Goal: Task Accomplishment & Management: Manage account settings

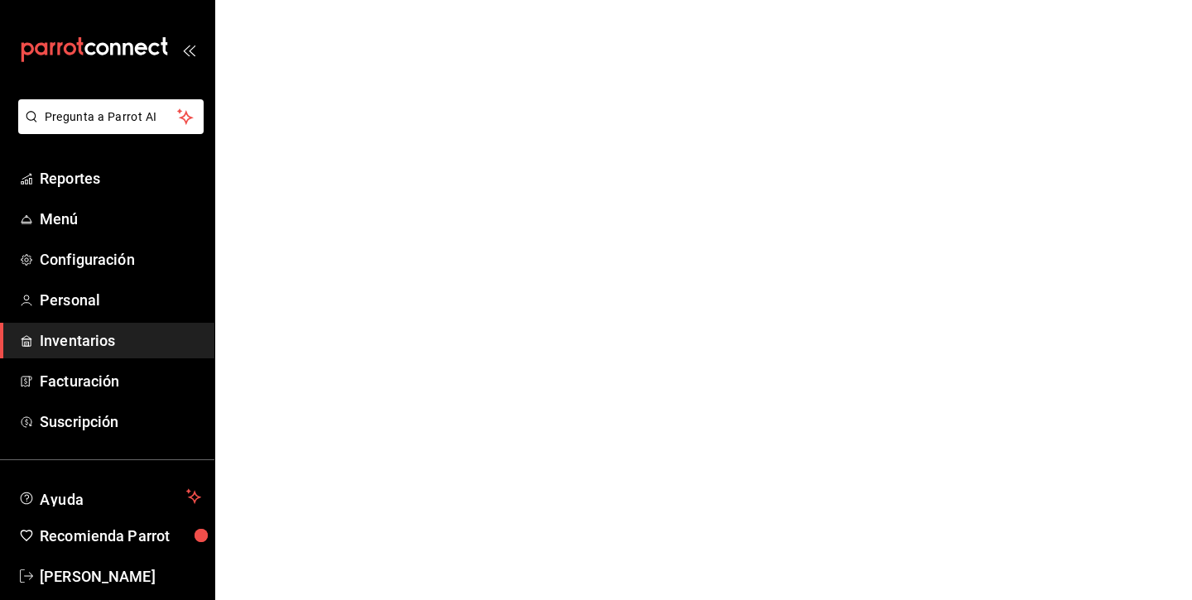
click at [109, 333] on span "Inventarios" at bounding box center [120, 340] width 161 height 22
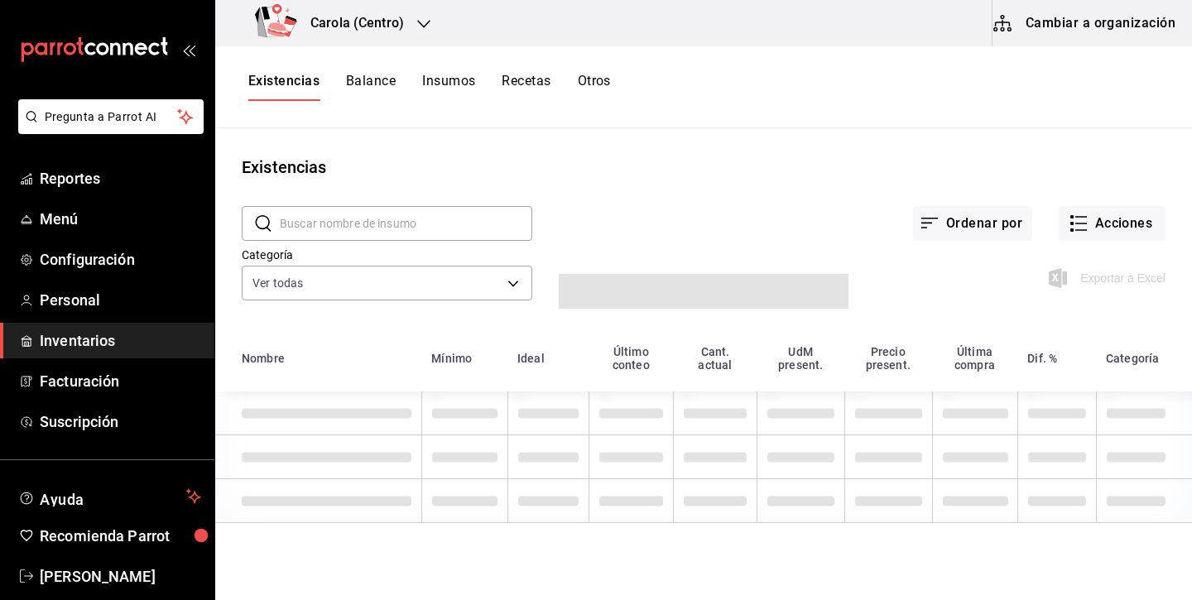
click at [462, 81] on button "Insumos" at bounding box center [448, 87] width 53 height 28
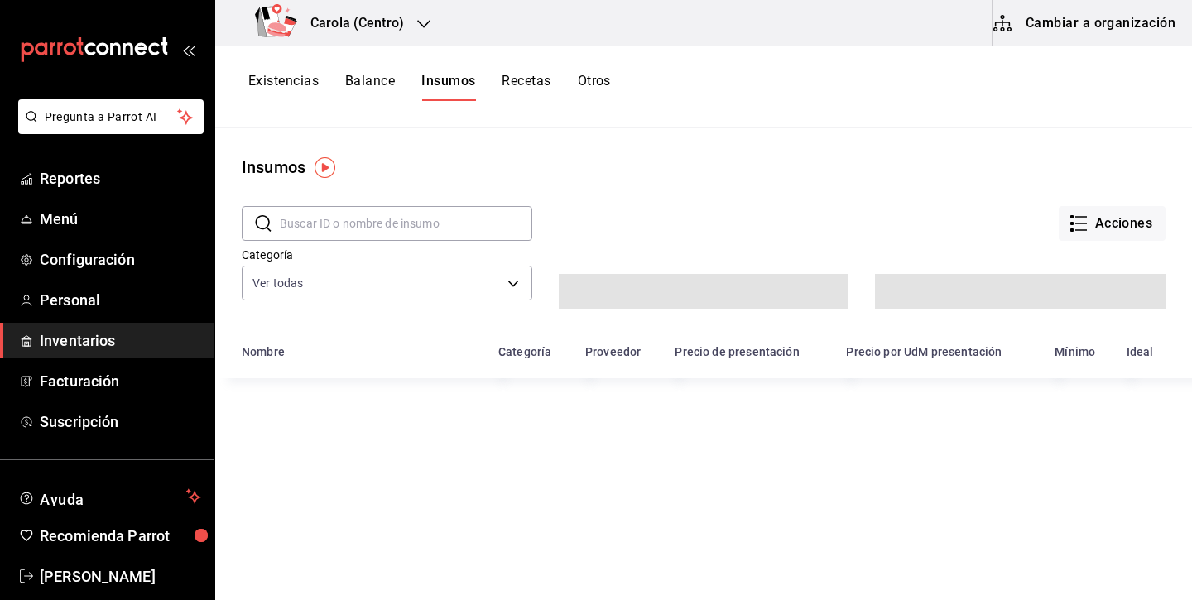
click at [417, 228] on input "text" at bounding box center [406, 223] width 252 height 33
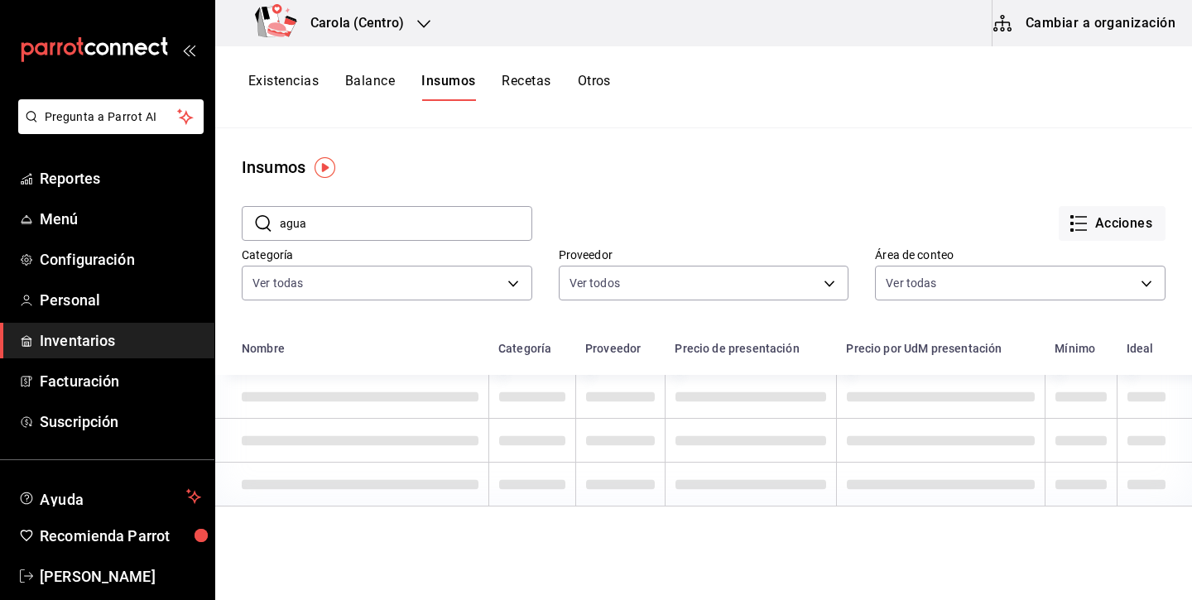
type input "agua"
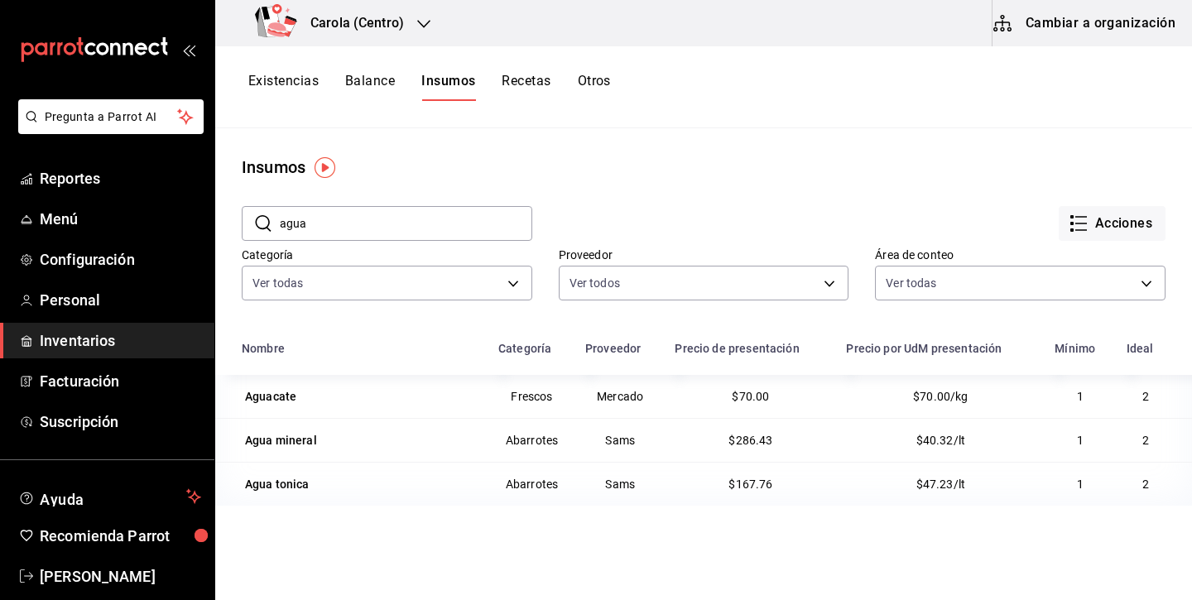
click at [461, 231] on input "agua" at bounding box center [406, 223] width 252 height 33
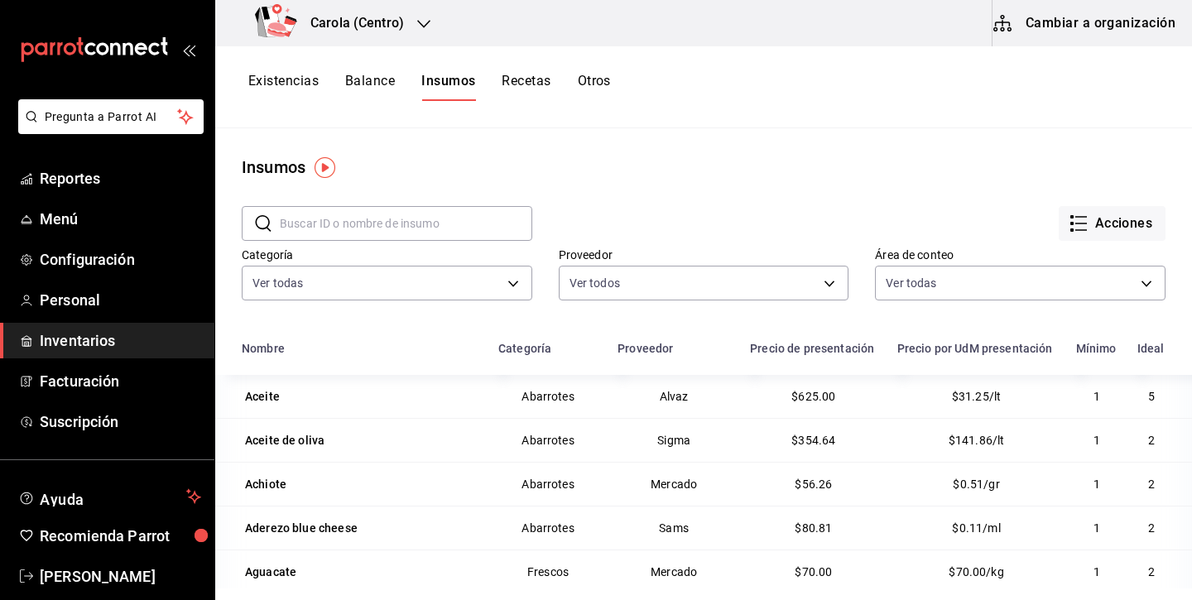
click at [1086, 13] on button "Cambiar a organización" at bounding box center [1085, 23] width 186 height 46
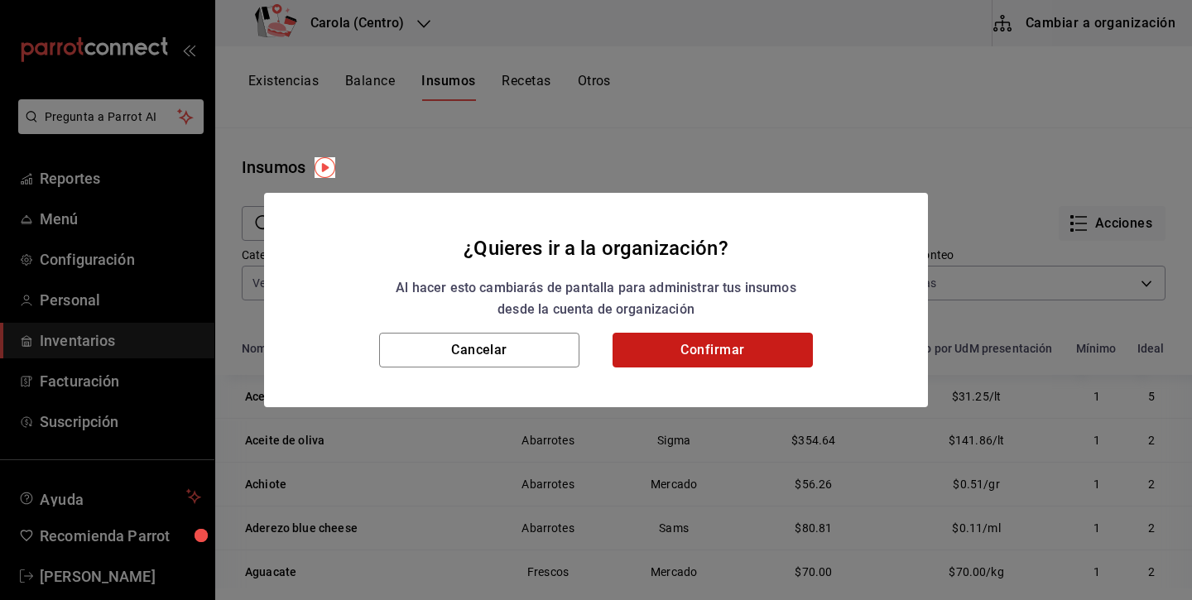
click at [760, 348] on button "Confirmar" at bounding box center [712, 350] width 200 height 35
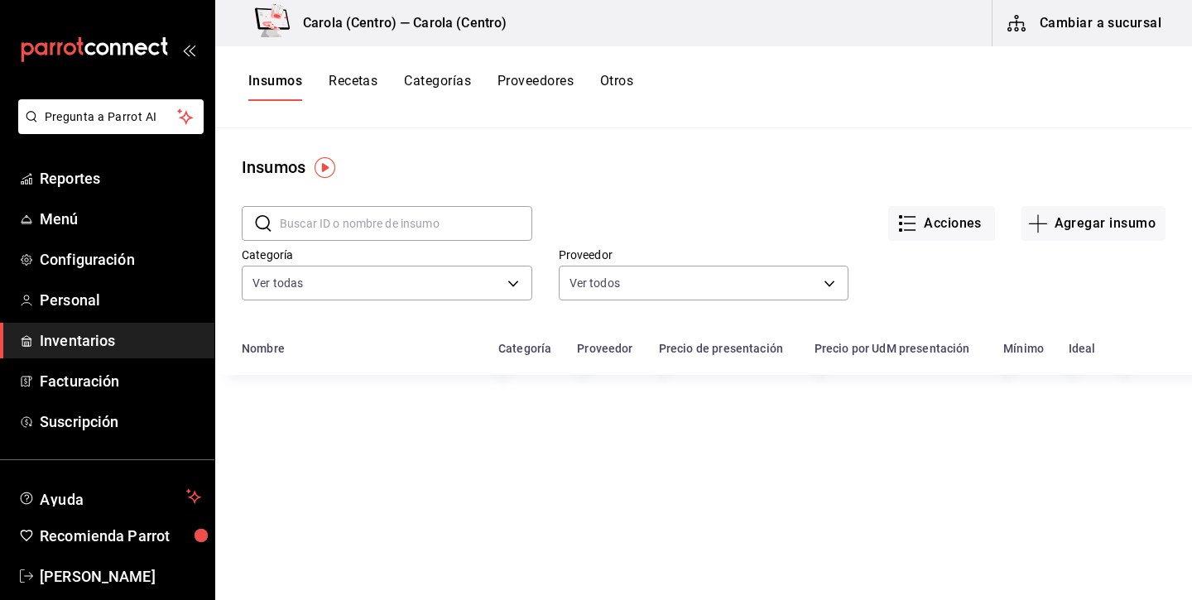
click at [398, 227] on input "text" at bounding box center [406, 223] width 252 height 33
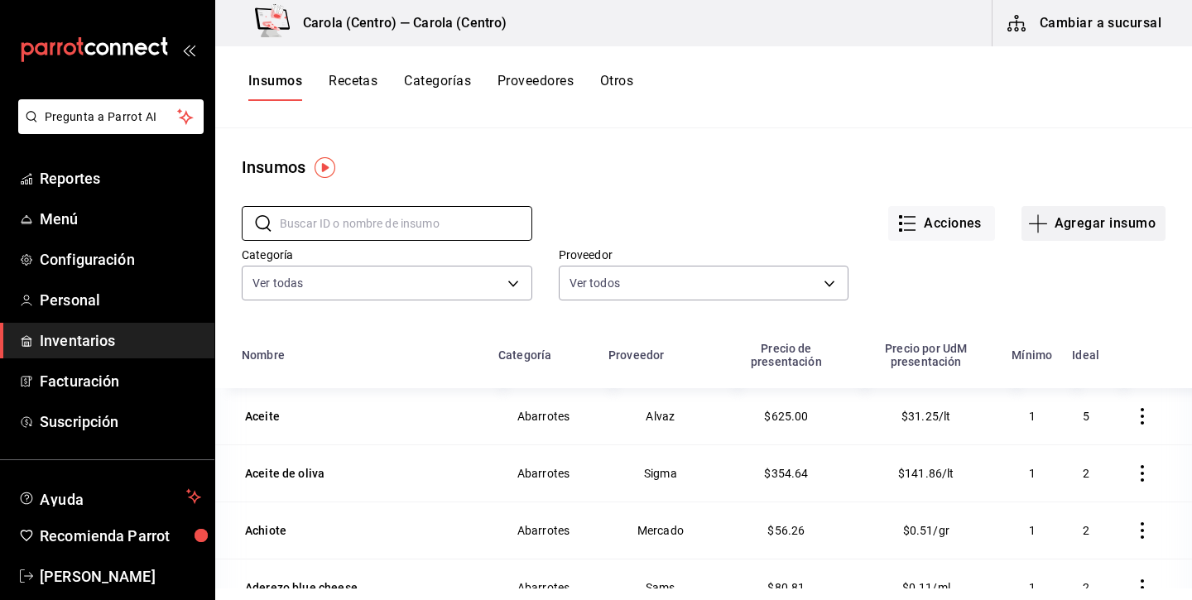
click at [1079, 226] on button "Agregar insumo" at bounding box center [1093, 223] width 144 height 35
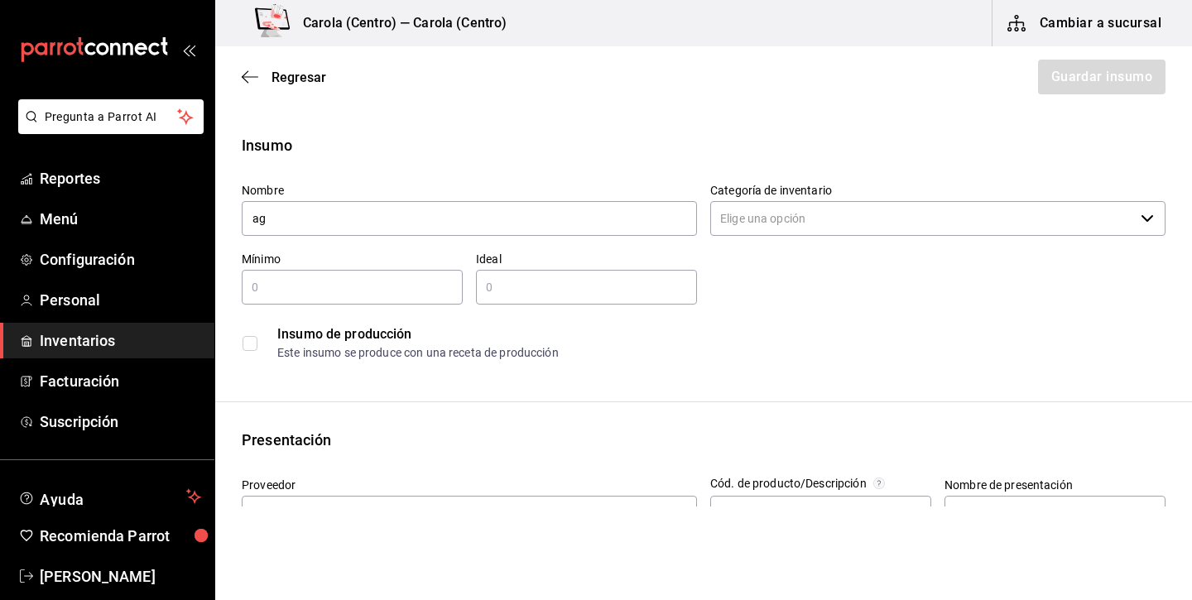
type input "a"
type input "Agua"
click at [252, 344] on input "checkbox" at bounding box center [249, 343] width 15 height 15
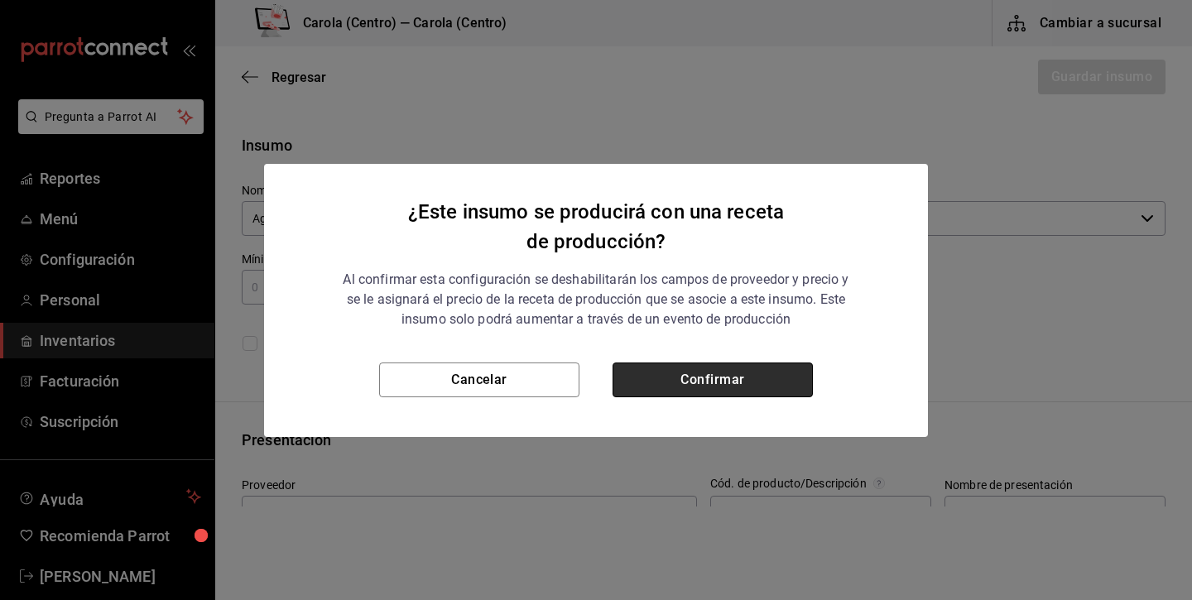
click at [721, 383] on button "Confirmar" at bounding box center [712, 379] width 200 height 35
checkbox input "true"
type input "$0.00"
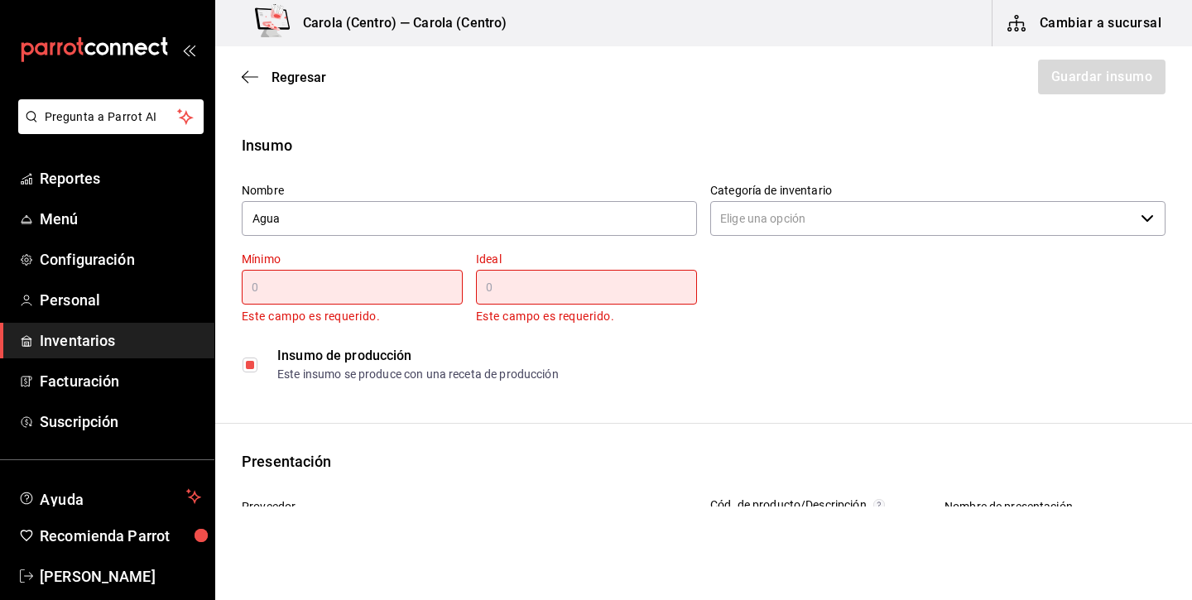
click at [434, 285] on input "text" at bounding box center [352, 287] width 221 height 20
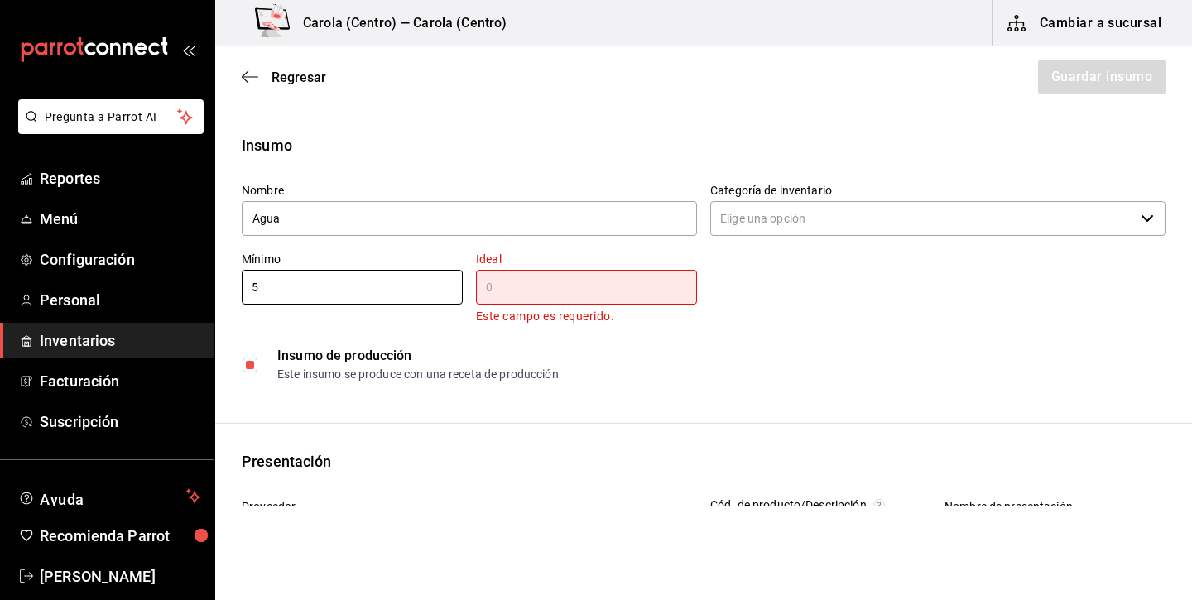
type input "5"
click at [582, 285] on input "text" at bounding box center [586, 287] width 221 height 20
type input "5"
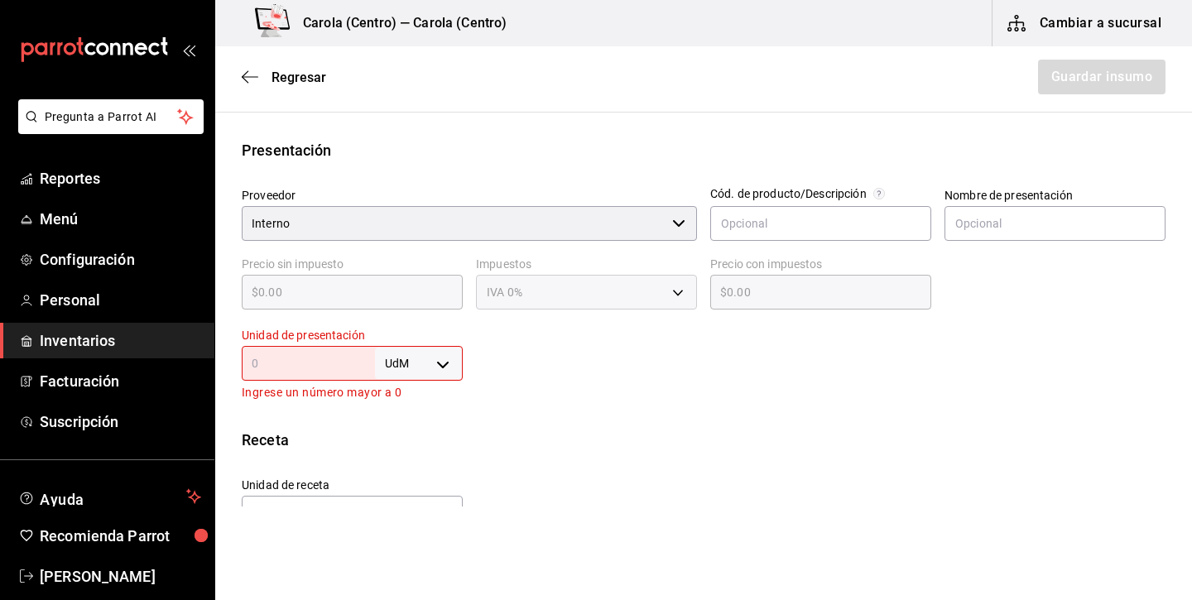
scroll to position [292, 0]
type input "8"
click at [438, 371] on body "Pregunta a Parrot AI Reportes Menú Configuración Personal Inventarios Facturaci…" at bounding box center [596, 253] width 1192 height 506
click at [433, 491] on li "lt" at bounding box center [419, 492] width 86 height 27
type input "LITER"
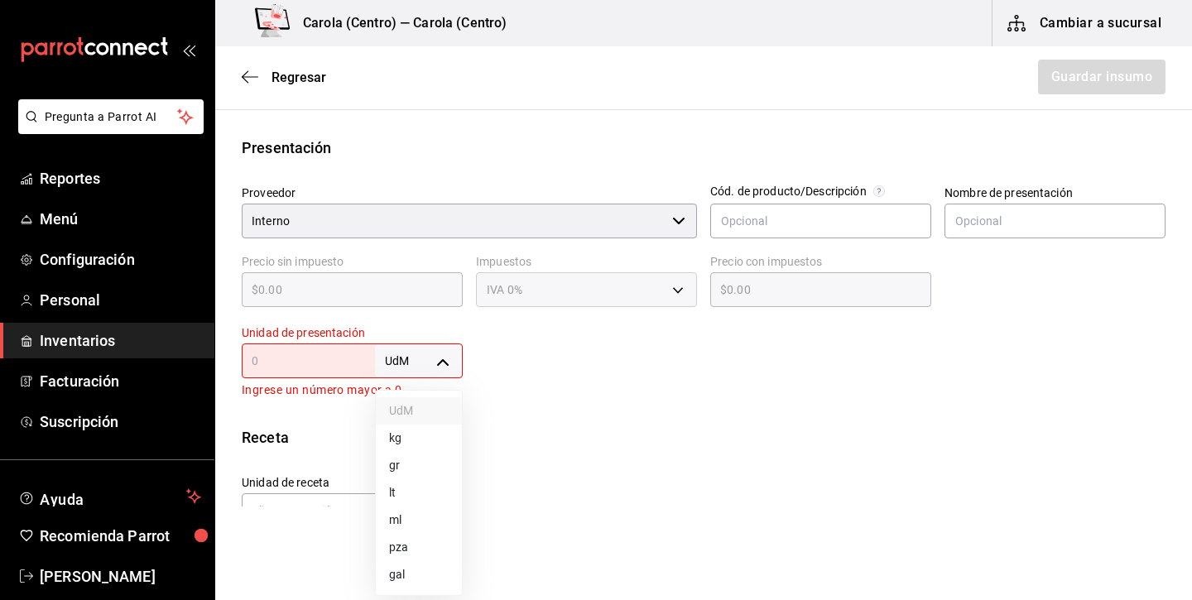
type input "LITER"
click at [326, 369] on input "text" at bounding box center [308, 361] width 133 height 20
type input "1"
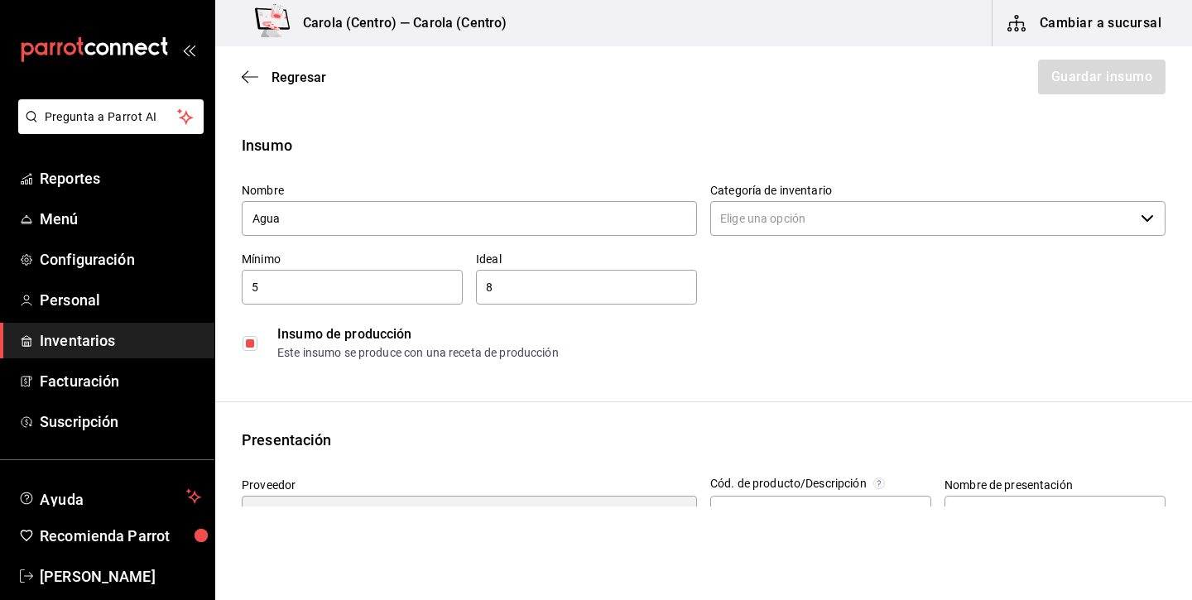
scroll to position [0, 0]
type input "1"
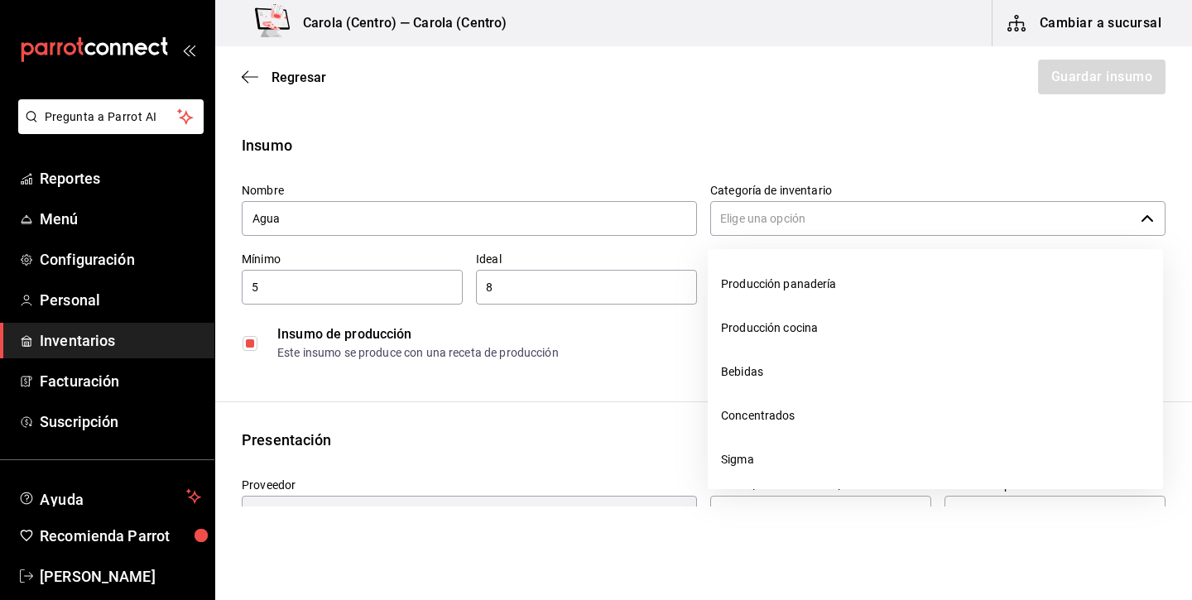
click at [852, 225] on input "Categoría de inventario" at bounding box center [922, 218] width 424 height 35
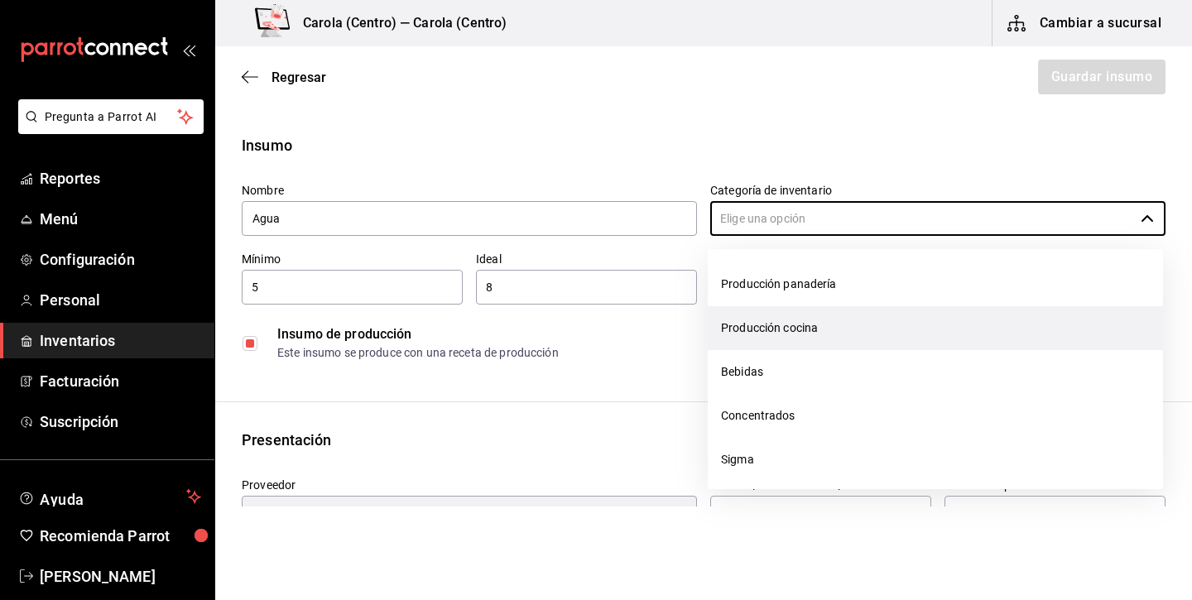
click at [829, 323] on li "Producción cocina" at bounding box center [934, 328] width 455 height 44
type input "Producción cocina"
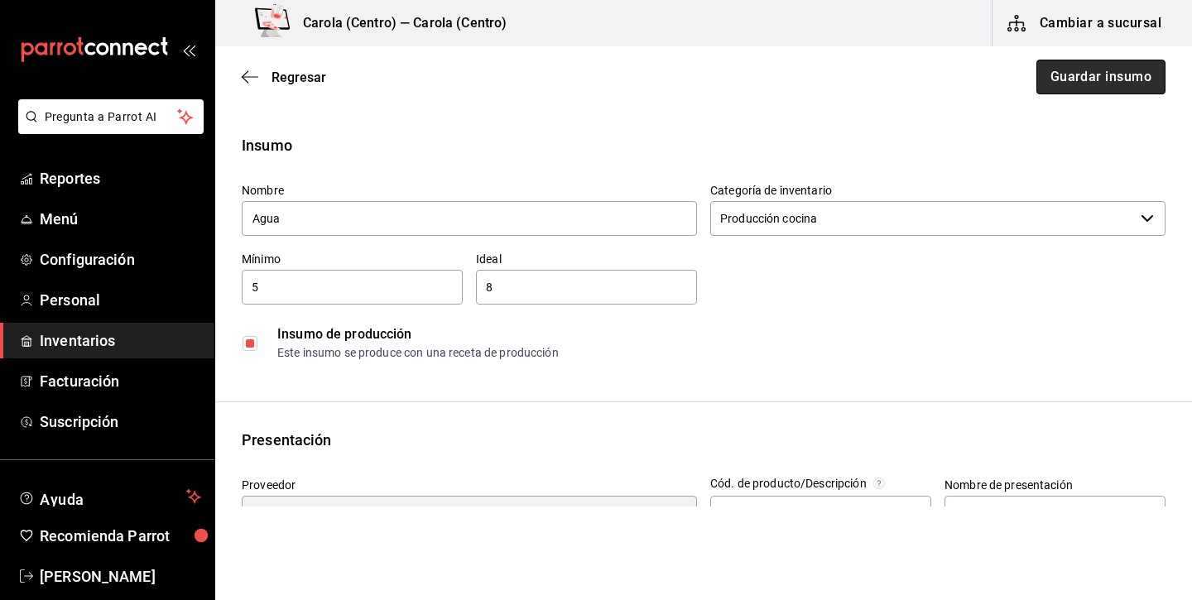
click at [1101, 84] on button "Guardar insumo" at bounding box center [1100, 77] width 129 height 35
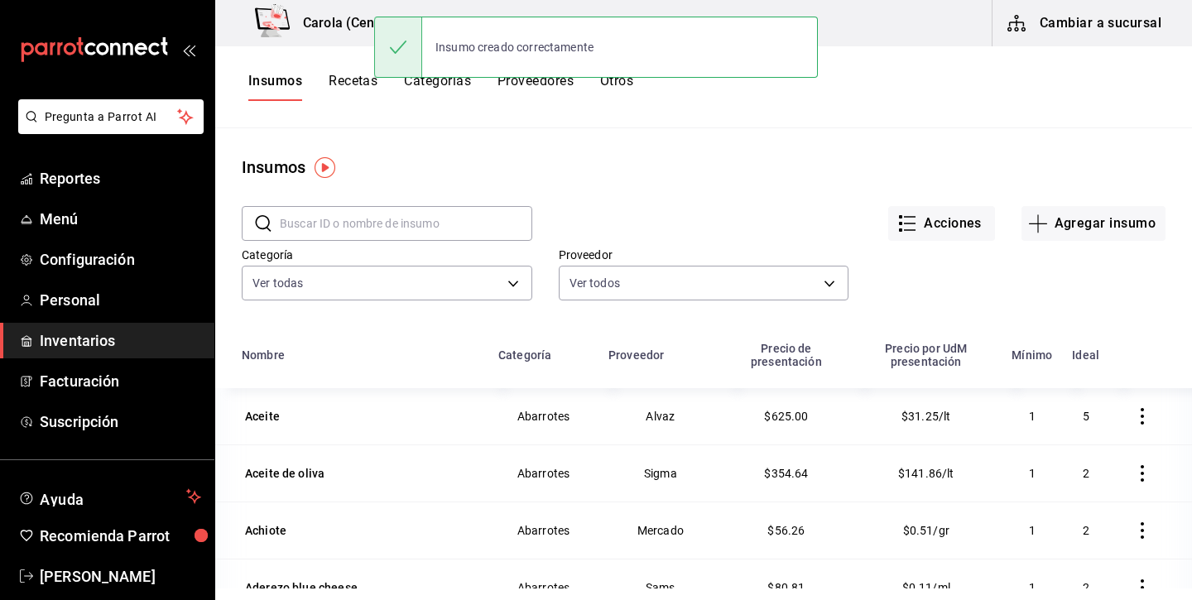
click at [457, 89] on button "Categorías" at bounding box center [437, 87] width 67 height 28
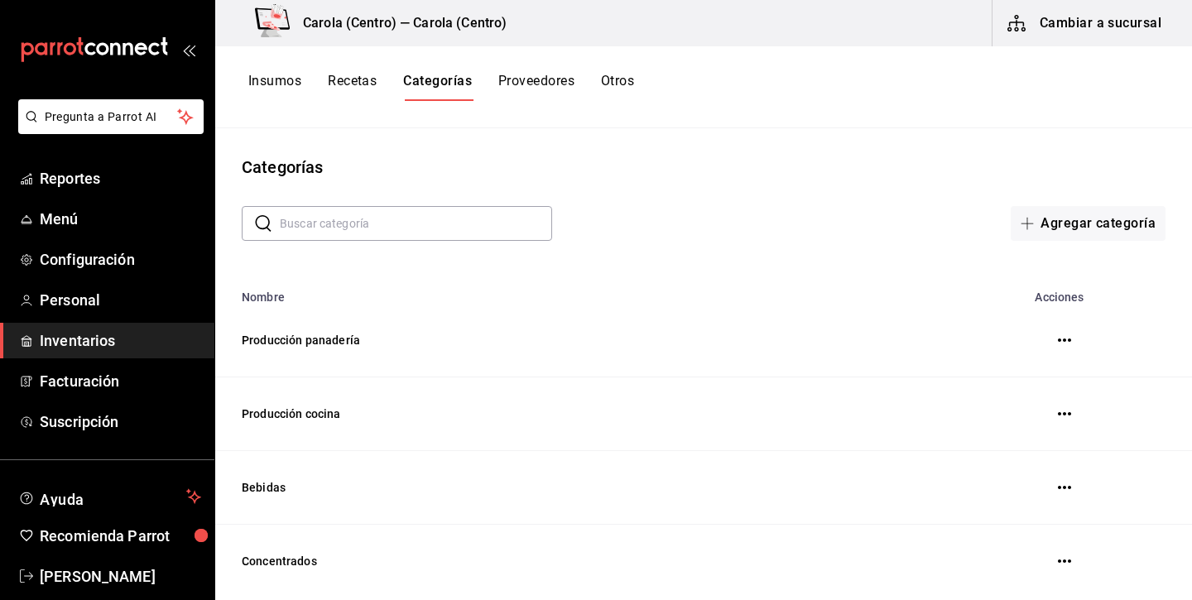
click at [350, 85] on button "Recetas" at bounding box center [352, 87] width 49 height 28
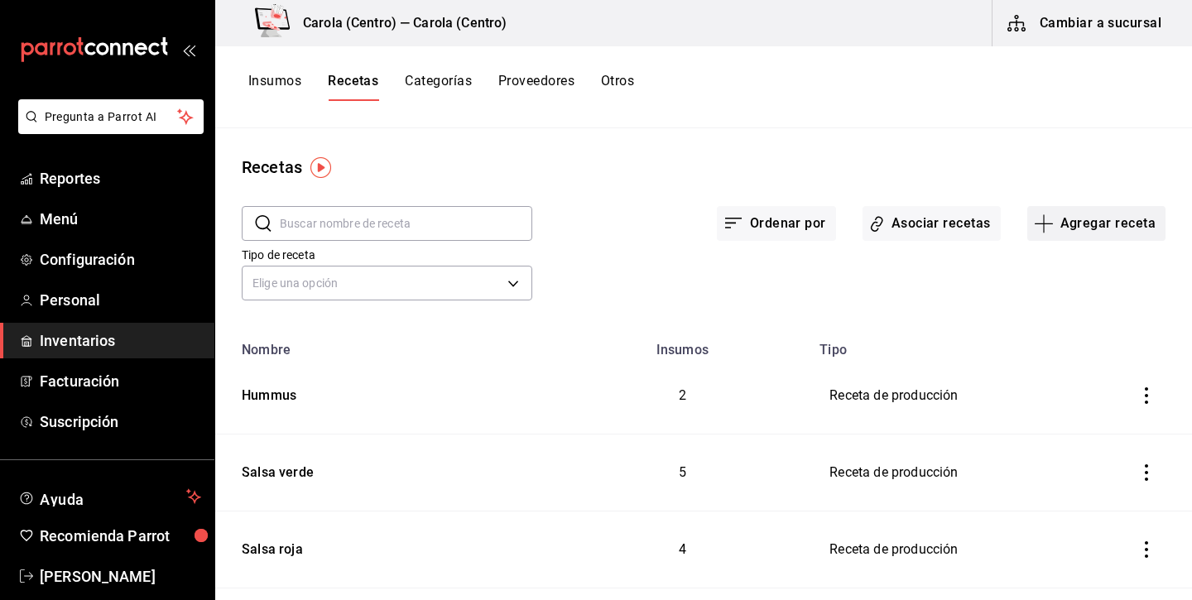
click at [1148, 226] on button "Agregar receta" at bounding box center [1096, 223] width 138 height 35
click at [1051, 272] on span "Receta" at bounding box center [1095, 269] width 139 height 17
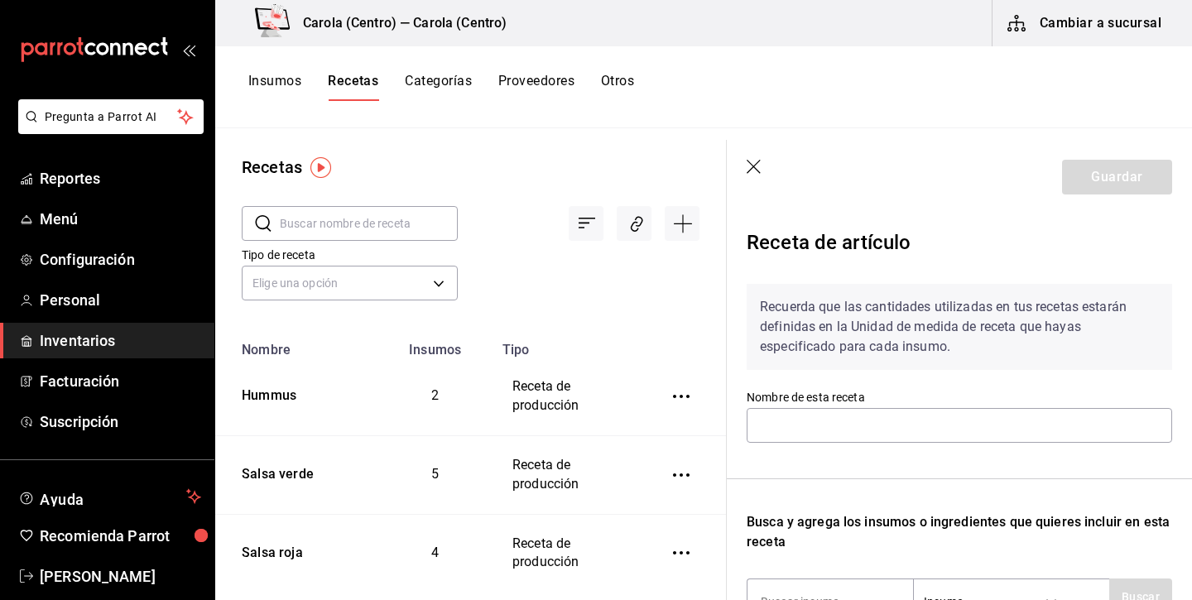
click at [762, 165] on icon "button" at bounding box center [754, 168] width 17 height 17
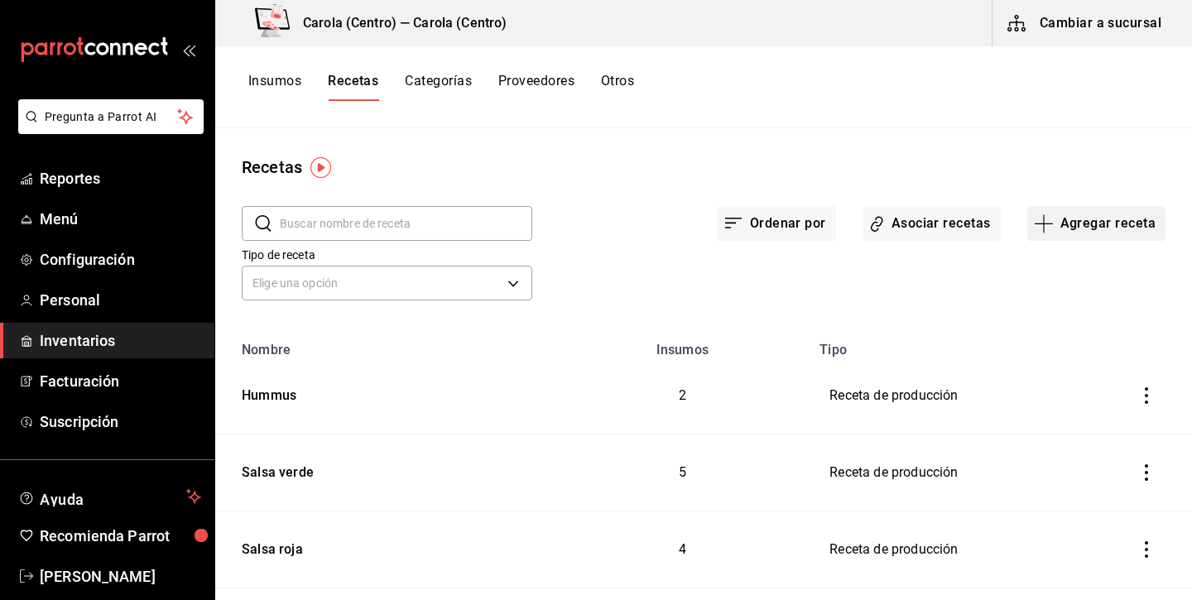
click at [1134, 221] on button "Agregar receta" at bounding box center [1096, 223] width 138 height 35
click at [1091, 367] on li "Receta de producción" at bounding box center [1095, 357] width 165 height 44
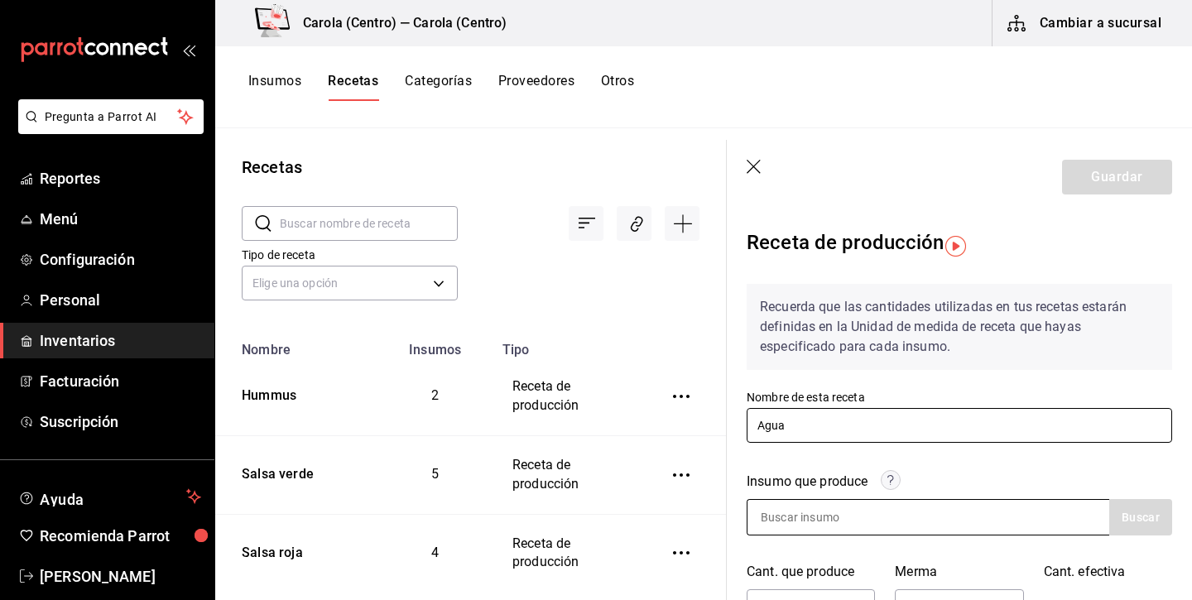
type input "Agua"
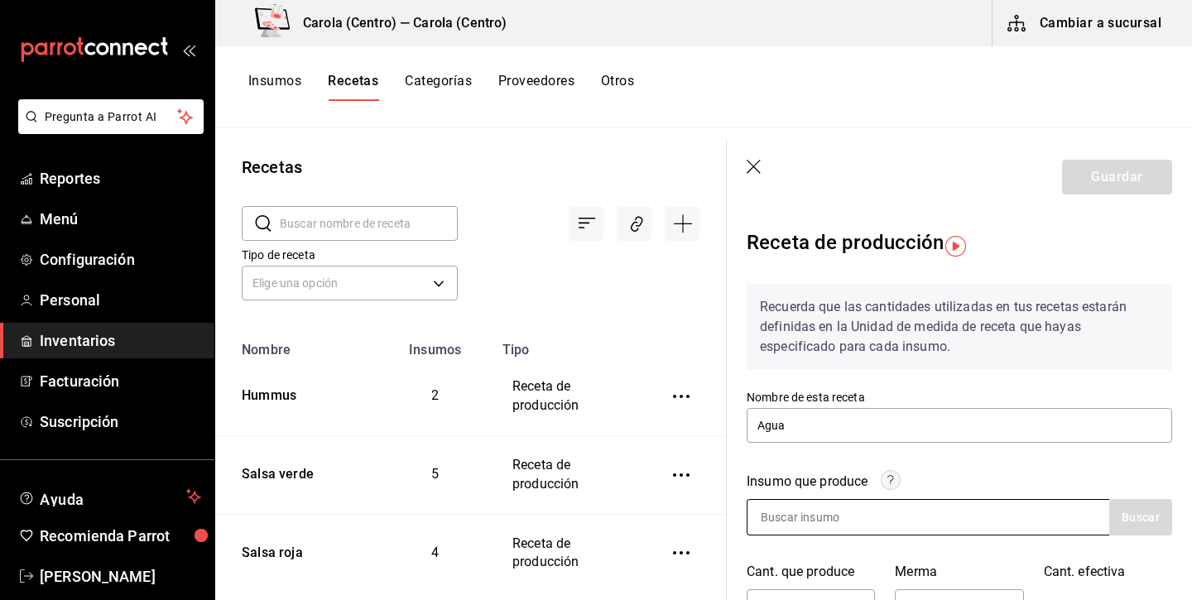
click at [837, 534] on input at bounding box center [829, 517] width 165 height 35
type input "agua"
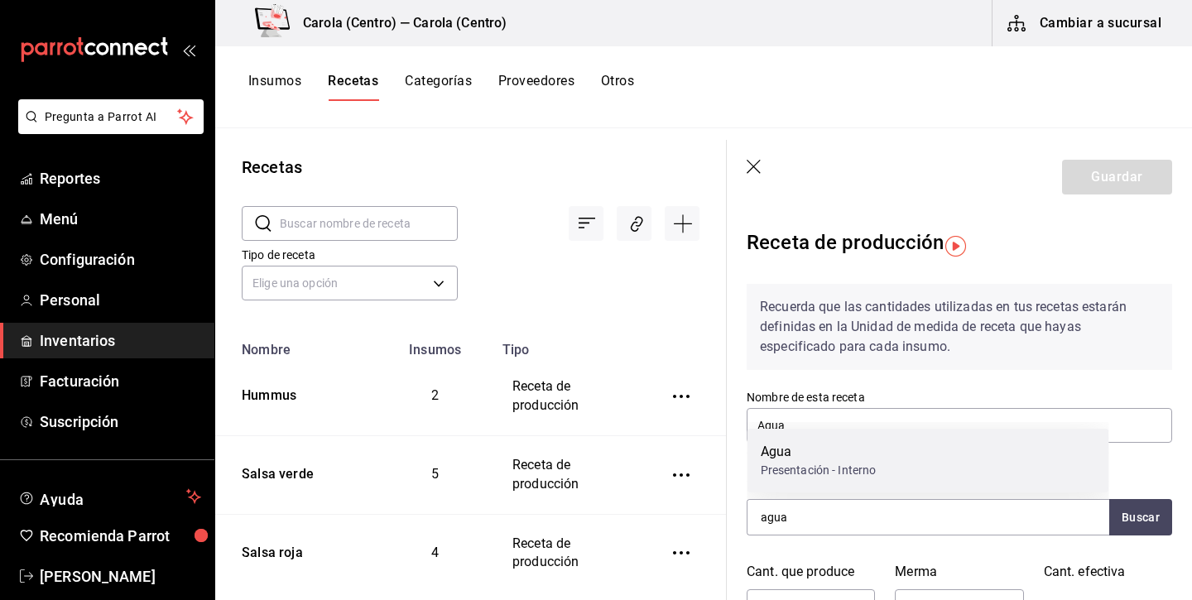
click at [818, 456] on div "Agua" at bounding box center [818, 452] width 116 height 20
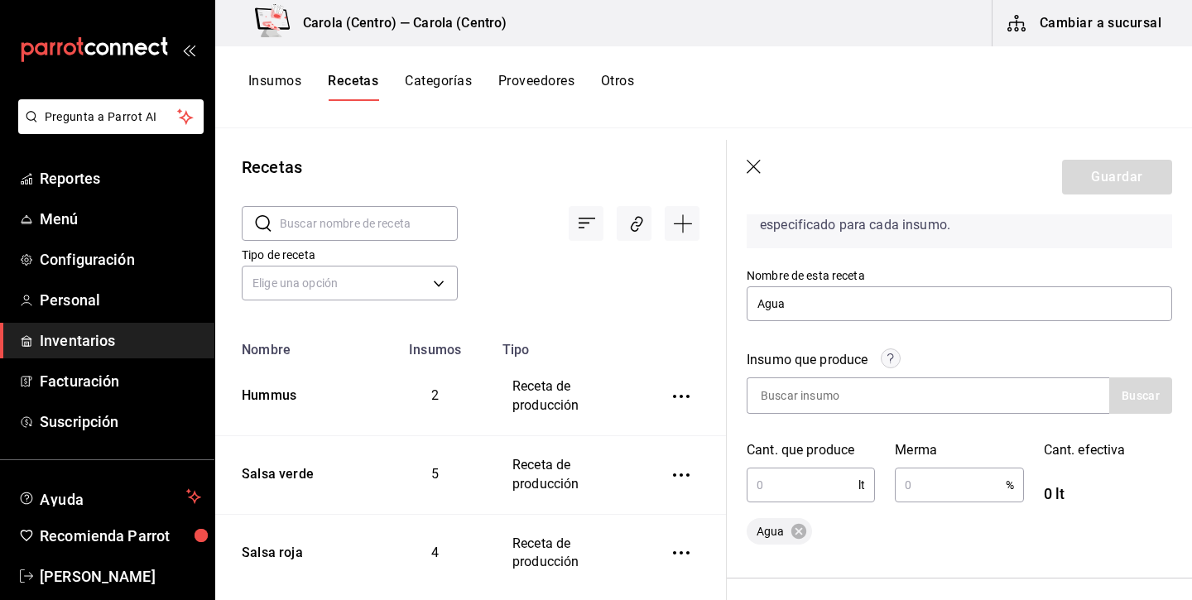
scroll to position [132, 0]
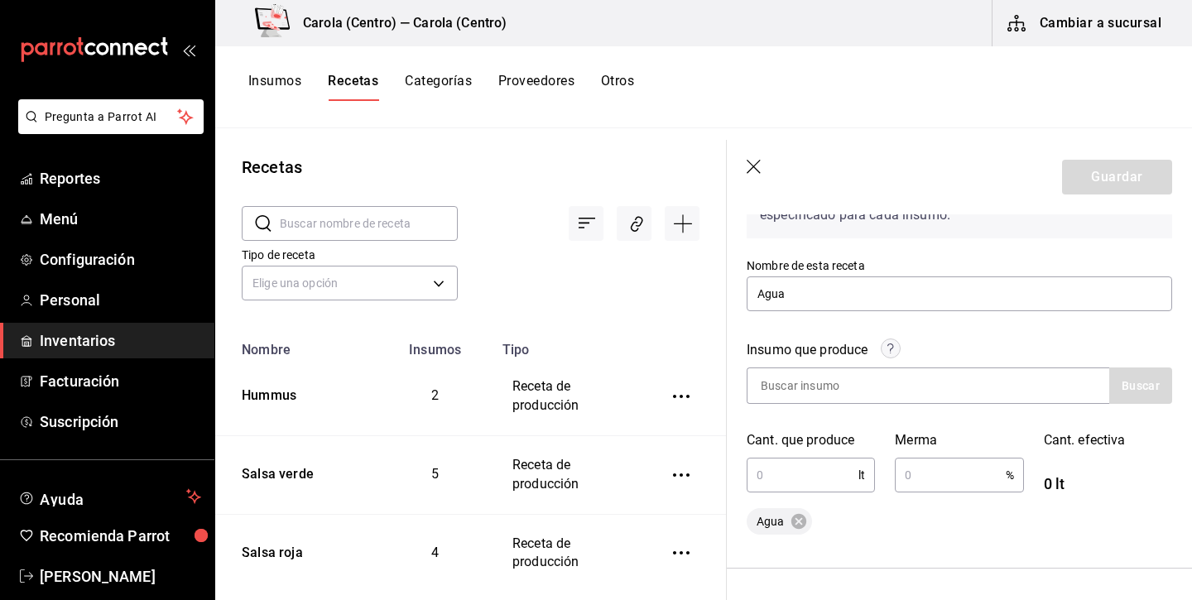
click at [795, 482] on input "text" at bounding box center [802, 474] width 112 height 33
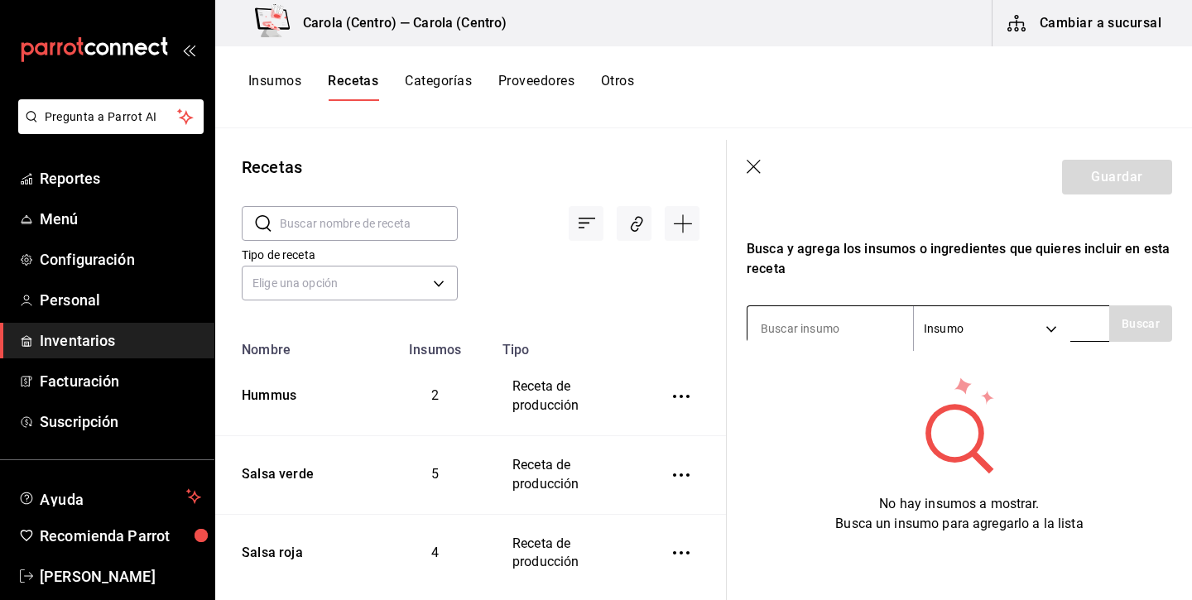
scroll to position [494, 0]
type input "1"
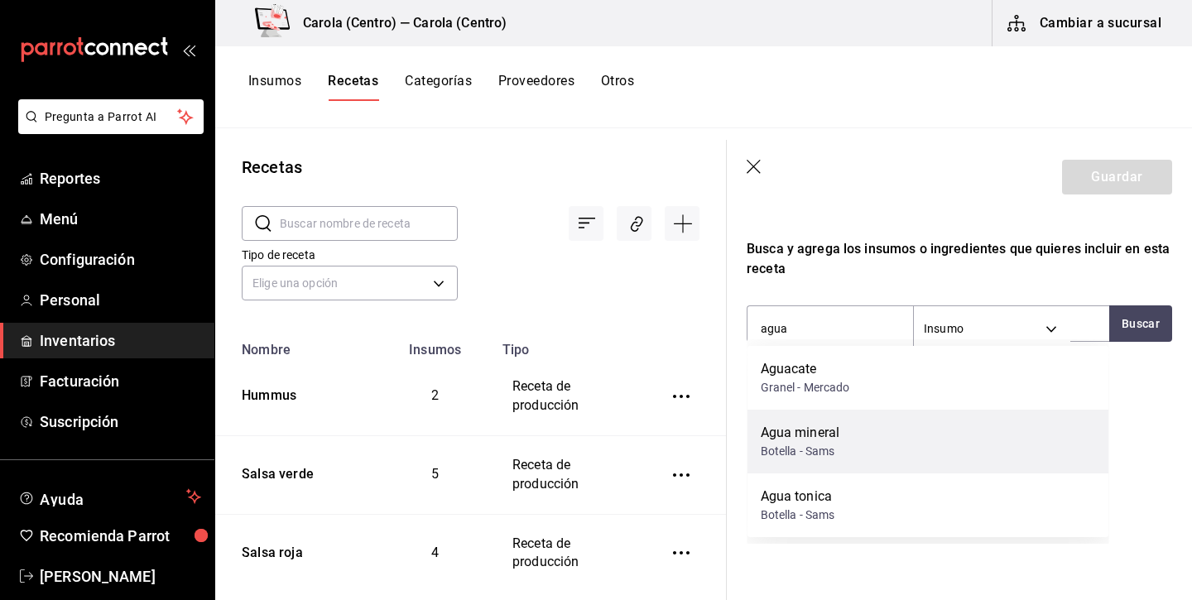
scroll to position [0, 0]
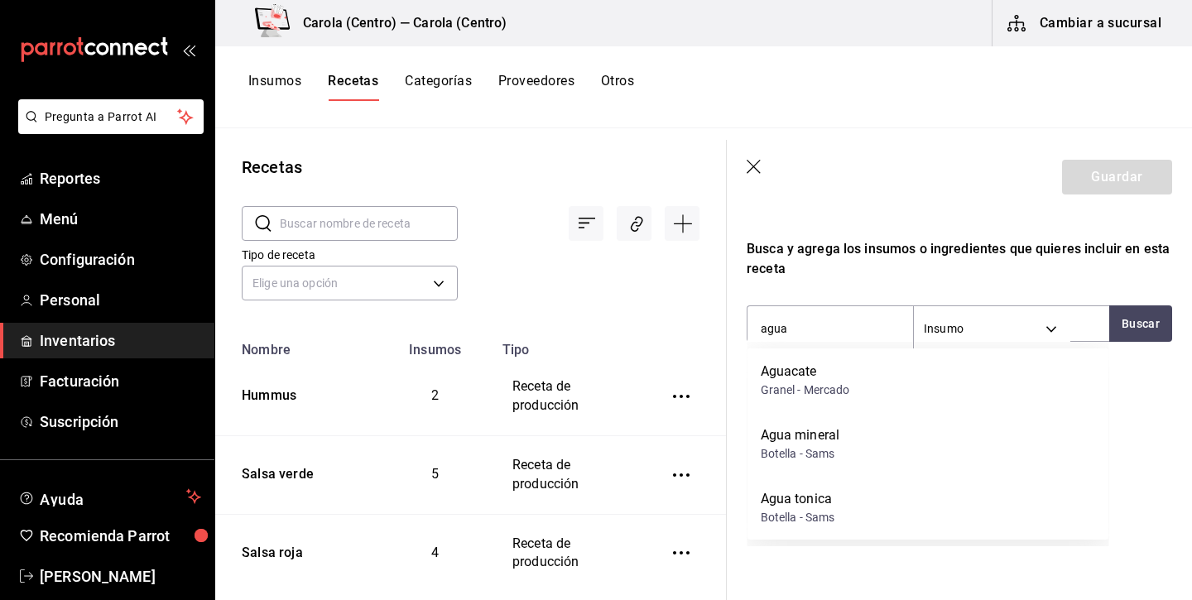
type input "agua"
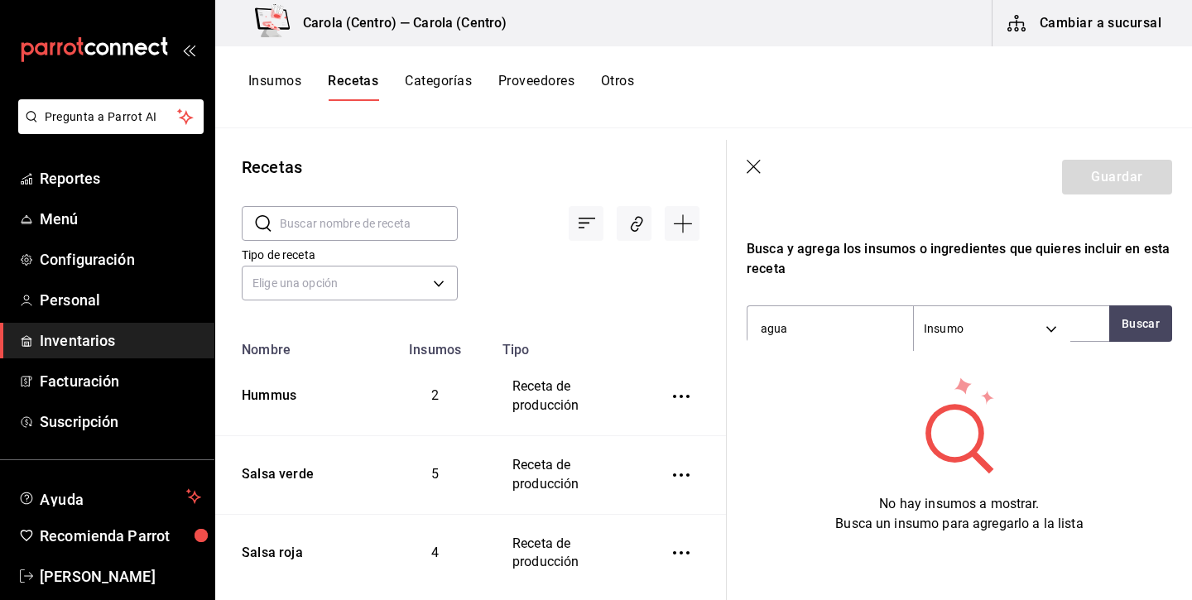
click at [751, 156] on header "Guardar" at bounding box center [958, 177] width 465 height 74
click at [751, 164] on icon "button" at bounding box center [754, 168] width 17 height 17
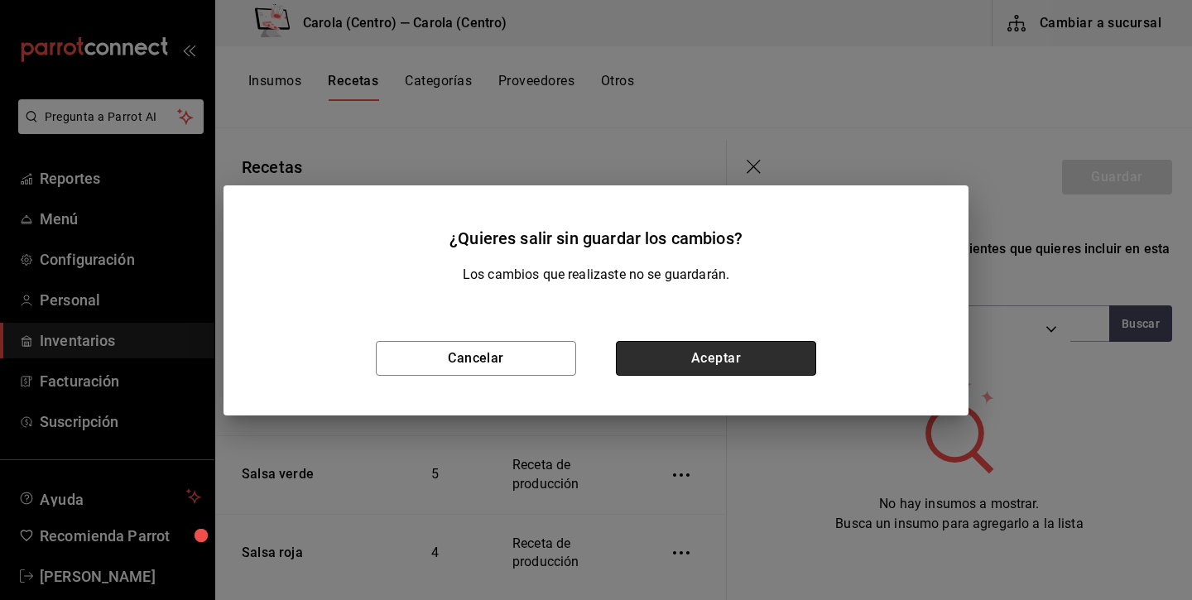
click at [737, 372] on button "Aceptar" at bounding box center [716, 358] width 200 height 35
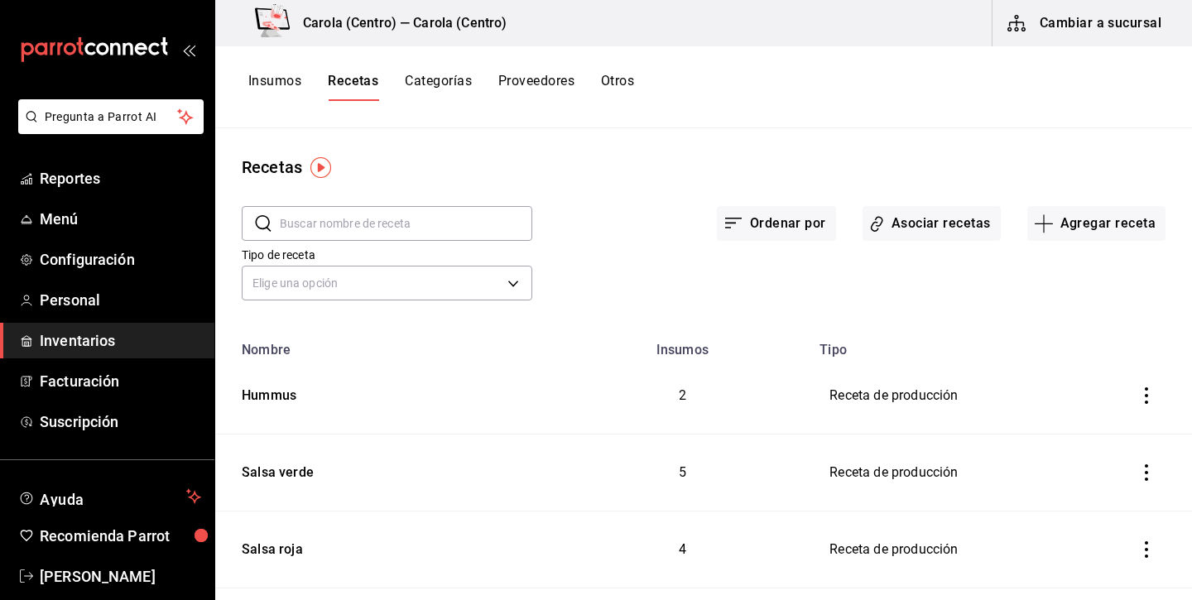
click at [278, 78] on button "Insumos" at bounding box center [274, 87] width 53 height 28
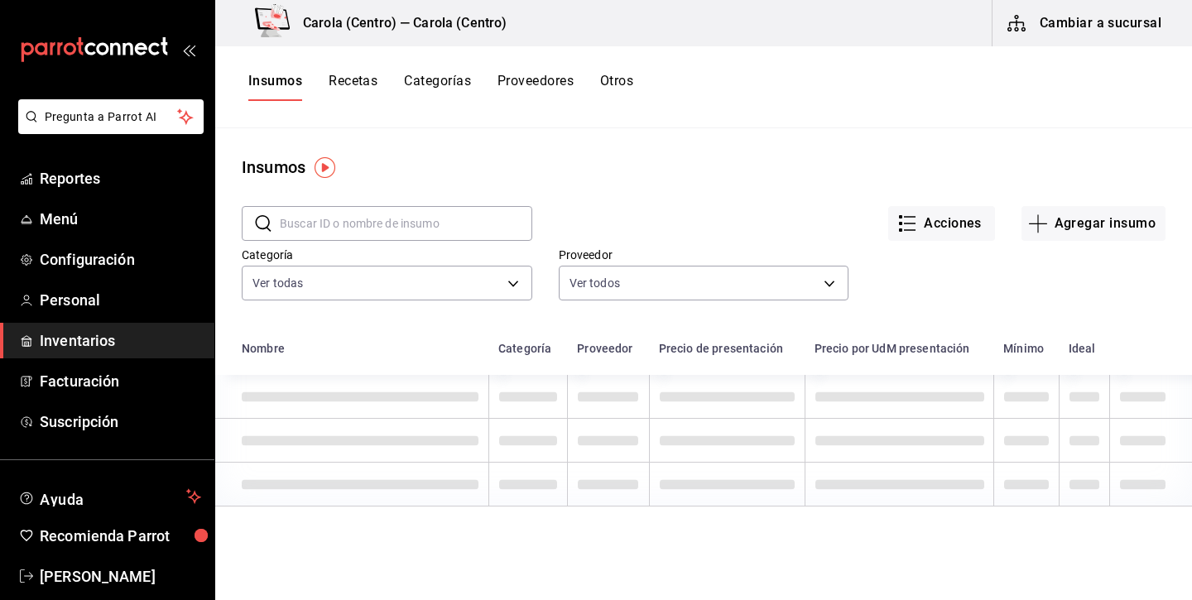
click at [502, 234] on input "text" at bounding box center [406, 223] width 252 height 33
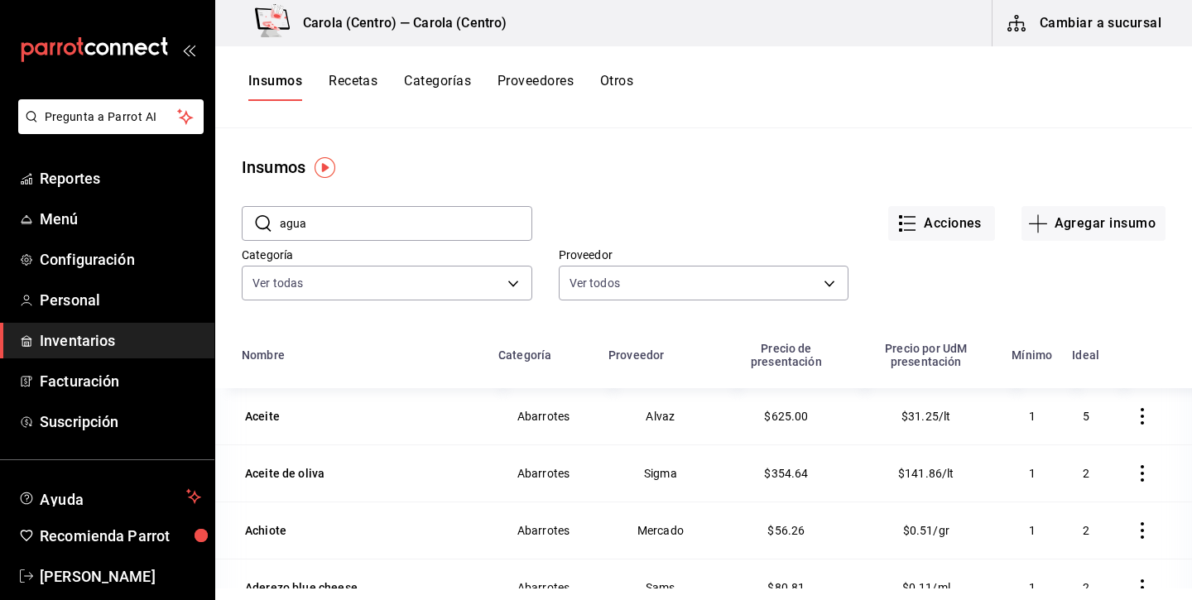
type input "agua"
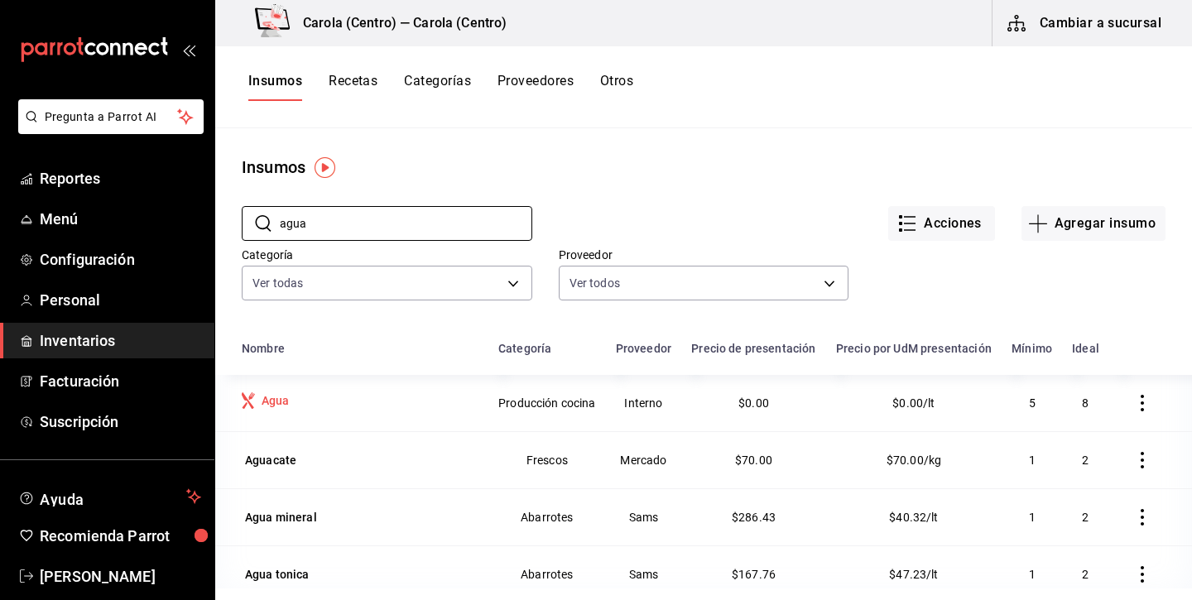
click at [269, 402] on div "Agua" at bounding box center [275, 400] width 28 height 17
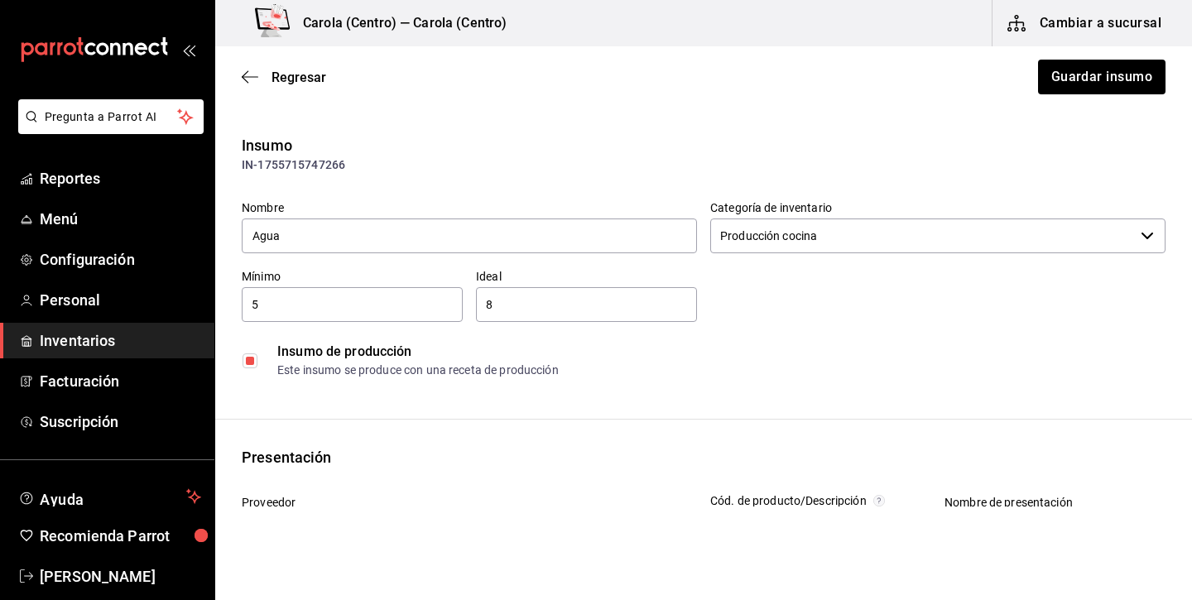
click at [250, 355] on input "checkbox" at bounding box center [249, 360] width 15 height 15
checkbox input "false"
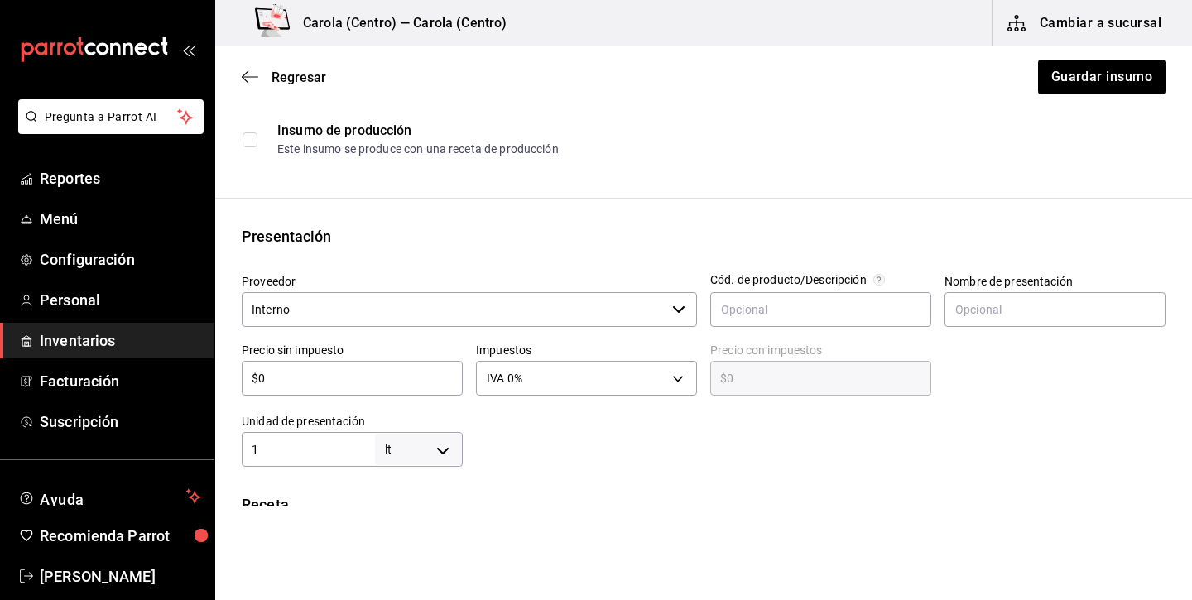
scroll to position [224, 0]
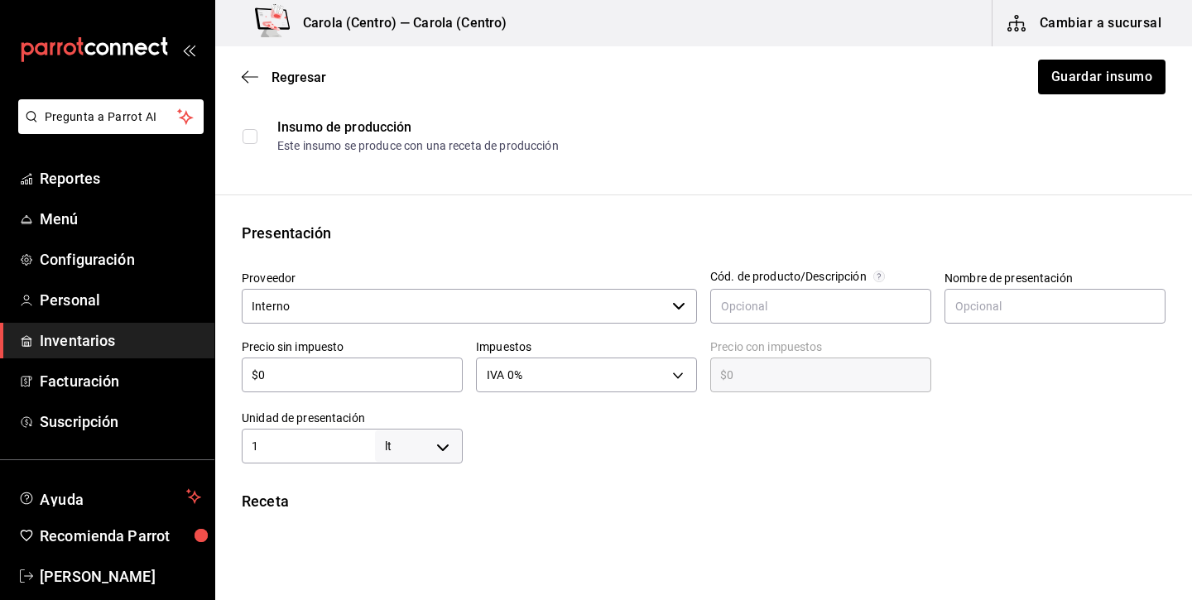
click at [324, 386] on div "$0 ​" at bounding box center [352, 374] width 221 height 35
type input "$01"
type input "$1.00"
type input "$010"
type input "$10.00"
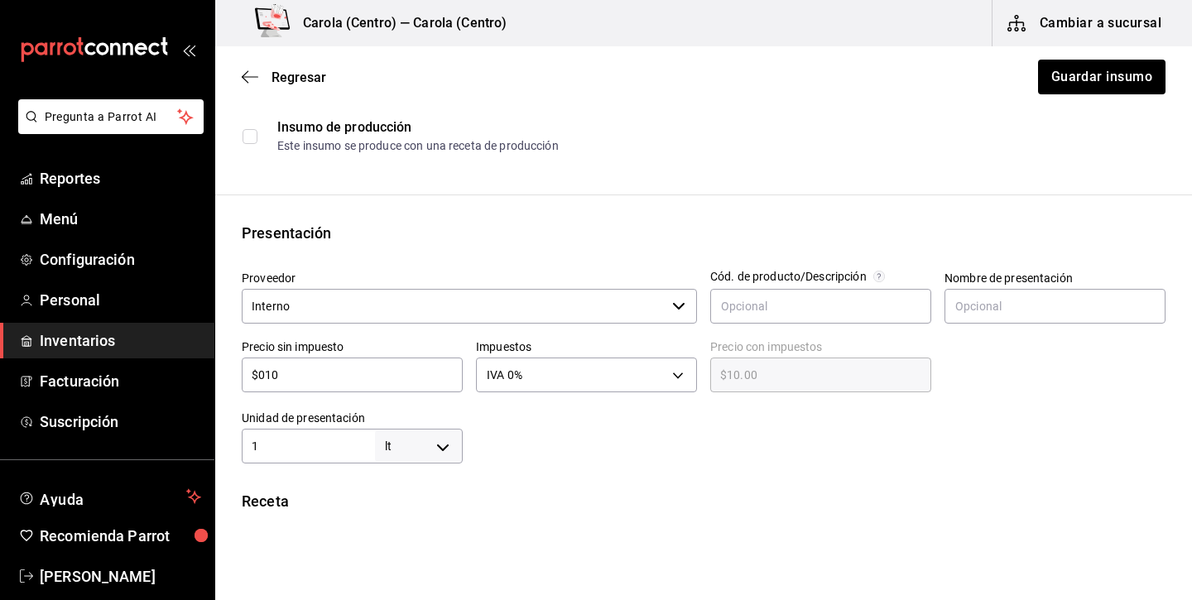
type input "$01"
type input "$1.00"
type input "$0"
type input "$0.00"
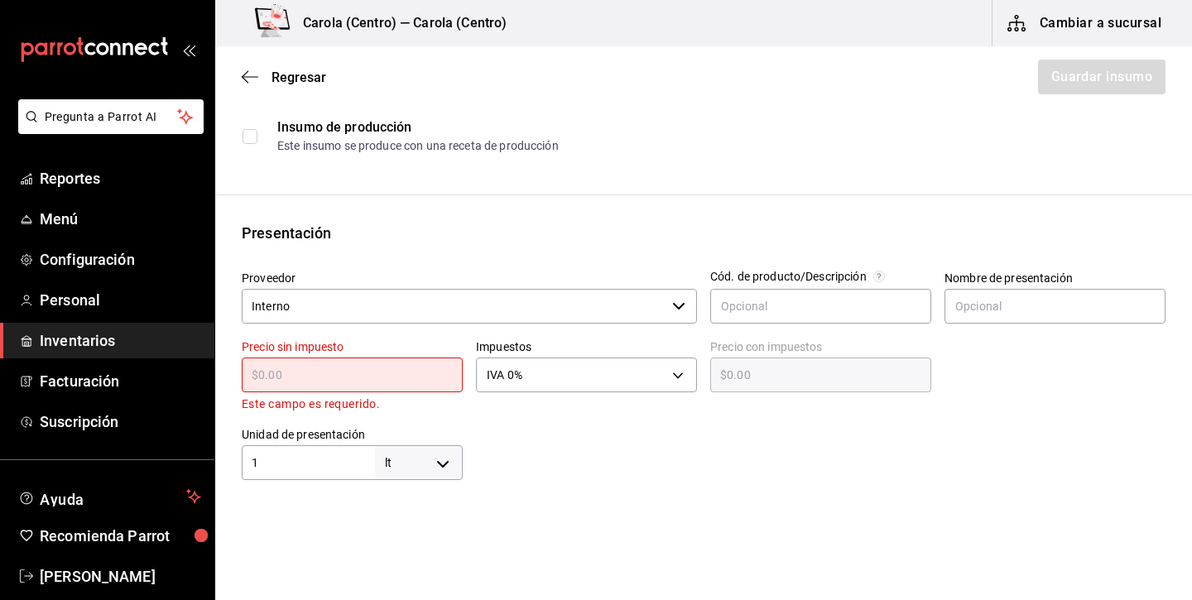
type input "$1"
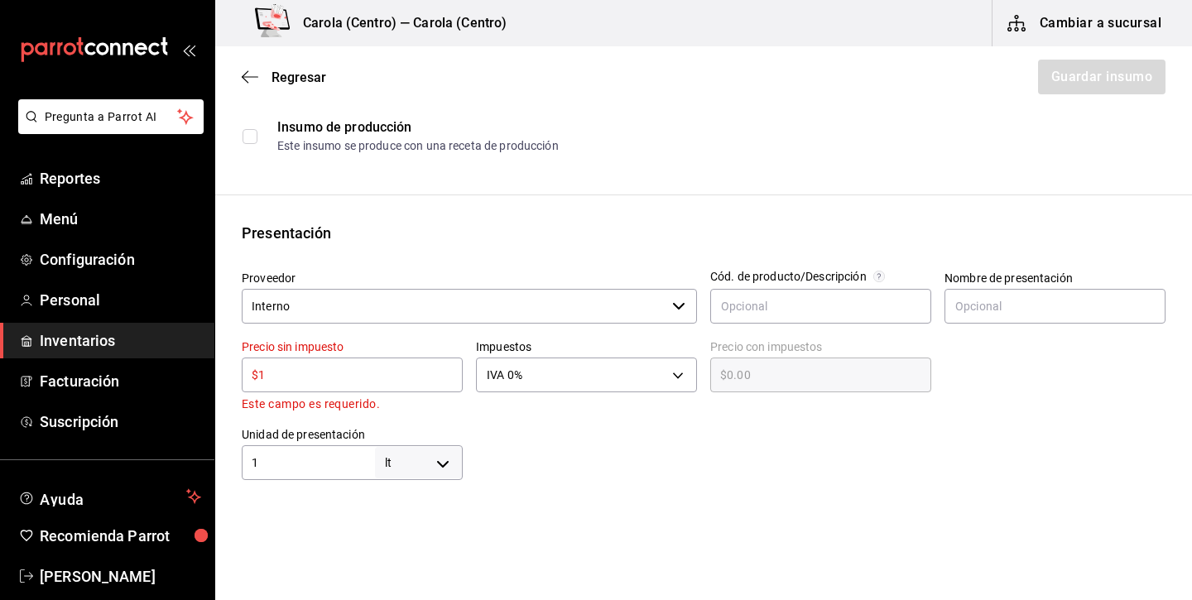
type input "$1.00"
type input "$10"
type input "$10.00"
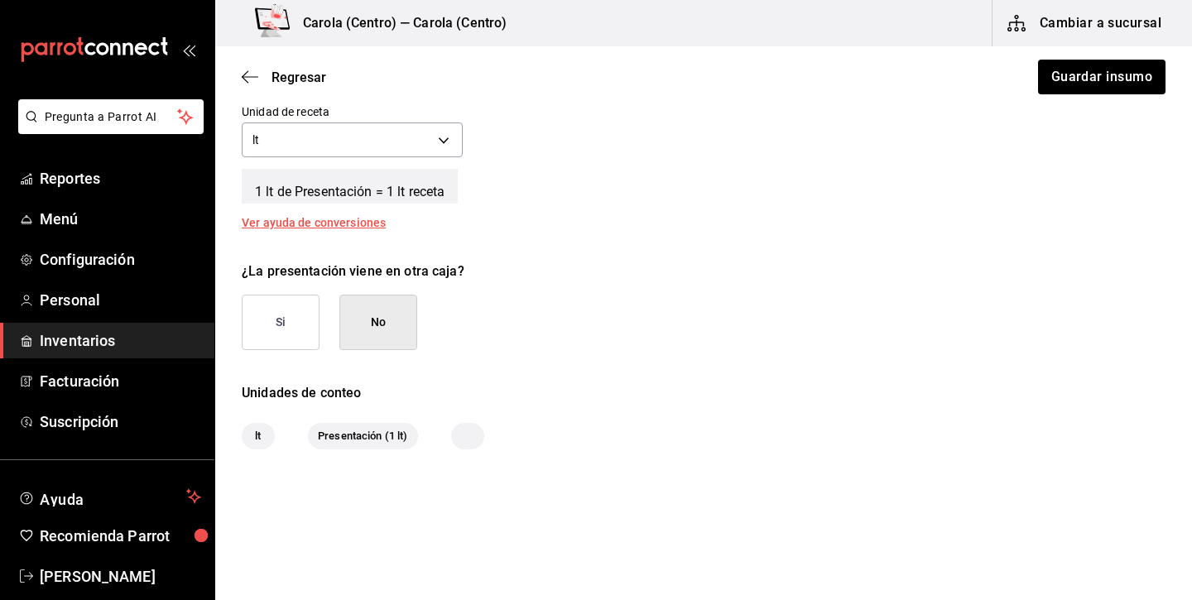
scroll to position [659, 0]
type input "$10"
click at [376, 312] on button "No" at bounding box center [378, 321] width 78 height 55
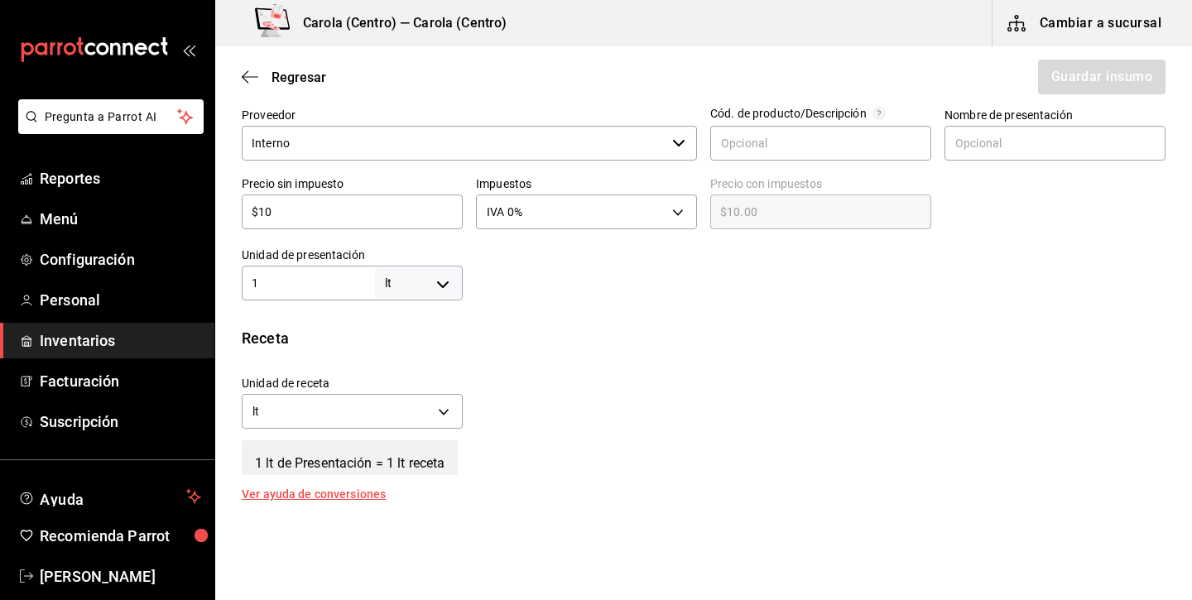
scroll to position [384, 0]
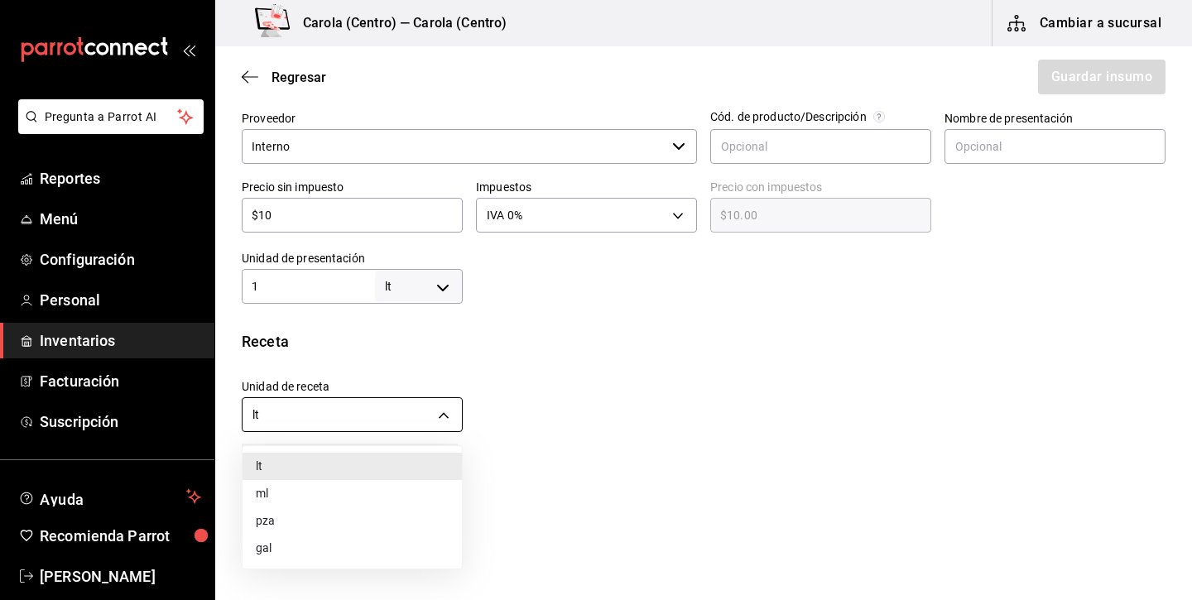
click at [448, 415] on body "Pregunta a Parrot AI Reportes Menú Configuración Personal Inventarios Facturaci…" at bounding box center [596, 253] width 1192 height 506
click at [385, 467] on li "lt" at bounding box center [351, 466] width 219 height 27
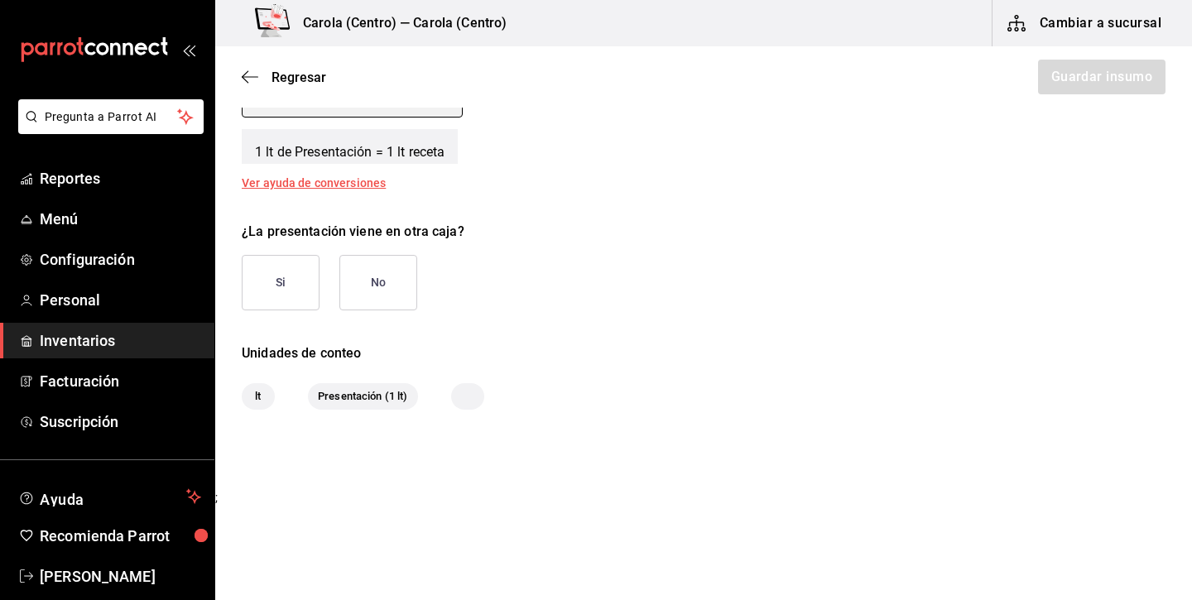
scroll to position [698, 0]
click at [400, 306] on button "No" at bounding box center [378, 283] width 78 height 55
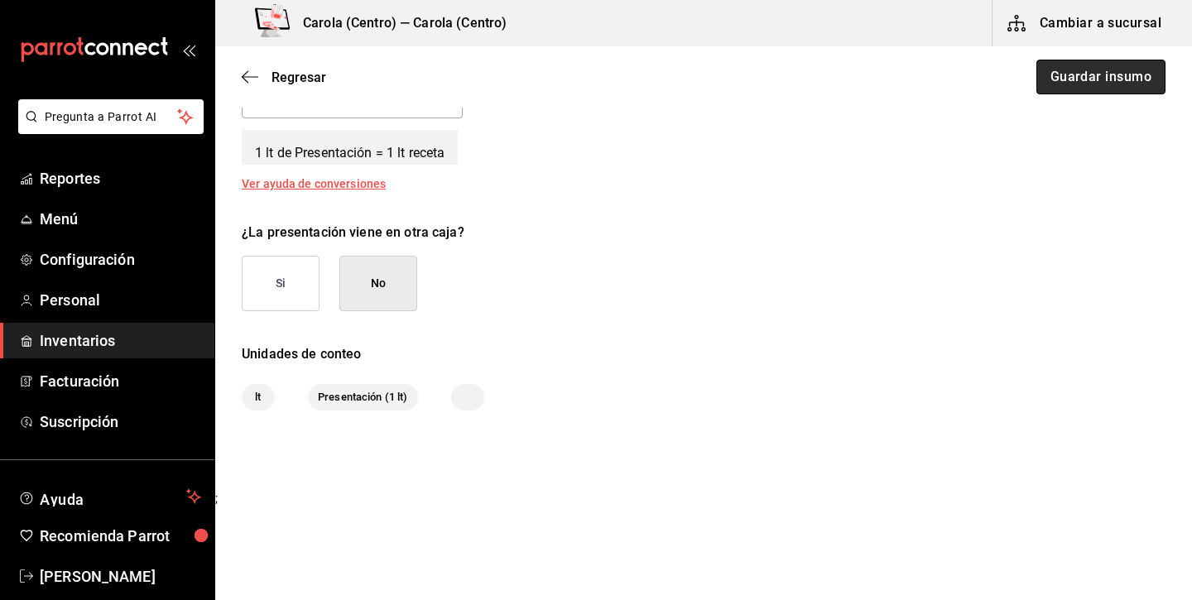
click at [1067, 84] on button "Guardar insumo" at bounding box center [1100, 77] width 129 height 35
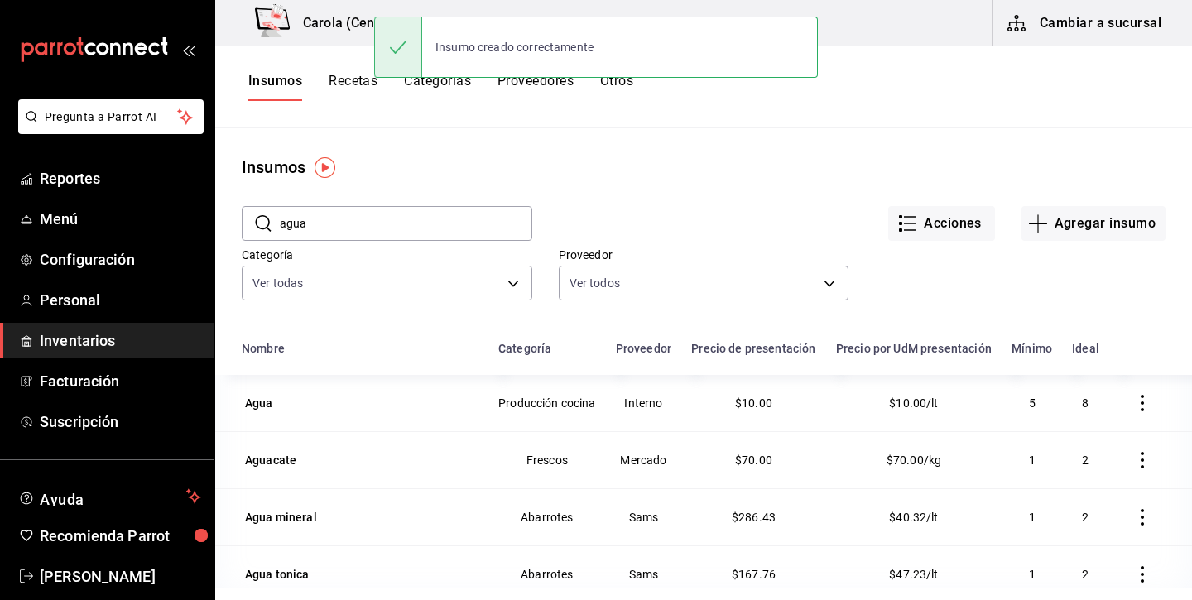
click at [362, 77] on button "Recetas" at bounding box center [352, 87] width 49 height 28
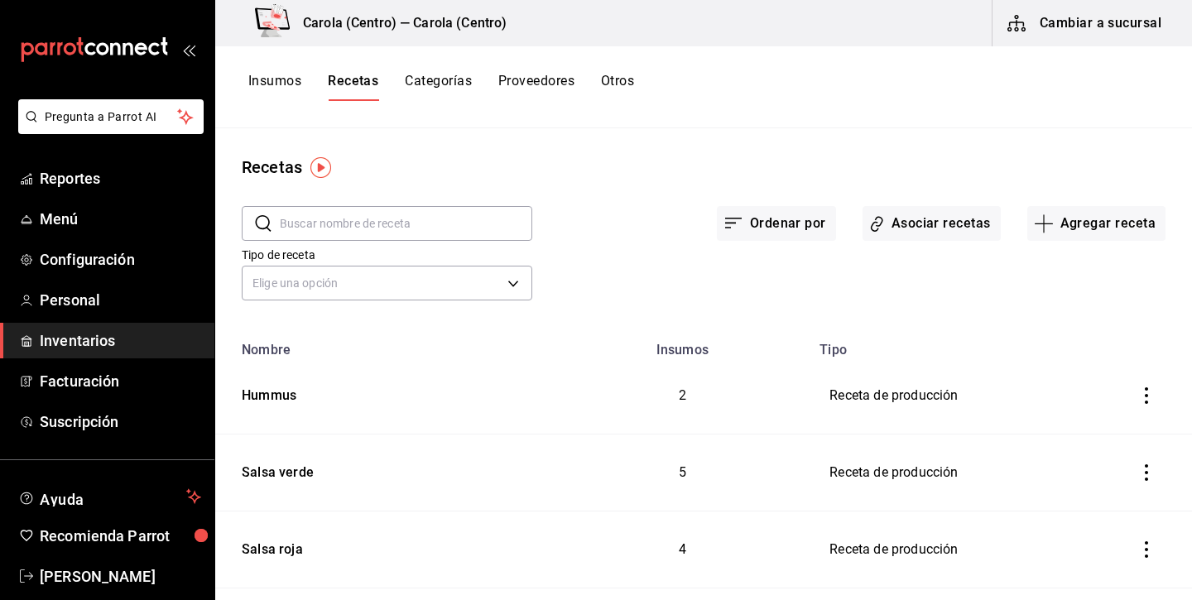
click at [1138, 393] on icon "inventoriesTable" at bounding box center [1146, 395] width 17 height 17
click at [270, 397] on div at bounding box center [596, 300] width 1192 height 600
click at [270, 397] on div "Hummus" at bounding box center [265, 393] width 61 height 26
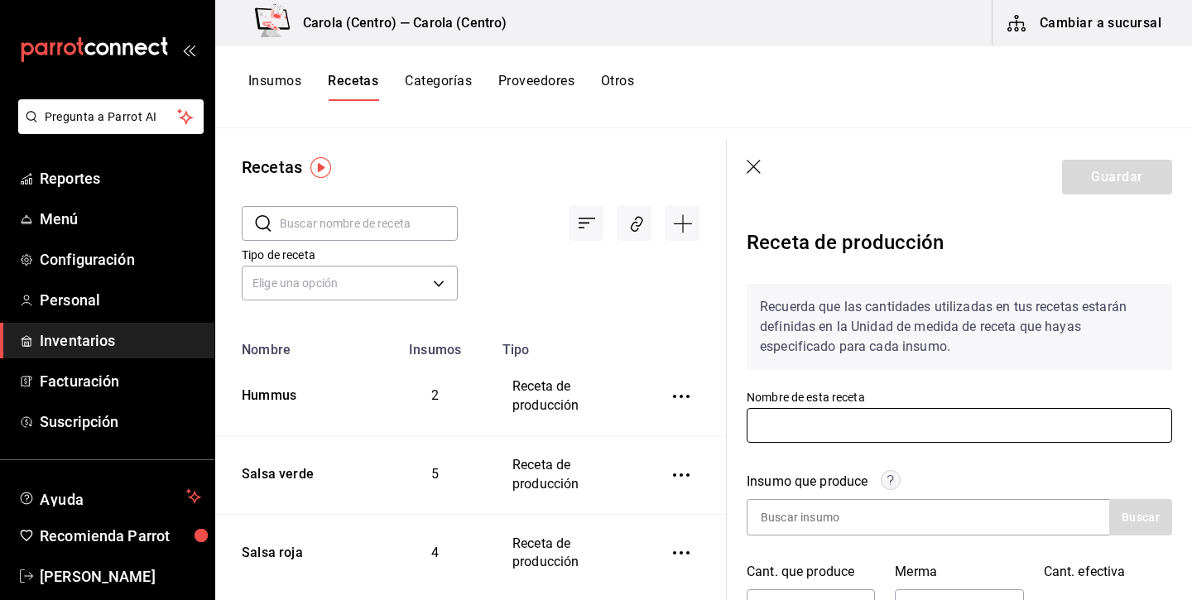
type input "Hummus"
type input "760"
type input "5"
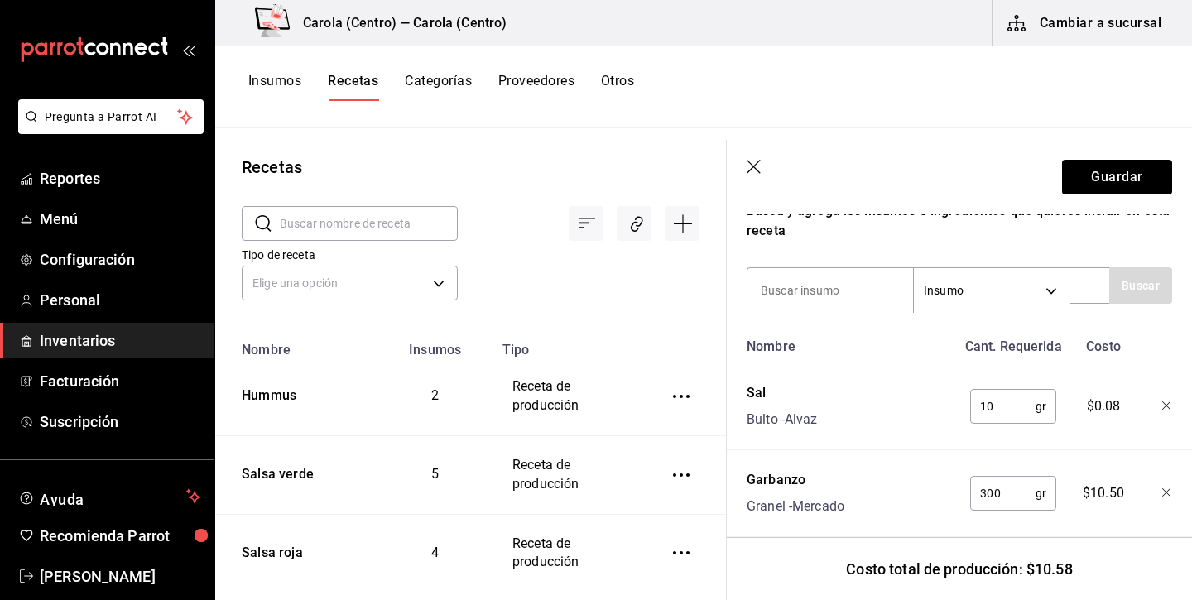
scroll to position [548, 0]
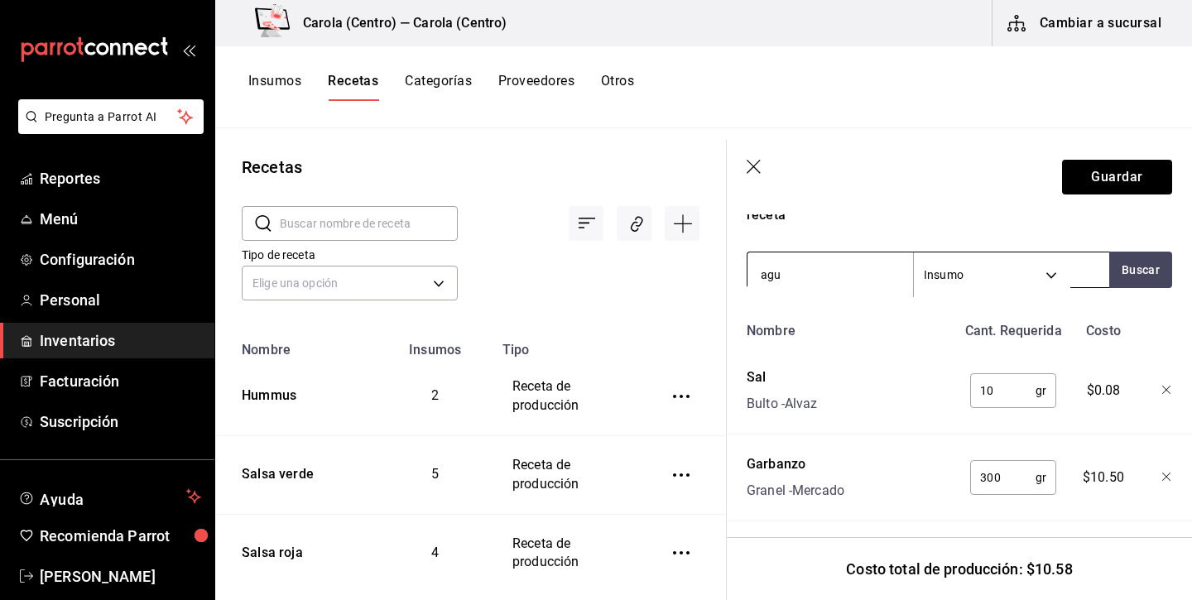
type input "agua"
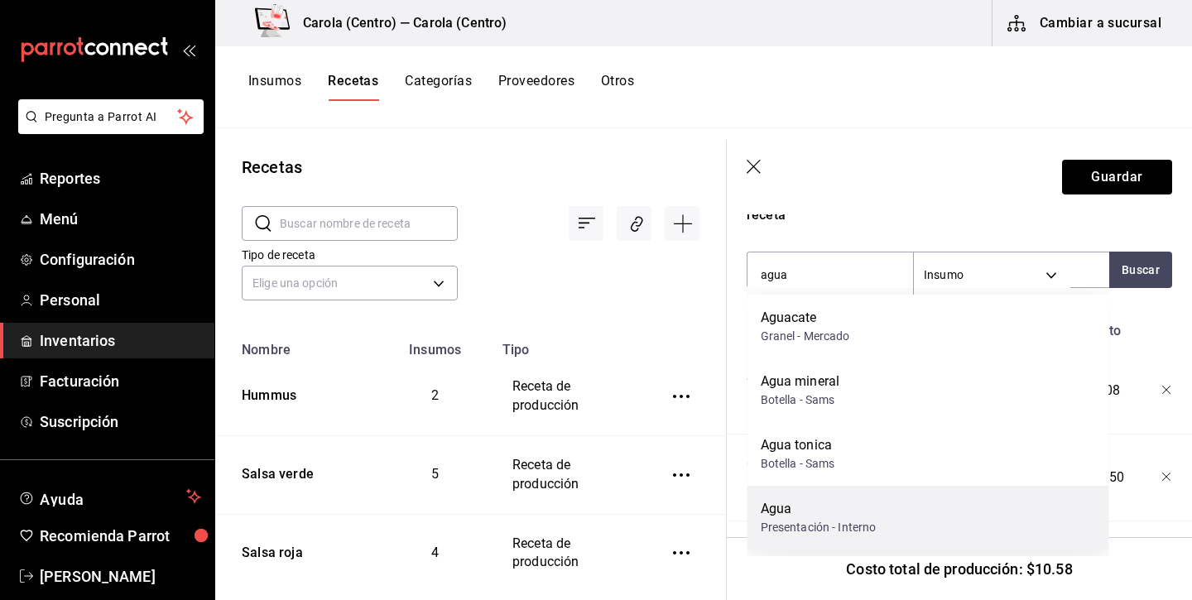
click at [815, 511] on div "Agua" at bounding box center [818, 509] width 116 height 20
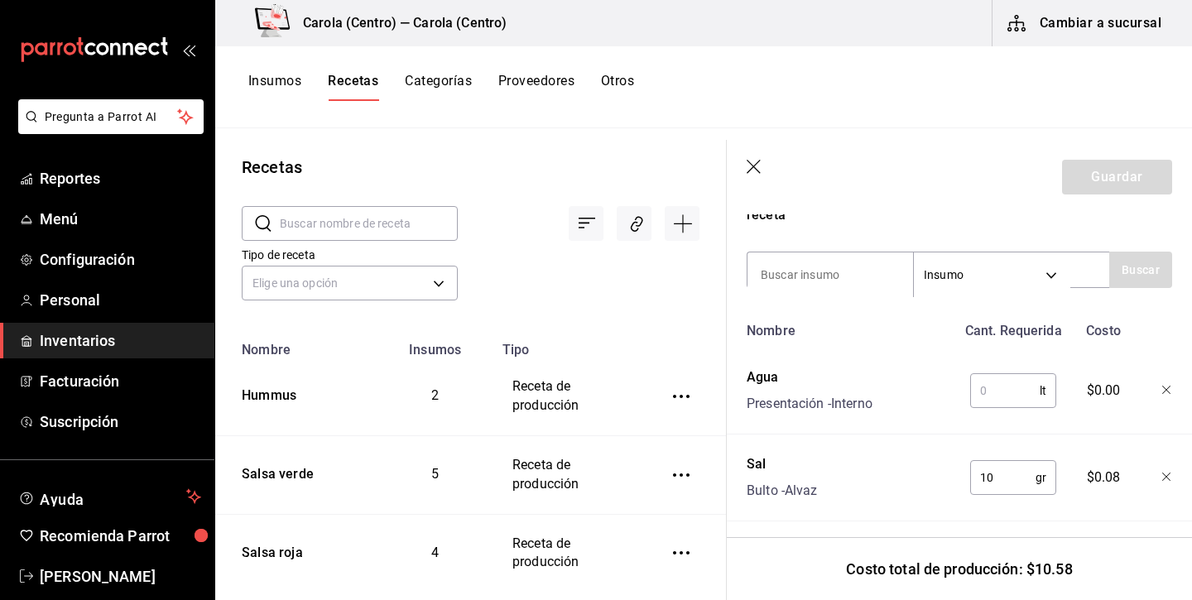
click at [1023, 394] on input "text" at bounding box center [1005, 390] width 70 height 33
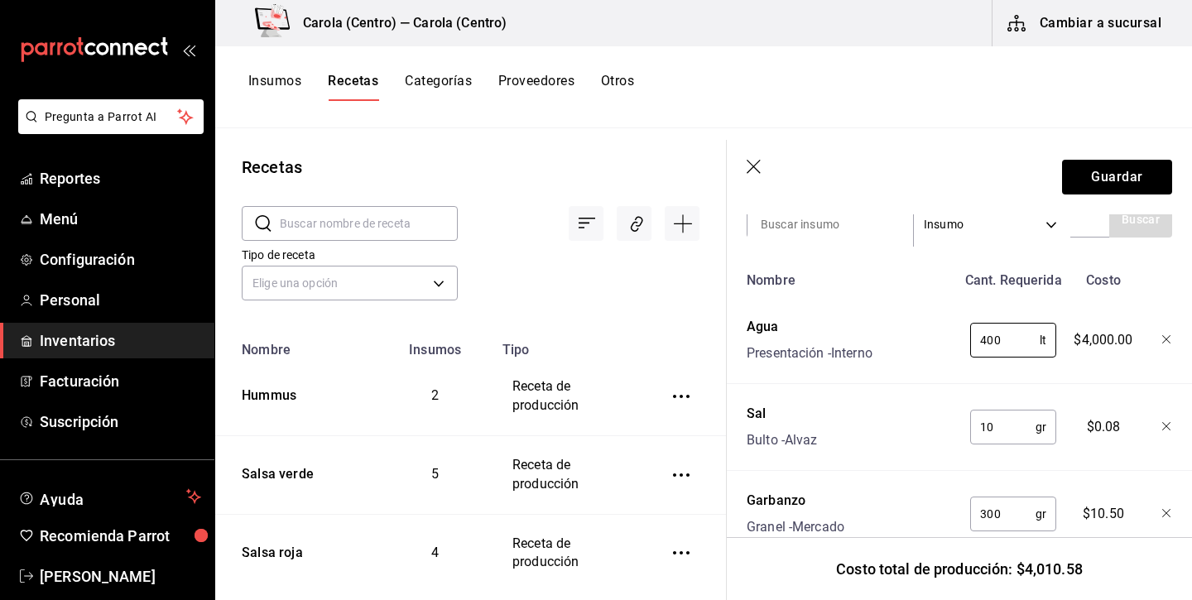
scroll to position [624, 0]
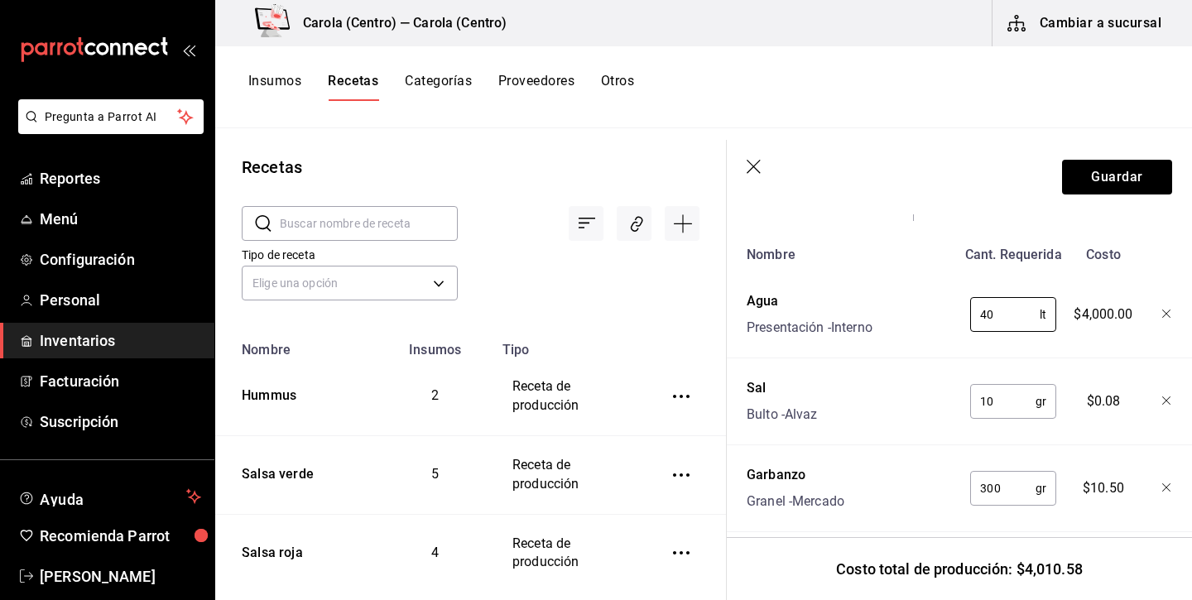
type input "4"
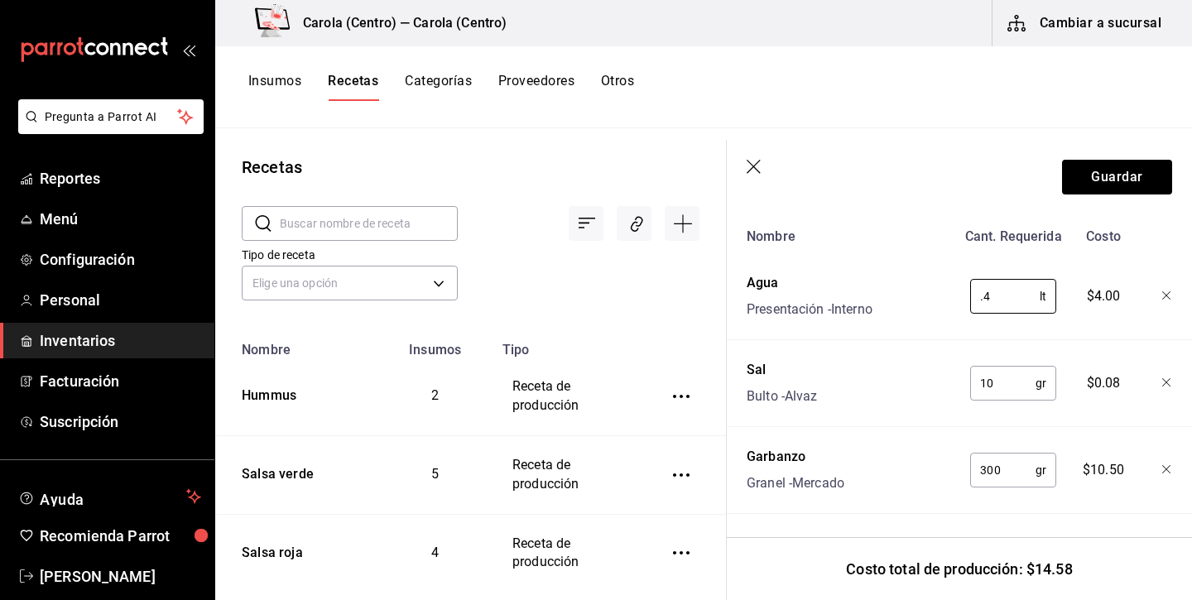
scroll to position [642, 0]
type input "0.4"
click at [1119, 170] on button "Guardar" at bounding box center [1117, 177] width 110 height 35
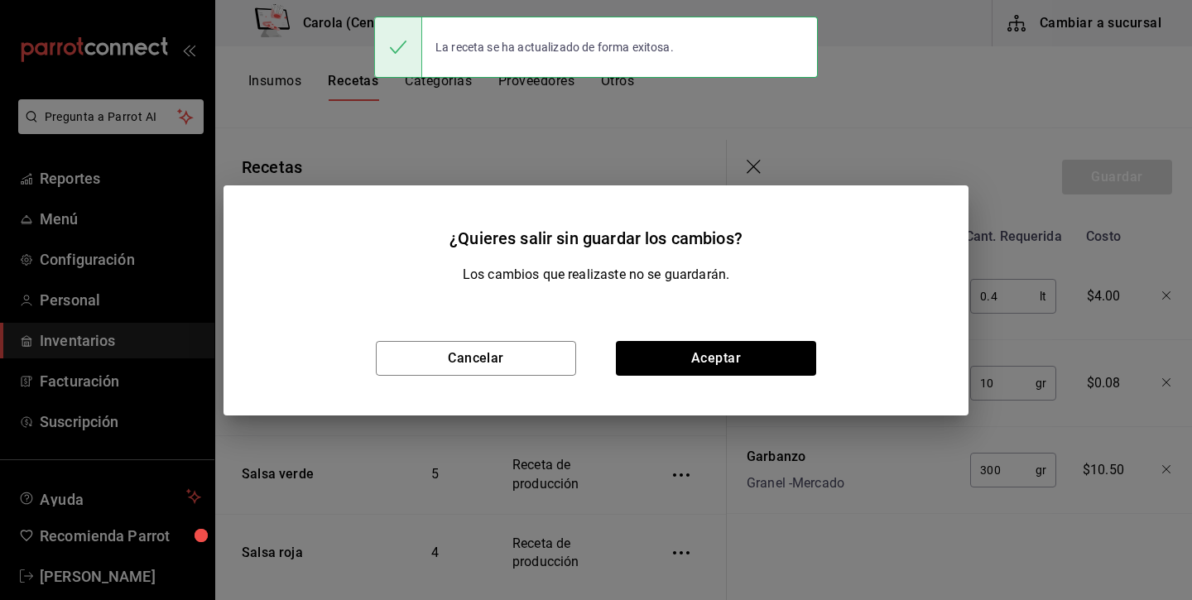
scroll to position [612, 0]
click at [705, 360] on button "Aceptar" at bounding box center [716, 358] width 200 height 35
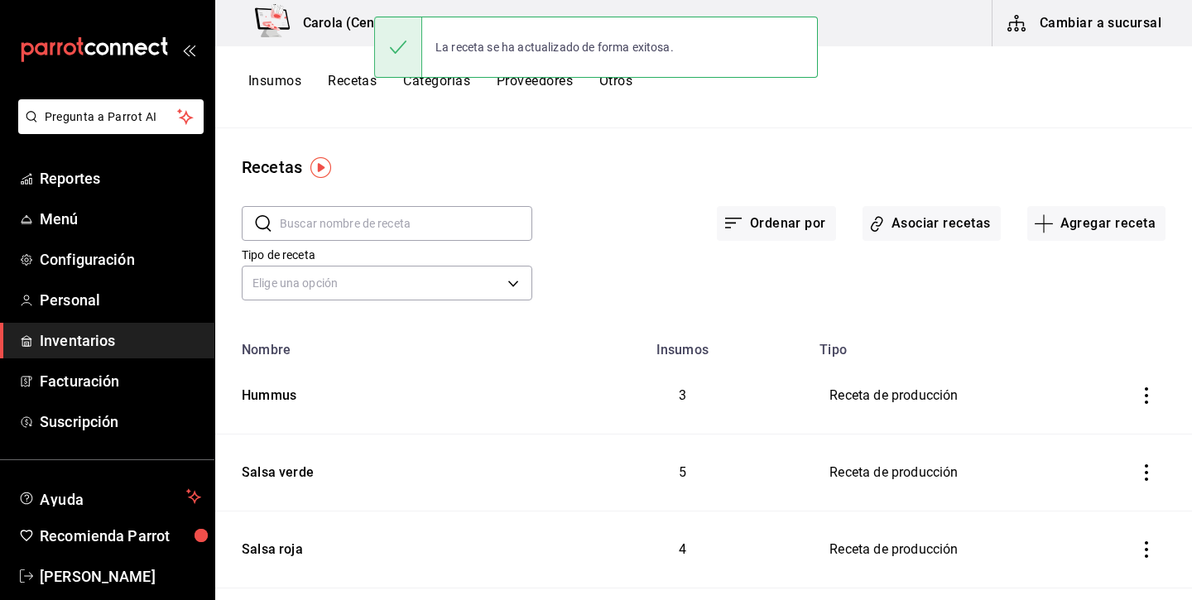
click at [290, 88] on button "Insumos" at bounding box center [274, 87] width 53 height 28
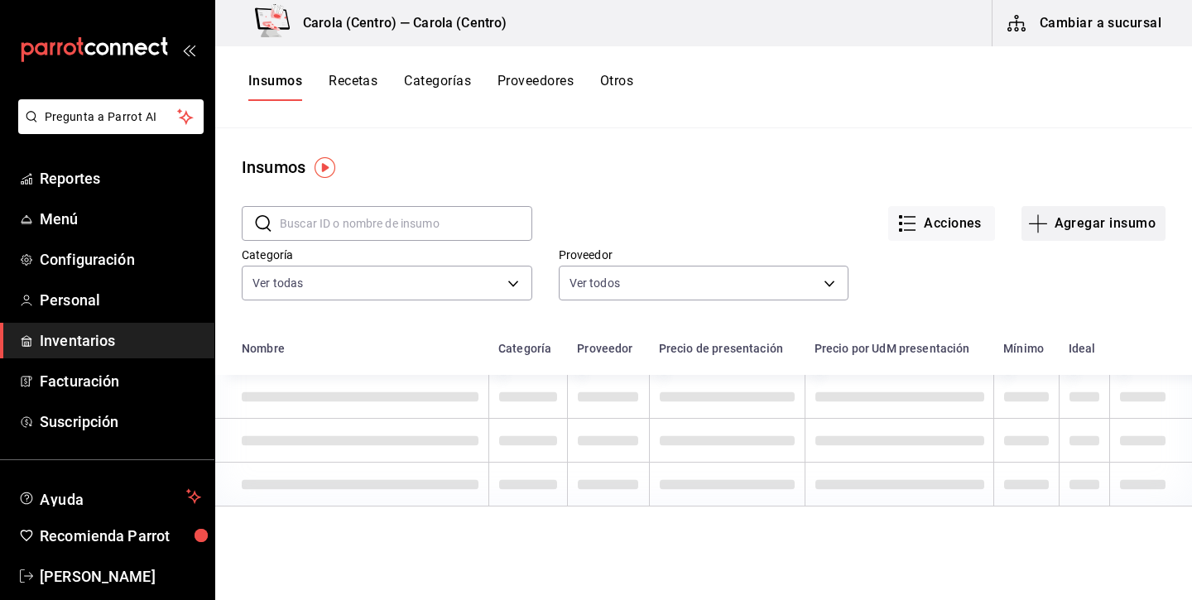
click at [1102, 210] on button "Agregar insumo" at bounding box center [1093, 223] width 144 height 35
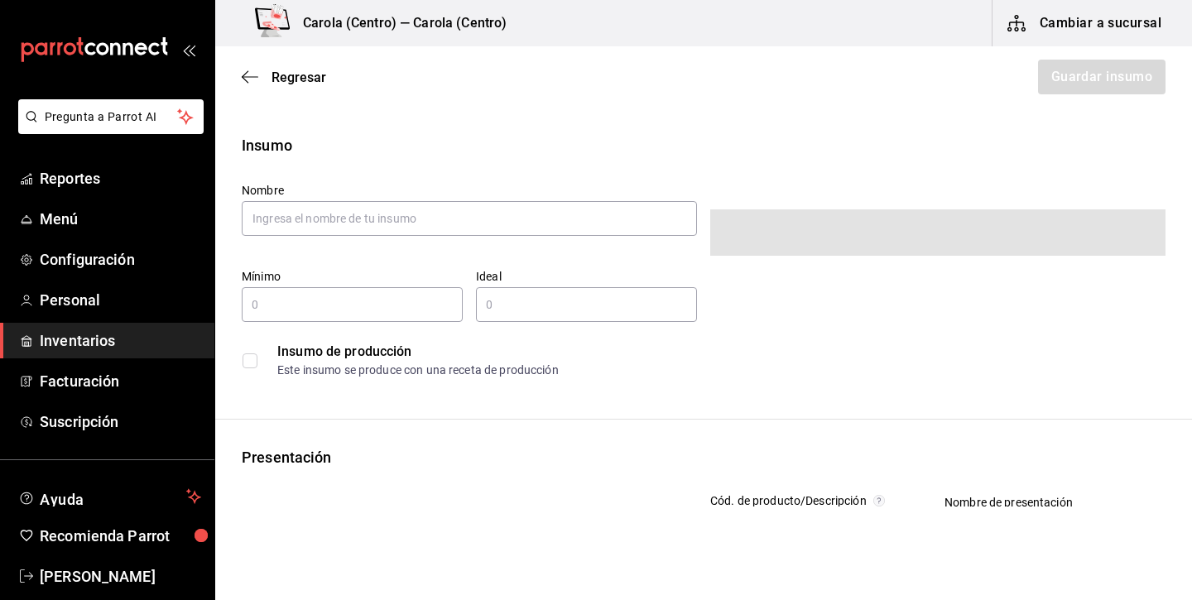
type input "$0.00"
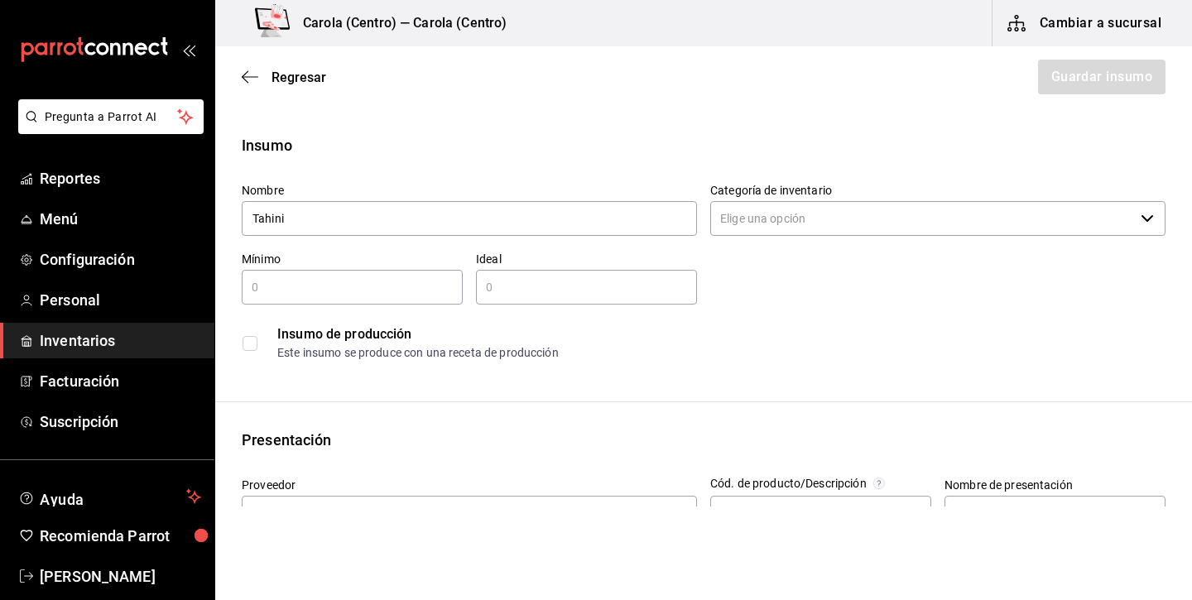
type input "Tahini"
click at [252, 346] on input "checkbox" at bounding box center [249, 343] width 15 height 15
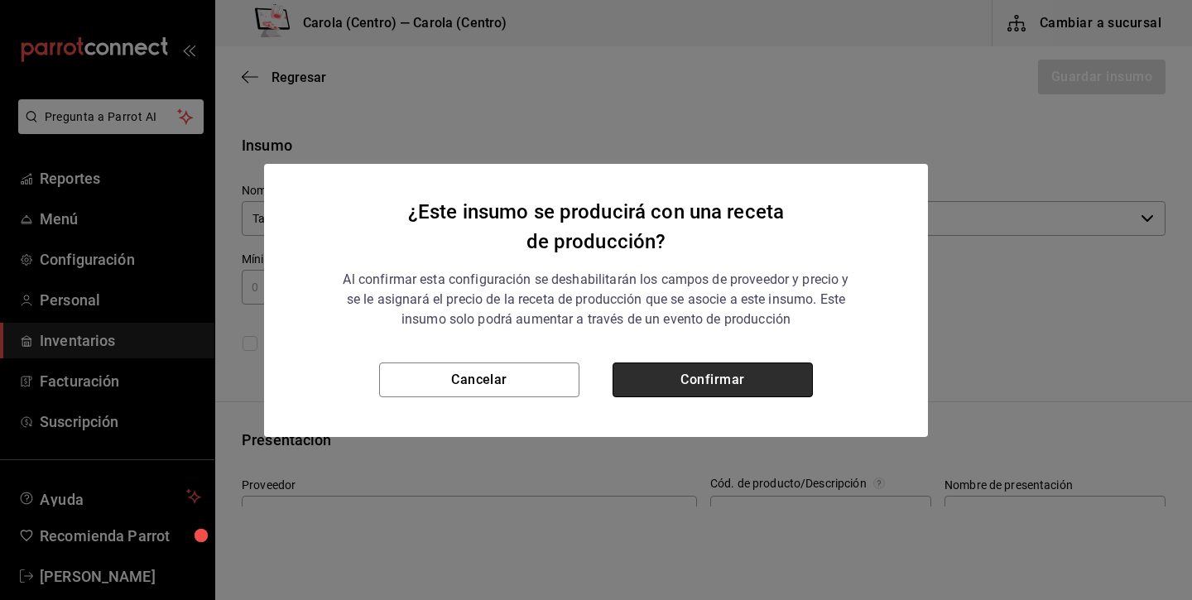
click at [719, 376] on button "Confirmar" at bounding box center [712, 379] width 200 height 35
checkbox input "true"
type input "$0.00"
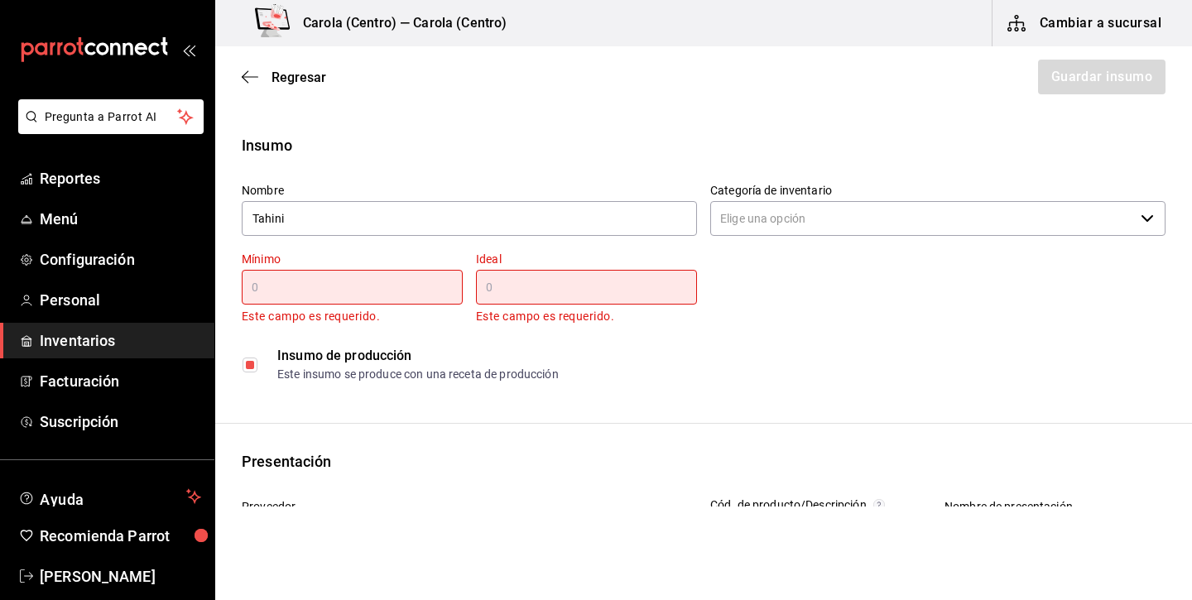
click at [424, 285] on input "text" at bounding box center [352, 287] width 221 height 20
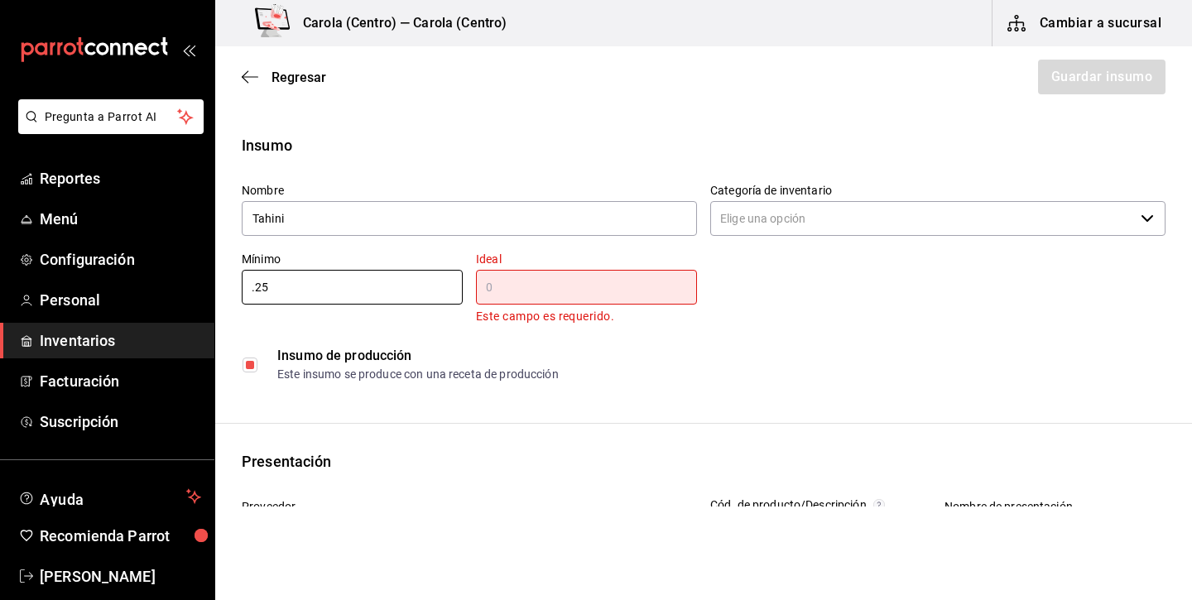
type input "0.25"
click at [624, 281] on input "text" at bounding box center [586, 287] width 221 height 20
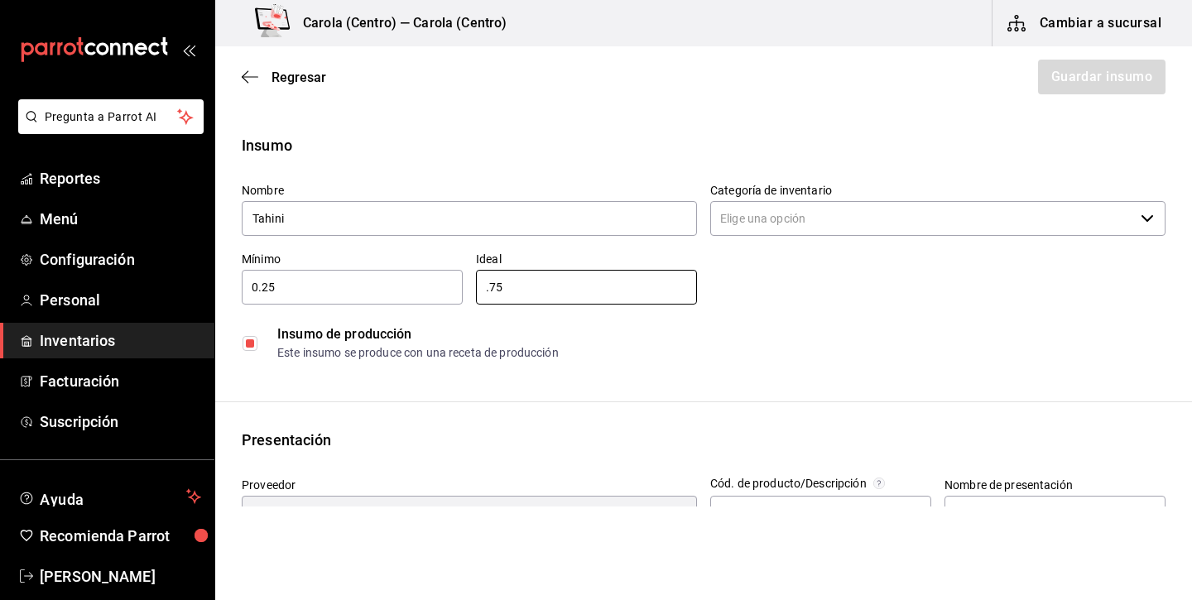
type input "0.75"
click at [886, 226] on input "Categoría de inventario" at bounding box center [922, 218] width 424 height 35
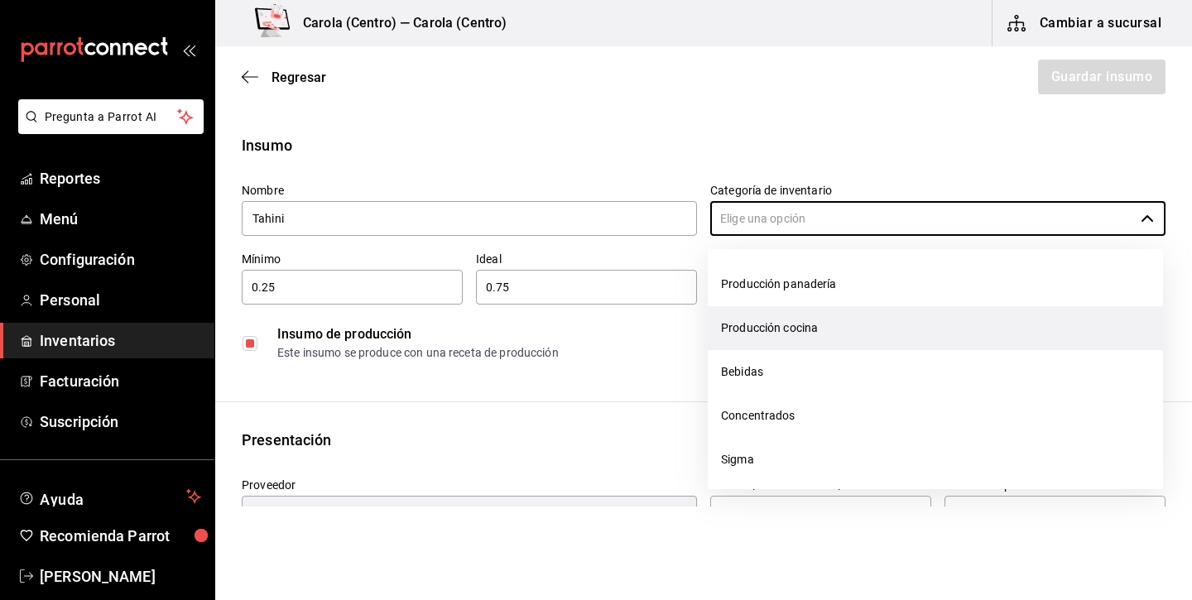
click at [816, 316] on li "Producción cocina" at bounding box center [934, 328] width 455 height 44
type input "Producción cocina"
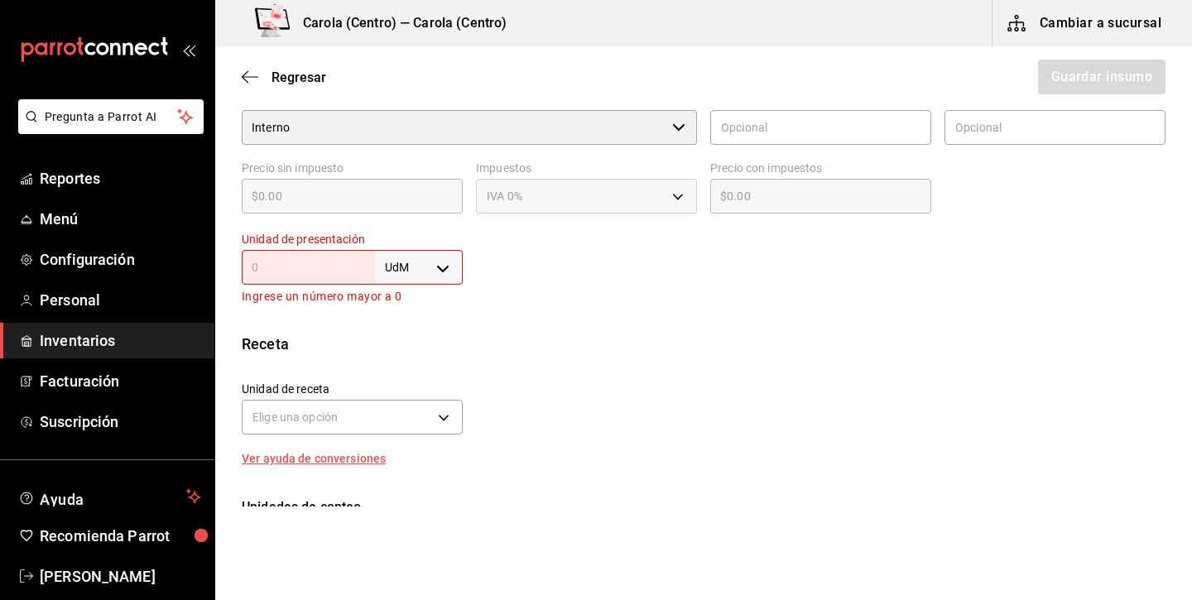
scroll to position [420, 0]
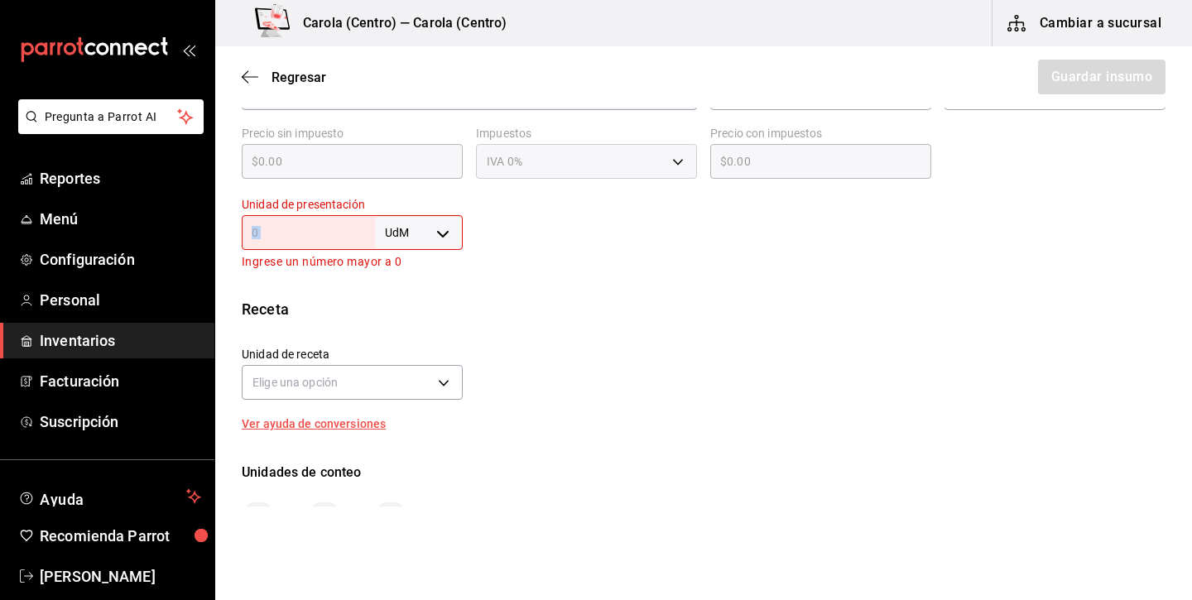
click at [324, 220] on div "UdM ​" at bounding box center [352, 232] width 221 height 35
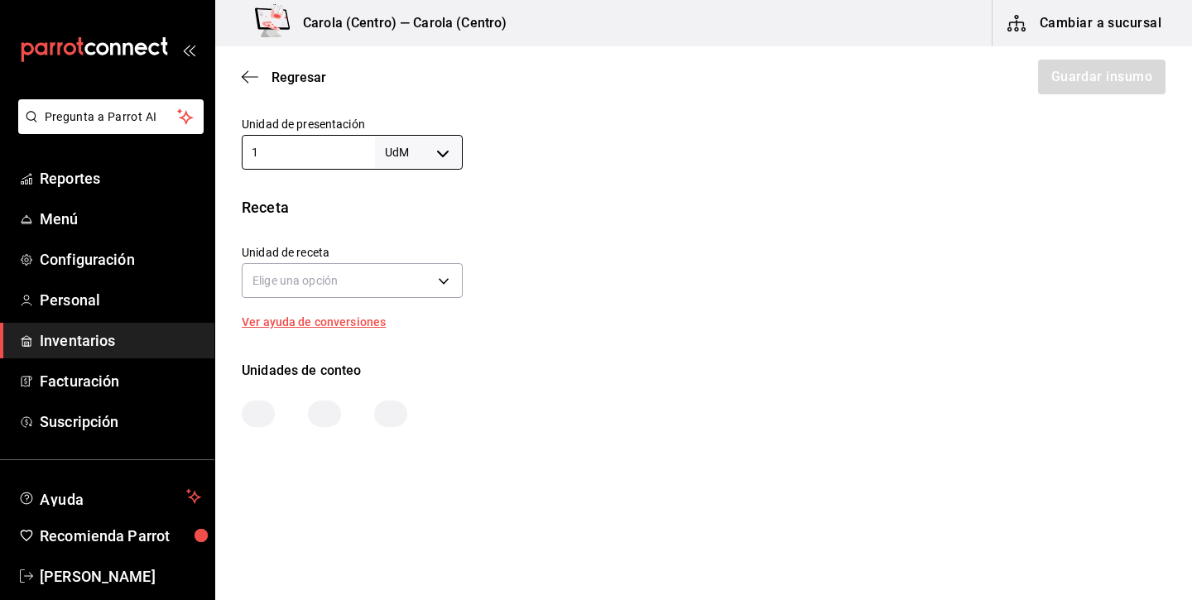
scroll to position [501, 0]
type input "1"
click at [391, 284] on body "Pregunta a Parrot AI Reportes Menú Configuración Personal Inventarios Facturaci…" at bounding box center [596, 253] width 1192 height 506
click at [455, 131] on div at bounding box center [596, 300] width 1192 height 600
click at [440, 150] on body "Pregunta a Parrot AI Reportes Menú Configuración Personal Inventarios Facturaci…" at bounding box center [596, 253] width 1192 height 506
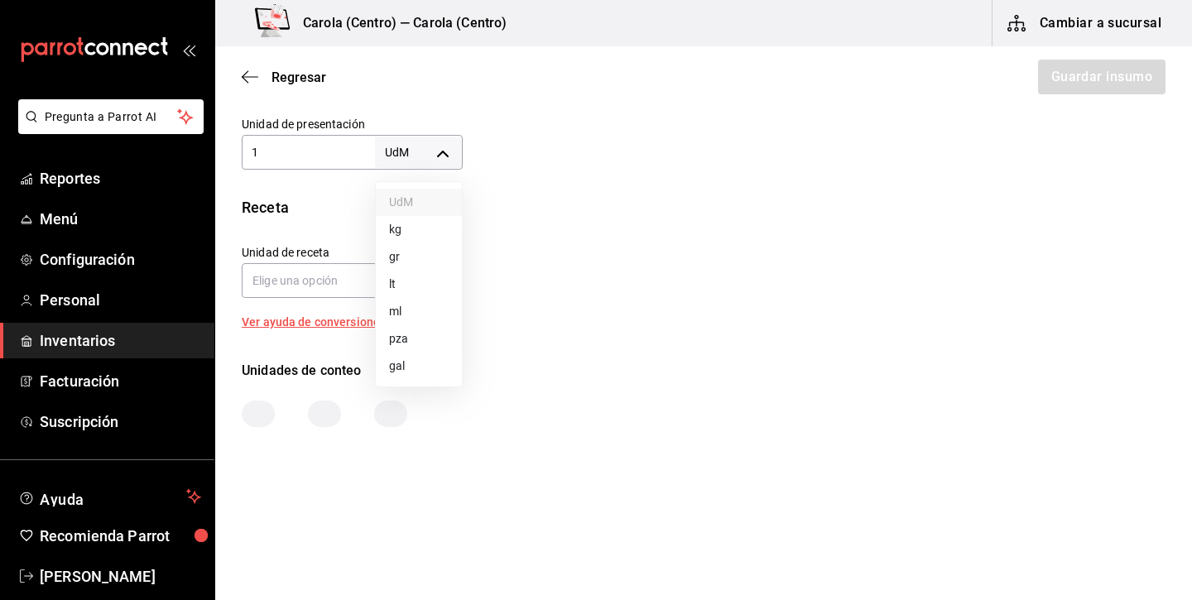
click at [426, 235] on li "kg" at bounding box center [419, 229] width 86 height 27
type input "KILOGRAM"
type input "1"
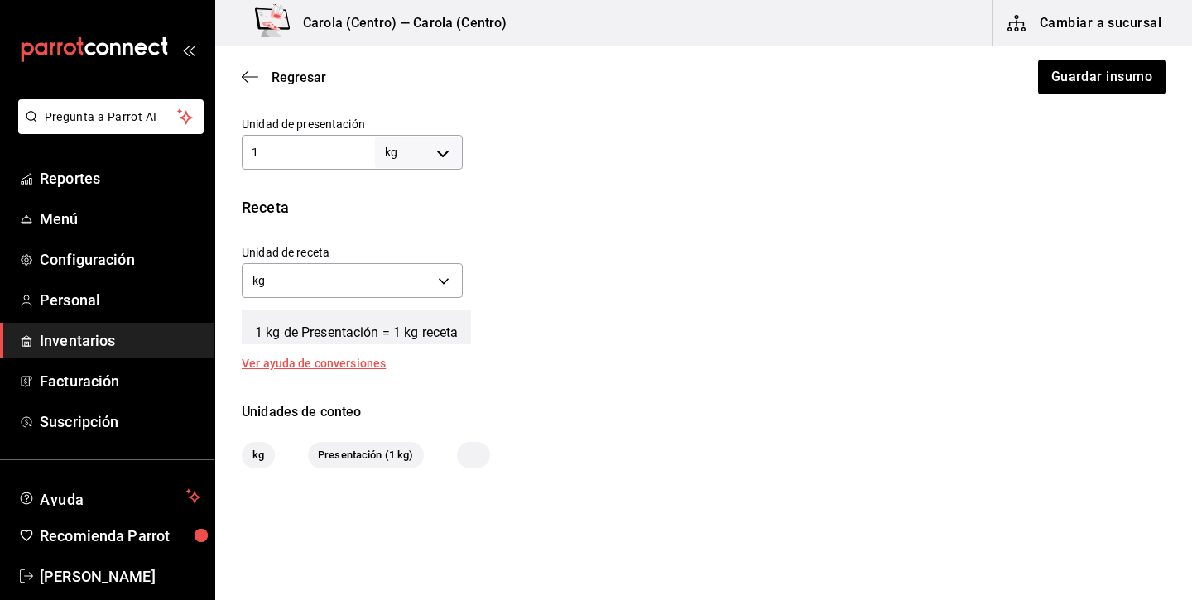
click at [444, 146] on body "Pregunta a Parrot AI Reportes Menú Configuración Personal Inventarios Facturaci…" at bounding box center [596, 253] width 1192 height 506
click at [415, 250] on li "gr" at bounding box center [419, 256] width 86 height 27
type input "GRAM"
type input "1"
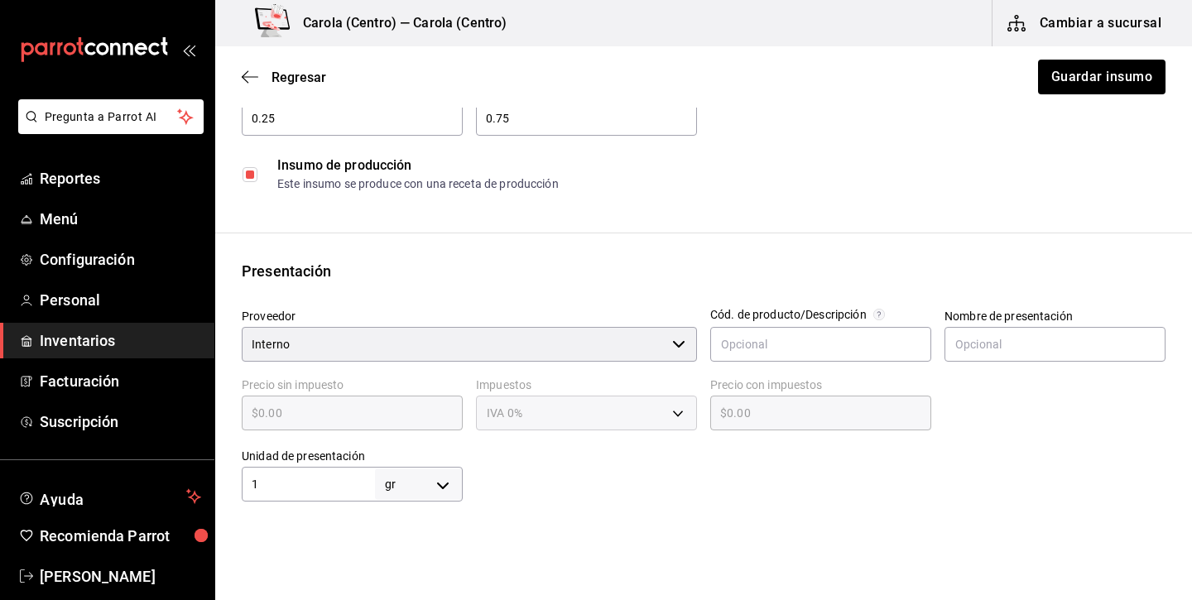
scroll to position [31, 0]
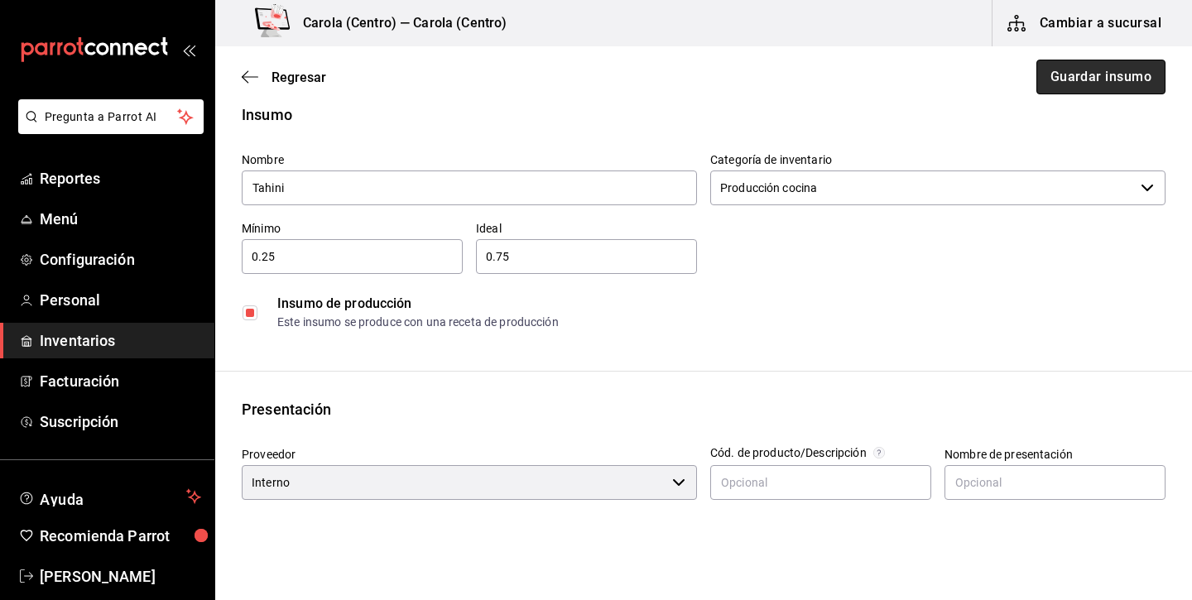
click at [1085, 91] on button "Guardar insumo" at bounding box center [1100, 77] width 129 height 35
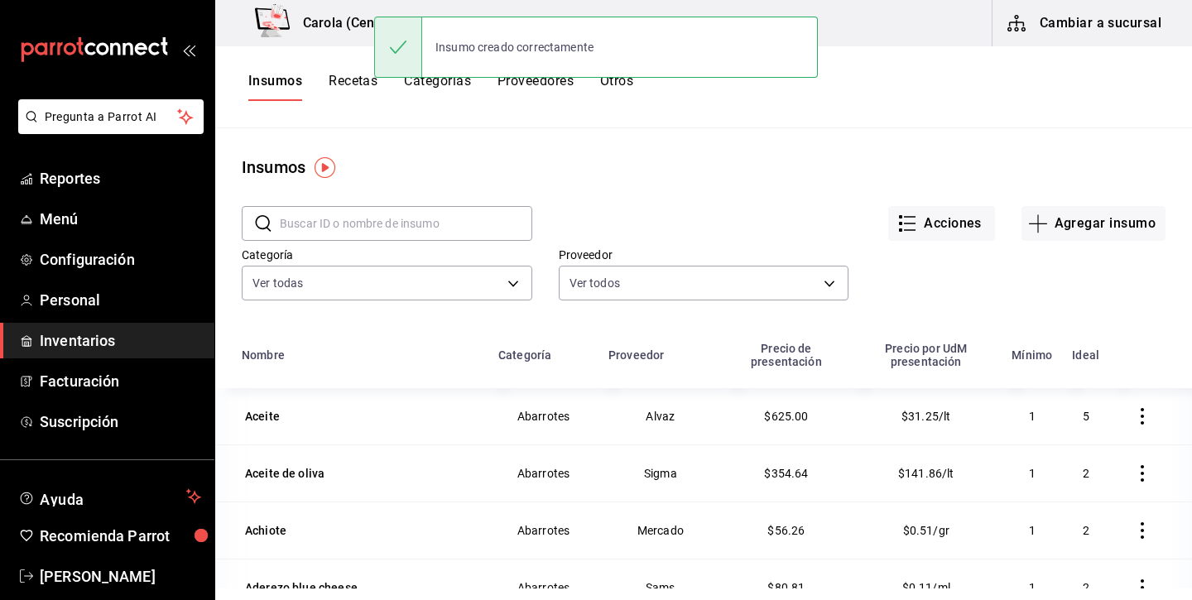
click at [323, 79] on div "Insumos Recetas Categorías Proveedores Otros" at bounding box center [440, 87] width 385 height 28
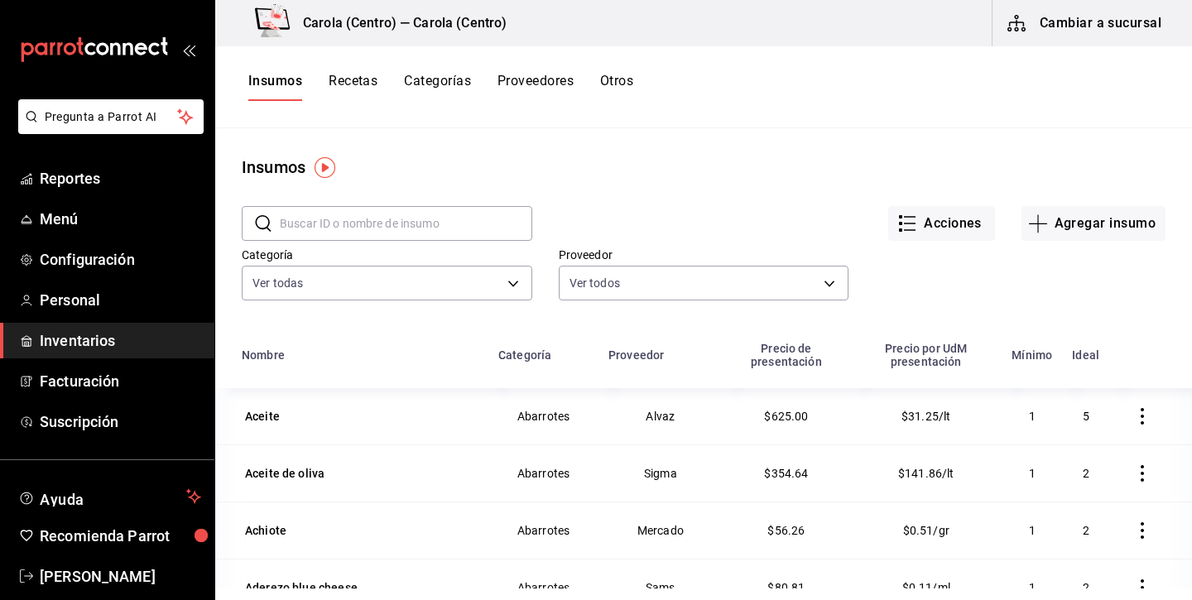
click at [333, 80] on button "Recetas" at bounding box center [352, 87] width 49 height 28
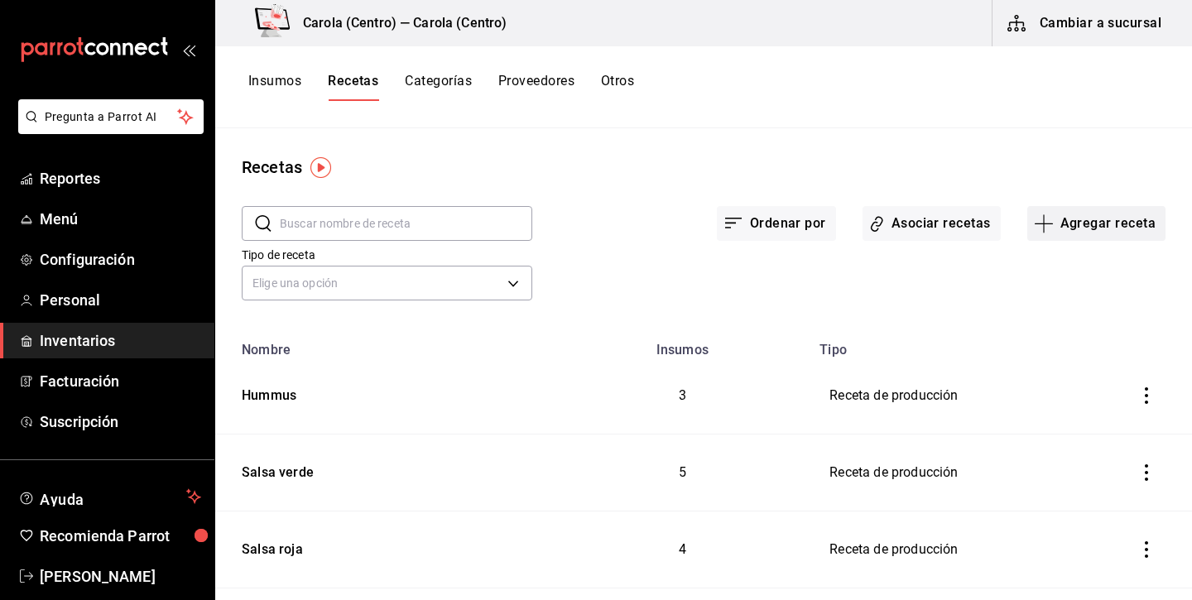
click at [1091, 230] on button "Agregar receta" at bounding box center [1096, 223] width 138 height 35
click at [1055, 345] on li "Receta de producción" at bounding box center [1095, 357] width 165 height 44
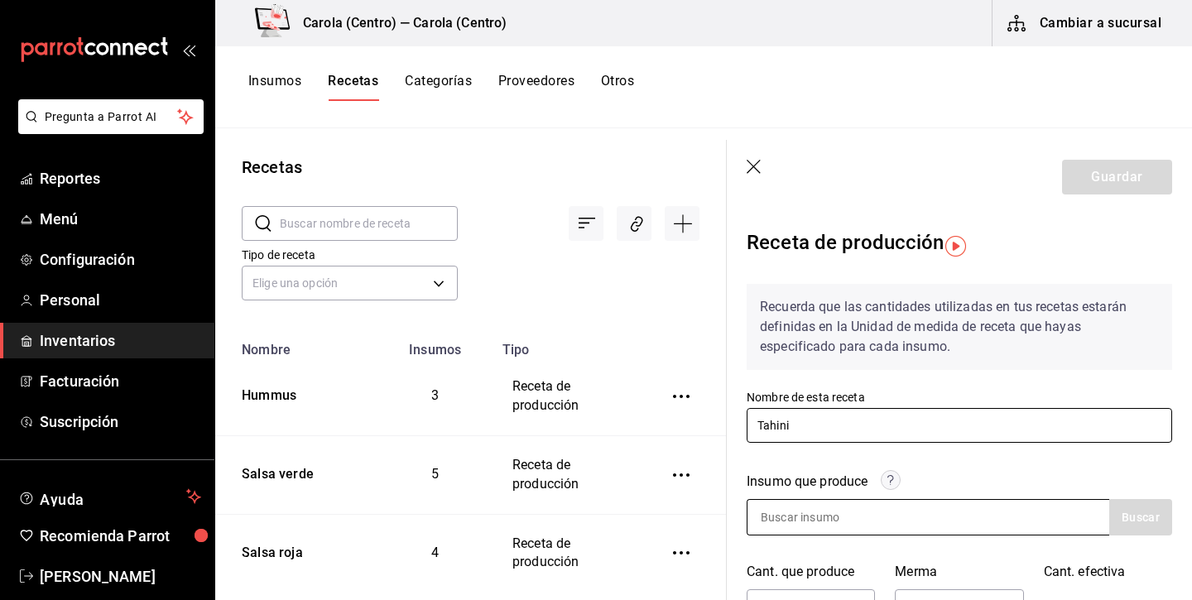
type input "Tahini"
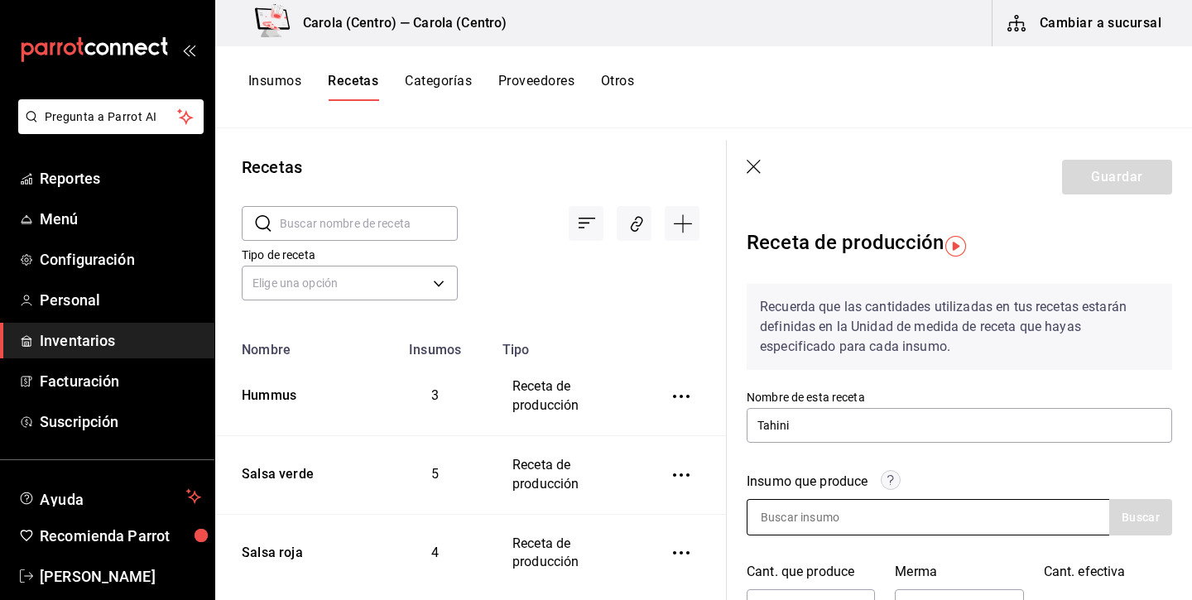
click at [797, 530] on input at bounding box center [829, 517] width 165 height 35
type input "tahini"
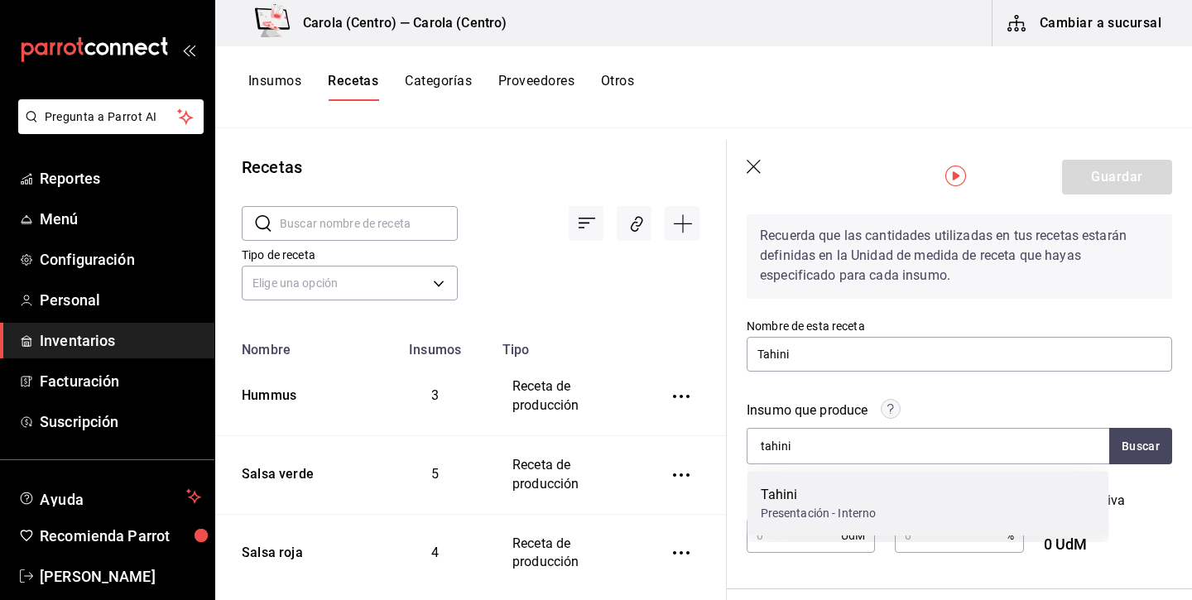
scroll to position [72, 0]
click at [806, 508] on div "Presentación - Interno" at bounding box center [818, 511] width 116 height 17
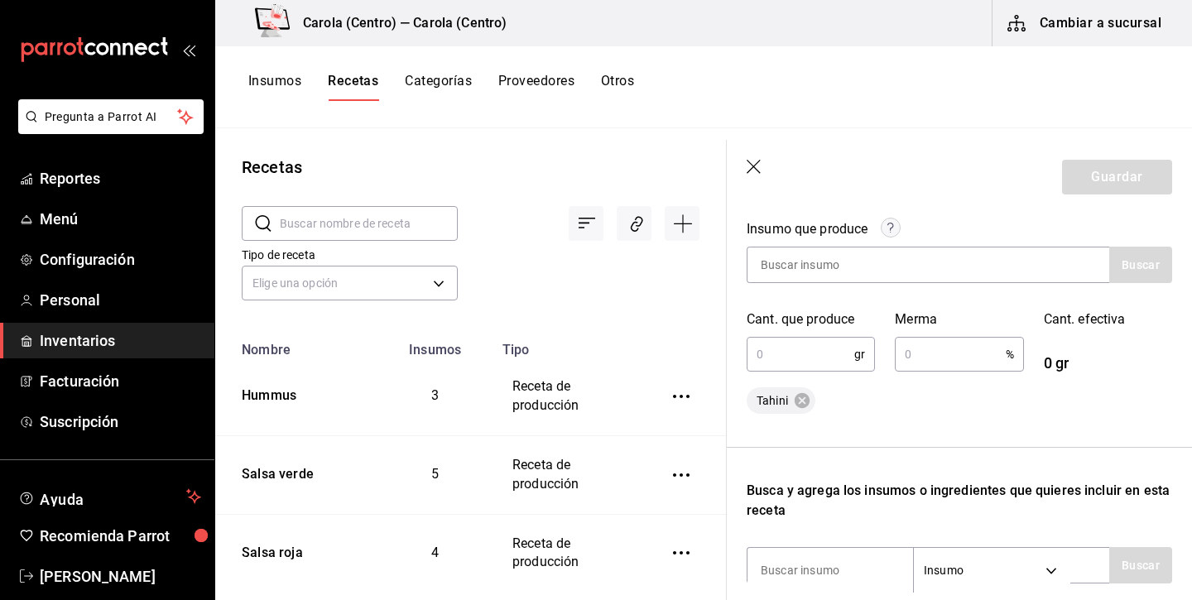
scroll to position [277, 0]
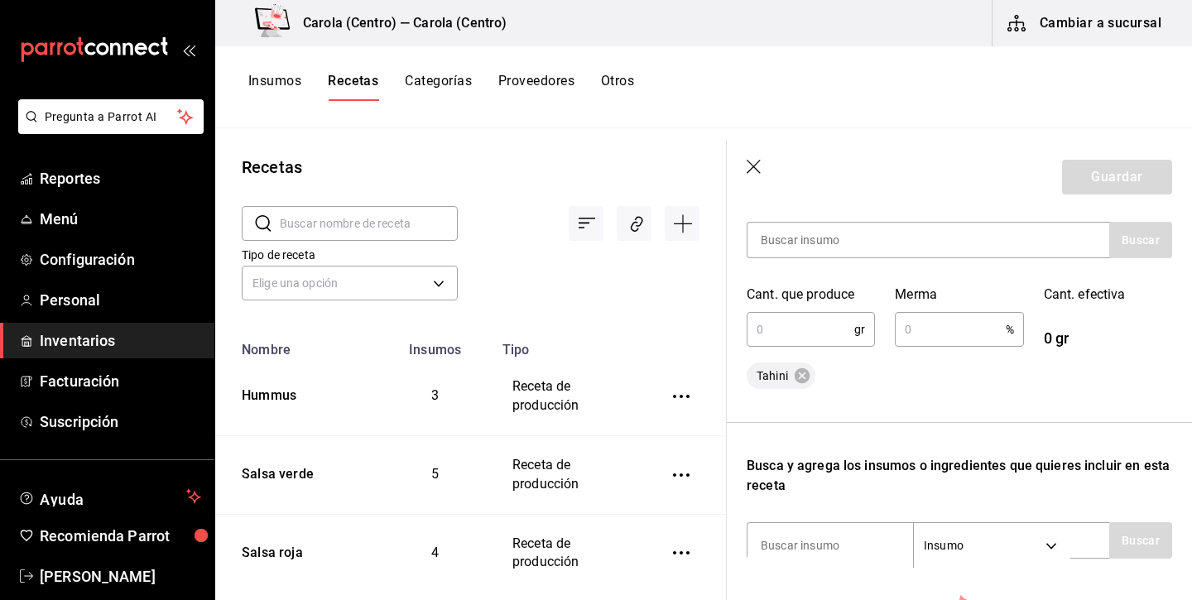
click at [798, 334] on input "text" at bounding box center [800, 329] width 108 height 33
type input "330"
click at [951, 319] on input "text" at bounding box center [949, 329] width 110 height 33
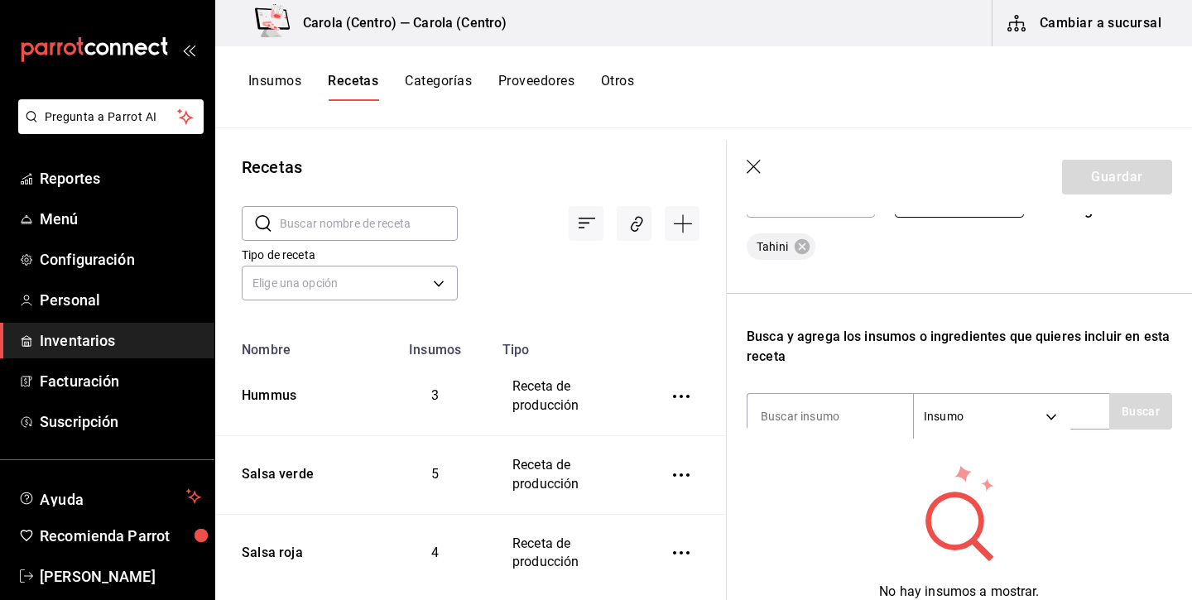
scroll to position [439, 0]
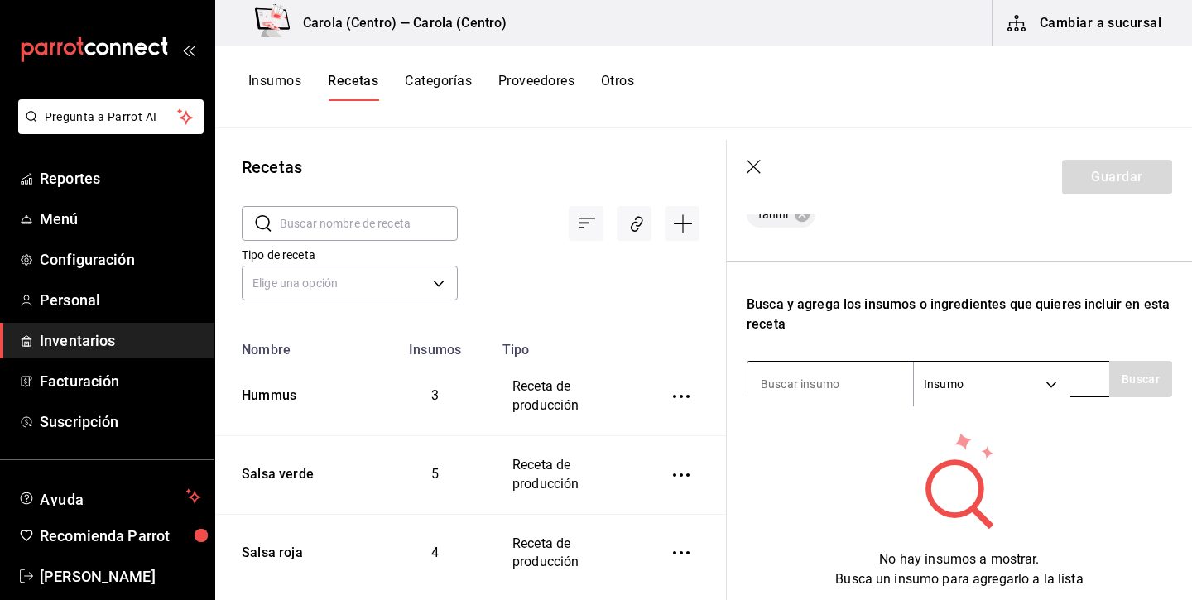
type input "5"
click at [1130, 390] on button "Buscar" at bounding box center [1140, 379] width 63 height 36
click at [836, 386] on input "ajonjoli" at bounding box center [829, 384] width 165 height 35
click at [794, 383] on input "ajonjol" at bounding box center [829, 384] width 165 height 35
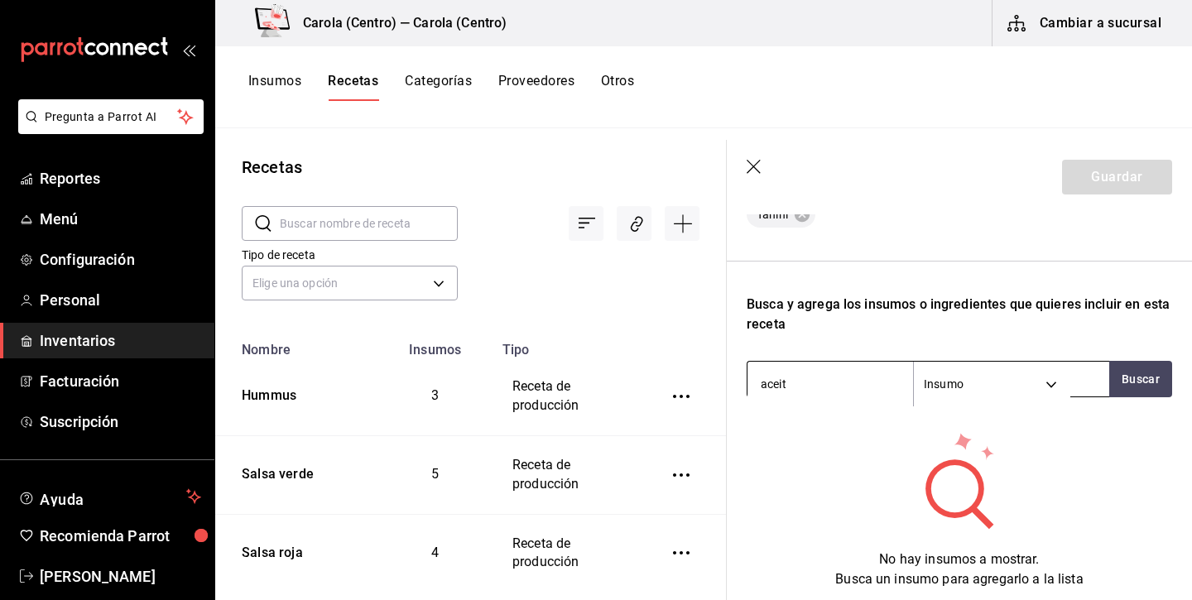
type input "aceite"
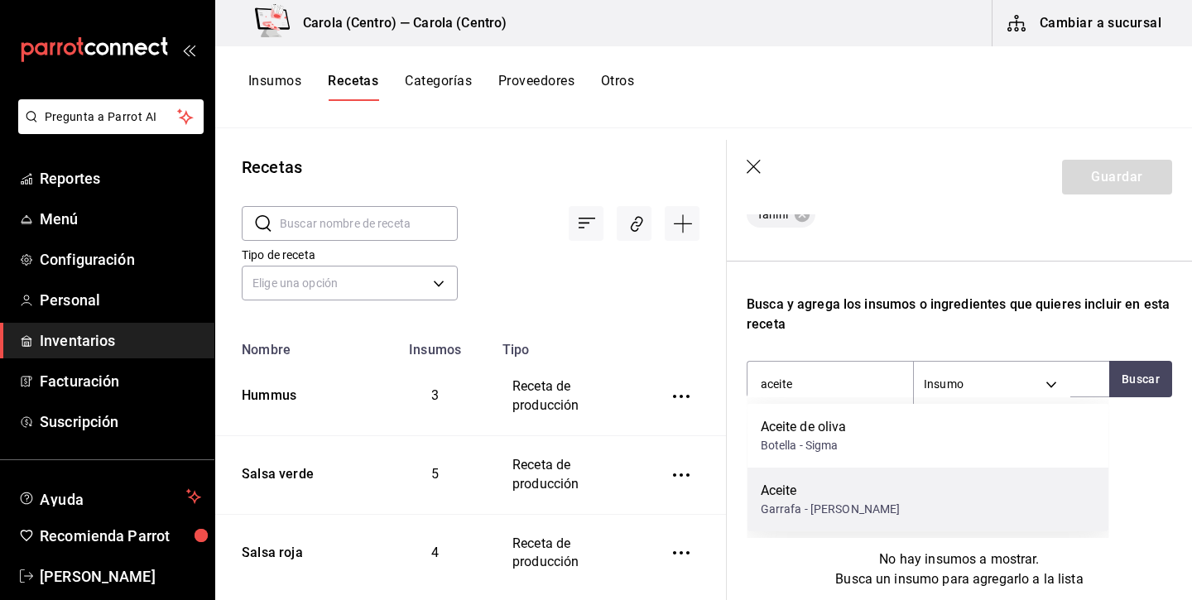
click at [803, 490] on div "Aceite" at bounding box center [830, 491] width 140 height 20
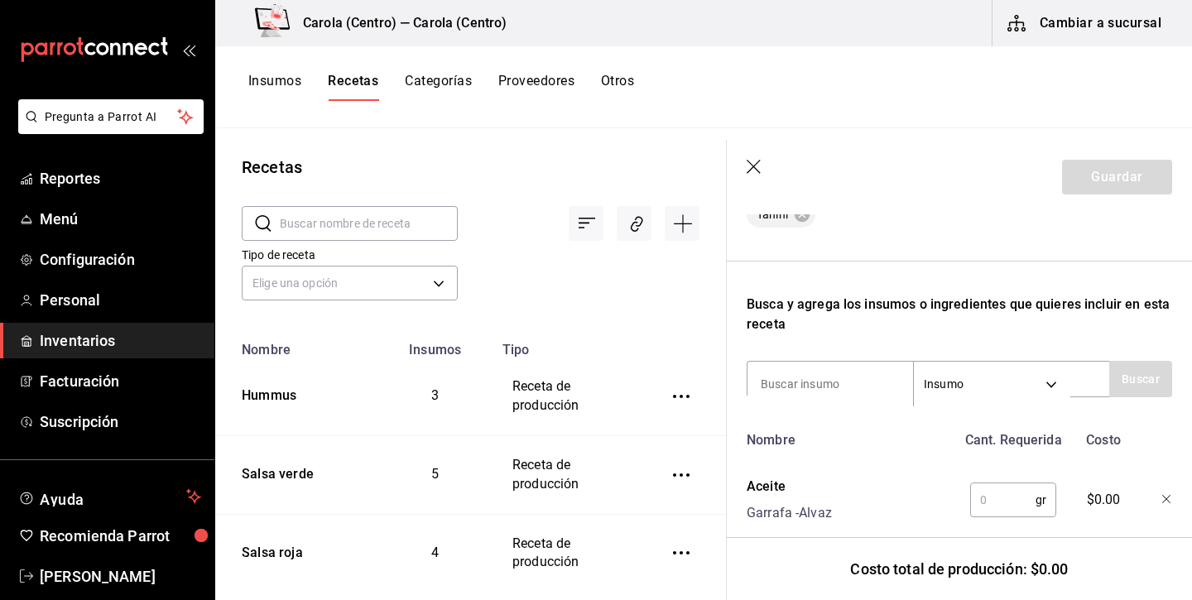
click at [999, 493] on input "text" at bounding box center [1002, 499] width 65 height 33
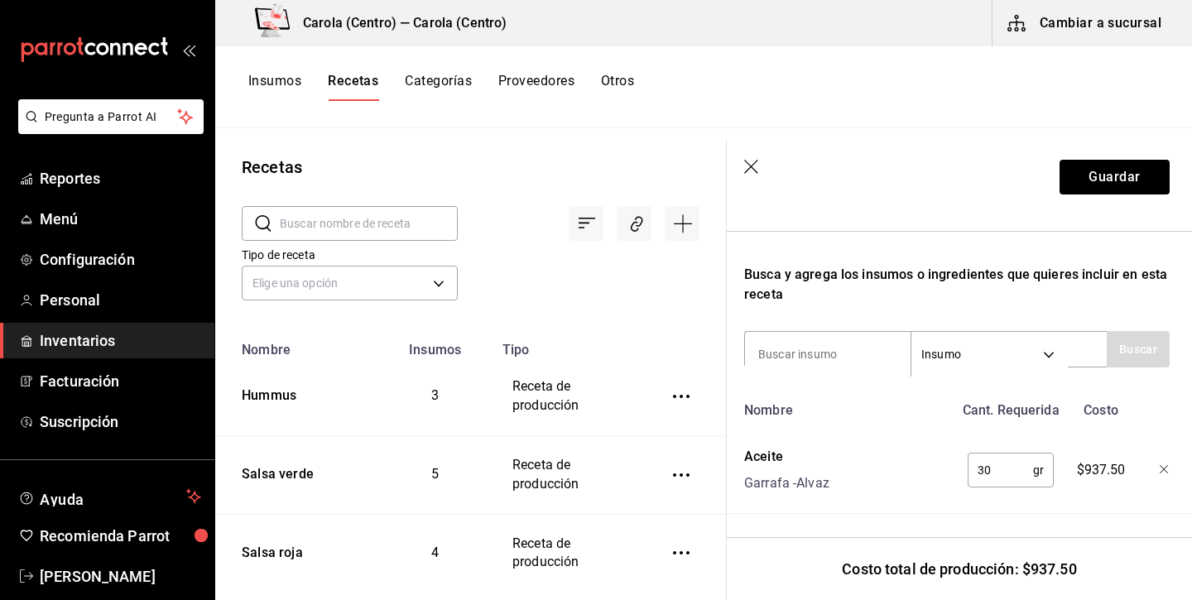
scroll to position [0, 0]
click at [1014, 469] on input "30" at bounding box center [999, 469] width 65 height 33
type input "30"
click at [756, 166] on icon "button" at bounding box center [752, 168] width 17 height 17
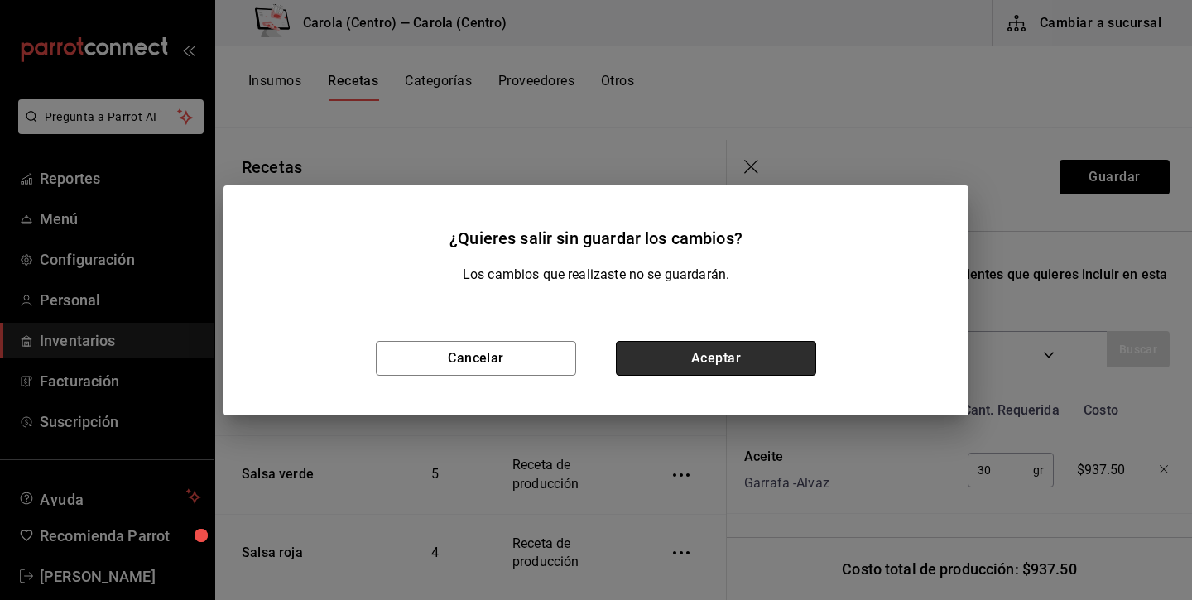
click at [674, 352] on button "Aceptar" at bounding box center [716, 358] width 200 height 35
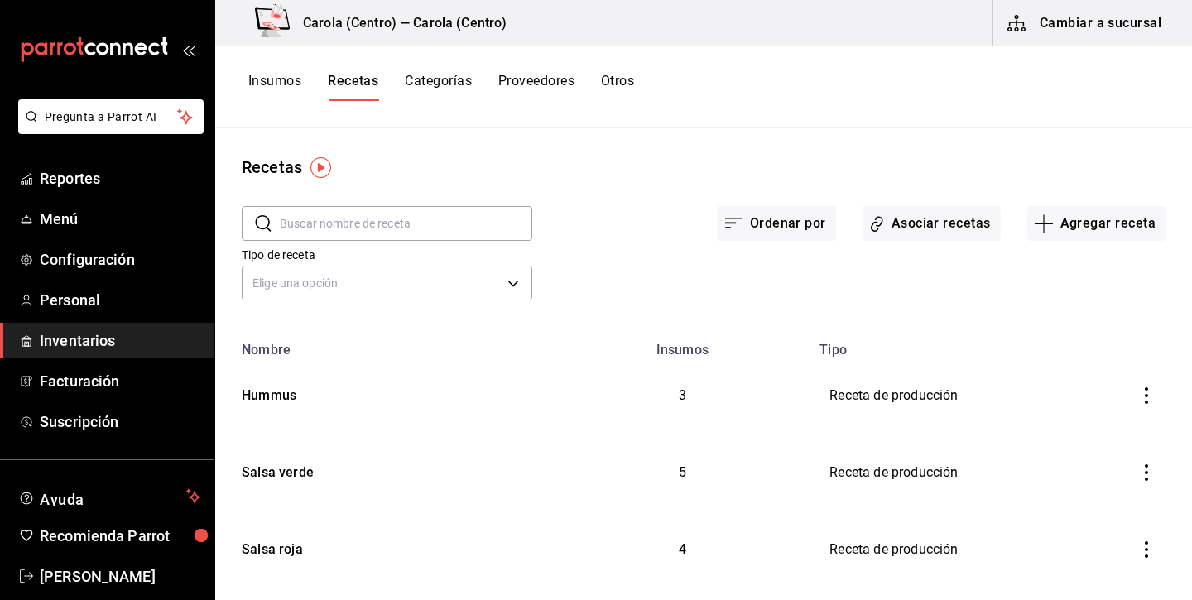
click at [276, 75] on button "Insumos" at bounding box center [274, 87] width 53 height 28
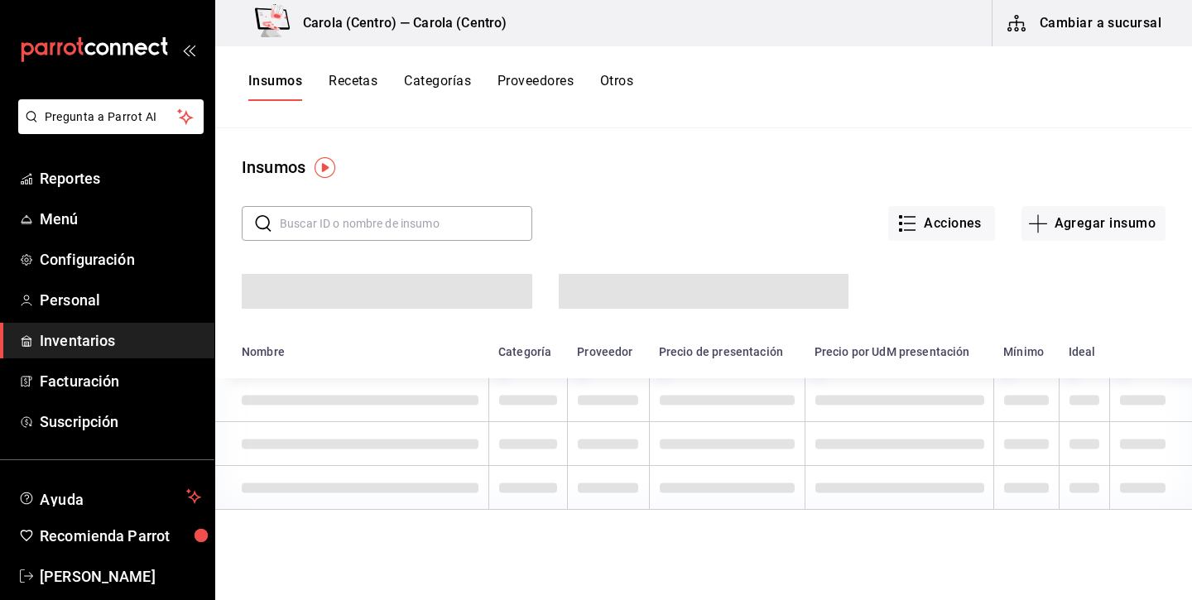
click at [477, 241] on div at bounding box center [373, 265] width 317 height 88
click at [495, 213] on input "text" at bounding box center [406, 223] width 252 height 33
type input "aceite"
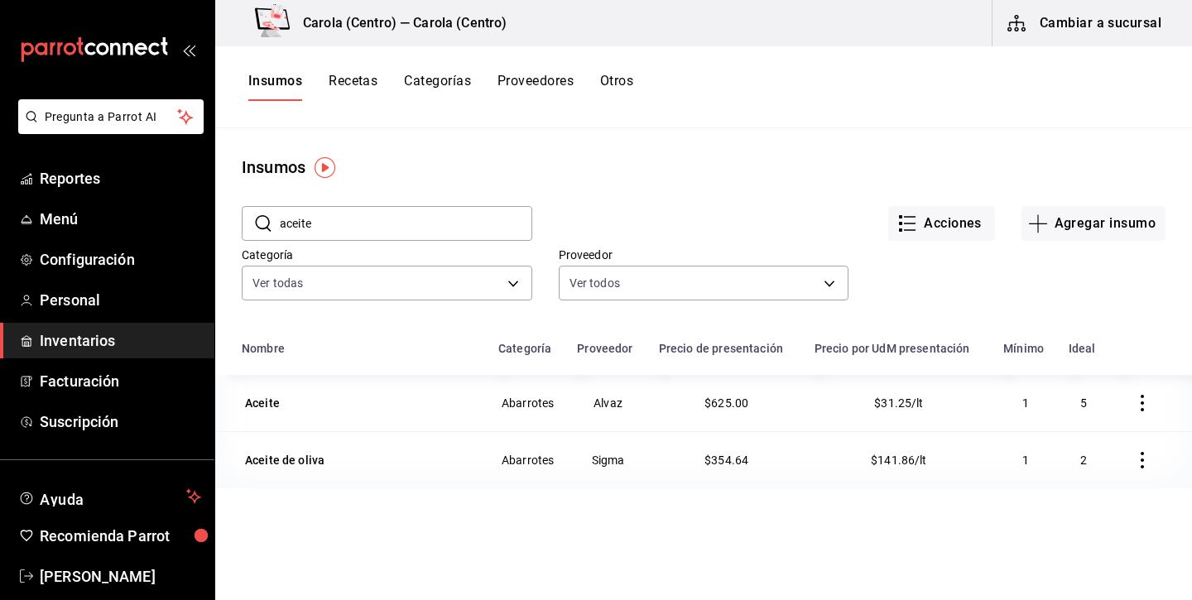
click at [558, 189] on div "Acciones Agregar insumo" at bounding box center [848, 210] width 633 height 61
click at [1134, 403] on icon "button" at bounding box center [1142, 403] width 17 height 17
click at [912, 400] on div at bounding box center [596, 300] width 1192 height 600
click at [259, 405] on div "Aceite" at bounding box center [262, 403] width 35 height 17
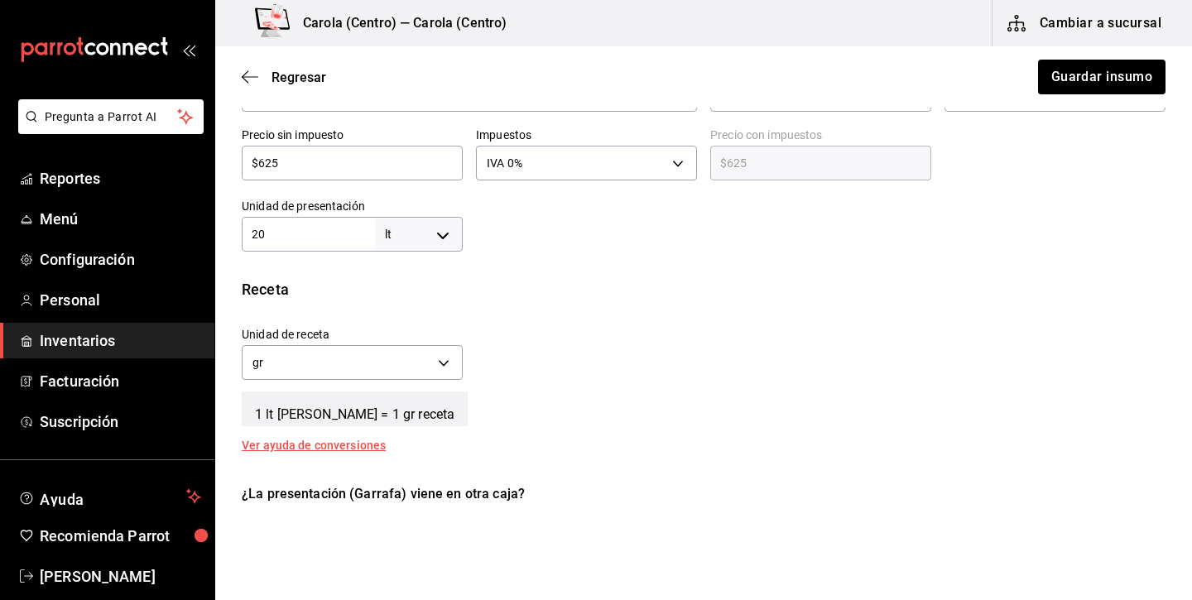
scroll to position [432, 0]
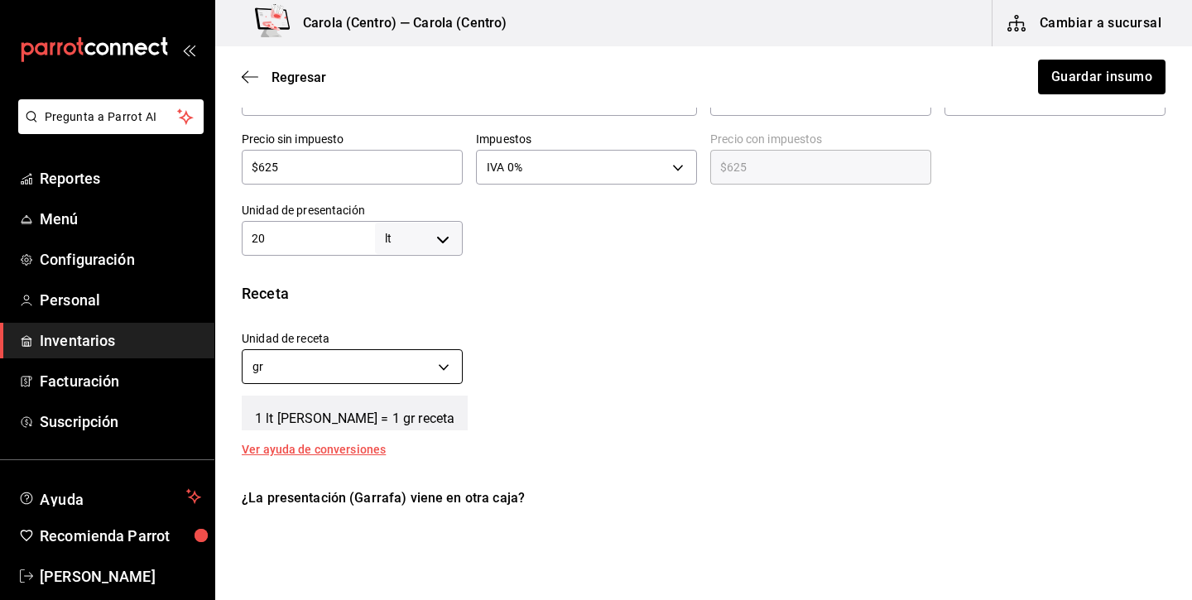
click at [435, 374] on body "Pregunta a Parrot AI Reportes Menú Configuración Personal Inventarios Facturaci…" at bounding box center [596, 253] width 1192 height 506
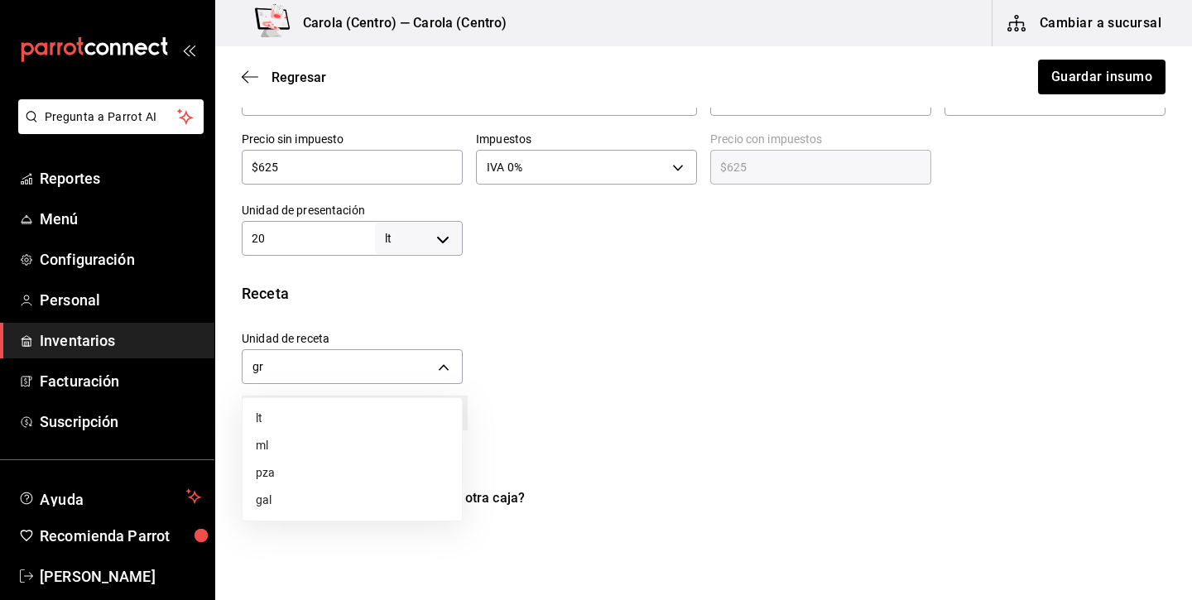
click at [349, 442] on li "ml" at bounding box center [351, 445] width 219 height 27
type input "MILLILITER"
type input "20,000"
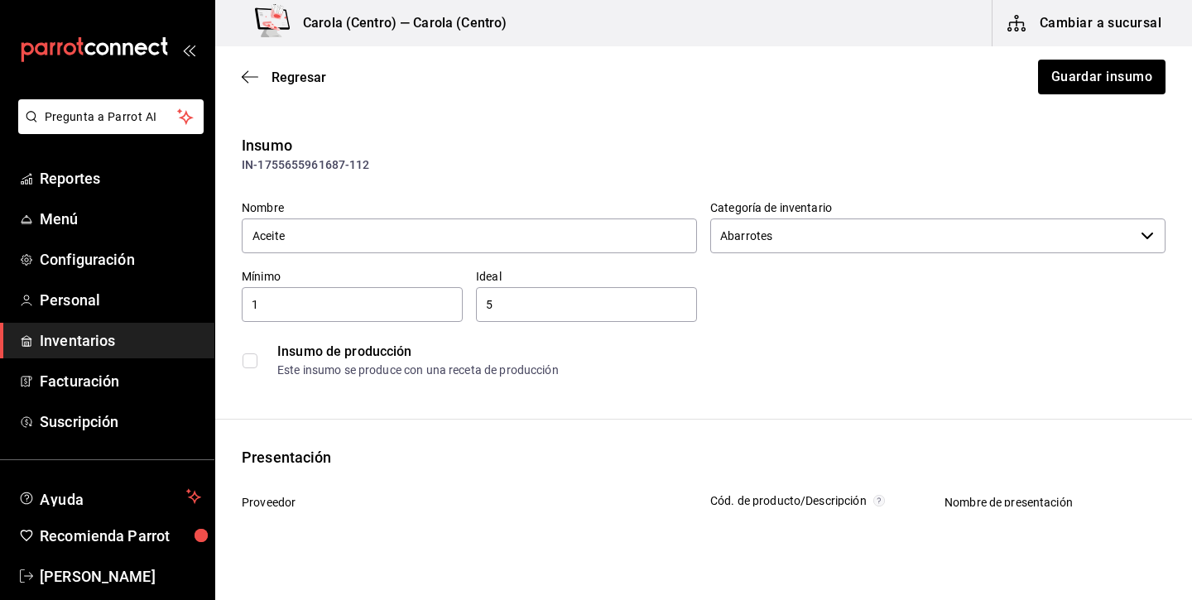
scroll to position [0, 0]
click at [1139, 89] on button "Guardar insumo" at bounding box center [1100, 77] width 129 height 35
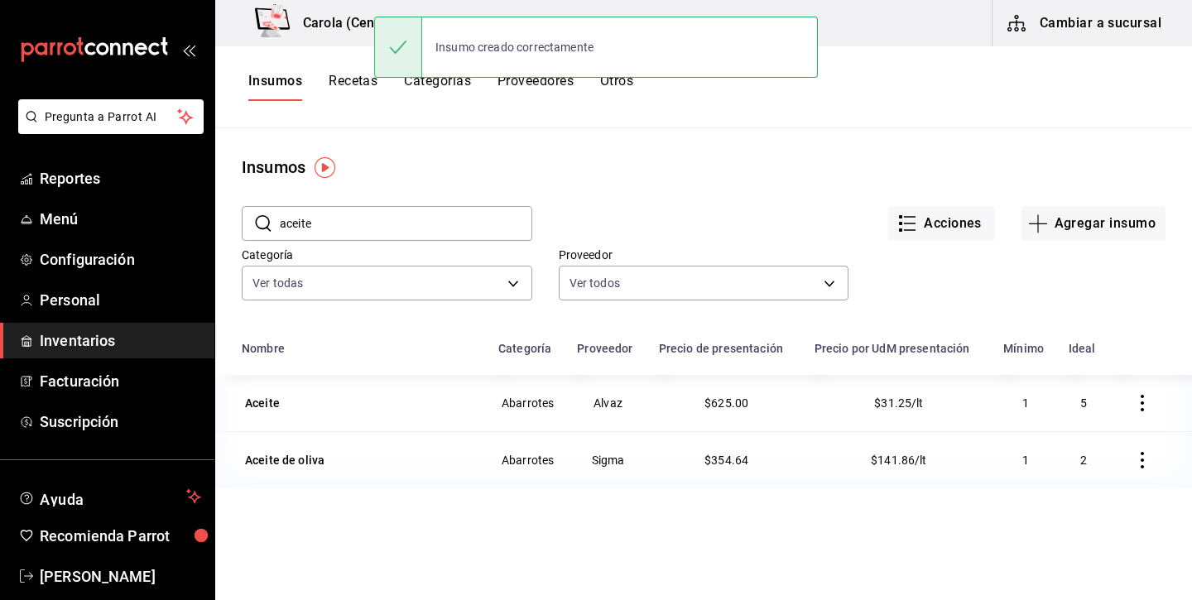
click at [365, 79] on button "Recetas" at bounding box center [352, 87] width 49 height 28
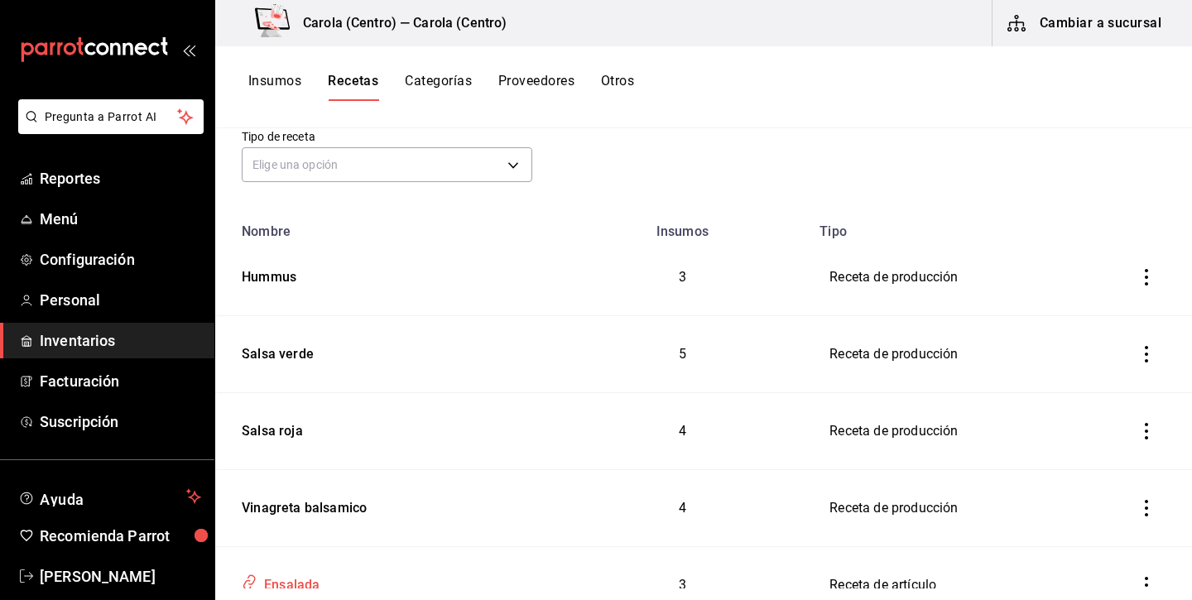
scroll to position [135, 0]
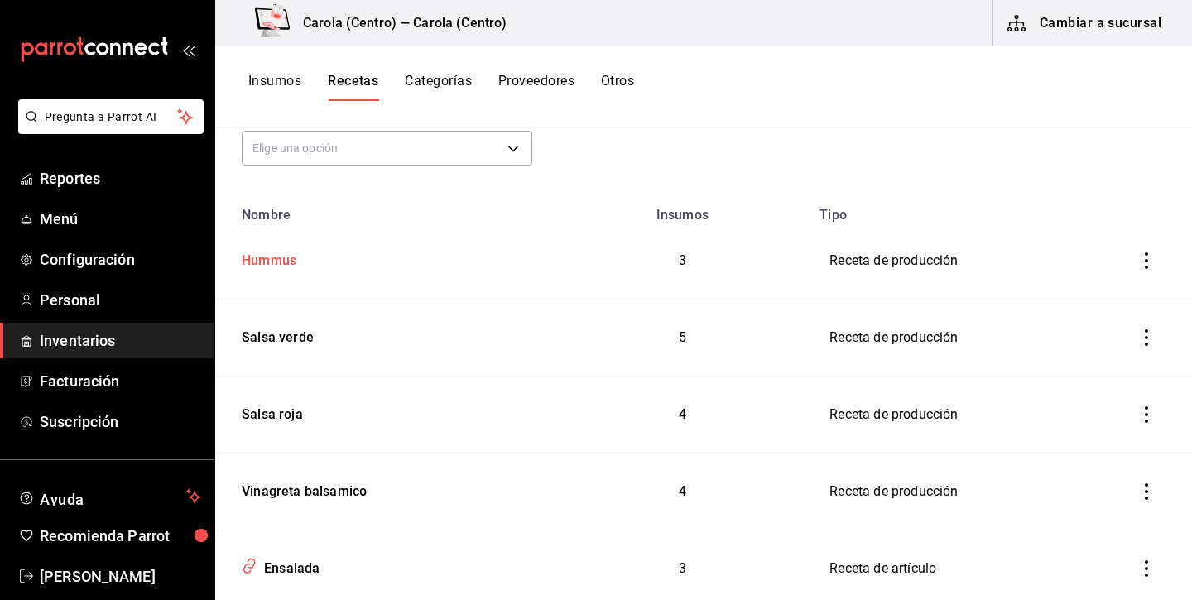
click at [295, 262] on div "Hummus" at bounding box center [265, 258] width 61 height 26
type input "Hummus"
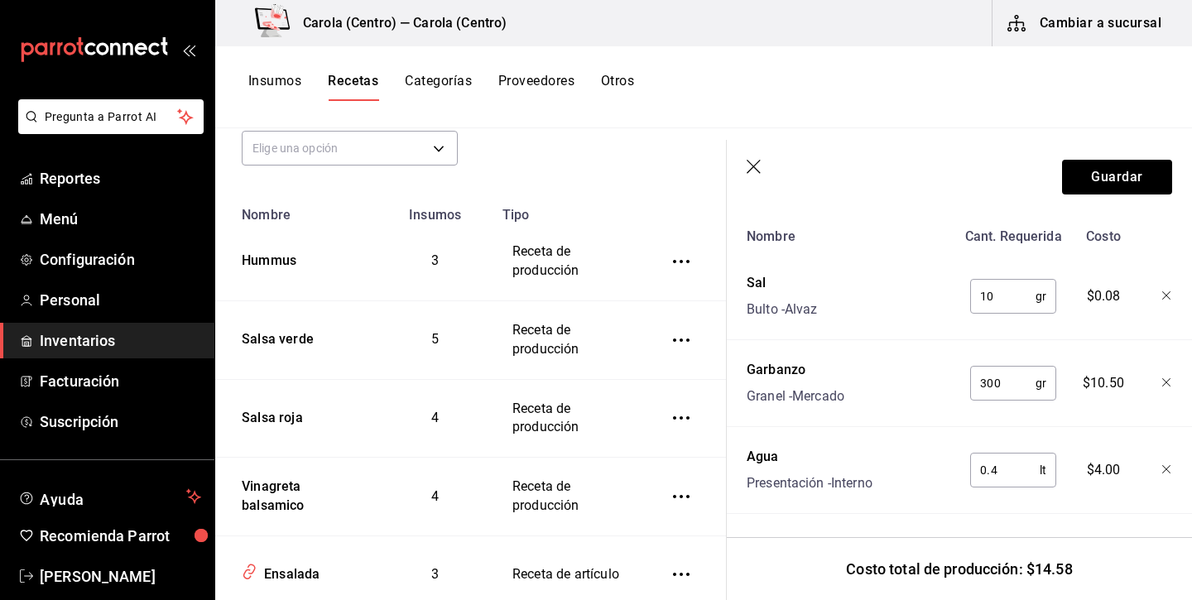
scroll to position [642, 0]
click at [754, 165] on icon "button" at bounding box center [754, 168] width 17 height 17
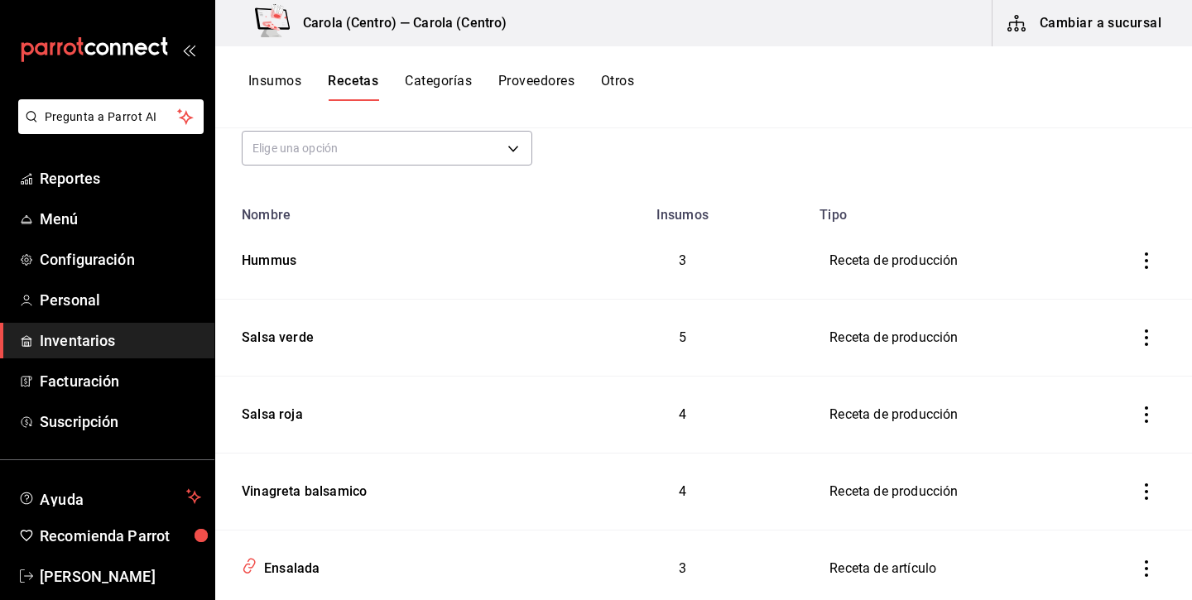
click at [279, 73] on button "Insumos" at bounding box center [274, 87] width 53 height 28
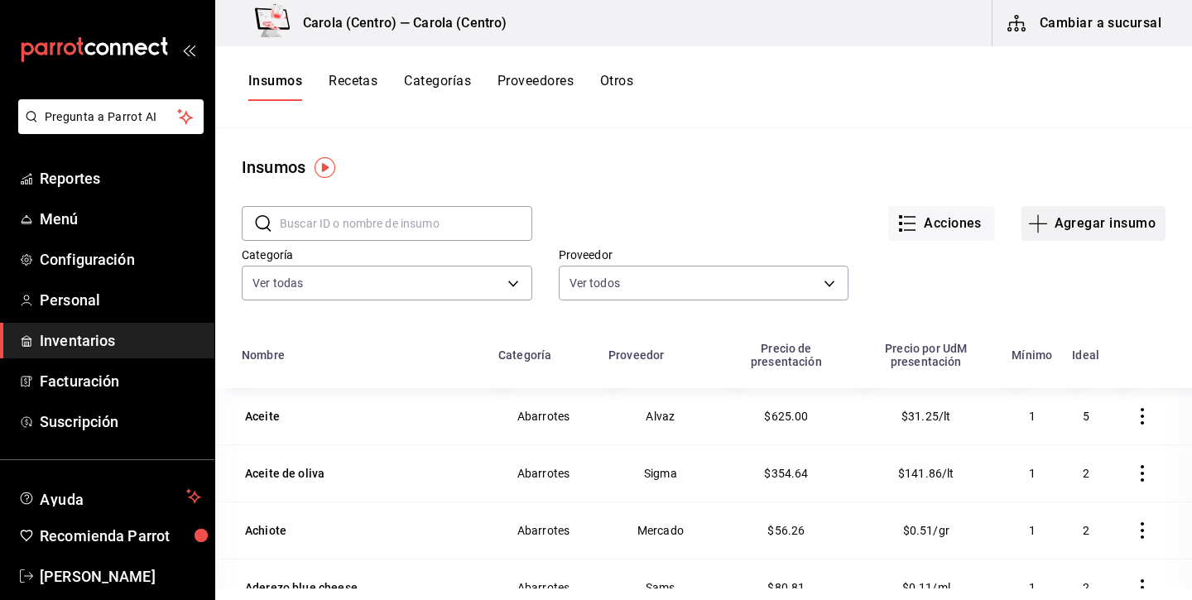
click at [1110, 219] on button "Agregar insumo" at bounding box center [1093, 223] width 144 height 35
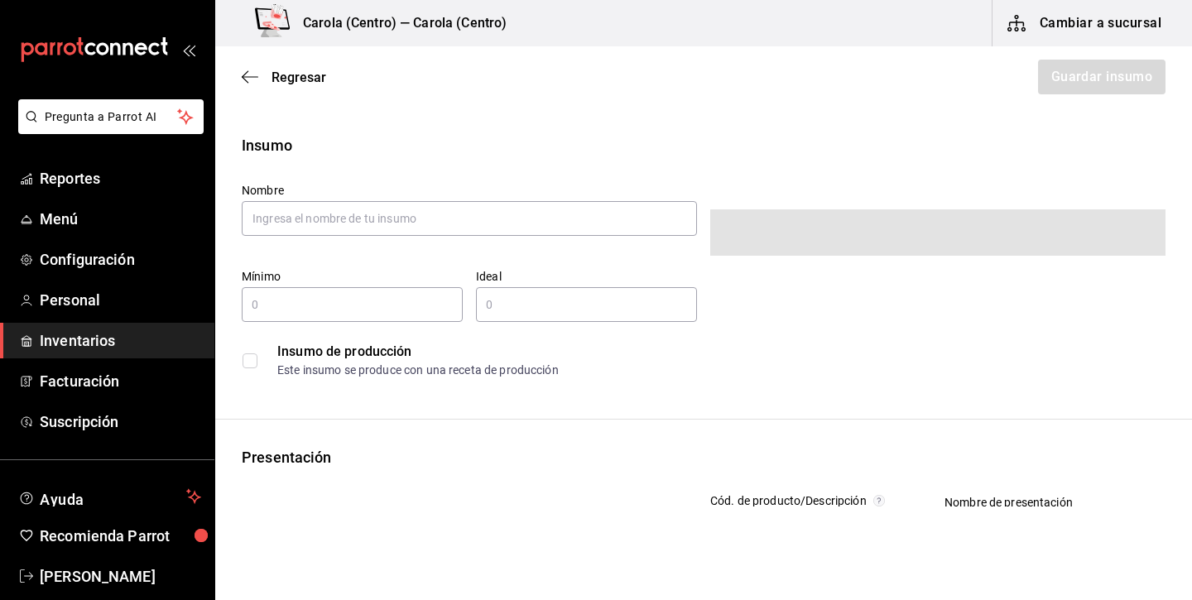
type input "$0.00"
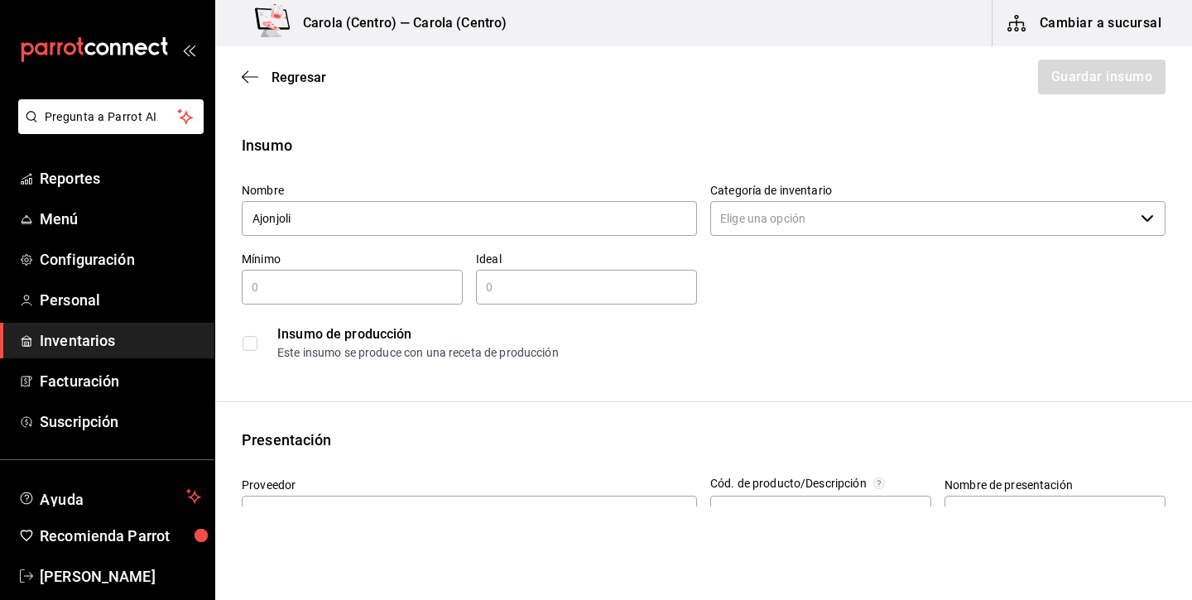
type input "Ajonjoli"
click at [893, 282] on div "Nombre Ajonjoli Categoría de inventario ​ Mínimo ​ Ideal ​ Insumo de producción…" at bounding box center [696, 269] width 937 height 199
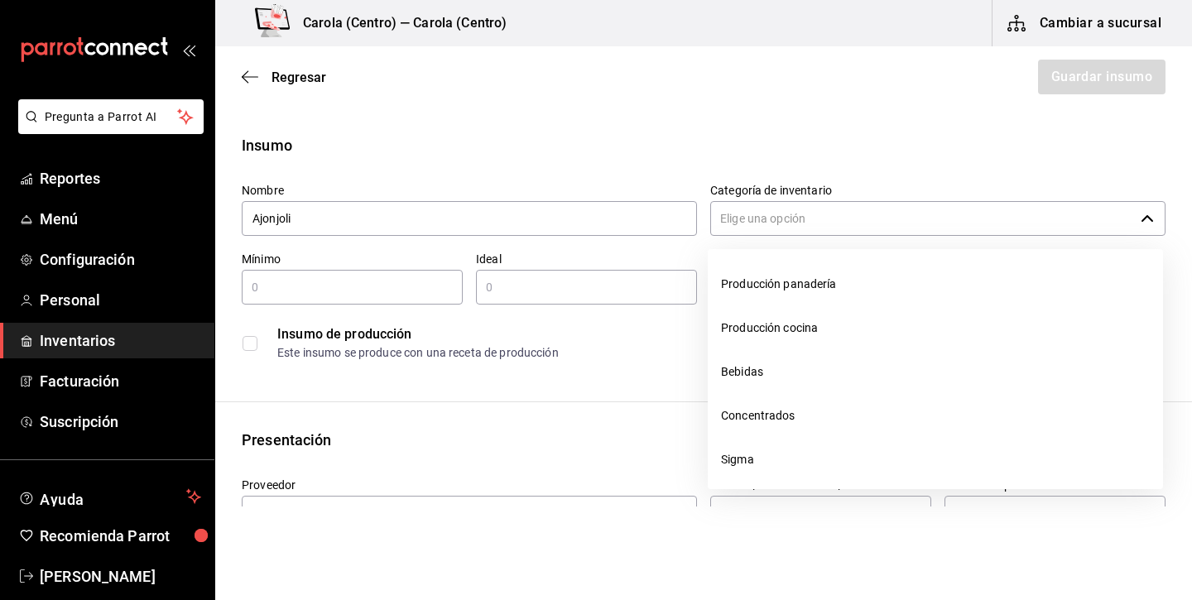
click at [888, 209] on input "Categoría de inventario" at bounding box center [922, 218] width 424 height 35
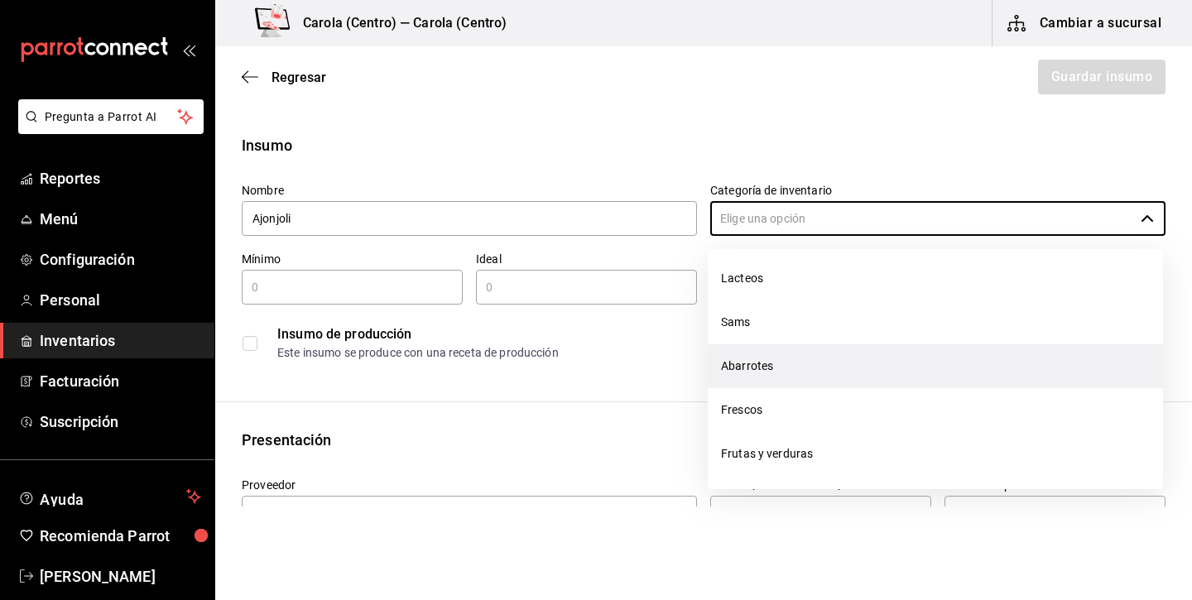
scroll to position [313, 0]
click at [782, 361] on li "Abarrotes" at bounding box center [934, 366] width 455 height 44
type input "Abarrotes"
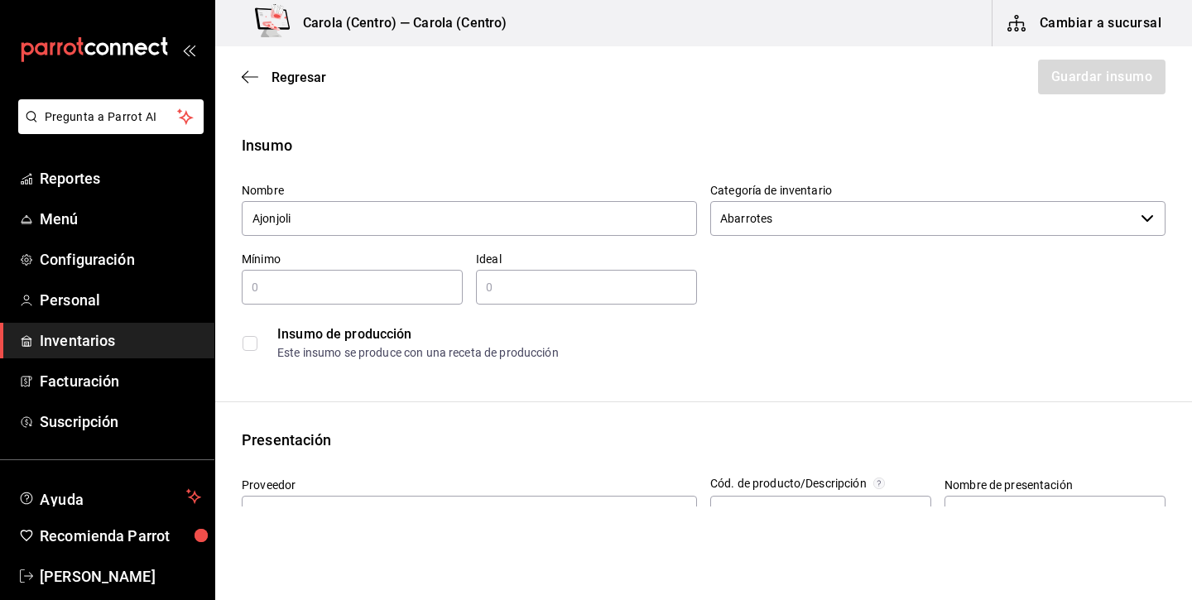
click at [396, 284] on input "text" at bounding box center [352, 287] width 221 height 20
type input "0.25"
click at [554, 290] on input "text" at bounding box center [586, 287] width 221 height 20
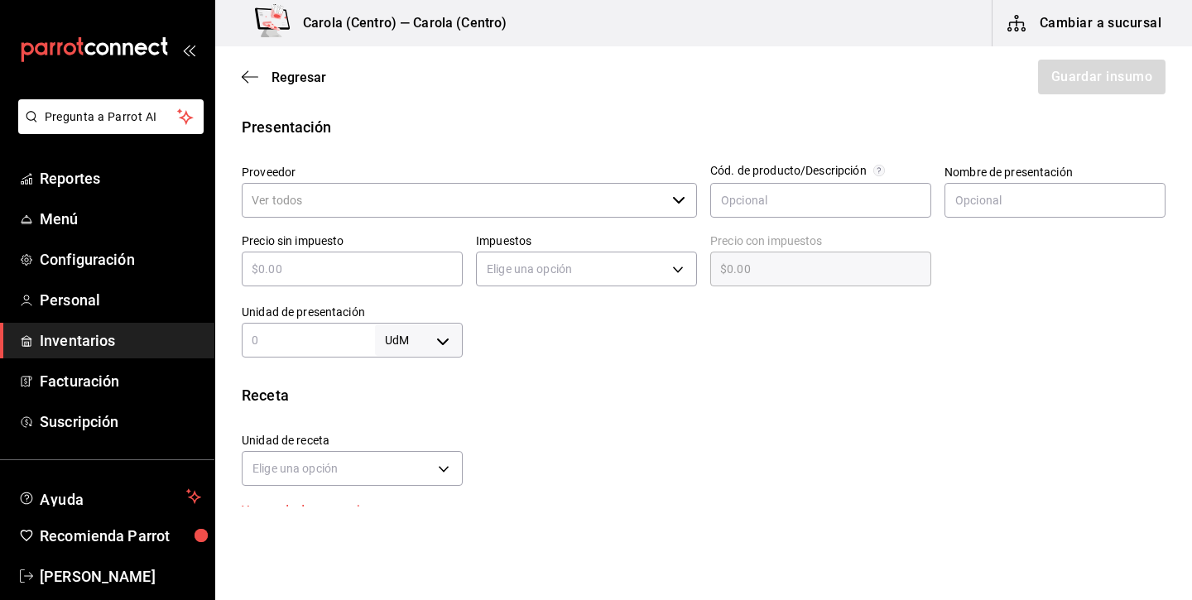
scroll to position [315, 0]
type input "2"
click at [439, 345] on body "Pregunta a Parrot AI Reportes Menú Configuración Personal Inventarios Facturaci…" at bounding box center [596, 253] width 1192 height 506
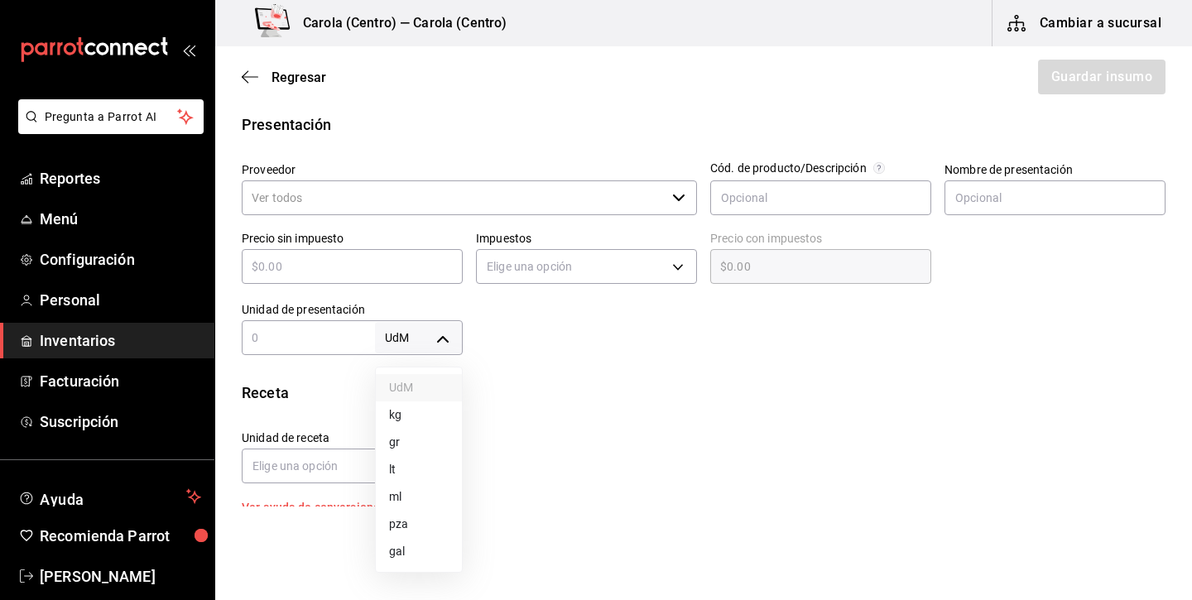
click at [420, 416] on li "kg" at bounding box center [419, 414] width 86 height 27
type input "KILOGRAM"
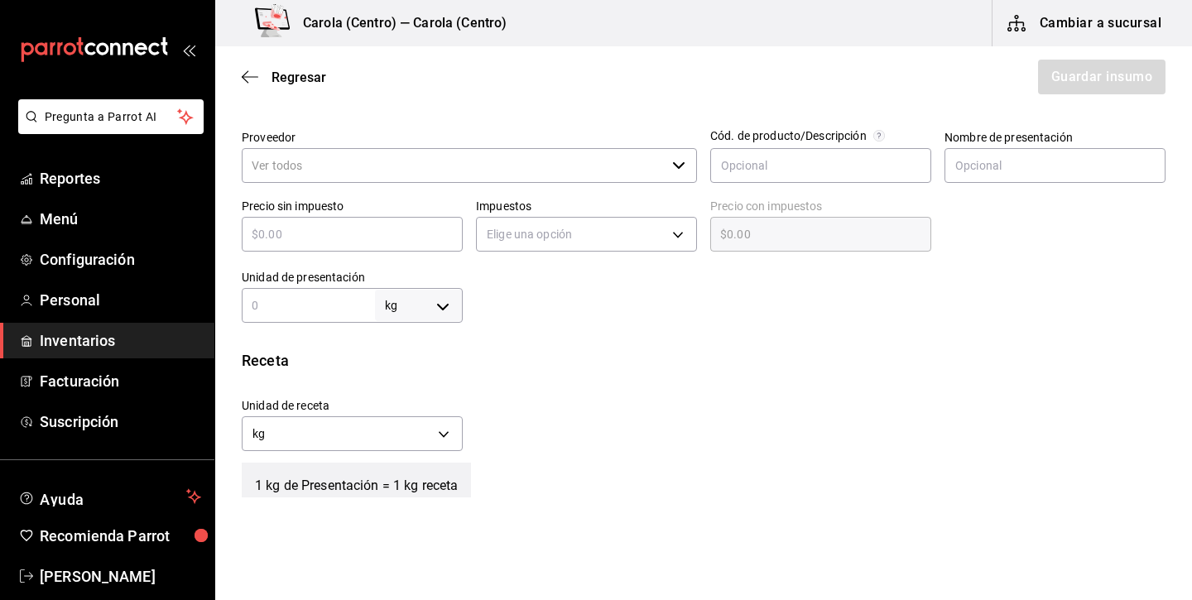
click at [618, 159] on input "Proveedor" at bounding box center [454, 165] width 424 height 35
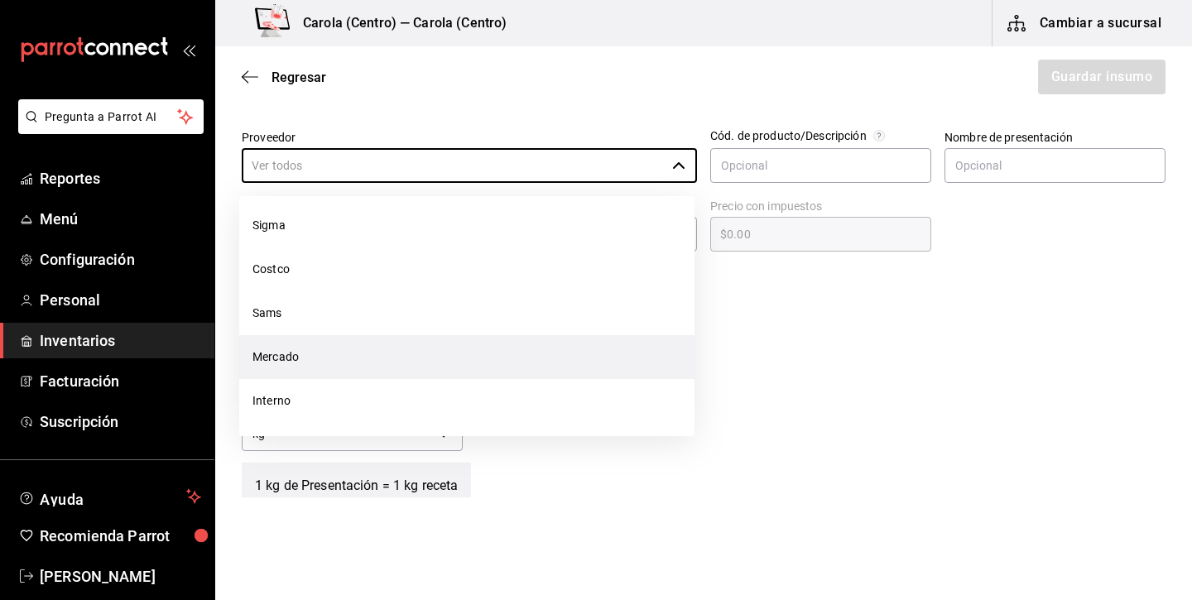
scroll to position [400, 0]
click at [319, 343] on li "Mercado" at bounding box center [466, 357] width 455 height 44
type input "Mercado"
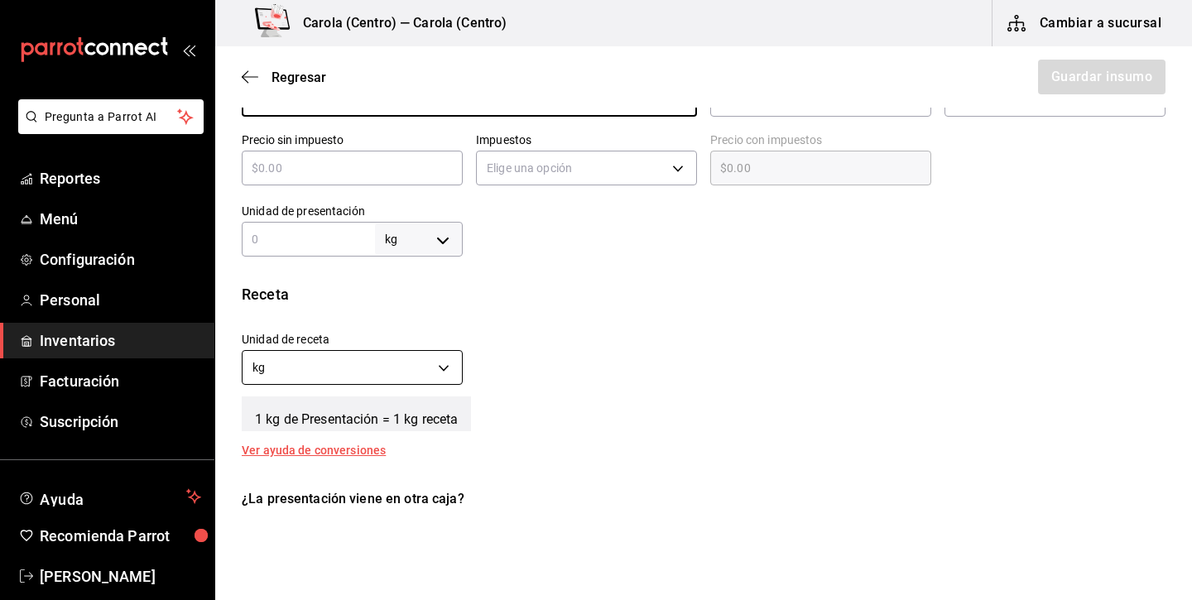
scroll to position [421, 0]
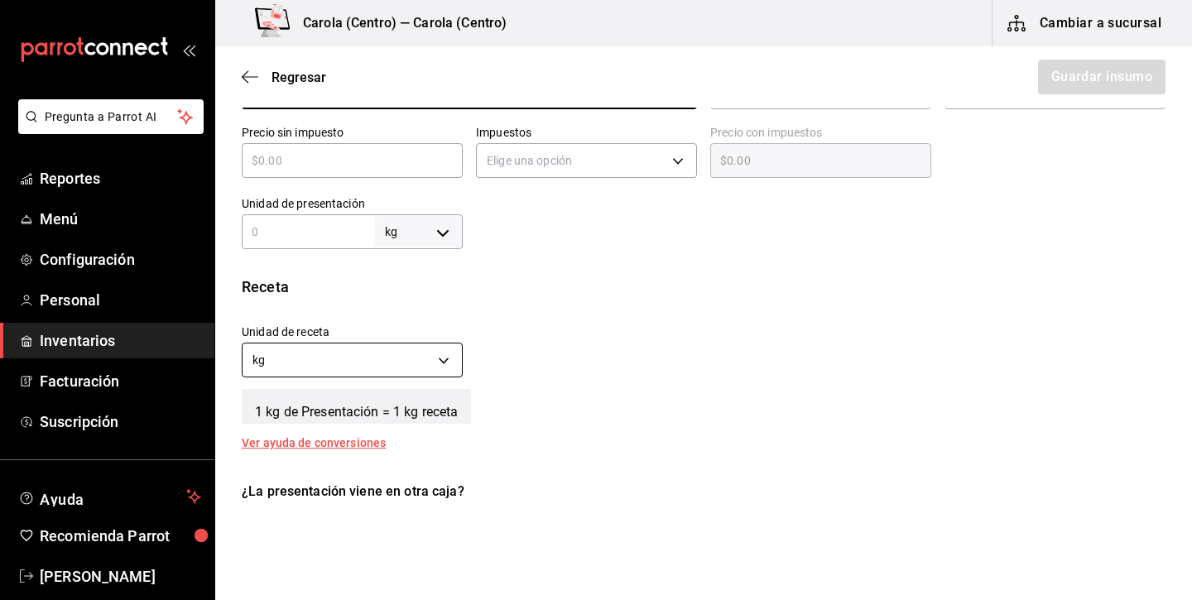
click at [364, 355] on body "Pregunta a Parrot AI Reportes Menú Configuración Personal Inventarios Facturaci…" at bounding box center [596, 253] width 1192 height 506
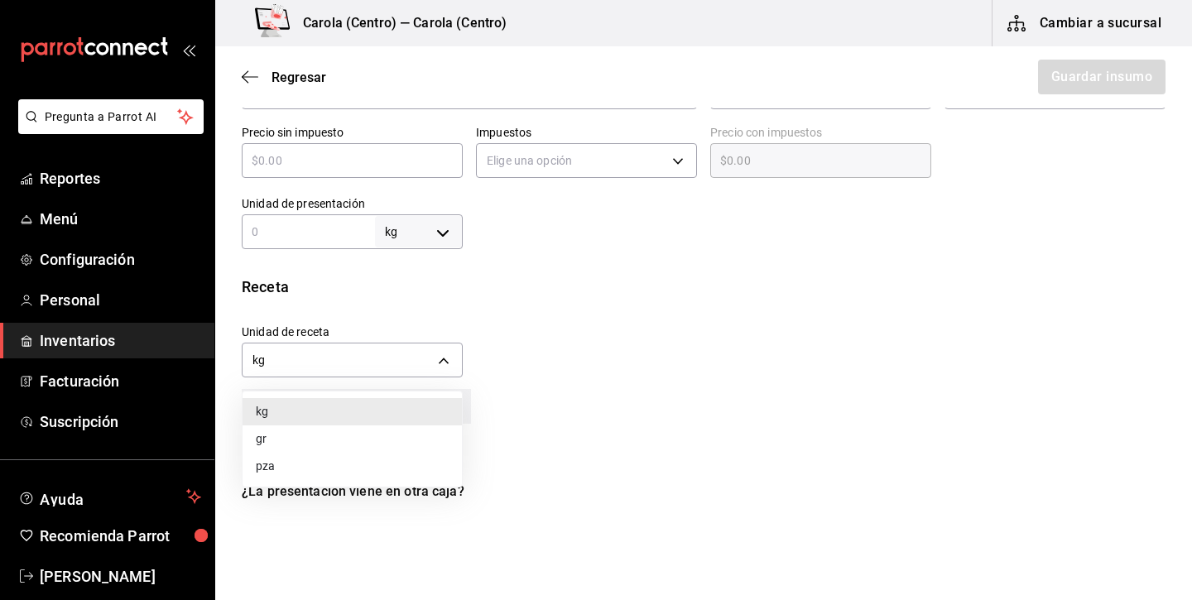
click at [322, 438] on li "gr" at bounding box center [351, 438] width 219 height 27
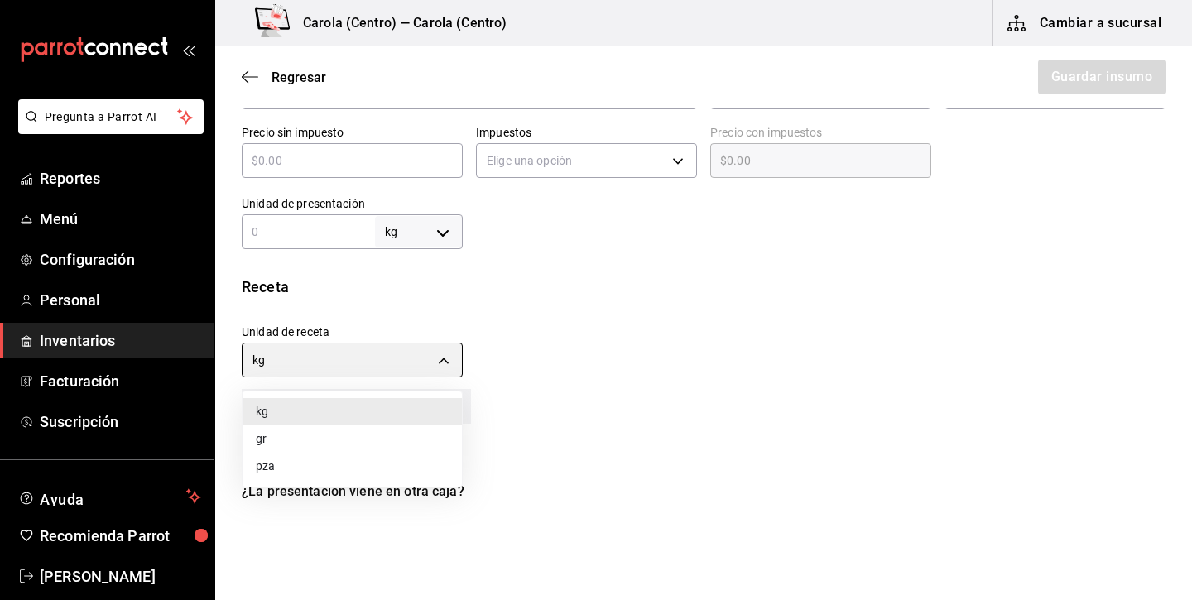
type input "GRAM"
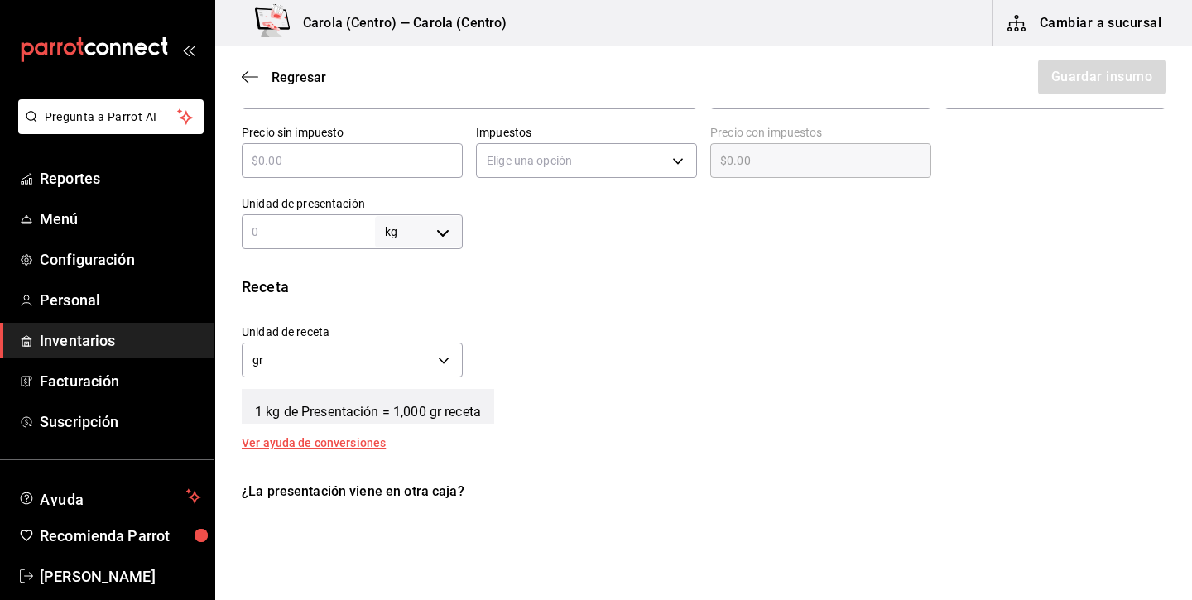
click at [329, 232] on input "text" at bounding box center [308, 232] width 133 height 20
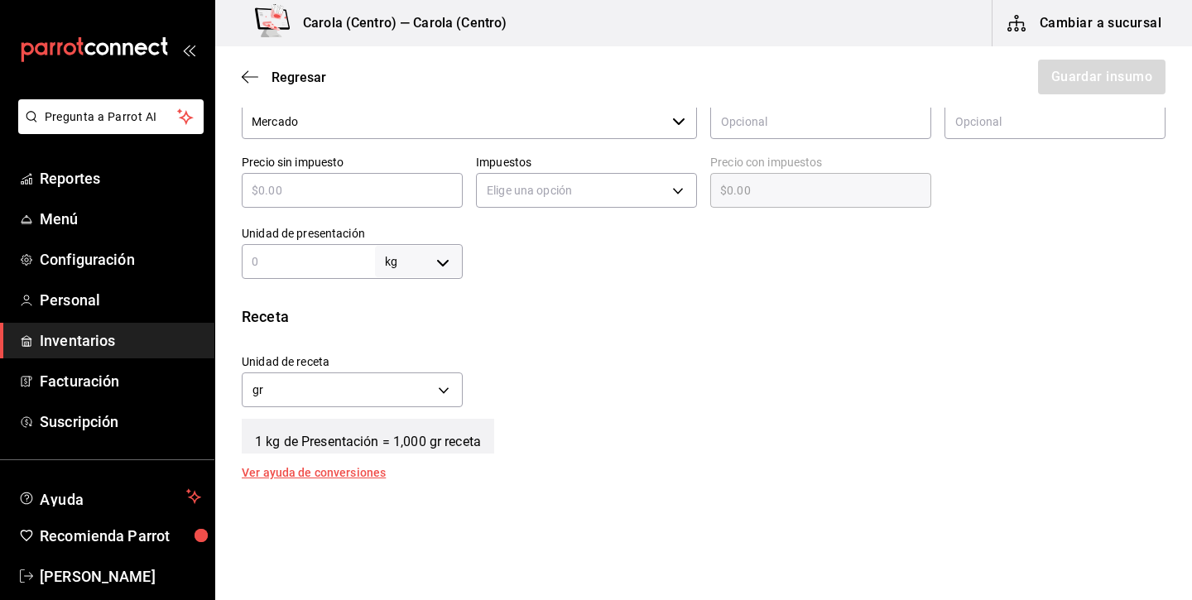
scroll to position [384, 0]
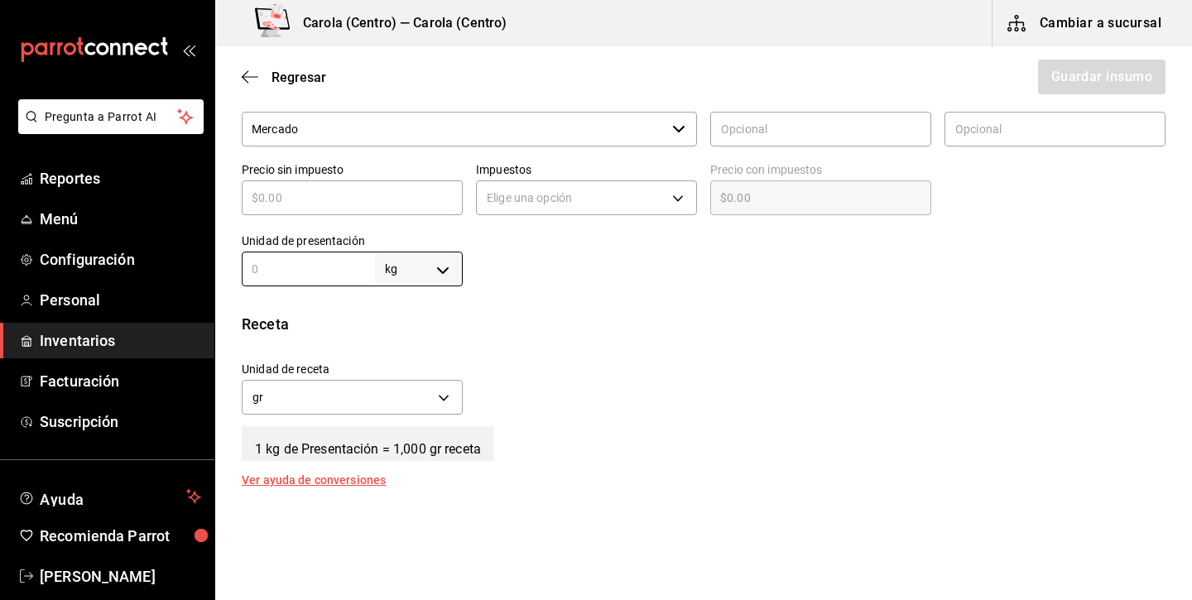
type input "1"
type input "1,000"
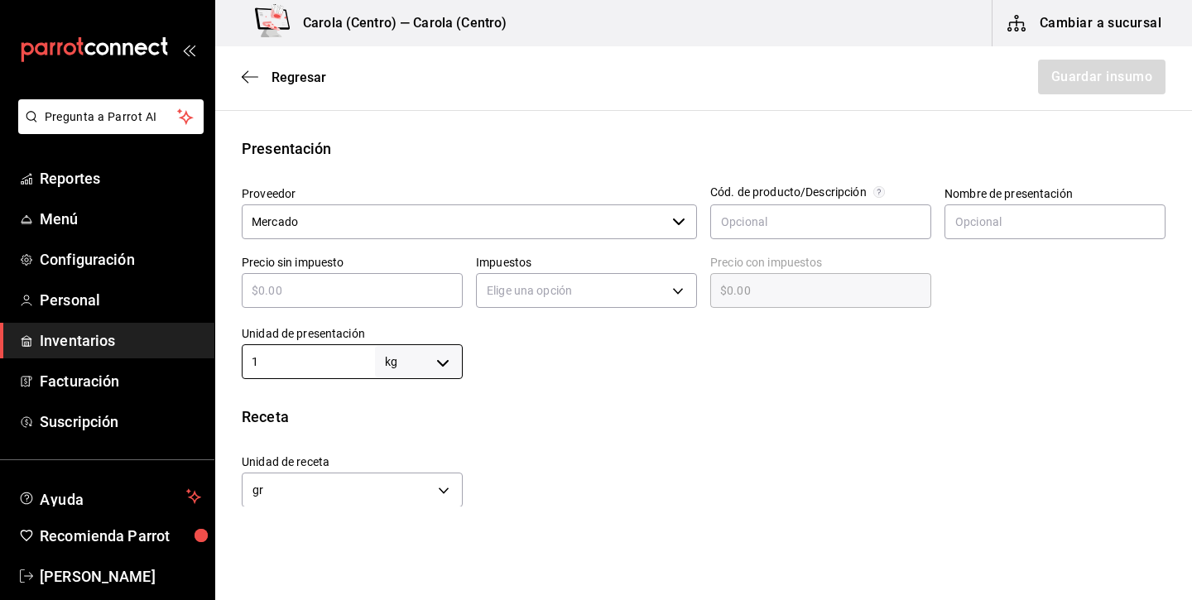
scroll to position [290, 0]
type input "1"
click at [322, 282] on input "text" at bounding box center [352, 291] width 221 height 20
type input "$6"
type input "$6.00"
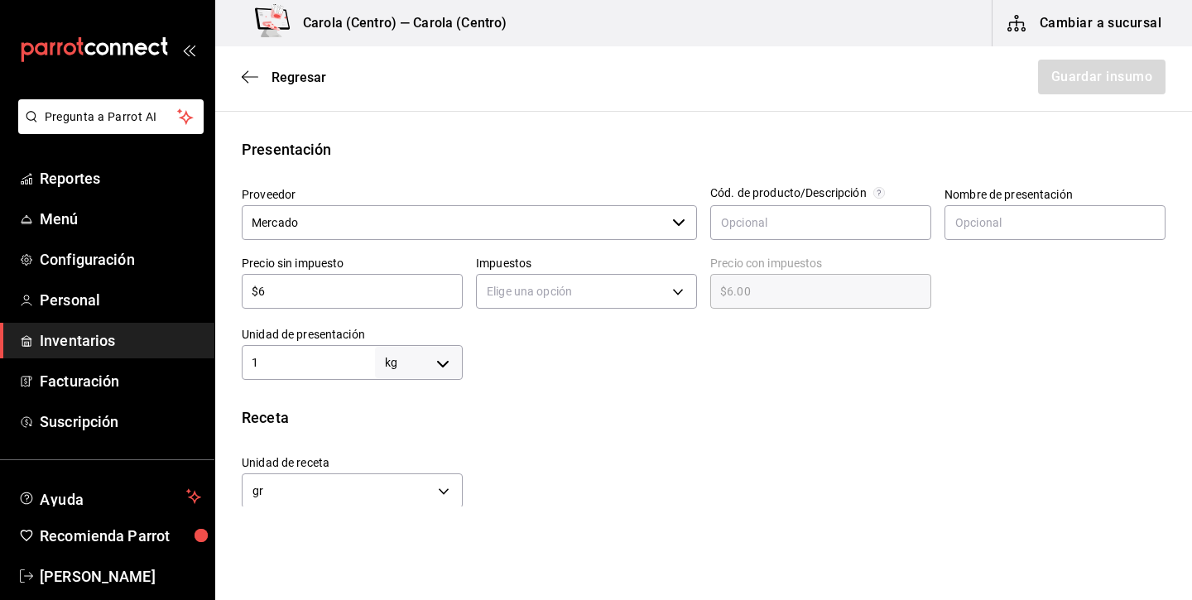
type input "$69"
type input "$69.00"
type input "$69"
click at [611, 365] on div at bounding box center [814, 347] width 703 height 66
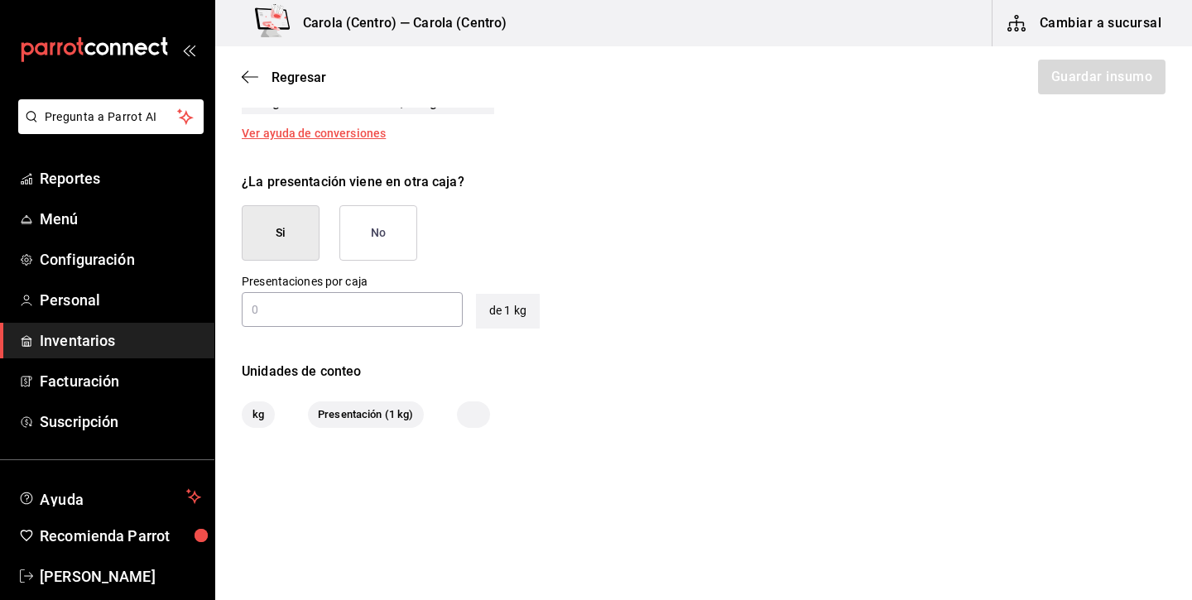
scroll to position [663, 0]
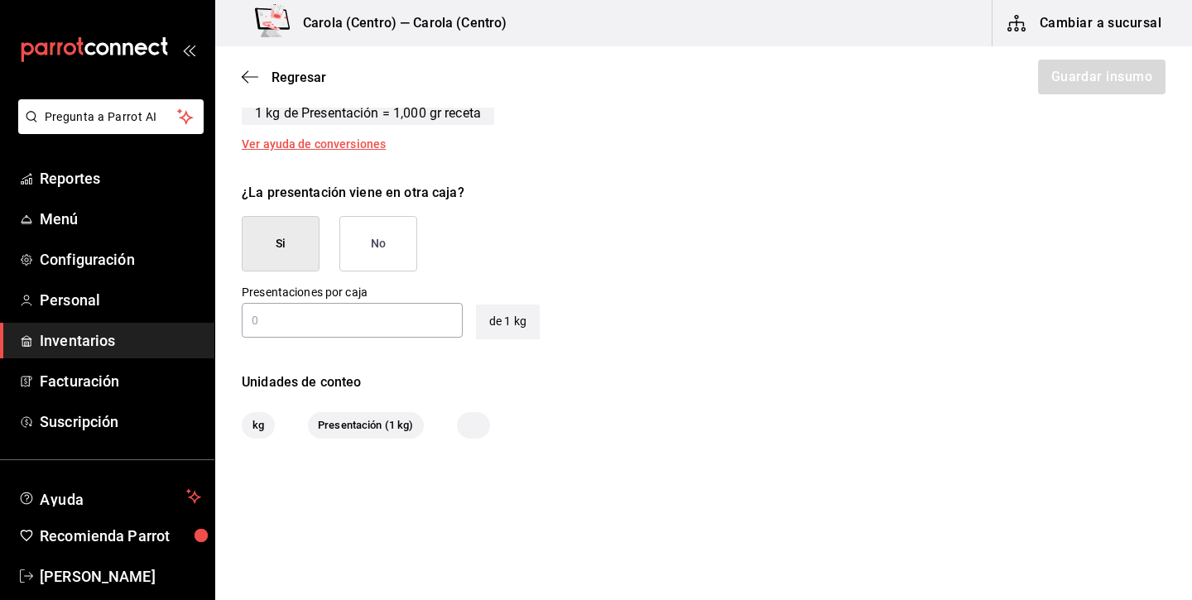
click at [385, 218] on button "No" at bounding box center [378, 243] width 78 height 55
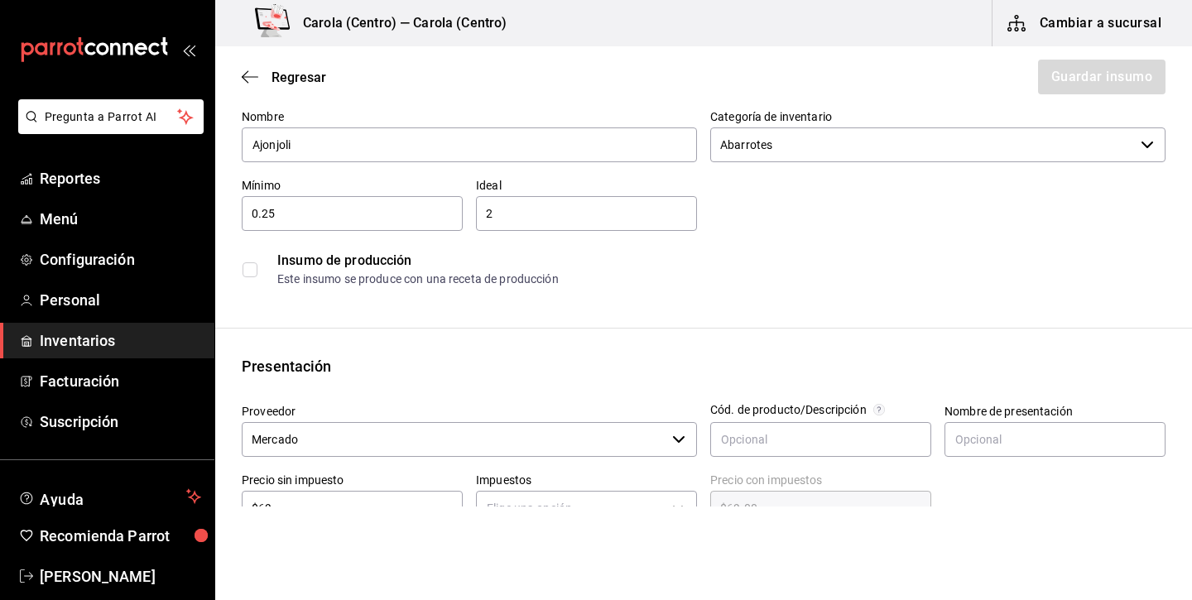
scroll to position [84, 0]
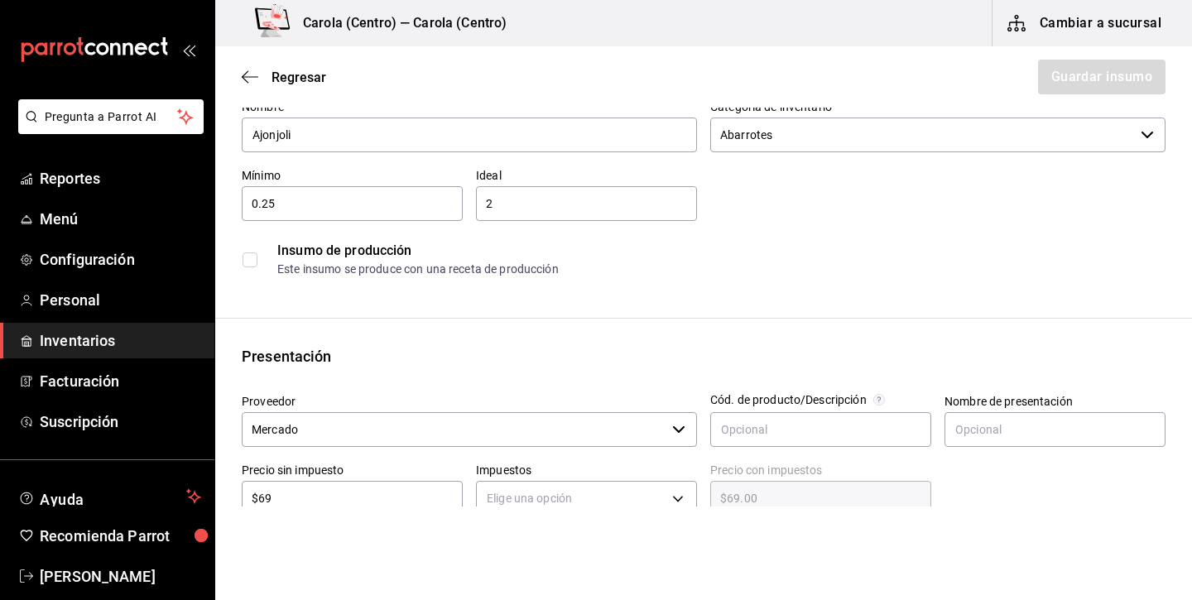
click at [539, 194] on input "2" at bounding box center [586, 204] width 221 height 20
click at [537, 229] on div "Insumo de producción Este insumo se produce con una receta de producción" at bounding box center [696, 253] width 937 height 64
click at [535, 212] on input "2" at bounding box center [586, 204] width 221 height 20
type input "1"
click at [602, 304] on div "Insumo Nombre Ajonjoli Categoría de inventario Abarrotes ​ Mínimo 0.25 ​ Ideal …" at bounding box center [703, 528] width 976 height 957
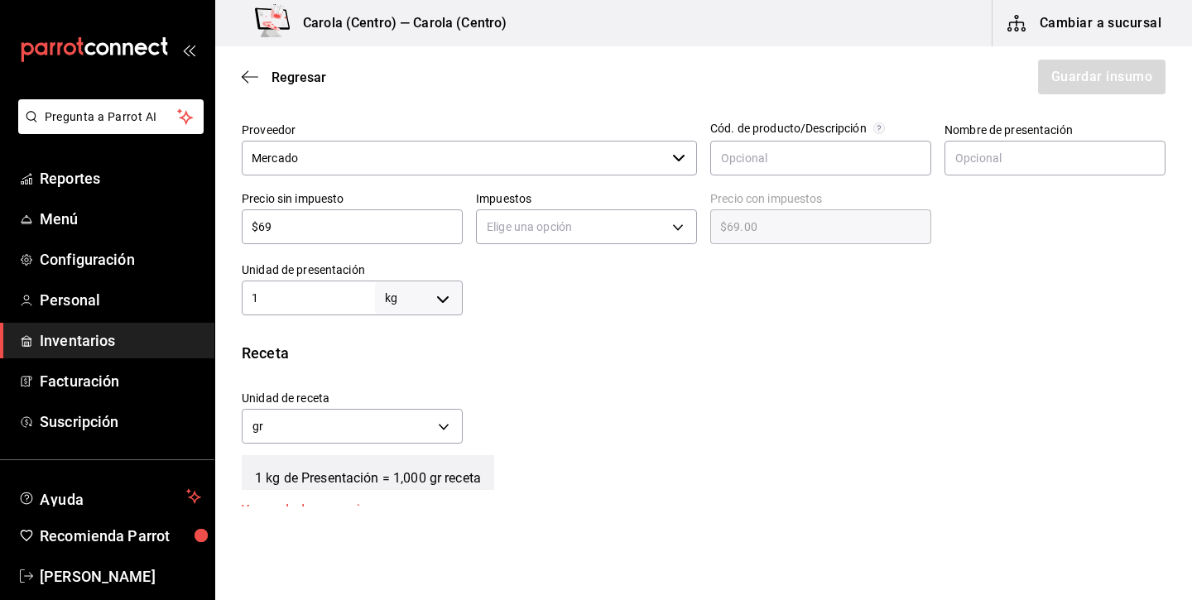
scroll to position [381, 0]
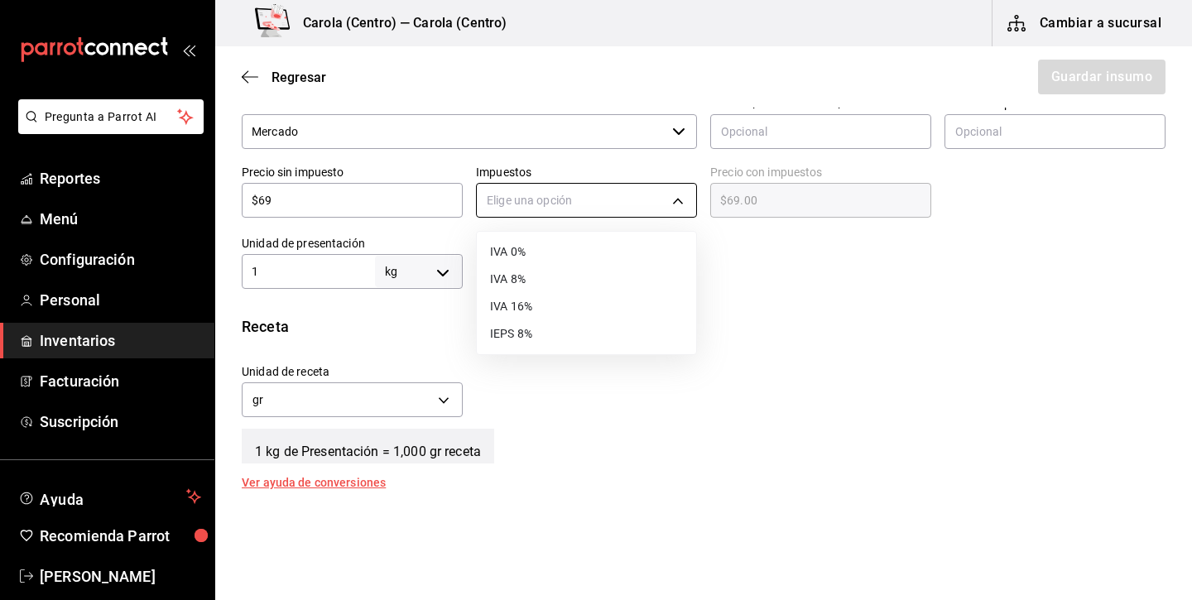
click at [675, 212] on body "Pregunta a Parrot AI Reportes Menú Configuración Personal Inventarios Facturaci…" at bounding box center [596, 253] width 1192 height 506
click at [587, 252] on li "IVA 0%" at bounding box center [586, 251] width 219 height 27
type input "IVA_0"
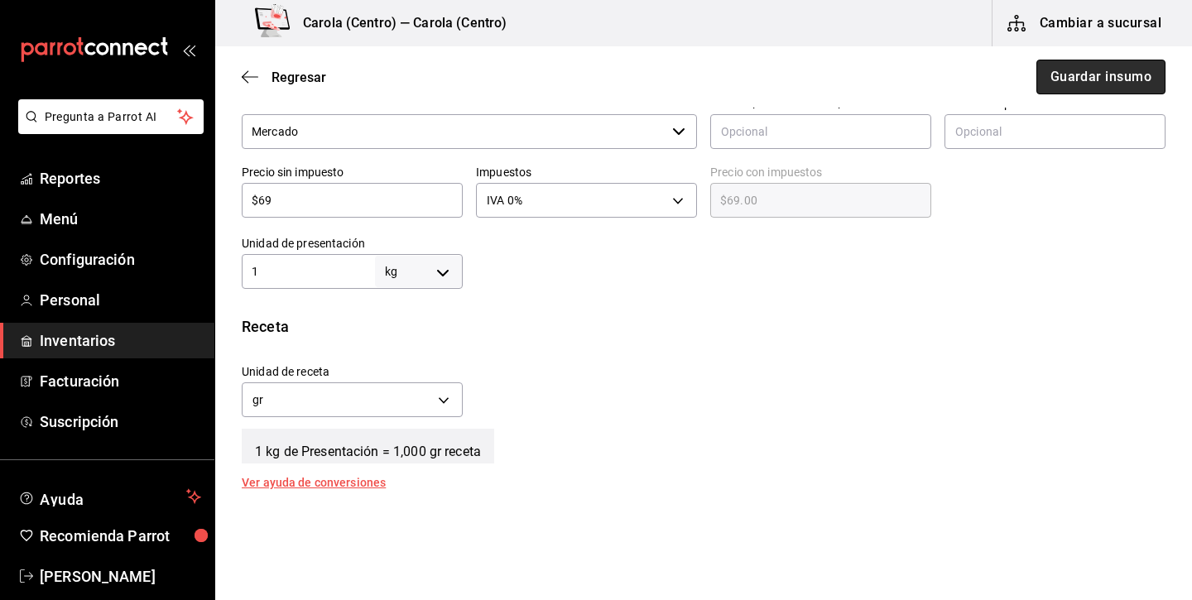
click at [1141, 84] on button "Guardar insumo" at bounding box center [1100, 77] width 129 height 35
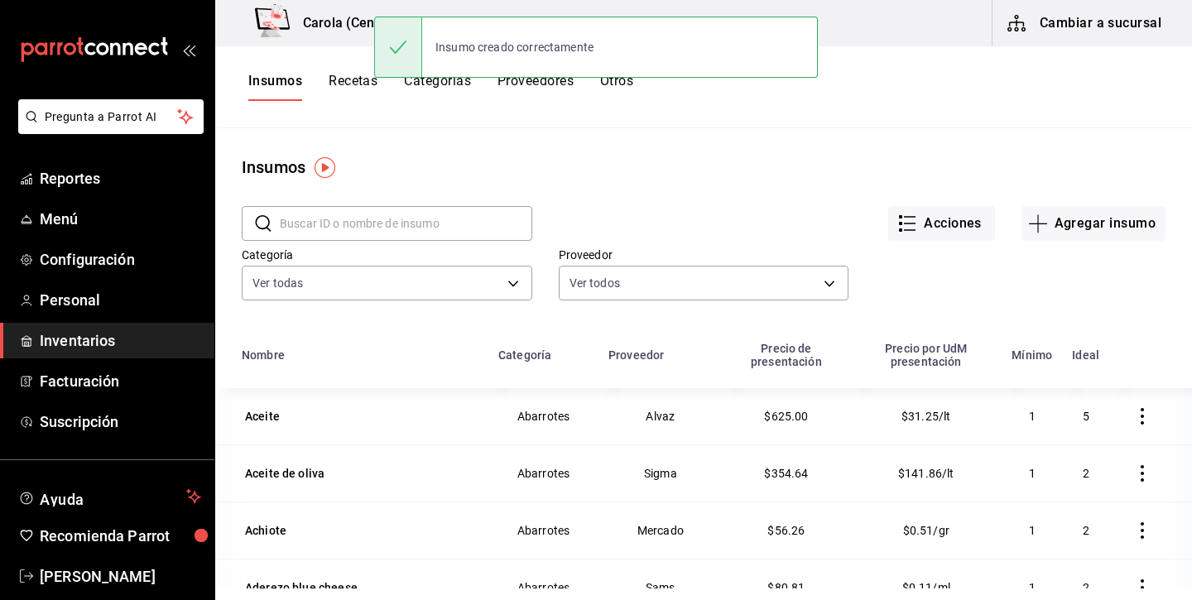
click at [367, 83] on button "Recetas" at bounding box center [352, 87] width 49 height 28
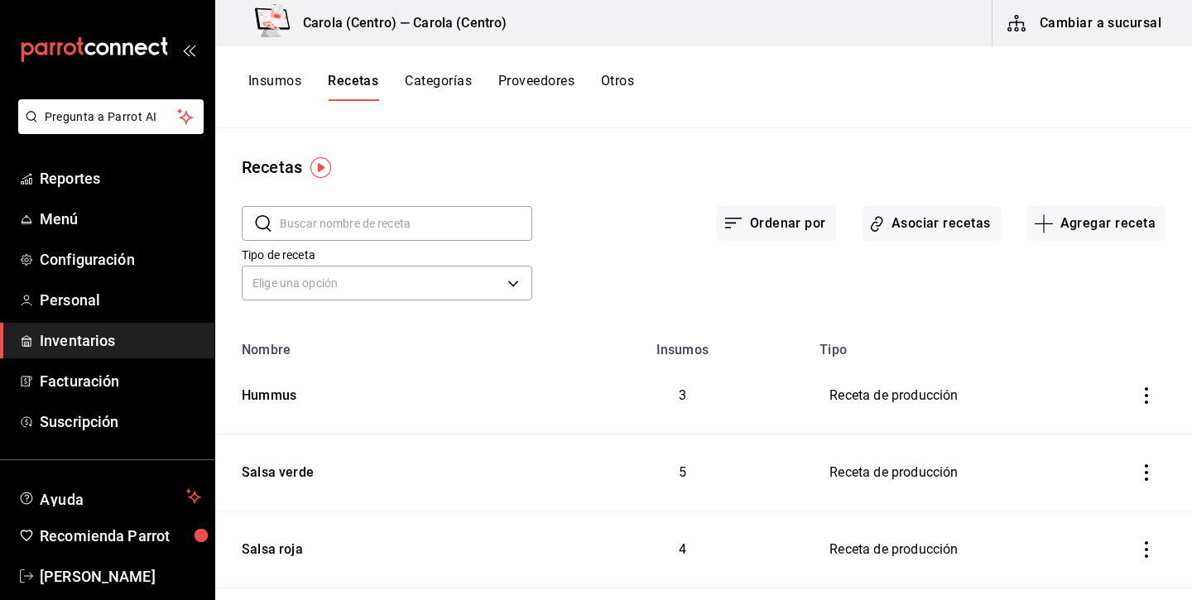
click at [449, 229] on input "text" at bounding box center [406, 223] width 252 height 33
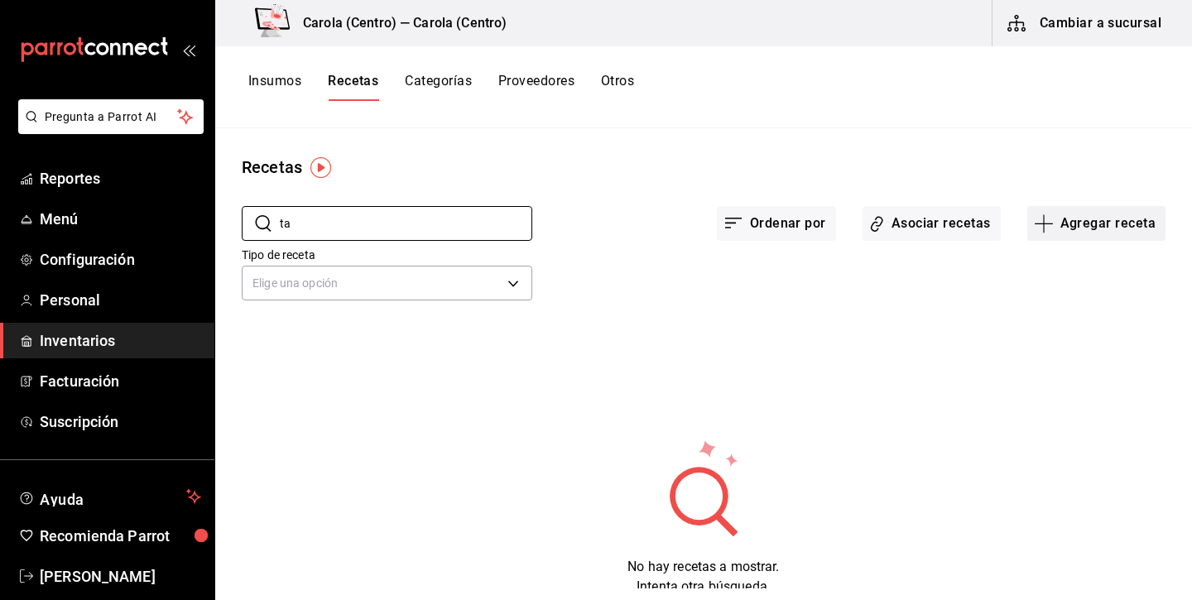
type input "ta"
click at [1057, 220] on button "Agregar receta" at bounding box center [1096, 223] width 138 height 35
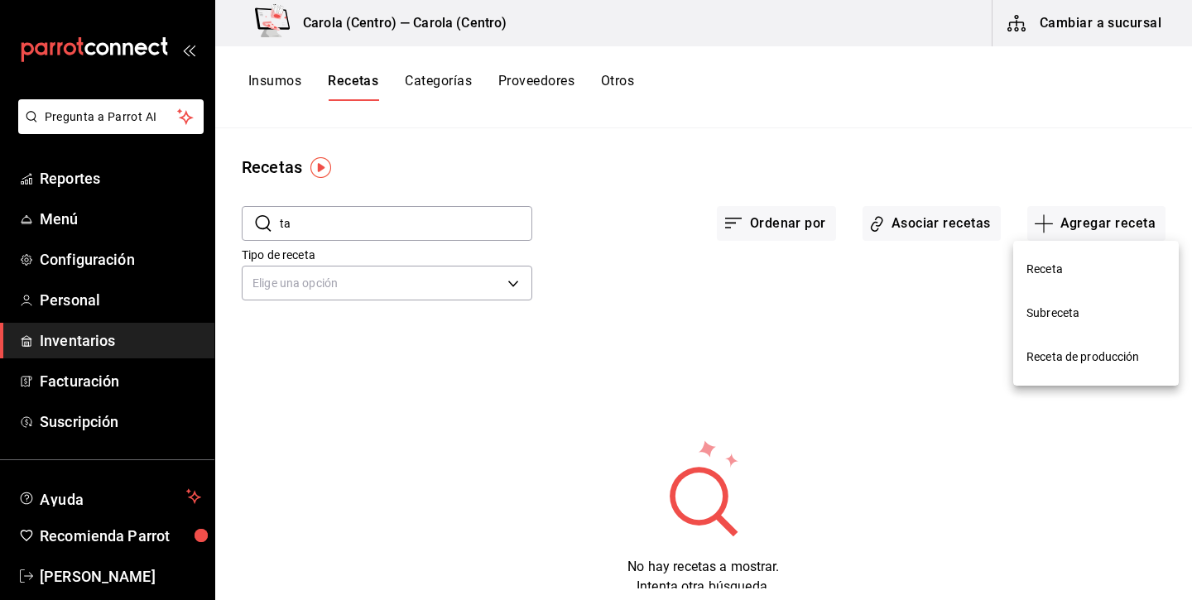
click at [1050, 375] on li "Receta de producción" at bounding box center [1095, 357] width 165 height 44
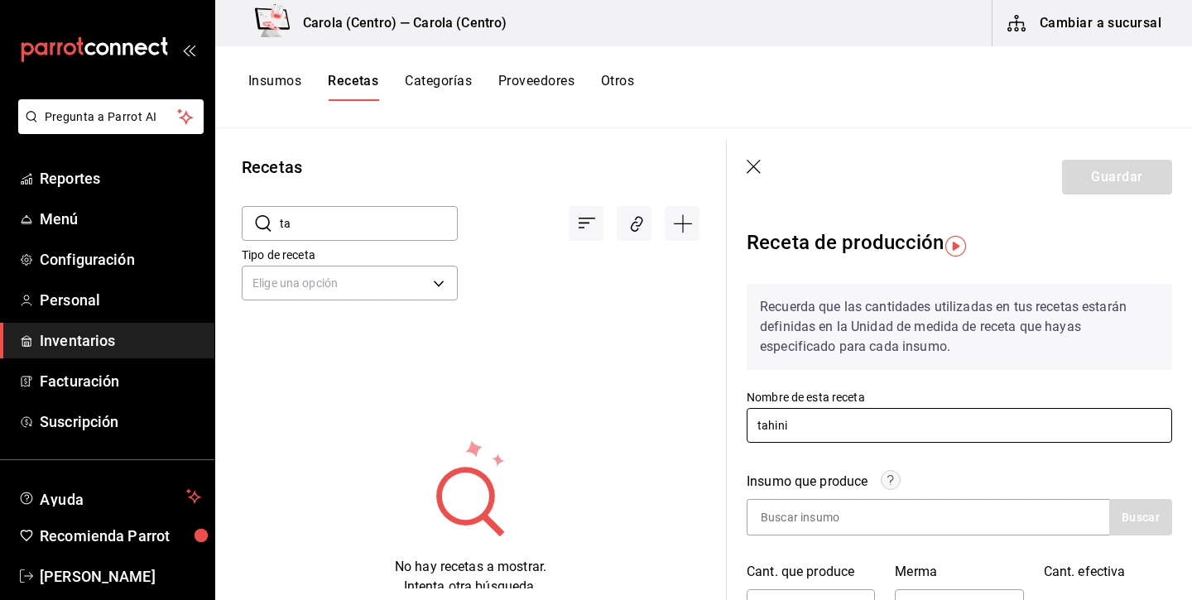
click at [762, 425] on input "tahini" at bounding box center [958, 425] width 425 height 35
type input "Tahini"
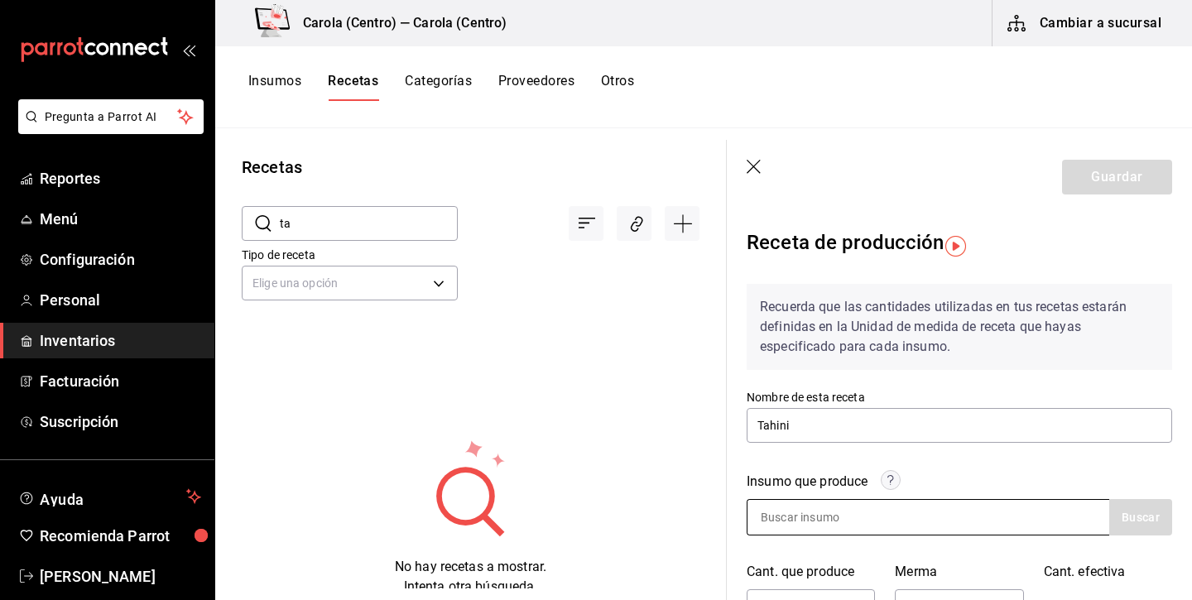
click at [785, 528] on input at bounding box center [829, 517] width 165 height 35
type input "Tahini"
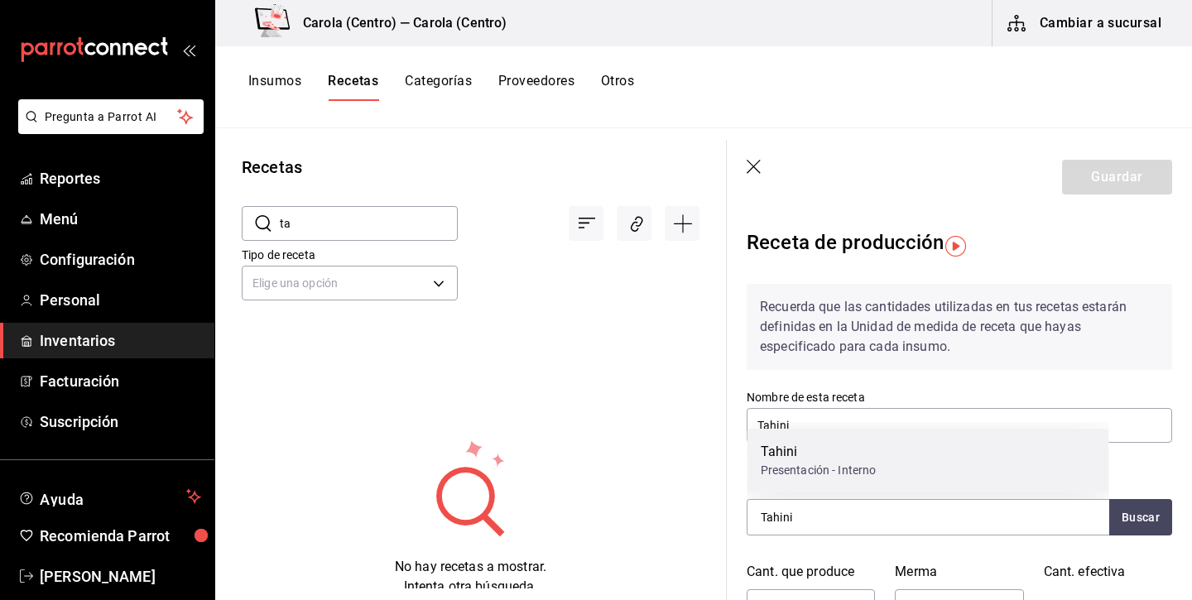
click at [821, 457] on div "Tahini" at bounding box center [818, 452] width 116 height 20
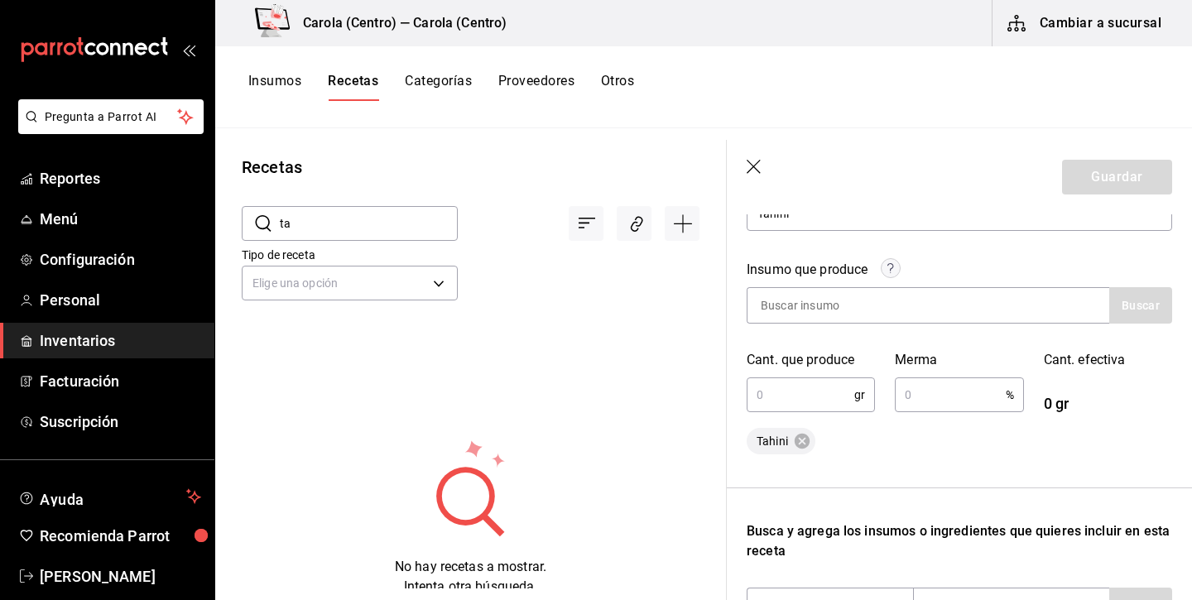
scroll to position [216, 0]
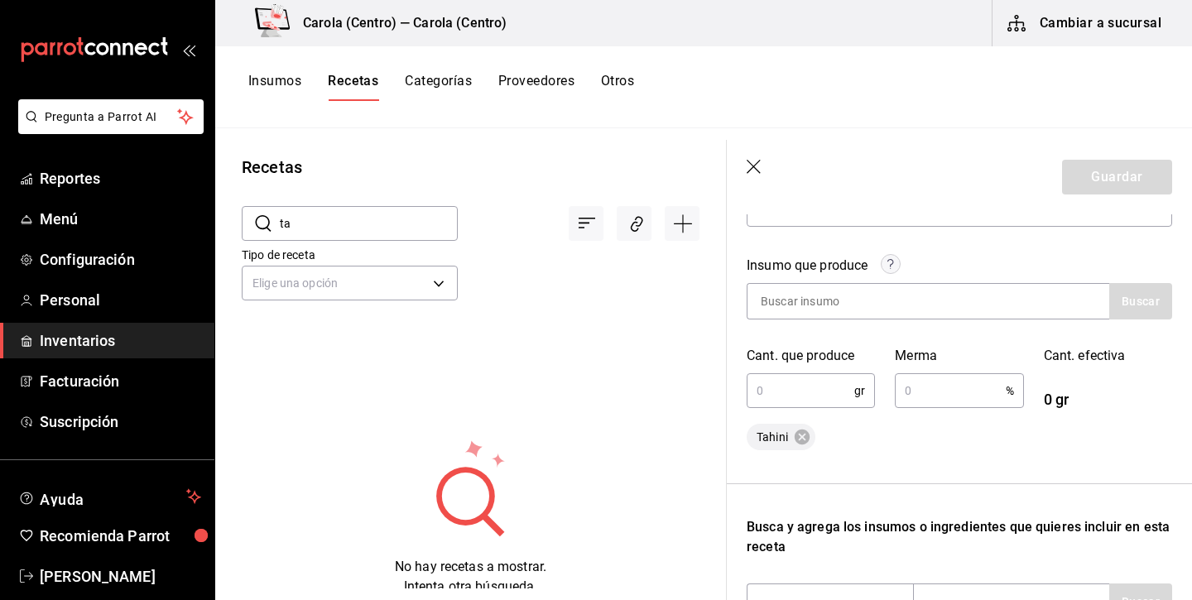
click at [791, 379] on input "text" at bounding box center [800, 390] width 108 height 33
type input "330"
click at [952, 370] on div "Merma % ​" at bounding box center [949, 368] width 148 height 84
click at [953, 384] on input "text" at bounding box center [949, 390] width 110 height 33
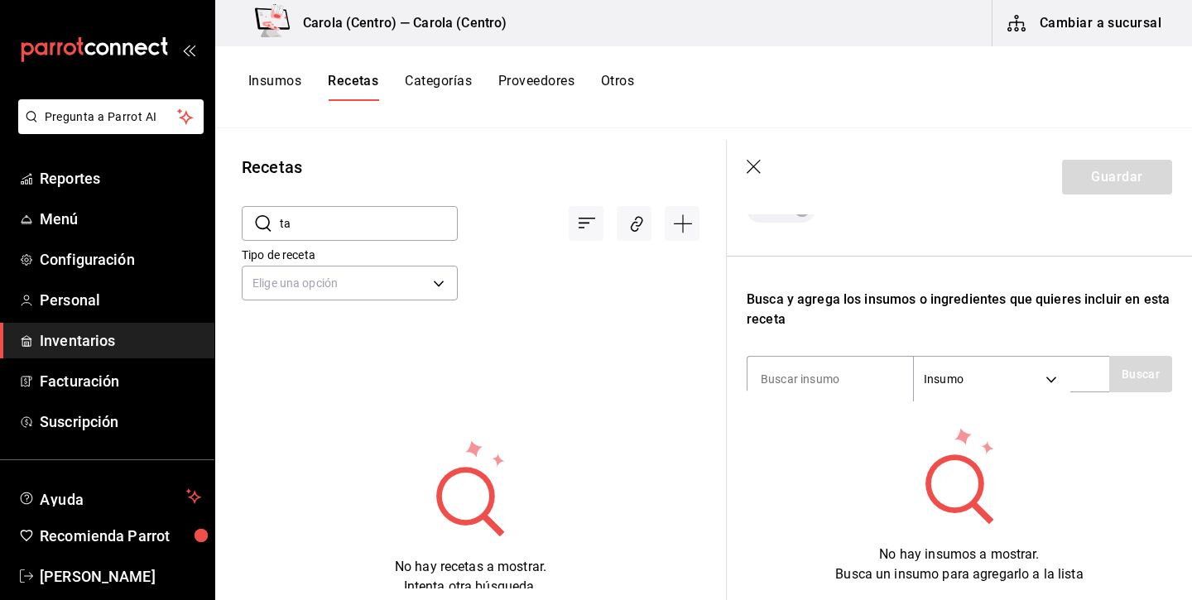
scroll to position [454, 0]
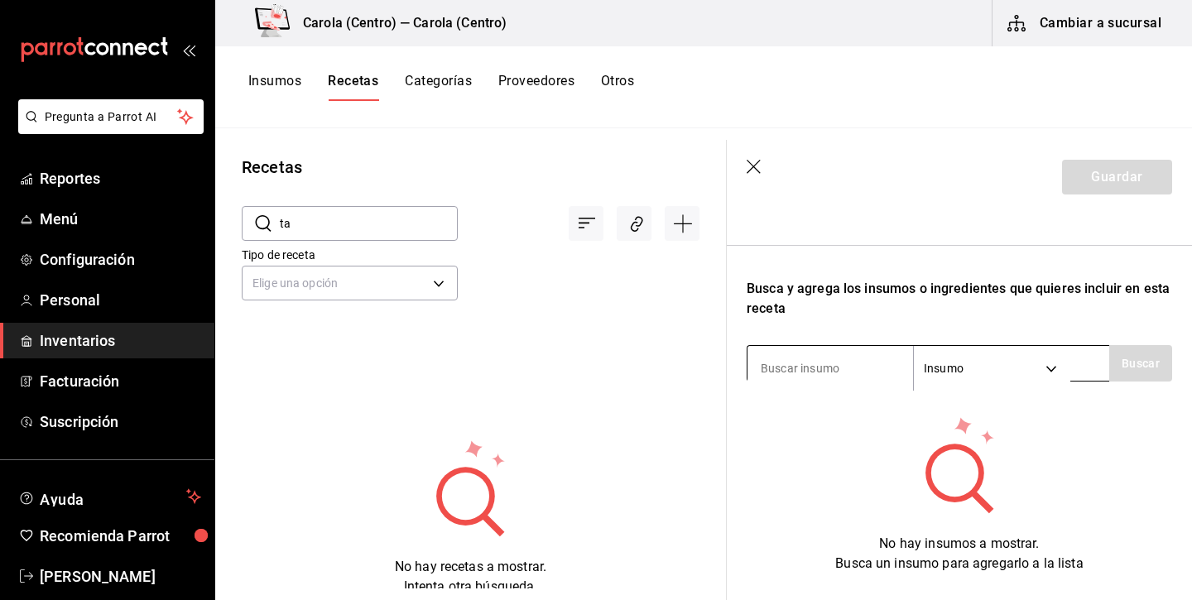
type input "5"
type input "ajonjoli"
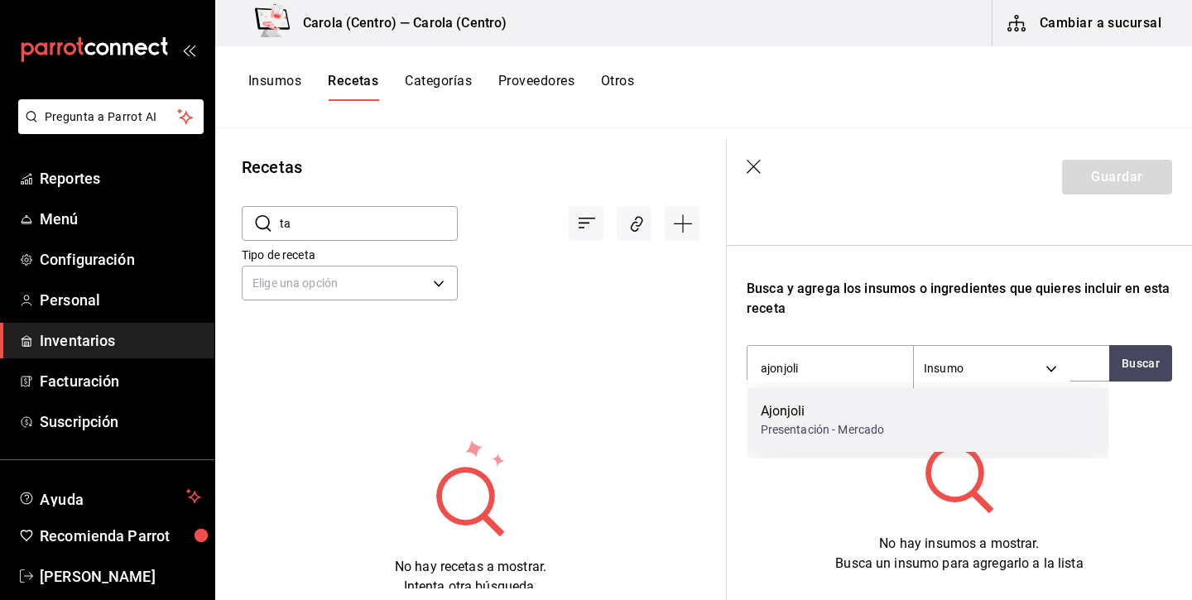
click at [833, 415] on div "Ajonjoli" at bounding box center [822, 411] width 124 height 20
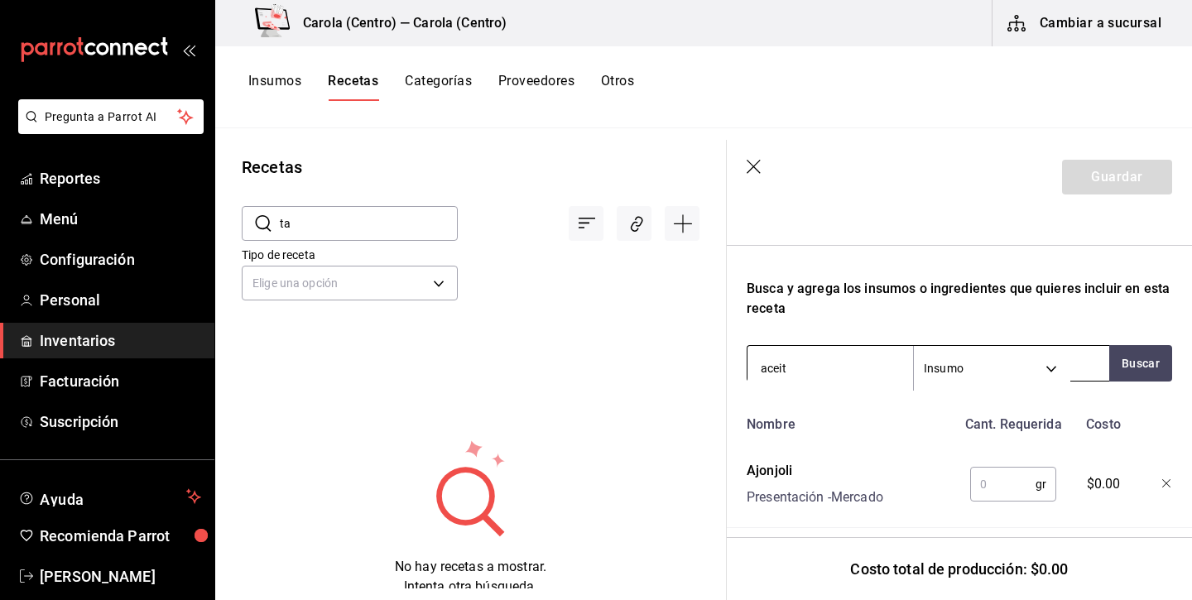
type input "aceite"
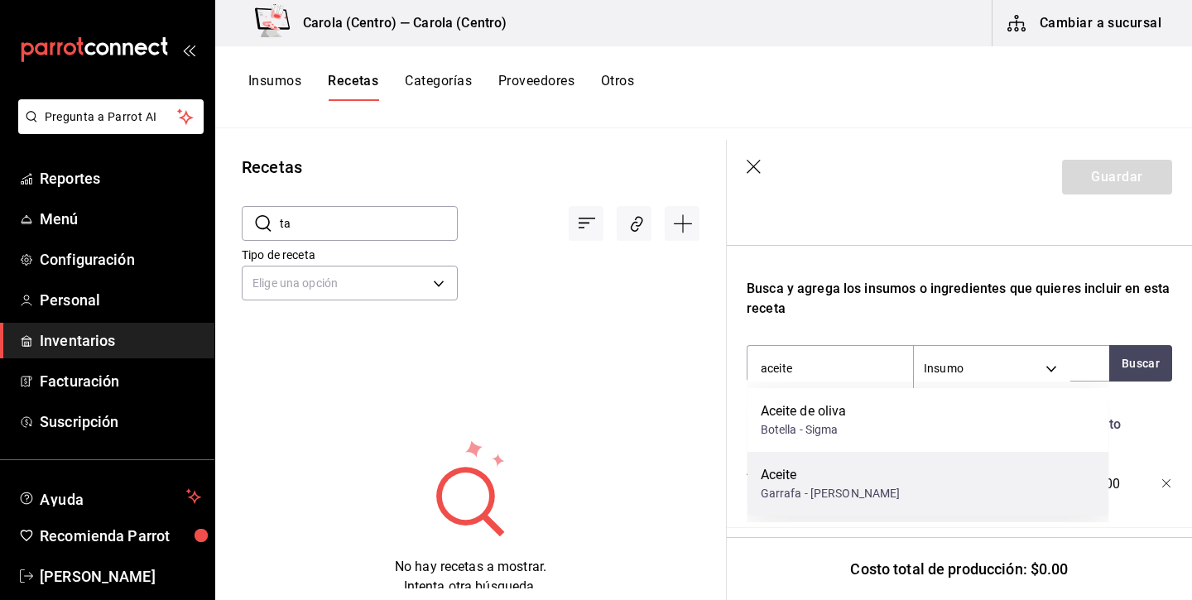
click at [822, 467] on div "Aceite" at bounding box center [830, 475] width 140 height 20
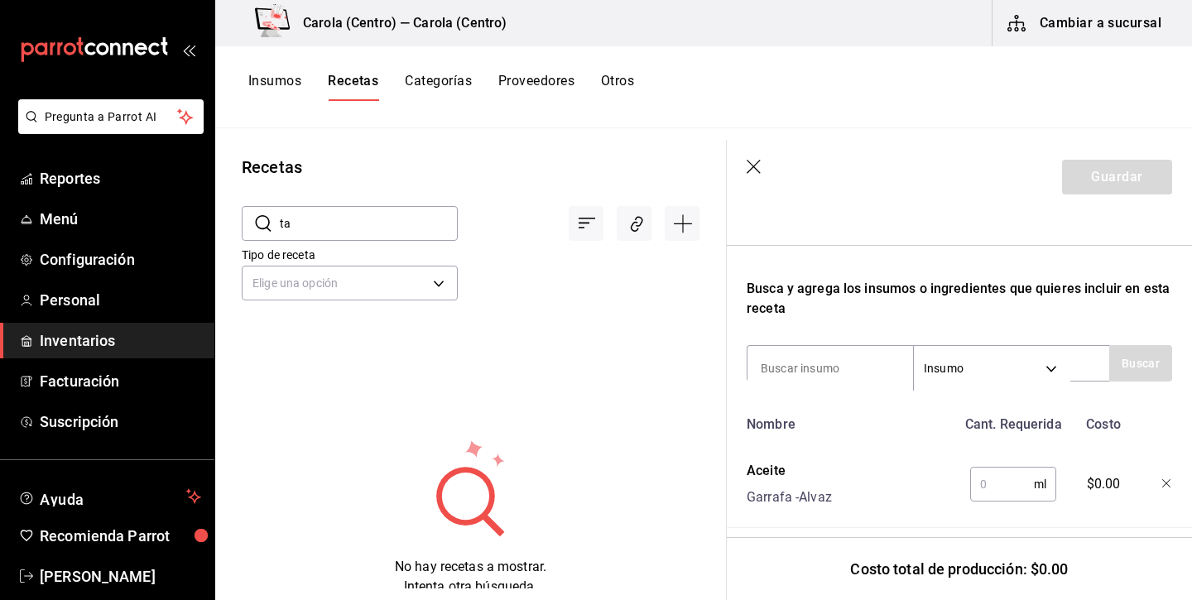
click at [1027, 484] on input "text" at bounding box center [1002, 484] width 64 height 33
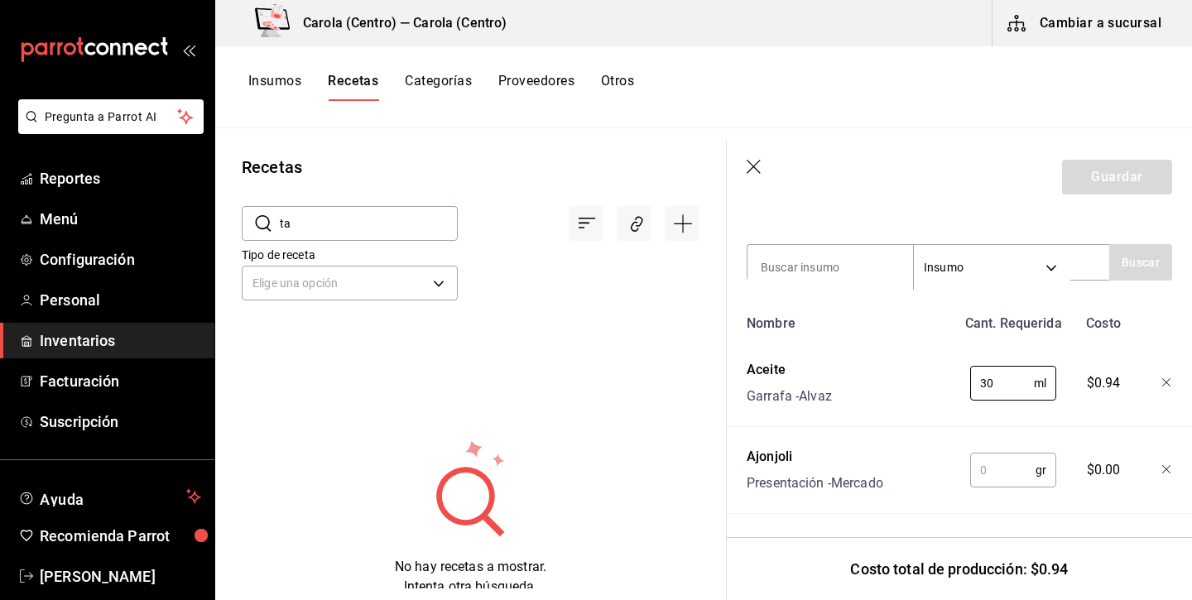
scroll to position [555, 0]
type input "30"
click at [1021, 482] on input "text" at bounding box center [1002, 469] width 65 height 33
type input "300"
click at [1130, 187] on button "Guardar" at bounding box center [1117, 177] width 110 height 35
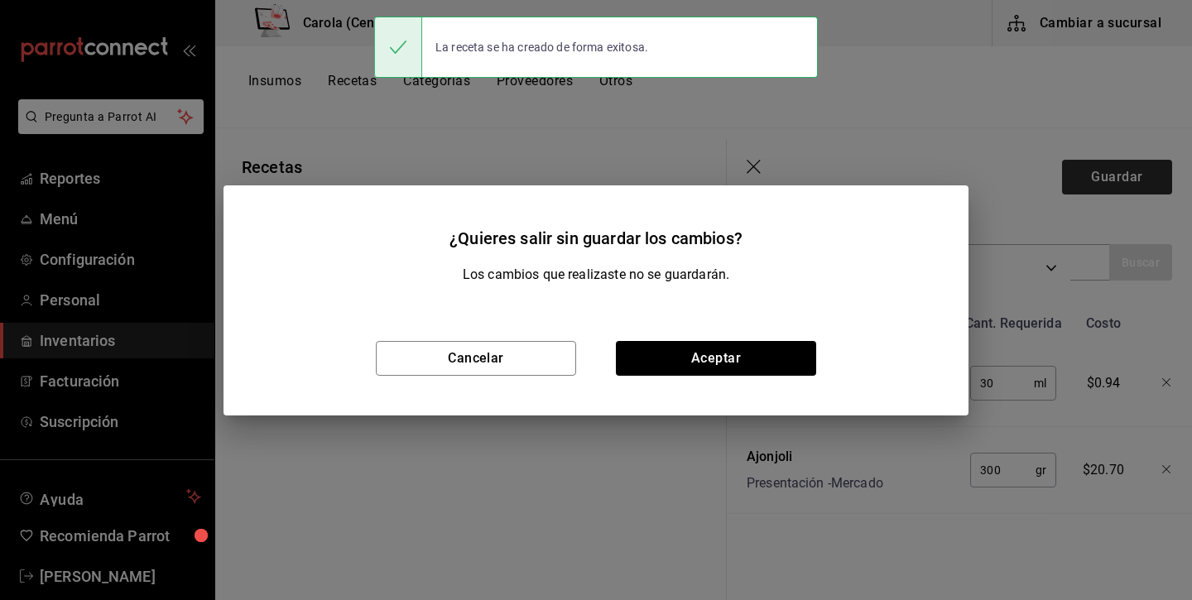
scroll to position [525, 0]
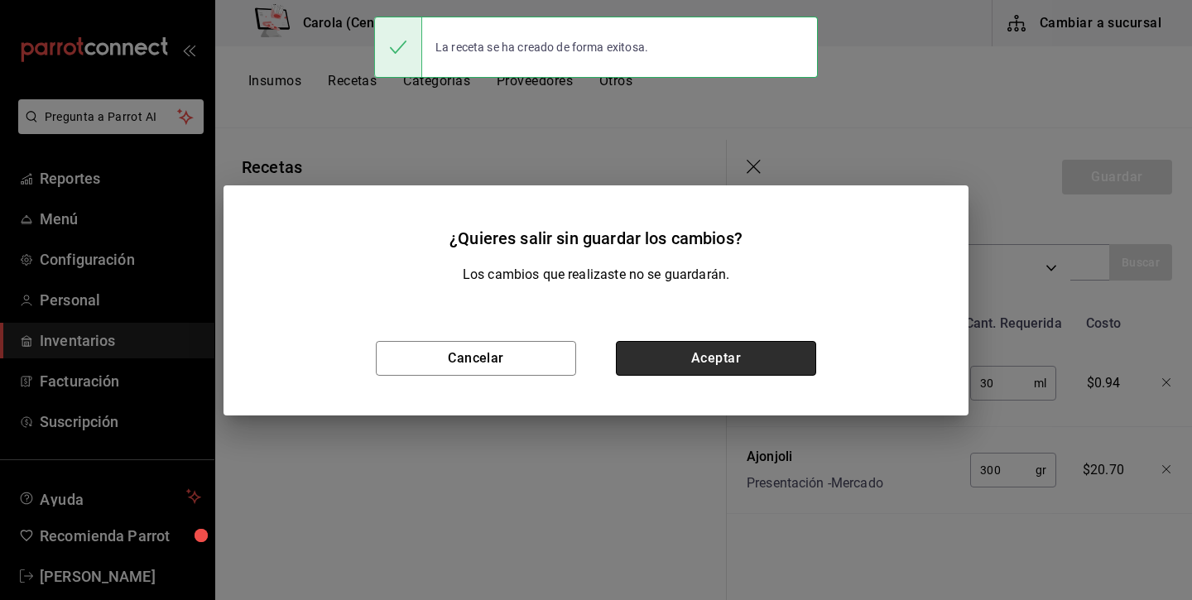
click at [697, 366] on button "Aceptar" at bounding box center [716, 358] width 200 height 35
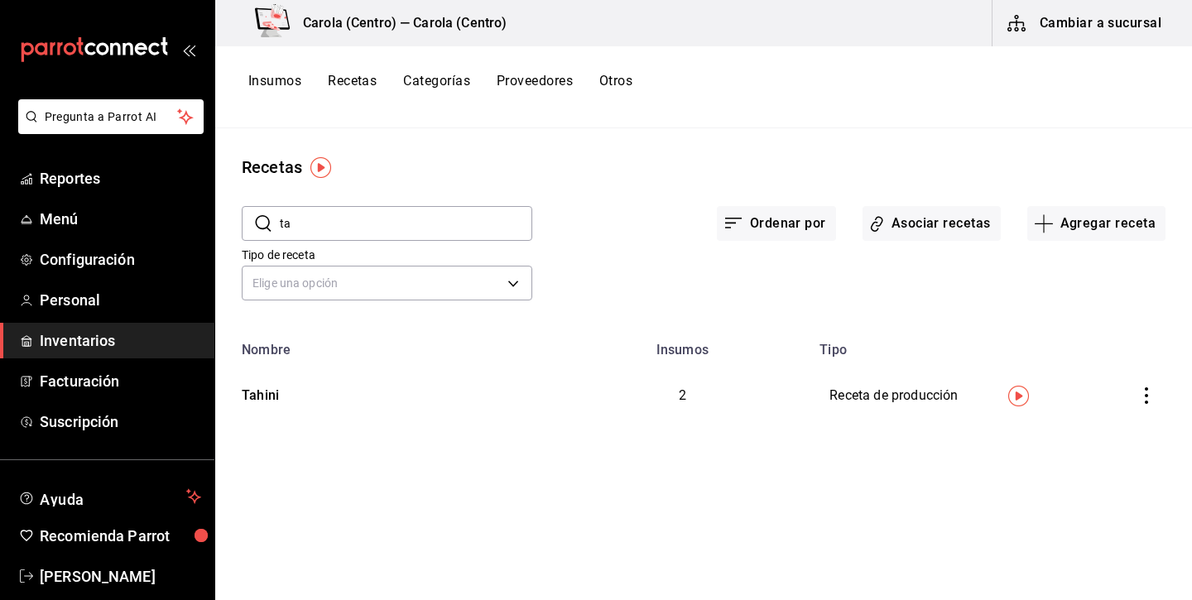
click at [357, 222] on input "ta" at bounding box center [406, 223] width 252 height 33
type input "hummus"
click at [1153, 391] on icon "inventoriesTable" at bounding box center [1146, 395] width 17 height 17
click at [277, 393] on div at bounding box center [596, 300] width 1192 height 600
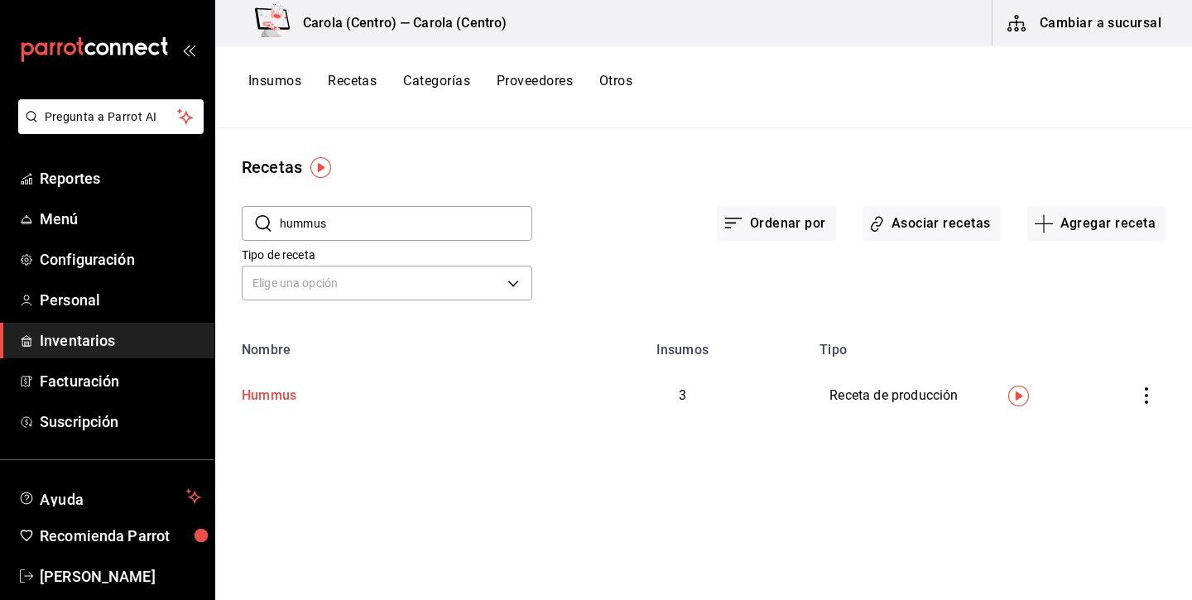
click at [278, 400] on div "Hummus" at bounding box center [265, 393] width 61 height 26
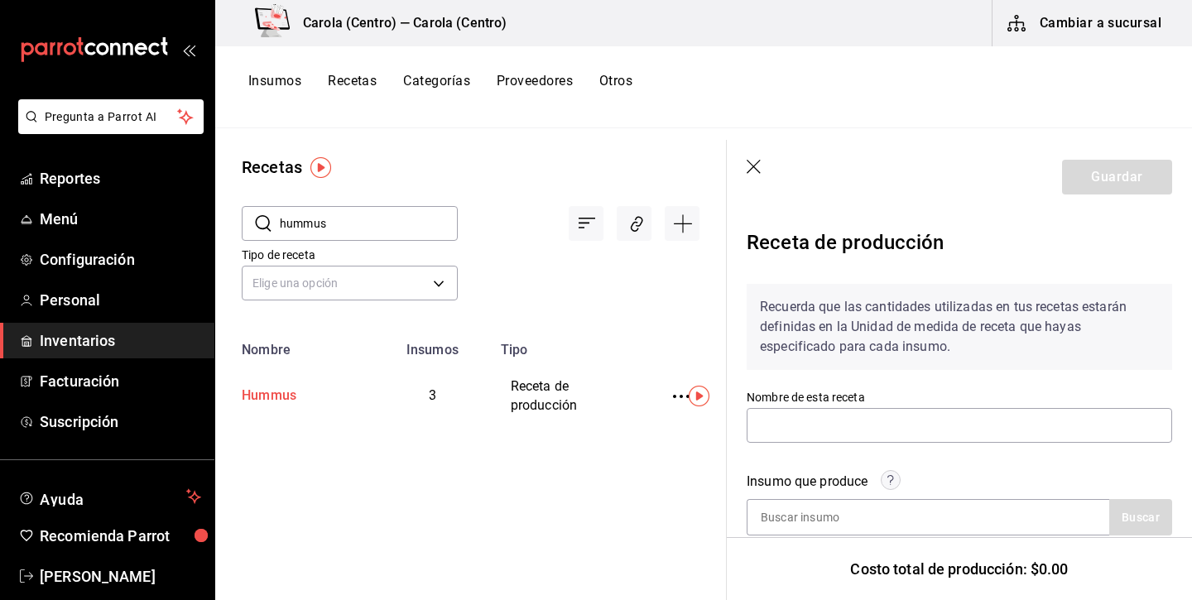
type input "Hummus"
type input "760"
type input "5"
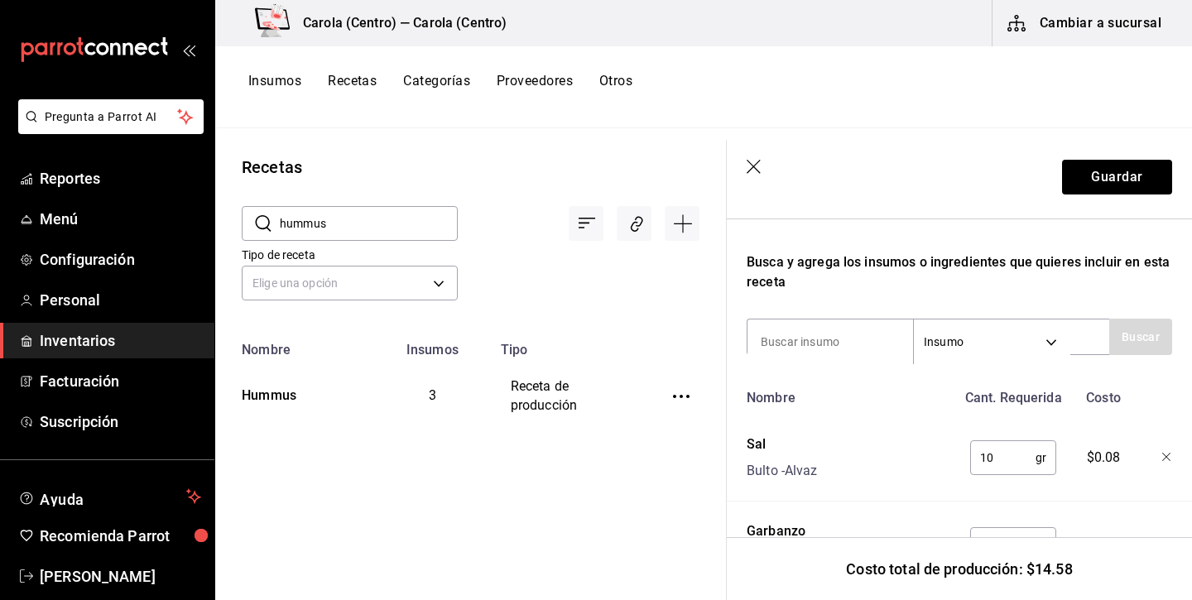
scroll to position [474, 0]
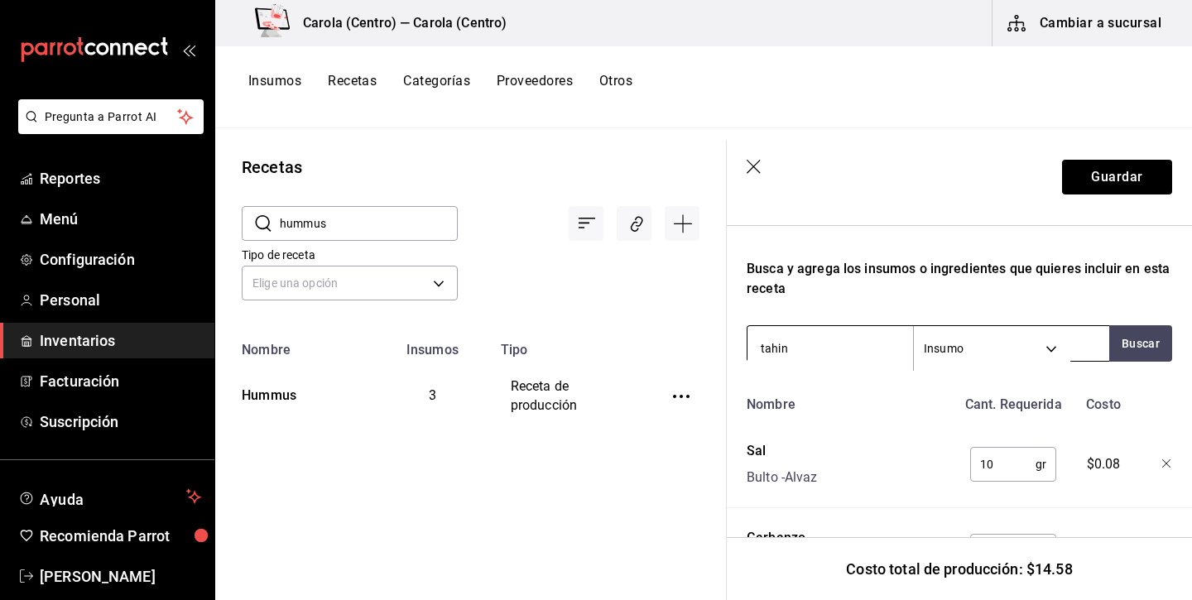
type input "tahini"
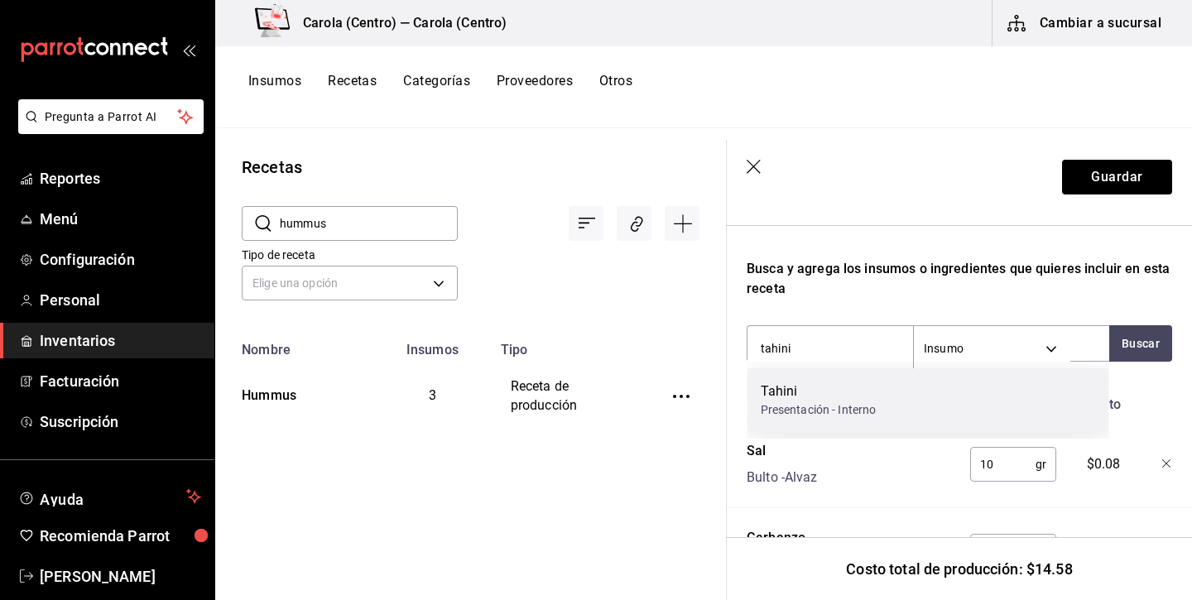
click at [890, 407] on div "Tahini Presentación - Interno" at bounding box center [928, 400] width 362 height 64
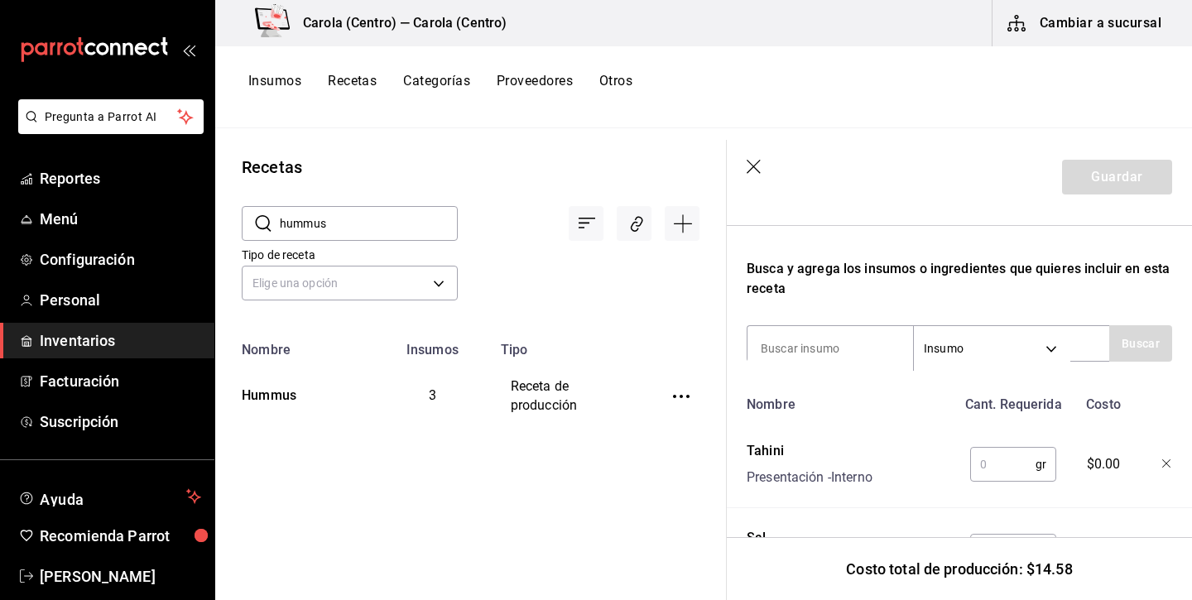
click at [1004, 470] on input "text" at bounding box center [1002, 464] width 65 height 33
type input "50"
click at [1115, 504] on div "Nombre Cant. Requerida Costo Tahini Presentación - Interno 50 gr ​ $3.00 Sal Bu…" at bounding box center [958, 578] width 425 height 381
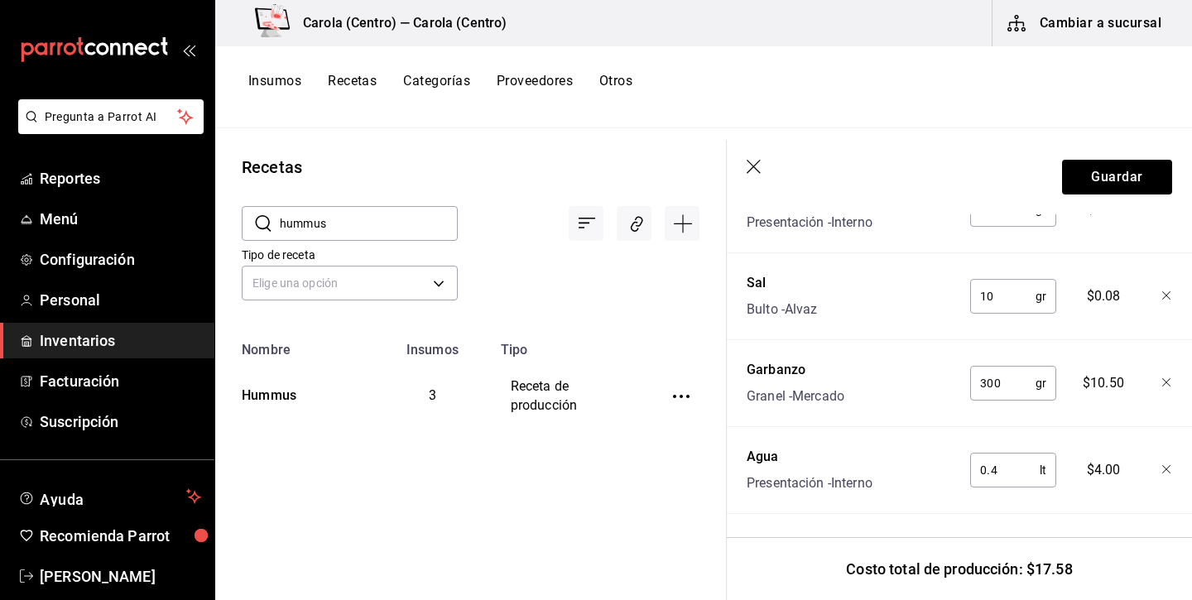
scroll to position [0, 0]
click at [1142, 182] on button "Guardar" at bounding box center [1117, 177] width 110 height 35
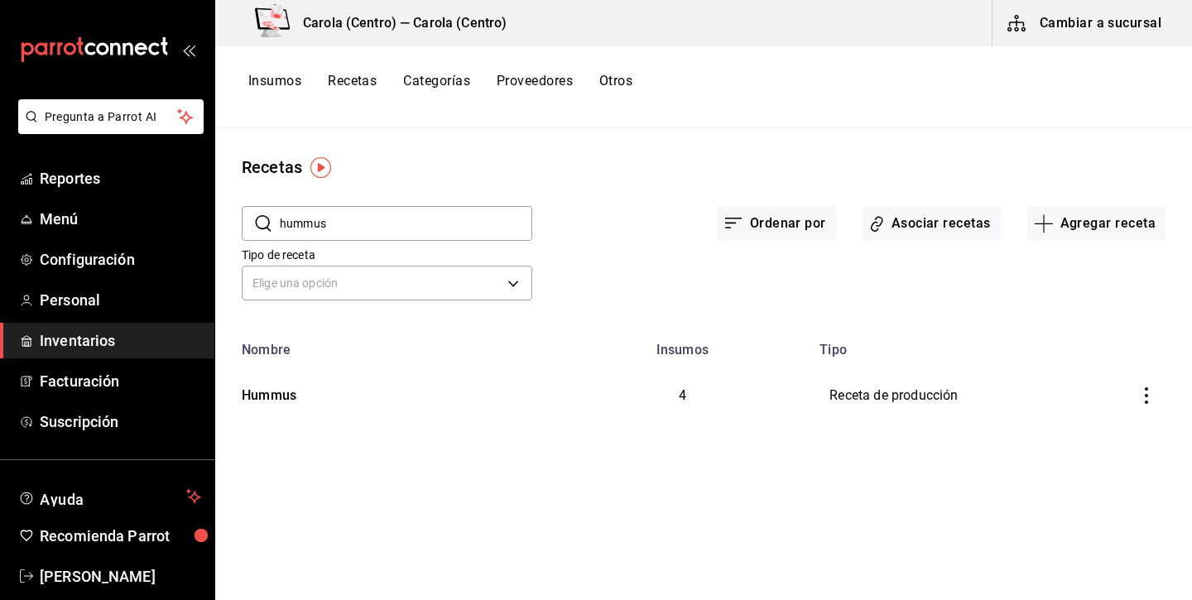
click at [357, 79] on button "Recetas" at bounding box center [352, 87] width 49 height 28
click at [343, 83] on button "Recetas" at bounding box center [352, 87] width 49 height 28
click at [289, 81] on button "Insumos" at bounding box center [274, 87] width 53 height 28
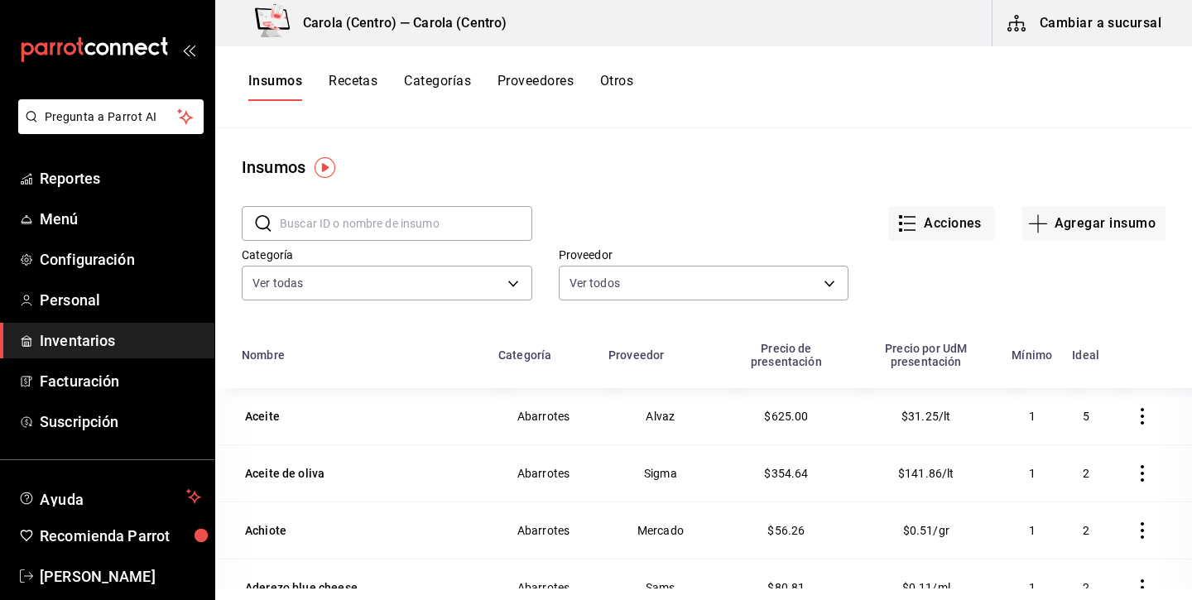
click at [364, 223] on input "text" at bounding box center [406, 223] width 252 height 33
click at [1105, 231] on button "Agregar insumo" at bounding box center [1093, 223] width 144 height 35
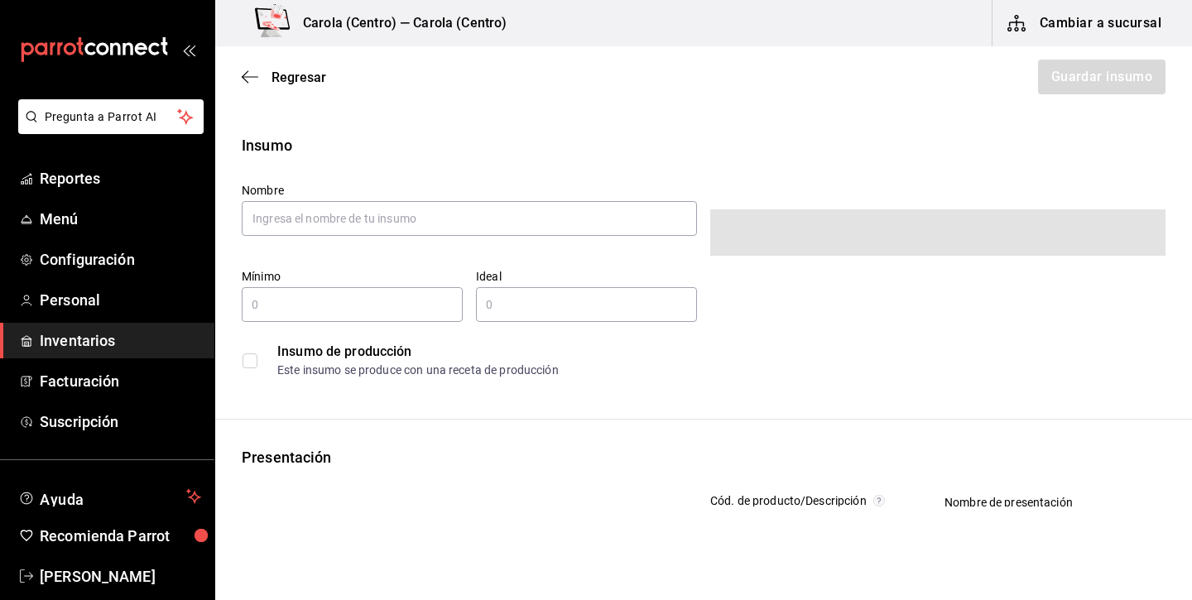
type input "$0.00"
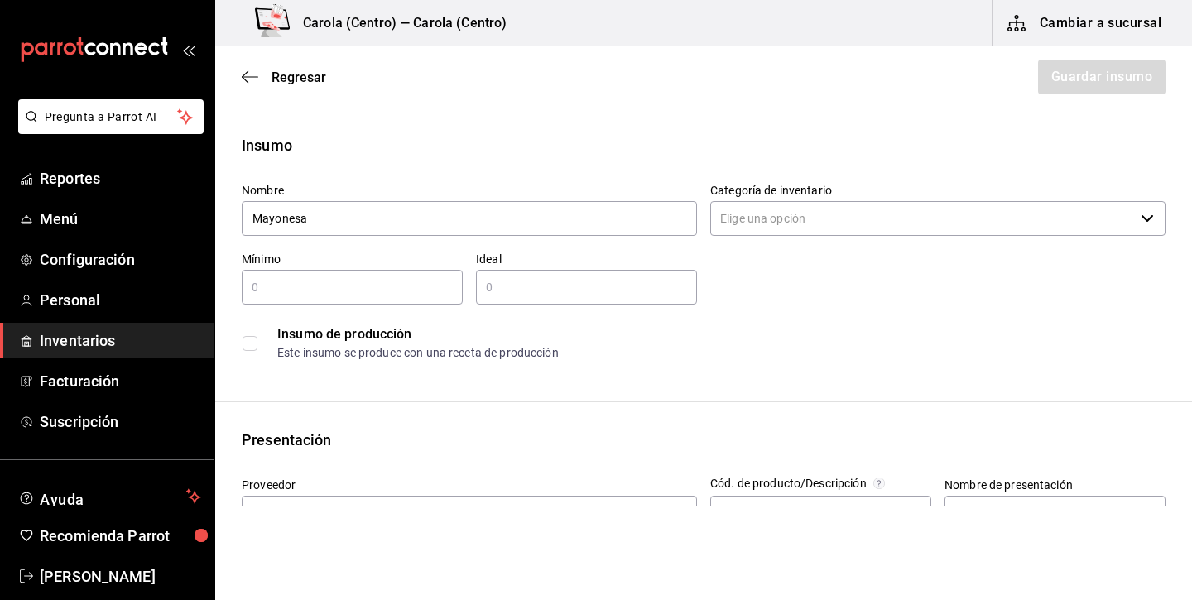
type input "Mayonesa"
click at [393, 293] on input "text" at bounding box center [352, 287] width 221 height 20
type input "1"
click at [538, 283] on input "text" at bounding box center [586, 287] width 221 height 20
type input "2"
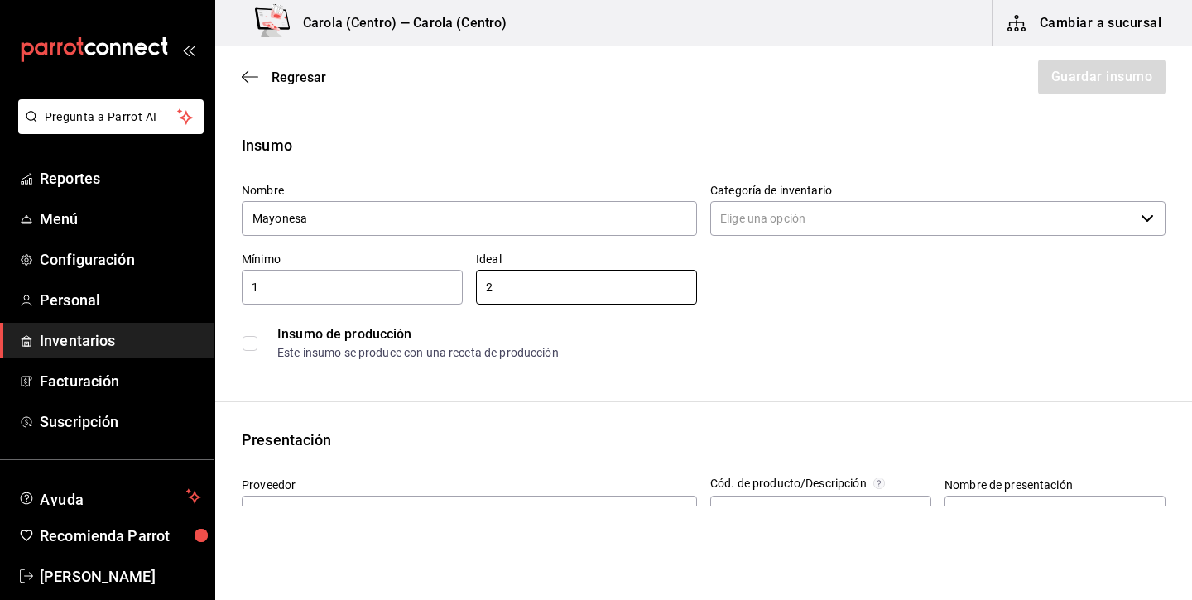
click at [249, 346] on input "checkbox" at bounding box center [249, 343] width 15 height 15
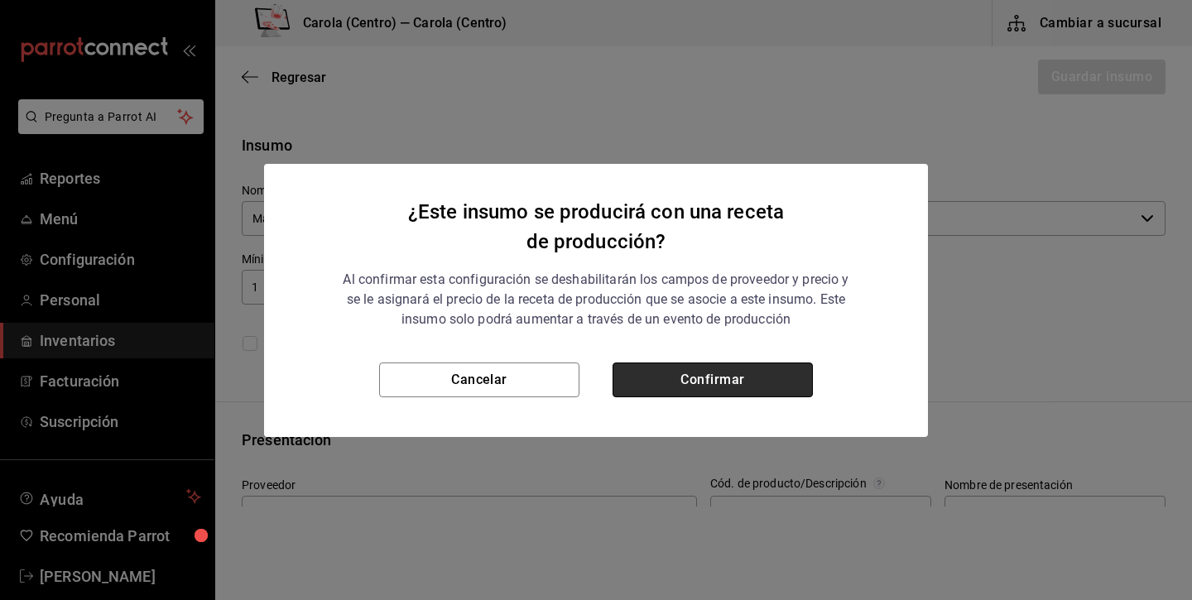
click at [731, 382] on button "Confirmar" at bounding box center [712, 379] width 200 height 35
checkbox input "true"
type input "$0.00"
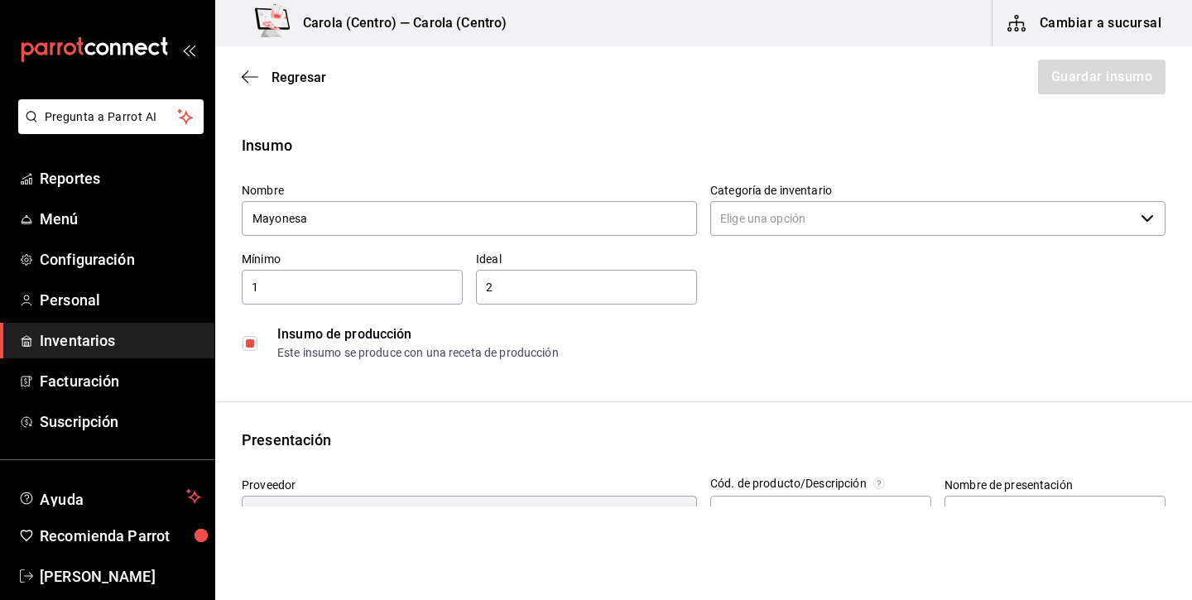
click at [880, 209] on input "Categoría de inventario" at bounding box center [922, 218] width 424 height 35
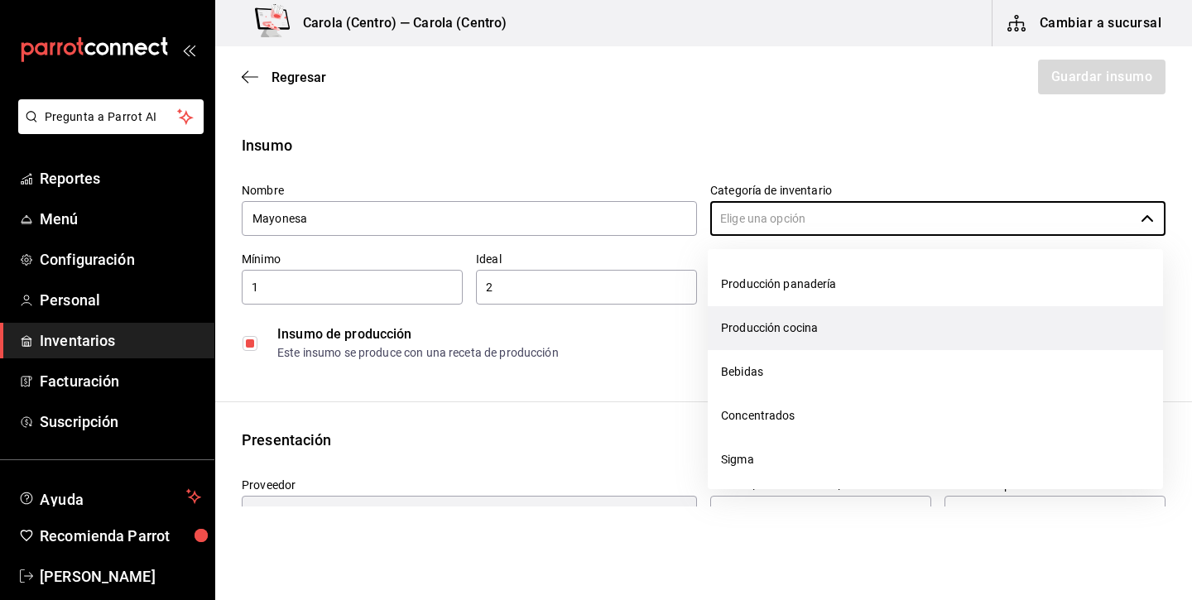
click at [810, 320] on li "Producción cocina" at bounding box center [934, 328] width 455 height 44
type input "Producción cocina"
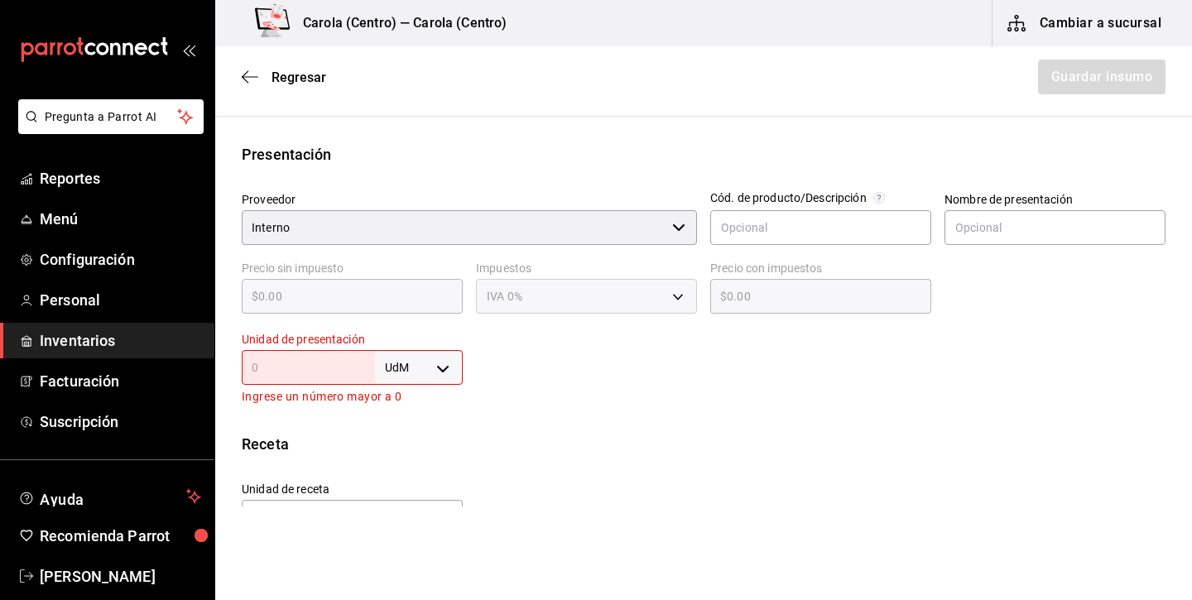
scroll to position [347, 0]
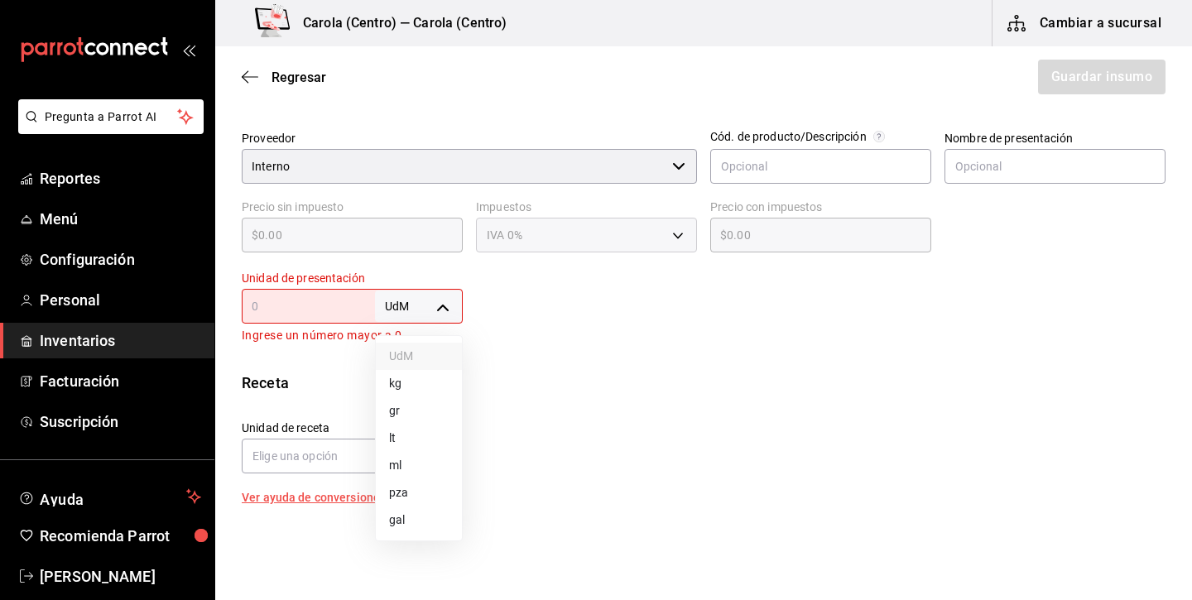
click at [423, 304] on body "Pregunta a Parrot AI Reportes Menú Configuración Personal Inventarios Facturaci…" at bounding box center [596, 253] width 1192 height 506
click at [420, 441] on li "lt" at bounding box center [419, 437] width 86 height 27
type input "LITER"
click at [334, 304] on input "text" at bounding box center [308, 306] width 133 height 20
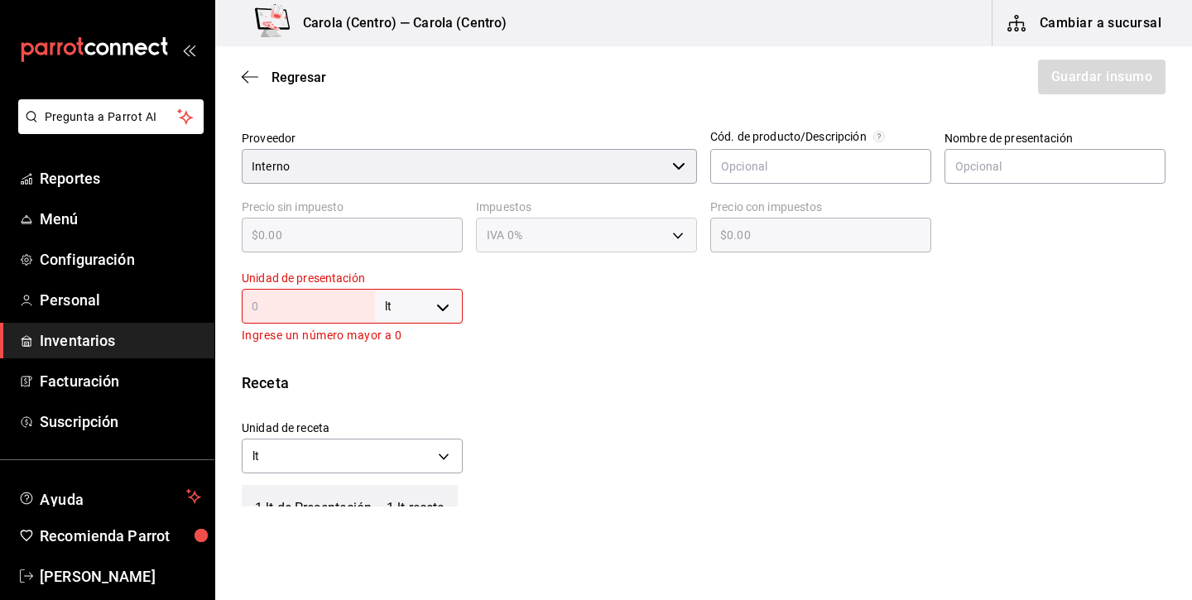
type input "1"
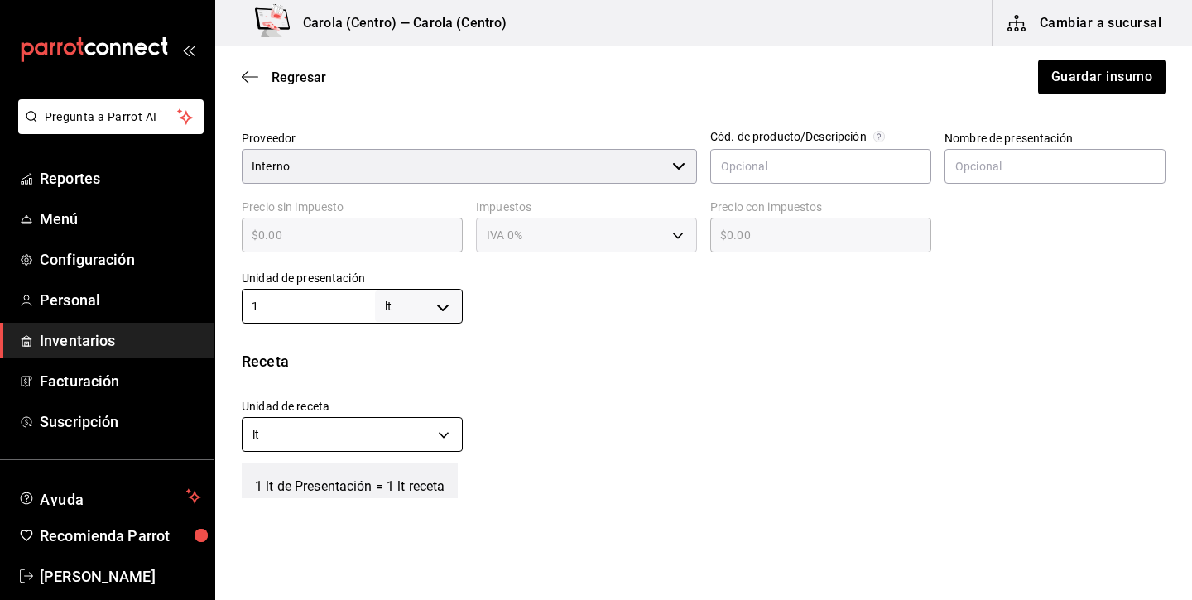
type input "1"
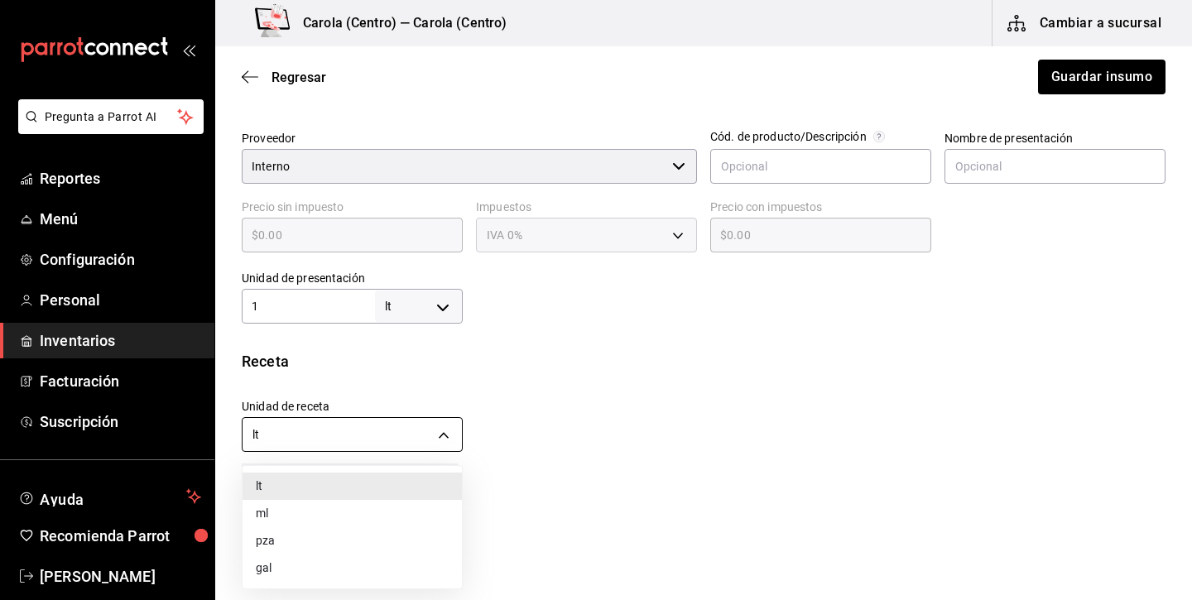
click at [362, 432] on body "Pregunta a Parrot AI Reportes Menú Configuración Personal Inventarios Facturaci…" at bounding box center [596, 253] width 1192 height 506
click at [311, 515] on li "ml" at bounding box center [351, 513] width 219 height 27
type input "MILLILITER"
type input "1,000"
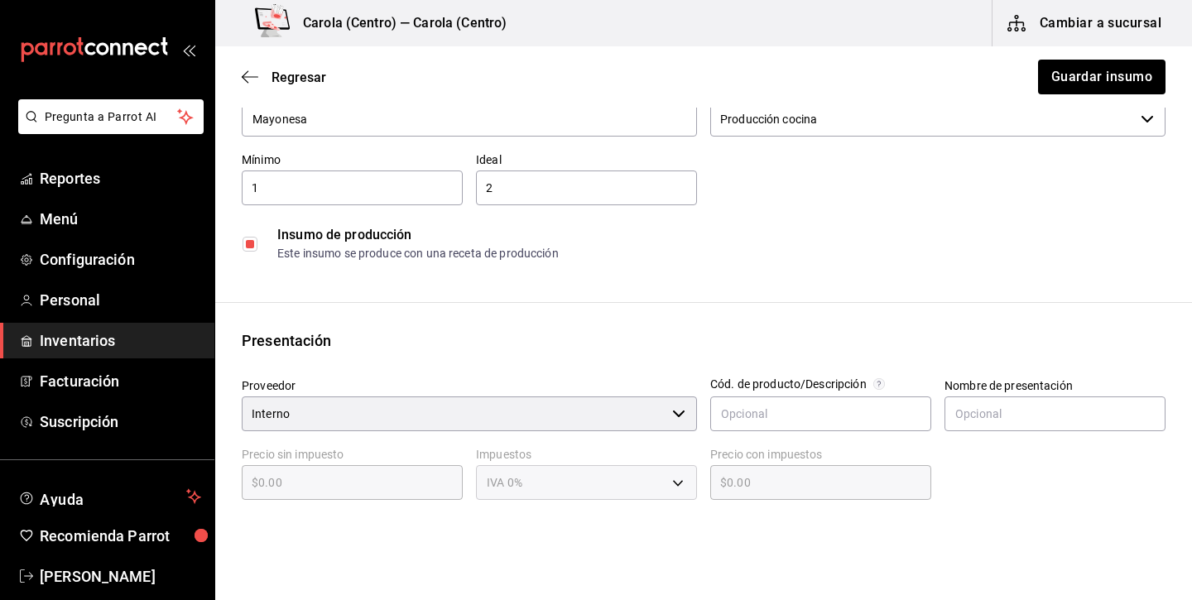
scroll to position [102, 0]
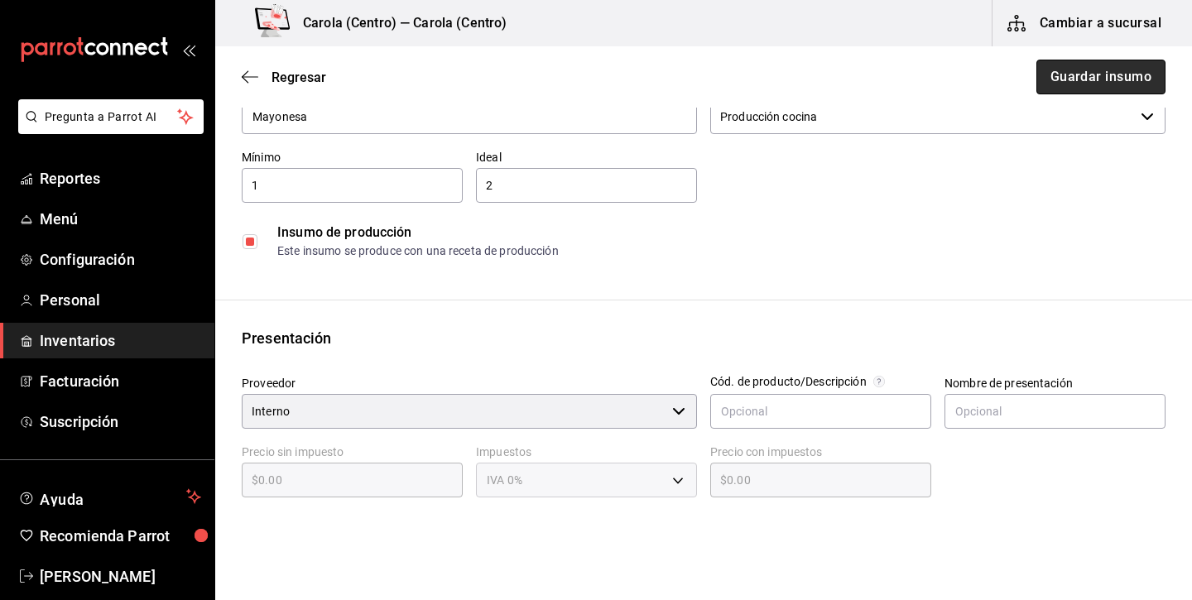
click at [1123, 72] on button "Guardar insumo" at bounding box center [1100, 77] width 129 height 35
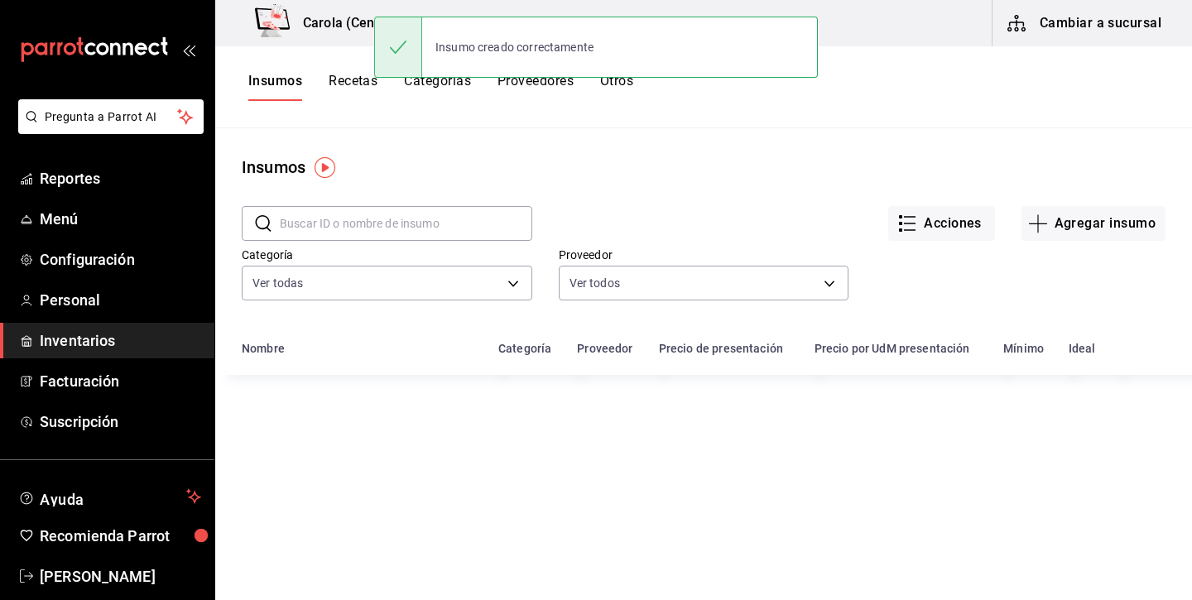
click at [372, 86] on button "Recetas" at bounding box center [352, 87] width 49 height 28
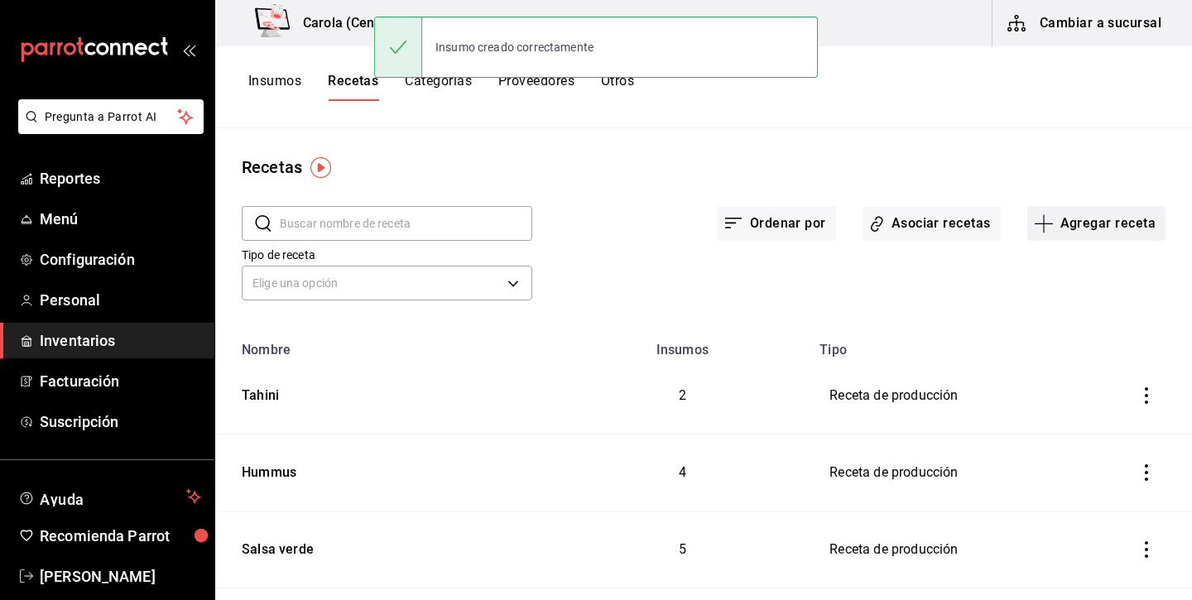
click at [1036, 228] on icon "button" at bounding box center [1043, 223] width 20 height 20
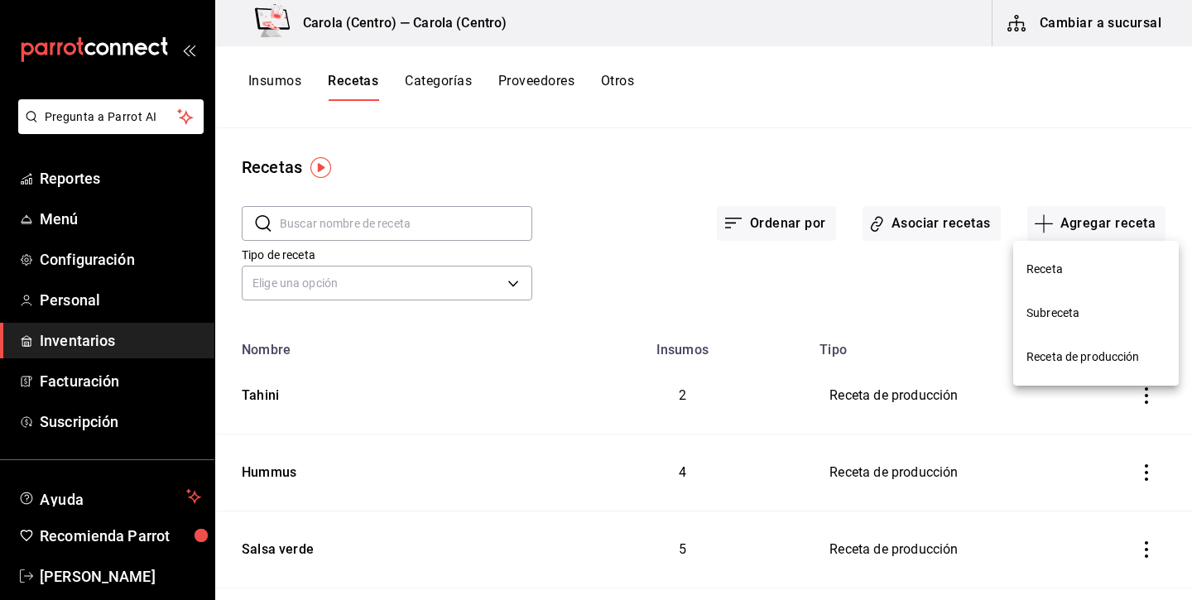
click at [1047, 346] on li "Receta de producción" at bounding box center [1095, 357] width 165 height 44
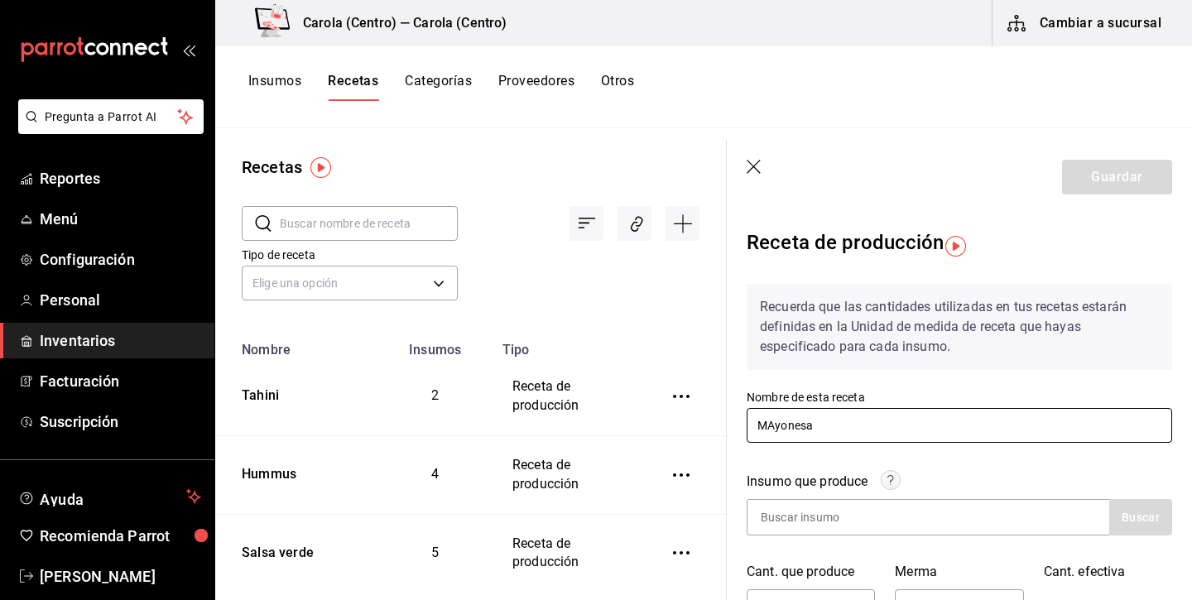
click at [775, 424] on input "MAyonesa" at bounding box center [958, 425] width 425 height 35
type input "Mayonesa"
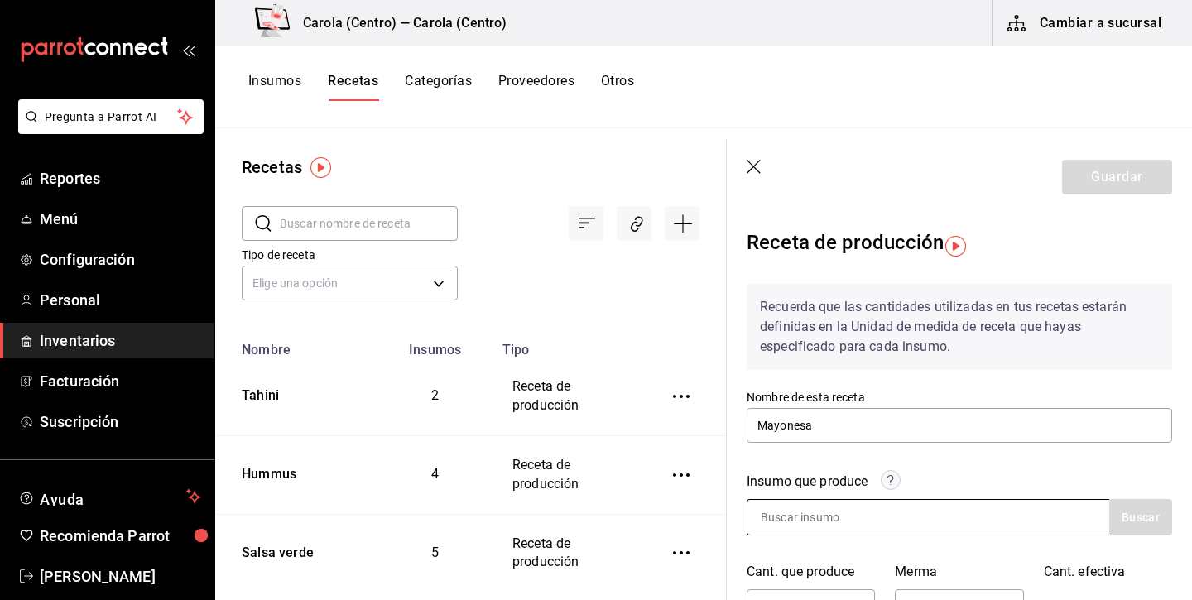
click at [787, 515] on input at bounding box center [829, 517] width 165 height 35
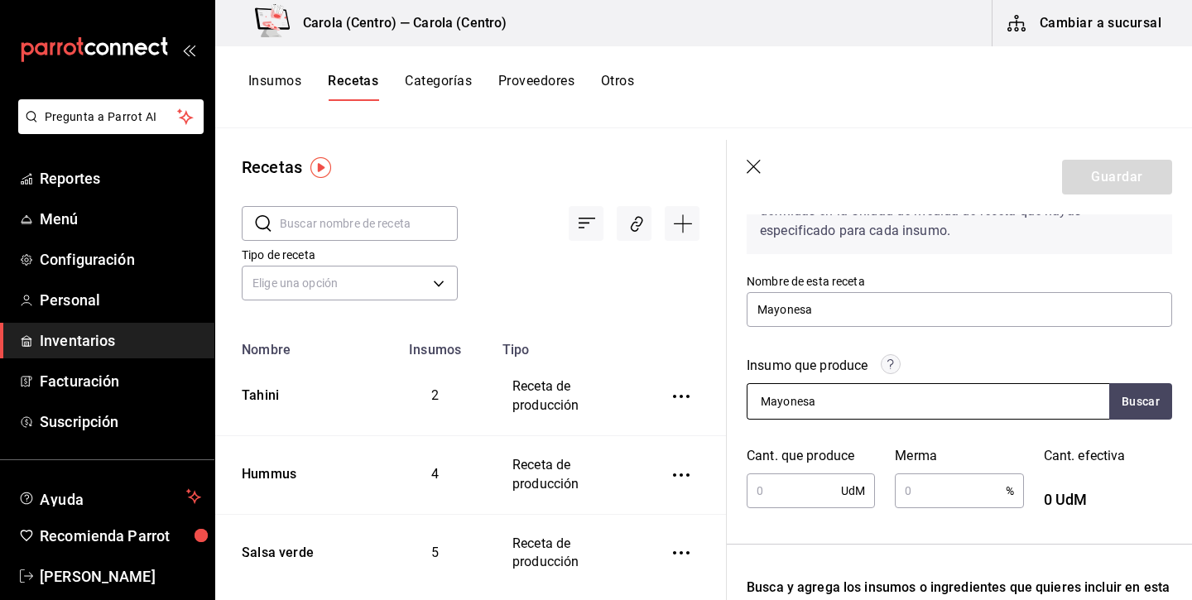
scroll to position [117, 0]
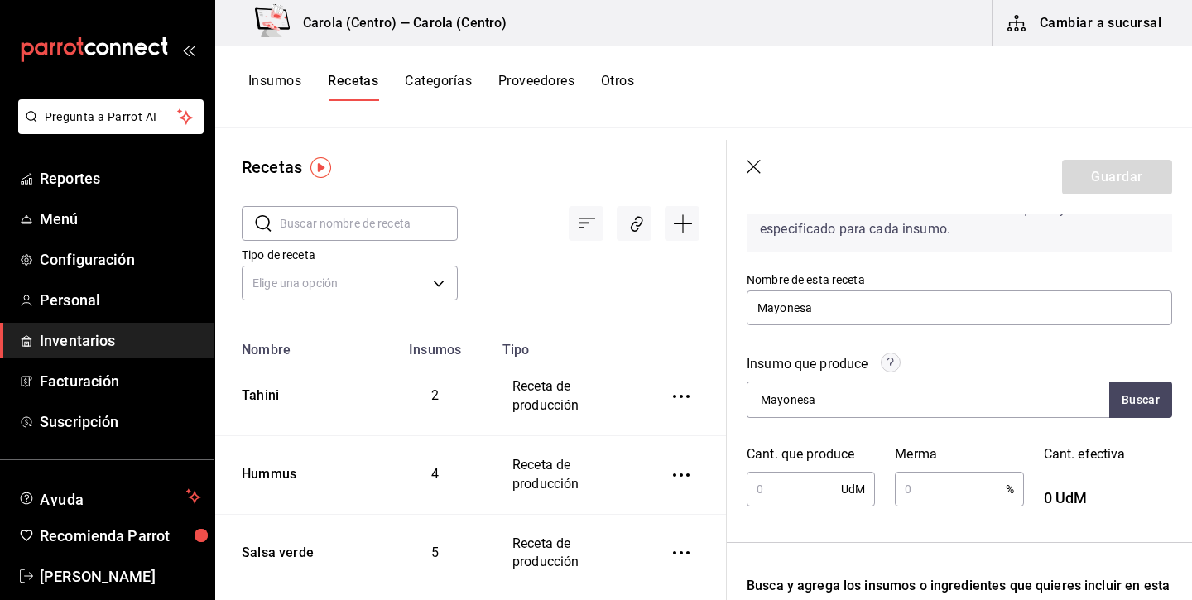
type input "Mayonesa"
click at [820, 477] on input "text" at bounding box center [793, 488] width 94 height 33
click at [764, 492] on input "585" at bounding box center [793, 488] width 94 height 33
type input "585"
click at [964, 496] on input "text" at bounding box center [949, 488] width 110 height 33
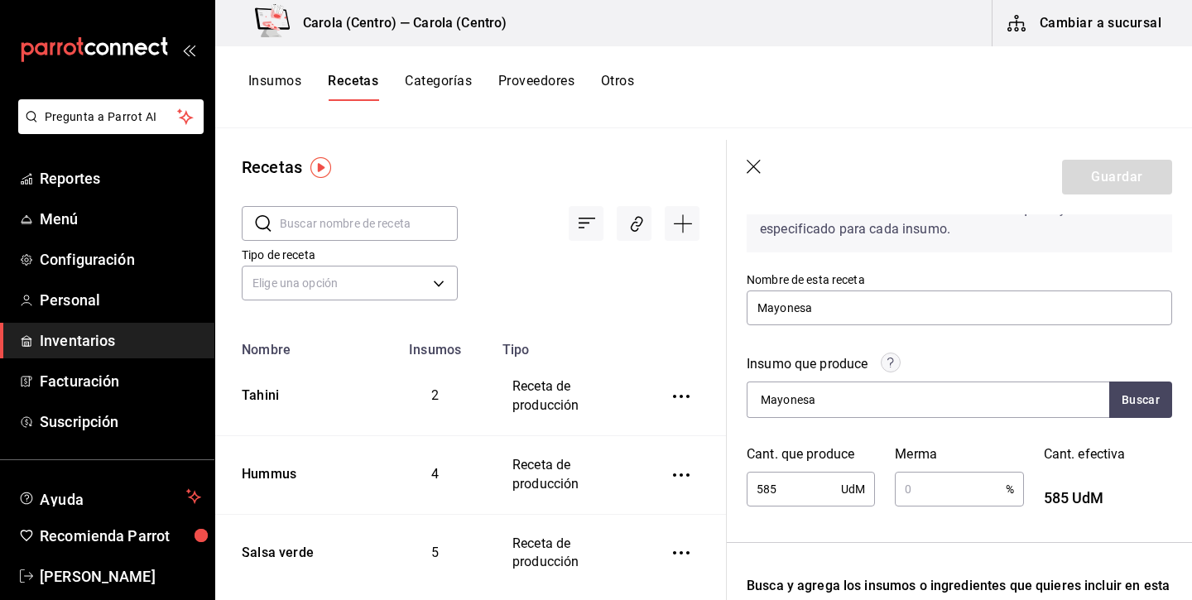
type input "2"
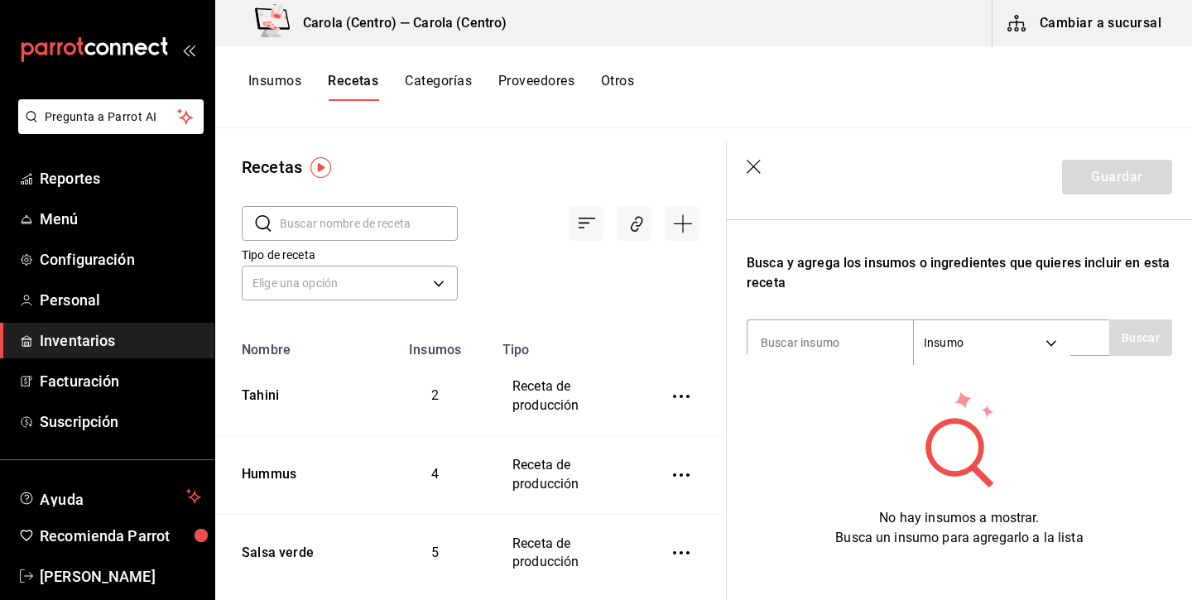
scroll to position [439, 0]
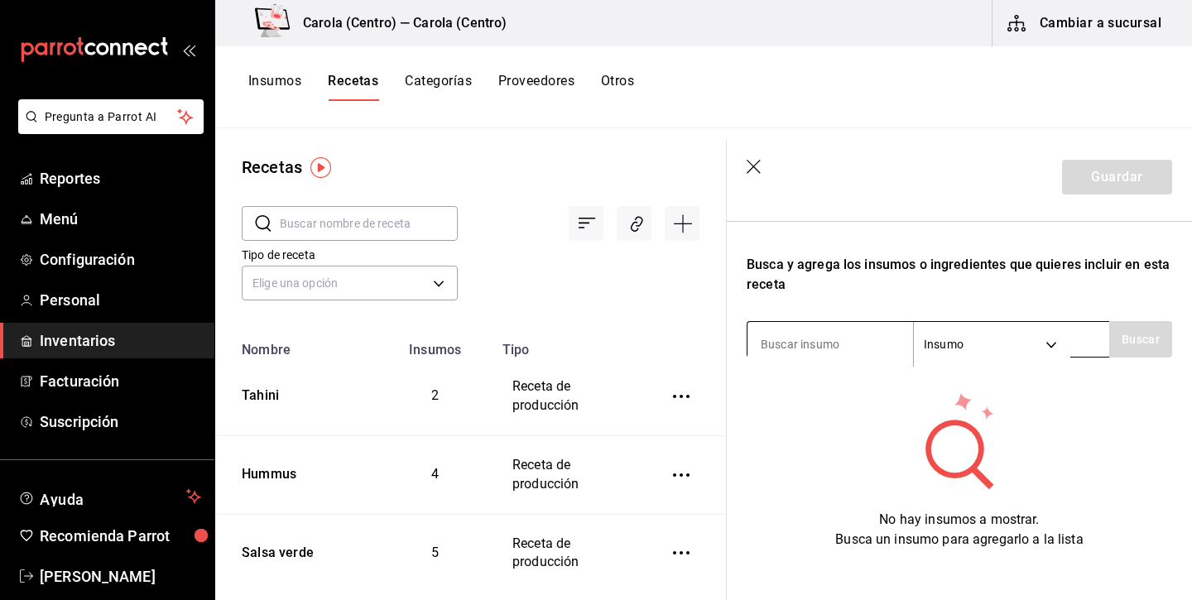
type input "3"
click at [1152, 337] on button "Buscar" at bounding box center [1140, 339] width 63 height 36
click at [811, 339] on input "Huevo" at bounding box center [829, 344] width 165 height 35
type input "limon"
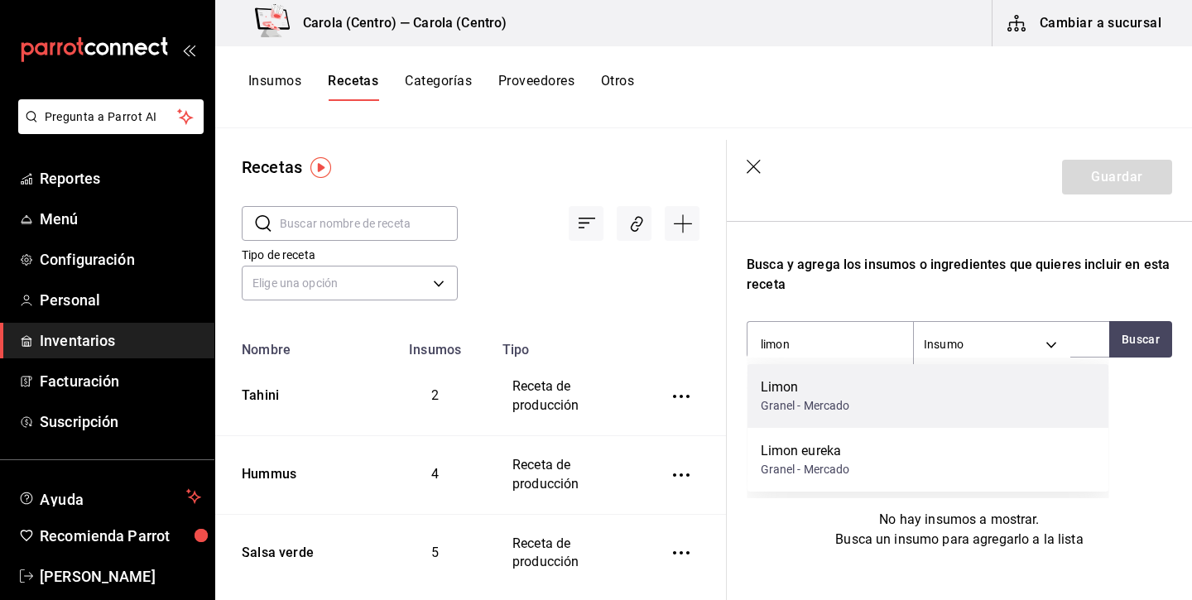
click at [796, 394] on div "Limon" at bounding box center [804, 387] width 89 height 20
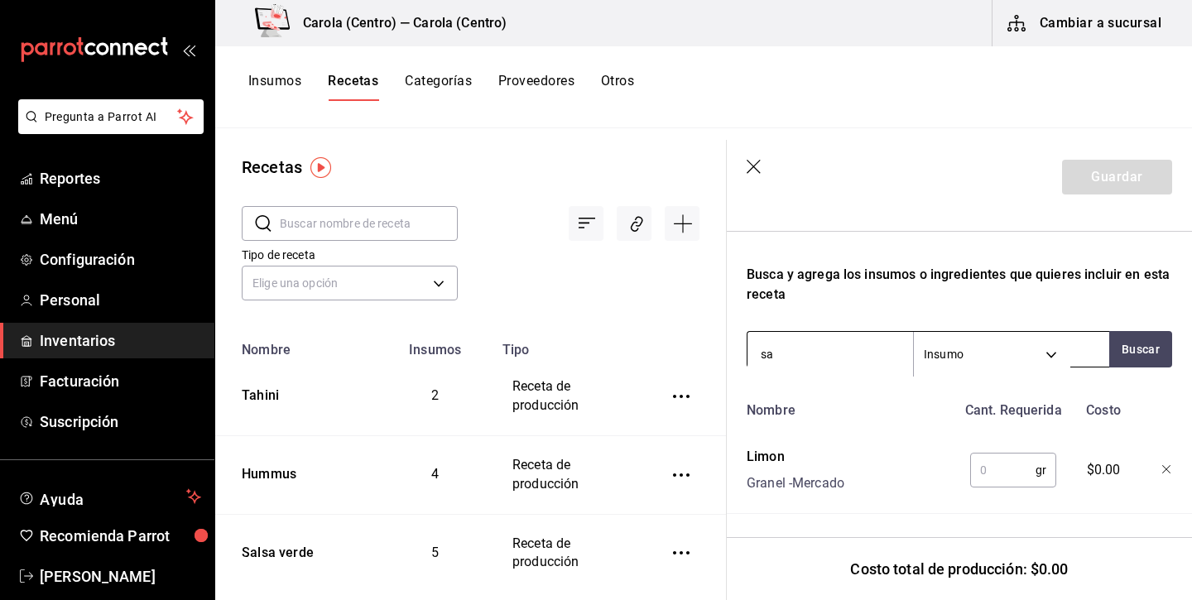
type input "sal"
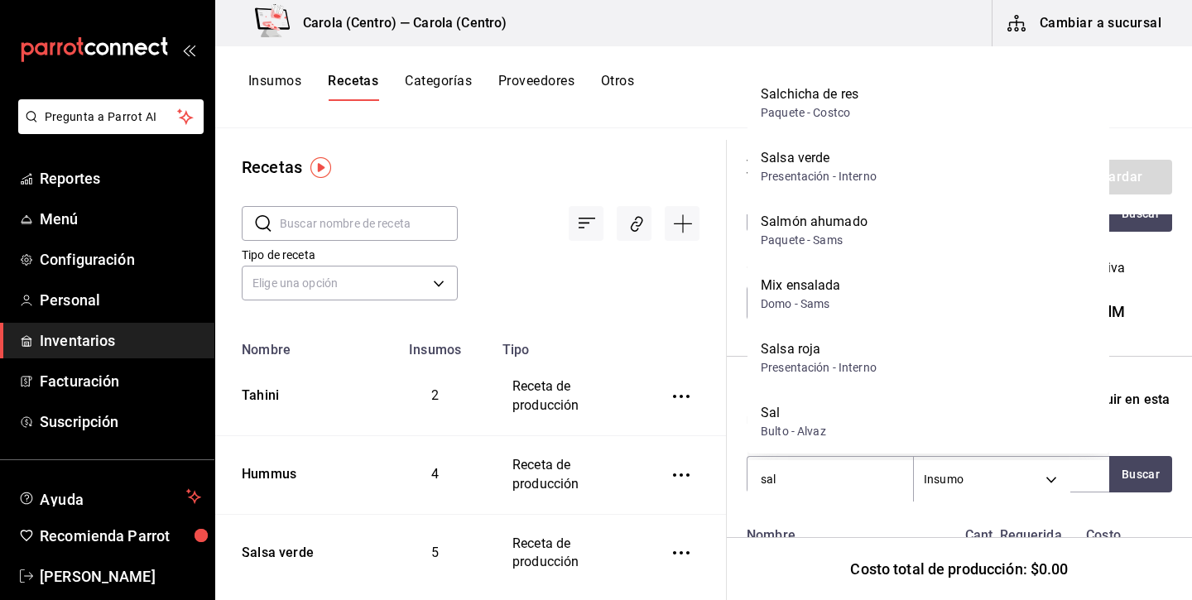
scroll to position [300, 0]
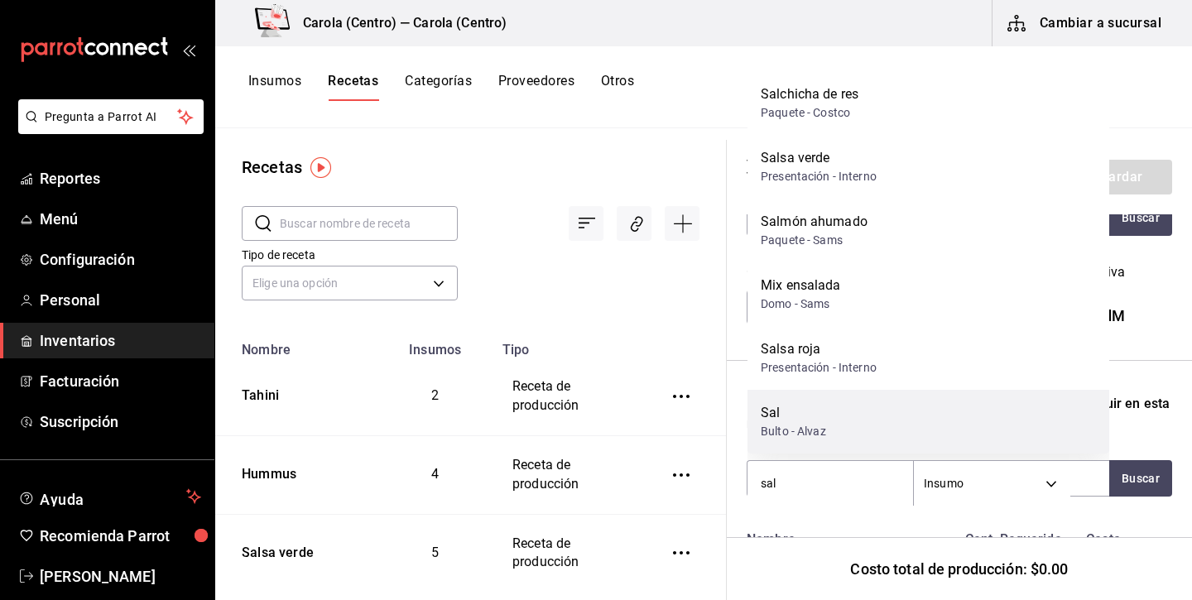
click at [815, 434] on div "Bulto - Alvaz" at bounding box center [792, 431] width 65 height 17
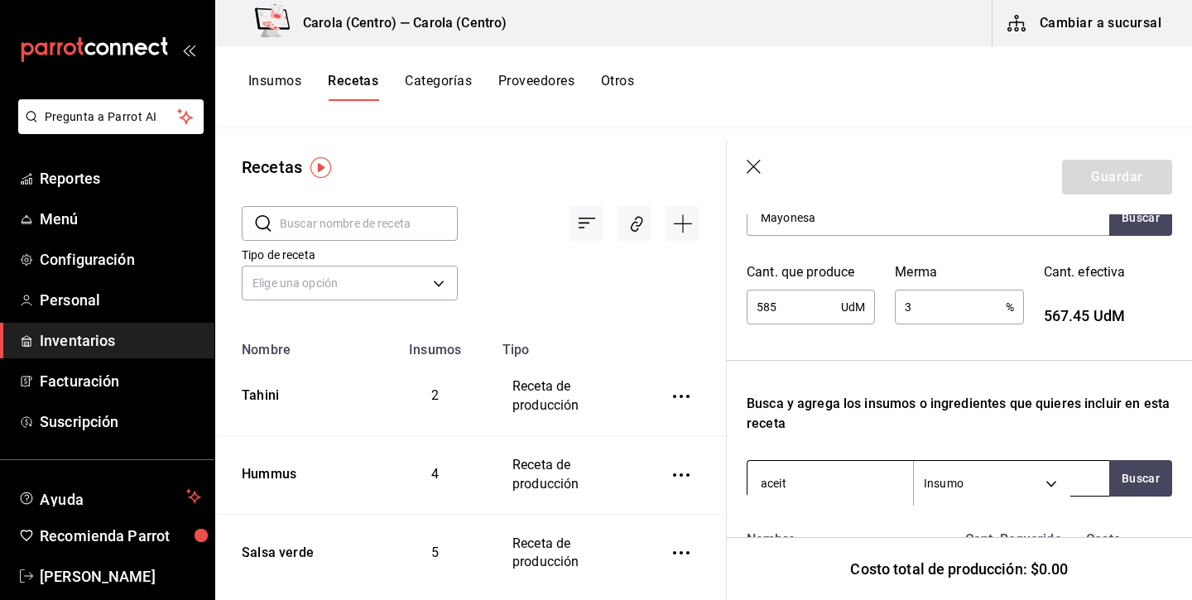
type input "aceite"
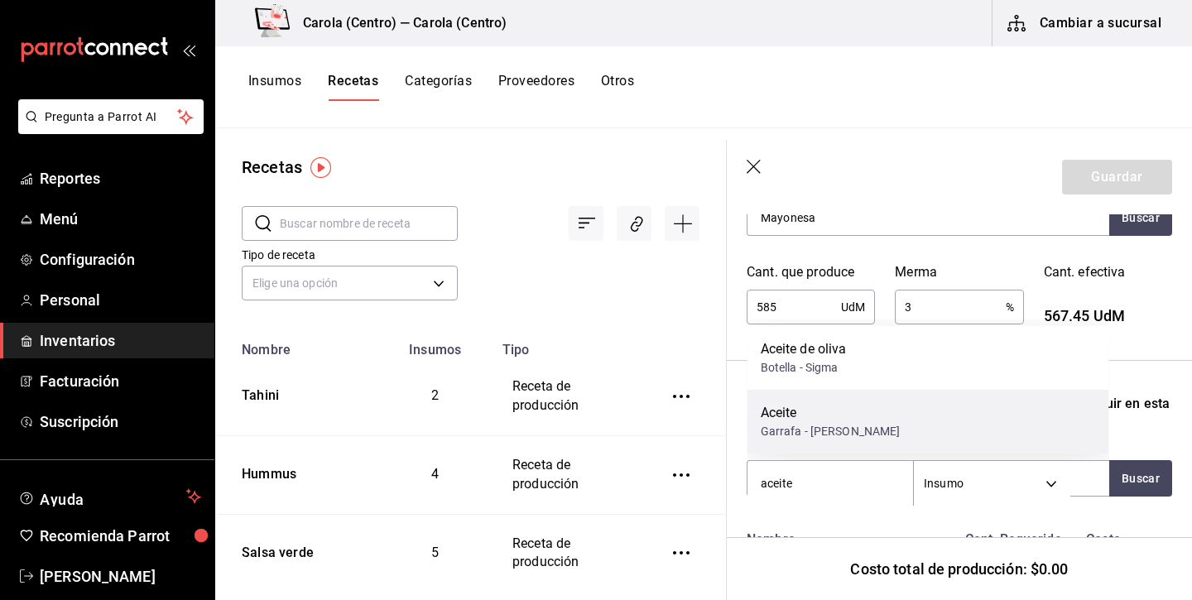
click at [803, 421] on div "Aceite" at bounding box center [830, 413] width 140 height 20
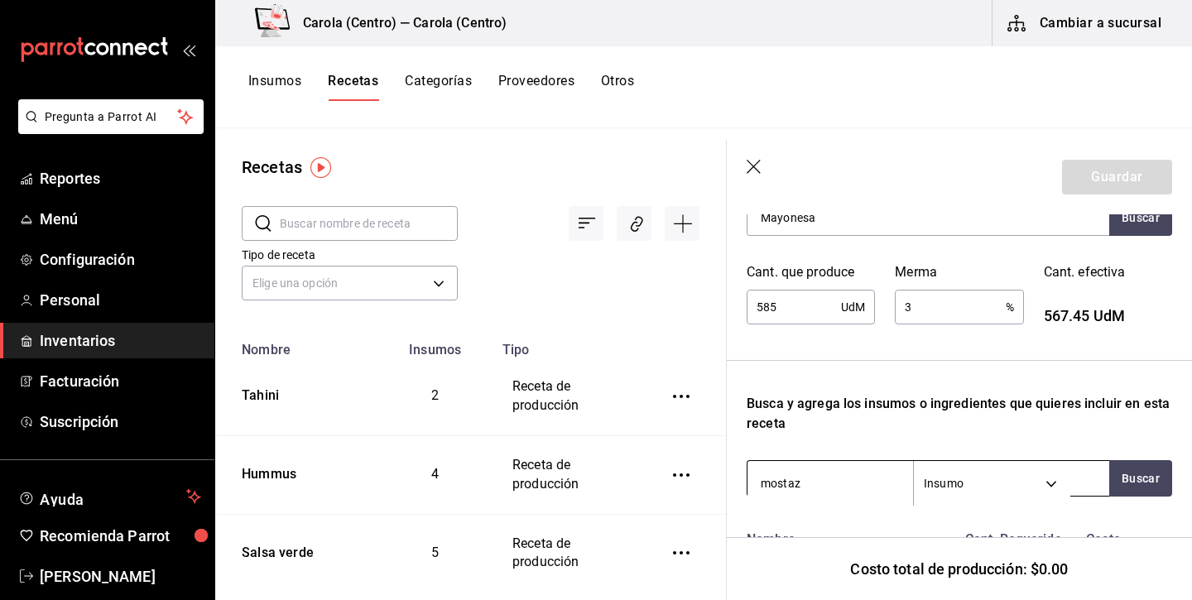
type input "mostaza"
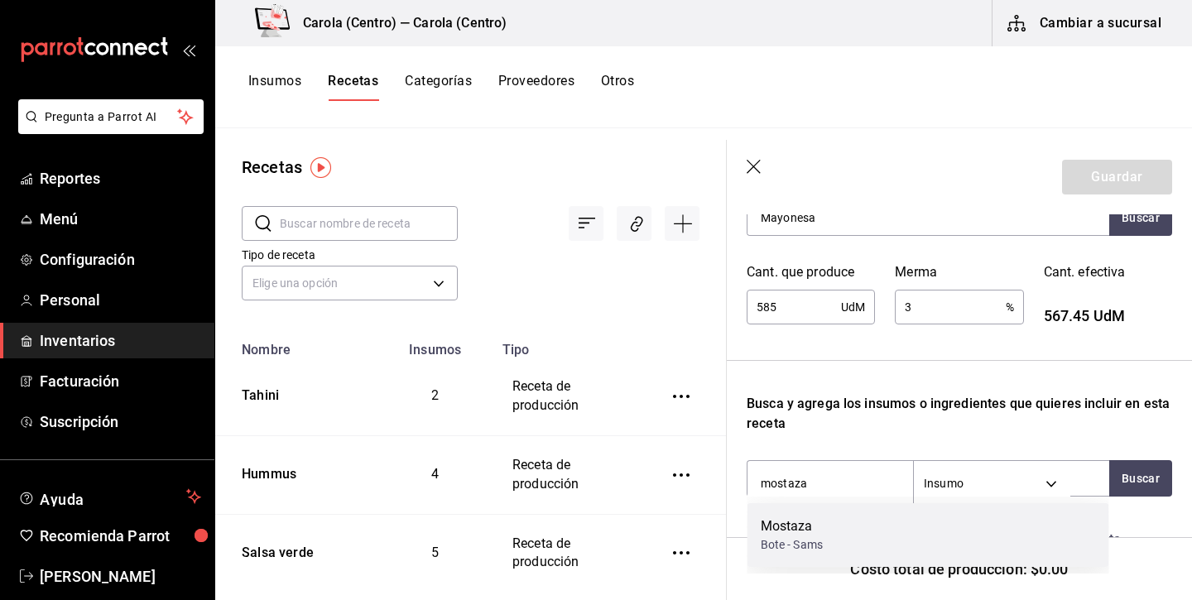
click at [791, 541] on div "Bote - Sams" at bounding box center [791, 544] width 62 height 17
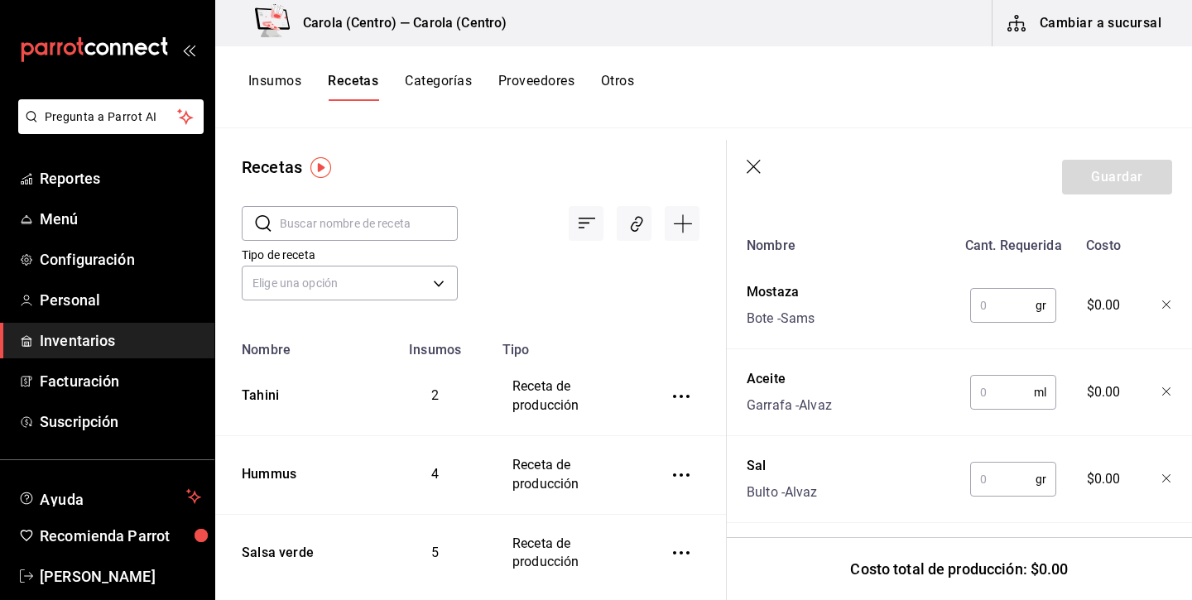
scroll to position [601, 0]
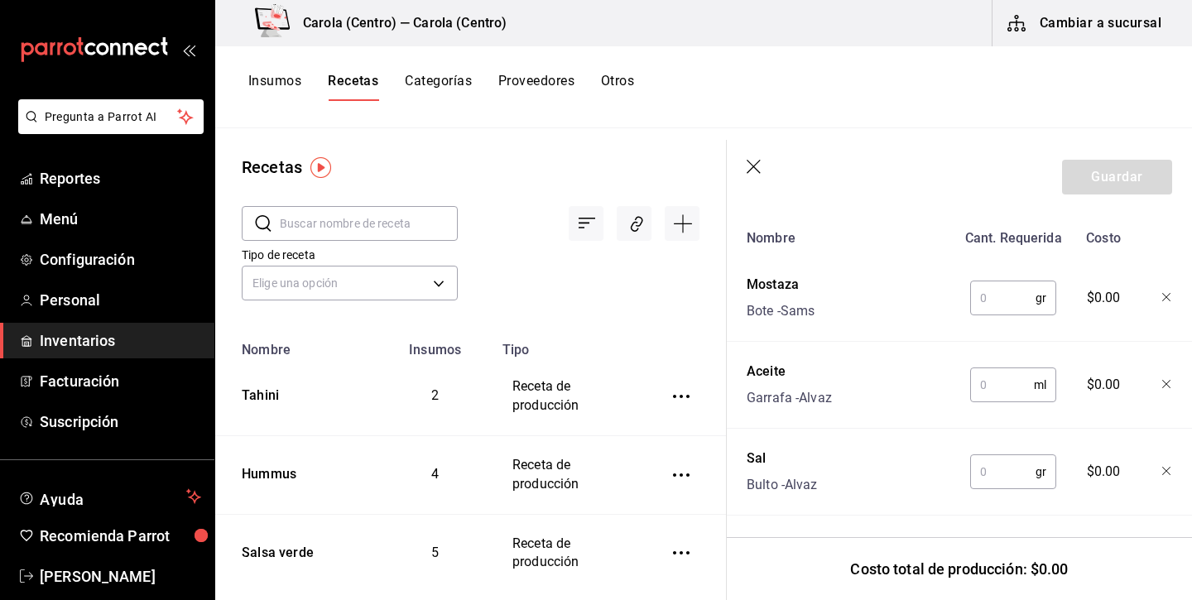
click at [1005, 310] on input "text" at bounding box center [1002, 297] width 65 height 33
type input "10"
click at [1007, 377] on input "text" at bounding box center [1002, 384] width 64 height 33
type input "400"
click at [1005, 470] on input "text" at bounding box center [1002, 471] width 65 height 33
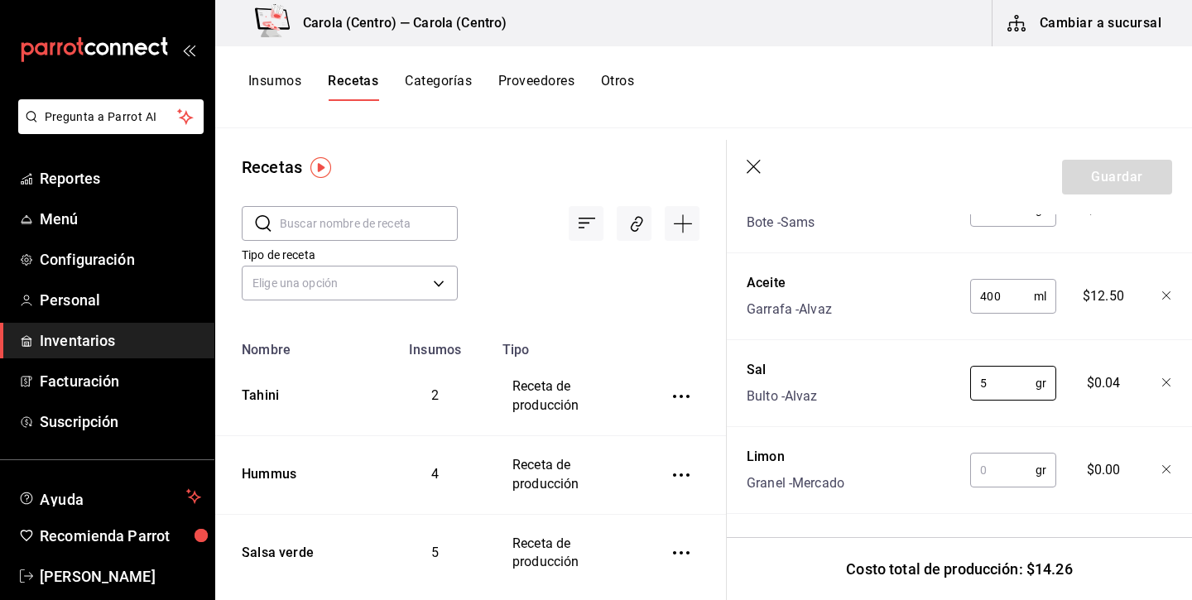
scroll to position [0, 0]
type input "5"
click at [998, 472] on input "text" at bounding box center [1002, 469] width 65 height 33
type input "3"
type input "5"
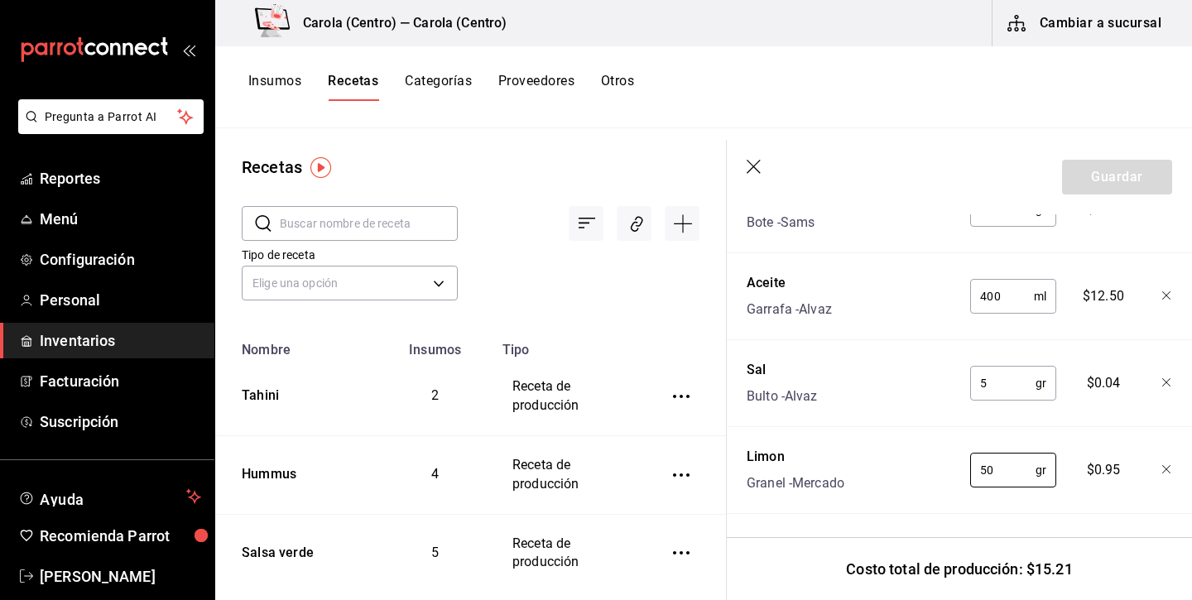
type input "50"
click at [1007, 537] on div "Costo total de producción: $15.21" at bounding box center [958, 568] width 465 height 63
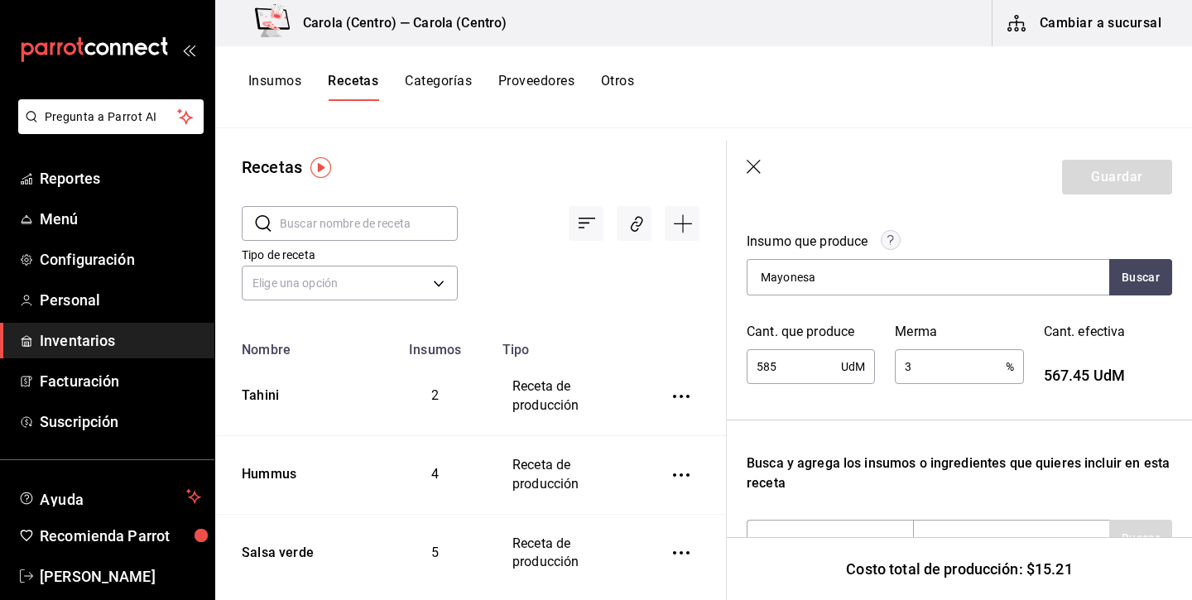
scroll to position [229, 0]
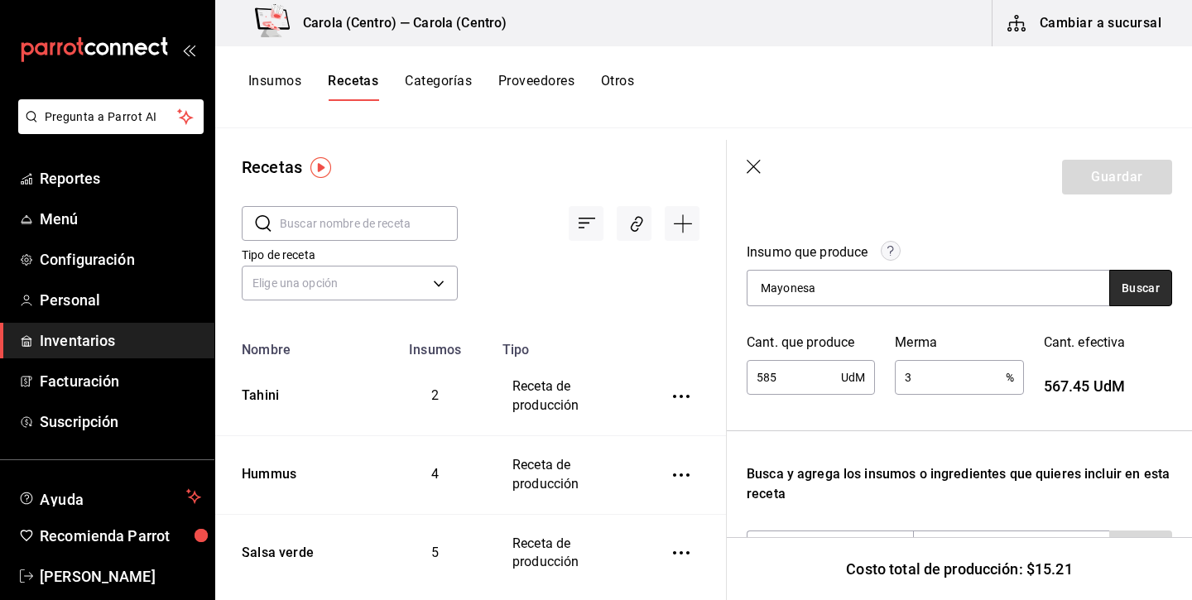
click at [1124, 297] on button "Buscar" at bounding box center [1140, 288] width 63 height 36
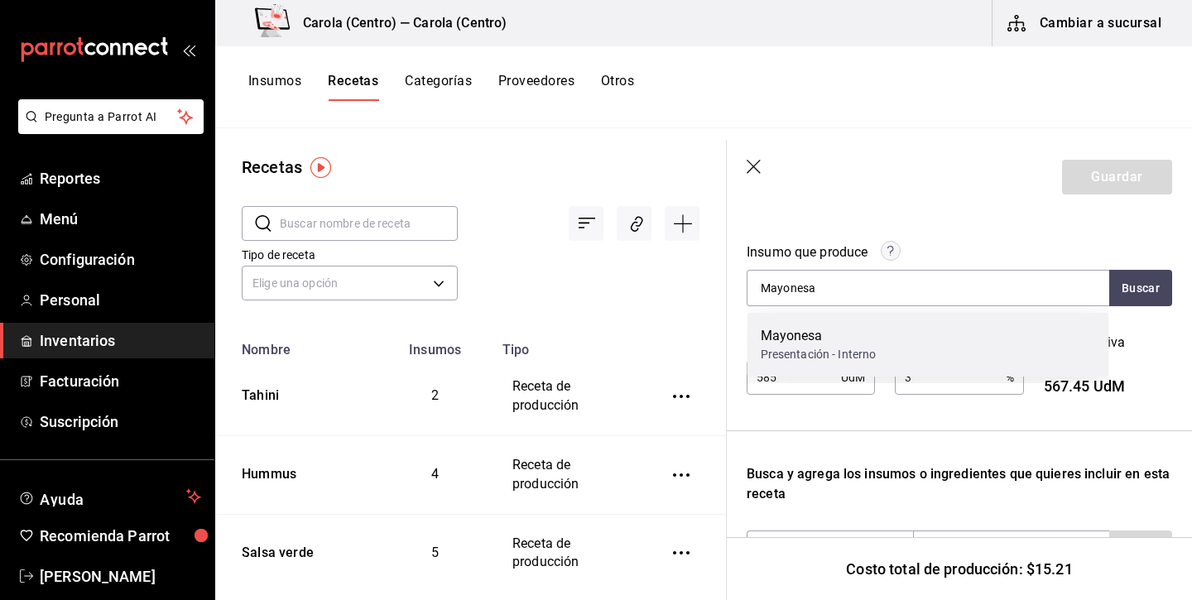
click at [841, 342] on div "Mayonesa" at bounding box center [818, 336] width 116 height 20
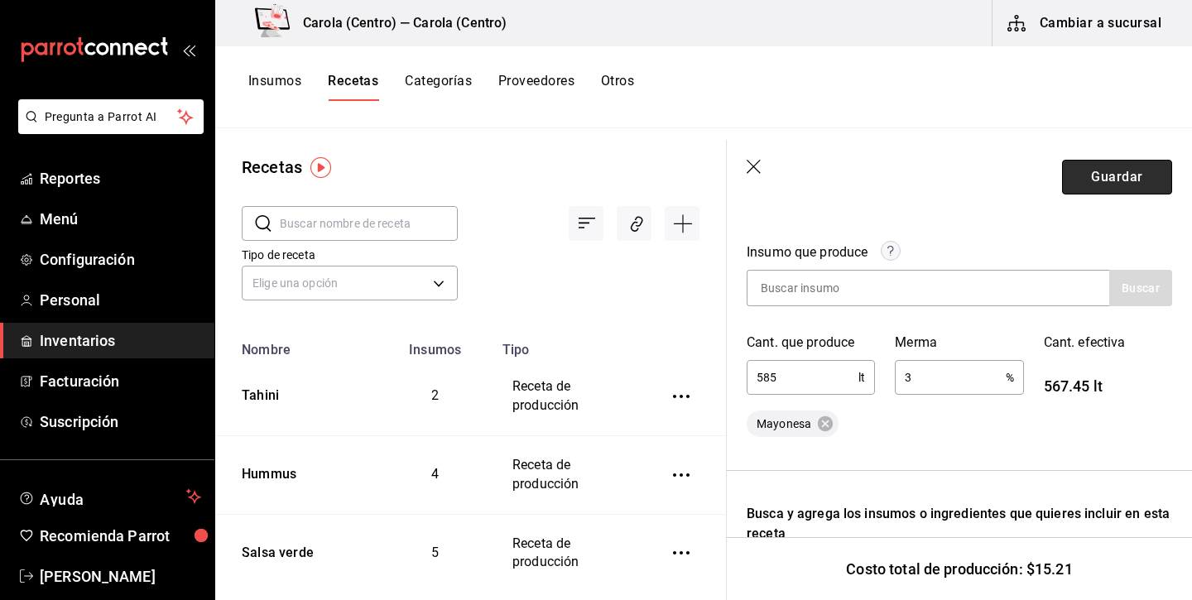
click at [1119, 180] on button "Guardar" at bounding box center [1117, 177] width 110 height 35
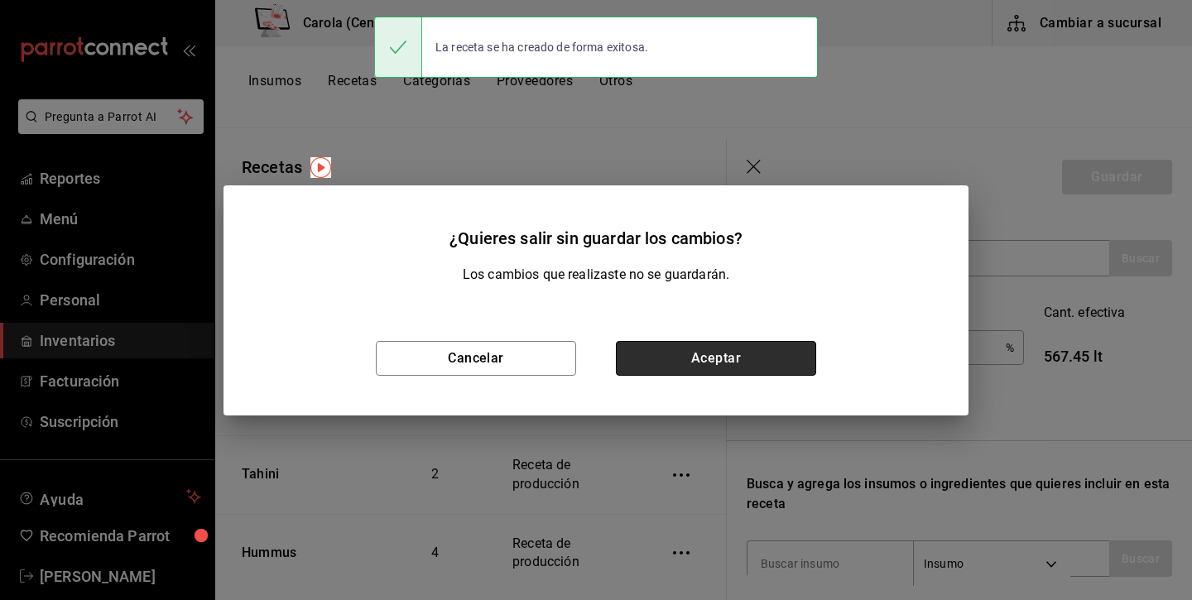
click at [694, 352] on button "Aceptar" at bounding box center [716, 358] width 200 height 35
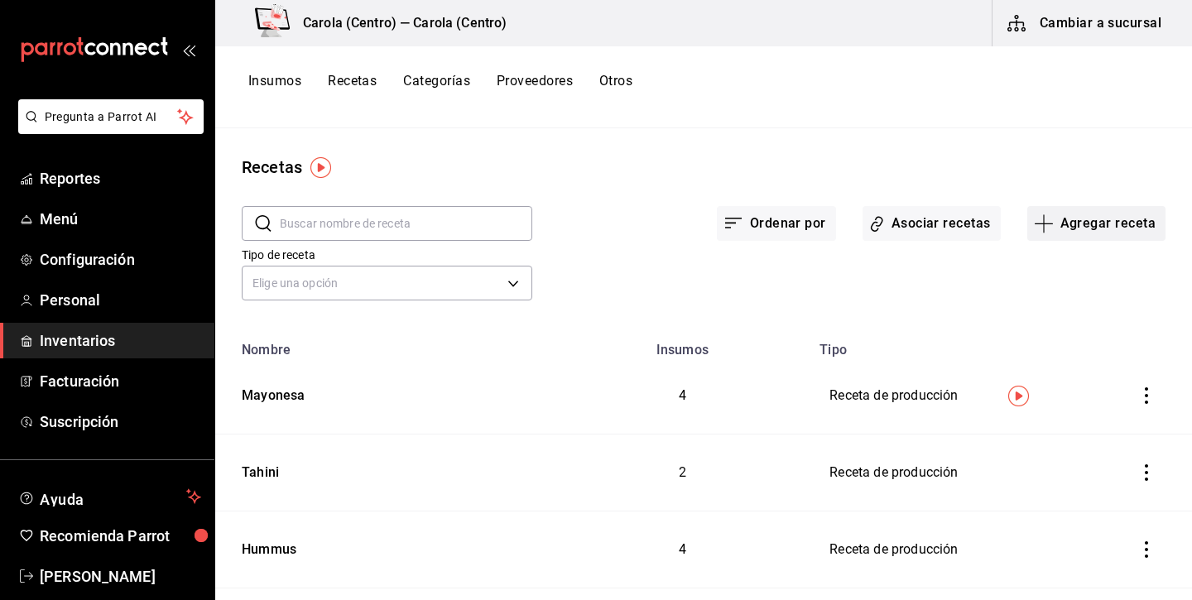
click at [1084, 218] on button "Agregar receta" at bounding box center [1096, 223] width 138 height 35
click at [1061, 260] on li "Receta" at bounding box center [1095, 269] width 165 height 44
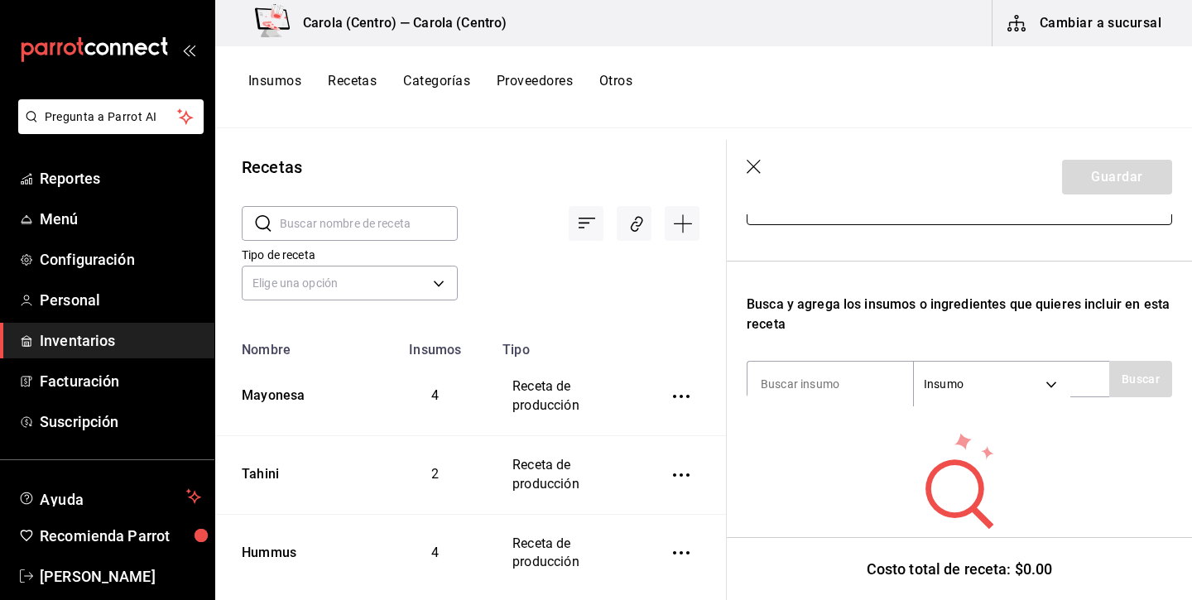
scroll to position [242, 0]
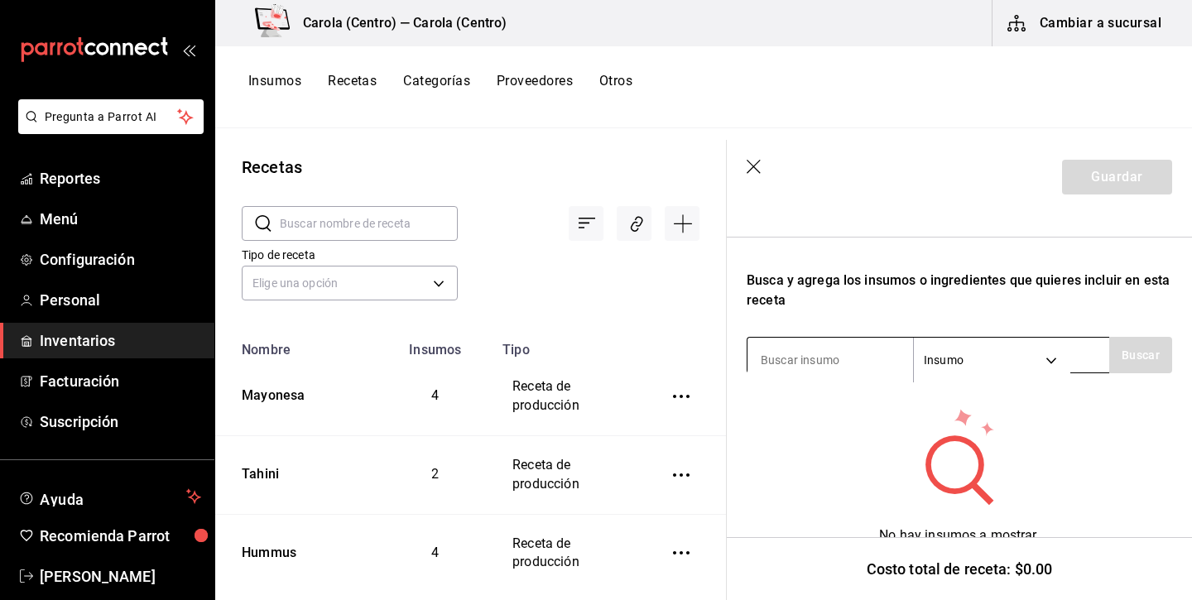
type input "Breakfast sandwich"
type input "mayonesa"
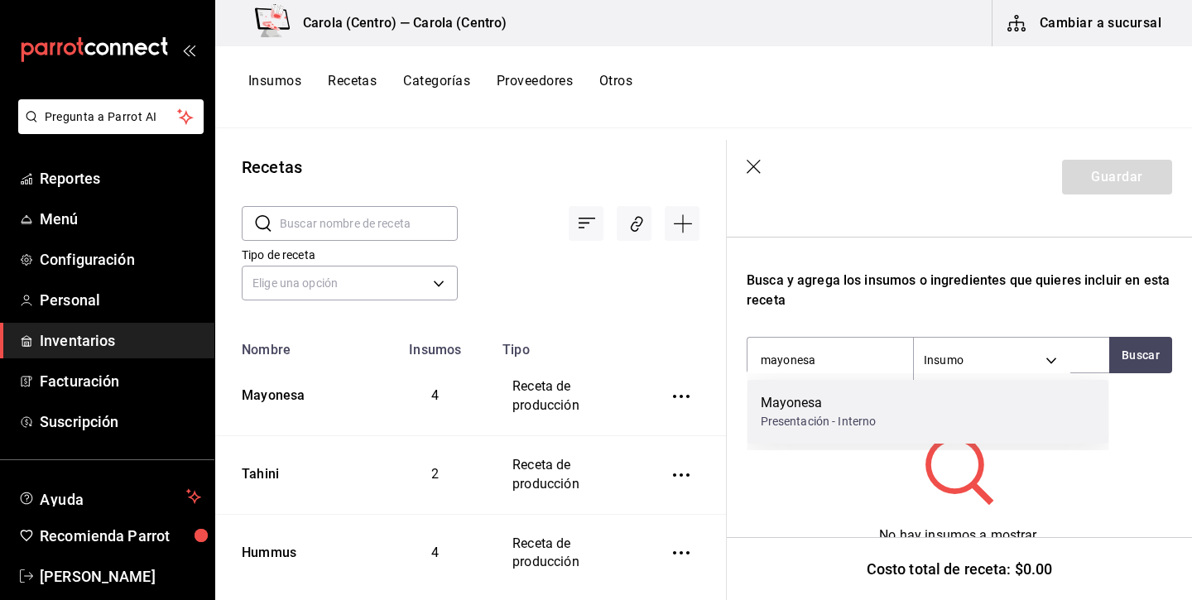
click at [827, 420] on div "Presentación - Interno" at bounding box center [818, 421] width 116 height 17
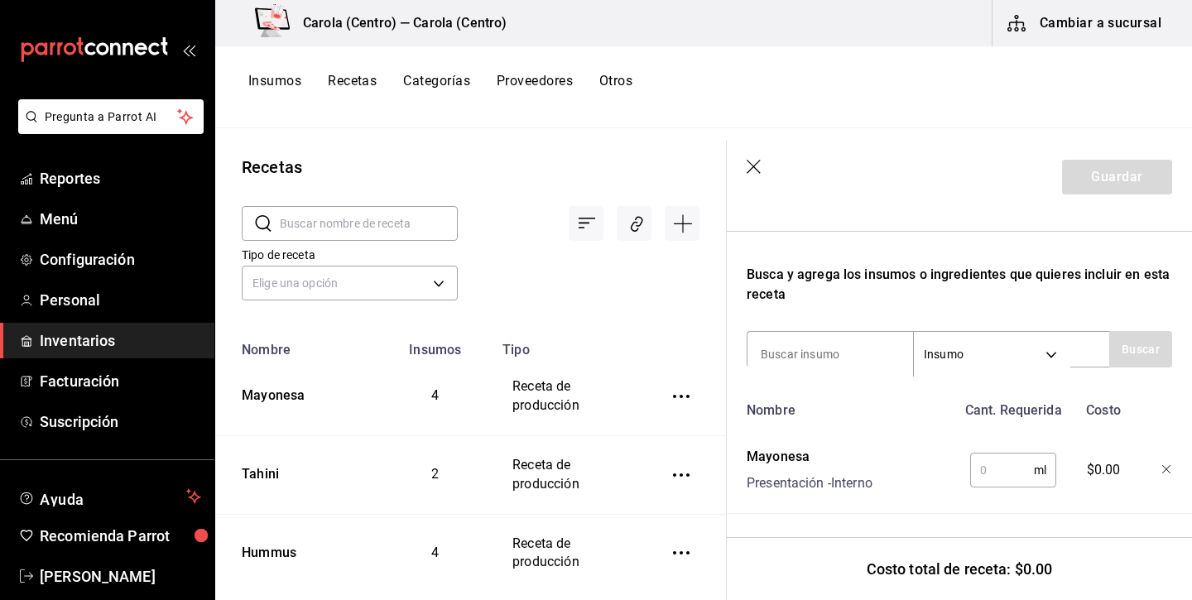
scroll to position [247, 0]
click at [1003, 469] on input "text" at bounding box center [1002, 469] width 64 height 33
type input "23"
click at [923, 454] on div "Mayonesa Presentación - Interno" at bounding box center [848, 466] width 216 height 53
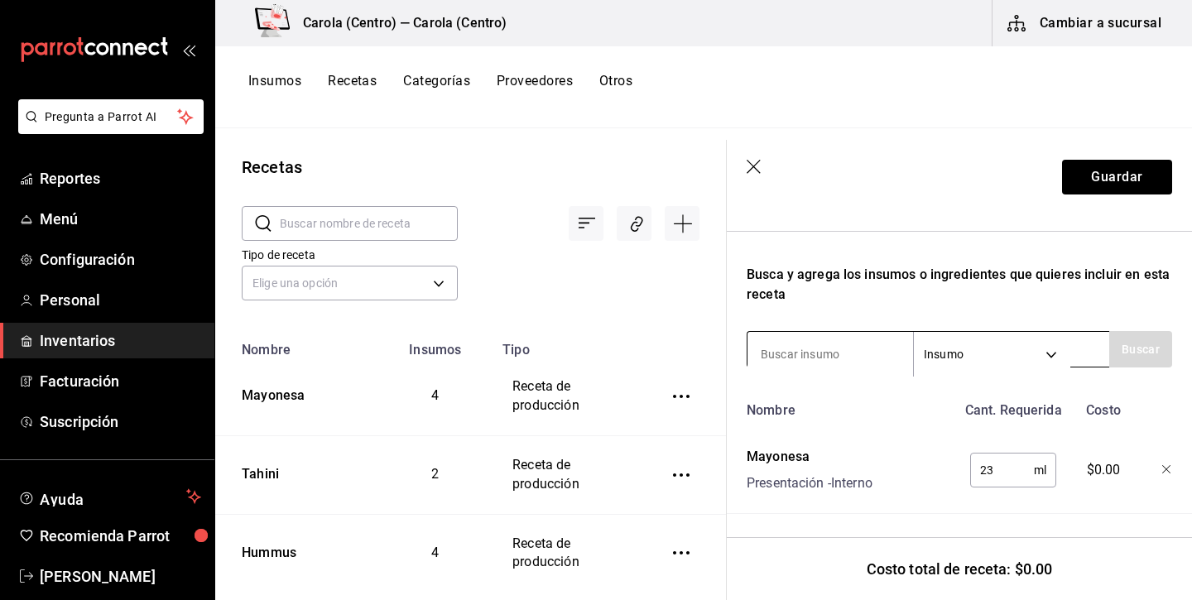
click at [887, 342] on input at bounding box center [829, 354] width 165 height 35
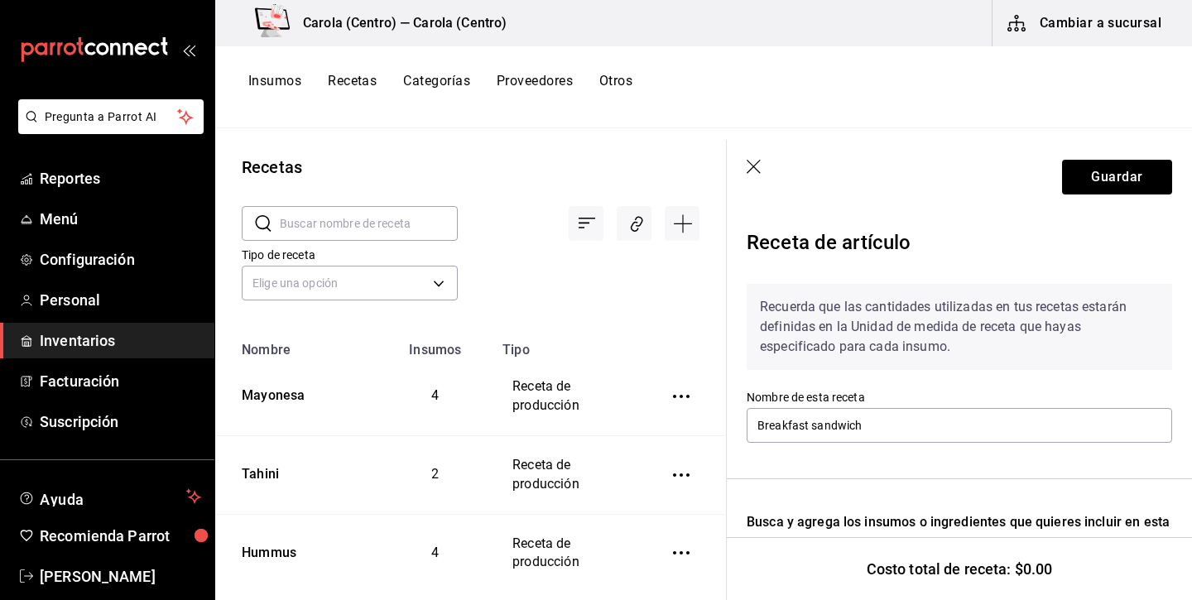
scroll to position [0, 0]
click at [749, 175] on icon "button" at bounding box center [754, 168] width 17 height 17
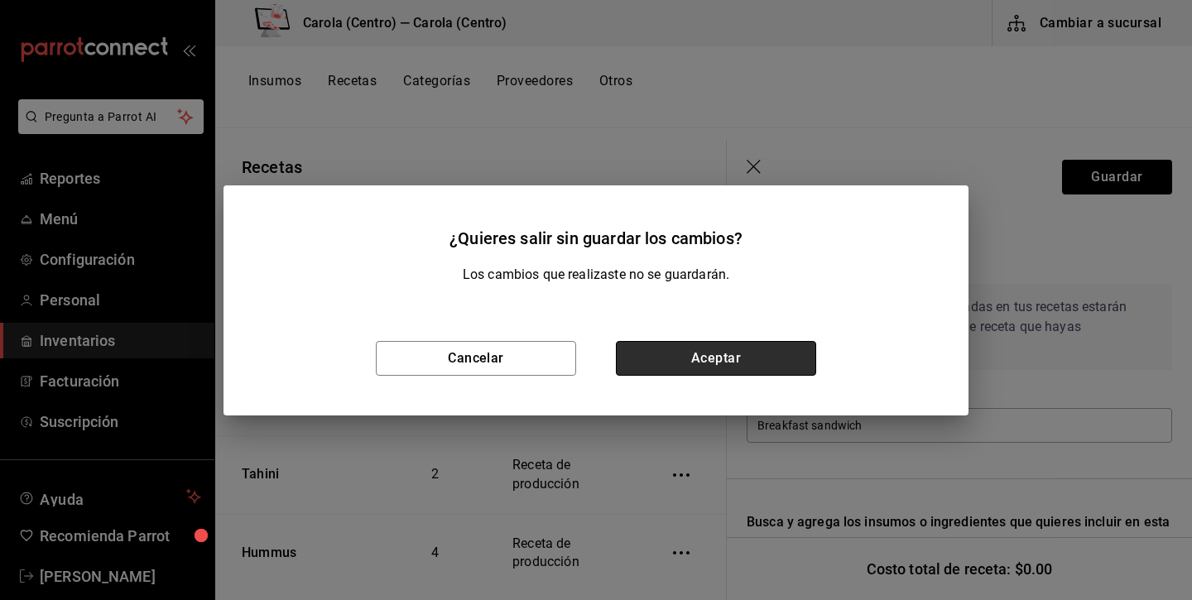
click at [687, 360] on button "Aceptar" at bounding box center [716, 358] width 200 height 35
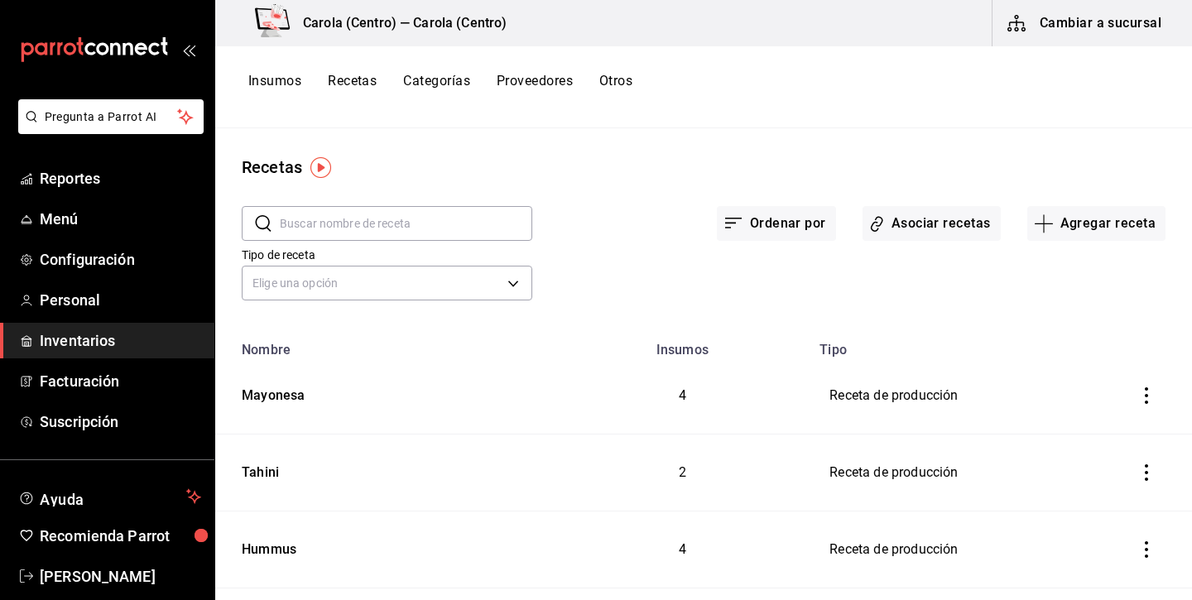
click at [275, 72] on div "Insumos Recetas Categorías Proveedores Otros" at bounding box center [703, 87] width 976 height 82
click at [277, 78] on button "Insumos" at bounding box center [274, 87] width 53 height 28
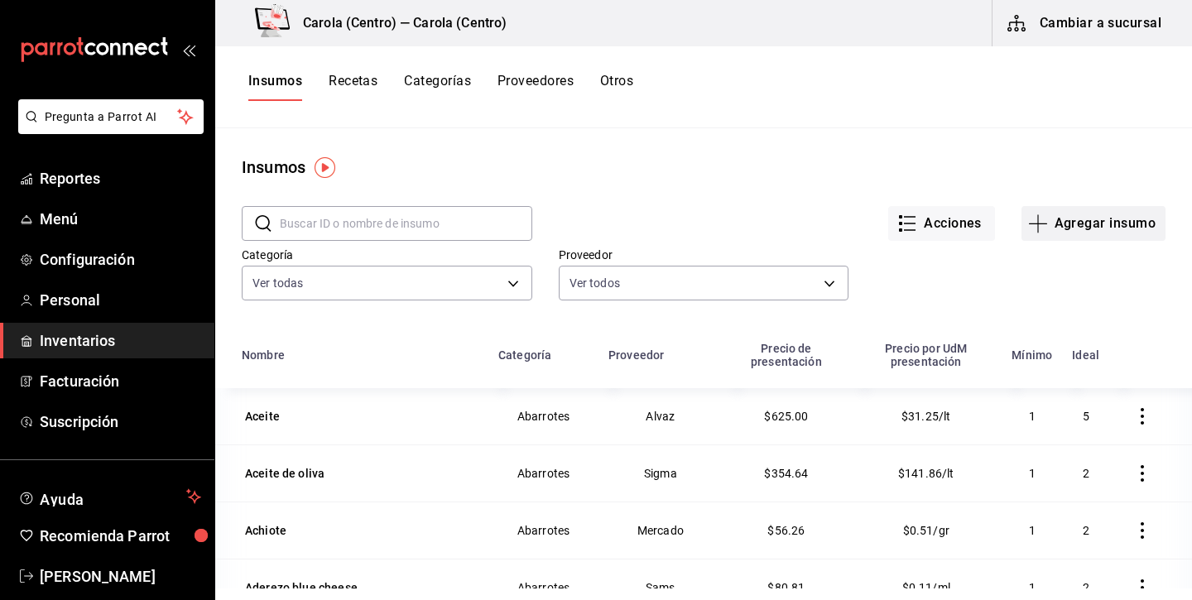
click at [1138, 224] on button "Agregar insumo" at bounding box center [1093, 223] width 144 height 35
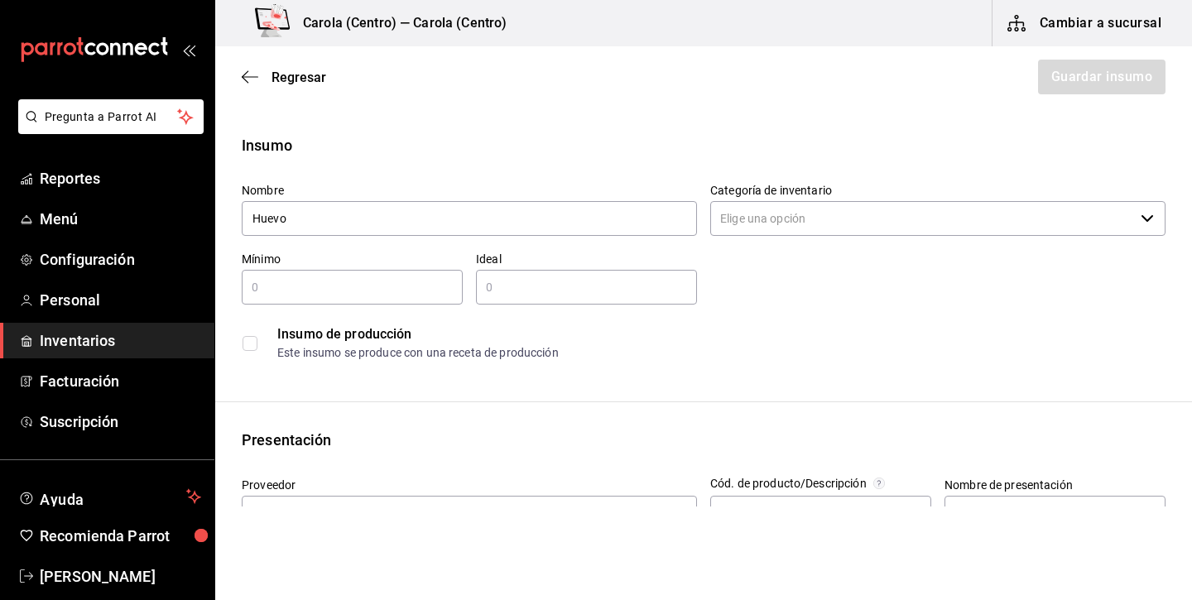
type input "Huevo"
click at [892, 215] on input "Categoría de inventario" at bounding box center [922, 218] width 424 height 35
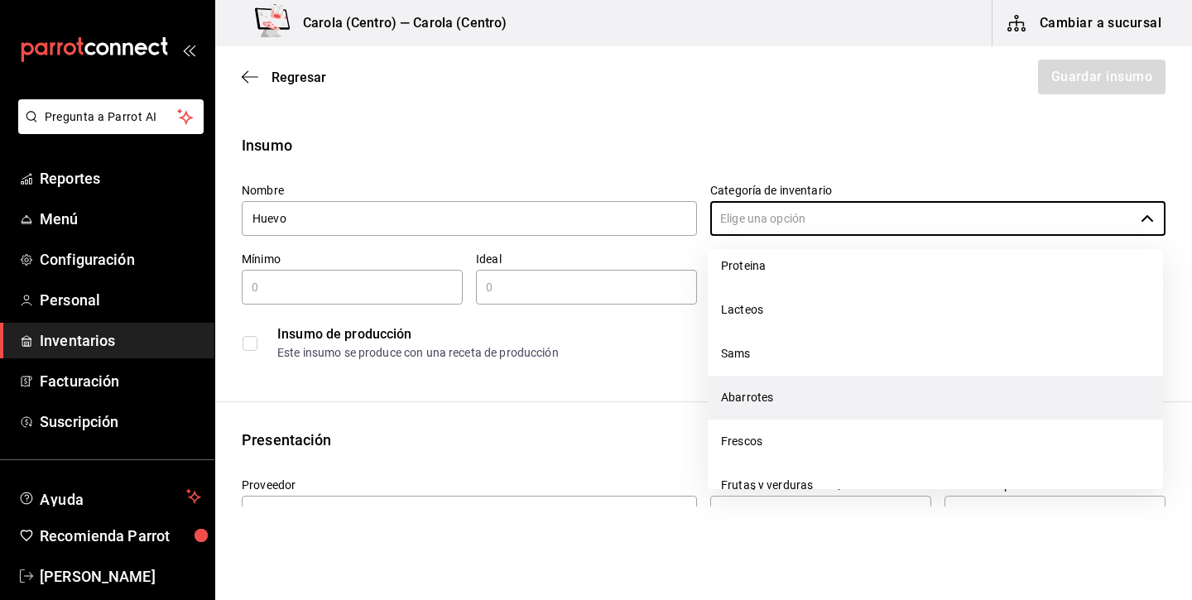
scroll to position [276, 0]
click at [750, 413] on li "Abarrotes" at bounding box center [934, 403] width 455 height 44
type input "Abarrotes"
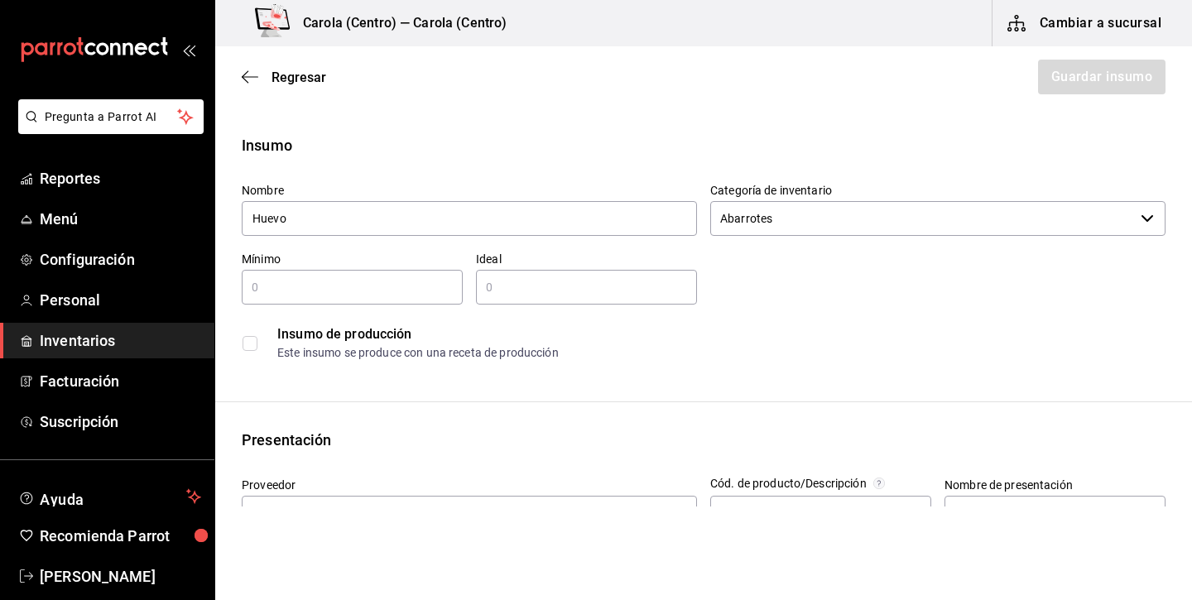
click at [401, 285] on input "text" at bounding box center [352, 287] width 221 height 20
type input "4"
click at [610, 297] on div "​" at bounding box center [586, 287] width 221 height 35
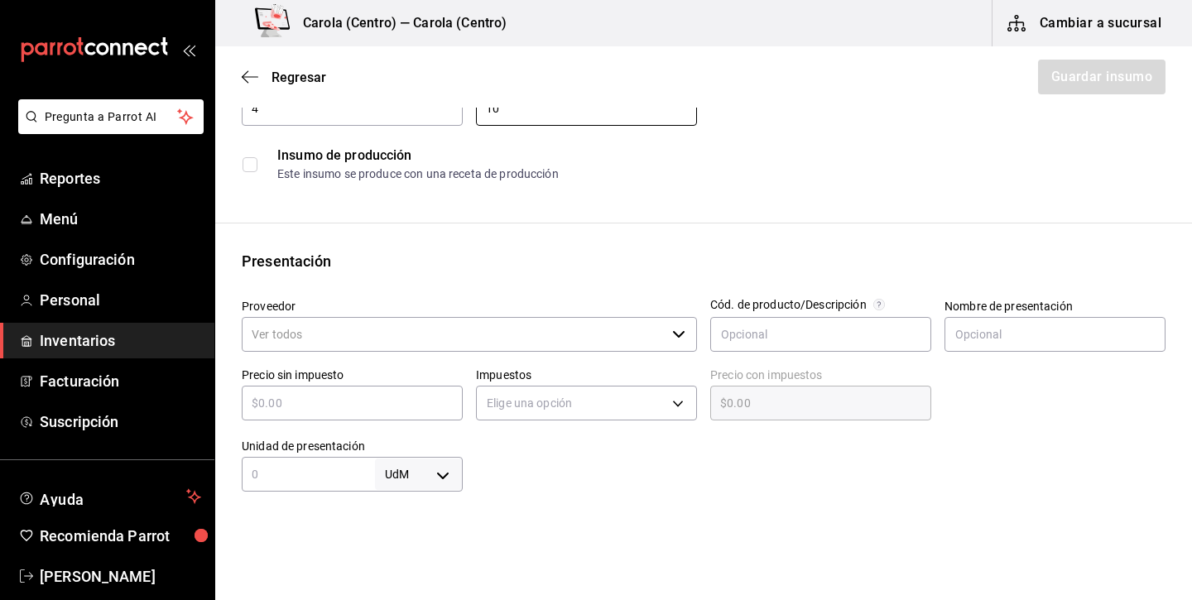
scroll to position [197, 0]
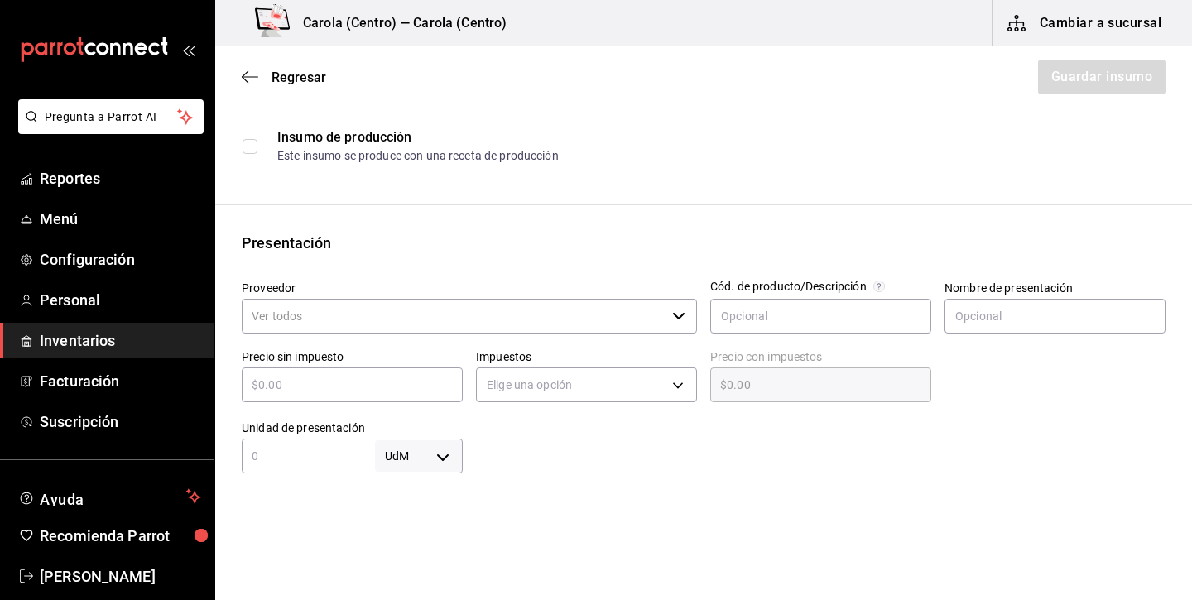
type input "10"
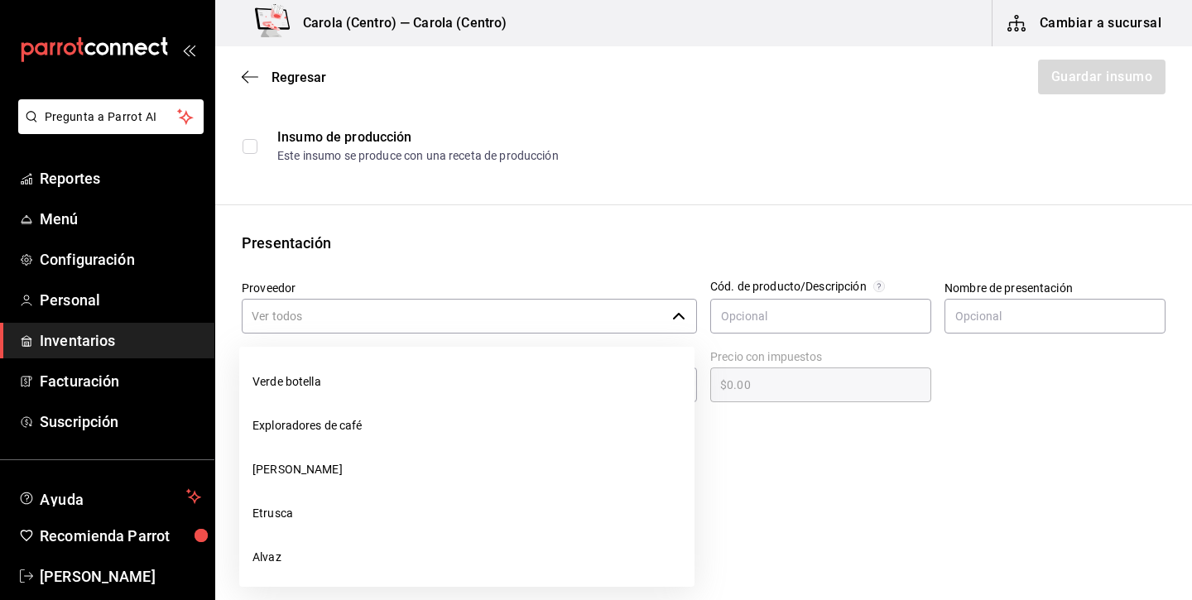
click at [373, 326] on input "Proveedor" at bounding box center [454, 316] width 424 height 35
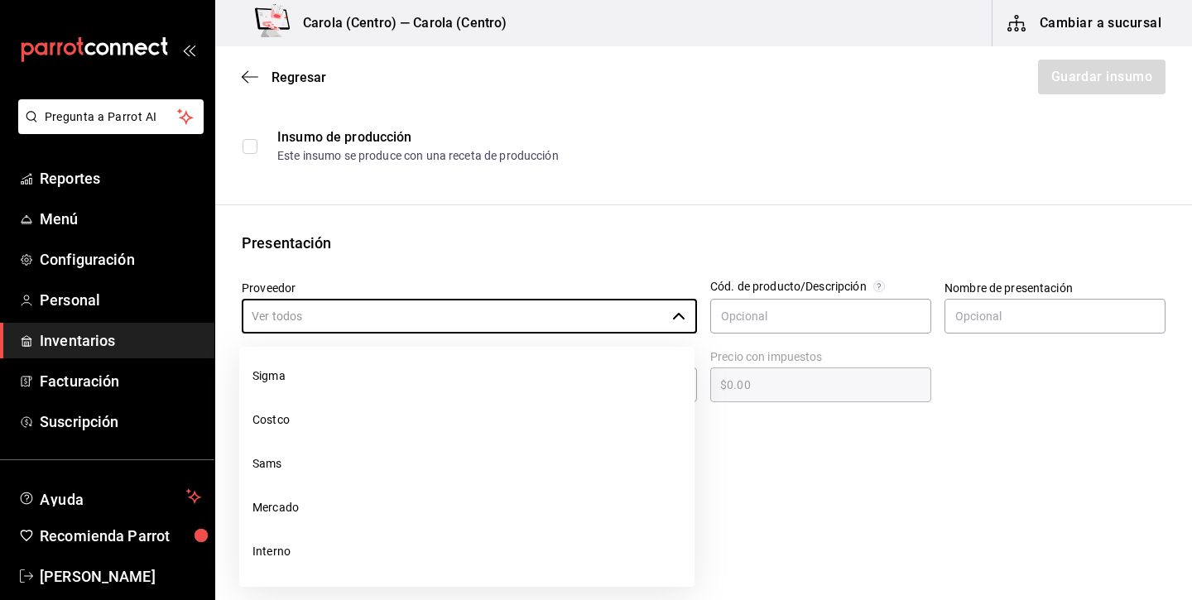
scroll to position [400, 0]
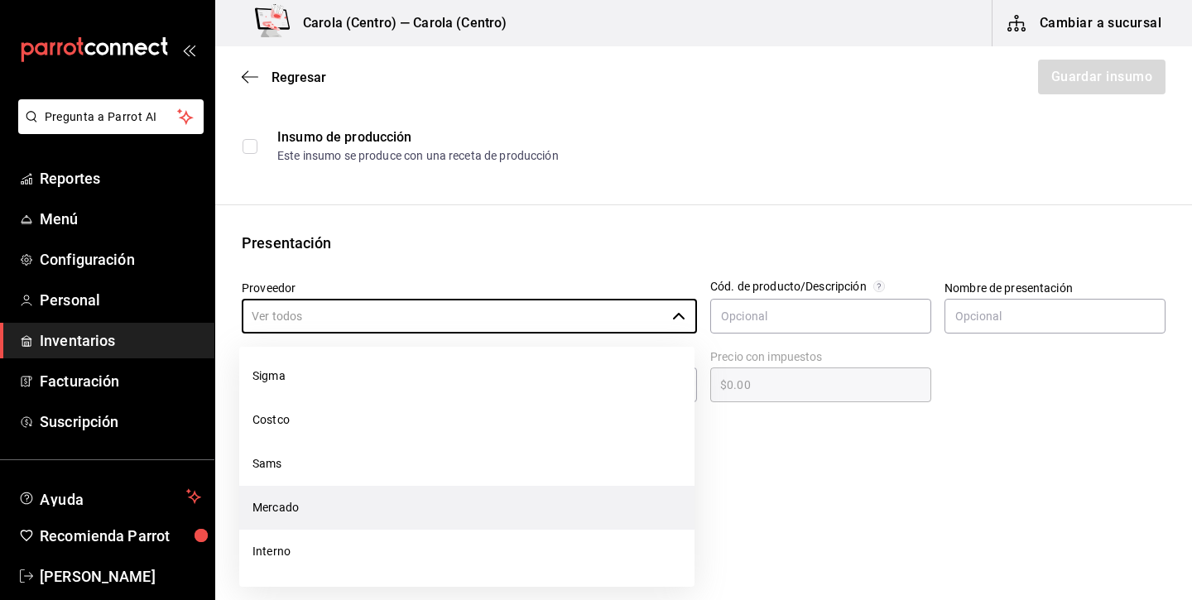
click at [324, 513] on li "Mercado" at bounding box center [466, 508] width 455 height 44
type input "Mercado"
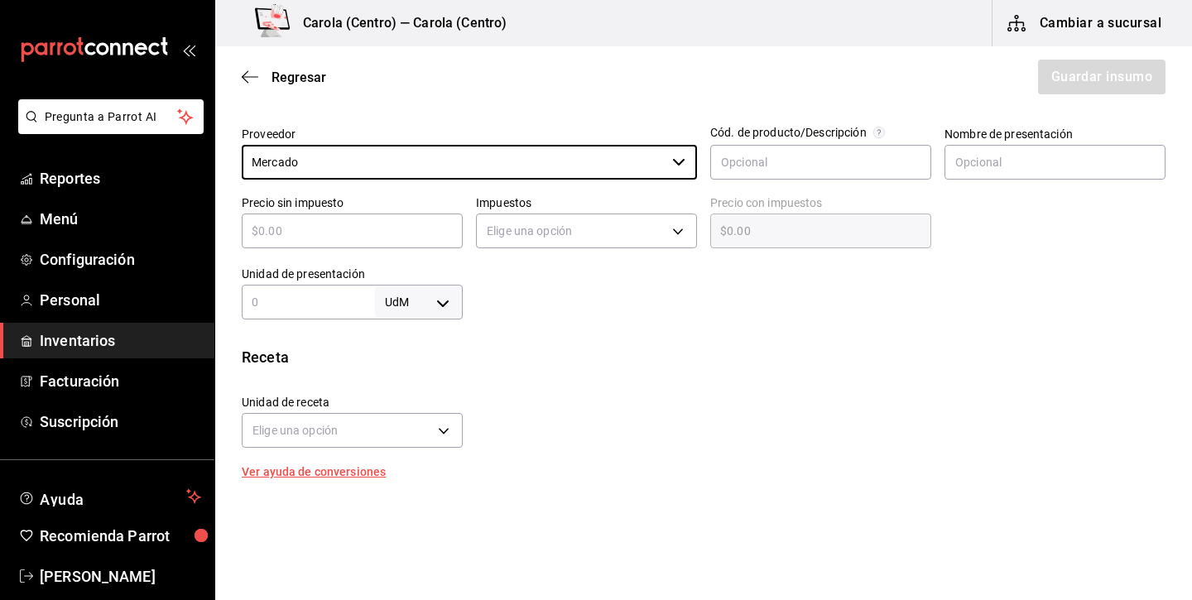
scroll to position [369, 0]
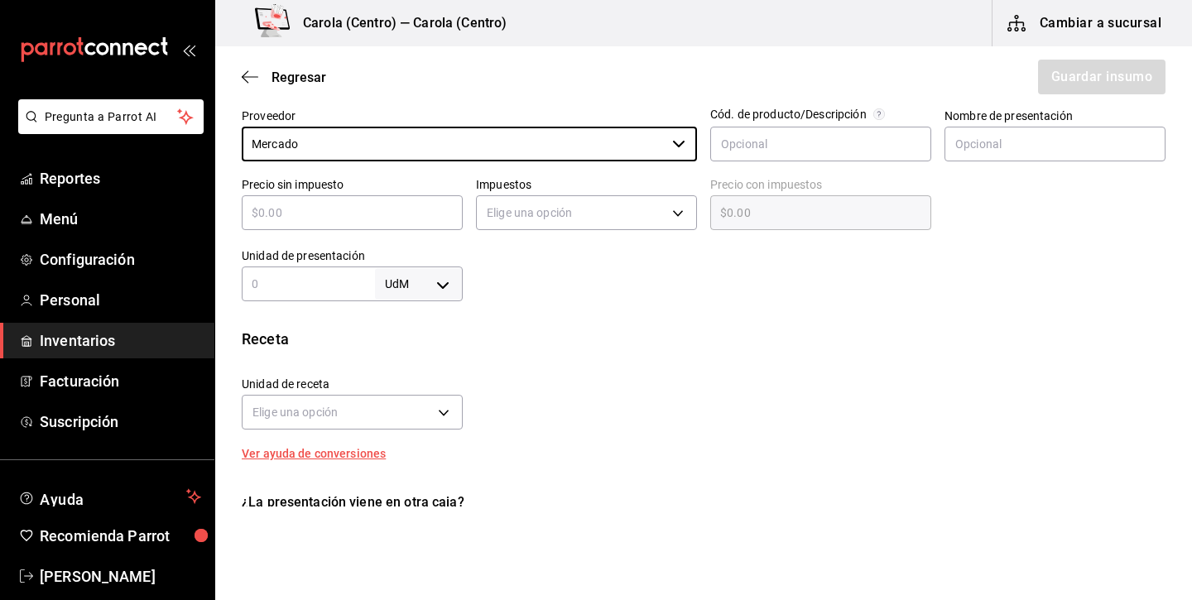
click at [421, 274] on body "Pregunta a Parrot AI Reportes Menú Configuración Personal Inventarios Facturaci…" at bounding box center [596, 253] width 1192 height 506
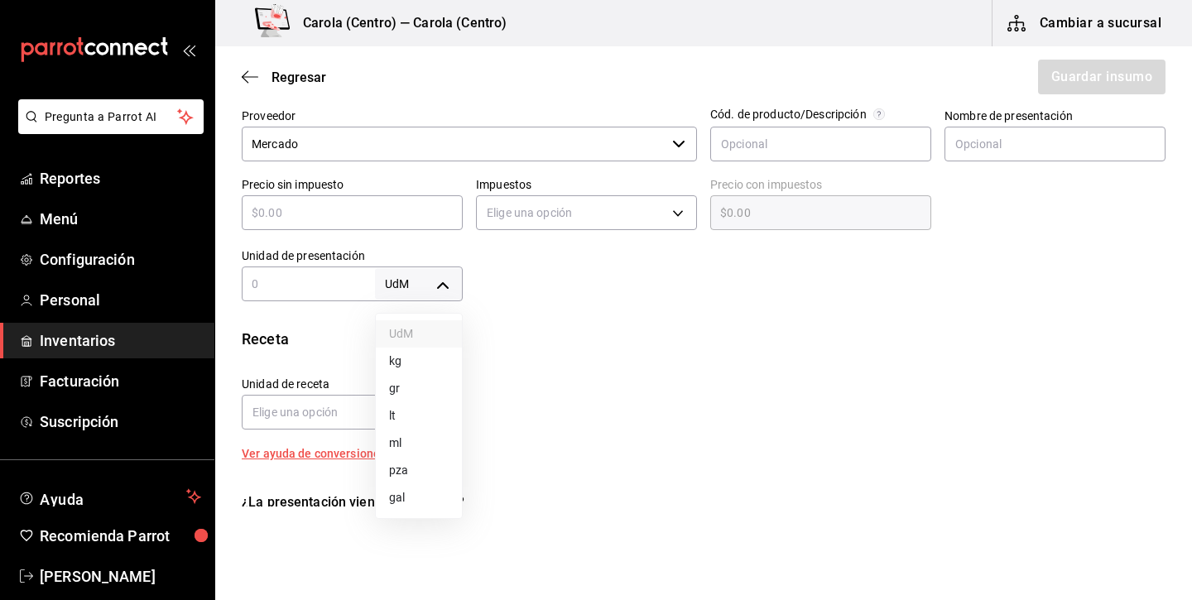
click at [430, 368] on li "kg" at bounding box center [419, 361] width 86 height 27
type input "KILOGRAM"
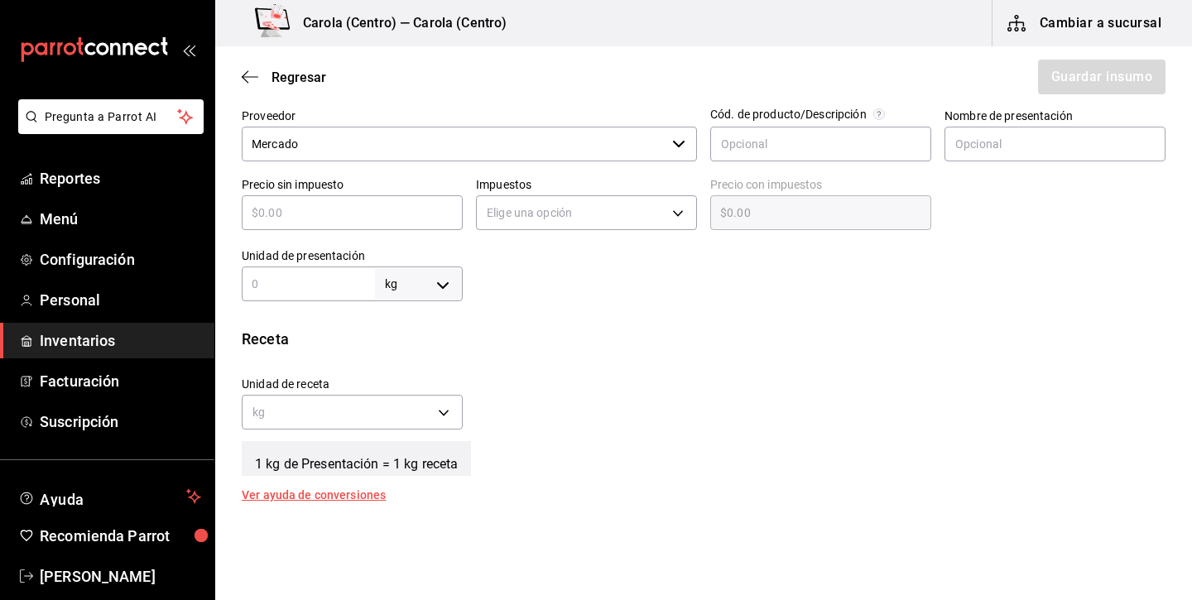
type input "KILOGRAM"
click at [338, 279] on input "text" at bounding box center [308, 284] width 133 height 20
click at [432, 288] on body "Pregunta a Parrot AI Reportes Menú Configuración Personal Inventarios Facturaci…" at bounding box center [596, 253] width 1192 height 506
click at [418, 470] on li "pza" at bounding box center [419, 470] width 86 height 27
type input "UNIT"
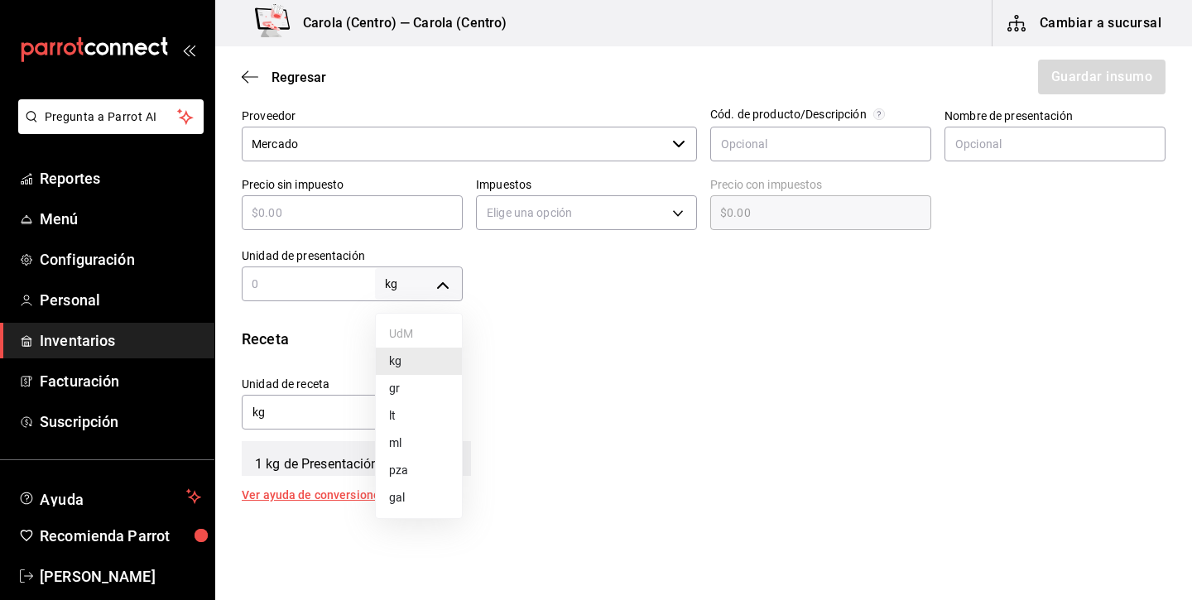
type input "UNIT"
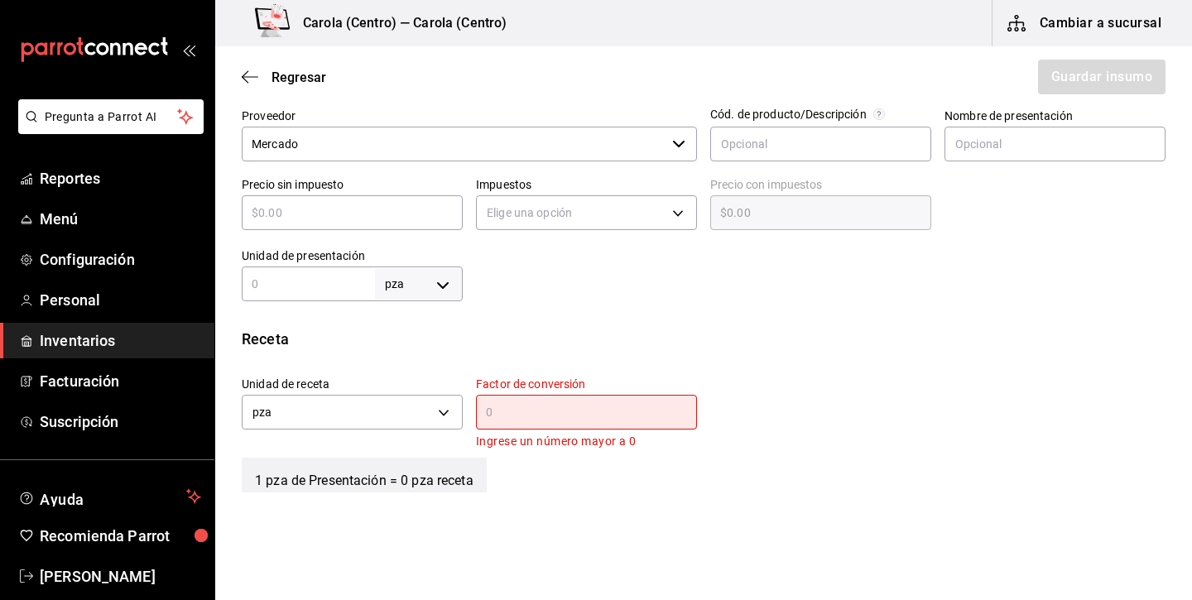
click at [341, 280] on input "text" at bounding box center [308, 284] width 133 height 20
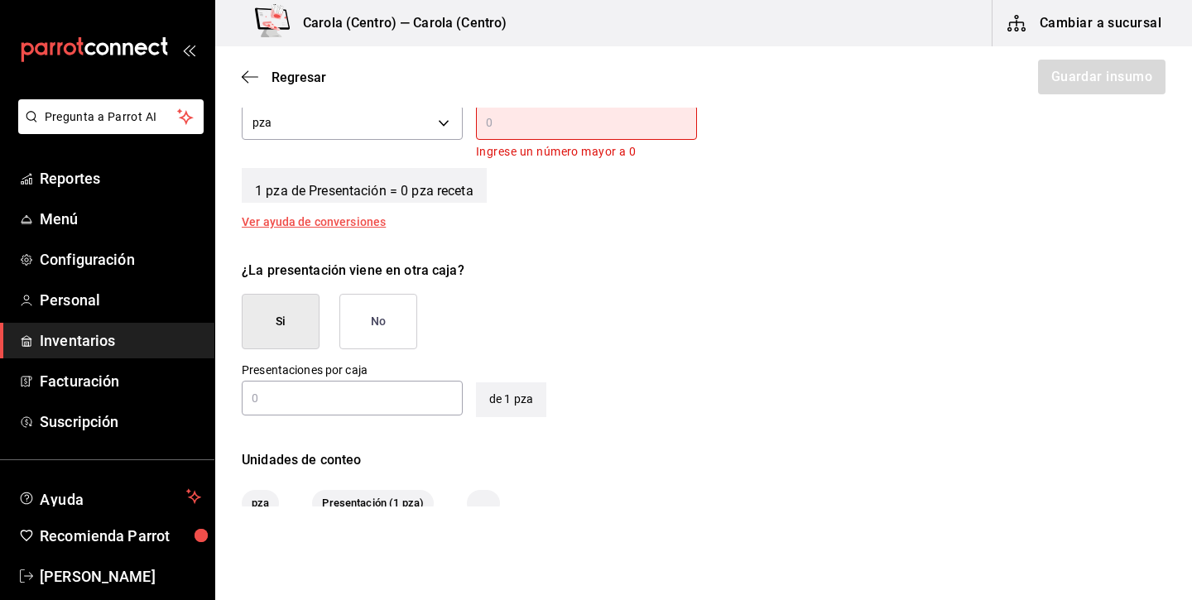
scroll to position [676, 0]
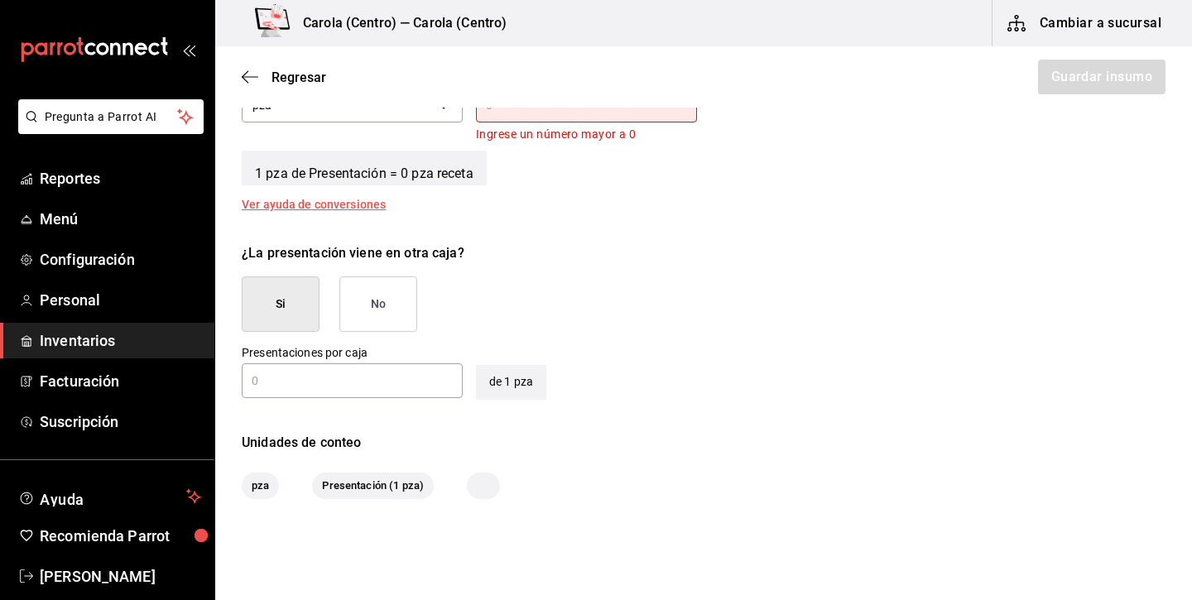
type input "1"
click at [294, 314] on button "Si" at bounding box center [281, 303] width 78 height 55
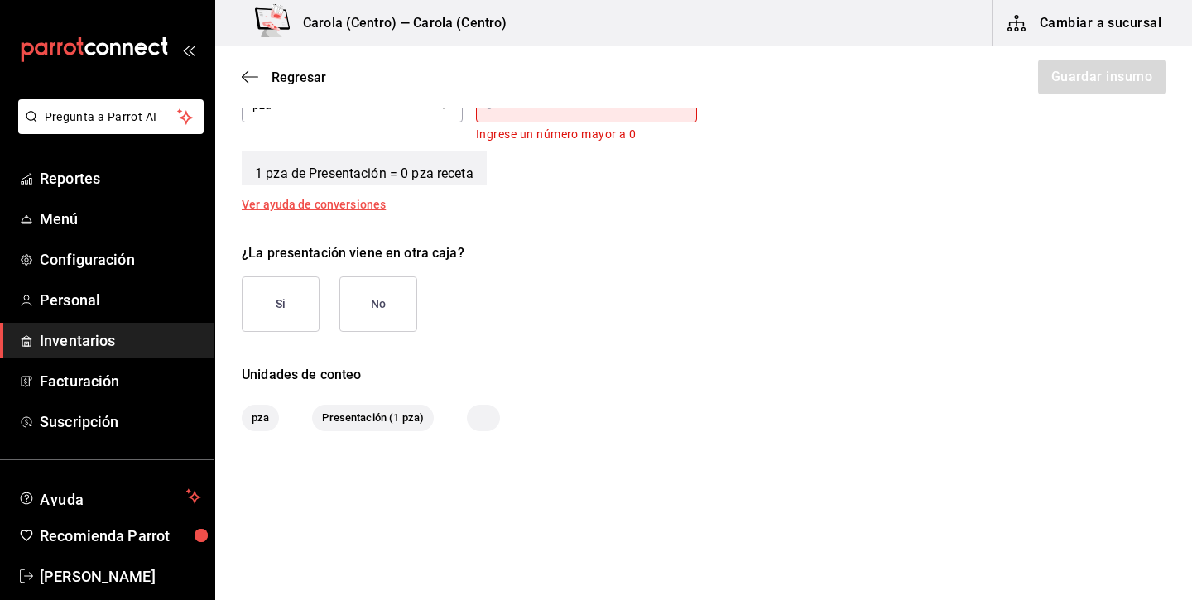
click at [295, 314] on button "Si" at bounding box center [281, 303] width 78 height 55
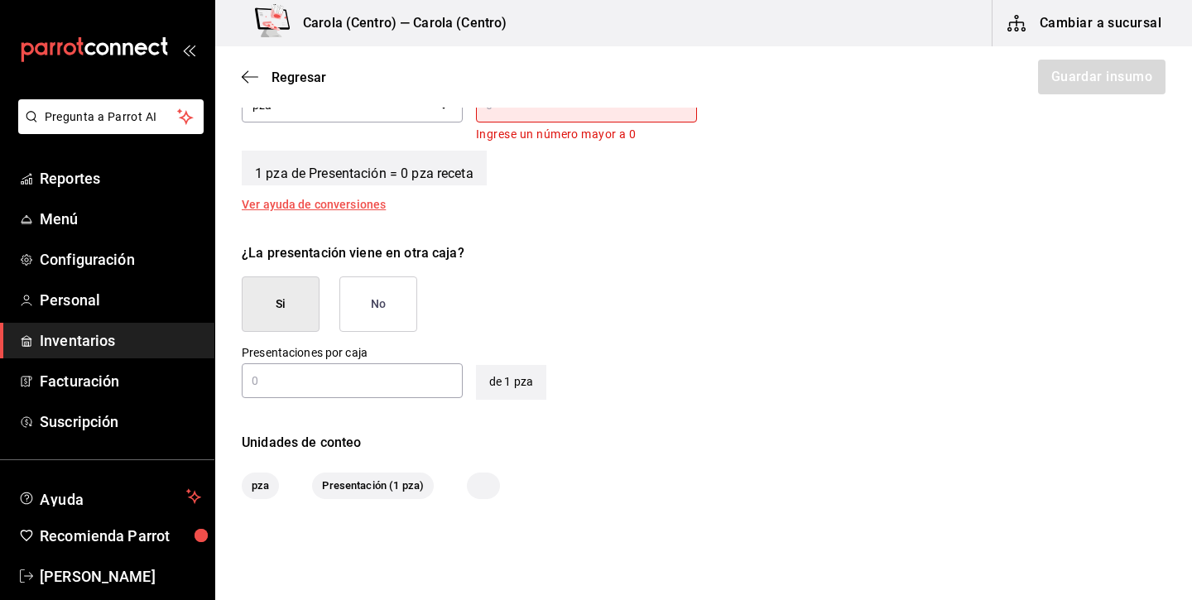
click at [322, 383] on input "text" at bounding box center [352, 381] width 221 height 20
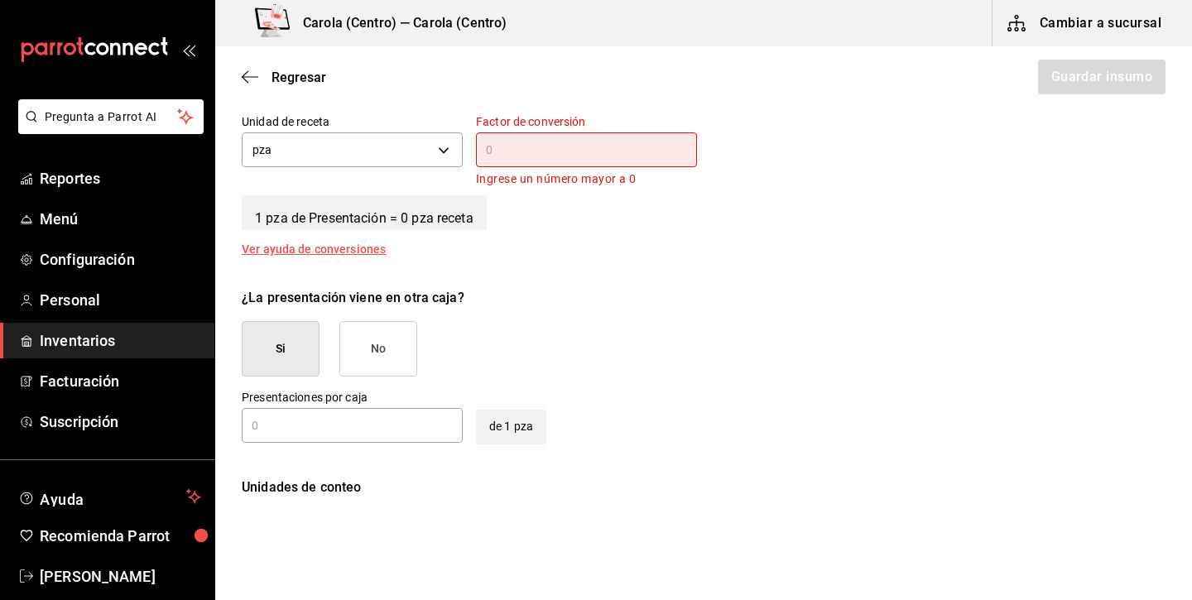
scroll to position [615, 0]
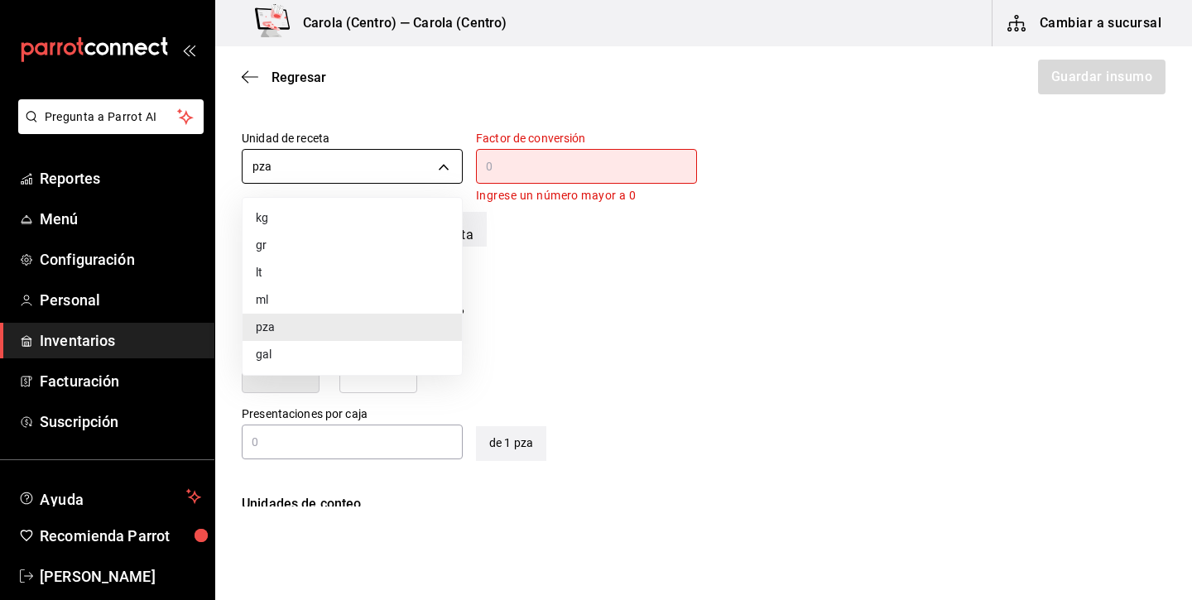
click at [398, 163] on body "Pregunta a Parrot AI Reportes Menú Configuración Personal Inventarios Facturaci…" at bounding box center [596, 253] width 1192 height 506
click at [324, 237] on li "gr" at bounding box center [351, 245] width 219 height 27
type input "GRAM"
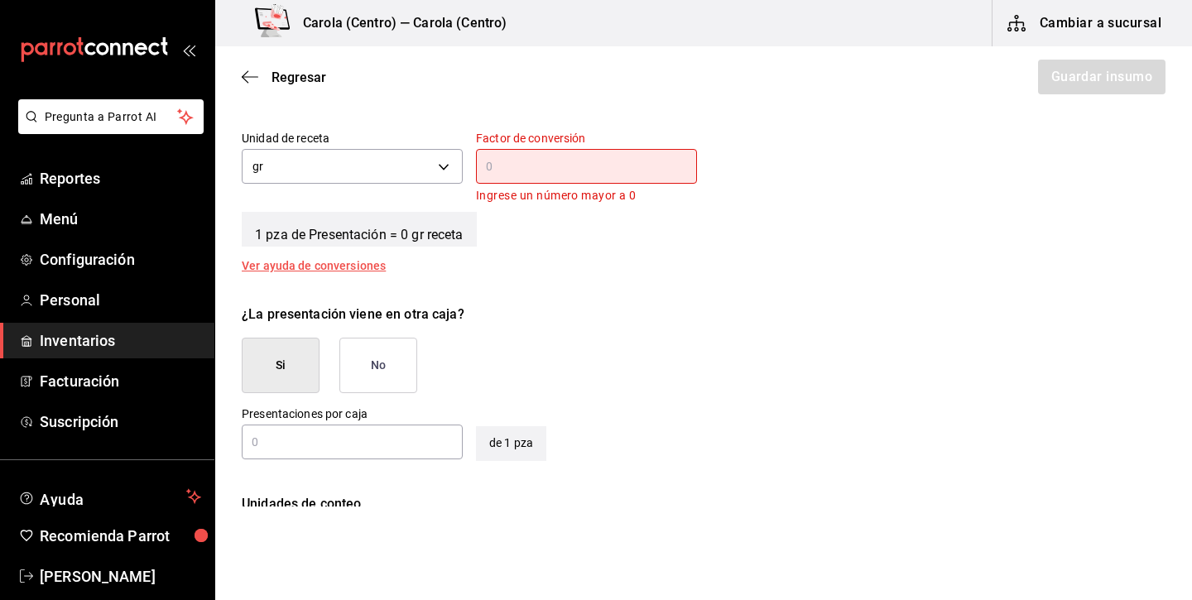
click at [511, 162] on input "text" at bounding box center [586, 166] width 221 height 20
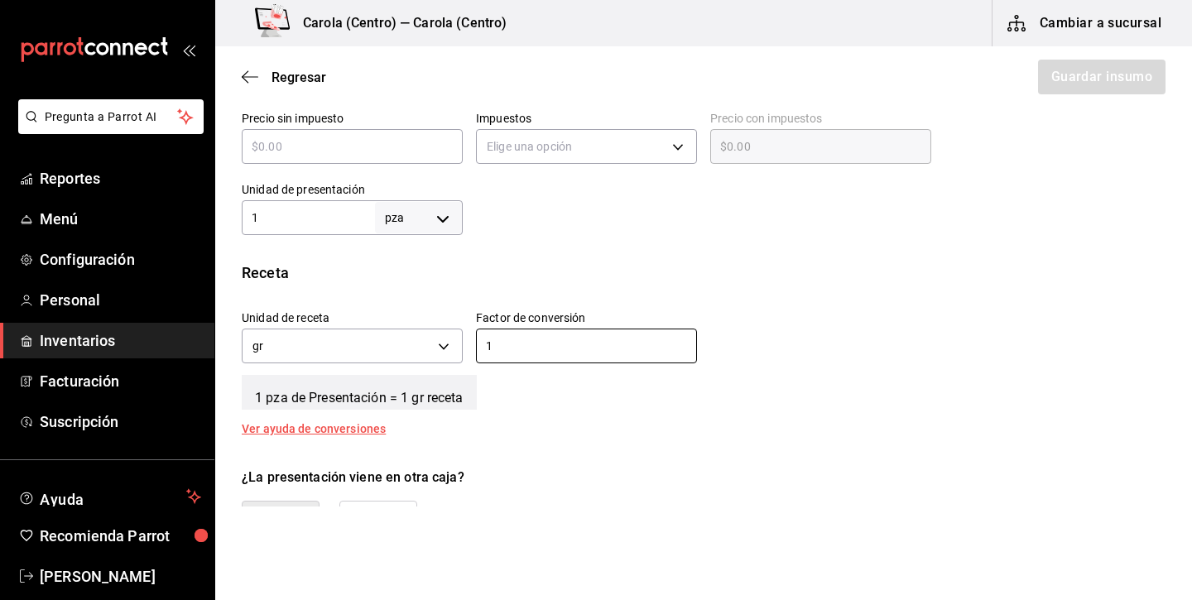
scroll to position [435, 0]
type input "1"
click at [403, 221] on body "Pregunta a Parrot AI Reportes Menú Configuración Personal Inventarios Facturaci…" at bounding box center [596, 253] width 1192 height 506
click at [422, 298] on li "kg" at bounding box center [419, 294] width 86 height 27
type input "KILOGRAM"
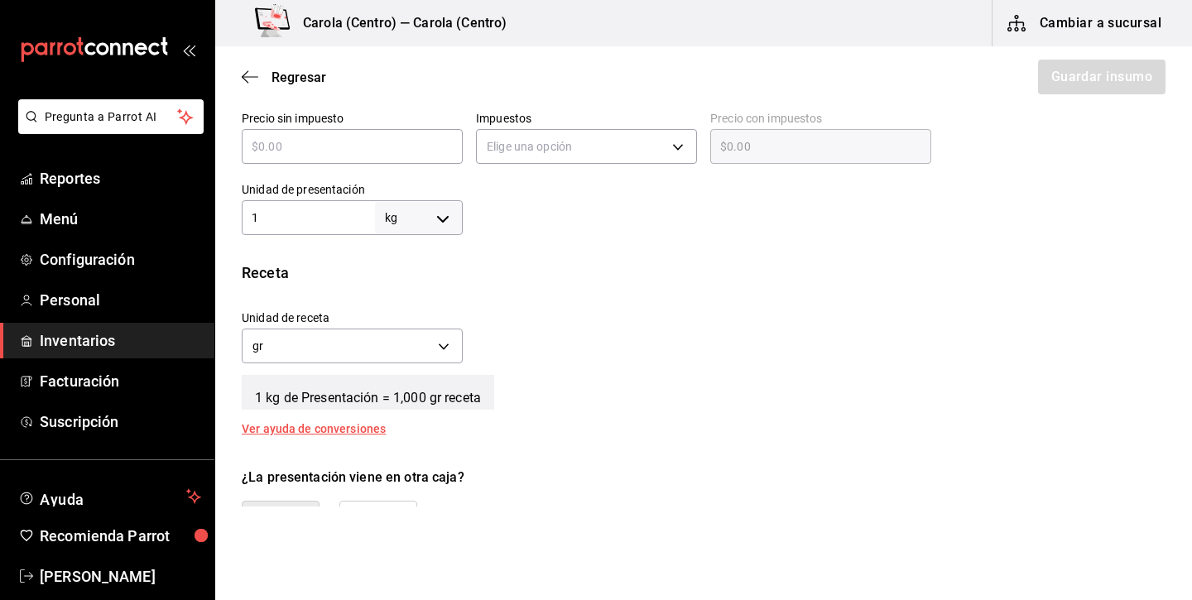
type input "KILOGRAM"
type input "1"
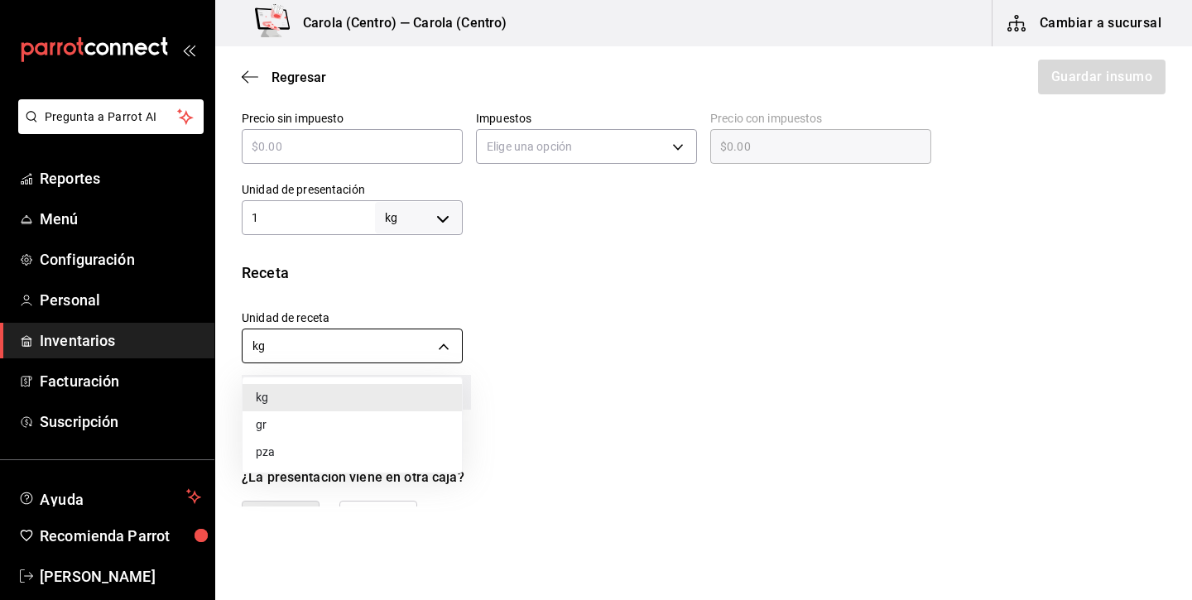
click at [339, 347] on body "Pregunta a Parrot AI Reportes Menú Configuración Personal Inventarios Facturaci…" at bounding box center [596, 253] width 1192 height 506
click at [301, 419] on li "gr" at bounding box center [351, 424] width 219 height 27
type input "GRAM"
type input "1,000"
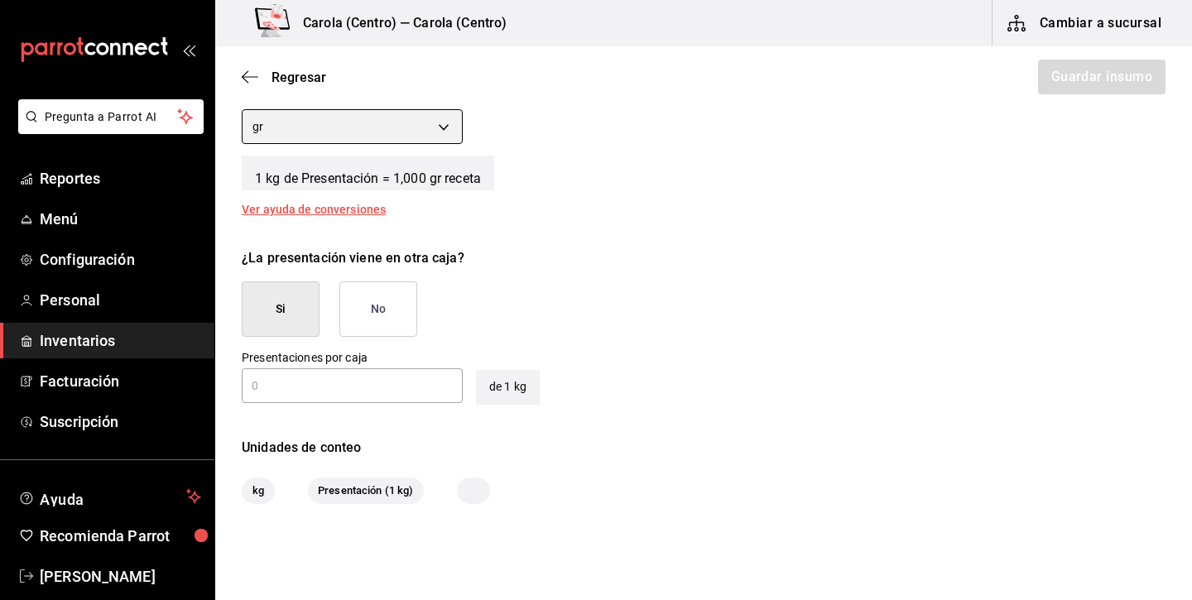
scroll to position [655, 0]
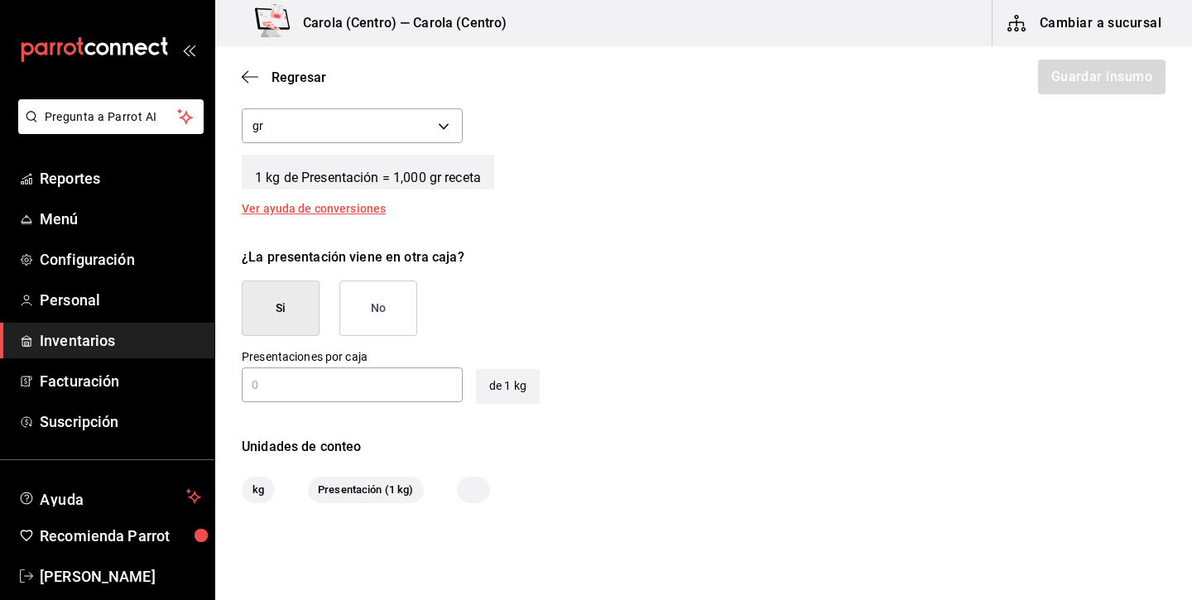
click at [334, 389] on input "text" at bounding box center [352, 385] width 221 height 20
click at [434, 461] on div "Unidades de conteo kg Presentación (1 kg) Caja (48*1 kg)" at bounding box center [703, 470] width 976 height 66
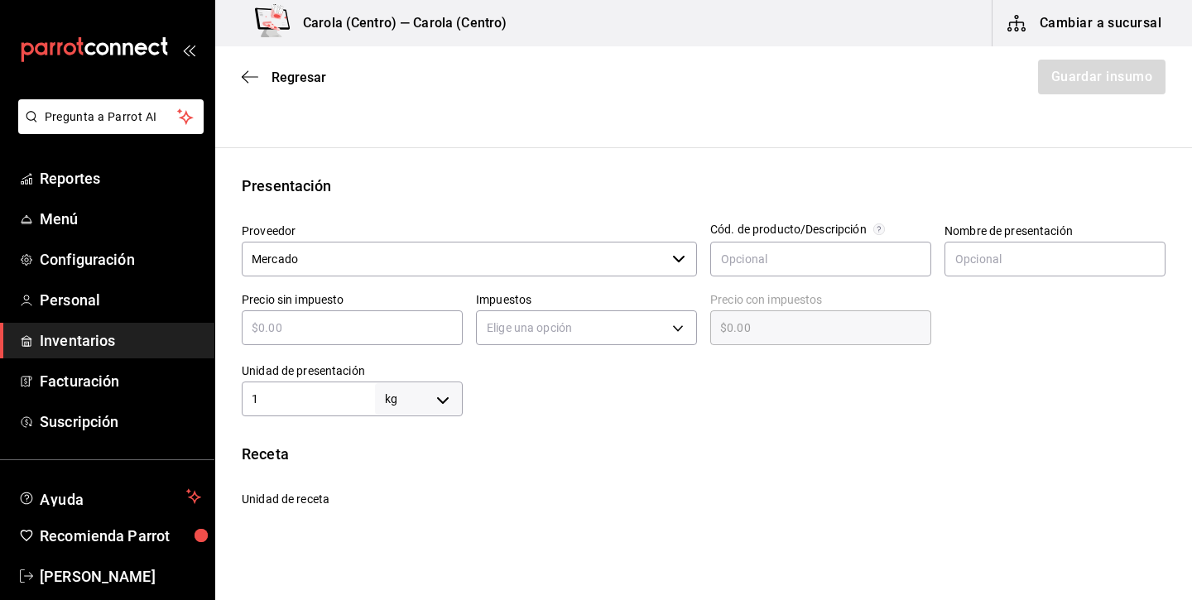
scroll to position [274, 0]
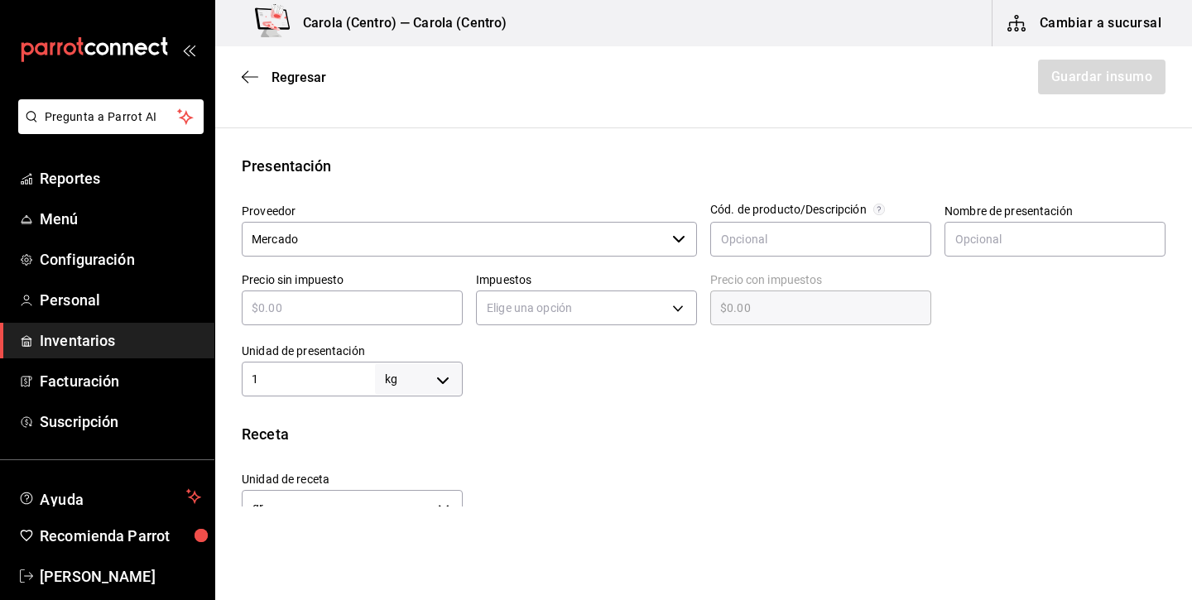
click at [442, 312] on input "text" at bounding box center [352, 308] width 221 height 20
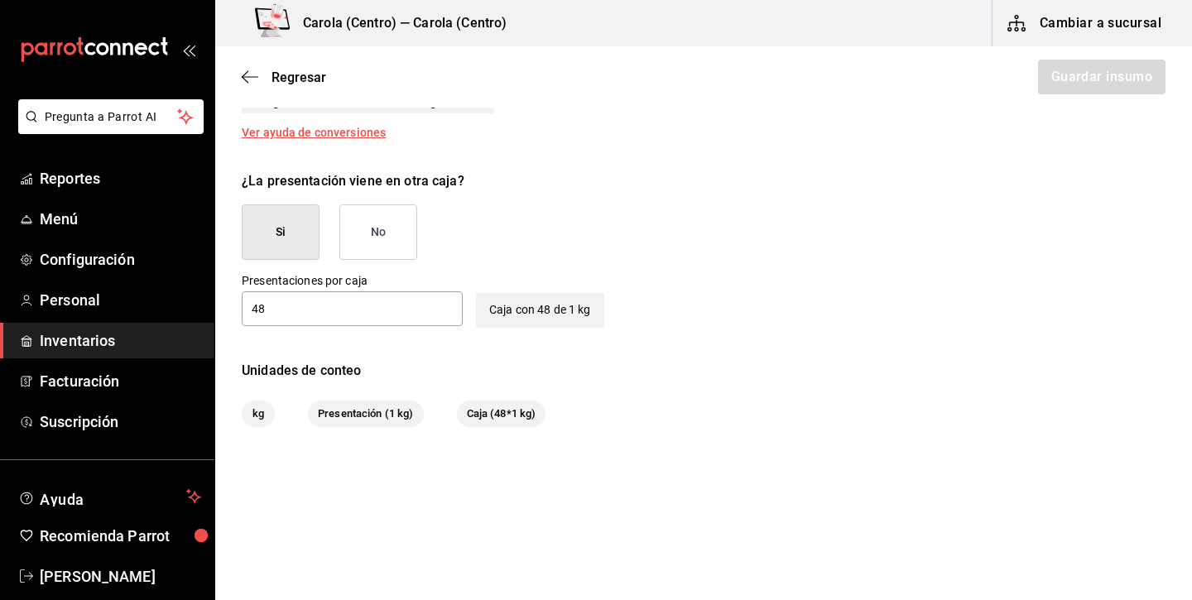
scroll to position [731, 0]
click at [386, 305] on input "48" at bounding box center [352, 310] width 221 height 20
type input "24"
click at [573, 280] on div "Caja con 24 de 1 kg" at bounding box center [540, 301] width 128 height 55
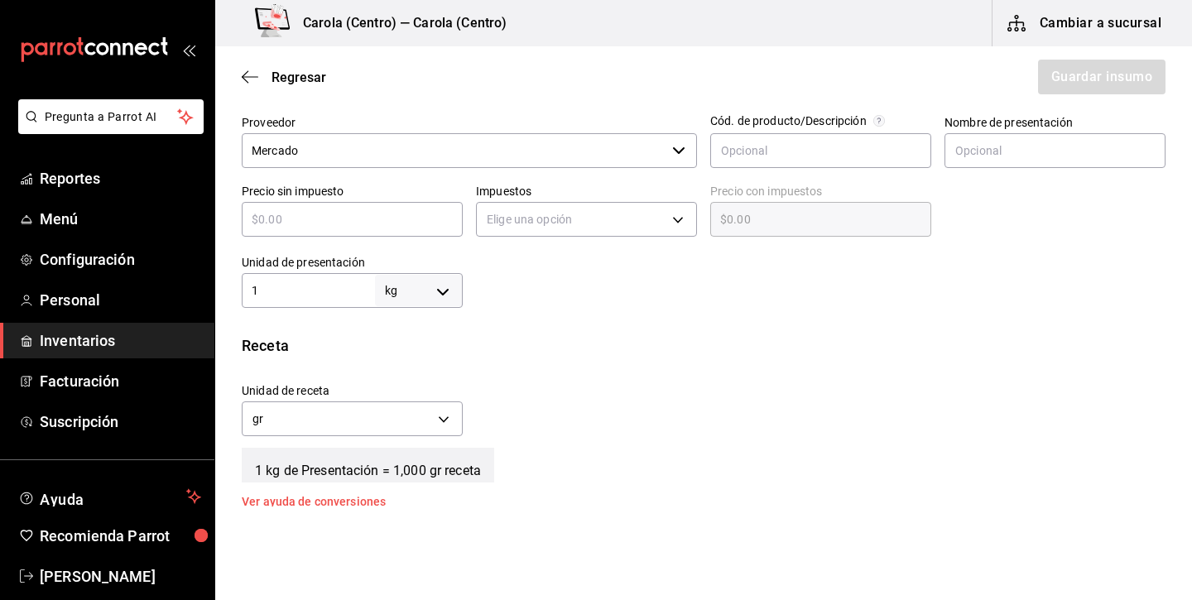
scroll to position [350, 0]
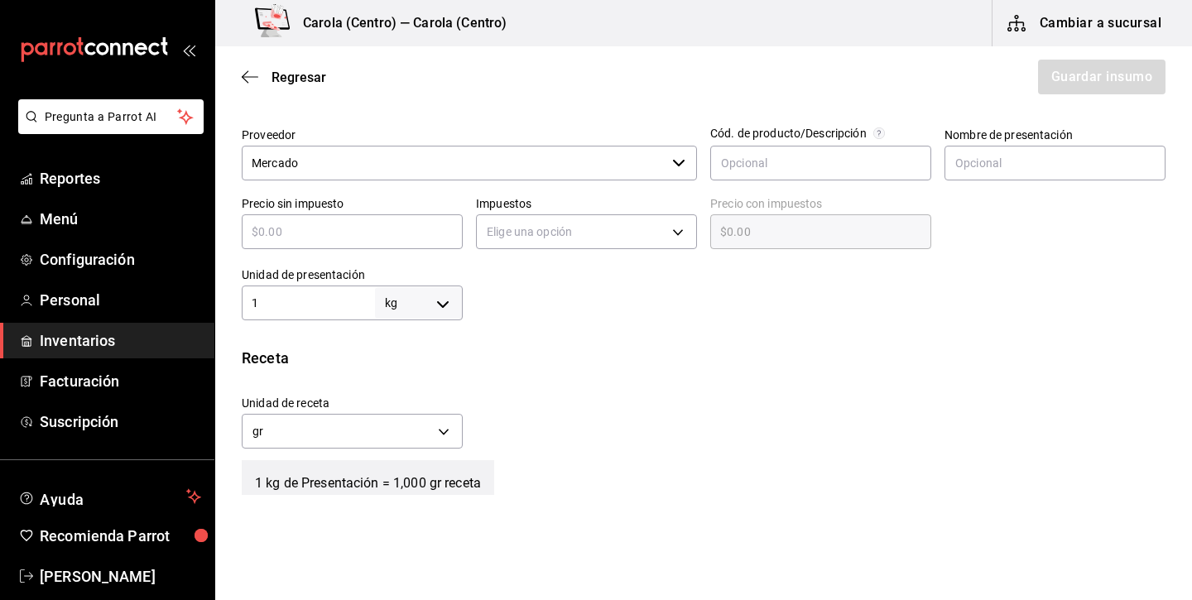
click at [388, 233] on input "text" at bounding box center [352, 232] width 221 height 20
type input "$1"
type input "$1.00"
type input "$12"
type input "$12.00"
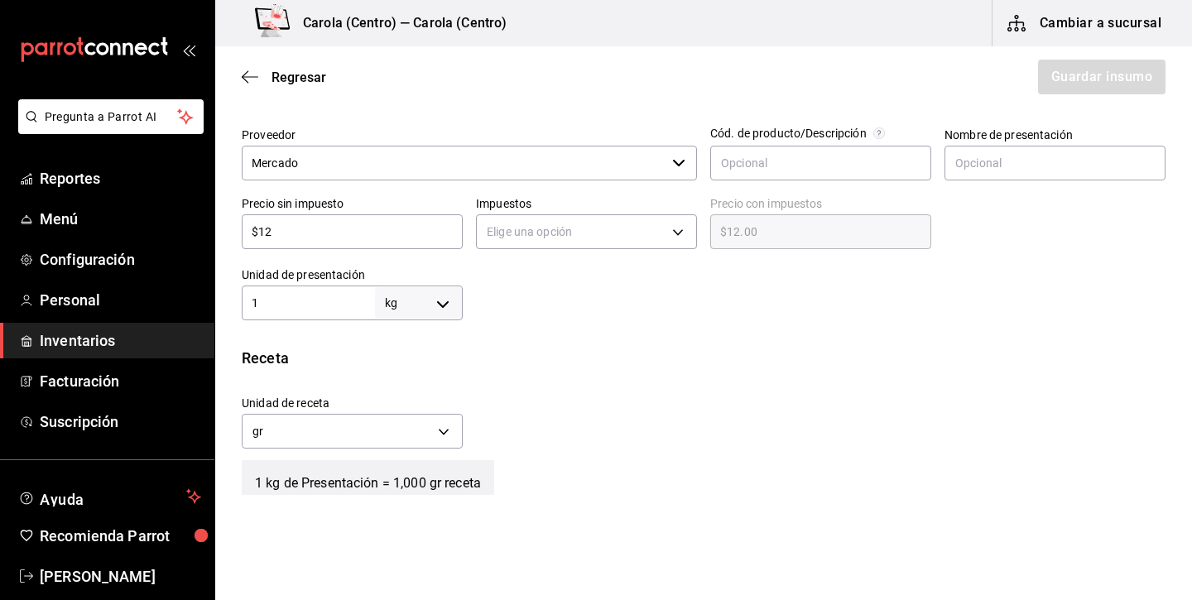
type input "$129"
type input "$129.00"
type input "$1,296"
type input "$1,296.00"
click at [581, 321] on div "Insumo Nombre Huevo Categoría de inventario Abarrotes ​ Mínimo 4 ​ Ideal 10 ​ I…" at bounding box center [703, 296] width 976 height 1024
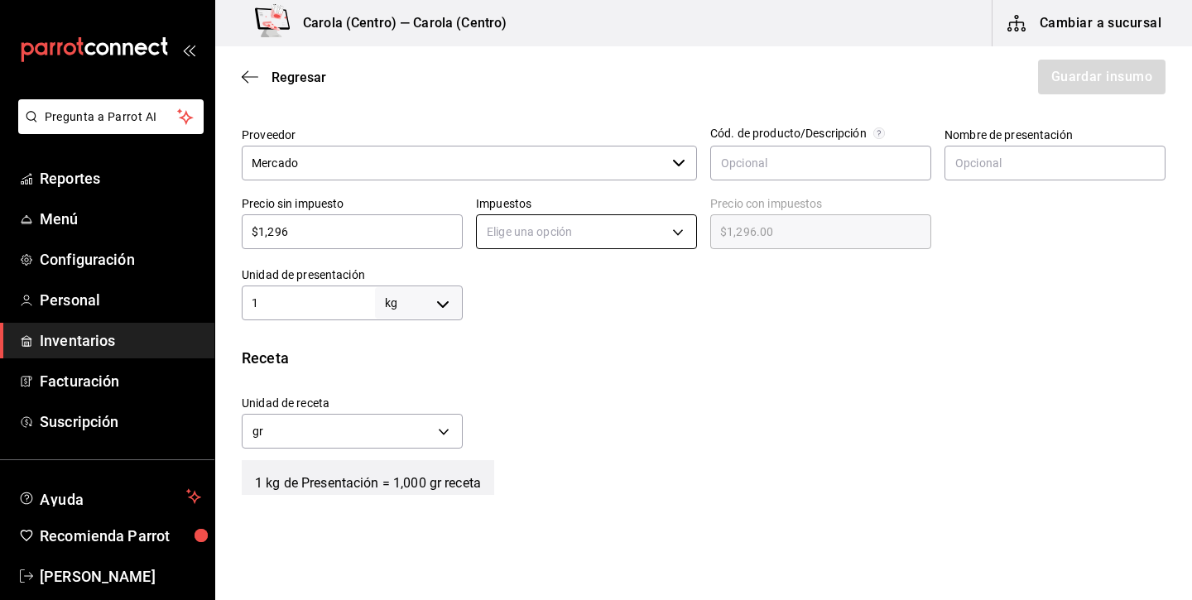
click at [606, 233] on body "Pregunta a Parrot AI Reportes Menú Configuración Personal Inventarios Facturaci…" at bounding box center [596, 253] width 1192 height 506
click at [580, 293] on li "IVA 0%" at bounding box center [586, 283] width 219 height 27
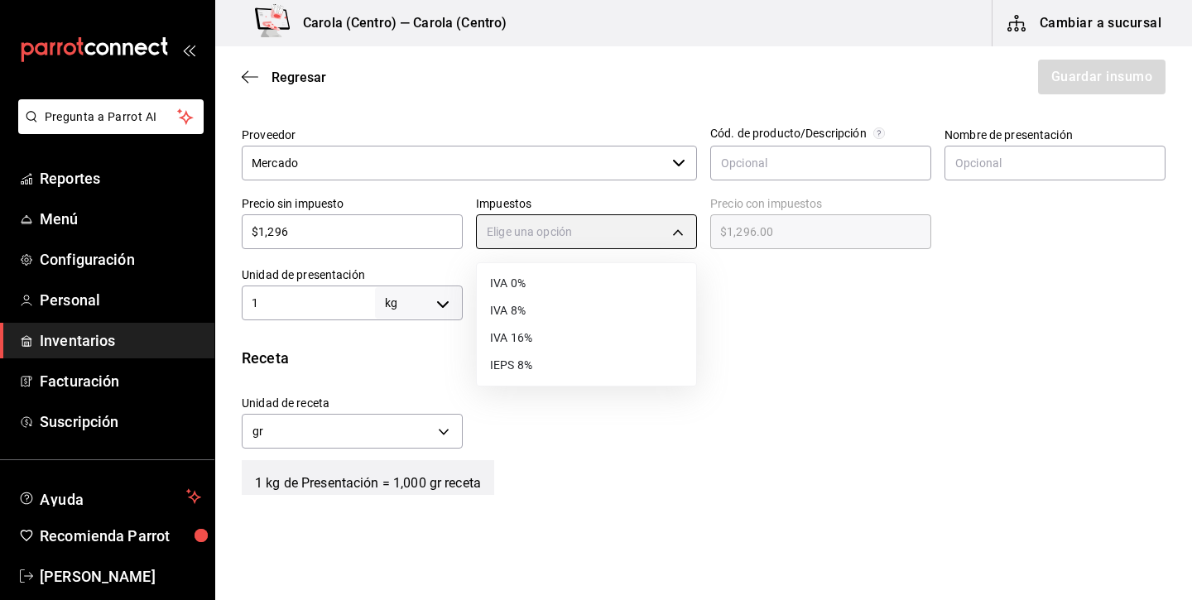
type input "IVA_0"
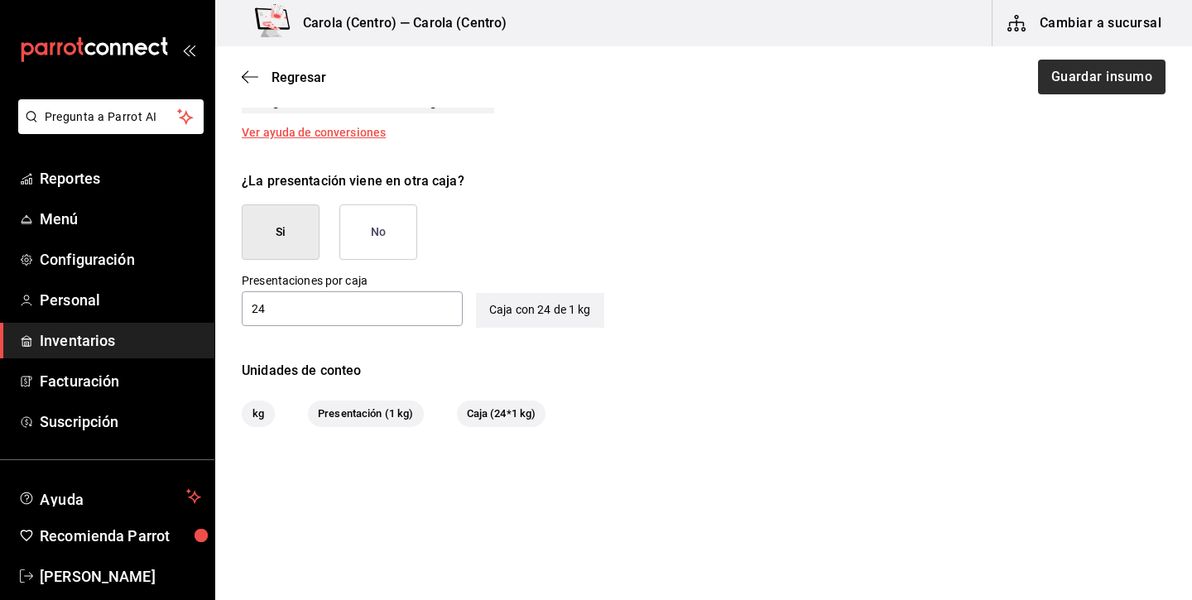
scroll to position [731, 0]
click at [1121, 65] on button "Guardar insumo" at bounding box center [1100, 77] width 129 height 35
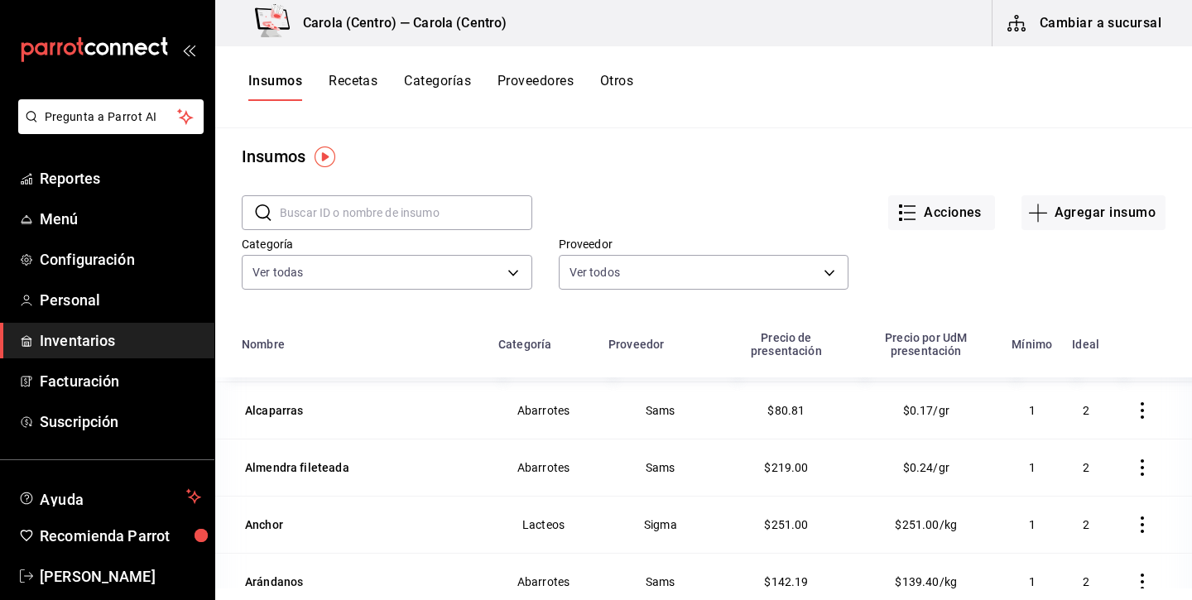
scroll to position [705, 0]
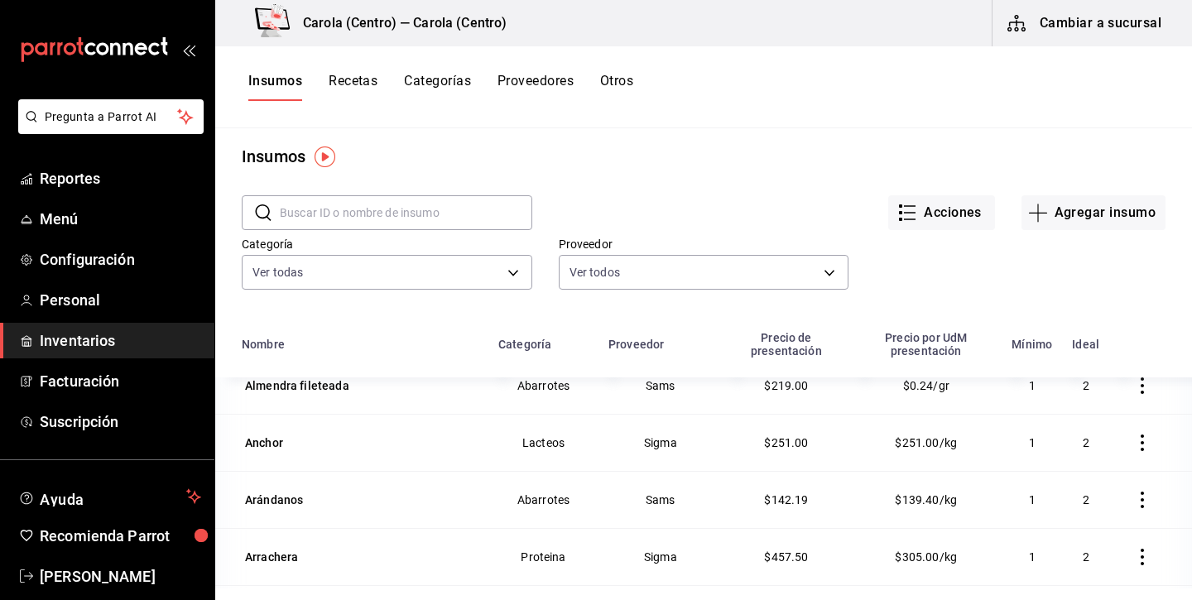
click at [383, 220] on input "text" at bounding box center [406, 212] width 252 height 33
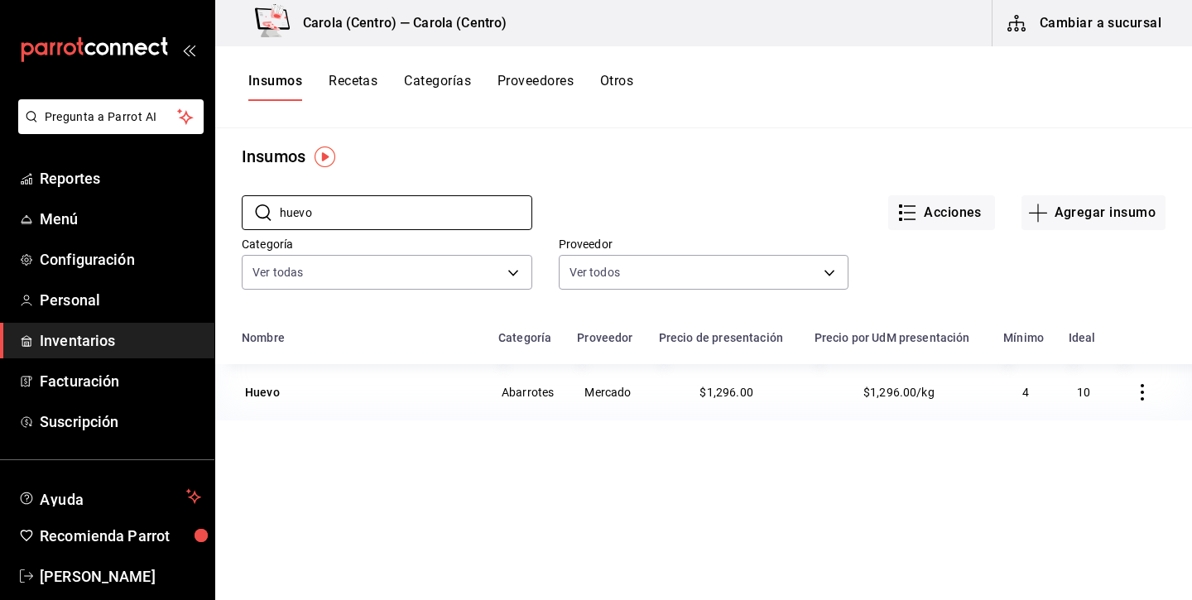
type input "huevo"
click at [1143, 399] on icon "button" at bounding box center [1141, 392] width 3 height 17
click at [263, 394] on div at bounding box center [596, 300] width 1192 height 600
click at [263, 395] on div "Huevo" at bounding box center [262, 392] width 35 height 17
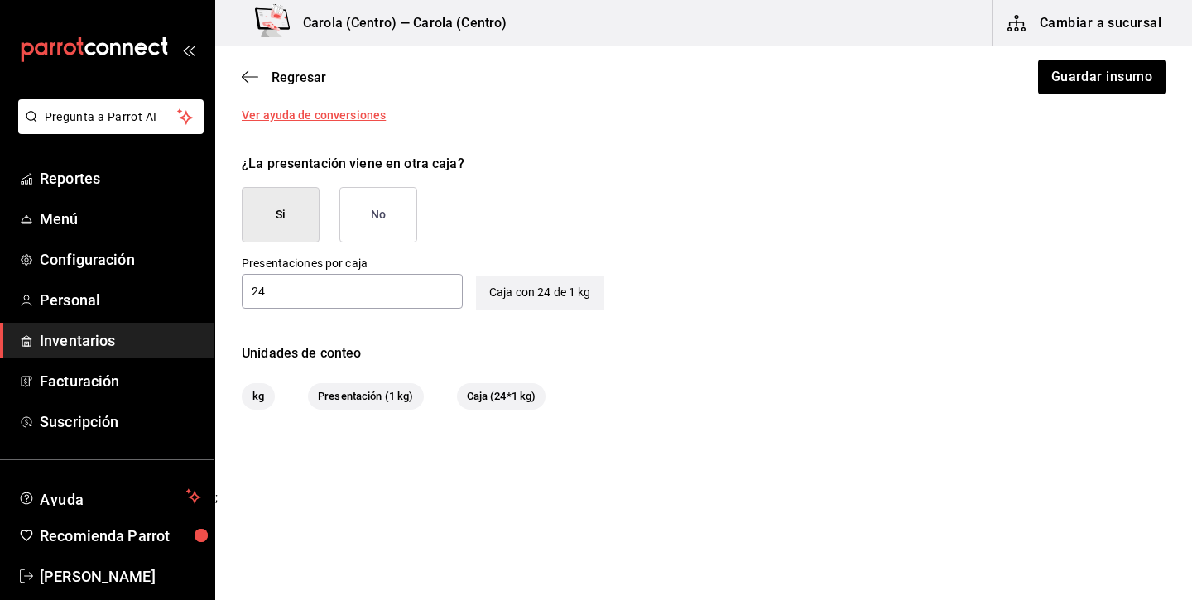
scroll to position [765, 0]
click at [572, 296] on div "Caja con 24 de 1 kg" at bounding box center [540, 293] width 128 height 35
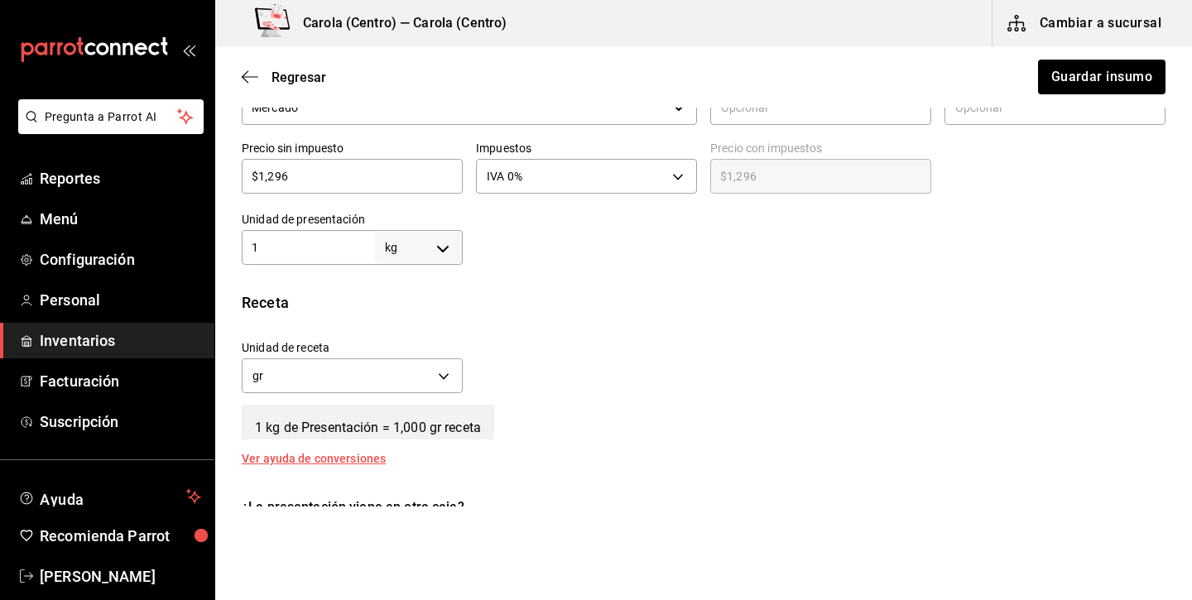
scroll to position [396, 0]
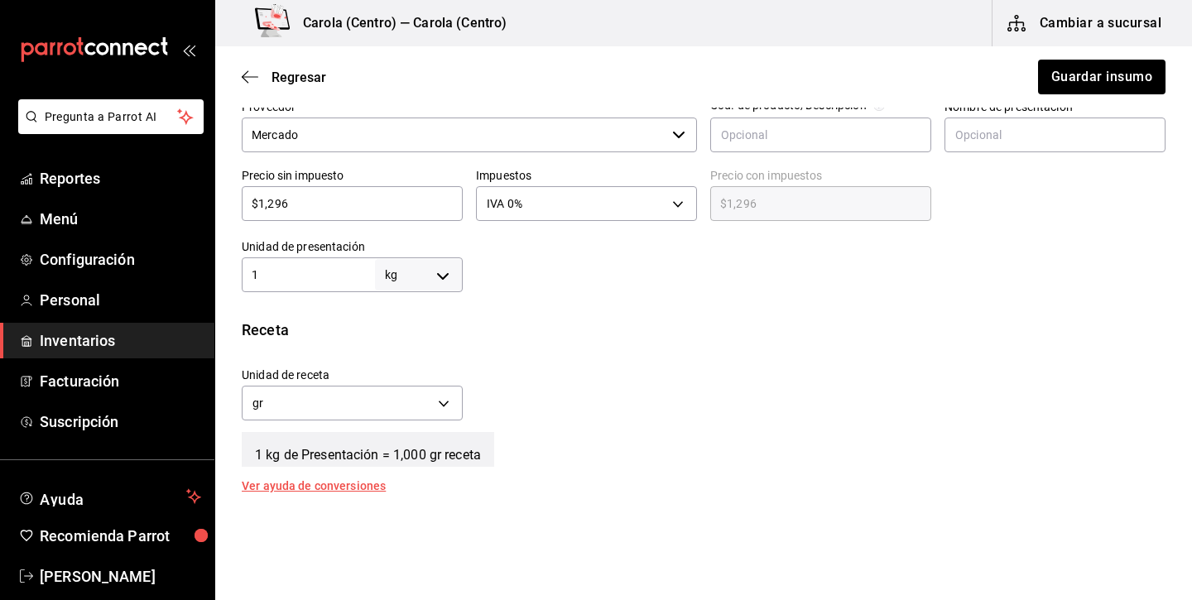
click at [313, 276] on input "1" at bounding box center [308, 275] width 133 height 20
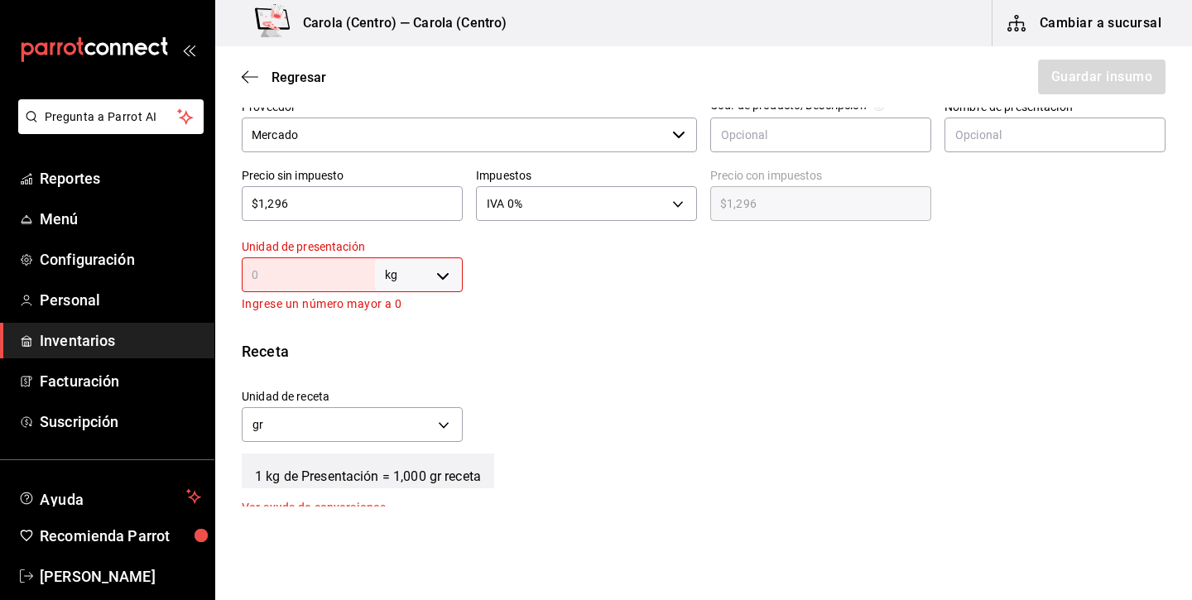
type input "2"
type input "2,000"
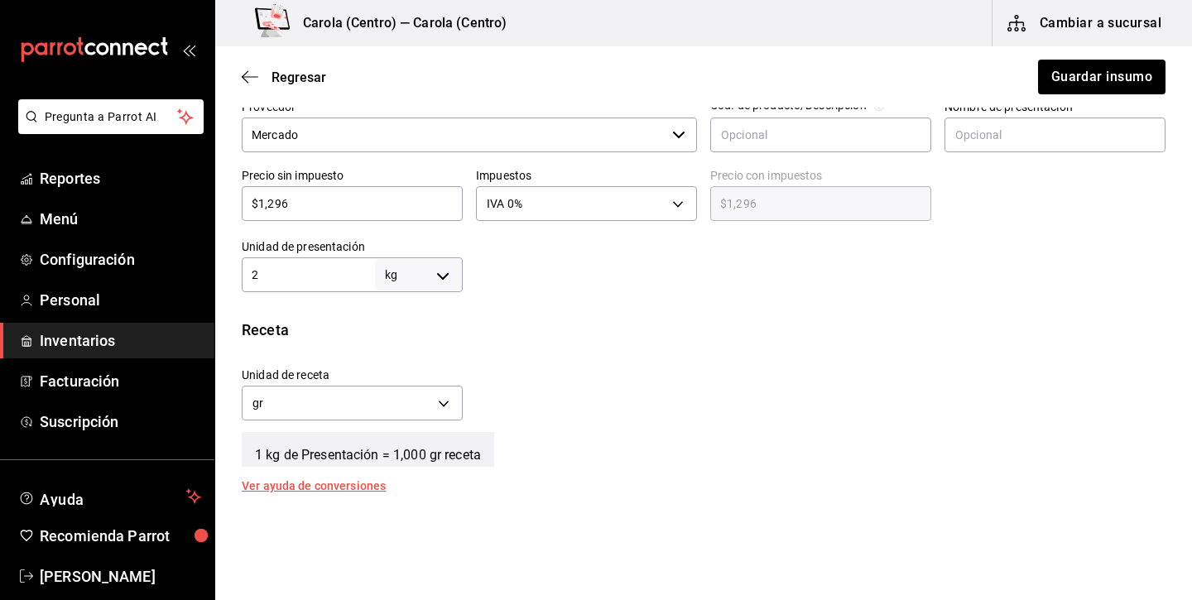
type input "24"
type input "24,000"
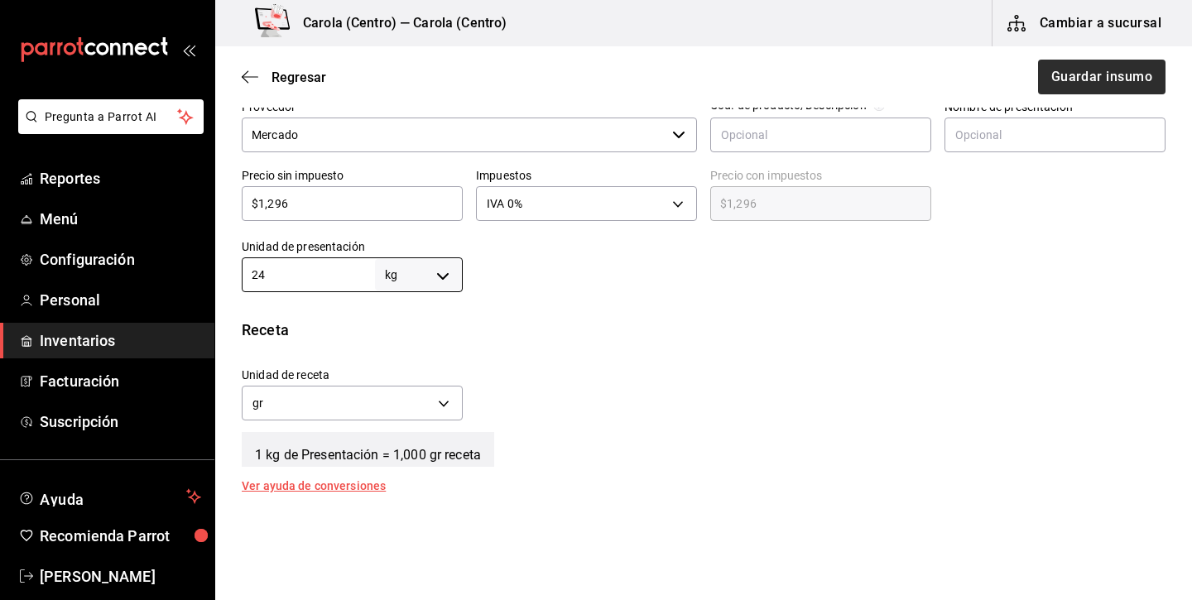
type input "24"
click at [1067, 75] on button "Guardar insumo" at bounding box center [1100, 77] width 129 height 35
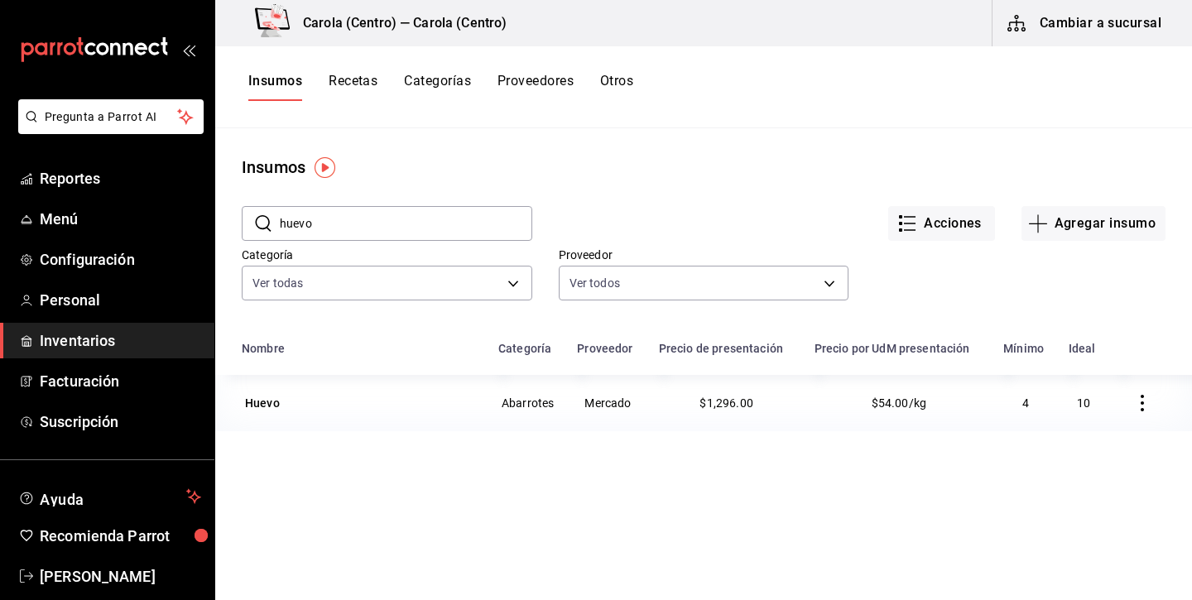
click at [359, 83] on button "Recetas" at bounding box center [352, 87] width 49 height 28
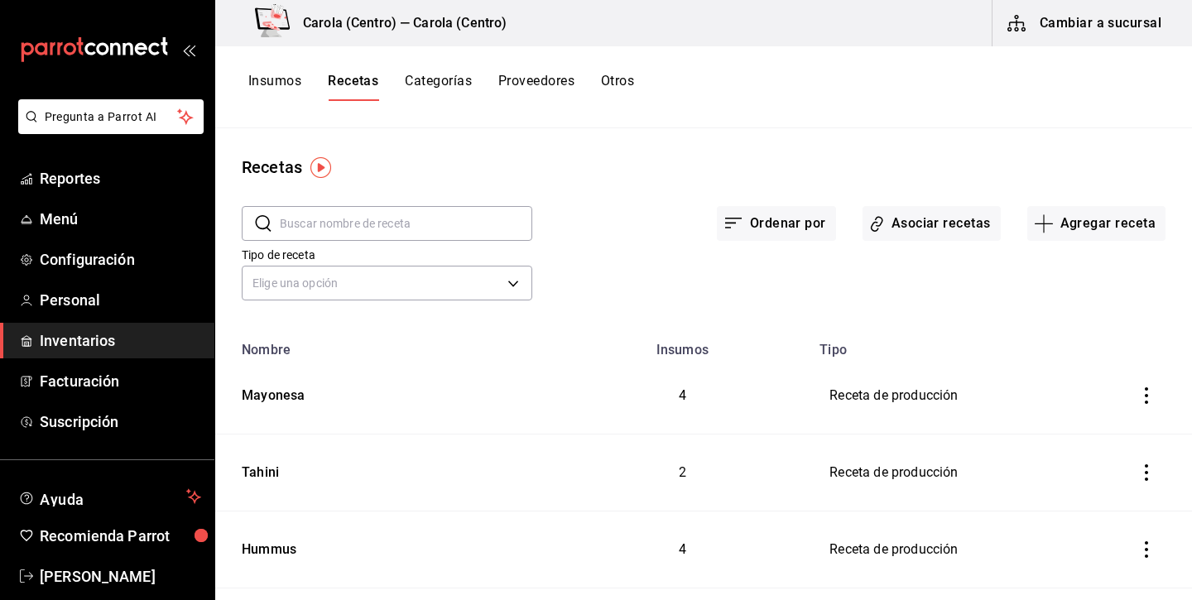
click at [1126, 402] on td "inventoriesTable" at bounding box center [1148, 395] width 85 height 77
click at [1140, 402] on icon "inventoriesTable" at bounding box center [1146, 395] width 17 height 17
click at [789, 396] on div at bounding box center [596, 300] width 1192 height 600
click at [325, 389] on div "Mayonesa" at bounding box center [385, 393] width 300 height 26
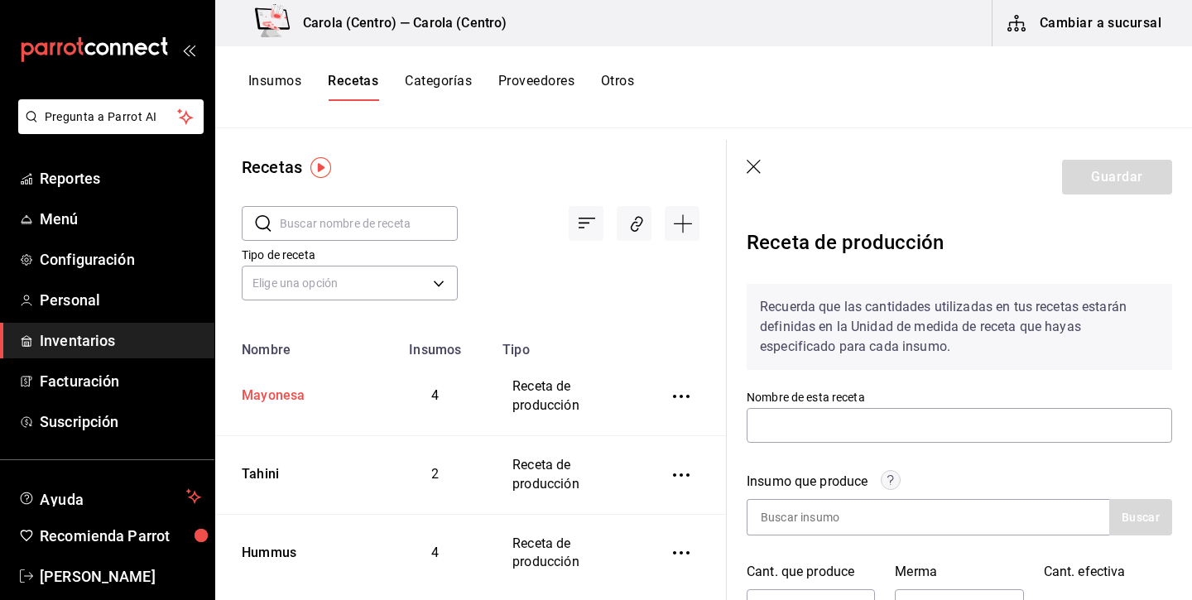
type input "Mayonesa"
type input "585"
type input "3"
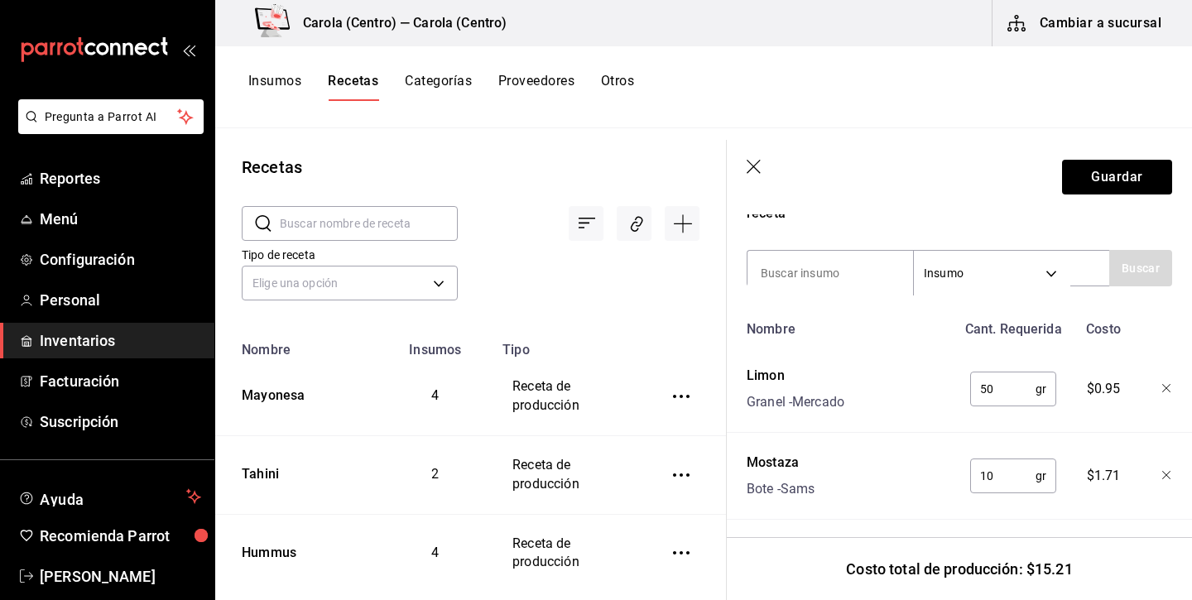
scroll to position [558, 0]
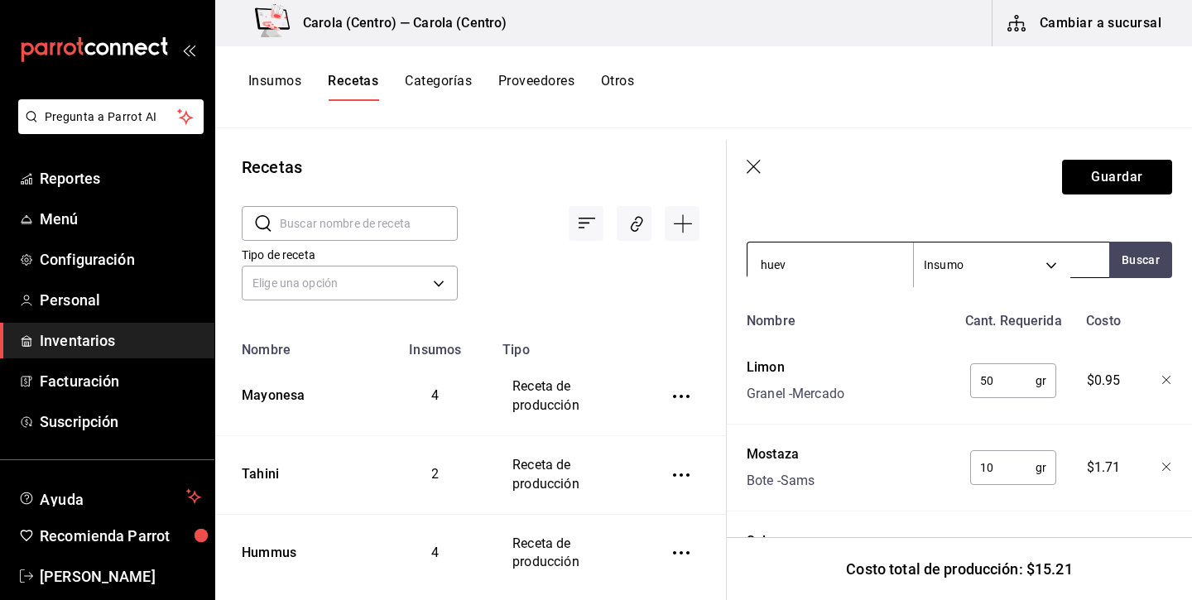
type input "huevo"
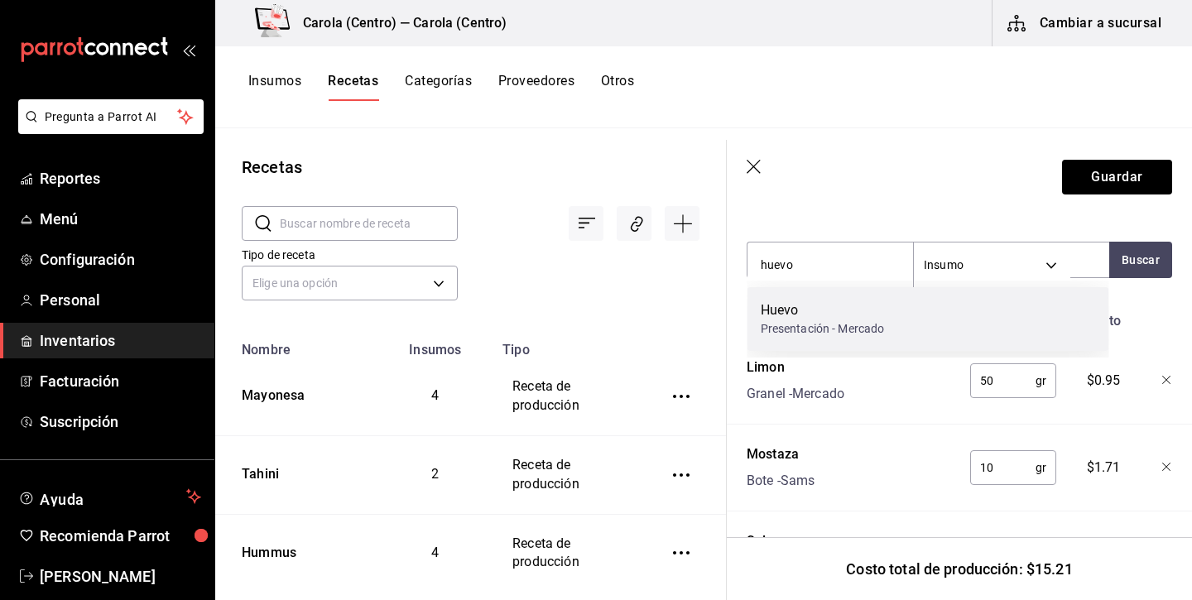
scroll to position [0, 0]
click at [856, 305] on div "Huevo" at bounding box center [822, 308] width 124 height 20
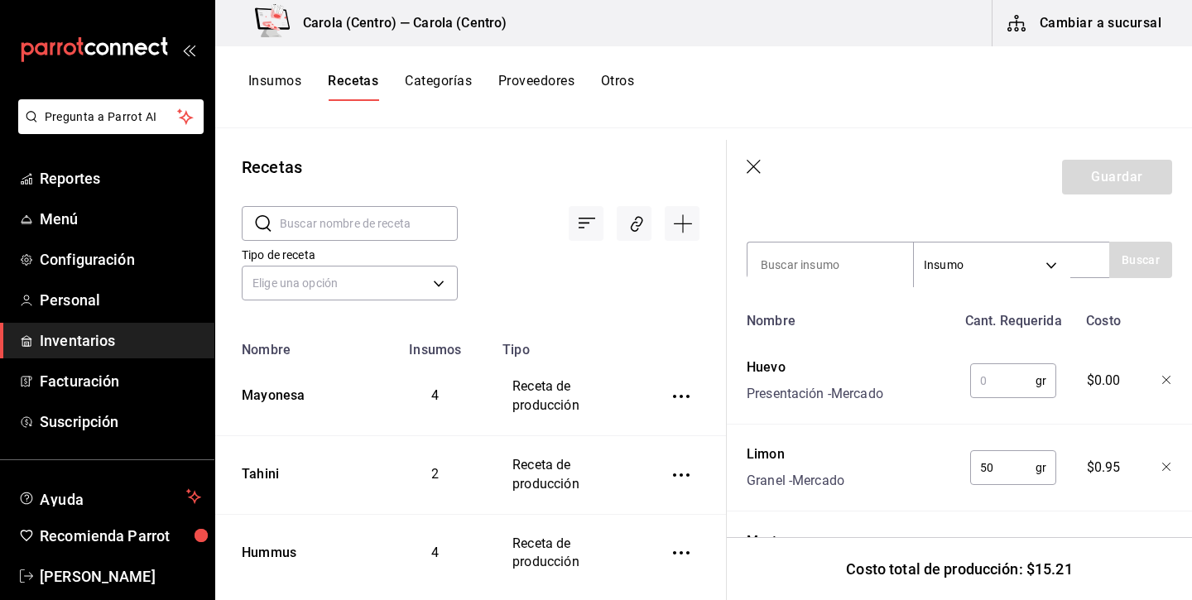
click at [997, 381] on input "text" at bounding box center [1002, 380] width 65 height 33
type input "100"
click at [979, 415] on div "Nombre Cant. Requerida Costo Huevo Presentación - Mercado 100 gr ​ $5.40 Limon …" at bounding box center [958, 538] width 425 height 468
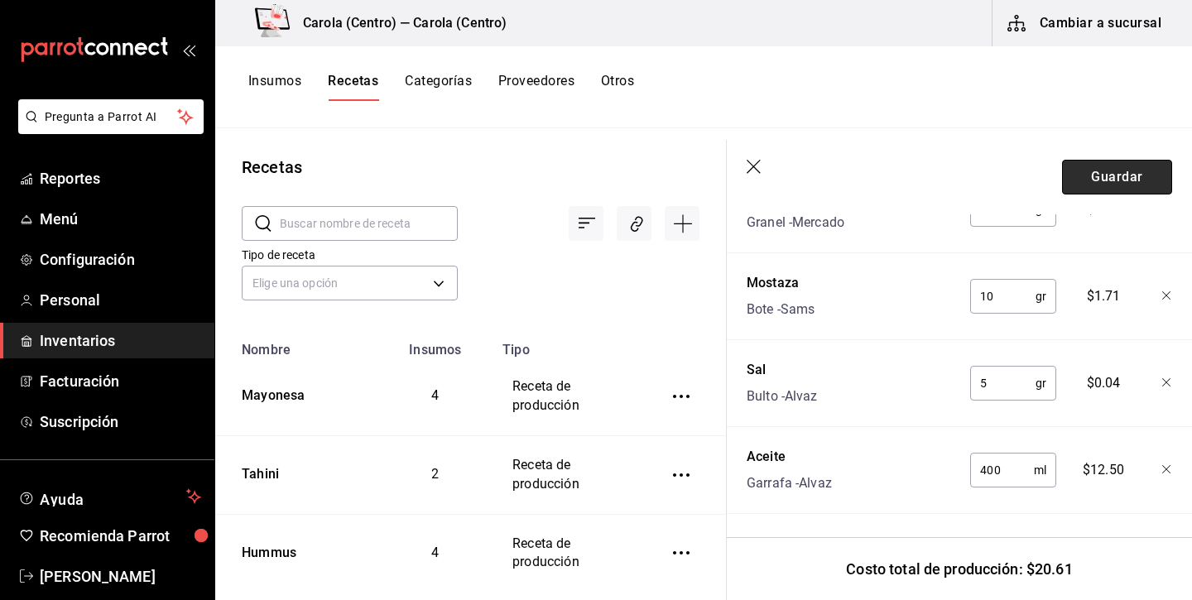
click at [1135, 174] on button "Guardar" at bounding box center [1117, 177] width 110 height 35
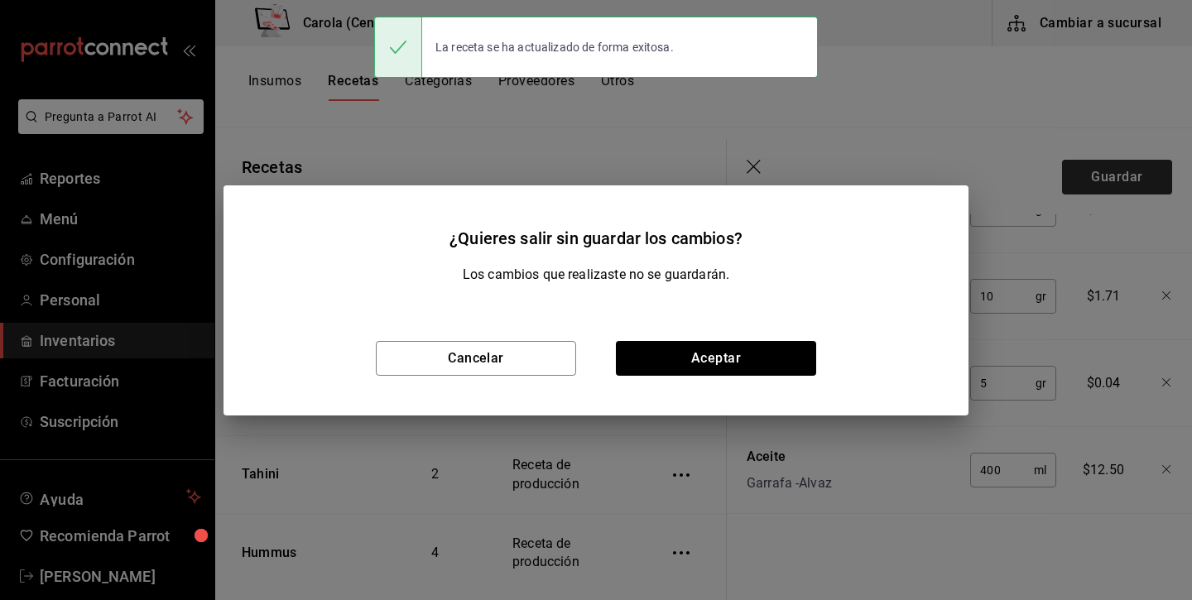
scroll to position [786, 0]
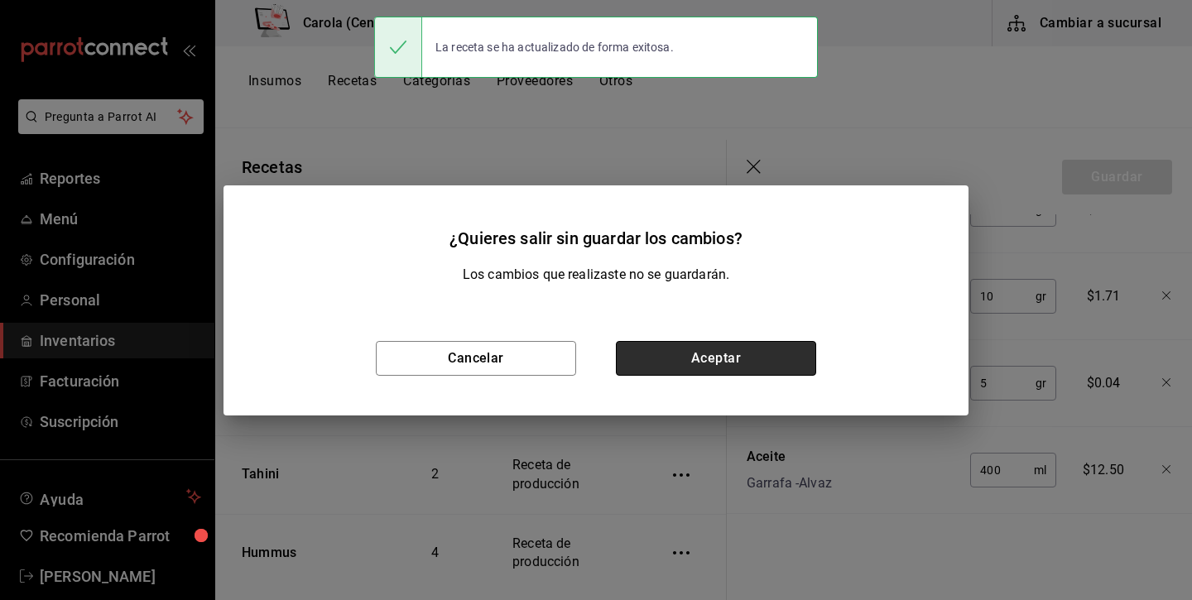
click at [710, 352] on button "Aceptar" at bounding box center [716, 358] width 200 height 35
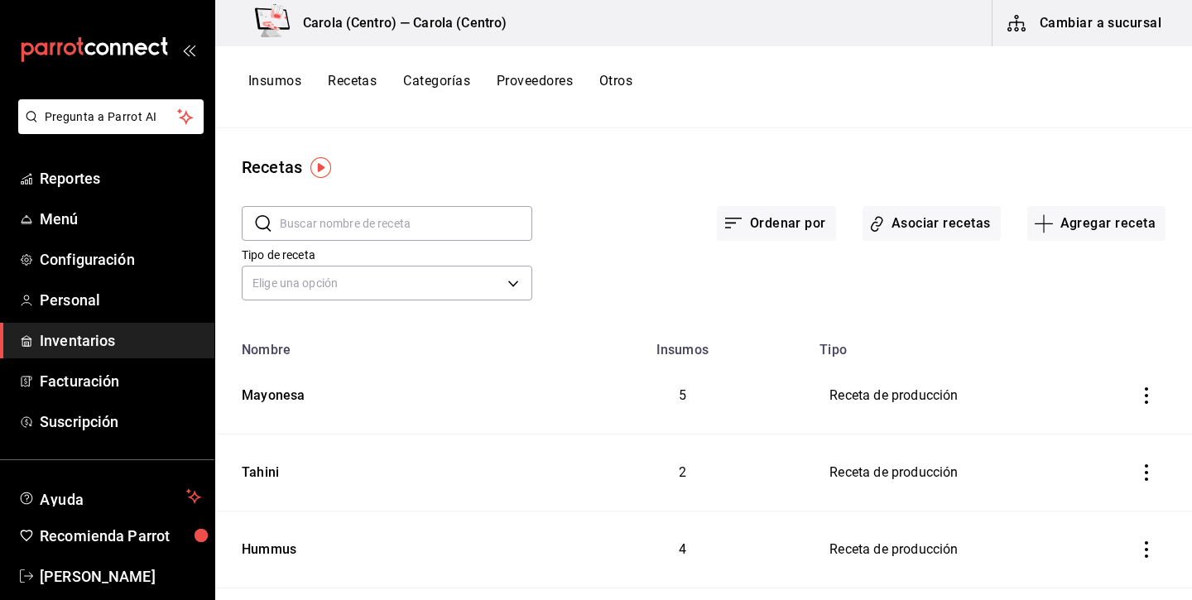
click at [296, 73] on div "Insumos Recetas Categorías Proveedores Otros" at bounding box center [703, 87] width 976 height 82
click at [290, 78] on button "Insumos" at bounding box center [274, 87] width 53 height 28
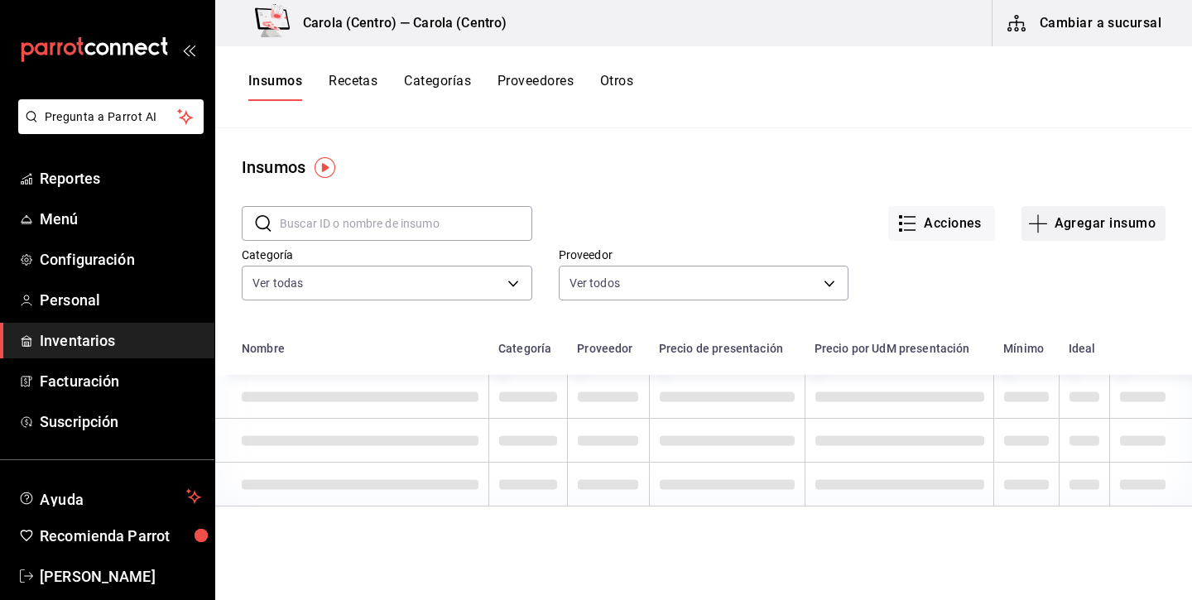
click at [1087, 228] on button "Agregar insumo" at bounding box center [1093, 223] width 144 height 35
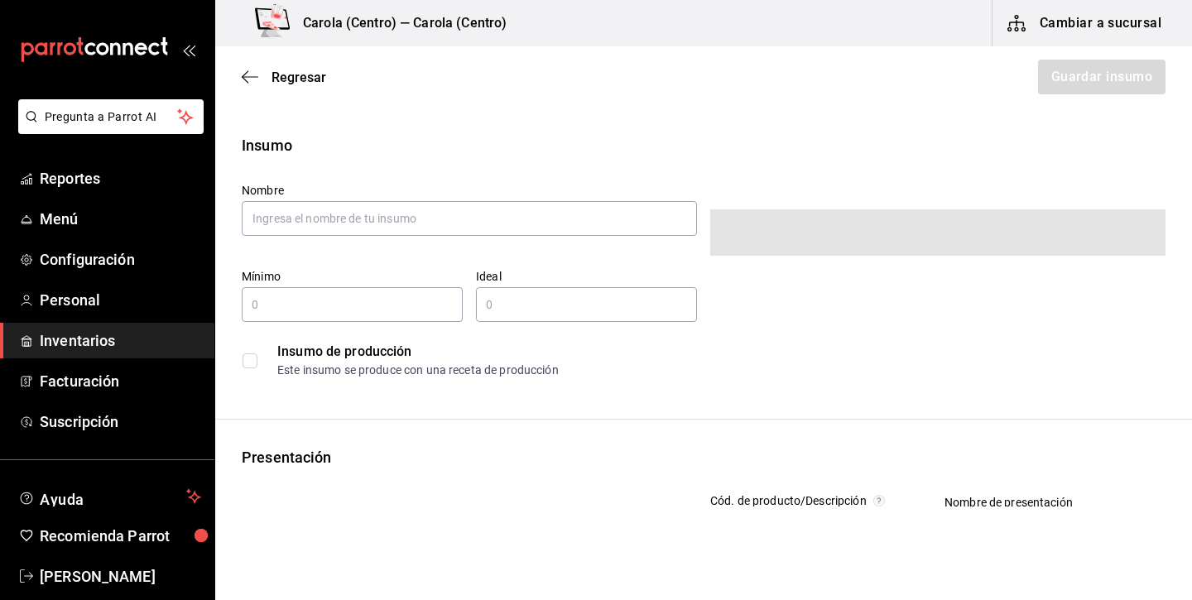
type input "$0.00"
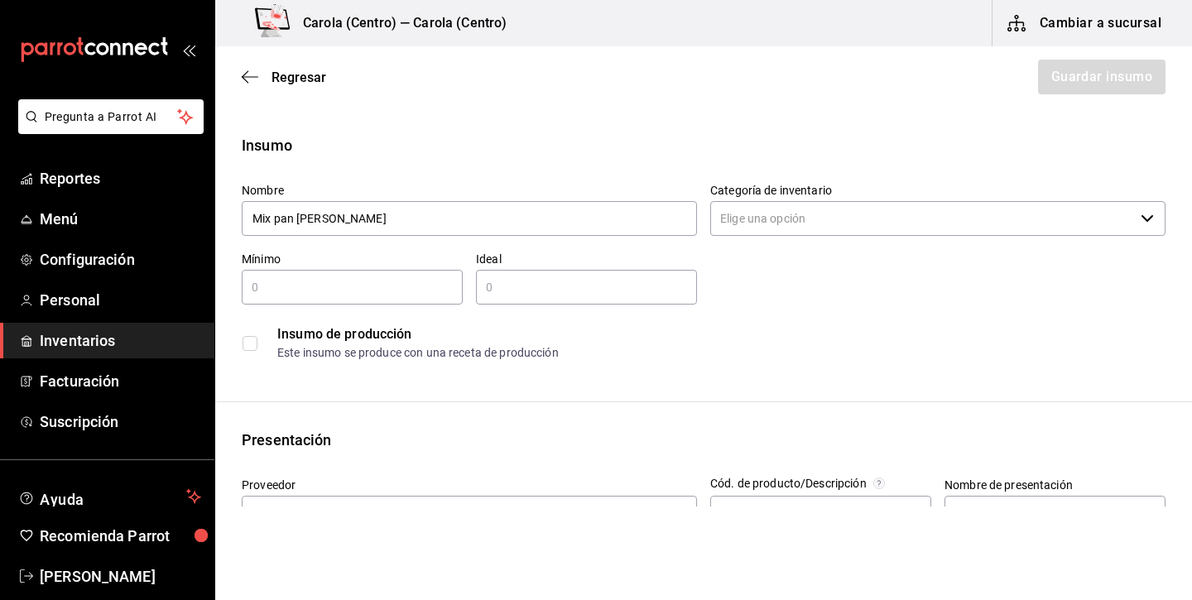
type input "Mix pan francés"
drag, startPoint x: 439, startPoint y: 256, endPoint x: 380, endPoint y: 292, distance: 69.1
click at [380, 292] on input "text" at bounding box center [352, 287] width 221 height 20
type input "1"
click at [528, 271] on div "​" at bounding box center [586, 287] width 221 height 35
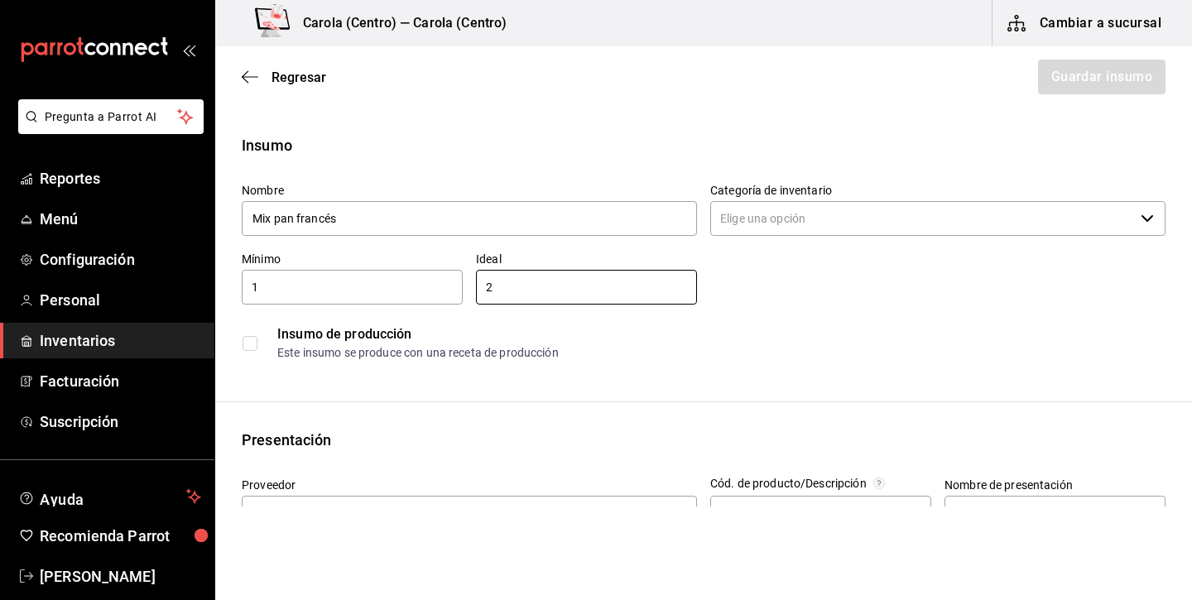
type input "2"
click at [829, 217] on input "Categoría de inventario" at bounding box center [922, 218] width 424 height 35
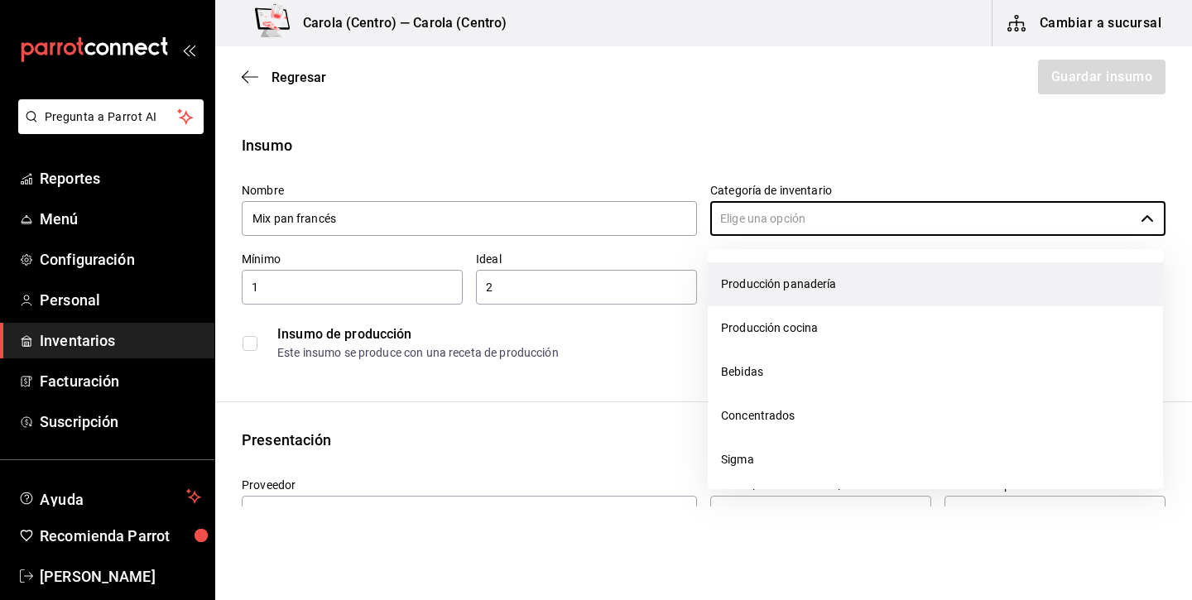
click at [776, 290] on li "Producción panadería" at bounding box center [934, 284] width 455 height 44
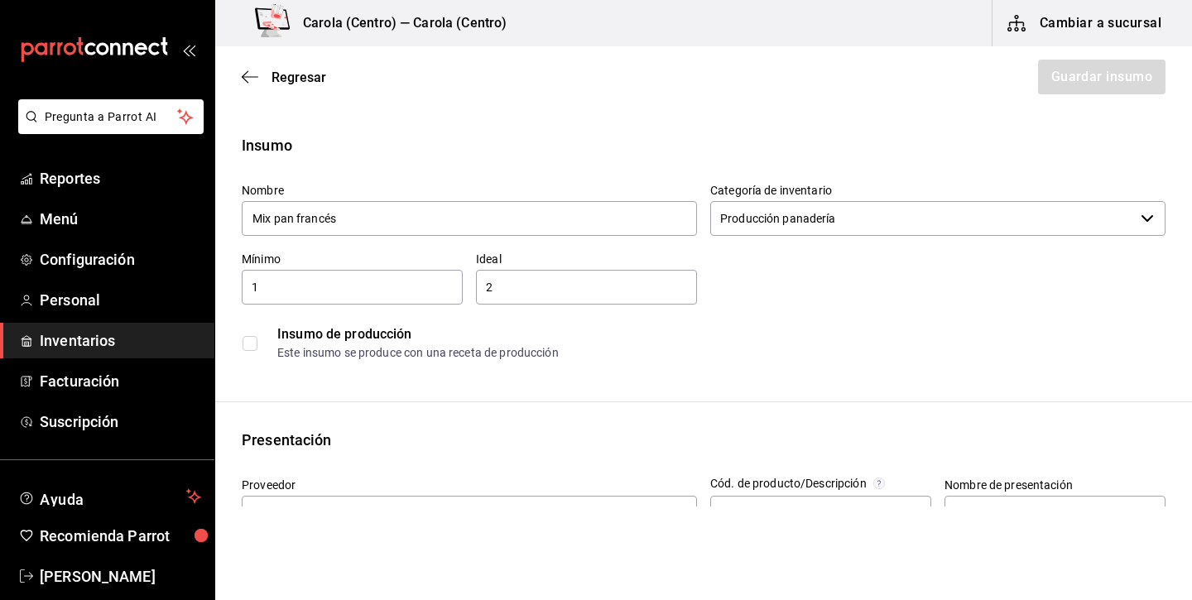
click at [799, 228] on input "Producción panadería" at bounding box center [922, 218] width 424 height 35
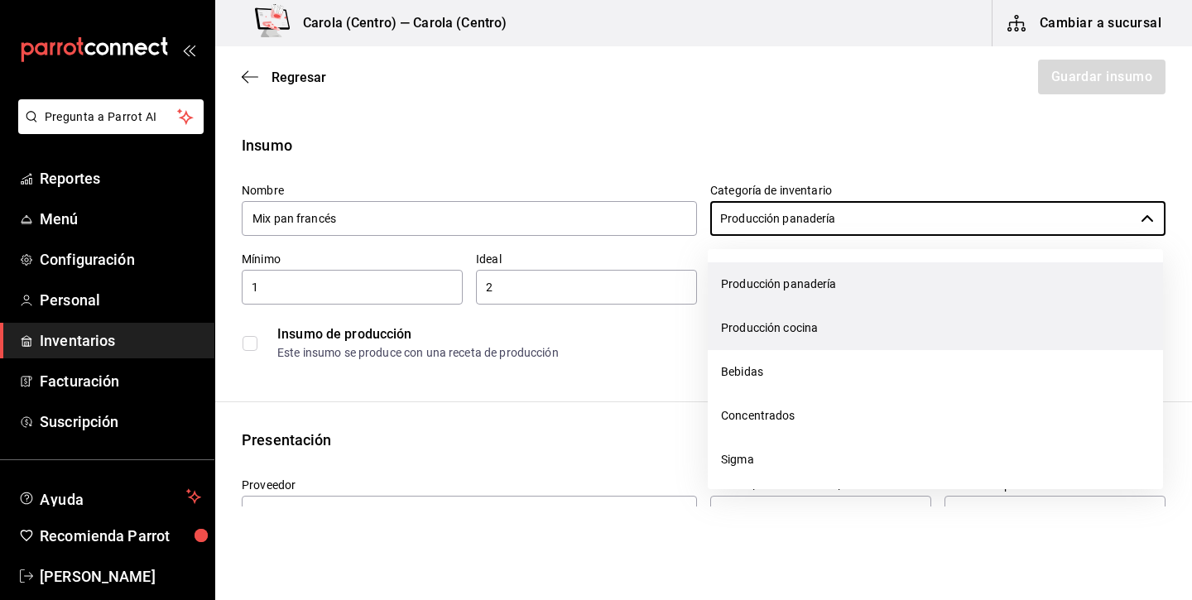
click at [796, 309] on li "Producción cocina" at bounding box center [934, 328] width 455 height 44
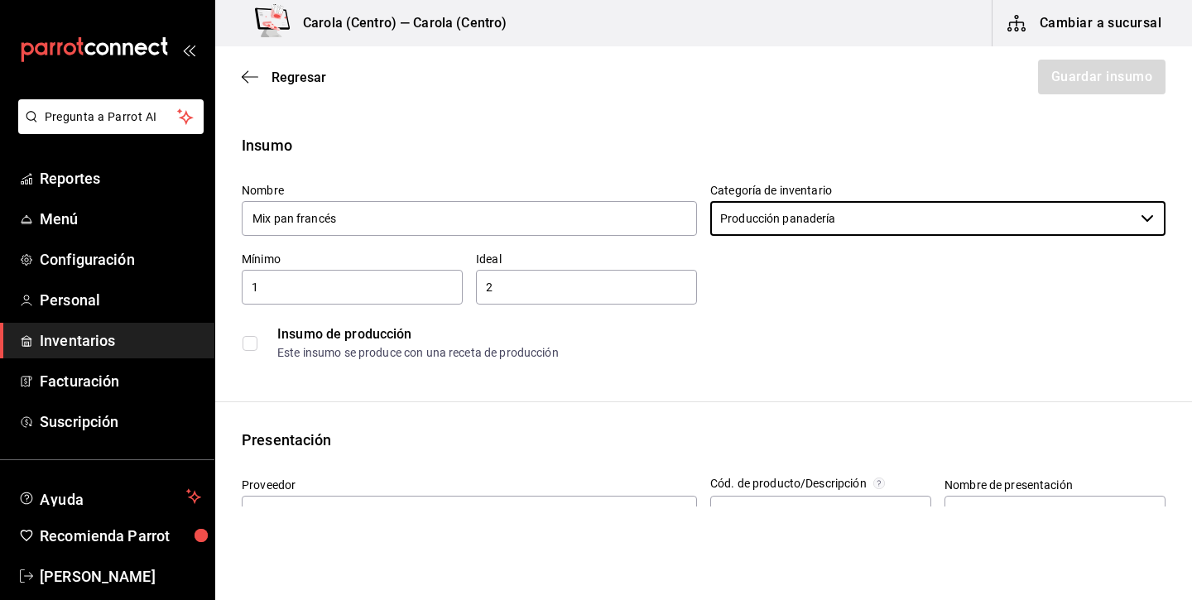
type input "Producción cocina"
click at [325, 352] on div "Este insumo se produce con una receta de producción" at bounding box center [720, 352] width 887 height 17
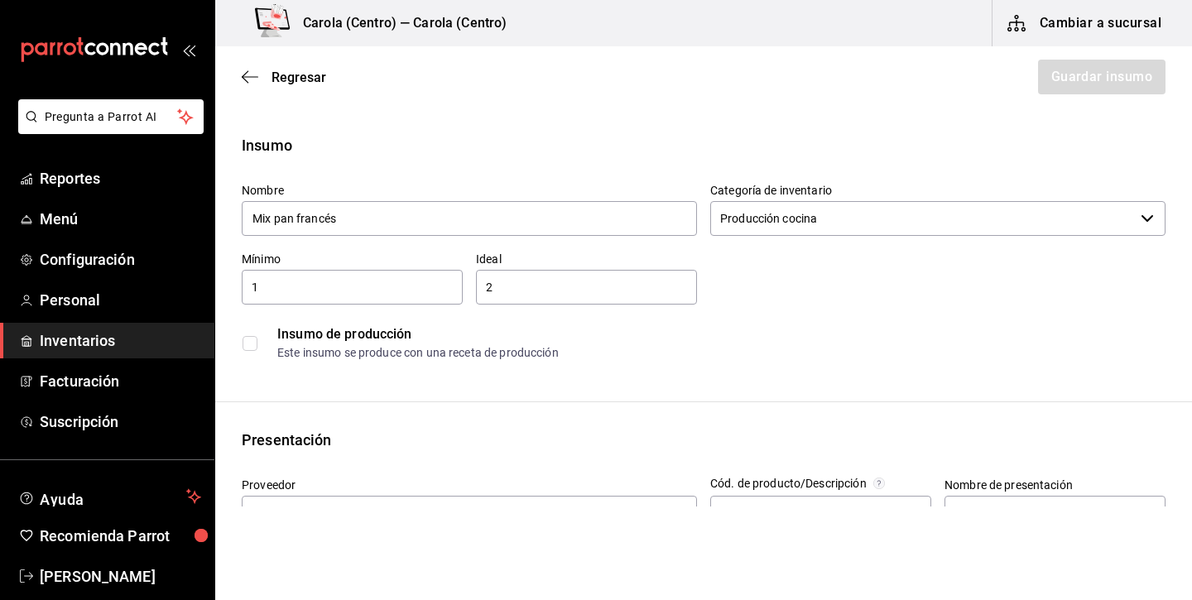
click at [260, 347] on label at bounding box center [253, 343] width 22 height 15
click at [257, 347] on input "checkbox" at bounding box center [249, 343] width 15 height 15
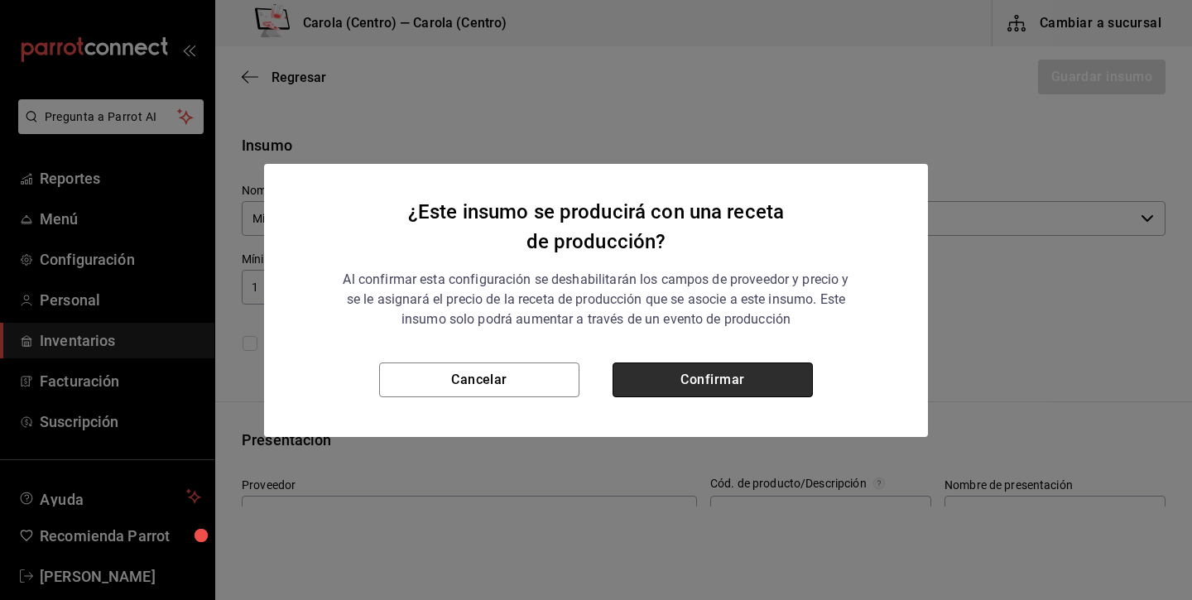
click at [781, 381] on button "Confirmar" at bounding box center [712, 379] width 200 height 35
checkbox input "true"
type input "$0.00"
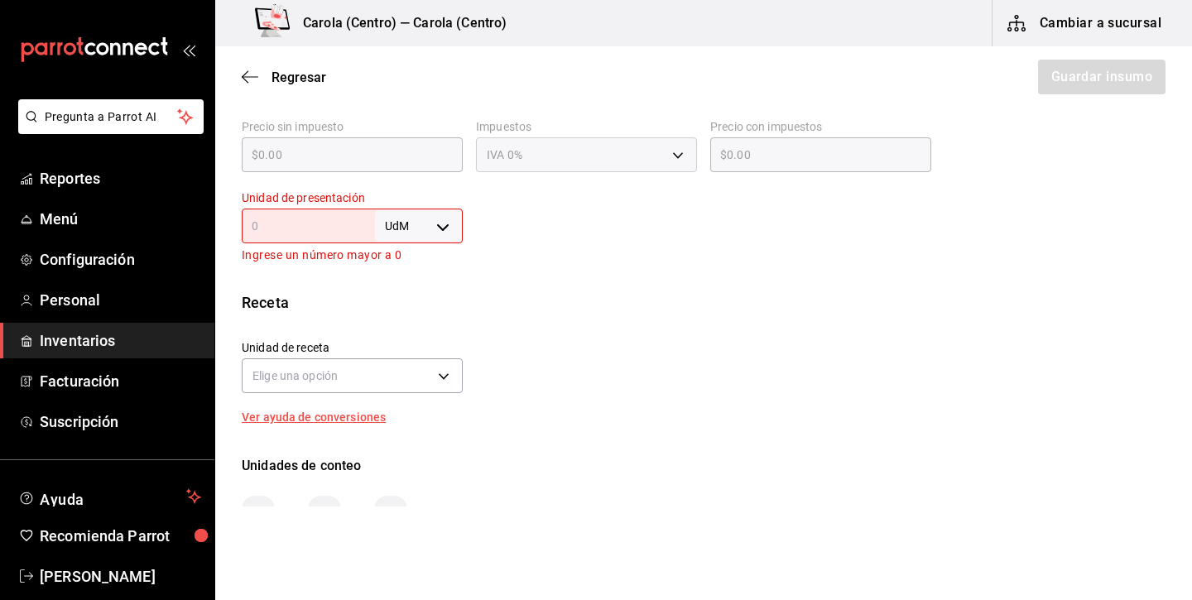
scroll to position [429, 0]
click at [390, 223] on body "Pregunta a Parrot AI Reportes Menú Configuración Personal Inventarios Facturaci…" at bounding box center [596, 253] width 1192 height 506
click at [411, 349] on li "lt" at bounding box center [419, 355] width 86 height 27
type input "LITER"
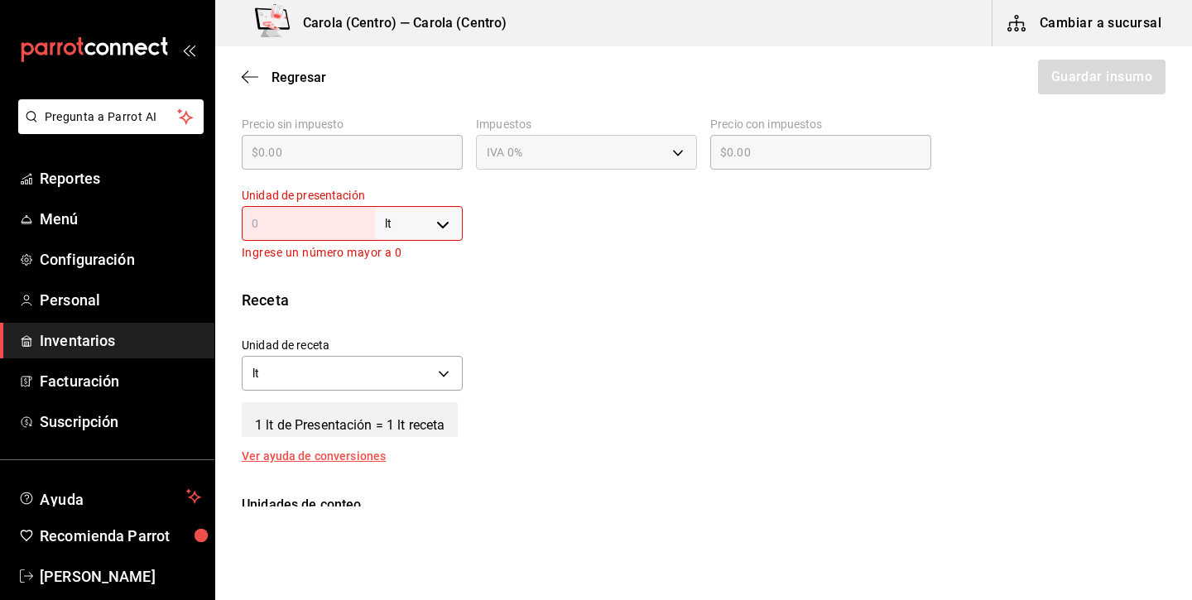
click at [362, 227] on input "text" at bounding box center [308, 223] width 133 height 20
type input "1"
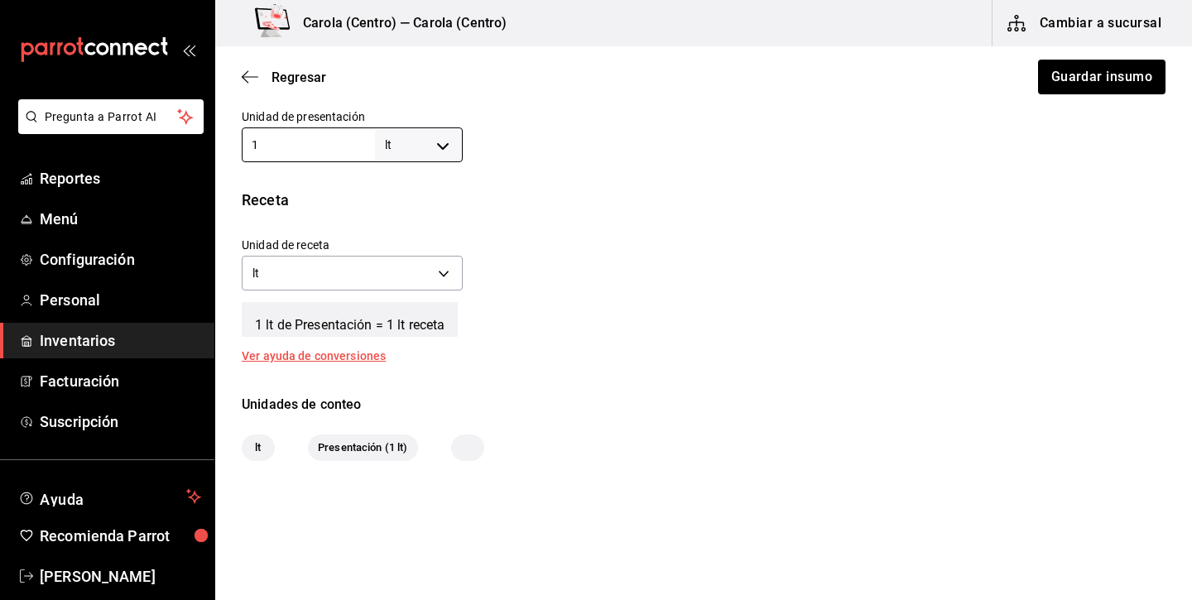
scroll to position [522, 0]
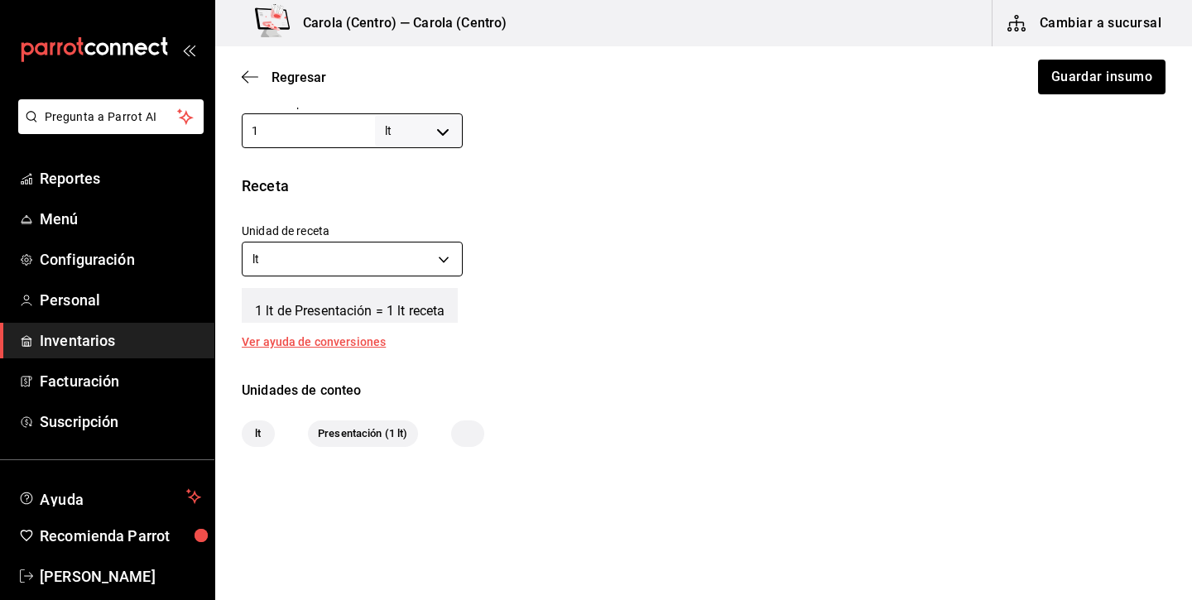
type input "1"
click at [396, 261] on body "Pregunta a Parrot AI Reportes Menú Configuración Personal Inventarios Facturaci…" at bounding box center [596, 253] width 1192 height 506
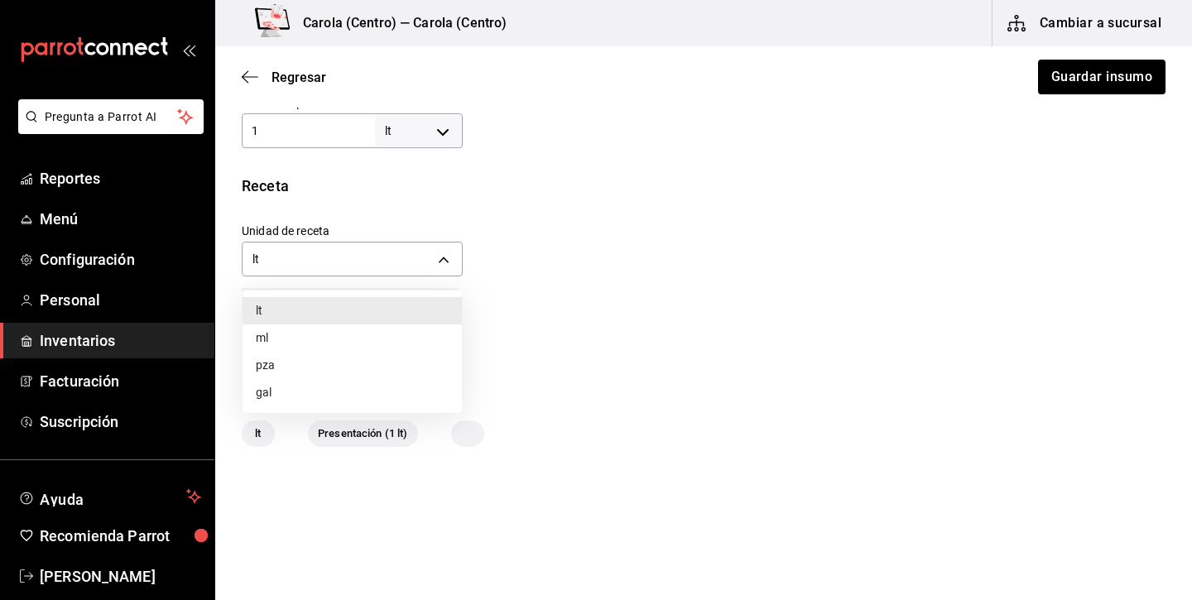
click at [309, 344] on li "ml" at bounding box center [351, 337] width 219 height 27
type input "MILLILITER"
type input "1,000"
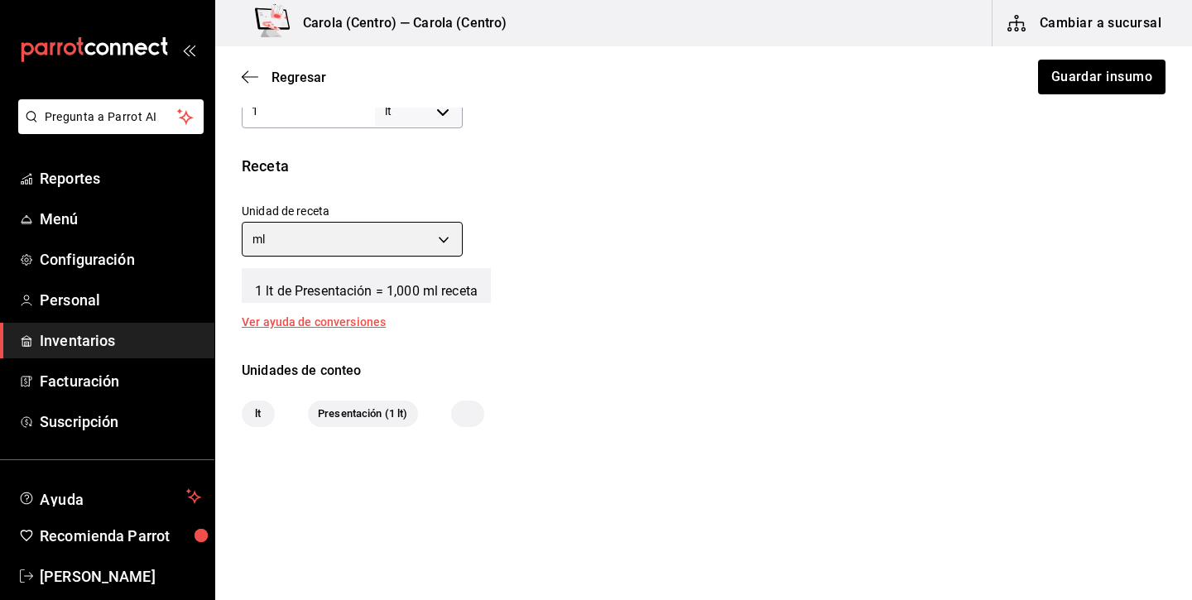
scroll to position [542, 0]
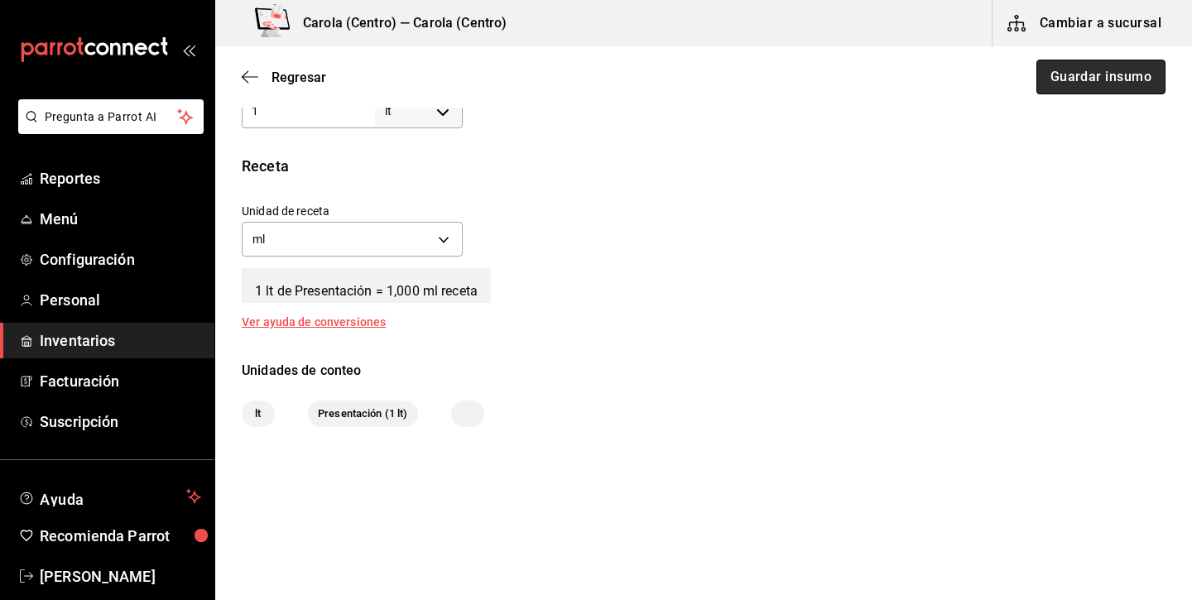
click at [1120, 79] on button "Guardar insumo" at bounding box center [1100, 77] width 129 height 35
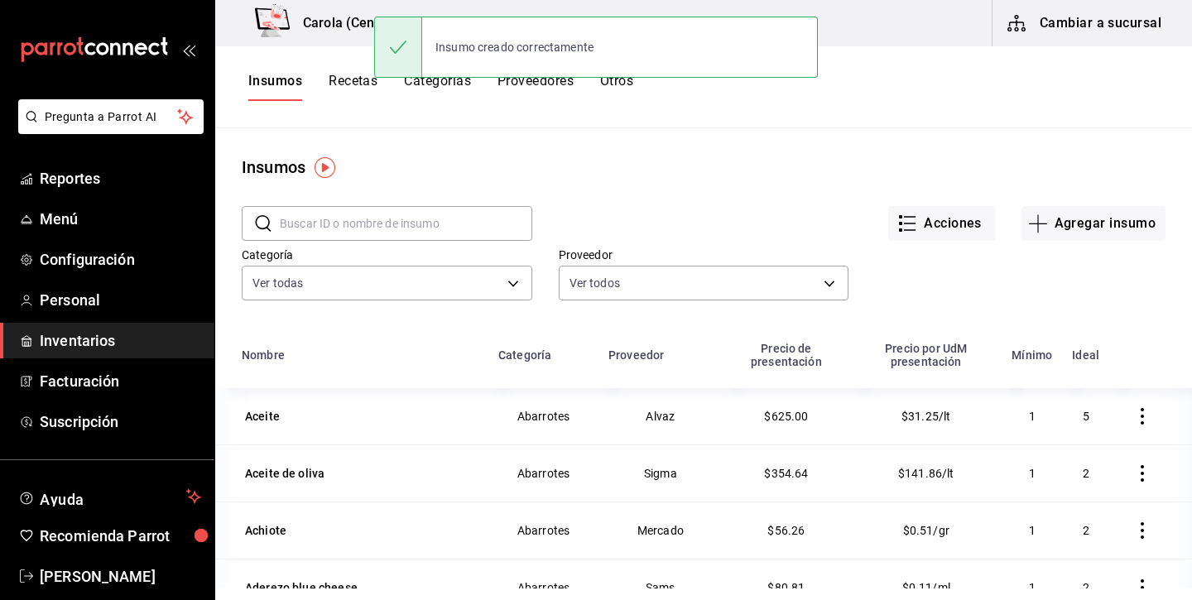
click at [352, 87] on button "Recetas" at bounding box center [352, 87] width 49 height 28
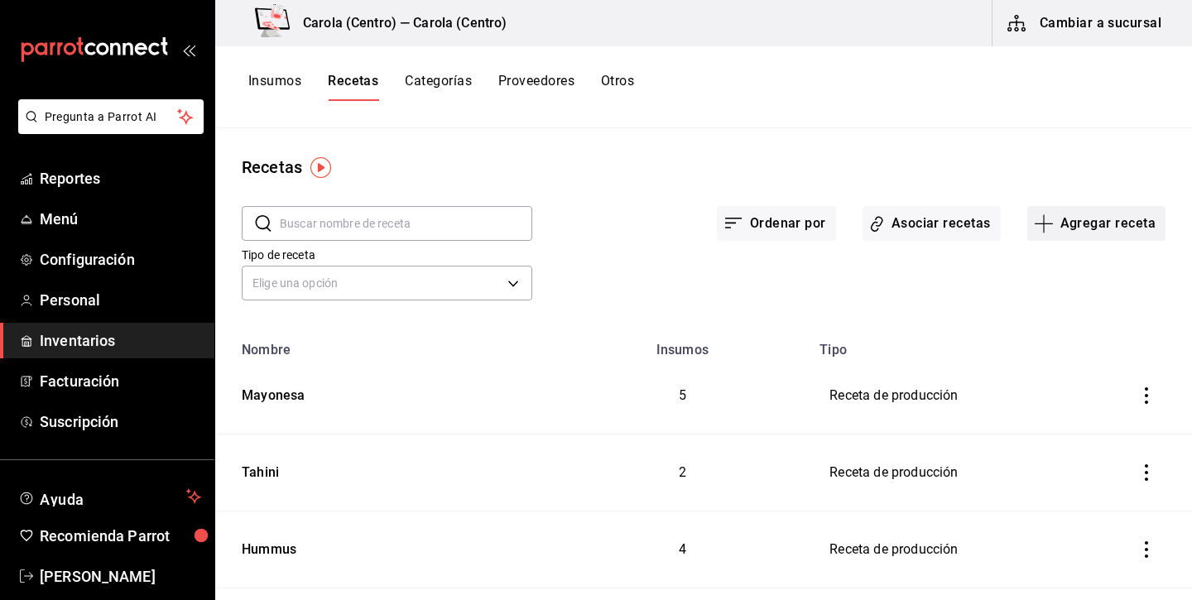
click at [1116, 218] on button "Agregar receta" at bounding box center [1096, 223] width 138 height 35
click at [1060, 362] on span "Receta de producción" at bounding box center [1095, 356] width 139 height 17
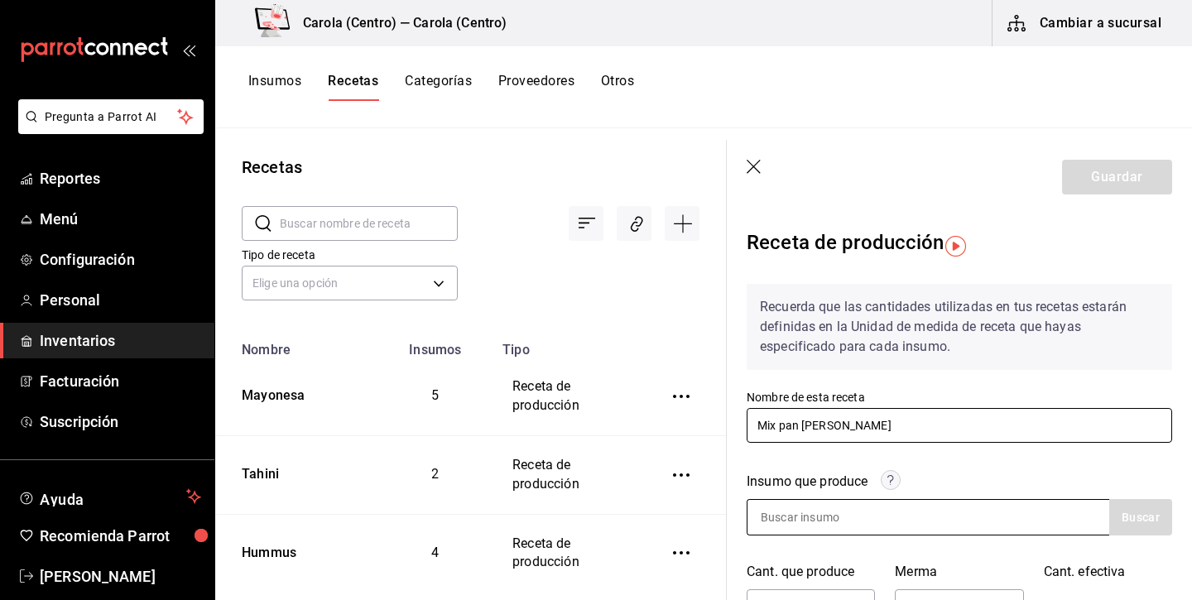
type input "Mix pan frances"
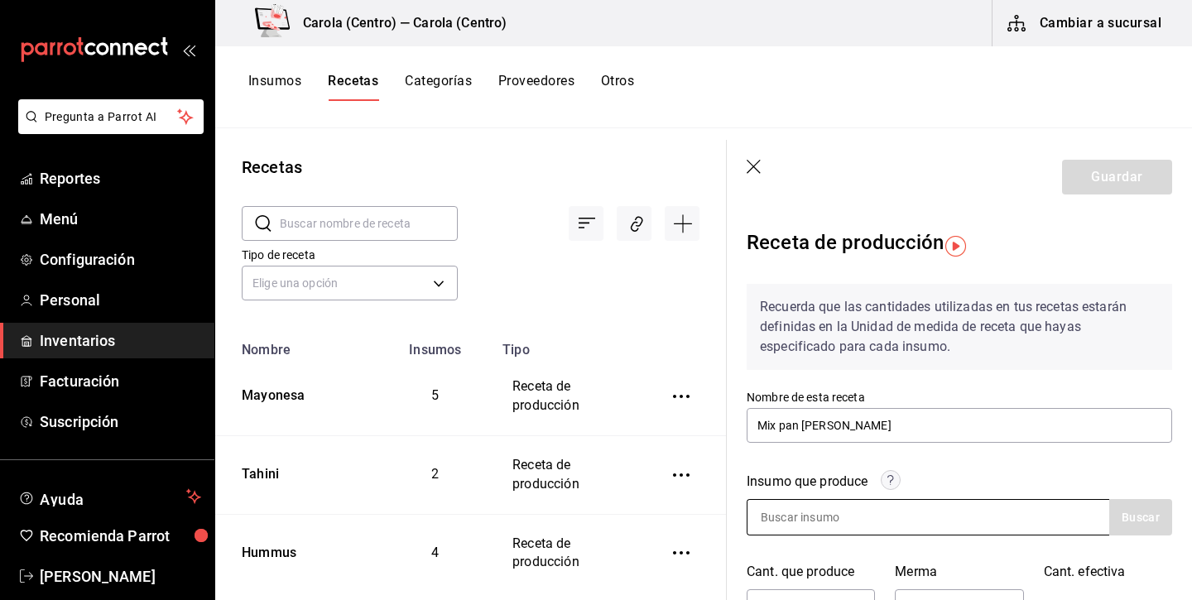
click at [807, 531] on input at bounding box center [829, 517] width 165 height 35
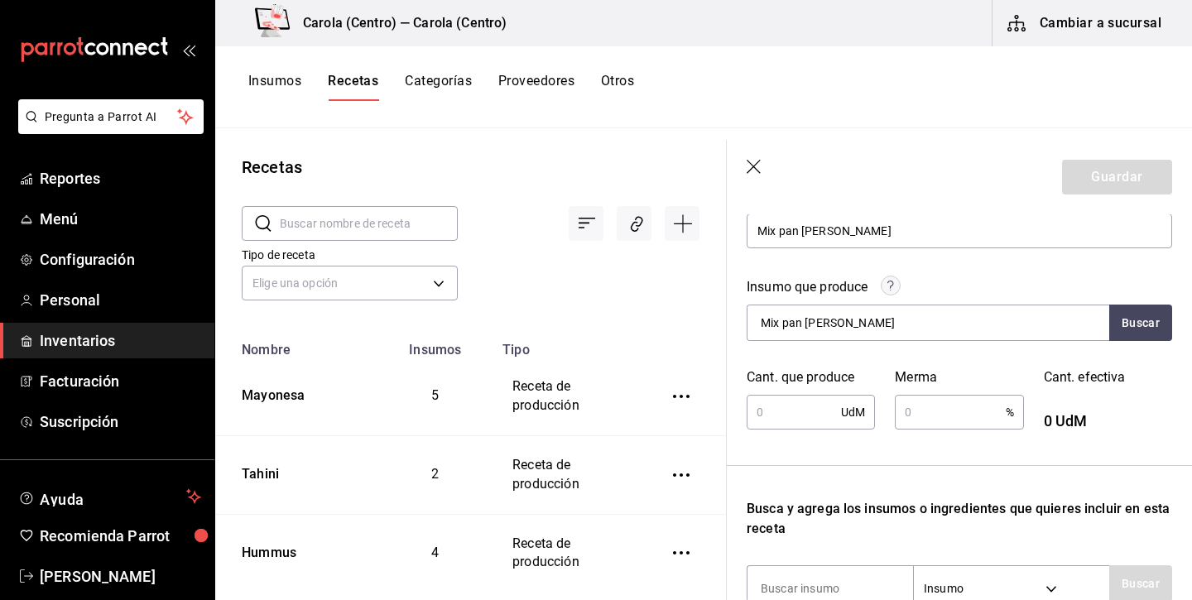
scroll to position [208, 0]
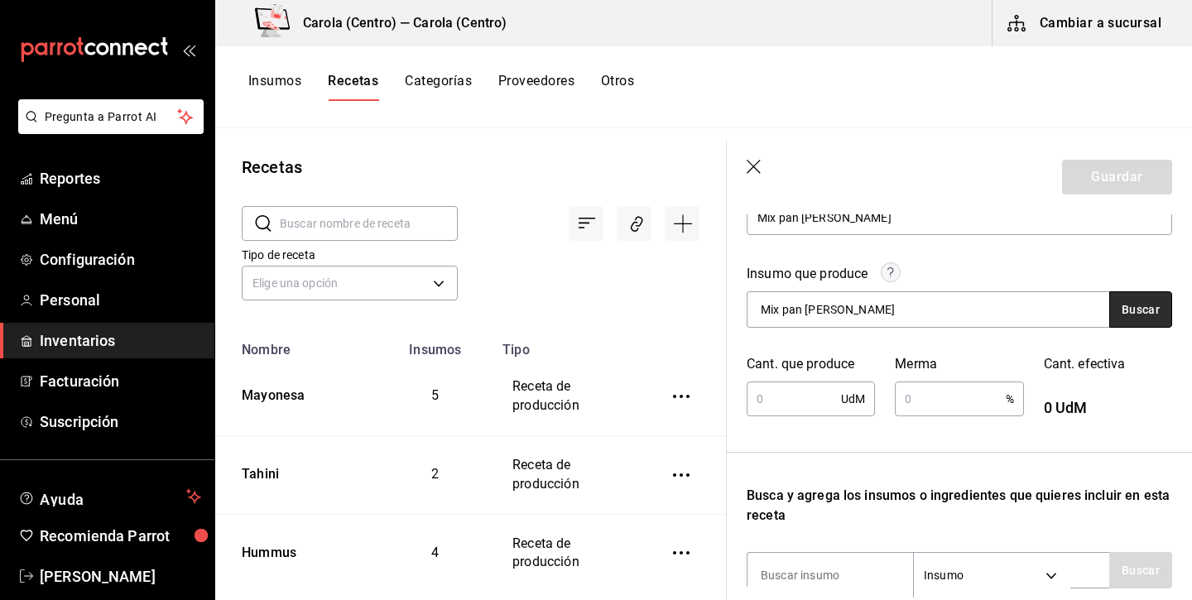
click at [1128, 313] on button "Buscar" at bounding box center [1140, 309] width 63 height 36
drag, startPoint x: 746, startPoint y: 315, endPoint x: 862, endPoint y: 317, distance: 115.9
click at [862, 317] on input "Mix pan frances" at bounding box center [829, 309] width 165 height 35
type input "Mix"
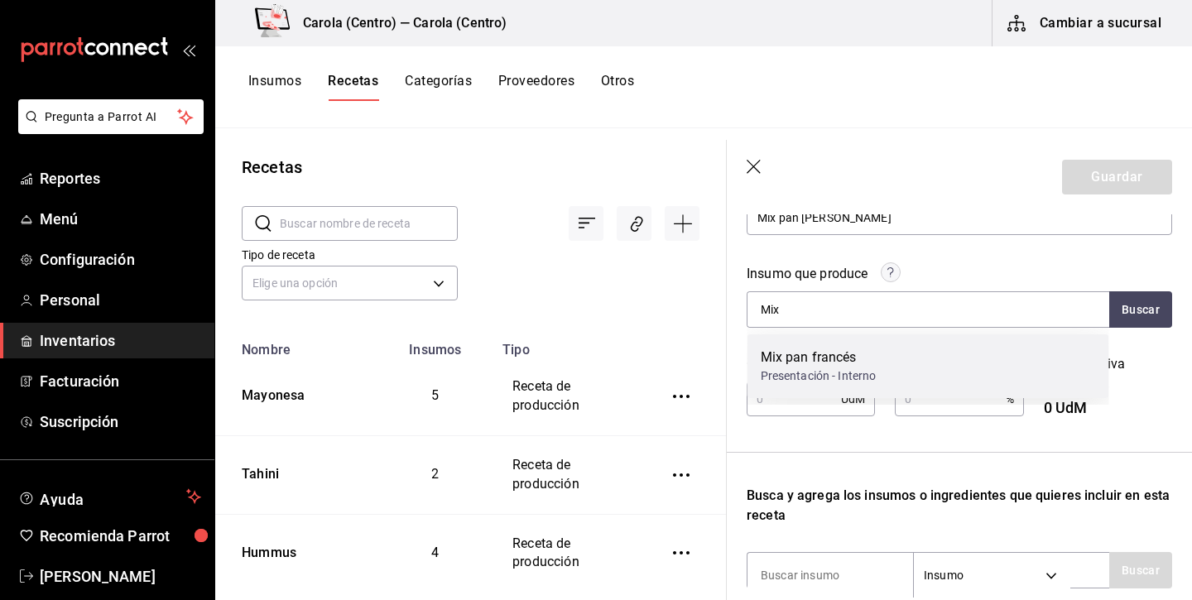
click at [791, 378] on div "Presentación - Interno" at bounding box center [818, 375] width 116 height 17
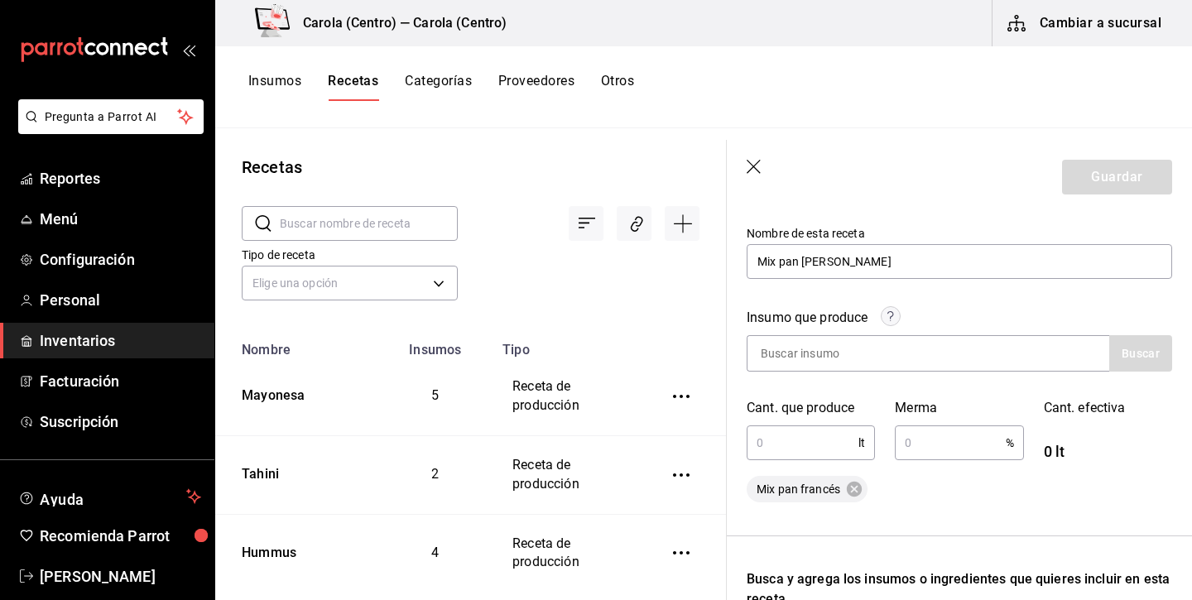
scroll to position [155, 1]
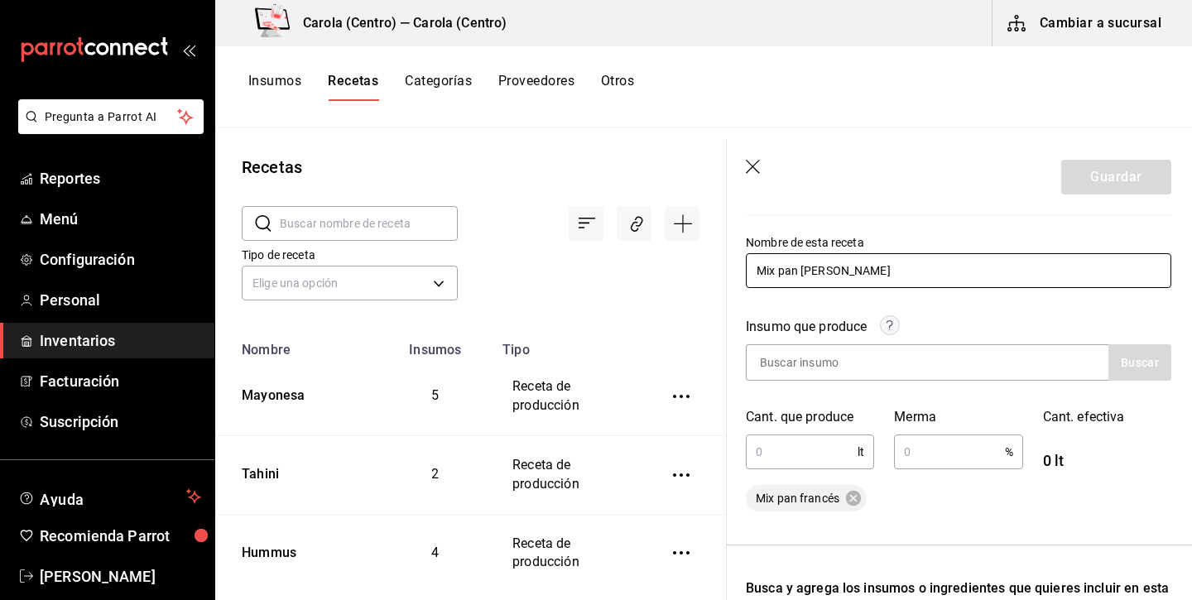
click at [836, 272] on input "Mix pan frances" at bounding box center [958, 270] width 425 height 35
type input "Mix pan francés"
click at [803, 444] on input "text" at bounding box center [802, 451] width 112 height 33
type input "4"
type input "0.4"
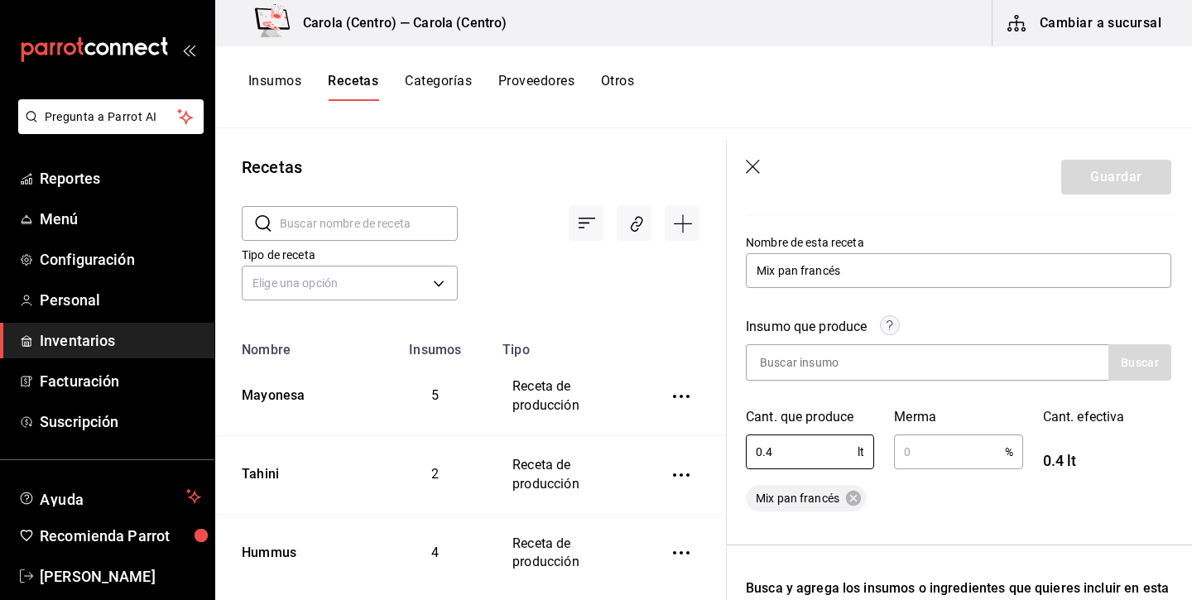
click at [974, 447] on input "text" at bounding box center [949, 451] width 110 height 33
click at [957, 520] on div "Recuerda que las cantidades utilizadas en tus recetas estarán definidas en la U…" at bounding box center [958, 494] width 425 height 757
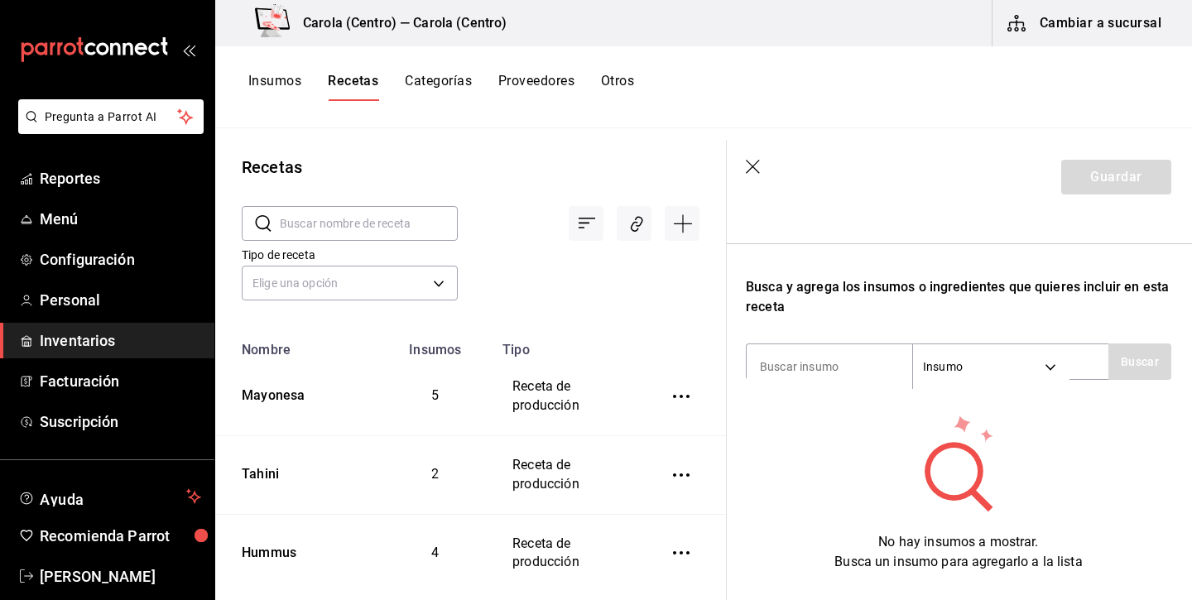
scroll to position [469, 1]
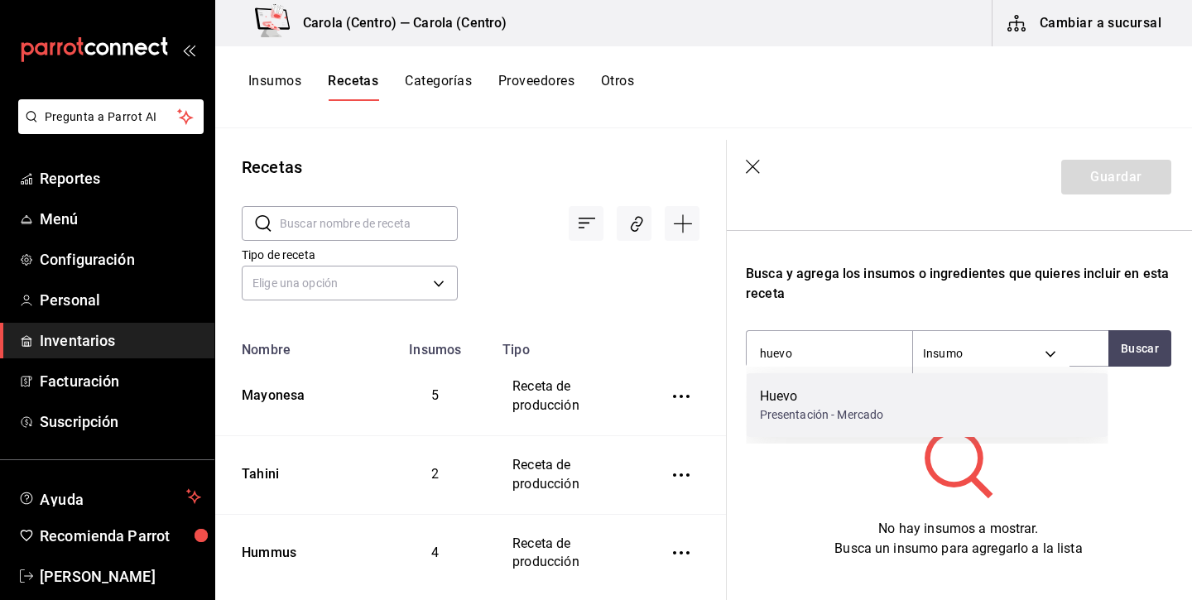
click at [827, 408] on div "Presentación - Mercado" at bounding box center [822, 414] width 124 height 17
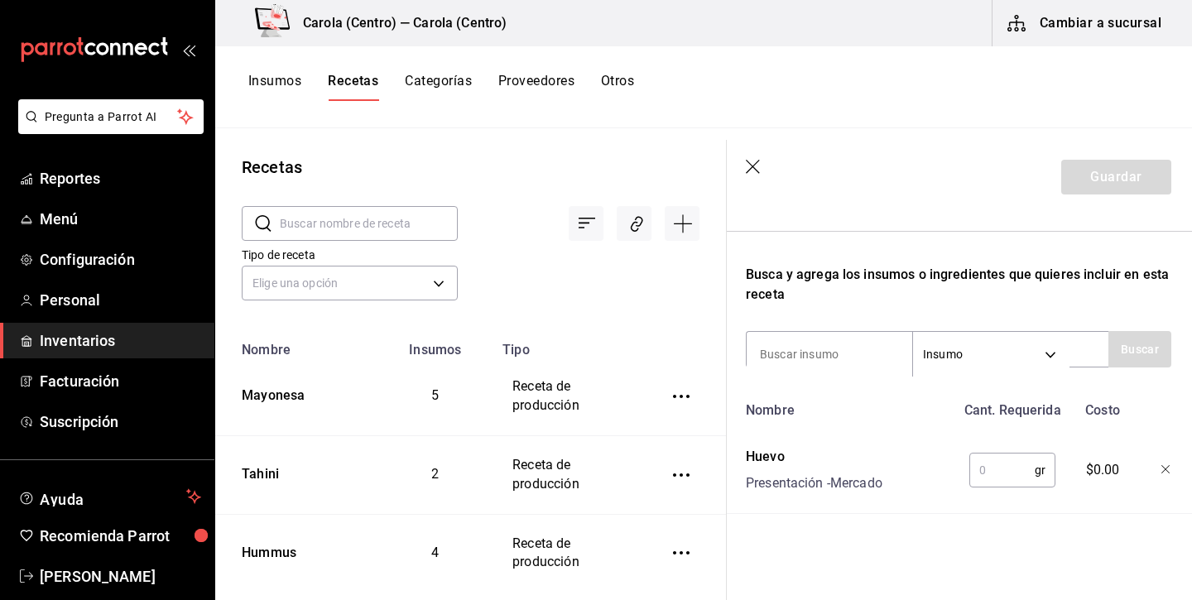
scroll to position [468, 1]
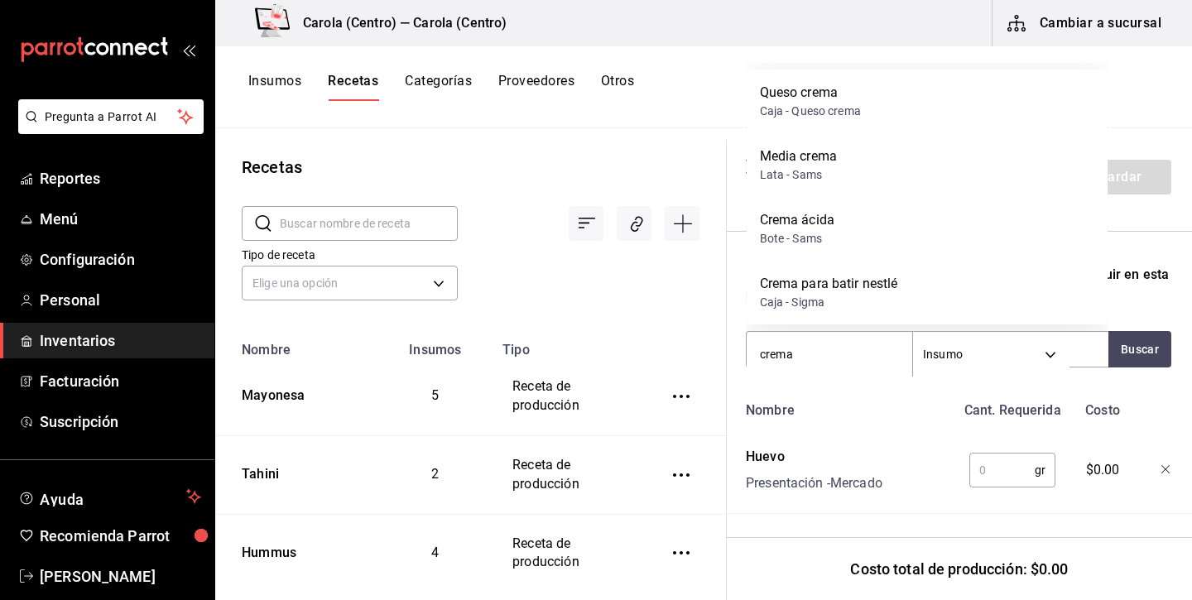
click at [865, 292] on div "Crema para batir nestlé" at bounding box center [829, 284] width 138 height 20
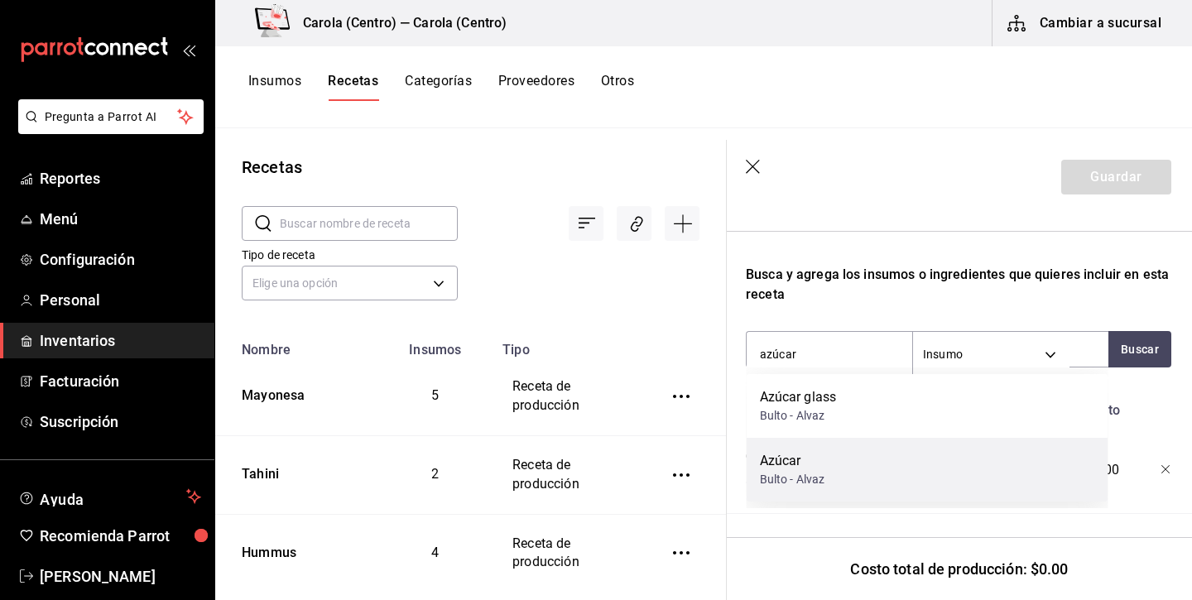
click at [802, 451] on div "Azúcar" at bounding box center [792, 461] width 65 height 20
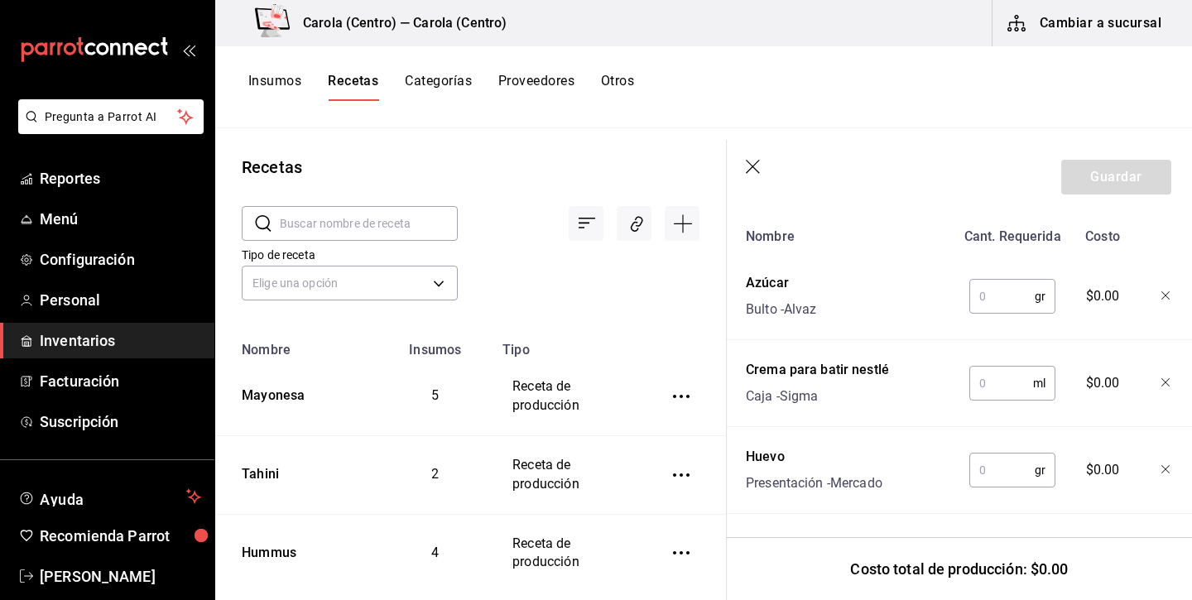
scroll to position [642, 1]
click at [1003, 298] on input "text" at bounding box center [1001, 296] width 65 height 33
click at [1000, 382] on input "text" at bounding box center [1001, 383] width 64 height 33
click at [987, 468] on input "text" at bounding box center [1001, 469] width 65 height 33
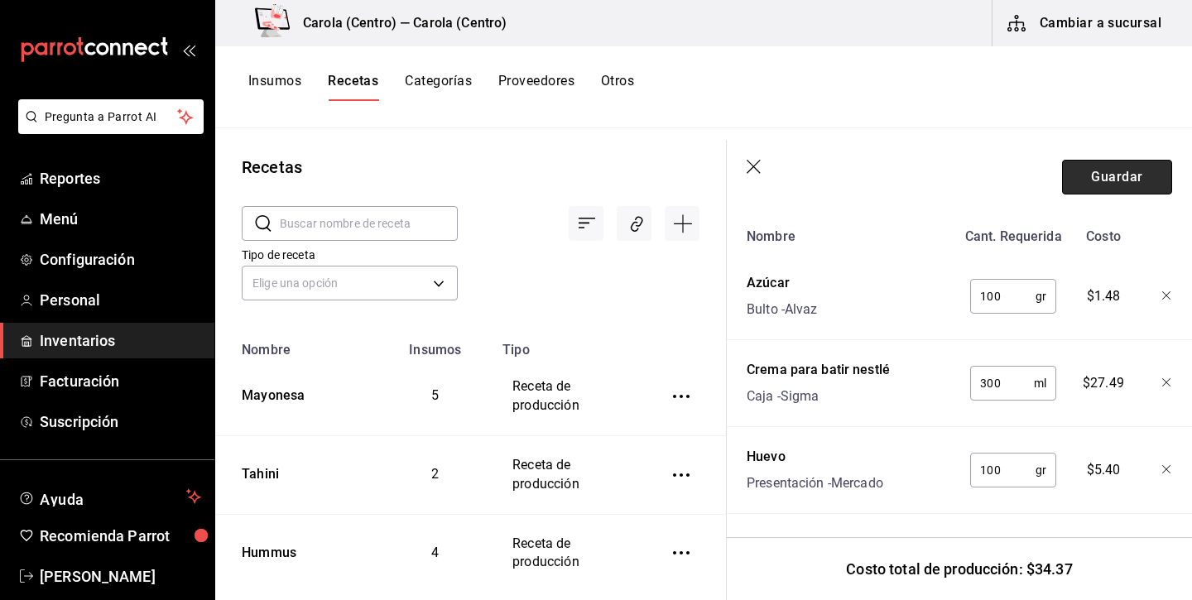
click at [1129, 172] on button "Guardar" at bounding box center [1117, 177] width 110 height 35
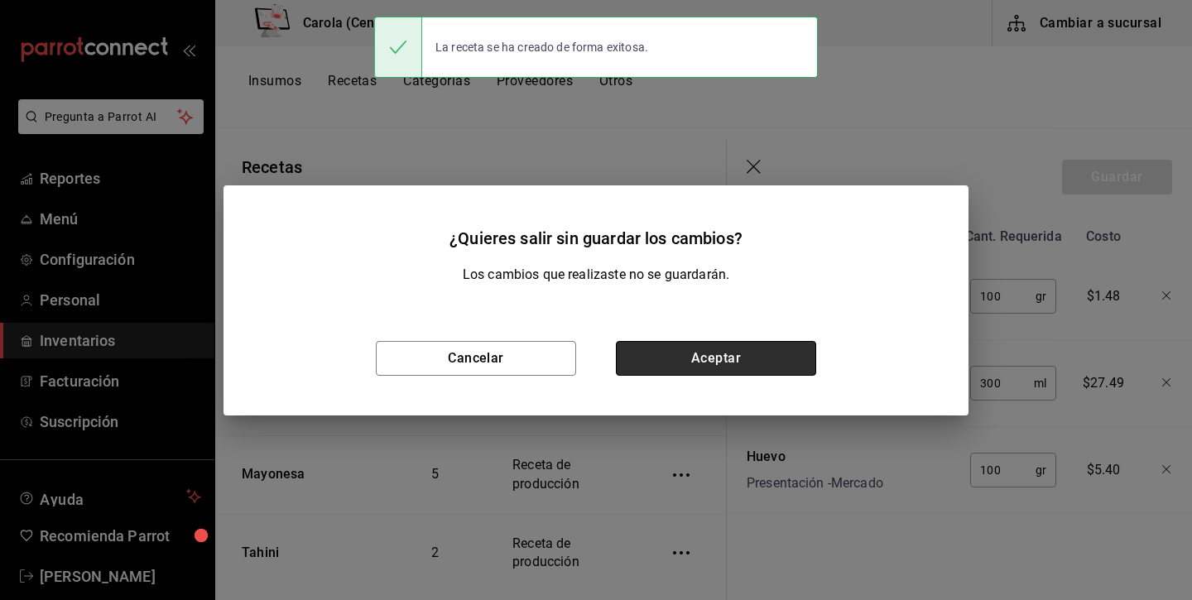
click at [755, 344] on button "Aceptar" at bounding box center [716, 358] width 200 height 35
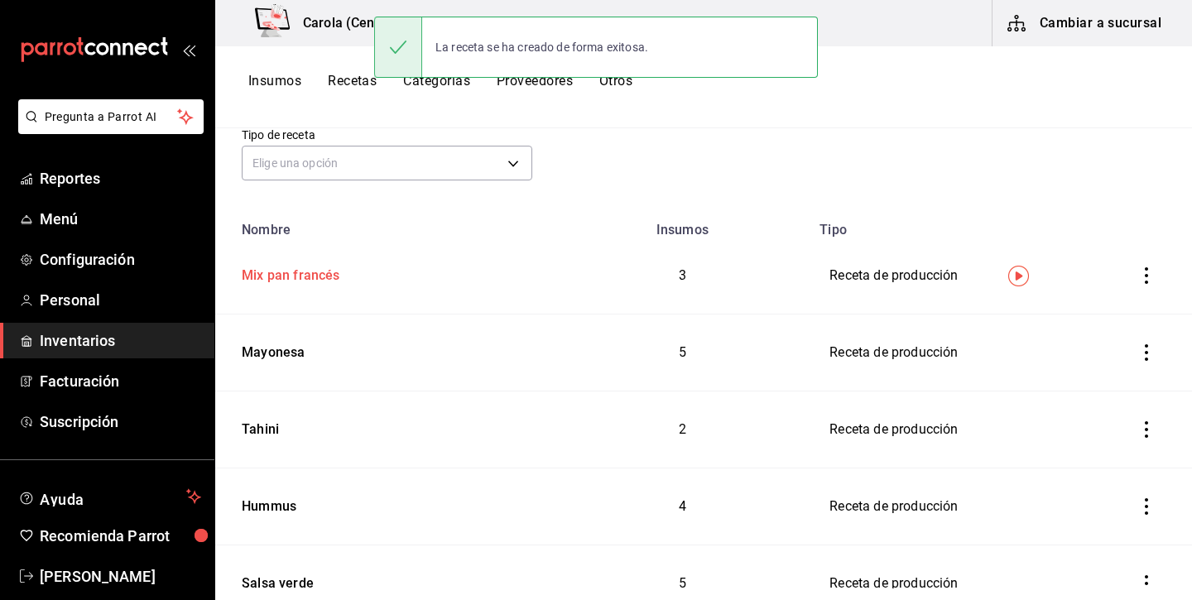
scroll to position [207, 0]
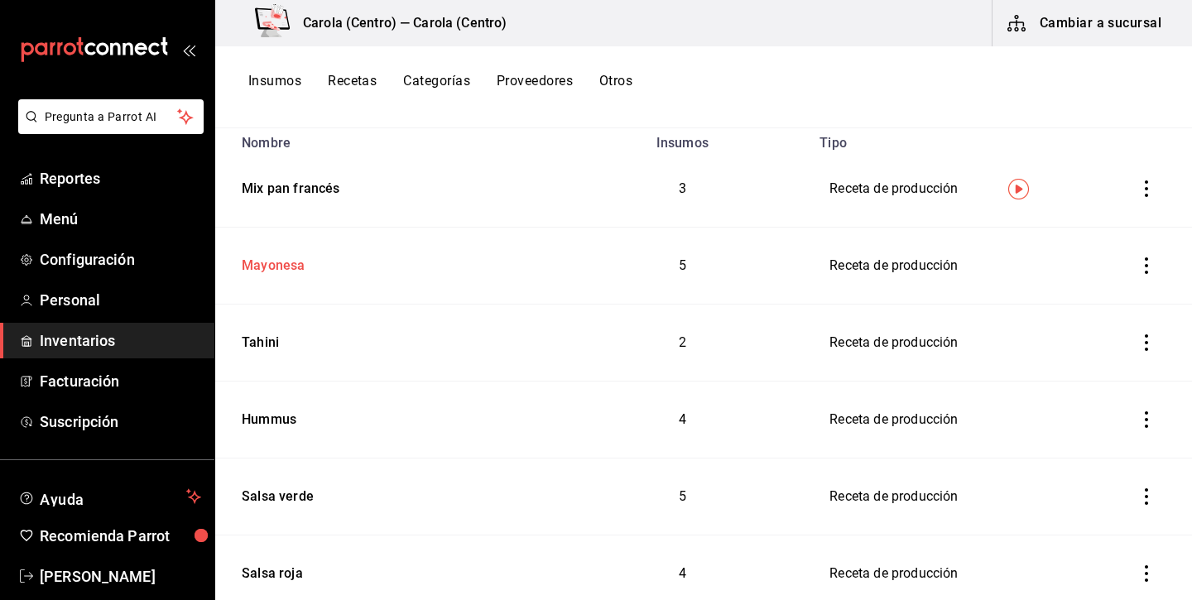
click at [272, 257] on div "Mayonesa" at bounding box center [270, 263] width 70 height 26
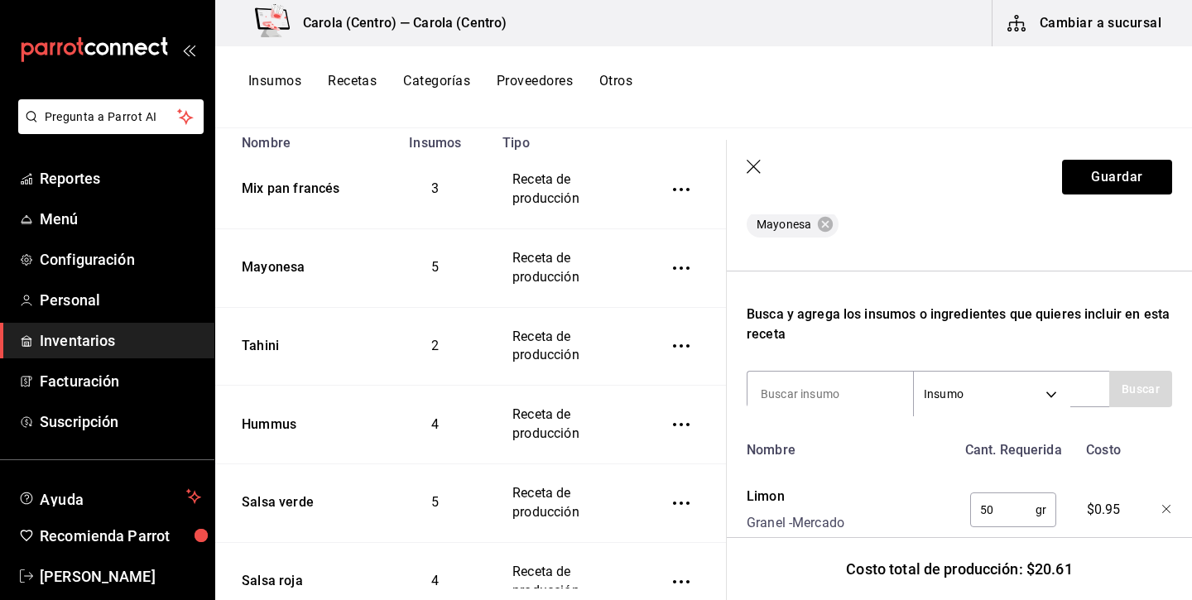
scroll to position [357, 1]
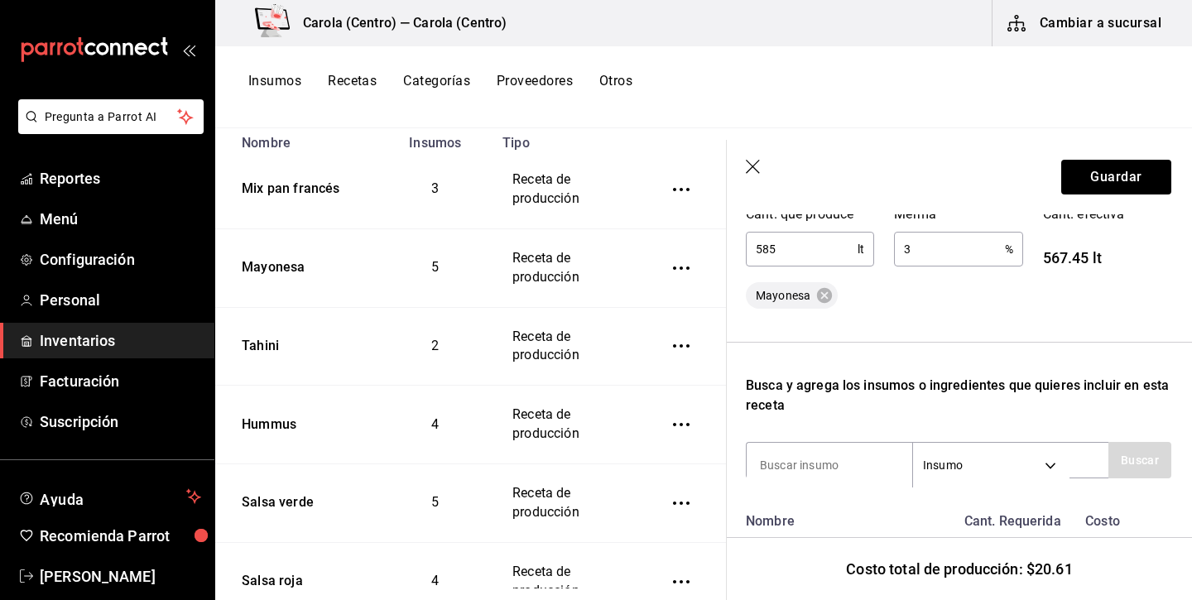
click at [755, 256] on input "585" at bounding box center [802, 249] width 112 height 33
click at [753, 251] on input "585" at bounding box center [802, 249] width 112 height 33
click at [1140, 185] on button "Guardar" at bounding box center [1116, 177] width 110 height 35
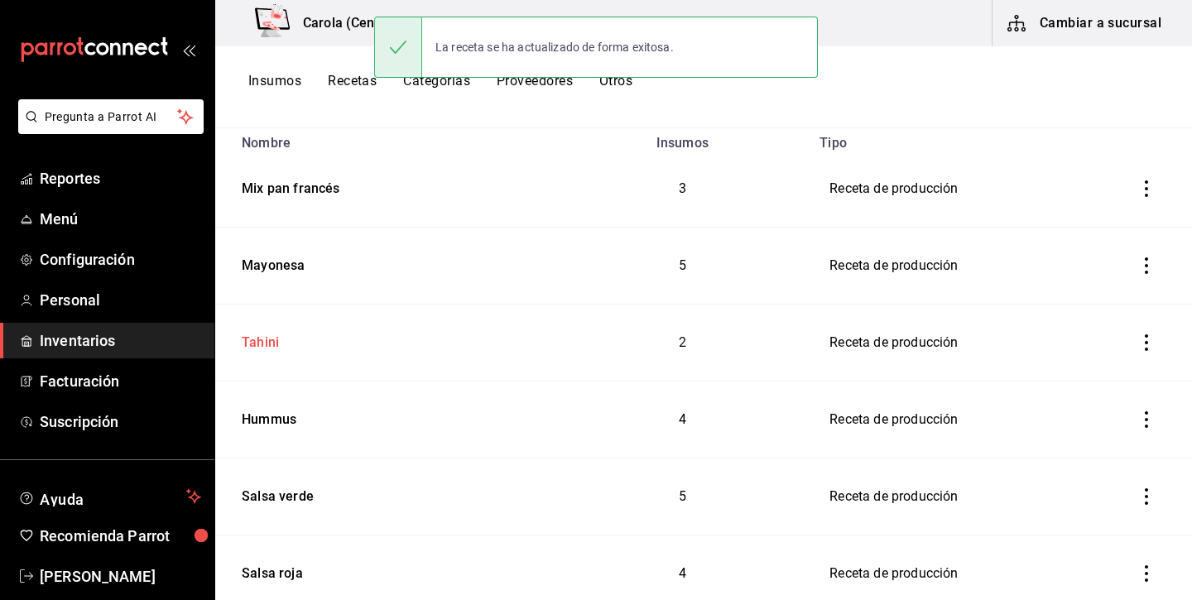
click at [277, 337] on div "Tahini" at bounding box center [257, 340] width 44 height 26
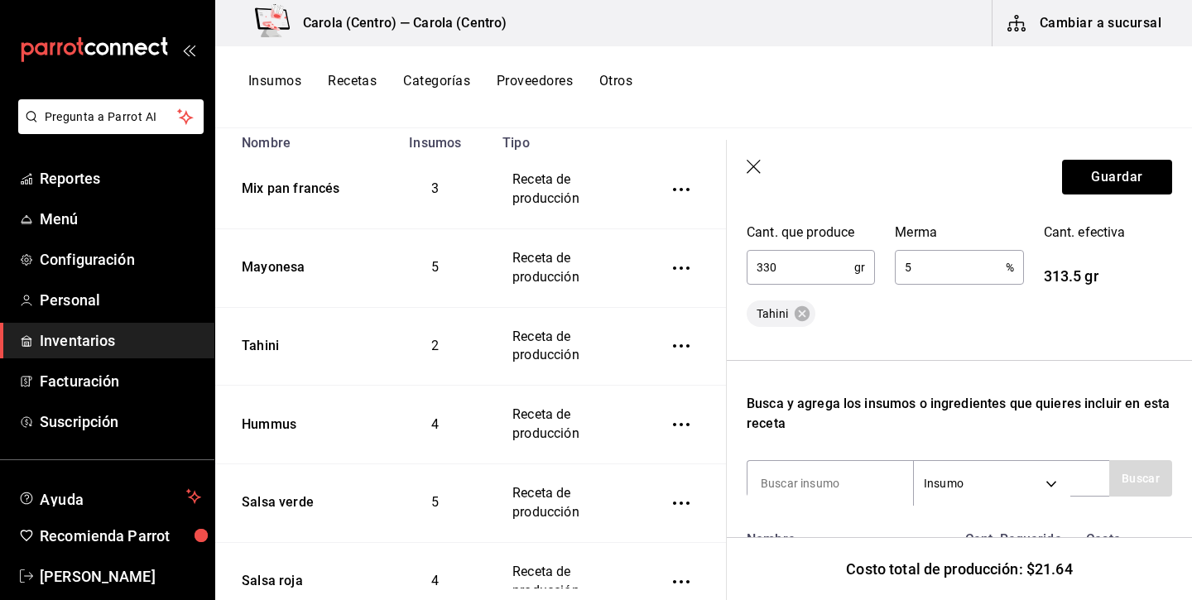
scroll to position [338, 0]
click at [749, 168] on icon "button" at bounding box center [754, 168] width 17 height 17
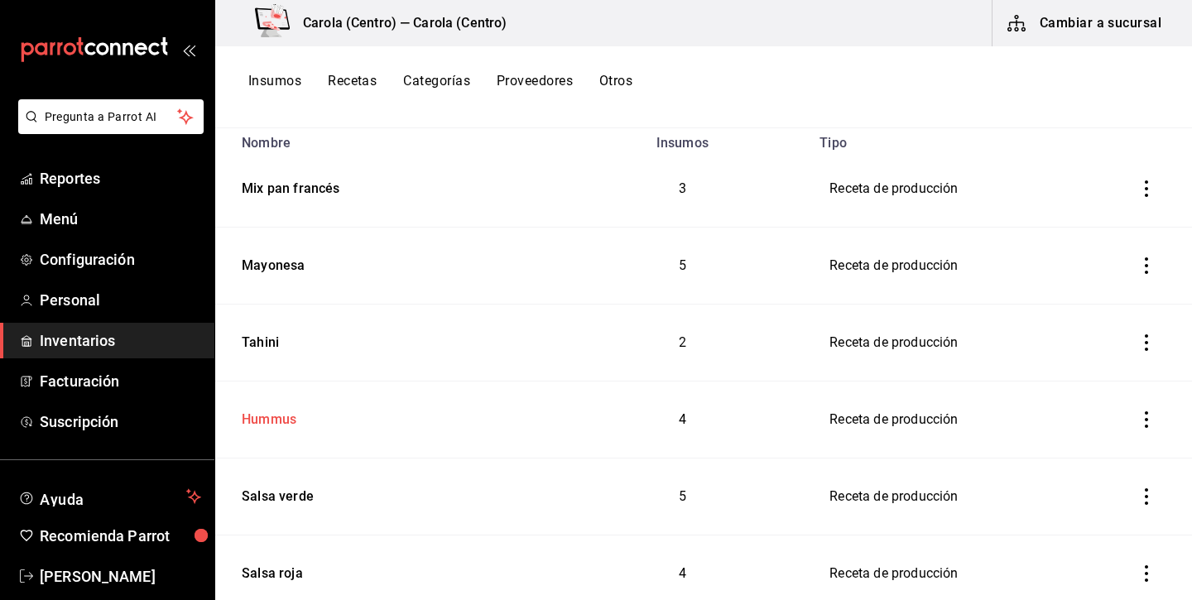
click at [281, 420] on div "Hummus" at bounding box center [265, 417] width 61 height 26
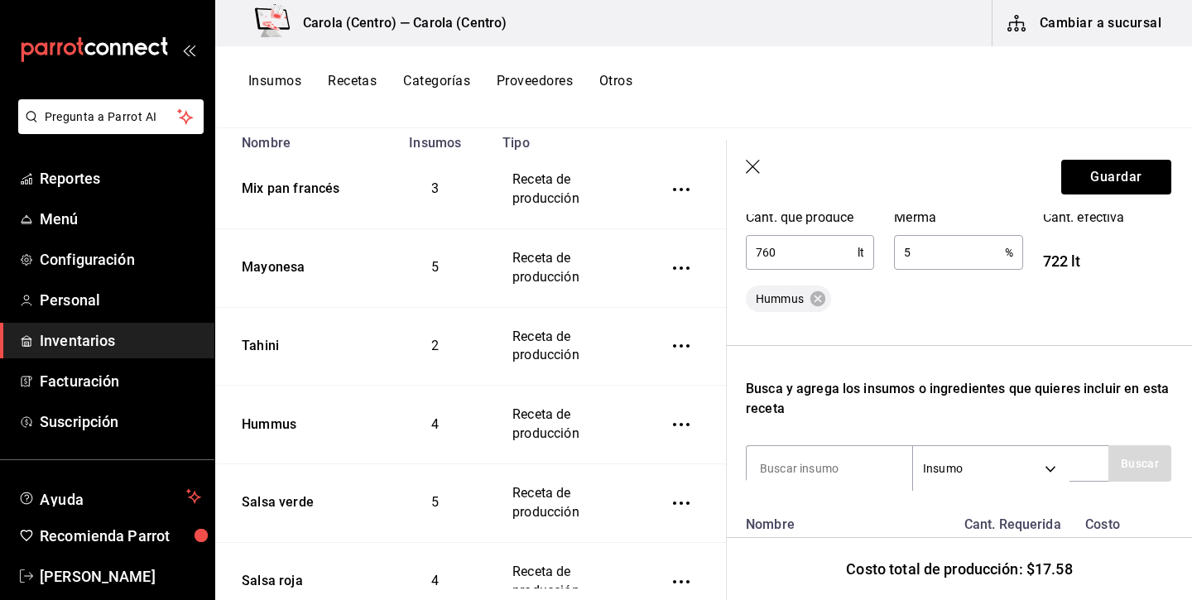
scroll to position [359, 1]
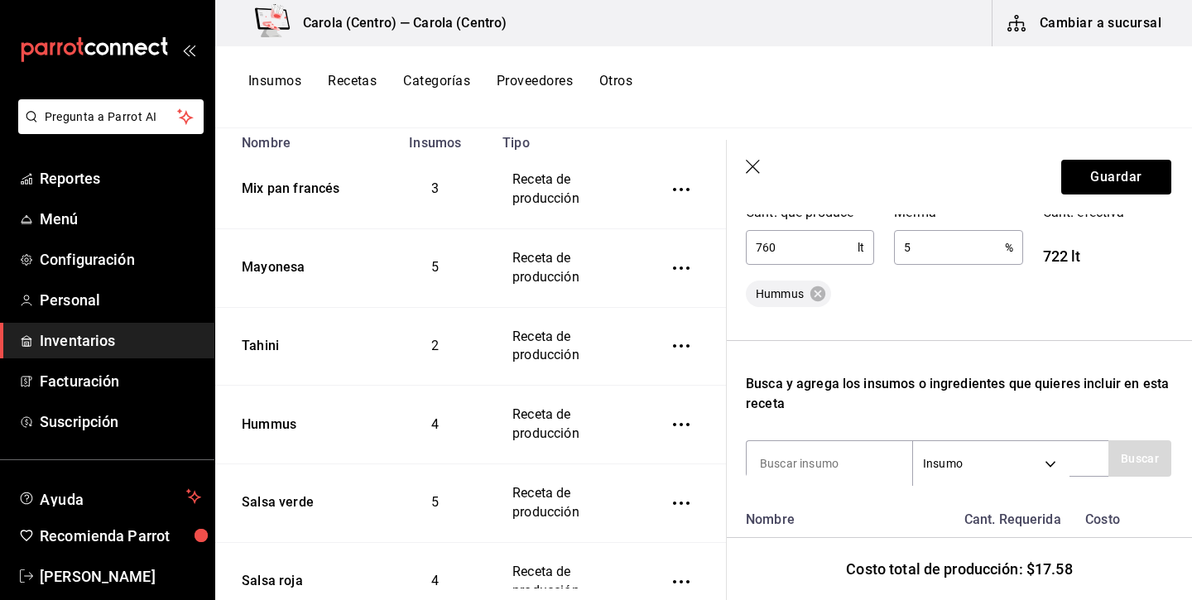
click at [755, 252] on input "760" at bounding box center [802, 247] width 112 height 33
click at [1112, 179] on button "Guardar" at bounding box center [1116, 177] width 110 height 35
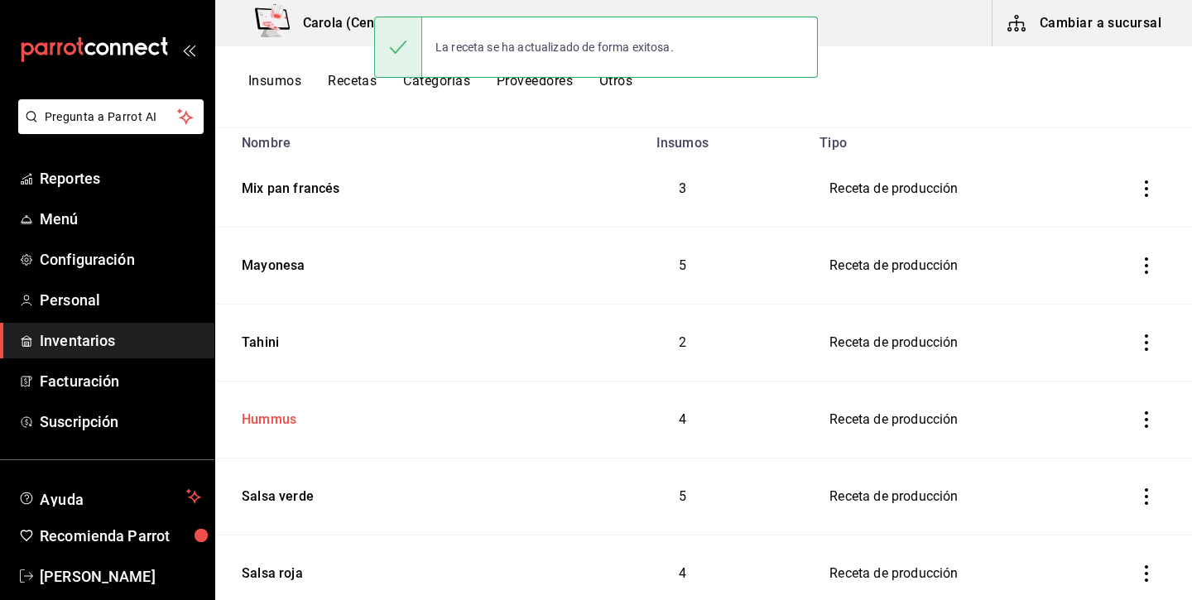
click at [285, 417] on div "Hummus" at bounding box center [265, 417] width 61 height 26
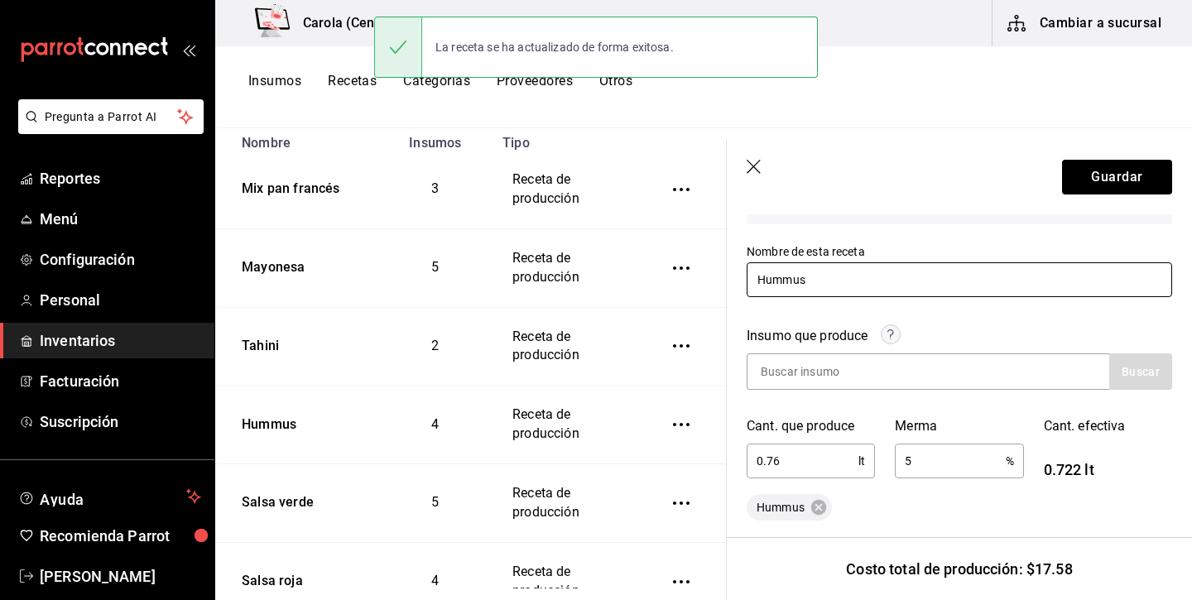
scroll to position [132, 0]
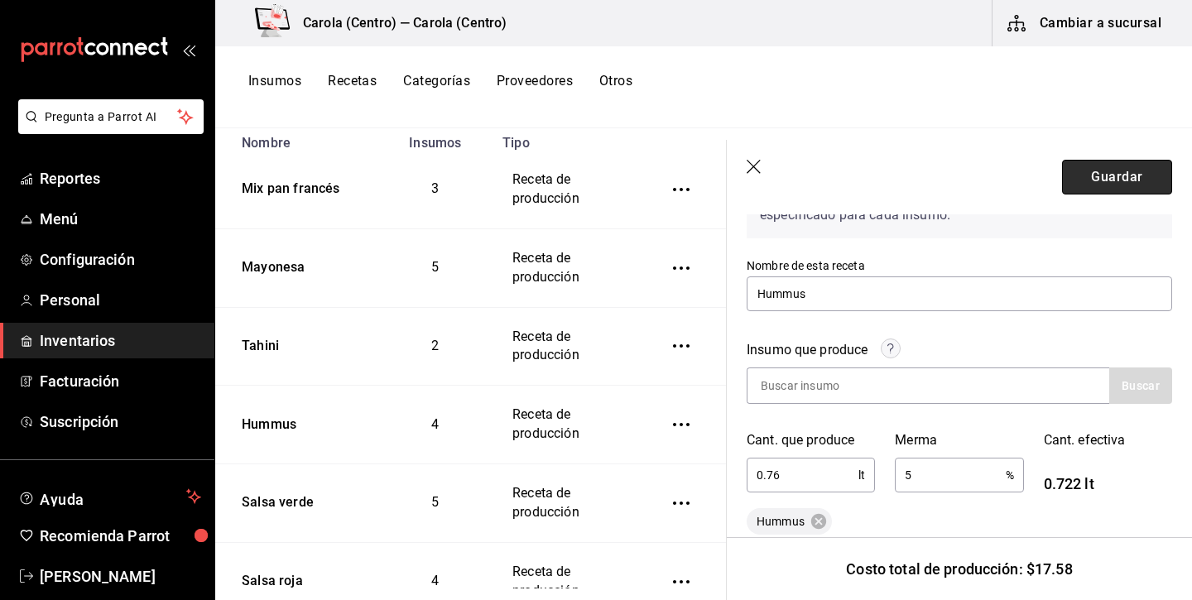
click at [1126, 171] on button "Guardar" at bounding box center [1117, 177] width 110 height 35
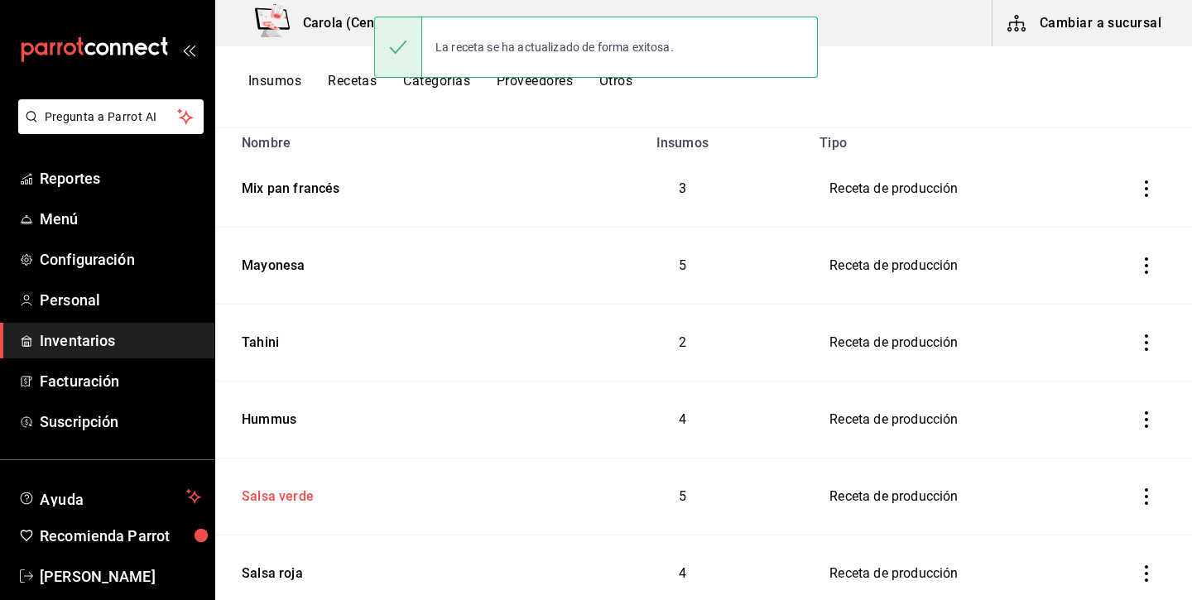
click at [294, 496] on div "Salsa verde" at bounding box center [274, 494] width 79 height 26
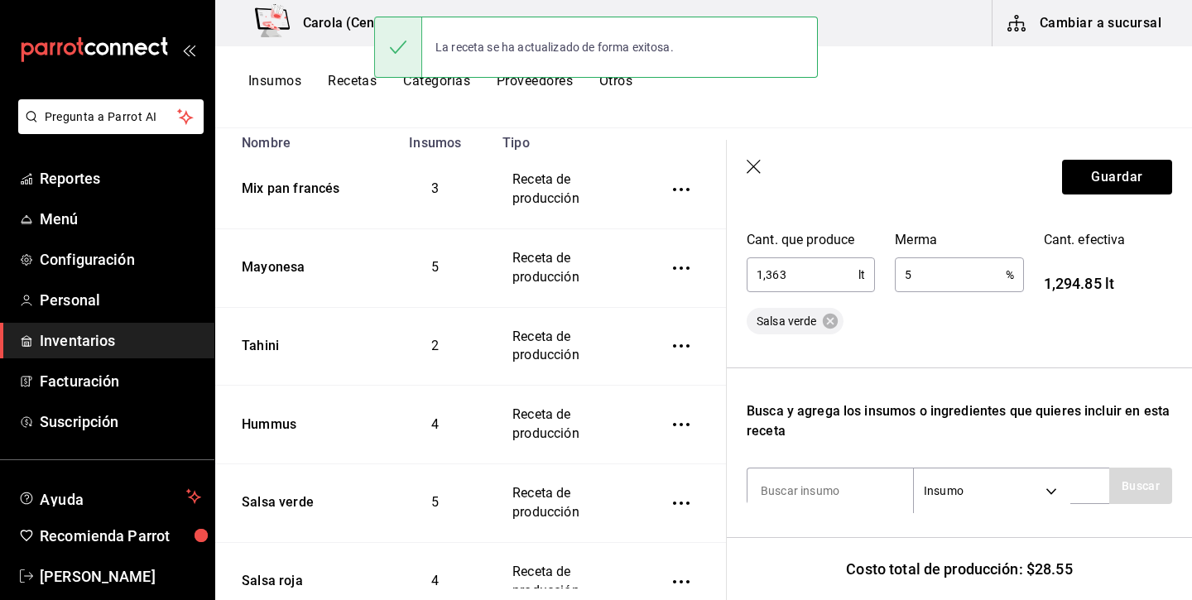
scroll to position [355, 0]
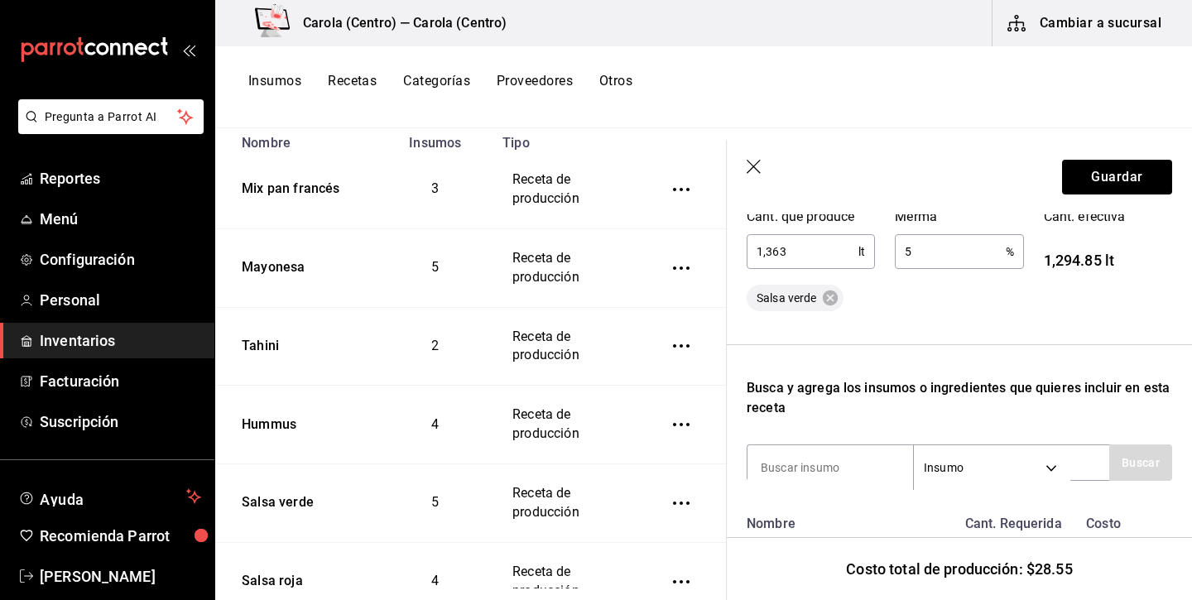
click at [767, 258] on input "1,363" at bounding box center [802, 251] width 112 height 33
click at [1105, 181] on button "Guardar" at bounding box center [1117, 177] width 110 height 35
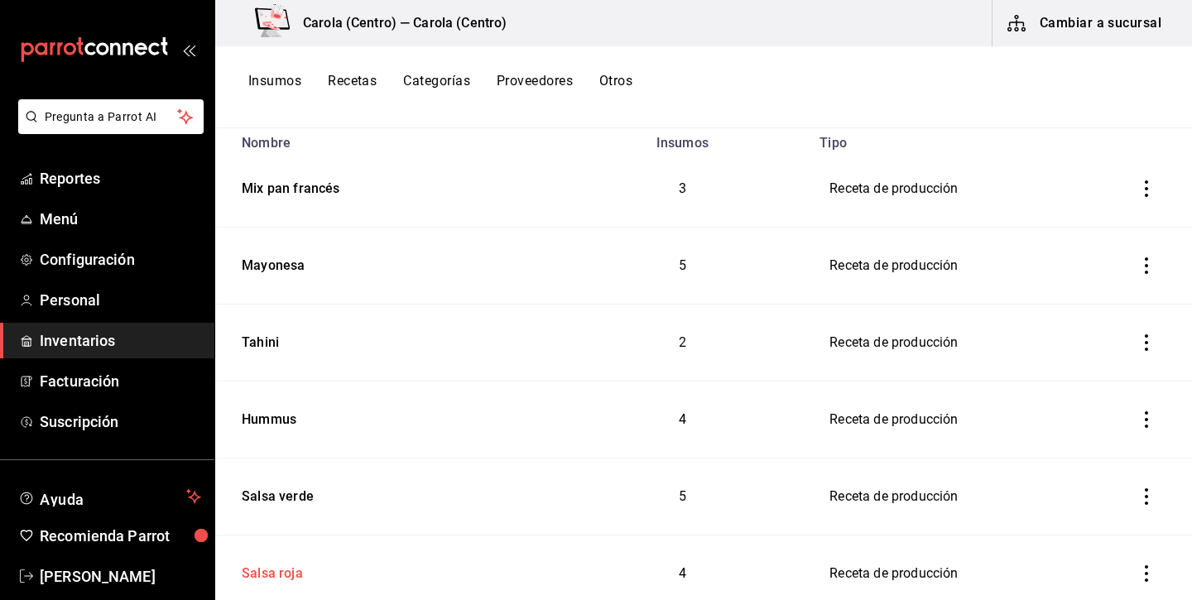
click at [283, 565] on div "Salsa roja" at bounding box center [269, 571] width 68 height 26
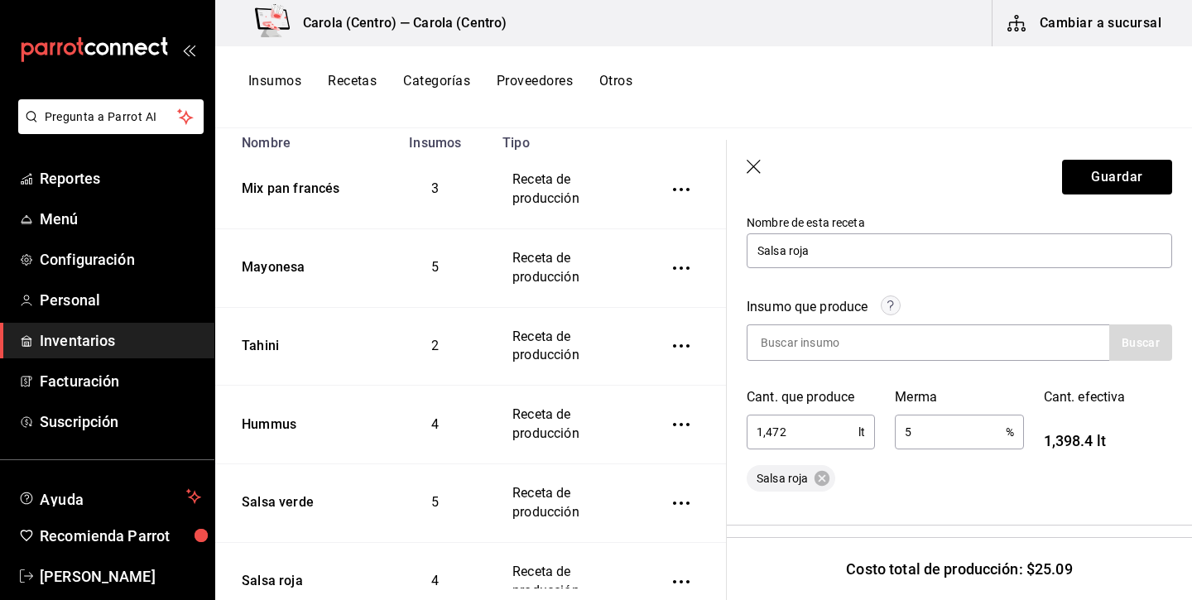
scroll to position [170, 0]
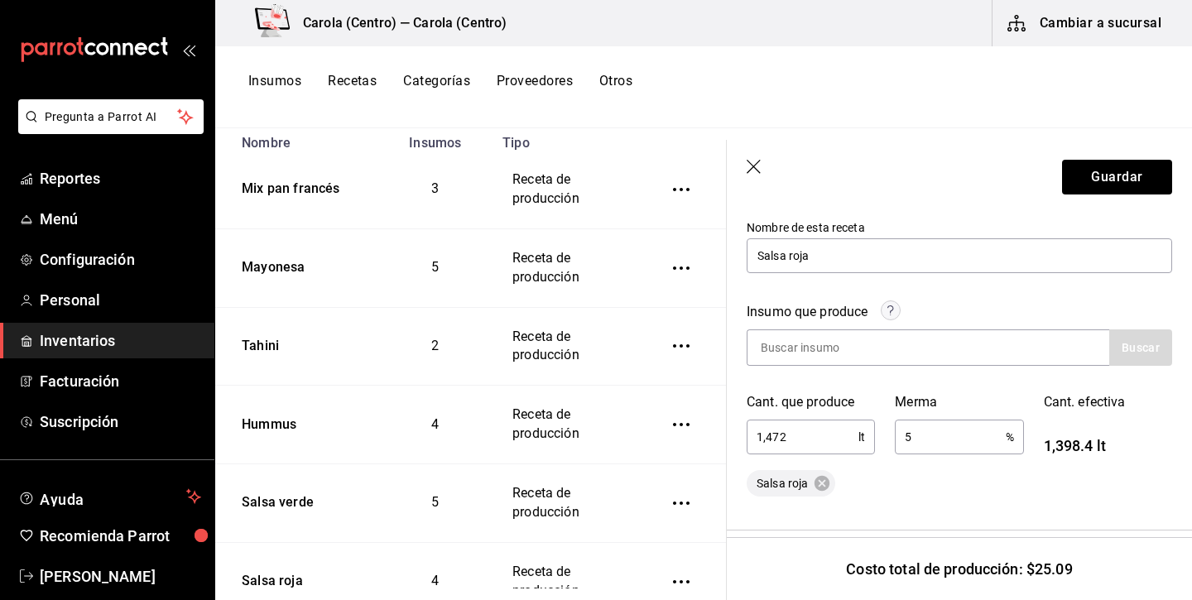
click at [769, 443] on input "1,472" at bounding box center [802, 436] width 112 height 33
click at [1131, 186] on button "Guardar" at bounding box center [1117, 177] width 110 height 35
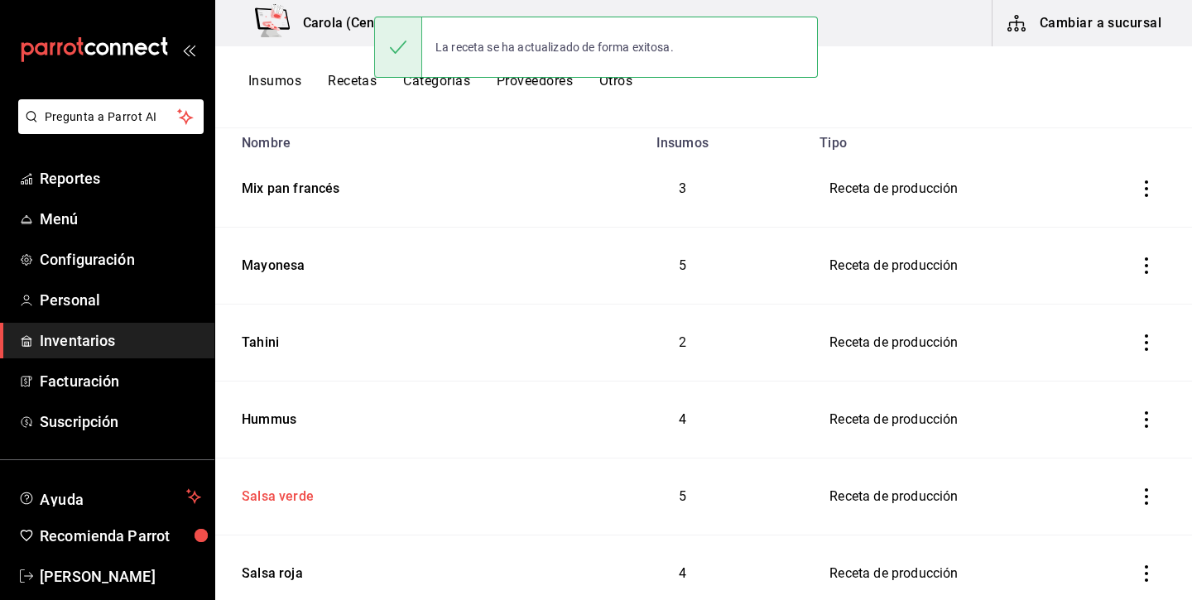
click at [295, 507] on td "Salsa verde" at bounding box center [384, 496] width 339 height 77
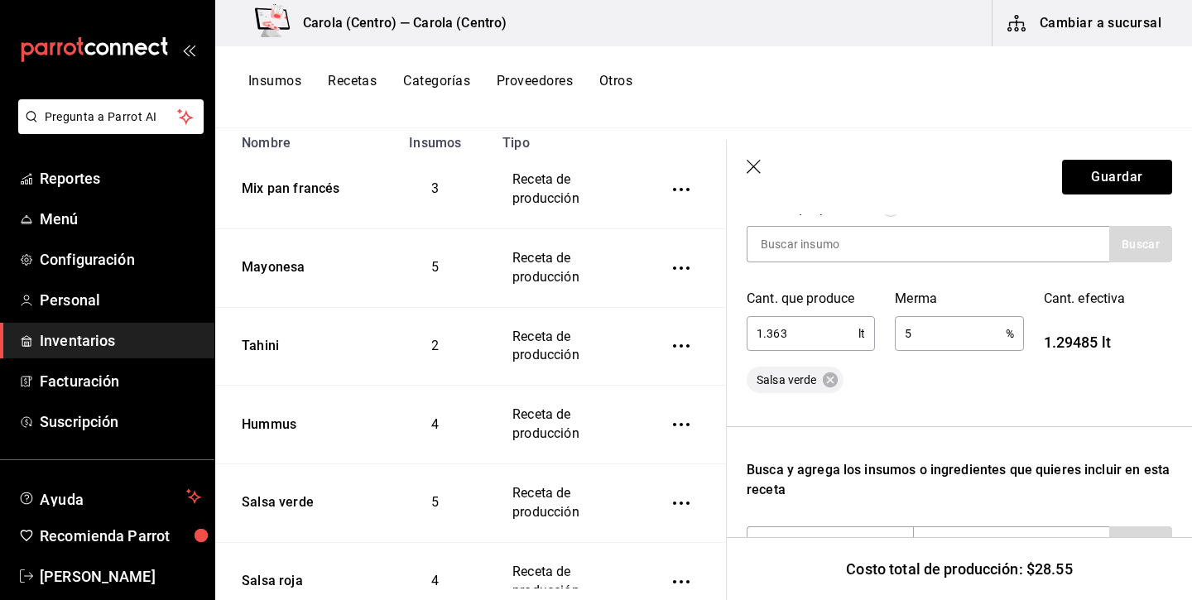
scroll to position [261, 0]
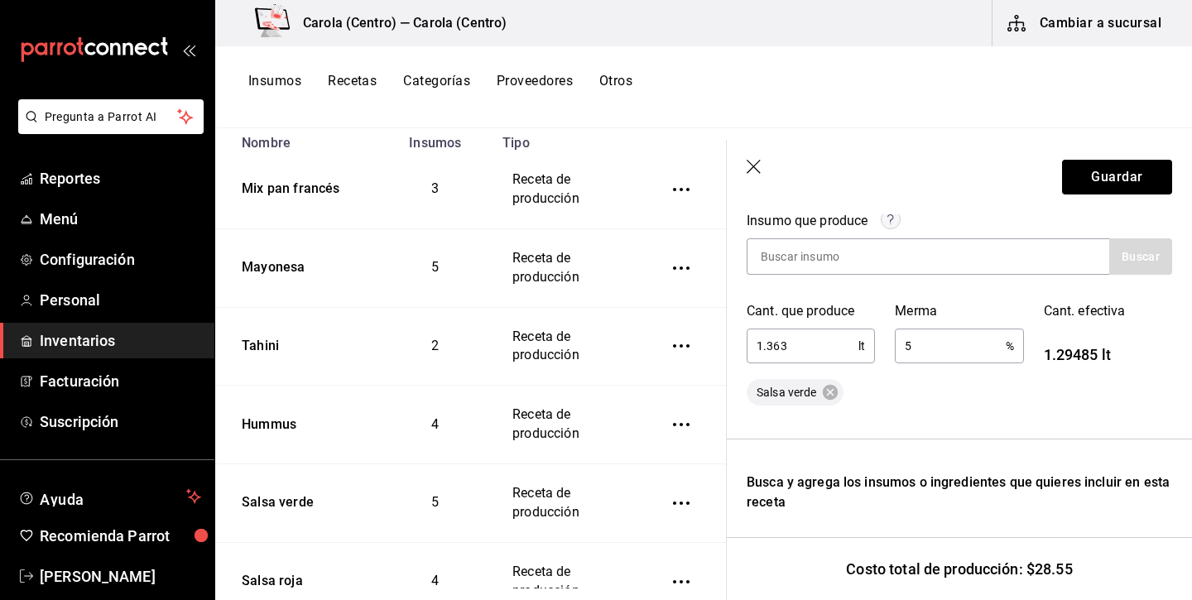
click at [748, 168] on icon "button" at bounding box center [754, 168] width 17 height 17
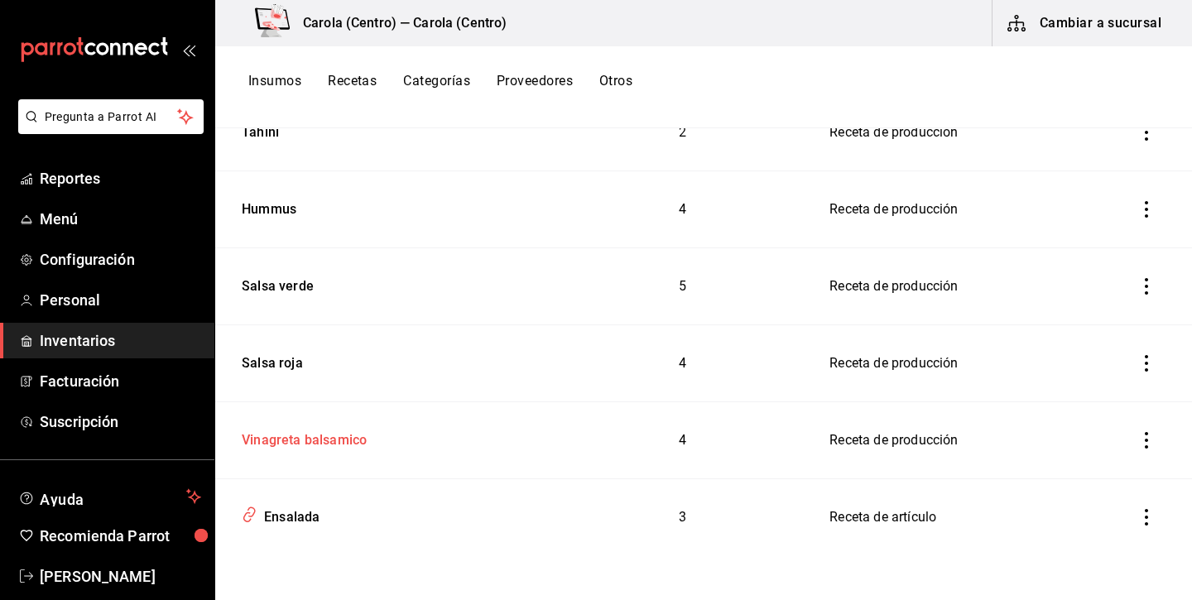
scroll to position [417, 0]
click at [367, 433] on div "Vinagreta balsamico" at bounding box center [385, 437] width 300 height 26
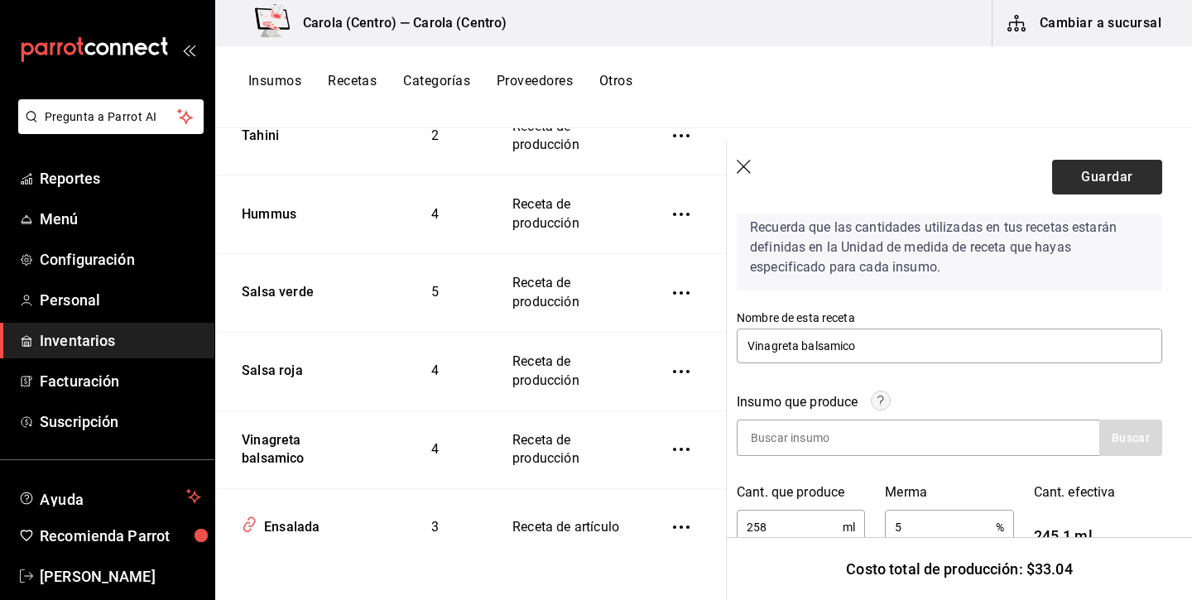
scroll to position [79, 10]
click at [1113, 170] on button "Guardar" at bounding box center [1107, 177] width 110 height 35
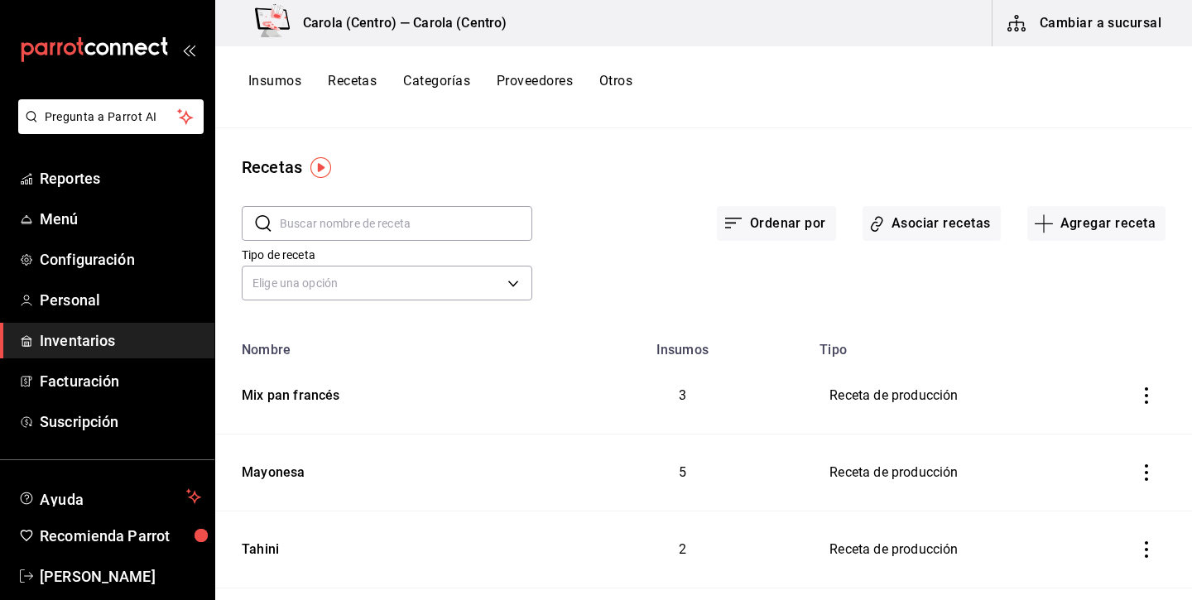
click at [291, 83] on button "Insumos" at bounding box center [274, 87] width 53 height 28
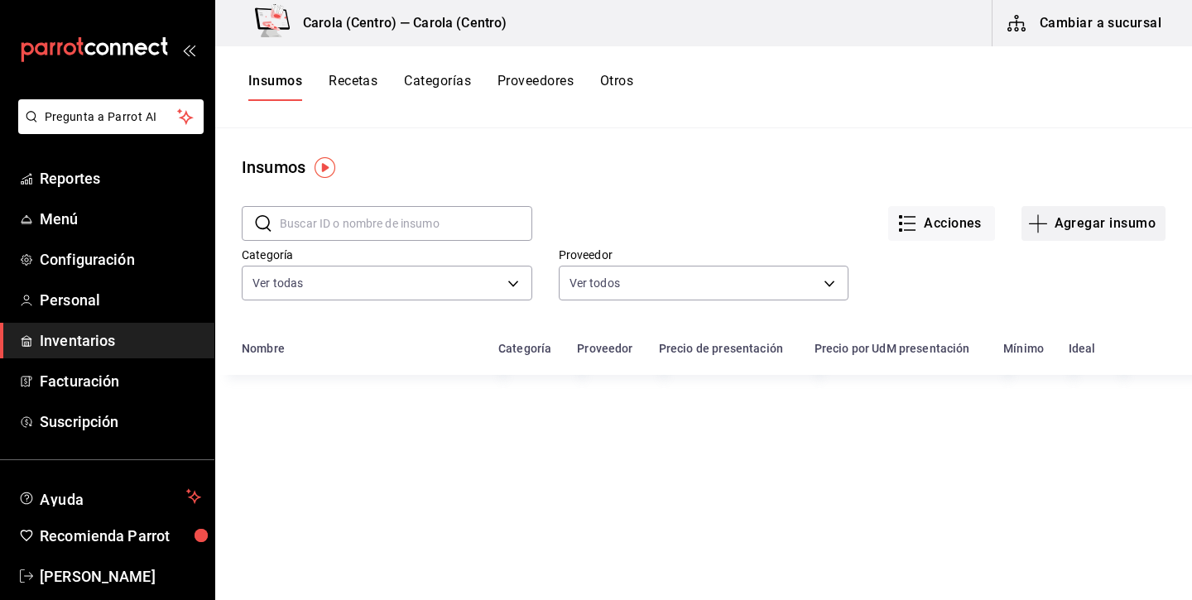
click at [1090, 208] on button "Agregar insumo" at bounding box center [1093, 223] width 144 height 35
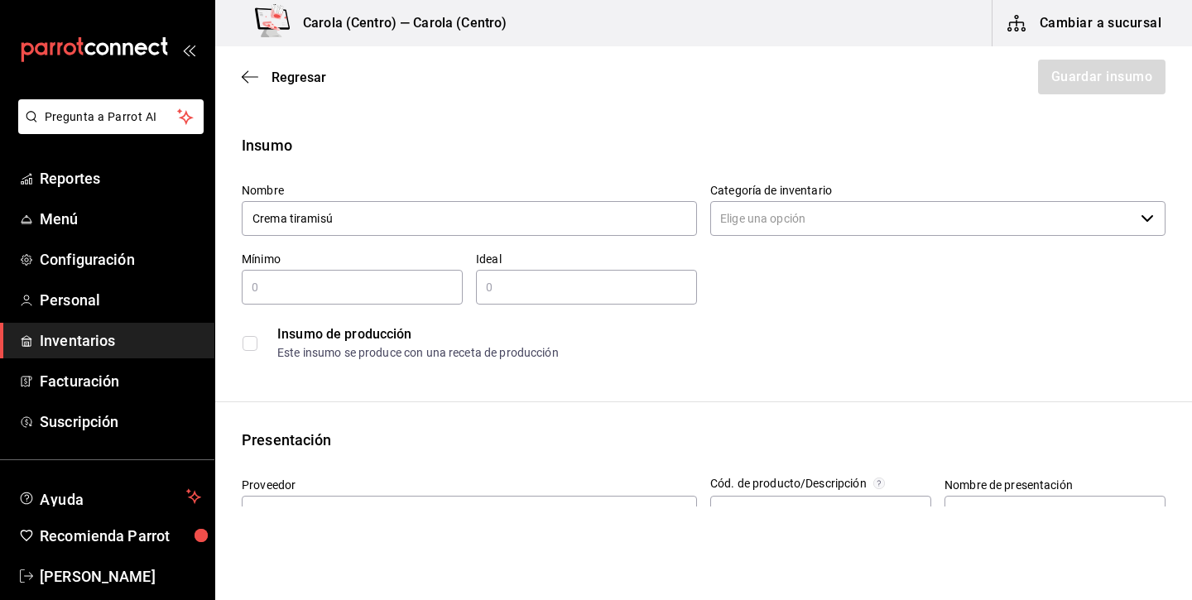
click at [982, 223] on input "Categoría de inventario" at bounding box center [922, 218] width 424 height 35
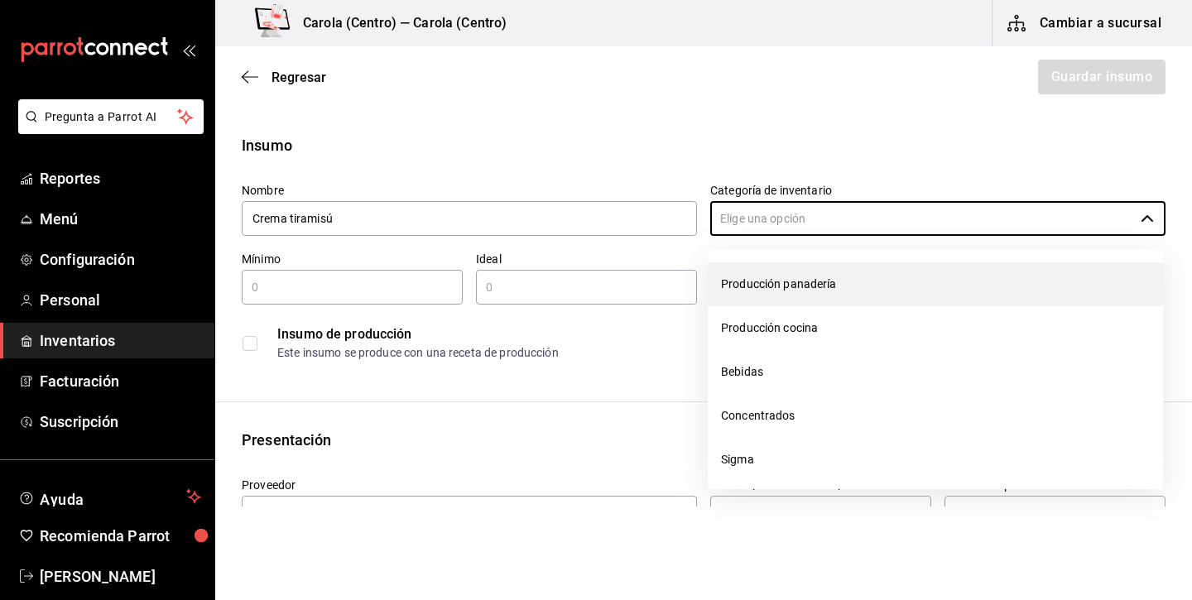
click at [853, 293] on li "Producción panadería" at bounding box center [934, 284] width 455 height 44
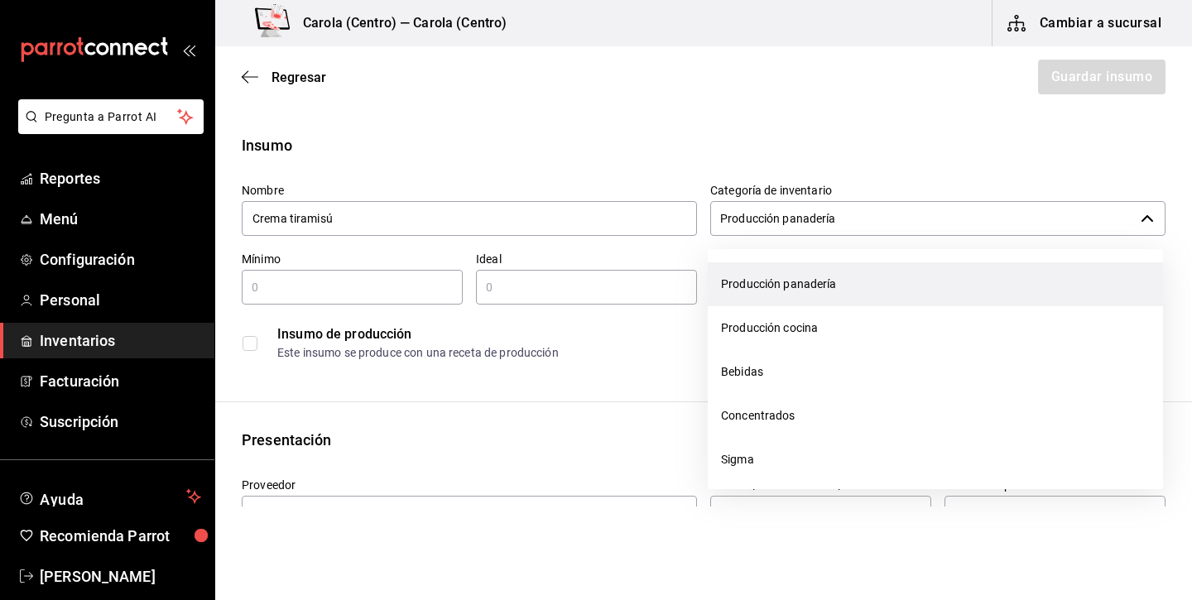
click at [822, 224] on input "Producción panadería" at bounding box center [922, 218] width 424 height 35
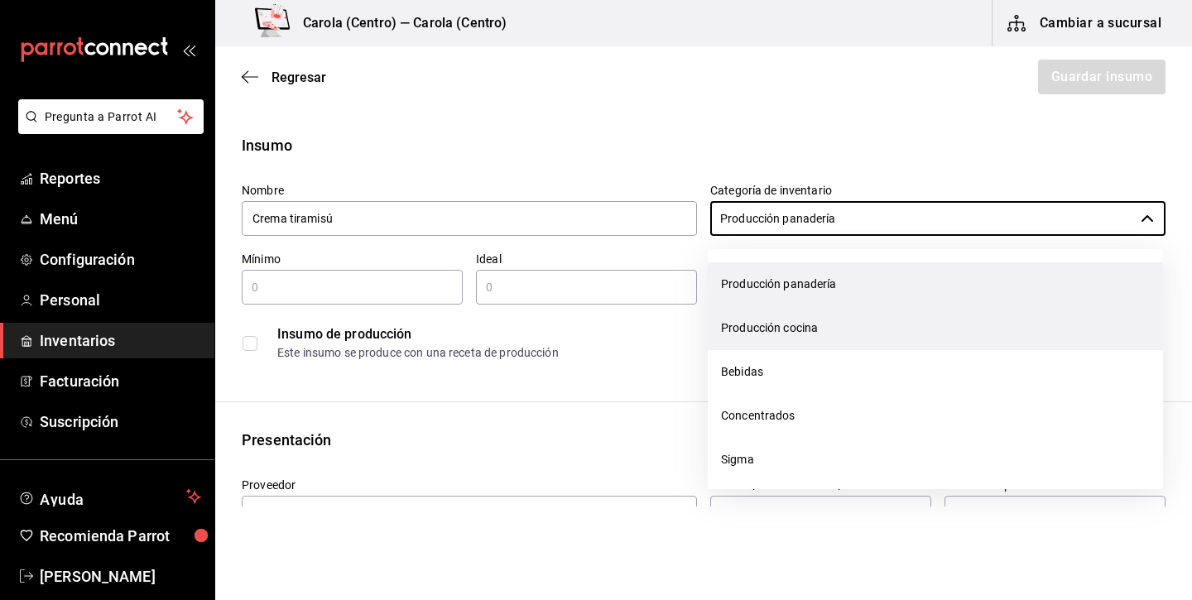
click at [798, 324] on li "Producción cocina" at bounding box center [934, 328] width 455 height 44
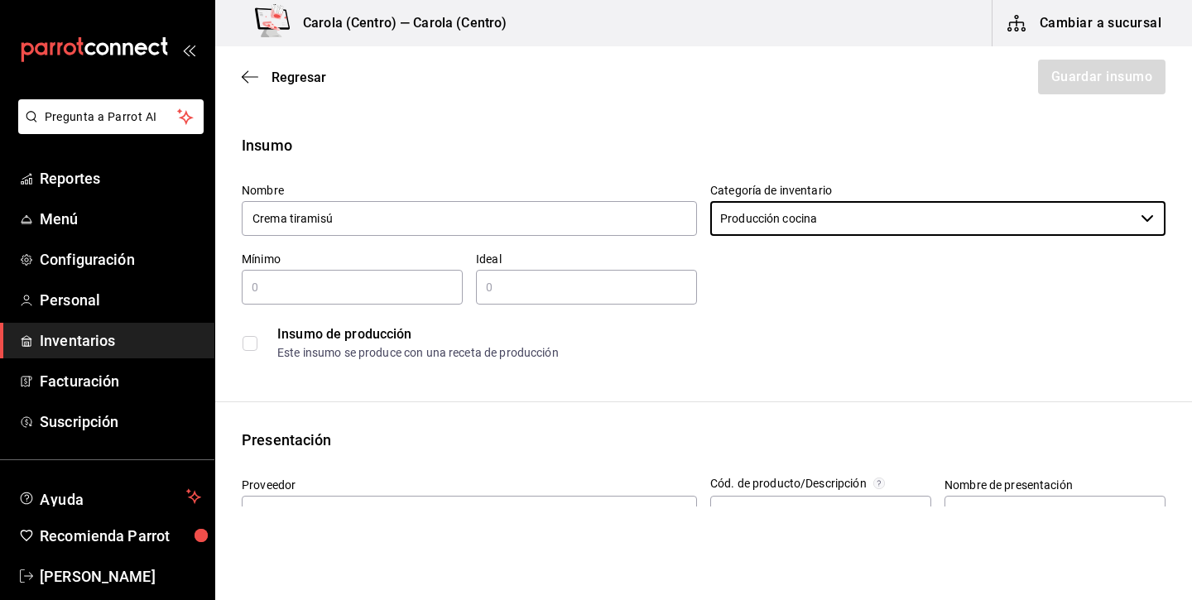
click at [444, 289] on input "text" at bounding box center [352, 287] width 221 height 20
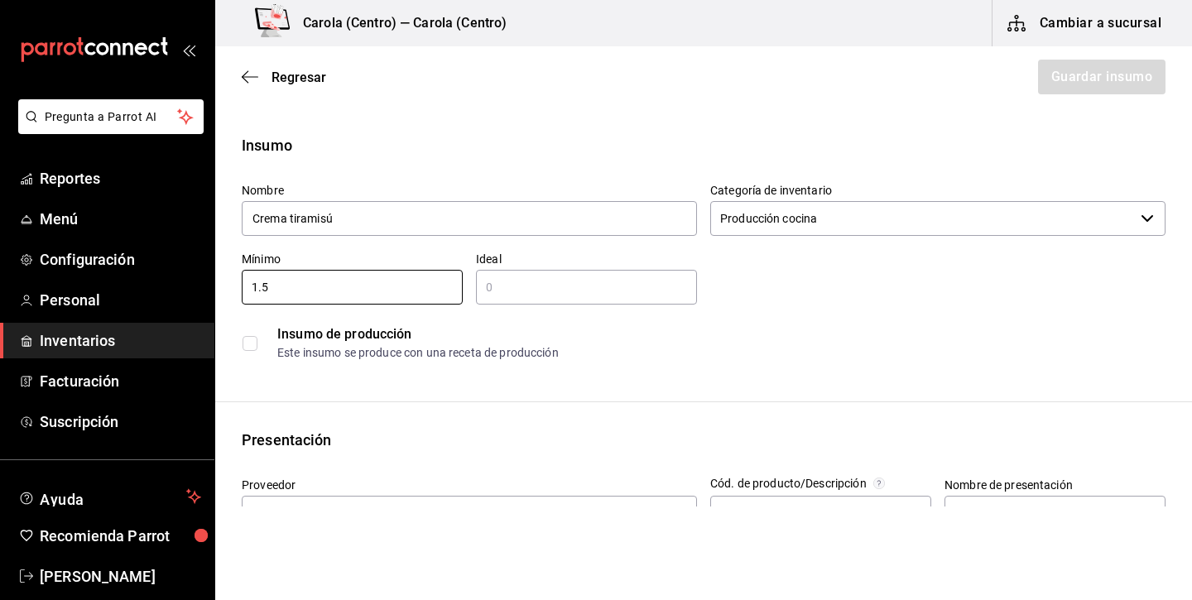
click at [585, 290] on input "text" at bounding box center [586, 287] width 221 height 20
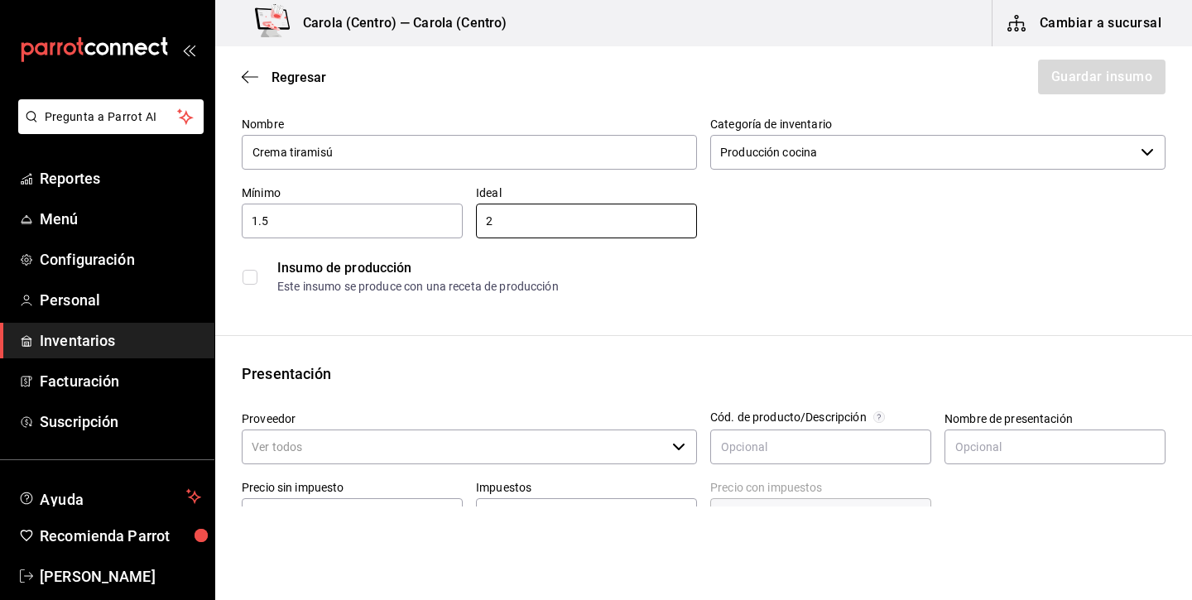
scroll to position [122, 0]
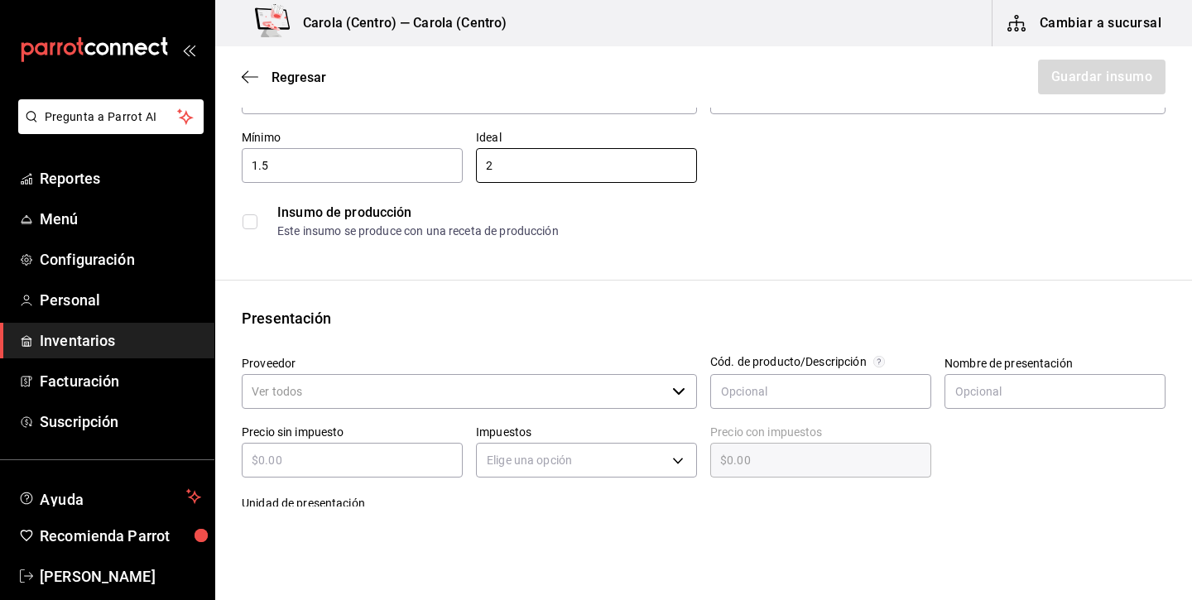
click at [248, 222] on input "checkbox" at bounding box center [249, 221] width 15 height 15
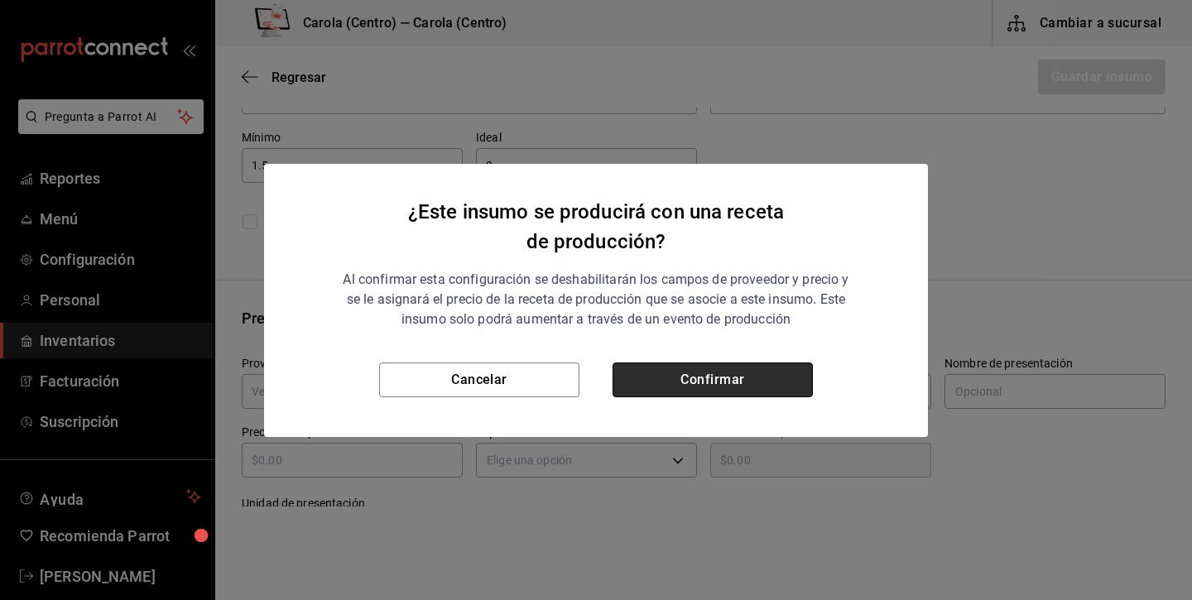
click at [643, 365] on button "Confirmar" at bounding box center [712, 379] width 200 height 35
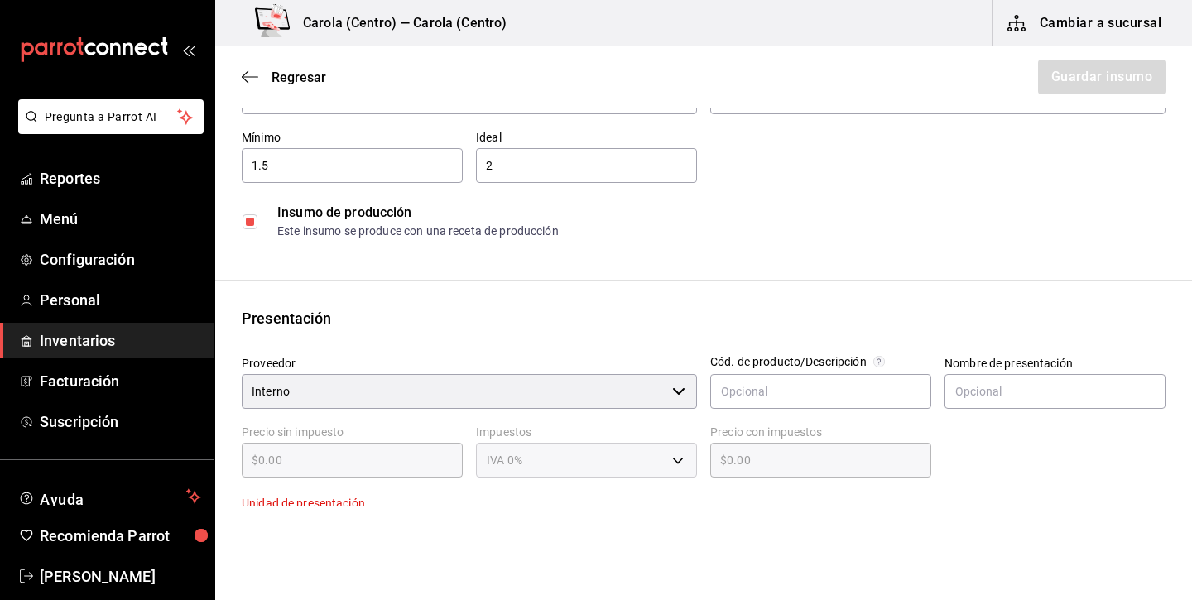
scroll to position [226, 0]
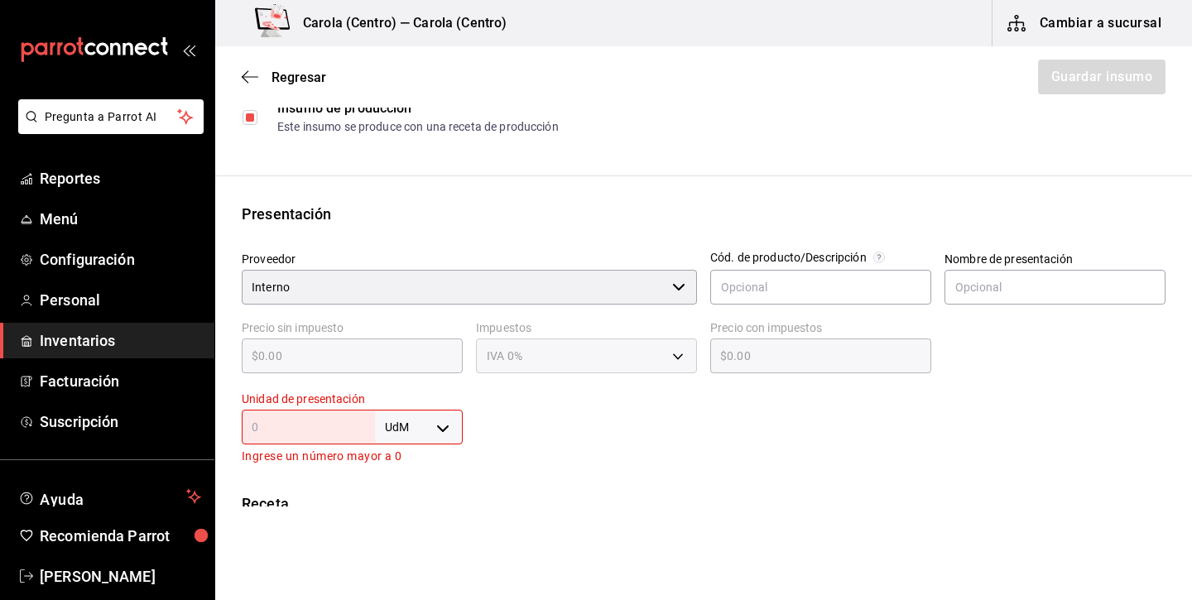
click at [432, 420] on body "Pregunta a Parrot AI Reportes Menú Configuración Personal Inventarios Facturaci…" at bounding box center [596, 253] width 1192 height 506
click at [414, 496] on li "lt" at bounding box center [419, 496] width 86 height 27
click at [334, 424] on input "text" at bounding box center [308, 427] width 133 height 20
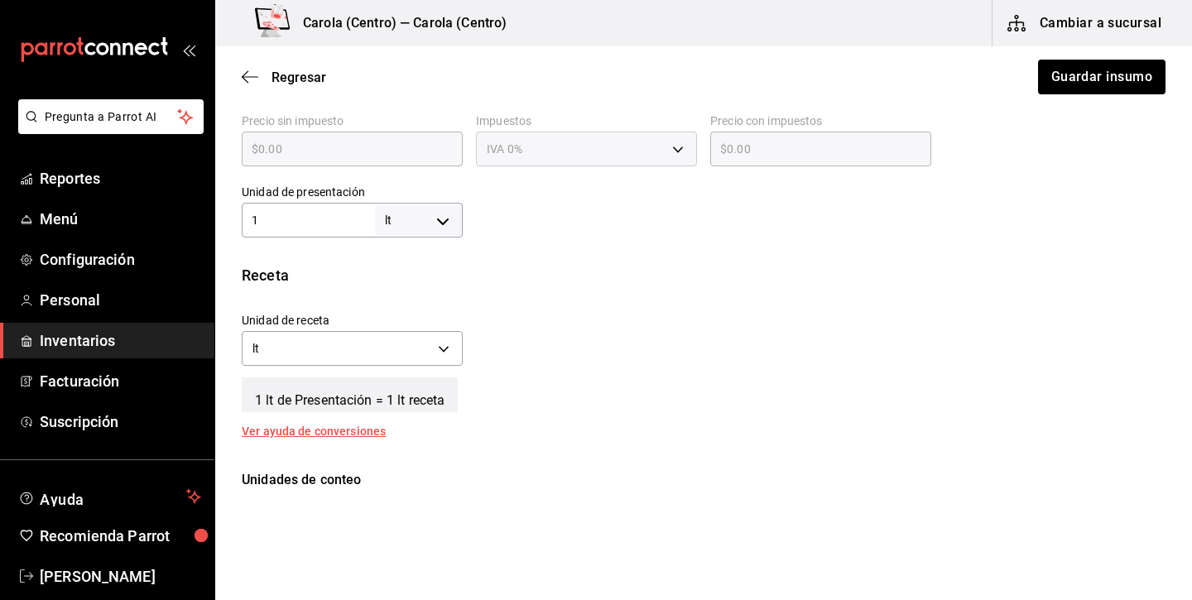
scroll to position [446, 0]
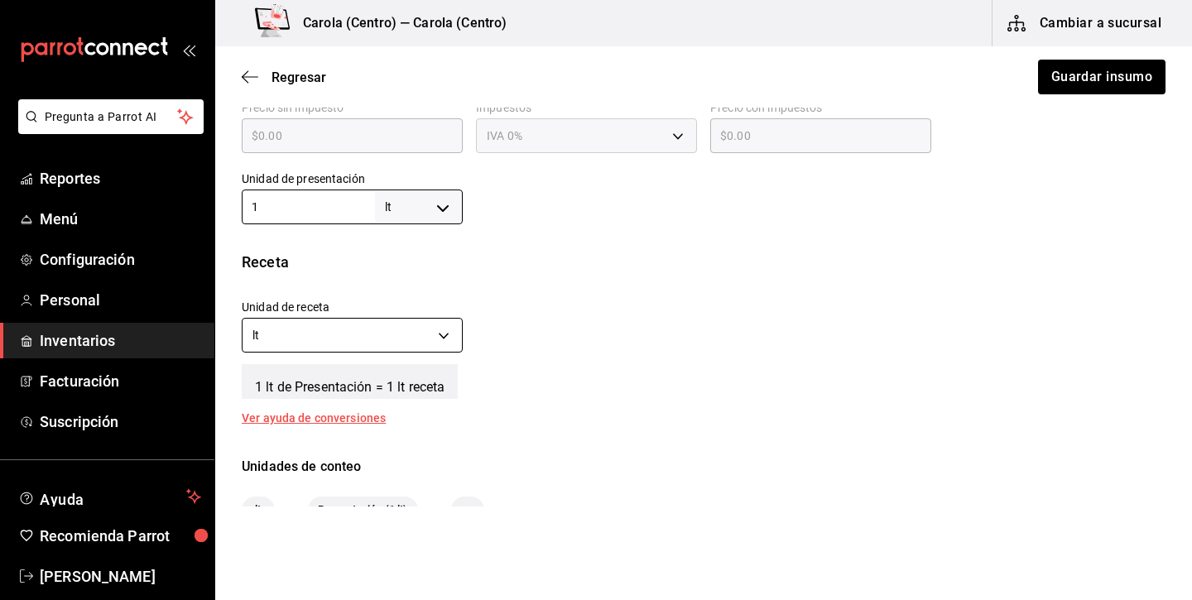
click at [362, 334] on body "Pregunta a Parrot AI Reportes Menú Configuración Personal Inventarios Facturaci…" at bounding box center [596, 253] width 1192 height 506
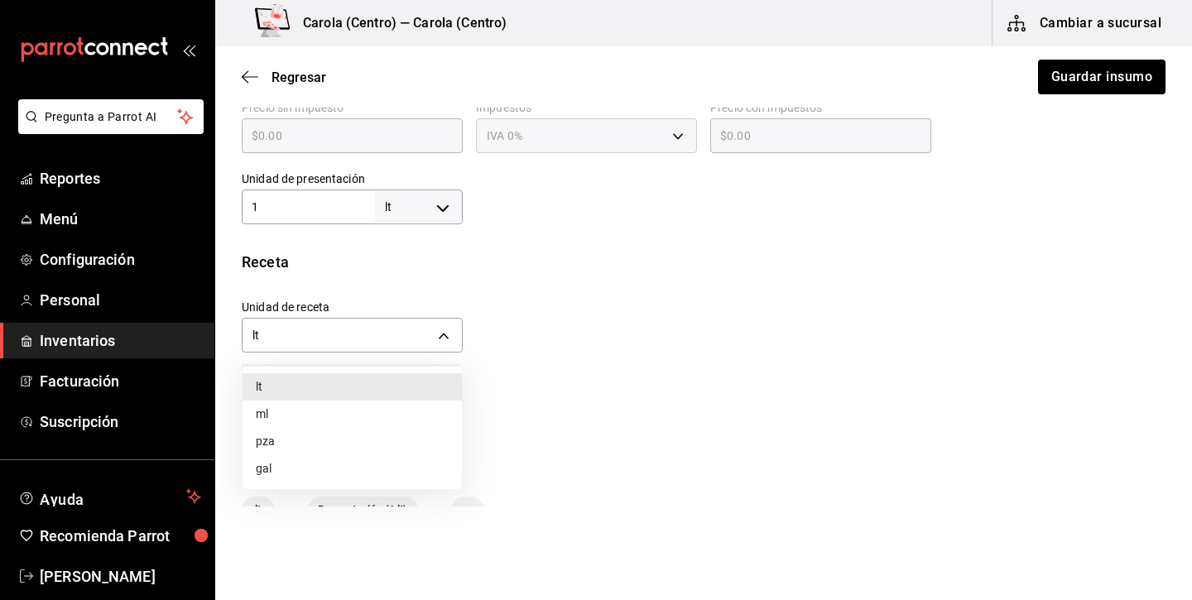
click at [302, 417] on li "ml" at bounding box center [351, 413] width 219 height 27
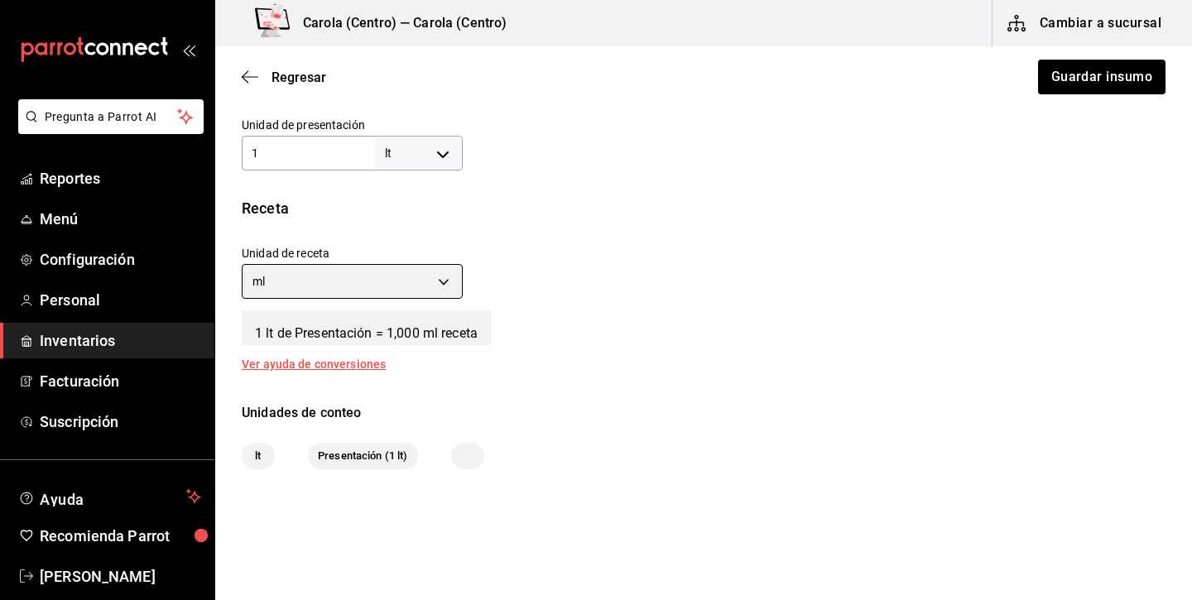
scroll to position [485, 0]
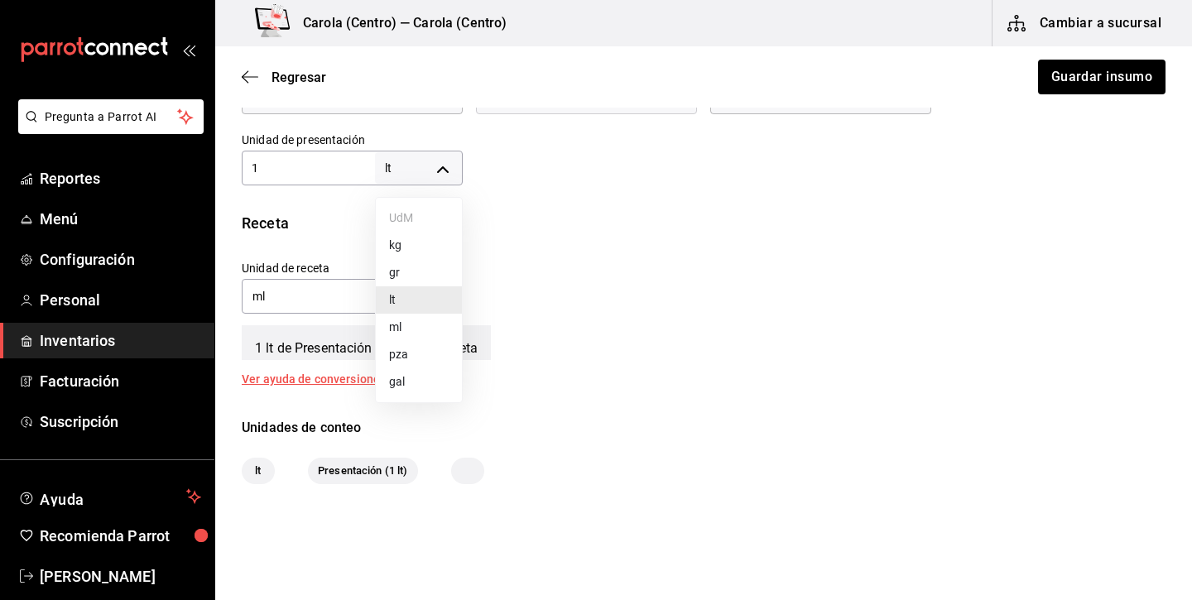
click at [409, 170] on body "Pregunta a Parrot AI Reportes Menú Configuración Personal Inventarios Facturaci…" at bounding box center [596, 253] width 1192 height 506
click at [428, 245] on li "kg" at bounding box center [419, 245] width 86 height 27
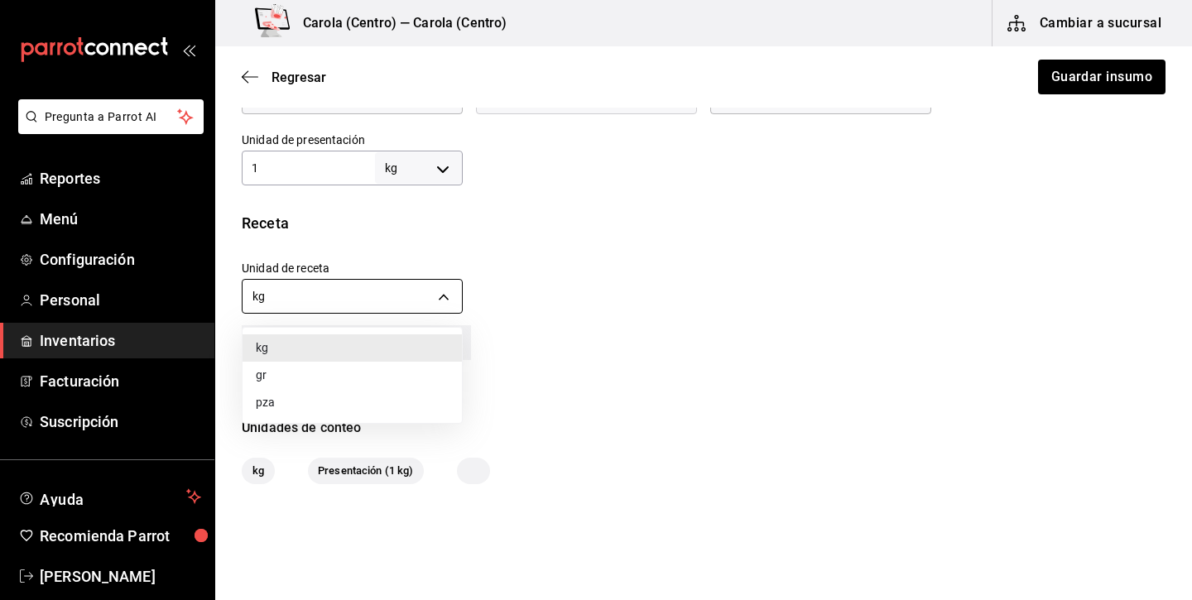
click at [422, 305] on body "Pregunta a Parrot AI Reportes Menú Configuración Personal Inventarios Facturaci…" at bounding box center [596, 253] width 1192 height 506
click at [353, 380] on li "gr" at bounding box center [351, 375] width 219 height 27
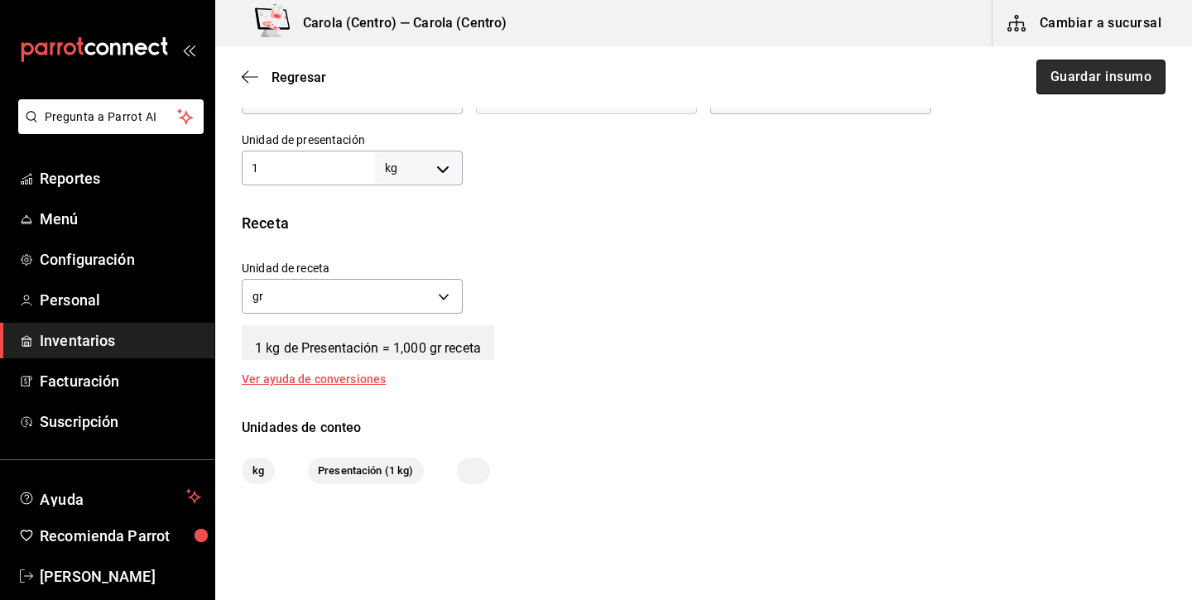
click at [1086, 79] on button "Guardar insumo" at bounding box center [1100, 77] width 129 height 35
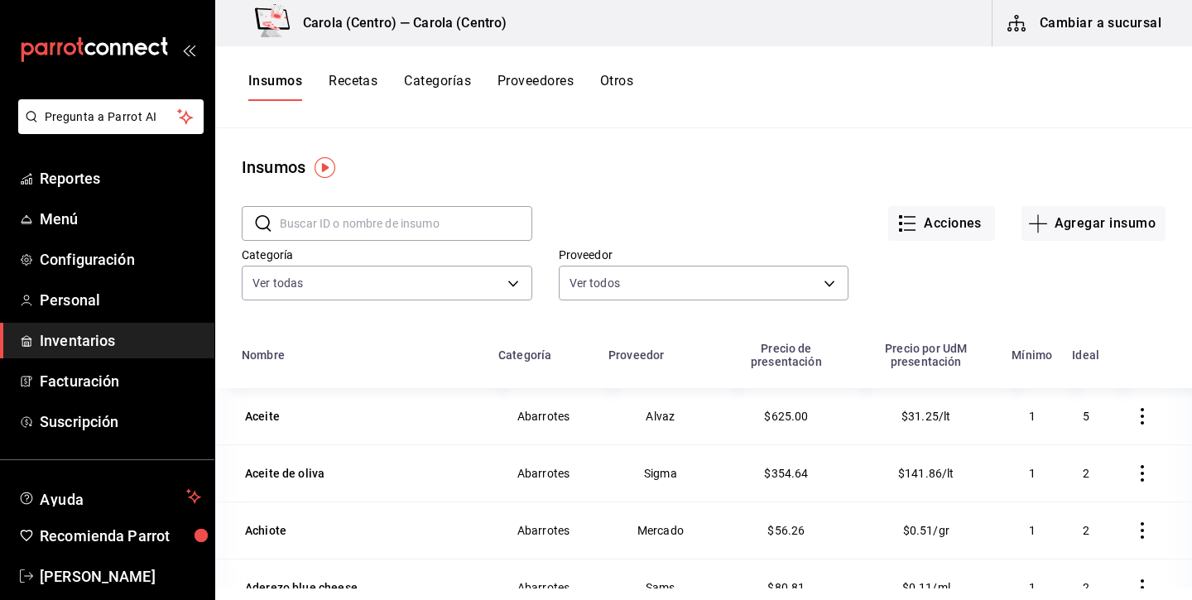
click at [364, 68] on div "Insumos Recetas Categorías Proveedores Otros" at bounding box center [703, 87] width 976 height 82
click at [364, 84] on button "Recetas" at bounding box center [352, 87] width 49 height 28
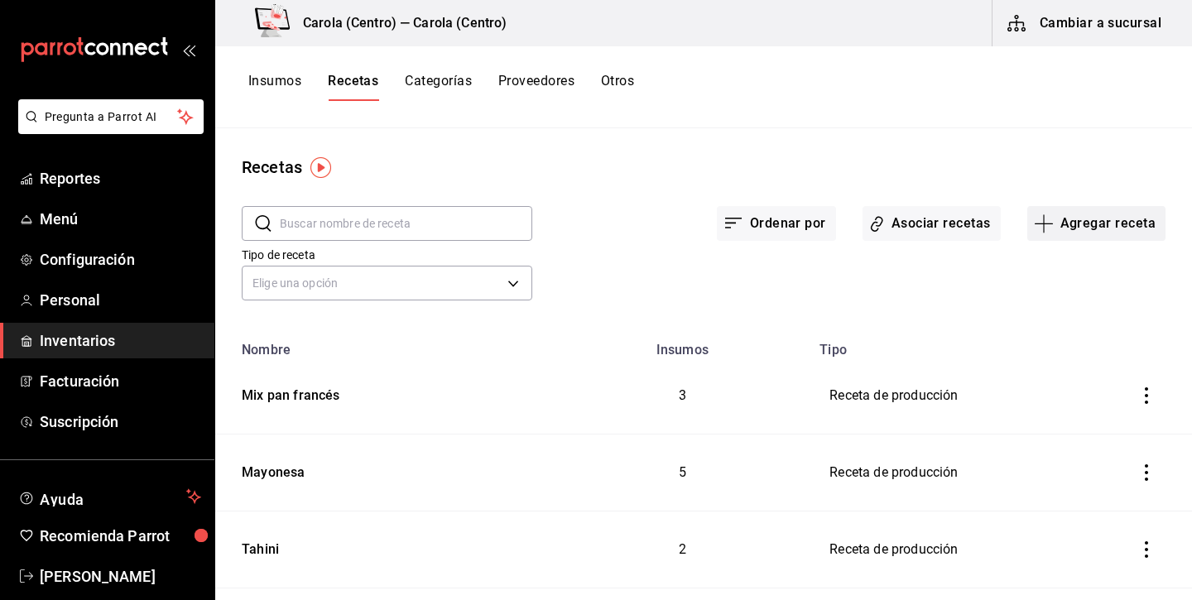
click at [1081, 233] on button "Agregar receta" at bounding box center [1096, 223] width 138 height 35
click at [1078, 352] on span "Receta de producción" at bounding box center [1095, 356] width 139 height 17
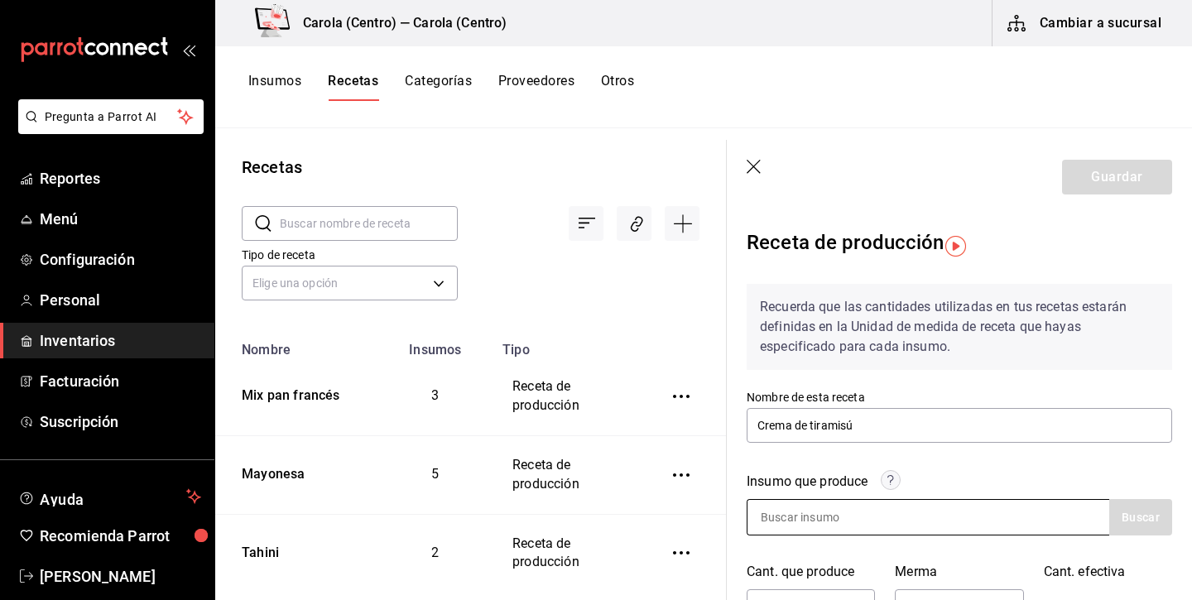
click at [789, 511] on input at bounding box center [829, 517] width 165 height 35
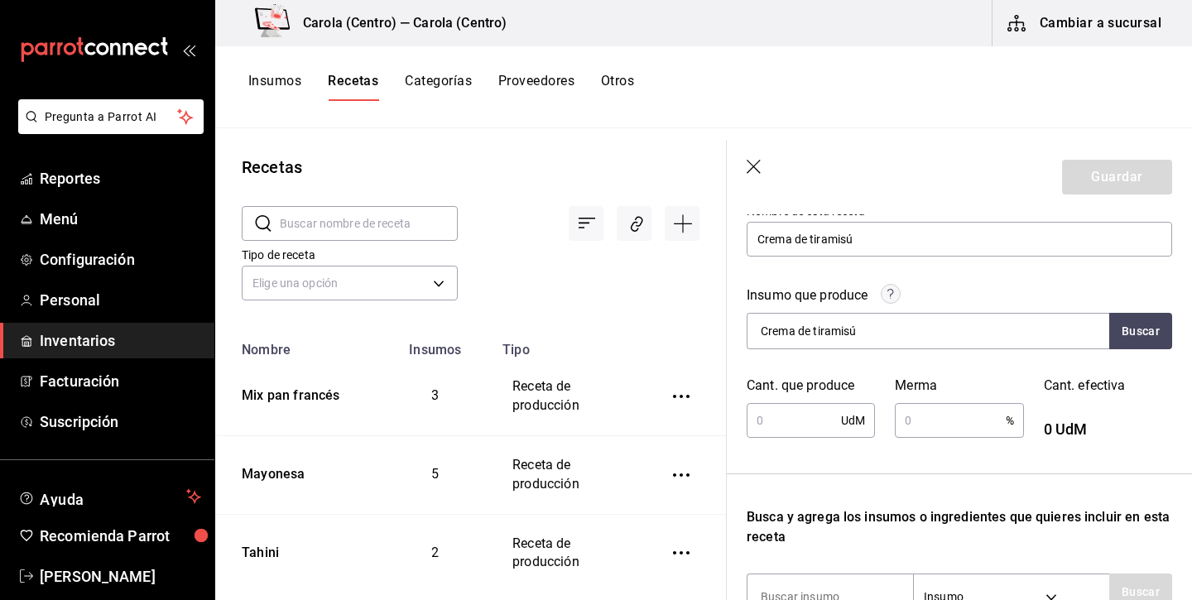
scroll to position [194, 0]
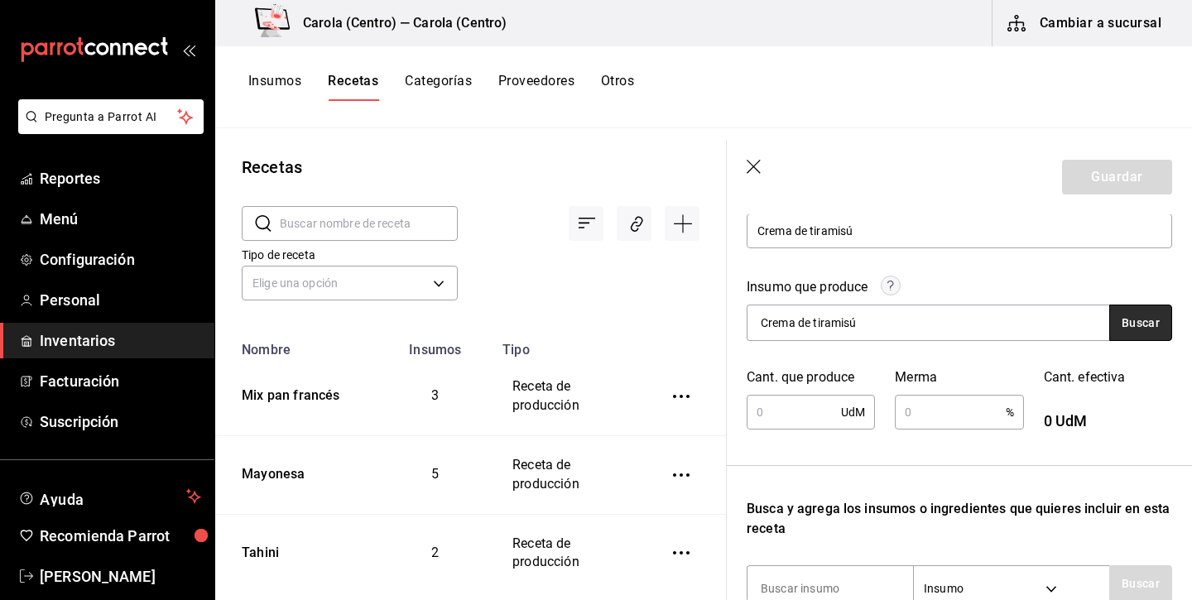
click at [1123, 329] on button "Buscar" at bounding box center [1140, 322] width 63 height 36
click at [1156, 322] on button "Buscar" at bounding box center [1140, 322] width 63 height 36
click at [817, 327] on input "Crema de tiramisú" at bounding box center [829, 322] width 165 height 35
click at [814, 325] on input "Crema de tiramisú" at bounding box center [829, 322] width 165 height 35
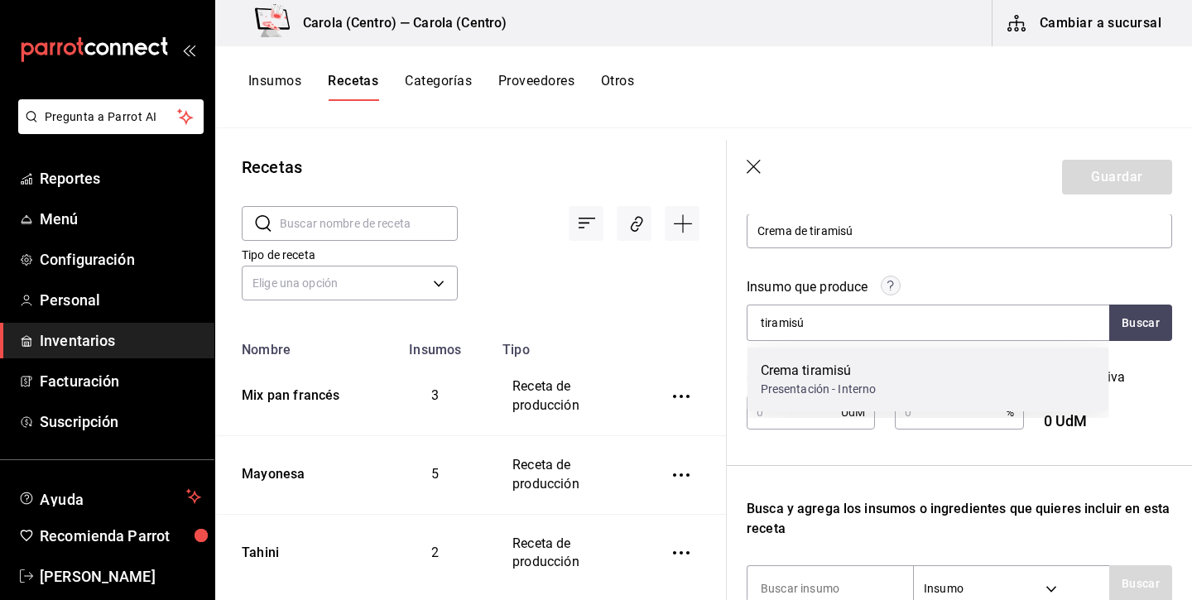
click at [824, 364] on div "Crema tiramisú" at bounding box center [818, 371] width 116 height 20
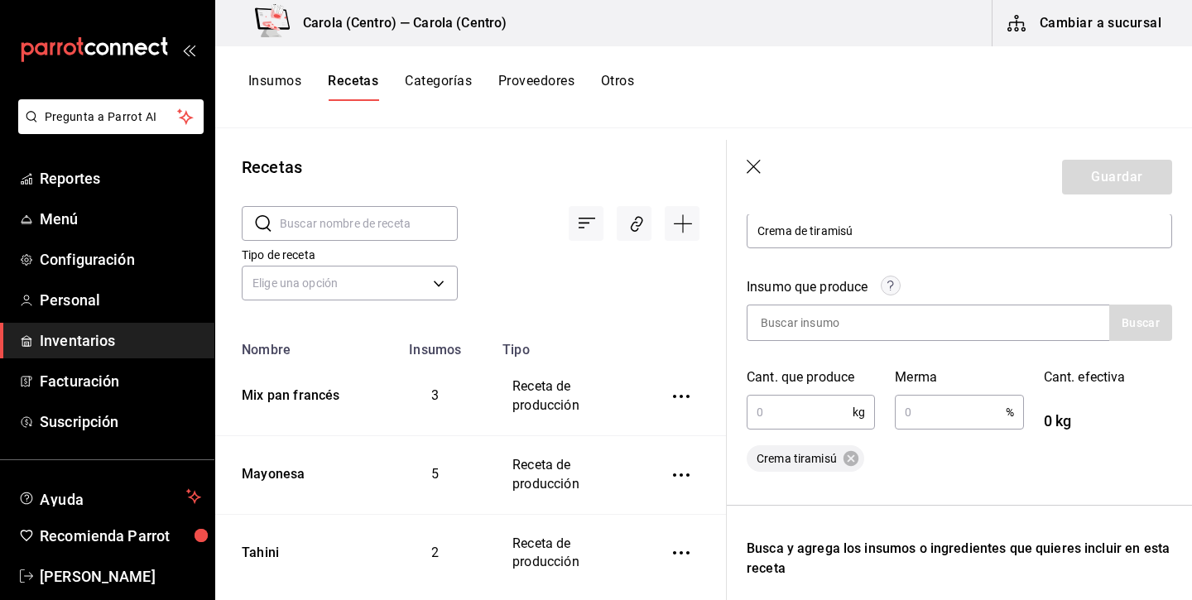
click at [811, 414] on input "text" at bounding box center [799, 412] width 106 height 33
click at [927, 420] on input "text" at bounding box center [949, 412] width 110 height 33
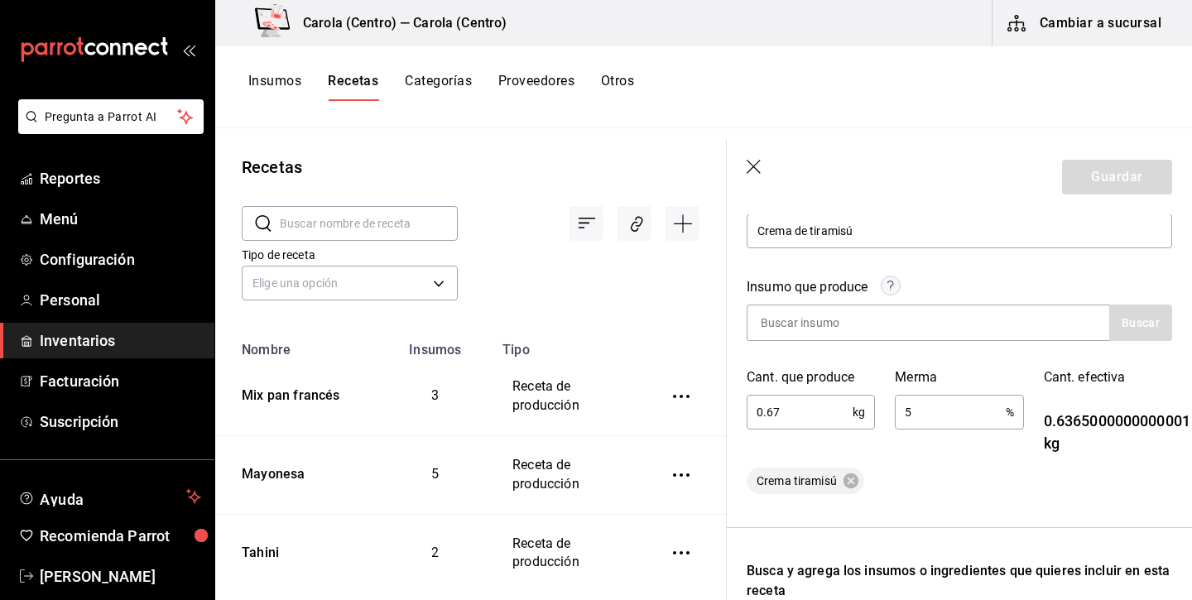
click at [928, 476] on div "Crema tiramisú" at bounding box center [958, 481] width 425 height 26
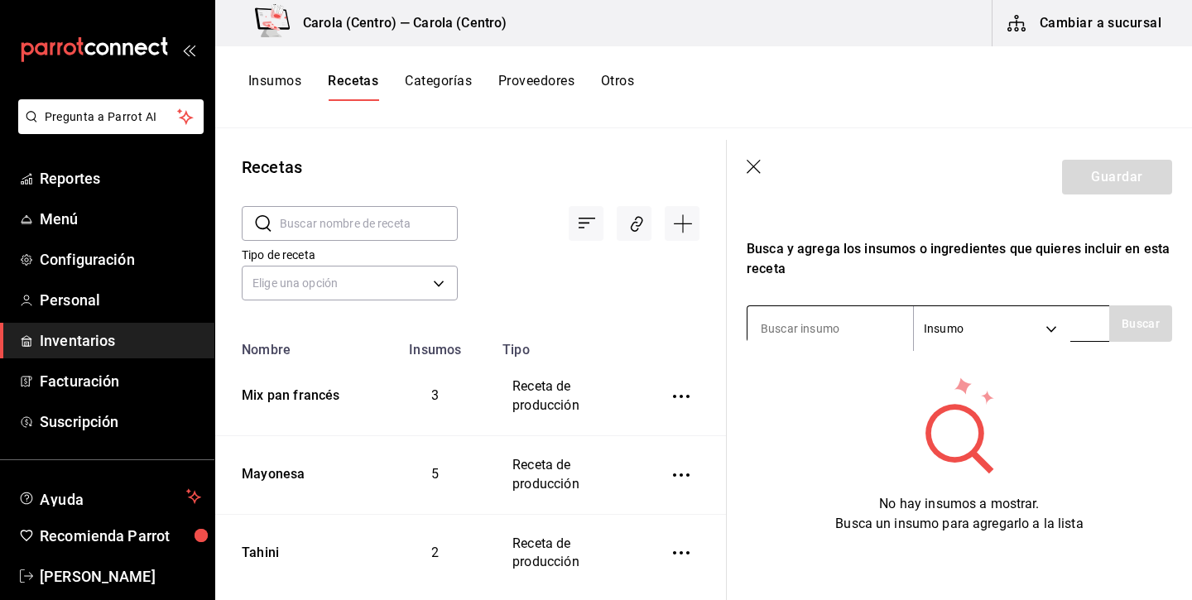
scroll to position [516, 0]
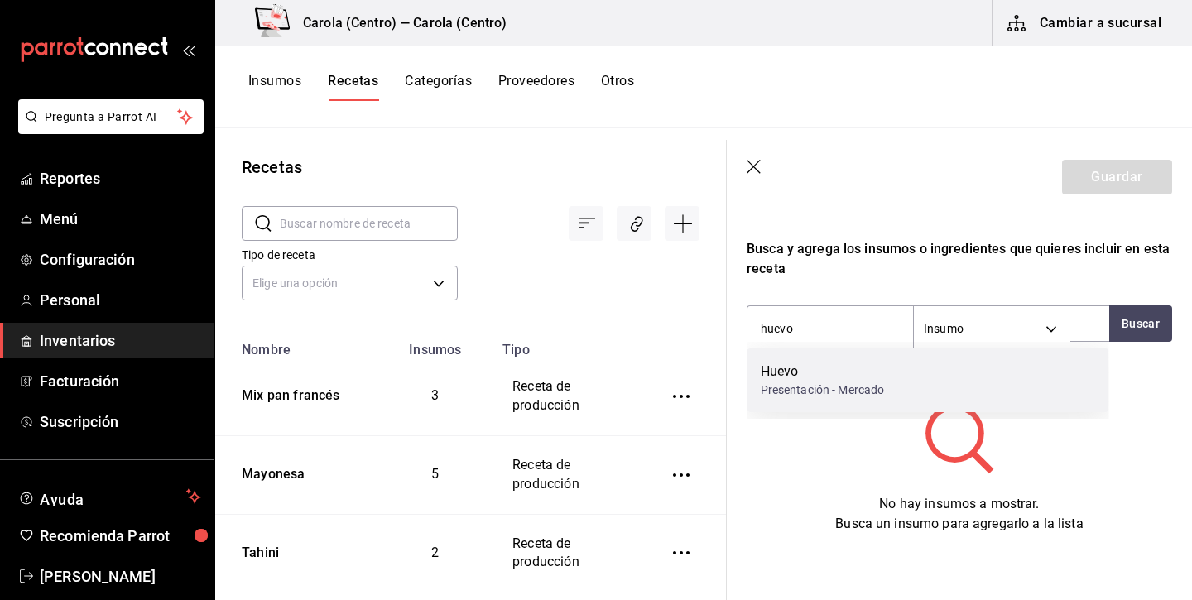
click at [888, 365] on div "Huevo Presentación - Mercado" at bounding box center [928, 380] width 362 height 64
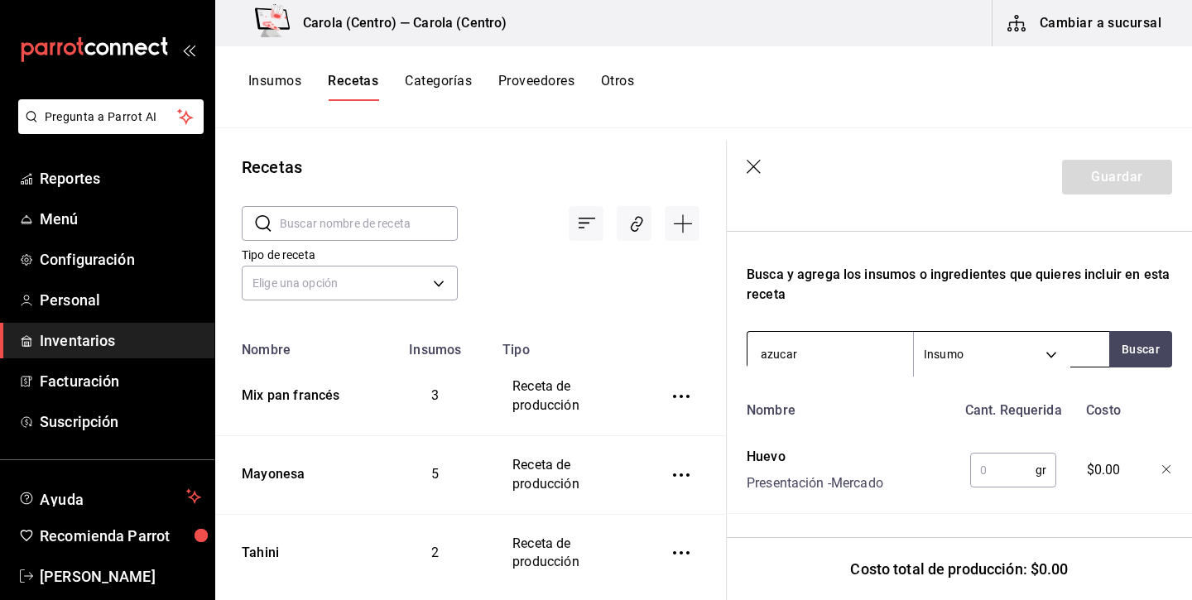
click at [781, 355] on input "azucar" at bounding box center [829, 354] width 165 height 35
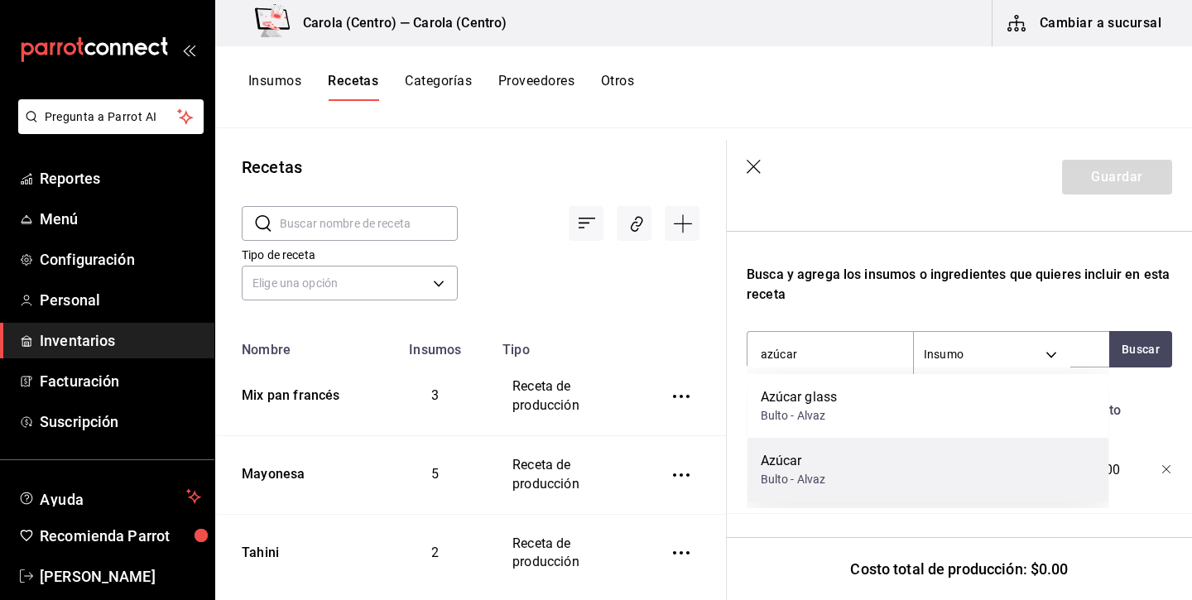
click at [791, 479] on div "Bulto - Alvaz" at bounding box center [792, 479] width 65 height 17
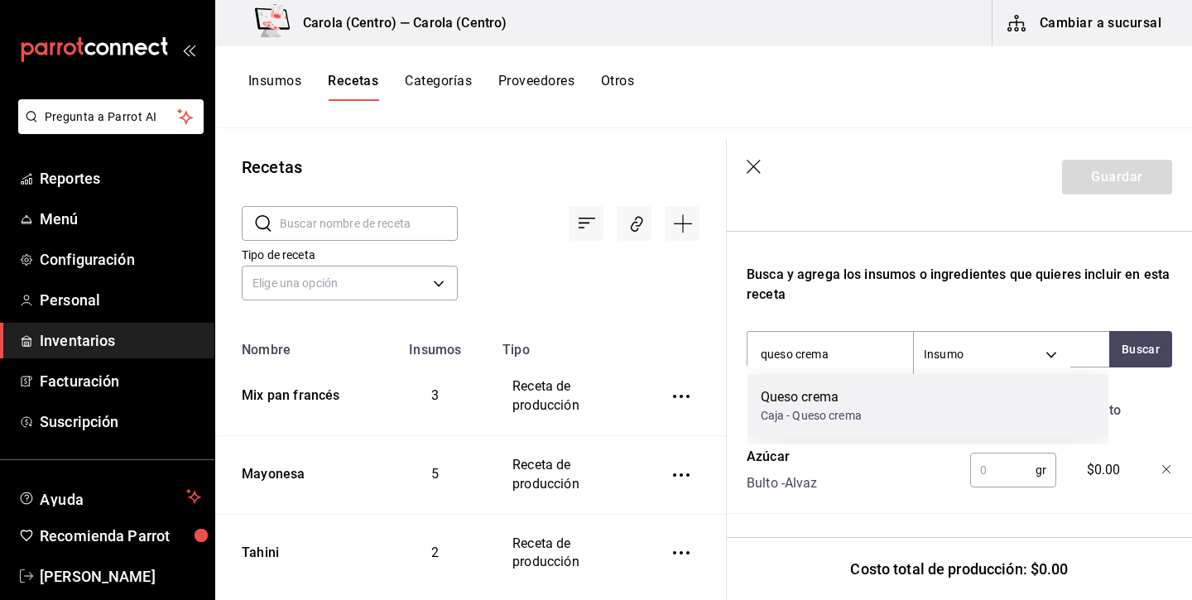
click at [770, 412] on div "Caja - Queso crema" at bounding box center [810, 415] width 101 height 17
click at [793, 397] on div "Crema para batir nestlé" at bounding box center [829, 397] width 138 height 20
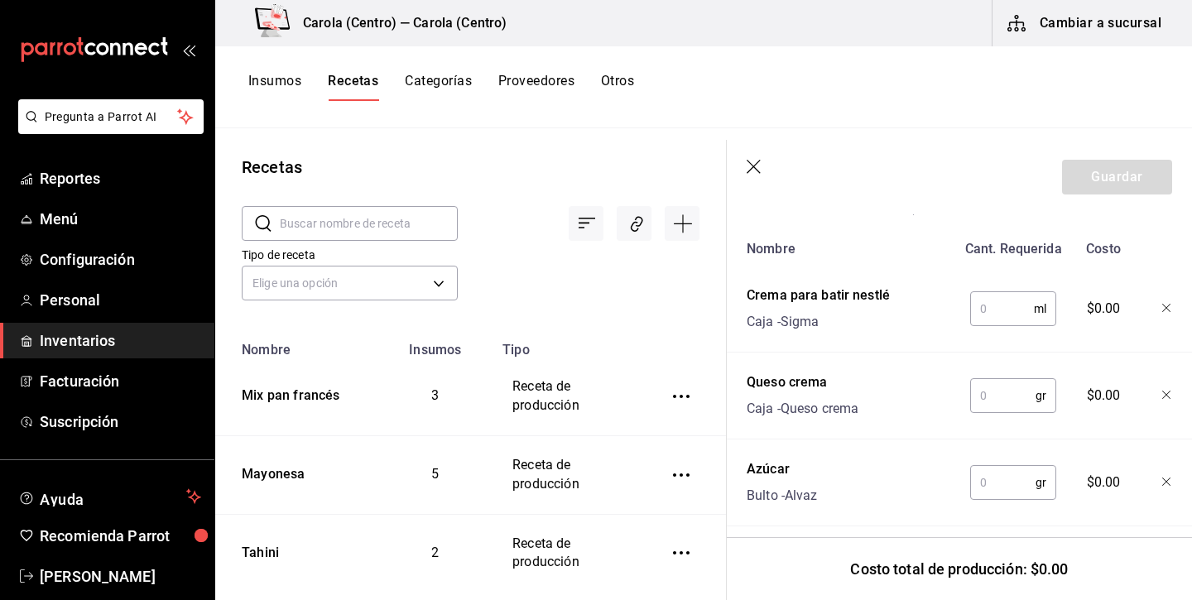
scroll to position [717, 0]
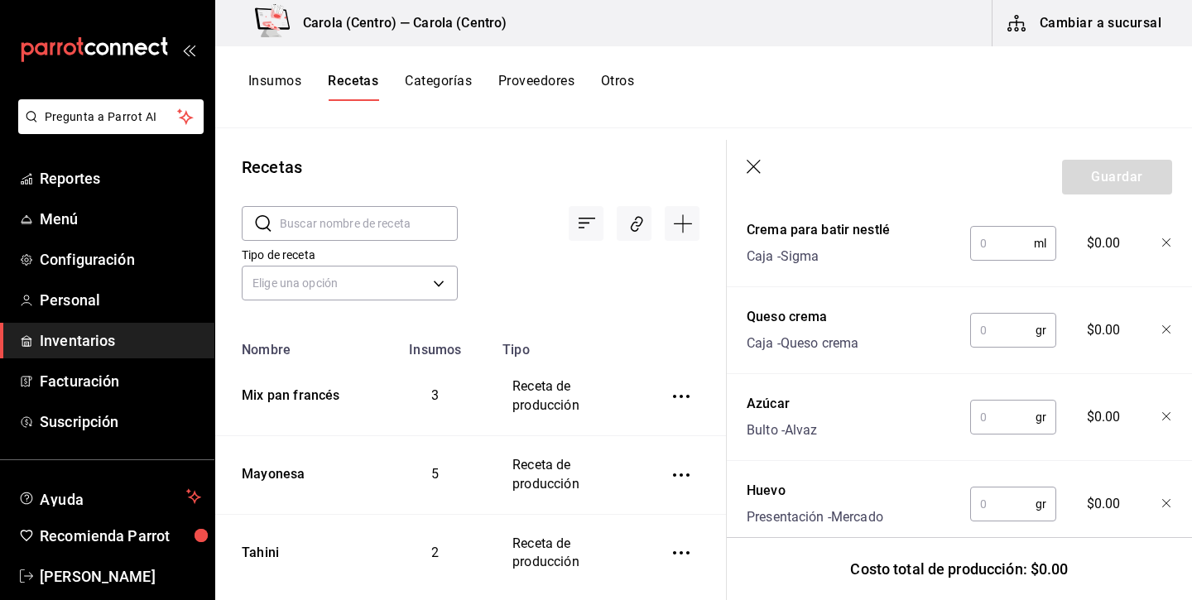
click at [1014, 237] on input "text" at bounding box center [1002, 243] width 64 height 33
click at [1007, 343] on input "text" at bounding box center [1002, 330] width 65 height 33
click at [999, 405] on input "text" at bounding box center [1002, 416] width 65 height 33
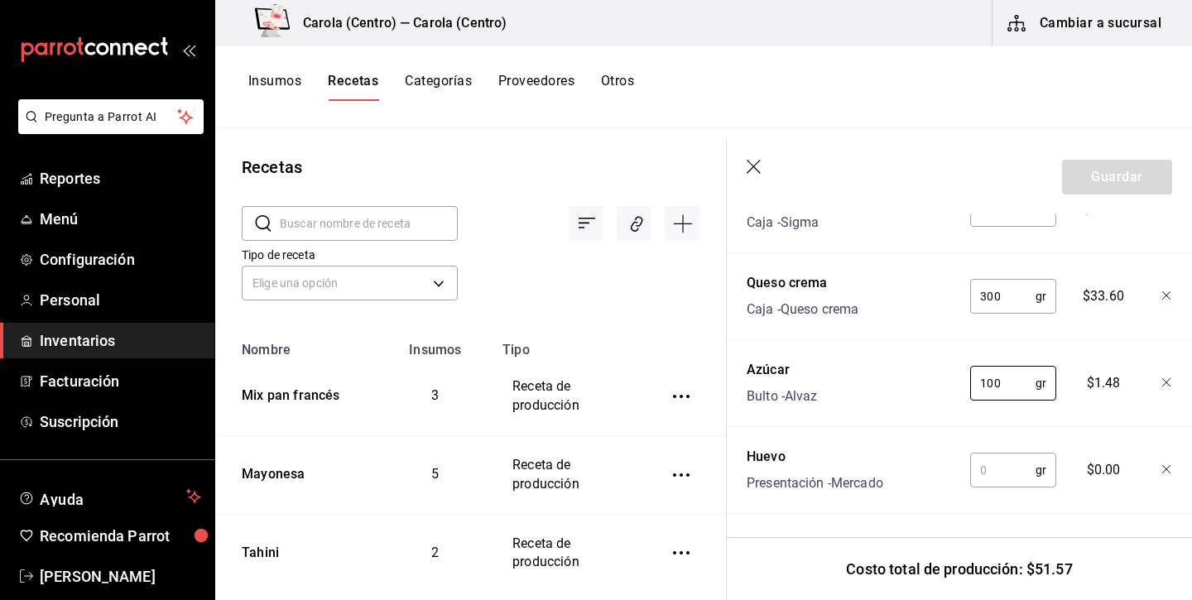
scroll to position [751, 0]
click at [1014, 473] on input "text" at bounding box center [1002, 469] width 65 height 33
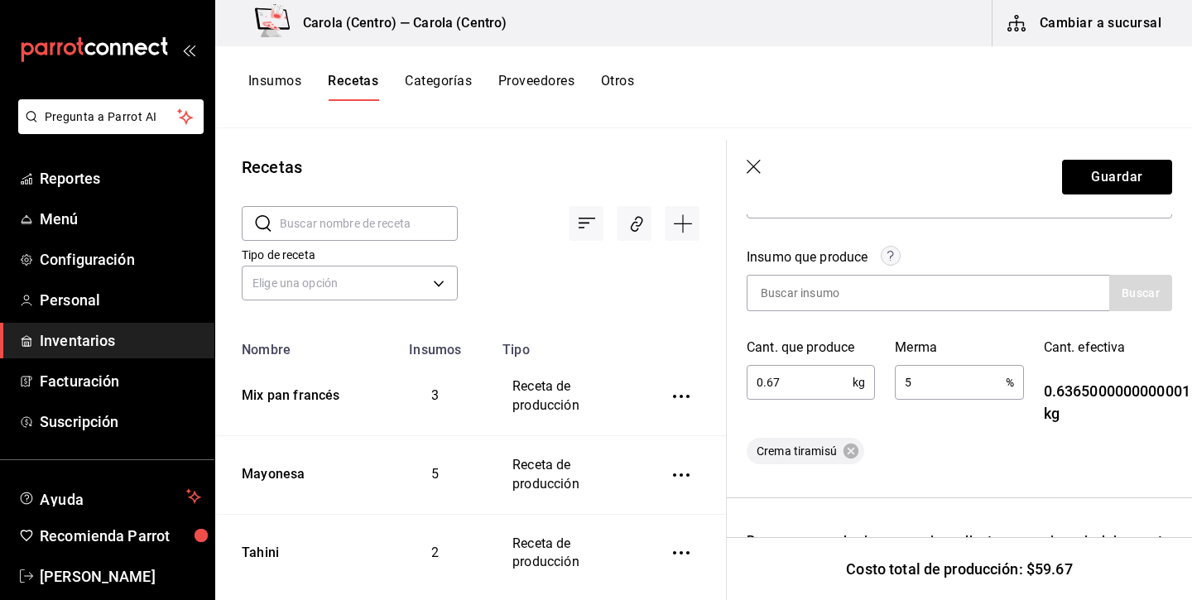
scroll to position [225, 0]
click at [1133, 180] on button "Guardar" at bounding box center [1117, 177] width 110 height 35
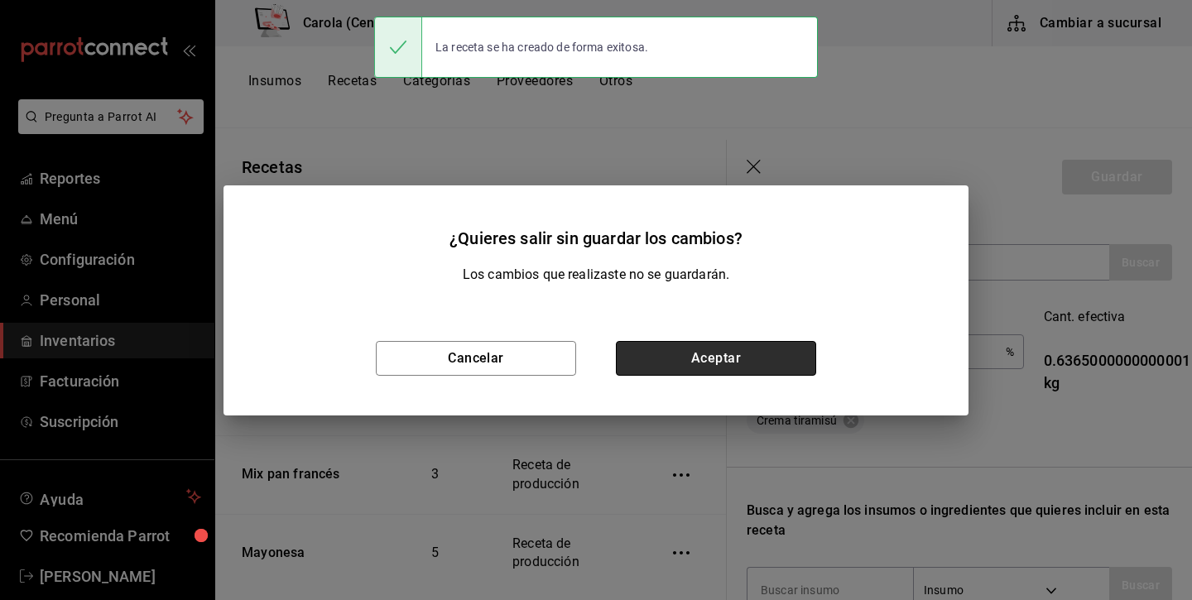
click at [778, 349] on button "Aceptar" at bounding box center [716, 358] width 200 height 35
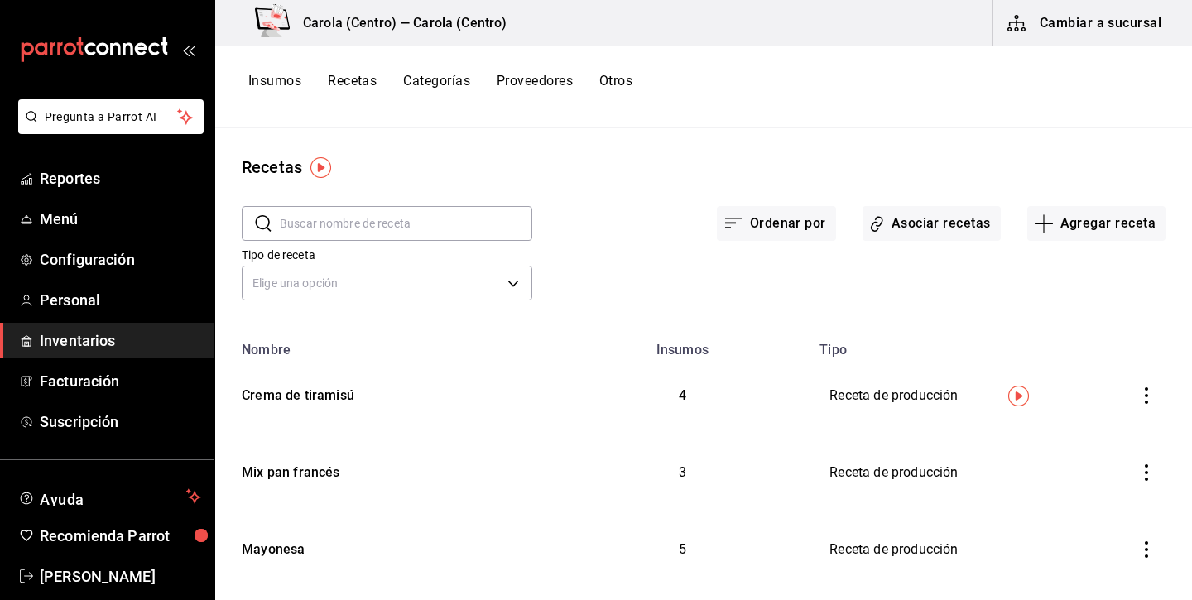
click at [284, 79] on button "Insumos" at bounding box center [274, 87] width 53 height 28
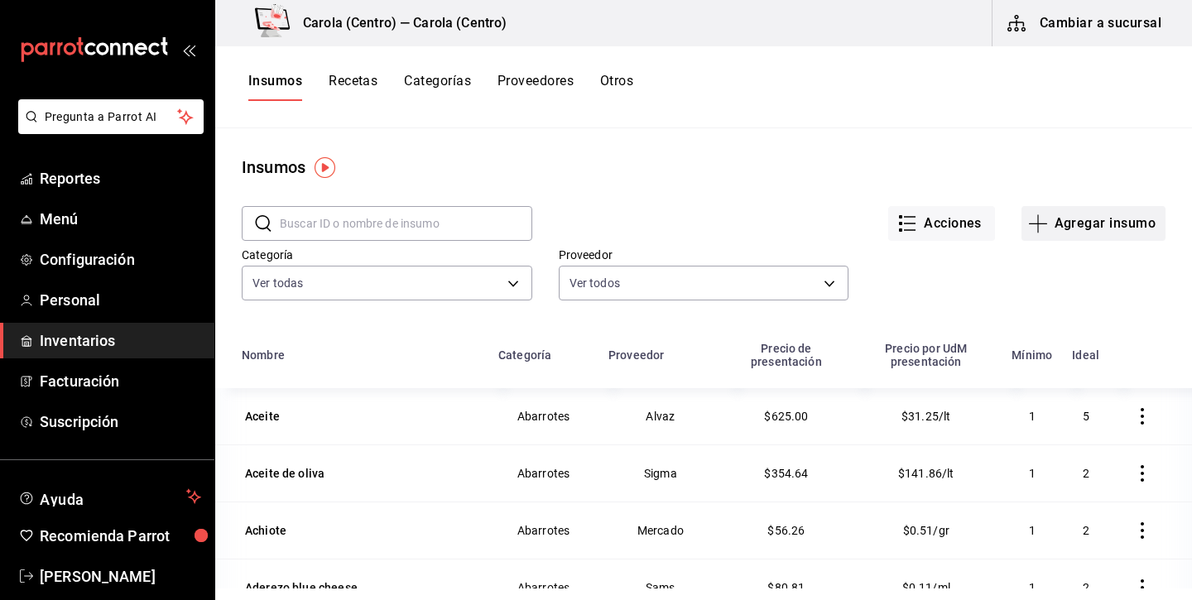
click at [1098, 213] on button "Agregar insumo" at bounding box center [1093, 223] width 144 height 35
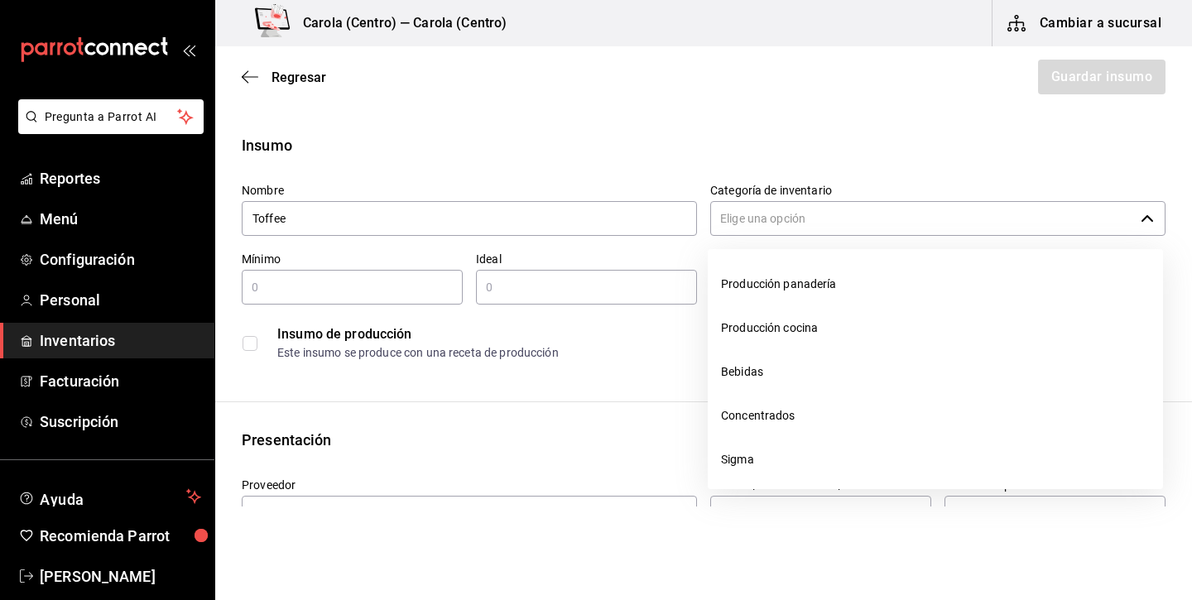
click at [1029, 220] on input "Categoría de inventario" at bounding box center [922, 218] width 424 height 35
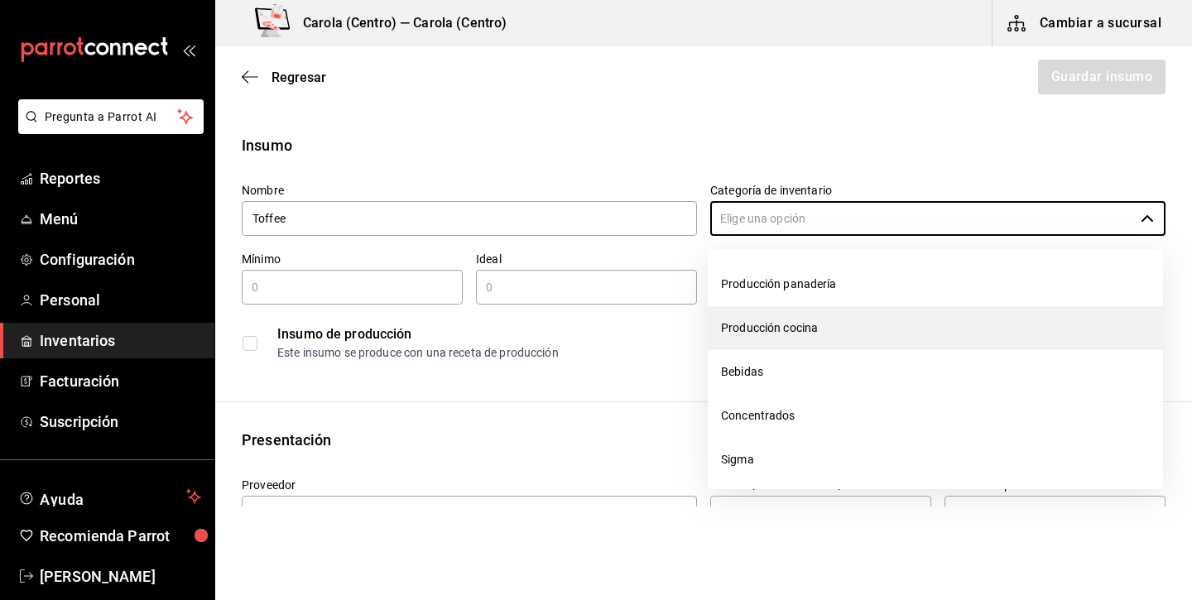
click at [837, 325] on li "Producción cocina" at bounding box center [934, 328] width 455 height 44
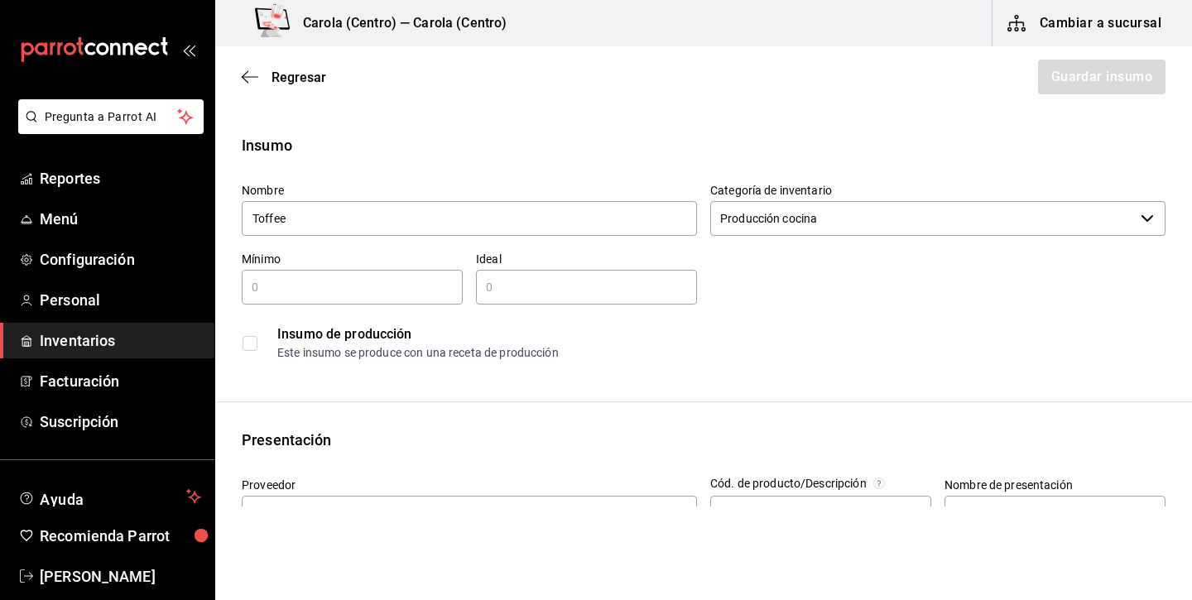
click at [447, 293] on input "text" at bounding box center [352, 287] width 221 height 20
click at [621, 293] on input "text" at bounding box center [586, 287] width 221 height 20
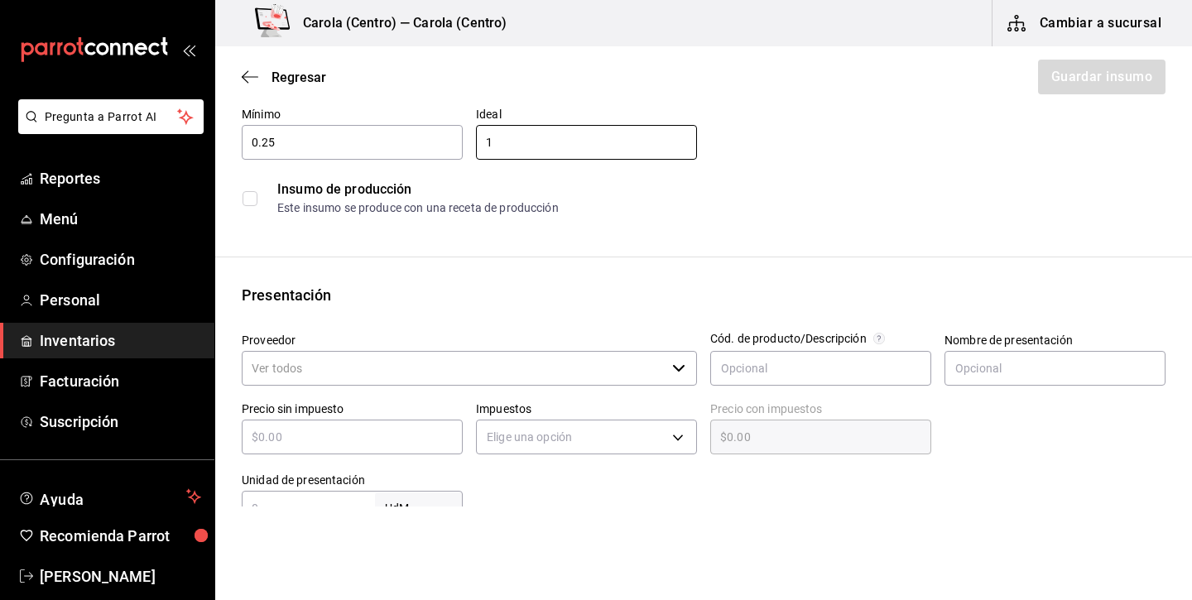
scroll to position [159, 0]
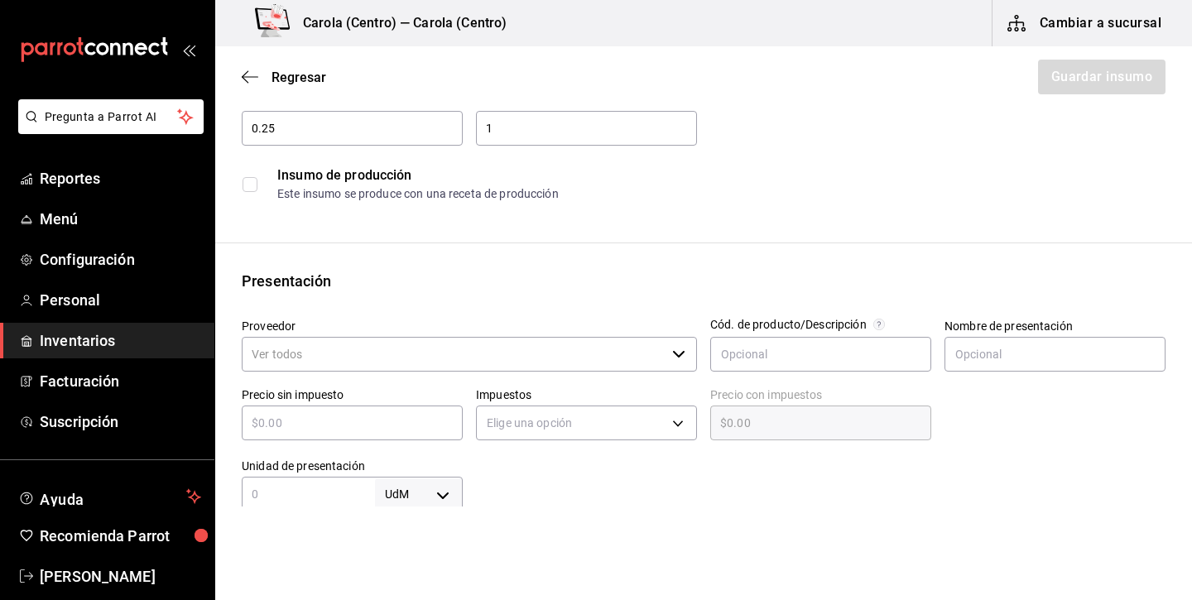
click at [258, 182] on label at bounding box center [253, 184] width 22 height 15
click at [257, 182] on input "checkbox" at bounding box center [249, 184] width 15 height 15
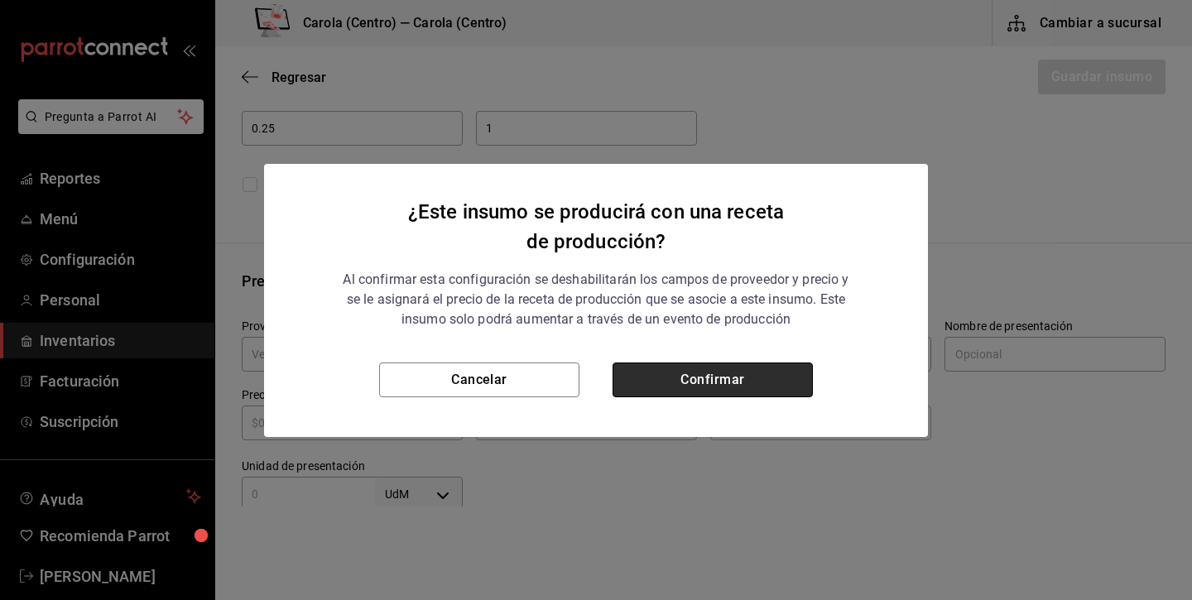
click at [717, 376] on button "Confirmar" at bounding box center [712, 379] width 200 height 35
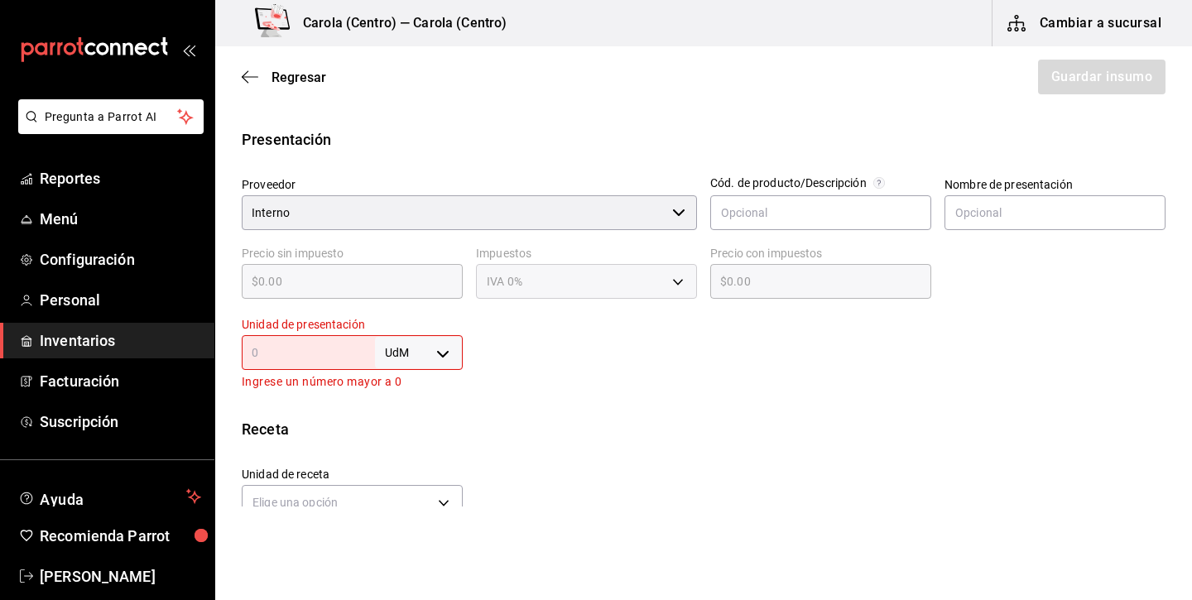
scroll to position [372, 0]
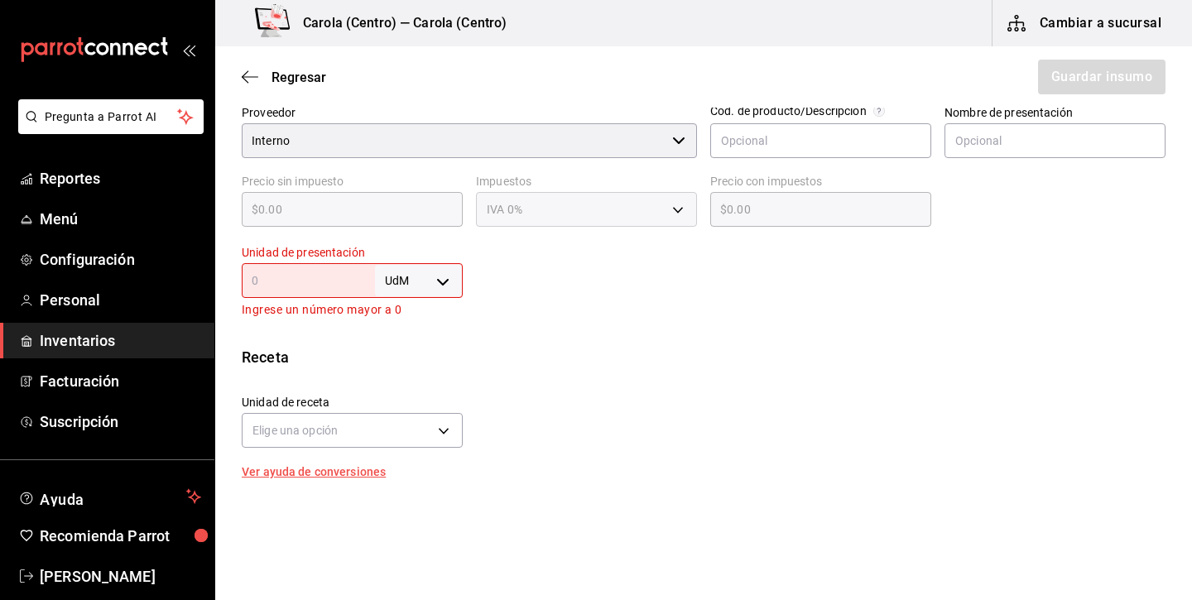
click at [426, 285] on body "Pregunta a Parrot AI Reportes Menú Configuración Personal Inventarios Facturaci…" at bounding box center [596, 253] width 1192 height 506
click at [420, 405] on li "lt" at bounding box center [419, 412] width 86 height 27
click at [339, 276] on input "text" at bounding box center [308, 281] width 133 height 20
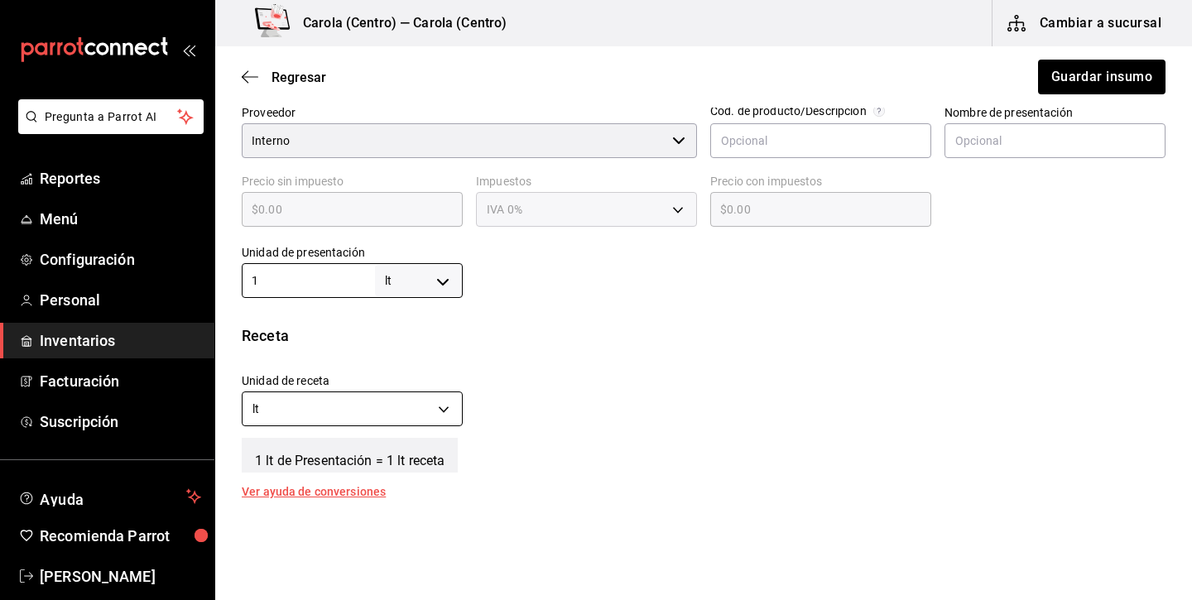
click at [339, 418] on body "Pregunta a Parrot AI Reportes Menú Configuración Personal Inventarios Facturaci…" at bounding box center [596, 253] width 1192 height 506
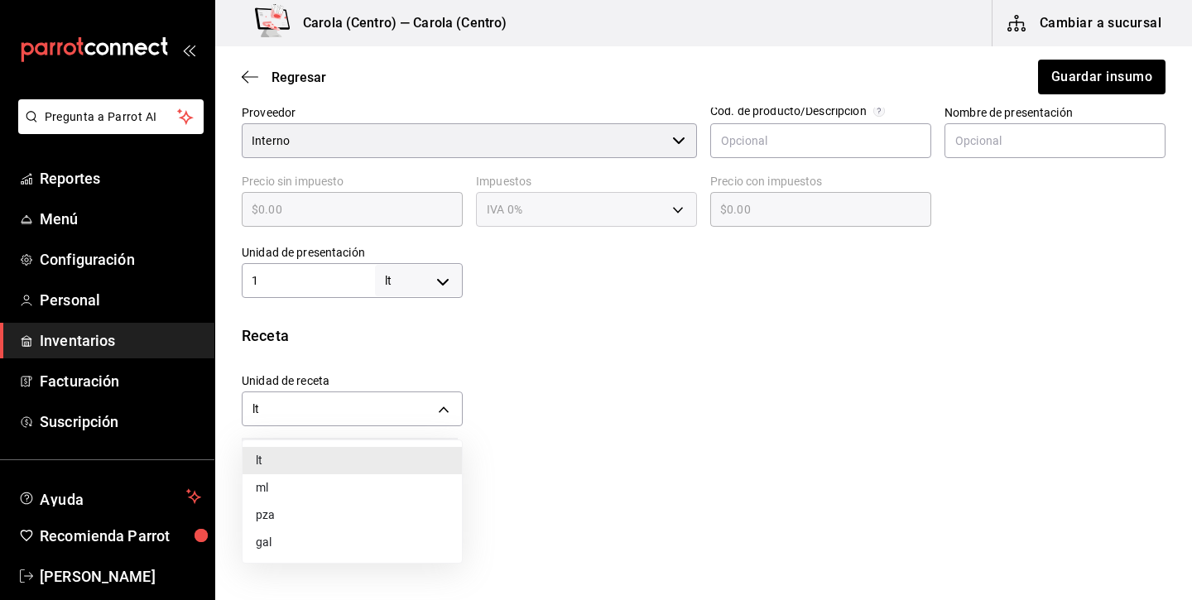
click at [303, 494] on li "ml" at bounding box center [351, 487] width 219 height 27
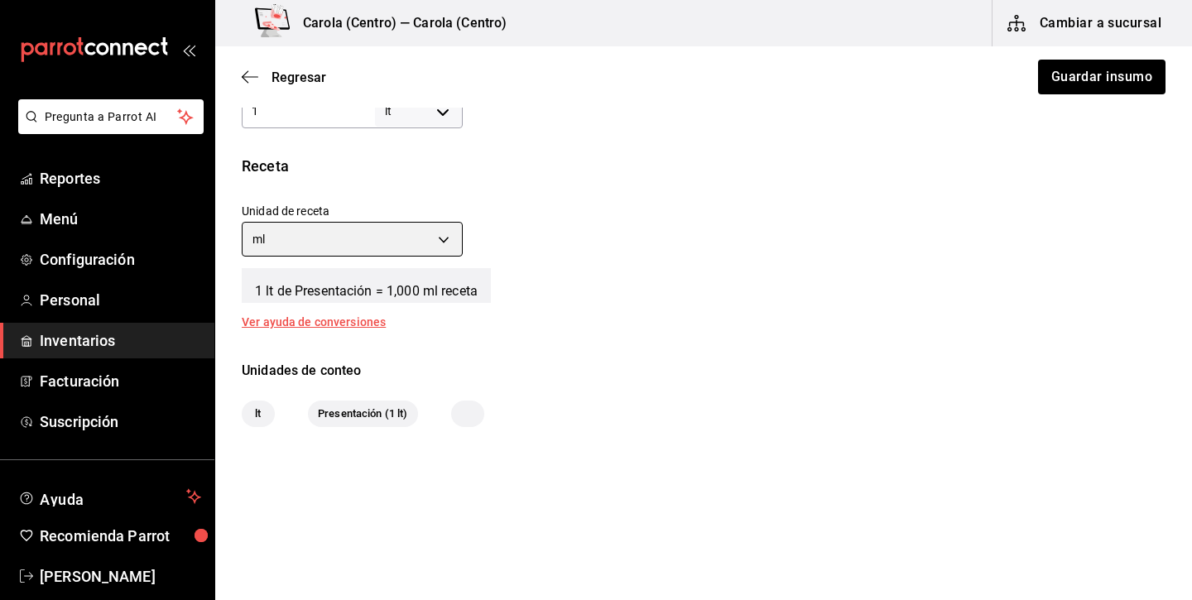
scroll to position [0, 0]
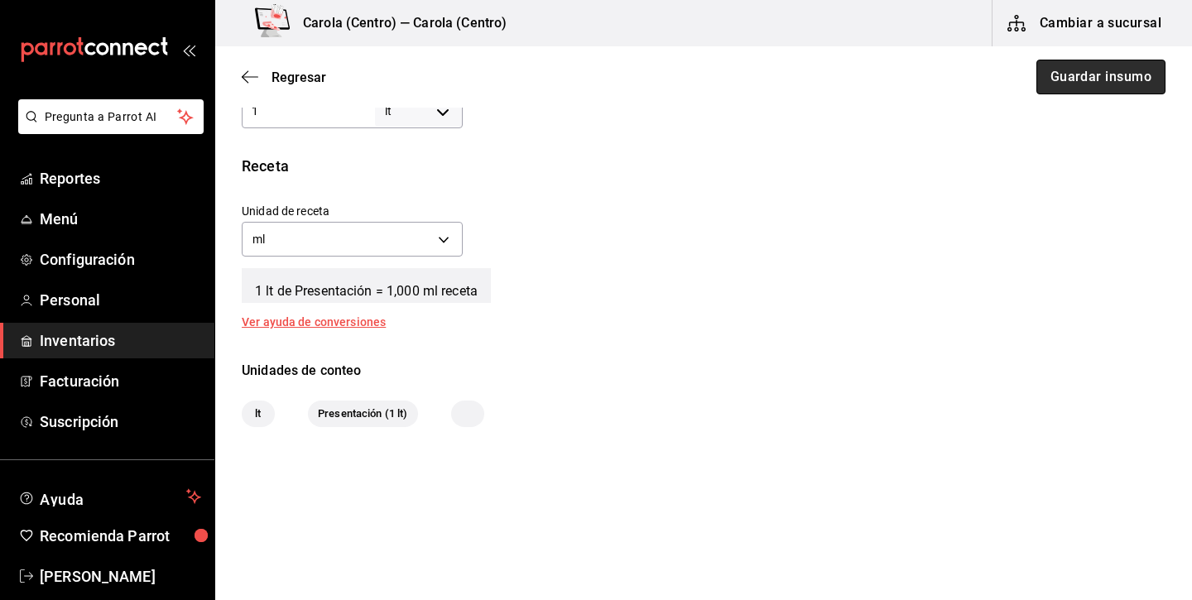
click at [1132, 79] on button "Guardar insumo" at bounding box center [1100, 77] width 129 height 35
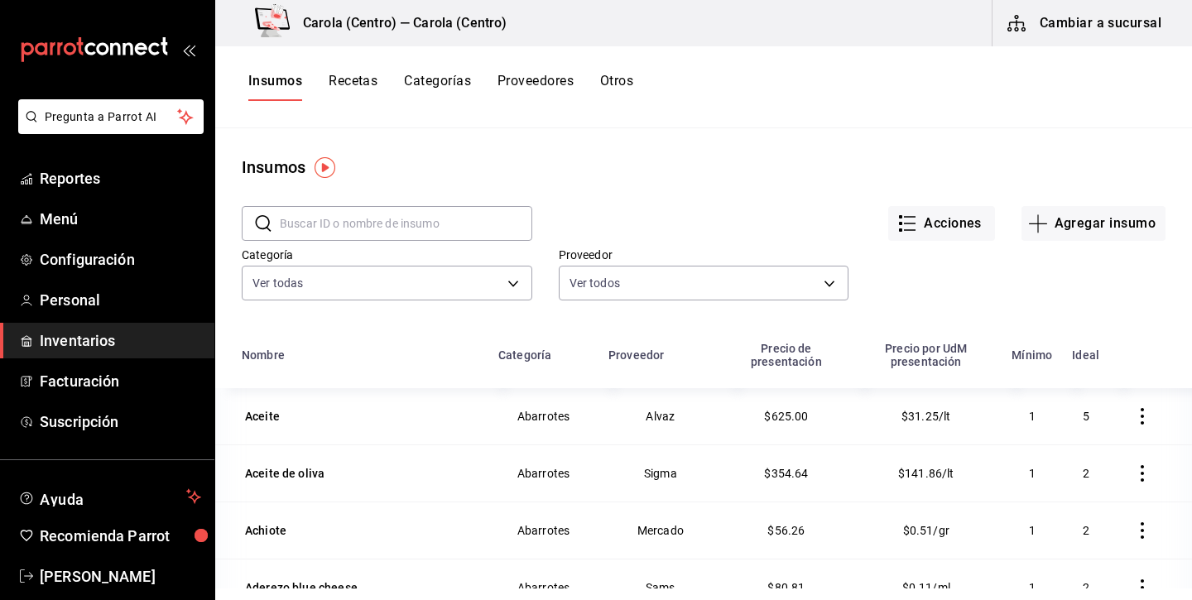
click at [345, 80] on button "Recetas" at bounding box center [352, 87] width 49 height 28
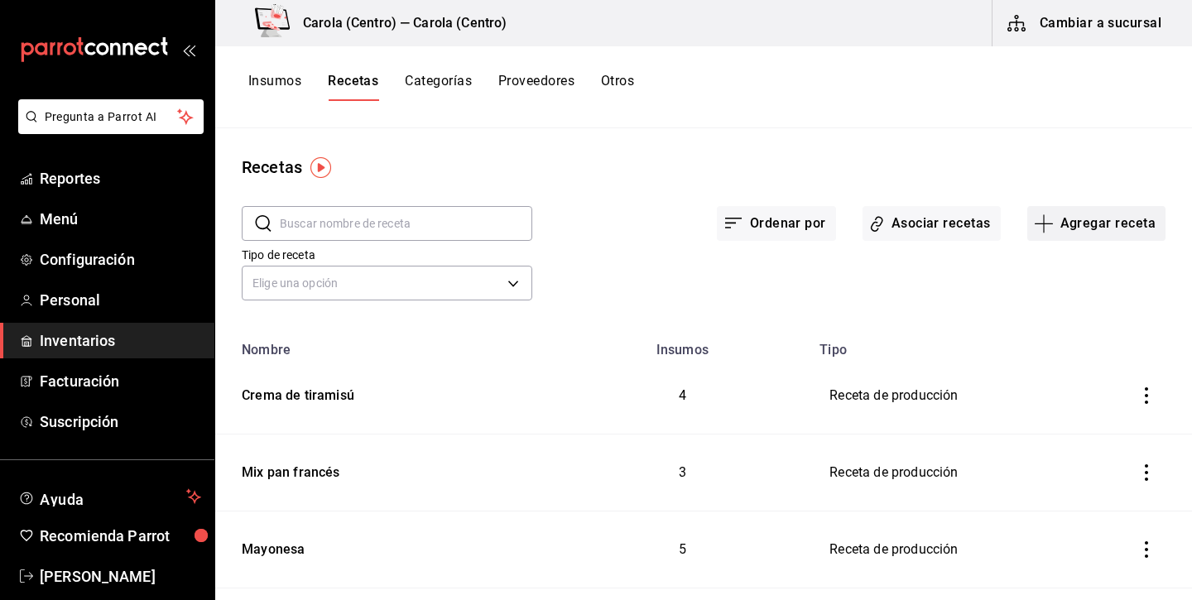
click at [1072, 225] on button "Agregar receta" at bounding box center [1096, 223] width 138 height 35
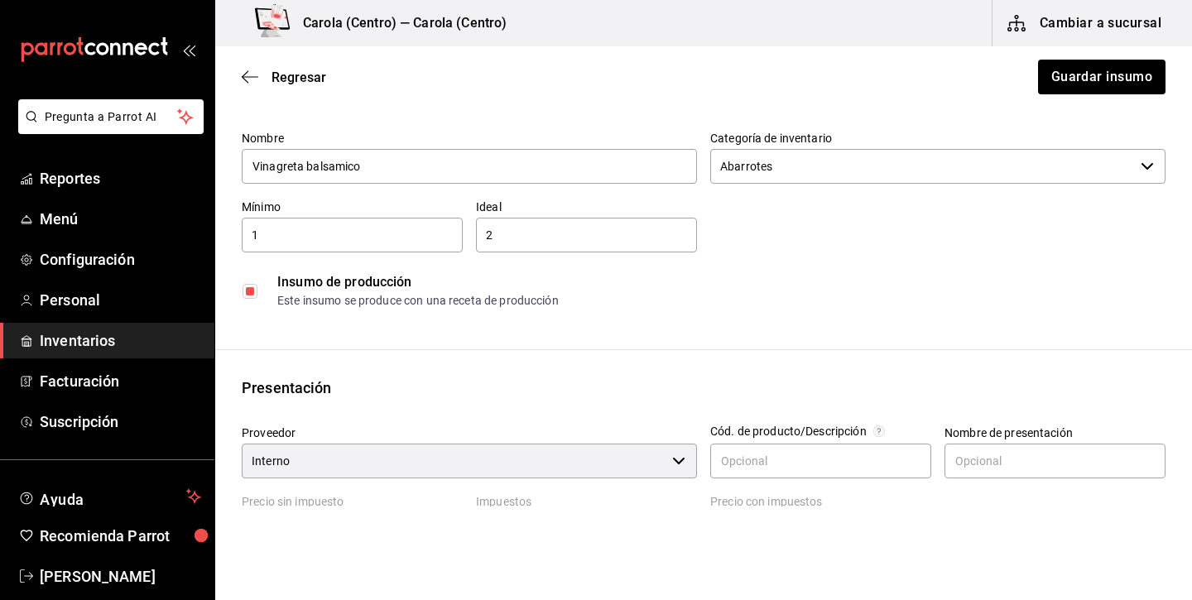
scroll to position [65, 0]
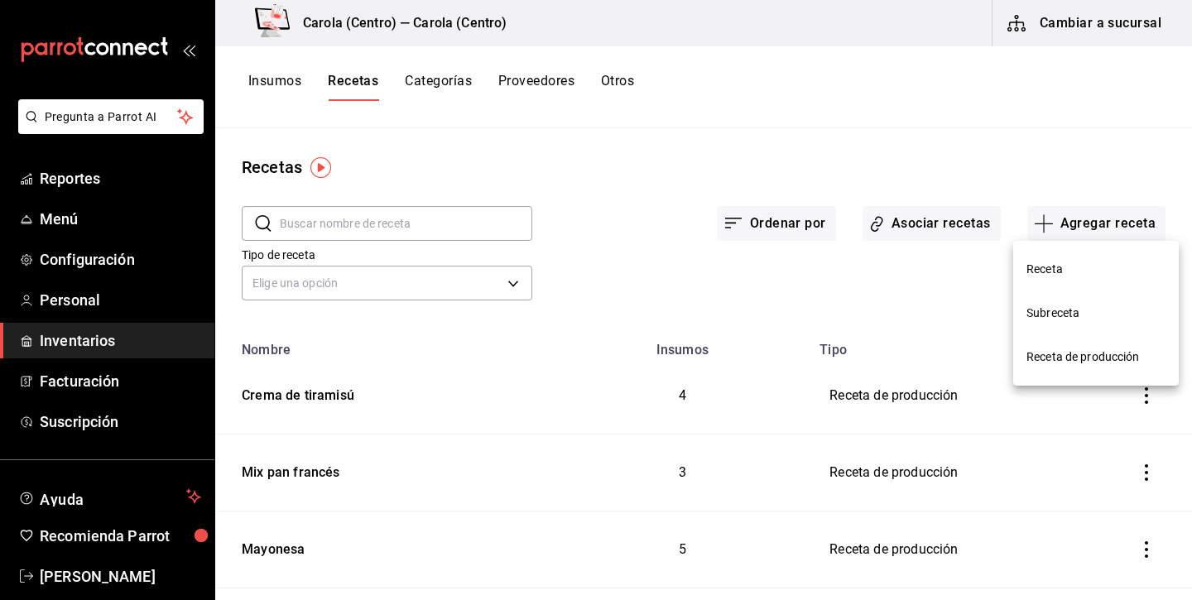
click at [1087, 360] on span "Receta de producción" at bounding box center [1095, 356] width 139 height 17
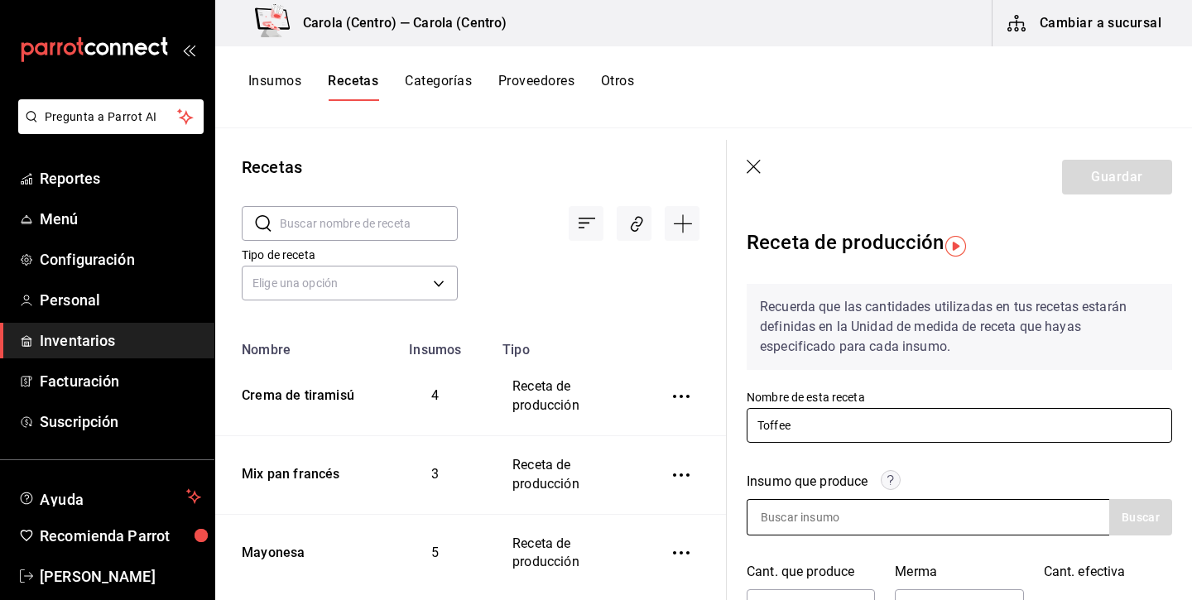
type input "Toffee"
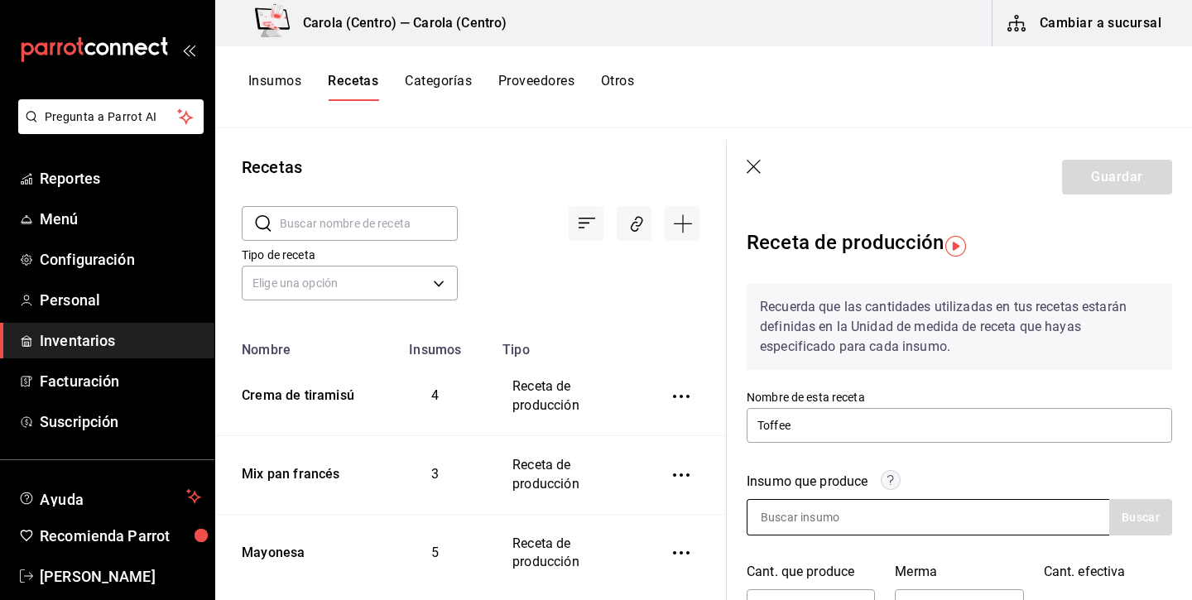
click at [922, 525] on div at bounding box center [927, 517] width 362 height 36
click at [863, 523] on input at bounding box center [829, 517] width 165 height 35
type input "toffee"
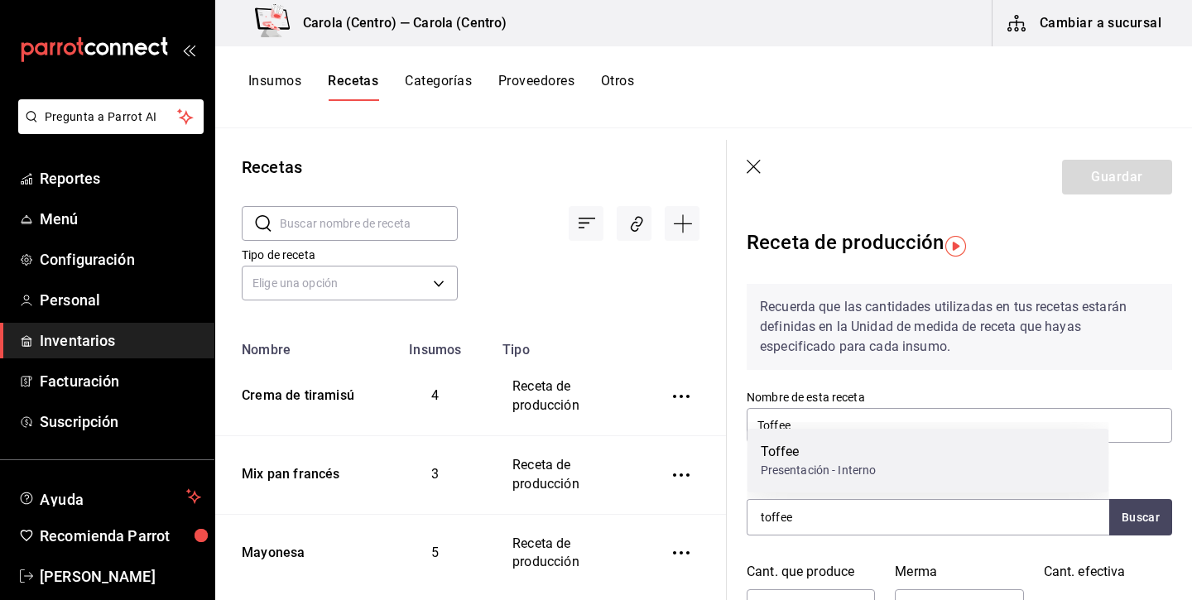
click at [862, 483] on div "Toffee Presentación - Interno" at bounding box center [928, 461] width 362 height 64
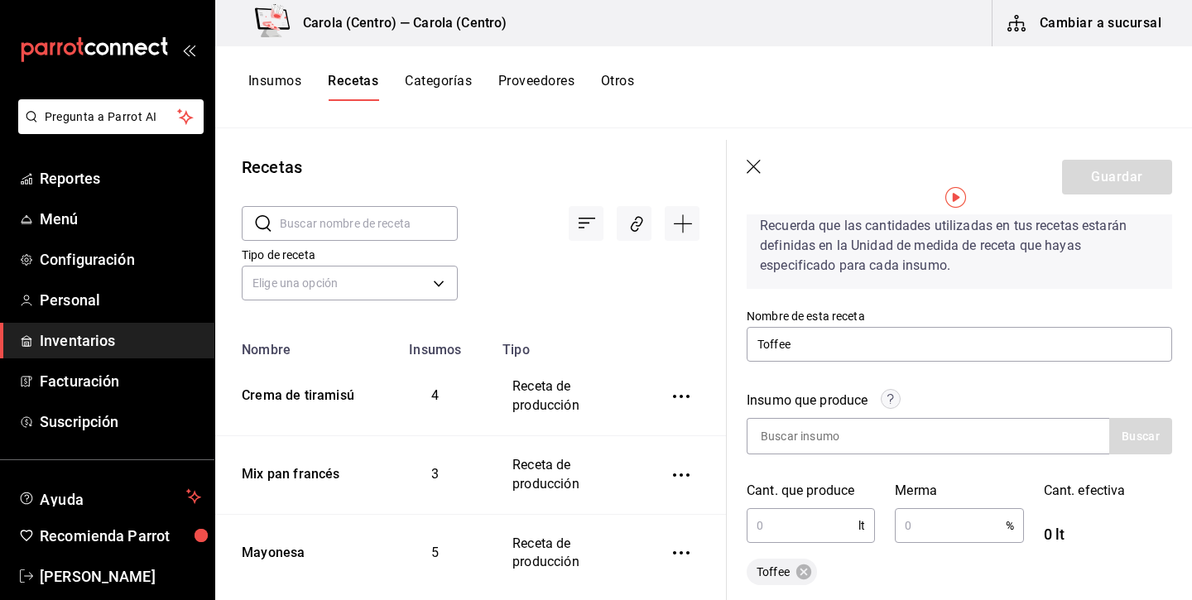
scroll to position [82, 0]
click at [801, 529] on input "text" at bounding box center [802, 524] width 112 height 33
type input "0.47"
click at [948, 526] on input "text" at bounding box center [949, 524] width 110 height 33
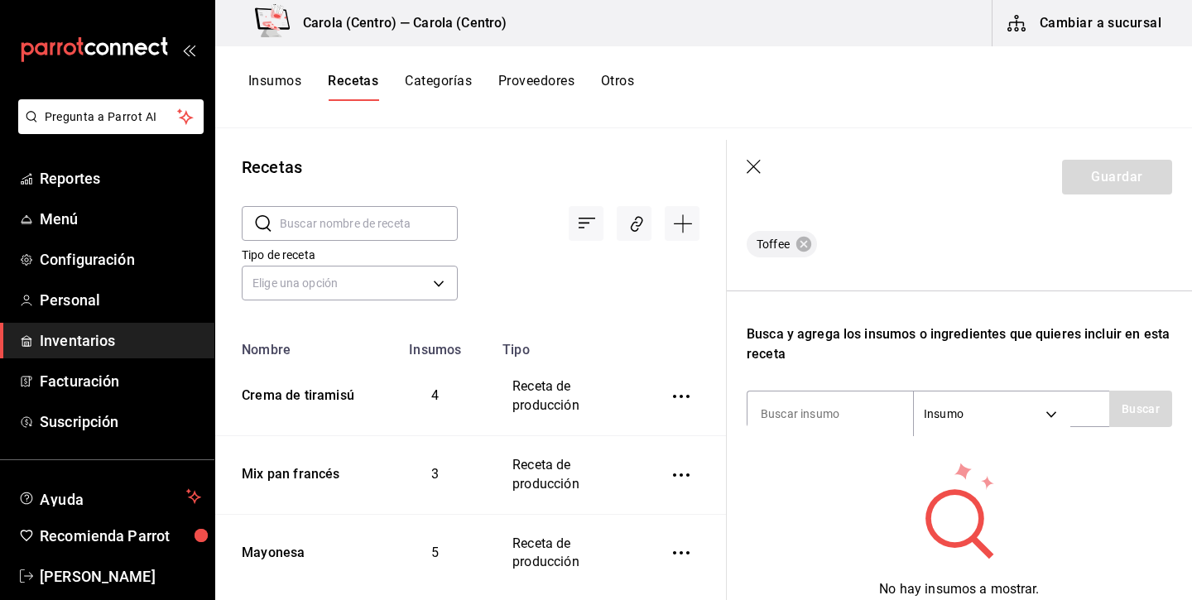
scroll to position [436, 0]
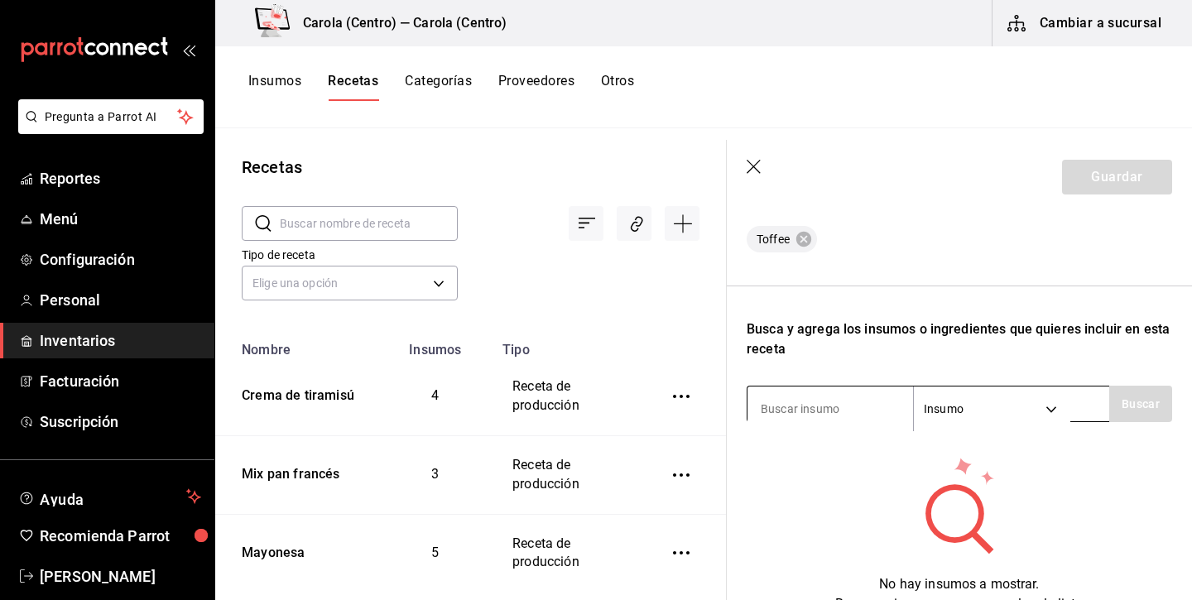
type input "5"
click at [1131, 409] on button "Buscar" at bounding box center [1140, 404] width 63 height 36
type input "azúcar"
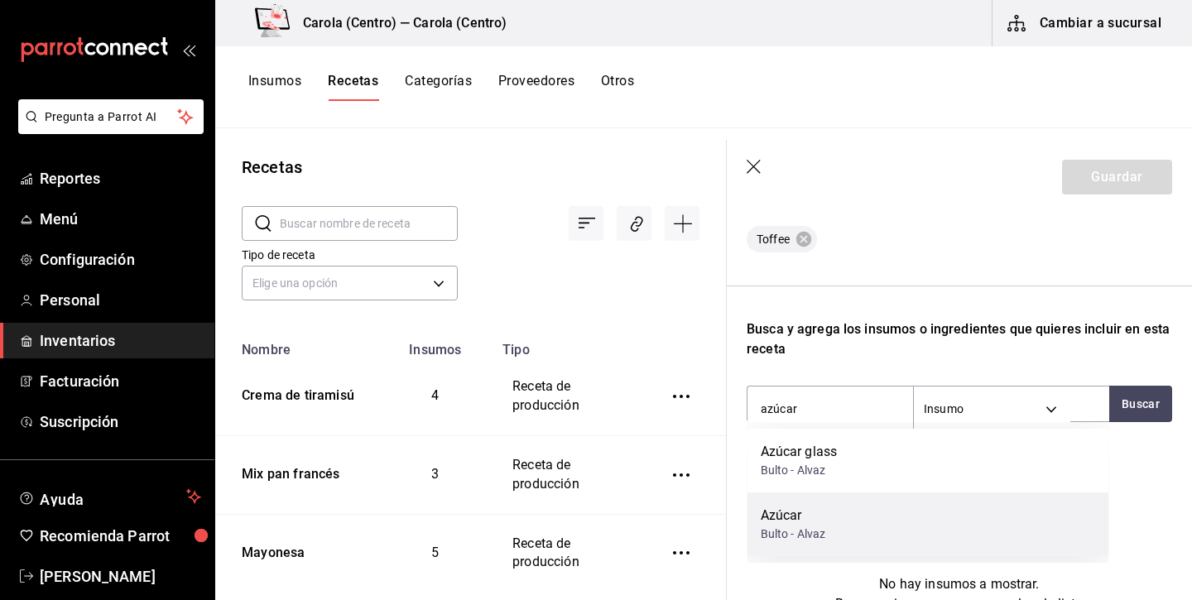
click at [803, 517] on div "Azúcar" at bounding box center [792, 516] width 65 height 20
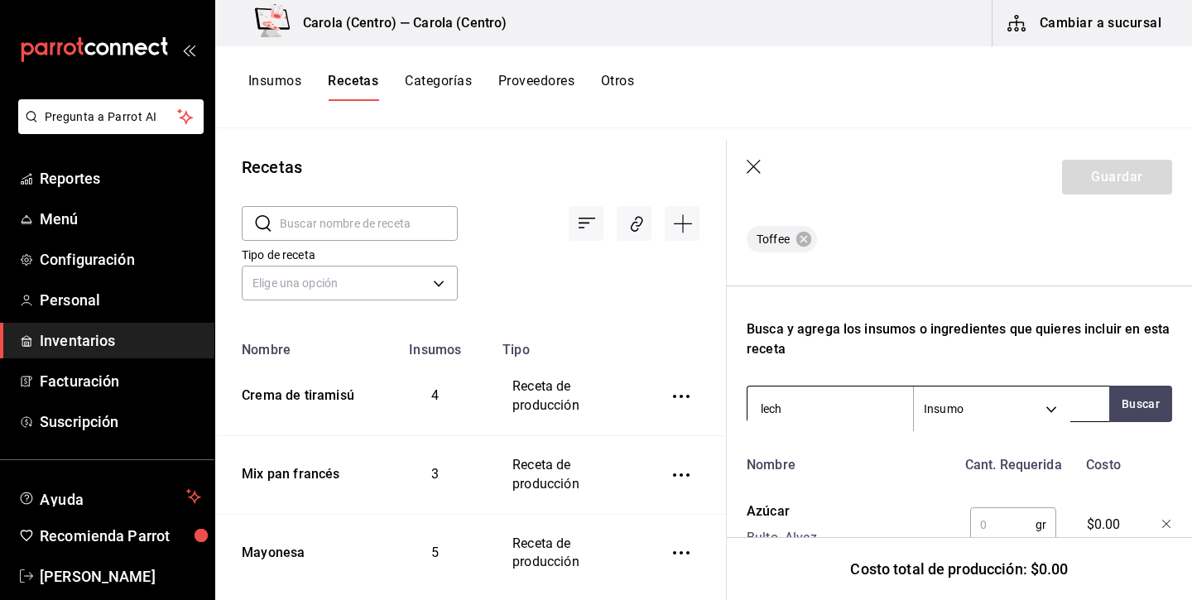
type input "leche"
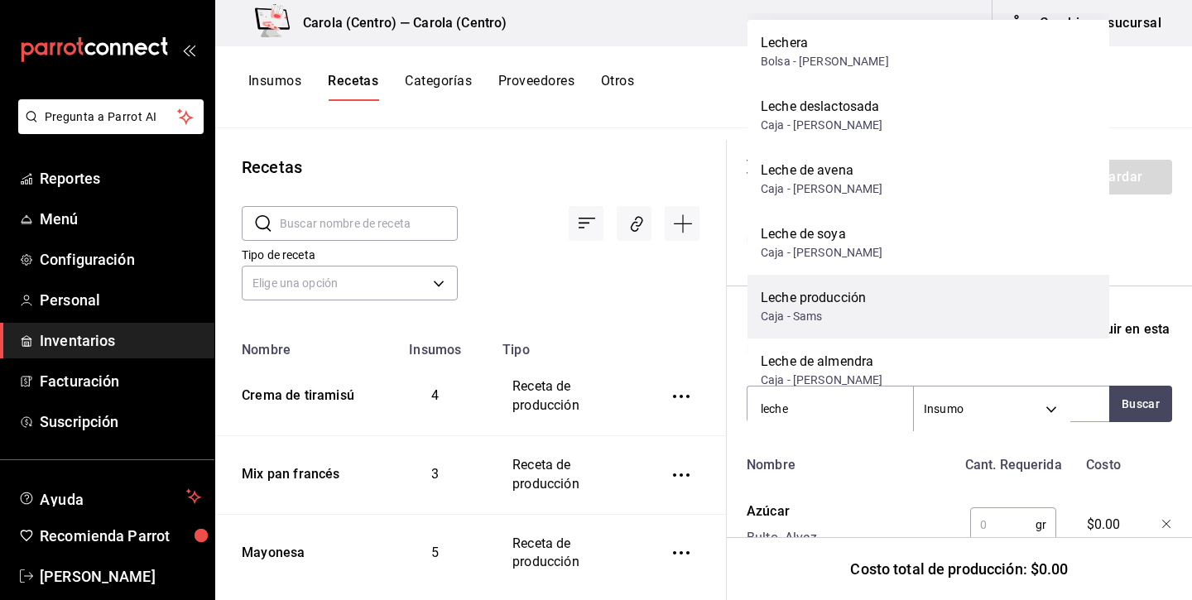
click at [835, 304] on div "Leche producción" at bounding box center [812, 298] width 105 height 20
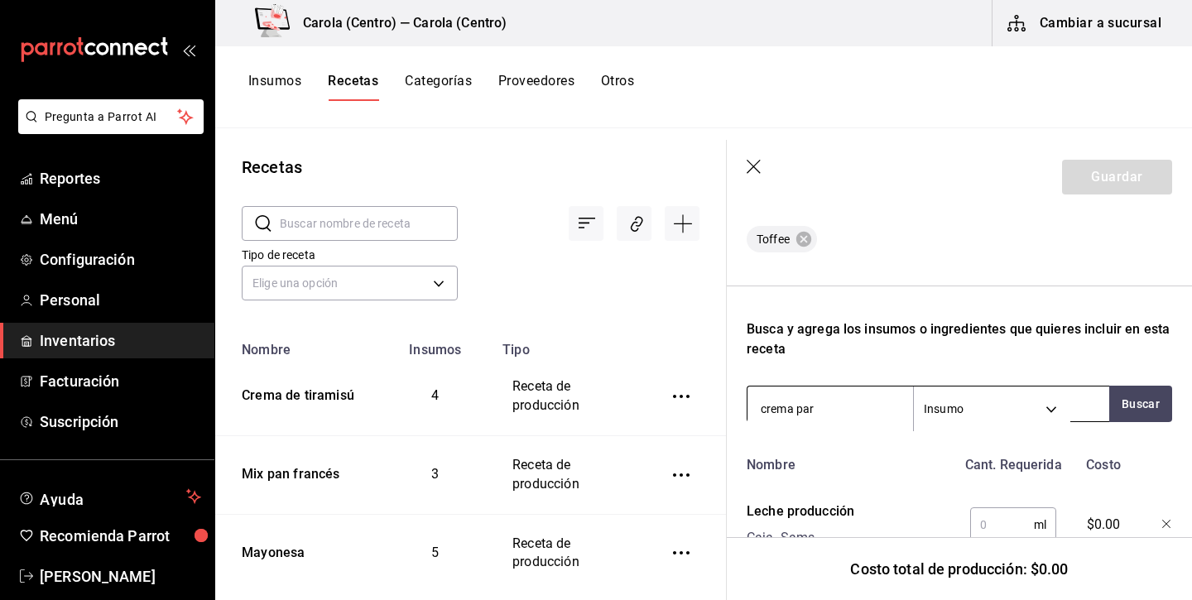
type input "crema para"
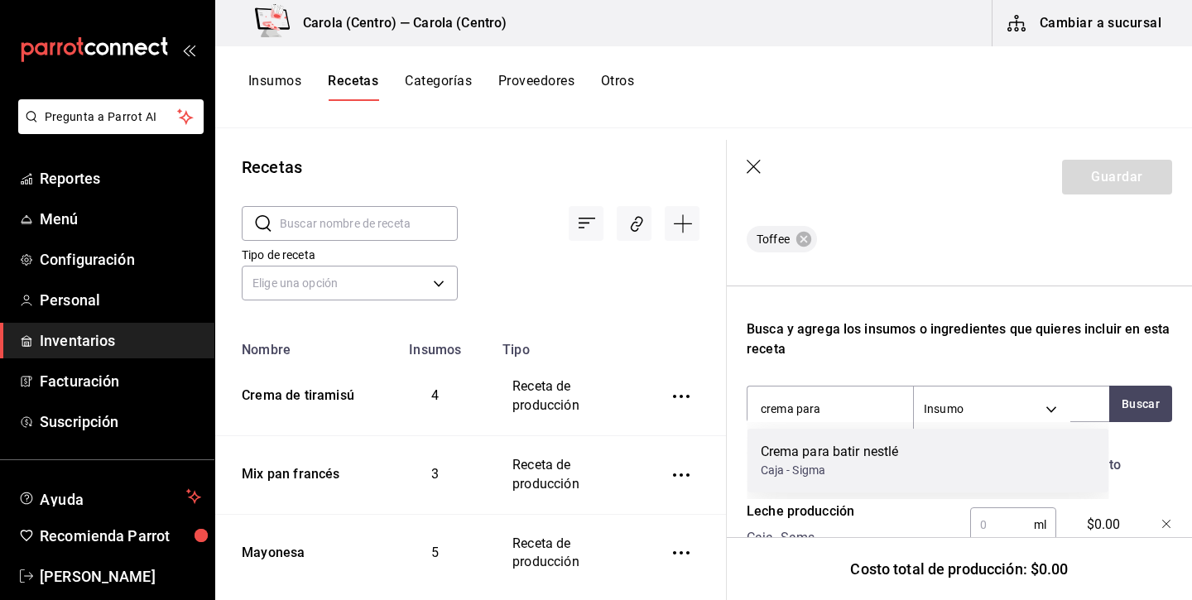
click at [794, 470] on div "Caja - Sigma" at bounding box center [829, 470] width 138 height 17
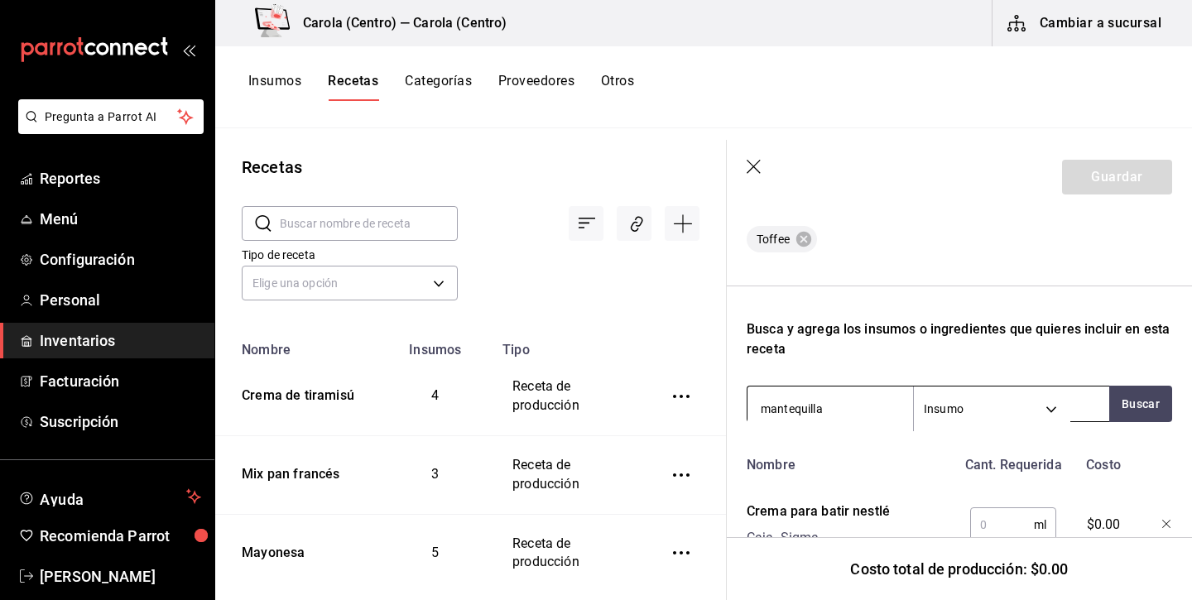
click at [800, 417] on input "mantequilla" at bounding box center [829, 408] width 165 height 35
type input "loma linda"
click at [816, 409] on input "loma linda" at bounding box center [829, 408] width 165 height 35
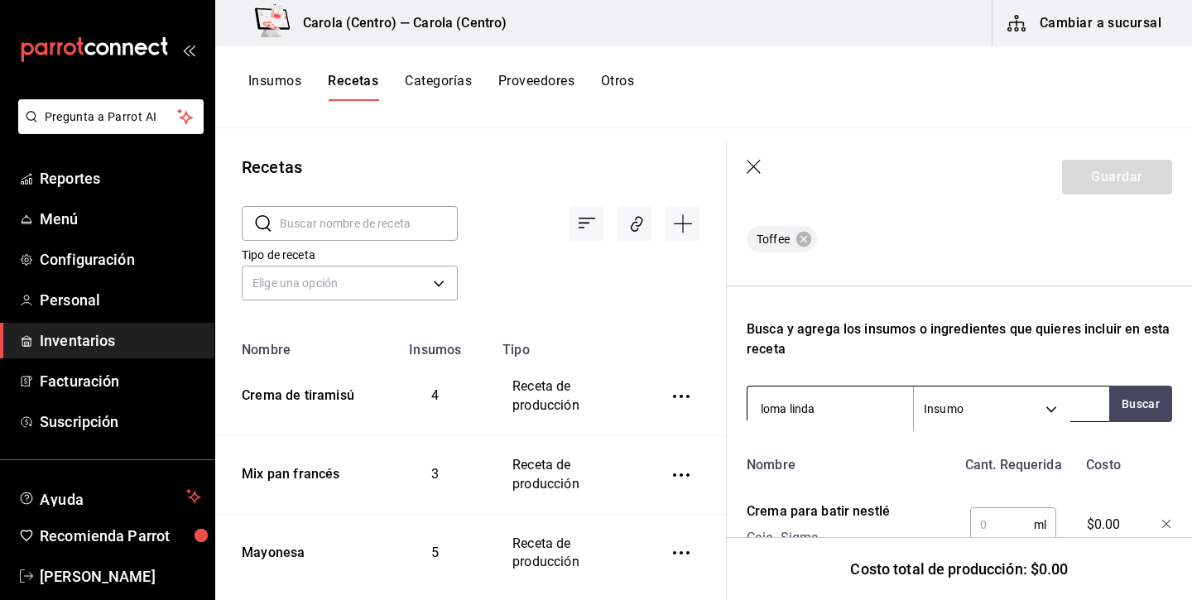
click at [816, 409] on input "loma linda" at bounding box center [829, 408] width 165 height 35
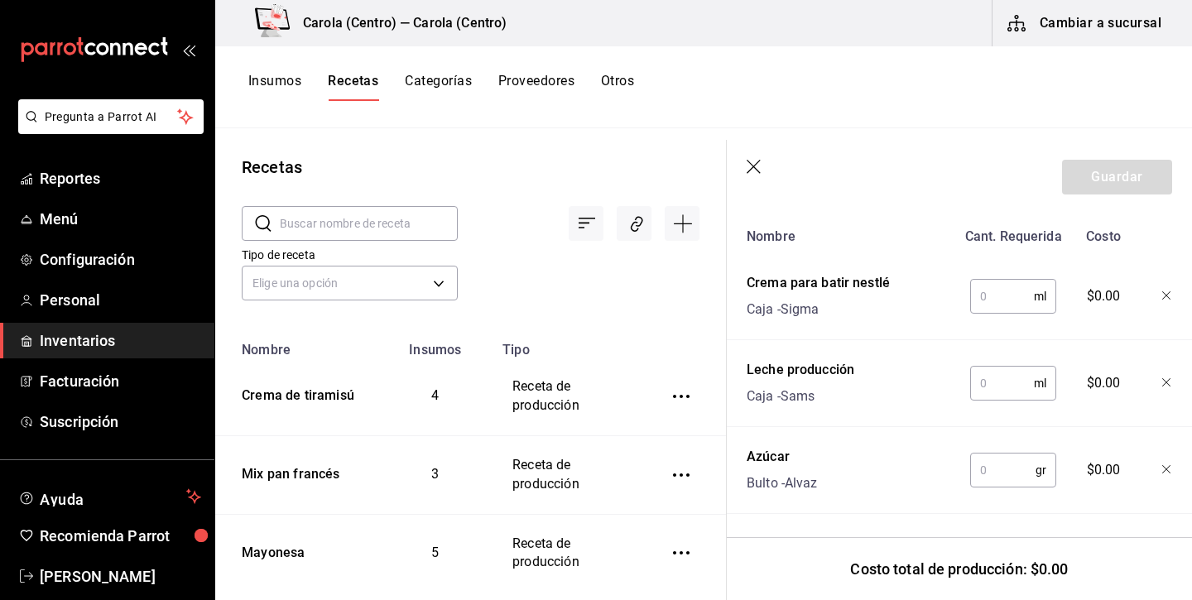
scroll to position [0, 0]
click at [1014, 303] on input "text" at bounding box center [1002, 296] width 64 height 33
click at [997, 381] on input "text" at bounding box center [1002, 383] width 64 height 33
type input "100"
click at [1019, 292] on input "text" at bounding box center [1002, 296] width 64 height 33
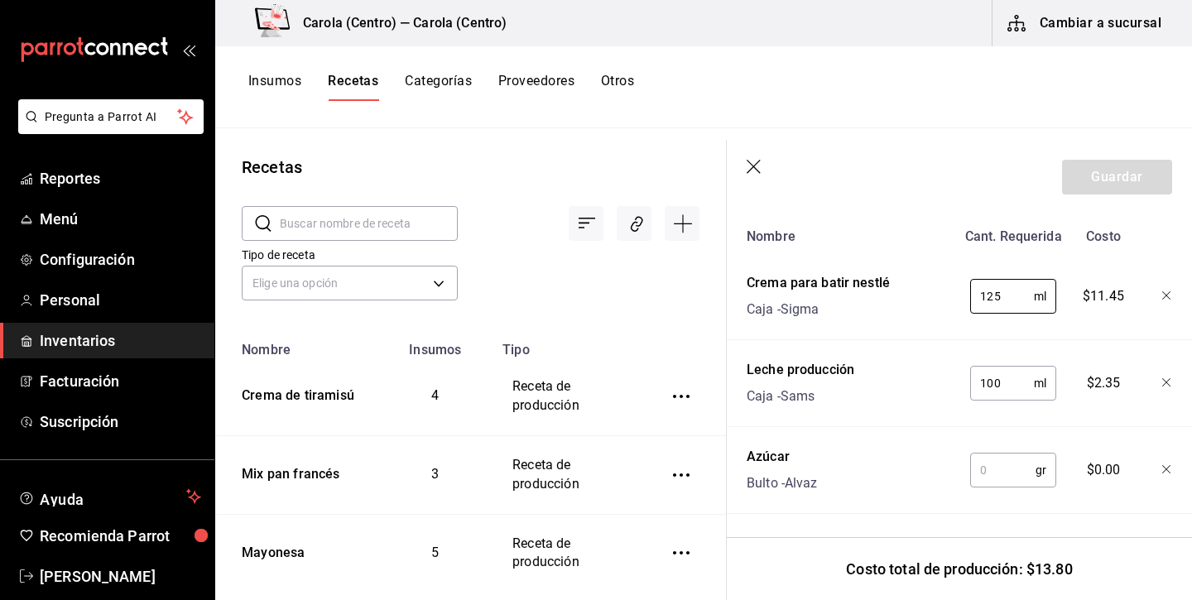
type input "125"
click at [990, 484] on input "text" at bounding box center [1002, 469] width 65 height 33
type input "2"
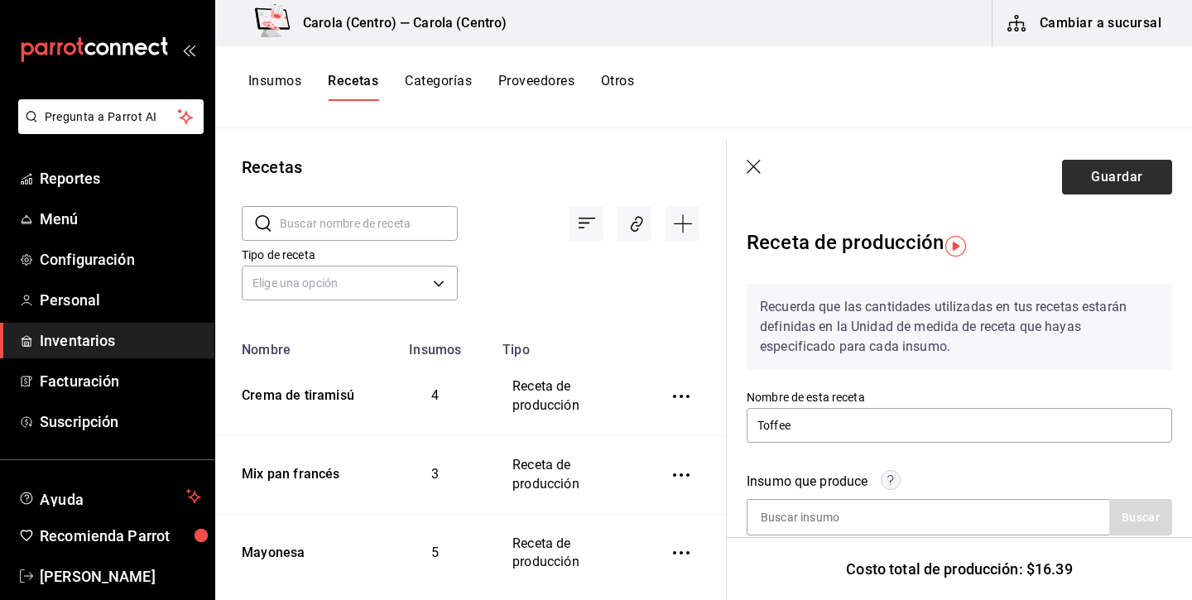
type input "175"
click at [1119, 169] on button "Guardar" at bounding box center [1117, 177] width 110 height 35
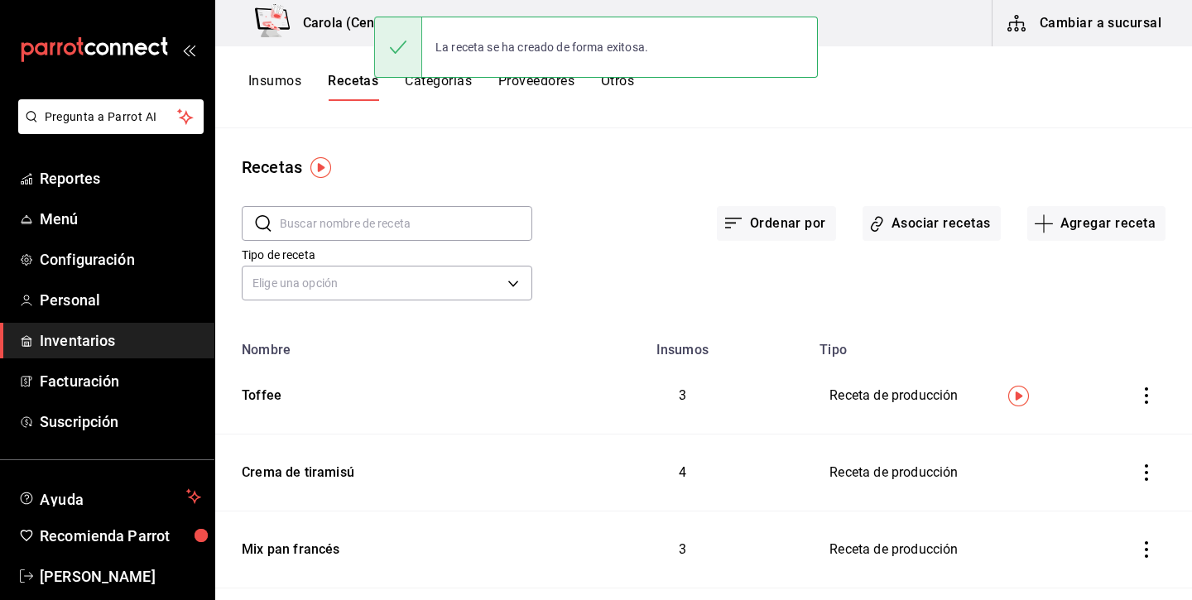
click at [282, 89] on button "Insumos" at bounding box center [274, 87] width 53 height 28
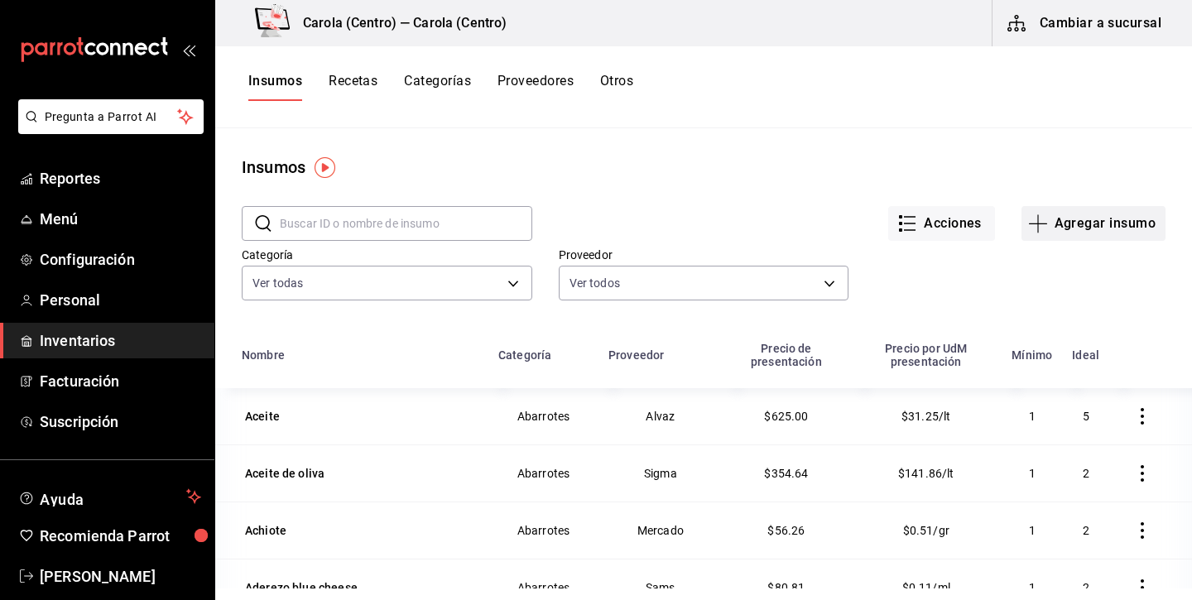
click at [1134, 226] on button "Agregar insumo" at bounding box center [1093, 223] width 144 height 35
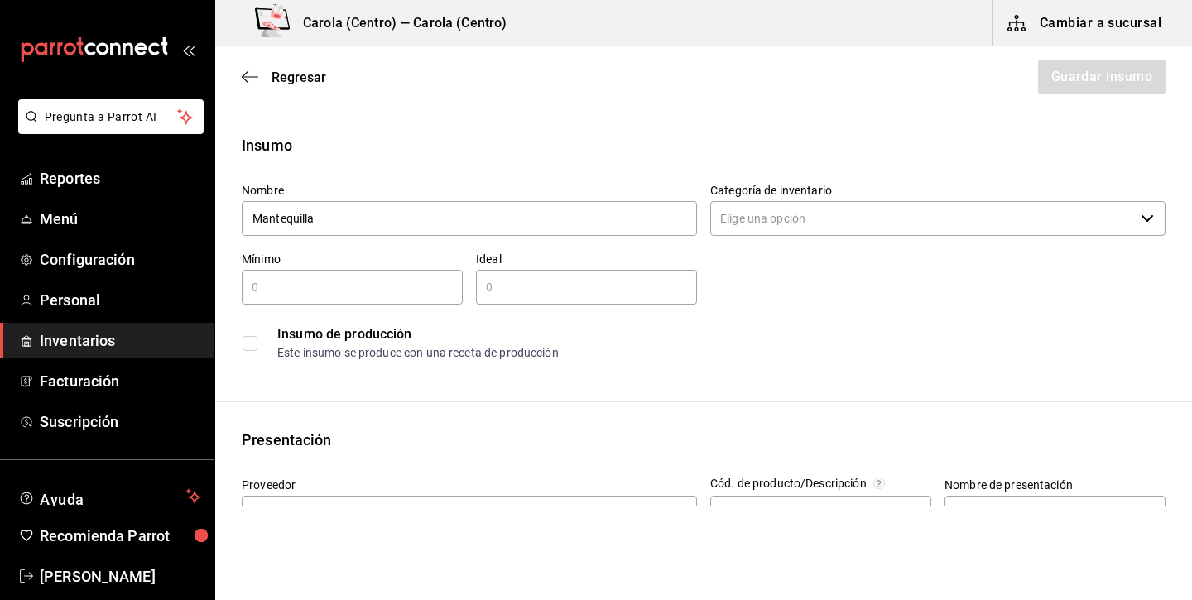
type input "Mantequilla"
click at [931, 204] on input "Categoría de inventario" at bounding box center [922, 218] width 424 height 35
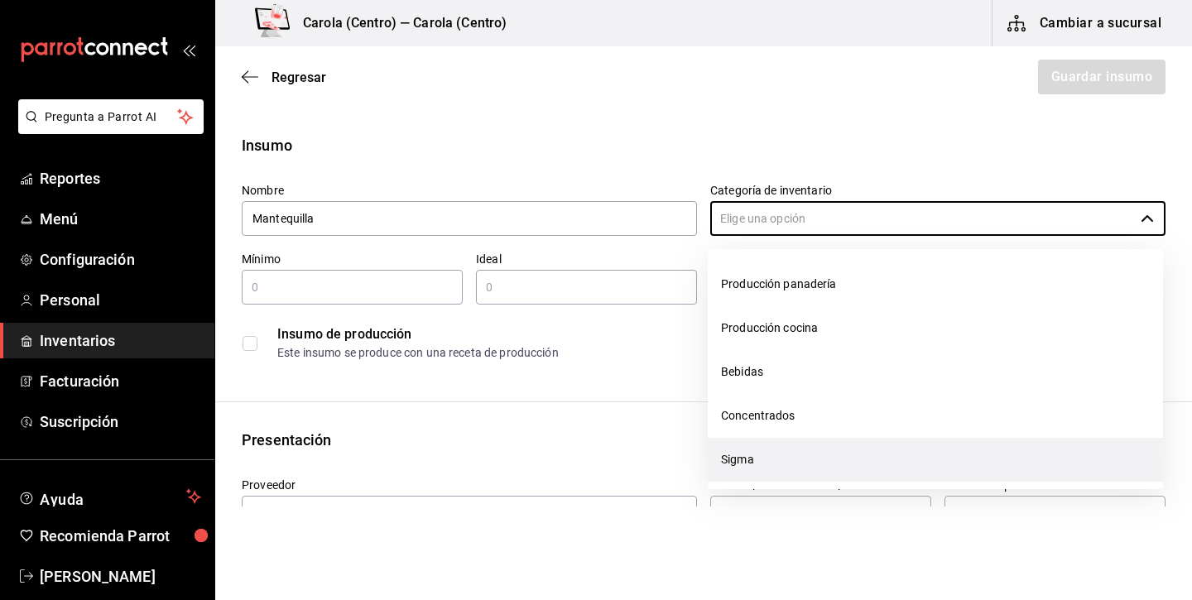
click at [798, 453] on li "Sigma" at bounding box center [934, 460] width 455 height 44
type input "Sigma"
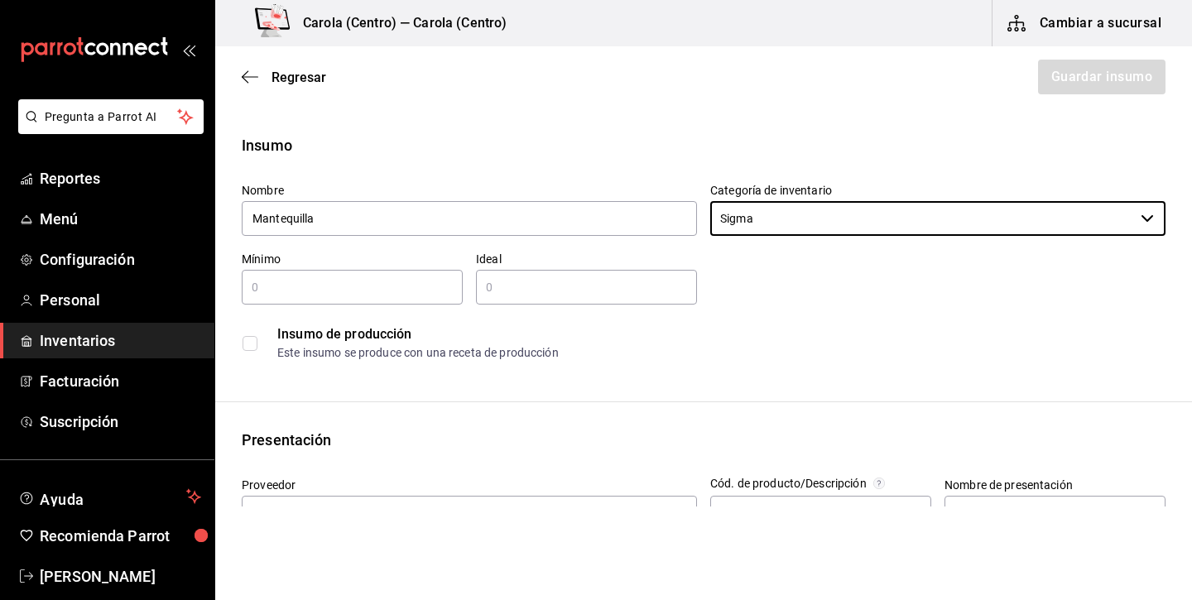
click at [396, 281] on input "text" at bounding box center [352, 287] width 221 height 20
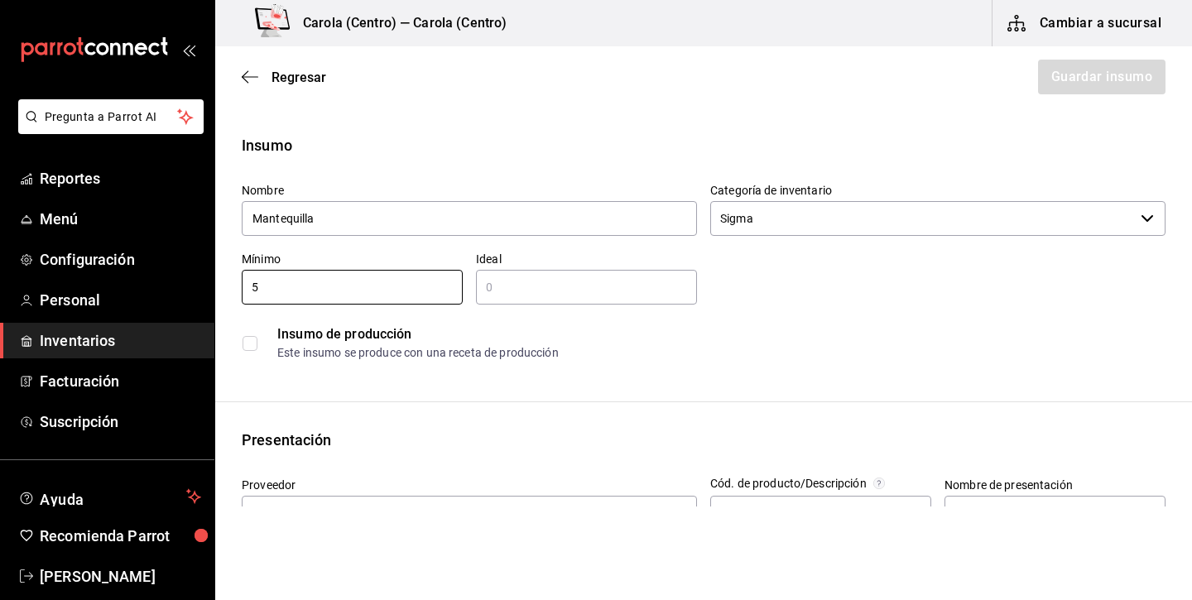
type input "5"
click at [526, 301] on div "​" at bounding box center [586, 287] width 221 height 35
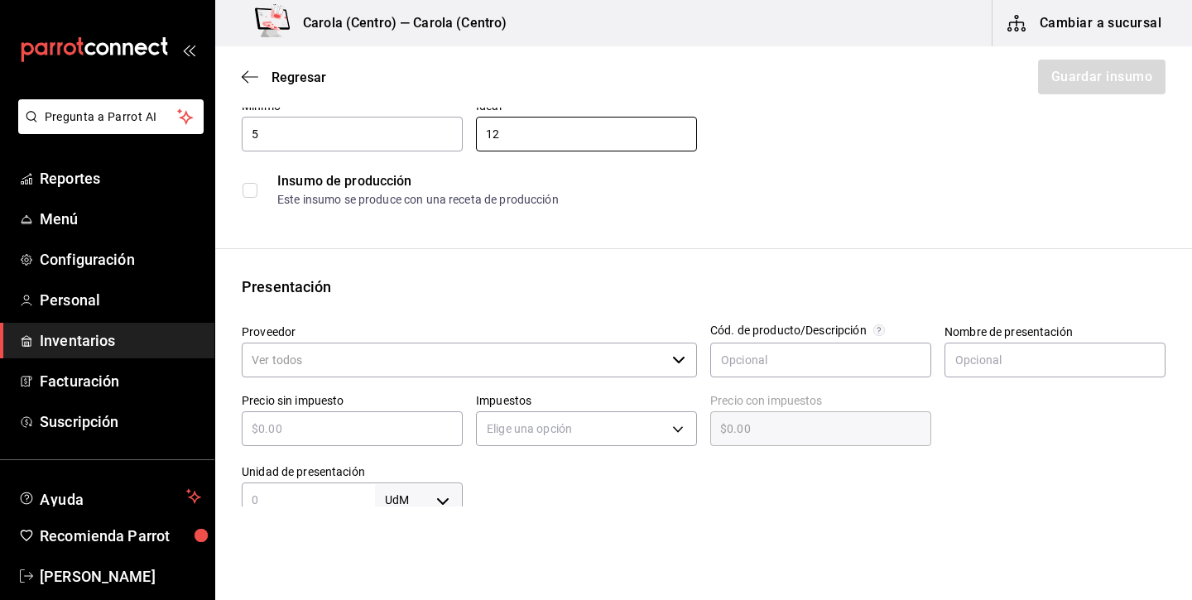
scroll to position [159, 0]
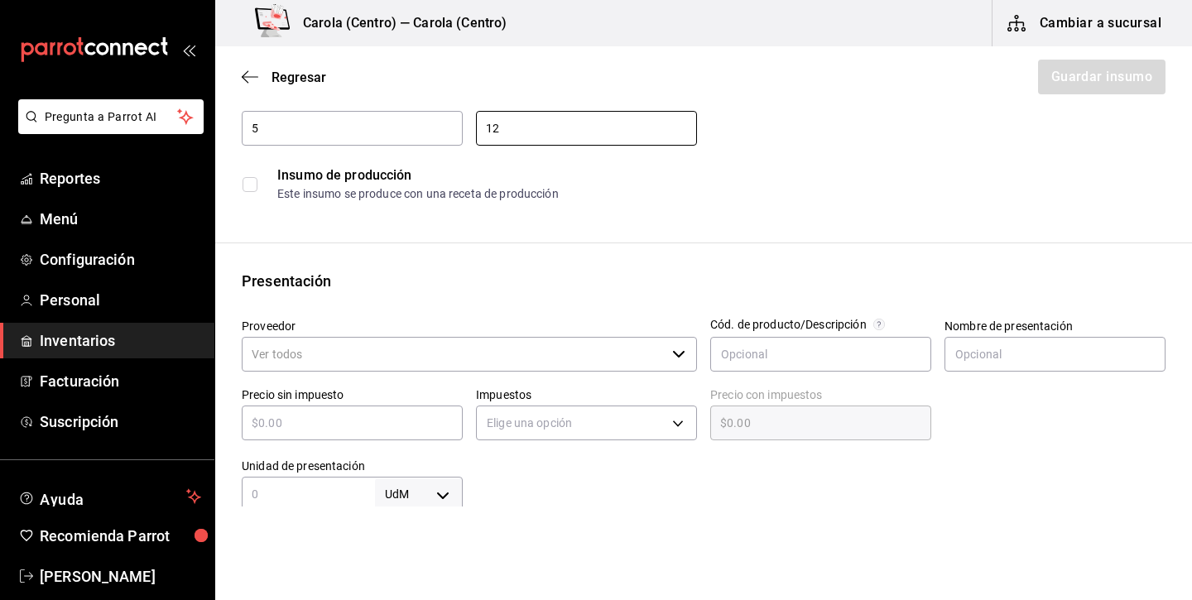
type input "12"
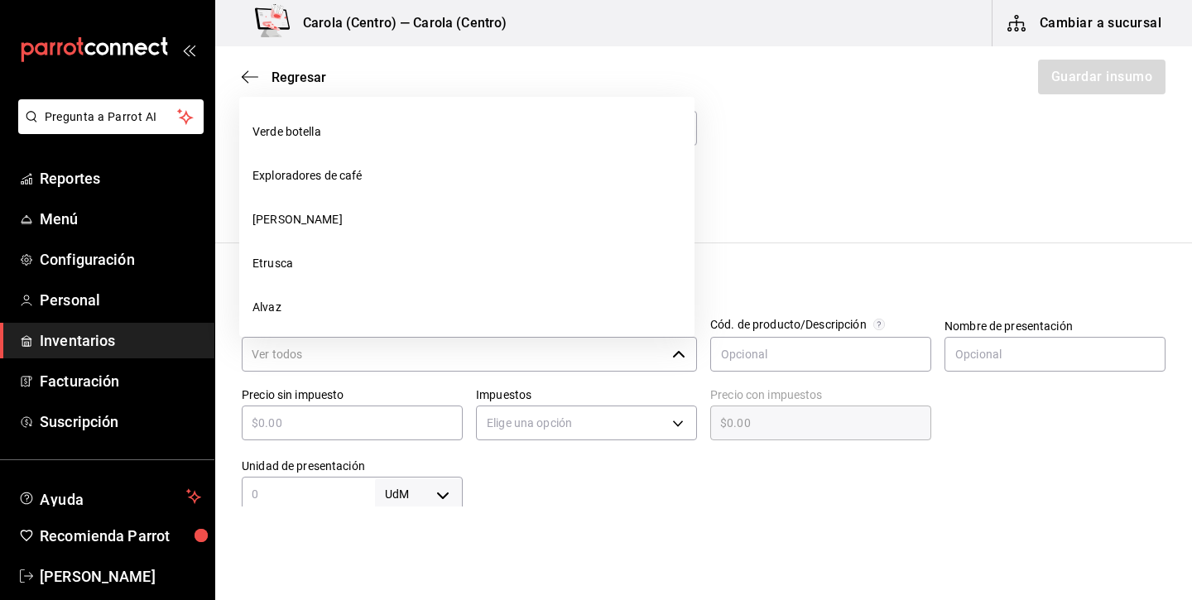
click at [426, 359] on input "Proveedor" at bounding box center [454, 354] width 424 height 35
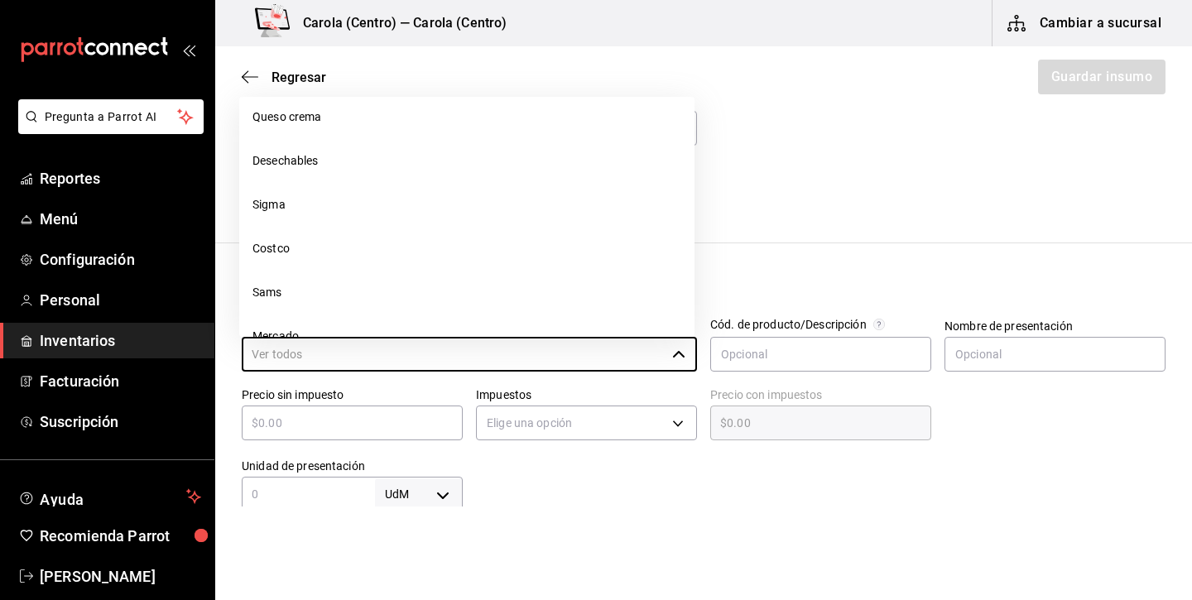
scroll to position [326, 0]
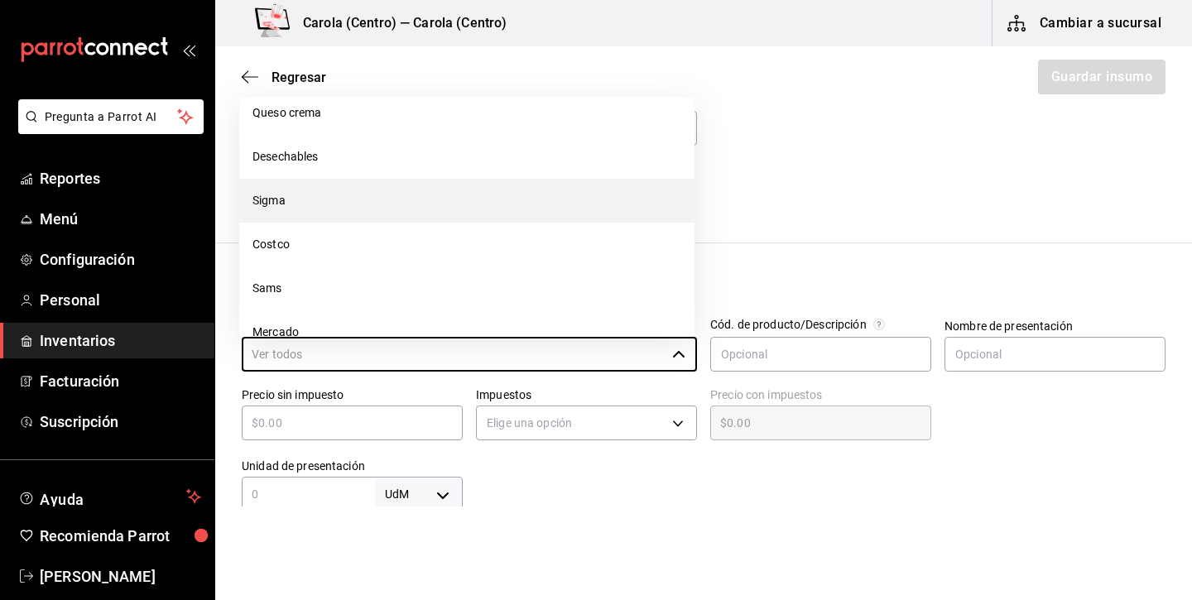
click at [410, 194] on li "Sigma" at bounding box center [466, 201] width 455 height 44
type input "Sigma"
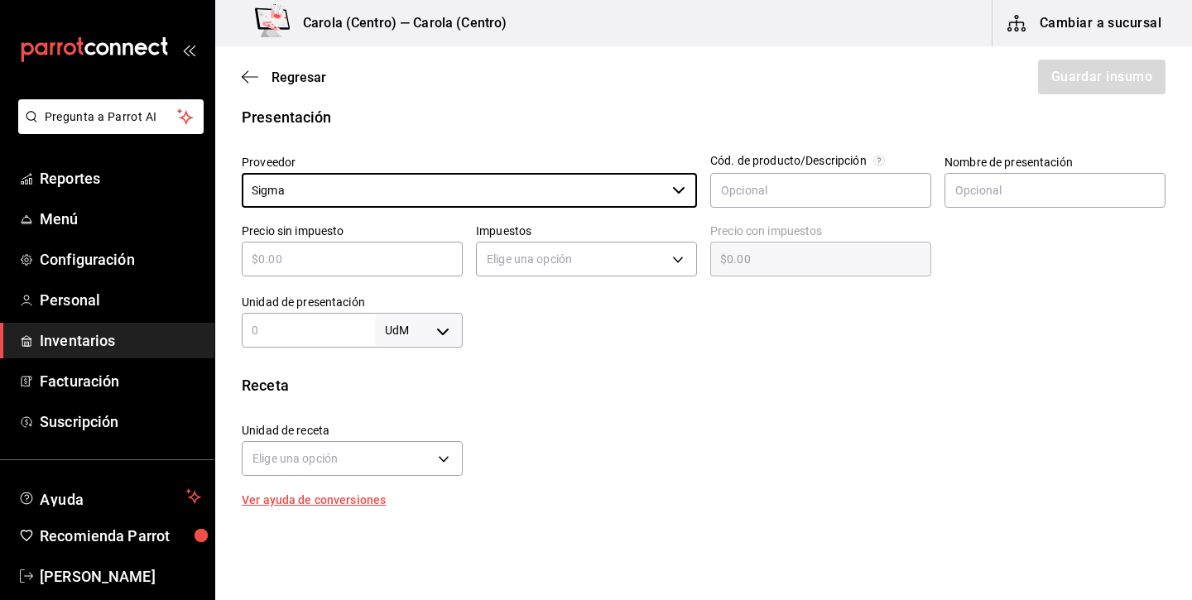
scroll to position [378, 0]
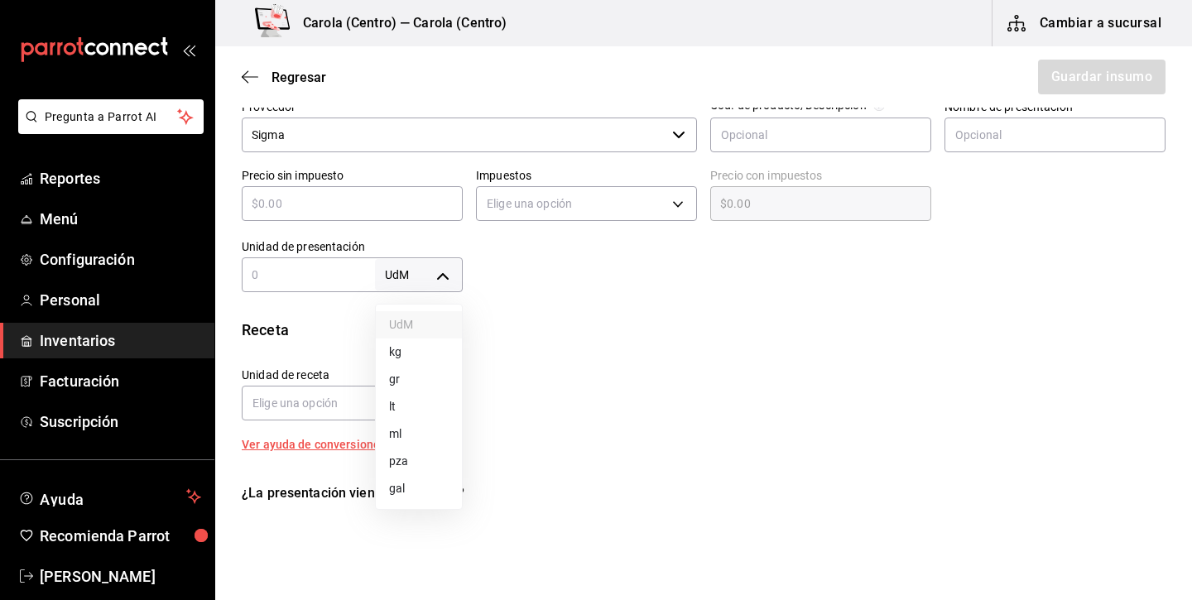
click at [409, 283] on body "Pregunta a Parrot AI Reportes Menú Configuración Personal Inventarios Facturaci…" at bounding box center [596, 253] width 1192 height 506
click at [412, 347] on li "kg" at bounding box center [419, 351] width 86 height 27
type input "KILOGRAM"
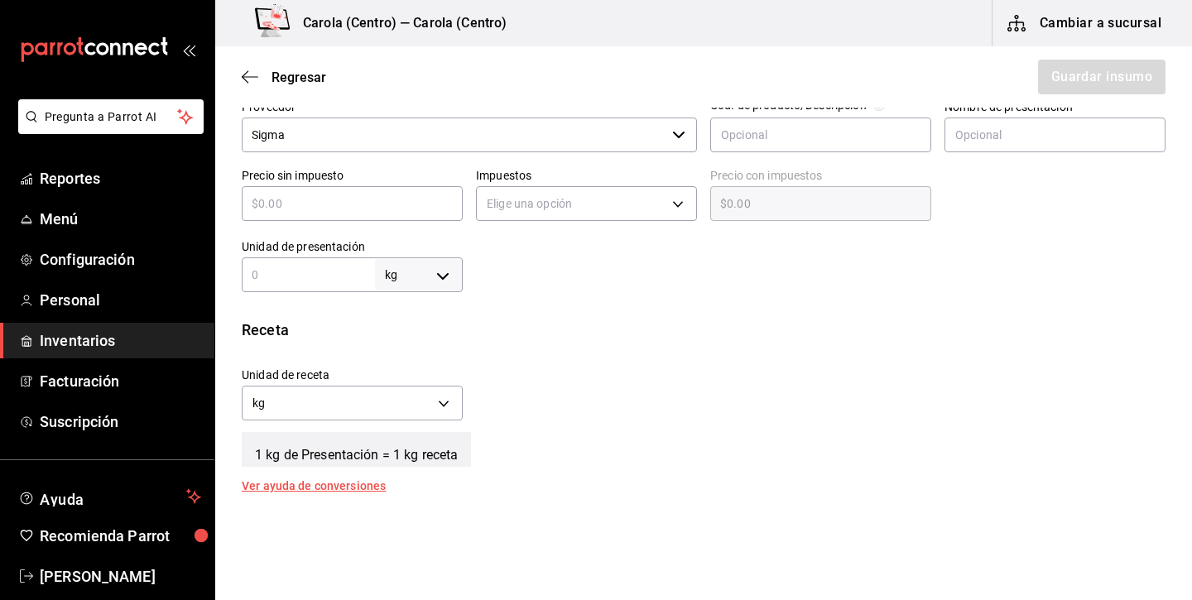
click at [338, 281] on input "text" at bounding box center [308, 275] width 133 height 20
type input "1"
click at [568, 375] on div "Unidad de receta kg KILOGRAM Factor de conversión 1 ​" at bounding box center [696, 389] width 937 height 71
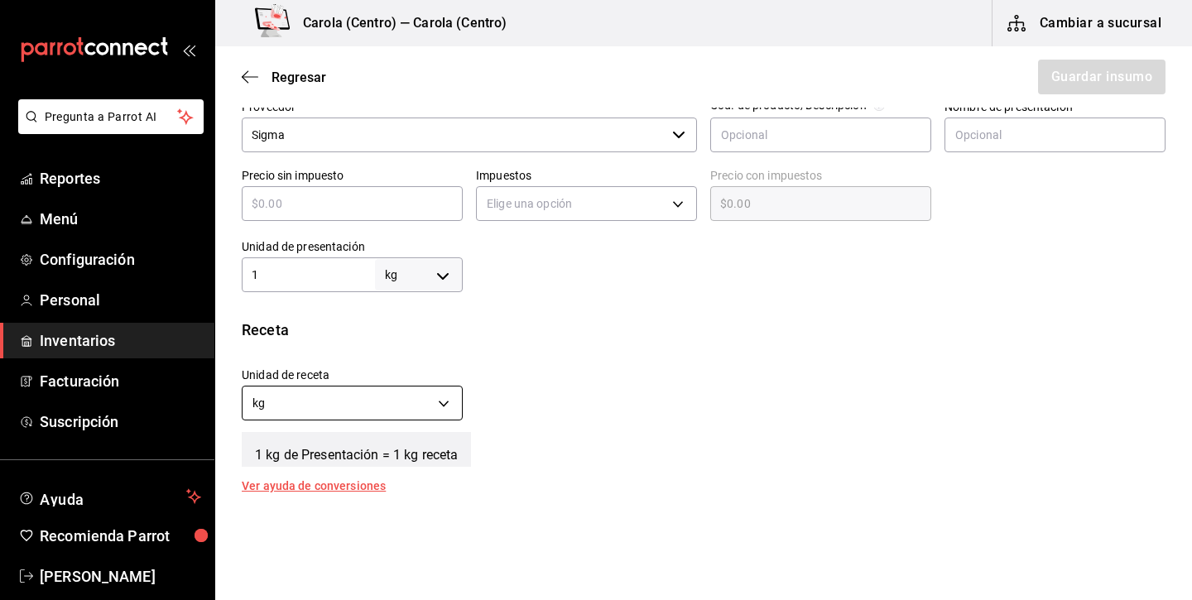
click at [410, 400] on body "Pregunta a Parrot AI Reportes Menú Configuración Personal Inventarios Facturaci…" at bounding box center [596, 253] width 1192 height 506
click at [363, 477] on li "gr" at bounding box center [351, 481] width 219 height 27
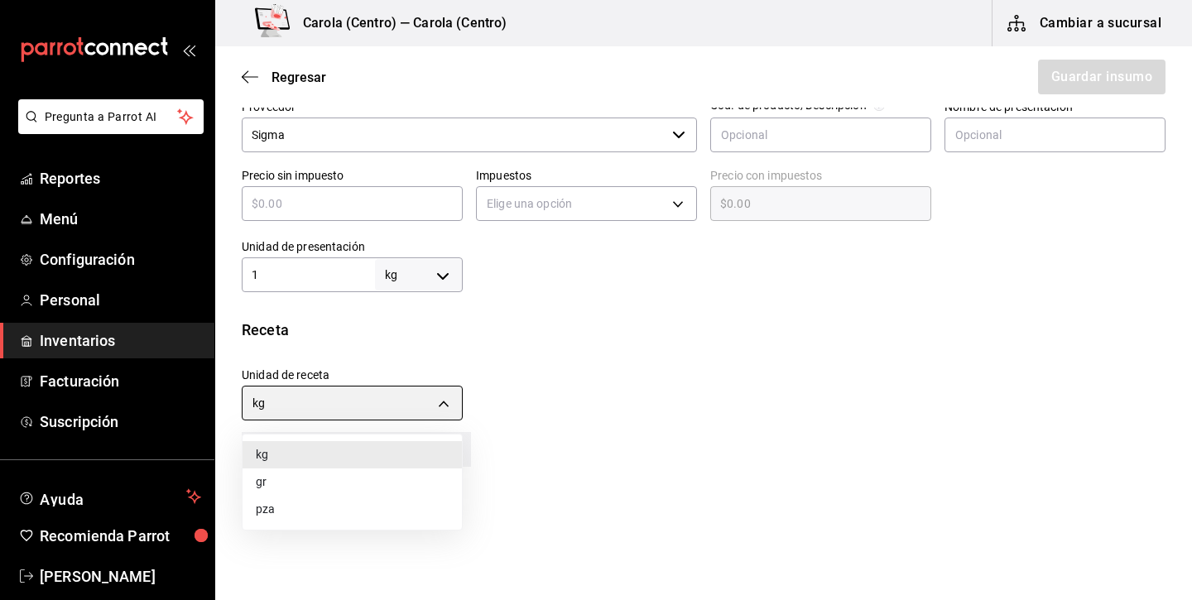
type input "GRAM"
type input "1,000"
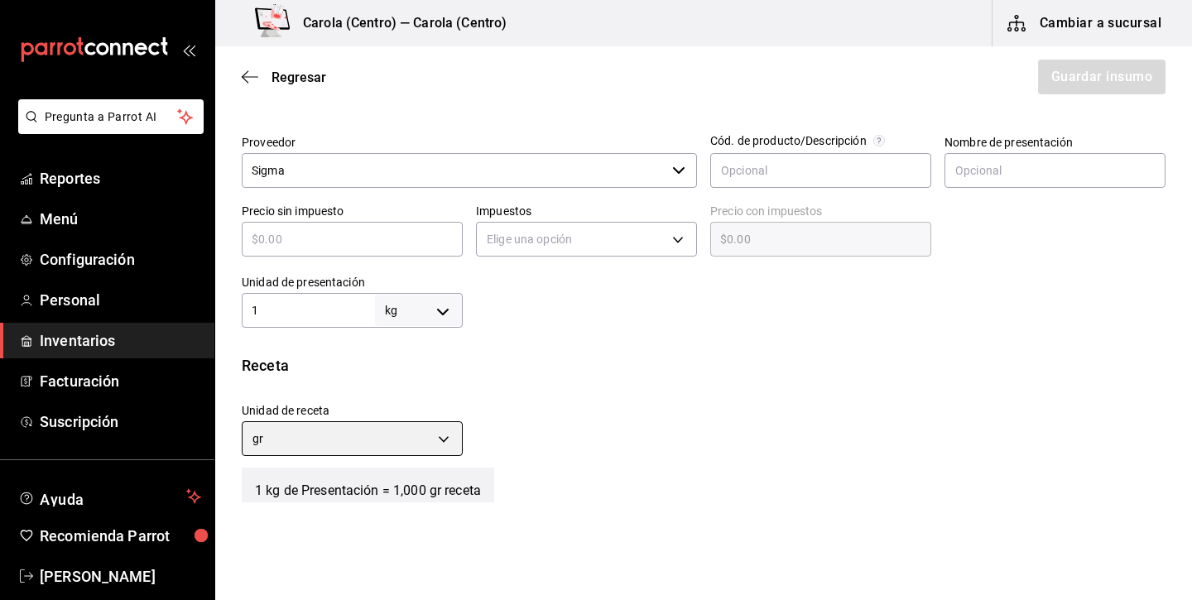
scroll to position [342, 0]
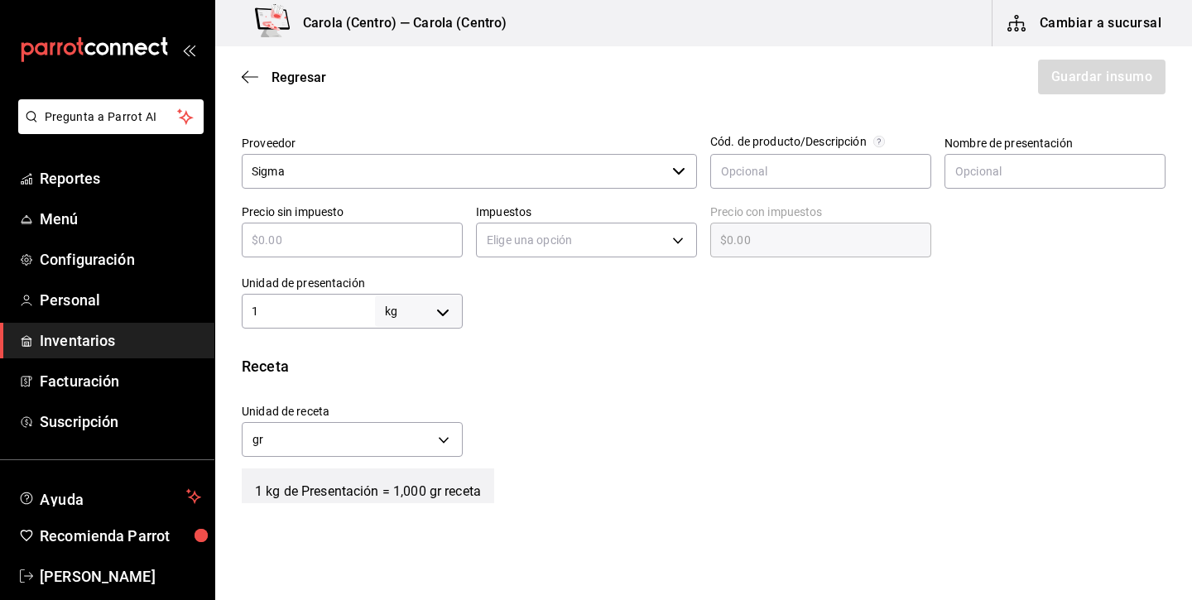
click at [404, 237] on input "text" at bounding box center [352, 240] width 221 height 20
type input "$1"
type input "$1.00"
type input "$11"
type input "$11.00"
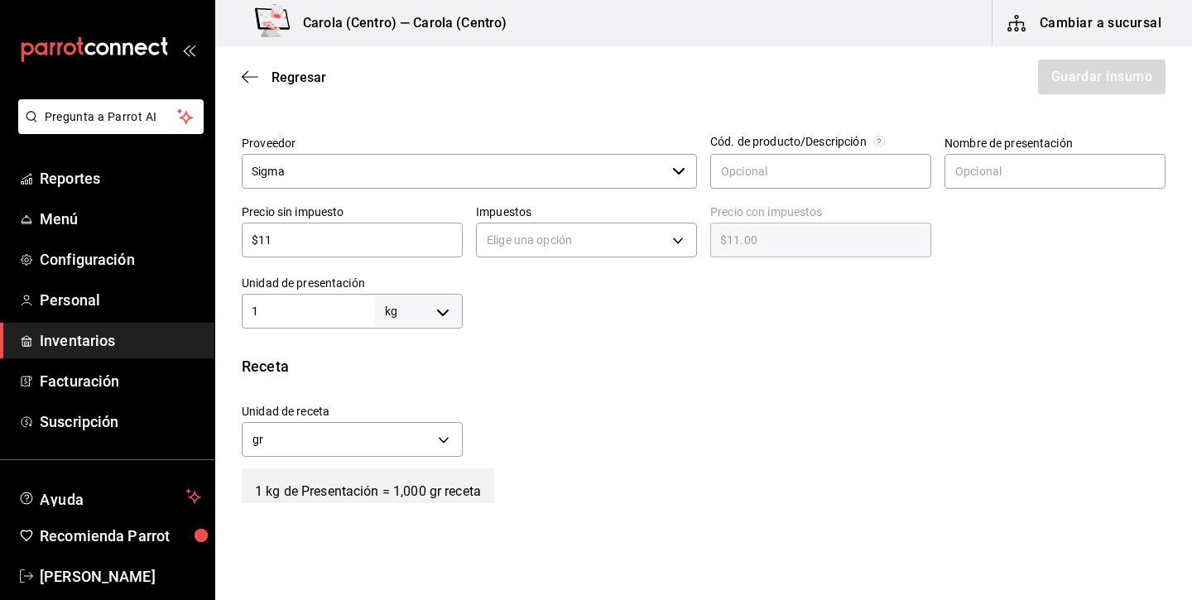
type input "$111"
type input "$111.00"
type input "$111"
click at [574, 242] on body "Pregunta a Parrot AI Reportes Menú Configuración Personal Inventarios Facturaci…" at bounding box center [596, 253] width 1192 height 506
click at [531, 299] on li "IVA 0%" at bounding box center [586, 291] width 219 height 27
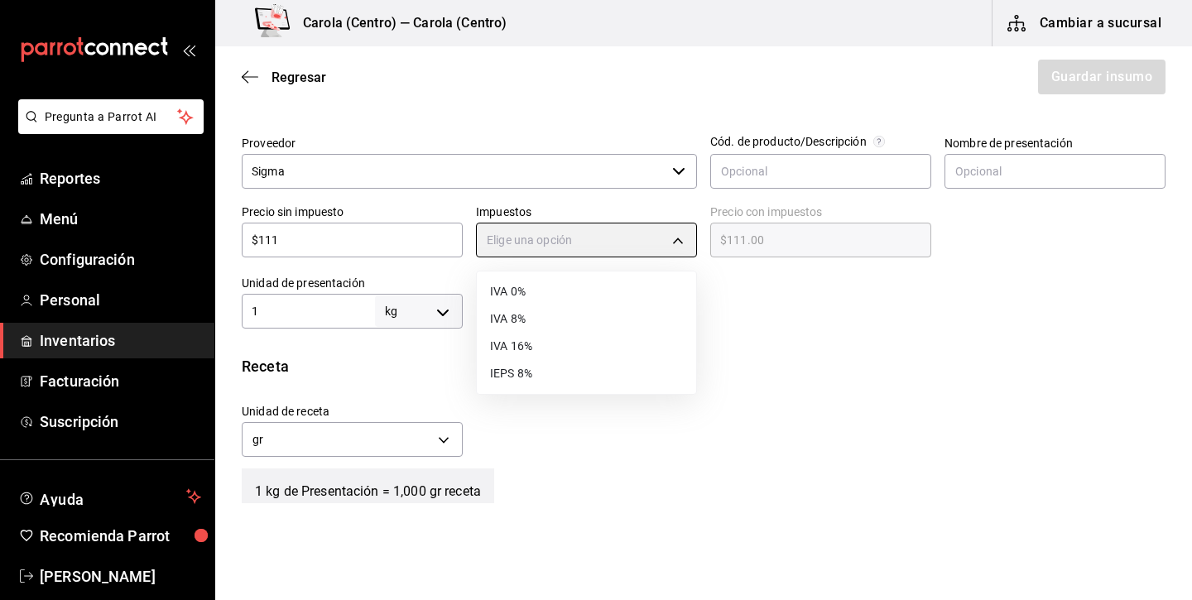
type input "IVA_0"
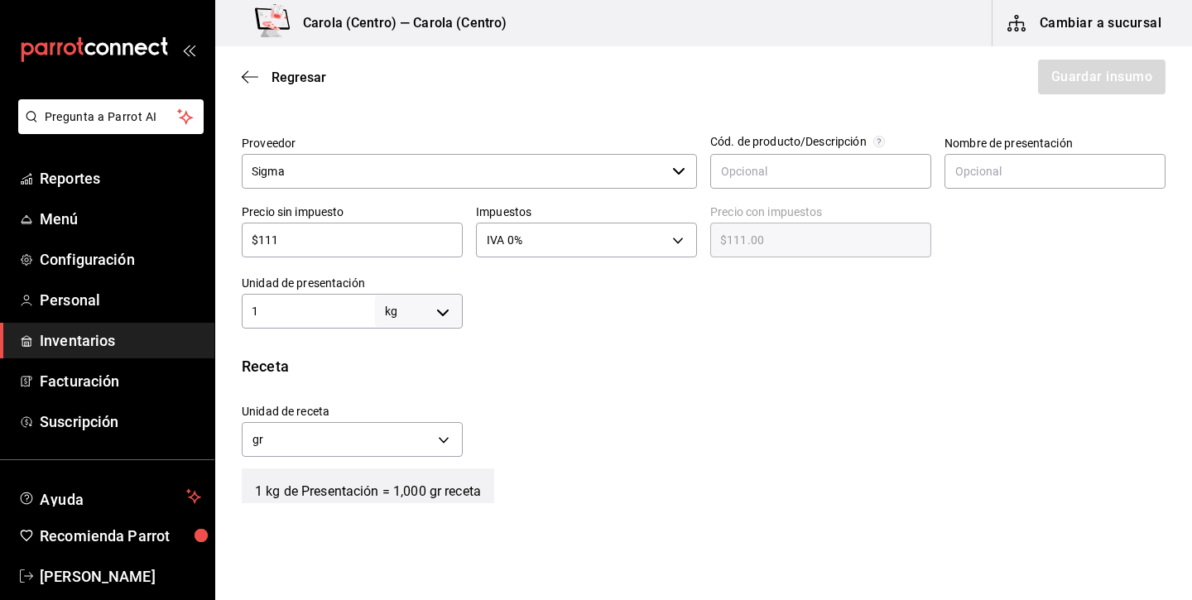
click at [346, 235] on input "$111" at bounding box center [352, 240] width 221 height 20
type input "$11"
type input "$11.00"
type input "$1"
type input "$1.00"
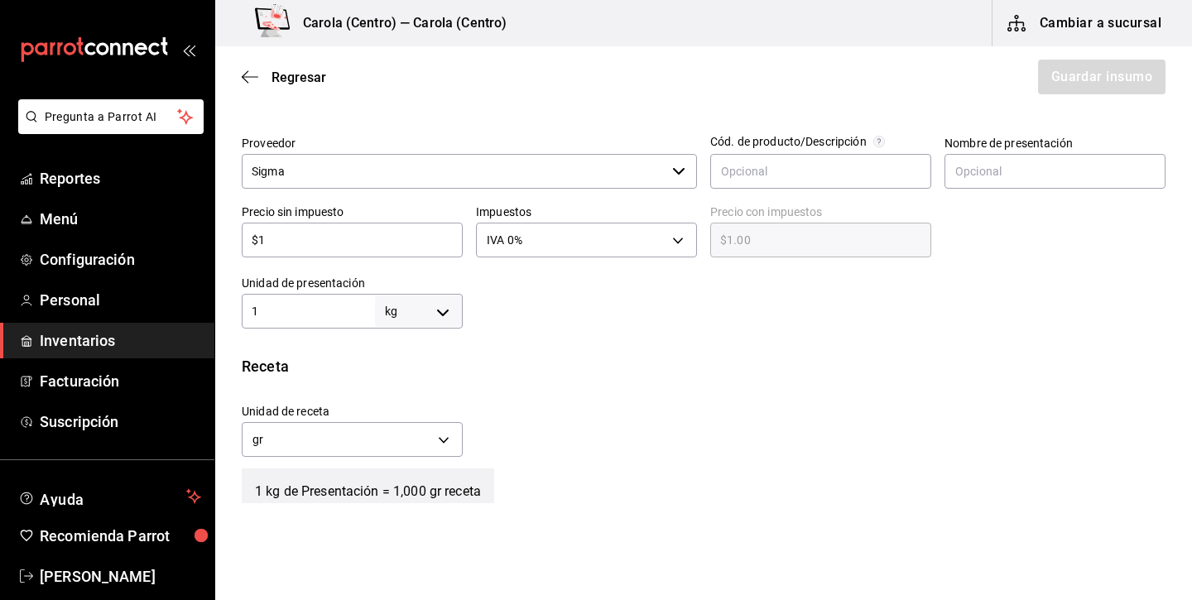
type input "$12"
type input "$12.00"
type input "$120"
type input "$120.00"
type input "$120"
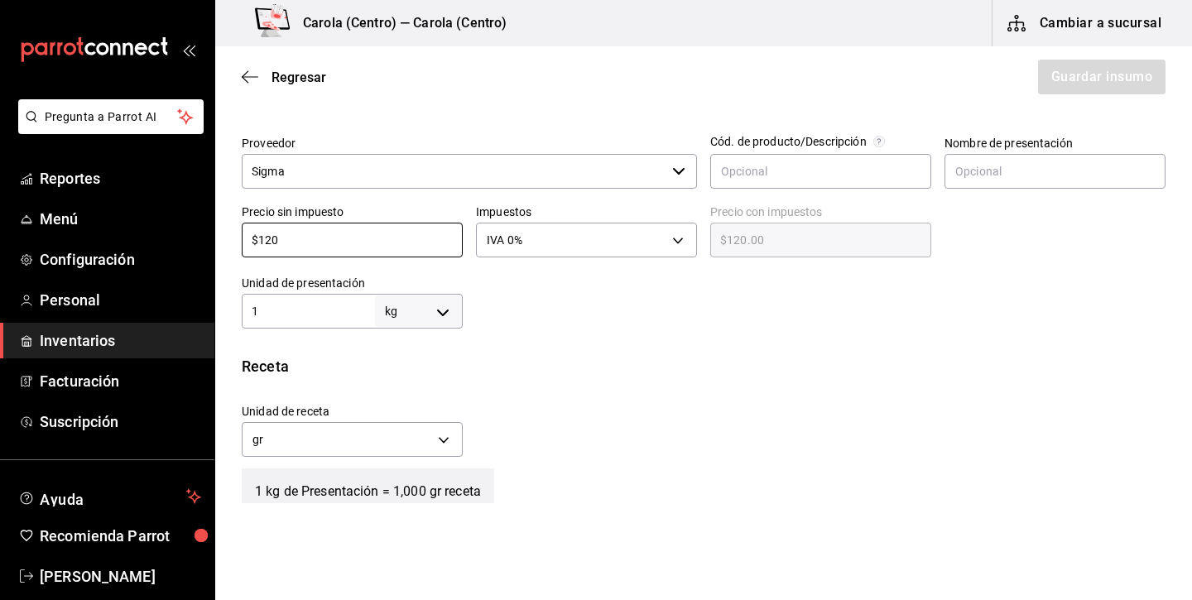
drag, startPoint x: 879, startPoint y: 445, endPoint x: 866, endPoint y: 449, distance: 13.1
click at [879, 445] on div "Unidad de receta gr GRAM Factor de conversión 1,000 ​" at bounding box center [696, 426] width 937 height 71
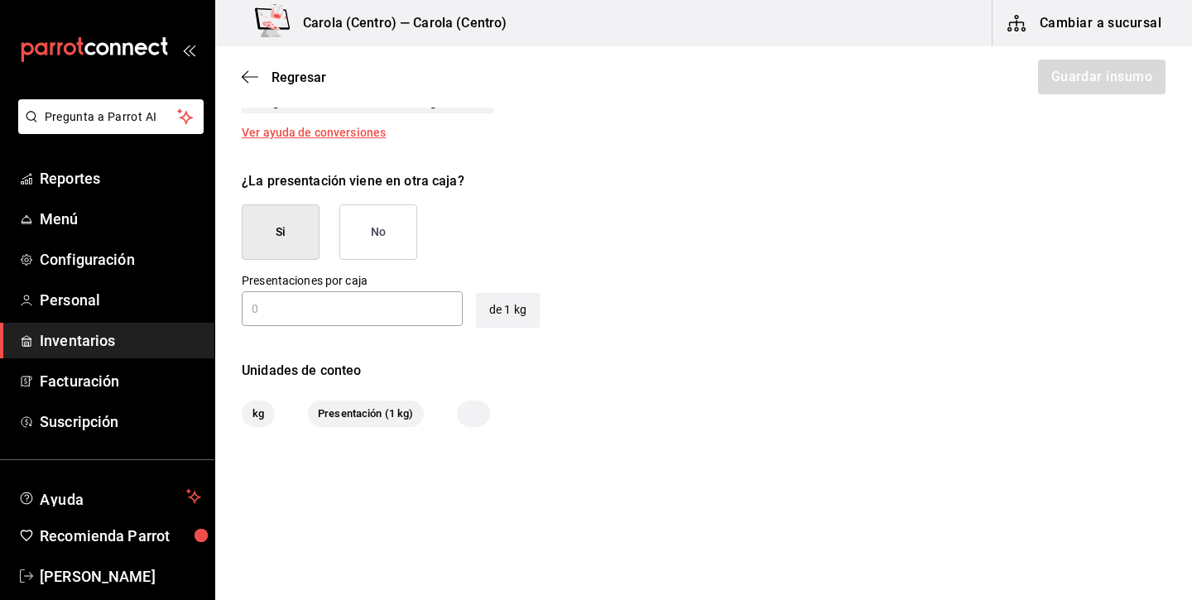
scroll to position [731, 0]
click at [395, 245] on button "No" at bounding box center [378, 232] width 78 height 55
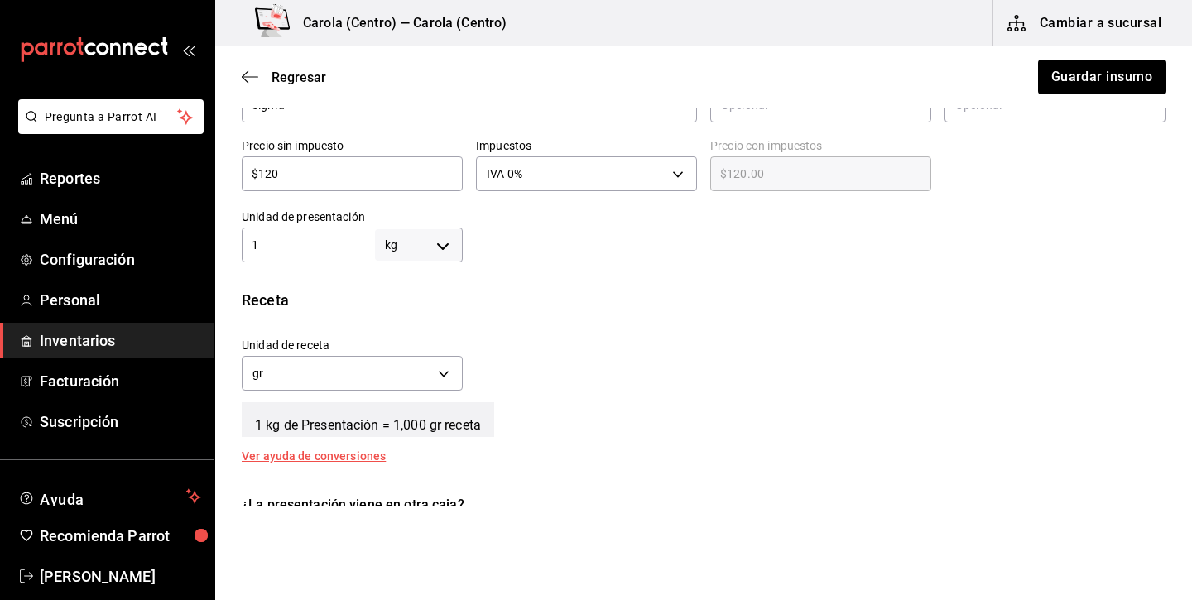
scroll to position [391, 0]
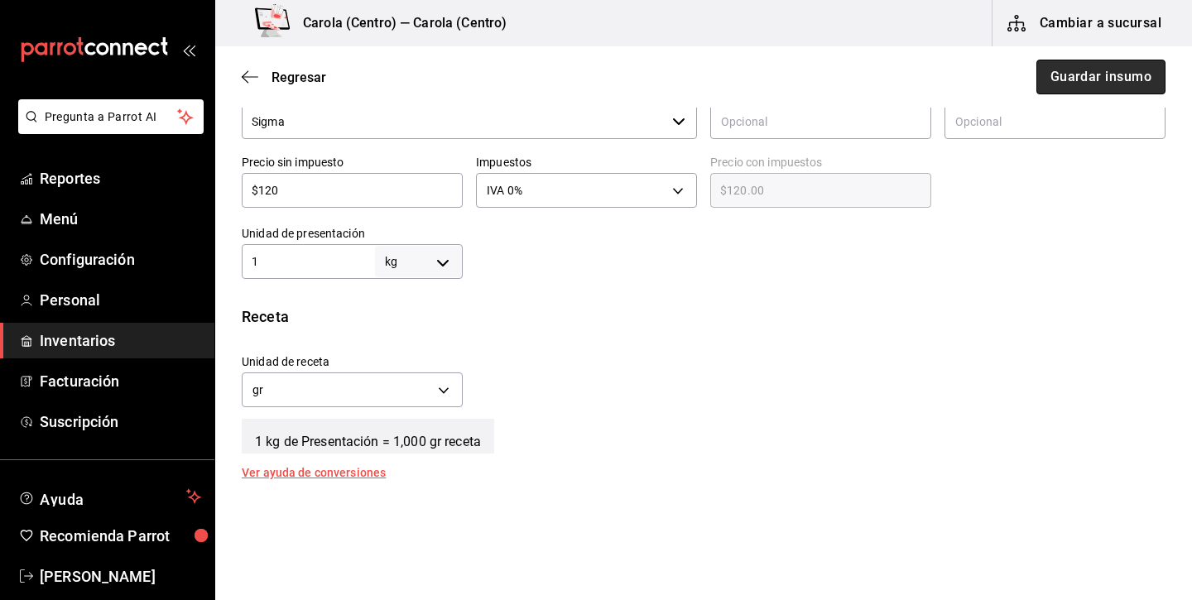
click at [1085, 75] on button "Guardar insumo" at bounding box center [1100, 77] width 129 height 35
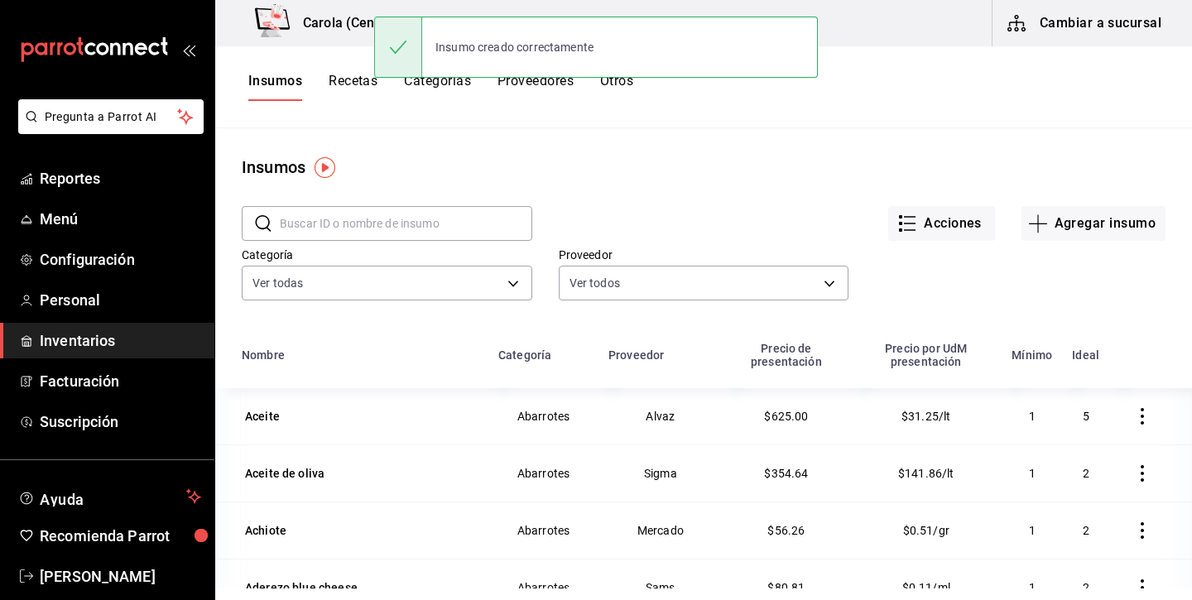
click at [330, 79] on button "Recetas" at bounding box center [352, 87] width 49 height 28
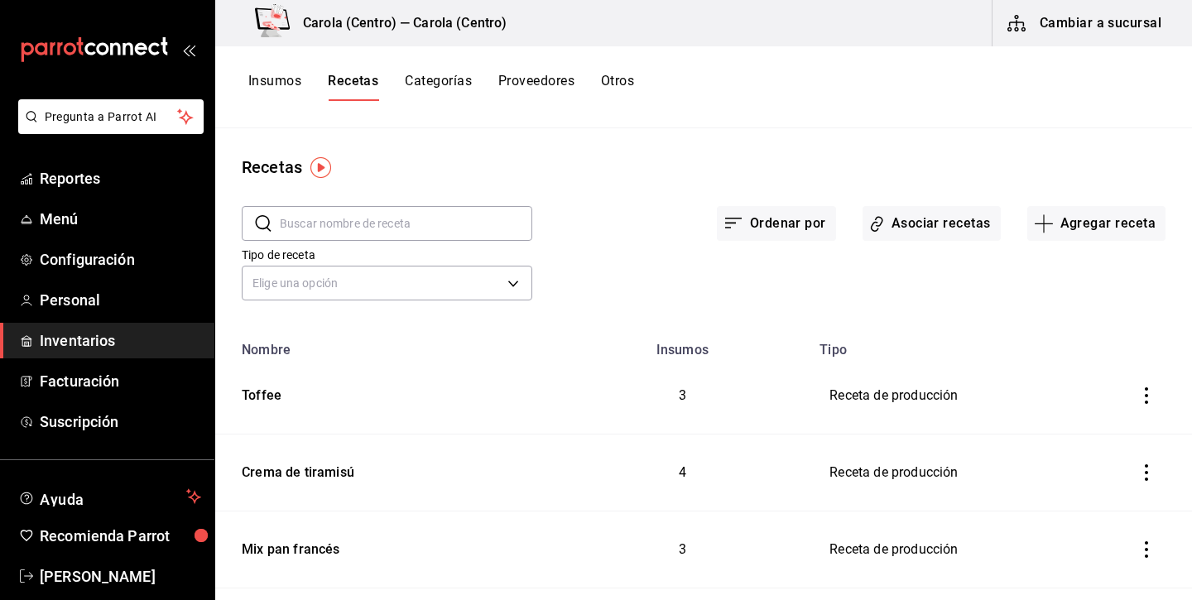
click at [1146, 396] on icon "inventoriesTable" at bounding box center [1145, 395] width 3 height 17
click at [257, 387] on div at bounding box center [596, 300] width 1192 height 600
click at [262, 397] on div "Toffee" at bounding box center [258, 393] width 46 height 26
type input "Toffee"
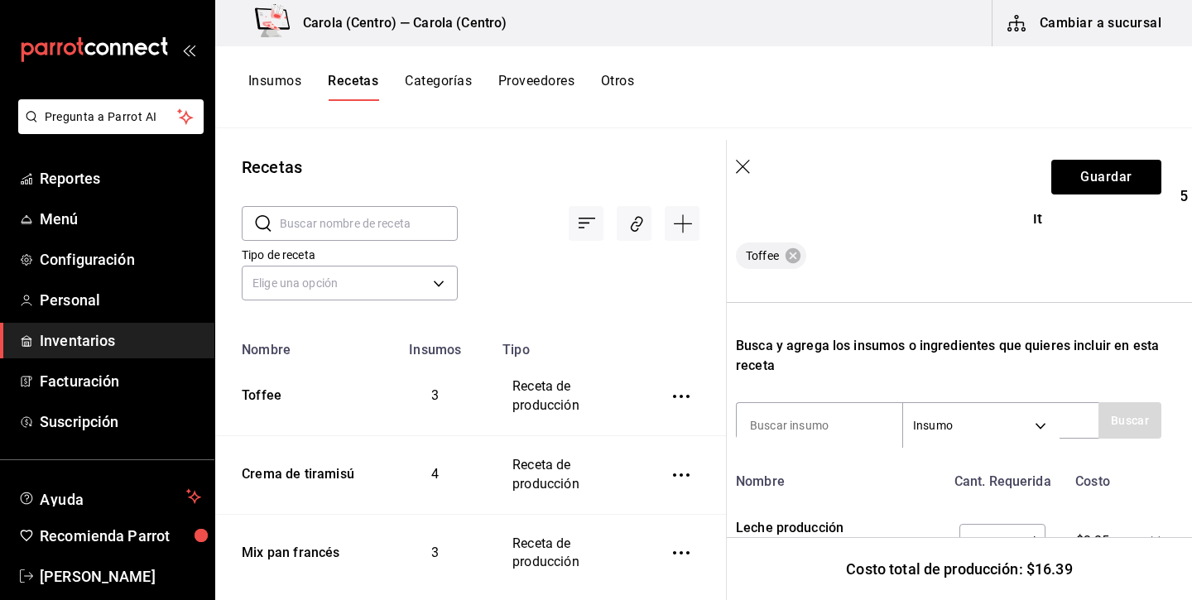
scroll to position [415, 13]
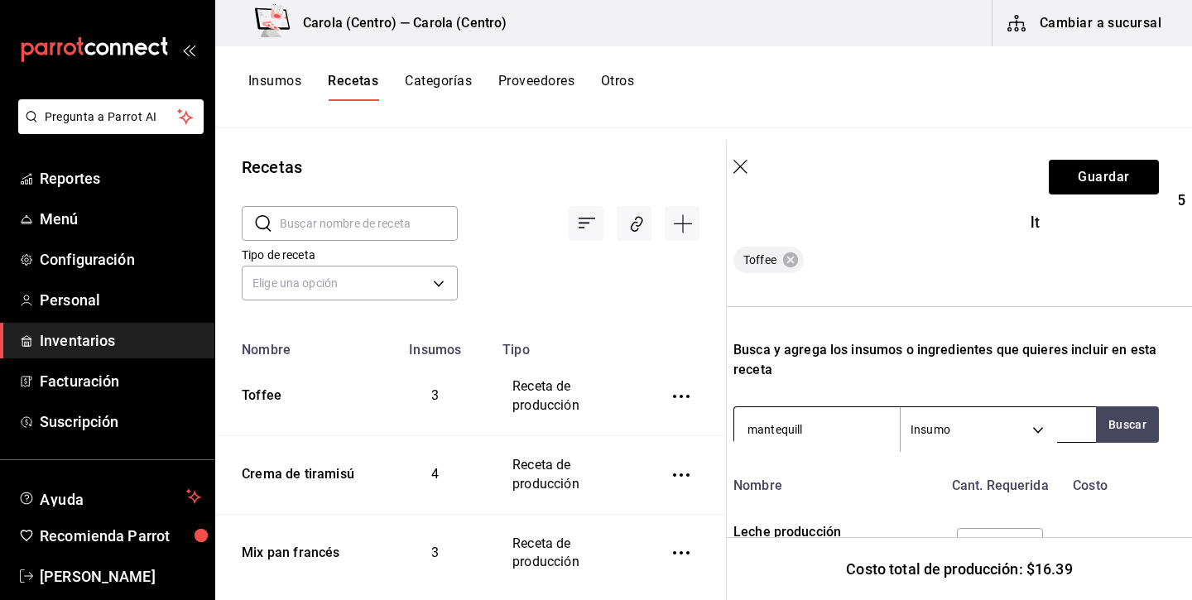
type input "mantequilla"
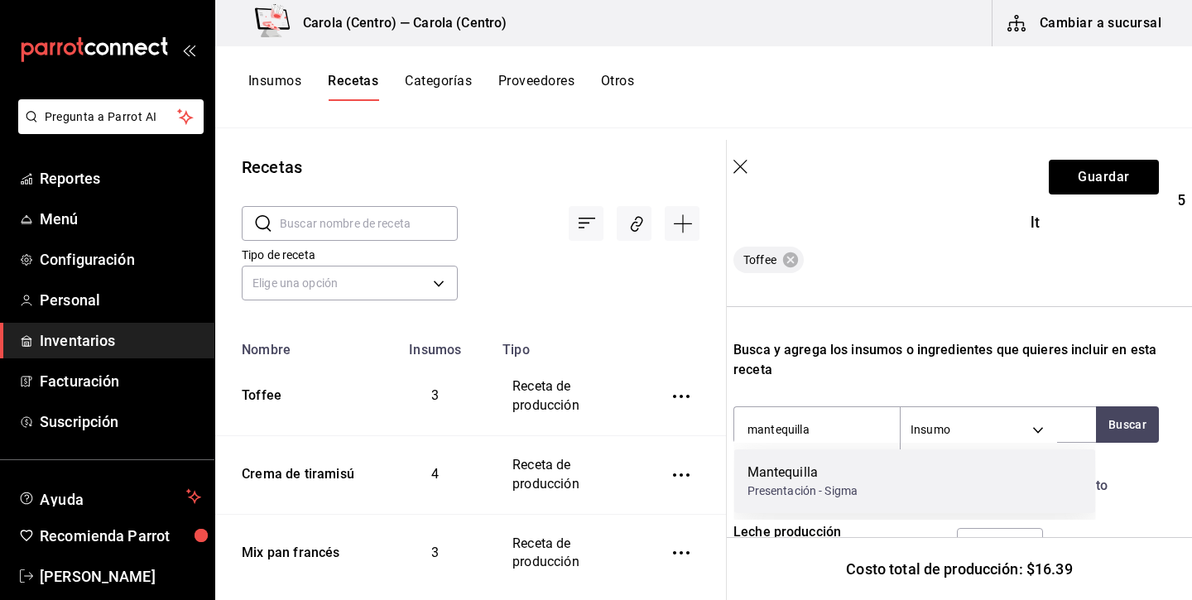
click at [853, 483] on div "Presentación - Sigma" at bounding box center [802, 490] width 111 height 17
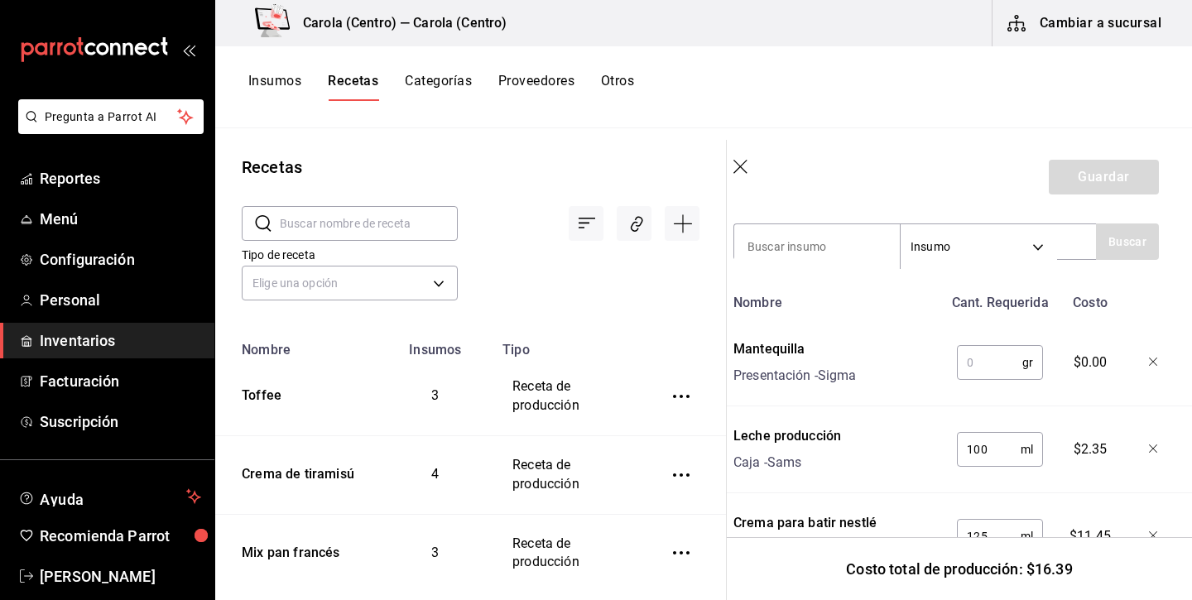
scroll to position [607, 13]
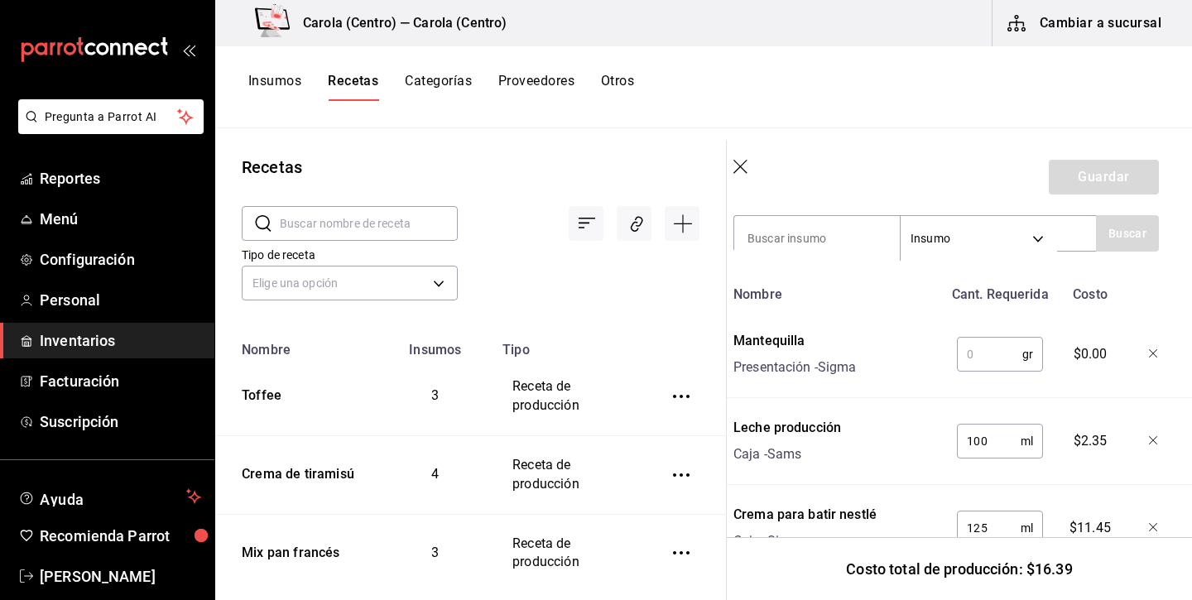
click at [1008, 353] on input "text" at bounding box center [989, 354] width 65 height 33
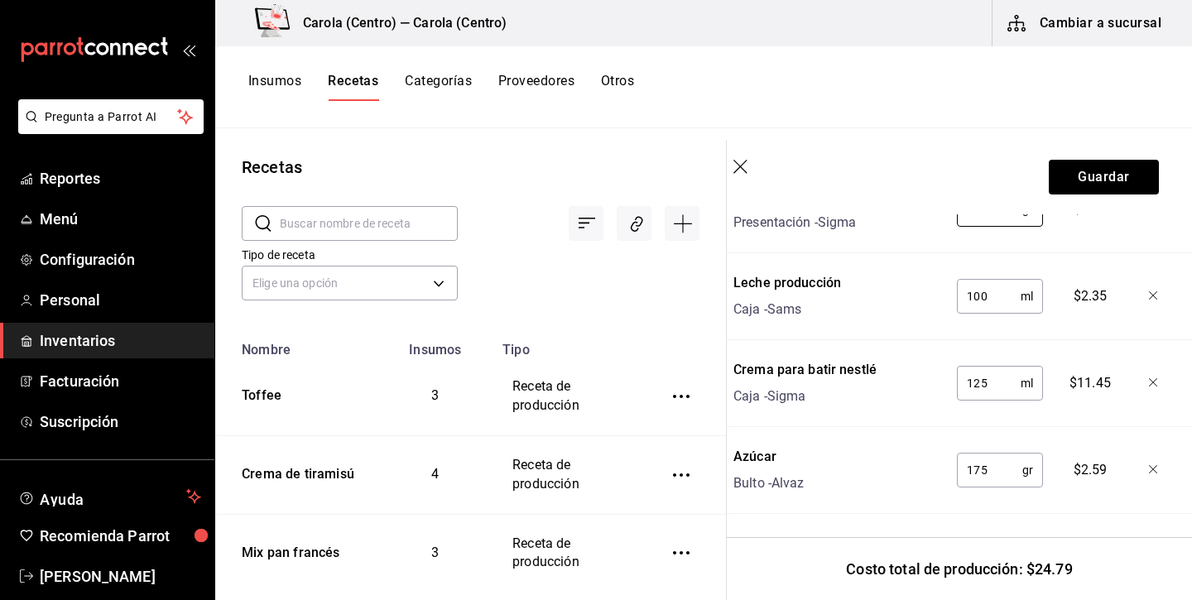
scroll to position [751, 13]
type input "70"
click at [1116, 171] on button "Guardar" at bounding box center [1103, 177] width 110 height 35
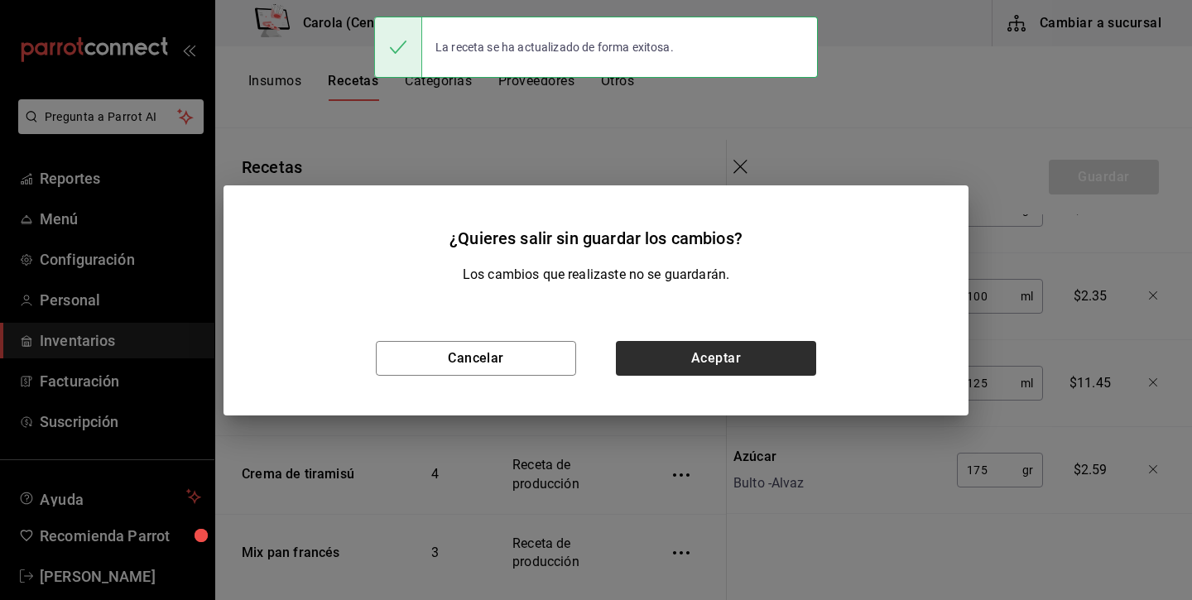
scroll to position [722, 13]
click at [702, 358] on button "Aceptar" at bounding box center [716, 358] width 200 height 35
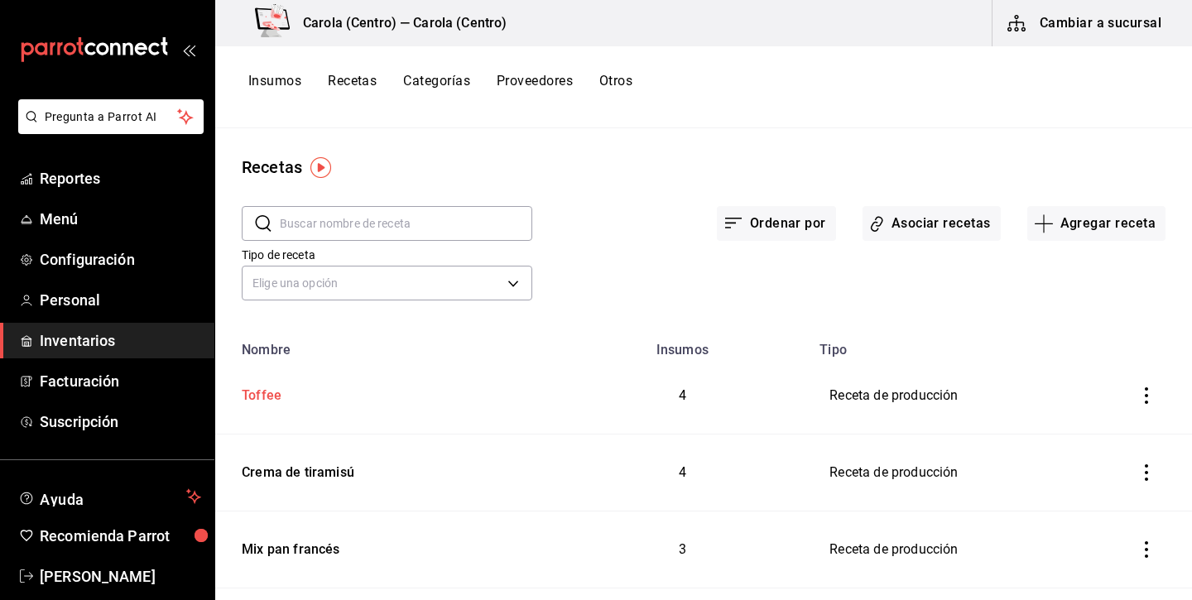
click at [267, 398] on div "Toffee" at bounding box center [258, 393] width 46 height 26
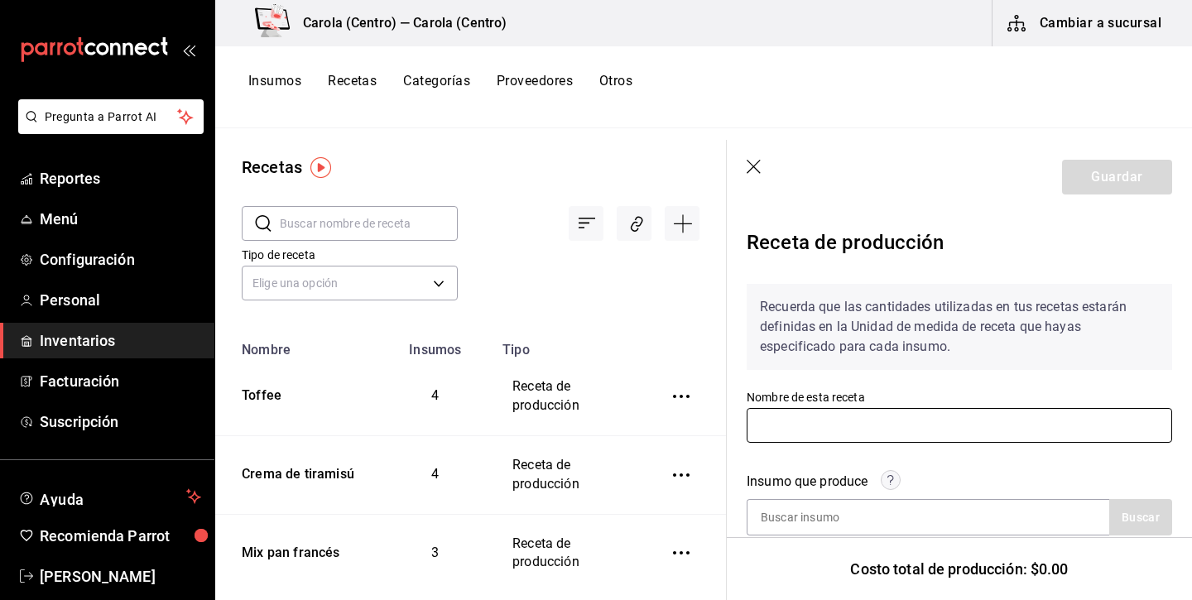
type input "Toffee"
type input "0.47"
type input "5"
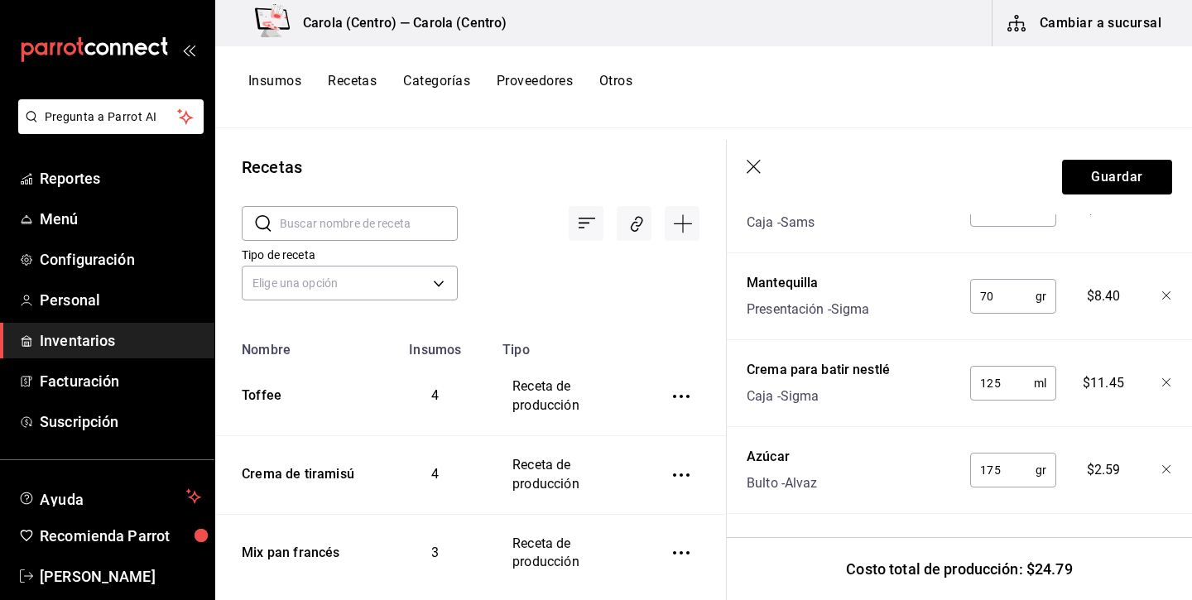
scroll to position [751, 0]
click at [259, 479] on div "Crema de tiramisú" at bounding box center [294, 471] width 119 height 26
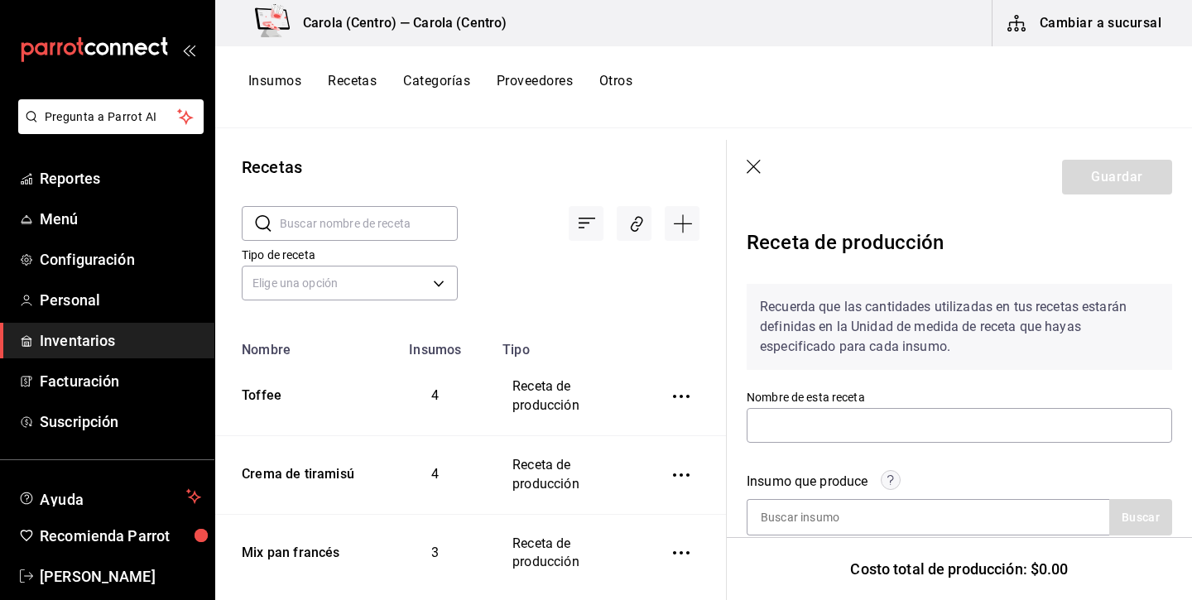
type input "Crema de tiramisú"
type input "0.67"
type input "5"
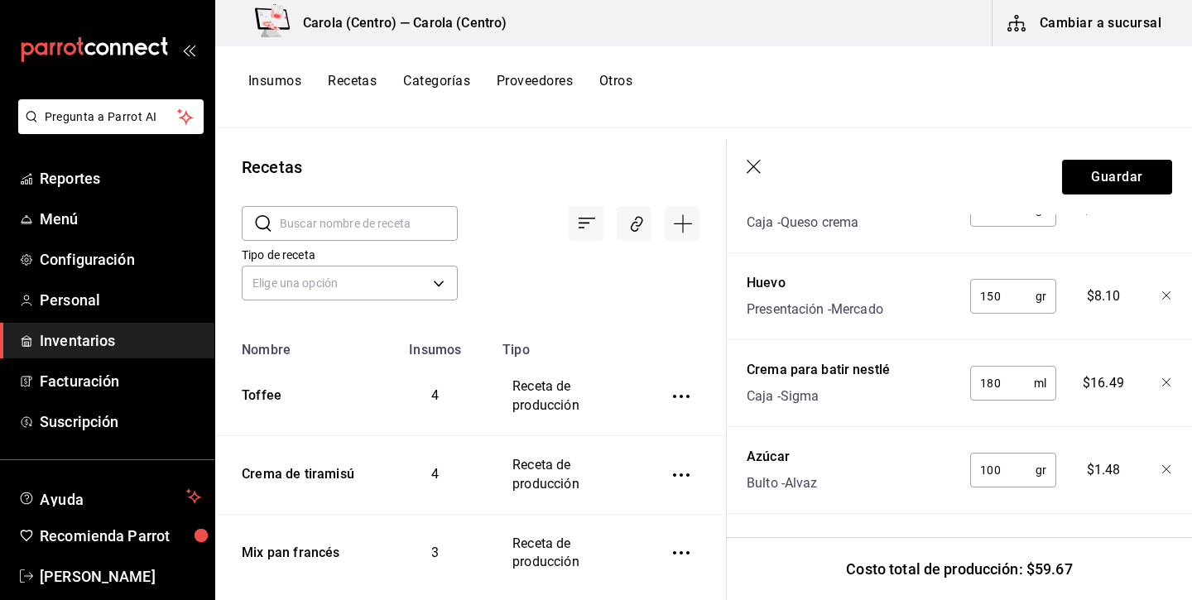
scroll to position [751, 0]
click at [755, 165] on icon "button" at bounding box center [753, 167] width 14 height 14
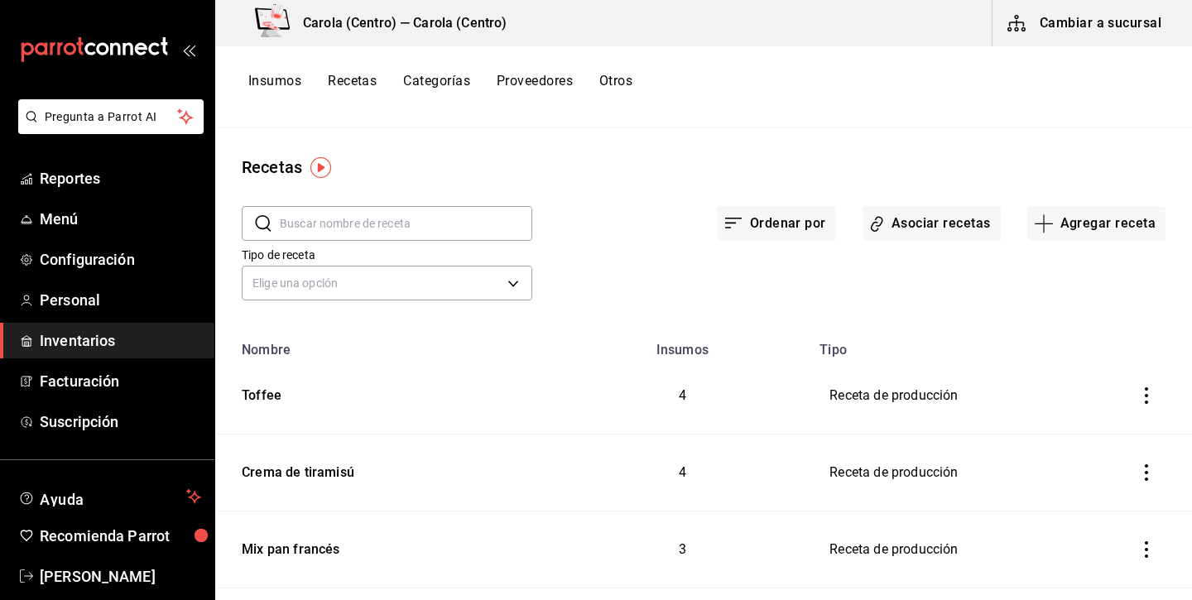
click at [285, 74] on button "Insumos" at bounding box center [274, 87] width 53 height 28
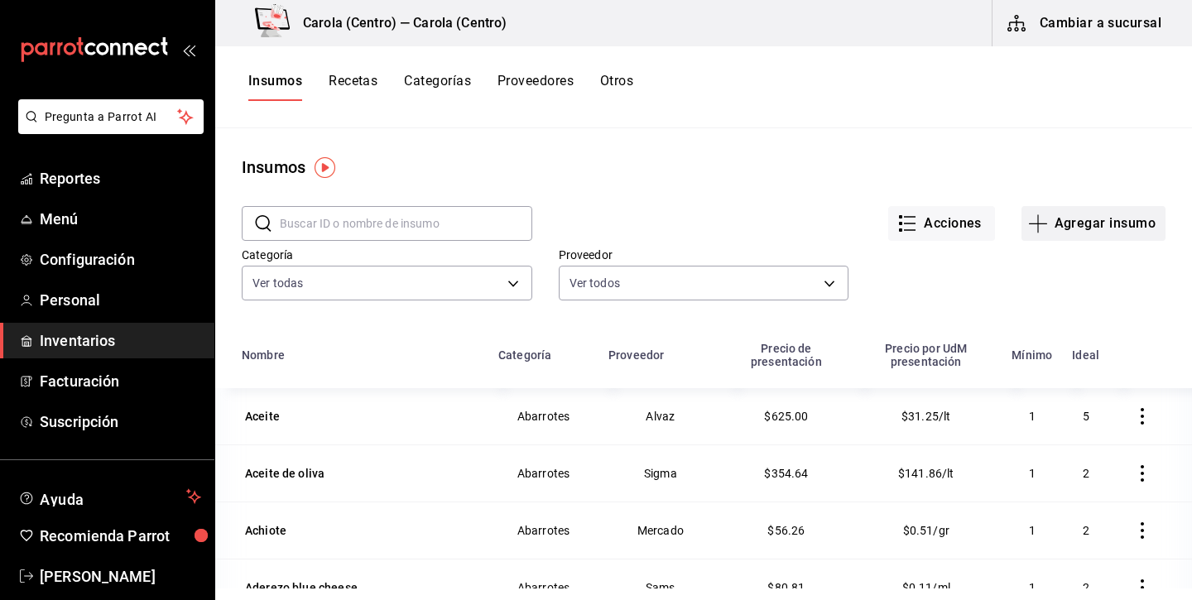
click at [1100, 234] on button "Agregar insumo" at bounding box center [1093, 223] width 144 height 35
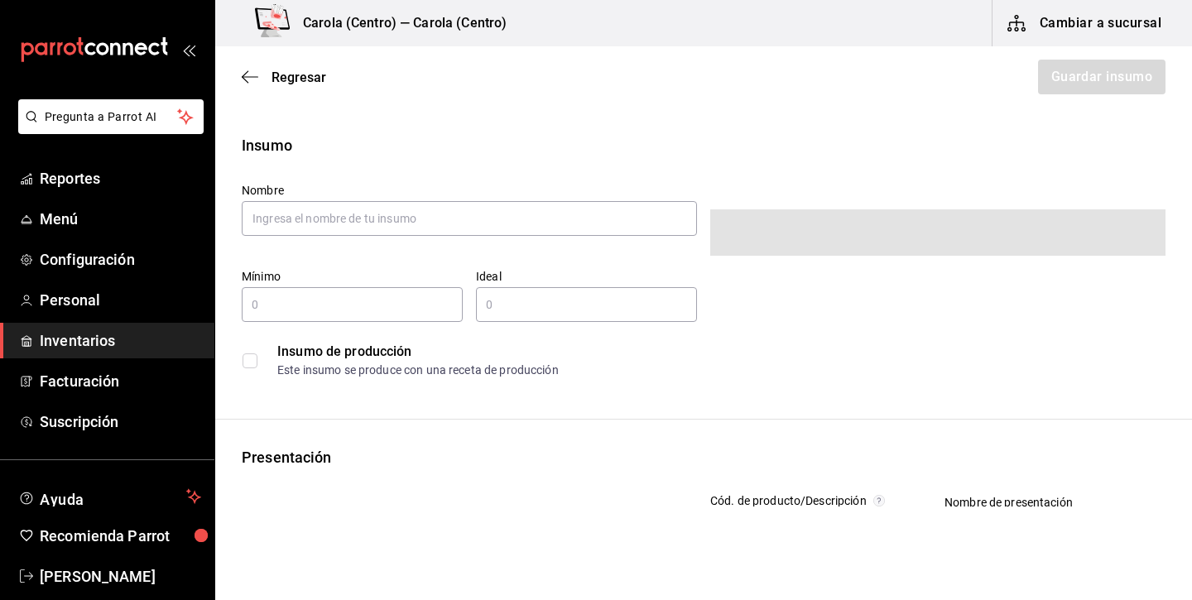
type input "$0.00"
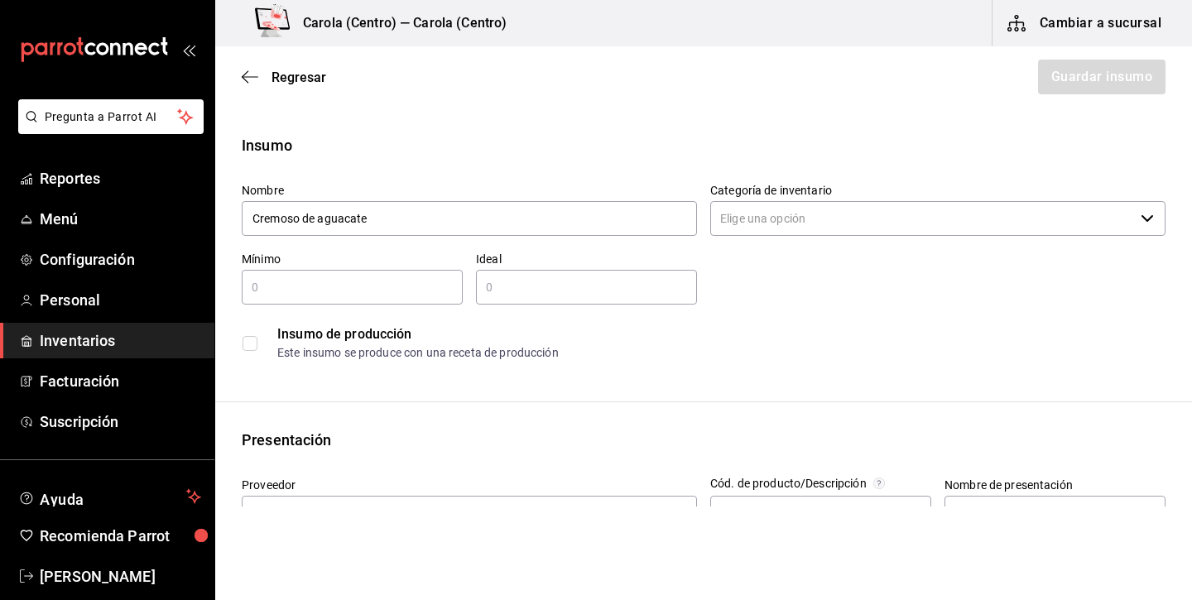
type input "Cremoso de aguacate"
click at [840, 223] on input "Categoría de inventario" at bounding box center [922, 218] width 424 height 35
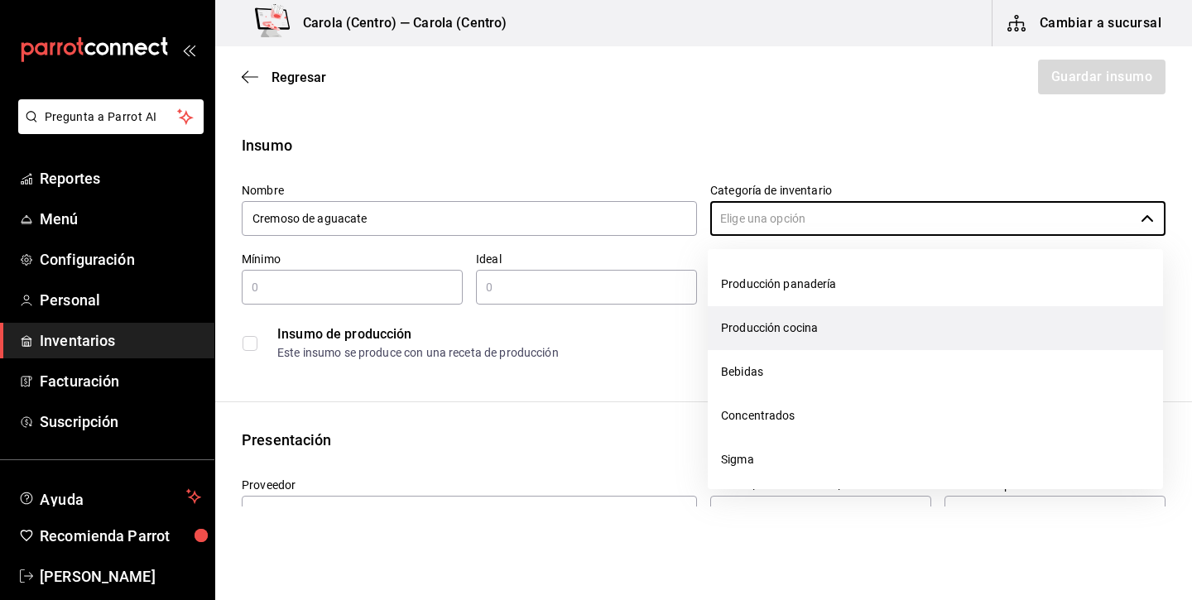
click at [824, 321] on li "Producción cocina" at bounding box center [934, 328] width 455 height 44
type input "Producción cocina"
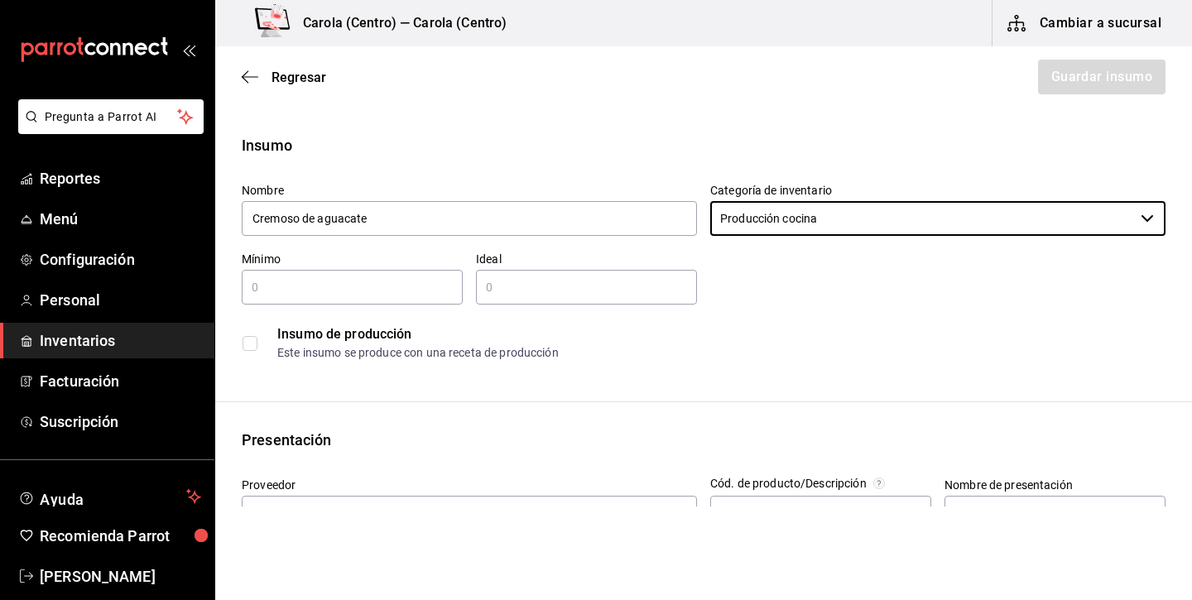
click at [328, 289] on input "text" at bounding box center [352, 287] width 221 height 20
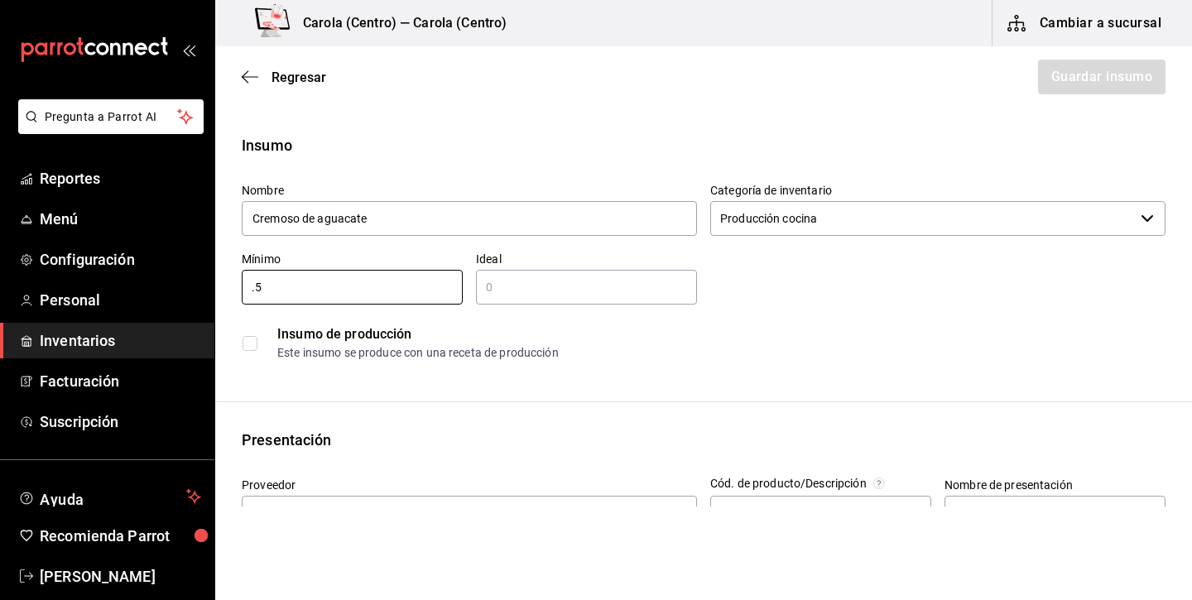
type input "0.5"
click at [521, 285] on input "text" at bounding box center [586, 287] width 221 height 20
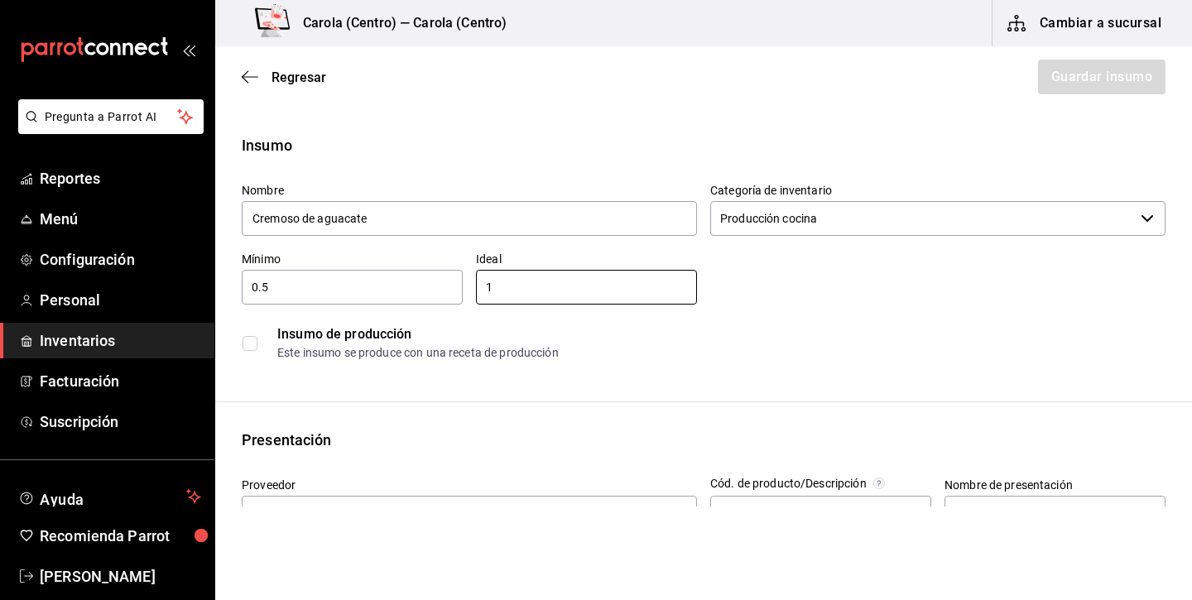
type input "1"
click at [247, 354] on div "Insumo de producción Este insumo se produce con una receta de producción" at bounding box center [703, 343] width 923 height 50
click at [250, 346] on input "checkbox" at bounding box center [249, 343] width 15 height 15
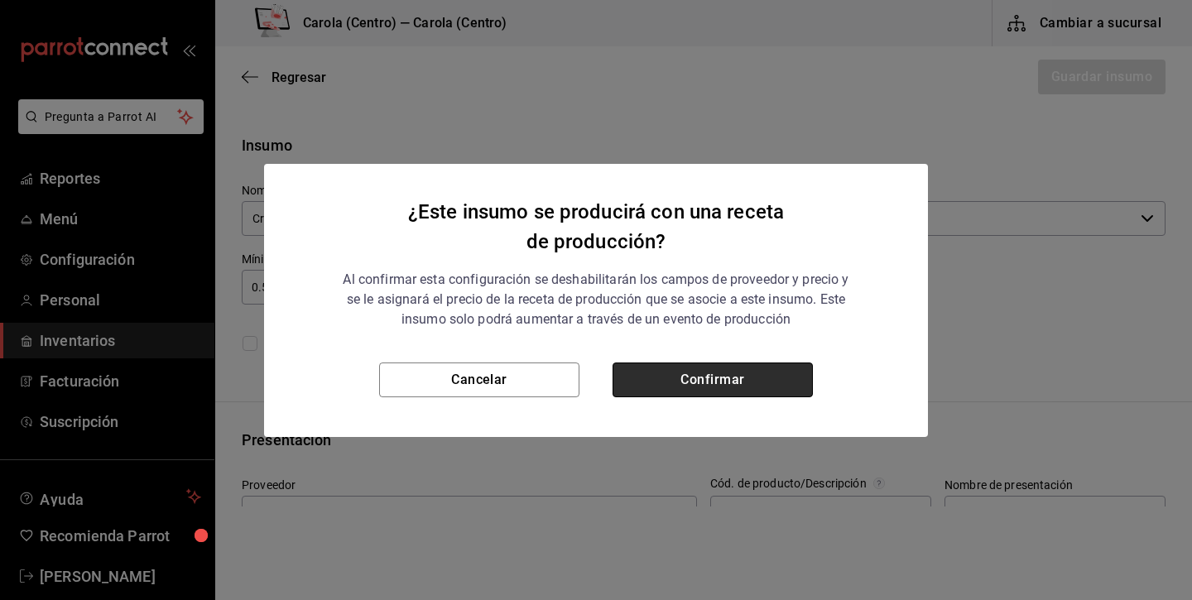
click at [747, 372] on button "Confirmar" at bounding box center [712, 379] width 200 height 35
checkbox input "true"
type input "$0.00"
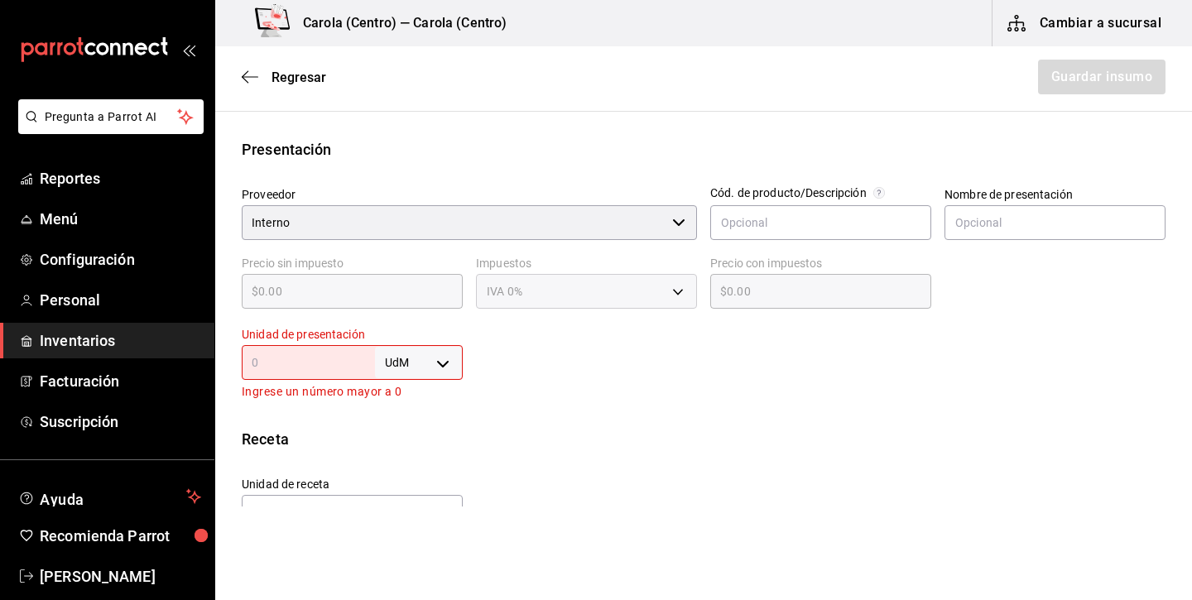
scroll to position [316, 0]
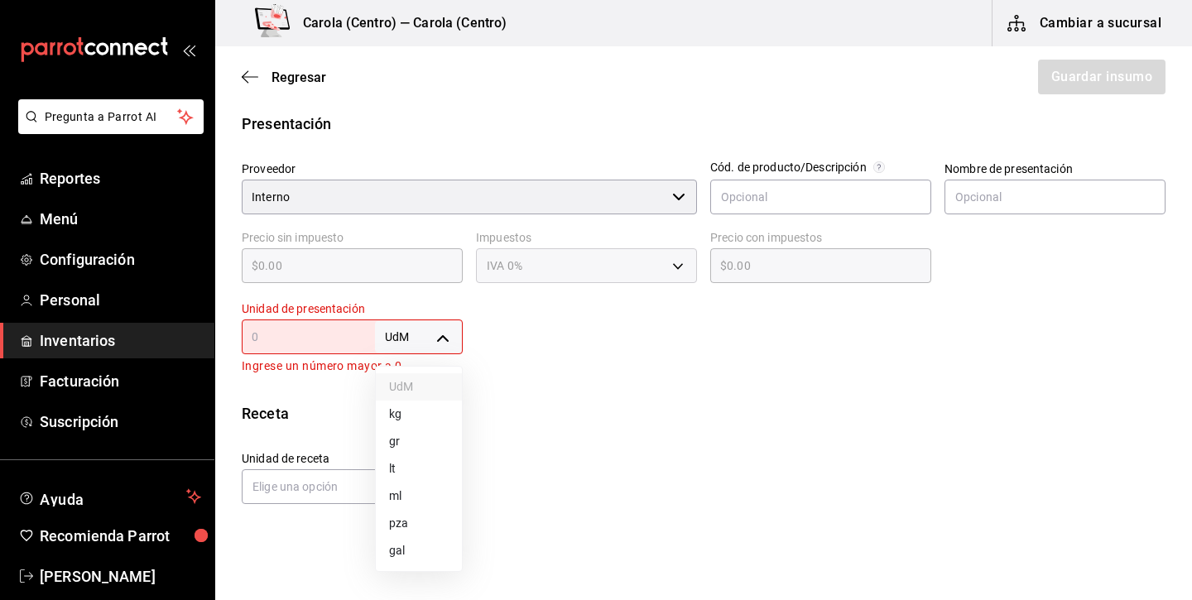
click at [418, 339] on body "Pregunta a Parrot AI Reportes Menú Configuración Personal Inventarios Facturaci…" at bounding box center [596, 253] width 1192 height 506
click at [396, 478] on li "lt" at bounding box center [419, 468] width 86 height 27
type input "LITER"
click at [324, 325] on div "lt LITER ​" at bounding box center [352, 336] width 221 height 35
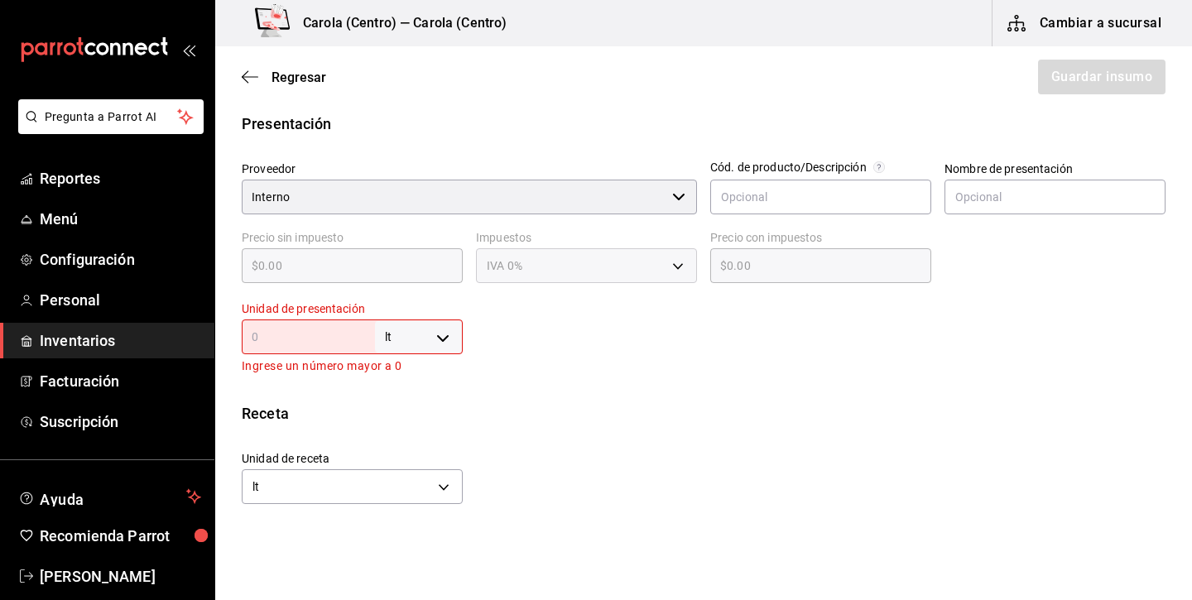
type input "1"
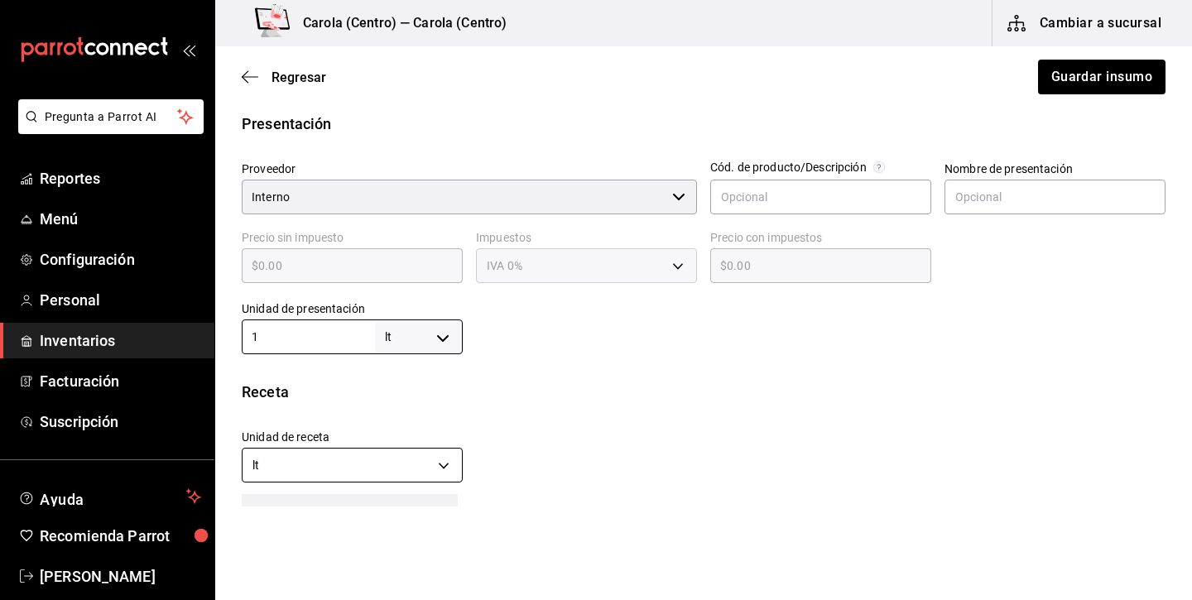
type input "1"
click at [329, 458] on body "Pregunta a Parrot AI Reportes Menú Configuración Personal Inventarios Facturaci…" at bounding box center [596, 253] width 1192 height 506
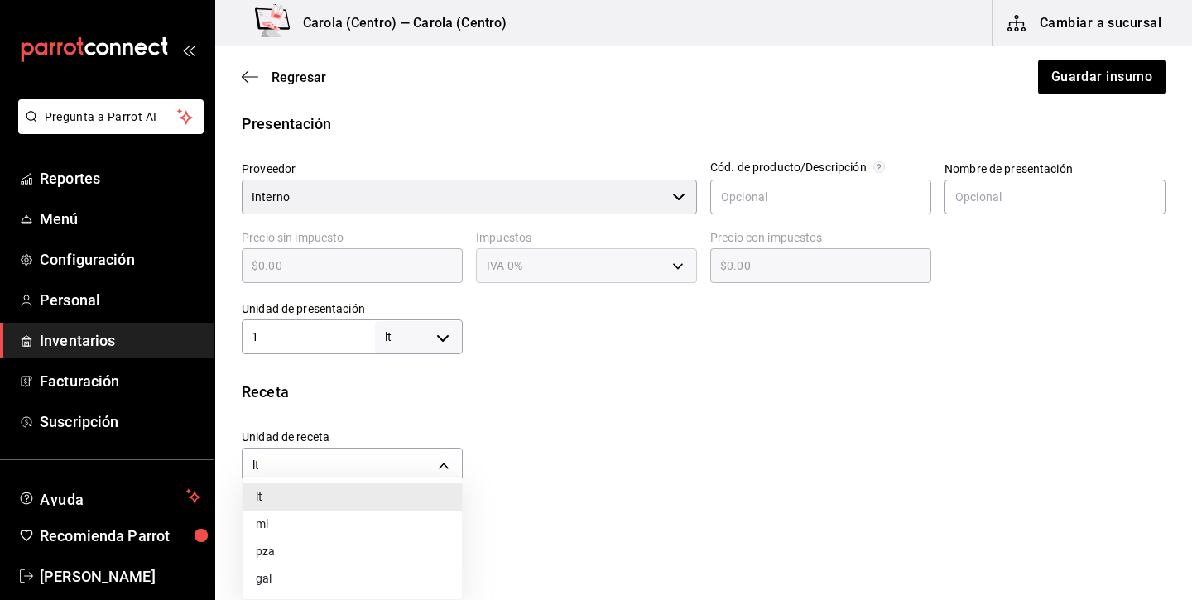
click at [311, 518] on li "ml" at bounding box center [351, 524] width 219 height 27
type input "MILLILITER"
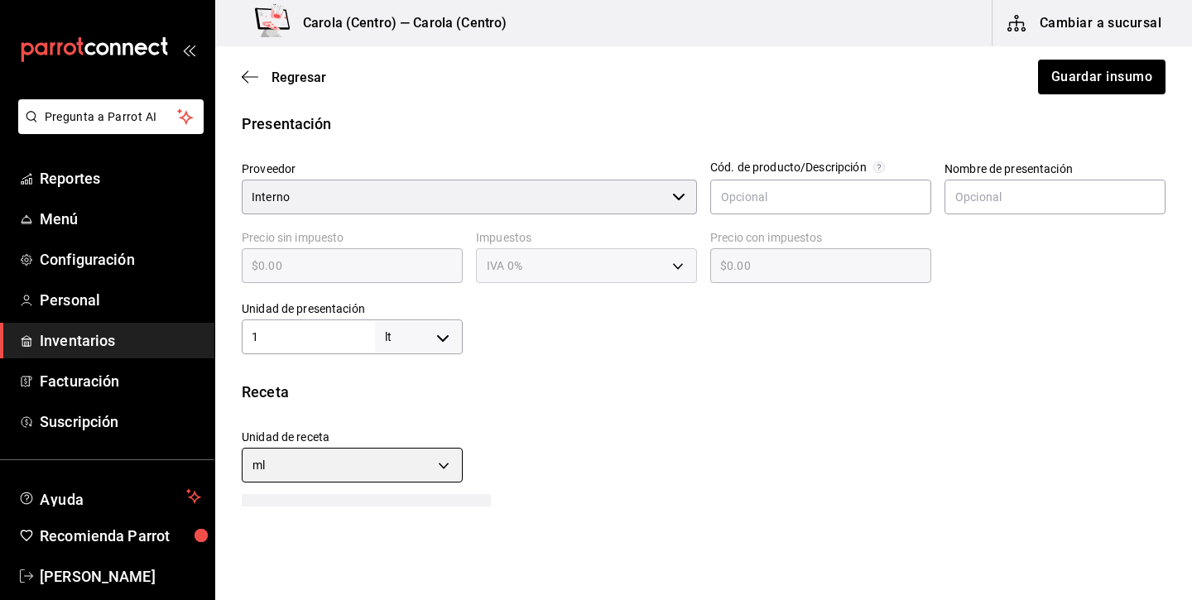
type input "1,000"
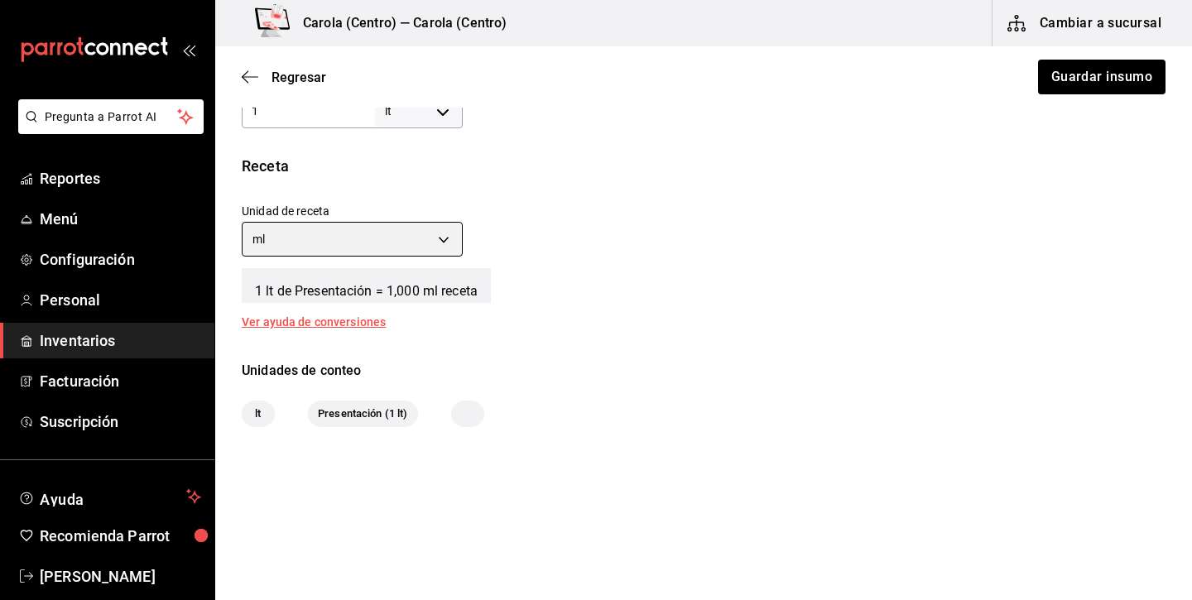
scroll to position [0, 0]
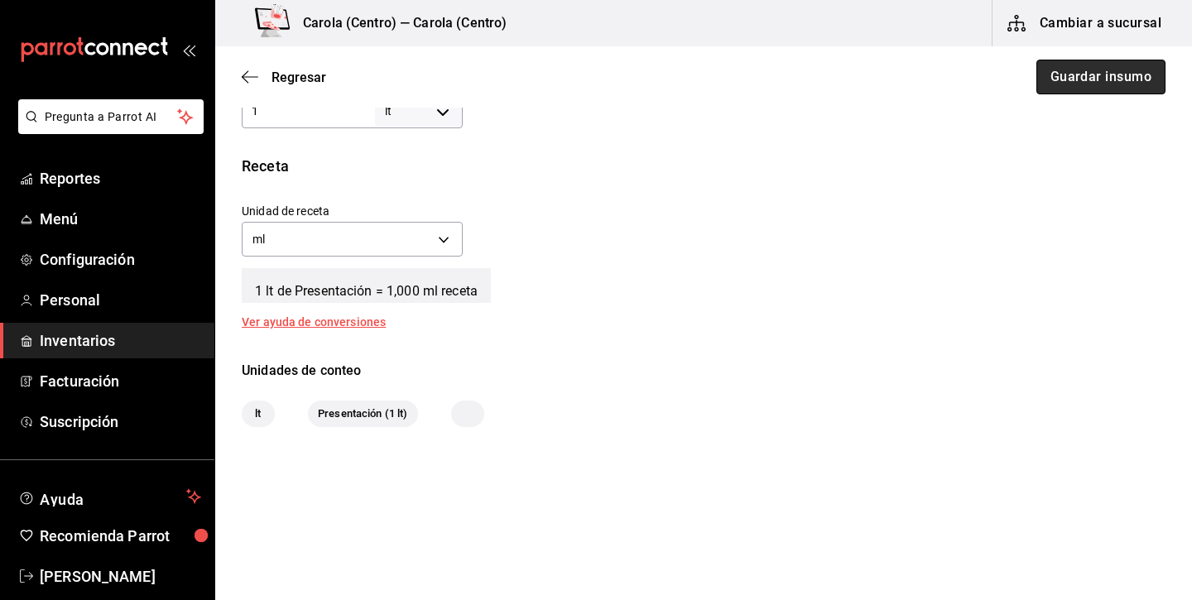
click at [1101, 87] on button "Guardar insumo" at bounding box center [1100, 77] width 129 height 35
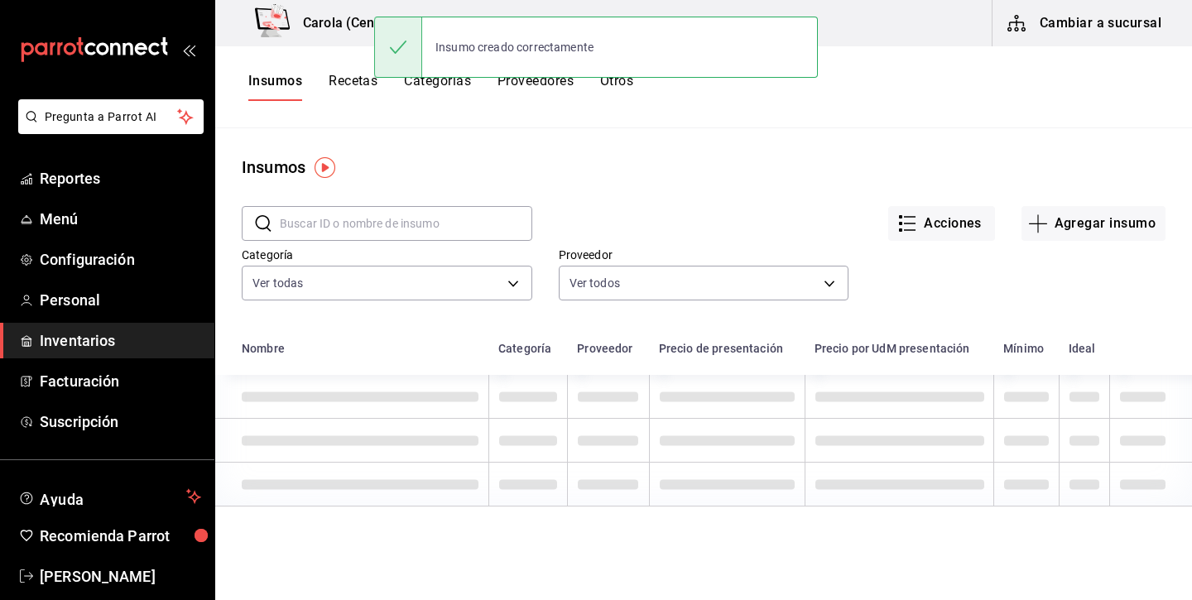
click at [352, 84] on button "Recetas" at bounding box center [352, 87] width 49 height 28
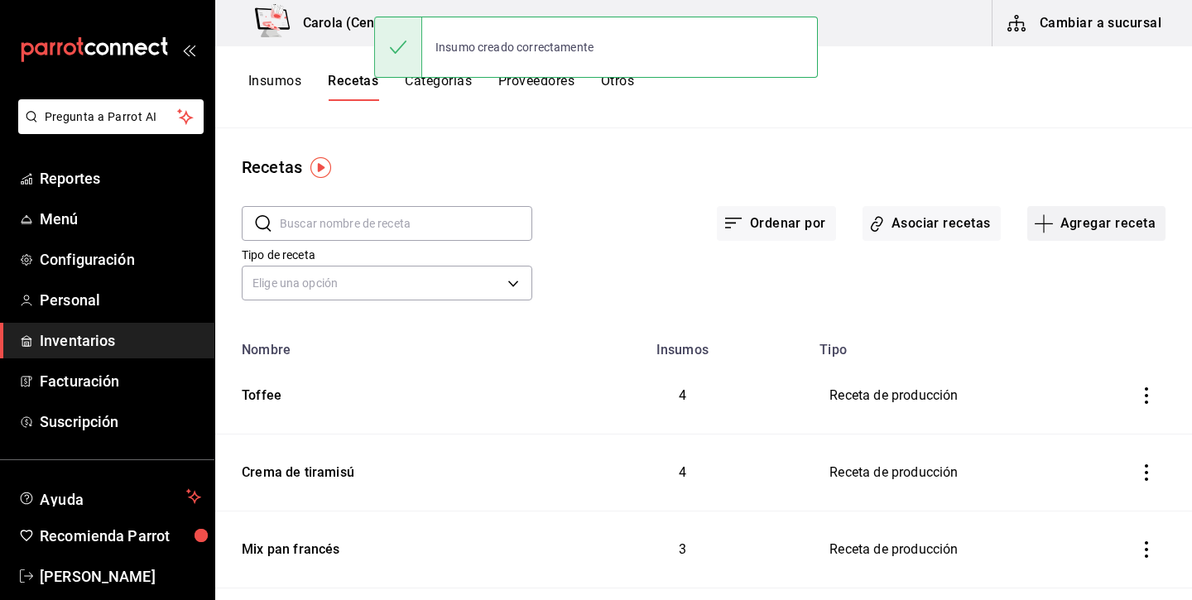
click at [1145, 235] on button "Agregar receta" at bounding box center [1096, 223] width 138 height 35
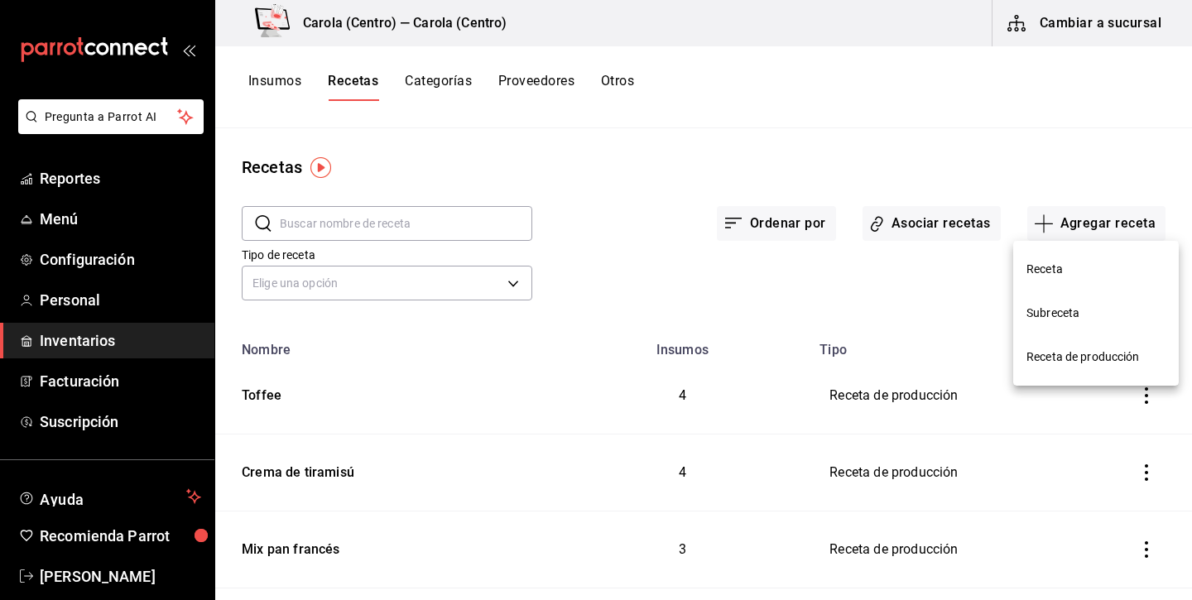
click at [1092, 349] on span "Receta de producción" at bounding box center [1095, 356] width 139 height 17
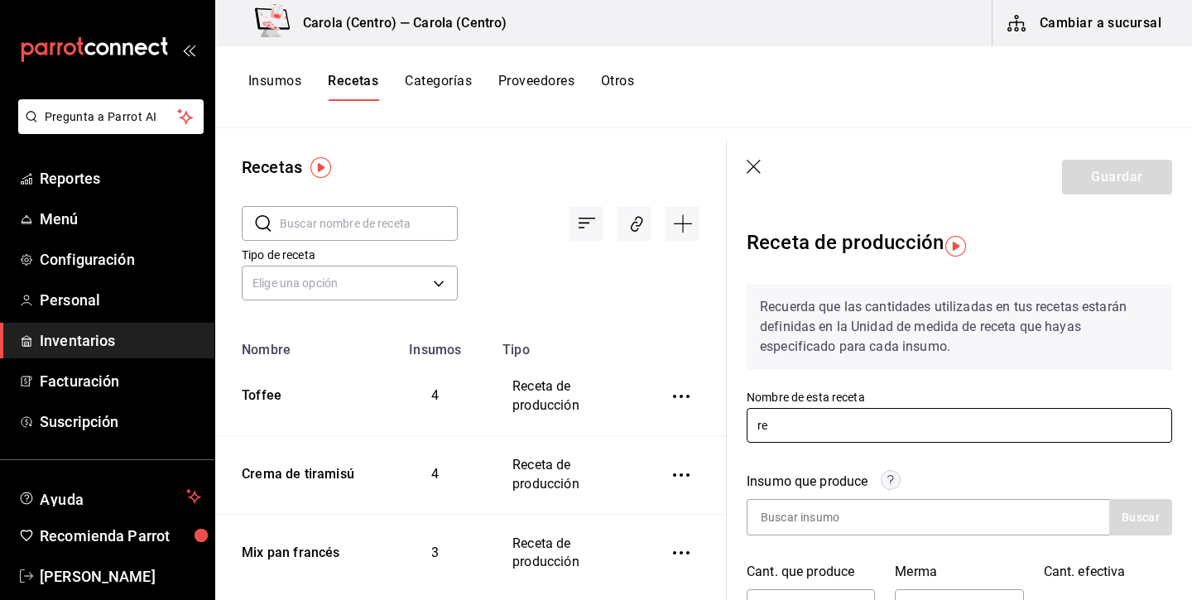
click at [832, 427] on input "re" at bounding box center [958, 425] width 425 height 35
type input "r"
type input "Cremoso de aguacate"
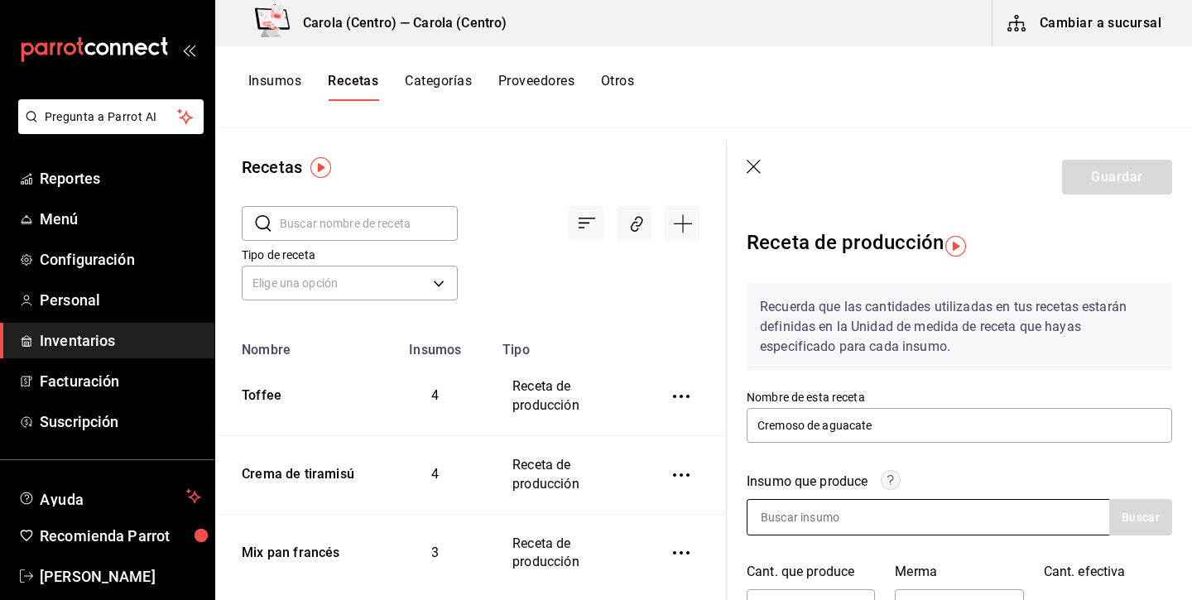
click at [832, 521] on input at bounding box center [829, 517] width 165 height 35
type input "Cremoso de aguacate"
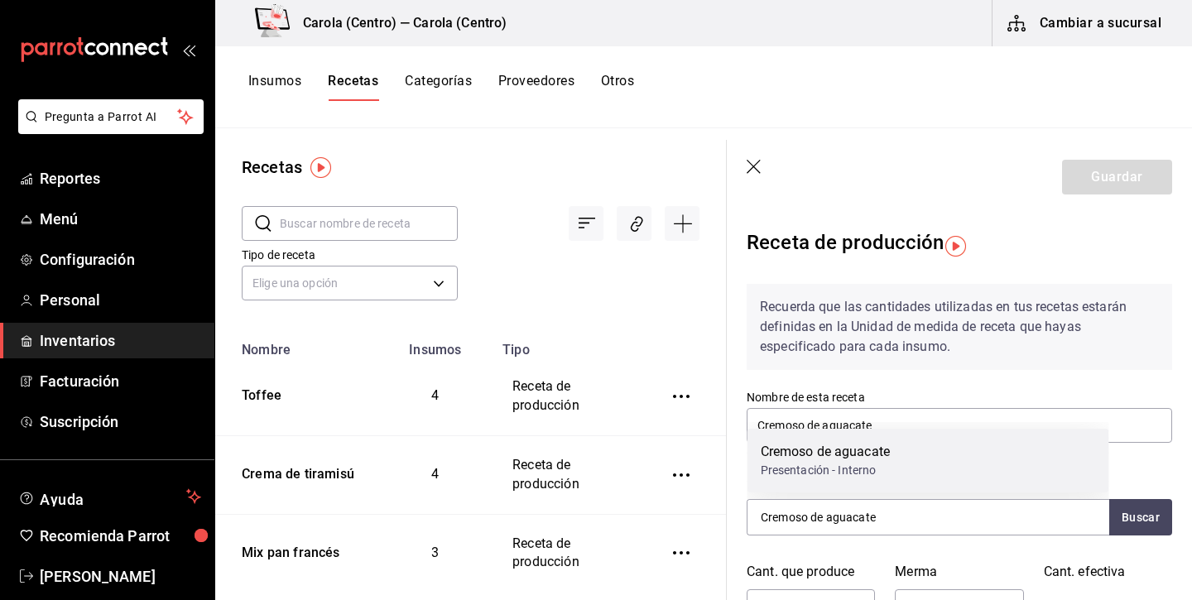
click at [826, 474] on div "Presentación - Interno" at bounding box center [825, 470] width 130 height 17
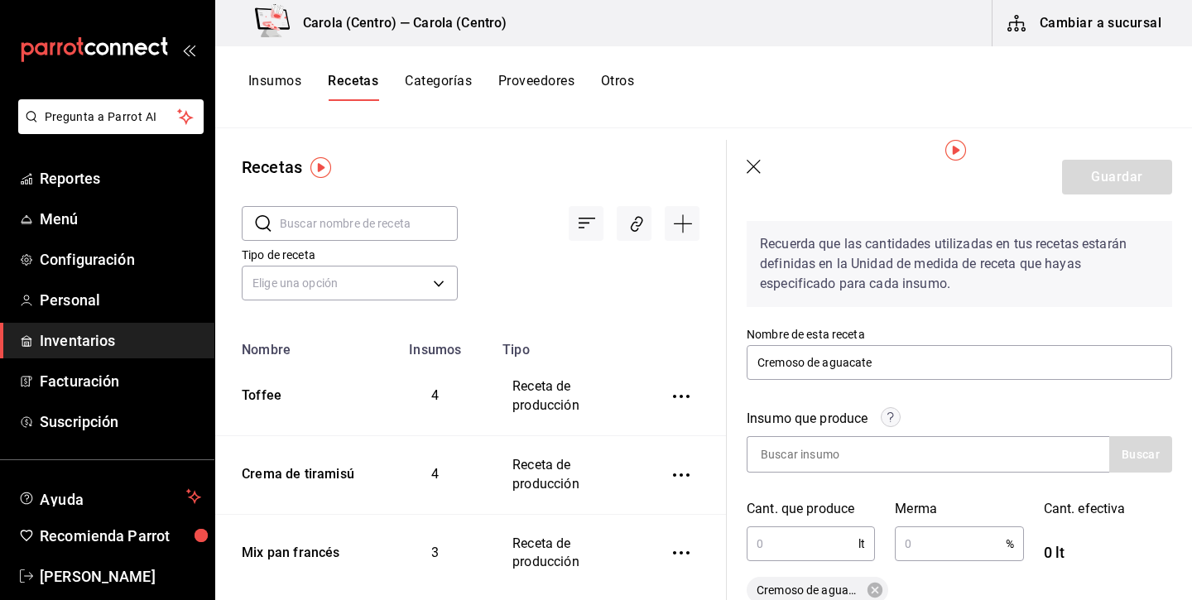
scroll to position [117, 0]
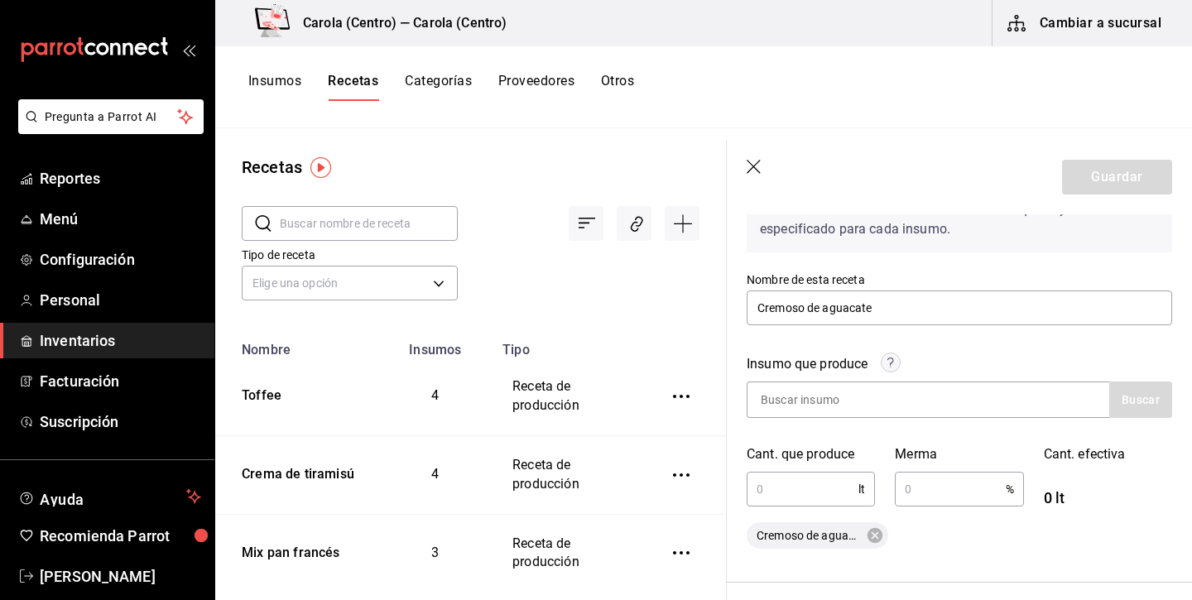
click at [802, 487] on input "text" at bounding box center [802, 488] width 112 height 33
type input "1.125"
click at [942, 490] on input "text" at bounding box center [949, 488] width 110 height 33
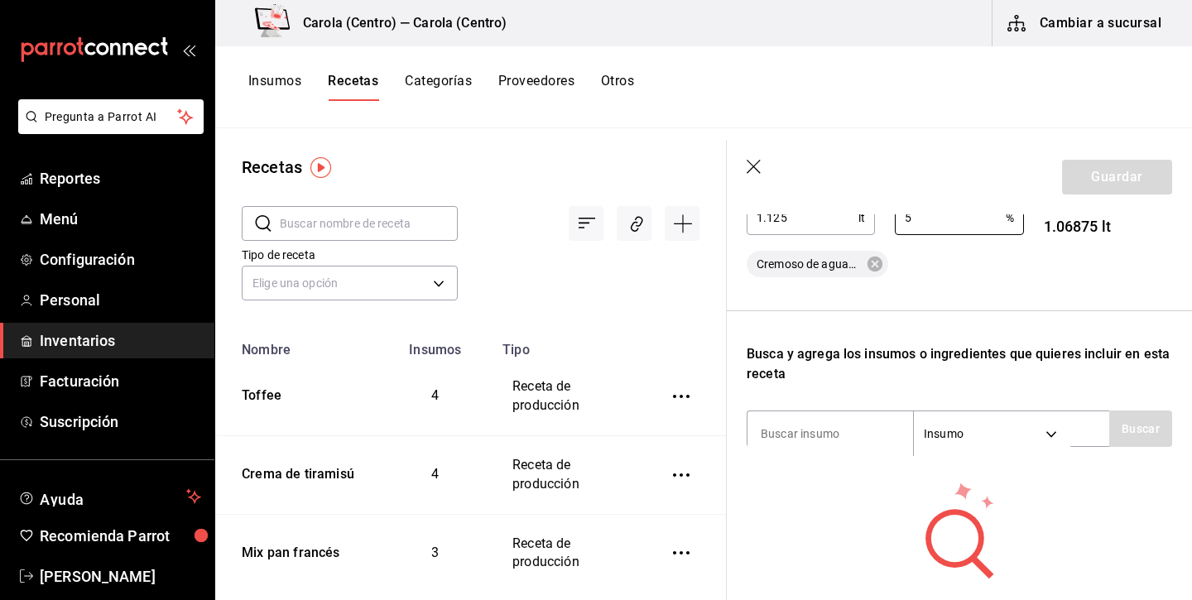
scroll to position [402, 0]
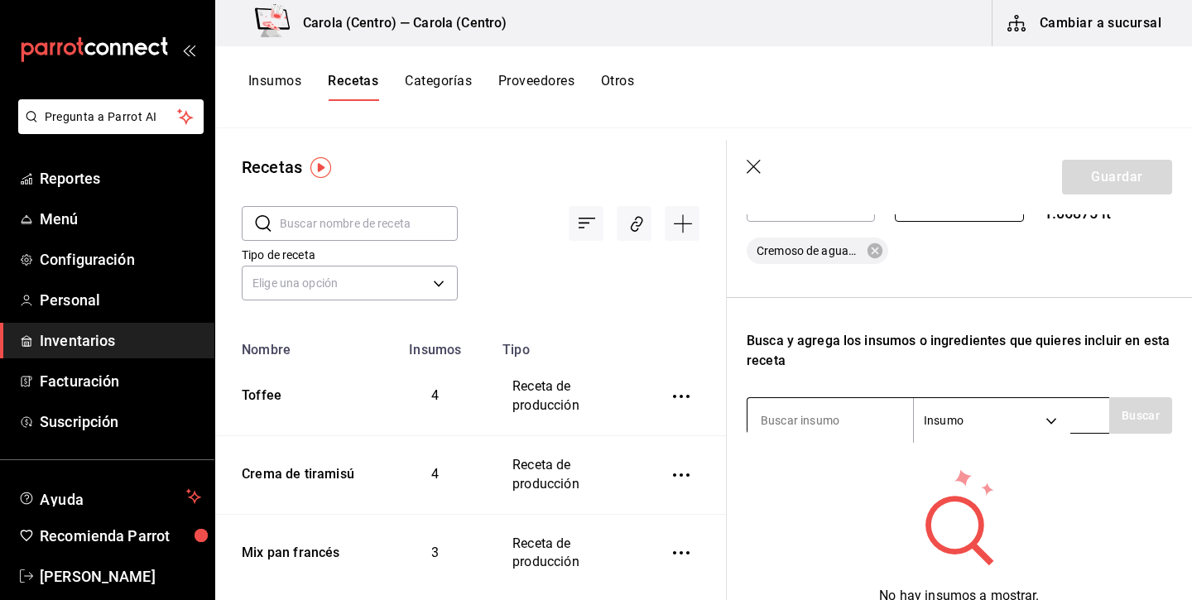
type input "5"
type input "aguacate"
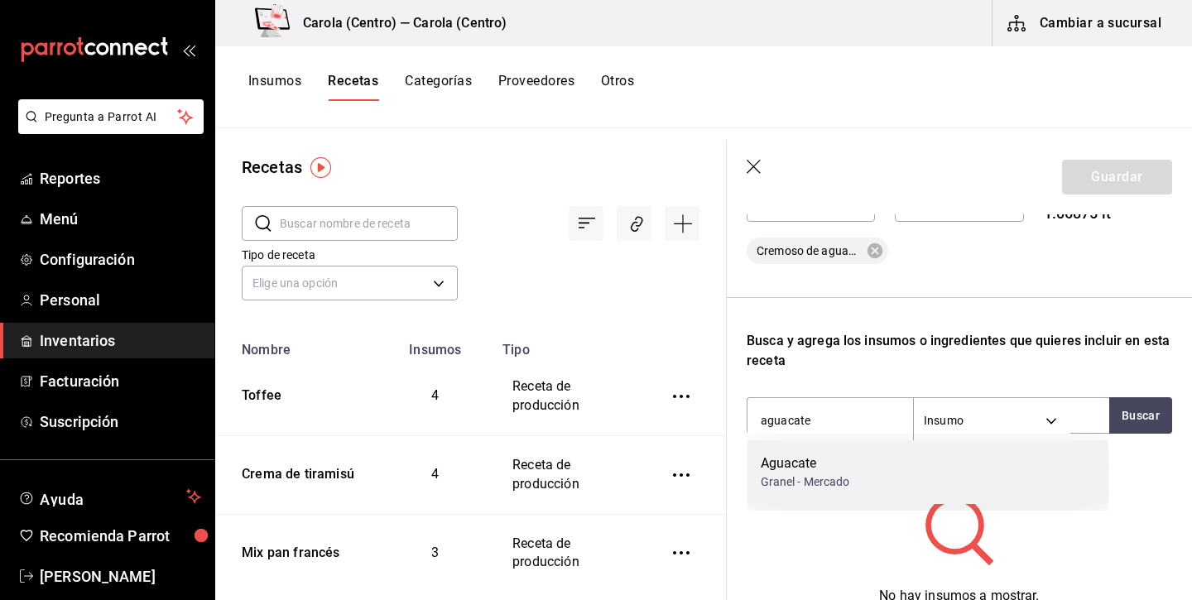
click at [882, 468] on div "Aguacate Granel - Mercado" at bounding box center [928, 472] width 362 height 64
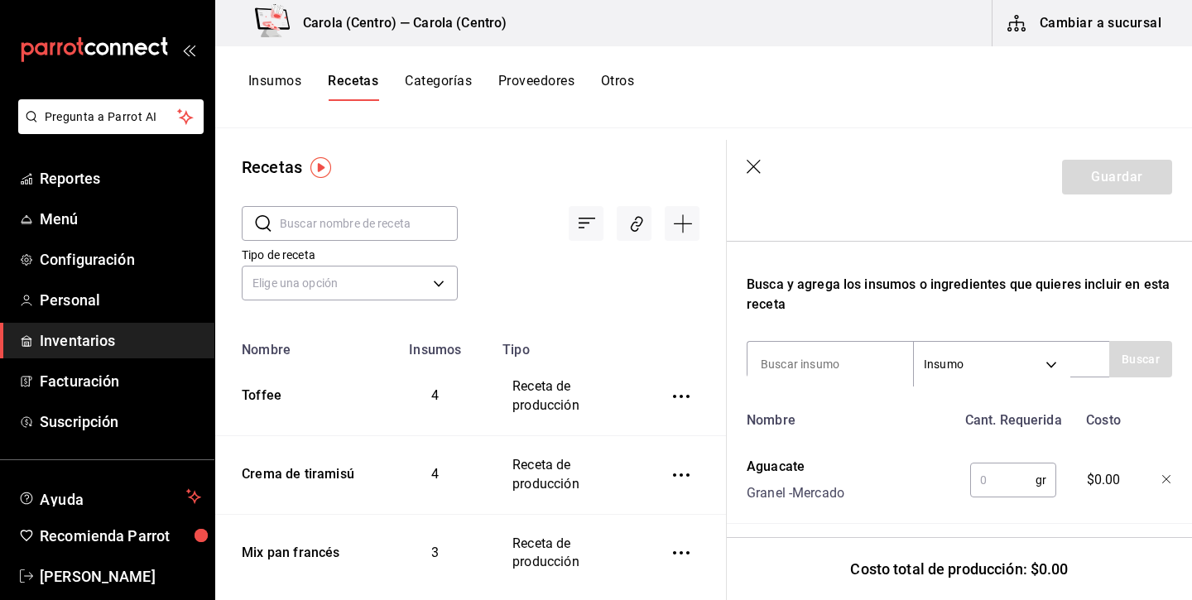
scroll to position [463, 0]
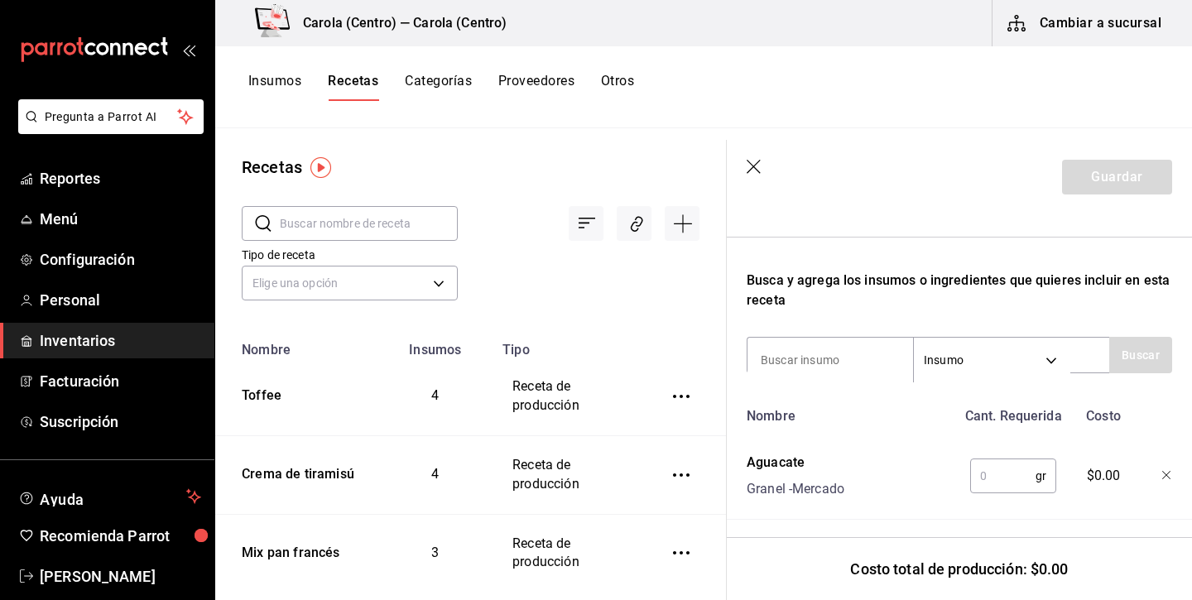
click at [998, 479] on input "text" at bounding box center [1002, 475] width 65 height 33
type input "1,000"
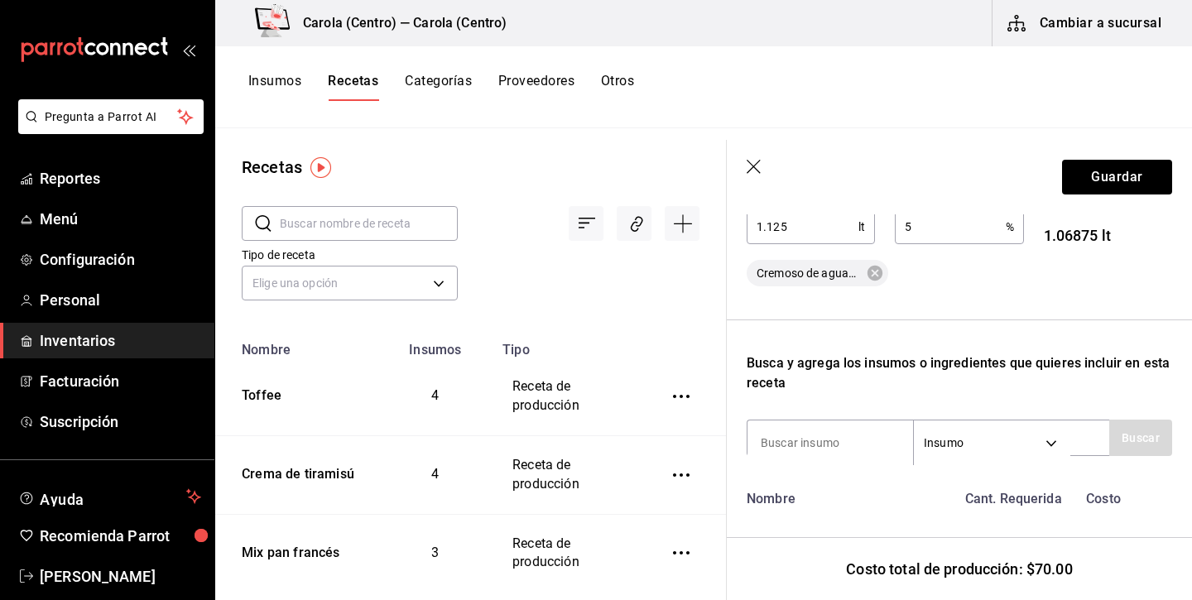
scroll to position [341, 0]
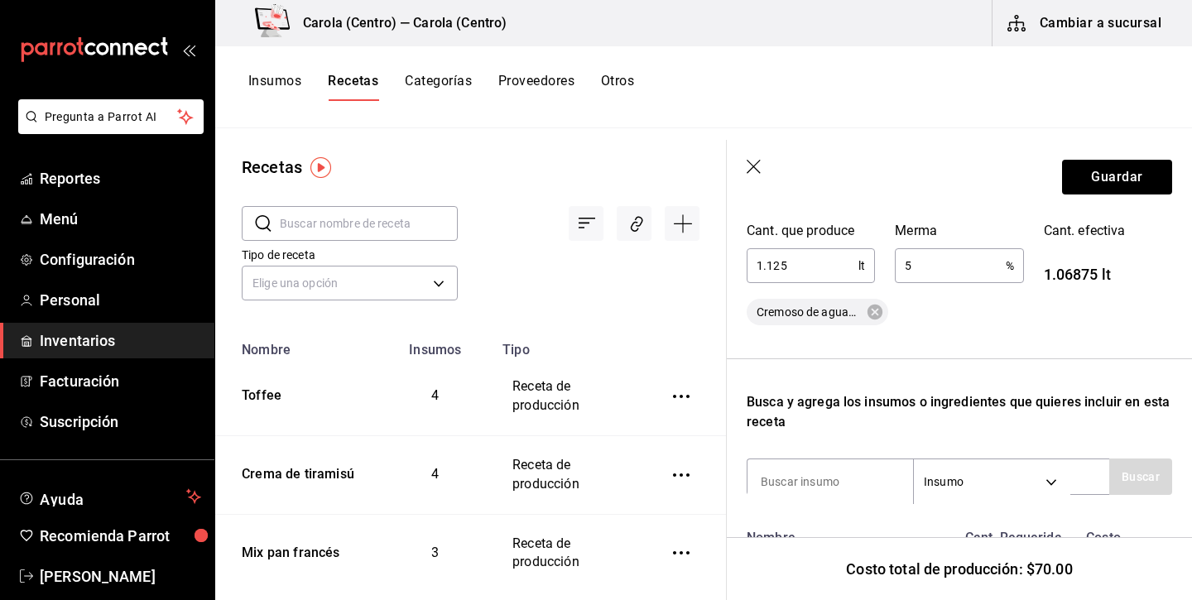
click at [934, 272] on input "5" at bounding box center [949, 265] width 110 height 33
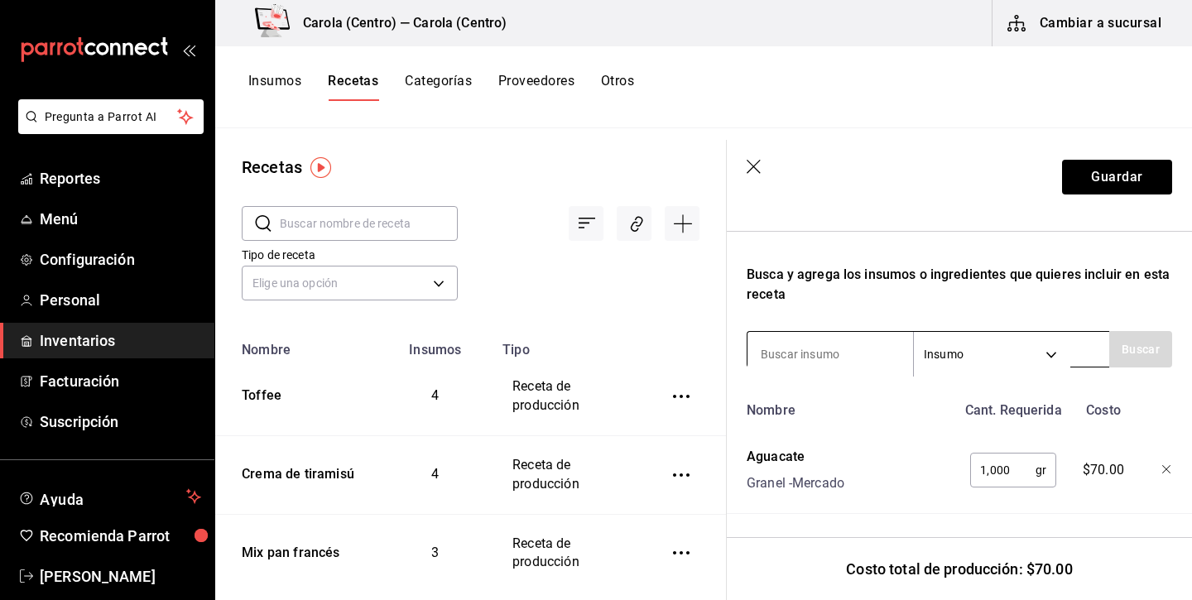
scroll to position [468, 0]
type input "10"
click at [847, 356] on input at bounding box center [829, 354] width 165 height 35
type input "1"
type input "jugo"
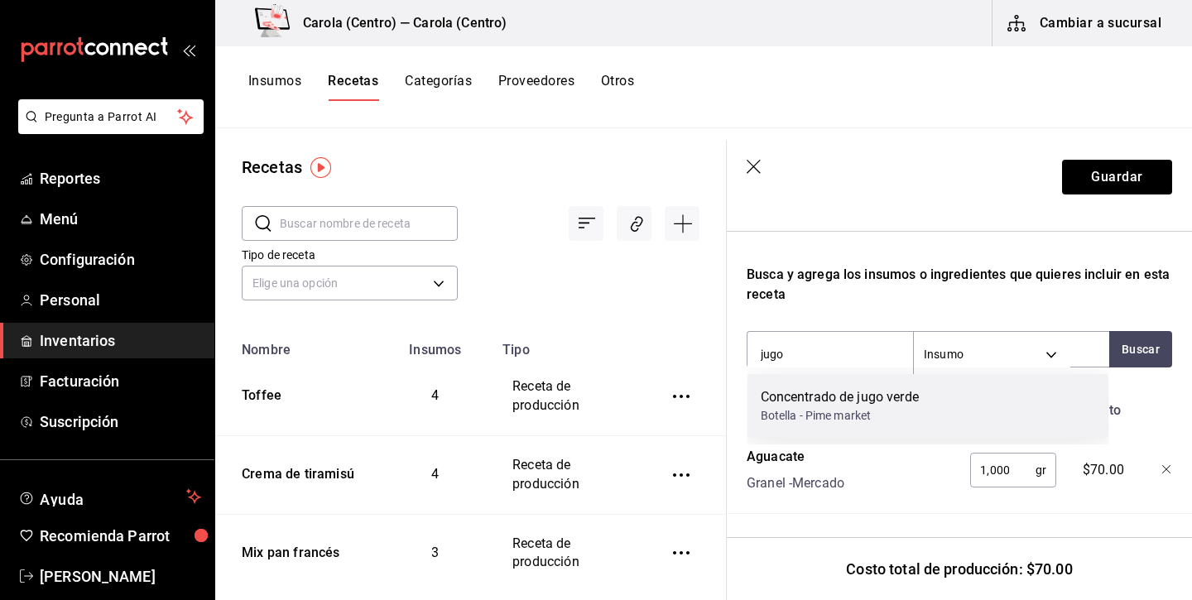
click at [827, 399] on div "Concentrado de jugo verde" at bounding box center [839, 397] width 158 height 20
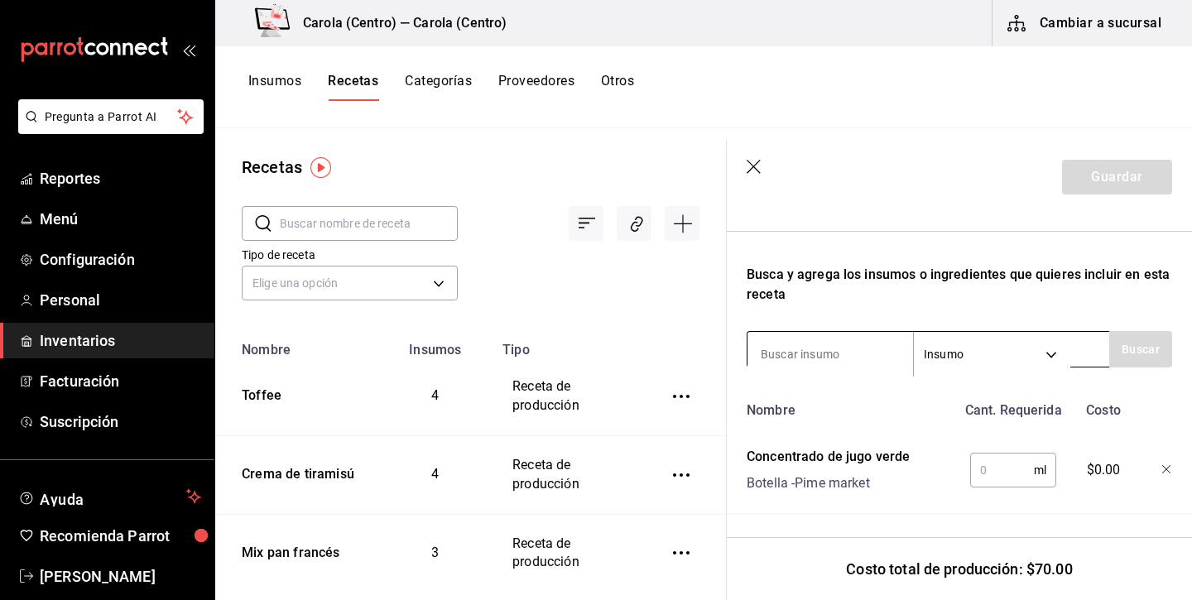
click at [827, 356] on input at bounding box center [829, 354] width 165 height 35
type input "limon"
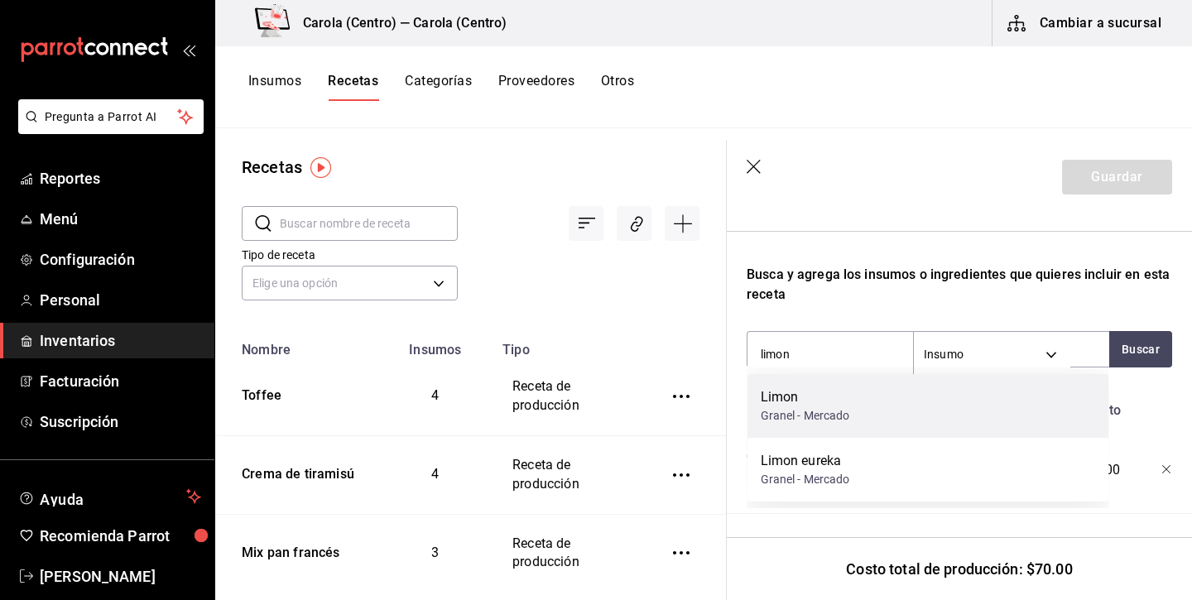
click at [796, 409] on div "Granel - Mercado" at bounding box center [804, 415] width 89 height 17
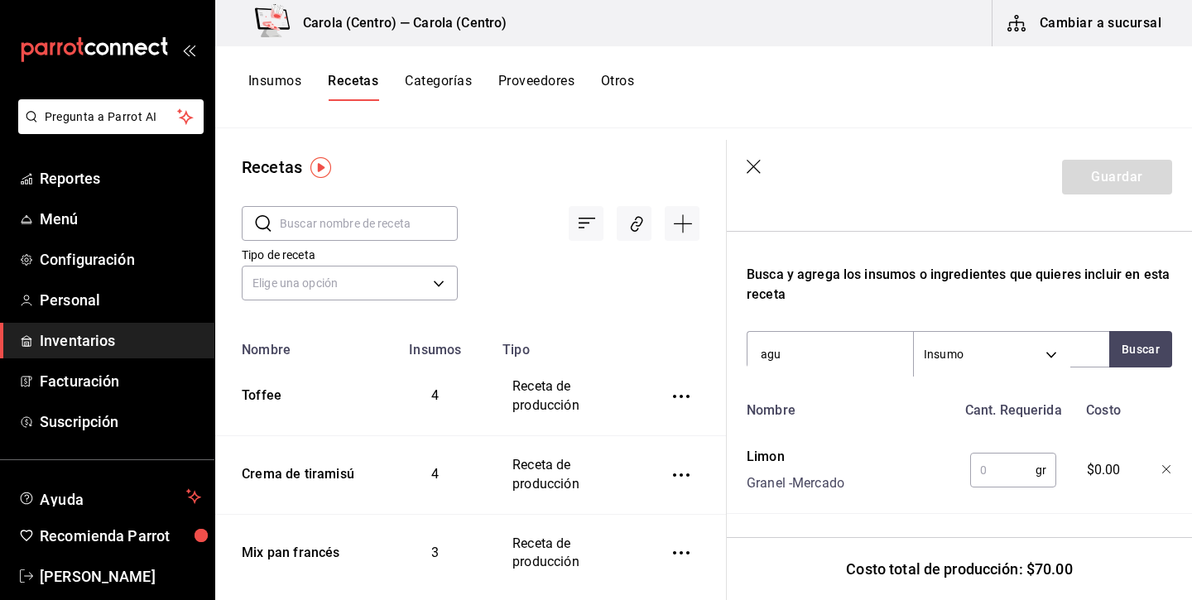
type input "agua"
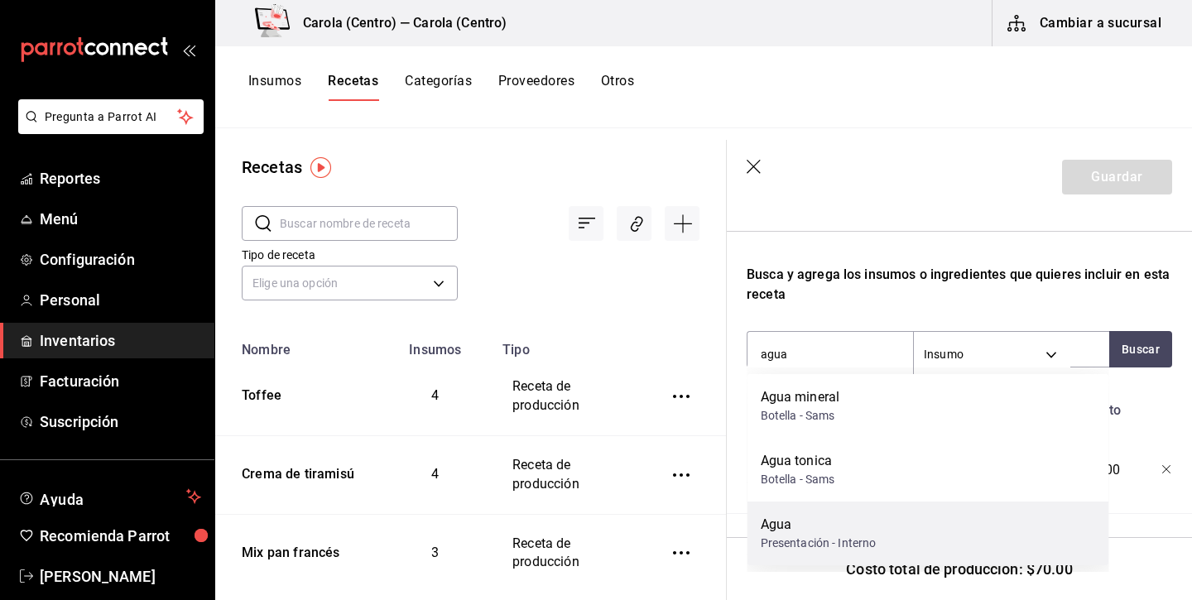
click at [799, 521] on div "Agua" at bounding box center [818, 525] width 116 height 20
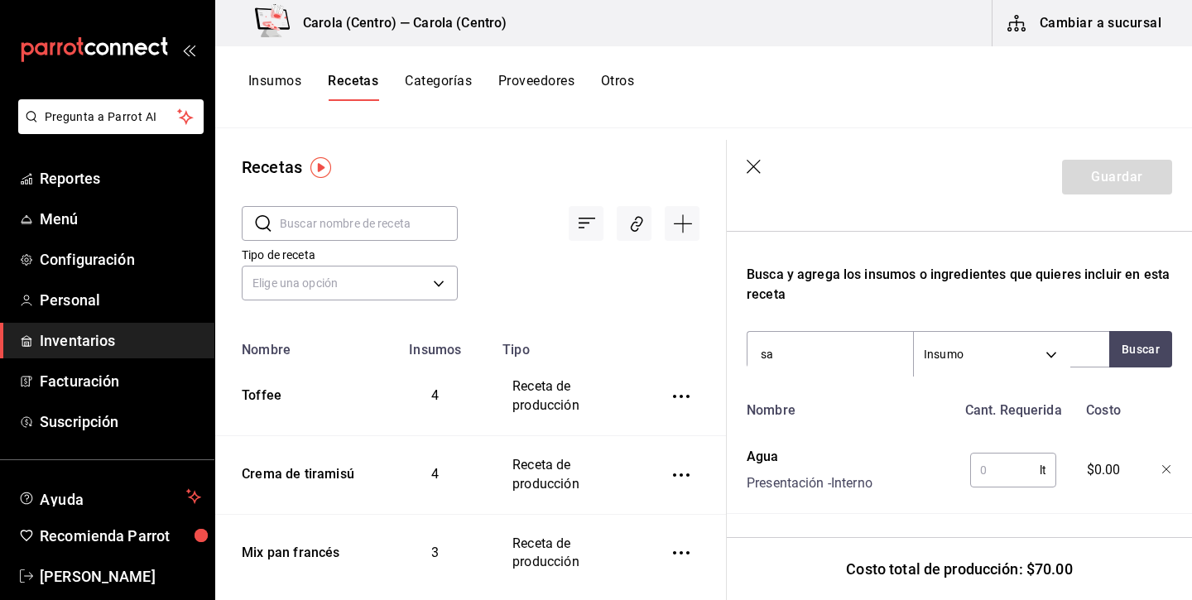
type input "sal"
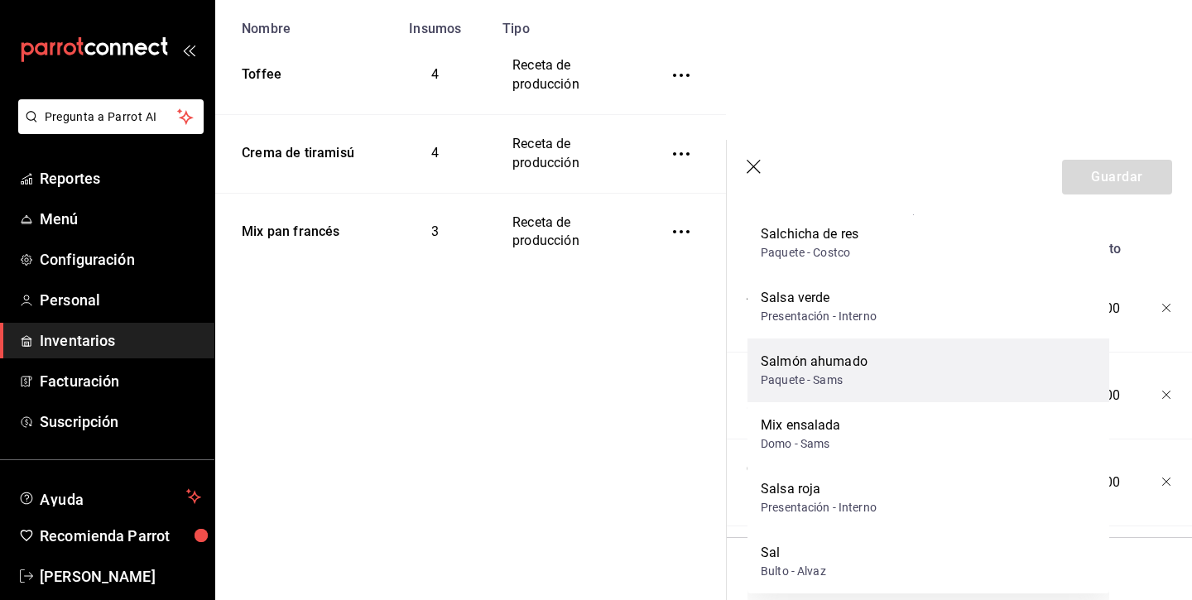
scroll to position [631, 0]
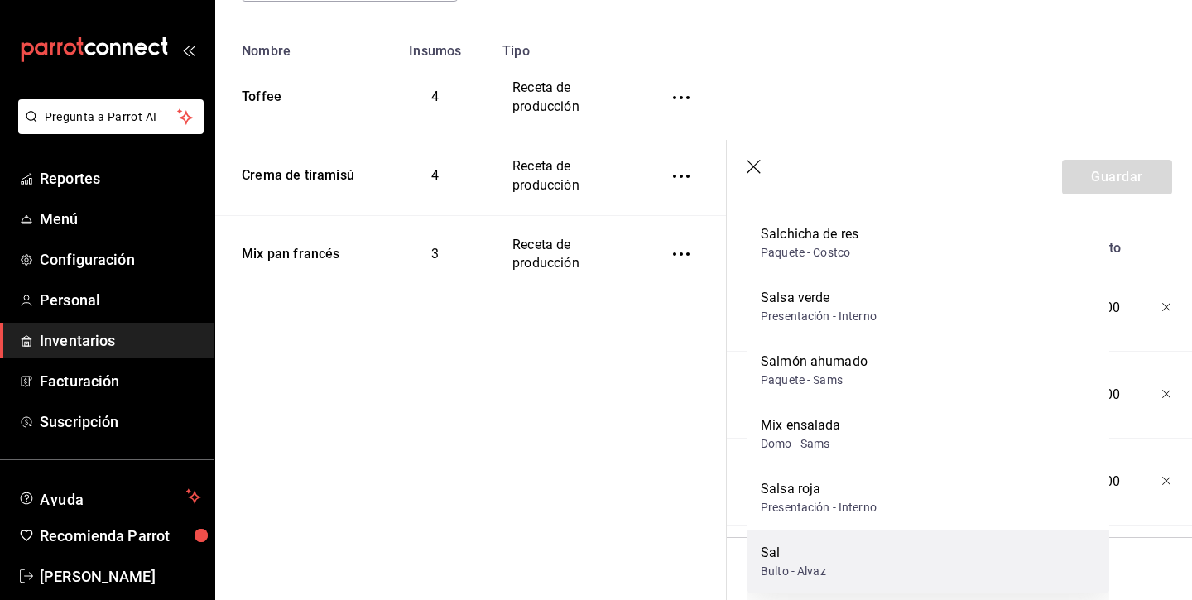
click at [809, 543] on div "Sal" at bounding box center [792, 553] width 65 height 20
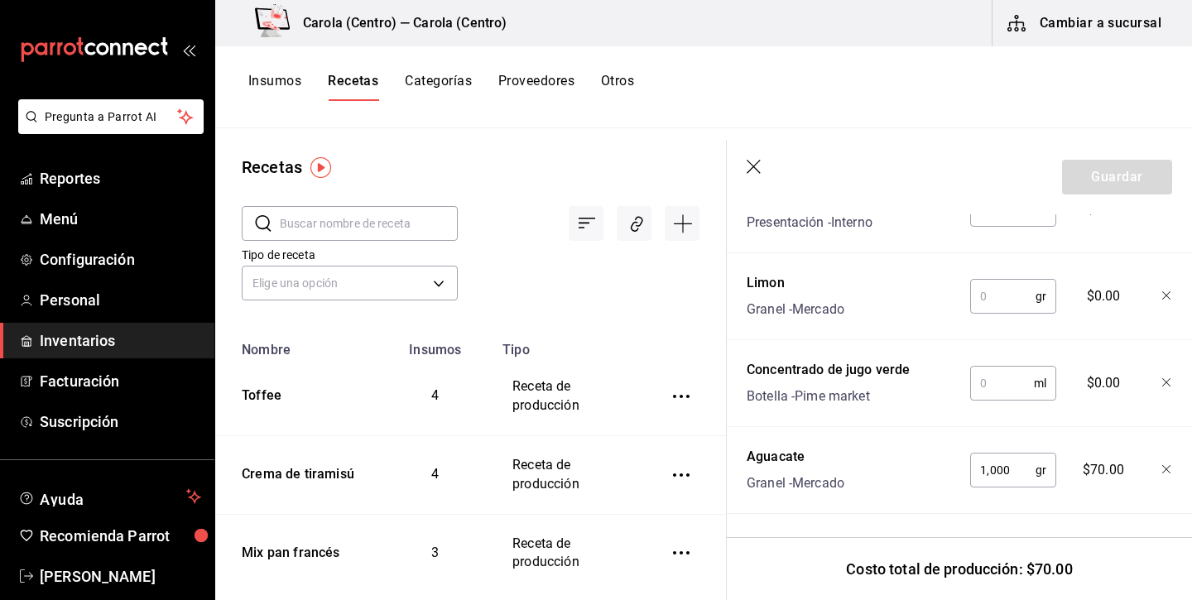
scroll to position [816, 0]
click at [1163, 382] on icon "button" at bounding box center [1167, 383] width 10 height 10
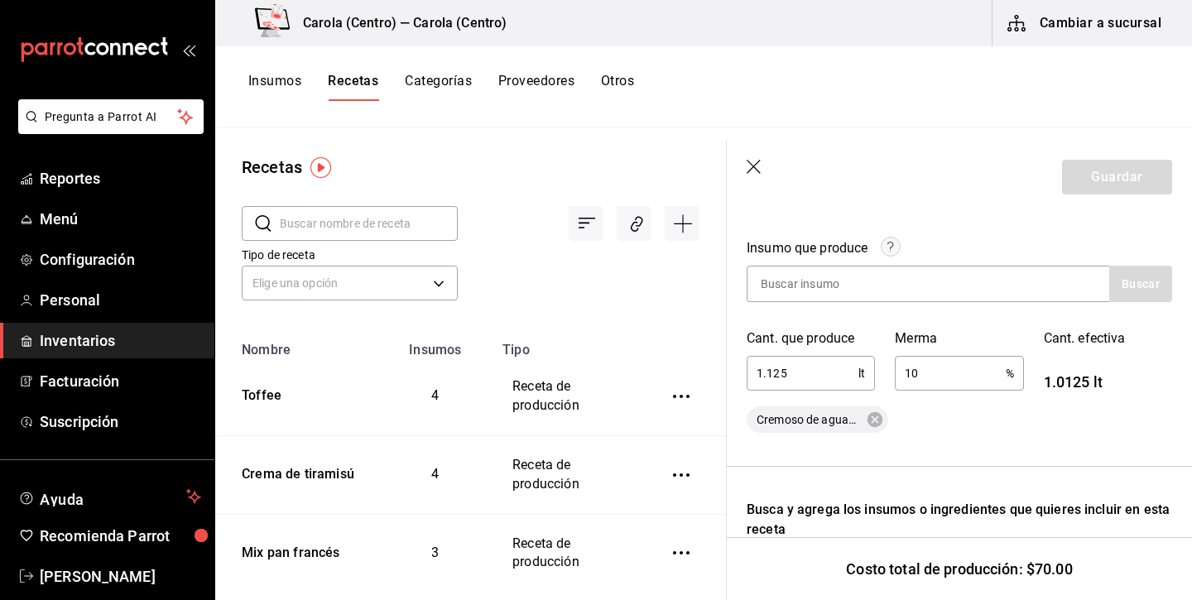
scroll to position [232, 0]
click at [924, 373] on input "10" at bounding box center [949, 374] width 110 height 33
type input "1"
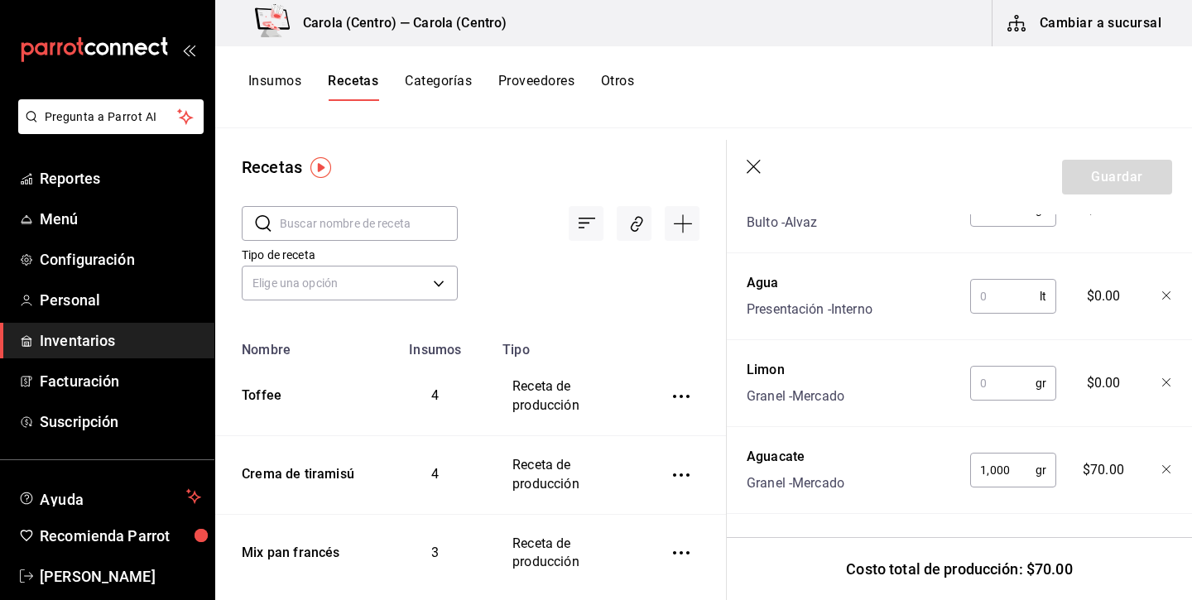
scroll to position [729, 0]
type input "5"
click at [1014, 460] on input "1,000" at bounding box center [1002, 469] width 65 height 33
click at [993, 473] on input "1,000" at bounding box center [1002, 469] width 65 height 33
type input "1,100"
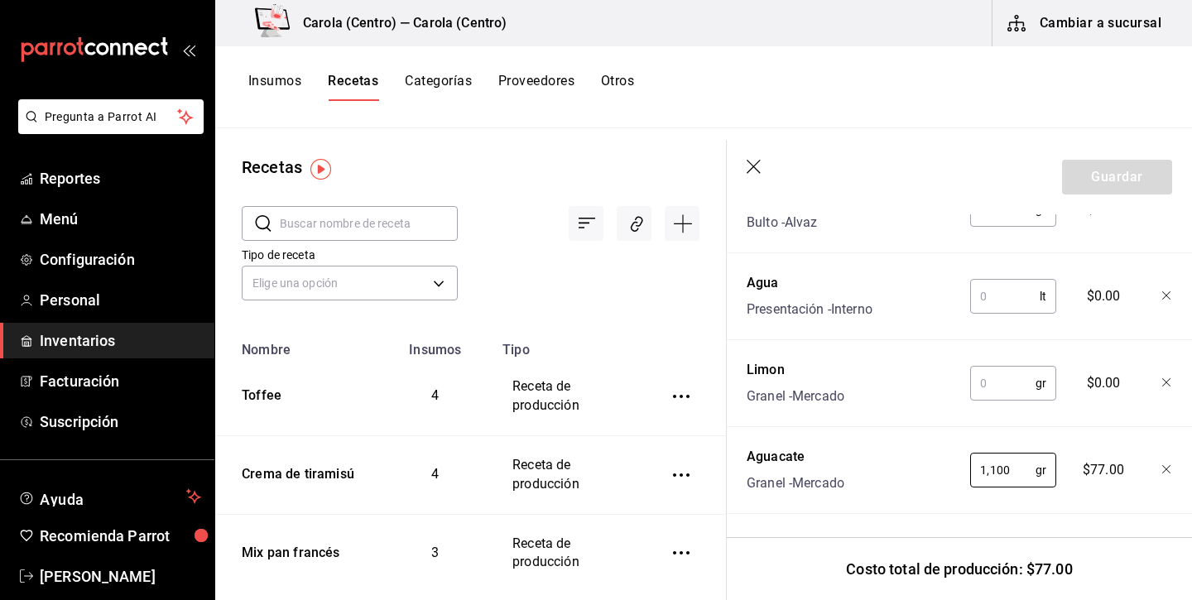
scroll to position [0, 0]
click at [756, 170] on icon "button" at bounding box center [753, 167] width 14 height 14
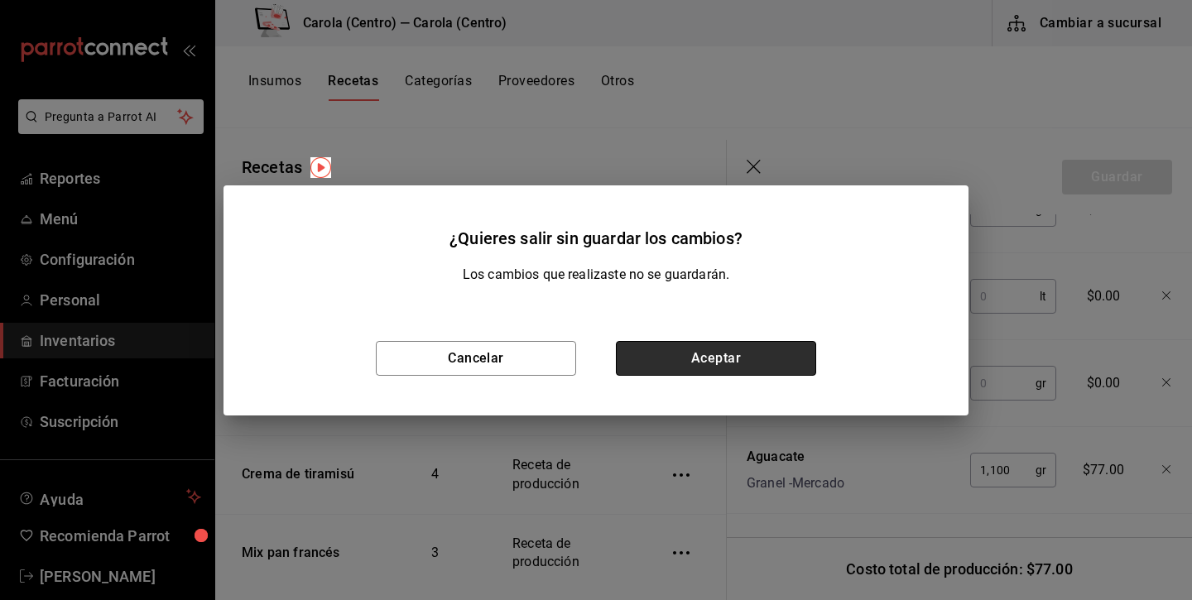
click at [674, 374] on button "Aceptar" at bounding box center [716, 358] width 200 height 35
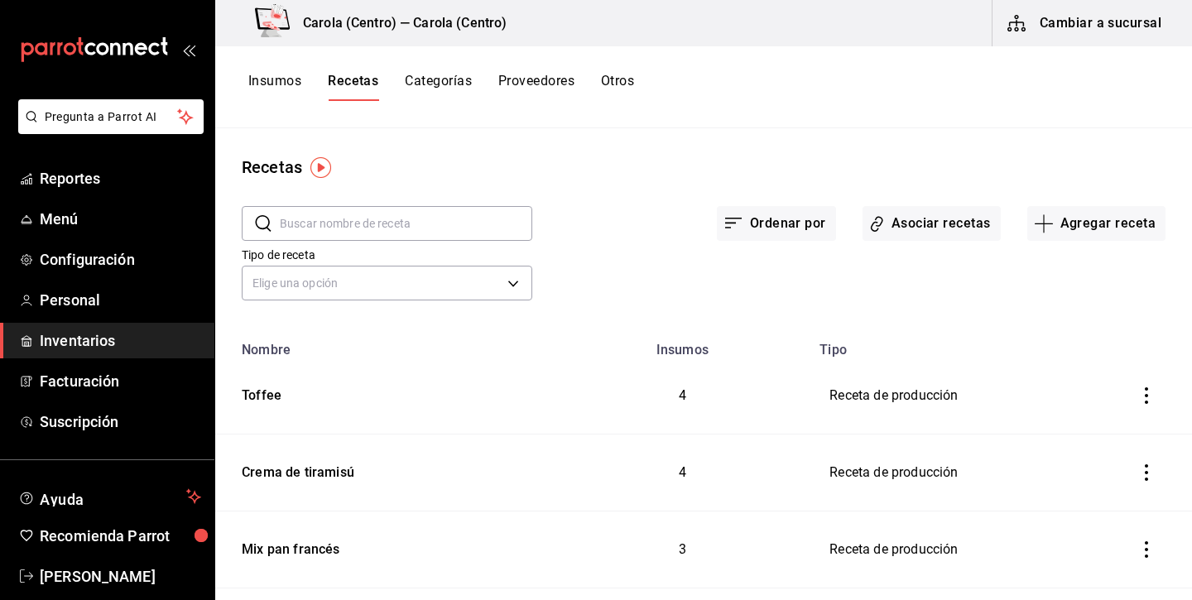
click at [271, 78] on button "Insumos" at bounding box center [274, 87] width 53 height 28
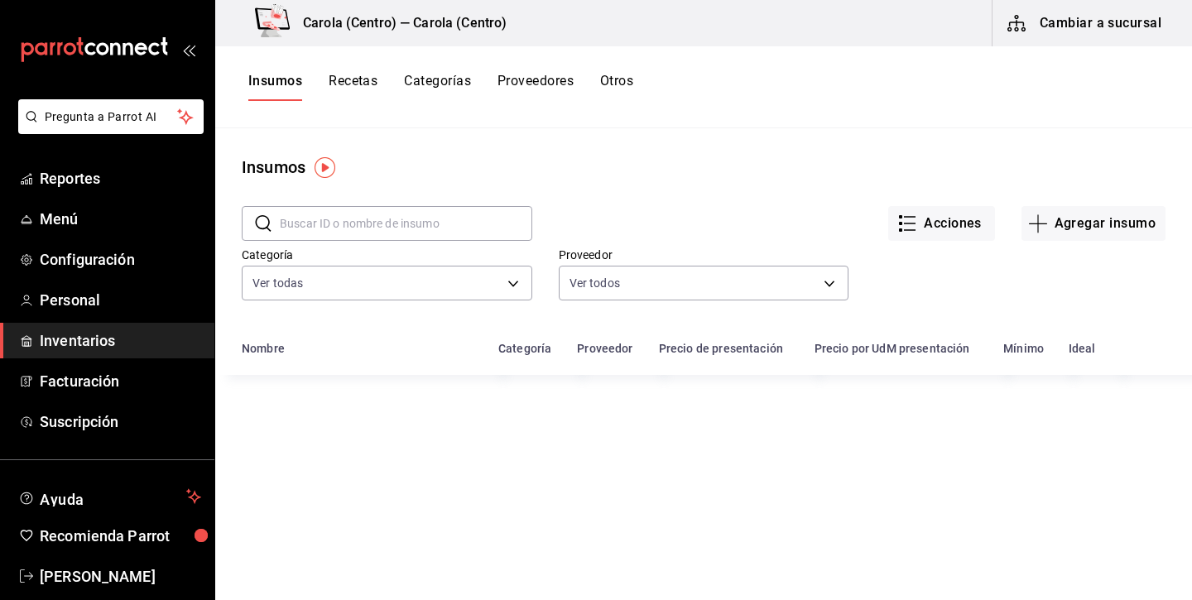
click at [459, 209] on input "text" at bounding box center [406, 223] width 252 height 33
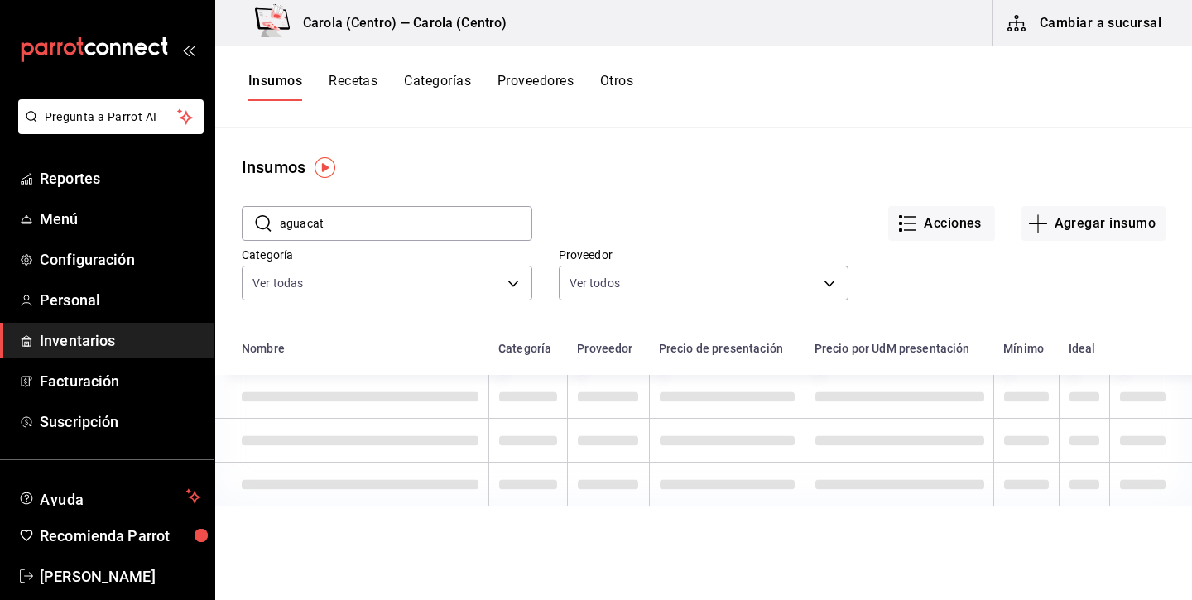
type input "aguacate"
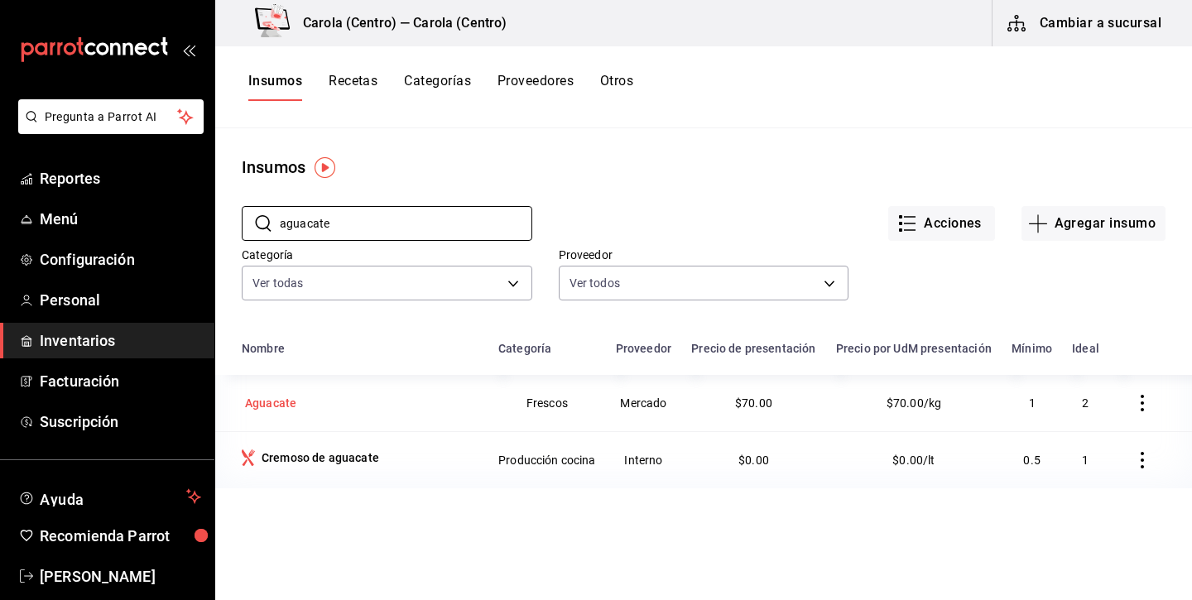
click at [285, 404] on div "Aguacate" at bounding box center [270, 403] width 51 height 17
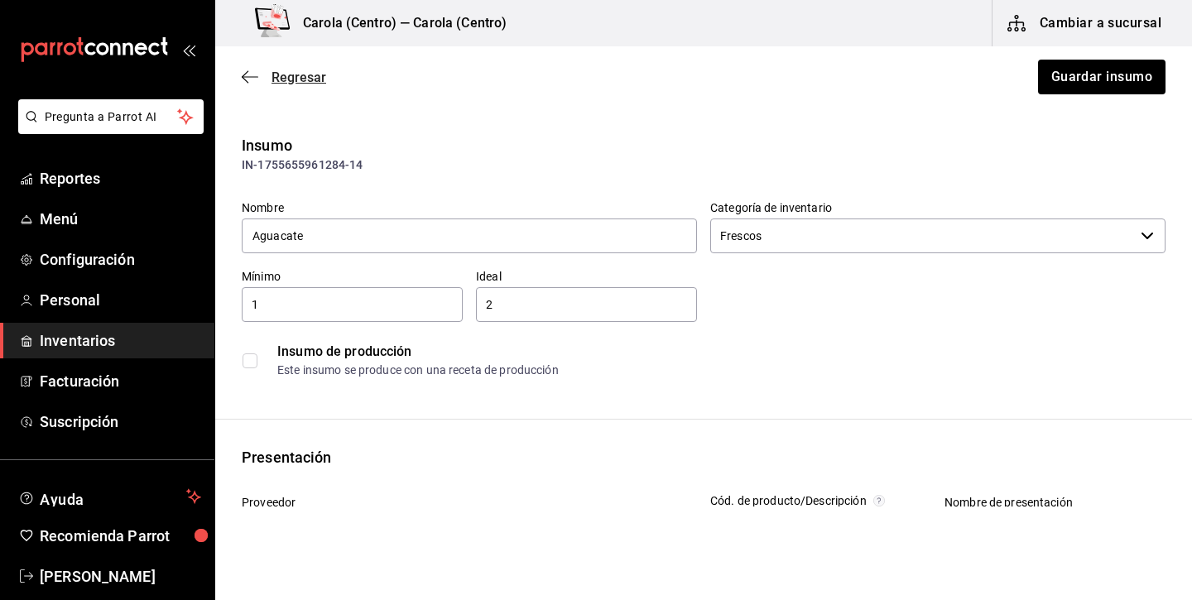
click at [300, 82] on span "Regresar" at bounding box center [298, 78] width 55 height 16
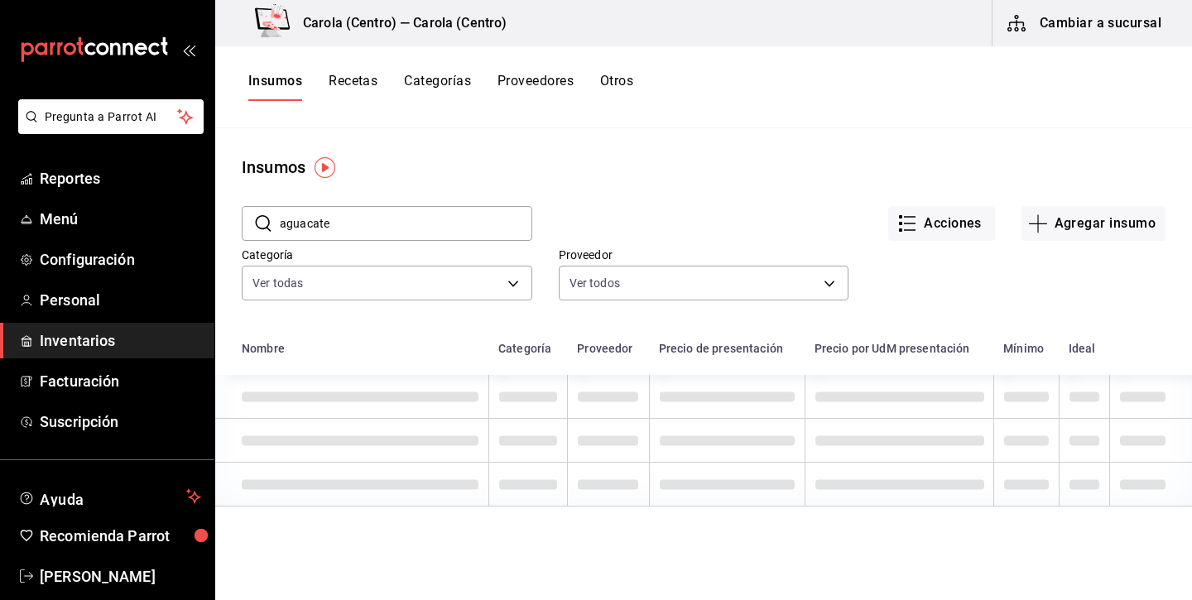
click at [363, 74] on button "Recetas" at bounding box center [352, 87] width 49 height 28
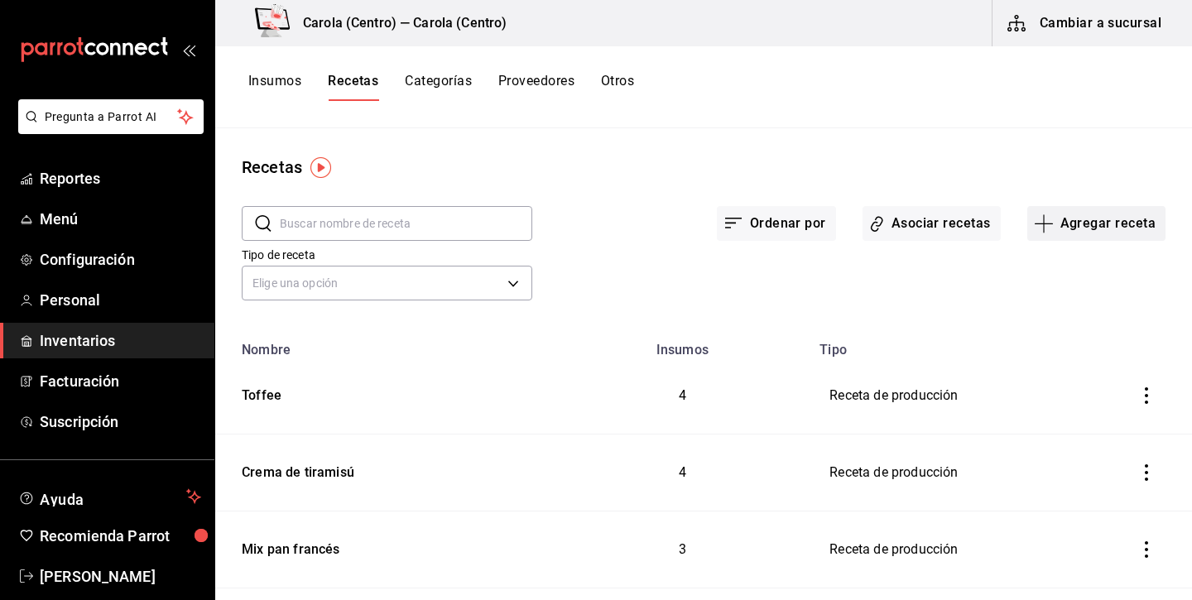
click at [1081, 213] on button "Agregar receta" at bounding box center [1096, 223] width 138 height 35
click at [1048, 348] on span "Receta de producción" at bounding box center [1095, 356] width 139 height 17
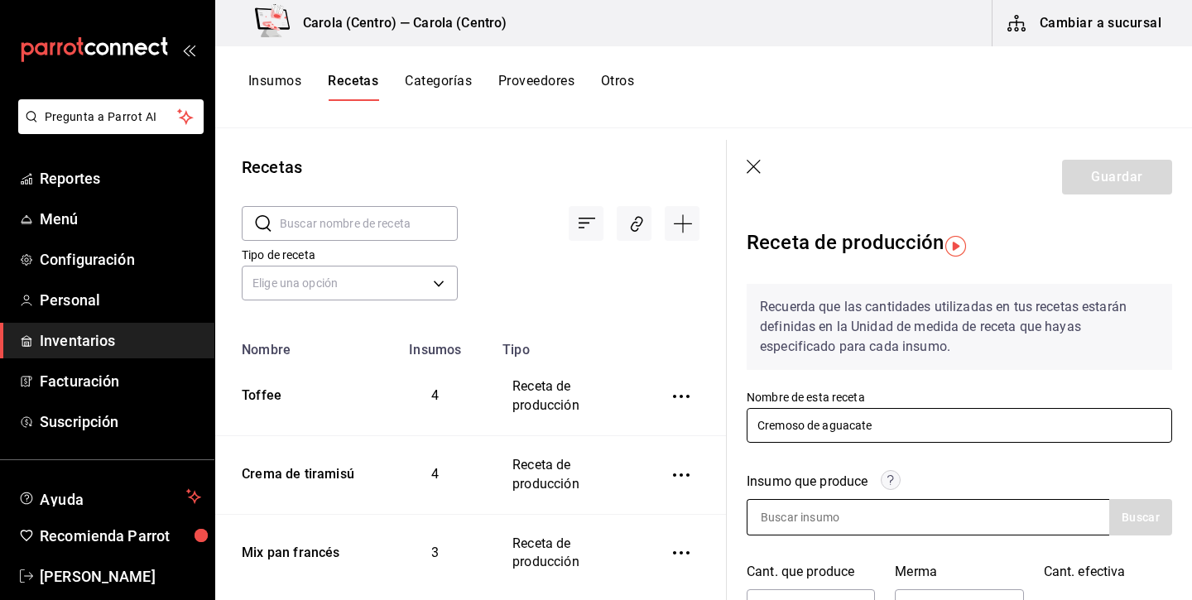
type input "Cremoso de aguacate"
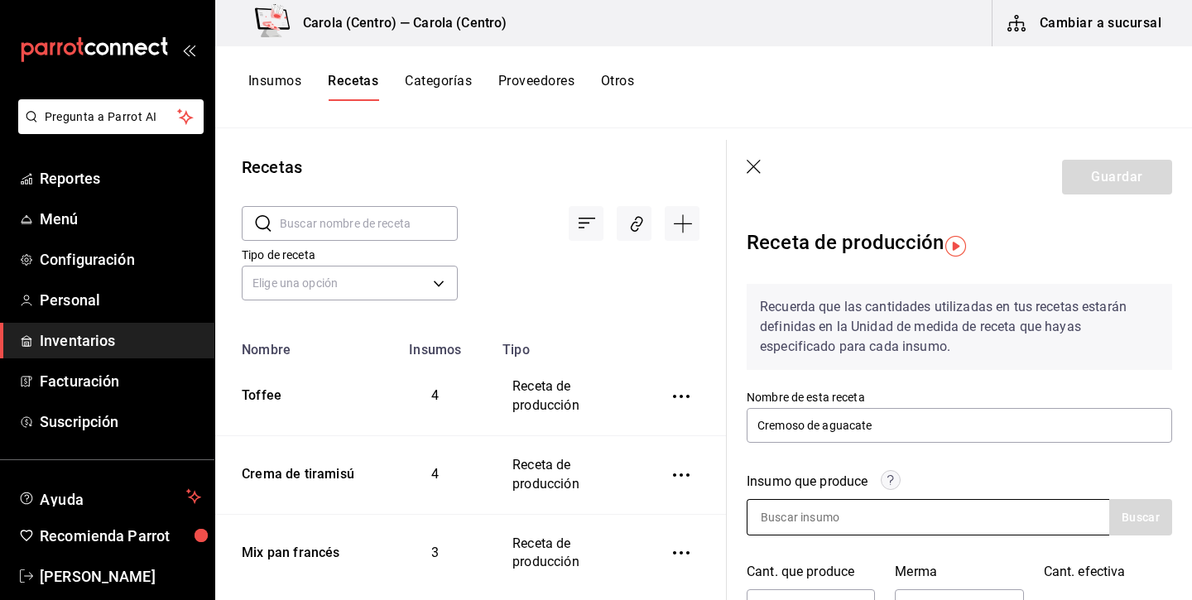
click at [809, 524] on input at bounding box center [829, 517] width 165 height 35
type input "cremoso de aguacate"
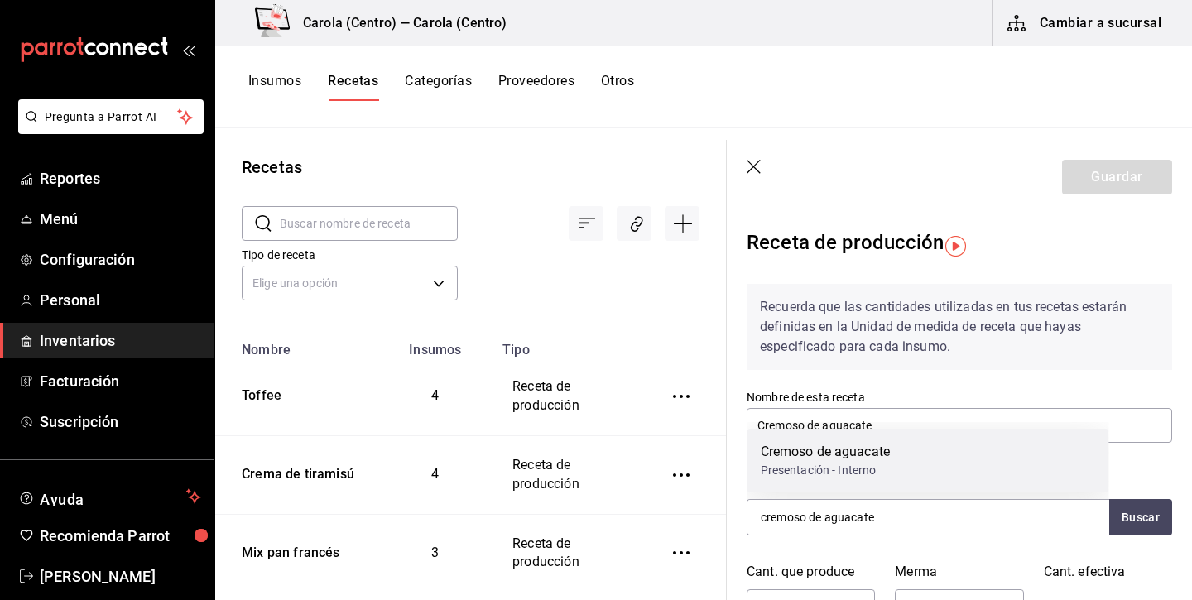
click at [829, 461] on div "Cremoso de aguacate" at bounding box center [825, 452] width 130 height 20
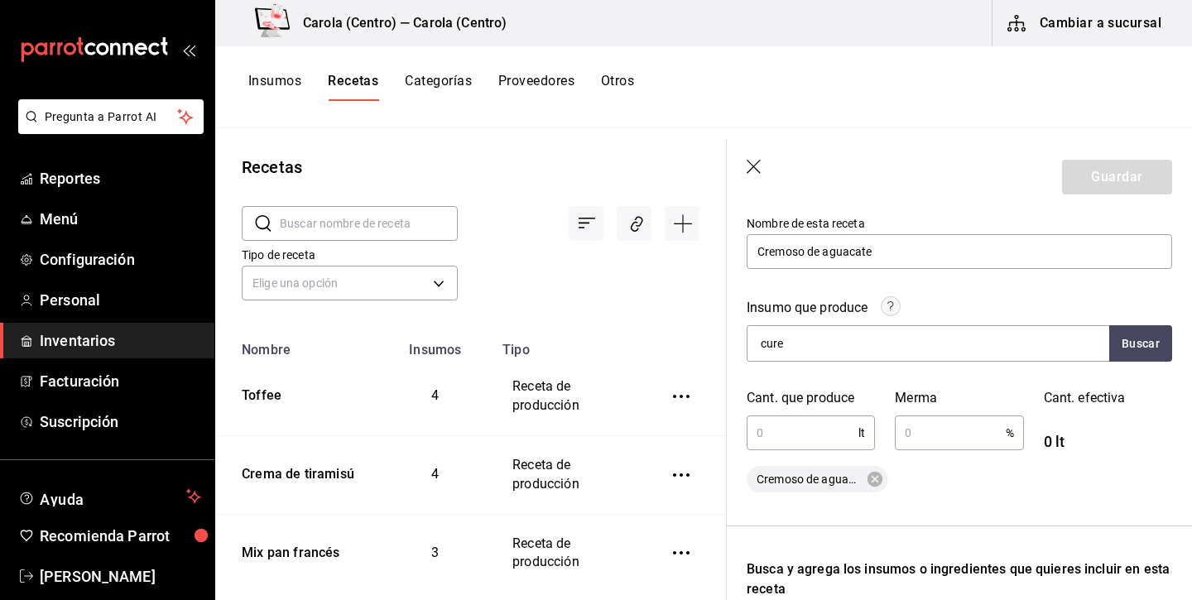
scroll to position [175, 0]
type input "c"
type input "1"
click at [815, 426] on input "text" at bounding box center [802, 431] width 112 height 33
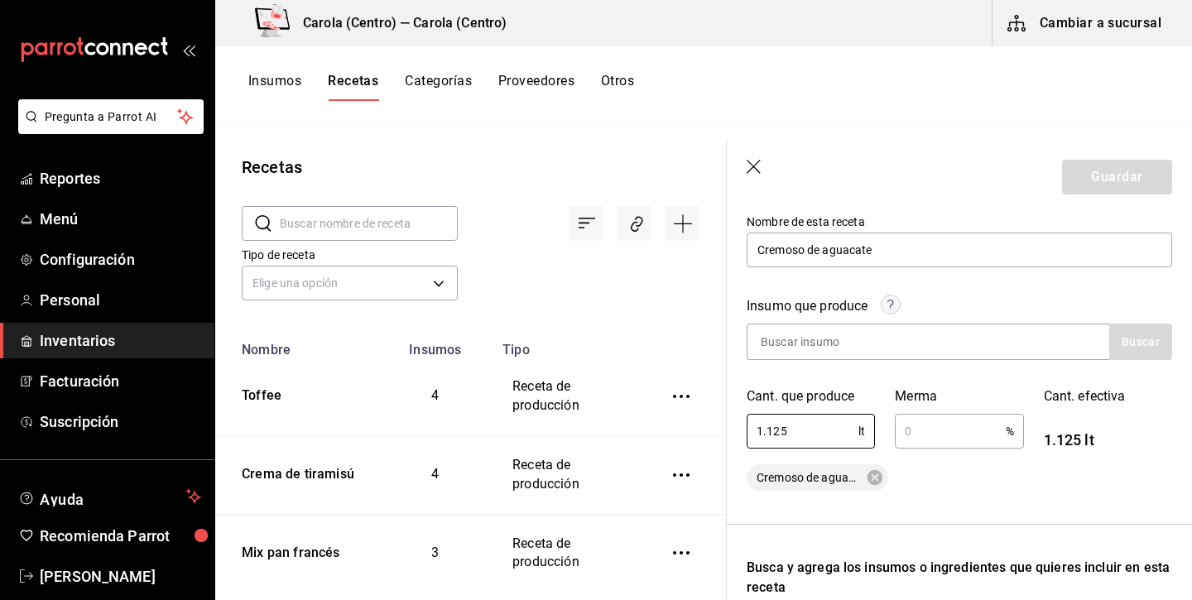
type input "1.125"
click at [914, 435] on input "text" at bounding box center [949, 431] width 110 height 33
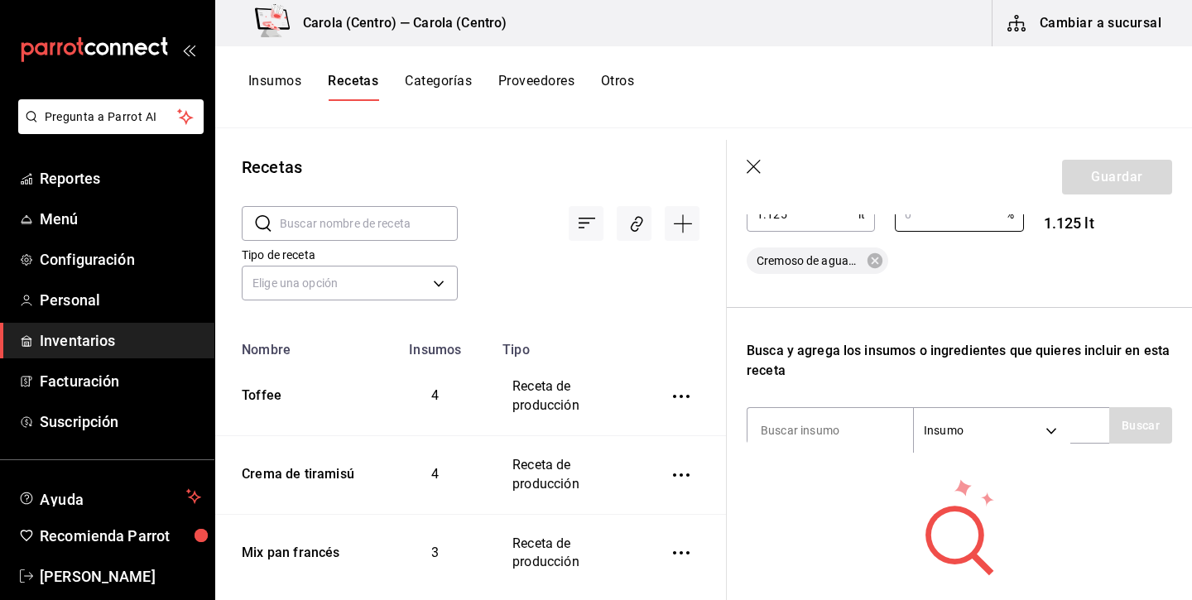
scroll to position [394, 0]
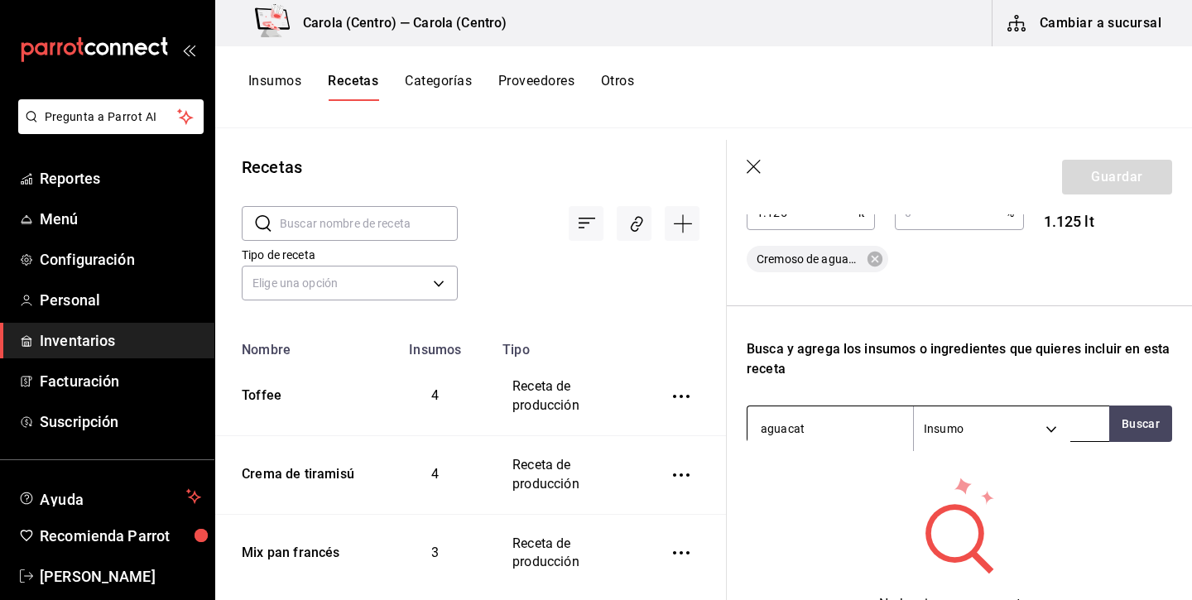
type input "aguacate"
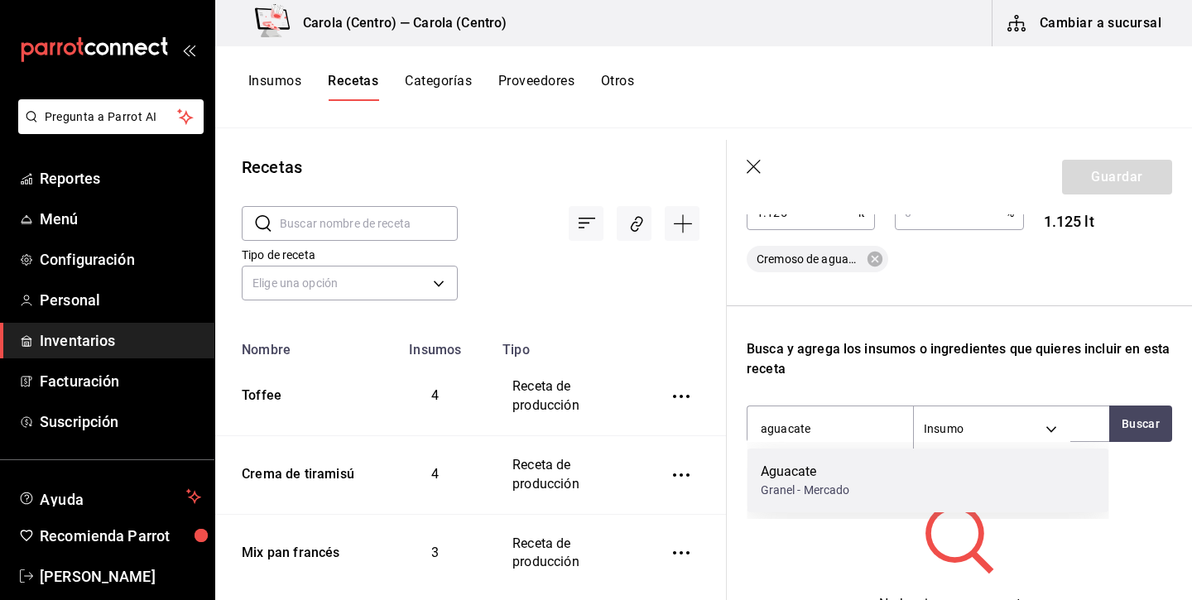
click at [851, 458] on div "Aguacate Granel - Mercado" at bounding box center [928, 480] width 362 height 64
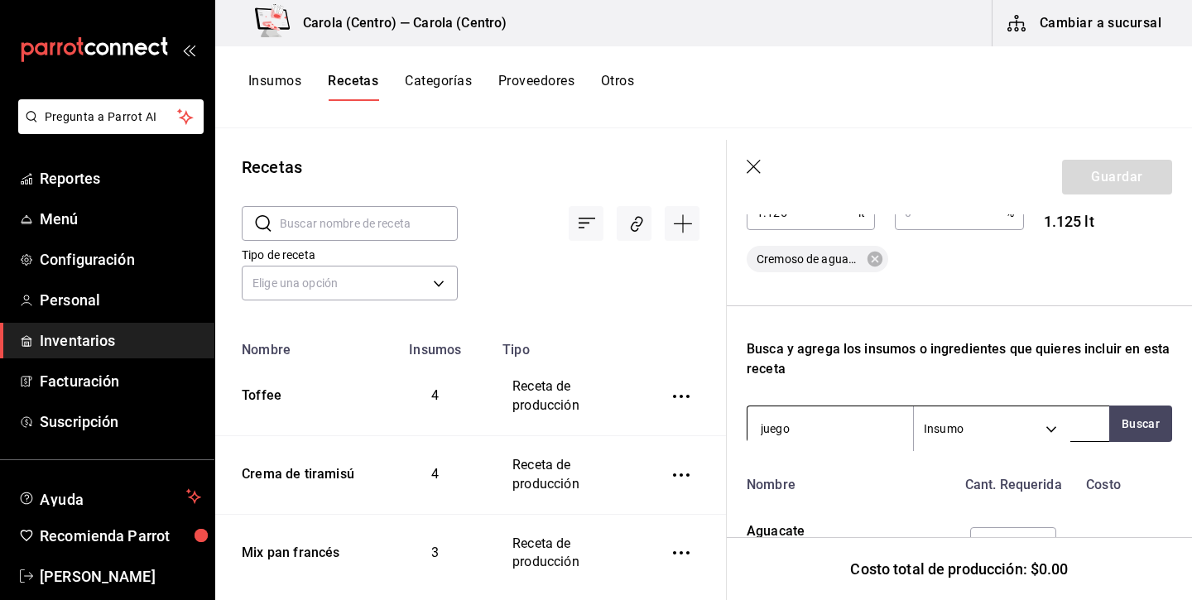
click at [806, 433] on input "juego" at bounding box center [829, 428] width 165 height 35
type input "limon"
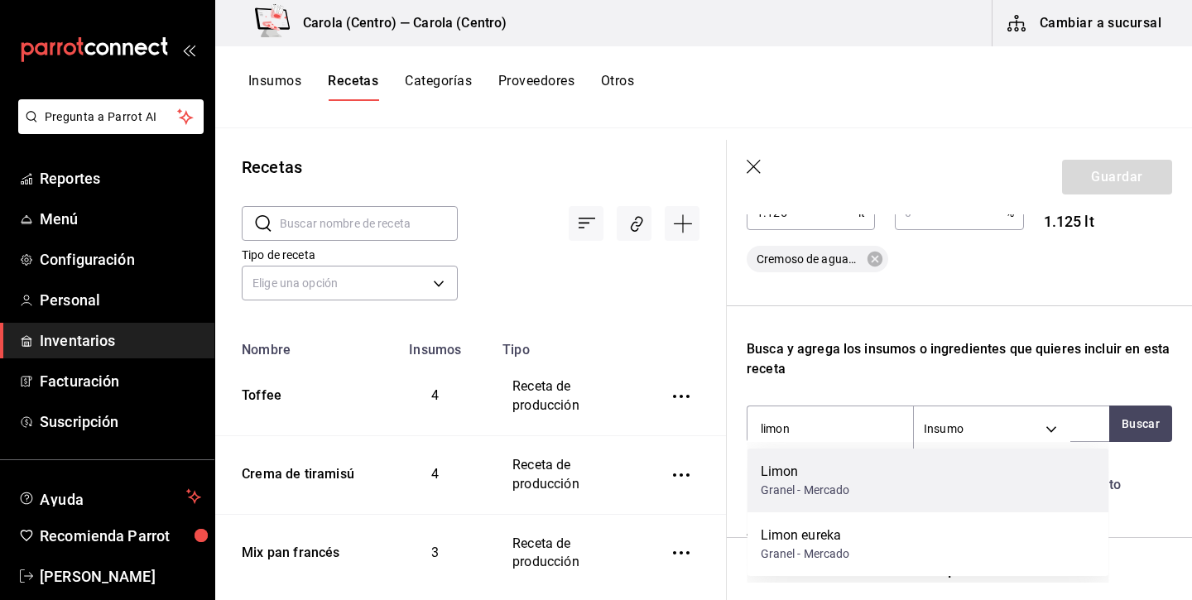
click at [794, 468] on div "Limon" at bounding box center [804, 472] width 89 height 20
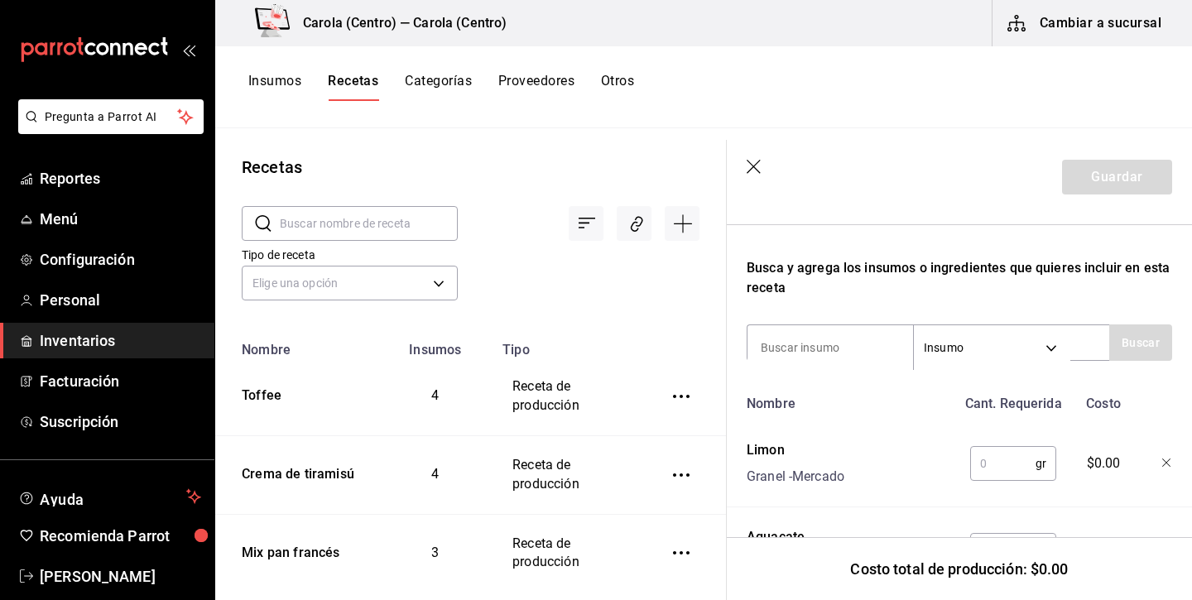
scroll to position [477, 0]
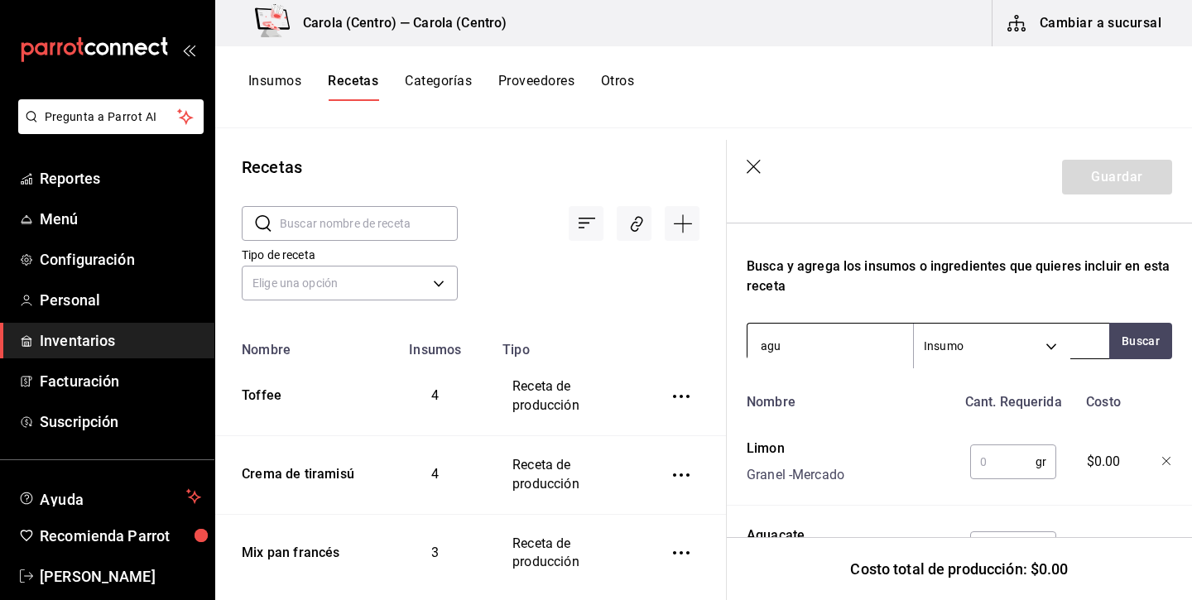
type input "agua"
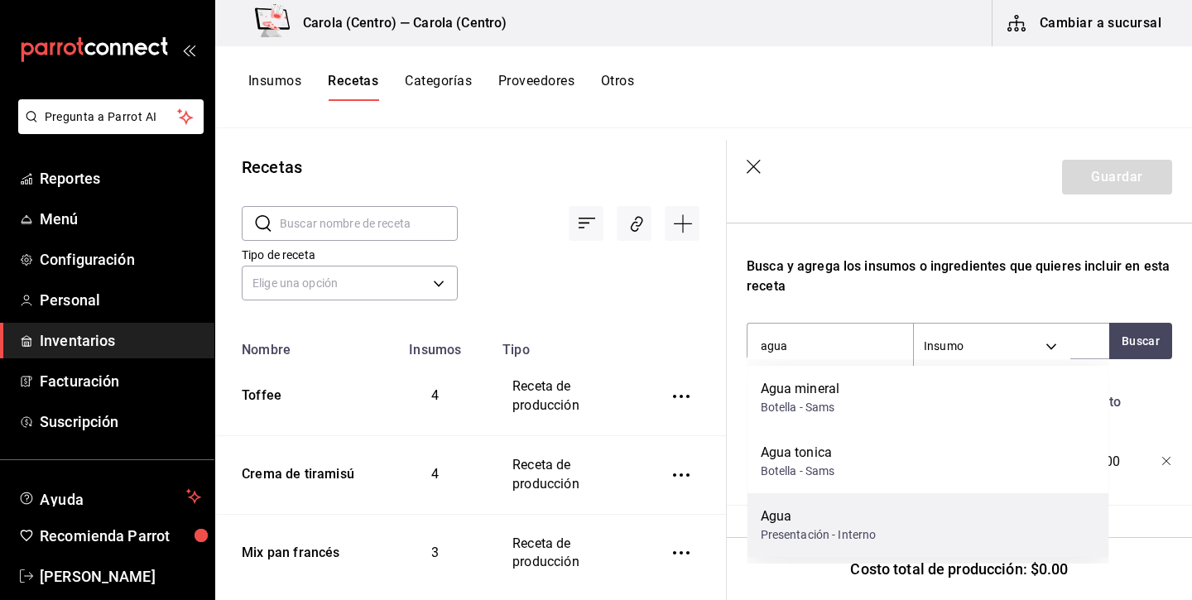
click at [790, 538] on div "Presentación - Interno" at bounding box center [818, 534] width 116 height 17
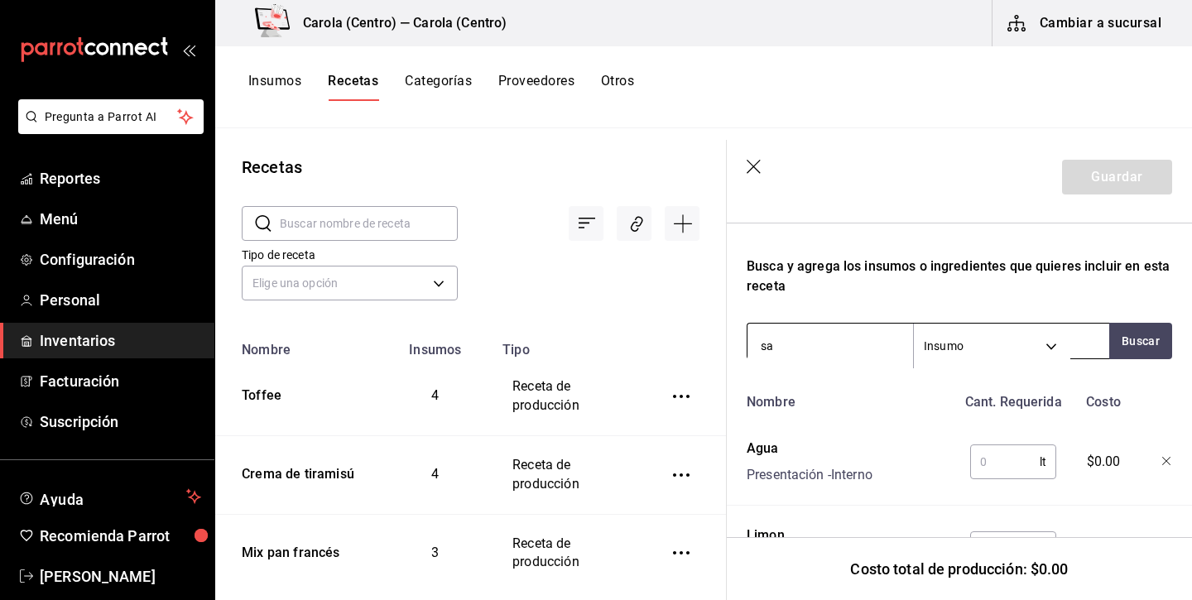
type input "sal"
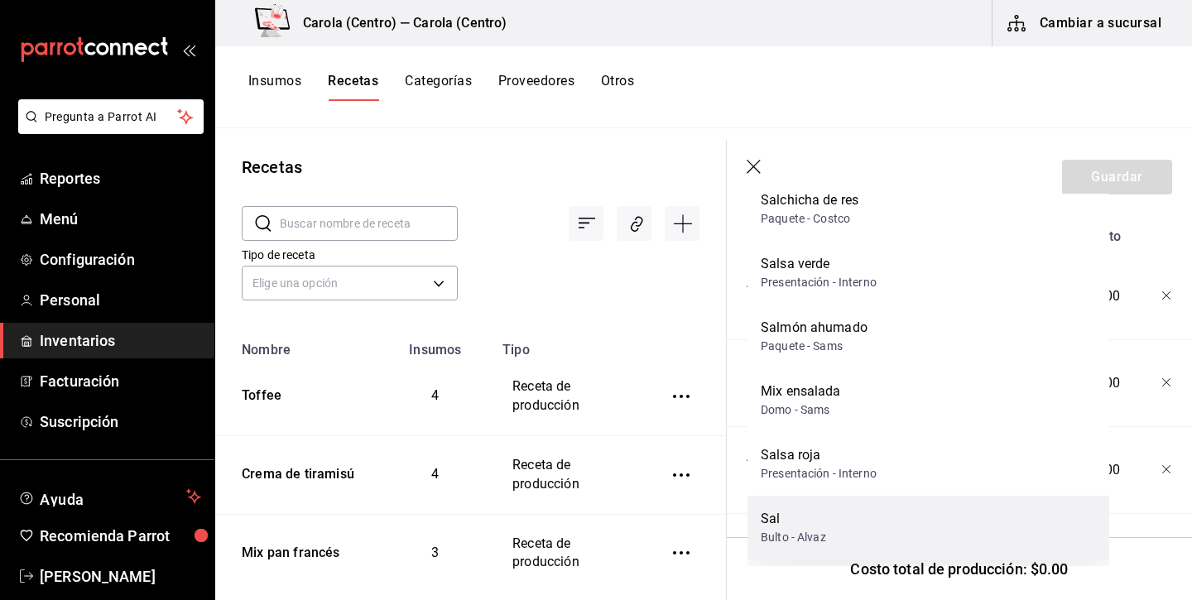
scroll to position [642, 0]
click at [807, 520] on div "Sal" at bounding box center [792, 519] width 65 height 20
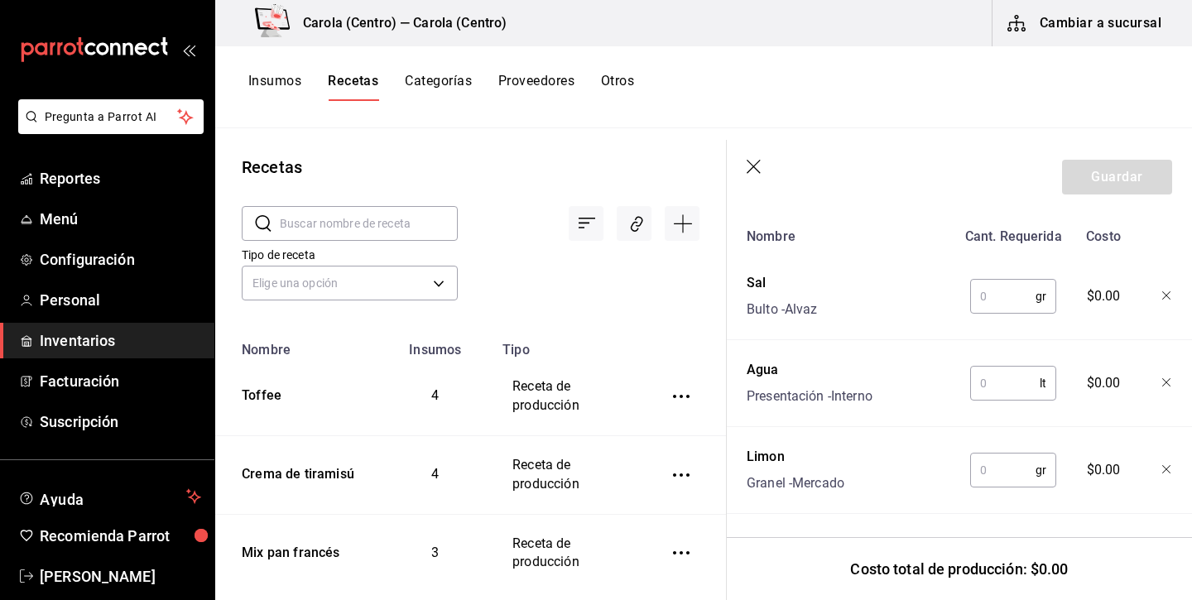
click at [1003, 291] on input "text" at bounding box center [1002, 296] width 65 height 33
type input "15"
click at [992, 392] on input "text" at bounding box center [1005, 383] width 70 height 33
type input "10"
click at [1002, 477] on input "text" at bounding box center [1002, 469] width 65 height 33
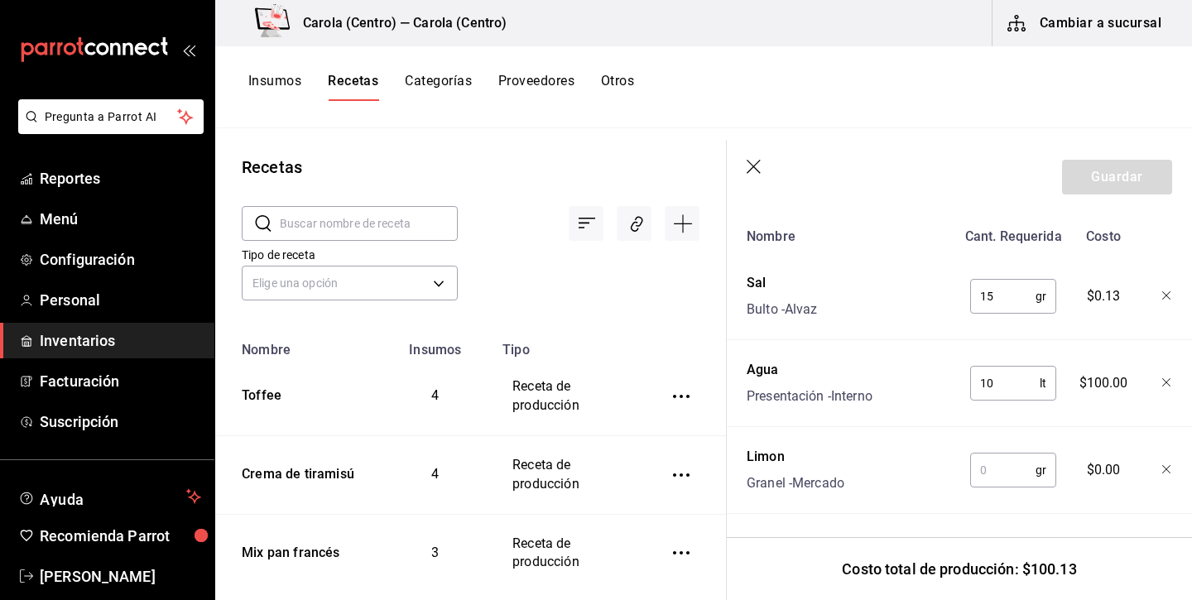
type input "1"
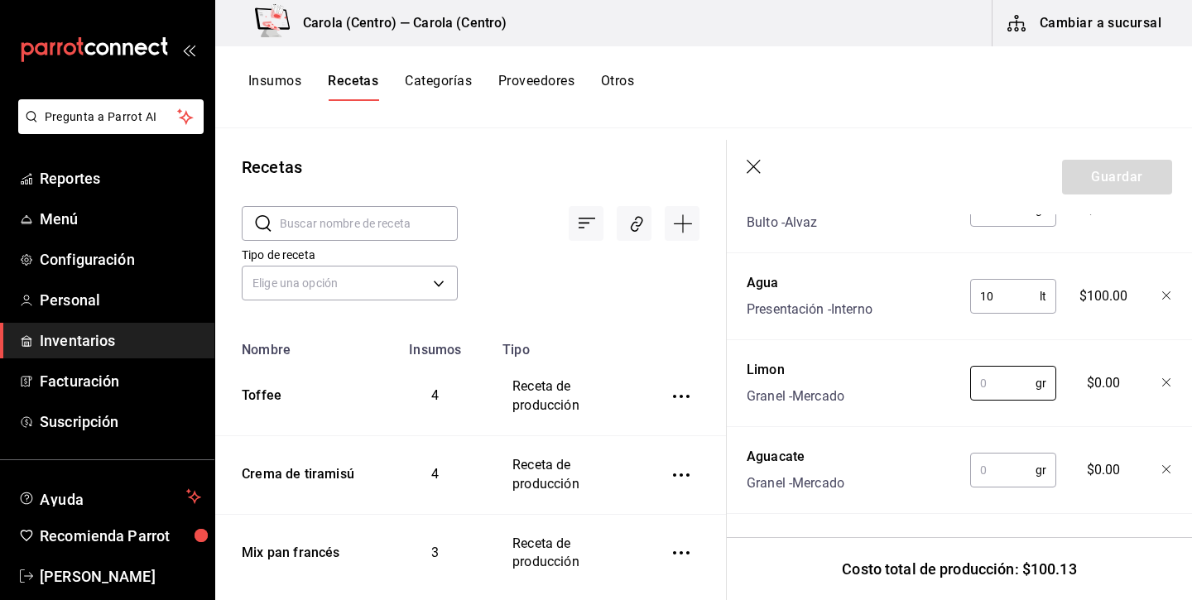
scroll to position [729, 0]
click at [1009, 480] on input "text" at bounding box center [1002, 469] width 65 height 33
type input "1,200"
click at [1018, 388] on input "text" at bounding box center [1002, 383] width 65 height 33
type input "170"
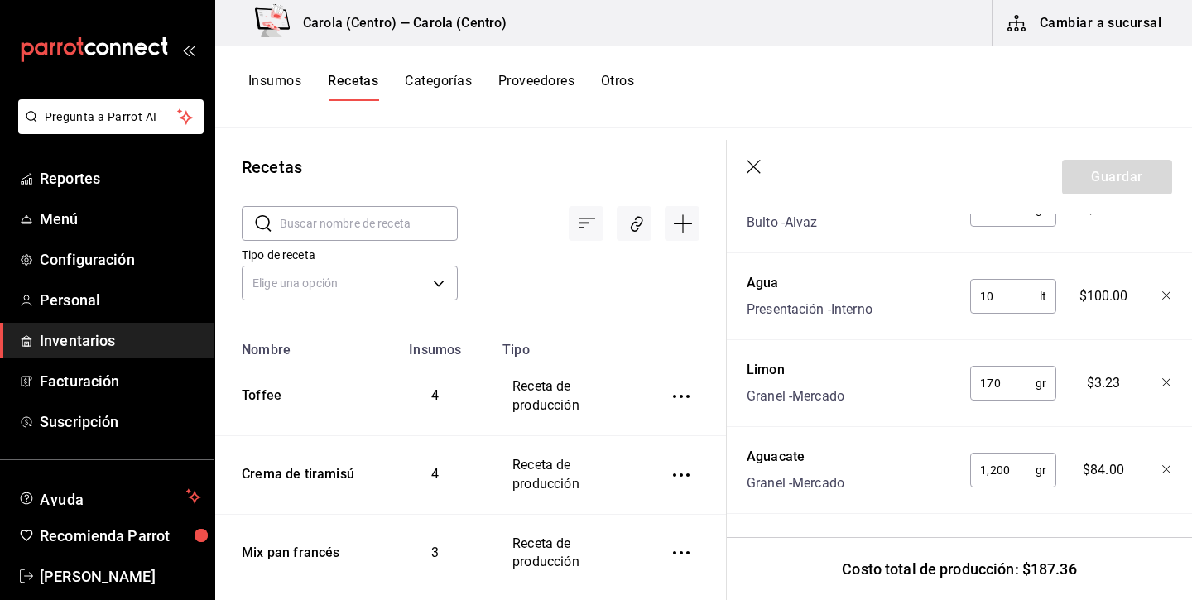
click at [982, 419] on div "Nombre Cant. Requerida Costo Sal Bulto - Alvaz 15 gr ​ $0.13 Agua Presentación …" at bounding box center [958, 323] width 425 height 381
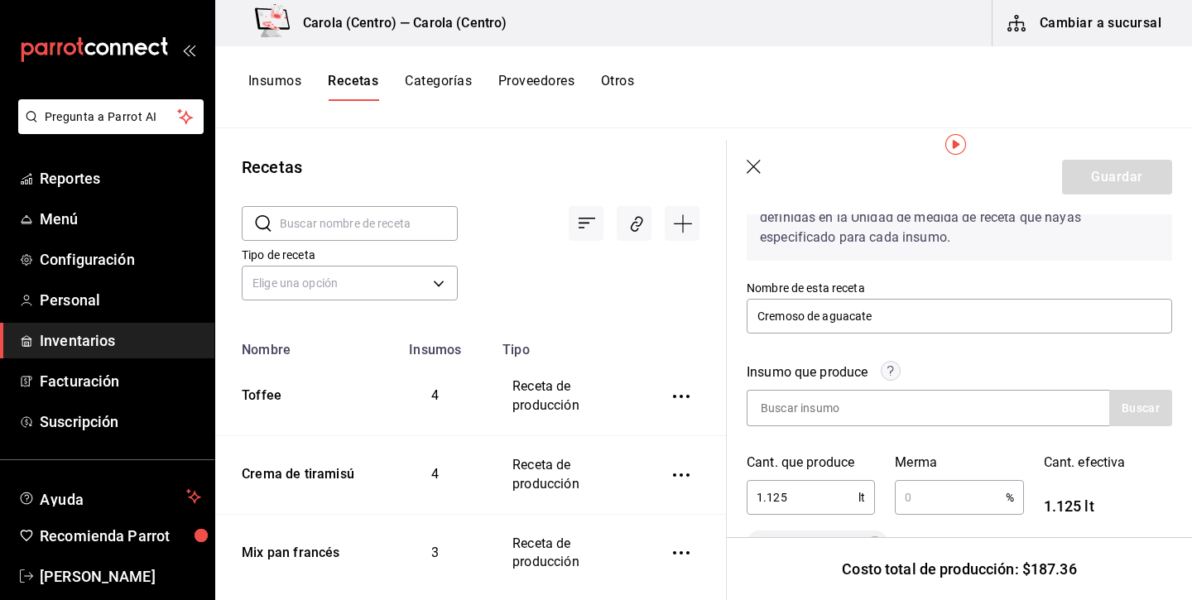
scroll to position [102, 0]
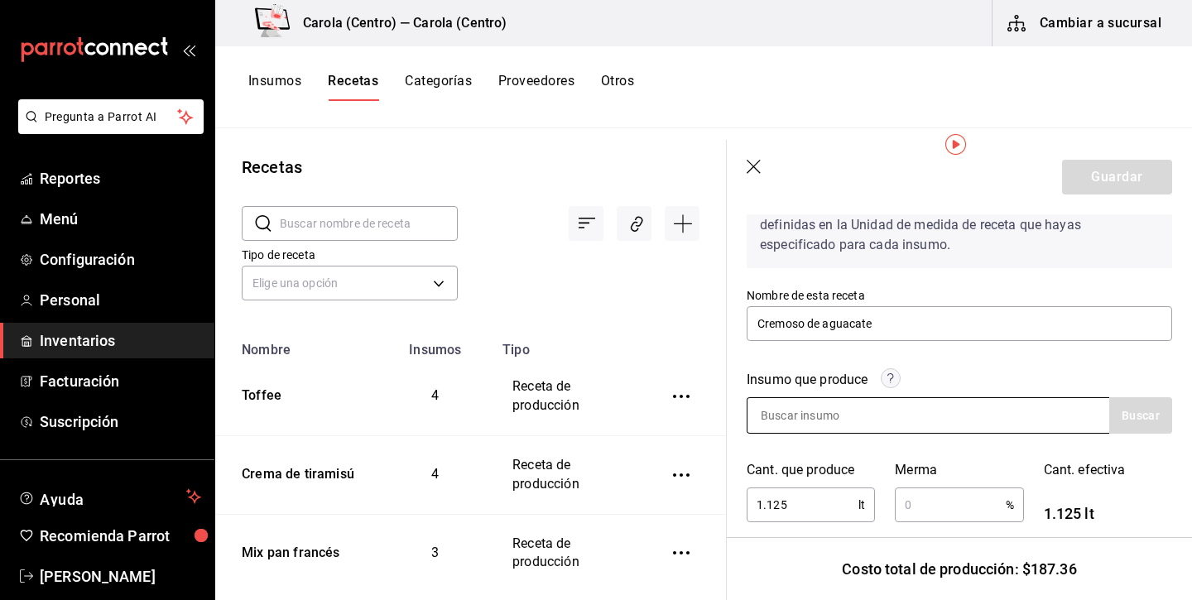
click at [851, 417] on input at bounding box center [829, 415] width 165 height 35
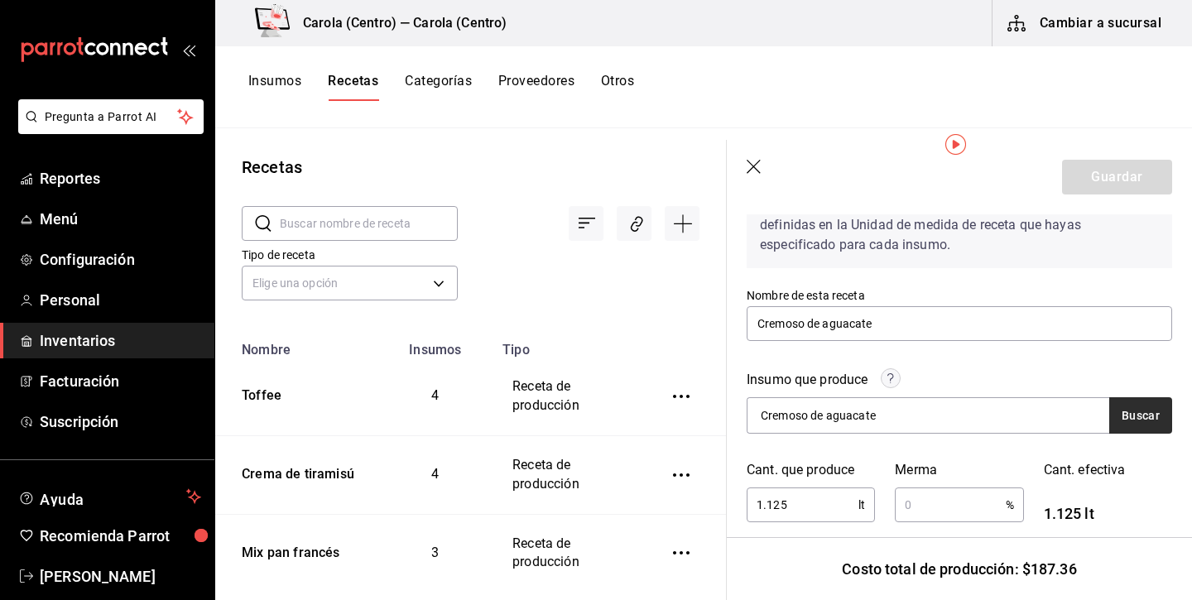
type input "Cremoso de aguacate"
click at [1131, 427] on button "Buscar" at bounding box center [1140, 415] width 63 height 36
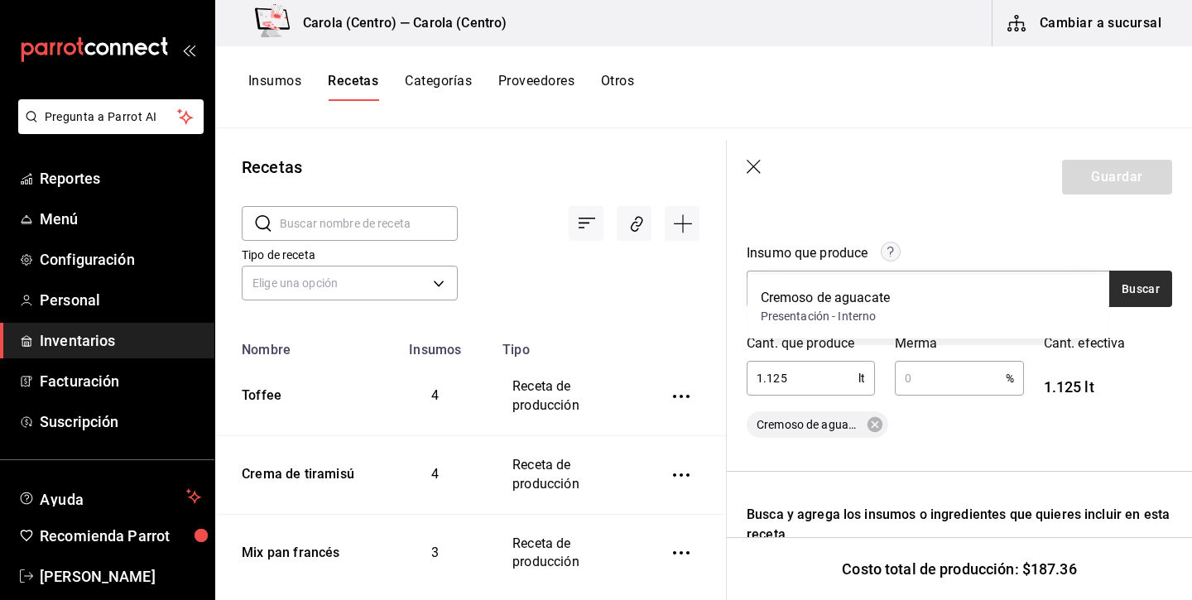
scroll to position [273, 0]
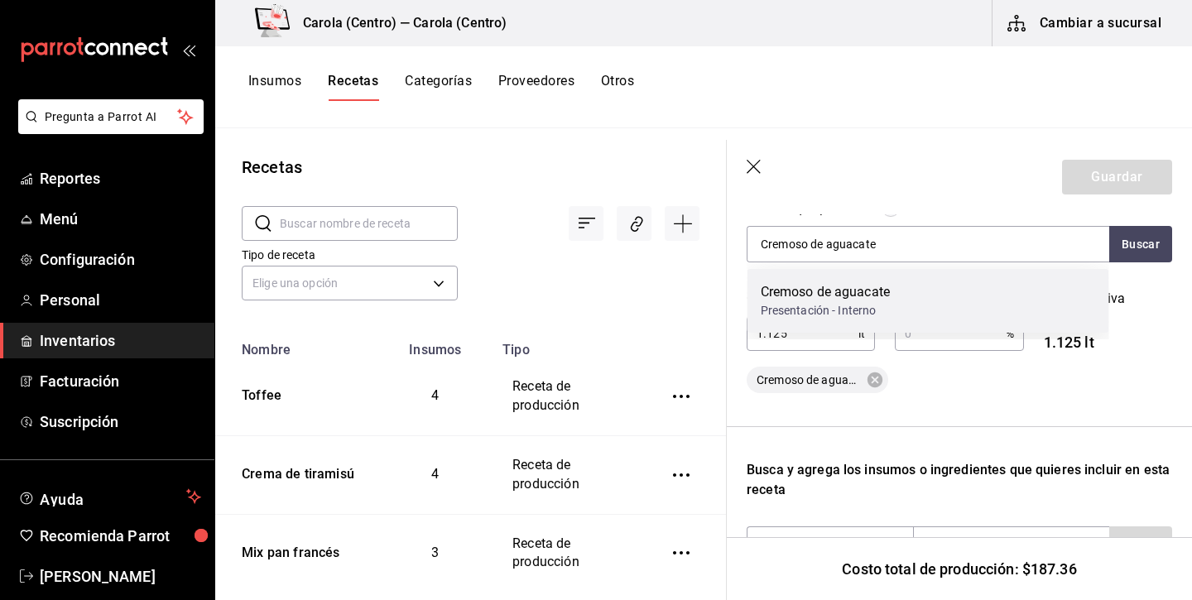
click at [1020, 293] on div "Cremoso de aguacate Presentación - Interno" at bounding box center [928, 301] width 362 height 64
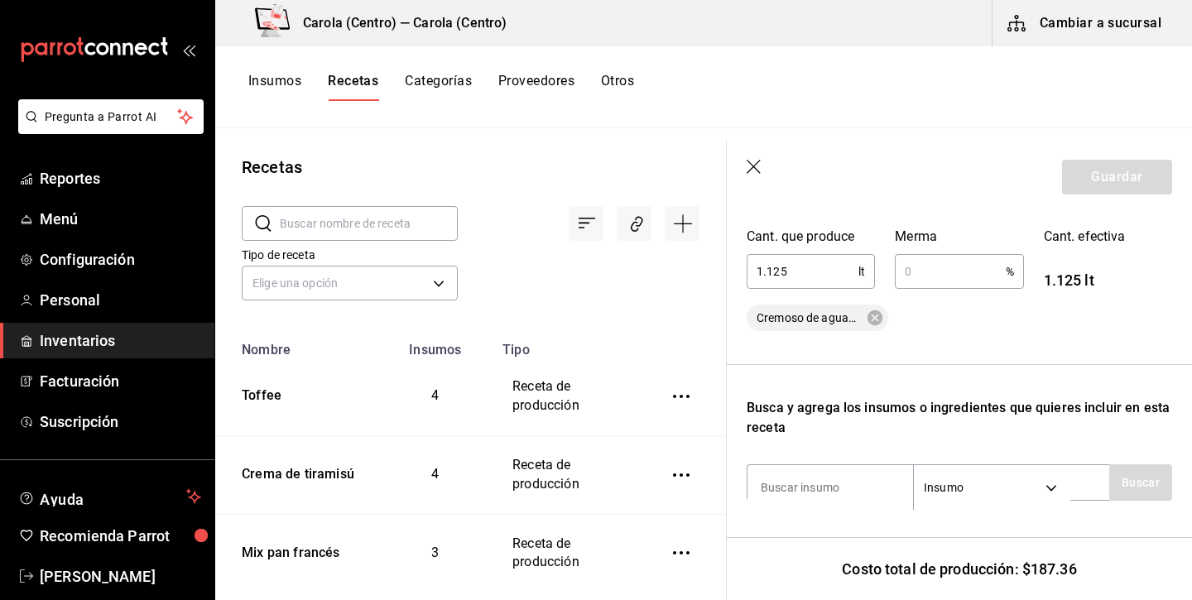
scroll to position [314, 0]
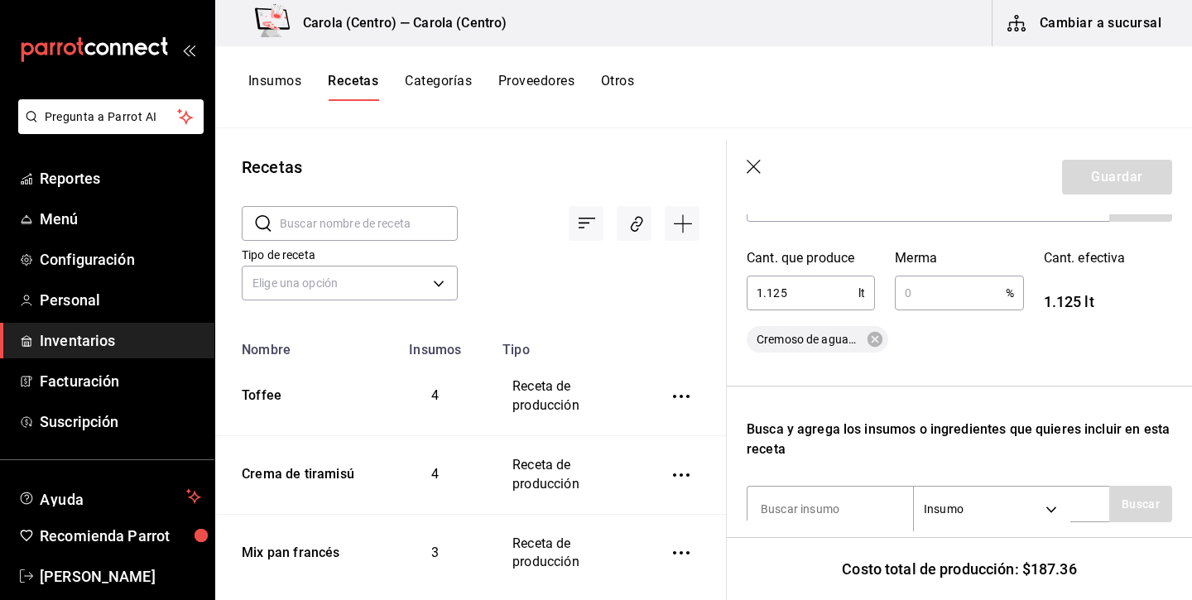
click at [968, 301] on input "text" at bounding box center [949, 292] width 110 height 33
click at [980, 333] on div "Cremoso de aguacate" at bounding box center [958, 339] width 425 height 26
click at [1107, 177] on button "Guardar" at bounding box center [1117, 177] width 110 height 35
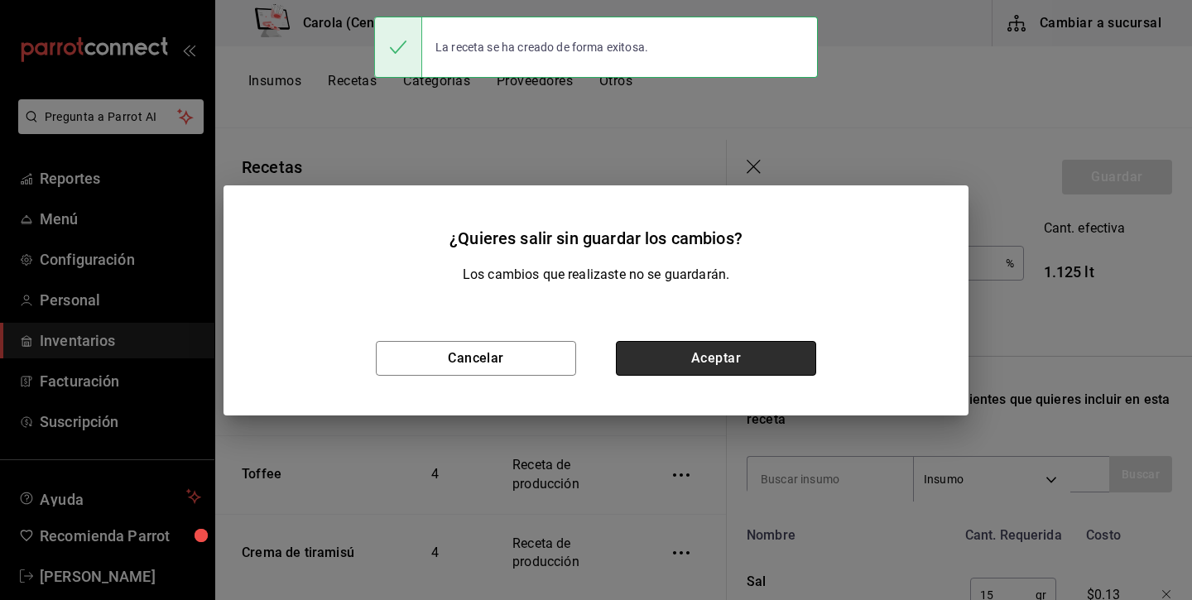
click at [693, 359] on button "Aceptar" at bounding box center [716, 358] width 200 height 35
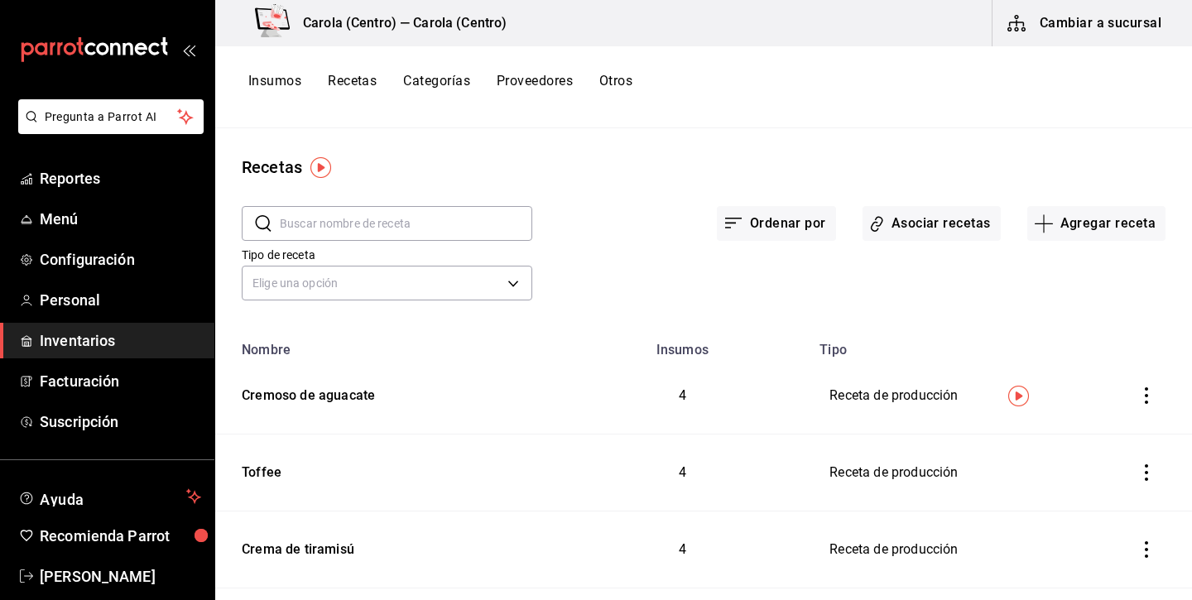
click at [286, 77] on button "Insumos" at bounding box center [274, 87] width 53 height 28
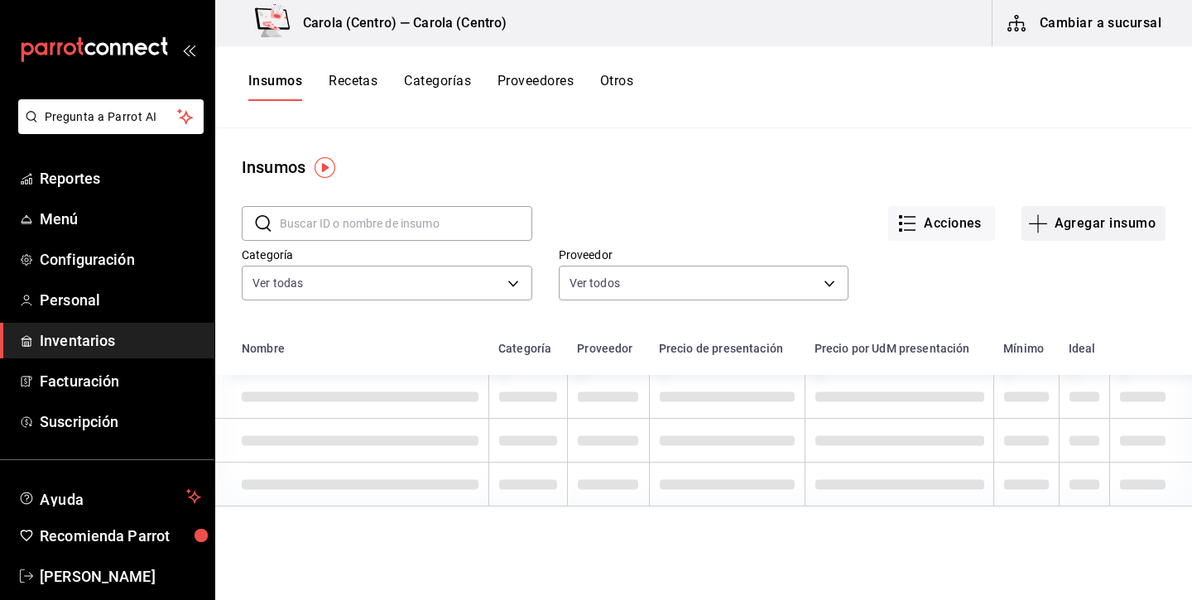
click at [1069, 229] on button "Agregar insumo" at bounding box center [1093, 223] width 144 height 35
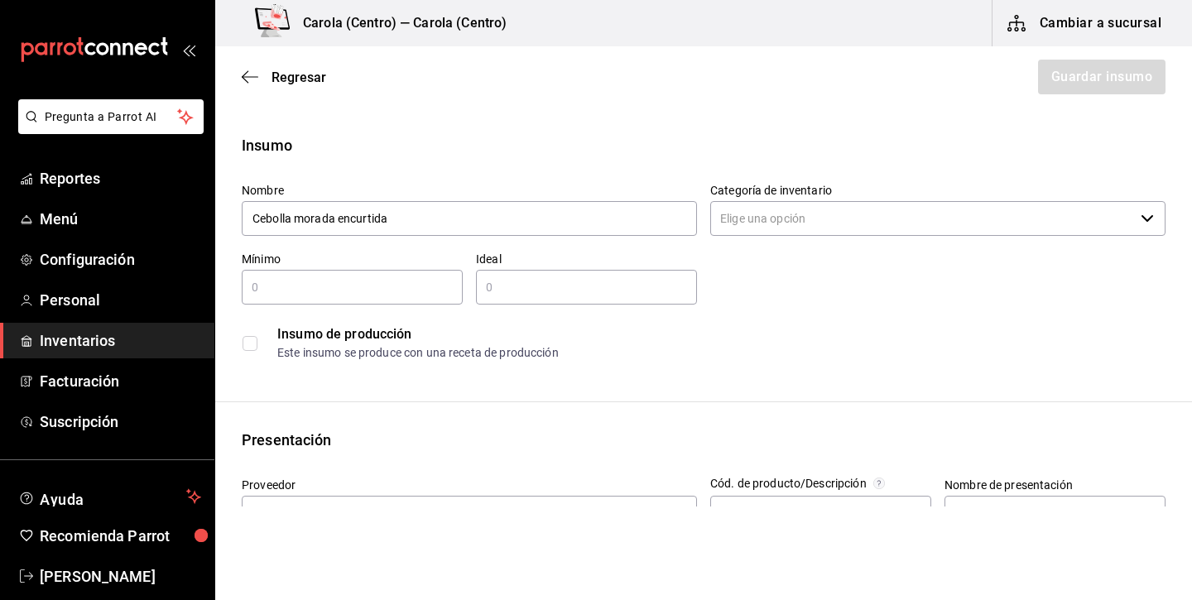
type input "Cebolla morada encurtida"
click at [910, 215] on input "Categoría de inventario" at bounding box center [922, 218] width 424 height 35
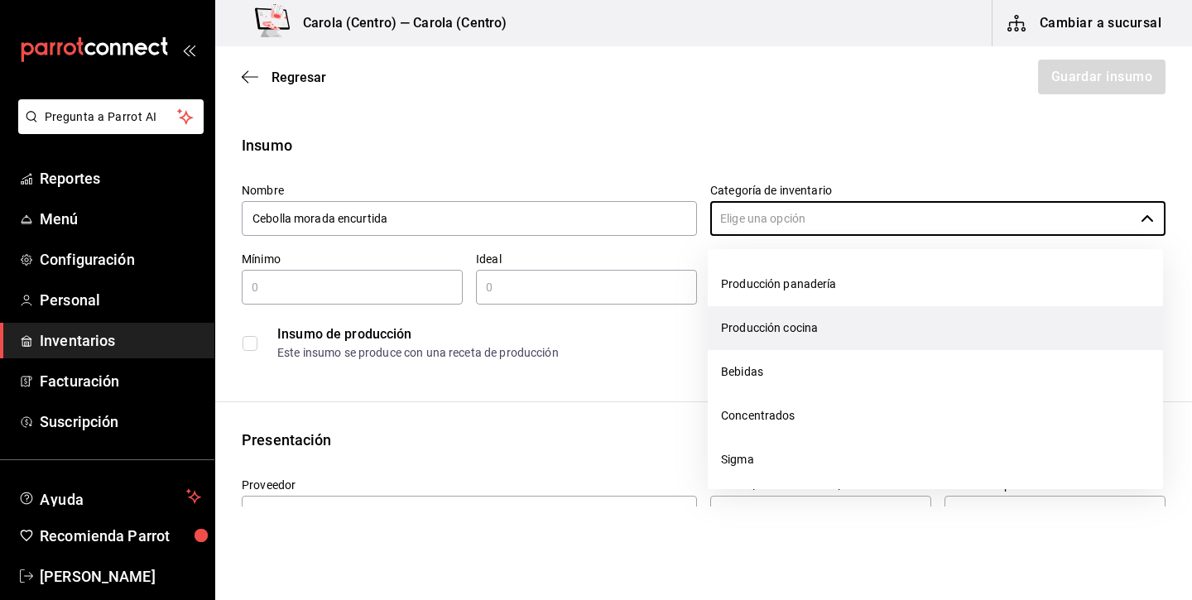
click at [852, 318] on li "Producción cocina" at bounding box center [934, 328] width 455 height 44
type input "Producción cocina"
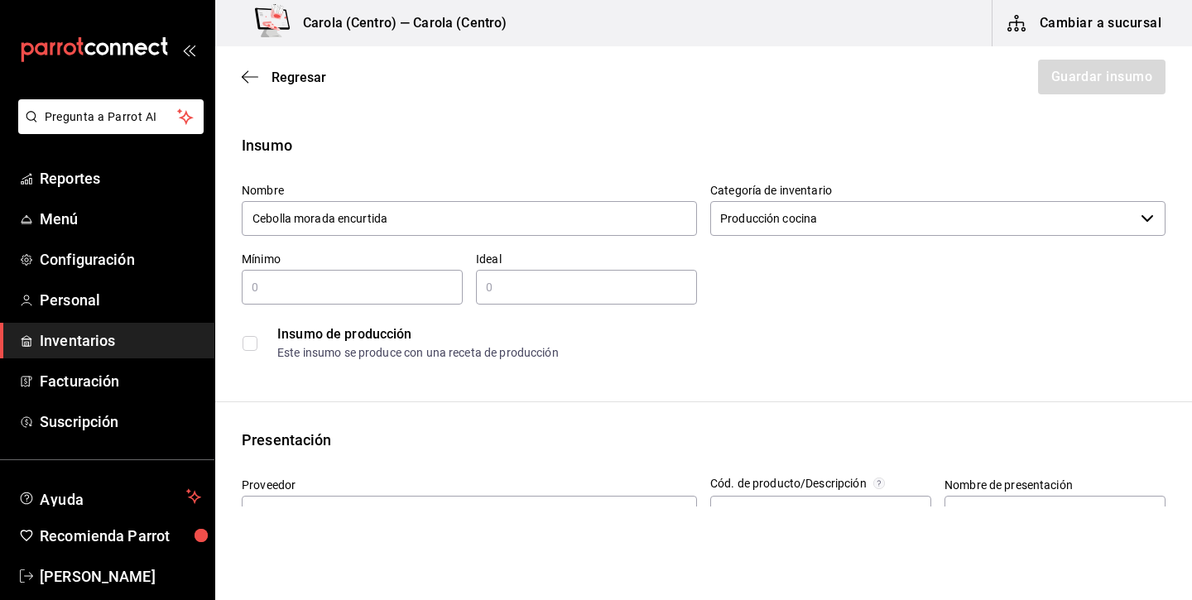
click at [396, 271] on div "​" at bounding box center [352, 287] width 221 height 35
type input "0.5"
click at [579, 291] on input "text" at bounding box center [586, 287] width 221 height 20
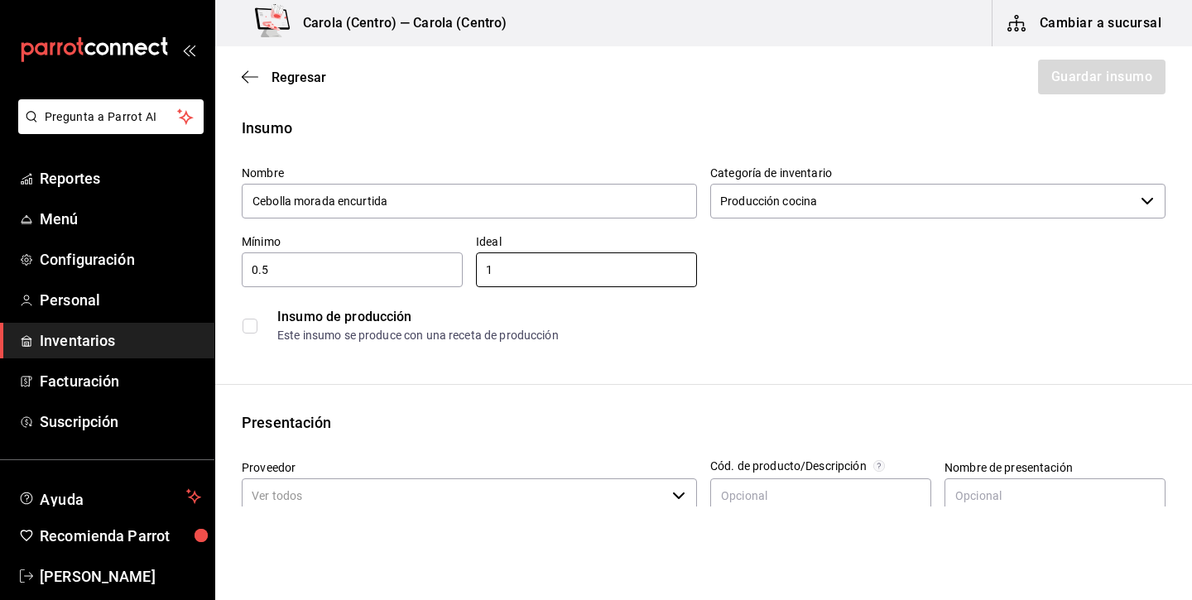
scroll to position [22, 0]
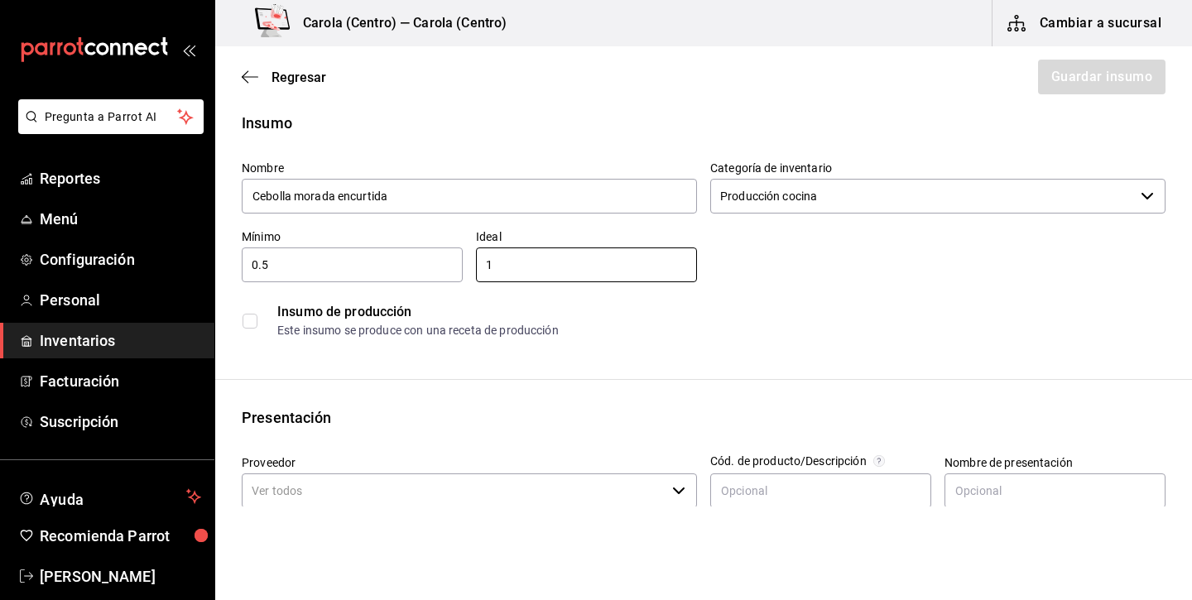
type input "1"
click at [244, 328] on div "Insumo de producción Este insumo se produce con una receta de producción" at bounding box center [703, 320] width 923 height 50
click at [248, 322] on input "checkbox" at bounding box center [249, 321] width 15 height 15
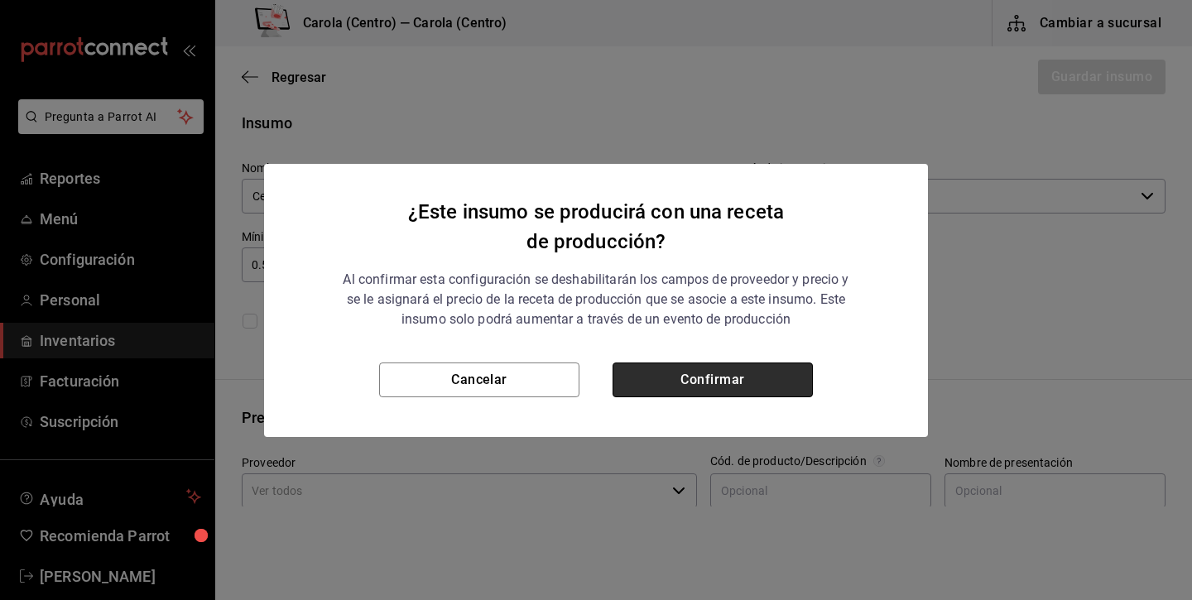
click at [743, 383] on button "Confirmar" at bounding box center [712, 379] width 200 height 35
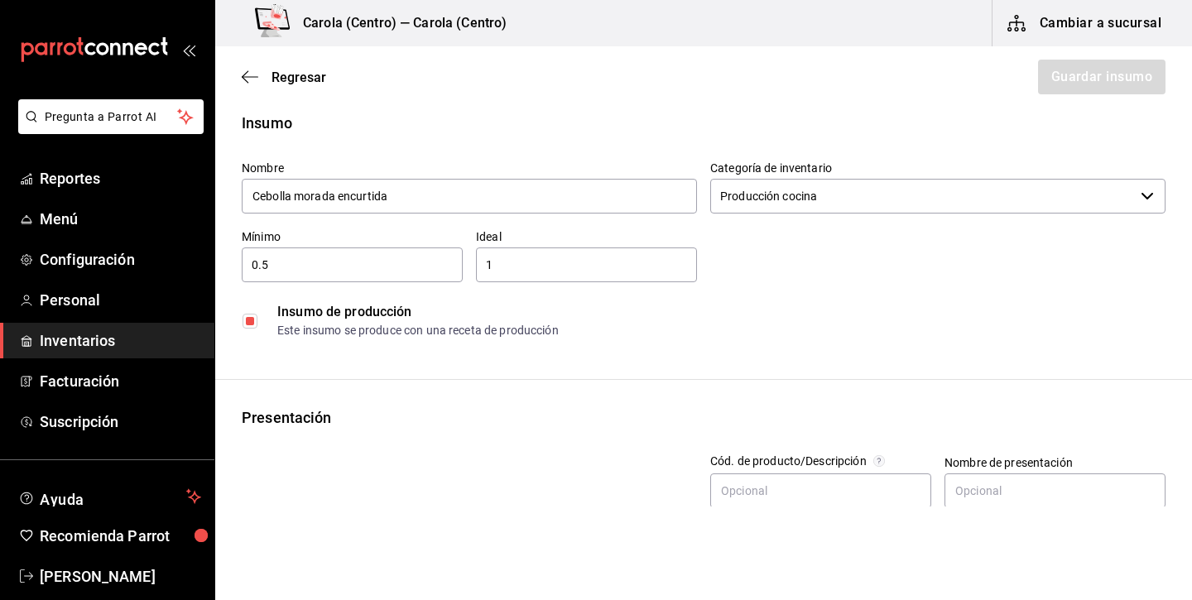
checkbox input "true"
type input "$0.00"
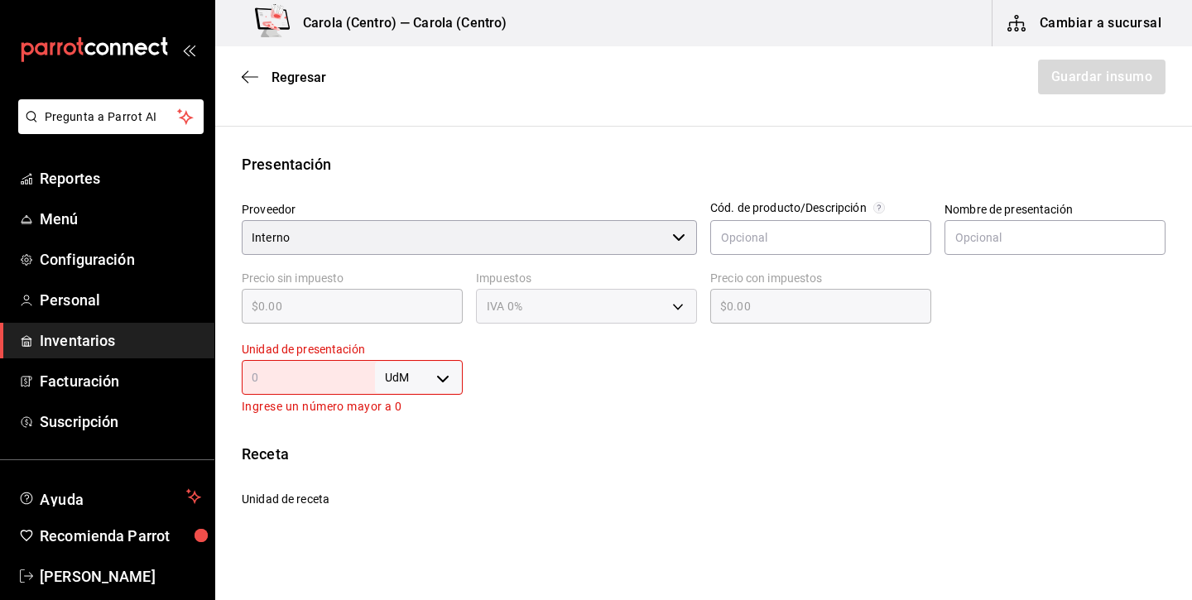
scroll to position [297, 0]
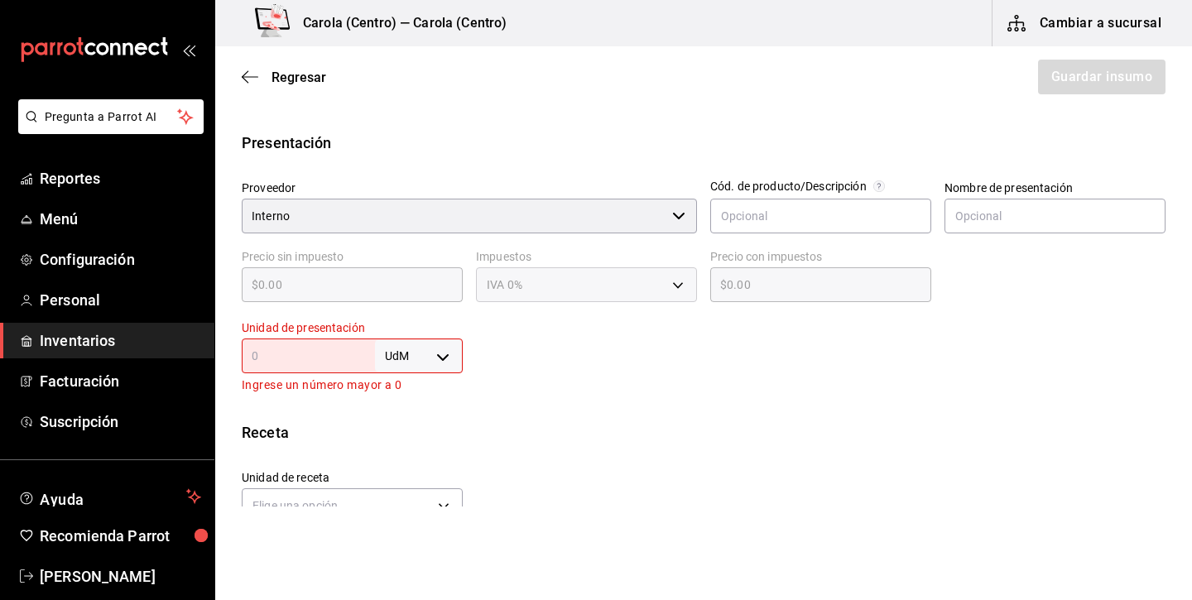
click at [424, 351] on body "Pregunta a Parrot AI Reportes Menú Configuración Personal Inventarios Facturaci…" at bounding box center [596, 253] width 1192 height 506
click at [429, 431] on li "kg" at bounding box center [419, 433] width 86 height 27
type input "KILOGRAM"
click at [329, 362] on input "text" at bounding box center [308, 356] width 133 height 20
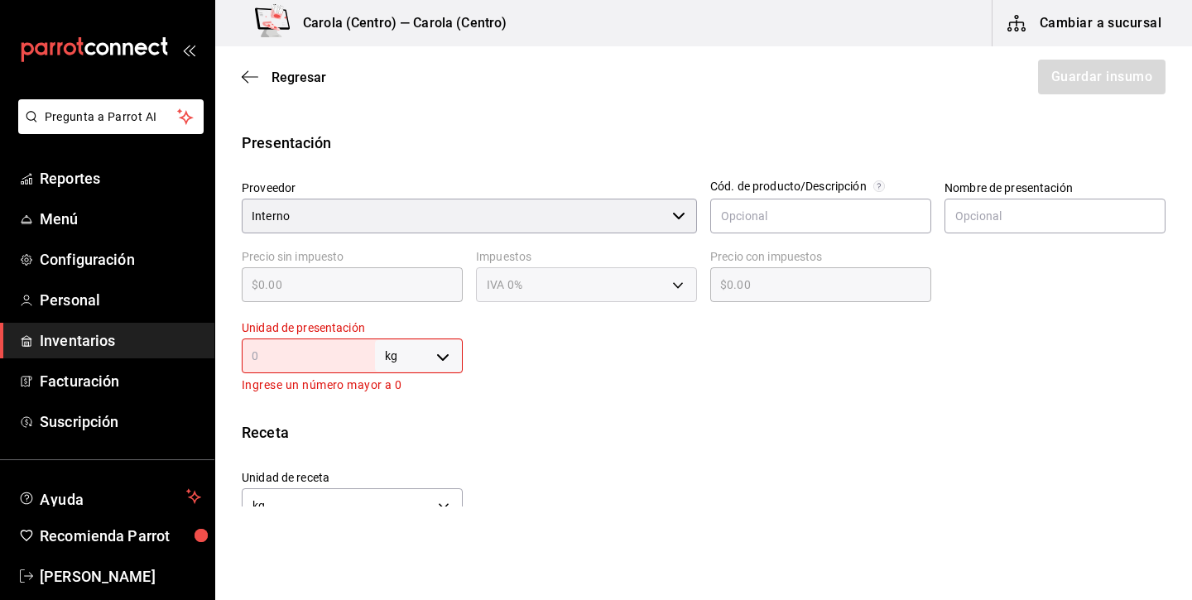
type input "1"
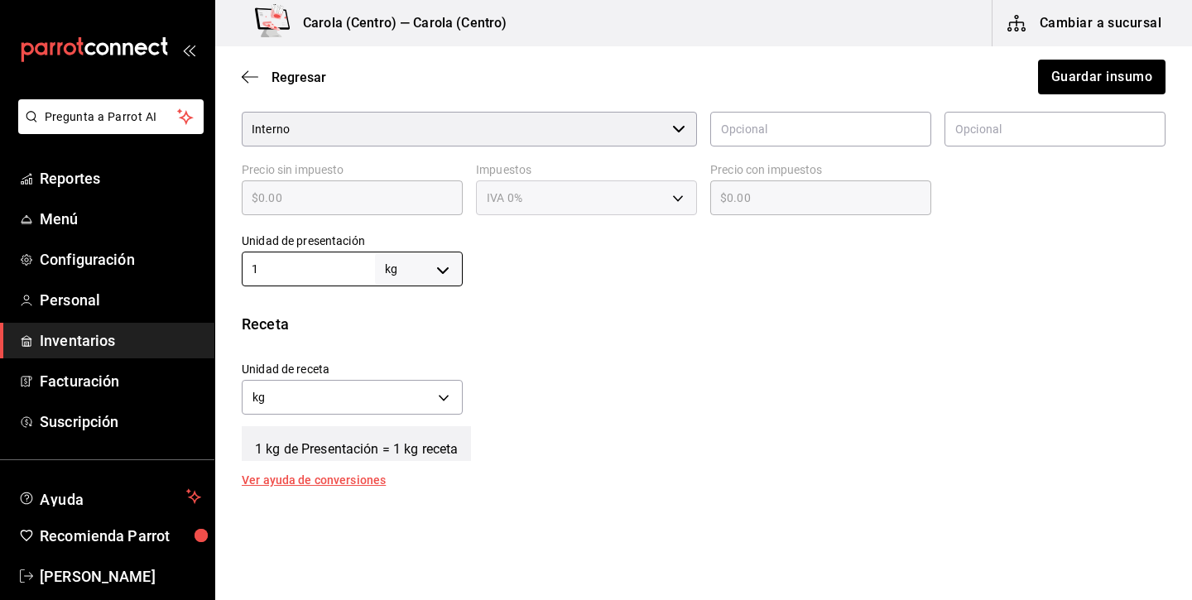
scroll to position [390, 0]
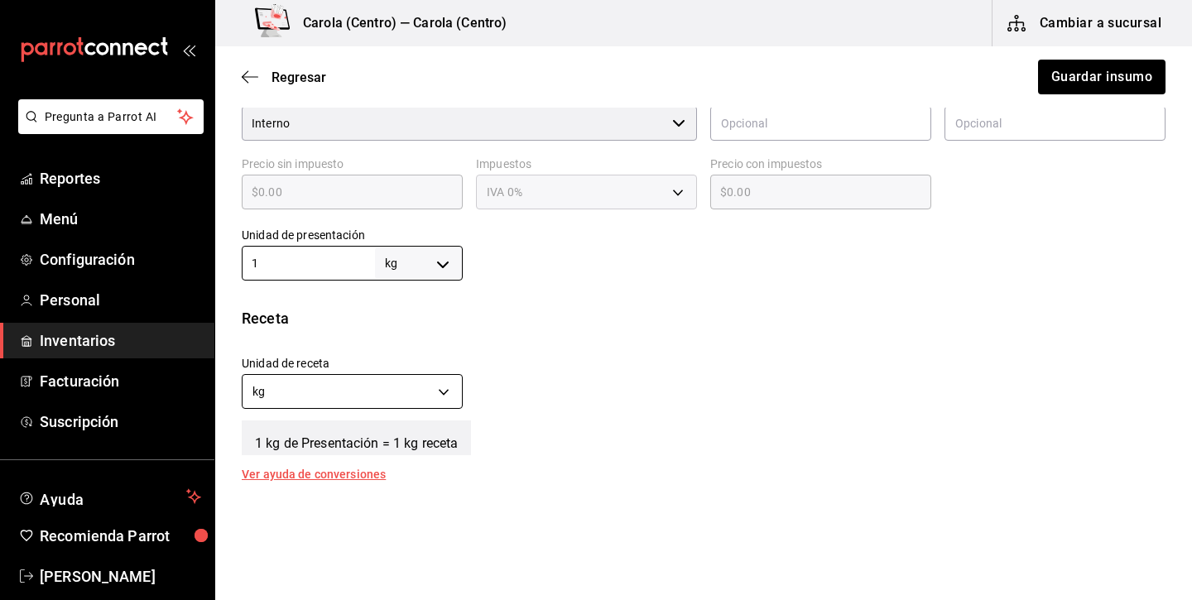
type input "1"
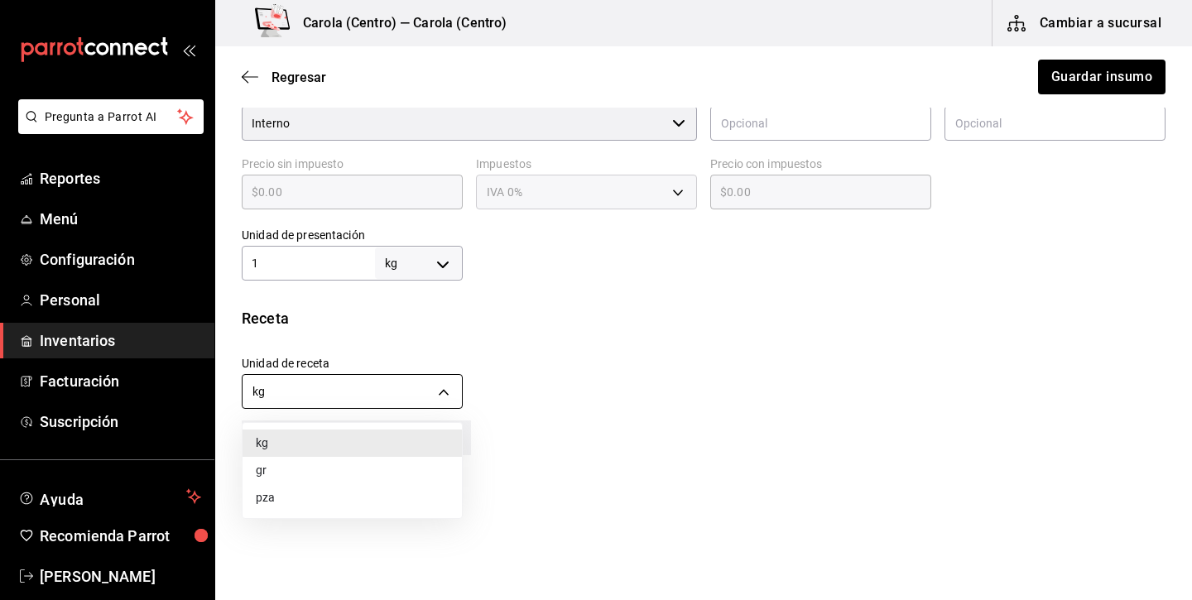
click at [416, 398] on body "Pregunta a Parrot AI Reportes Menú Configuración Personal Inventarios Facturaci…" at bounding box center [596, 253] width 1192 height 506
click at [350, 470] on li "gr" at bounding box center [351, 470] width 219 height 27
type input "GRAM"
type input "1,000"
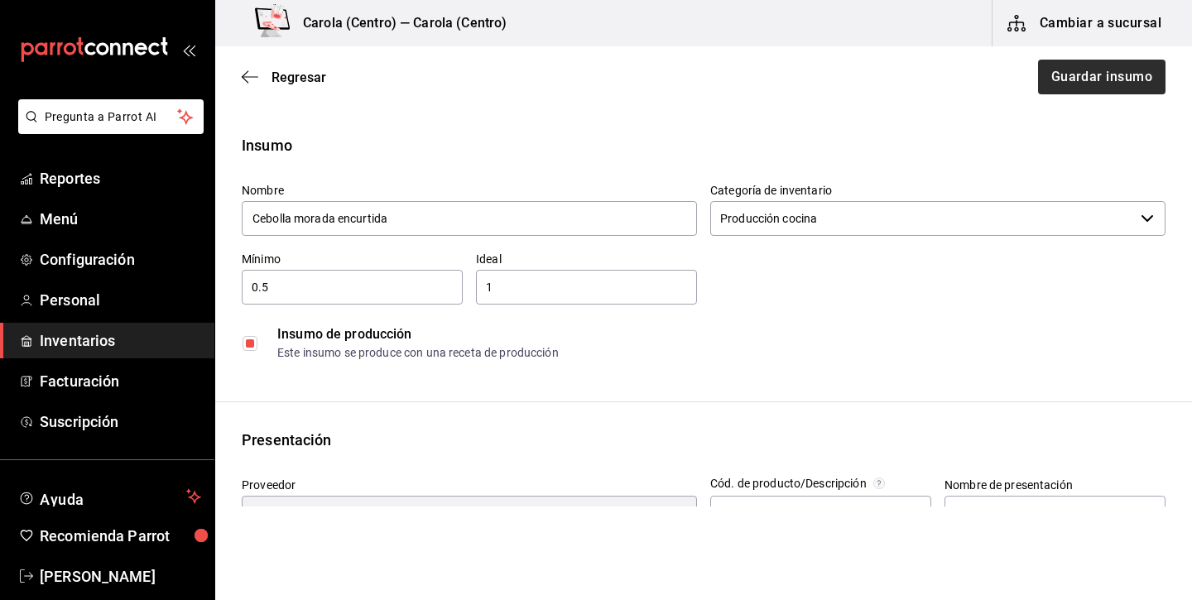
scroll to position [0, 0]
click at [1138, 69] on button "Guardar insumo" at bounding box center [1100, 77] width 129 height 35
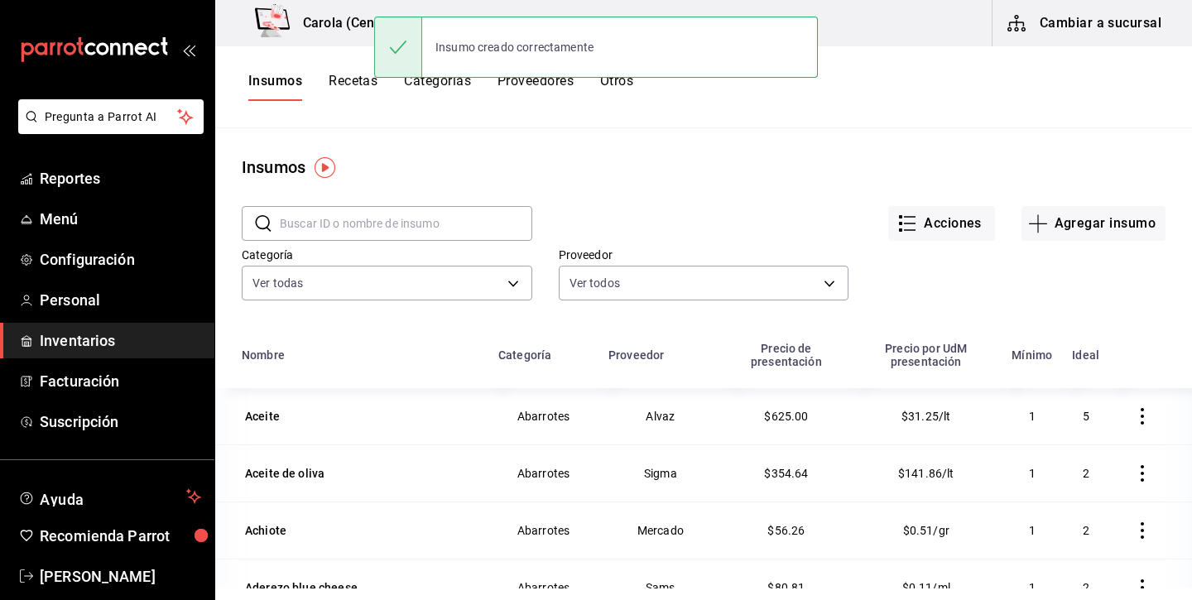
click at [351, 76] on button "Recetas" at bounding box center [352, 87] width 49 height 28
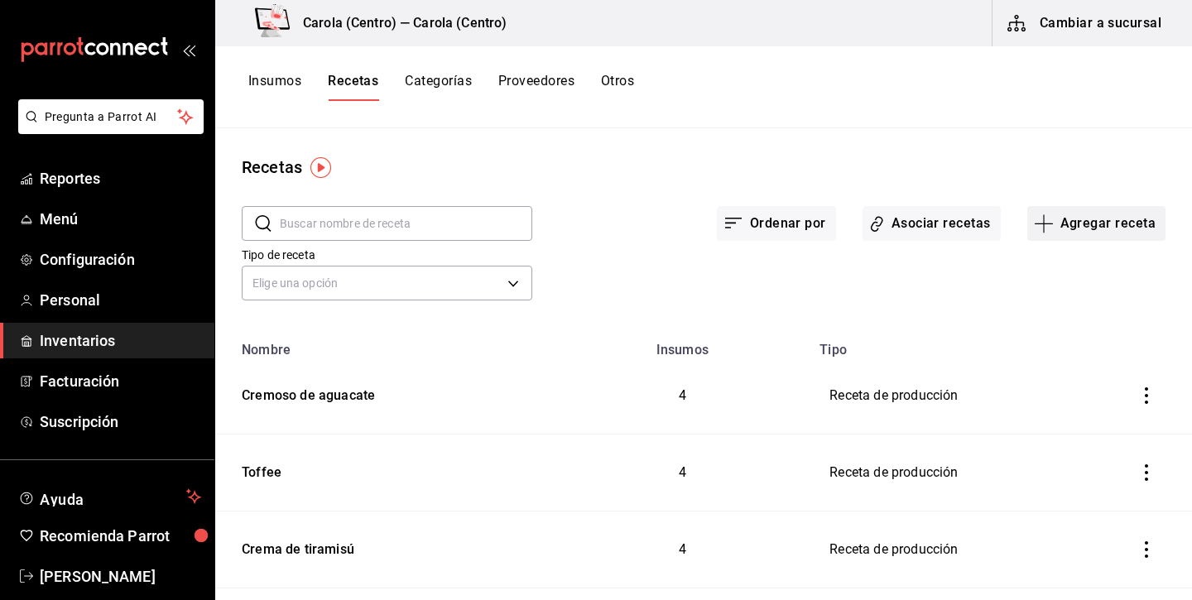
click at [1098, 212] on button "Agregar receta" at bounding box center [1096, 223] width 138 height 35
click at [1048, 350] on span "Receta de producción" at bounding box center [1095, 356] width 139 height 17
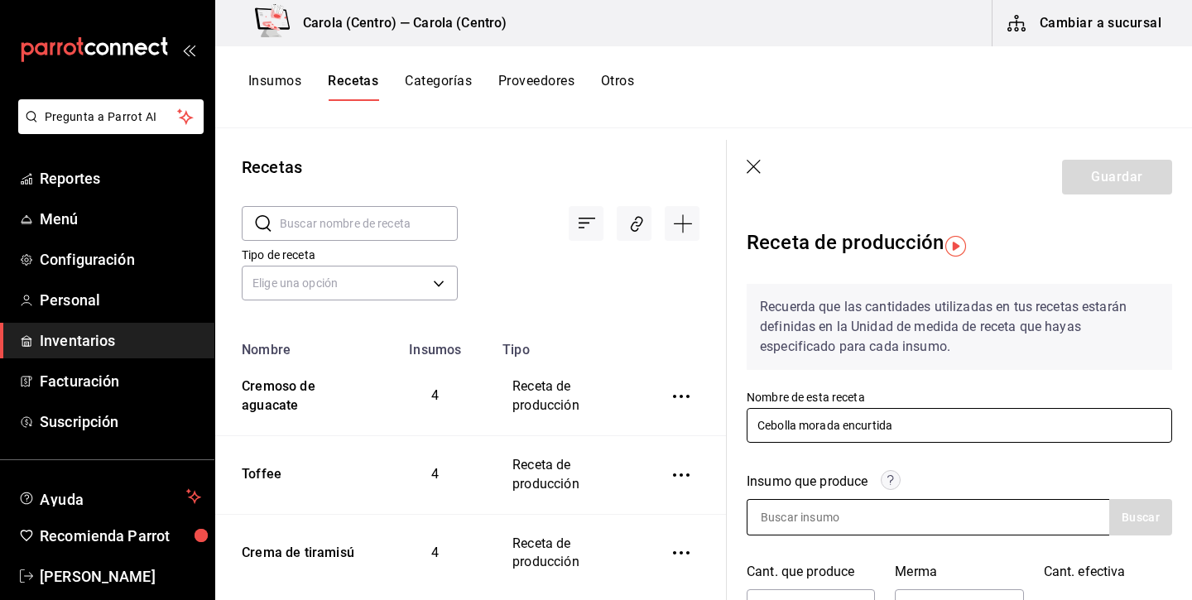
type input "Cebolla morada encurtida"
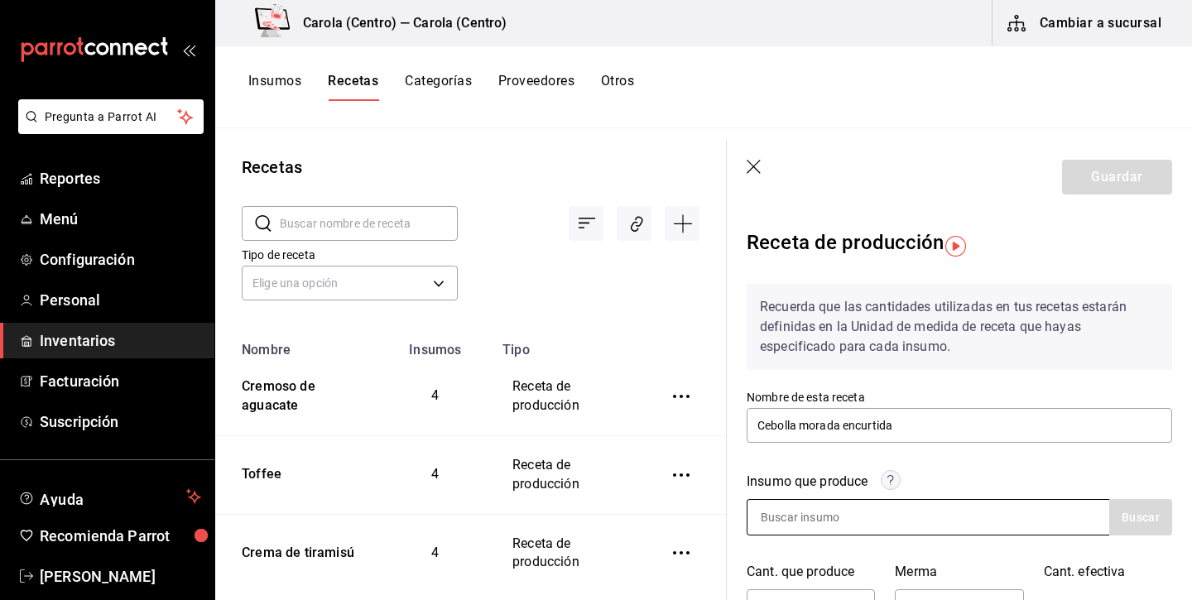
click at [804, 515] on input at bounding box center [829, 517] width 165 height 35
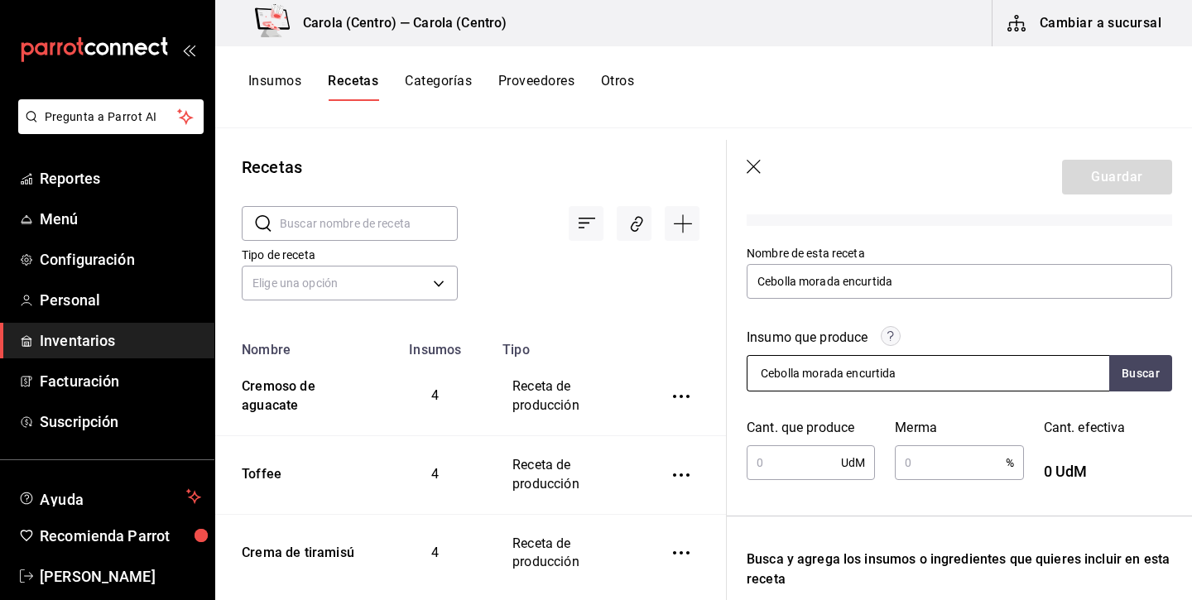
scroll to position [159, 0]
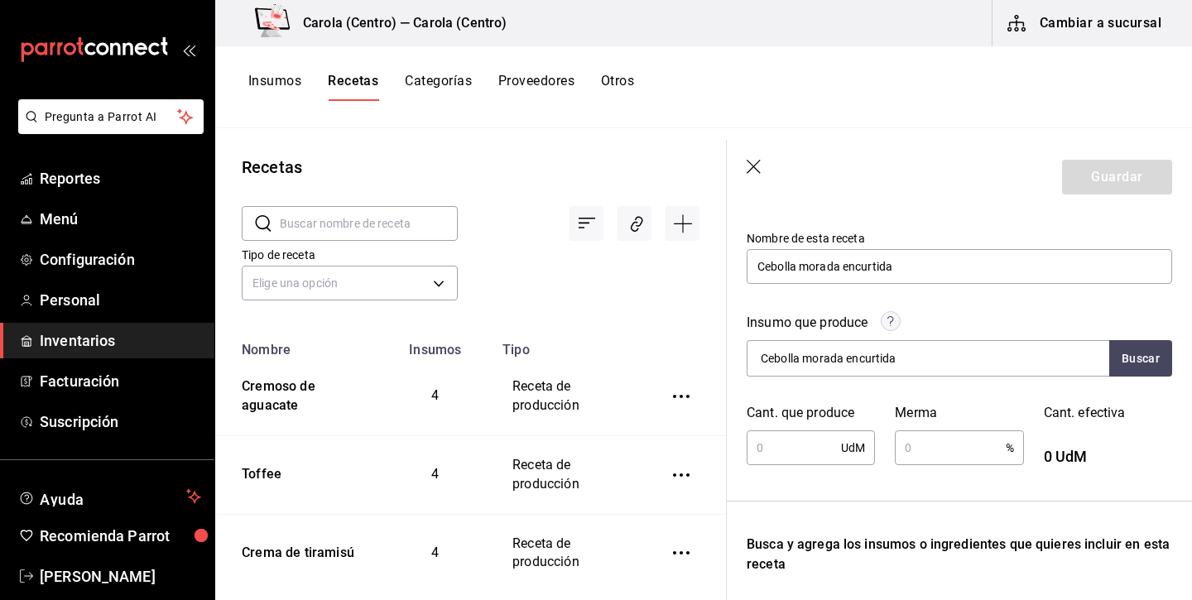
type input "Cebolla morada encurtida"
click at [783, 447] on input "text" at bounding box center [793, 447] width 94 height 33
type input "900"
click at [814, 495] on div "Recuerda que las cantidades utilizadas en tus recetas estarán definidas en la U…" at bounding box center [958, 470] width 425 height 717
click at [566, 237] on div at bounding box center [579, 210] width 242 height 61
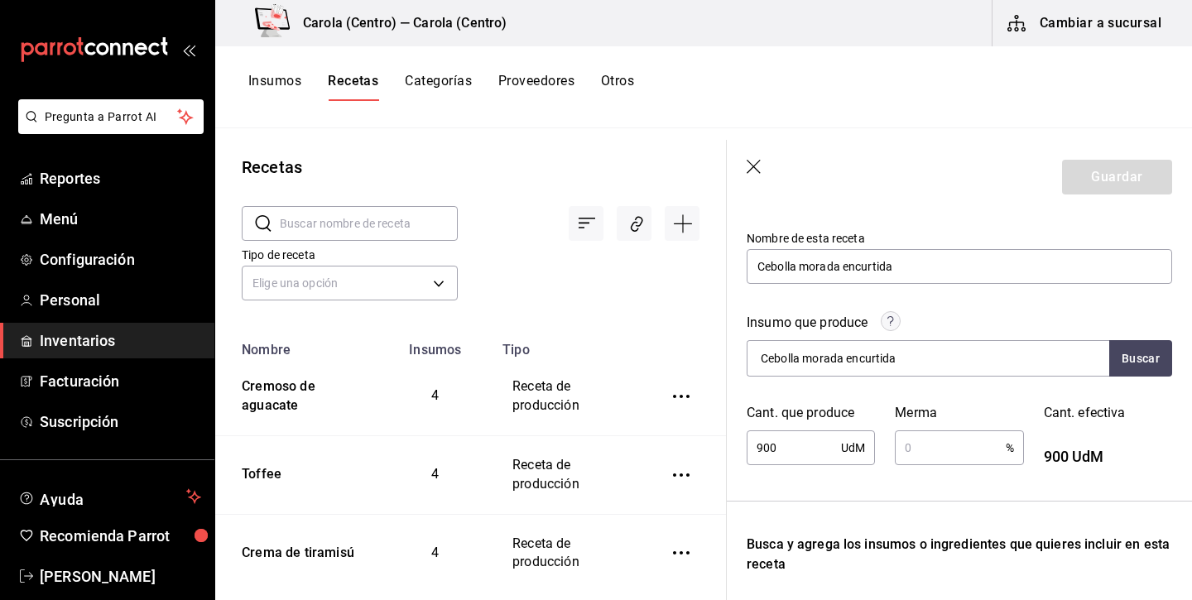
click at [754, 165] on icon "button" at bounding box center [754, 168] width 17 height 17
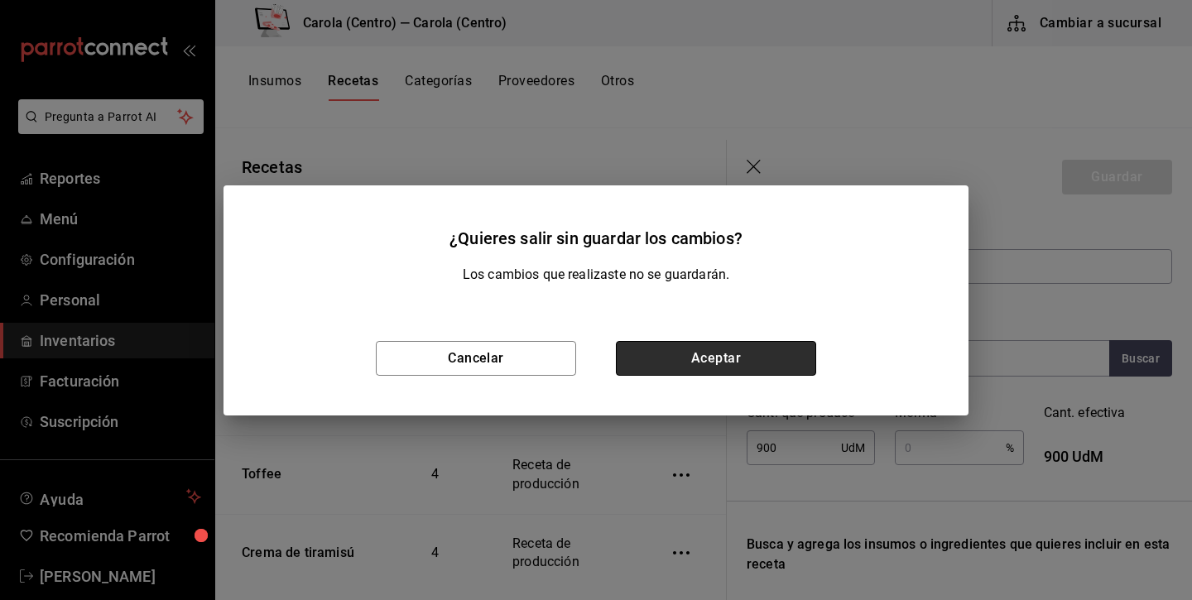
click at [705, 356] on button "Aceptar" at bounding box center [716, 358] width 200 height 35
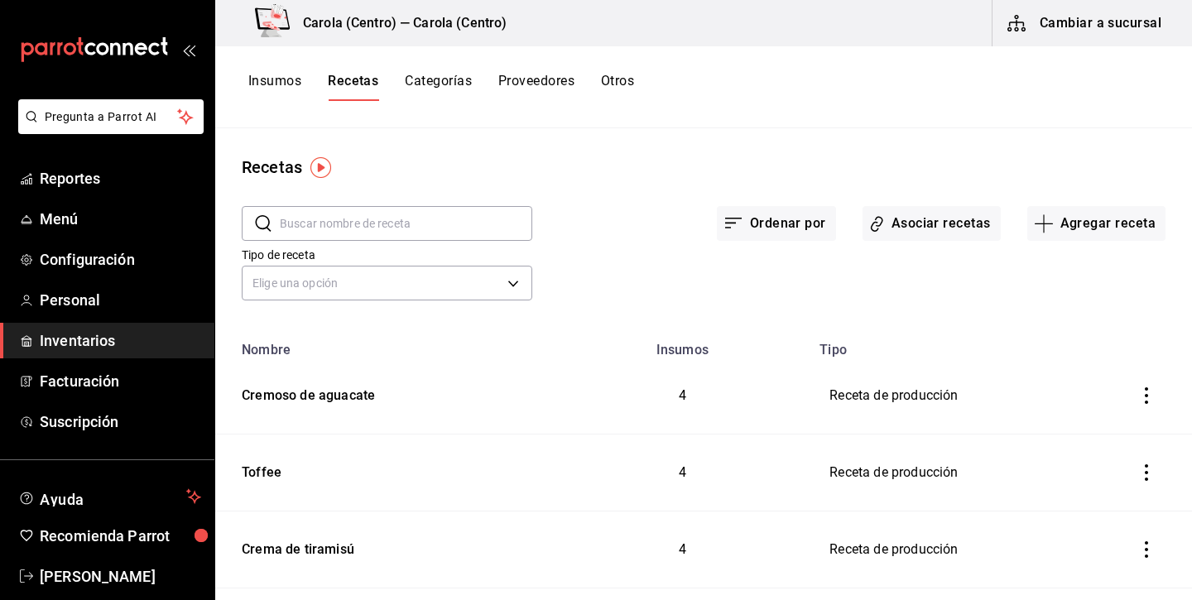
click at [284, 75] on button "Insumos" at bounding box center [274, 87] width 53 height 28
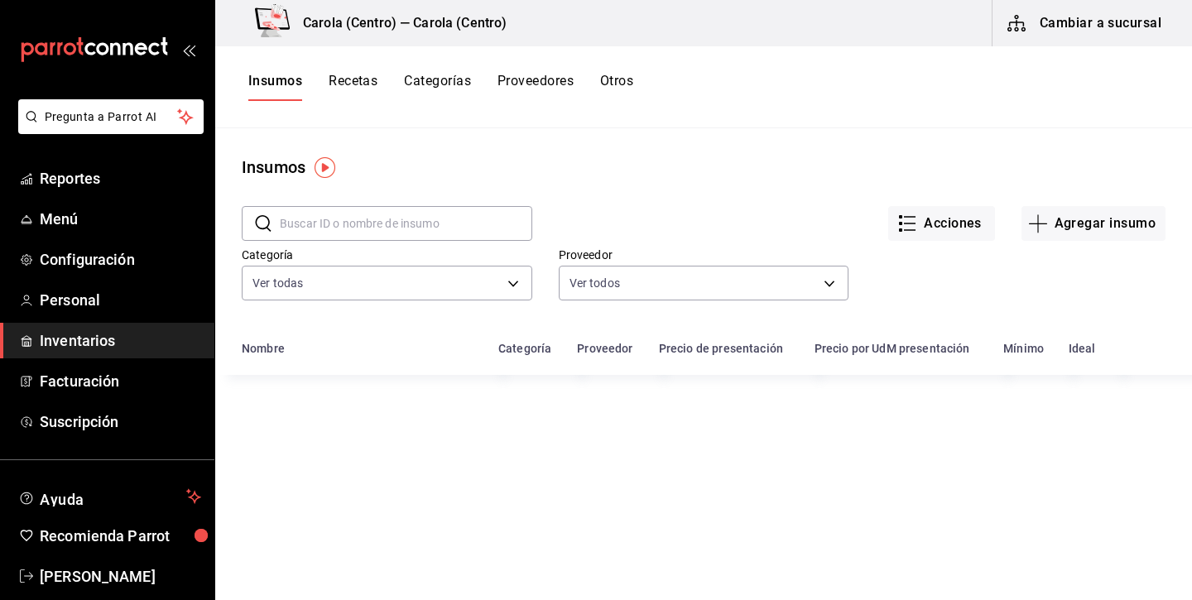
click at [290, 92] on button "Insumos" at bounding box center [275, 87] width 54 height 28
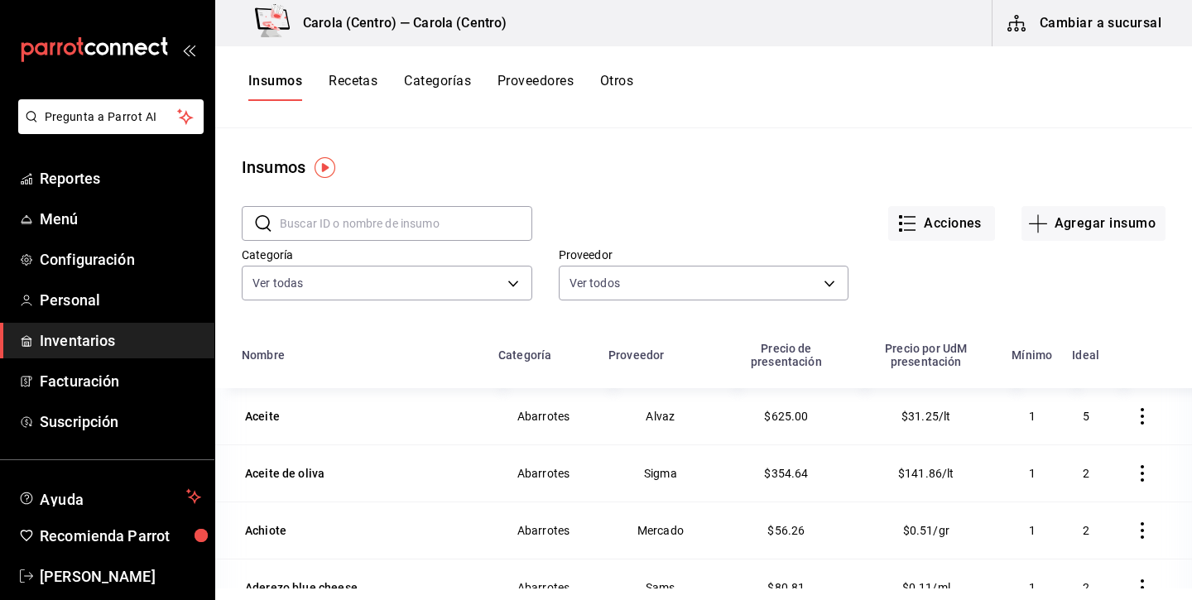
click at [341, 229] on input "text" at bounding box center [406, 223] width 252 height 33
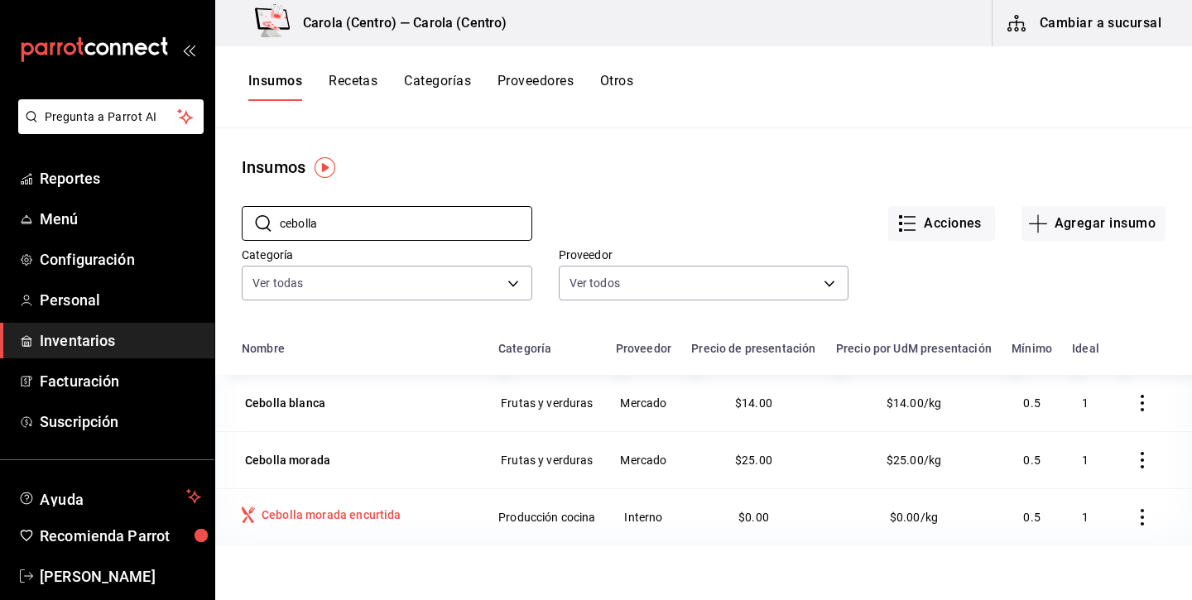
type input "cebolla"
click at [317, 510] on div "Cebolla morada encurtida" at bounding box center [331, 514] width 140 height 17
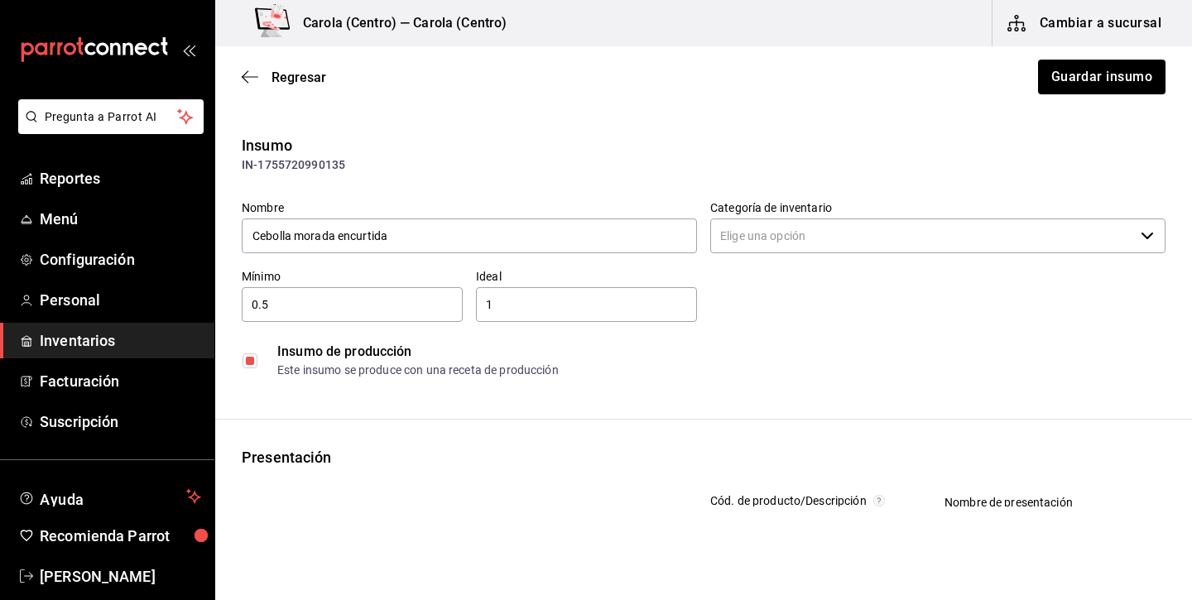
type input "Producción cocina"
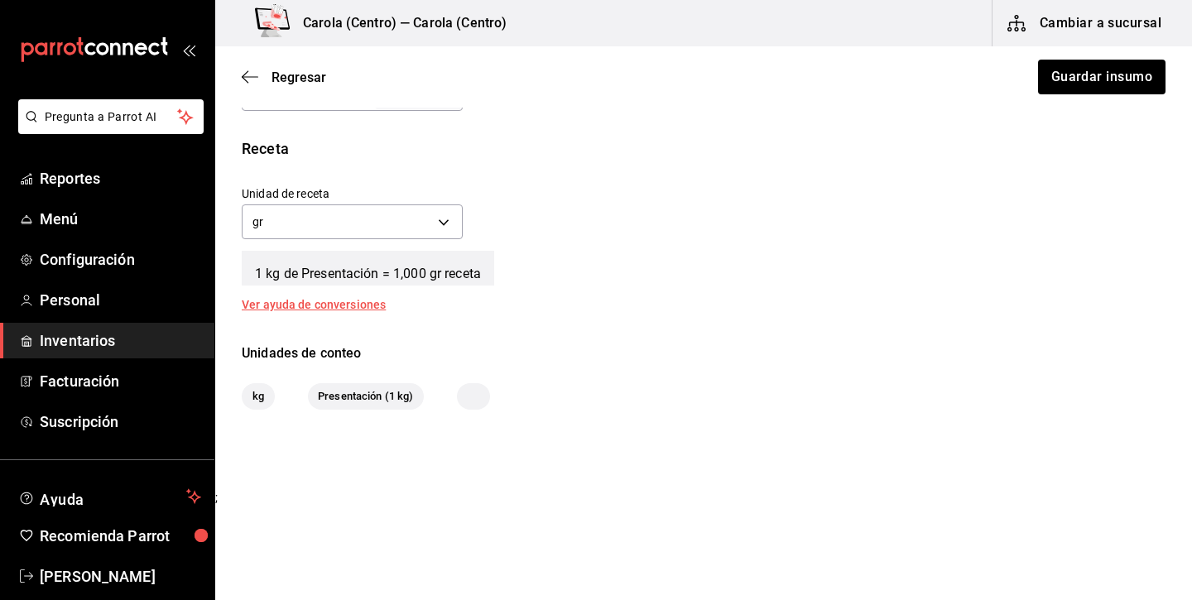
scroll to position [522, 0]
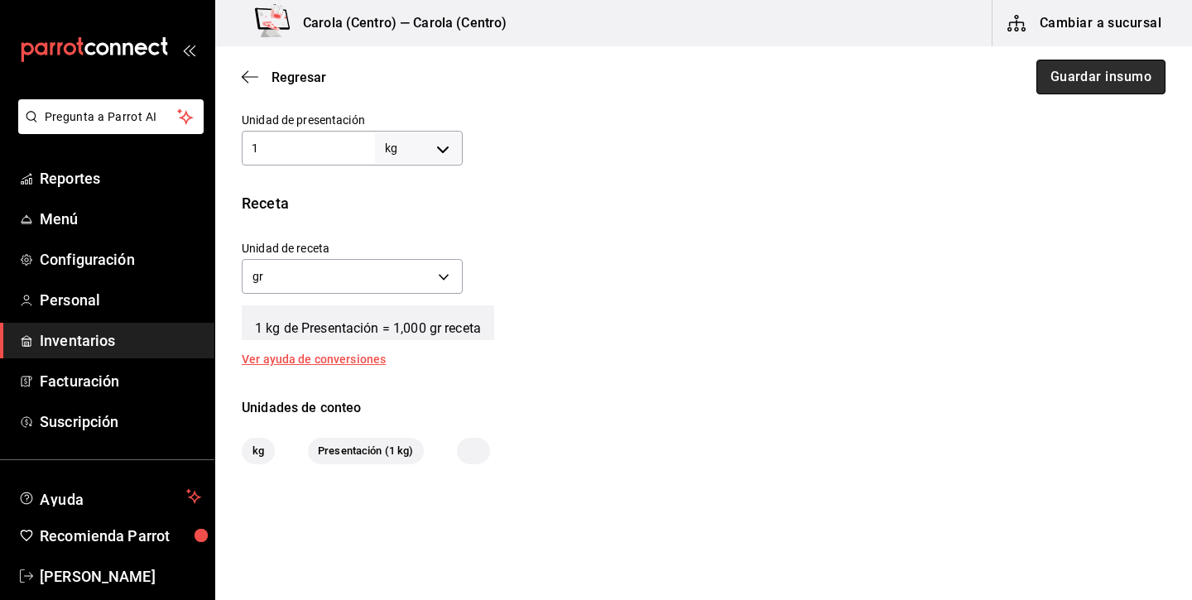
click at [1099, 75] on button "Guardar insumo" at bounding box center [1100, 77] width 129 height 35
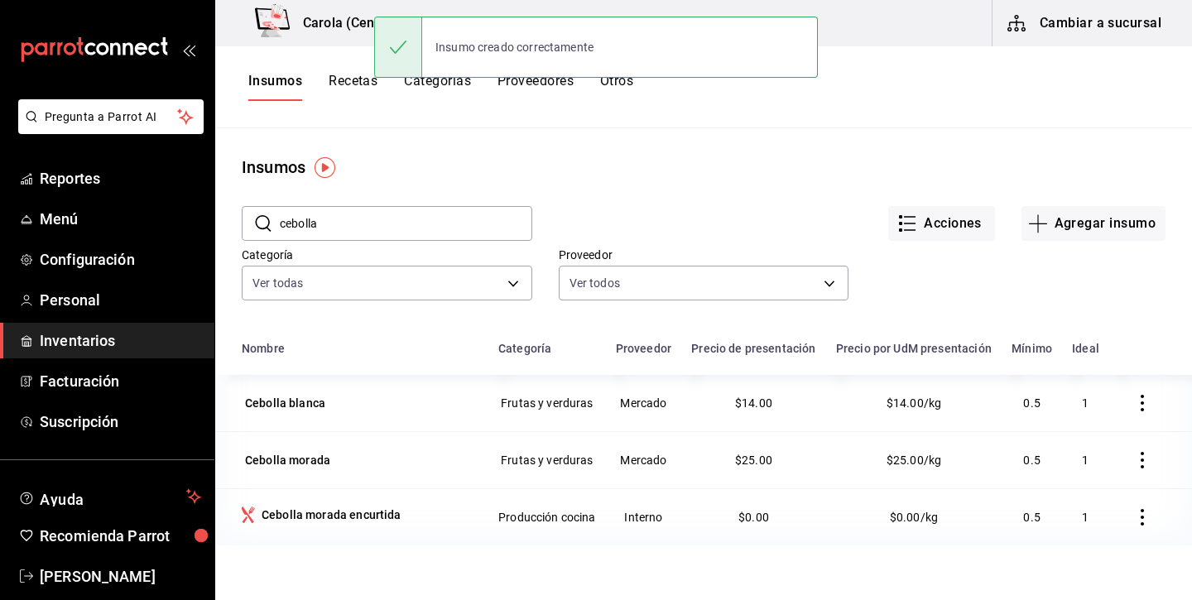
click at [367, 82] on button "Recetas" at bounding box center [352, 87] width 49 height 28
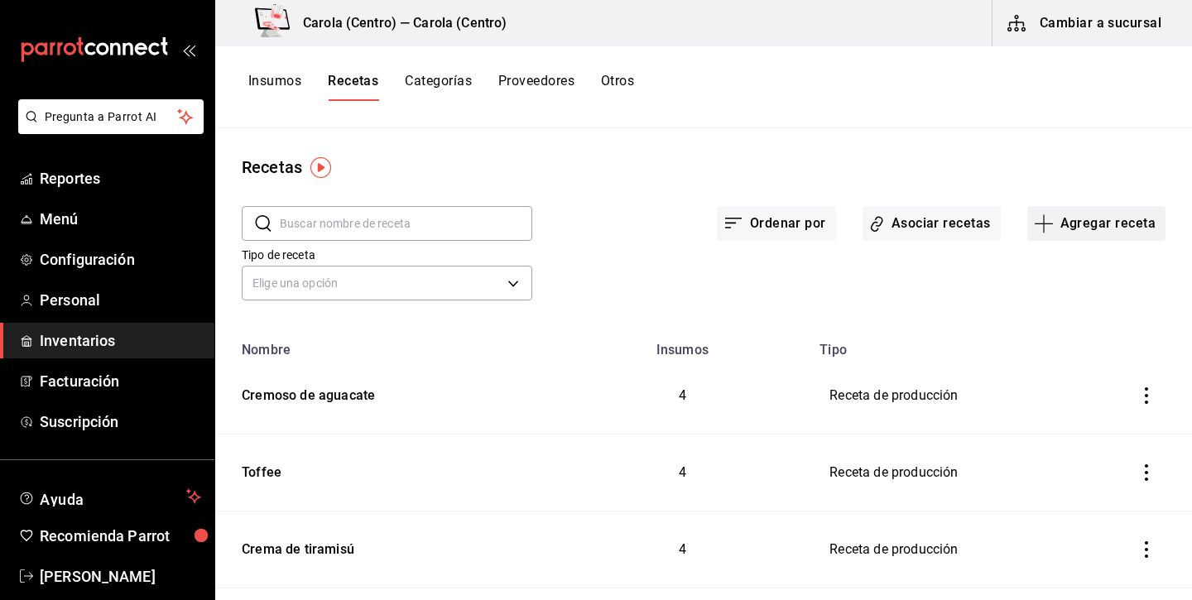
click at [1061, 224] on button "Agregar receta" at bounding box center [1096, 223] width 138 height 35
click at [1067, 357] on span "Receta de producción" at bounding box center [1095, 356] width 139 height 17
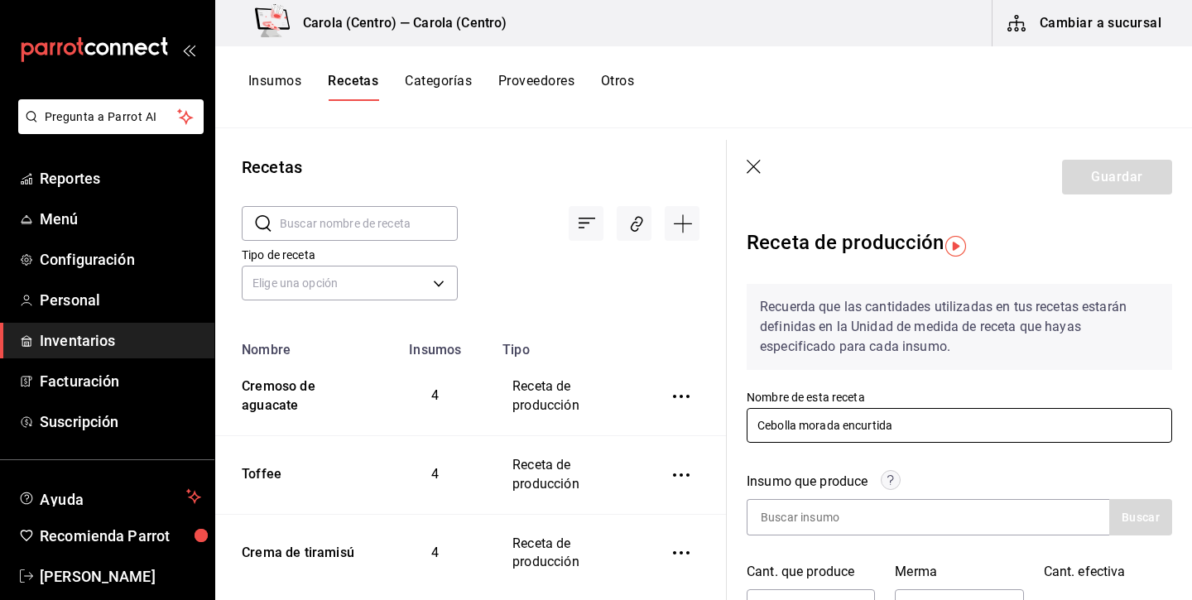
type input "Cebolla morada encurtida"
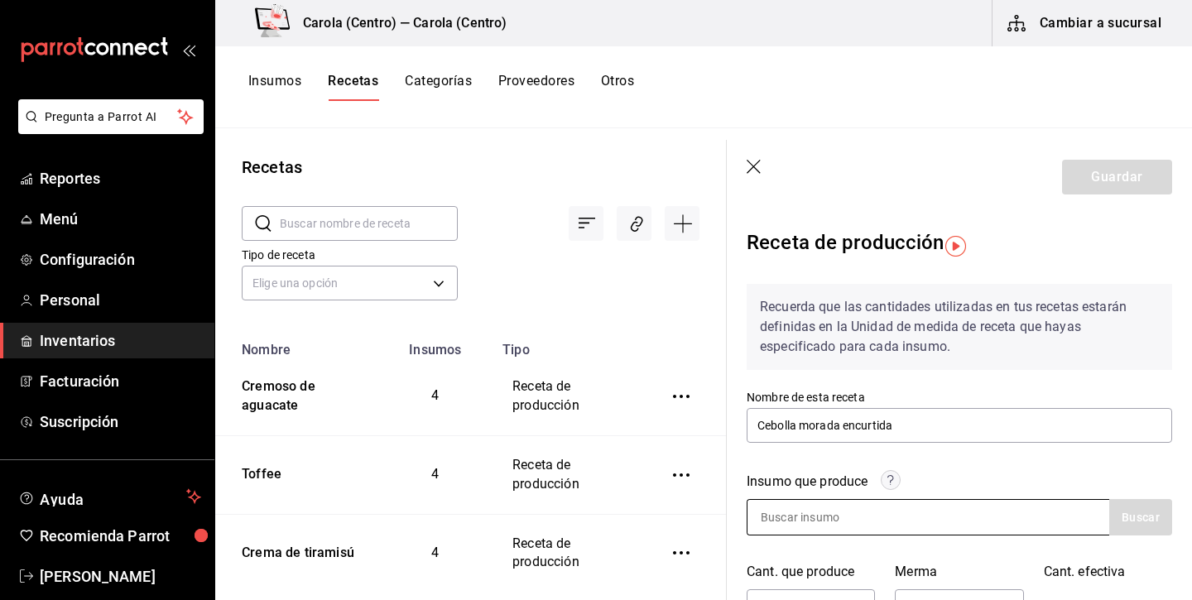
click at [932, 513] on div at bounding box center [927, 517] width 362 height 36
click at [822, 487] on div "Insumo que produce" at bounding box center [806, 482] width 121 height 20
click at [806, 508] on input at bounding box center [829, 517] width 165 height 35
type input "cebolla morada"
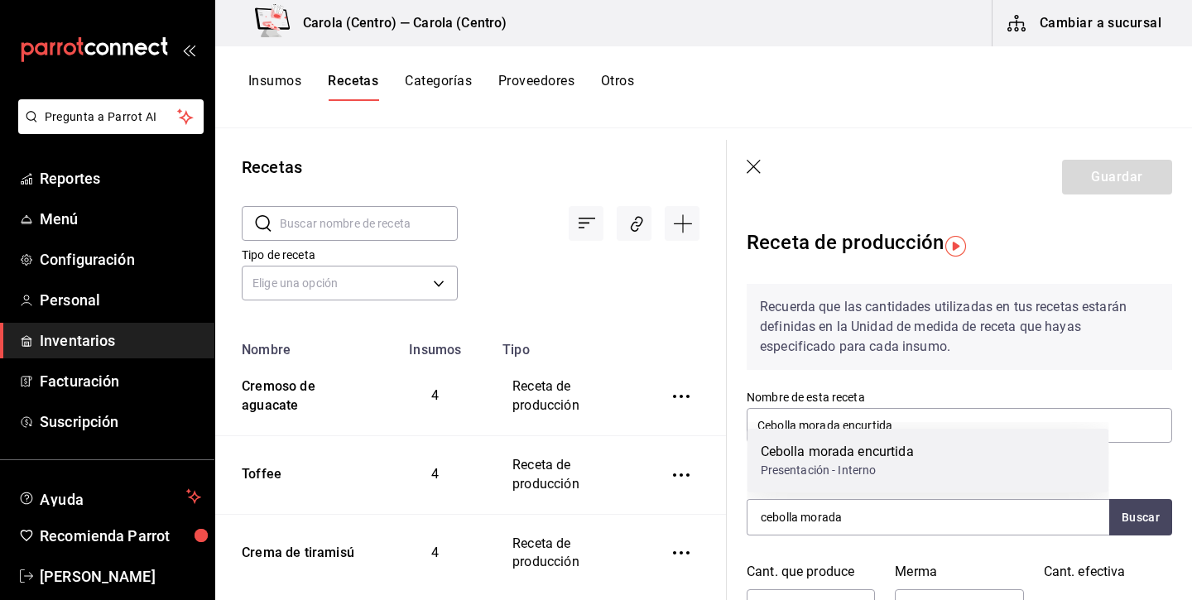
click at [822, 466] on div "Presentación - Interno" at bounding box center [836, 470] width 153 height 17
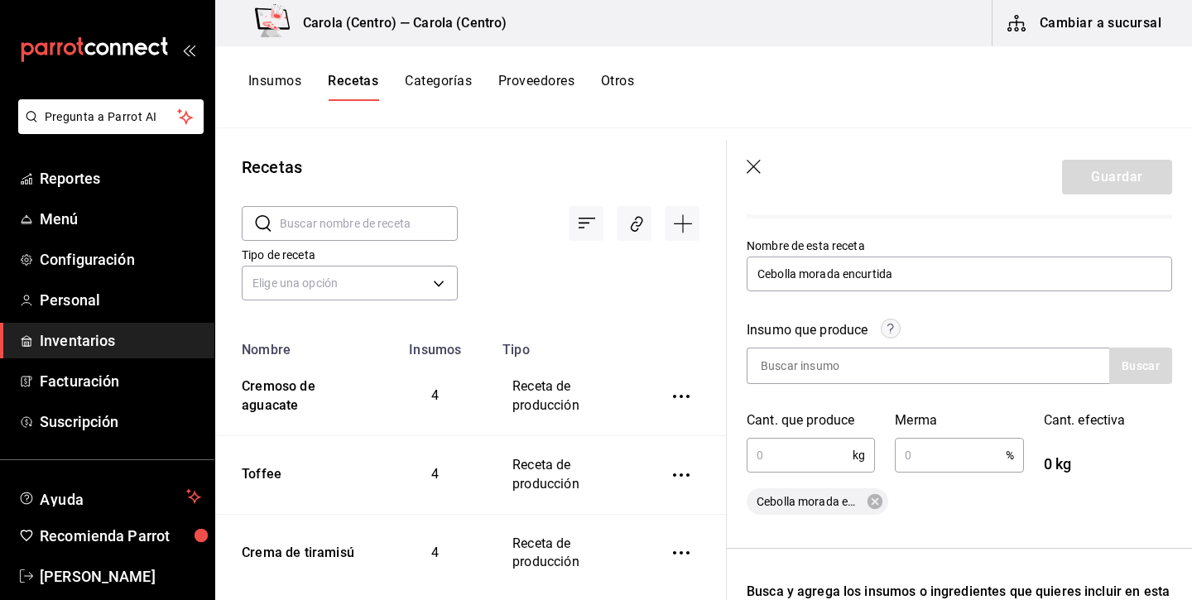
scroll to position [247, 0]
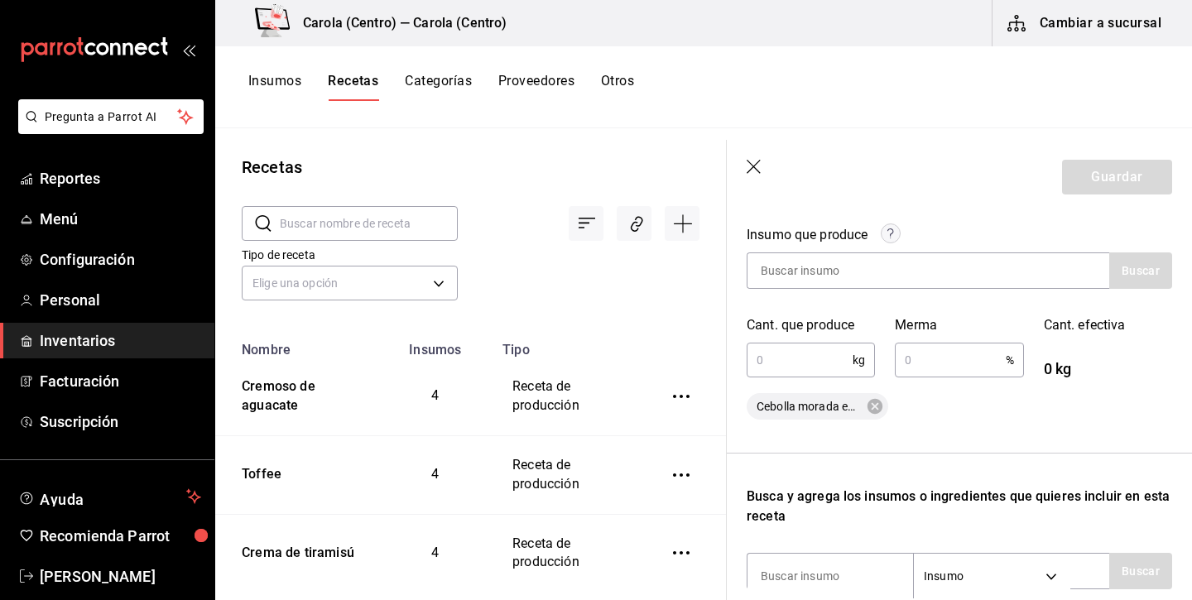
click at [818, 365] on input "text" at bounding box center [799, 359] width 106 height 33
type input "0.9"
click at [930, 357] on input "text" at bounding box center [949, 359] width 110 height 33
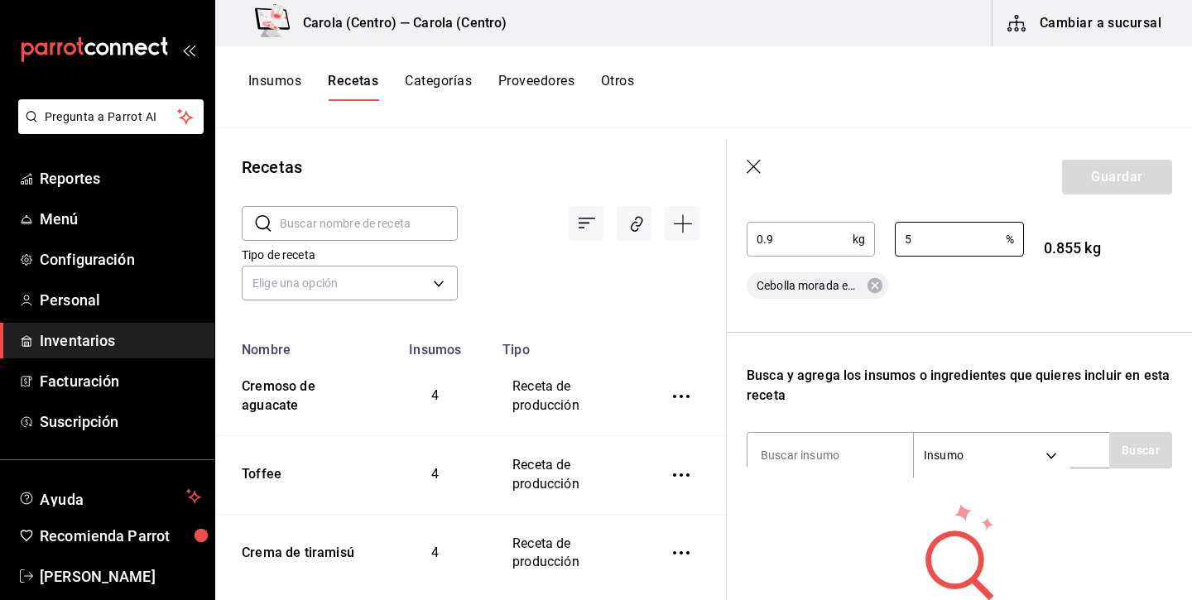
scroll to position [485, 0]
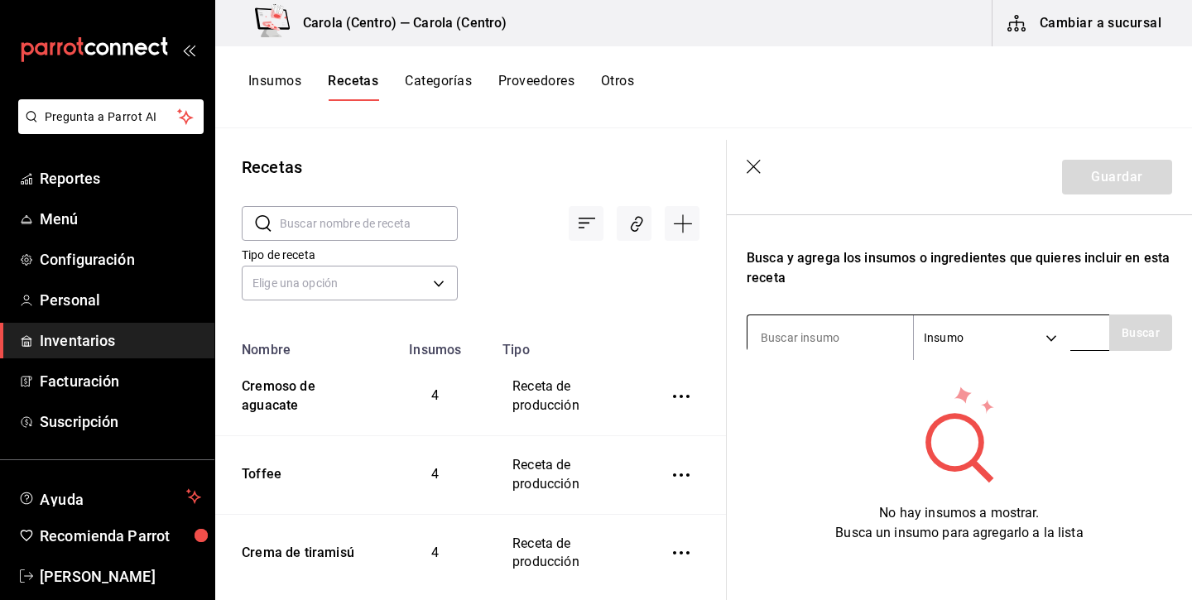
type input "5"
type input "cebolla"
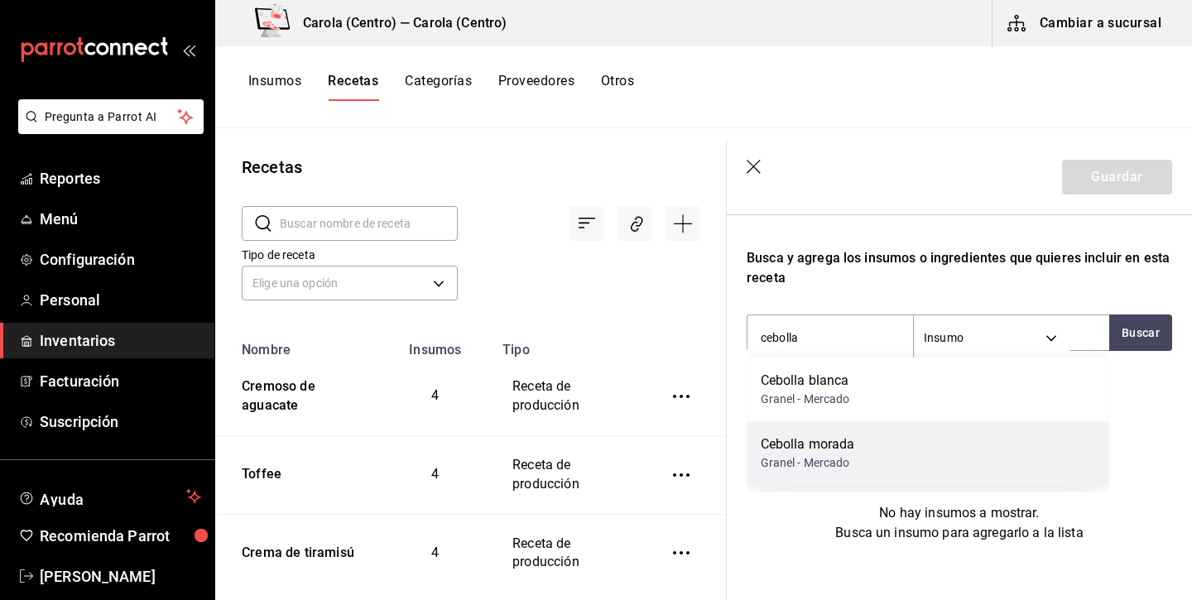
click at [832, 447] on div "Cebolla morada" at bounding box center [807, 444] width 94 height 20
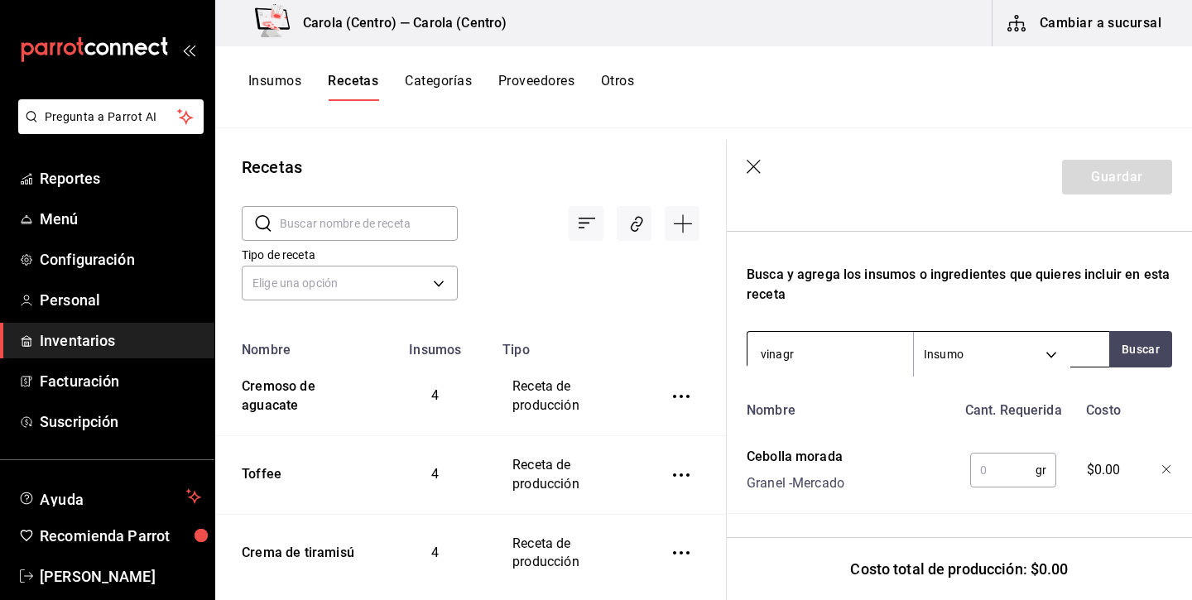
type input "vinagre"
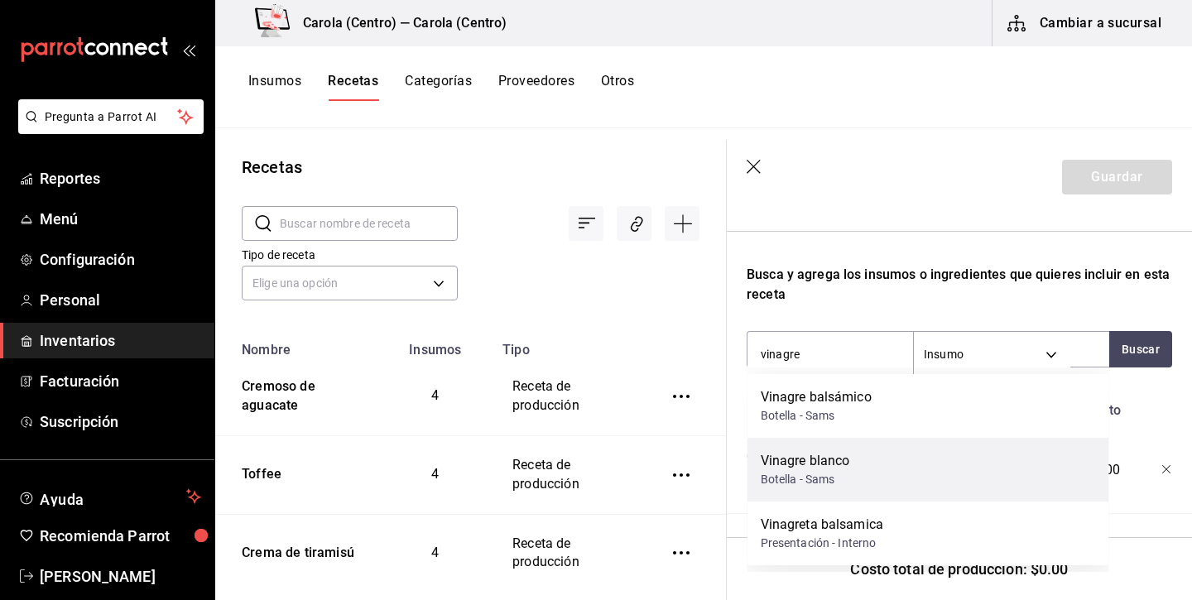
click at [827, 472] on div "Botella - Sams" at bounding box center [804, 479] width 89 height 17
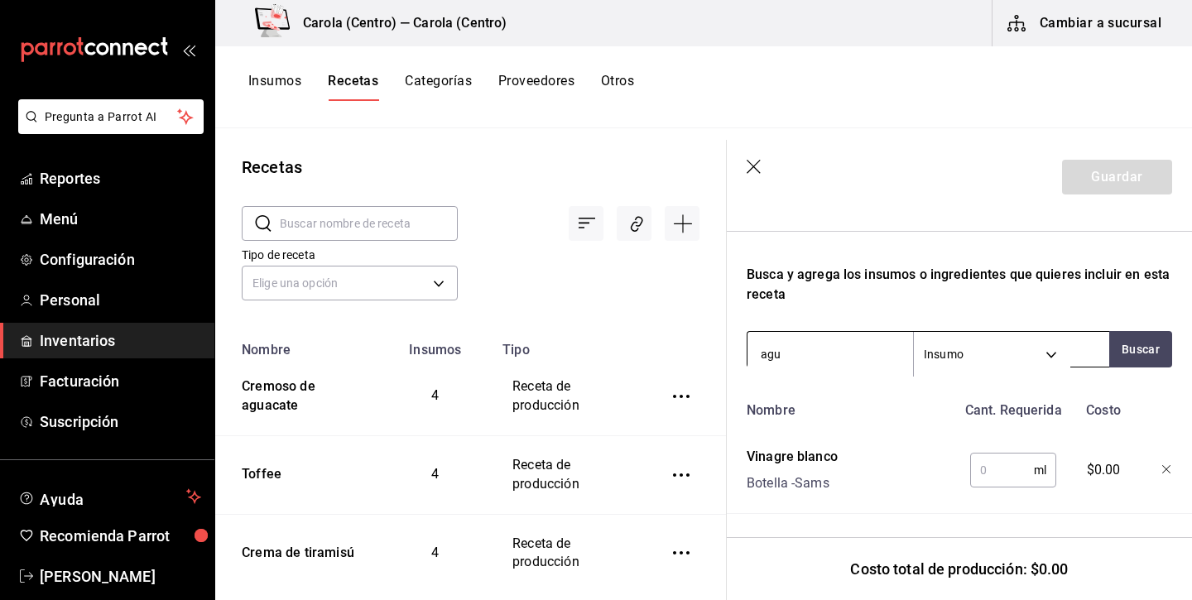
type input "agua"
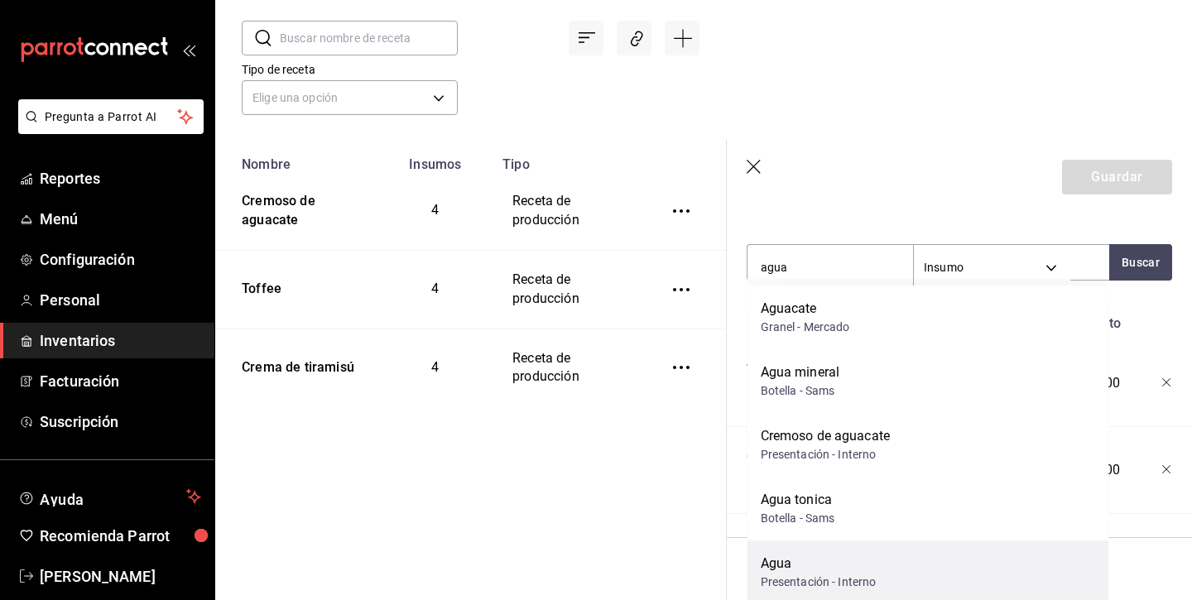
scroll to position [555, 0]
click at [841, 571] on div "Agua" at bounding box center [818, 565] width 116 height 20
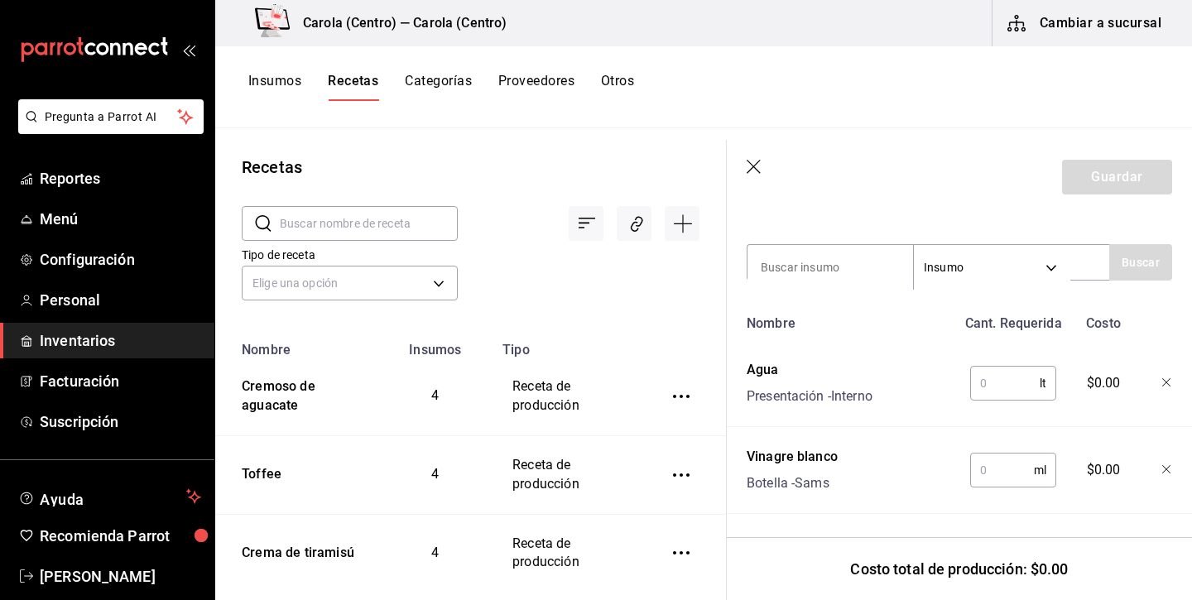
scroll to position [0, 0]
click at [779, 270] on input "azucar" at bounding box center [829, 267] width 165 height 35
type input "azúcar"
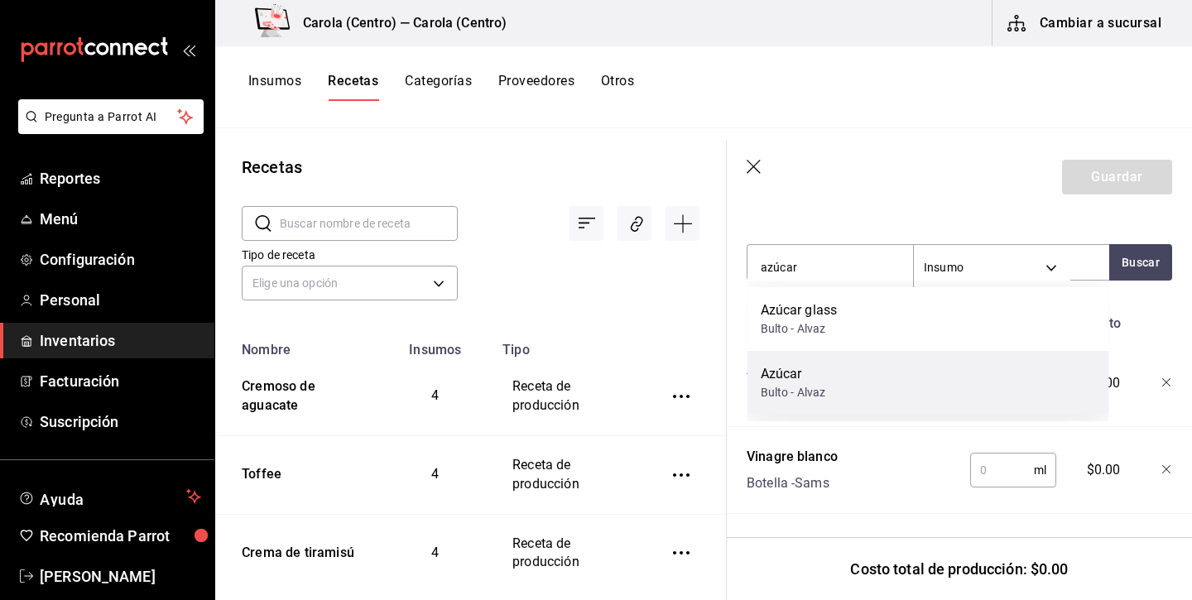
click at [823, 381] on div "Azúcar" at bounding box center [792, 374] width 65 height 20
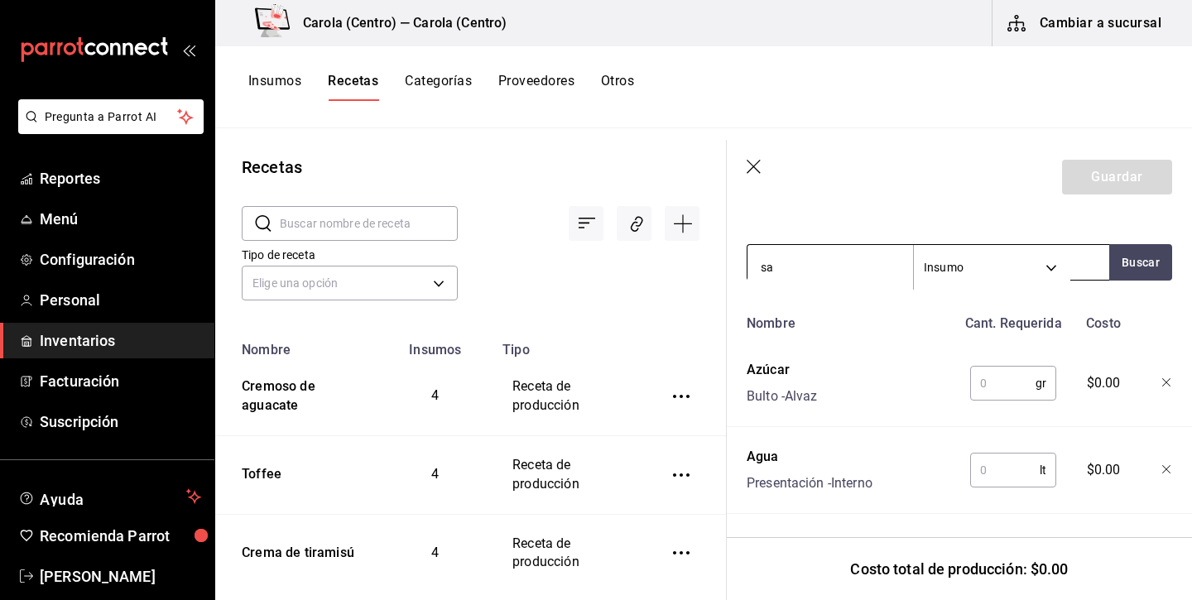
type input "s"
type input "pimienta"
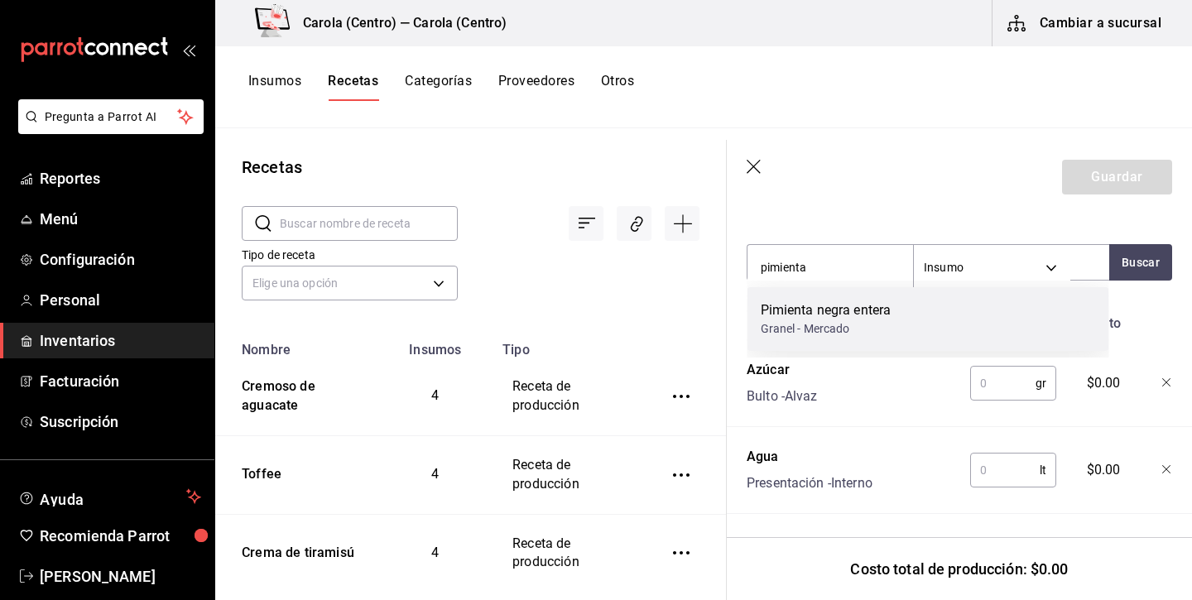
click at [841, 313] on div "Pimienta negra entera" at bounding box center [825, 310] width 131 height 20
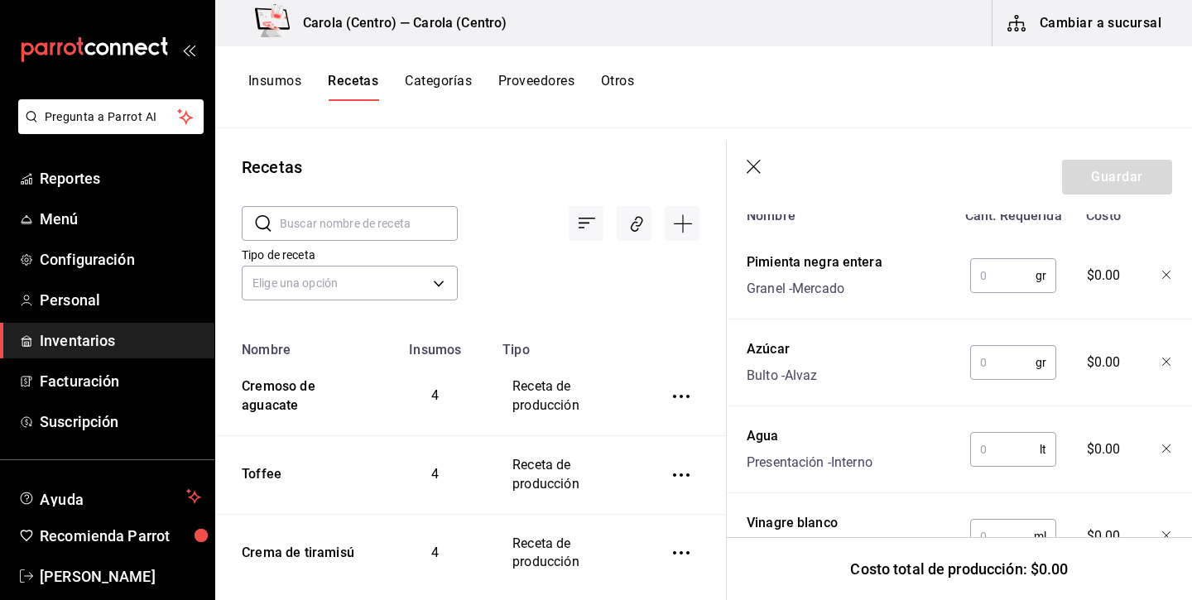
scroll to position [589, 0]
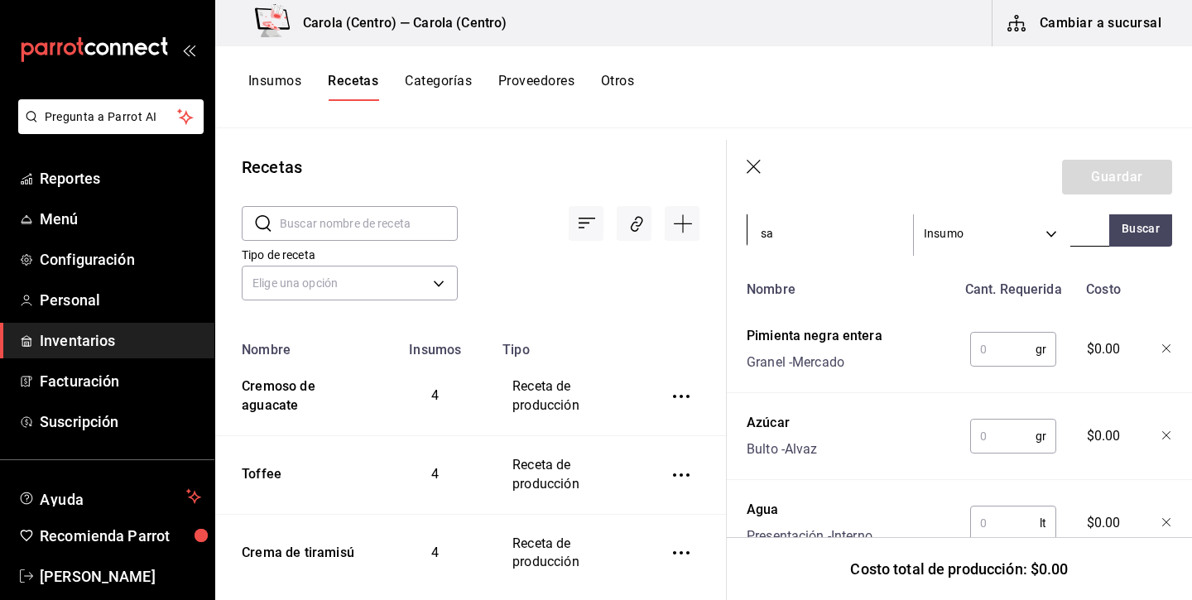
type input "sal"
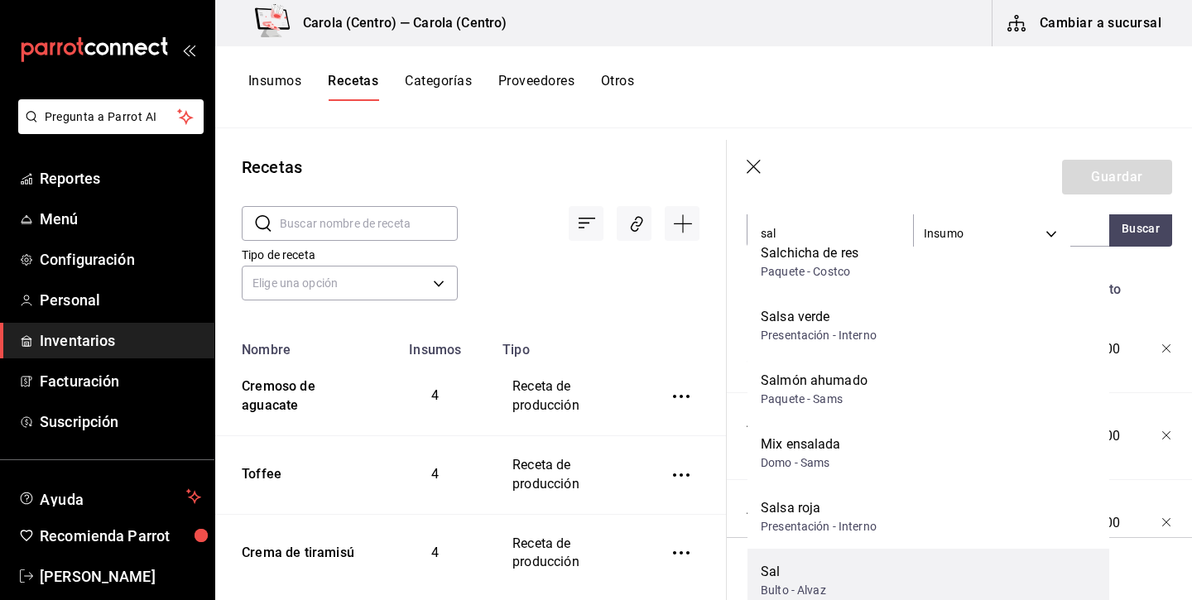
scroll to position [23, 0]
click at [796, 569] on div "Sal" at bounding box center [792, 572] width 65 height 20
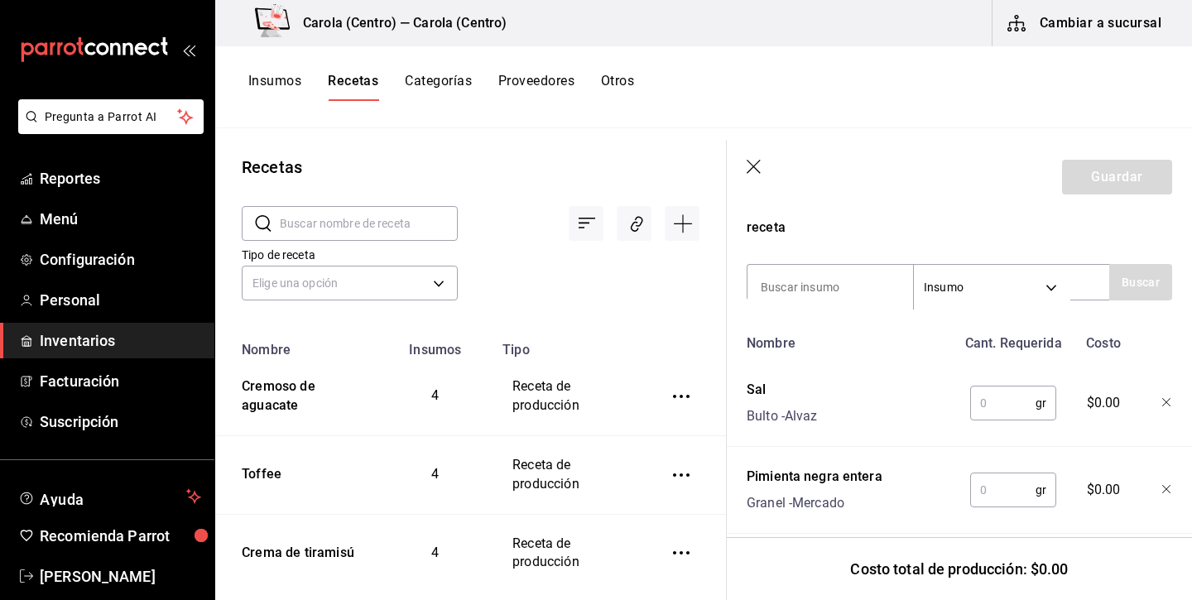
scroll to position [553, 0]
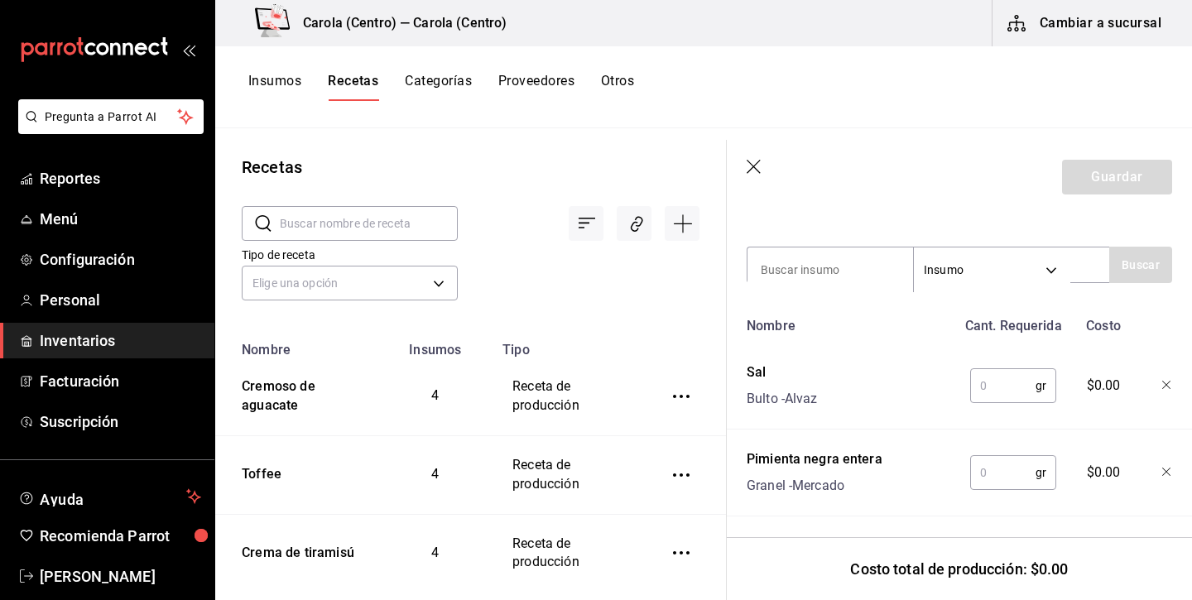
click at [1006, 383] on input "text" at bounding box center [1002, 385] width 65 height 33
type input "5"
click at [1009, 482] on input "text" at bounding box center [1002, 472] width 65 height 33
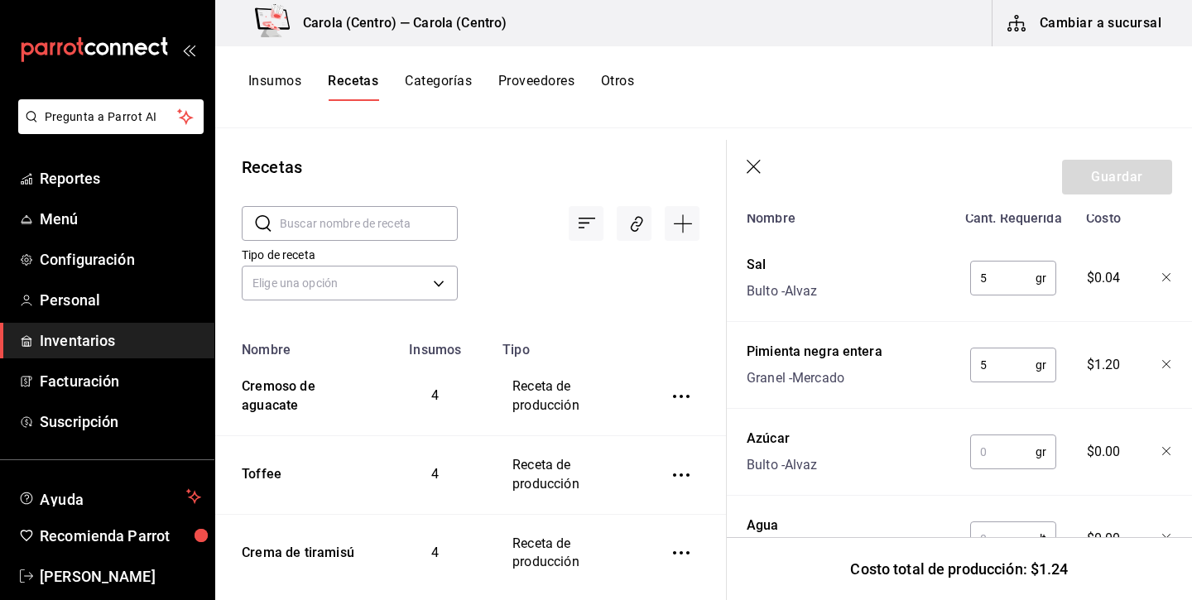
scroll to position [664, 0]
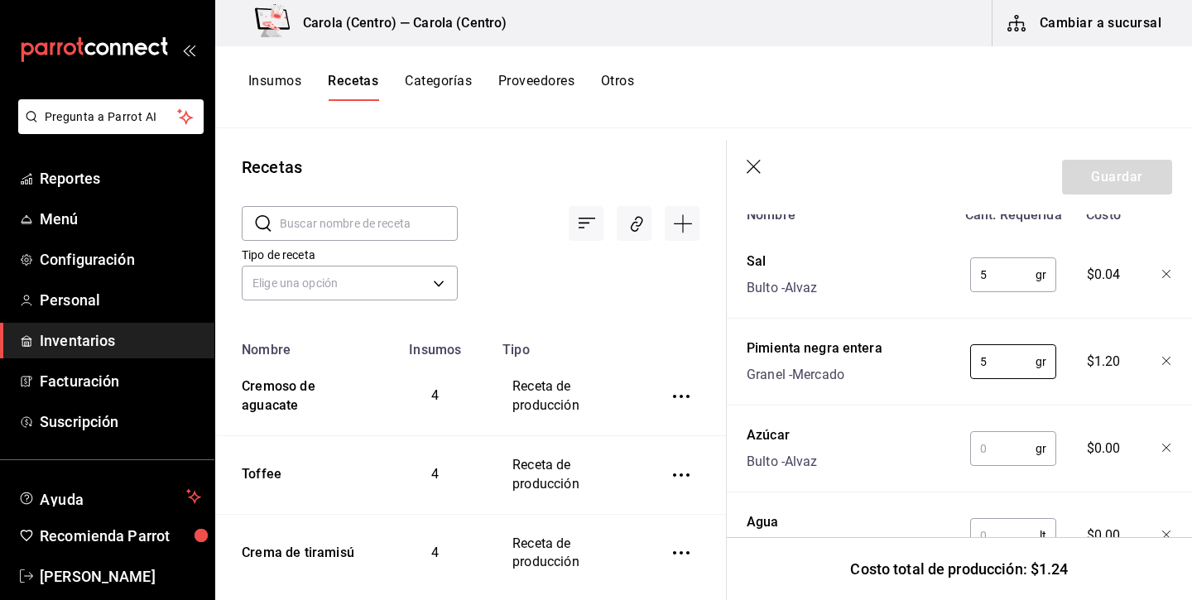
type input "5"
click at [1032, 458] on input "text" at bounding box center [1002, 448] width 65 height 33
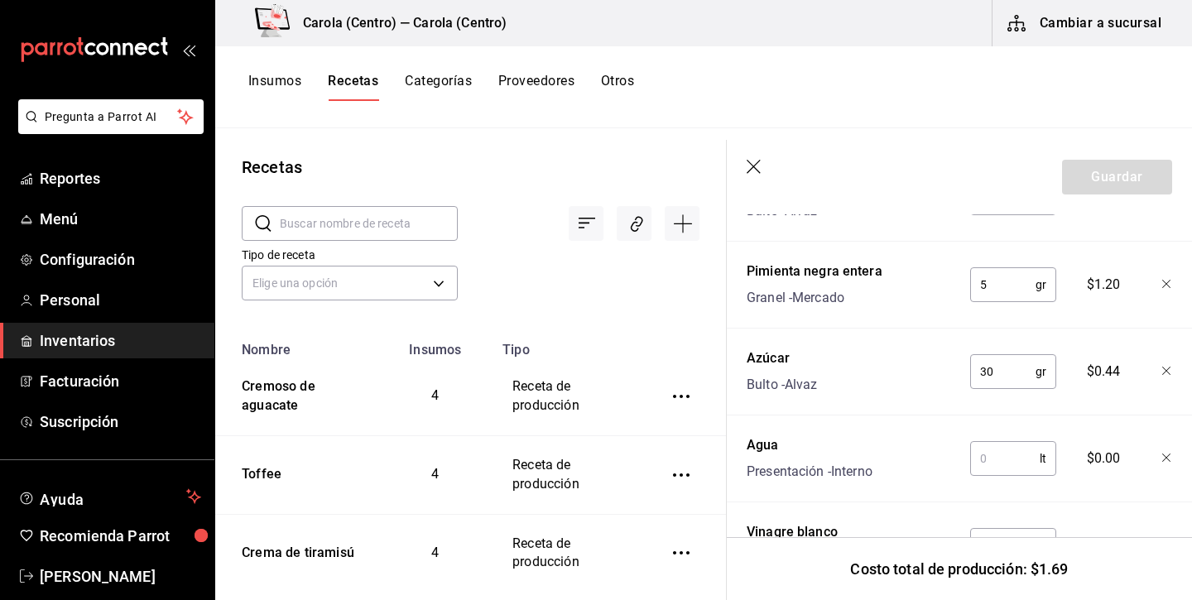
scroll to position [791, 0]
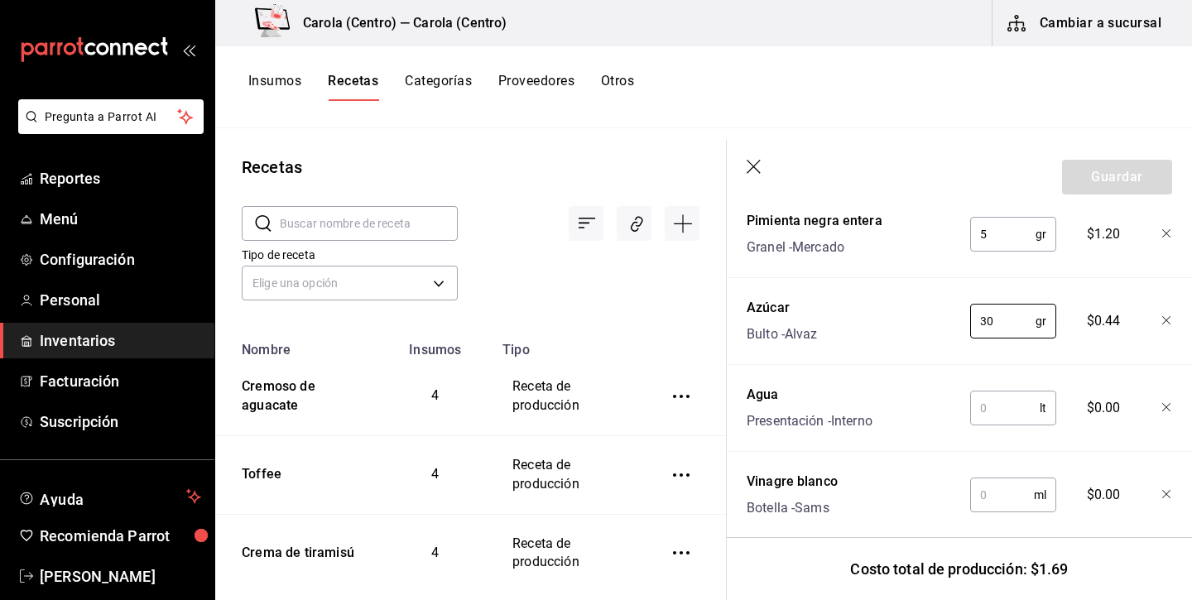
type input "30"
click at [1009, 420] on input "text" at bounding box center [1005, 407] width 70 height 33
click at [990, 493] on input "text" at bounding box center [1002, 494] width 64 height 33
click at [994, 403] on input "300" at bounding box center [1005, 407] width 70 height 33
type input "3"
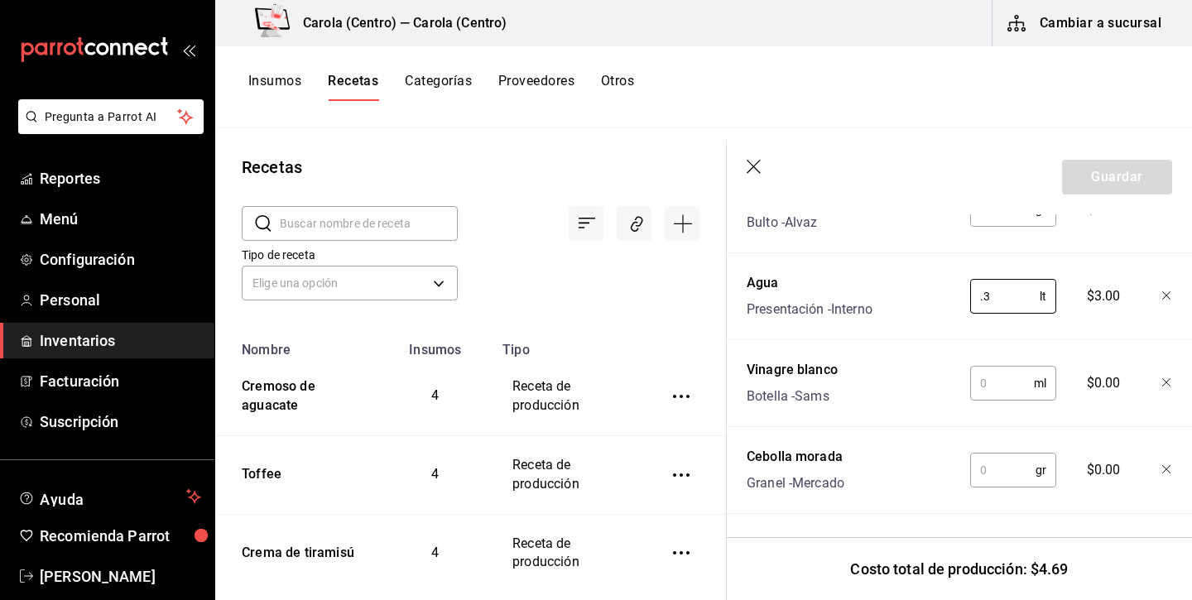
scroll to position [903, 0]
type input "0.3"
click at [1019, 383] on input "text" at bounding box center [1002, 383] width 64 height 33
type input "360"
click at [1017, 459] on input "text" at bounding box center [1002, 469] width 65 height 33
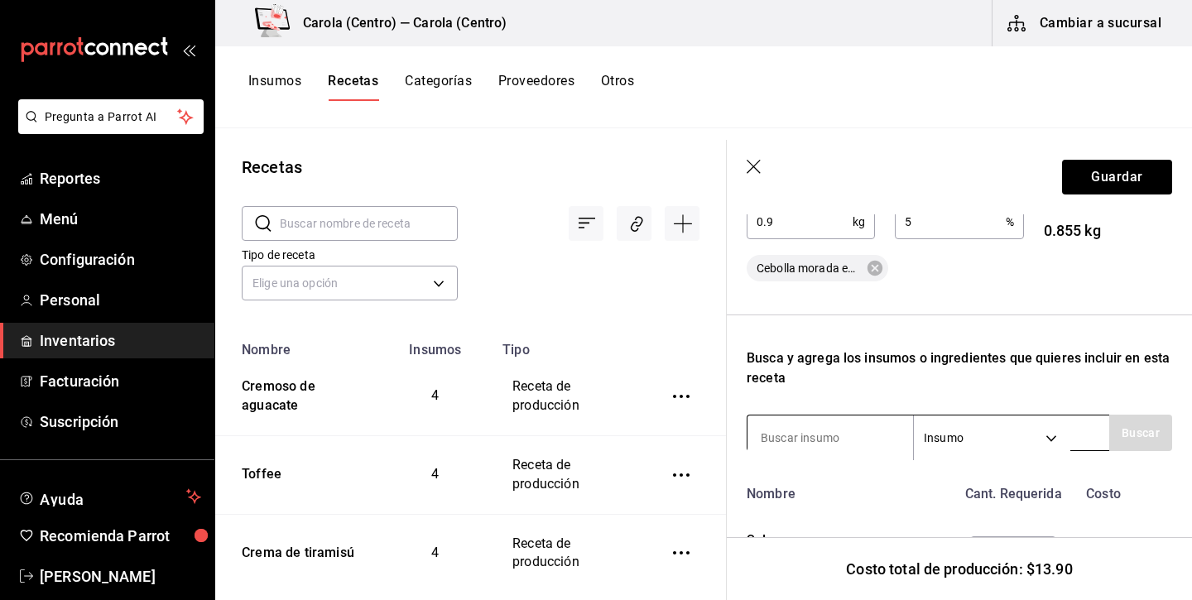
scroll to position [348, 0]
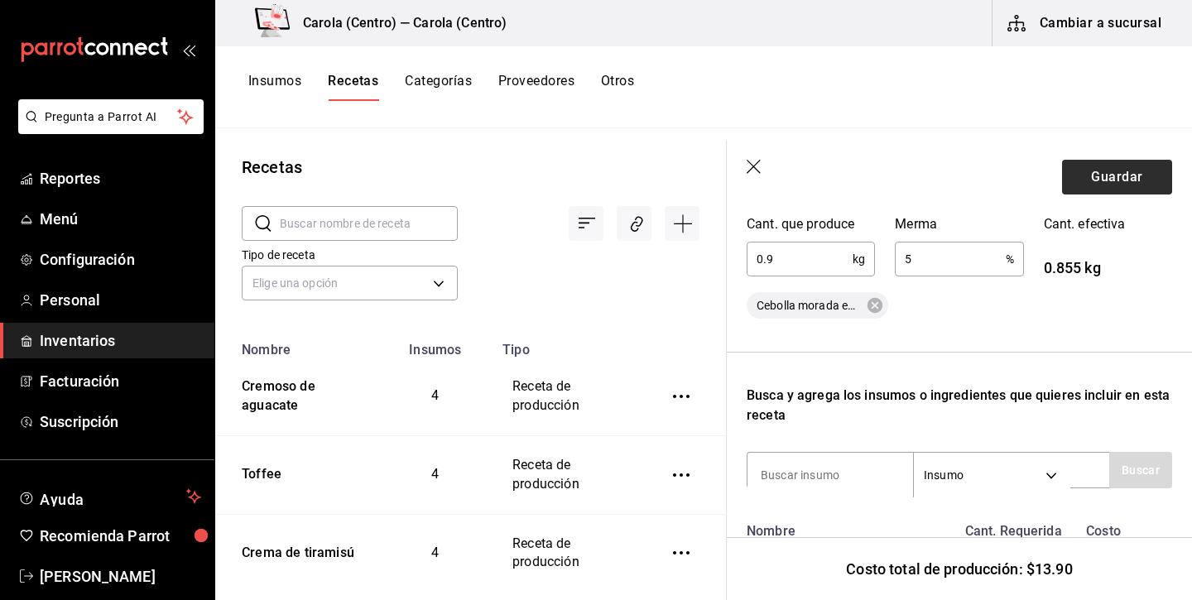
type input "200"
click at [1134, 182] on button "Guardar" at bounding box center [1117, 177] width 110 height 35
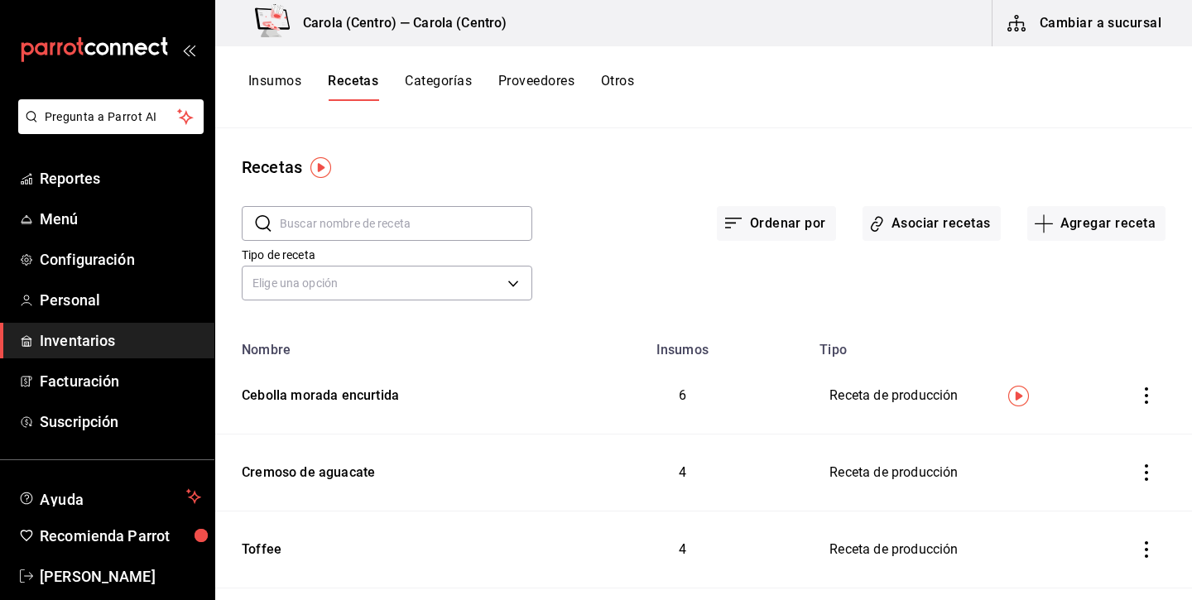
click at [268, 83] on button "Insumos" at bounding box center [274, 87] width 53 height 28
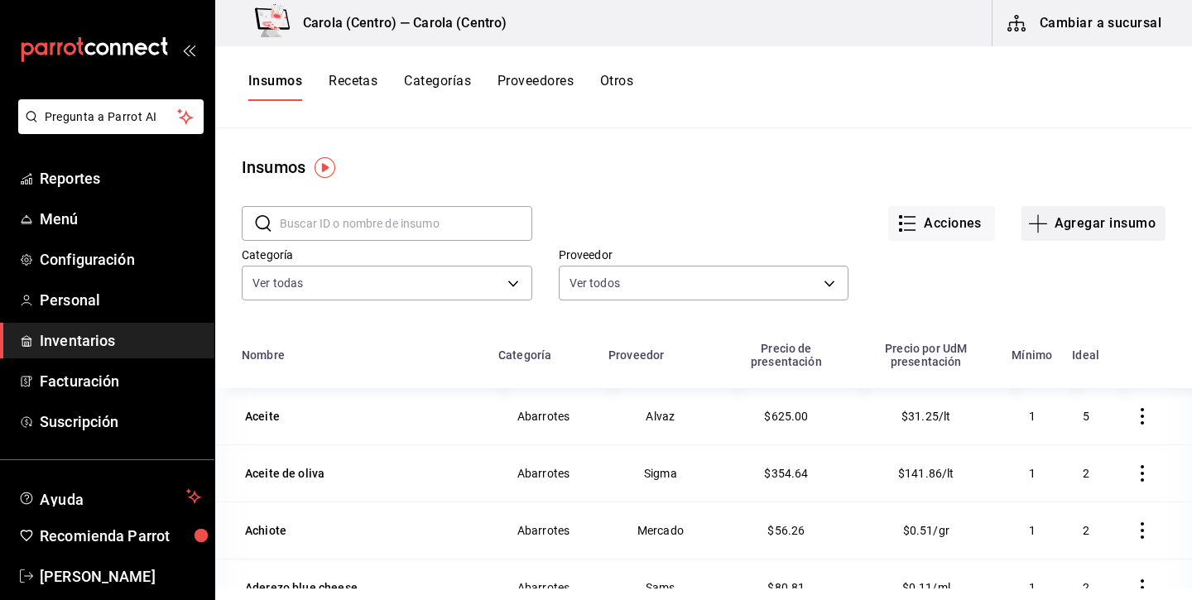
click at [1062, 220] on button "Agregar insumo" at bounding box center [1093, 223] width 144 height 35
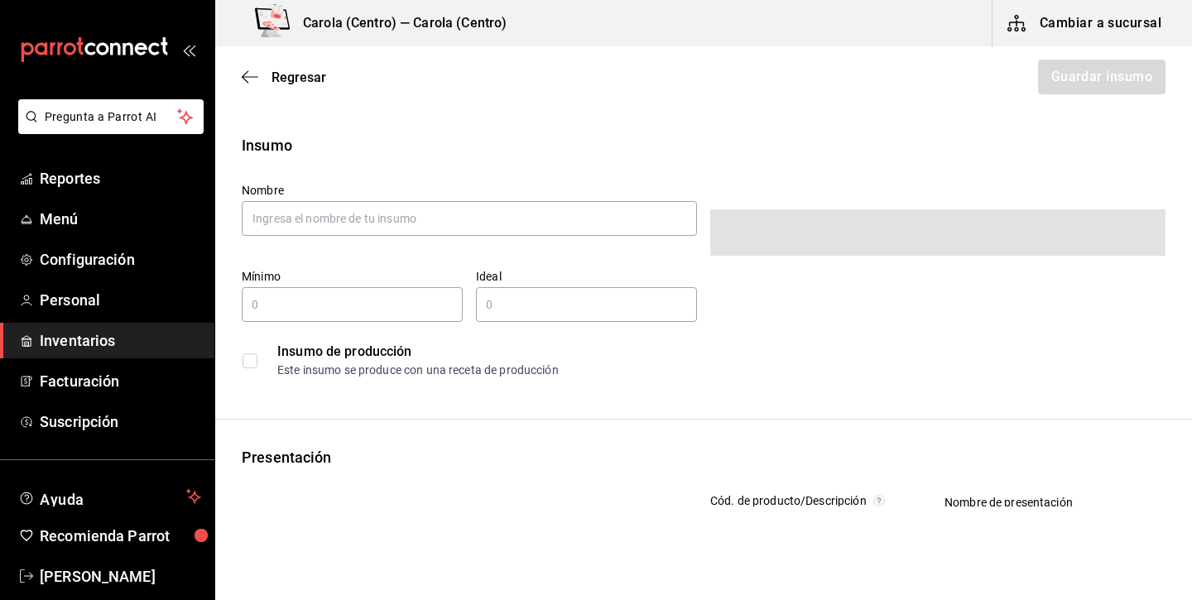
type input "$0.00"
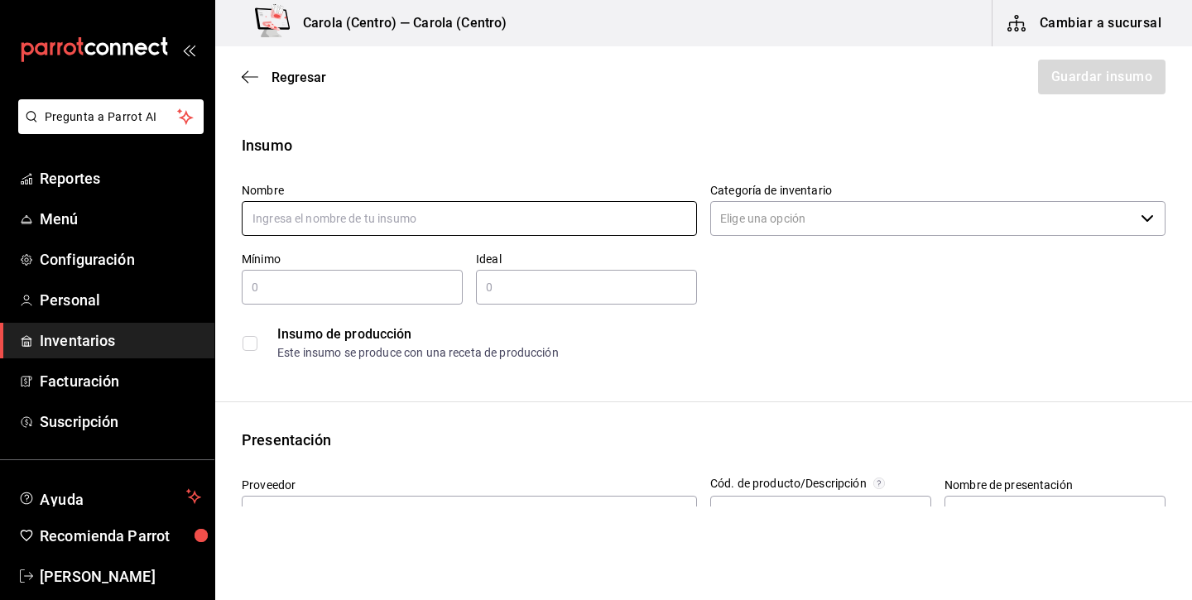
type input "X"
type input "Crema de jitomate"
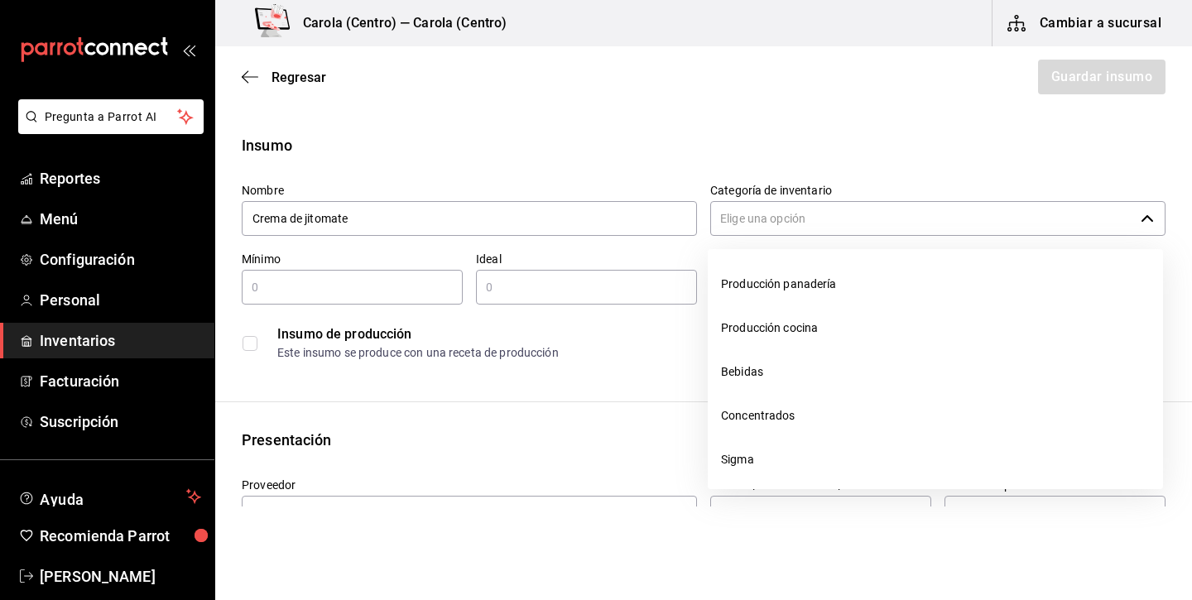
click at [874, 233] on input "Categoría de inventario" at bounding box center [922, 218] width 424 height 35
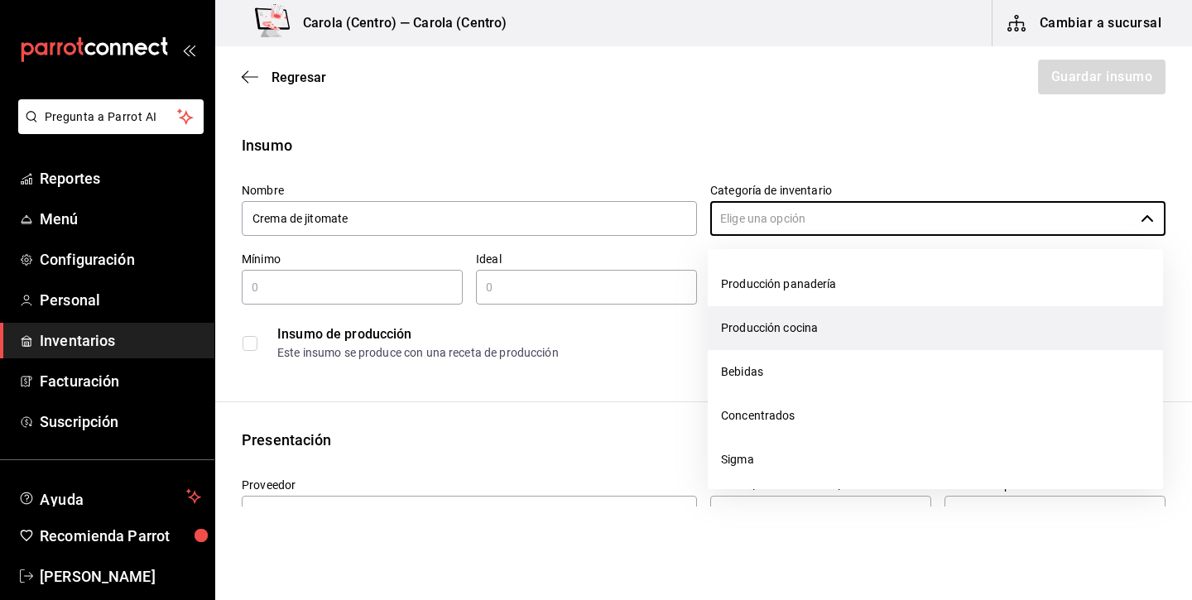
click at [810, 333] on li "Producción cocina" at bounding box center [934, 328] width 455 height 44
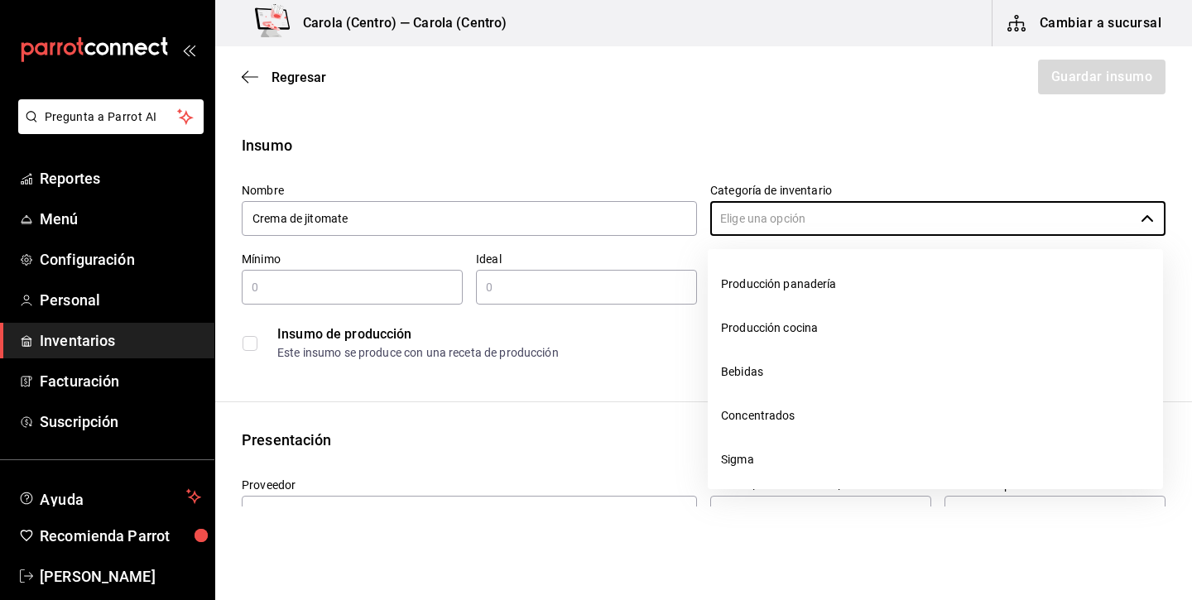
type input "Producción cocina"
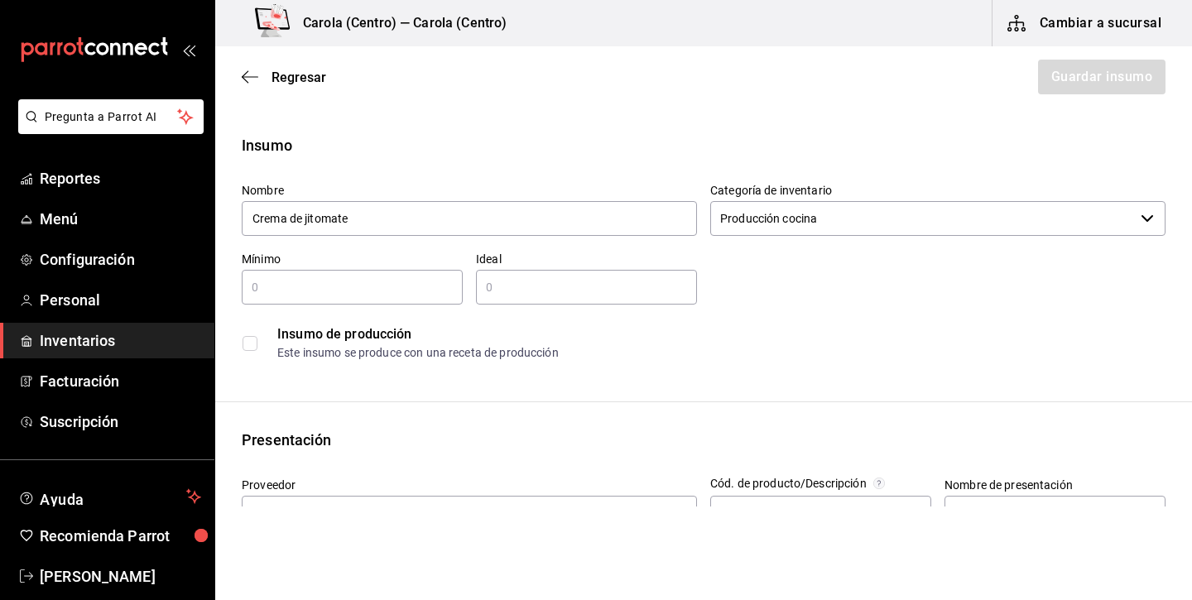
click at [425, 294] on input "text" at bounding box center [352, 287] width 221 height 20
type input "1.5"
click at [565, 299] on div "​" at bounding box center [586, 287] width 221 height 35
type input "2"
click at [252, 346] on input "checkbox" at bounding box center [249, 343] width 15 height 15
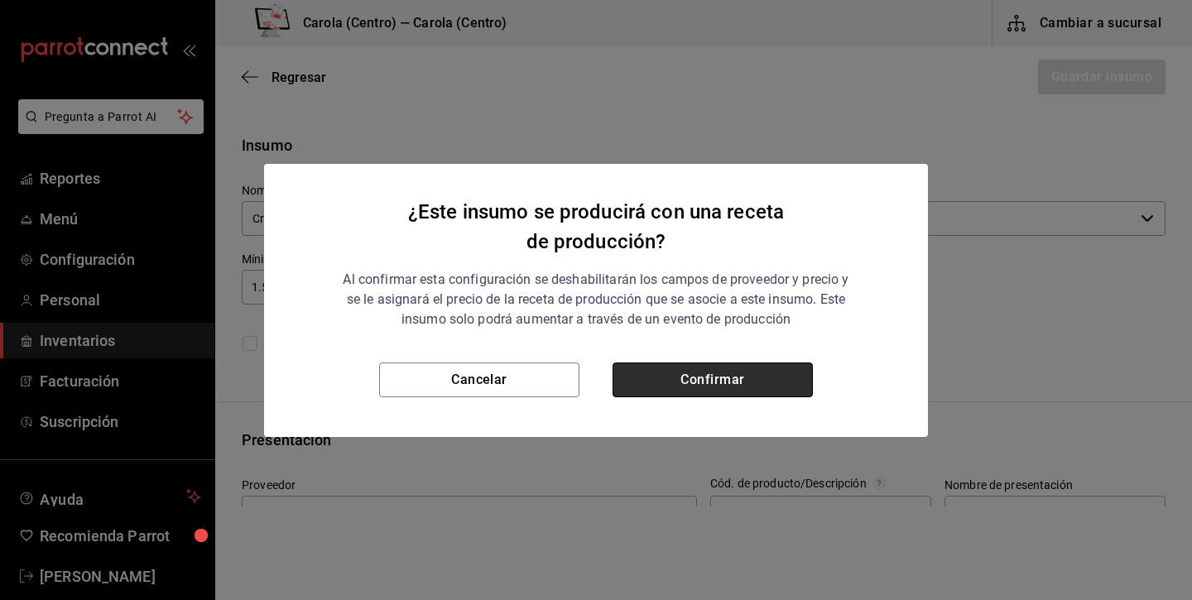
click at [644, 376] on button "Confirmar" at bounding box center [712, 379] width 200 height 35
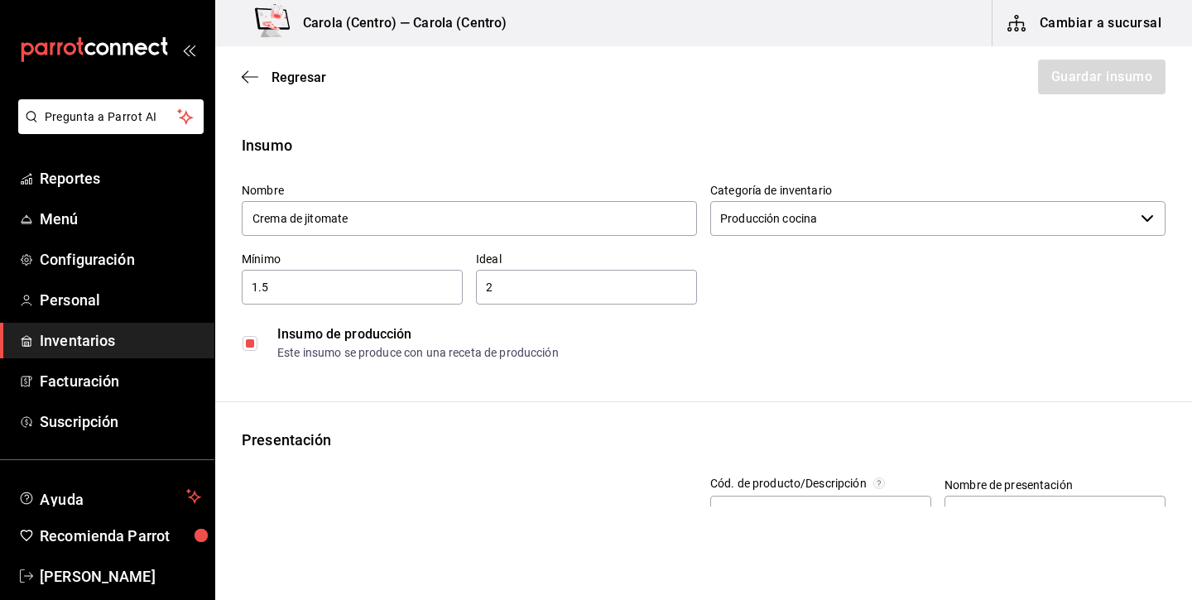
checkbox input "true"
type input "$0.00"
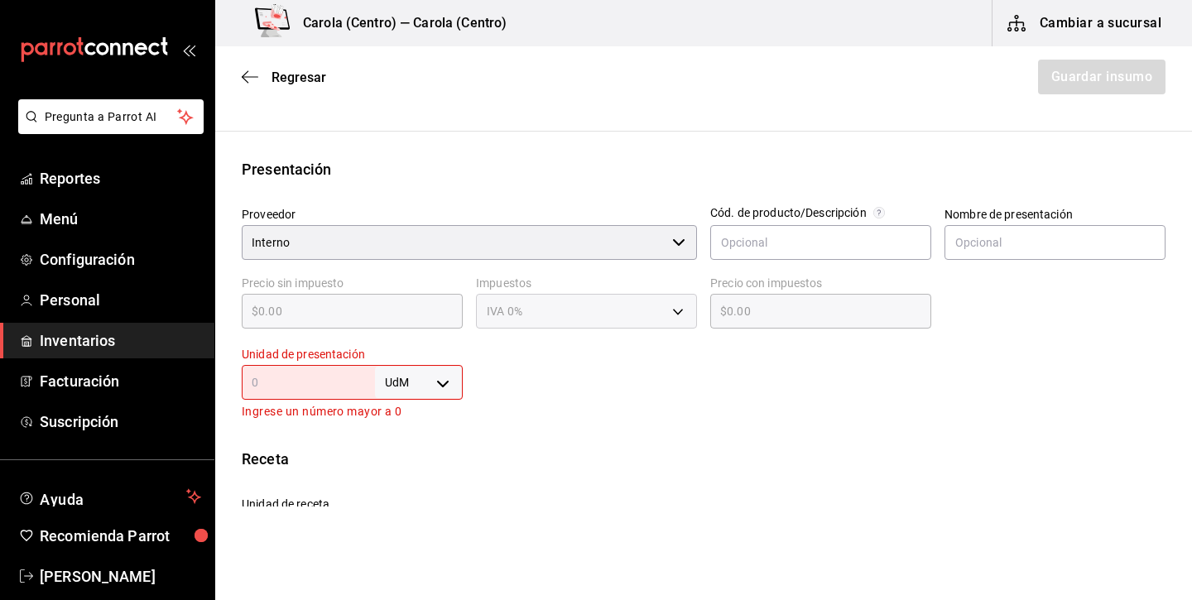
scroll to position [295, 0]
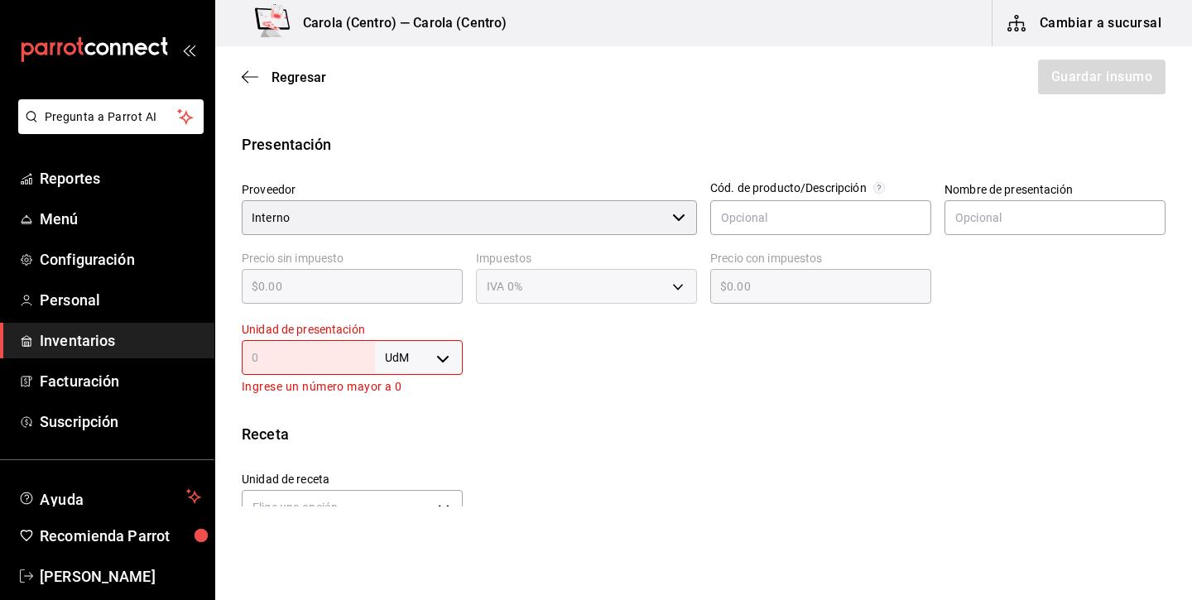
click at [415, 357] on body "Pregunta a Parrot AI Reportes Menú Configuración Personal Inventarios Facturaci…" at bounding box center [596, 253] width 1192 height 506
click at [418, 492] on li "lt" at bounding box center [419, 489] width 86 height 27
type input "LITER"
click at [339, 345] on div "lt LITER ​" at bounding box center [352, 357] width 221 height 35
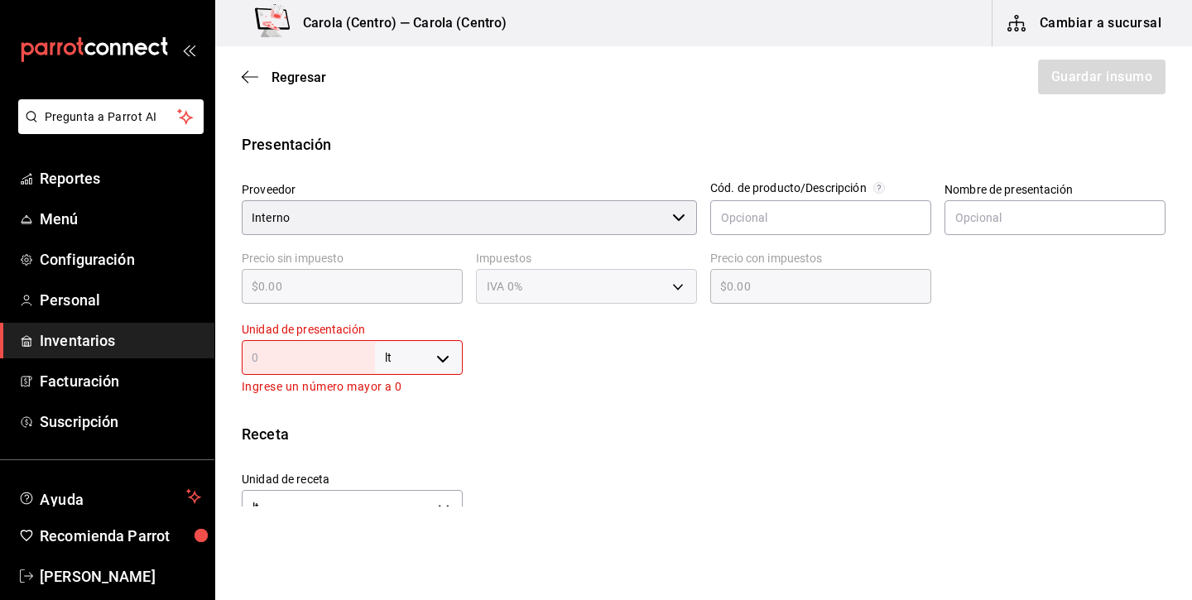
type input "1"
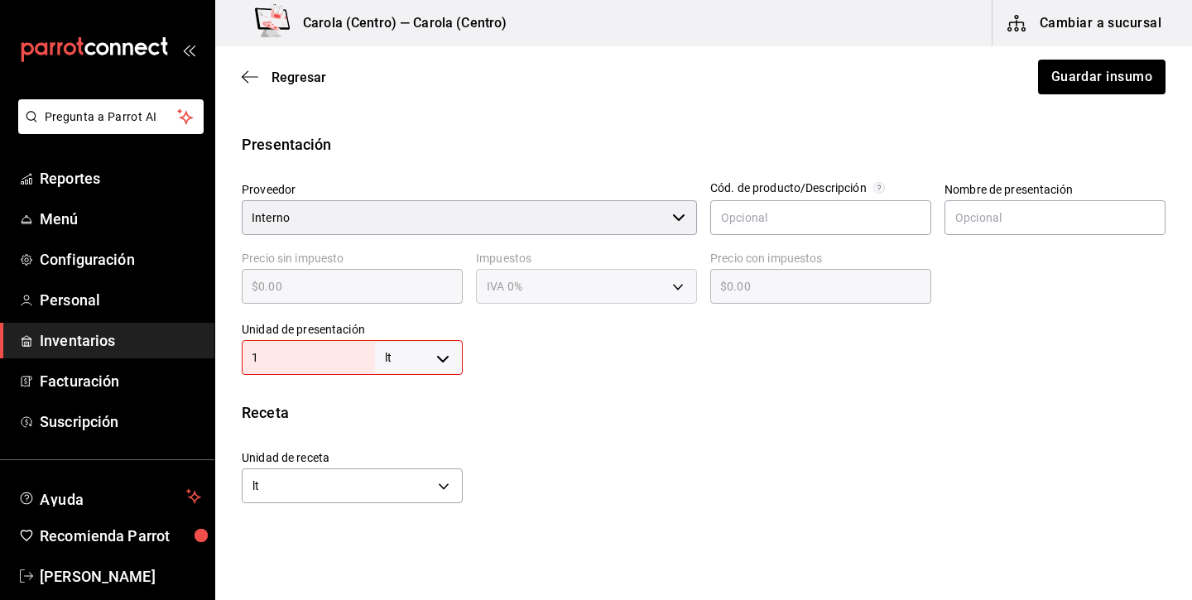
type input "1"
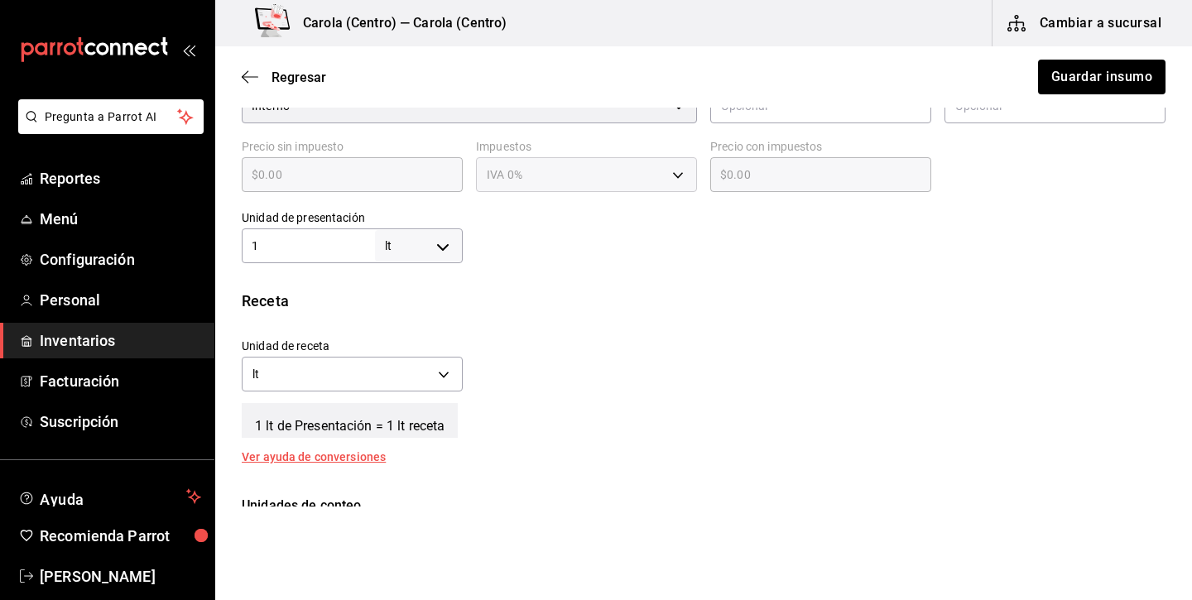
scroll to position [443, 0]
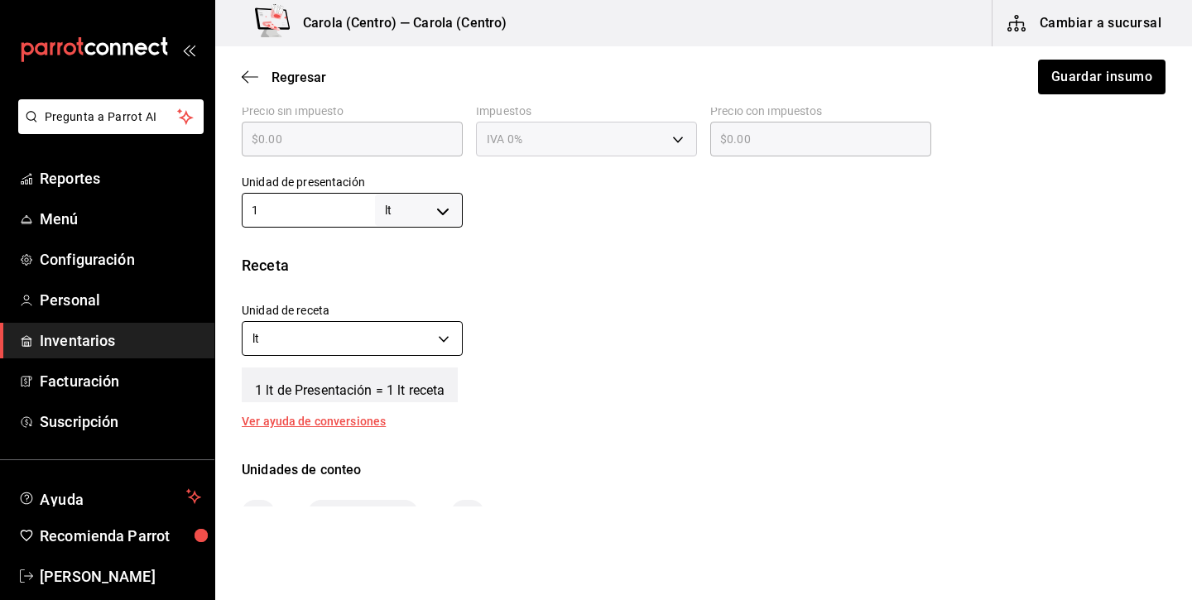
type input "1"
click at [415, 341] on body "Pregunta a Parrot AI Reportes Menú Configuración Personal Inventarios Facturaci…" at bounding box center [596, 253] width 1192 height 506
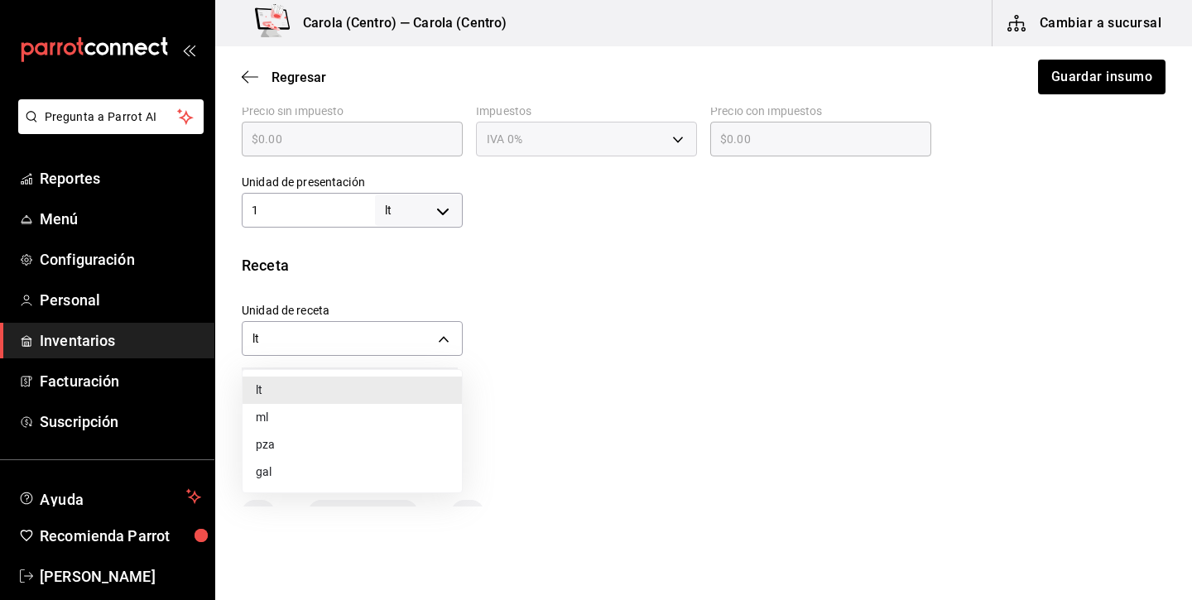
click at [317, 424] on li "ml" at bounding box center [351, 417] width 219 height 27
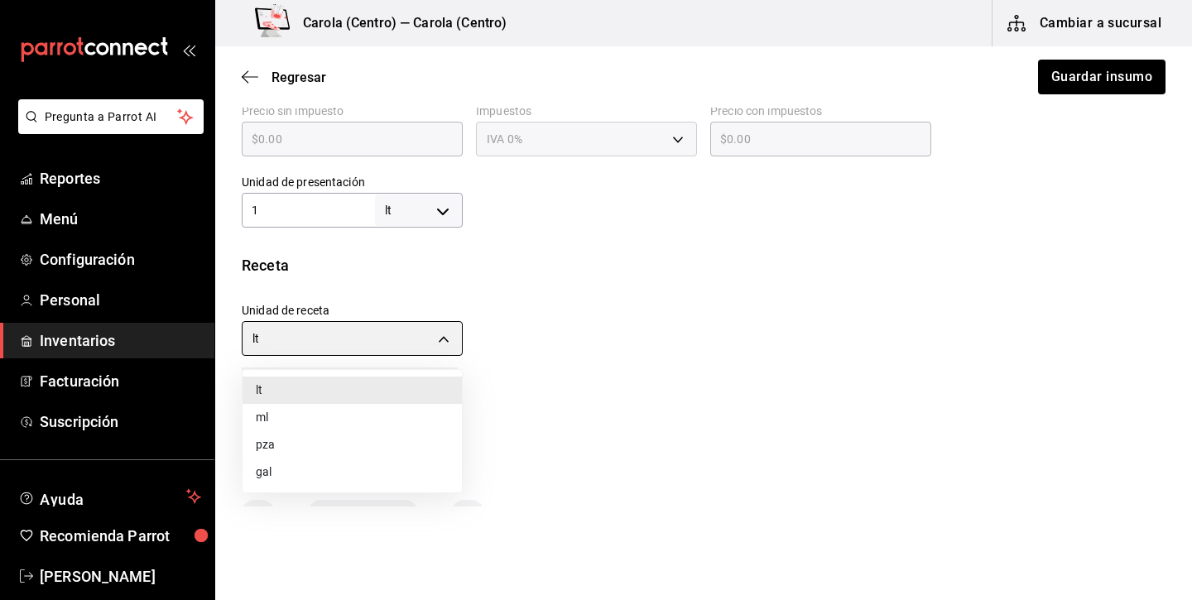
type input "MILLILITER"
type input "1,000"
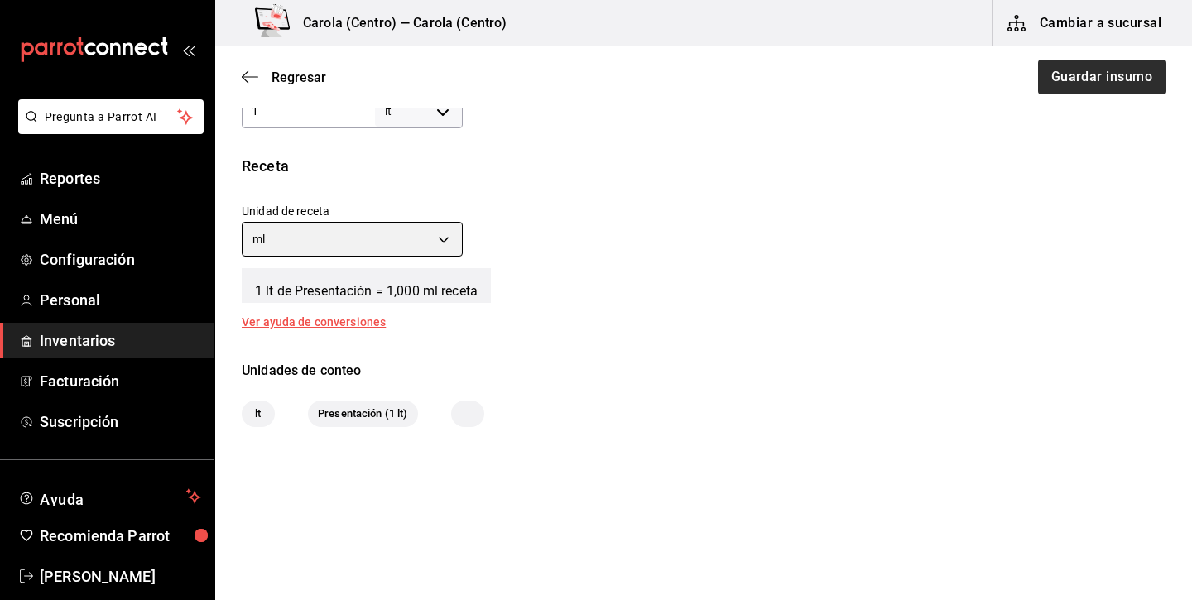
scroll to position [542, 0]
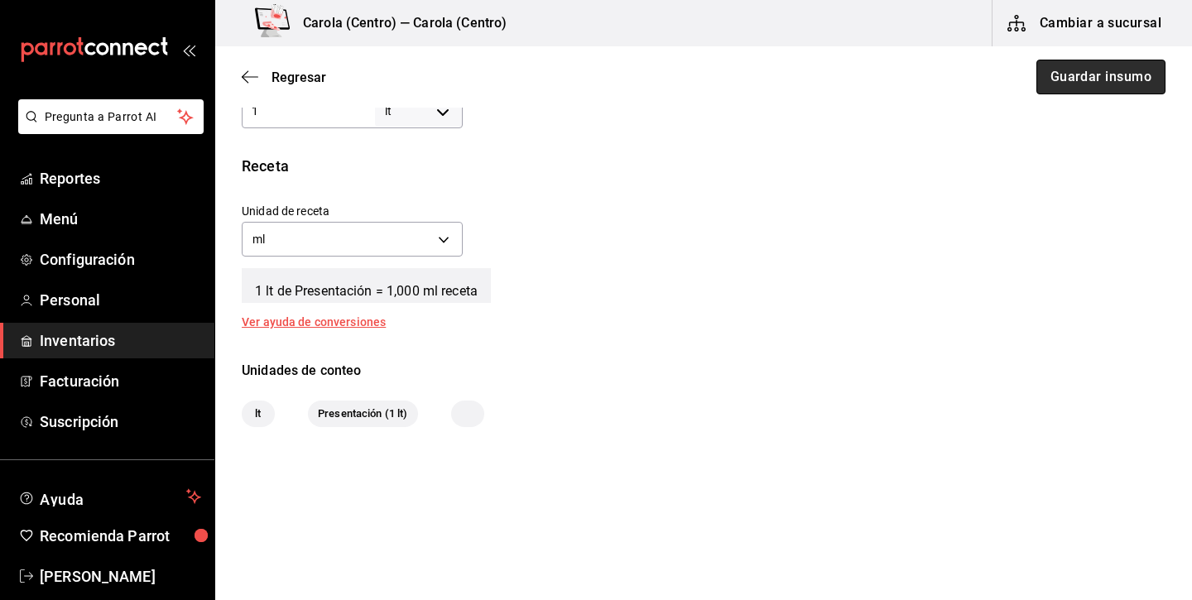
click at [1146, 78] on button "Guardar insumo" at bounding box center [1100, 77] width 129 height 35
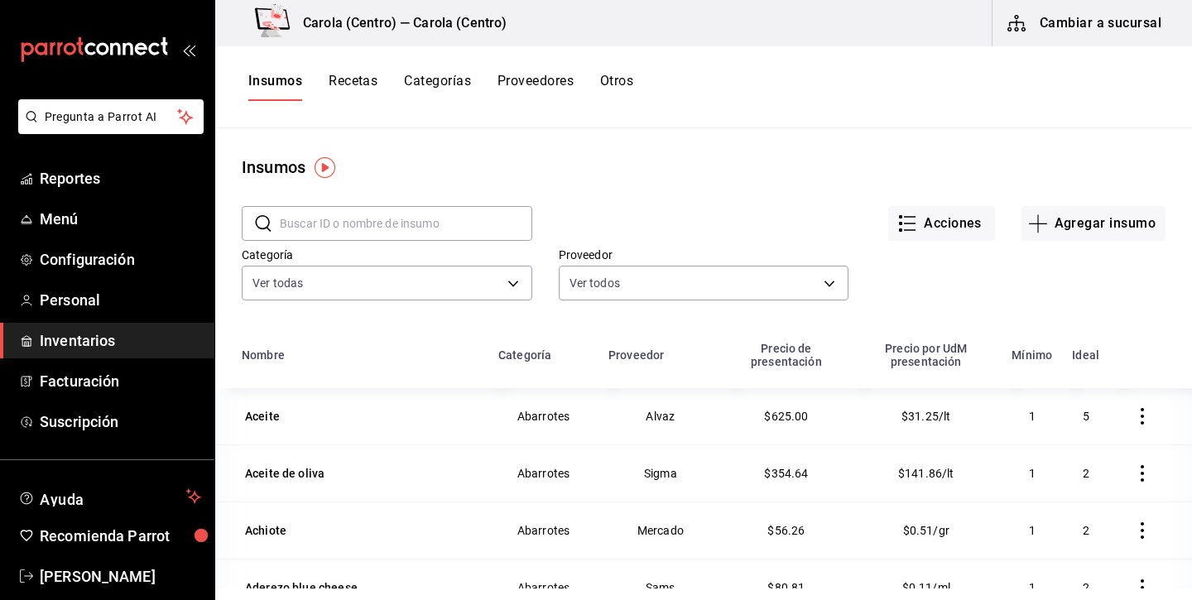
click at [370, 84] on button "Recetas" at bounding box center [352, 87] width 49 height 28
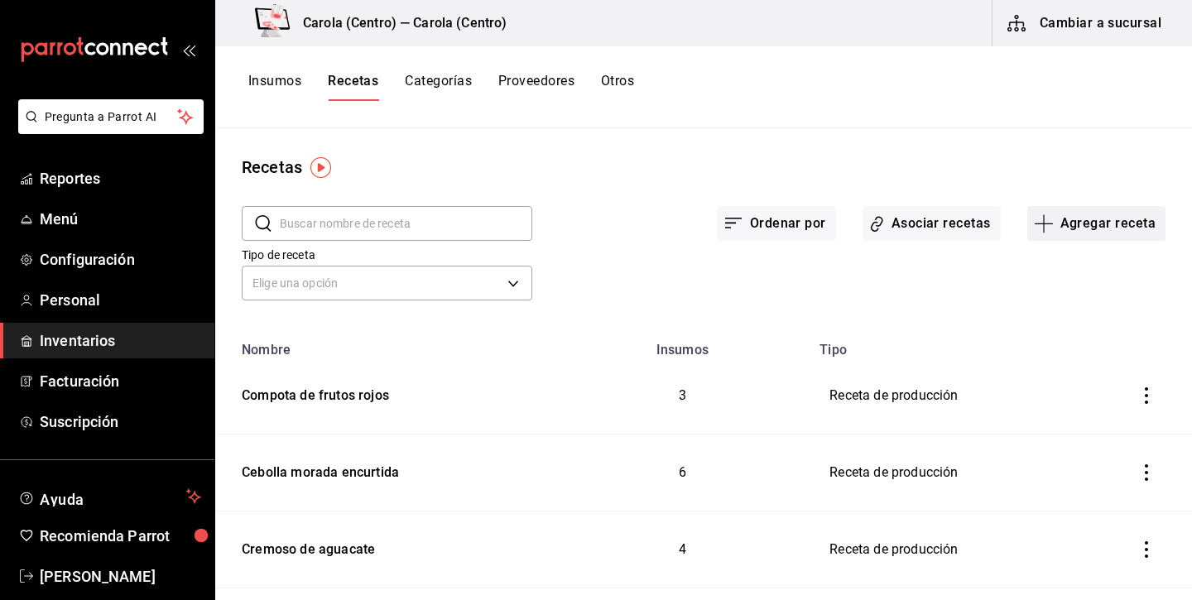
click at [1092, 231] on button "Agregar receta" at bounding box center [1096, 223] width 138 height 35
click at [1065, 266] on span "Receta" at bounding box center [1095, 269] width 139 height 17
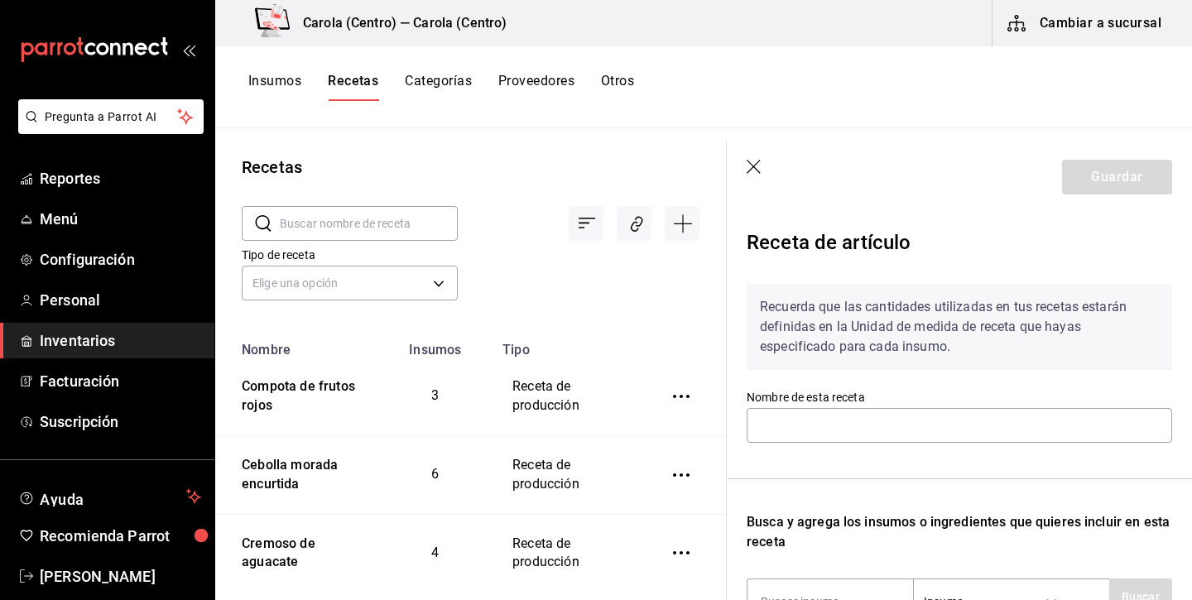
click at [746, 161] on header "Guardar" at bounding box center [958, 177] width 465 height 74
click at [743, 165] on header "Guardar" at bounding box center [958, 177] width 465 height 74
click at [750, 165] on icon "button" at bounding box center [754, 168] width 17 height 17
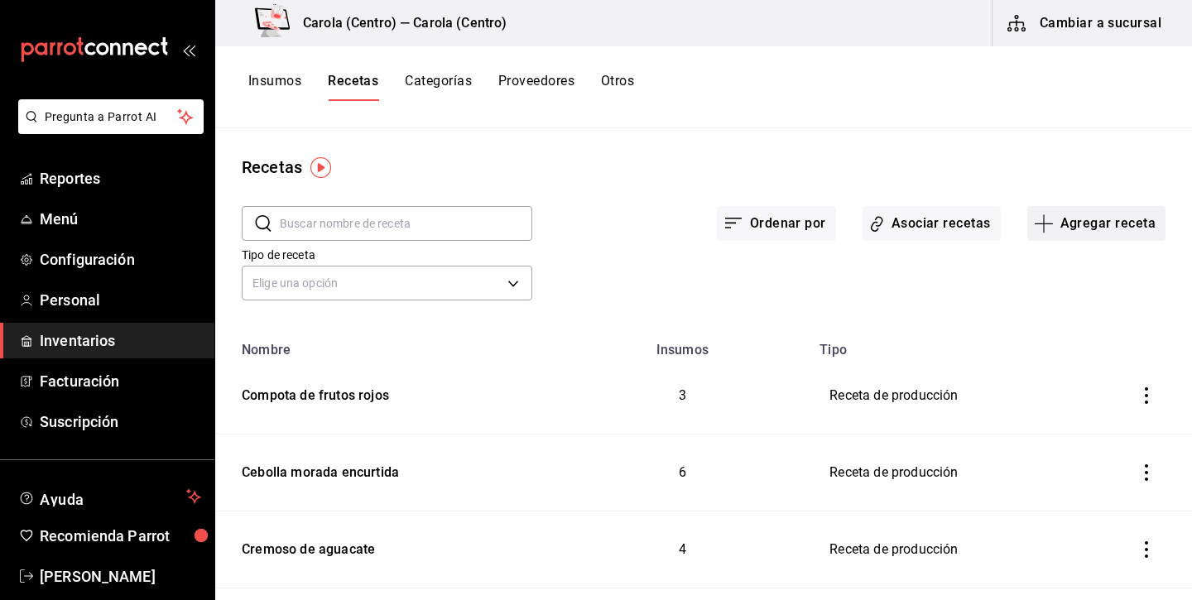
click at [1149, 224] on button "Agregar receta" at bounding box center [1096, 223] width 138 height 35
click at [1074, 363] on span "Receta de producción" at bounding box center [1095, 356] width 139 height 17
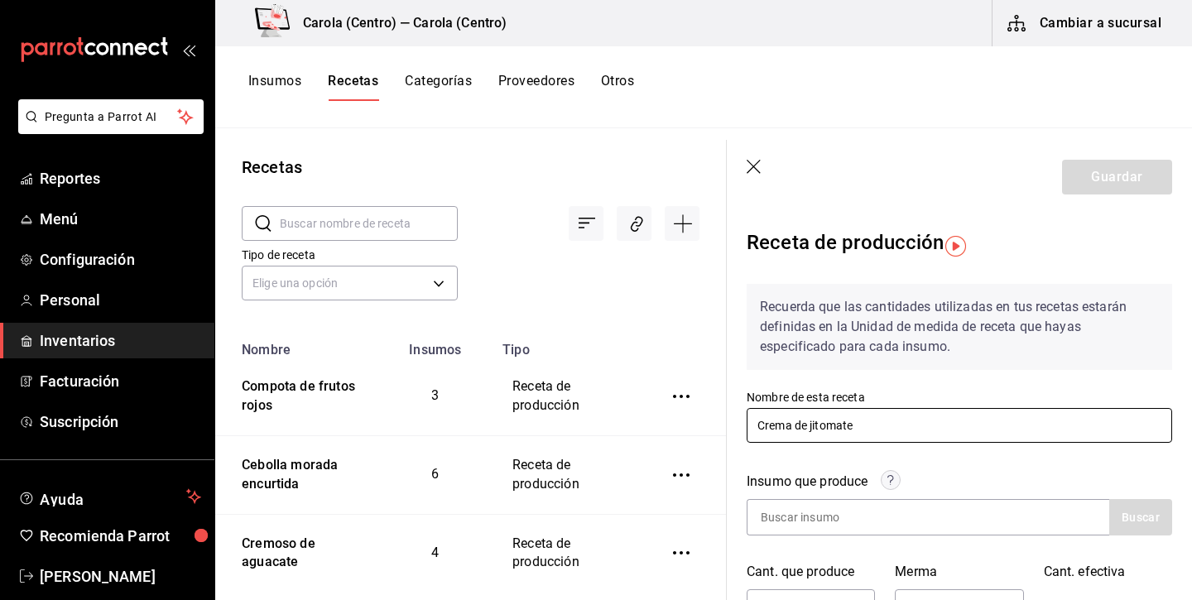
type input "Crema de jitomate"
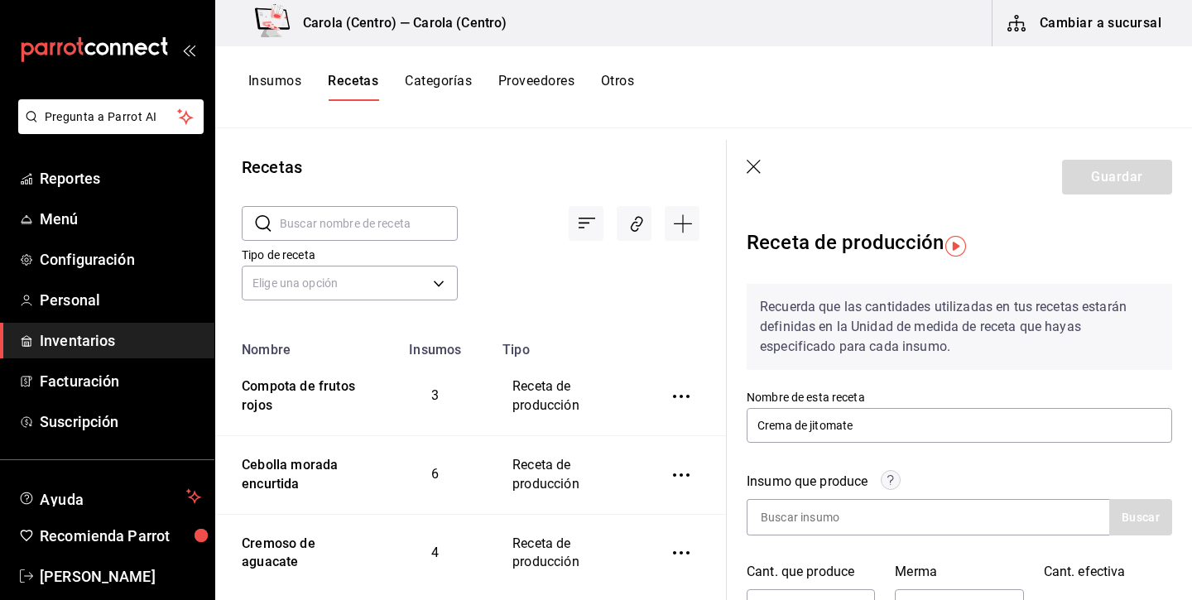
click at [828, 540] on div "Insumo que produce Buscar Cant. que produce UdM ​ Merma % ​ Cant. efectiva 0 UdM" at bounding box center [948, 539] width 445 height 175
click at [828, 526] on input at bounding box center [829, 517] width 165 height 35
type input "Crema de jitomate"
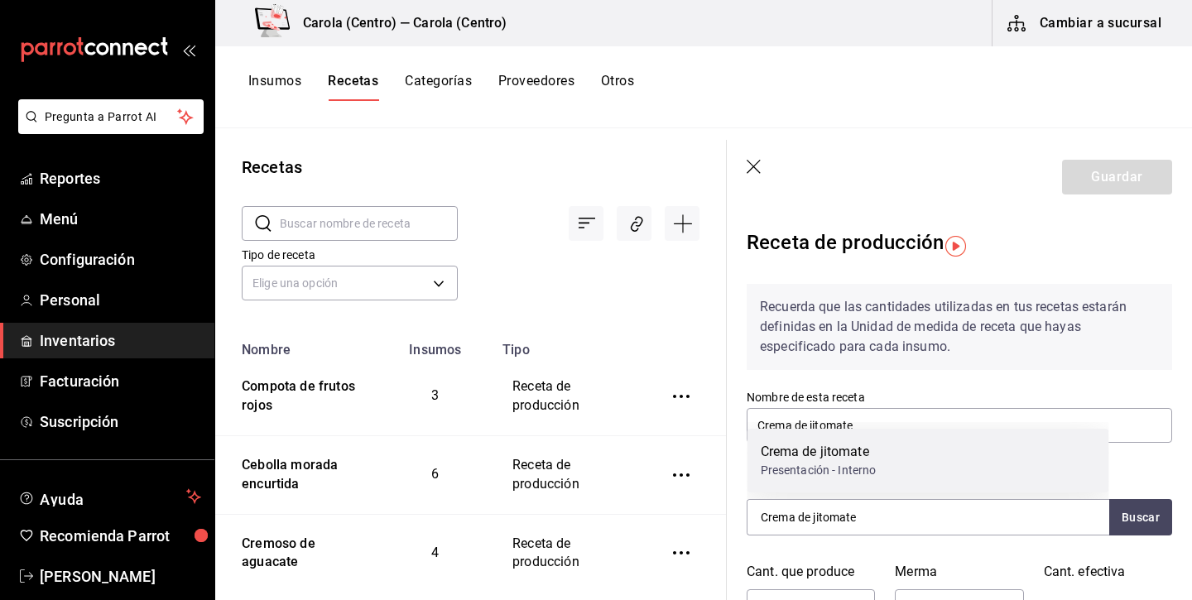
click at [840, 461] on div "Crema de jitomate" at bounding box center [818, 452] width 116 height 20
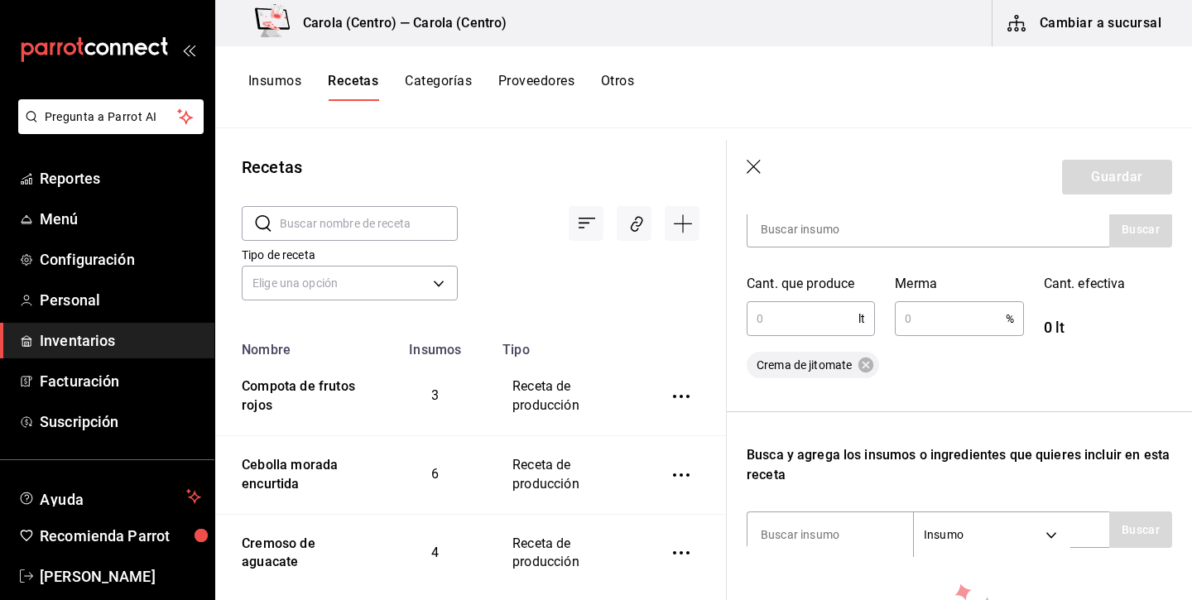
scroll to position [253, 0]
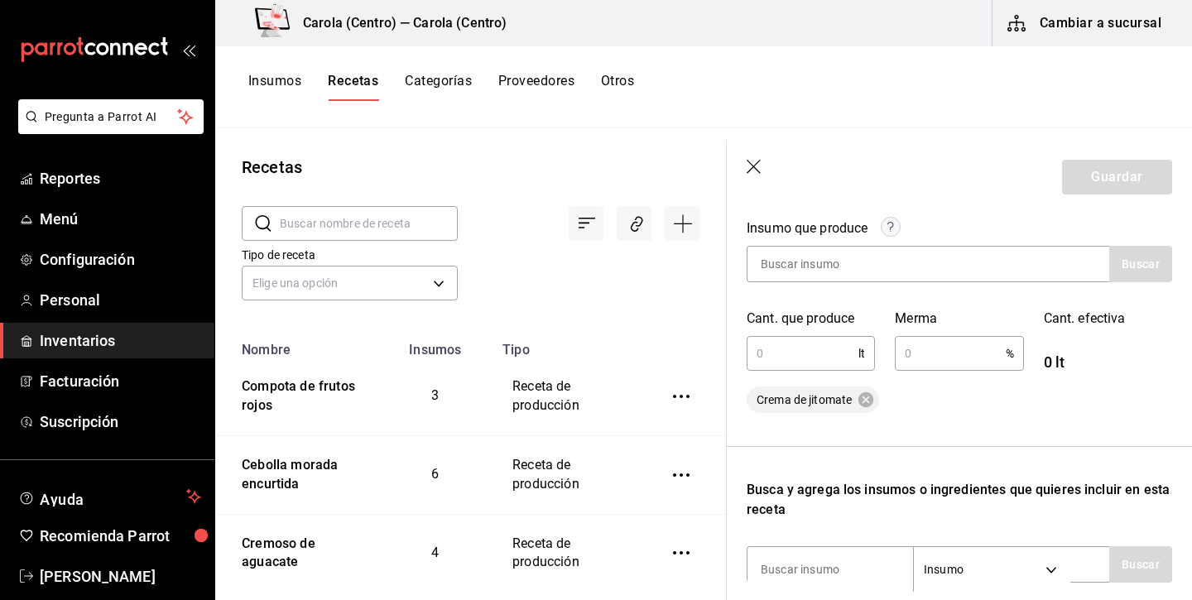
click at [803, 354] on input "text" at bounding box center [802, 353] width 112 height 33
type input "1.931"
click at [952, 354] on input "text" at bounding box center [949, 353] width 110 height 33
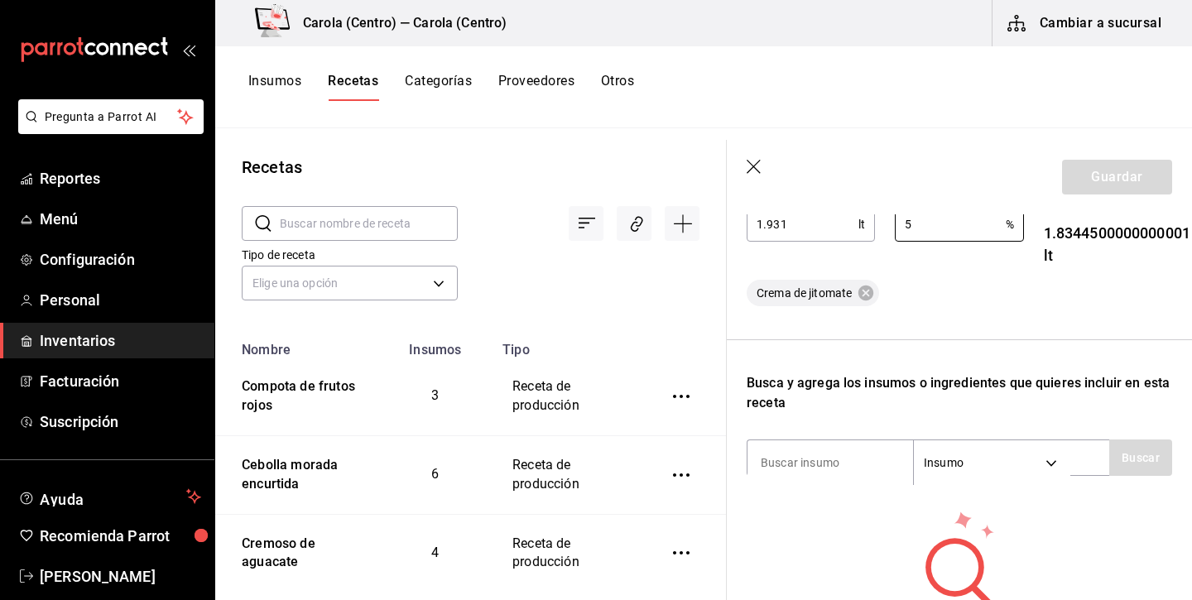
scroll to position [500, 0]
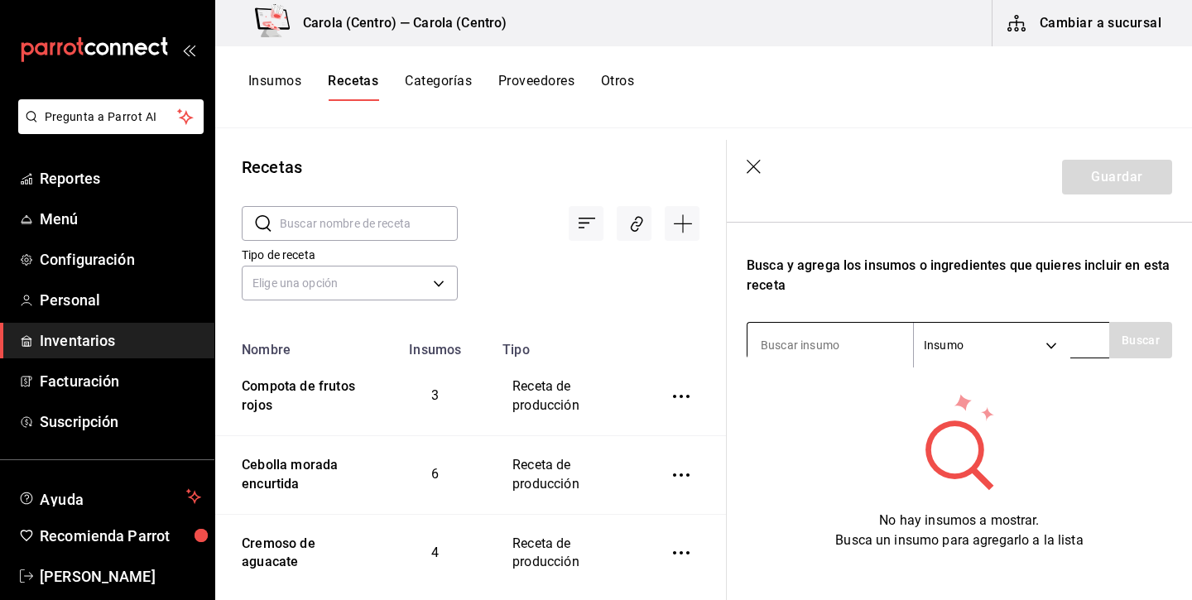
type input "5"
type input "jitomate"
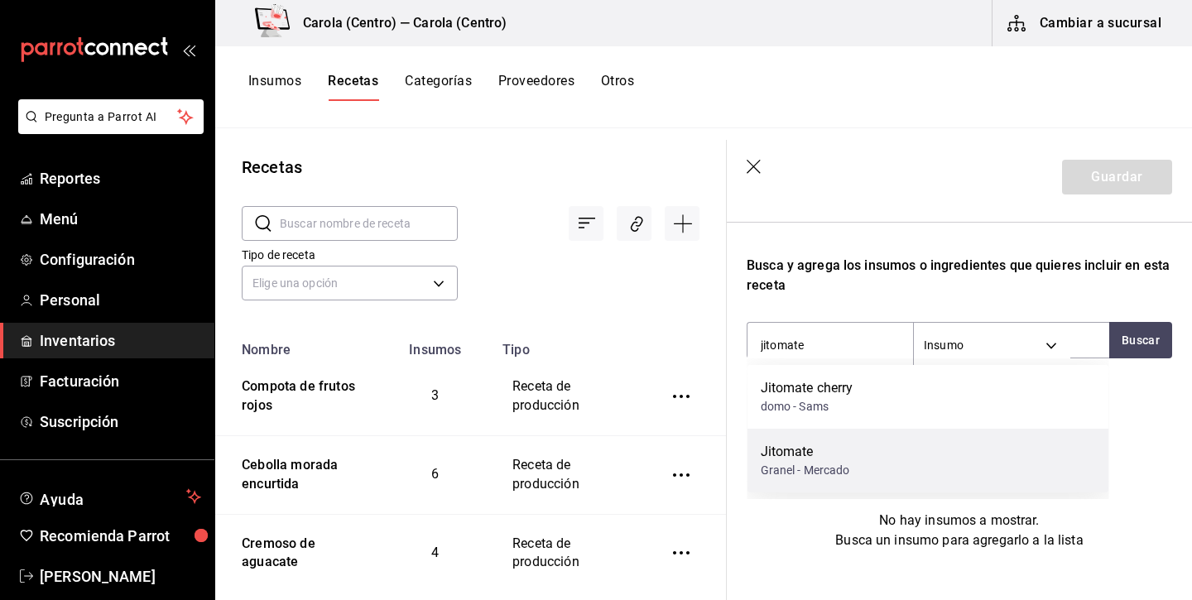
click at [853, 449] on div "Jitomate Granel - Mercado" at bounding box center [928, 461] width 362 height 64
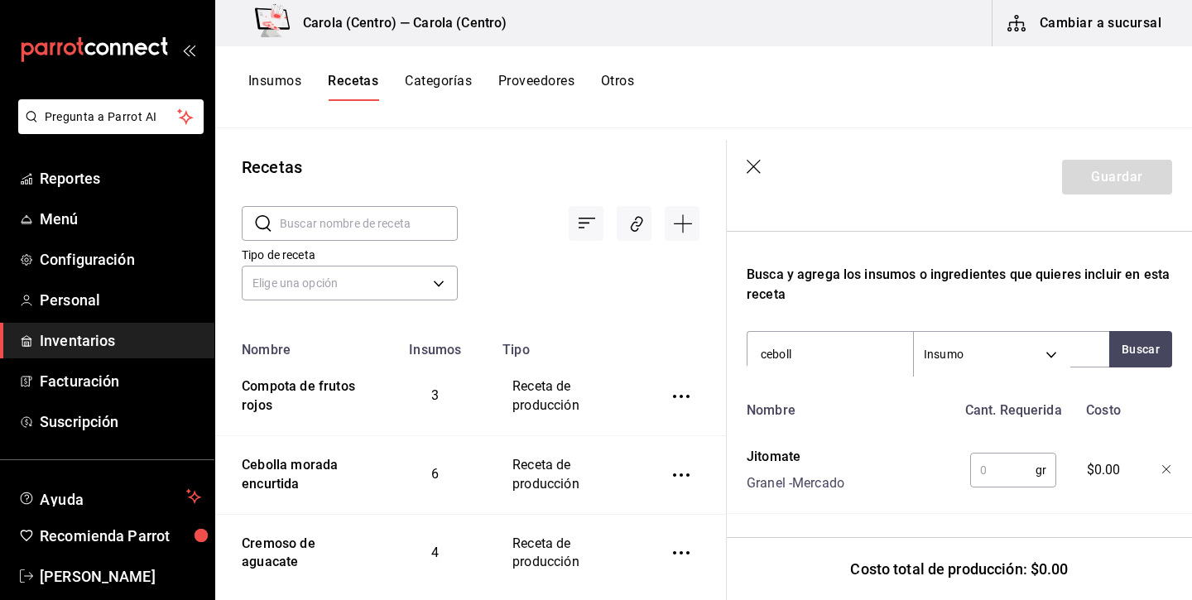
type input "cebolla"
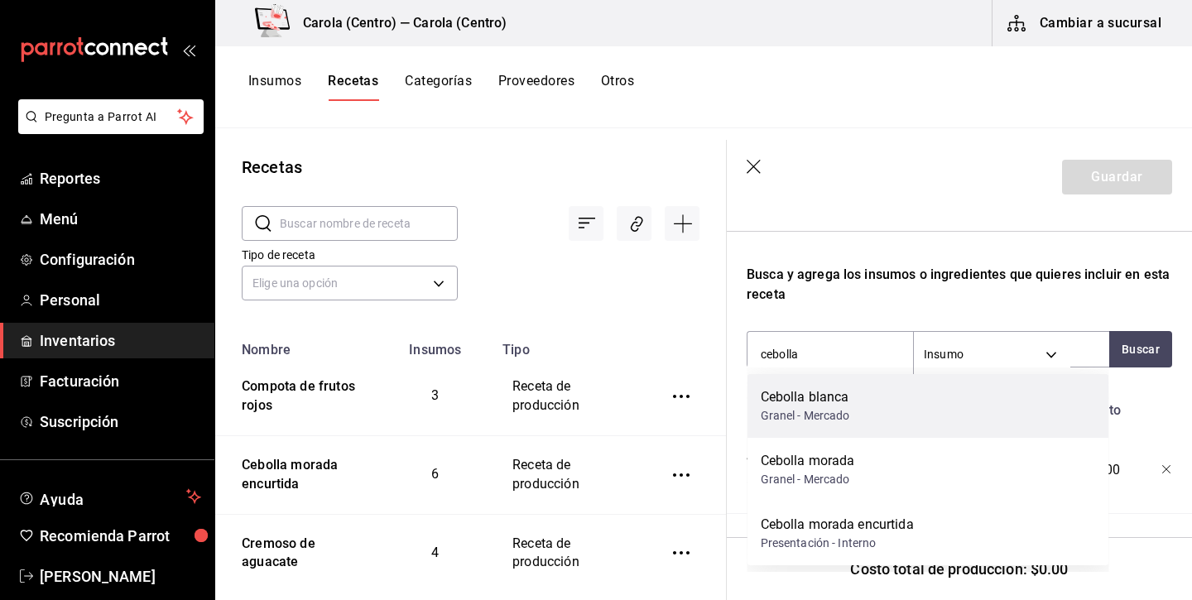
click at [813, 394] on div "Cebolla blanca" at bounding box center [804, 397] width 89 height 20
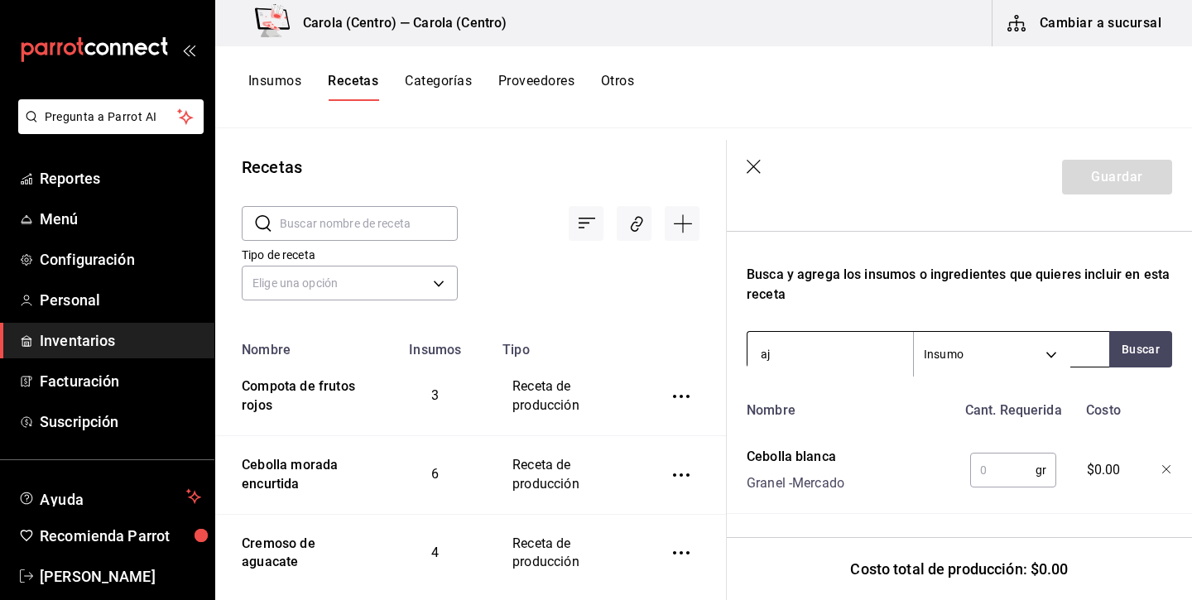
type input "ajo"
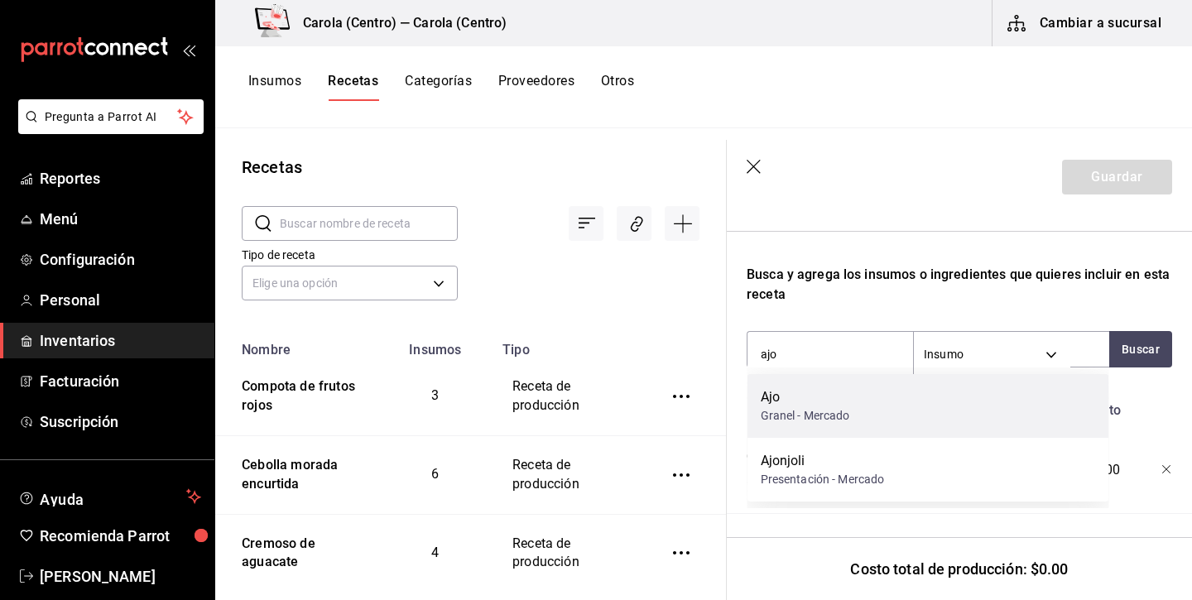
click at [796, 417] on div "Granel - Mercado" at bounding box center [804, 415] width 89 height 17
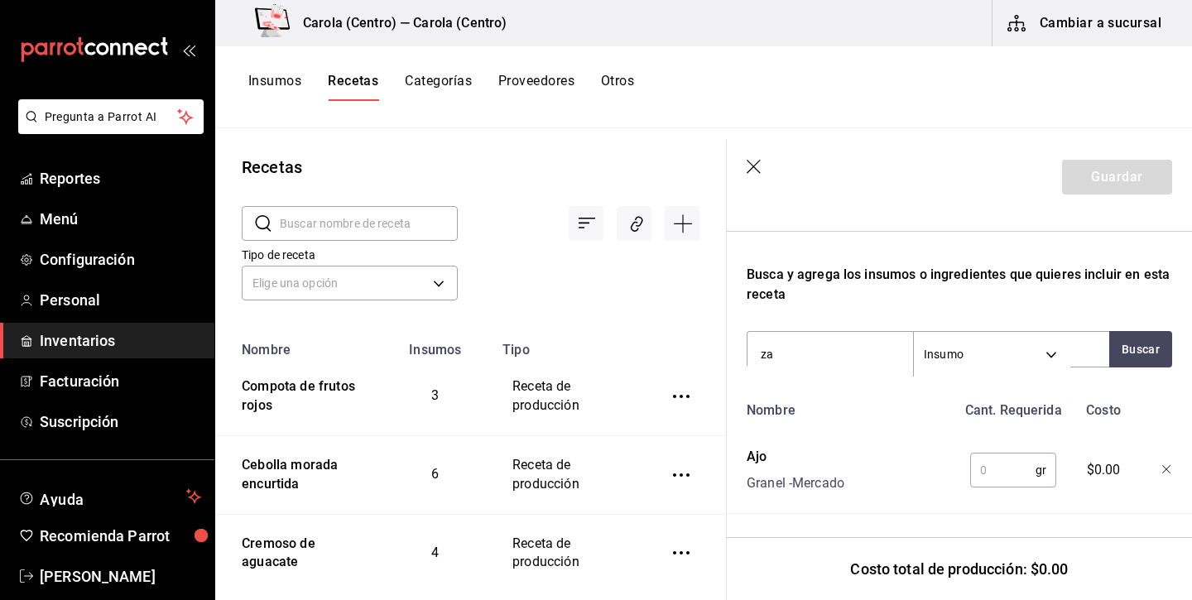
type input "z"
click at [1134, 360] on button "Buscar" at bounding box center [1140, 349] width 63 height 36
click at [805, 341] on input "sazonador" at bounding box center [829, 354] width 165 height 35
click at [767, 357] on input "italiano" at bounding box center [829, 354] width 165 height 35
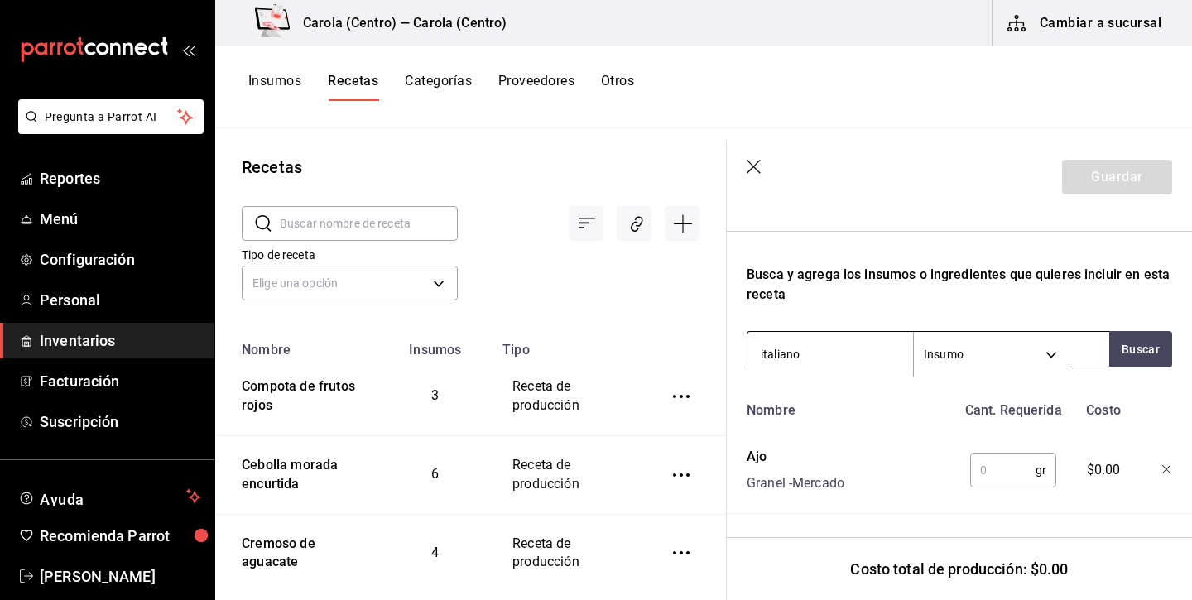
click at [767, 357] on input "italiano" at bounding box center [829, 354] width 165 height 35
type input "hierbas"
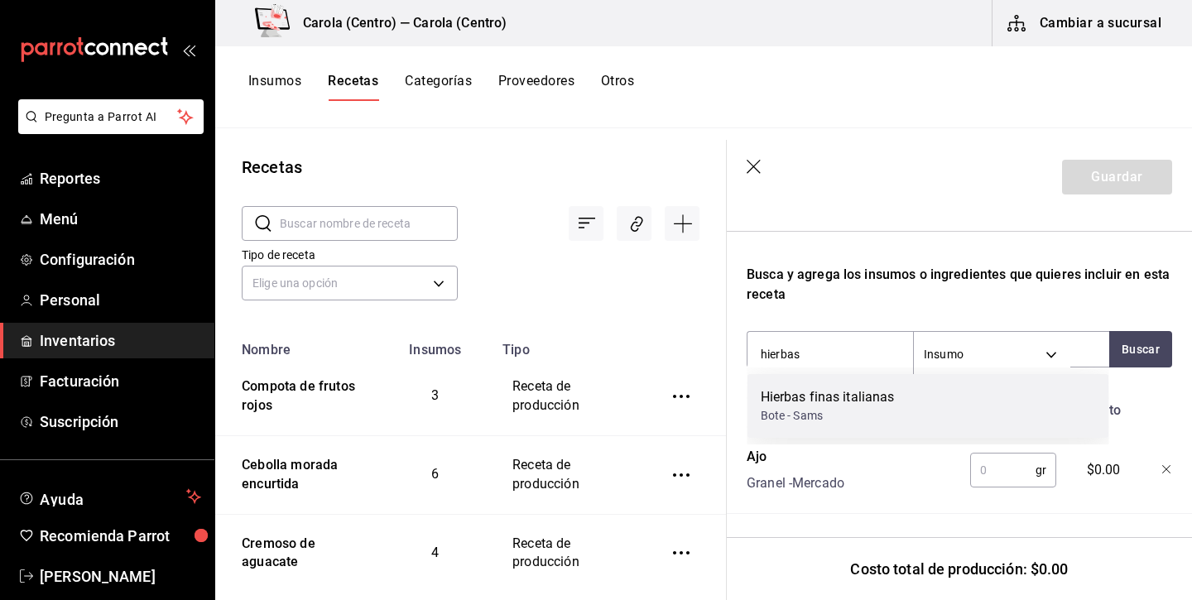
click at [779, 405] on div "Hierbas finas italianas" at bounding box center [827, 397] width 134 height 20
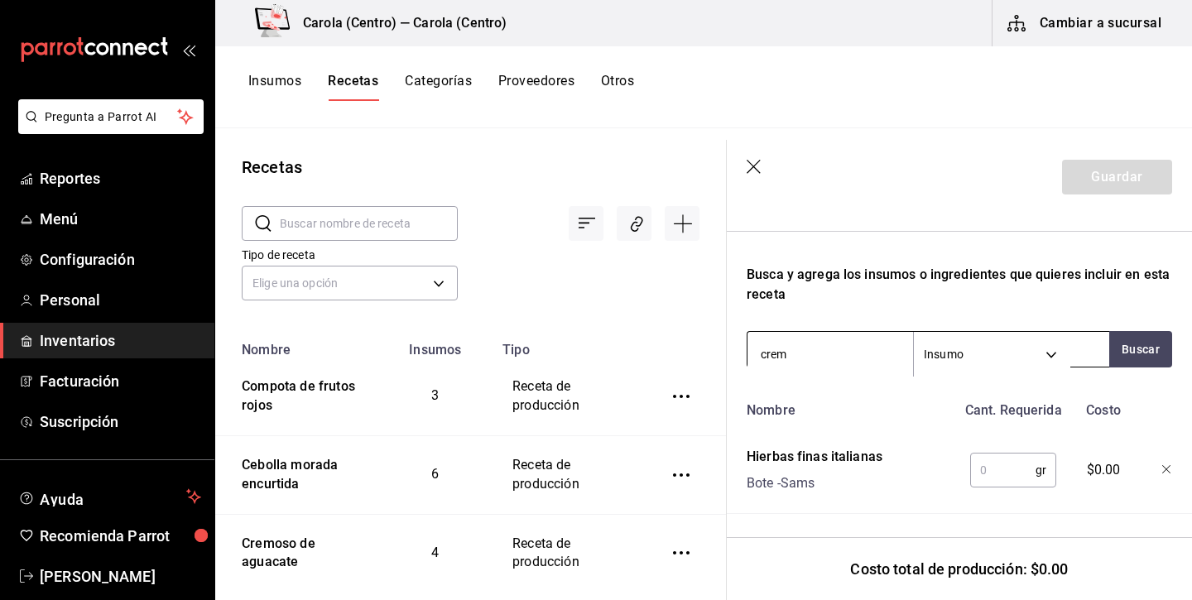
type input "crema"
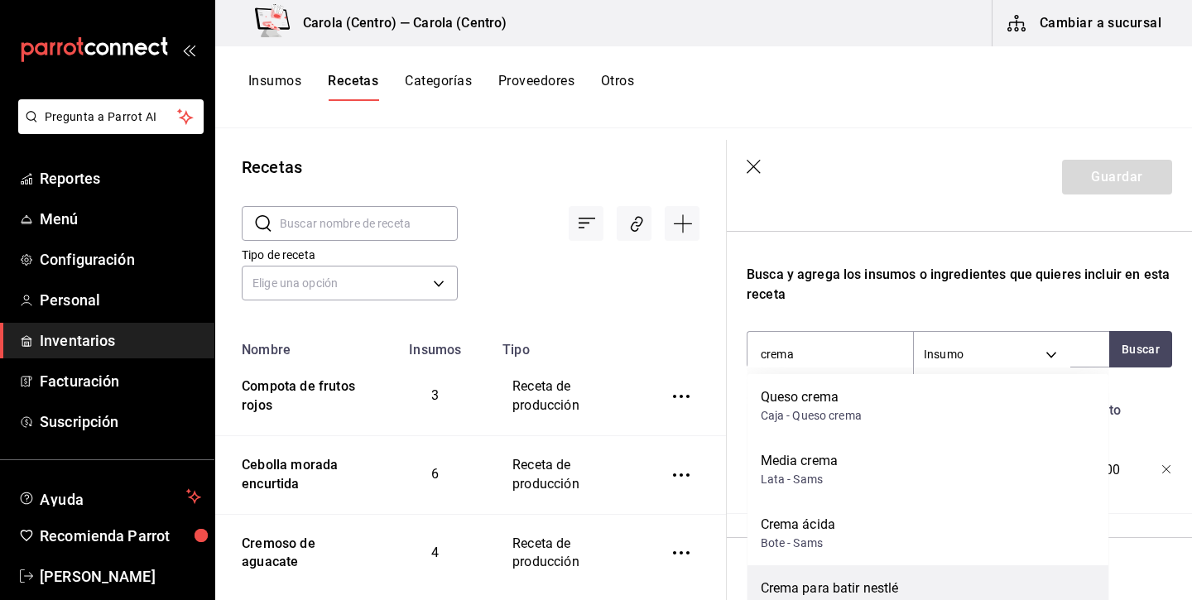
click at [827, 581] on div "Crema para batir nestlé" at bounding box center [829, 588] width 138 height 20
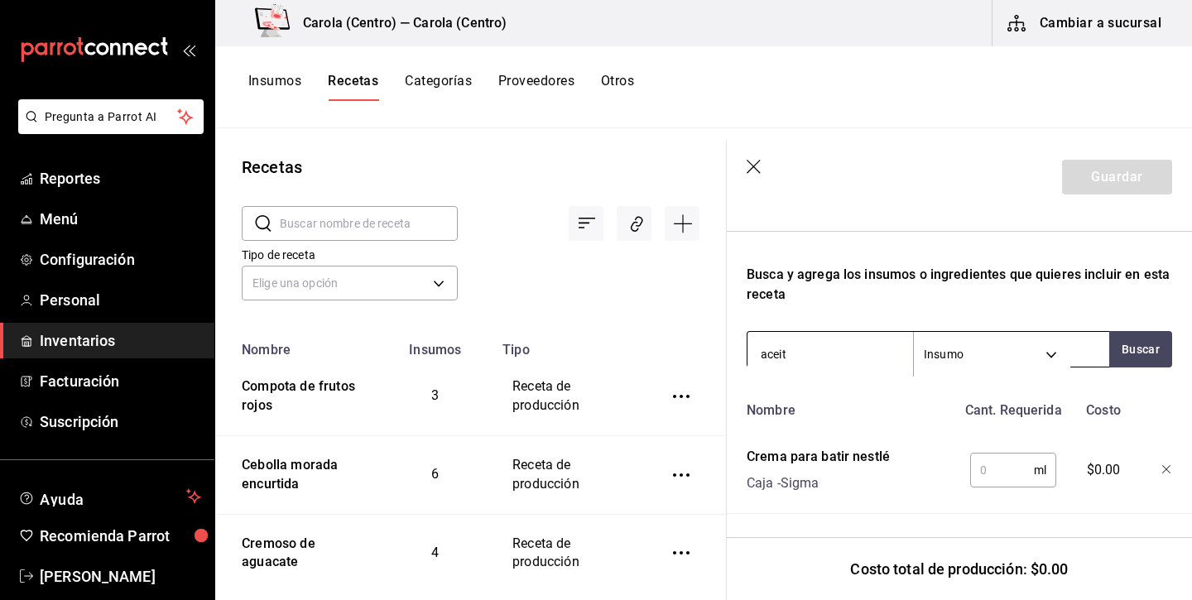
type input "aceite"
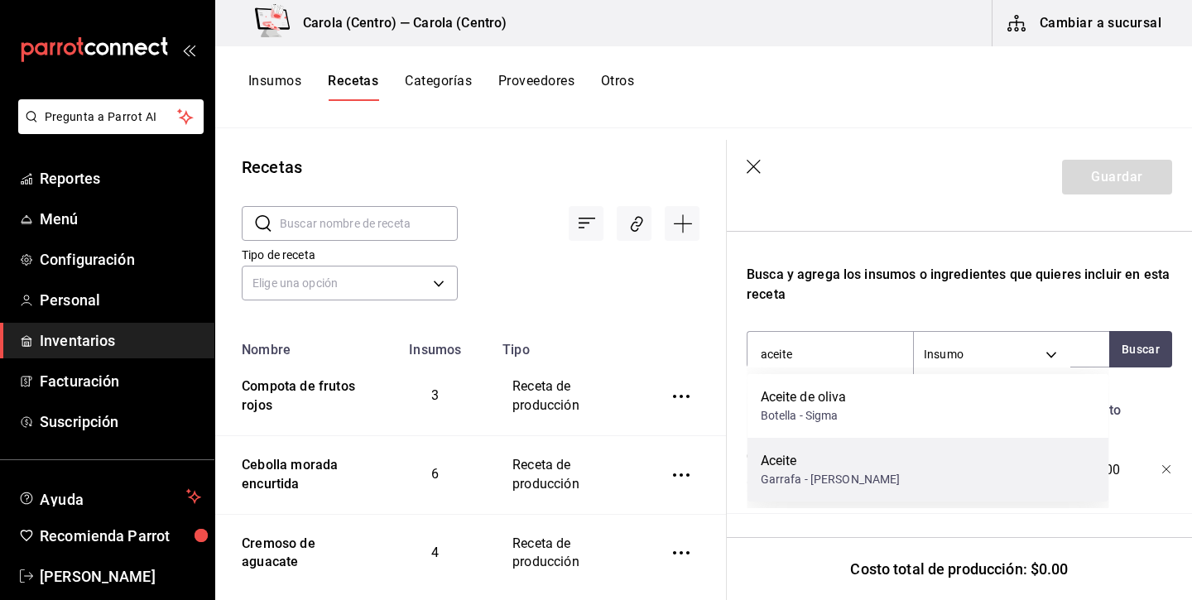
click at [808, 489] on div "Aceite Garrafa - Alvaz" at bounding box center [928, 470] width 362 height 64
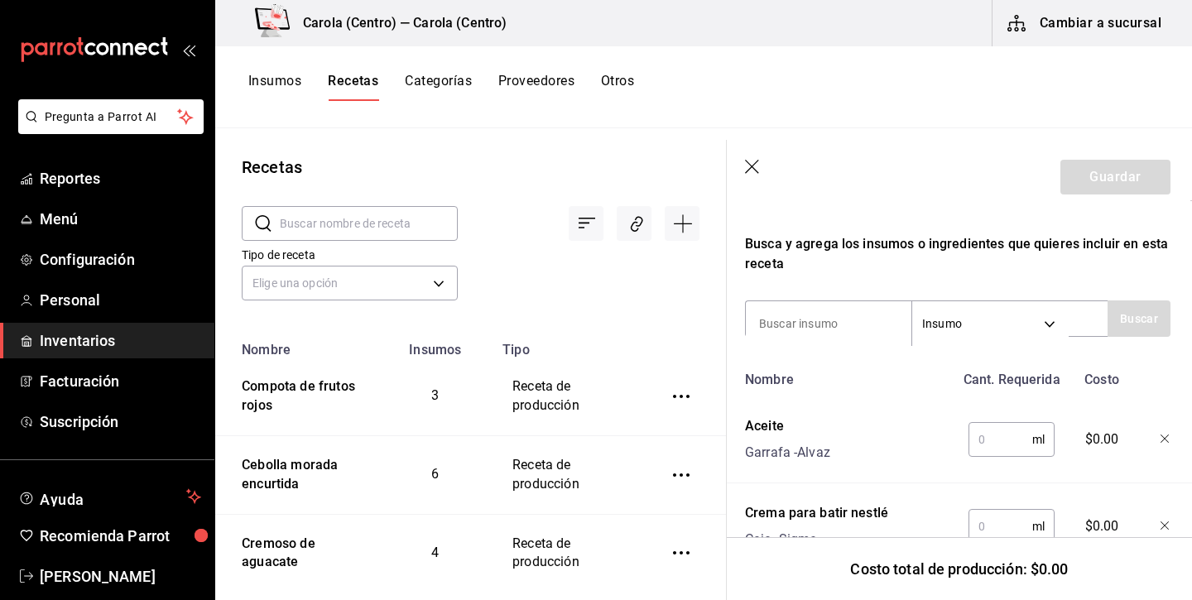
scroll to position [524, 2]
click at [1007, 432] on input "text" at bounding box center [1000, 436] width 64 height 33
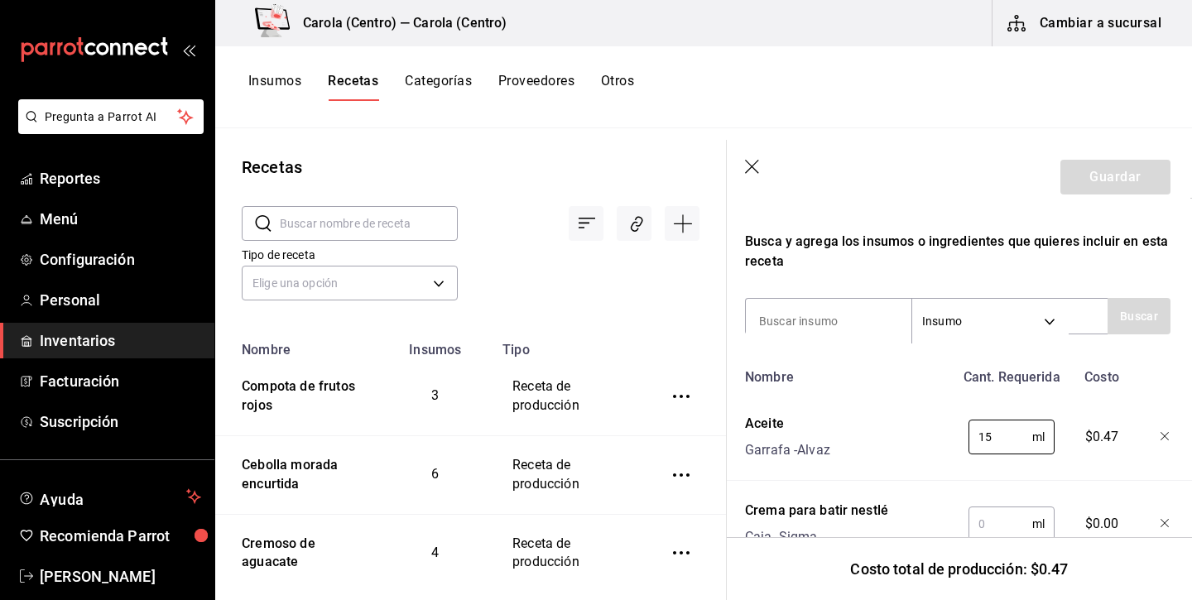
type input "15"
click at [999, 530] on input "text" at bounding box center [1000, 523] width 64 height 33
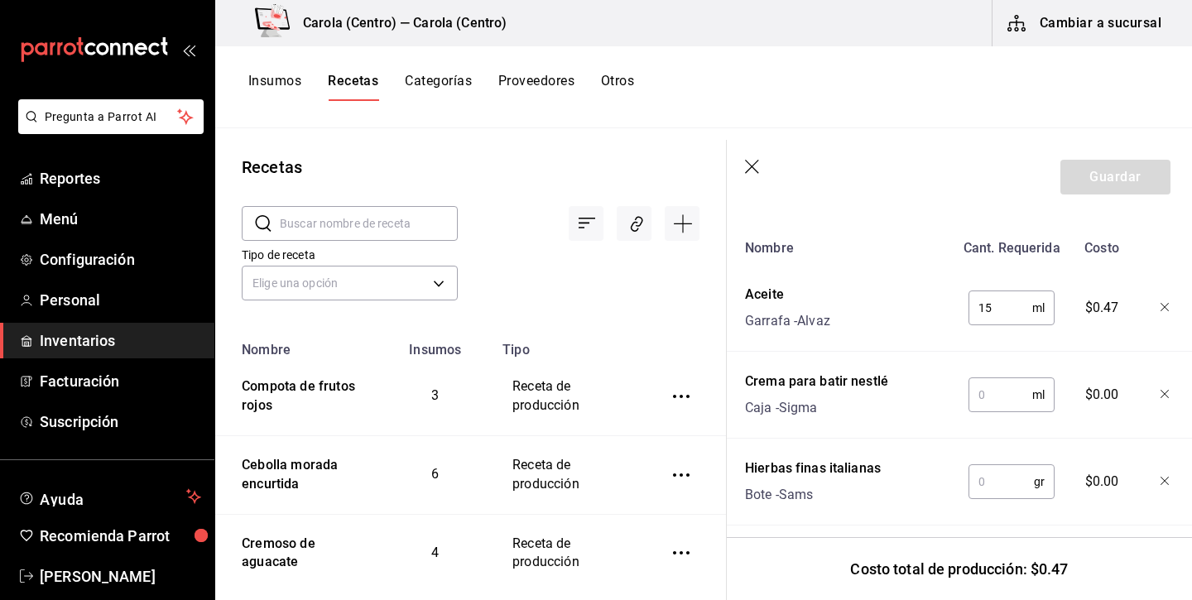
scroll to position [655, 2]
type input "100"
click at [1009, 477] on input "text" at bounding box center [1000, 479] width 65 height 33
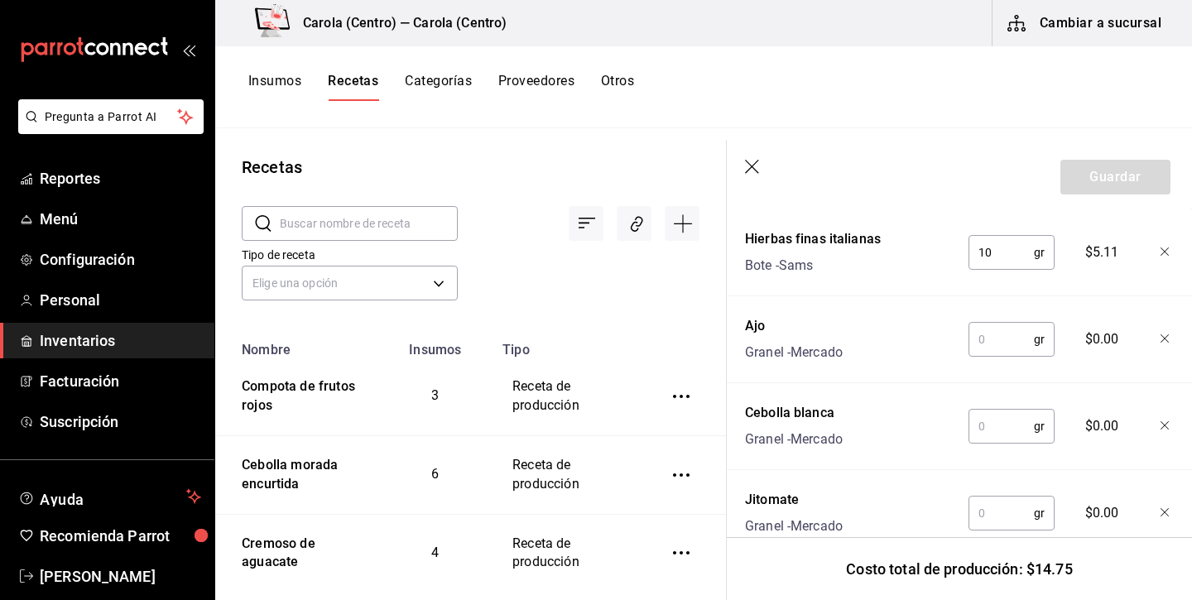
scroll to position [913, 2]
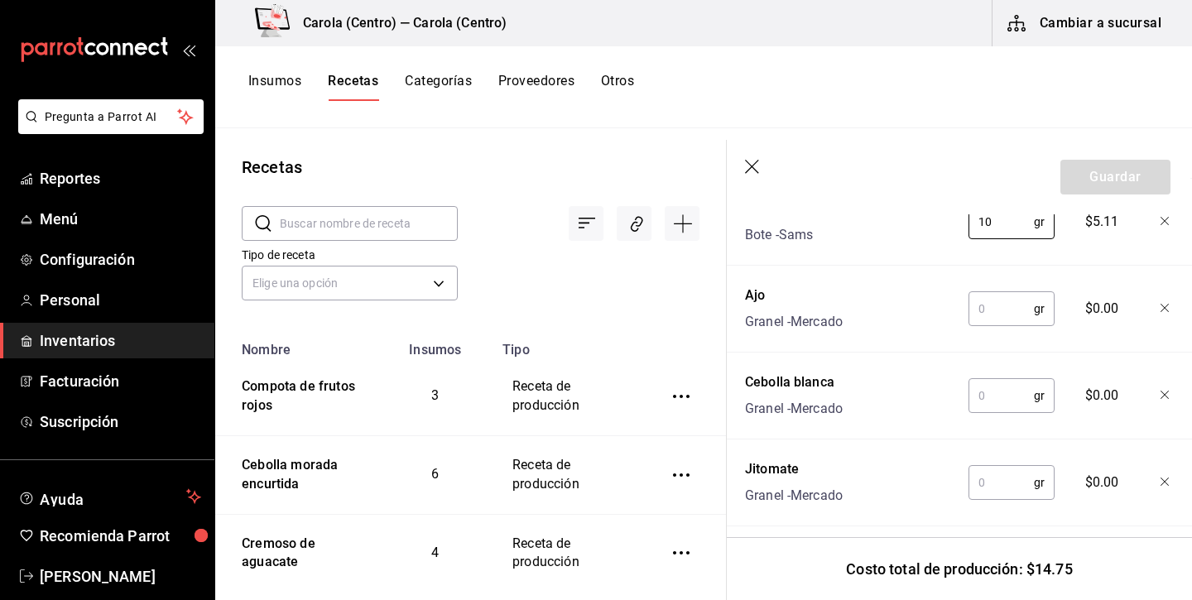
type input "10"
click at [997, 488] on input "text" at bounding box center [1000, 482] width 65 height 33
type input "1,500"
click at [999, 405] on input "text" at bounding box center [1000, 395] width 65 height 33
type input "300"
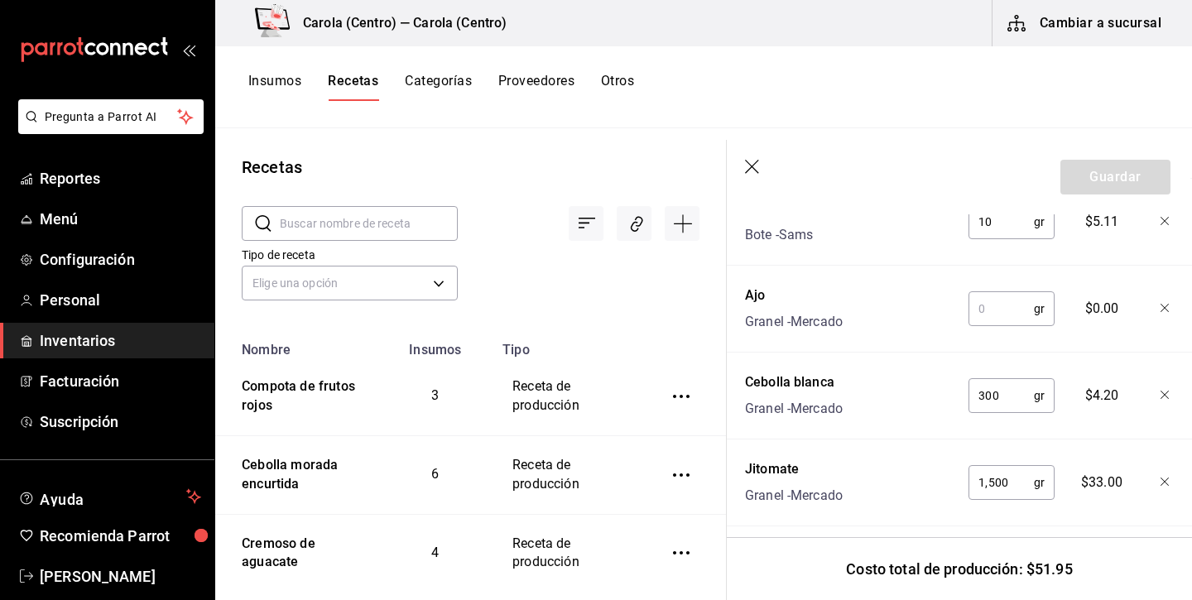
click at [1013, 313] on input "text" at bounding box center [1000, 308] width 65 height 33
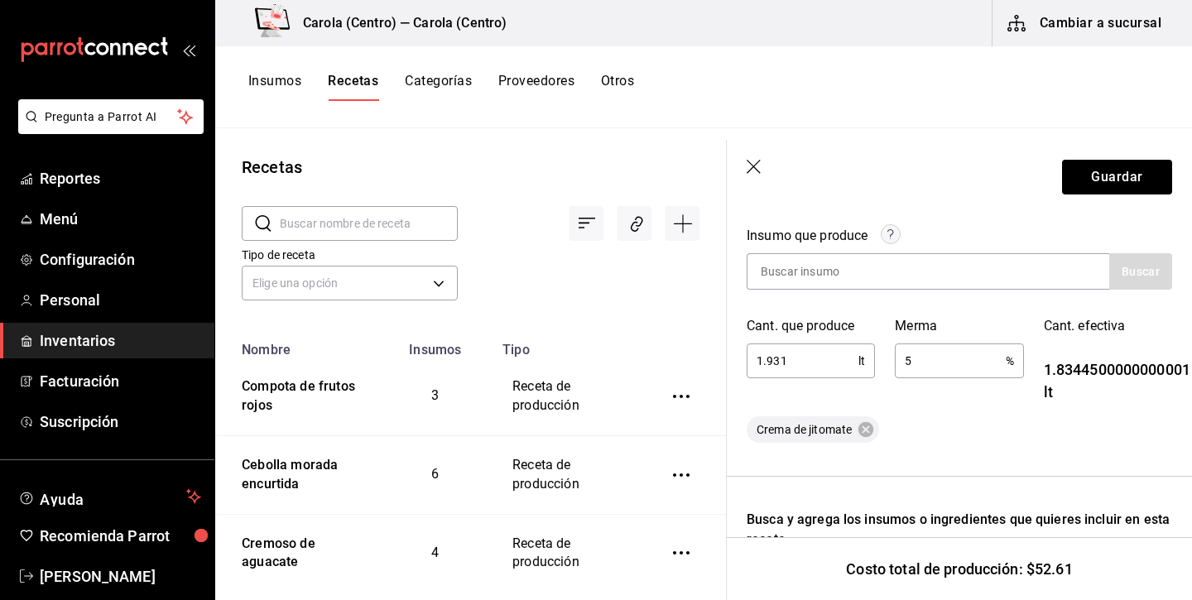
scroll to position [251, 0]
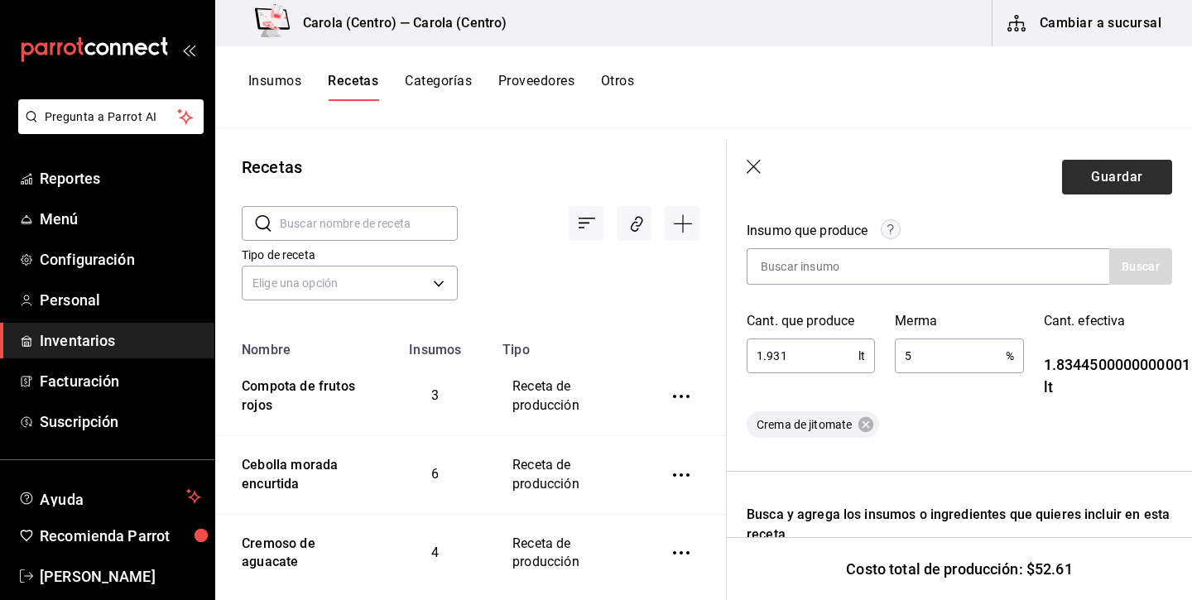
type input "6"
click at [1115, 173] on button "Guardar" at bounding box center [1117, 177] width 110 height 35
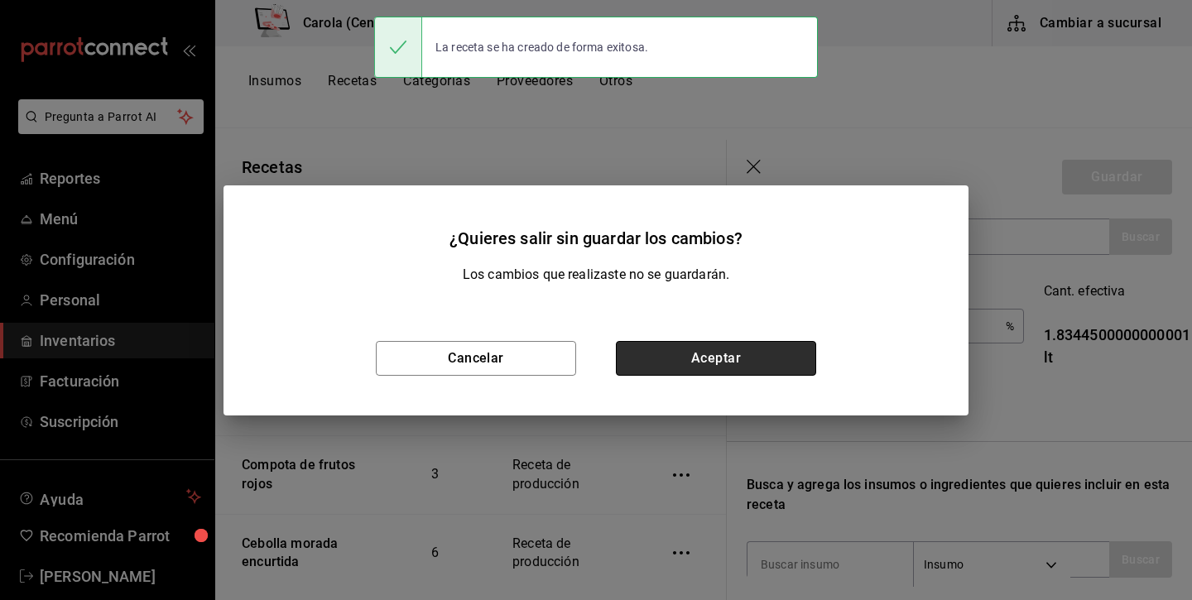
click at [671, 345] on button "Aceptar" at bounding box center [716, 358] width 200 height 35
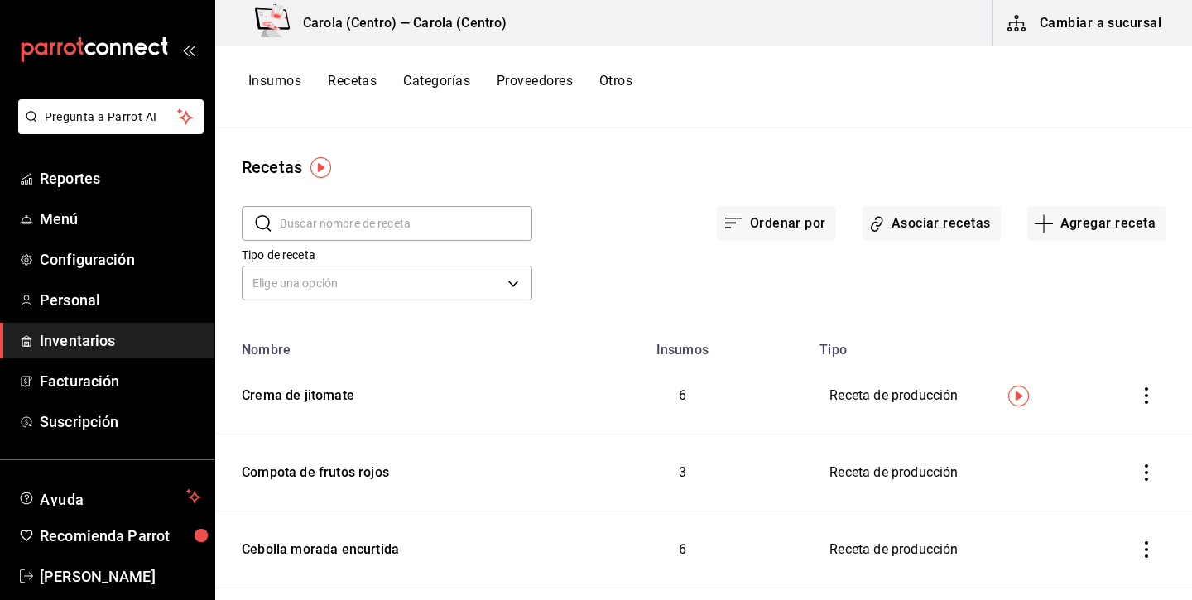
click at [276, 84] on button "Insumos" at bounding box center [274, 87] width 53 height 28
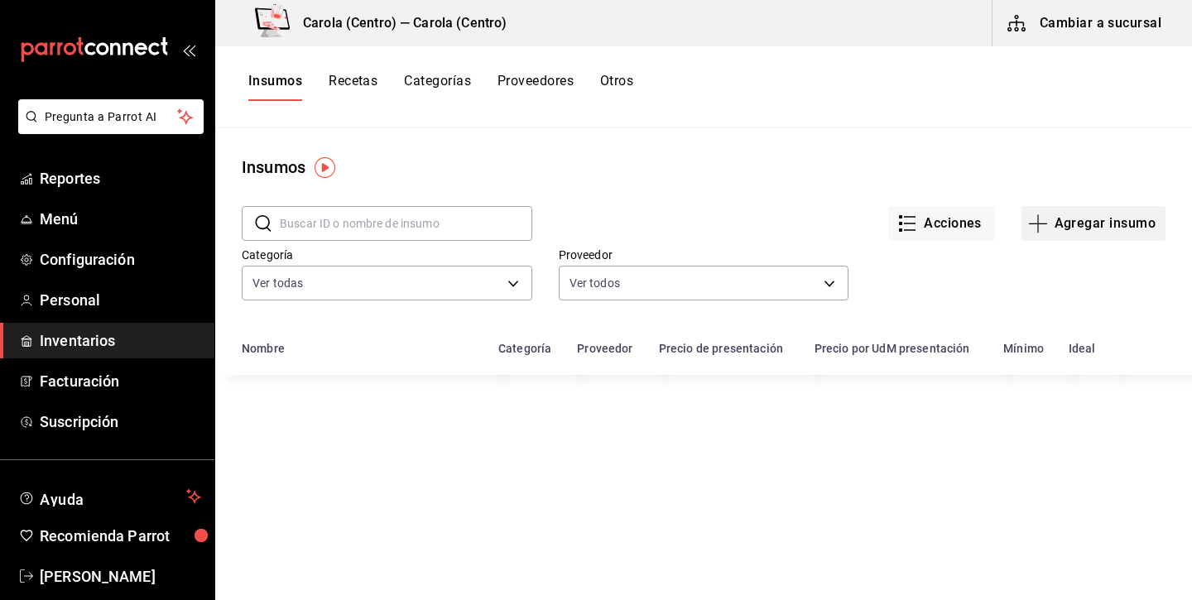
click at [1088, 224] on button "Agregar insumo" at bounding box center [1093, 223] width 144 height 35
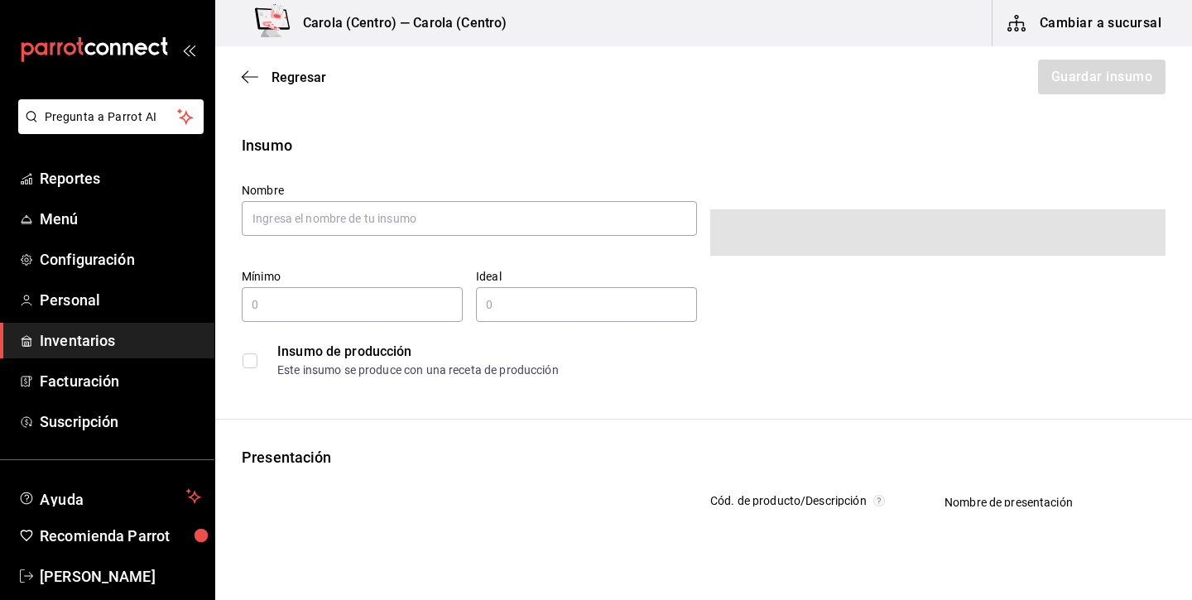
type input "$0.00"
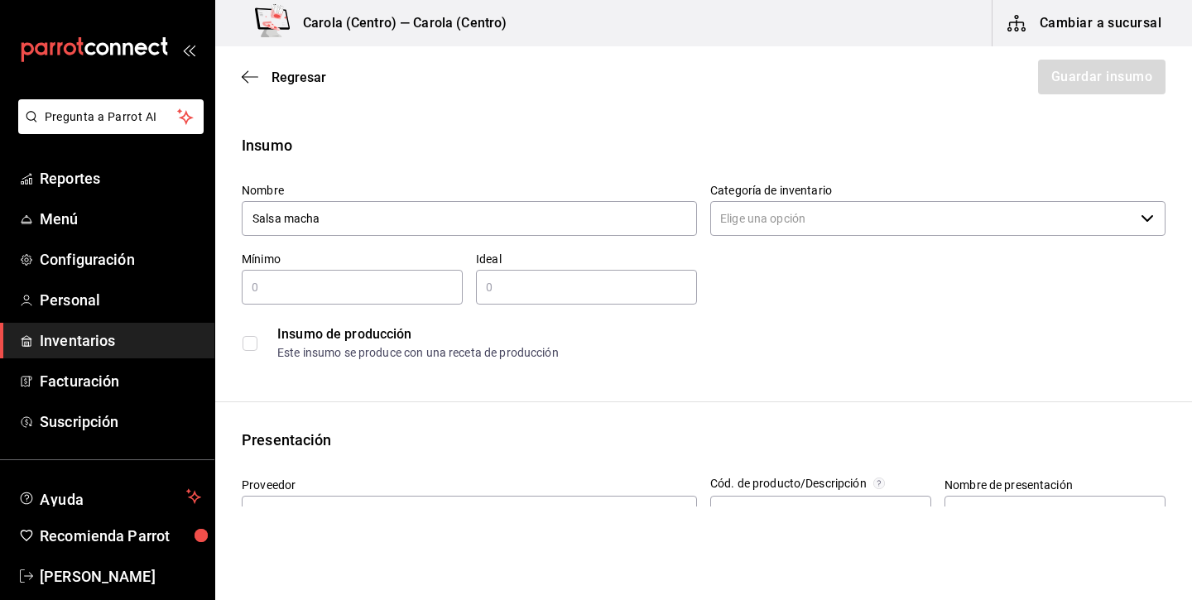
type input "Salsa macha"
click at [860, 214] on input "Categoría de inventario" at bounding box center [922, 218] width 424 height 35
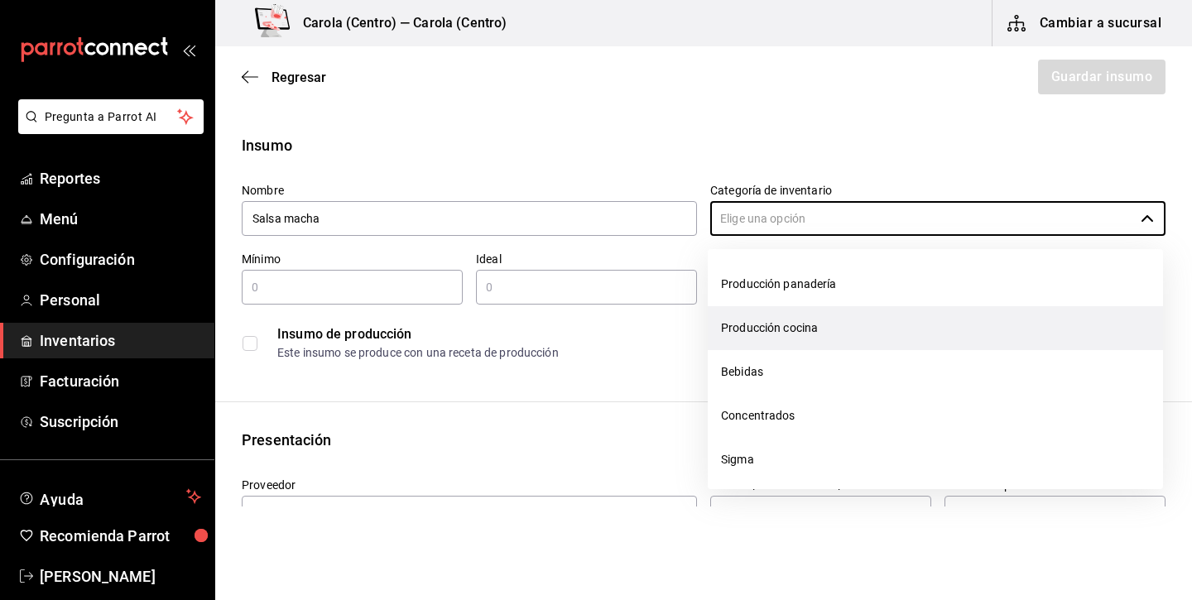
click at [813, 328] on li "Producción cocina" at bounding box center [934, 328] width 455 height 44
type input "Producción cocina"
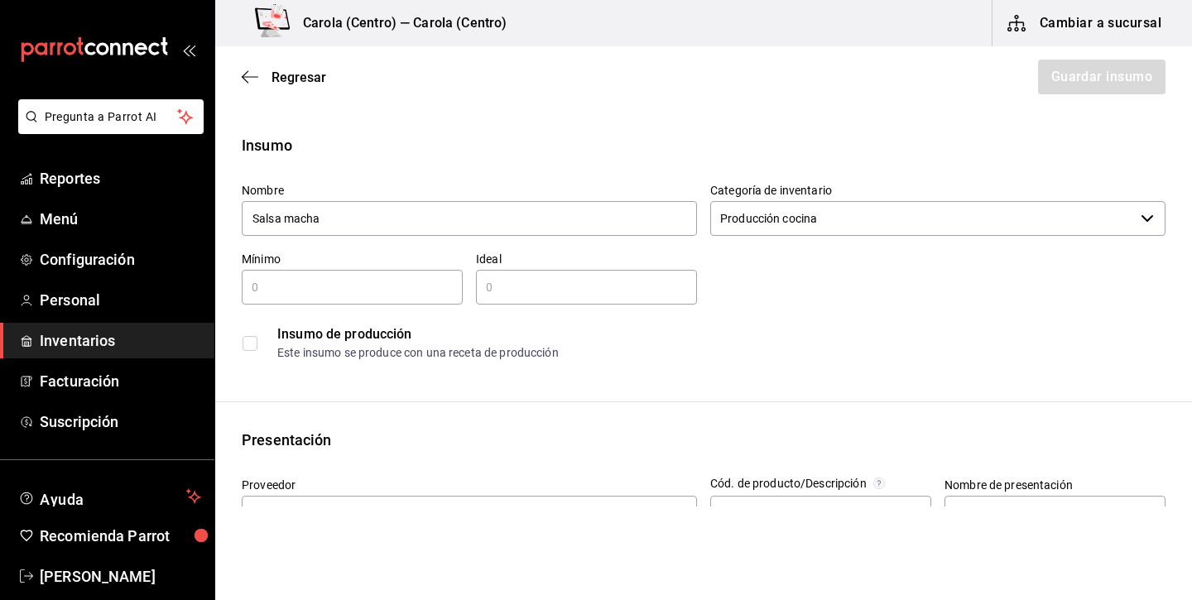
click at [409, 281] on input "text" at bounding box center [352, 287] width 221 height 20
type input "1"
click at [554, 301] on div "​" at bounding box center [586, 287] width 221 height 35
type input "2"
click at [256, 340] on input "checkbox" at bounding box center [249, 343] width 15 height 15
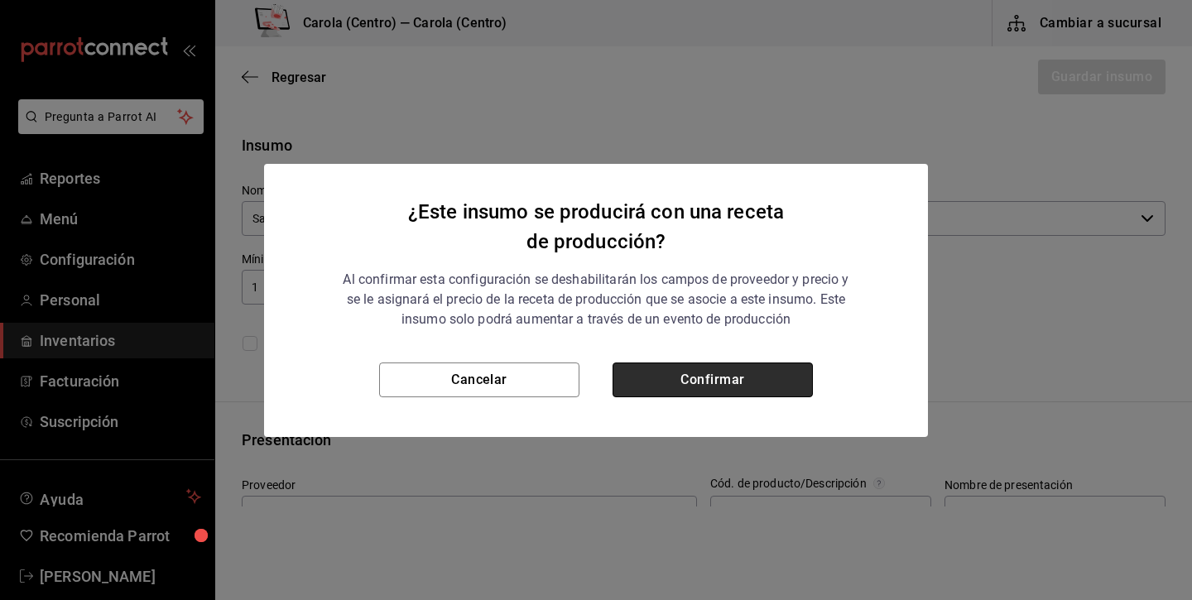
click at [656, 377] on button "Confirmar" at bounding box center [712, 379] width 200 height 35
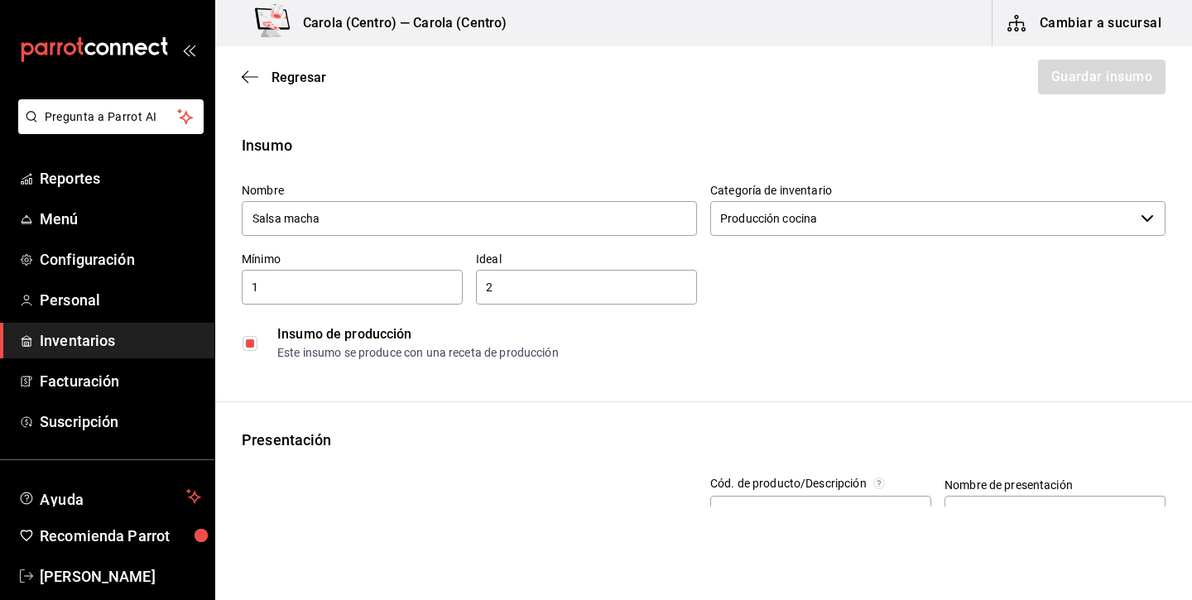
checkbox input "true"
type input "$0.00"
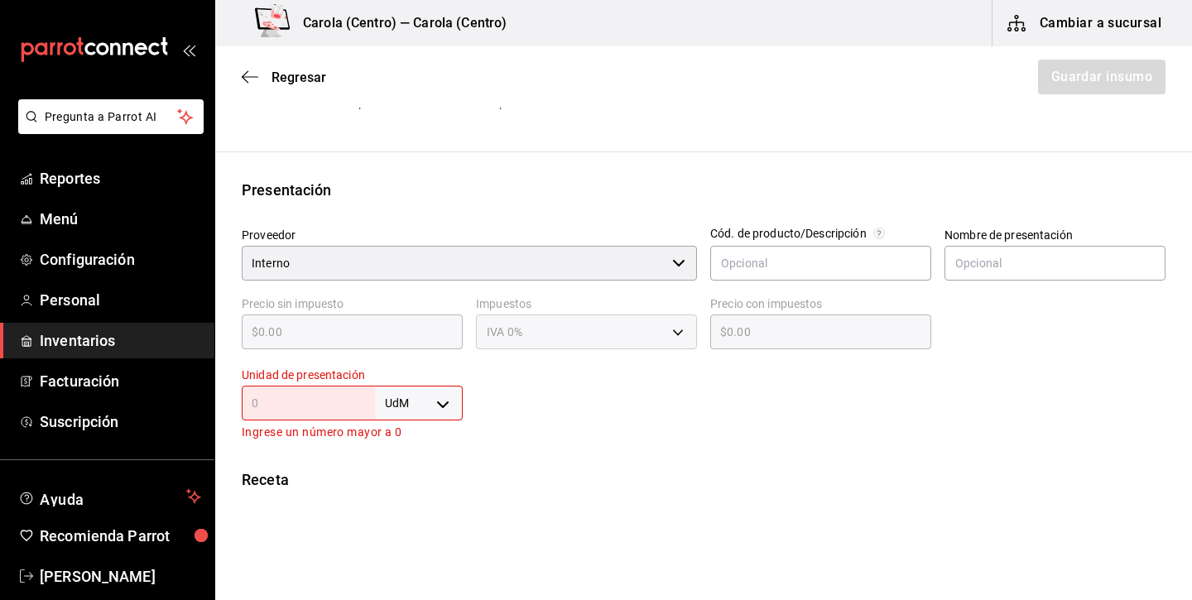
scroll to position [253, 0]
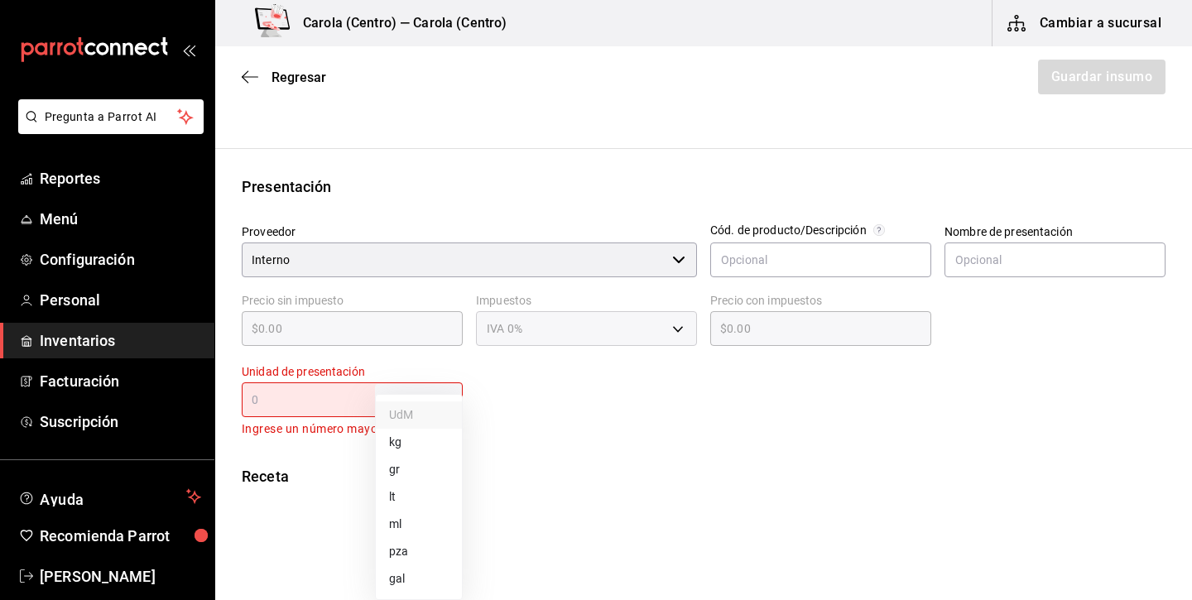
click at [420, 403] on body "Pregunta a Parrot AI Reportes Menú Configuración Personal Inventarios Facturaci…" at bounding box center [596, 253] width 1192 height 506
click at [419, 499] on li "lt" at bounding box center [419, 496] width 86 height 27
type input "LITER"
click at [343, 401] on input "text" at bounding box center [308, 400] width 133 height 20
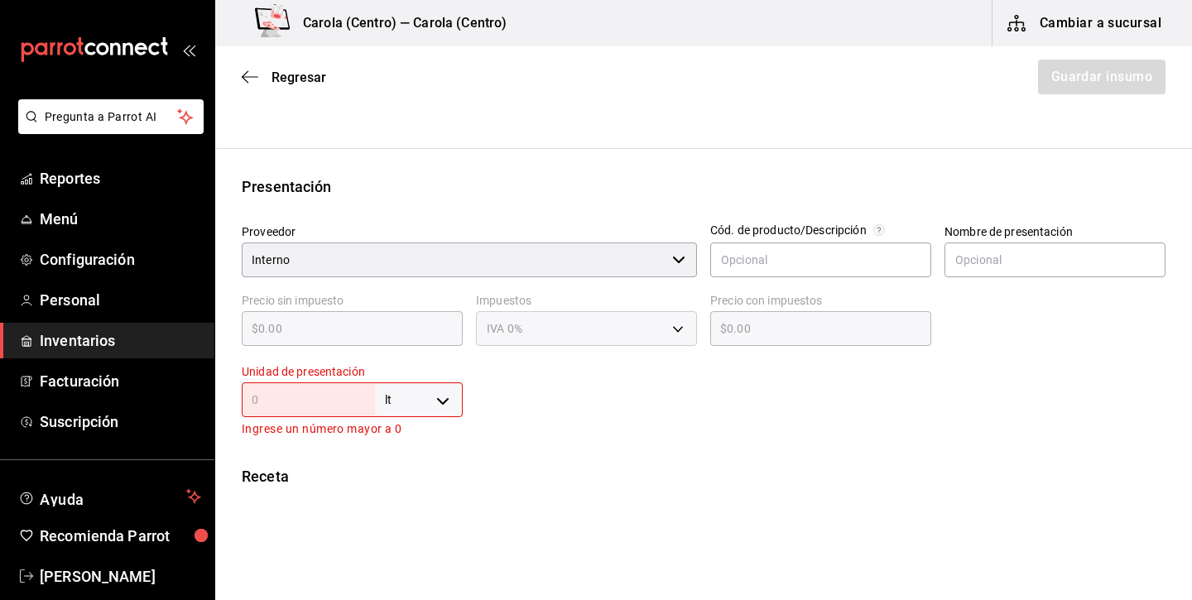
type input "1"
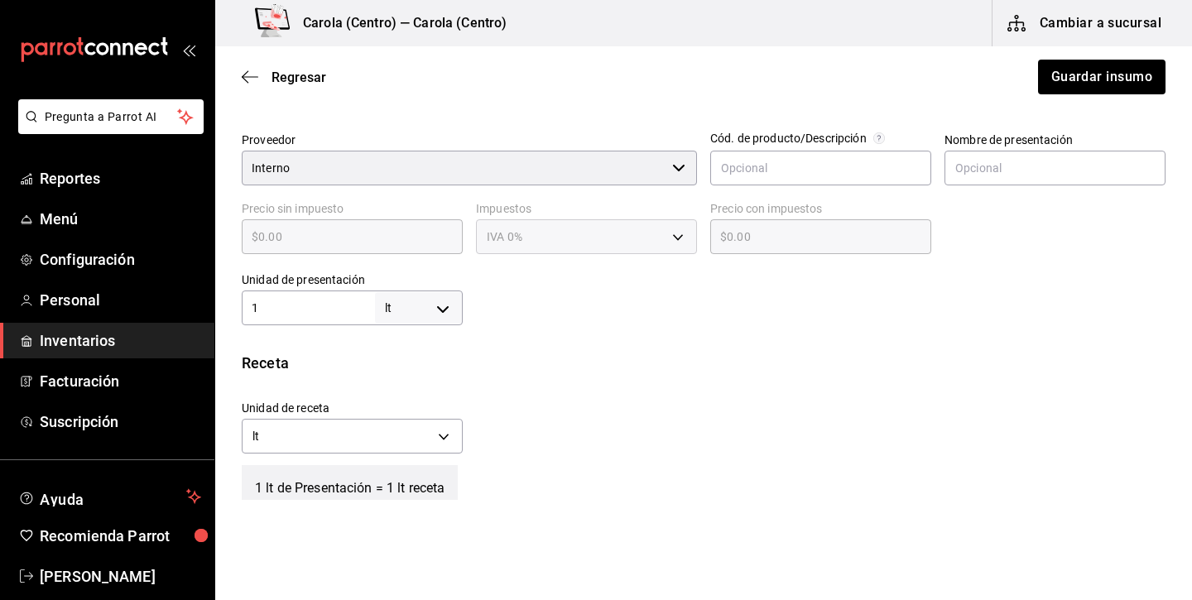
scroll to position [406, 0]
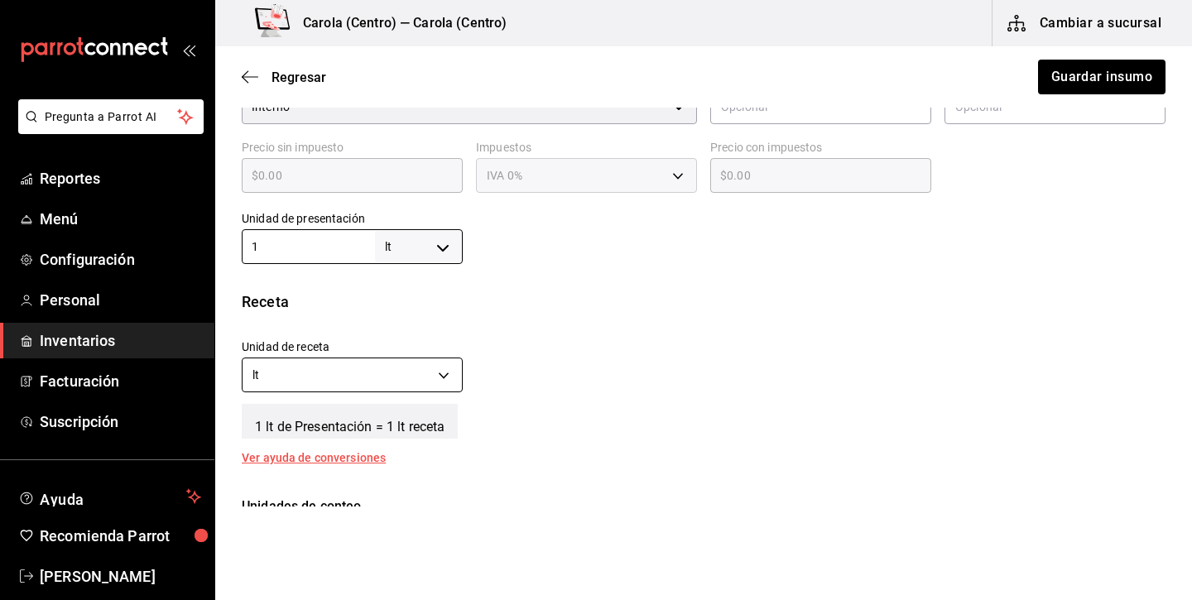
type input "1"
click at [360, 383] on body "Pregunta a Parrot AI Reportes Menú Configuración Personal Inventarios Facturaci…" at bounding box center [596, 253] width 1192 height 506
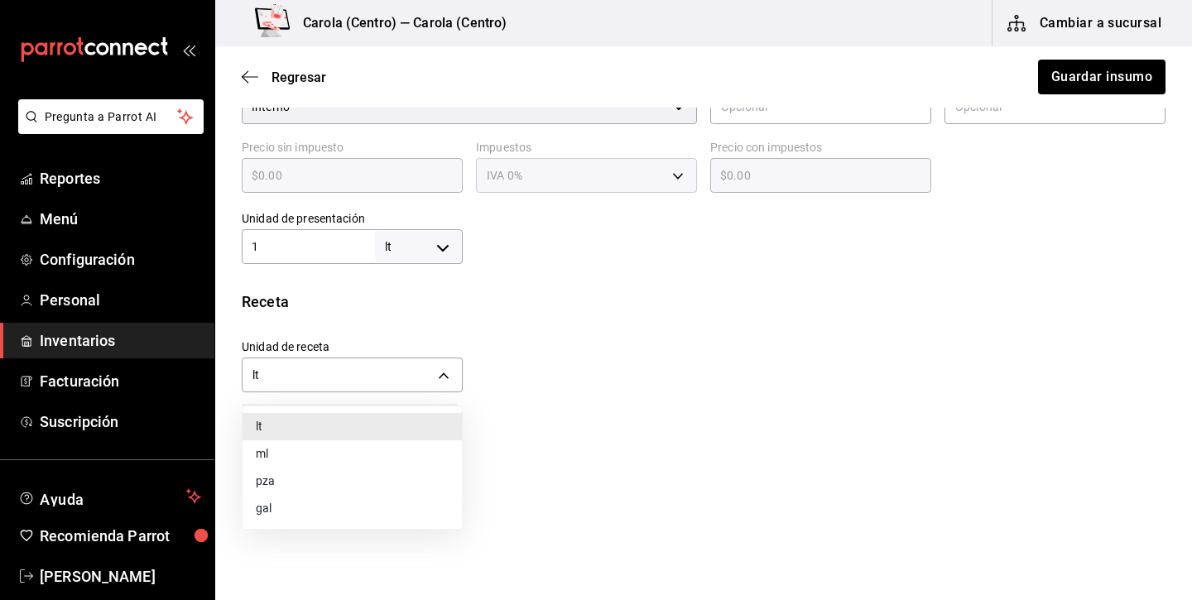
click at [350, 446] on li "ml" at bounding box center [351, 453] width 219 height 27
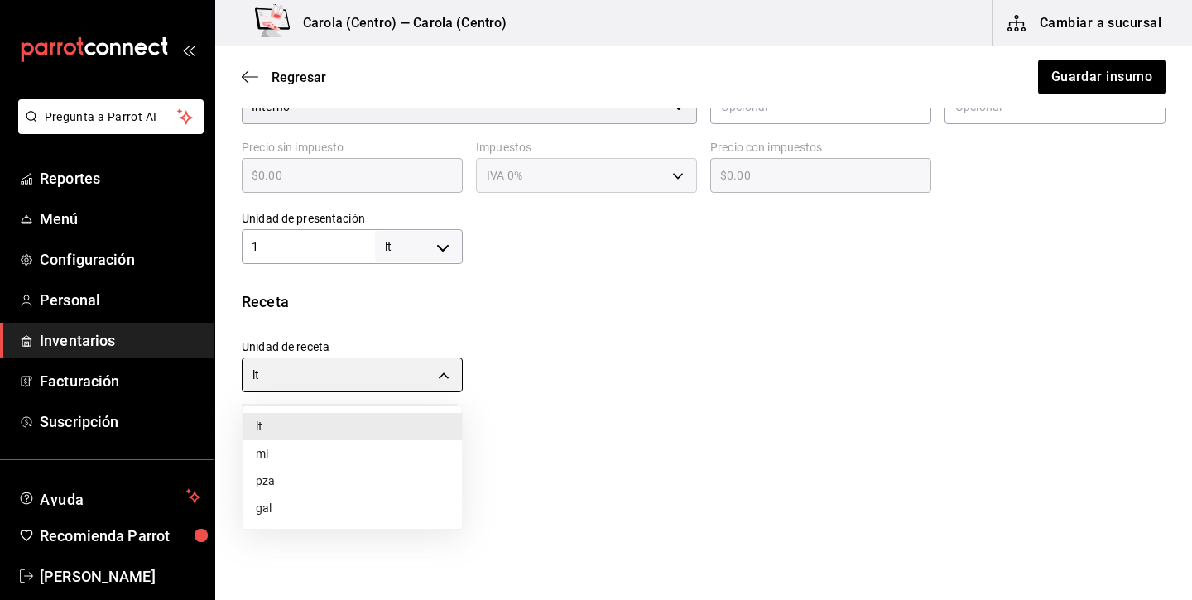
type input "MILLILITER"
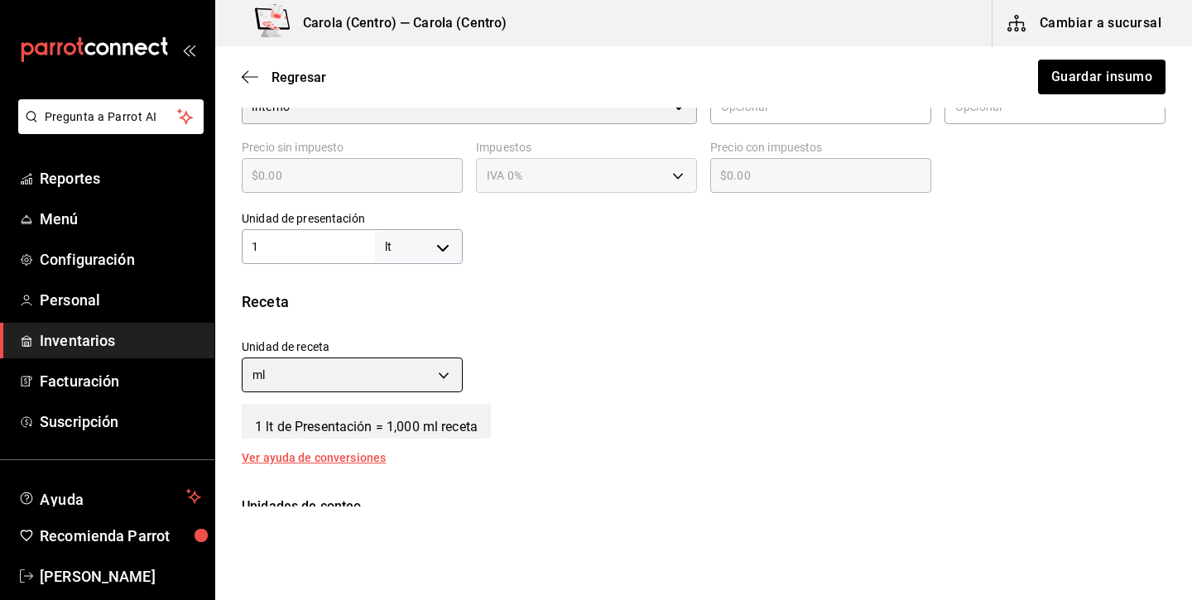
type input "1,000"
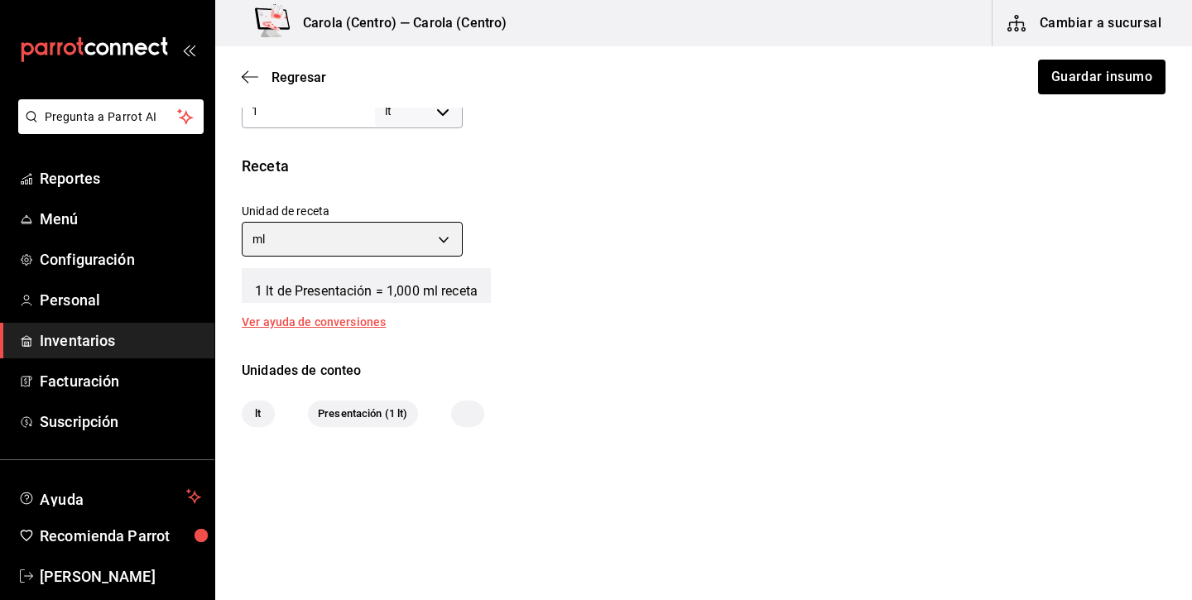
scroll to position [542, 0]
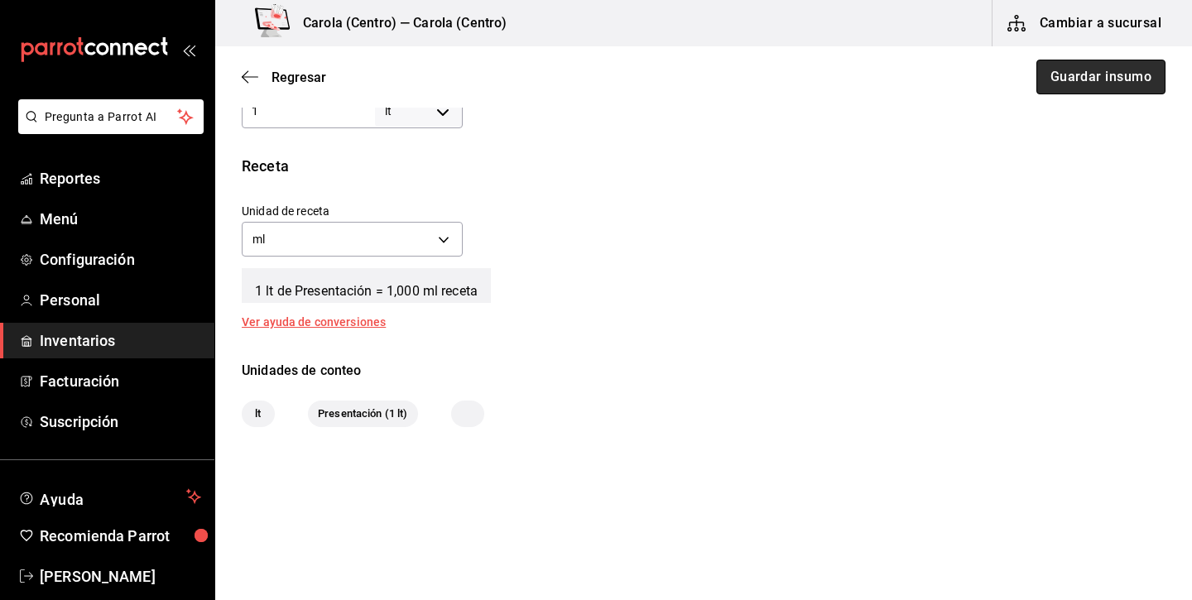
click at [1105, 84] on button "Guardar insumo" at bounding box center [1100, 77] width 129 height 35
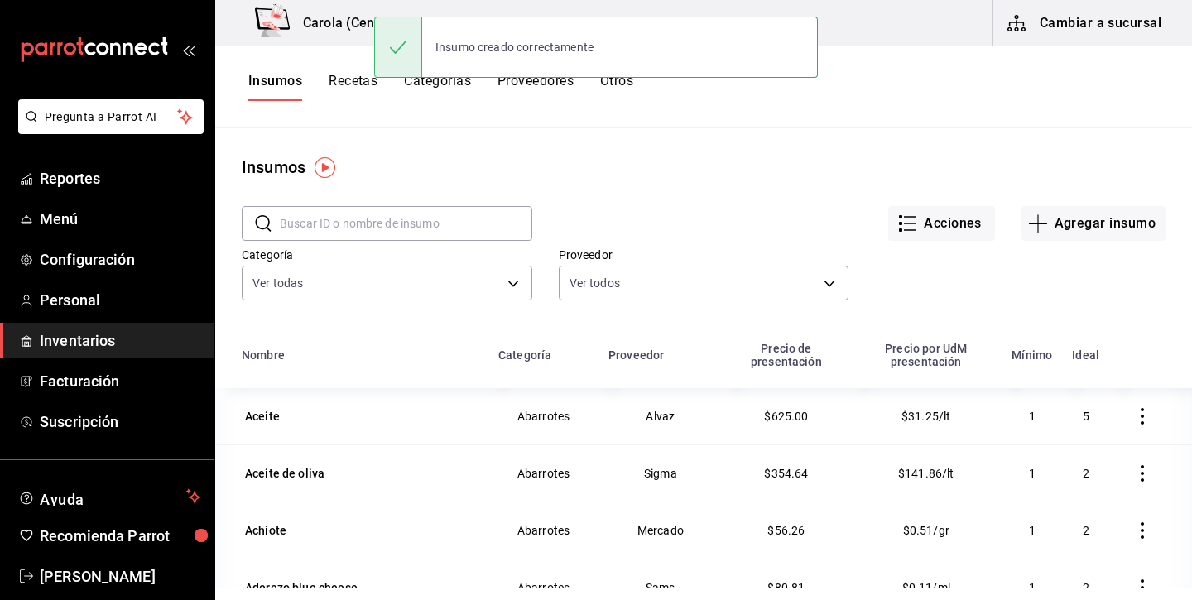
click at [355, 78] on button "Recetas" at bounding box center [352, 87] width 49 height 28
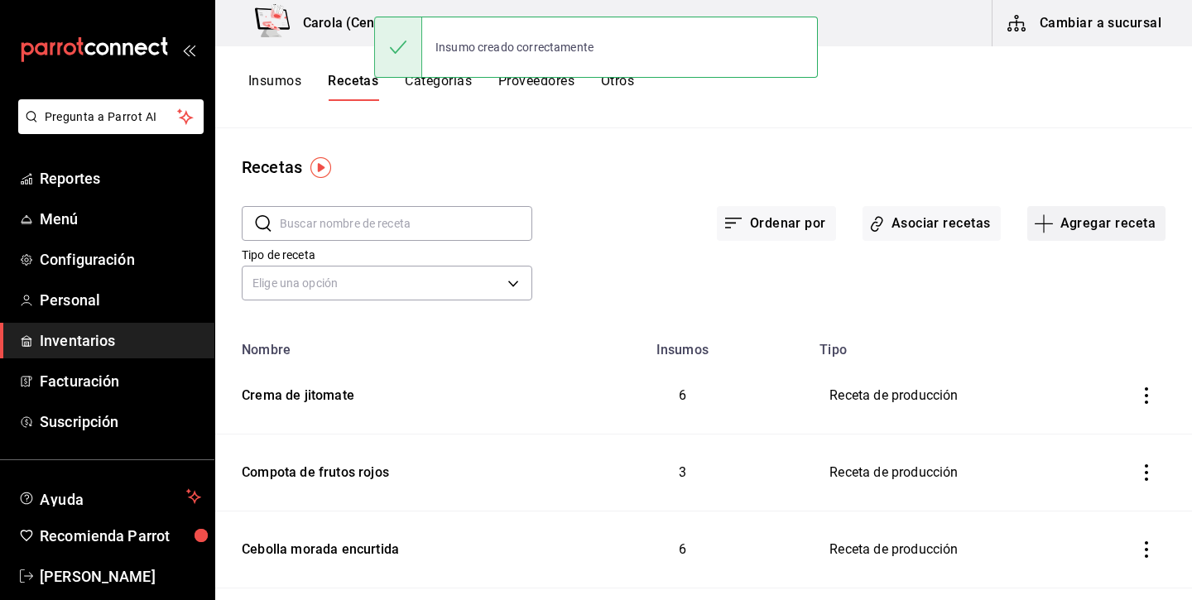
click at [1067, 228] on button "Agregar receta" at bounding box center [1096, 223] width 138 height 35
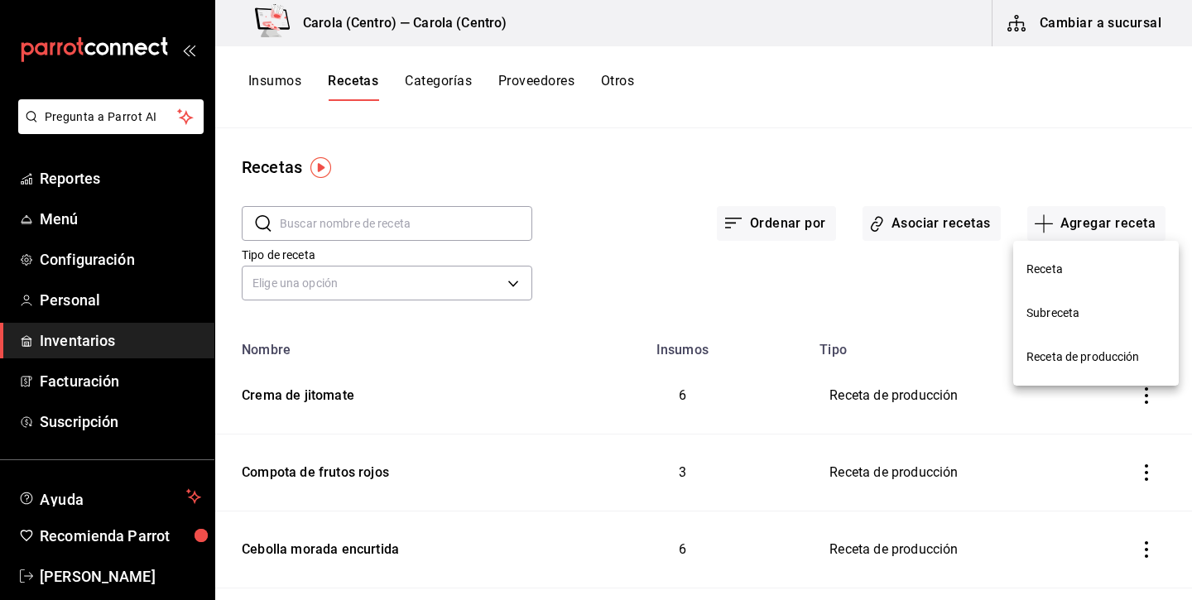
click at [1053, 345] on li "Receta de producción" at bounding box center [1095, 357] width 165 height 44
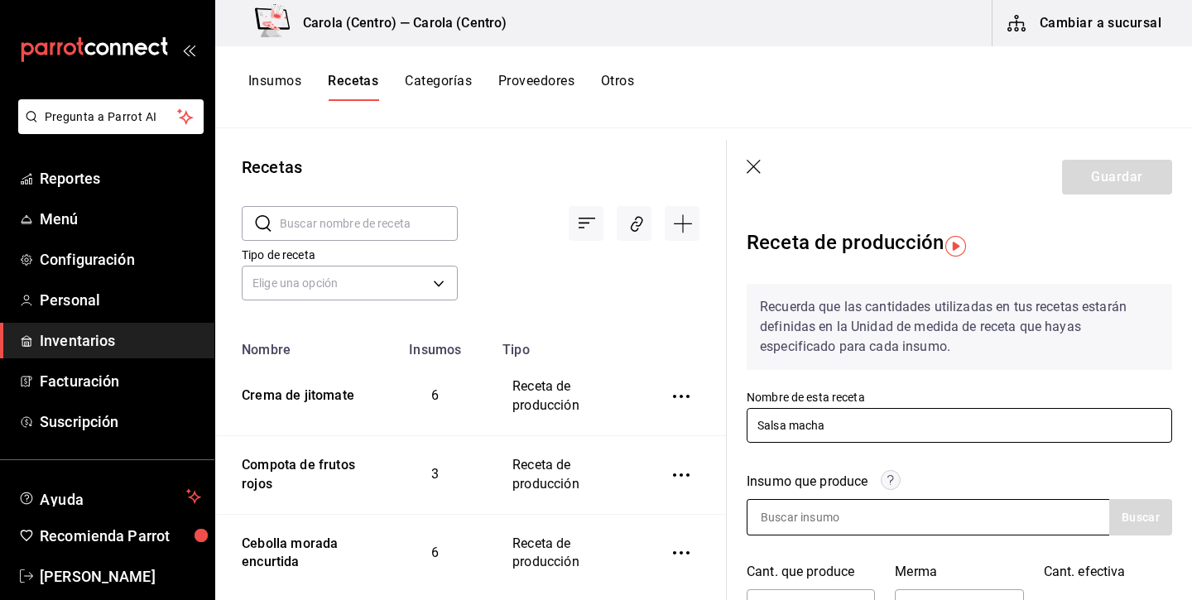
type input "Salsa macha"
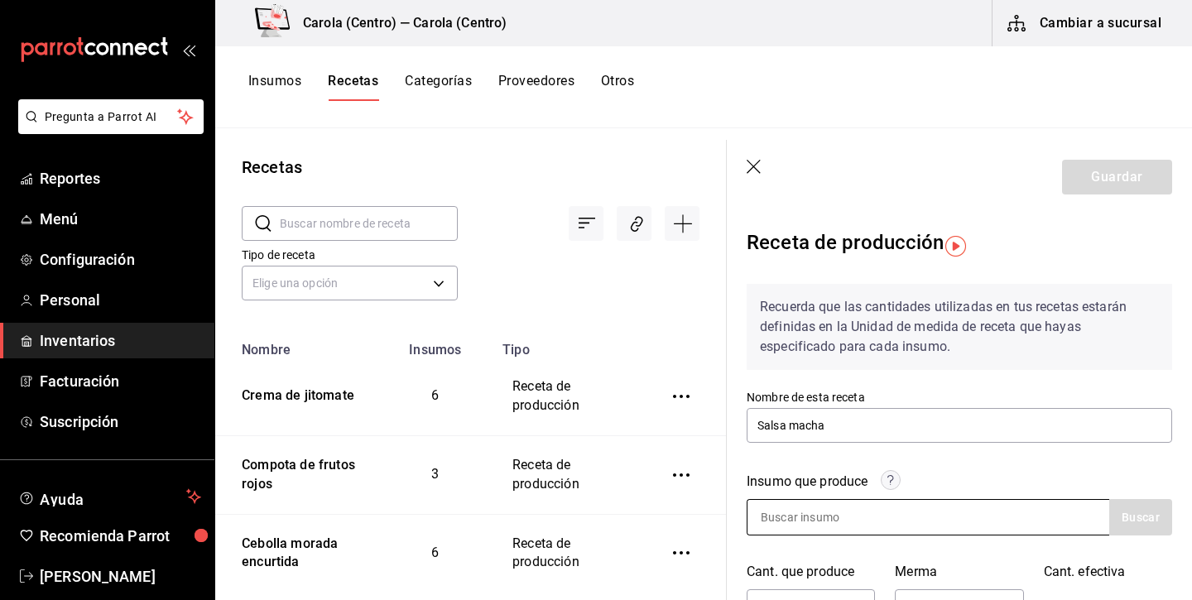
click at [855, 520] on input at bounding box center [829, 517] width 165 height 35
type input "Salsa macha"
click at [1139, 520] on button "Buscar" at bounding box center [1140, 517] width 63 height 36
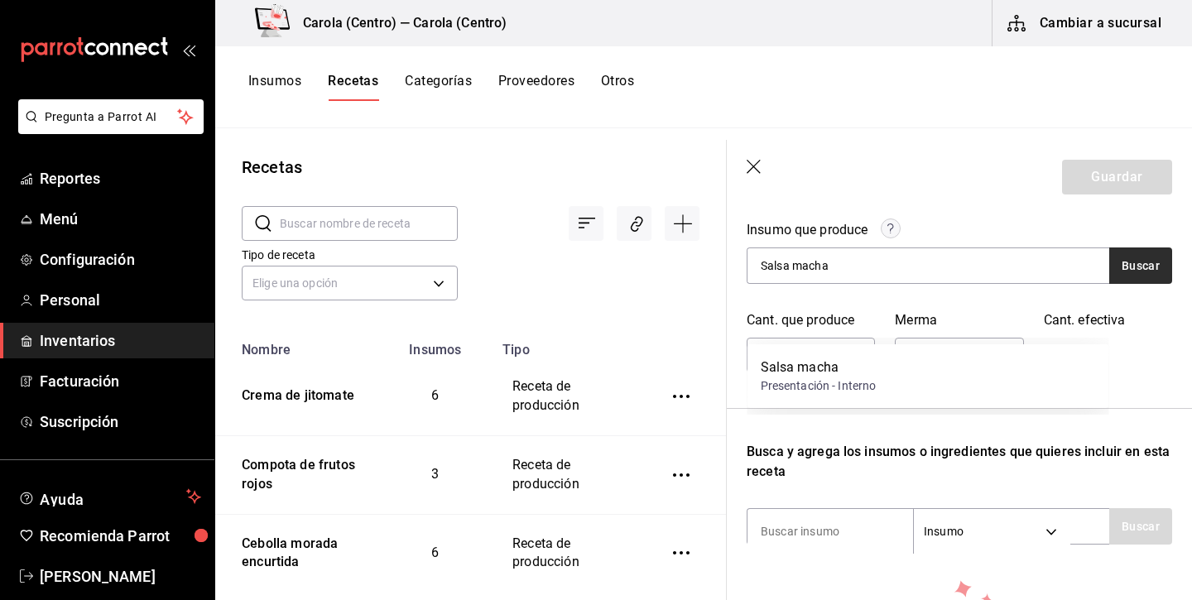
scroll to position [178, 0]
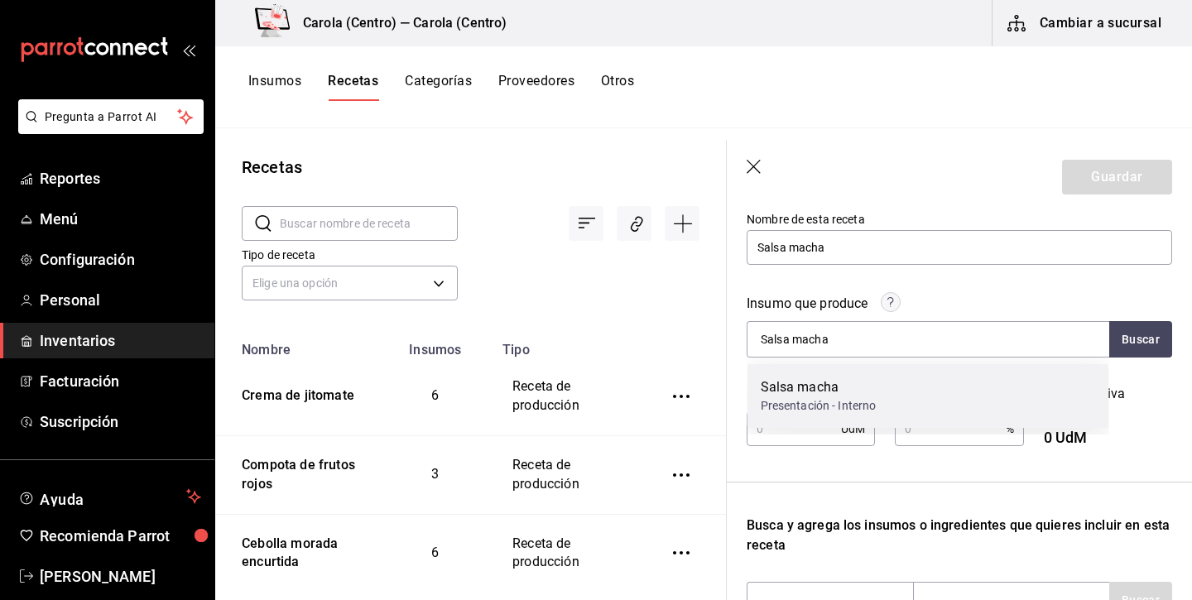
click at [1026, 410] on div "Salsa macha Presentación - Interno" at bounding box center [928, 396] width 362 height 64
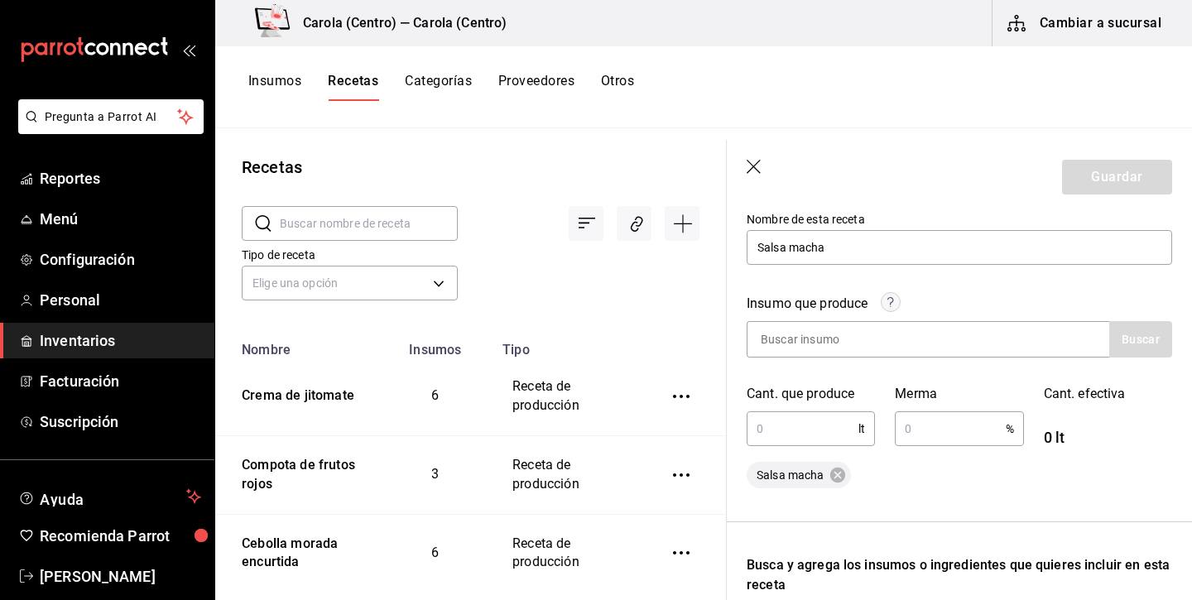
click at [803, 420] on input "text" at bounding box center [802, 428] width 112 height 33
type input "1"
click at [928, 425] on input "text" at bounding box center [949, 428] width 110 height 33
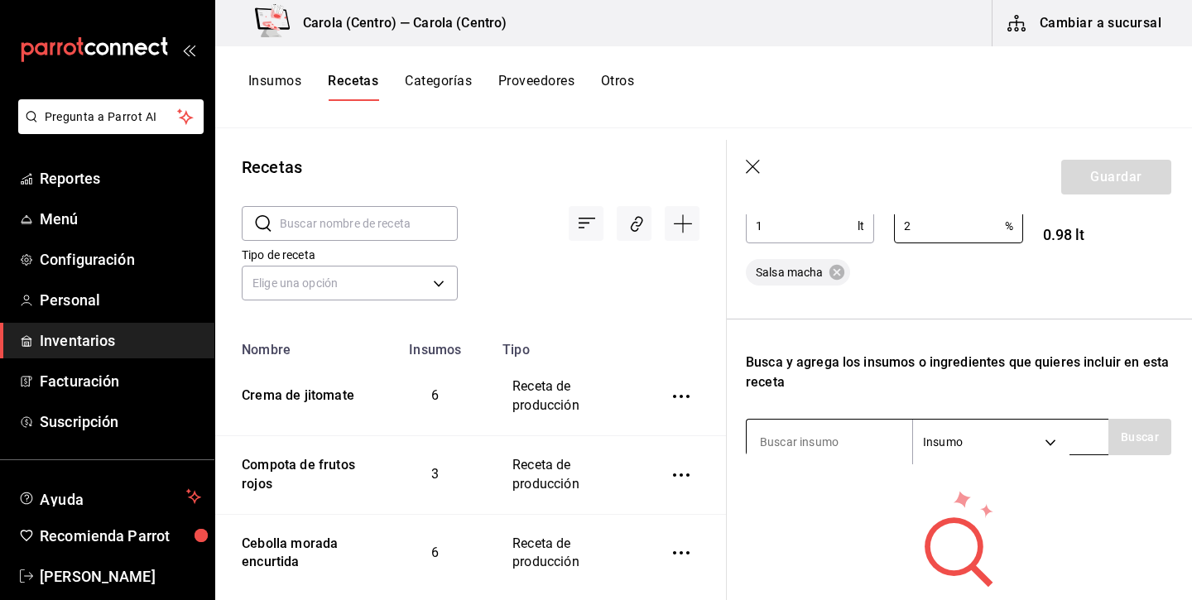
scroll to position [390, 1]
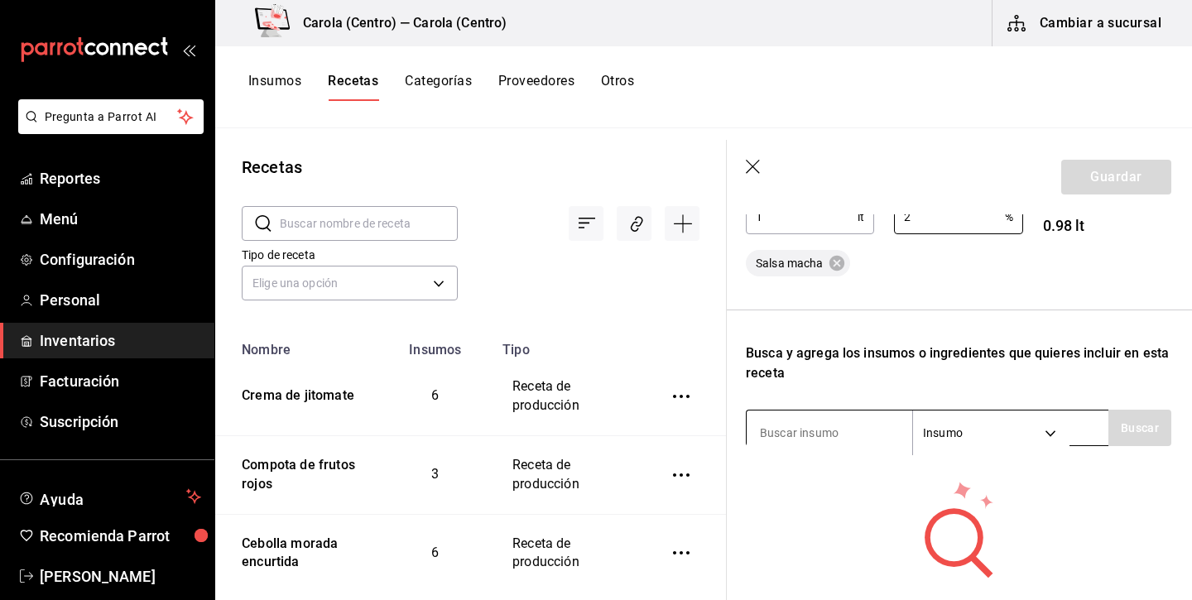
type input "2"
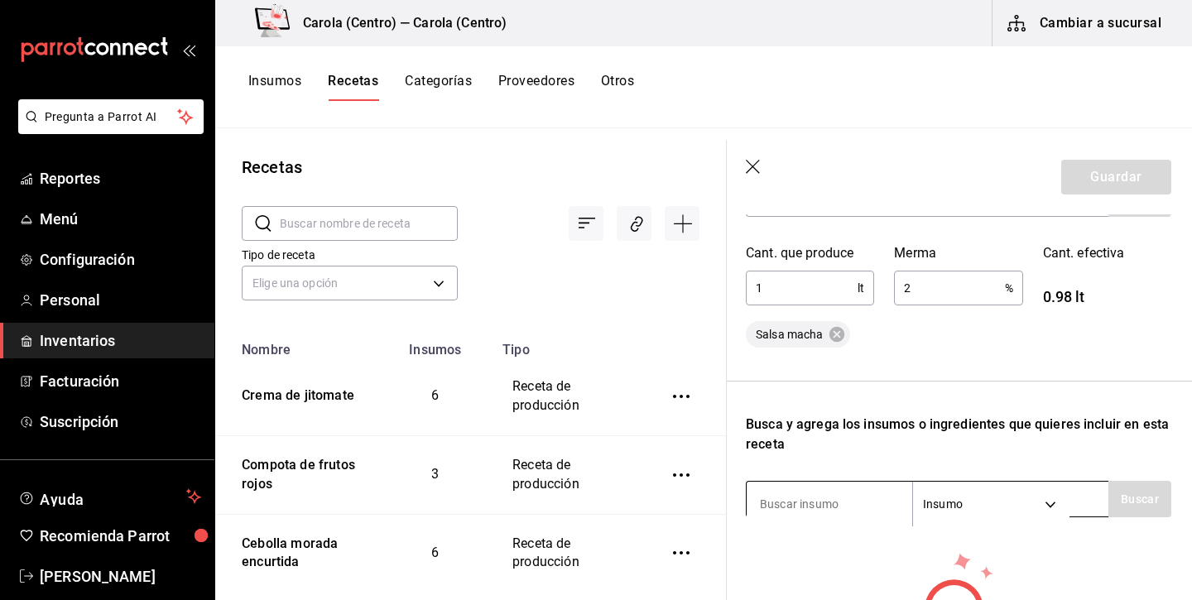
scroll to position [274, 1]
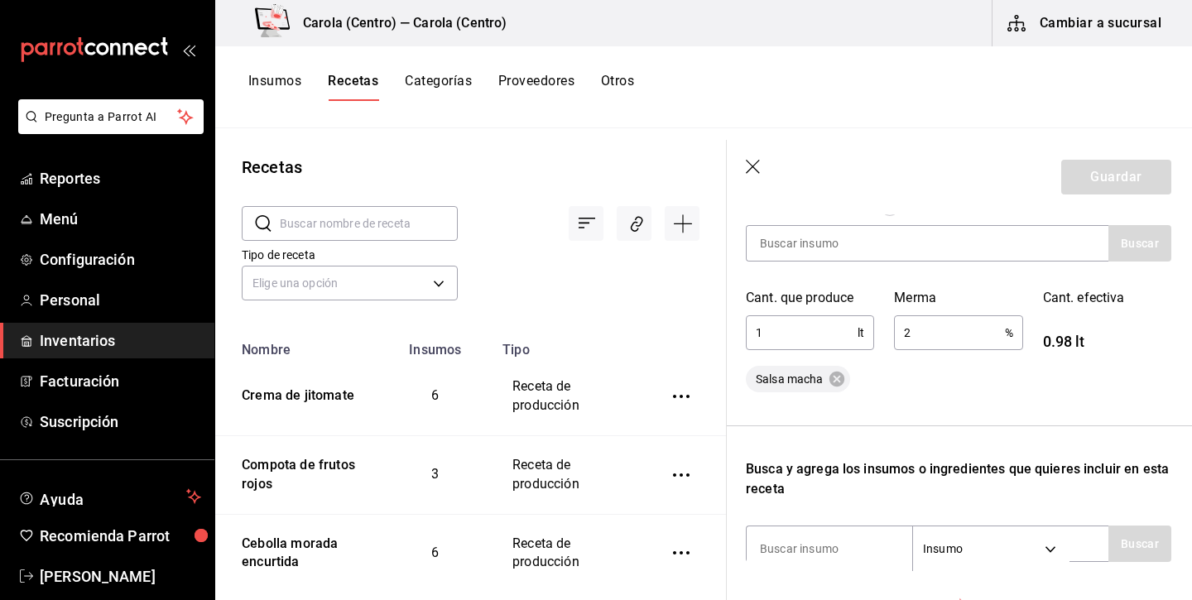
click at [926, 333] on input "2" at bounding box center [949, 332] width 110 height 33
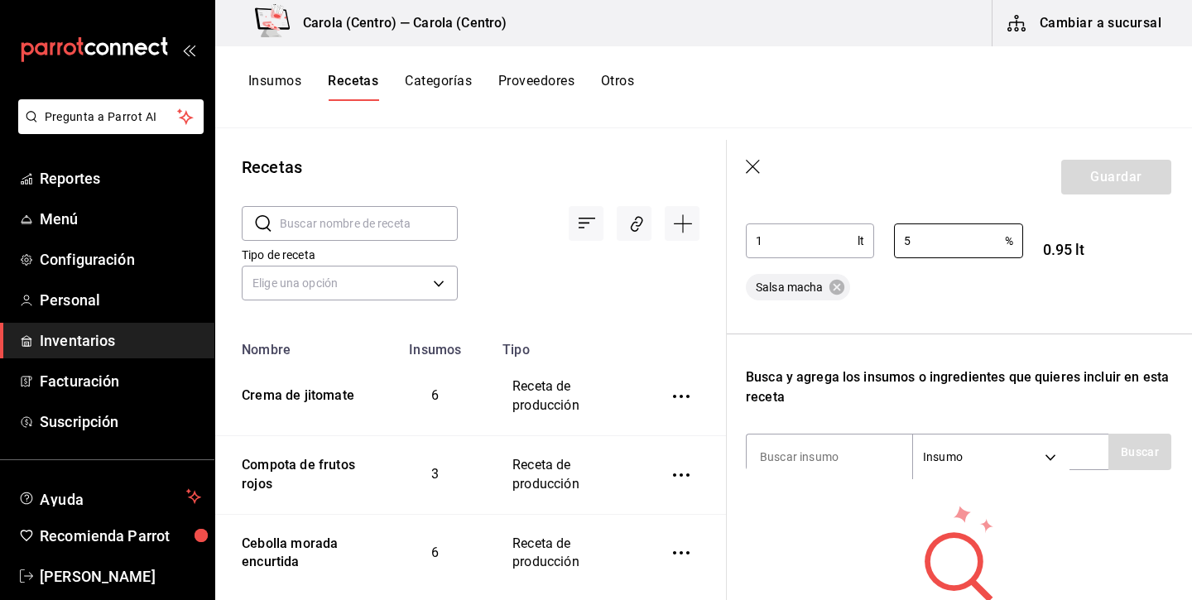
scroll to position [392, 1]
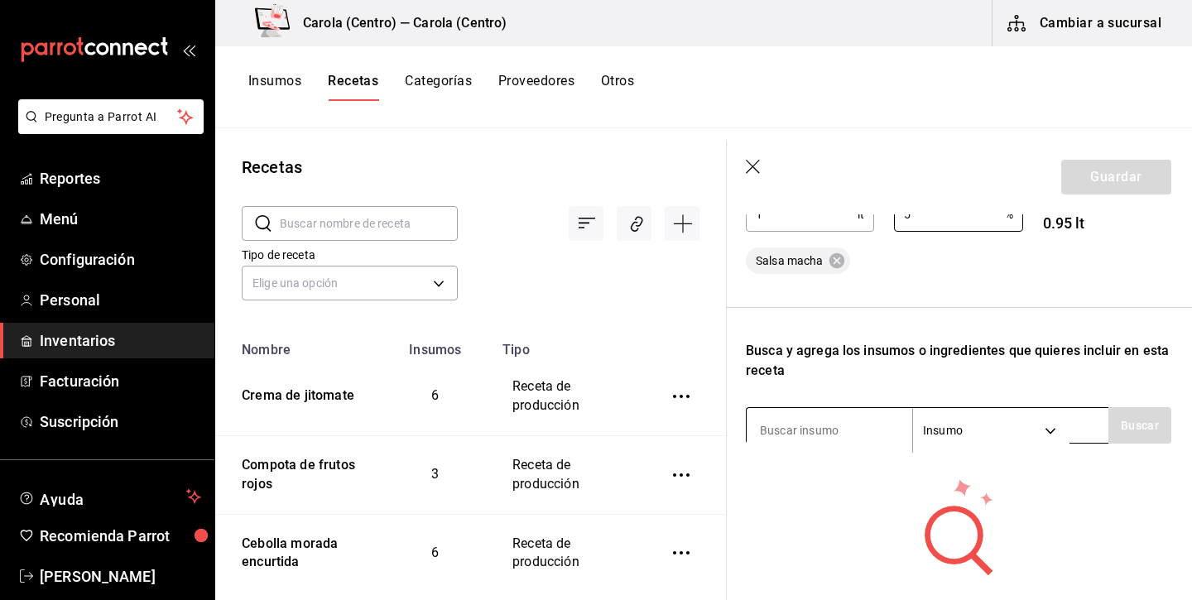
type input "5"
click at [865, 437] on input at bounding box center [828, 430] width 165 height 35
type input "cacahuate"
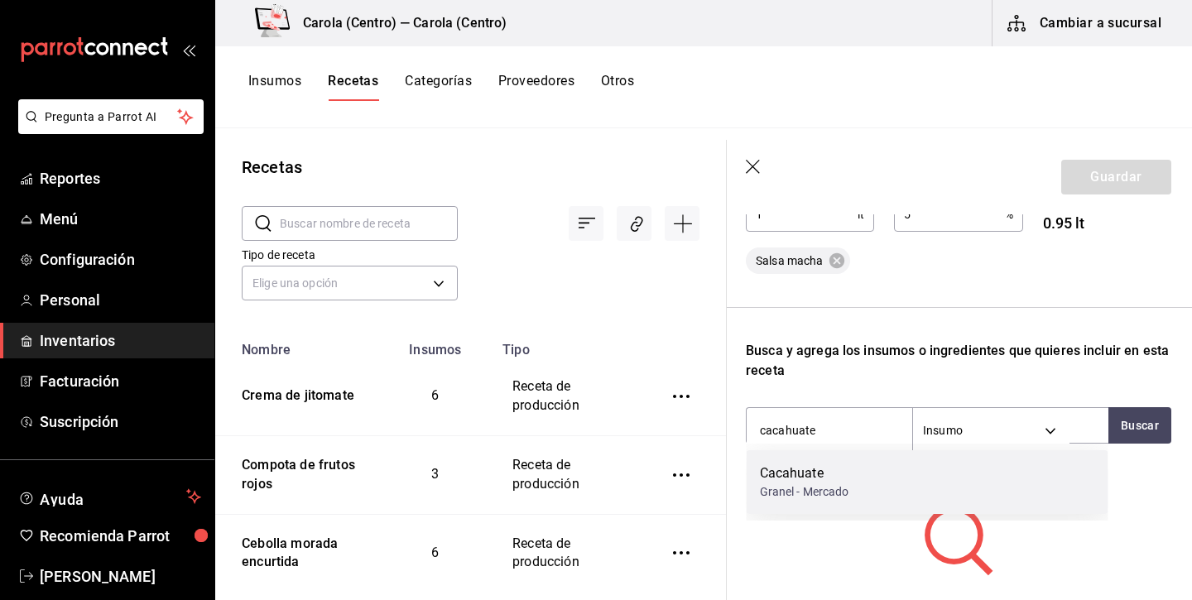
click at [827, 487] on div "Granel - Mercado" at bounding box center [804, 491] width 89 height 17
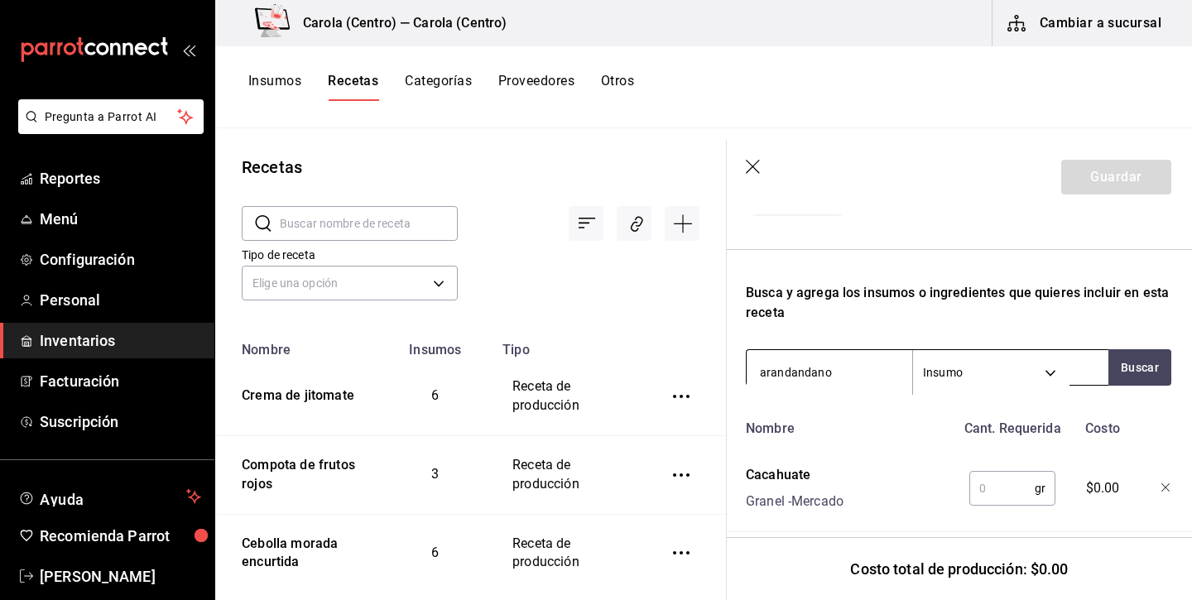
scroll to position [453, 1]
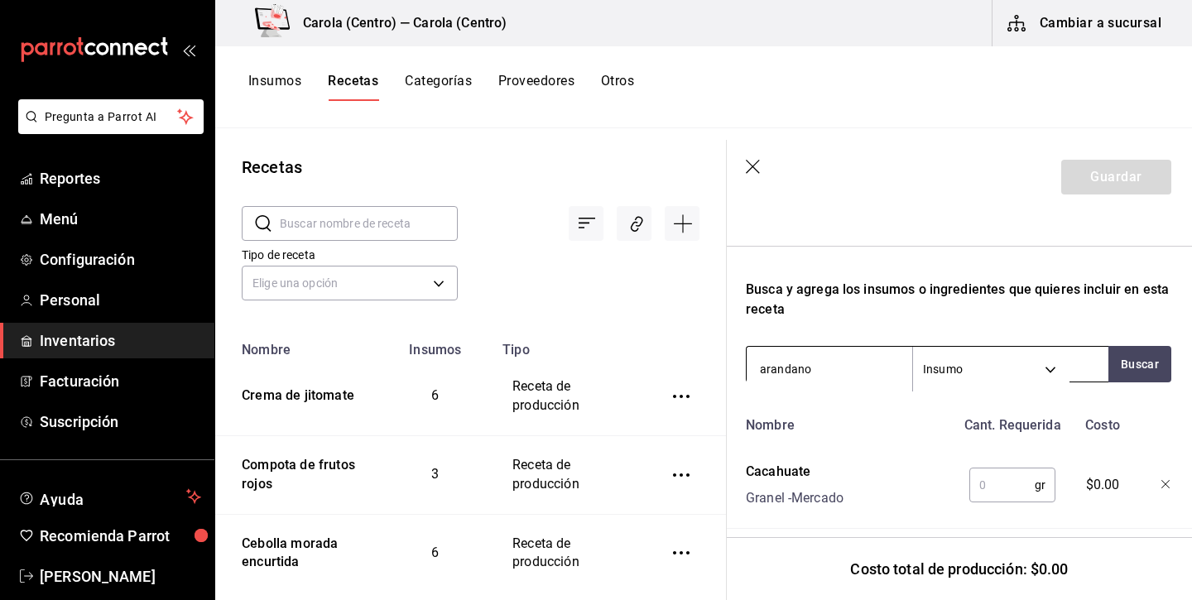
click at [773, 373] on input "arandano" at bounding box center [828, 369] width 165 height 35
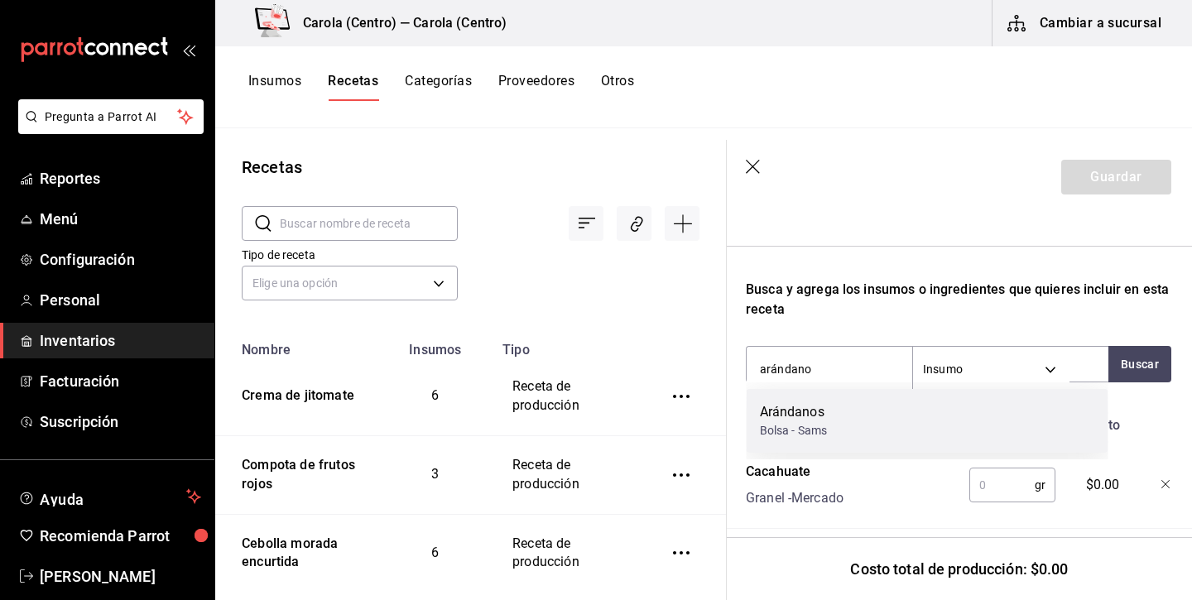
click at [779, 432] on div "Bolsa - Sams" at bounding box center [794, 430] width 68 height 17
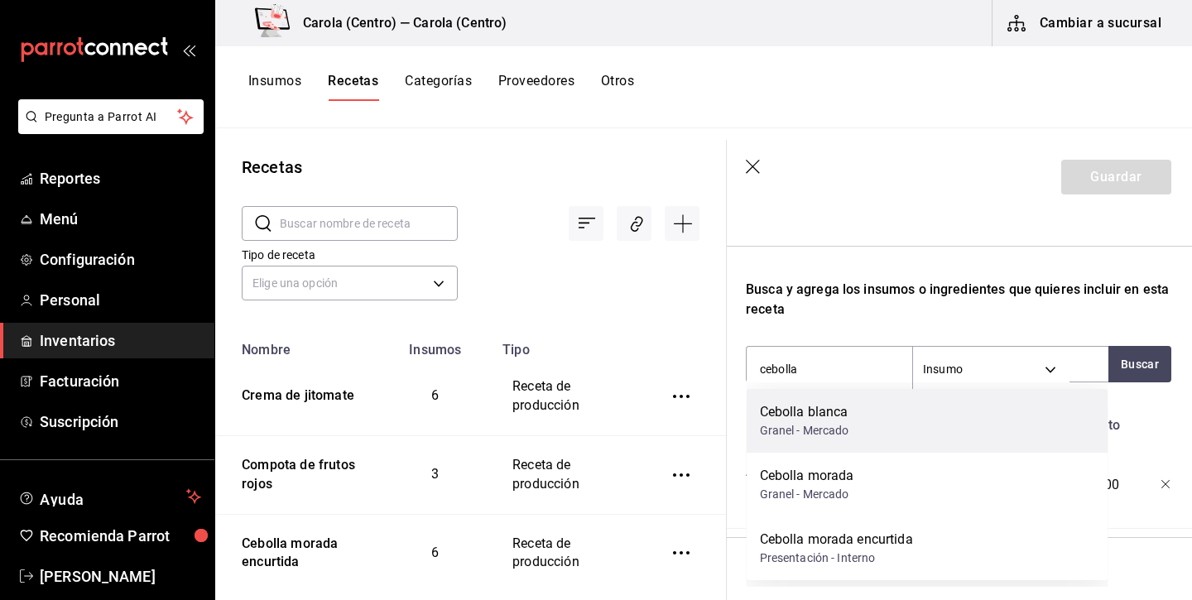
click at [811, 426] on div "Granel - Mercado" at bounding box center [804, 430] width 89 height 17
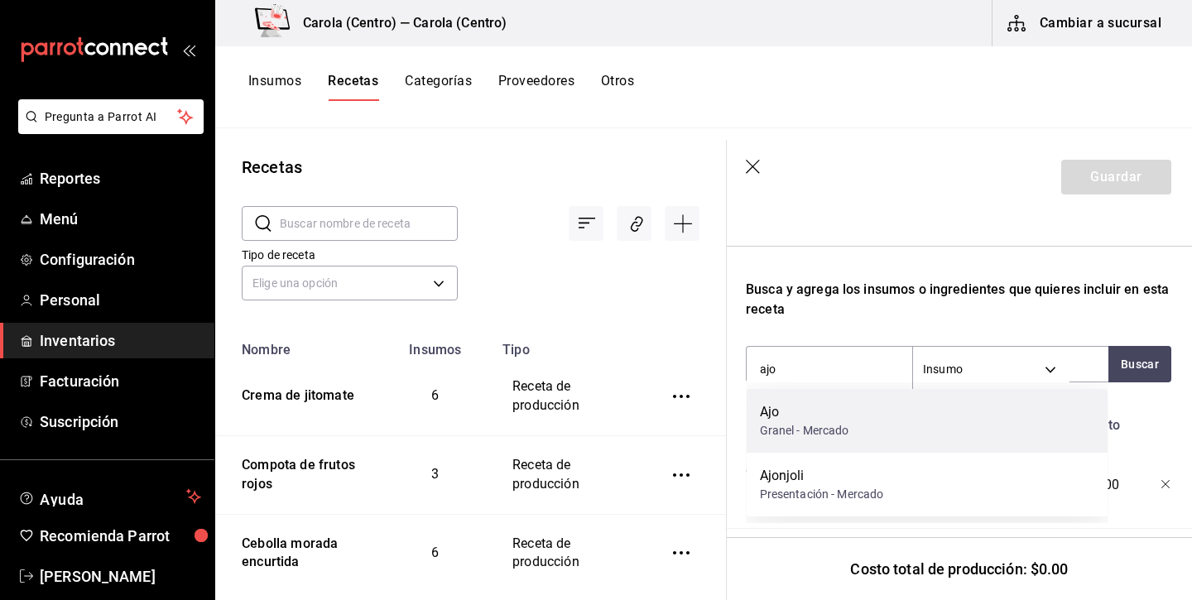
click at [843, 424] on div "Granel - Mercado" at bounding box center [804, 430] width 89 height 17
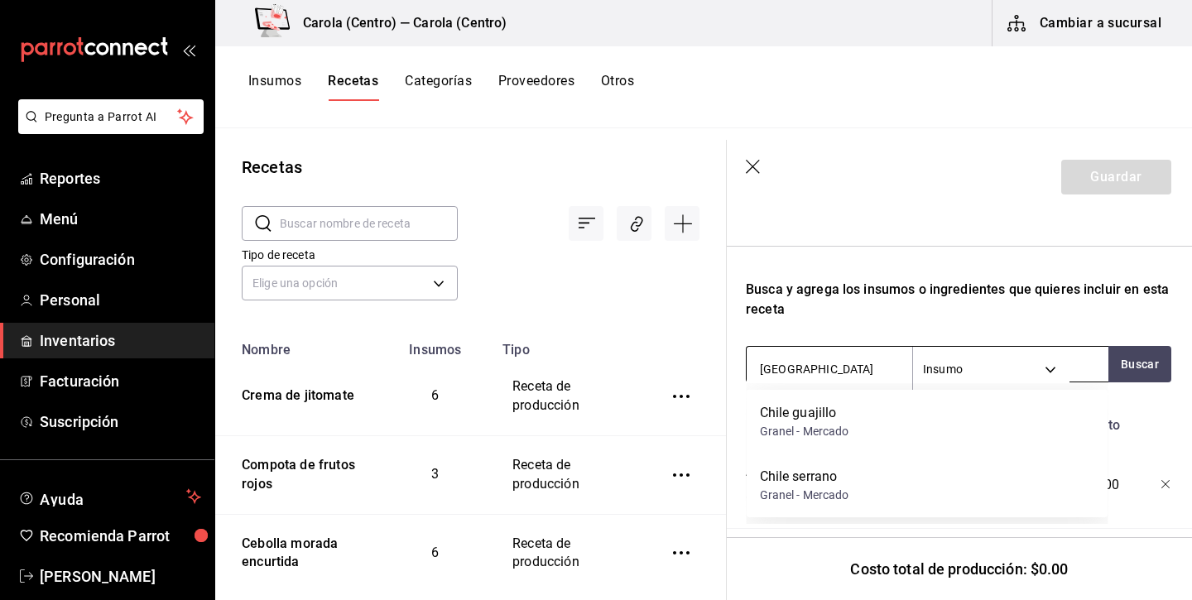
scroll to position [0, 0]
click at [832, 360] on input "chile" at bounding box center [828, 369] width 165 height 35
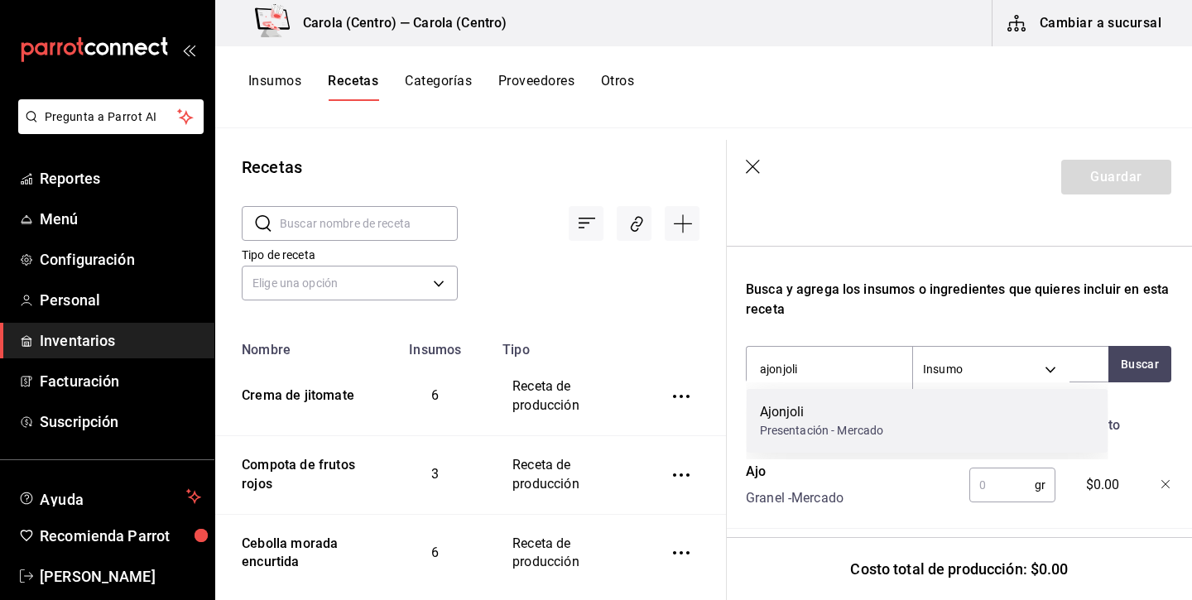
click at [849, 432] on div "Presentación - Mercado" at bounding box center [822, 430] width 124 height 17
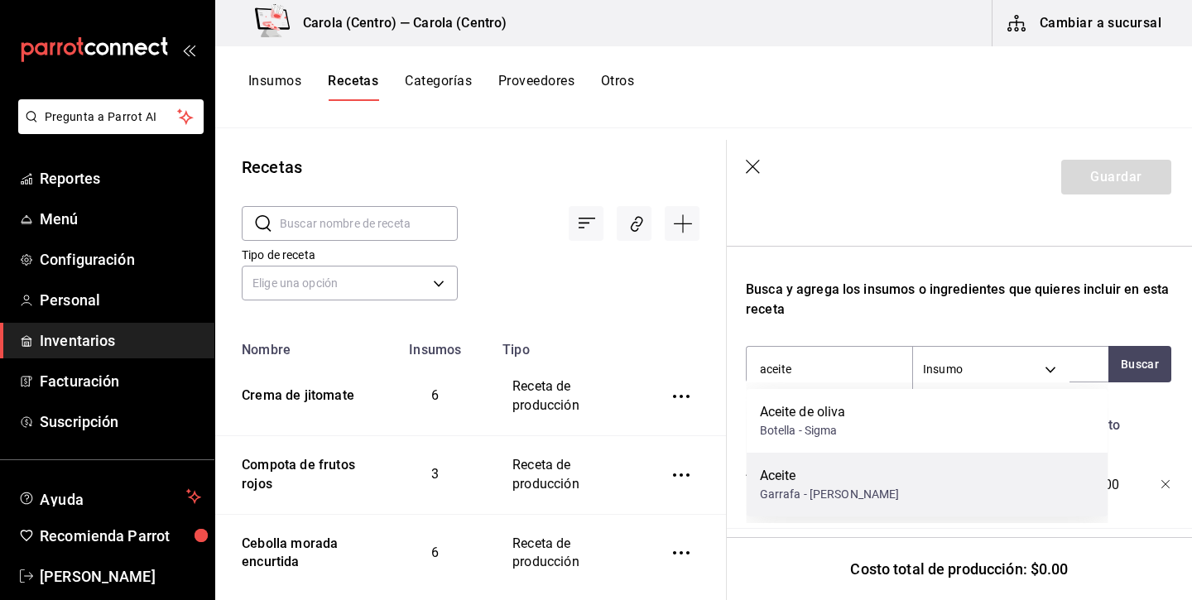
click at [793, 484] on div "Aceite" at bounding box center [830, 476] width 140 height 20
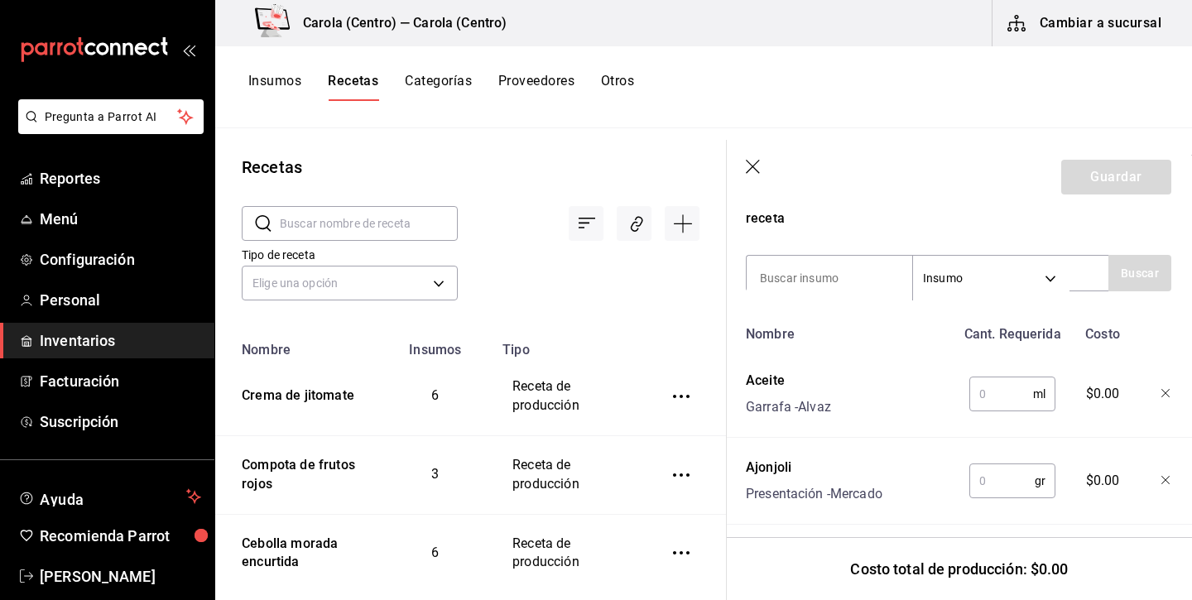
scroll to position [549, 1]
click at [1020, 390] on input "text" at bounding box center [1001, 389] width 64 height 33
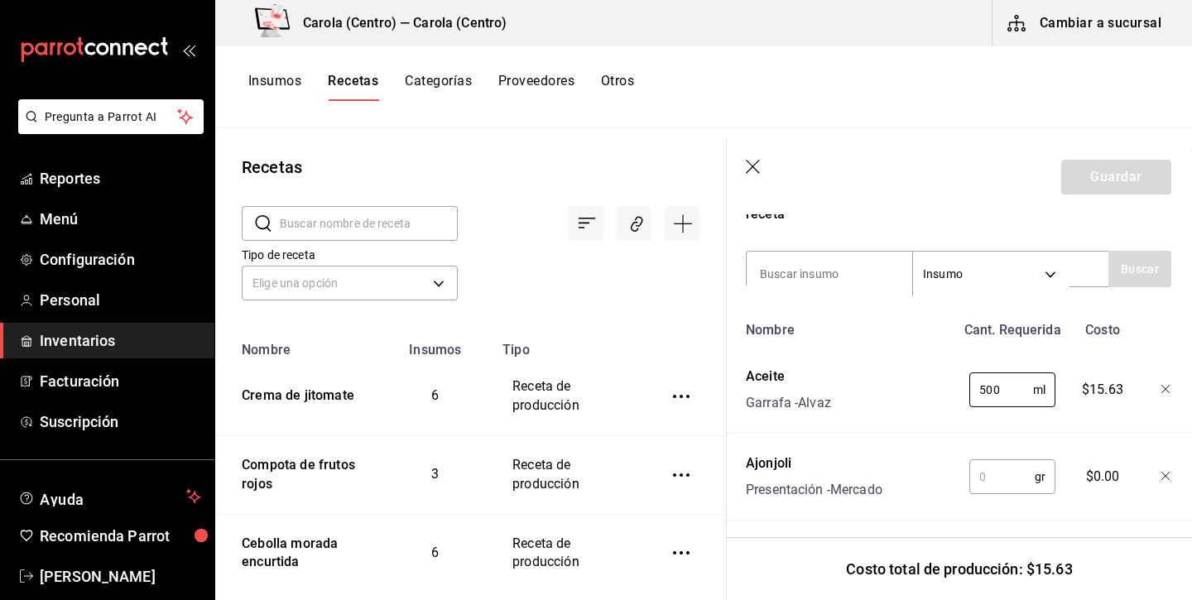
click at [1005, 469] on input "text" at bounding box center [1001, 476] width 65 height 33
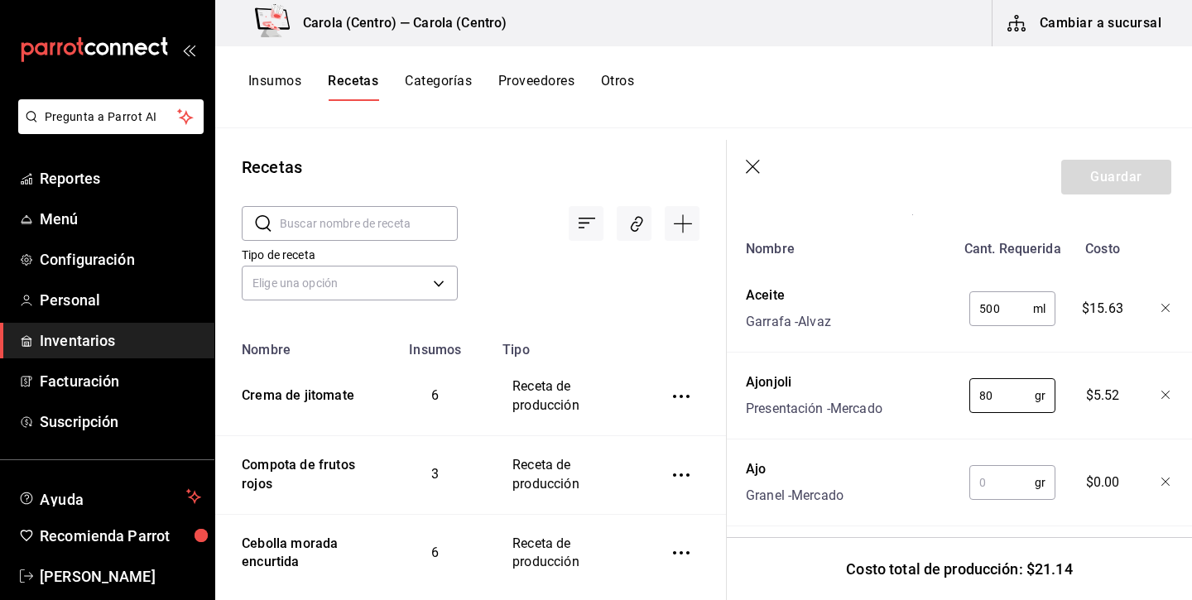
scroll to position [635, 1]
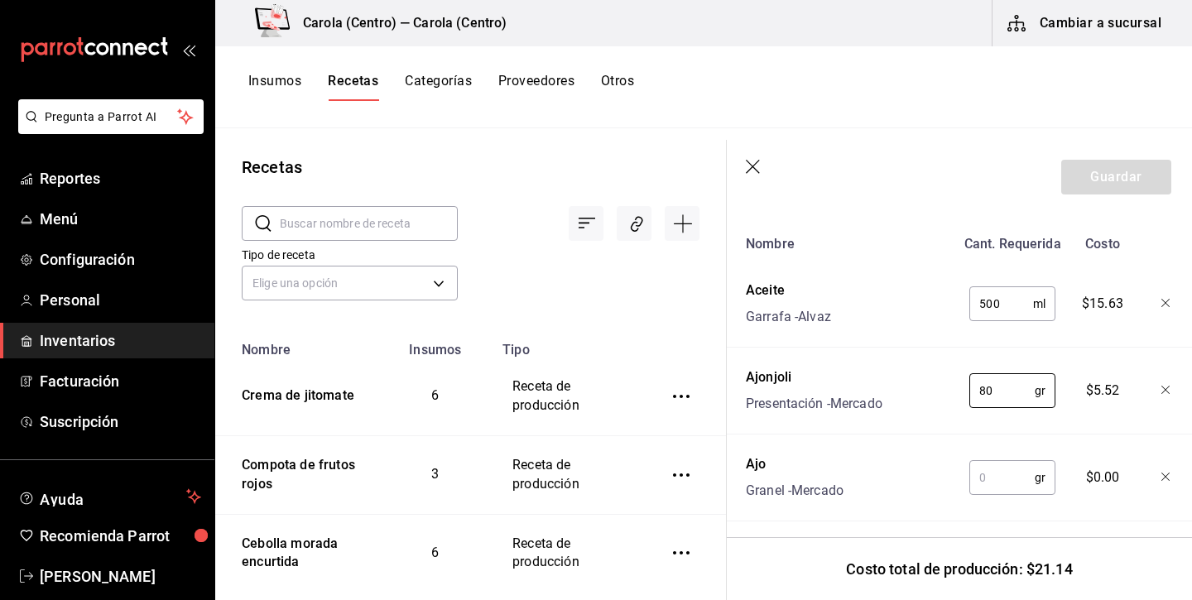
click at [1015, 484] on input "text" at bounding box center [1001, 477] width 65 height 33
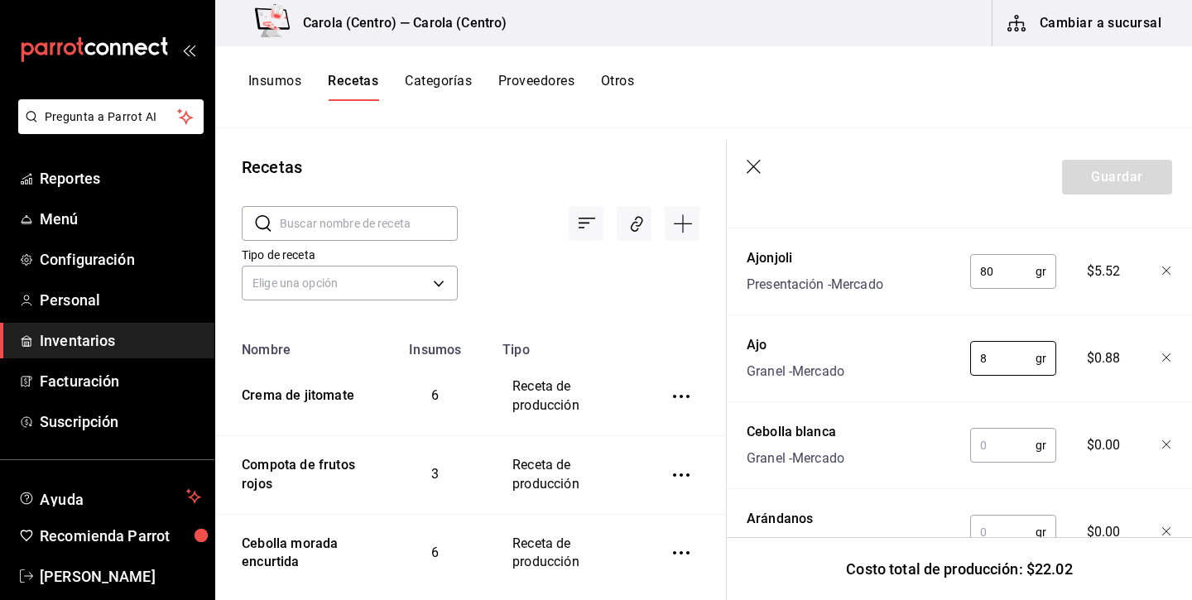
scroll to position [755, 0]
click at [1025, 440] on input "text" at bounding box center [1002, 444] width 65 height 33
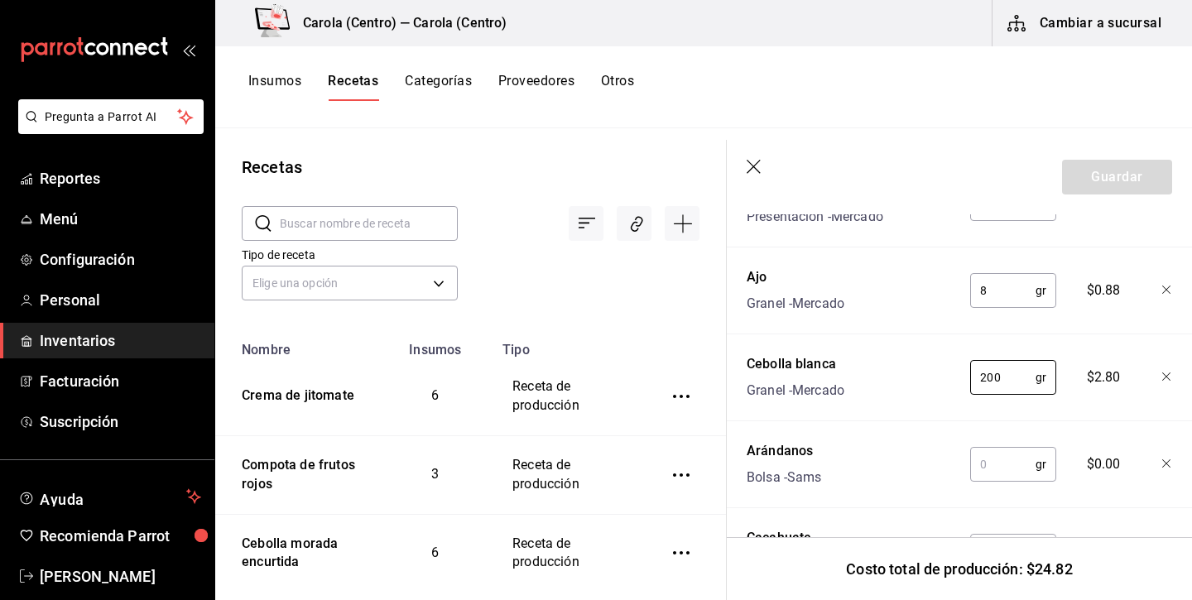
scroll to position [854, 0]
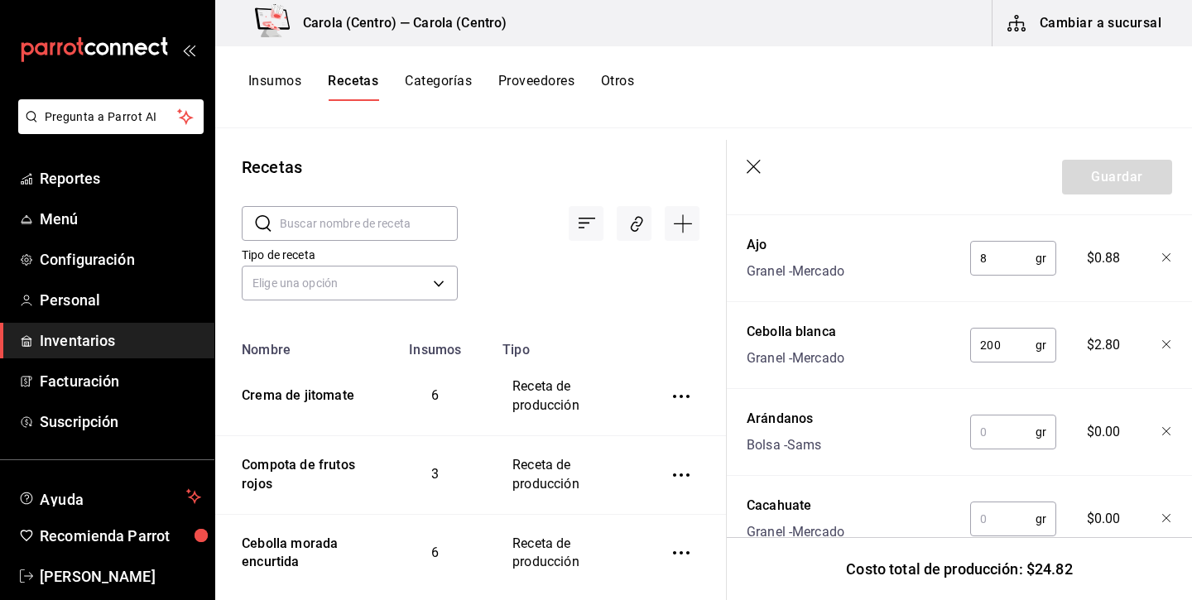
click at [1023, 438] on input "text" at bounding box center [1002, 431] width 65 height 33
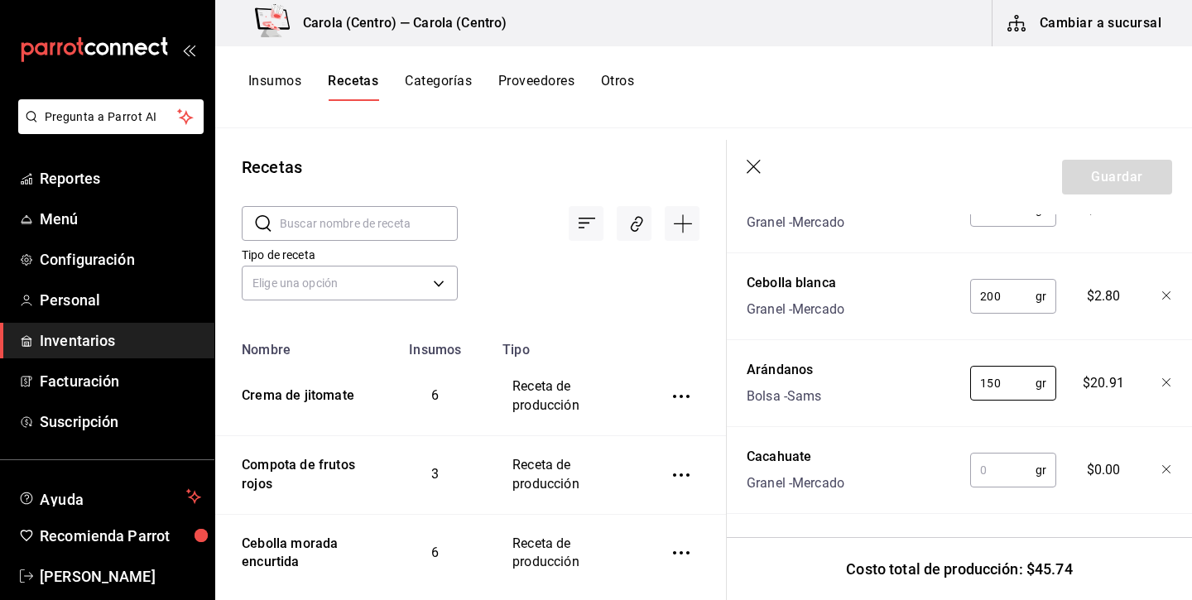
scroll to position [903, 0]
click at [1014, 468] on input "text" at bounding box center [1002, 469] width 65 height 33
click at [1149, 180] on button "Guardar" at bounding box center [1117, 177] width 110 height 35
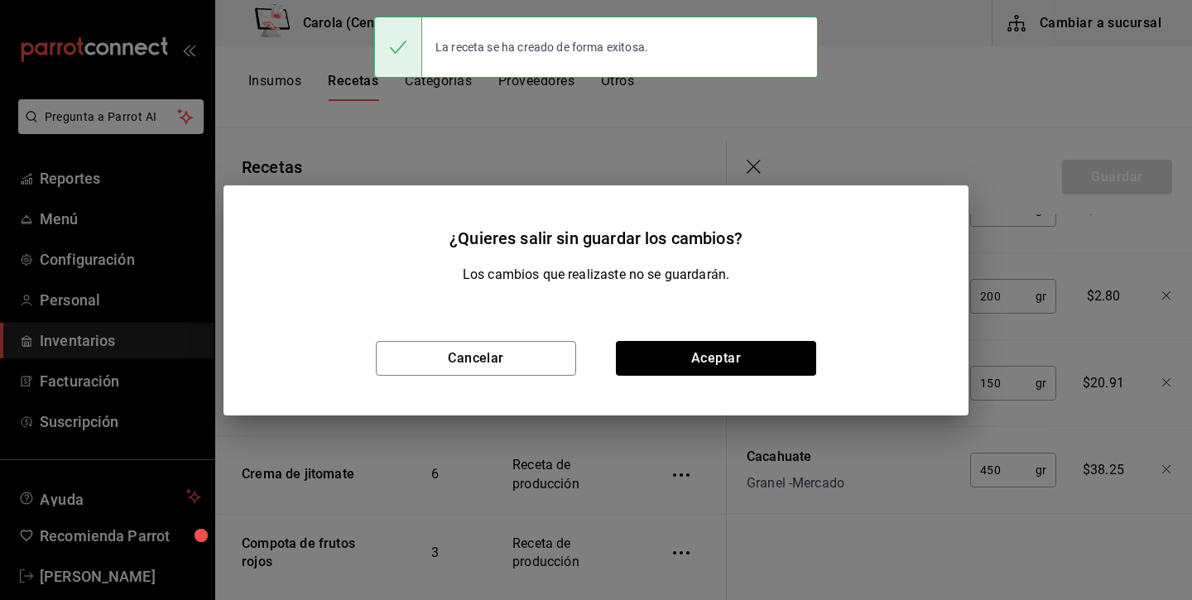
scroll to position [873, 0]
click at [783, 351] on button "Aceptar" at bounding box center [716, 358] width 200 height 35
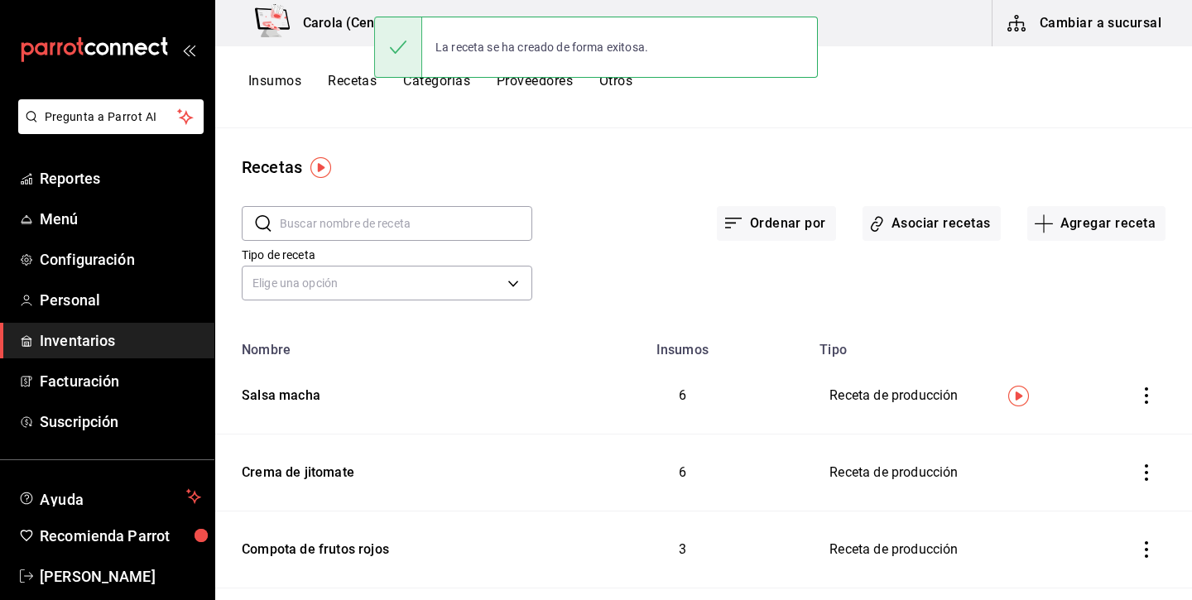
click at [274, 82] on button "Insumos" at bounding box center [274, 87] width 53 height 28
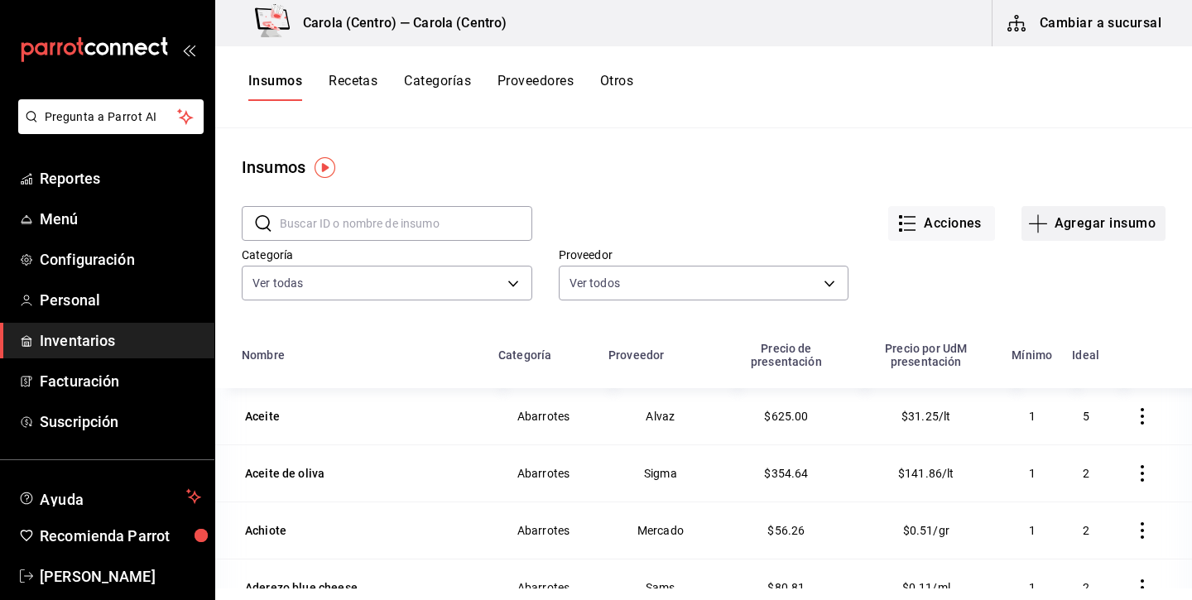
click at [1071, 210] on button "Agregar insumo" at bounding box center [1093, 223] width 144 height 35
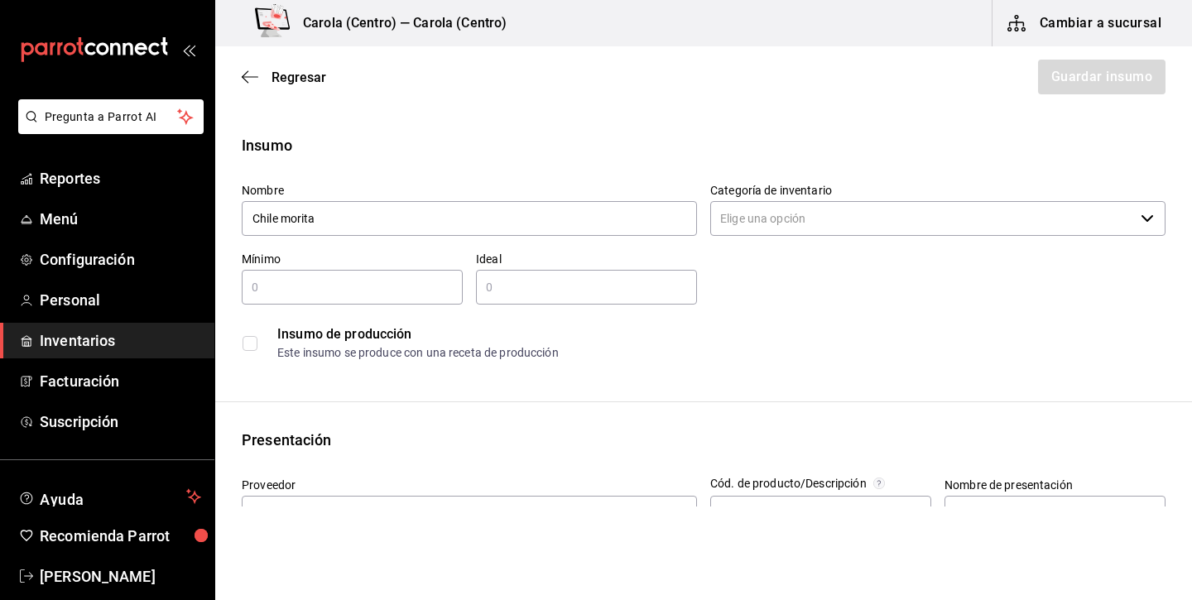
click at [848, 218] on input "Categoría de inventario" at bounding box center [922, 218] width 424 height 35
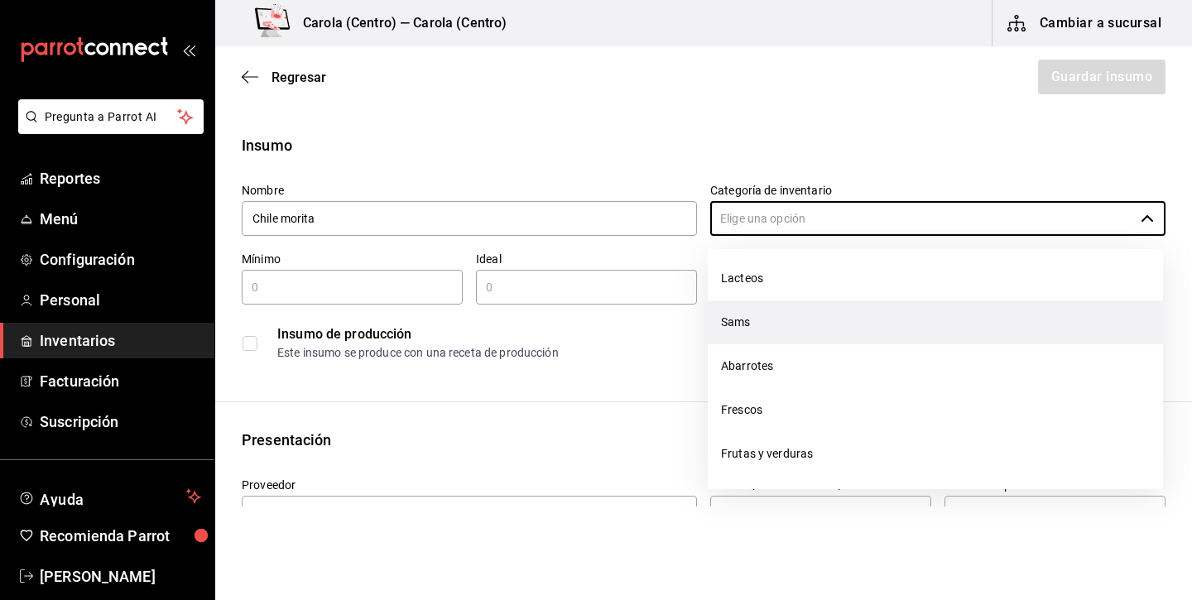
scroll to position [313, 0]
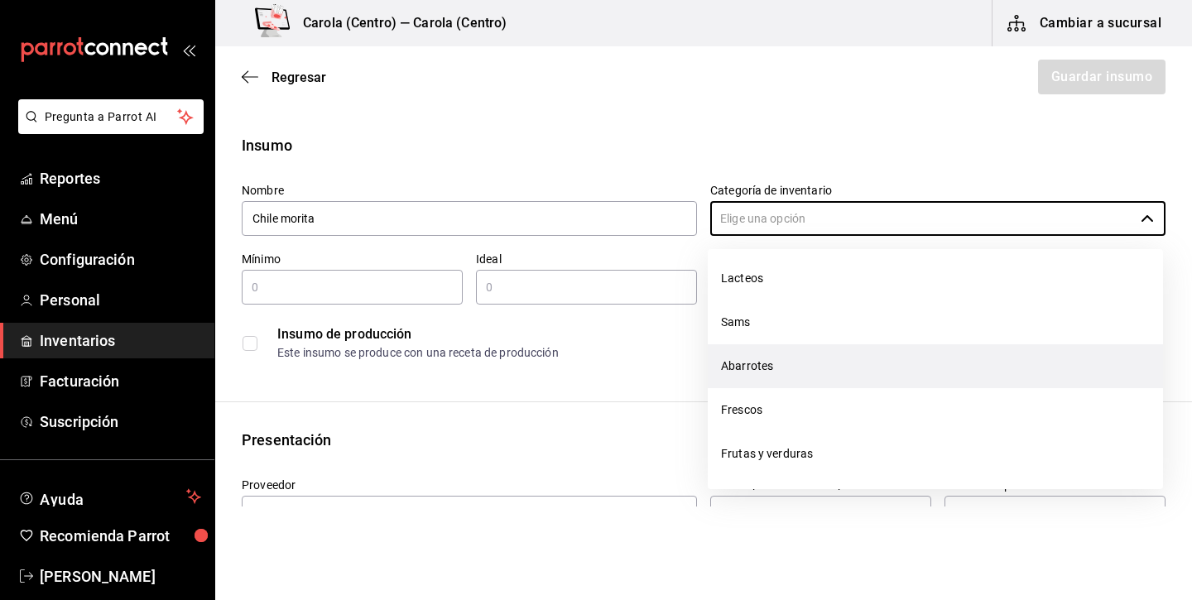
click at [803, 376] on li "Abarrotes" at bounding box center [934, 366] width 455 height 44
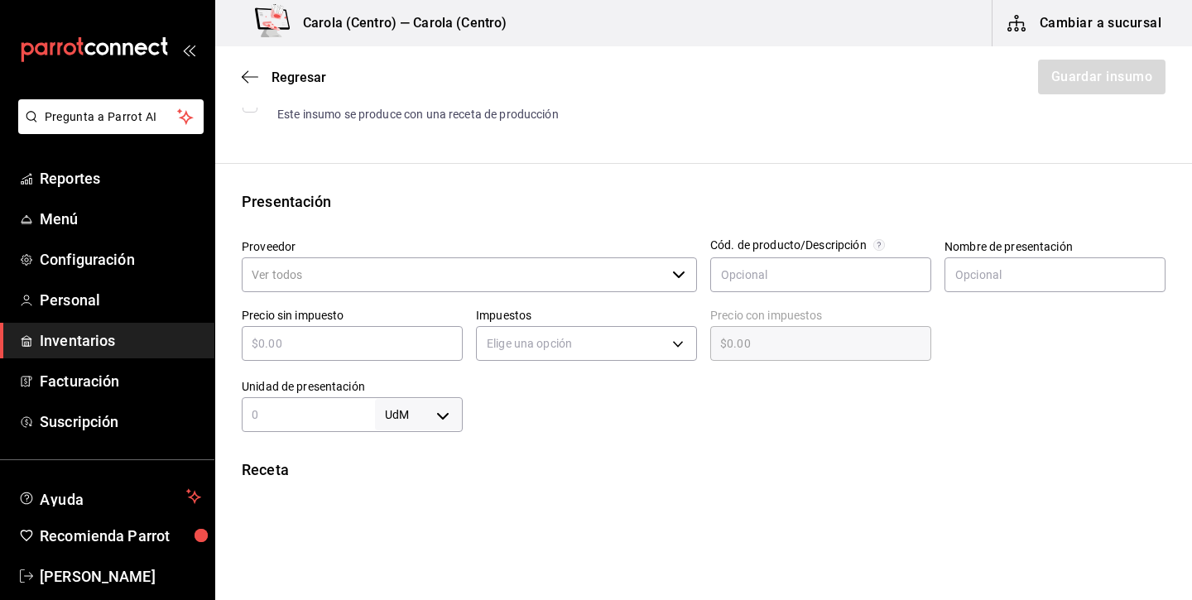
scroll to position [267, 0]
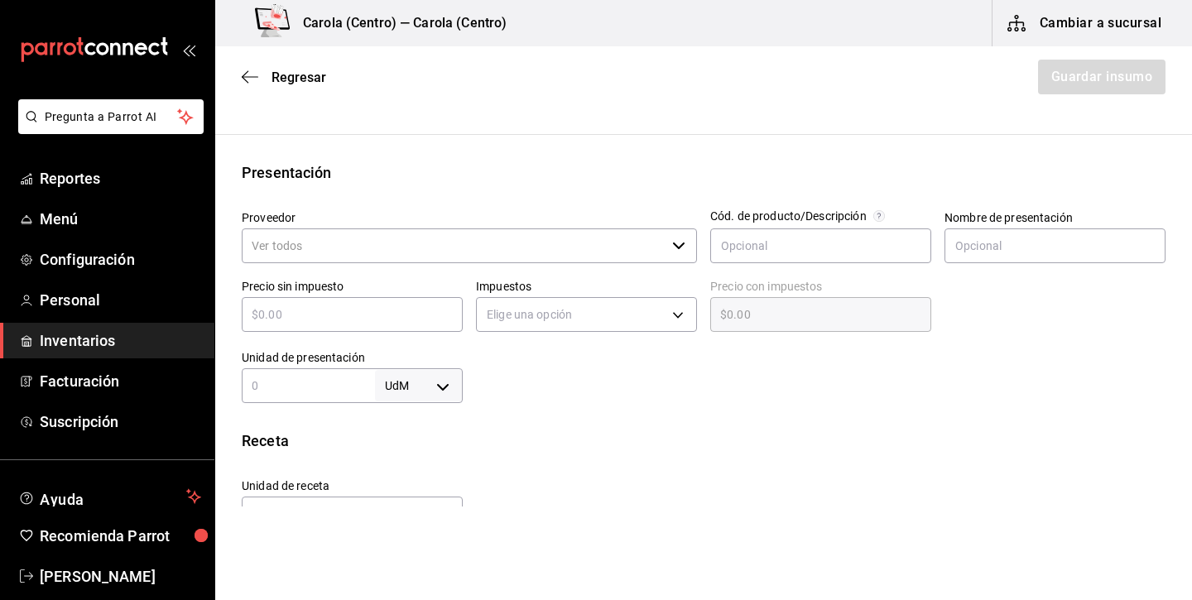
click at [539, 250] on input "Proveedor" at bounding box center [454, 245] width 424 height 35
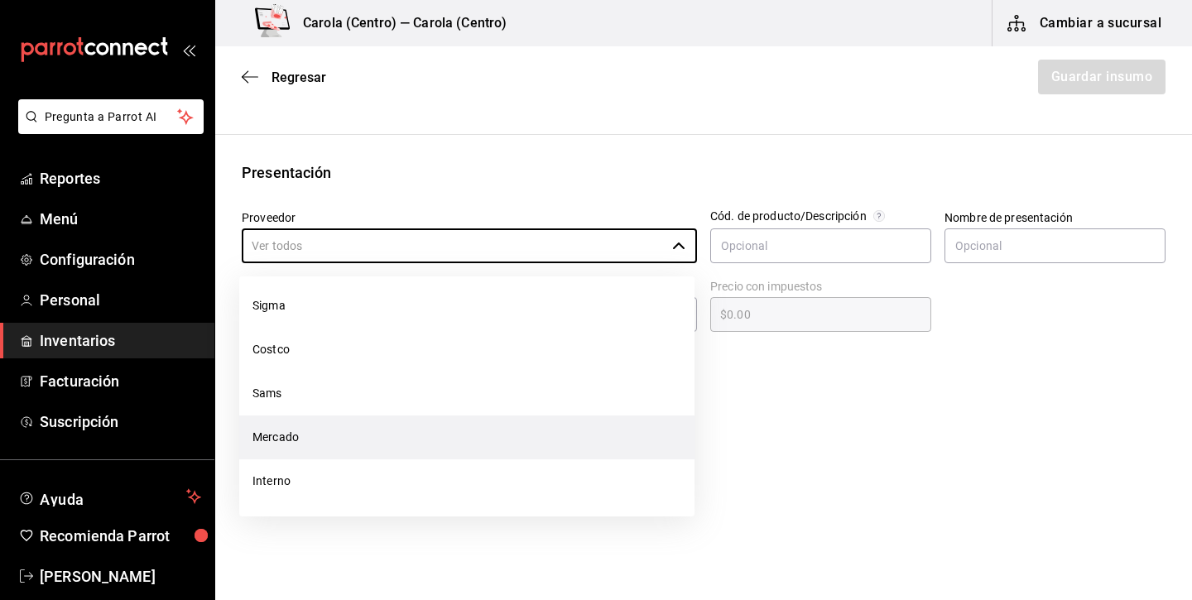
scroll to position [400, 0]
click at [382, 439] on li "Mercado" at bounding box center [466, 437] width 455 height 44
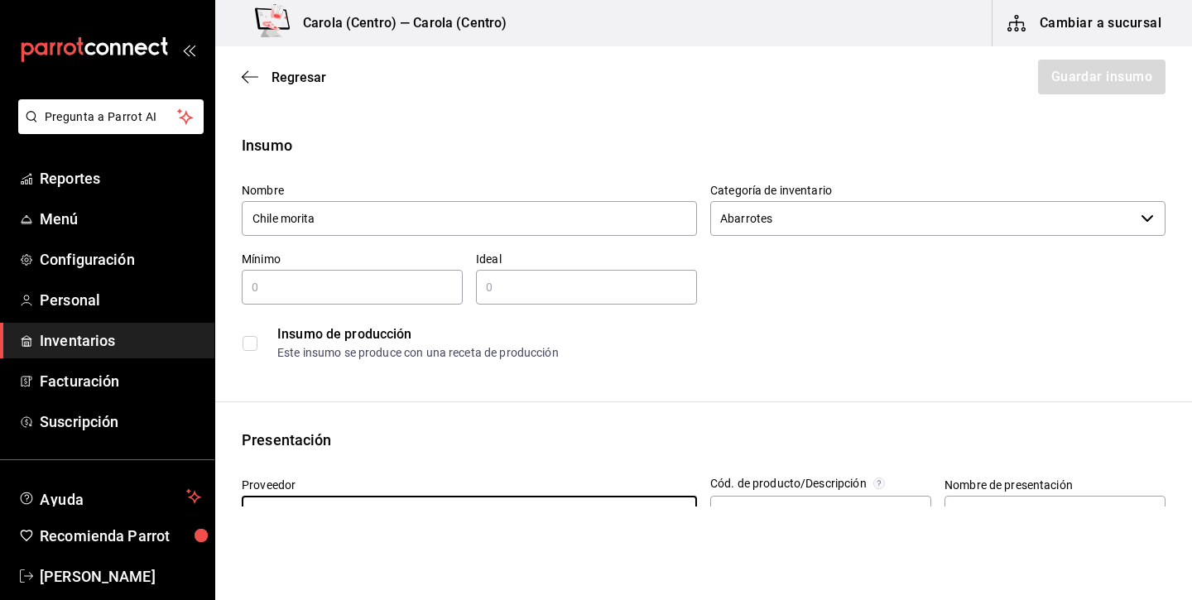
scroll to position [0, 0]
click at [439, 286] on input "text" at bounding box center [352, 287] width 221 height 20
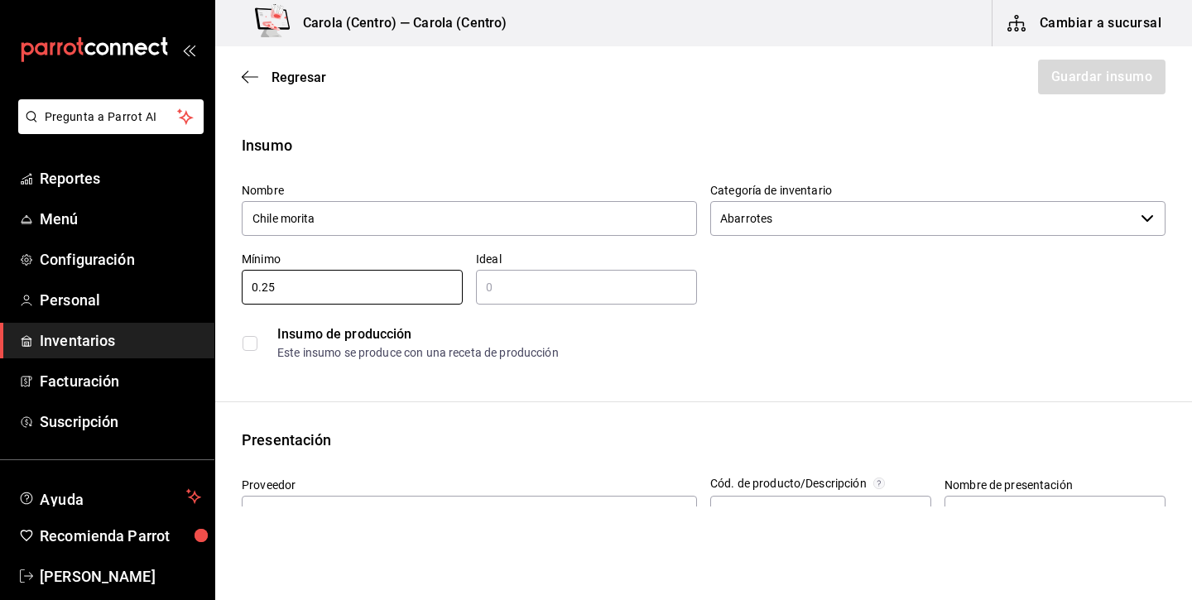
click at [563, 280] on input "text" at bounding box center [586, 287] width 221 height 20
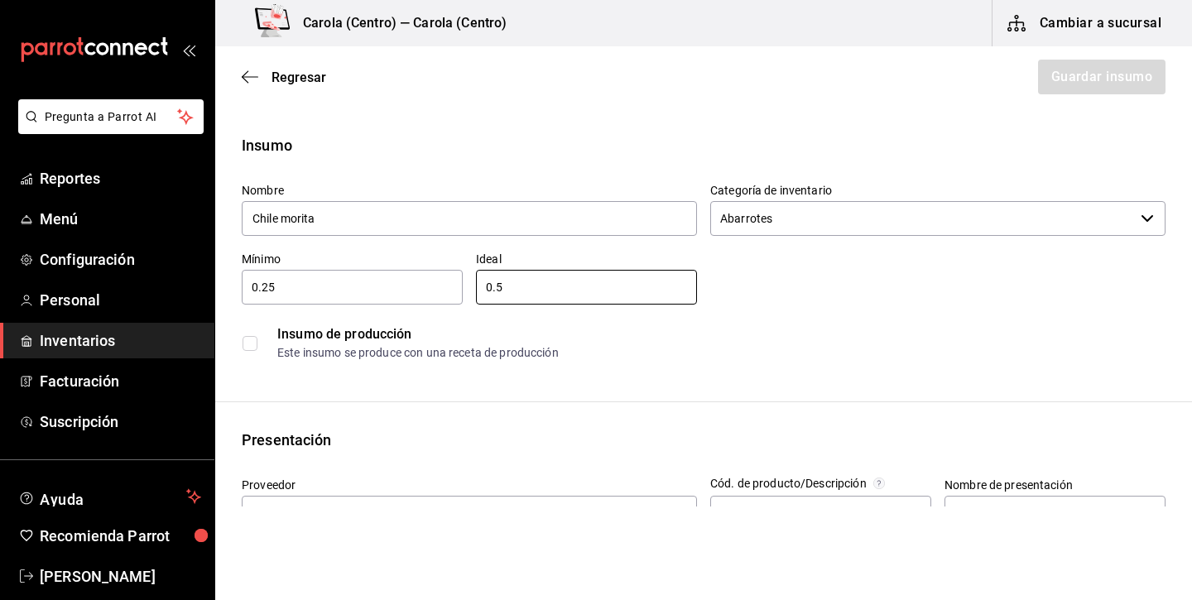
click at [250, 347] on input "checkbox" at bounding box center [249, 343] width 15 height 15
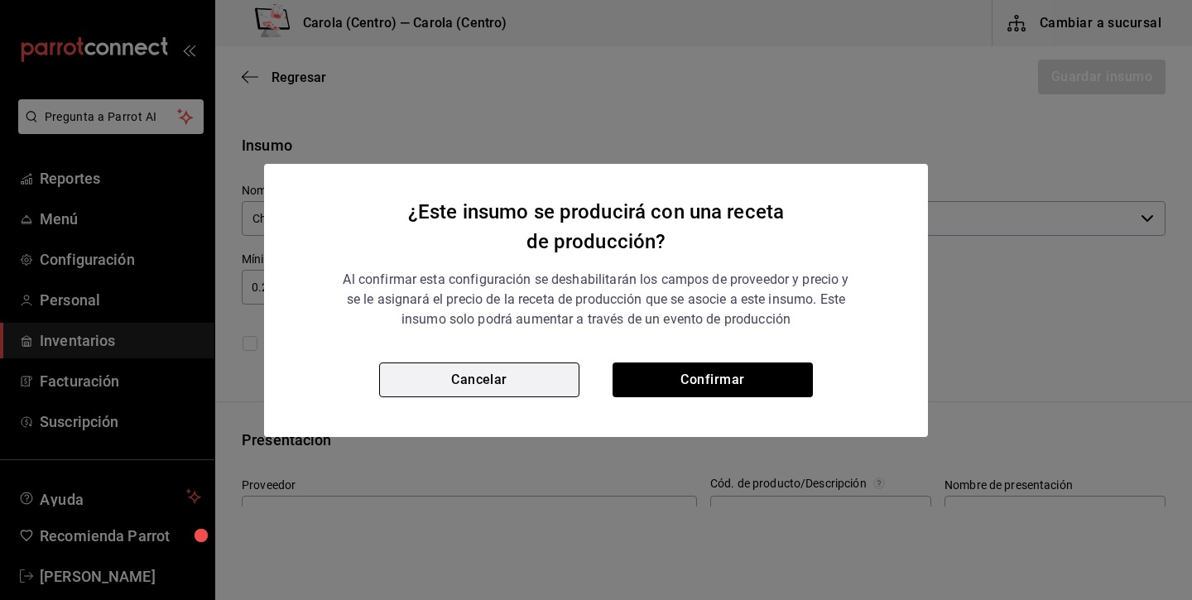
click at [453, 375] on button "Cancelar" at bounding box center [479, 379] width 200 height 35
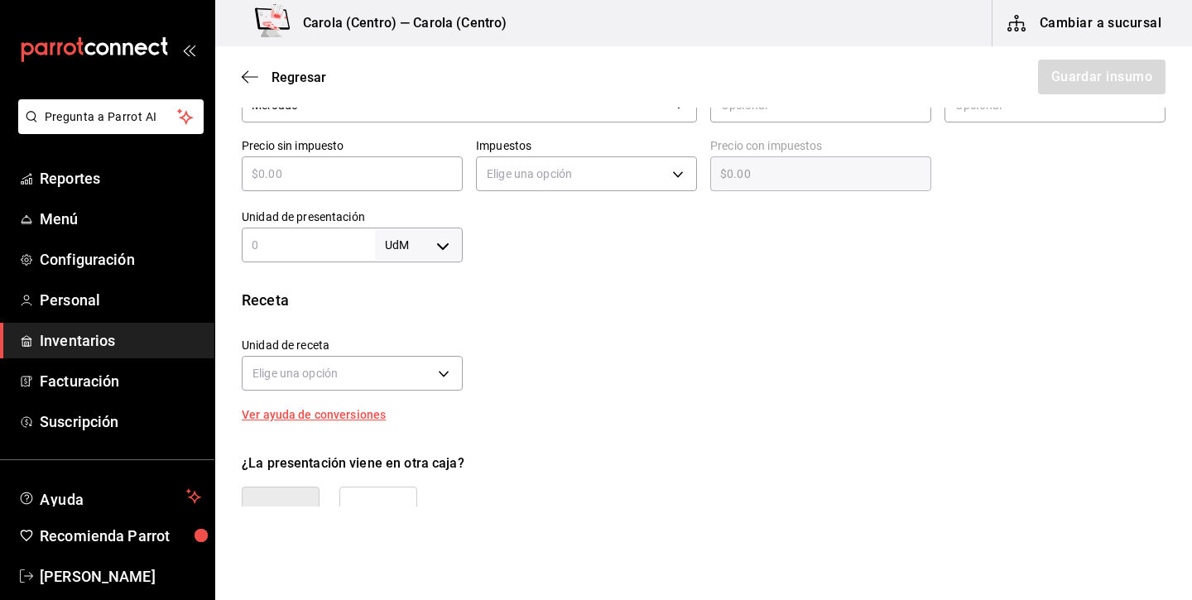
scroll to position [362, 0]
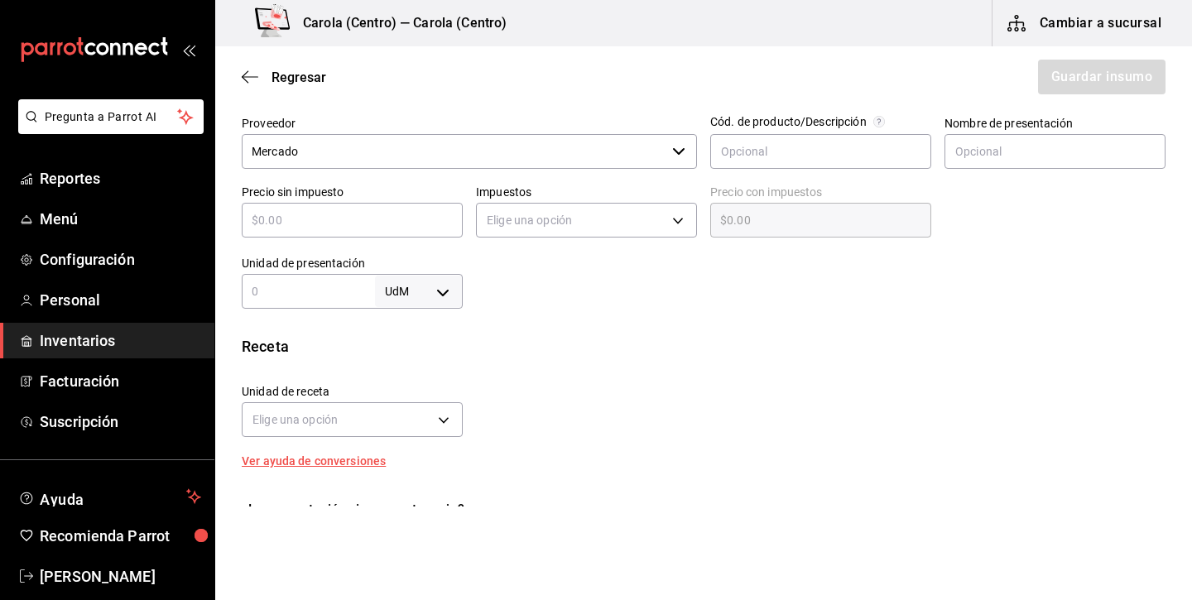
click at [430, 295] on body "Pregunta a Parrot AI Reportes Menú Configuración Personal Inventarios Facturaci…" at bounding box center [596, 253] width 1192 height 506
click at [432, 367] on li "kg" at bounding box center [419, 368] width 86 height 27
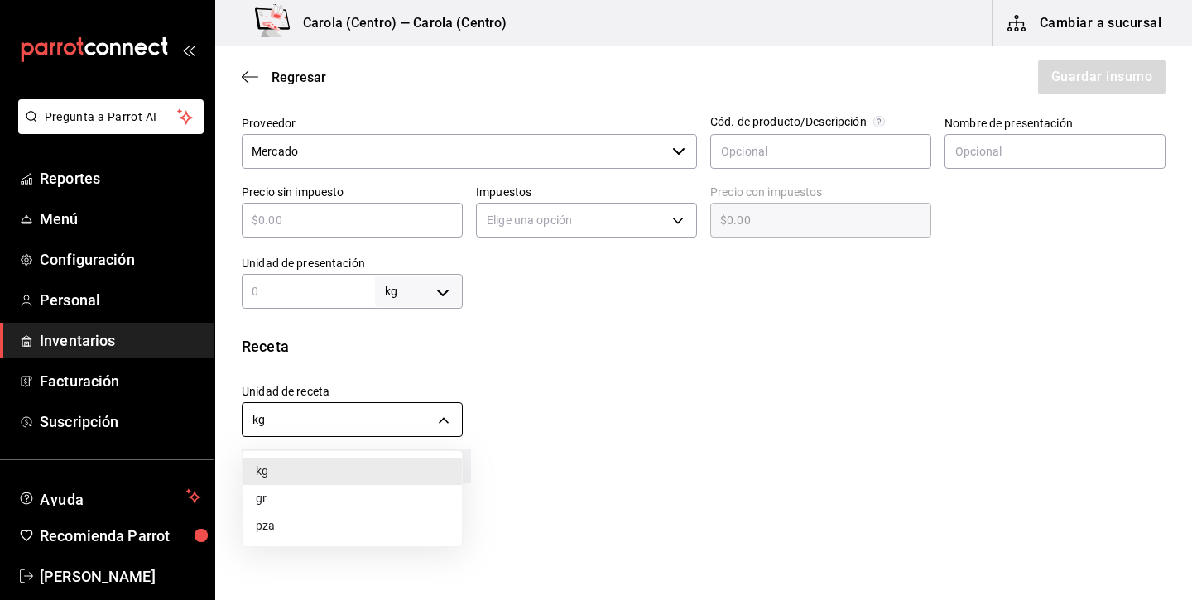
click at [434, 423] on body "Pregunta a Parrot AI Reportes Menú Configuración Personal Inventarios Facturaci…" at bounding box center [596, 253] width 1192 height 506
click at [354, 496] on li "gr" at bounding box center [351, 498] width 219 height 27
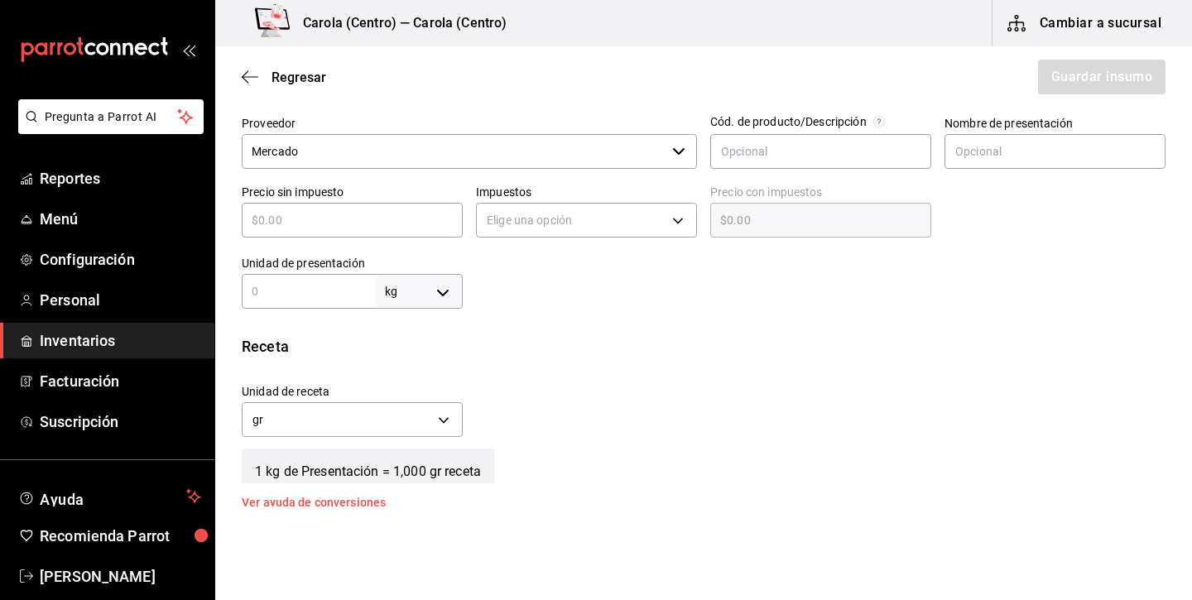
click at [324, 298] on input "text" at bounding box center [308, 291] width 133 height 20
click at [570, 347] on div "Receta" at bounding box center [703, 346] width 923 height 22
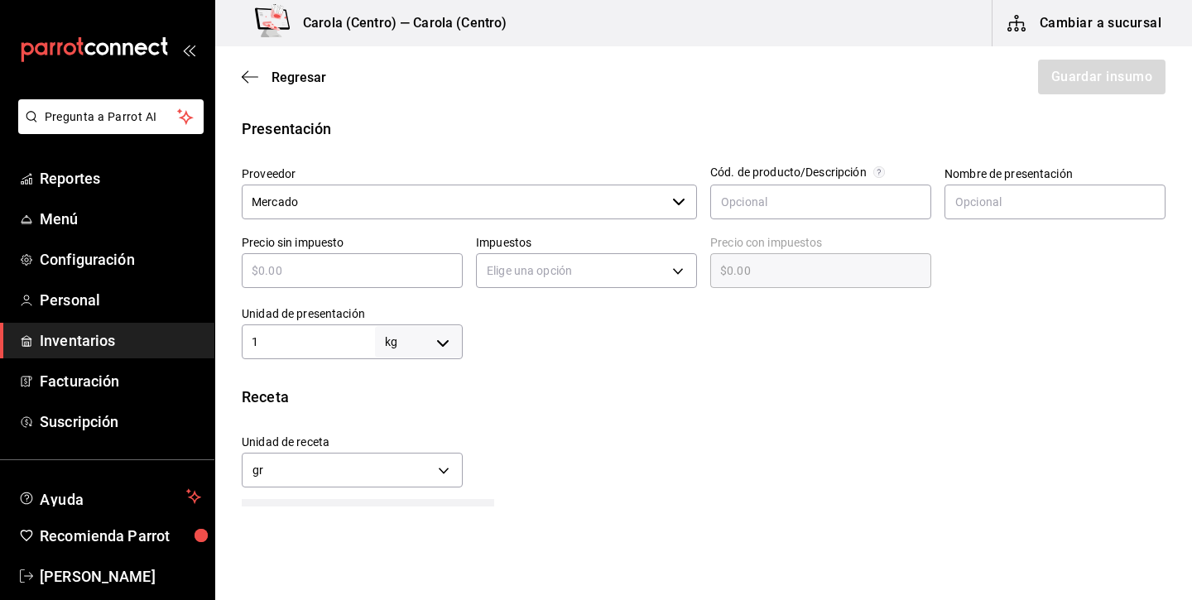
scroll to position [304, 0]
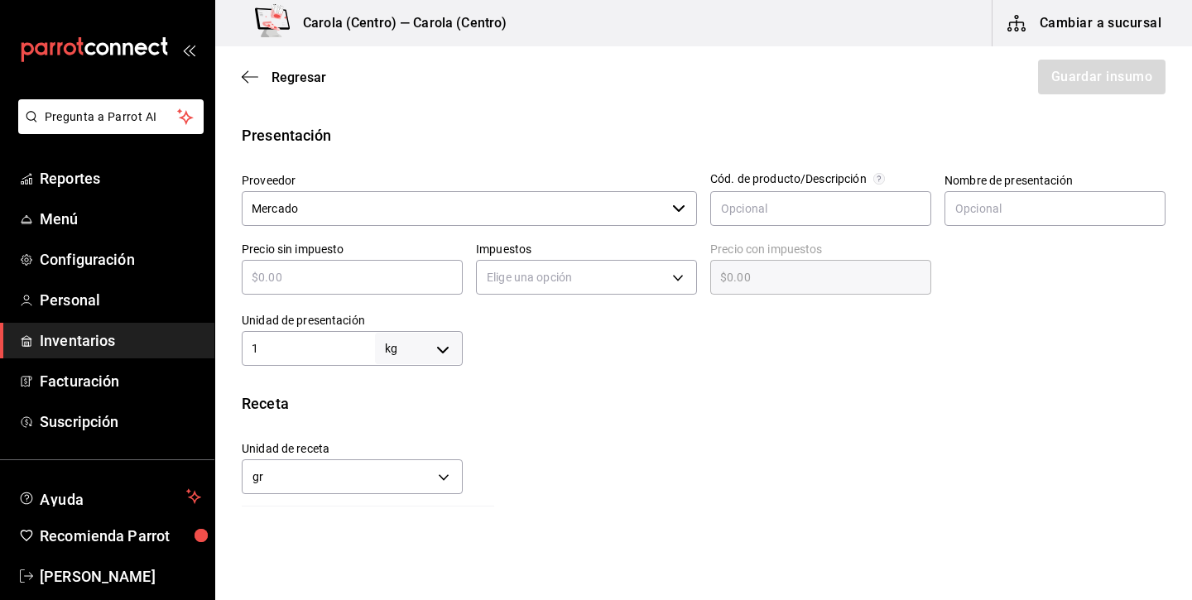
click at [427, 271] on input "text" at bounding box center [352, 277] width 221 height 20
click at [562, 334] on div at bounding box center [814, 333] width 703 height 66
click at [578, 266] on body "Pregunta a Parrot AI Reportes Menú Configuración Personal Inventarios Facturaci…" at bounding box center [596, 253] width 1192 height 506
click at [572, 325] on li "IVA 0%" at bounding box center [586, 328] width 219 height 27
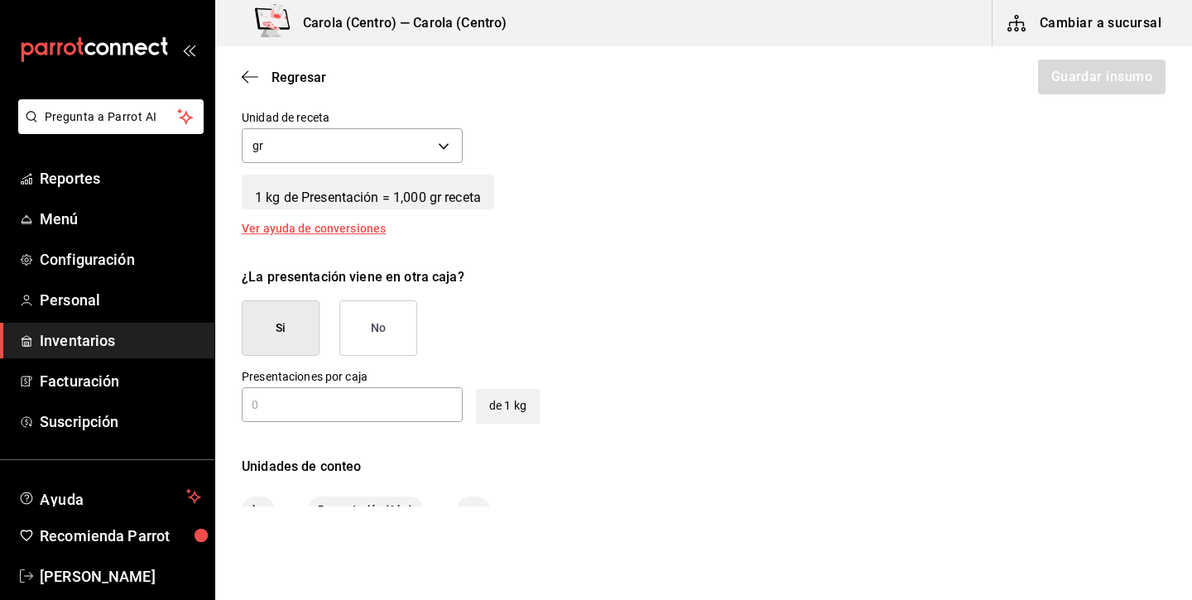
scroll to position [636, 0]
click at [393, 330] on button "No" at bounding box center [378, 327] width 78 height 55
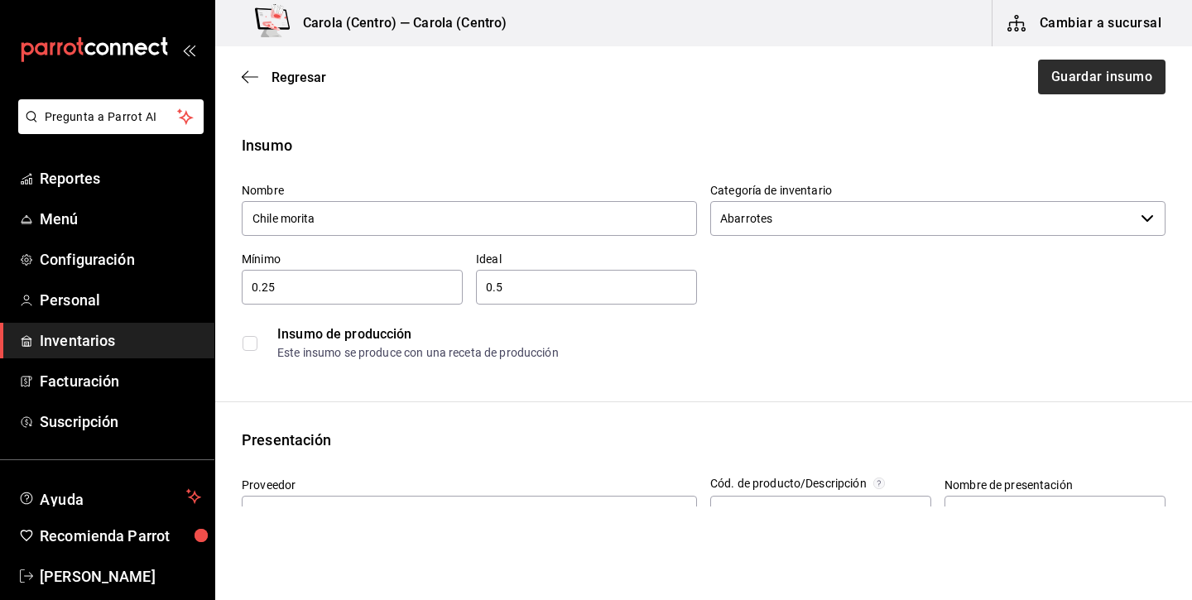
scroll to position [0, 0]
click at [1134, 83] on button "Guardar insumo" at bounding box center [1100, 77] width 129 height 35
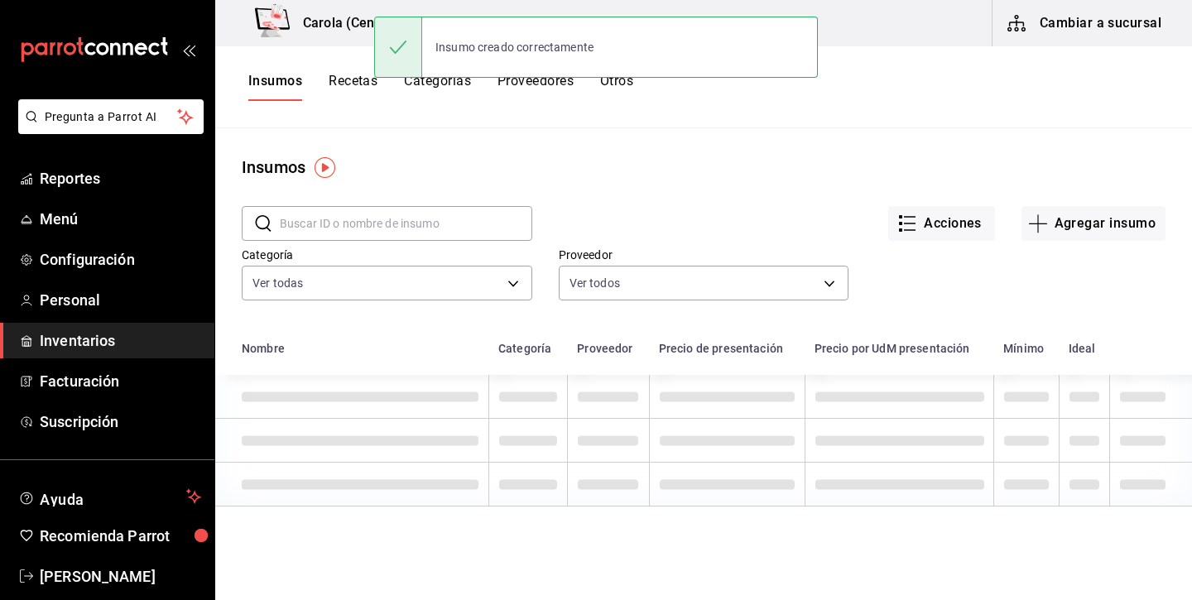
click at [361, 76] on button "Recetas" at bounding box center [352, 87] width 49 height 28
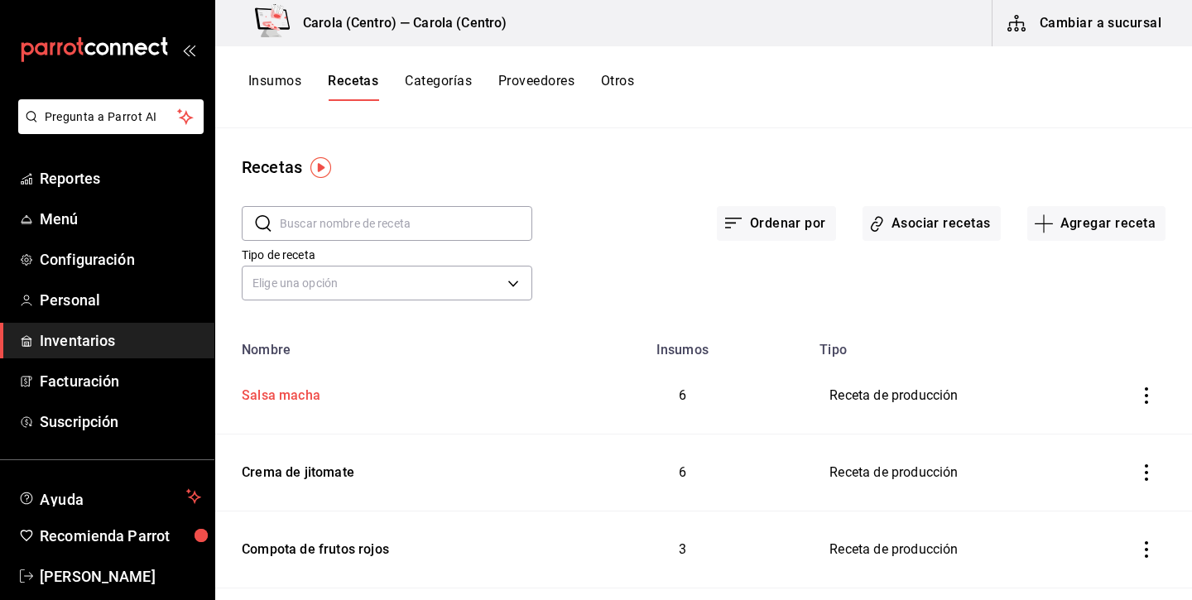
click at [296, 396] on div "Salsa macha" at bounding box center [277, 393] width 85 height 26
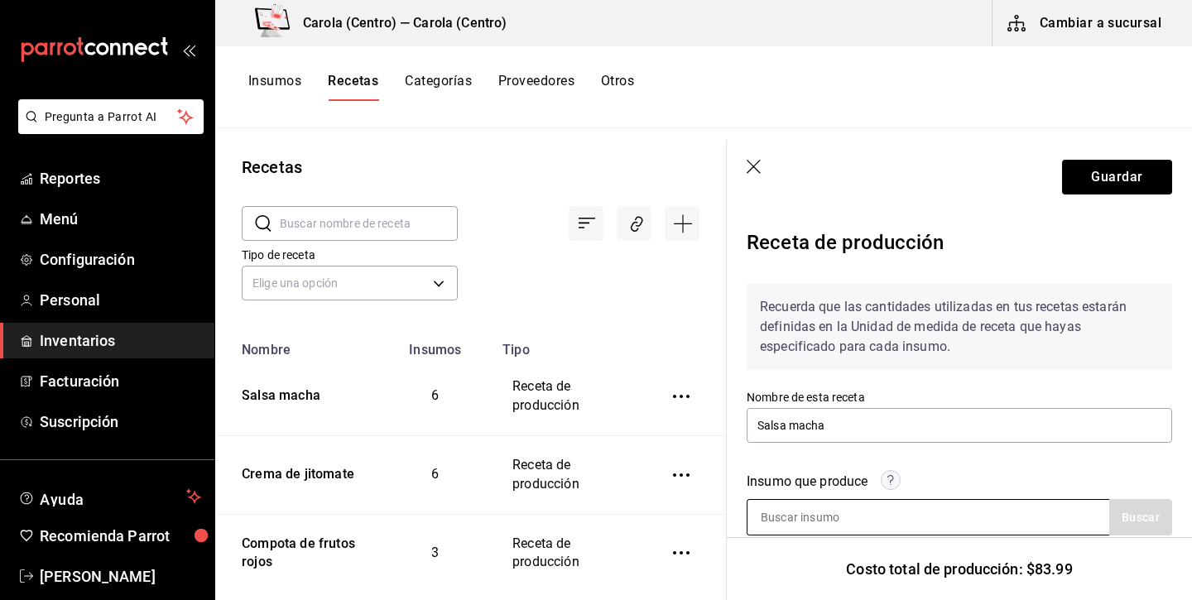
click at [827, 515] on input at bounding box center [829, 517] width 165 height 35
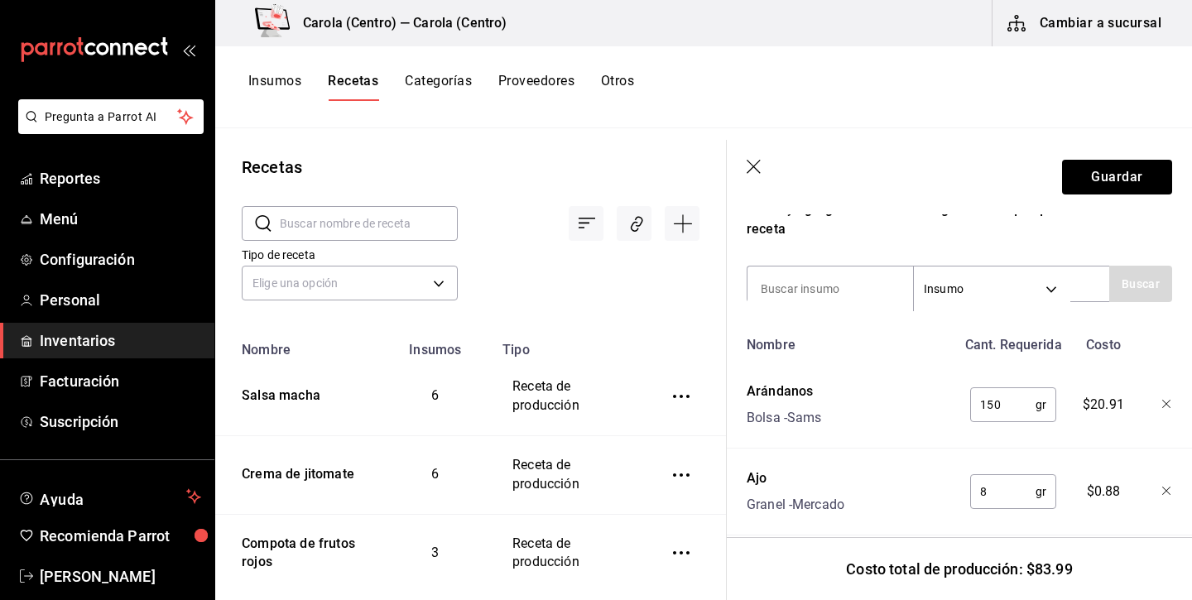
scroll to position [557, 0]
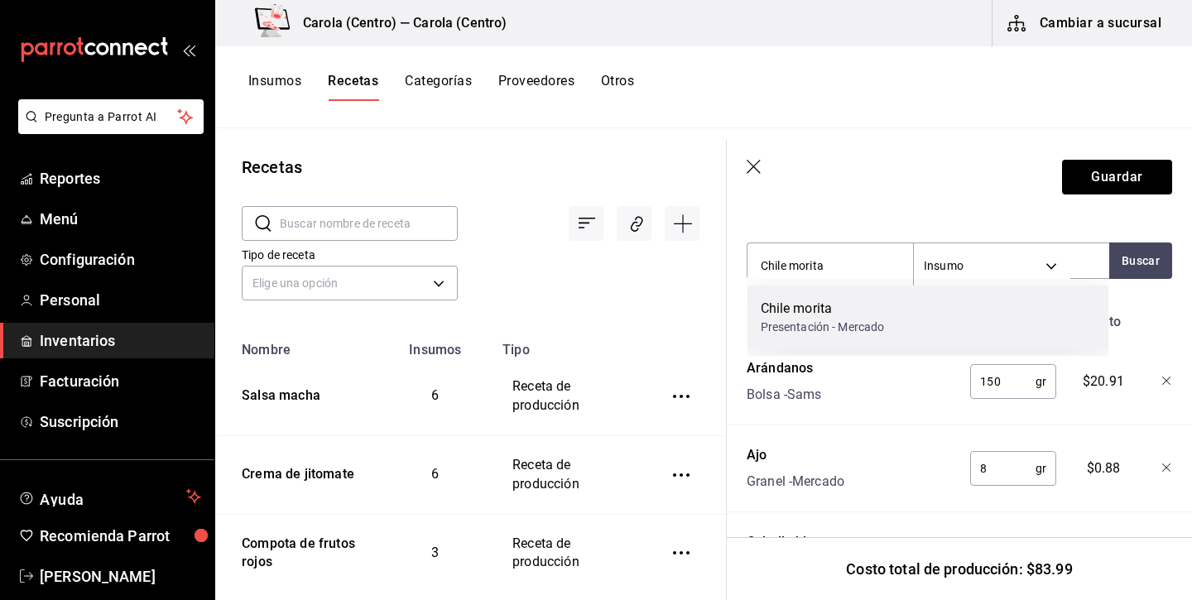
click at [798, 332] on div "Presentación - Mercado" at bounding box center [822, 327] width 124 height 17
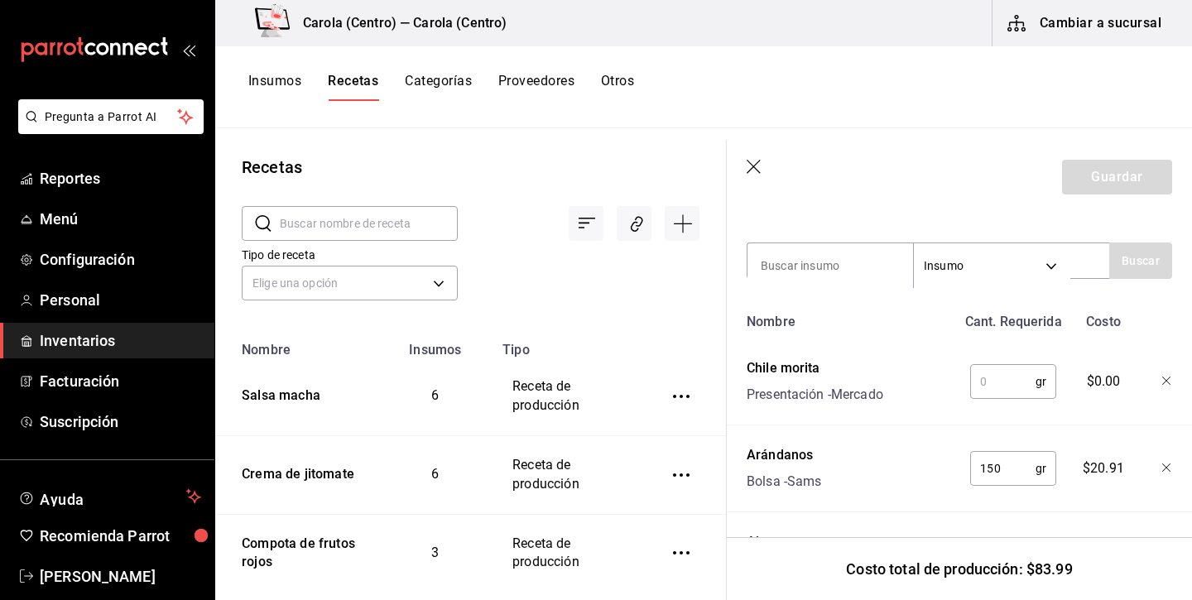
click at [1005, 394] on input "text" at bounding box center [1002, 381] width 65 height 33
click at [1147, 176] on button "Guardar" at bounding box center [1117, 177] width 110 height 35
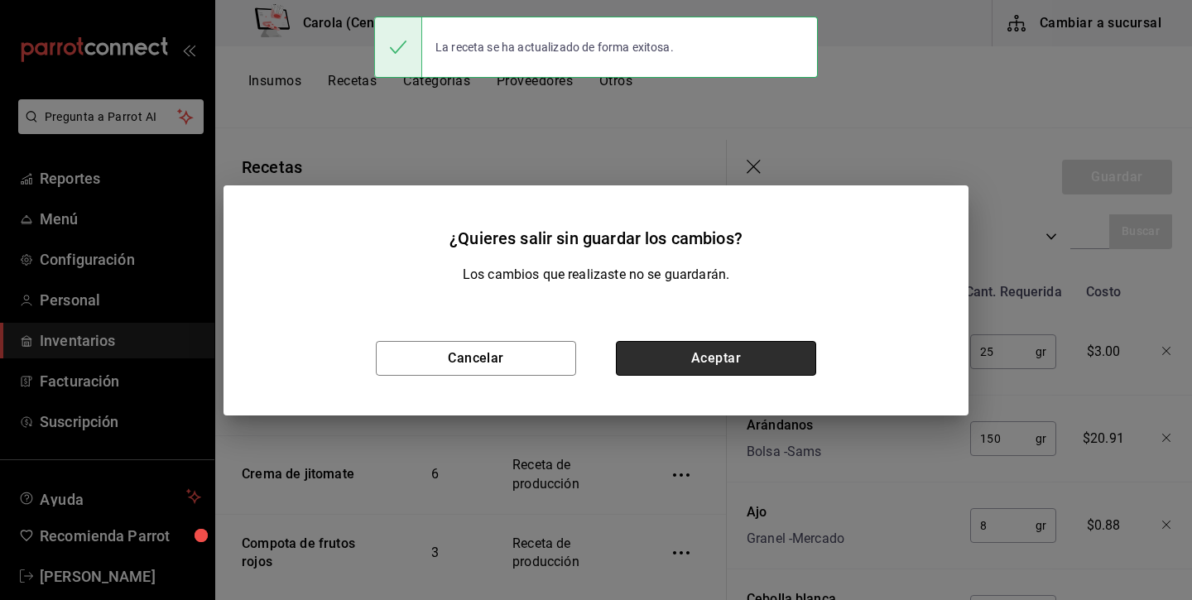
click at [707, 352] on button "Aceptar" at bounding box center [716, 358] width 200 height 35
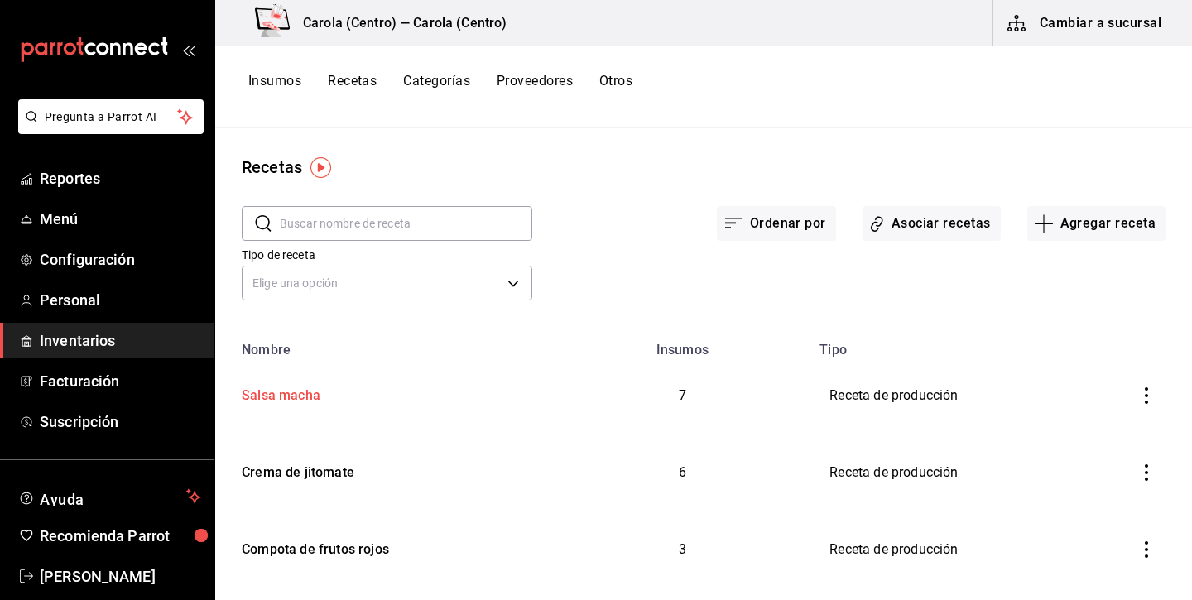
click at [252, 390] on div "Salsa macha" at bounding box center [277, 393] width 85 height 26
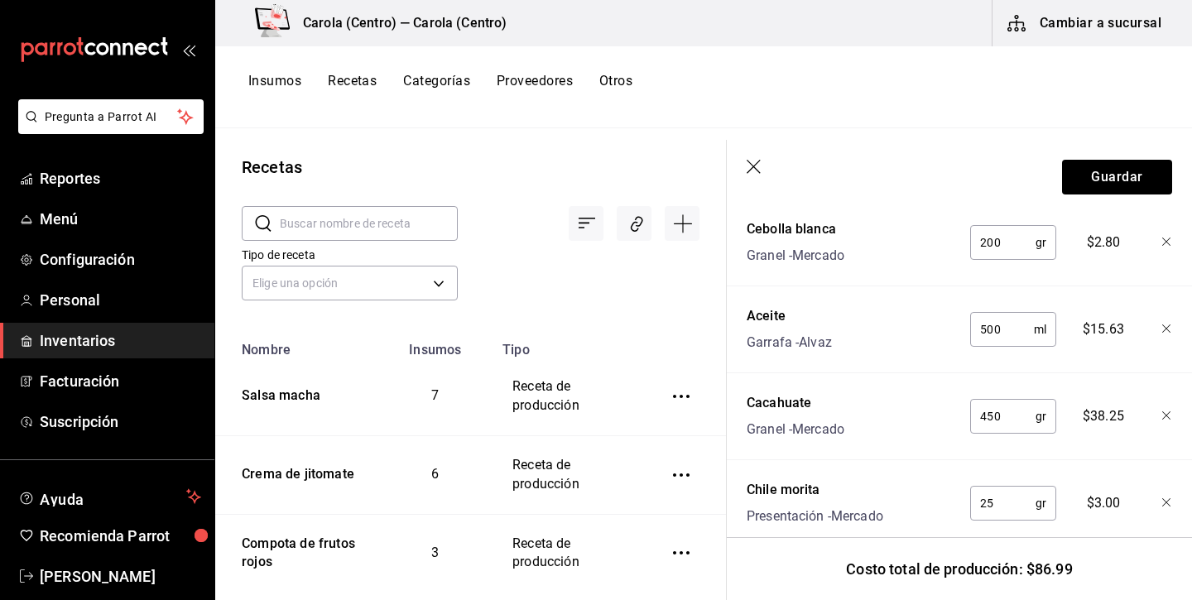
scroll to position [972, 0]
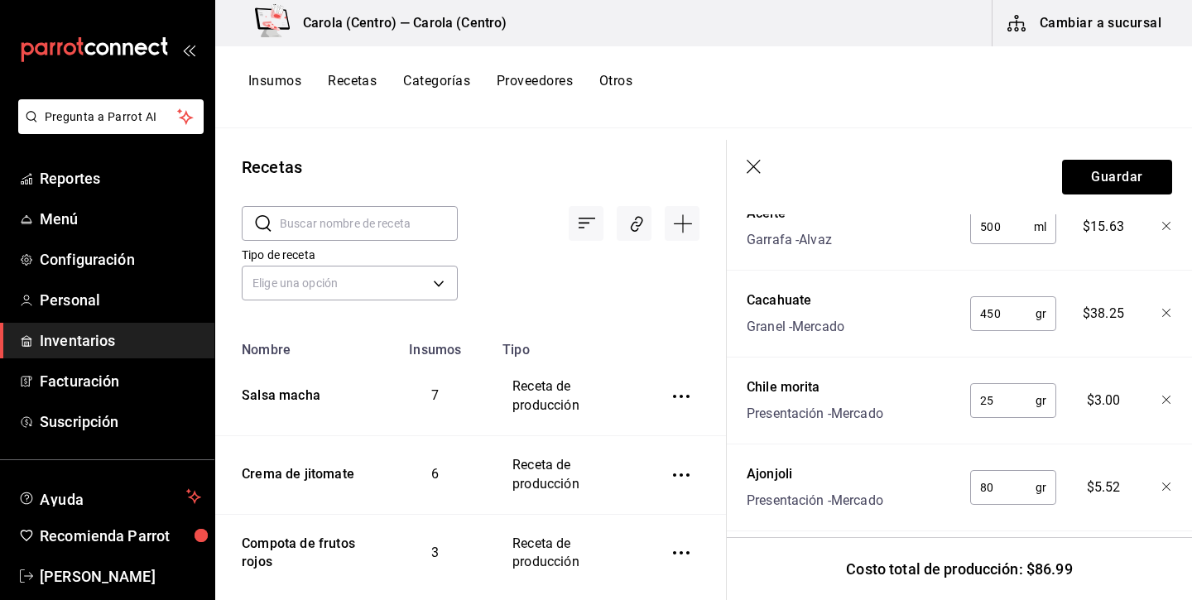
click at [753, 166] on icon "button" at bounding box center [753, 167] width 14 height 14
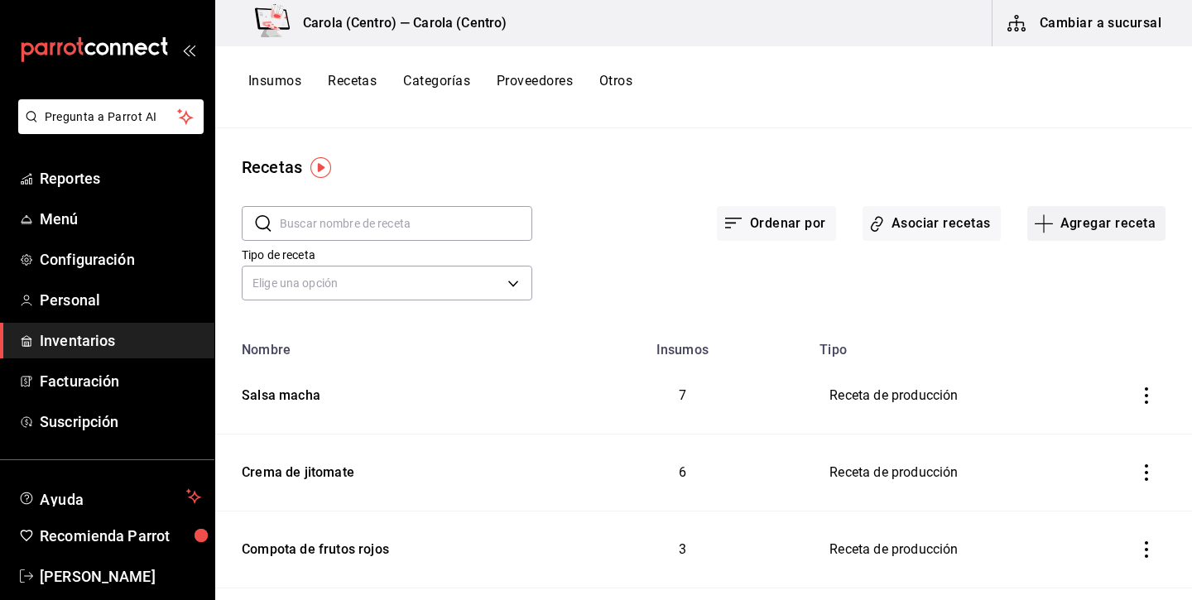
click at [1086, 214] on button "Agregar receta" at bounding box center [1096, 223] width 138 height 35
click at [289, 82] on div at bounding box center [596, 300] width 1192 height 600
click at [281, 88] on button "Insumos" at bounding box center [274, 87] width 53 height 28
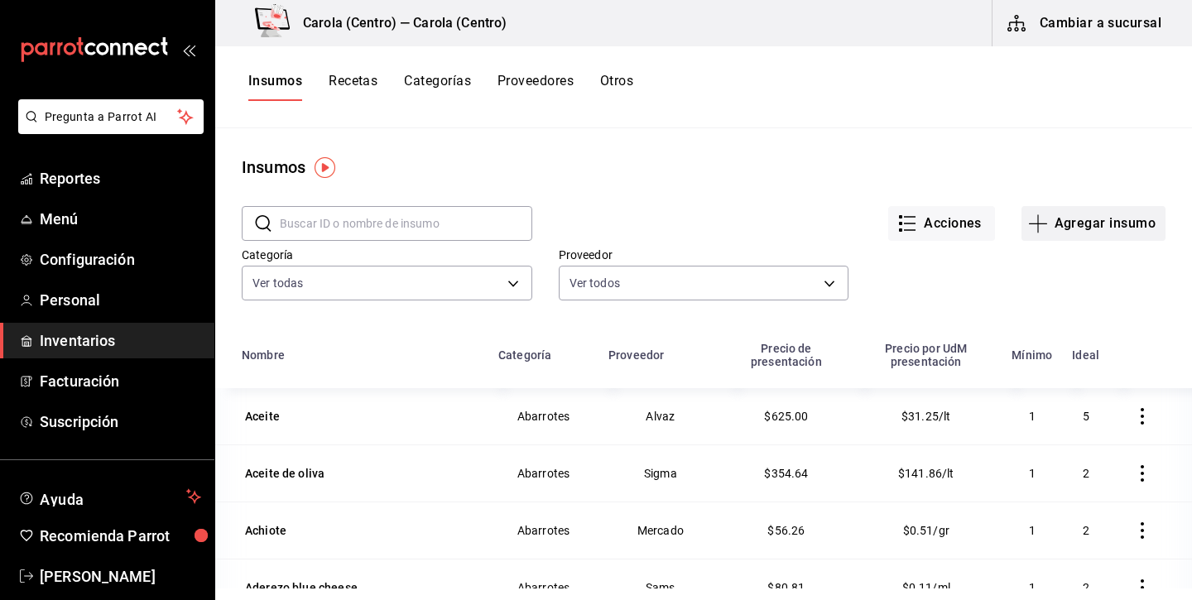
click at [1113, 220] on button "Agregar insumo" at bounding box center [1093, 223] width 144 height 35
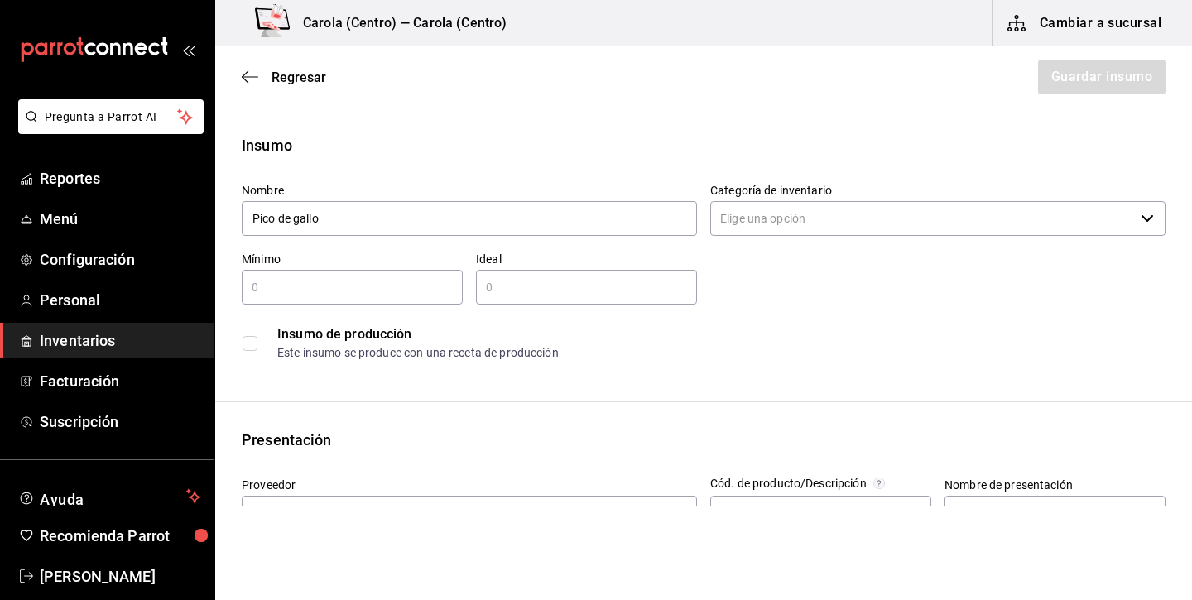
click at [797, 215] on input "Categoría de inventario" at bounding box center [922, 218] width 424 height 35
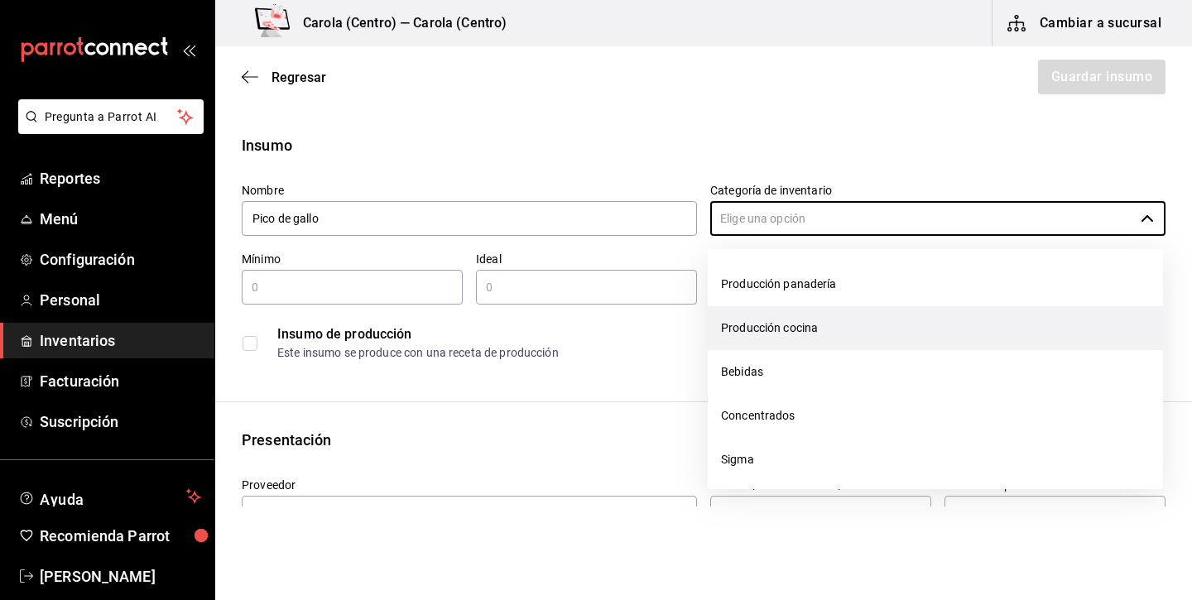
click at [763, 320] on li "Producción cocina" at bounding box center [934, 328] width 455 height 44
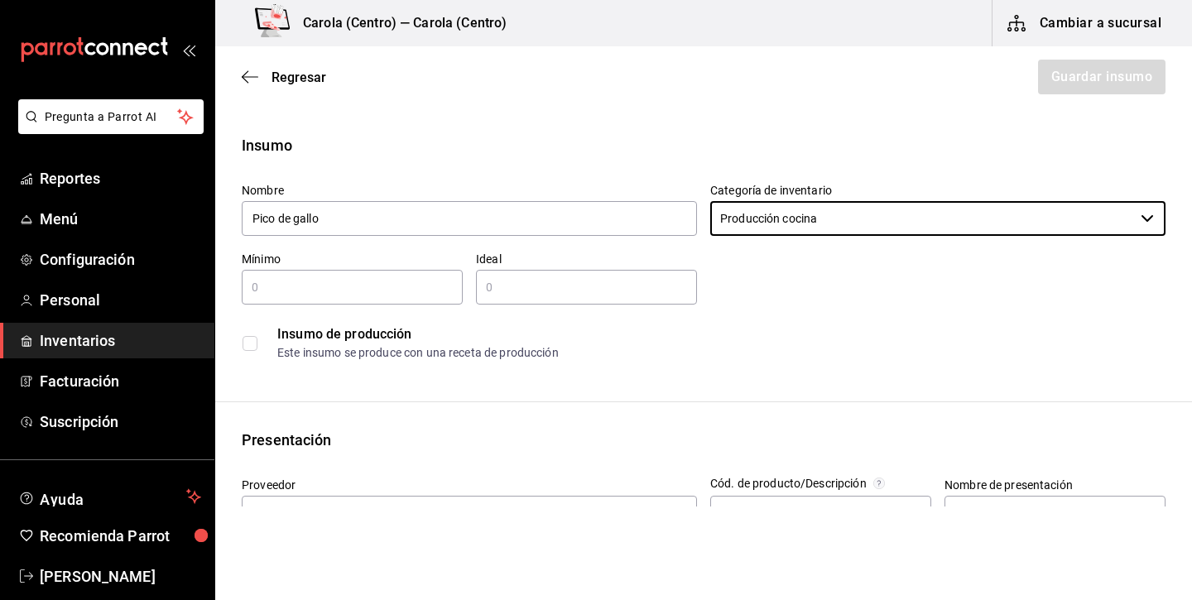
click at [439, 301] on div "​" at bounding box center [352, 287] width 221 height 35
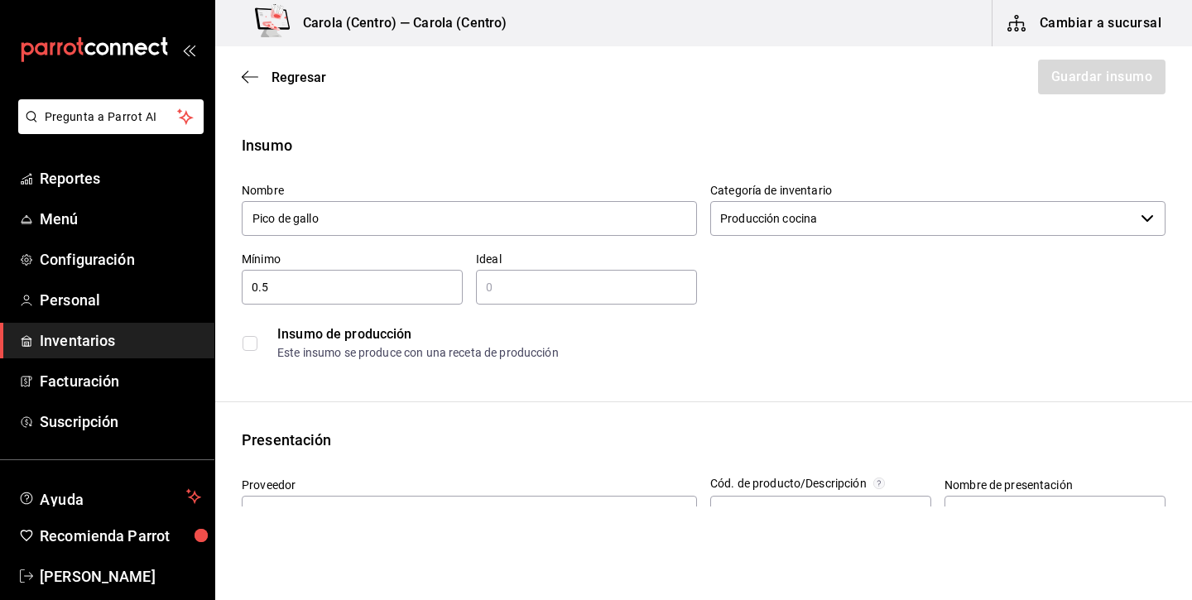
click at [613, 270] on div "​" at bounding box center [586, 287] width 221 height 35
click at [607, 276] on div "​" at bounding box center [586, 287] width 221 height 35
click at [243, 348] on input "checkbox" at bounding box center [249, 343] width 15 height 15
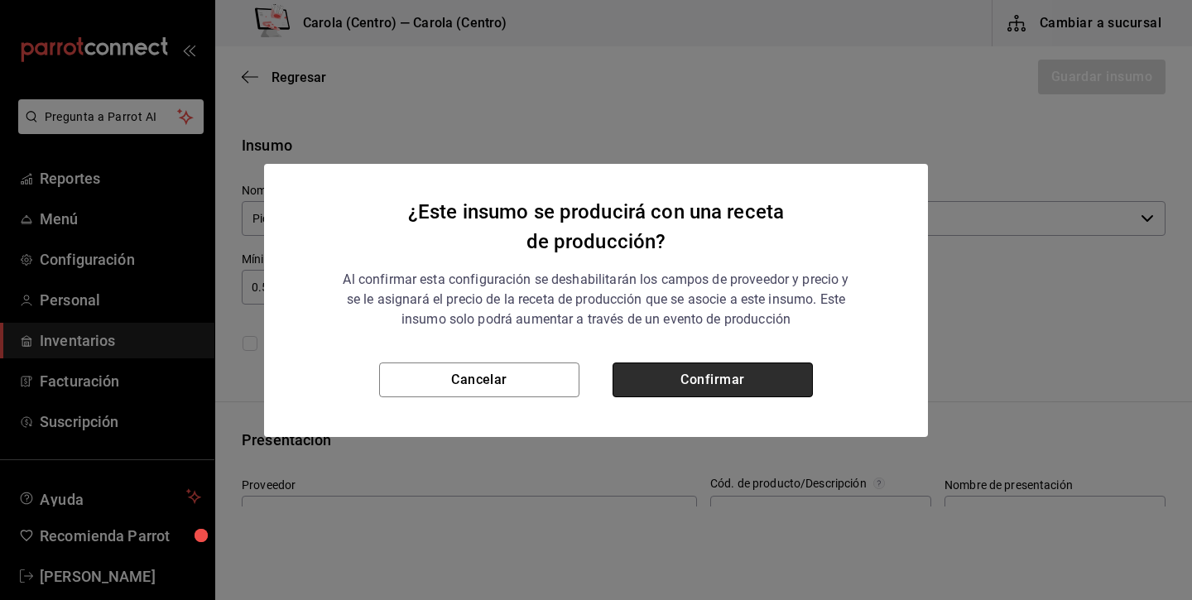
click at [681, 374] on button "Confirmar" at bounding box center [712, 379] width 200 height 35
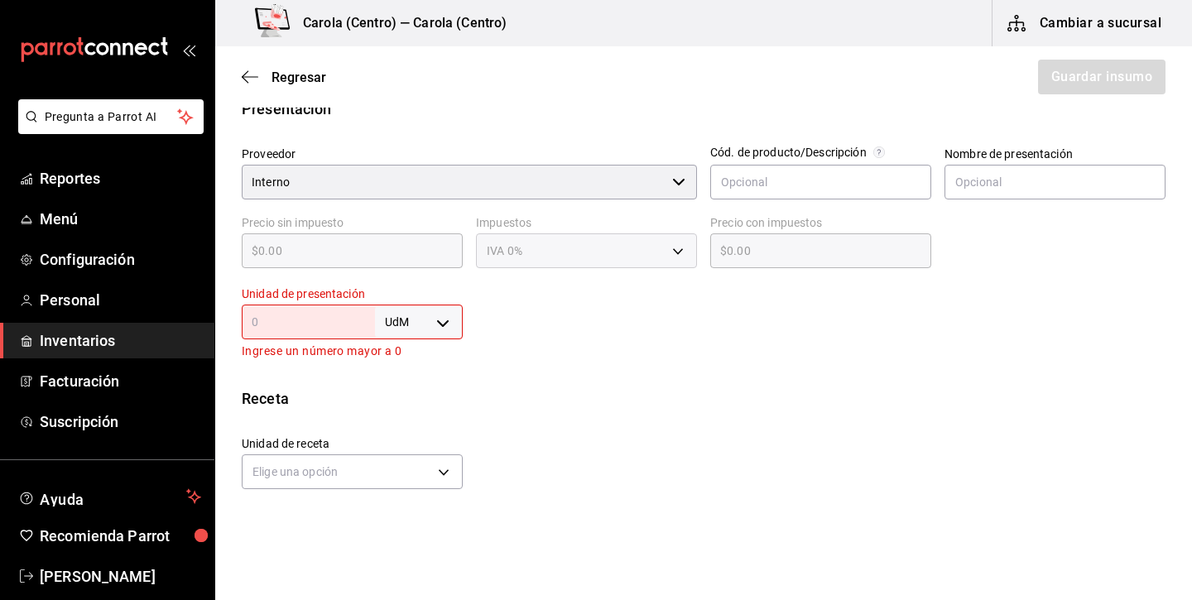
scroll to position [342, 0]
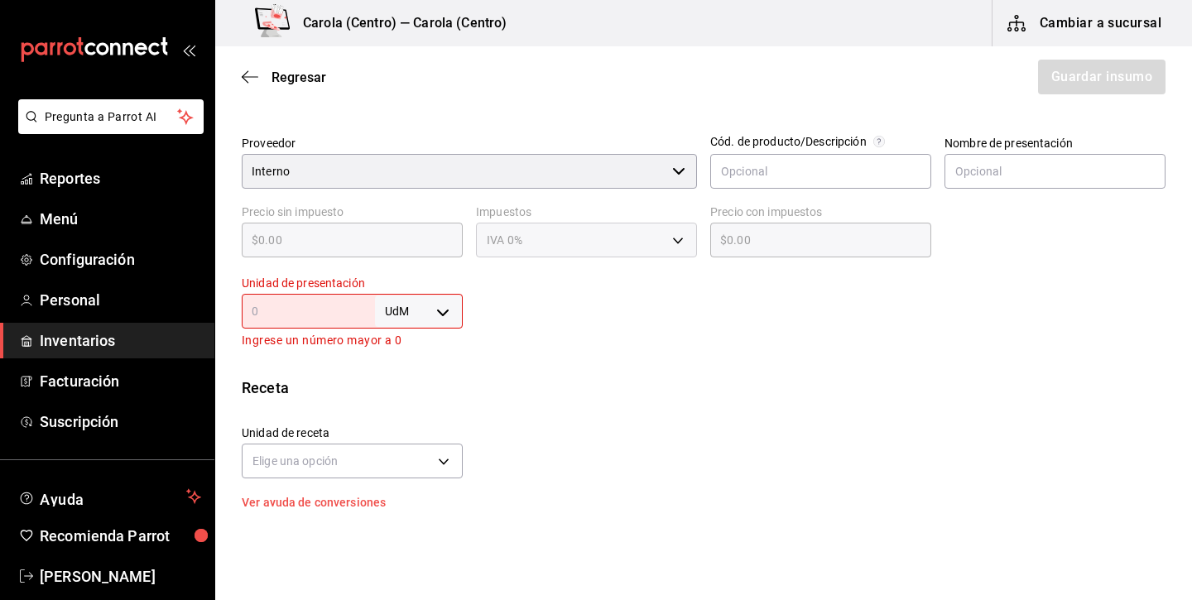
click at [432, 298] on body "Pregunta a Parrot AI Reportes Menú Configuración Personal Inventarios Facturaci…" at bounding box center [596, 253] width 1192 height 506
click at [423, 394] on li "kg" at bounding box center [419, 388] width 86 height 27
click at [320, 316] on input "text" at bounding box center [308, 311] width 133 height 20
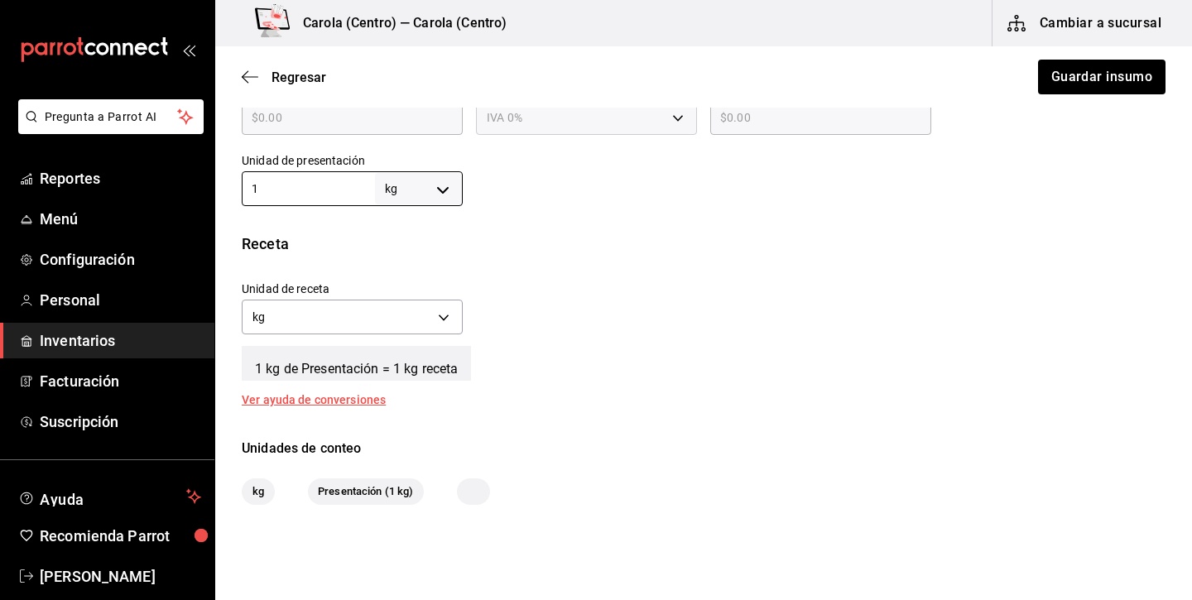
scroll to position [474, 0]
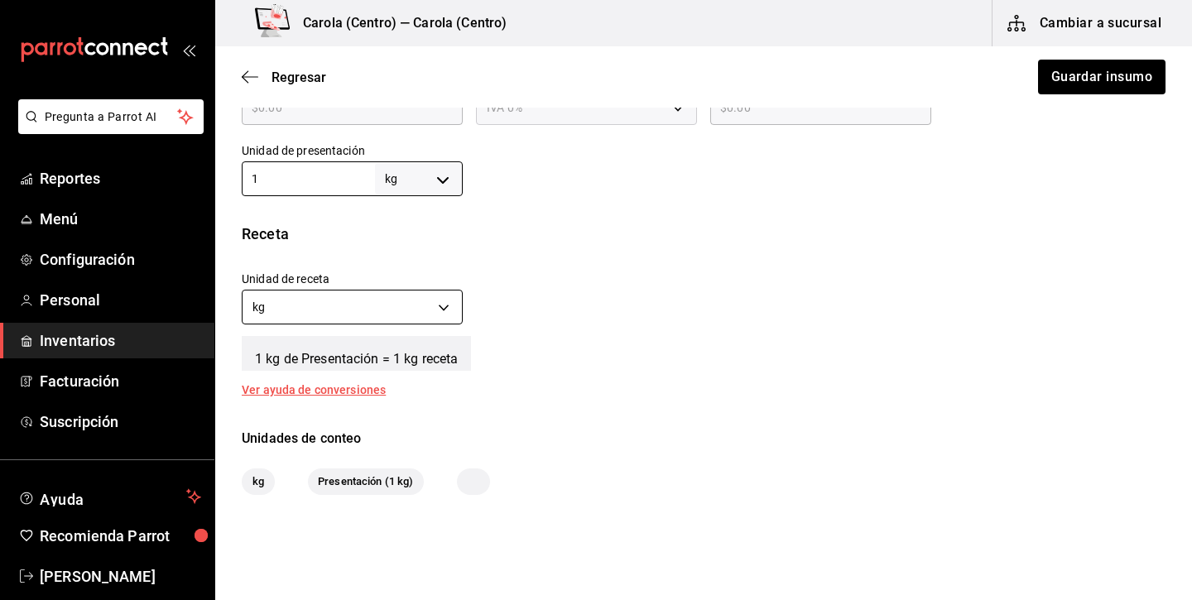
click at [386, 314] on body "Pregunta a Parrot AI Reportes Menú Configuración Personal Inventarios Facturaci…" at bounding box center [596, 253] width 1192 height 506
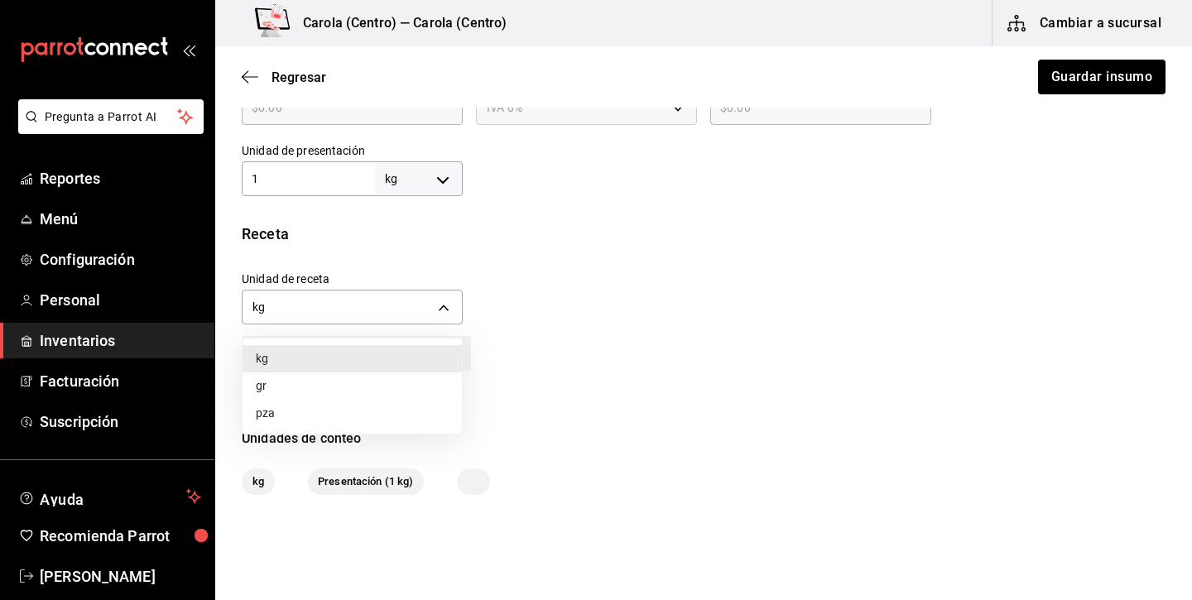
click at [366, 381] on li "gr" at bounding box center [351, 385] width 219 height 27
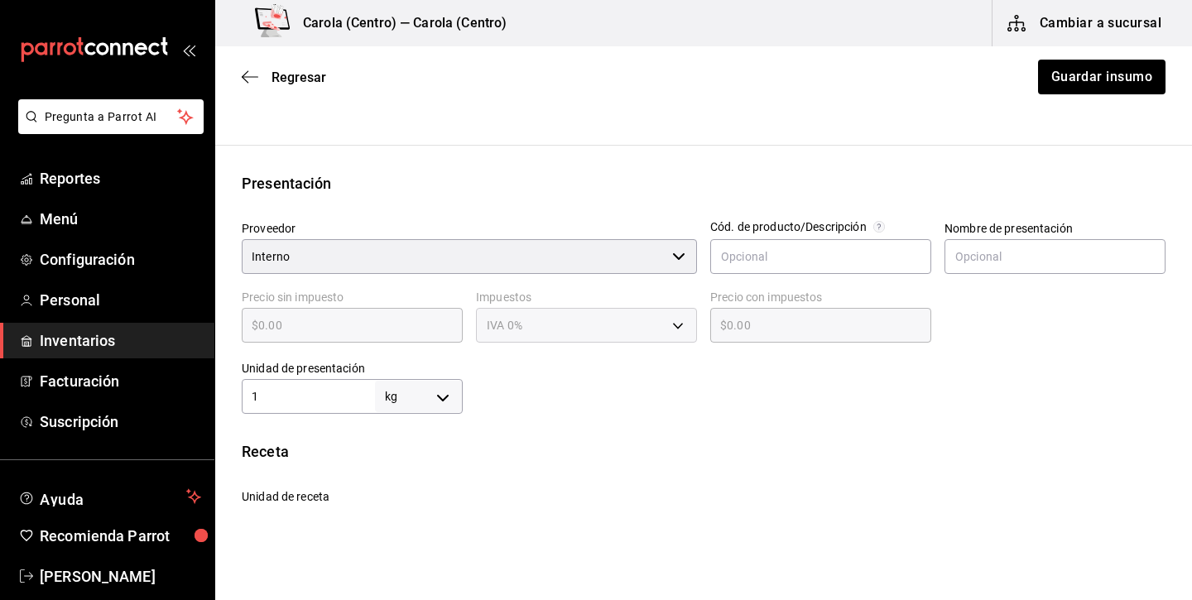
scroll to position [258, 0]
click at [1106, 85] on button "Guardar insumo" at bounding box center [1100, 77] width 129 height 35
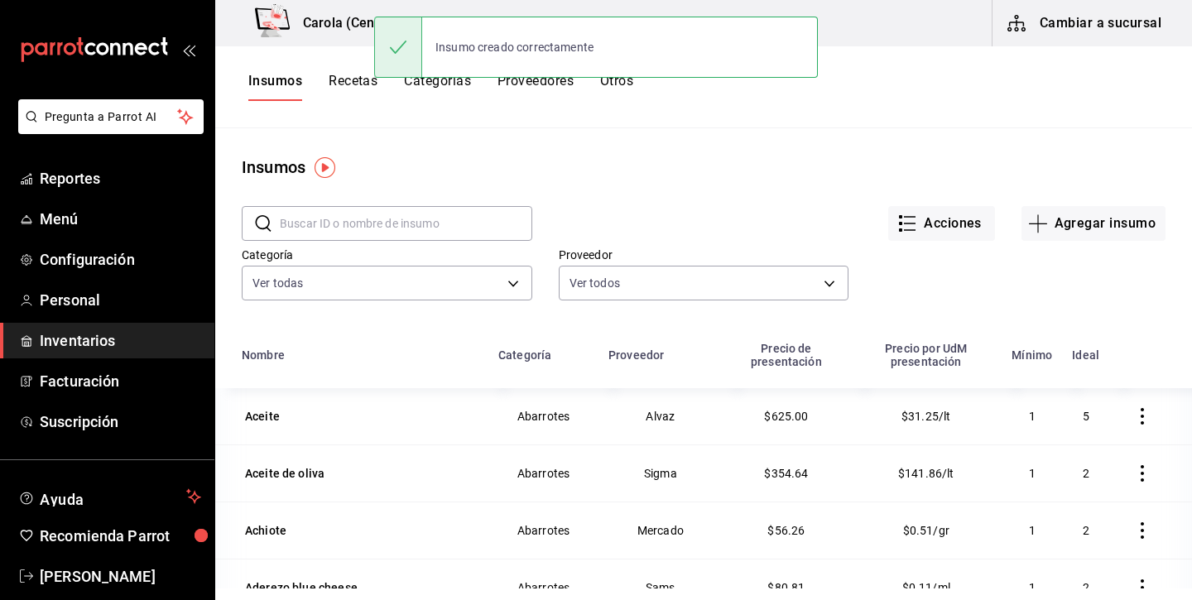
click at [355, 78] on button "Recetas" at bounding box center [352, 87] width 49 height 28
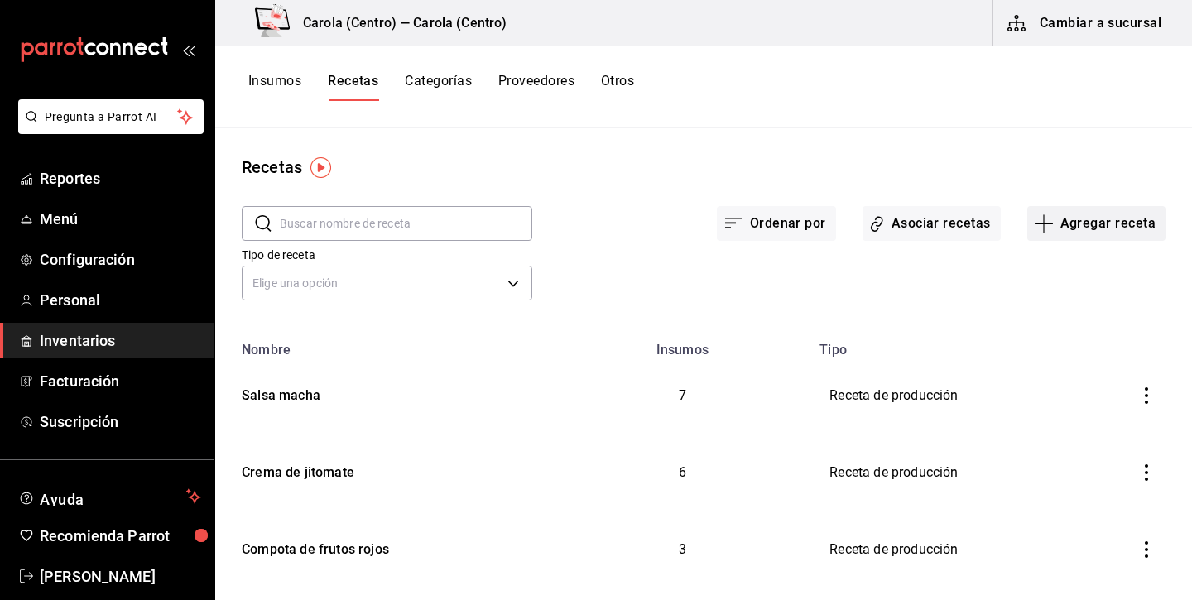
click at [1092, 229] on button "Agregar receta" at bounding box center [1096, 223] width 138 height 35
click at [1062, 350] on span "Receta de producción" at bounding box center [1095, 356] width 139 height 17
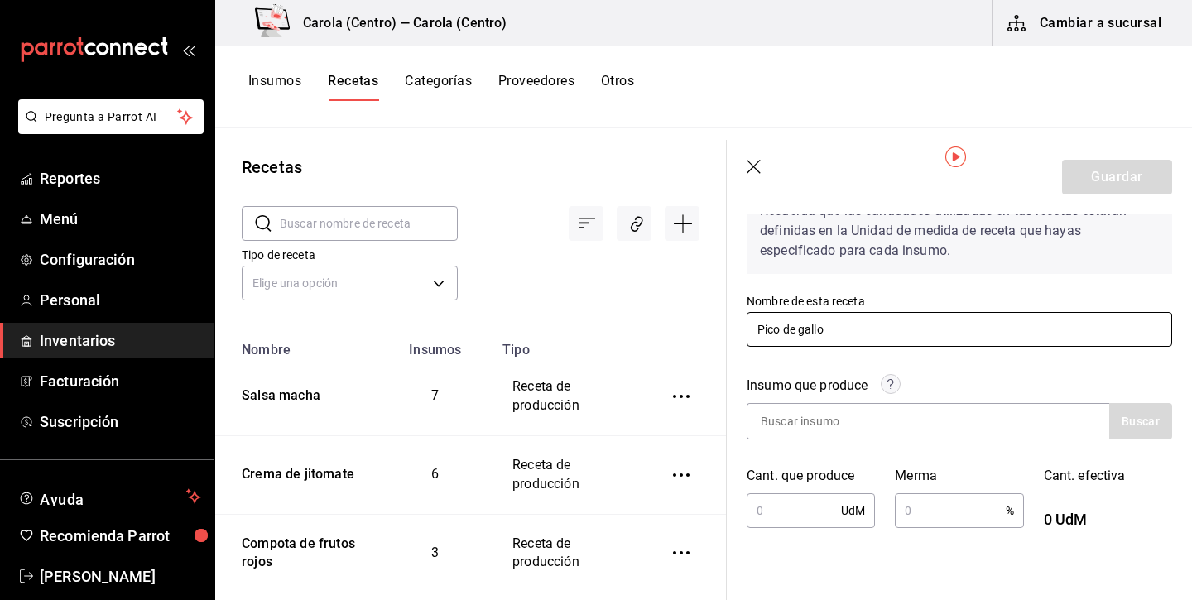
scroll to position [103, 0]
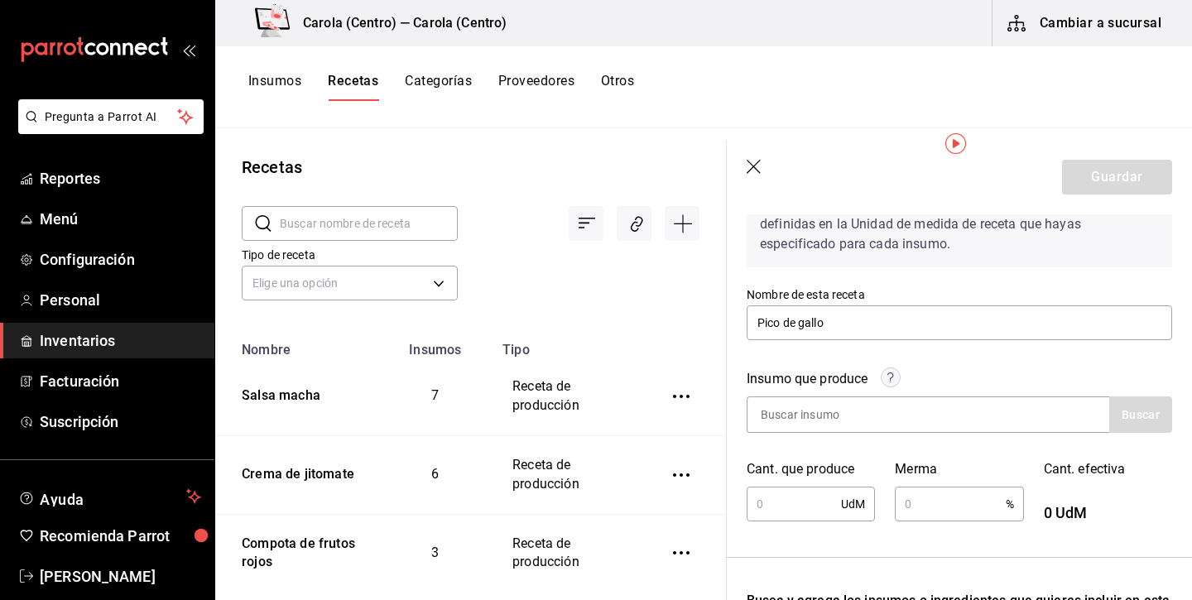
click at [784, 515] on input "text" at bounding box center [793, 503] width 94 height 33
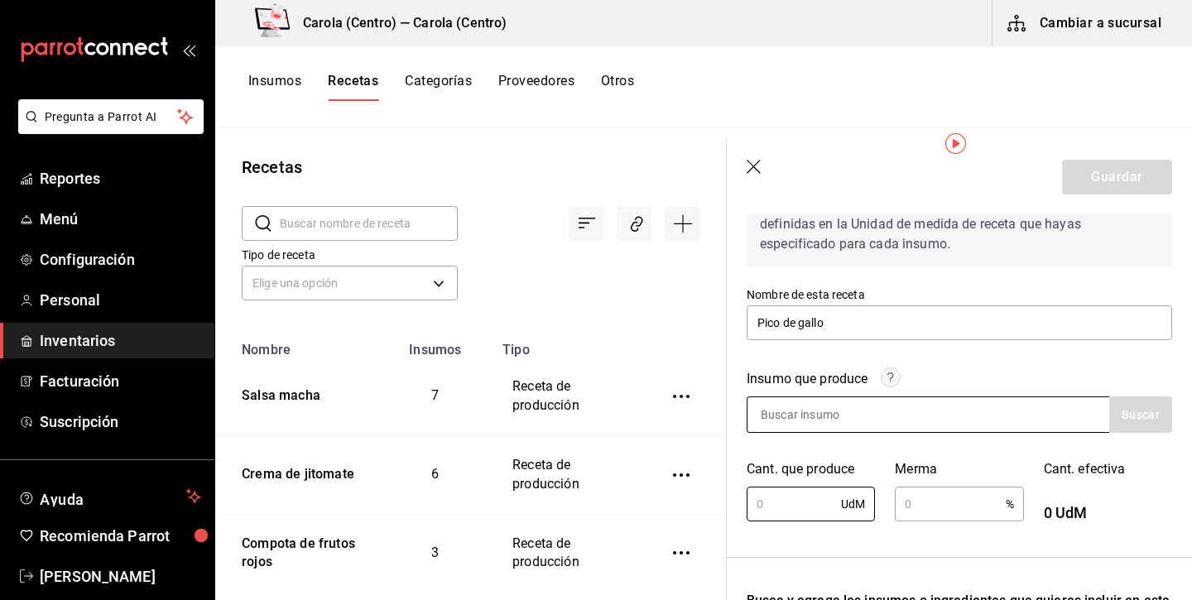
click at [846, 424] on input at bounding box center [829, 414] width 165 height 35
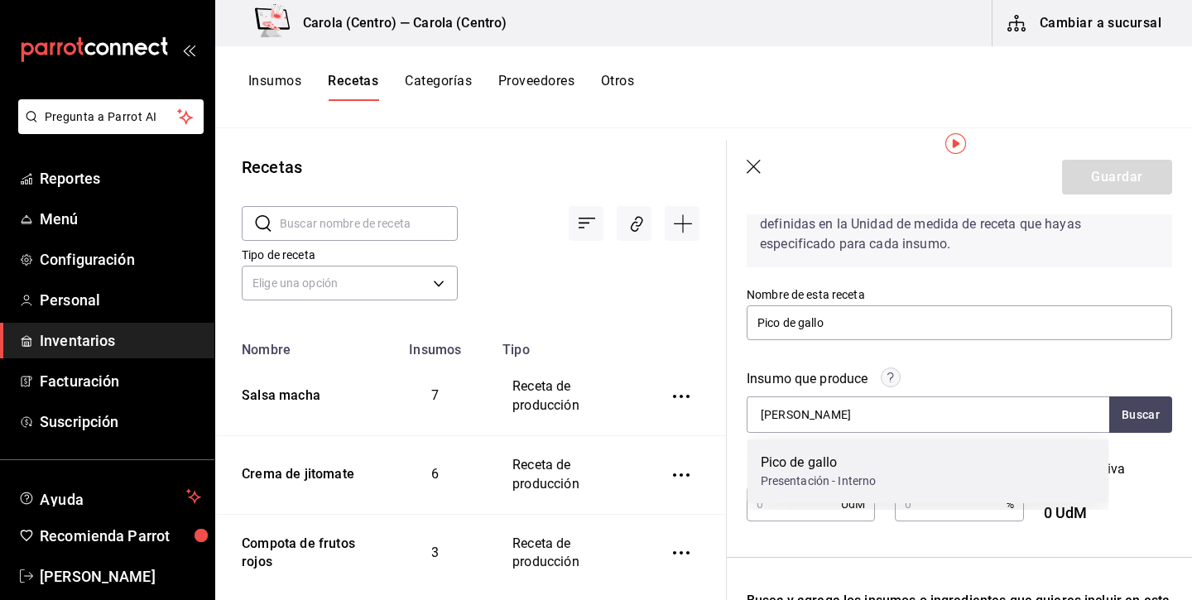
click at [802, 480] on div "Presentación - Interno" at bounding box center [818, 480] width 116 height 17
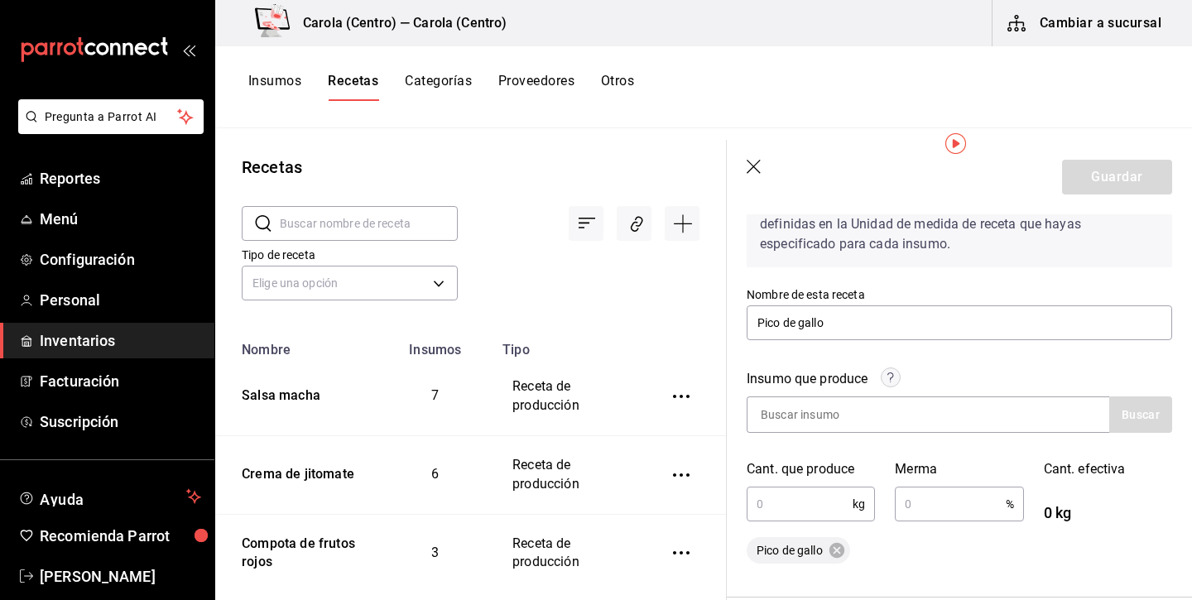
click at [799, 495] on input "text" at bounding box center [799, 503] width 106 height 33
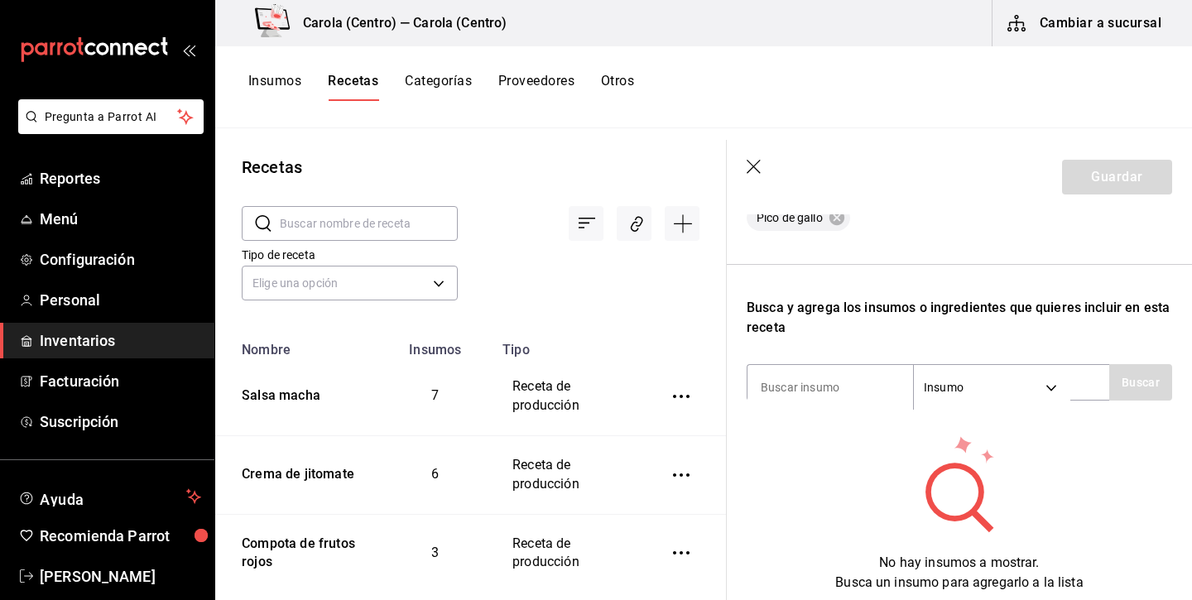
scroll to position [439, 0]
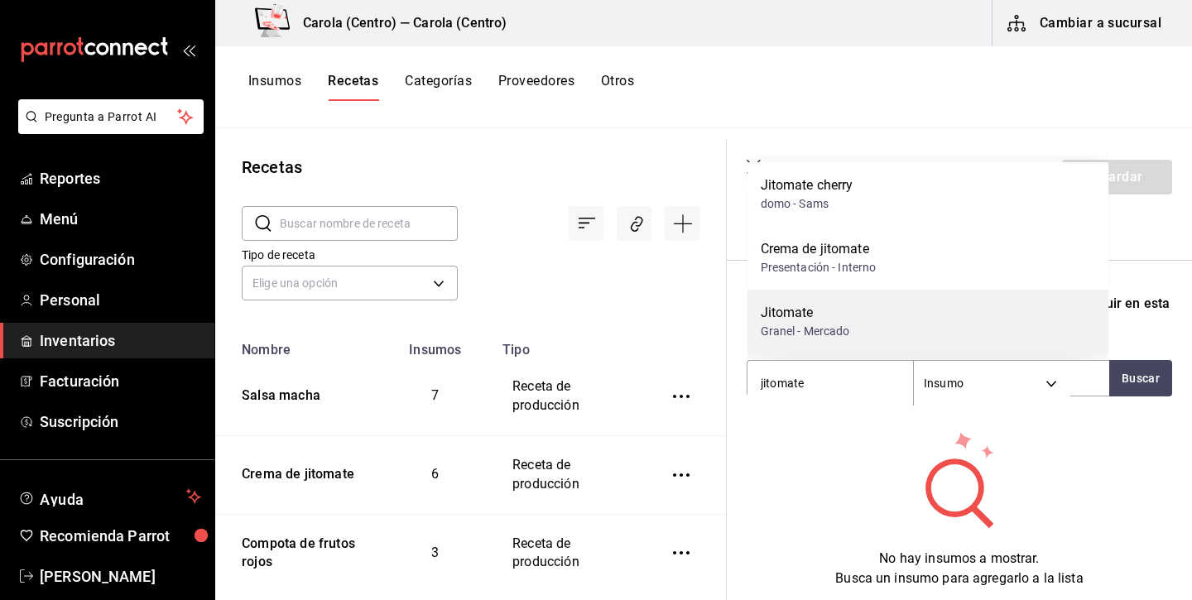
click at [819, 338] on div "Granel - Mercado" at bounding box center [804, 331] width 89 height 17
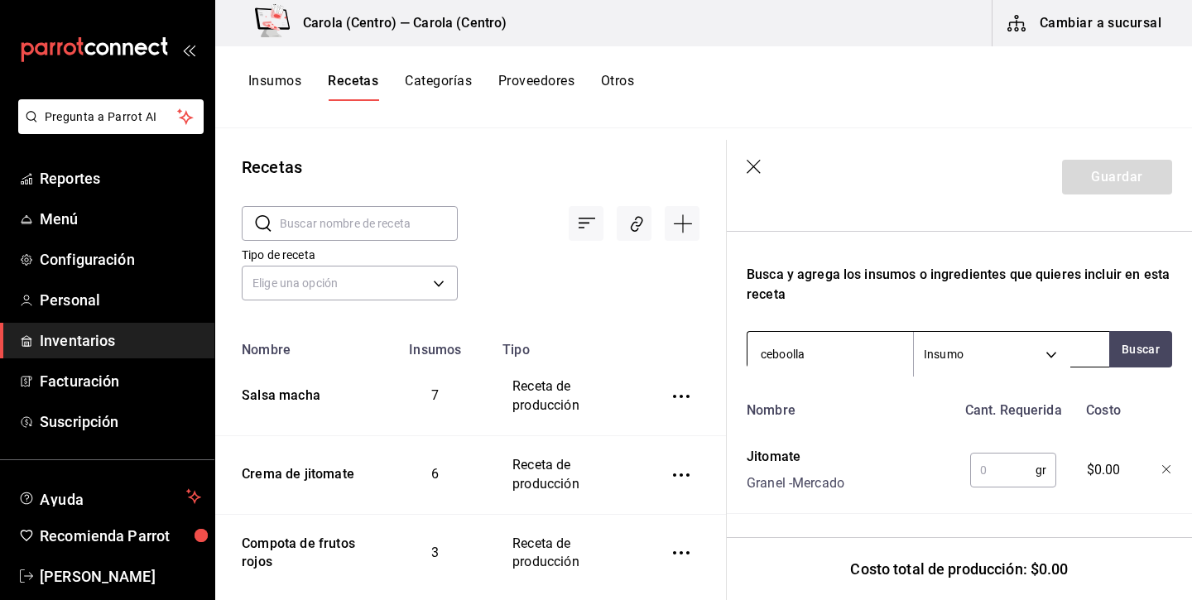
scroll to position [0, 0]
click at [1139, 357] on button "Buscar" at bounding box center [1140, 349] width 63 height 36
click at [798, 365] on input "ceboolla" at bounding box center [829, 354] width 165 height 35
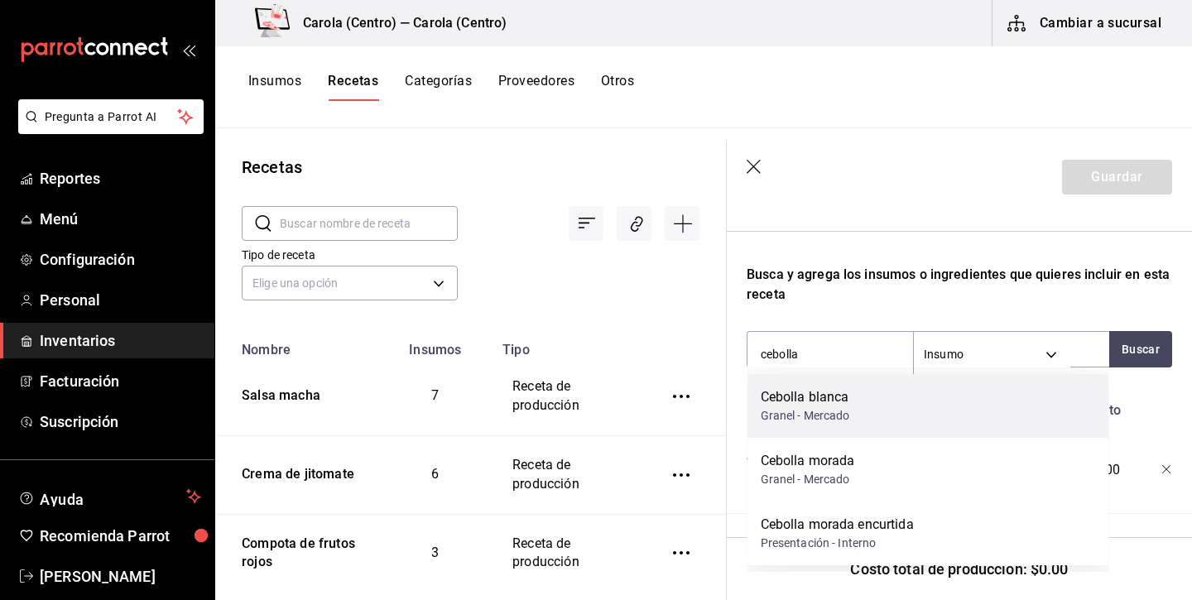
click at [801, 405] on div "Cebolla blanca" at bounding box center [804, 397] width 89 height 20
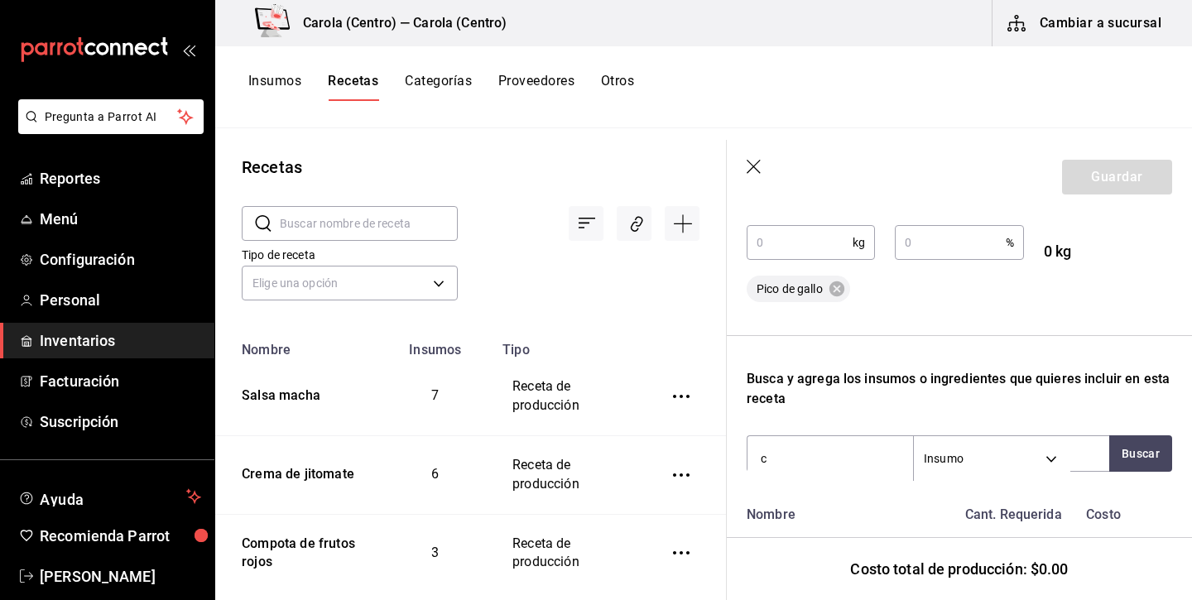
scroll to position [362, 0]
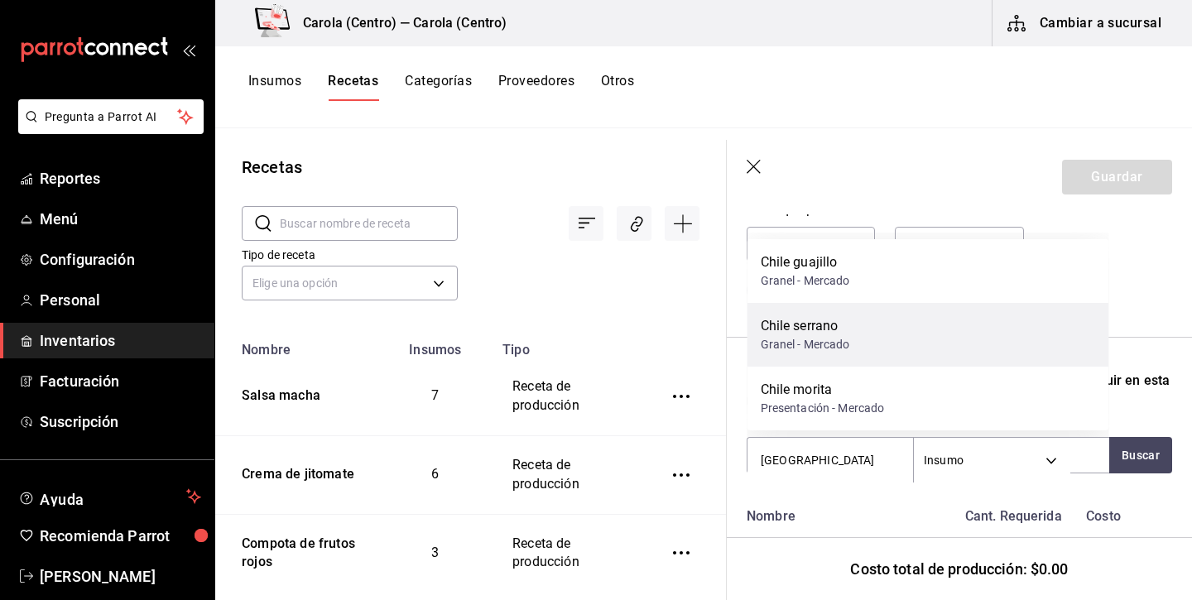
click at [814, 346] on div "Granel - Mercado" at bounding box center [804, 344] width 89 height 17
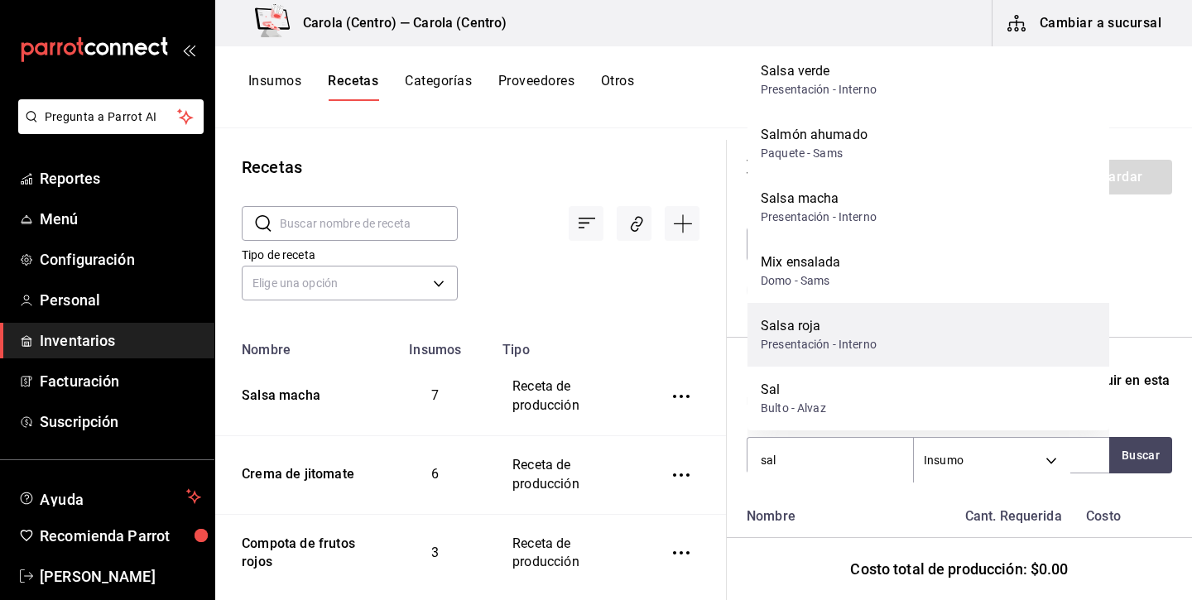
scroll to position [87, 0]
click at [801, 400] on div "Bulto - Alvaz" at bounding box center [792, 408] width 65 height 17
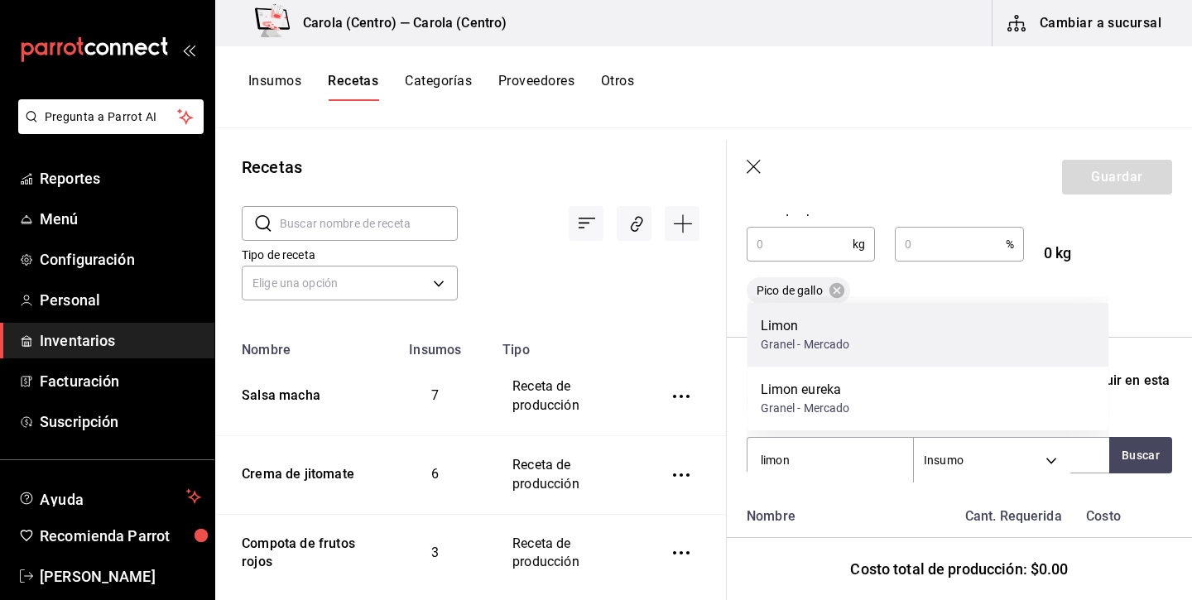
click at [837, 335] on div "Limon" at bounding box center [804, 326] width 89 height 20
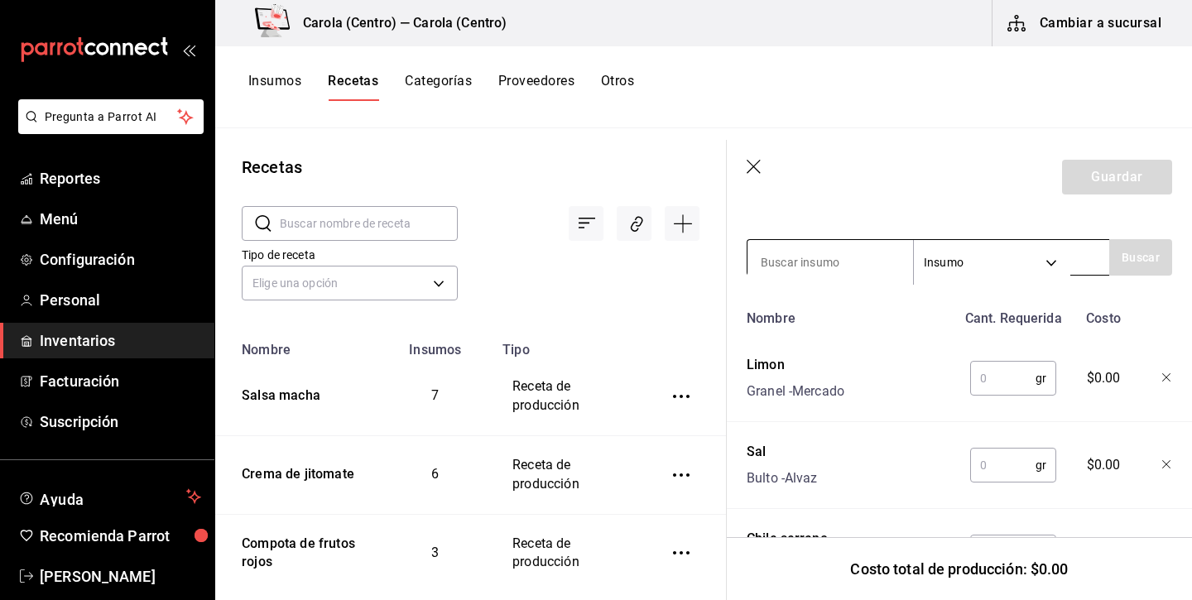
scroll to position [662, 0]
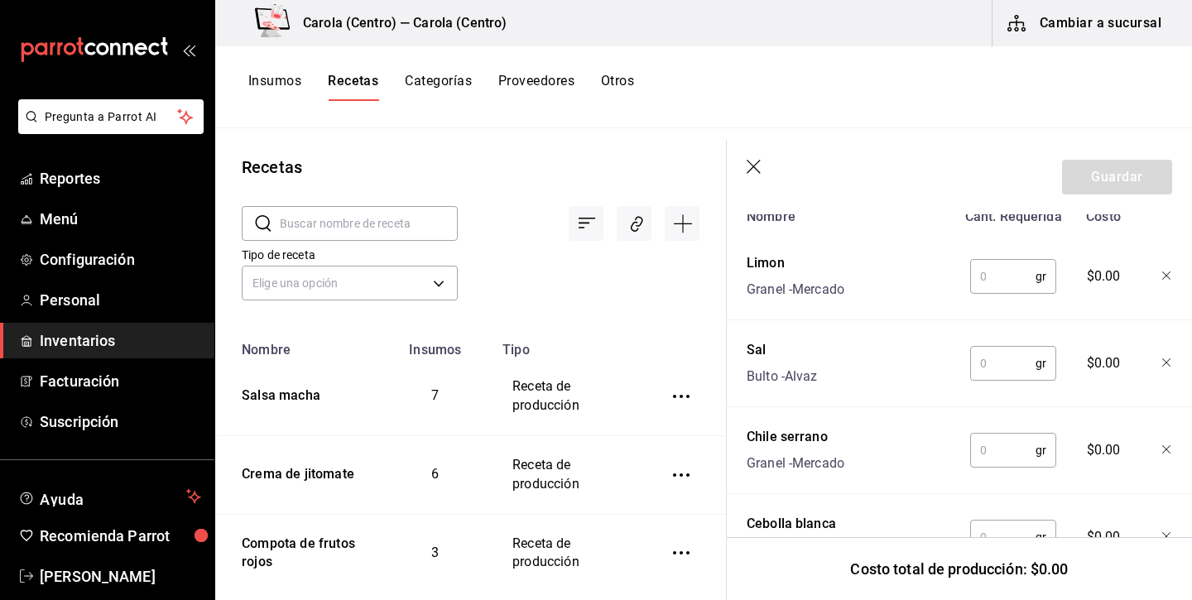
click at [1009, 285] on input "text" at bounding box center [1002, 276] width 65 height 33
click at [993, 350] on input "text" at bounding box center [1002, 363] width 65 height 33
click at [1000, 449] on input "text" at bounding box center [1002, 450] width 65 height 33
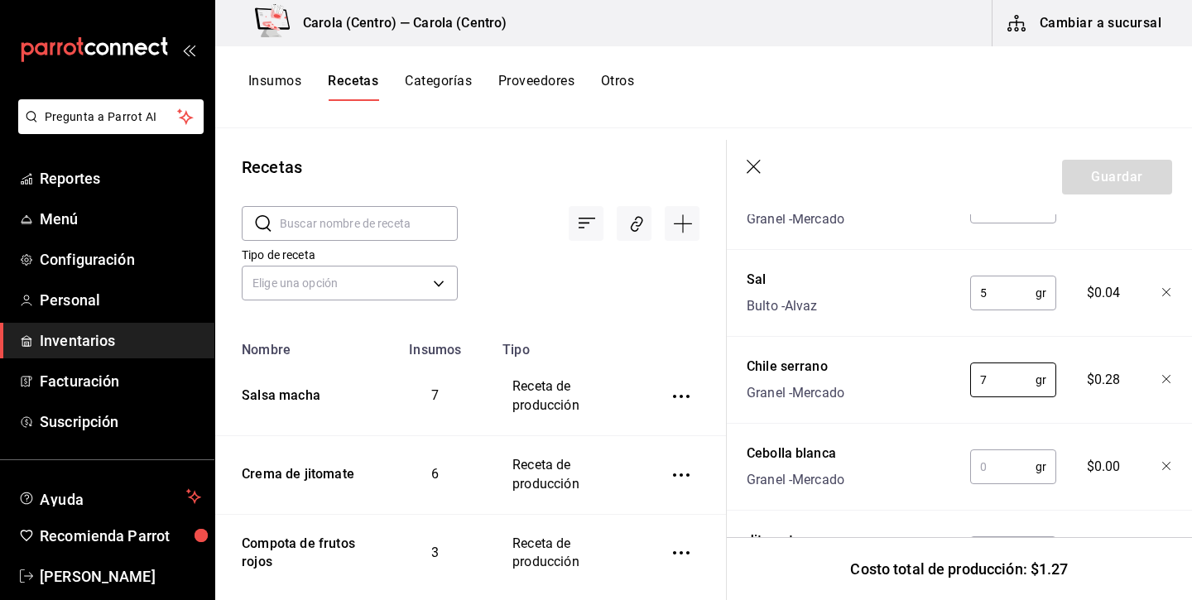
scroll to position [735, 0]
click at [1013, 472] on input "text" at bounding box center [1002, 464] width 65 height 33
click at [1008, 466] on input "text" at bounding box center [1002, 469] width 65 height 33
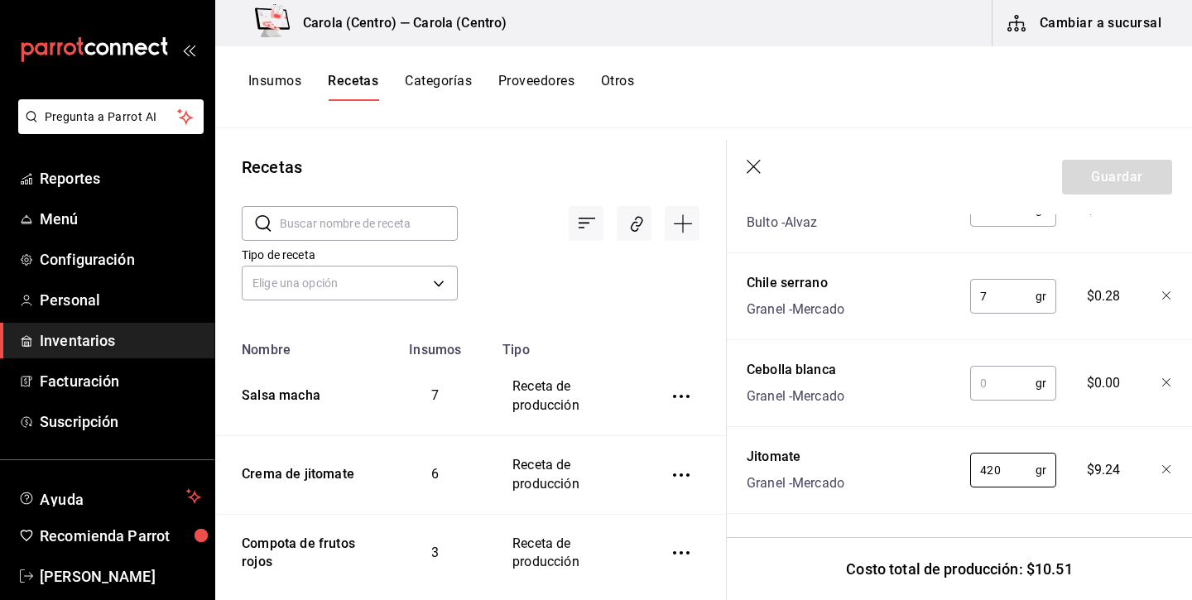
click at [990, 381] on input "text" at bounding box center [1002, 383] width 65 height 33
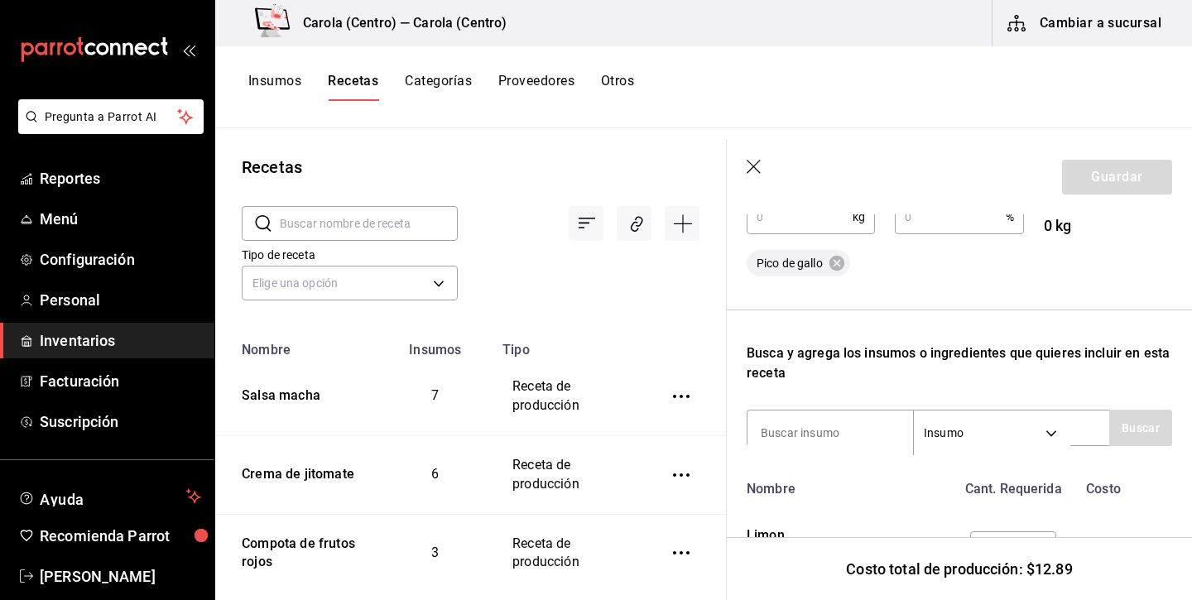
scroll to position [334, 0]
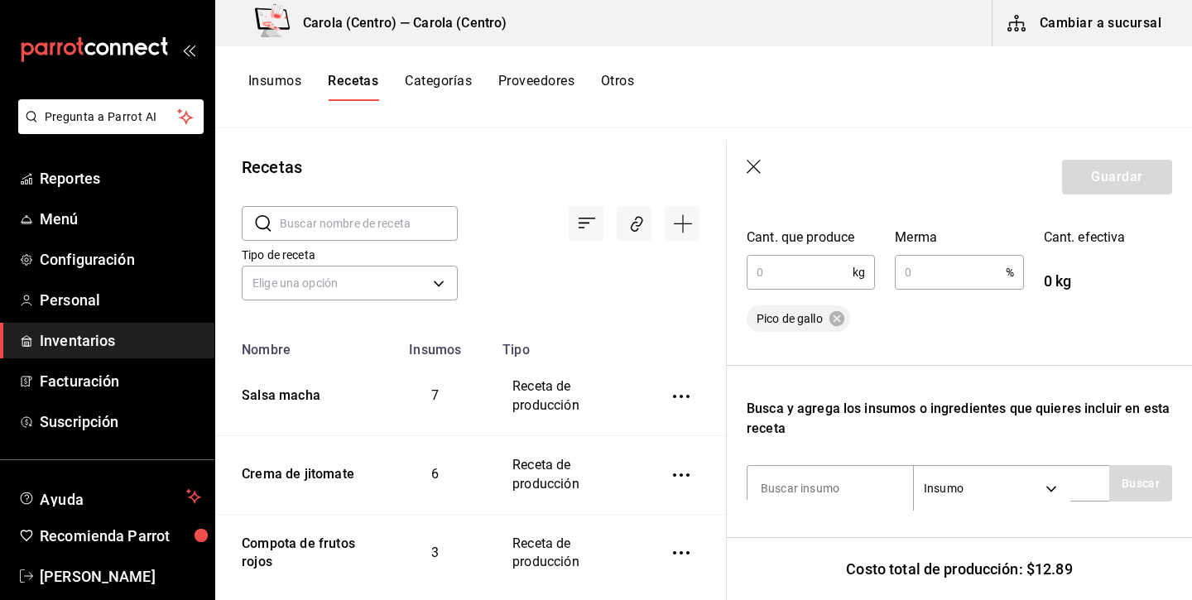
click at [788, 282] on input "text" at bounding box center [799, 272] width 106 height 33
click at [925, 281] on input "text" at bounding box center [949, 272] width 110 height 33
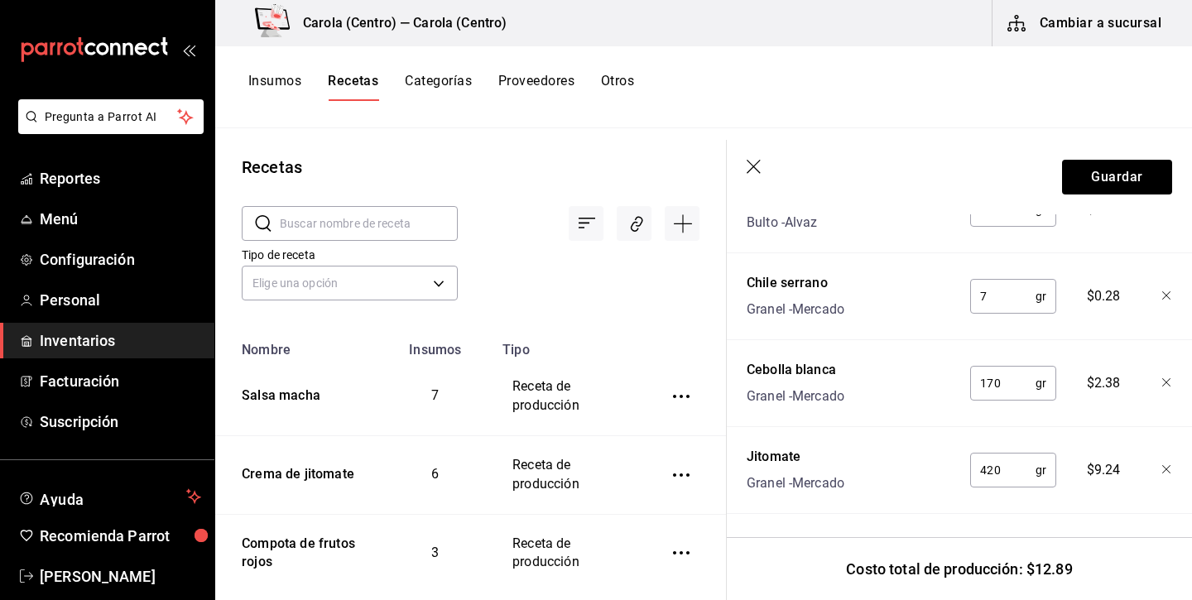
scroll to position [816, 0]
click at [1119, 179] on button "Guardar" at bounding box center [1117, 177] width 110 height 35
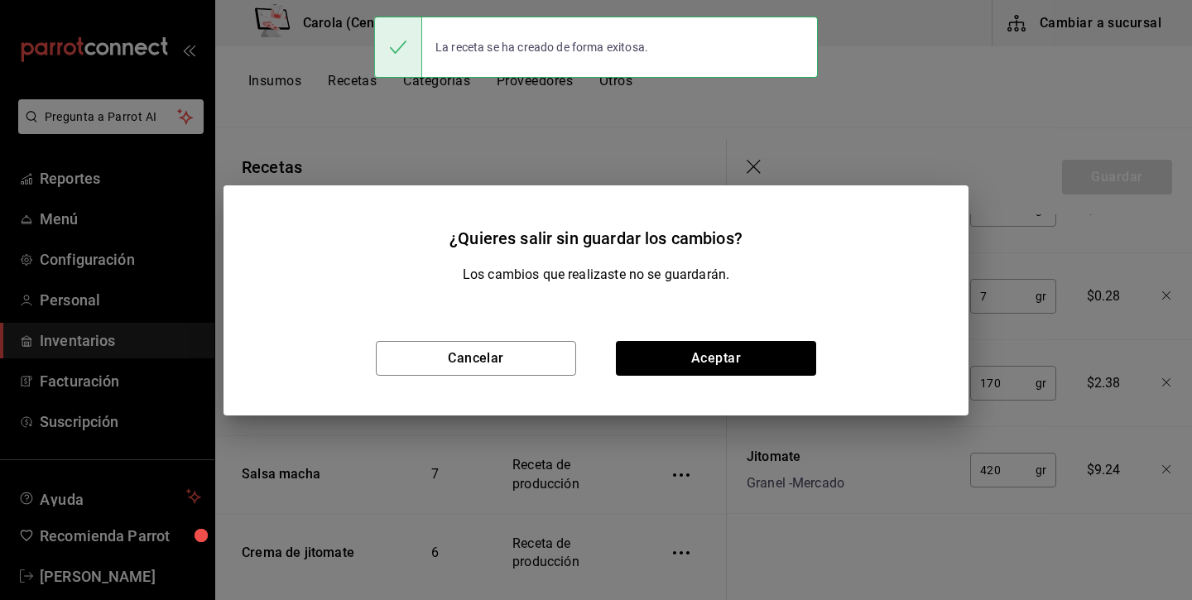
scroll to position [786, 0]
click at [658, 347] on button "Aceptar" at bounding box center [716, 358] width 200 height 35
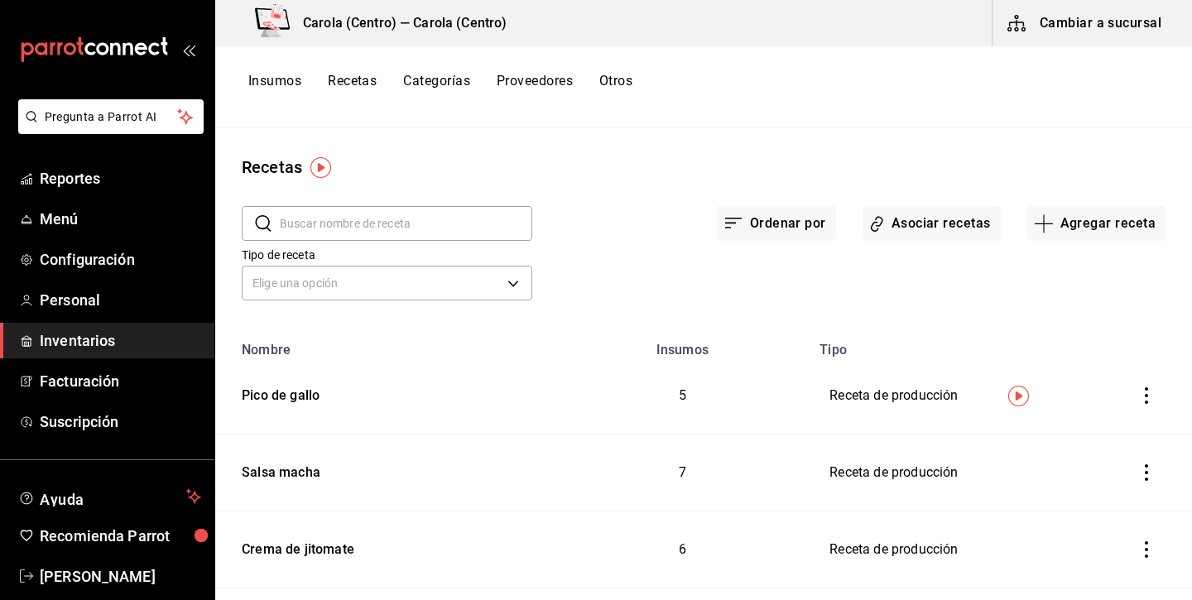
click at [274, 82] on button "Insumos" at bounding box center [274, 87] width 53 height 28
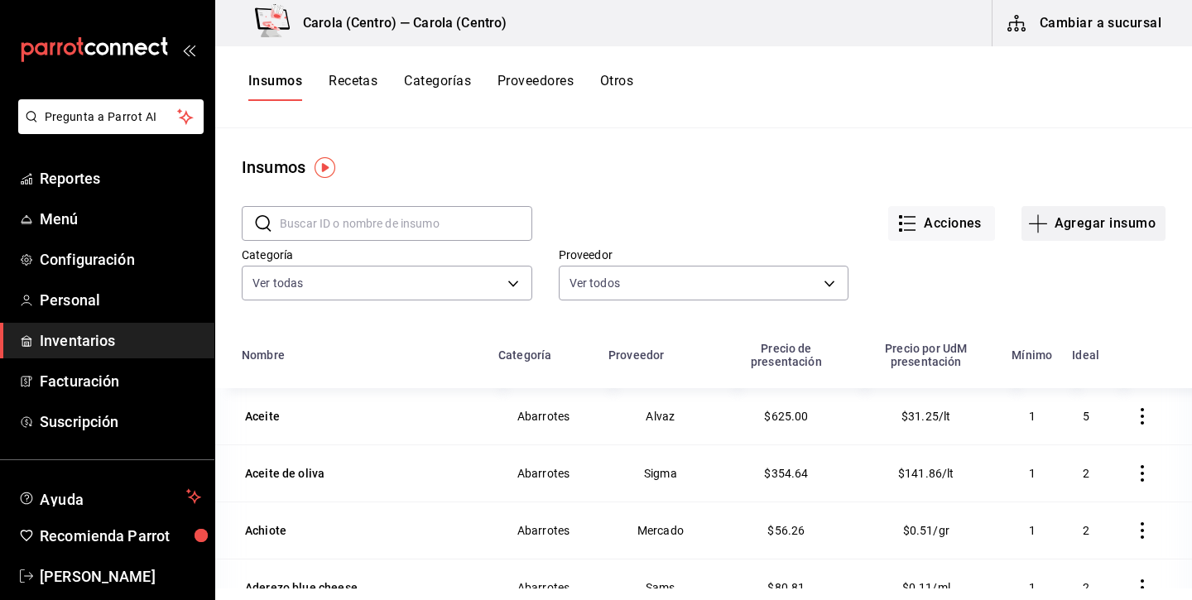
click at [1133, 234] on button "Agregar insumo" at bounding box center [1093, 223] width 144 height 35
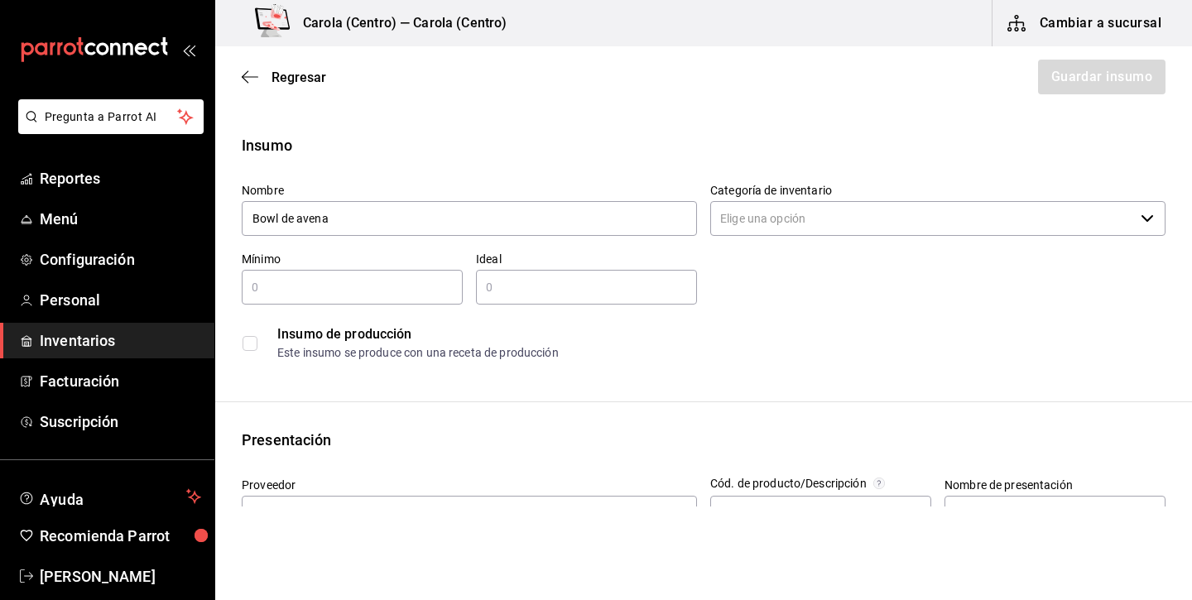
click at [1033, 214] on input "Categoría de inventario" at bounding box center [922, 218] width 424 height 35
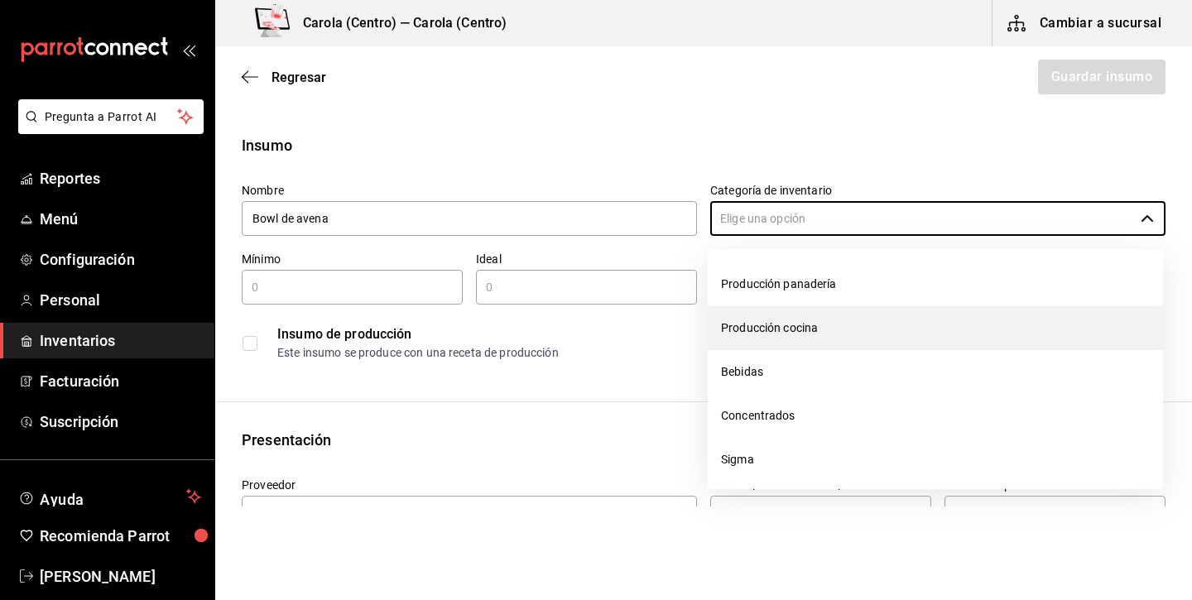
click at [860, 326] on li "Producción cocina" at bounding box center [934, 328] width 455 height 44
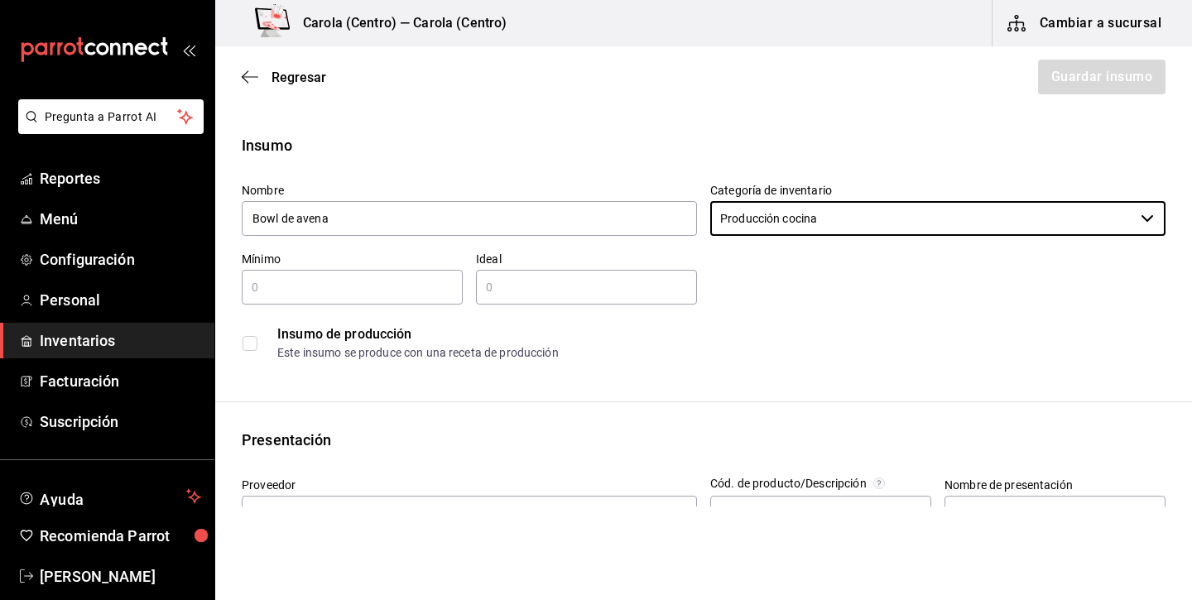
click at [361, 278] on input "text" at bounding box center [352, 287] width 221 height 20
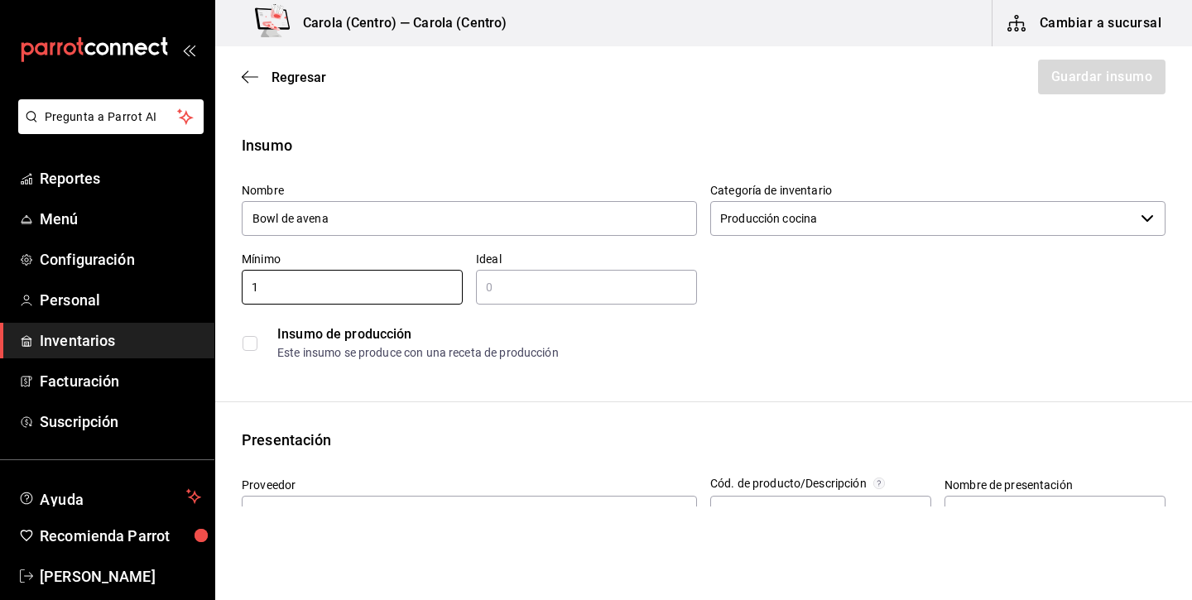
click at [530, 285] on input "text" at bounding box center [586, 287] width 221 height 20
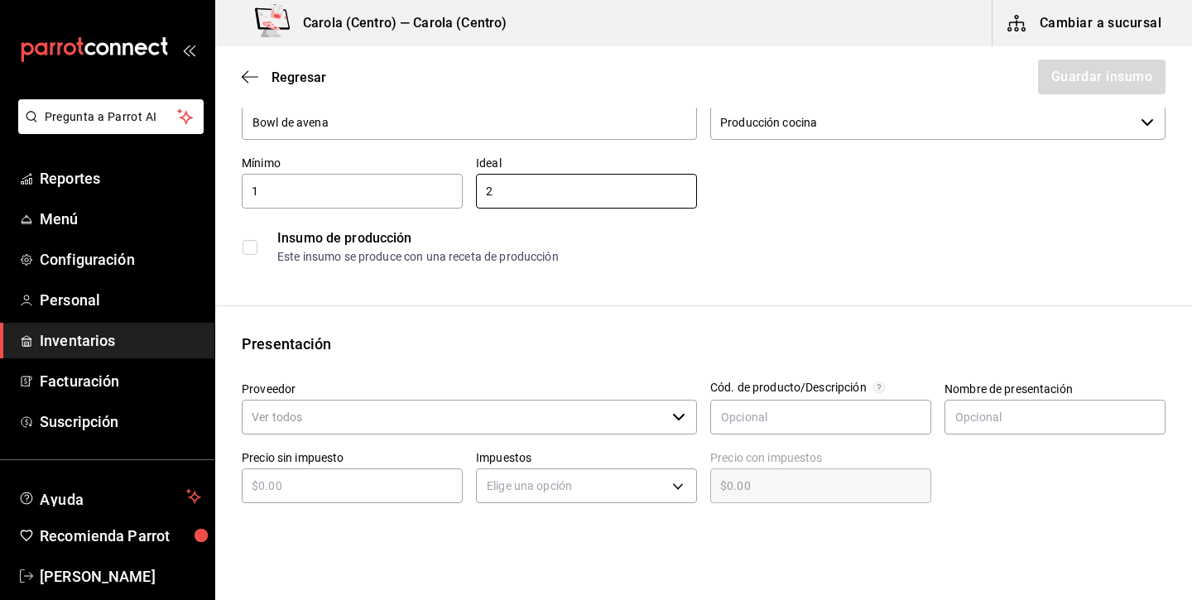
scroll to position [106, 0]
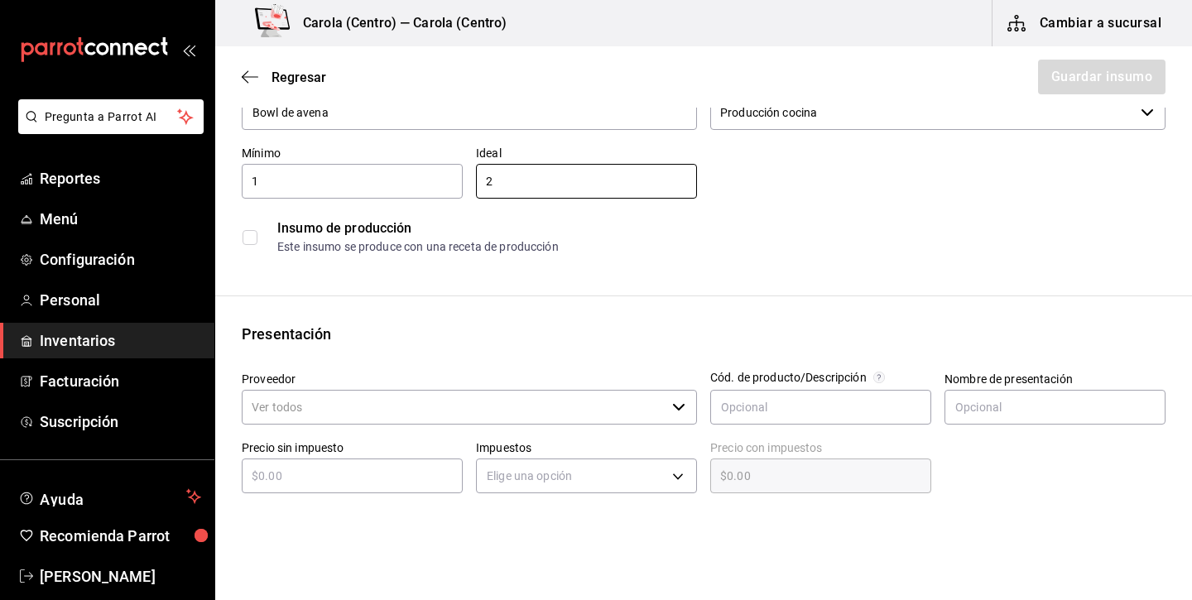
click at [257, 235] on input "checkbox" at bounding box center [249, 237] width 15 height 15
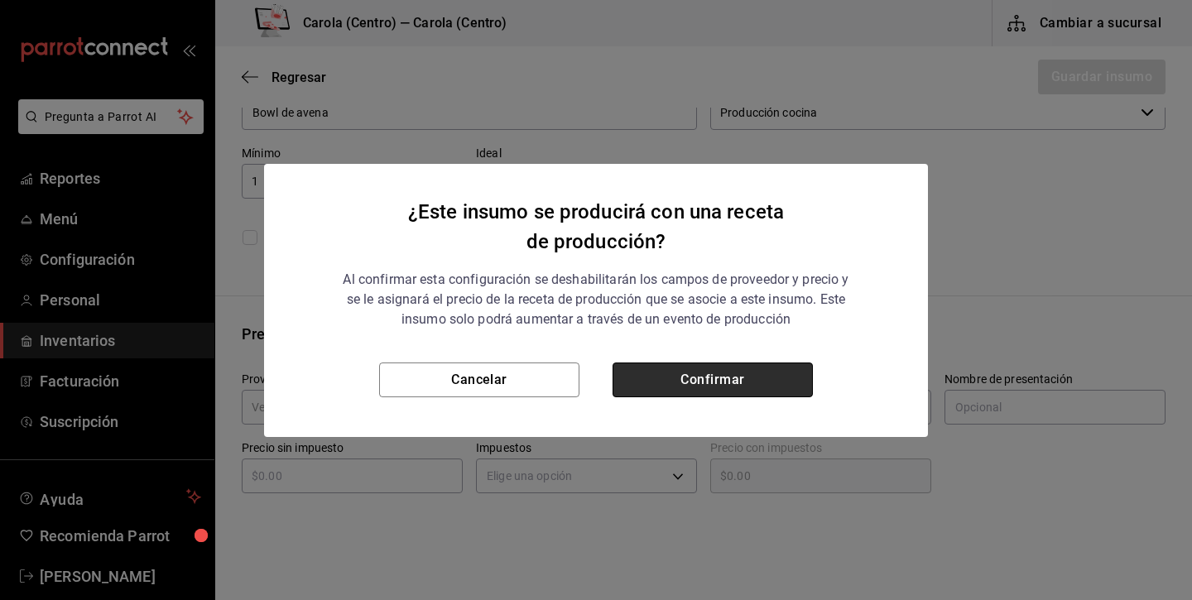
click at [698, 375] on button "Confirmar" at bounding box center [712, 379] width 200 height 35
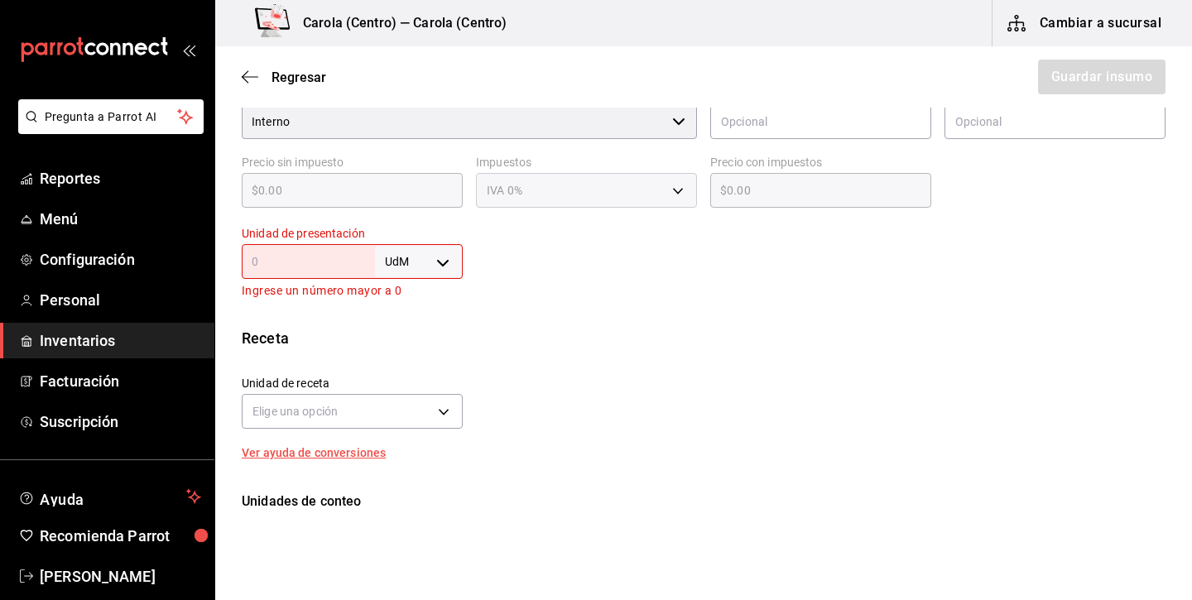
scroll to position [399, 0]
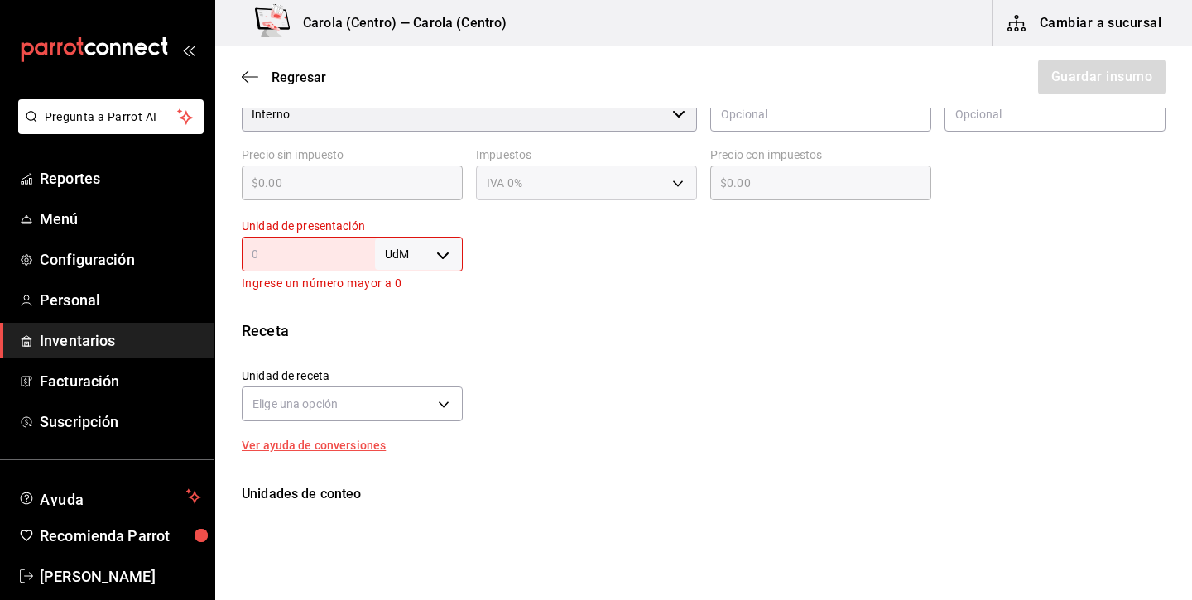
click at [433, 257] on body "Pregunta a Parrot AI Reportes Menú Configuración Personal Inventarios Facturaci…" at bounding box center [596, 253] width 1192 height 506
click at [410, 328] on li "kg" at bounding box center [419, 331] width 86 height 27
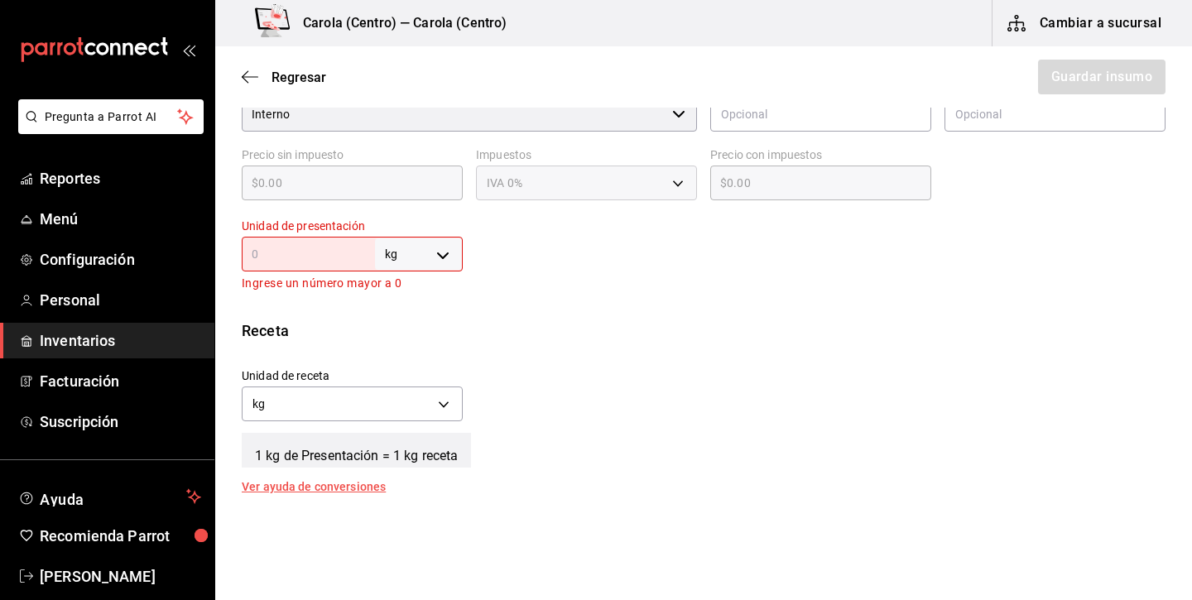
click at [349, 242] on div "kg KILOGRAM ​" at bounding box center [352, 254] width 221 height 35
click at [396, 245] on body "Pregunta a Parrot AI Reportes Menú Configuración Personal Inventarios Facturaci…" at bounding box center [596, 253] width 1192 height 506
click at [420, 394] on li "lt" at bounding box center [419, 385] width 86 height 27
click at [339, 252] on input "text" at bounding box center [308, 254] width 133 height 20
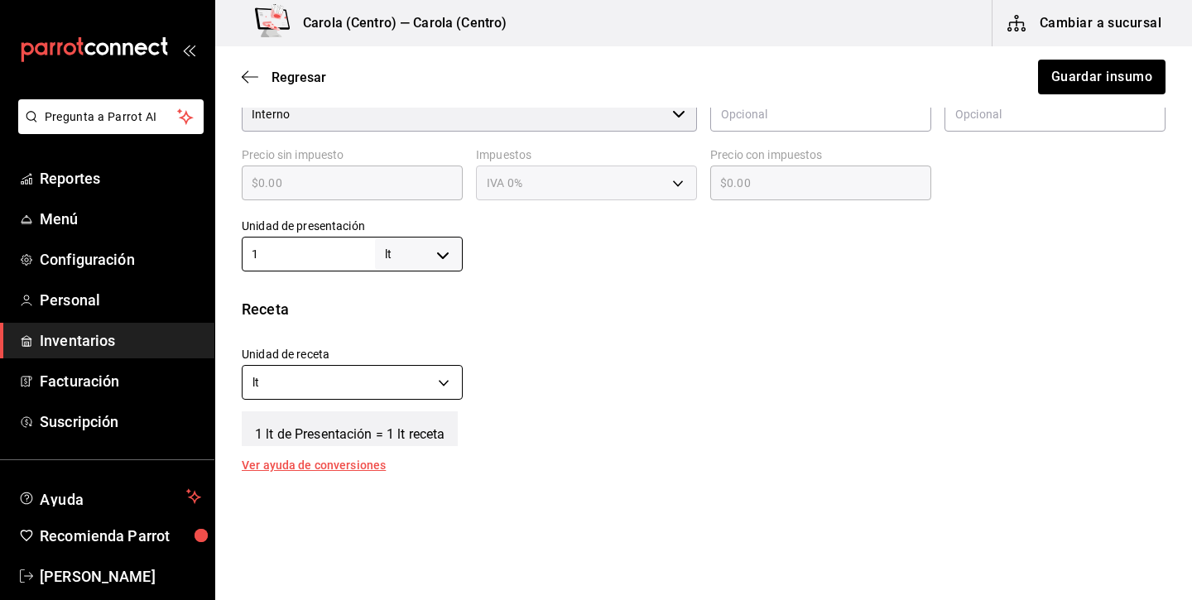
click at [381, 386] on body "Pregunta a Parrot AI Reportes Menú Configuración Personal Inventarios Facturaci…" at bounding box center [596, 253] width 1192 height 506
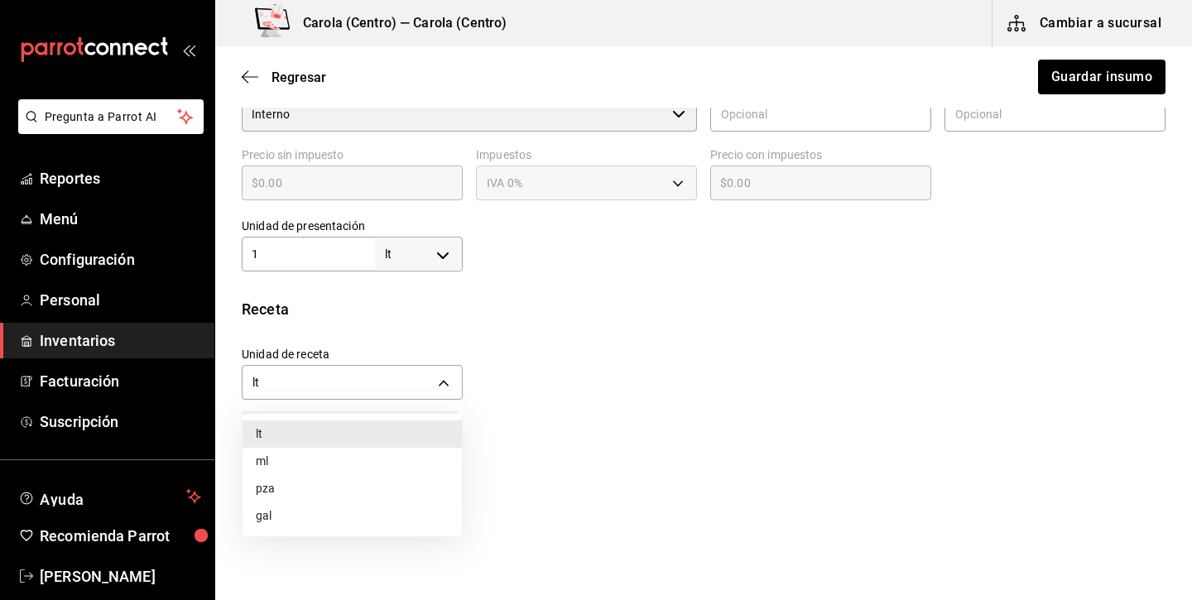
click at [416, 242] on div at bounding box center [596, 300] width 1192 height 600
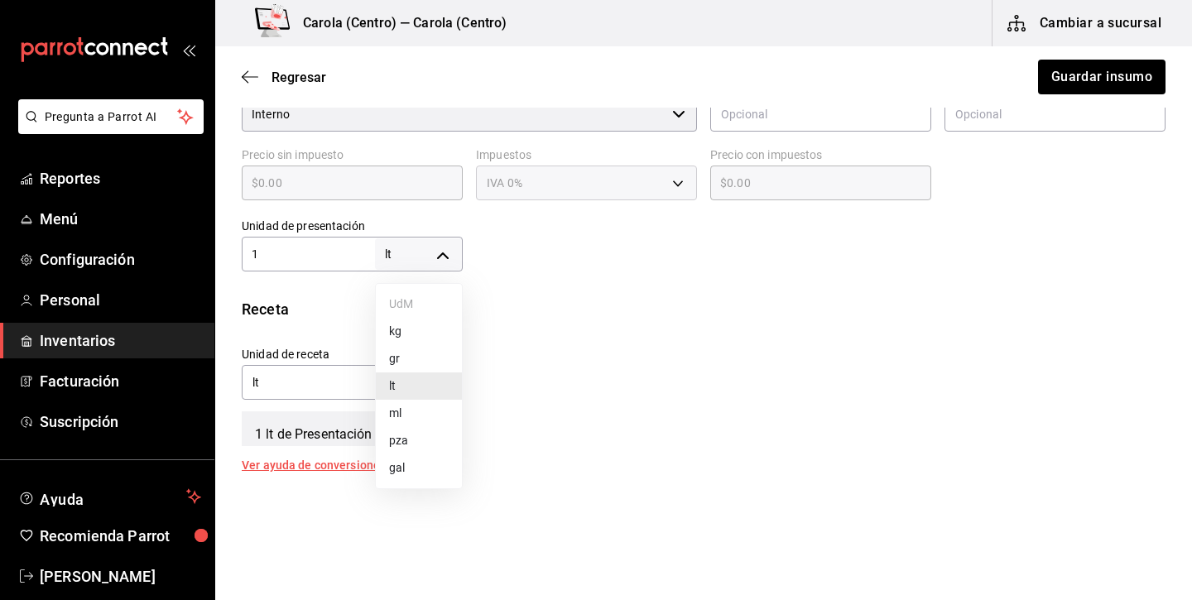
click at [420, 258] on body "Pregunta a Parrot AI Reportes Menú Configuración Personal Inventarios Facturaci…" at bounding box center [596, 253] width 1192 height 506
click at [410, 341] on li "kg" at bounding box center [419, 331] width 86 height 27
click at [385, 379] on body "Pregunta a Parrot AI Reportes Menú Configuración Personal Inventarios Facturaci…" at bounding box center [596, 253] width 1192 height 506
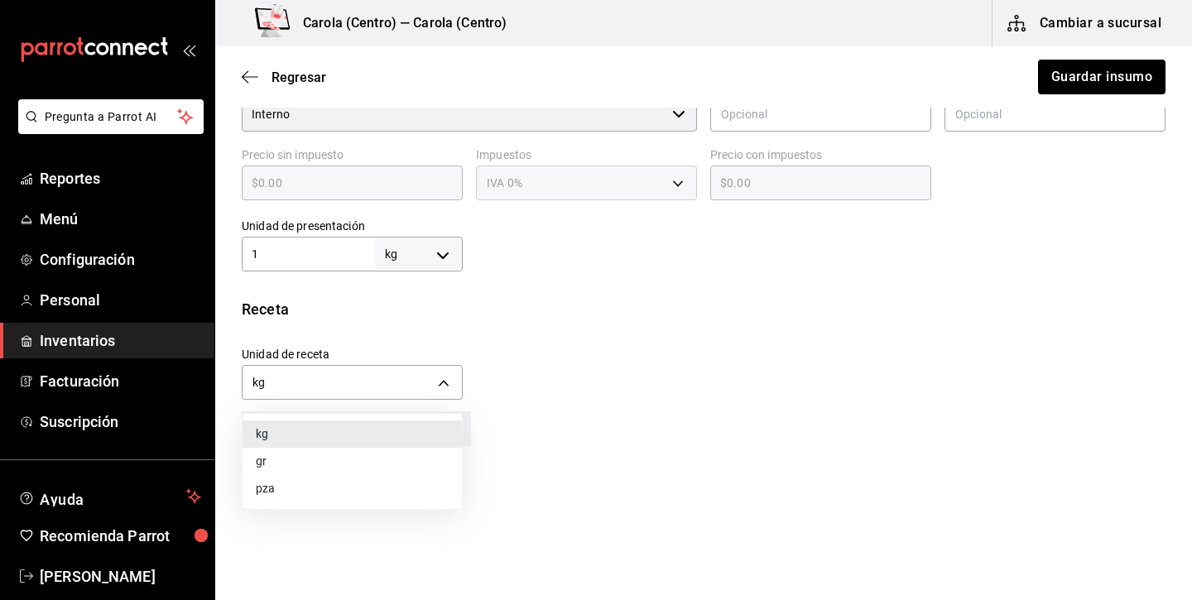
click at [341, 460] on li "gr" at bounding box center [351, 461] width 219 height 27
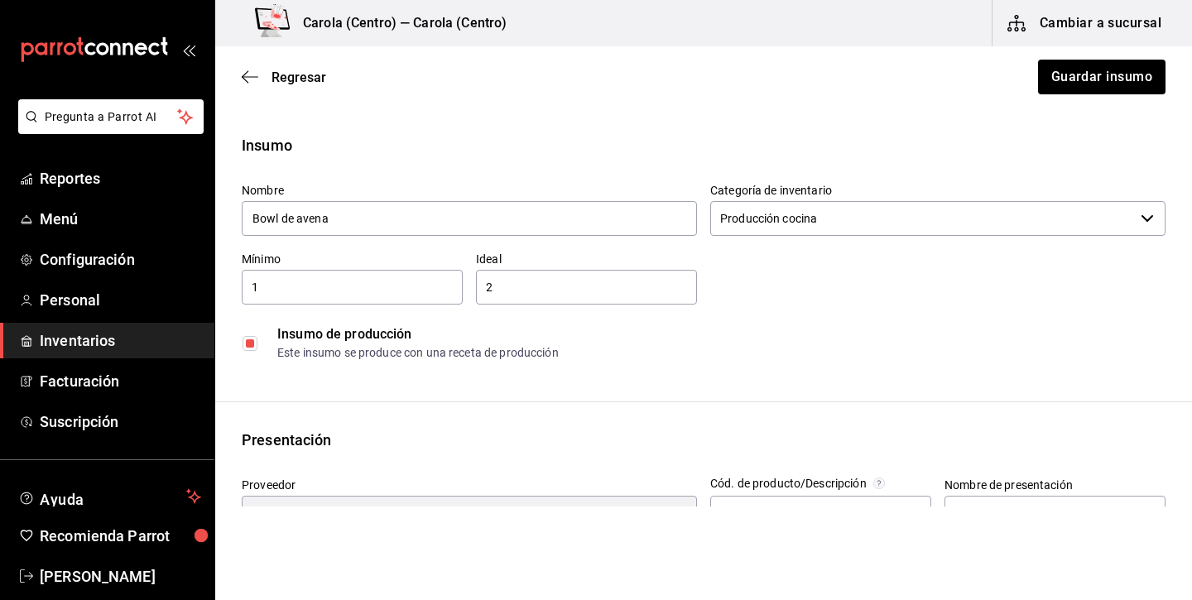
scroll to position [0, 0]
click at [1078, 70] on button "Guardar insumo" at bounding box center [1100, 77] width 129 height 35
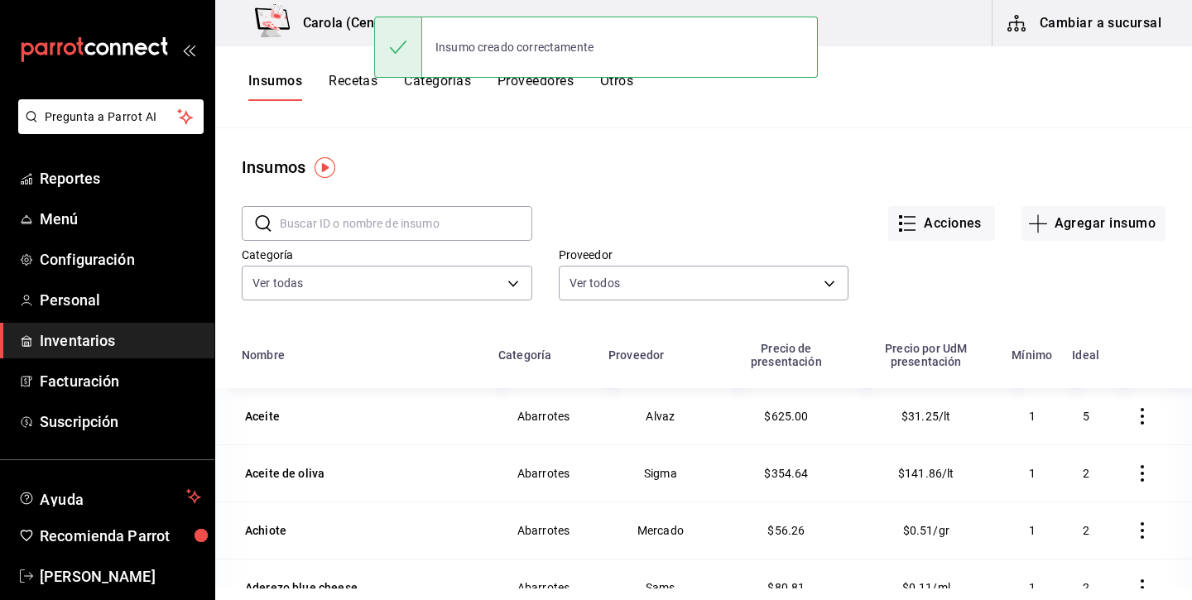
click at [351, 88] on button "Recetas" at bounding box center [352, 87] width 49 height 28
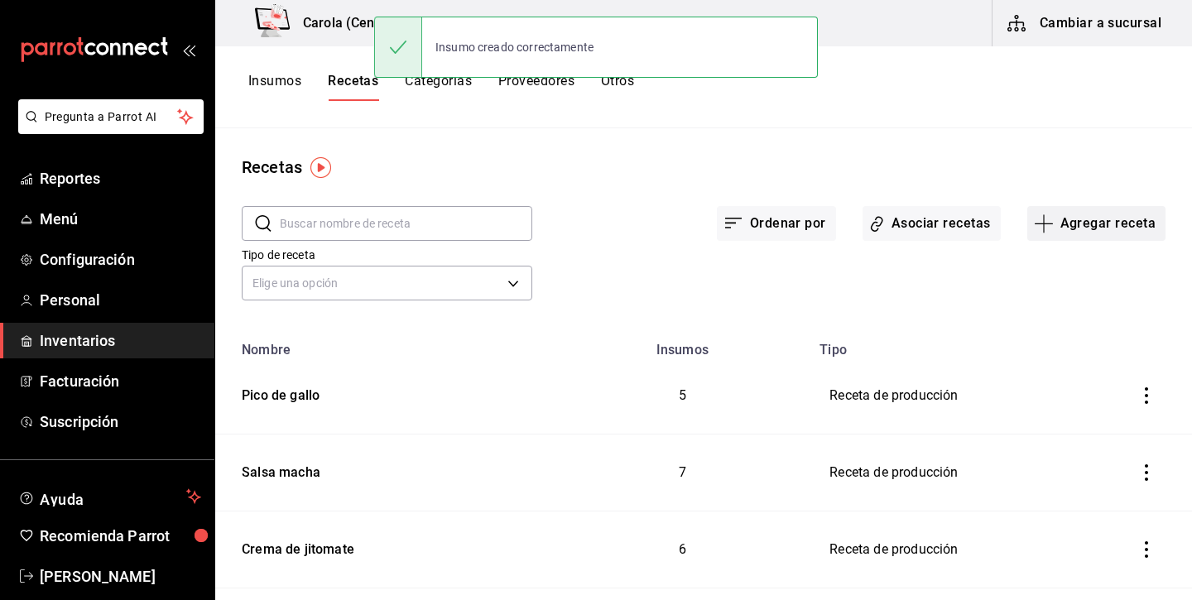
click at [1105, 231] on button "Agregar receta" at bounding box center [1096, 223] width 138 height 35
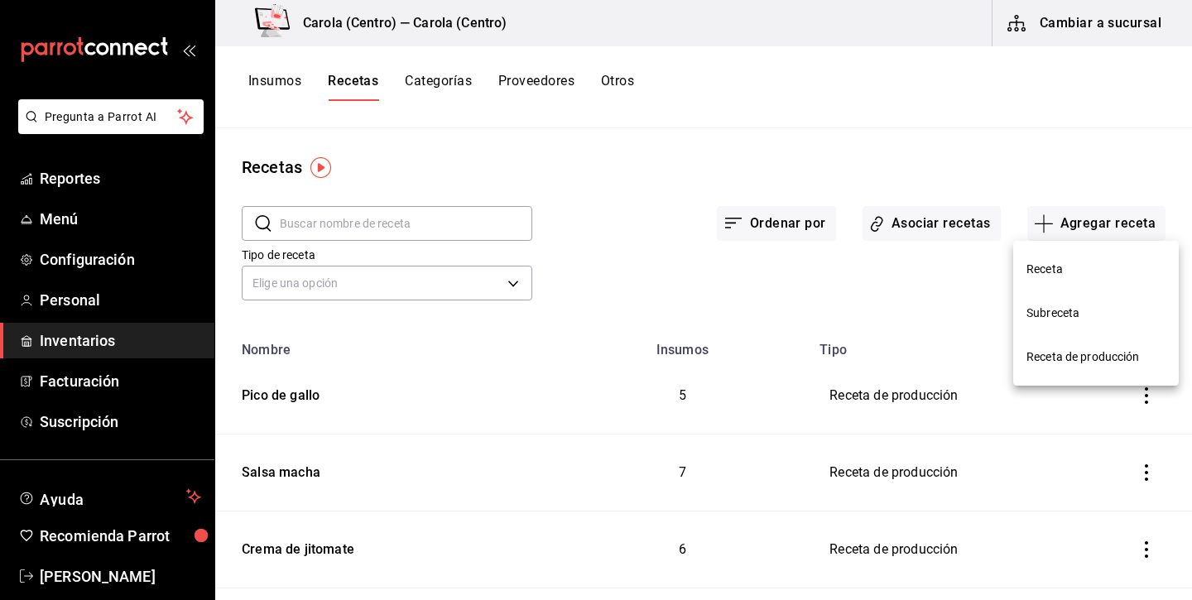
click at [1068, 366] on li "Receta de producción" at bounding box center [1095, 357] width 165 height 44
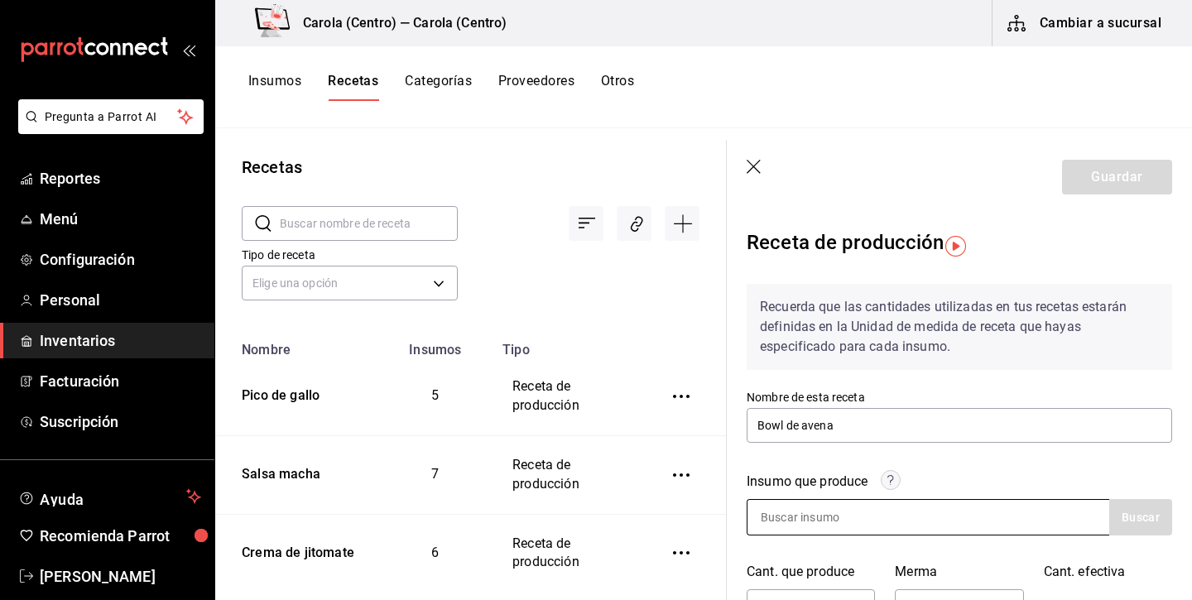
type input "Bowl de avena"
click at [923, 515] on div at bounding box center [927, 517] width 362 height 36
click at [903, 520] on input at bounding box center [829, 517] width 165 height 35
type input "Bowl de avena"
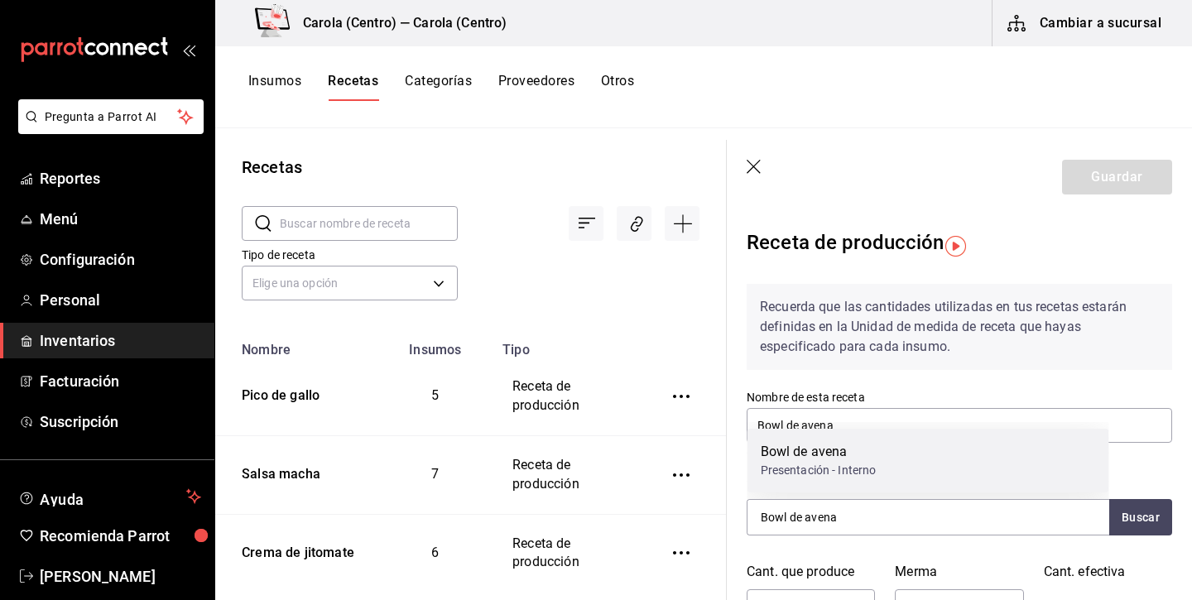
click at [981, 480] on div "Bowl [PERSON_NAME] Presentación - Interno" at bounding box center [928, 461] width 362 height 64
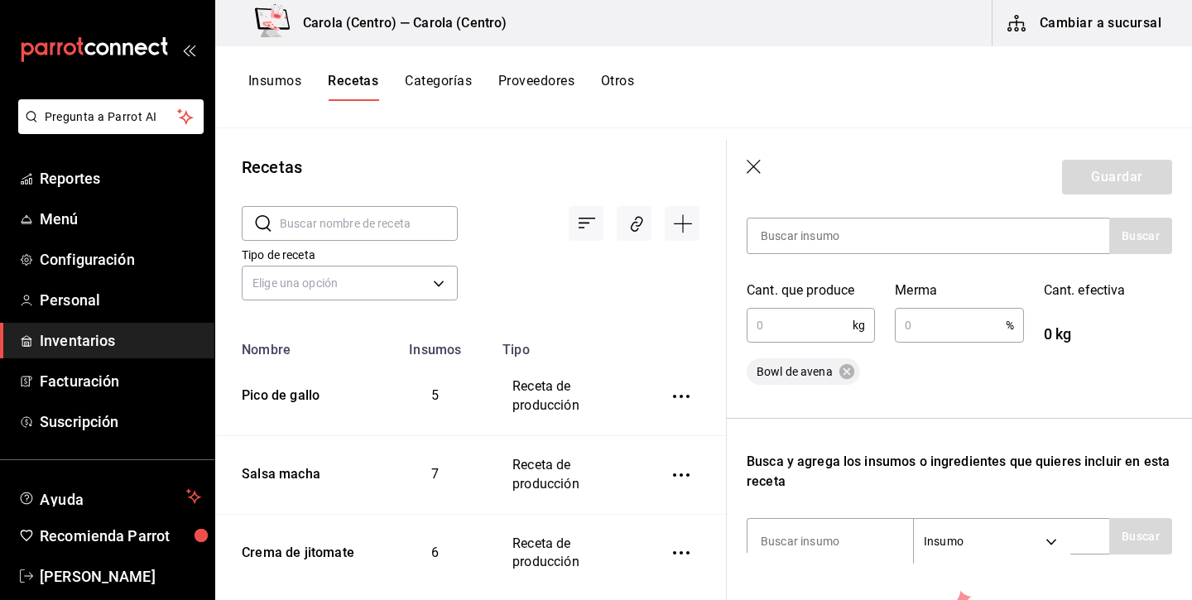
scroll to position [281, 1]
click at [810, 328] on input "text" at bounding box center [799, 325] width 106 height 33
type input "1.195"
click at [922, 327] on input "text" at bounding box center [949, 325] width 110 height 33
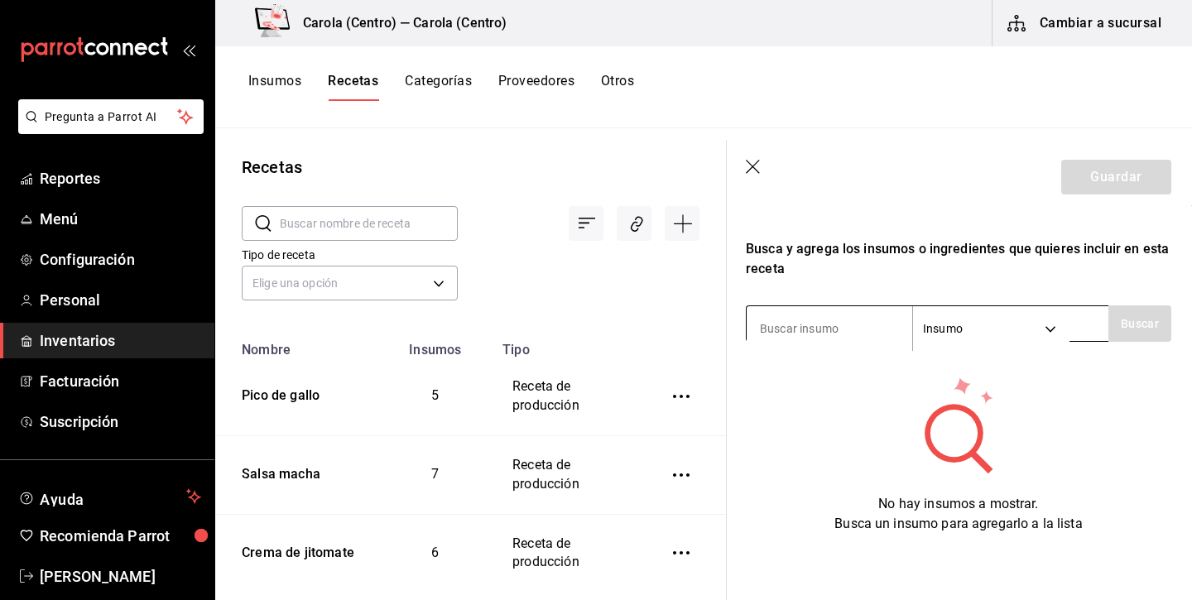
scroll to position [494, 1]
type input "5"
type input "yogurt"
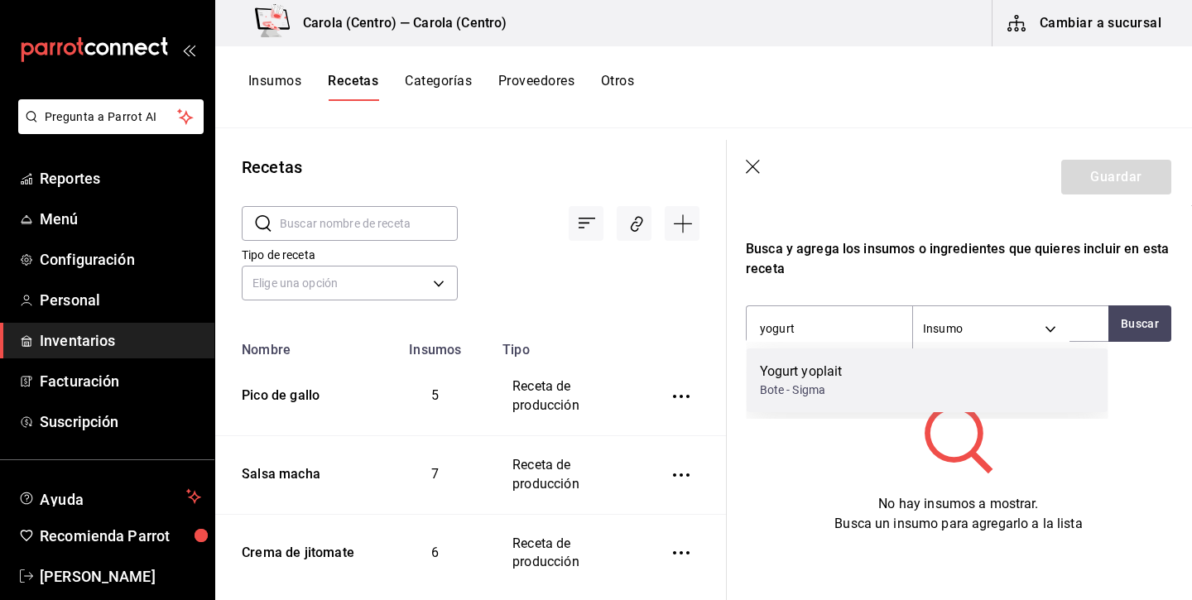
click at [851, 382] on div "Yogurt yoplait Bote - Sigma" at bounding box center [927, 380] width 362 height 64
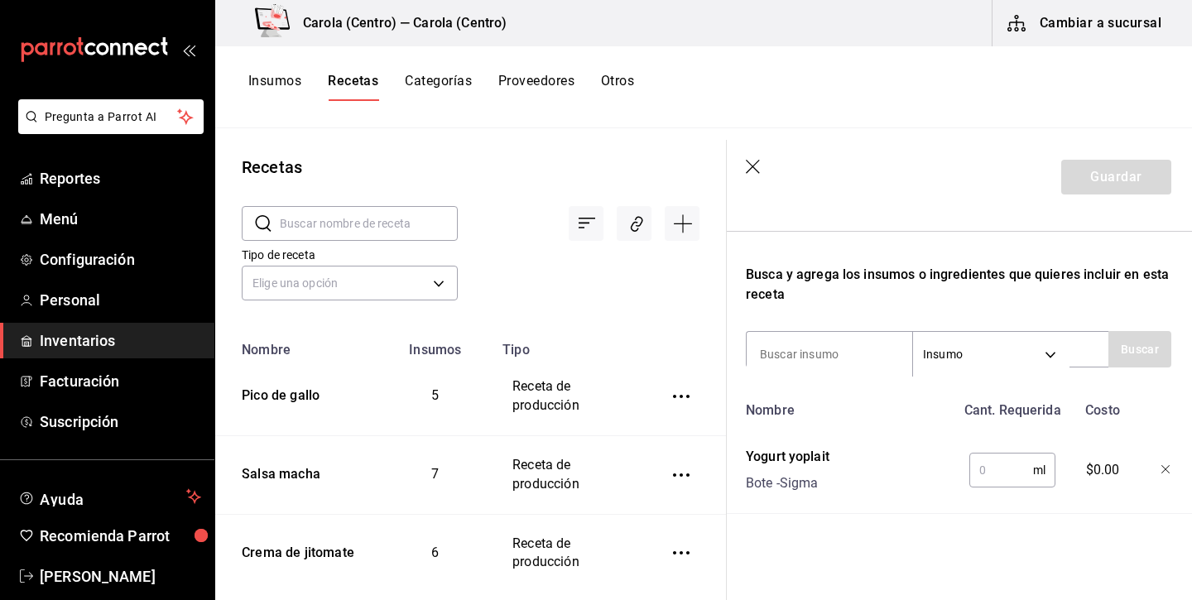
scroll to position [468, 1]
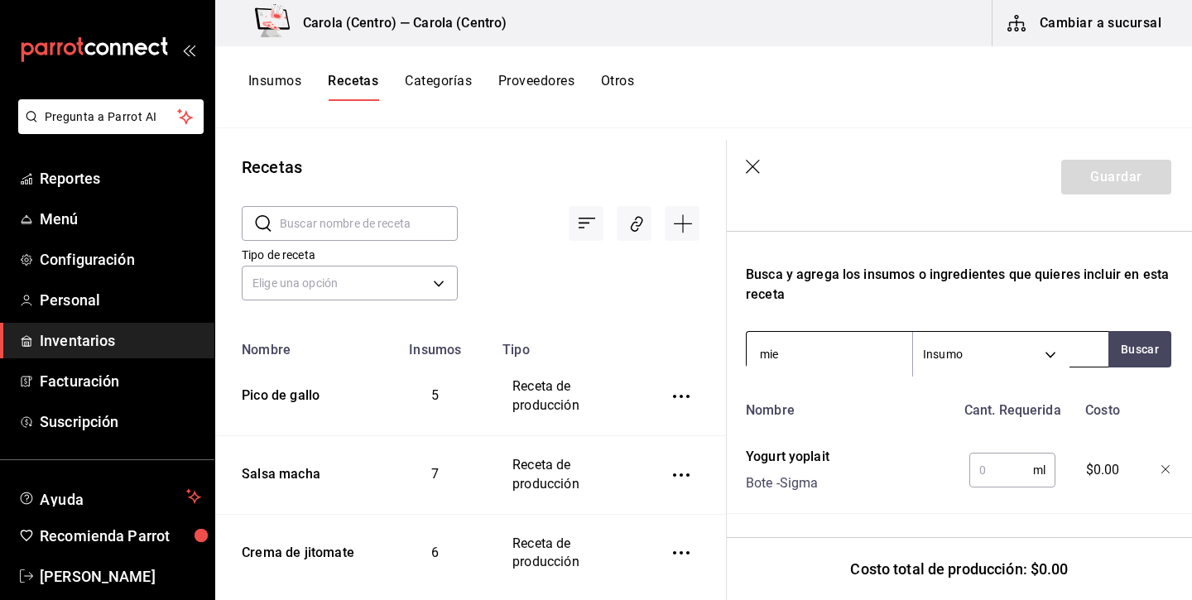
type input "miel"
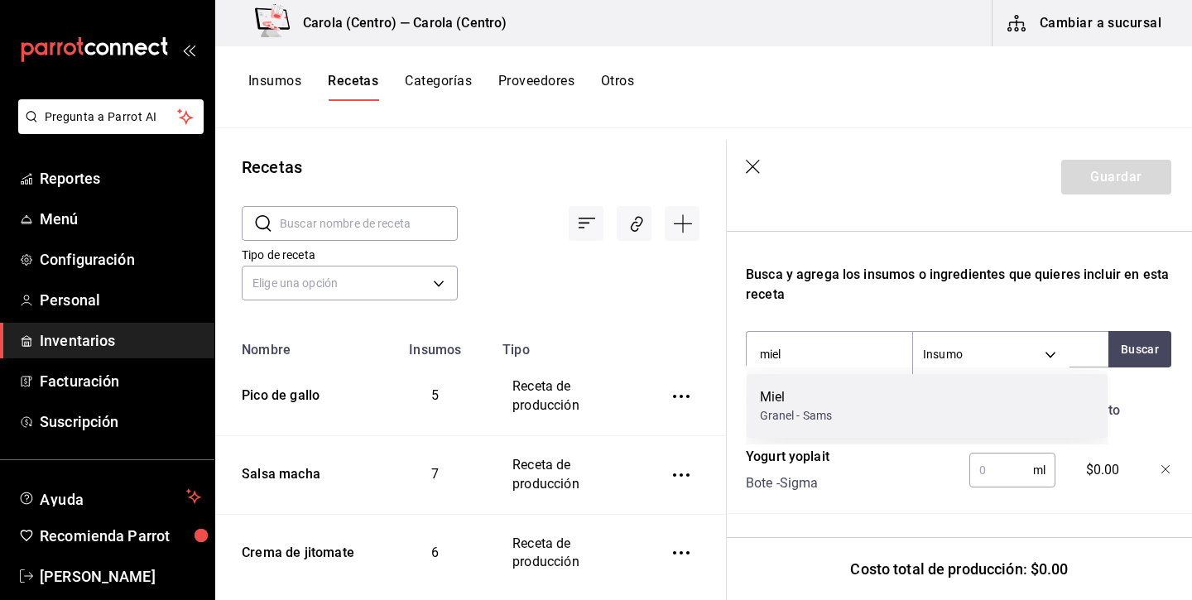
click at [810, 402] on div "Miel" at bounding box center [796, 397] width 73 height 20
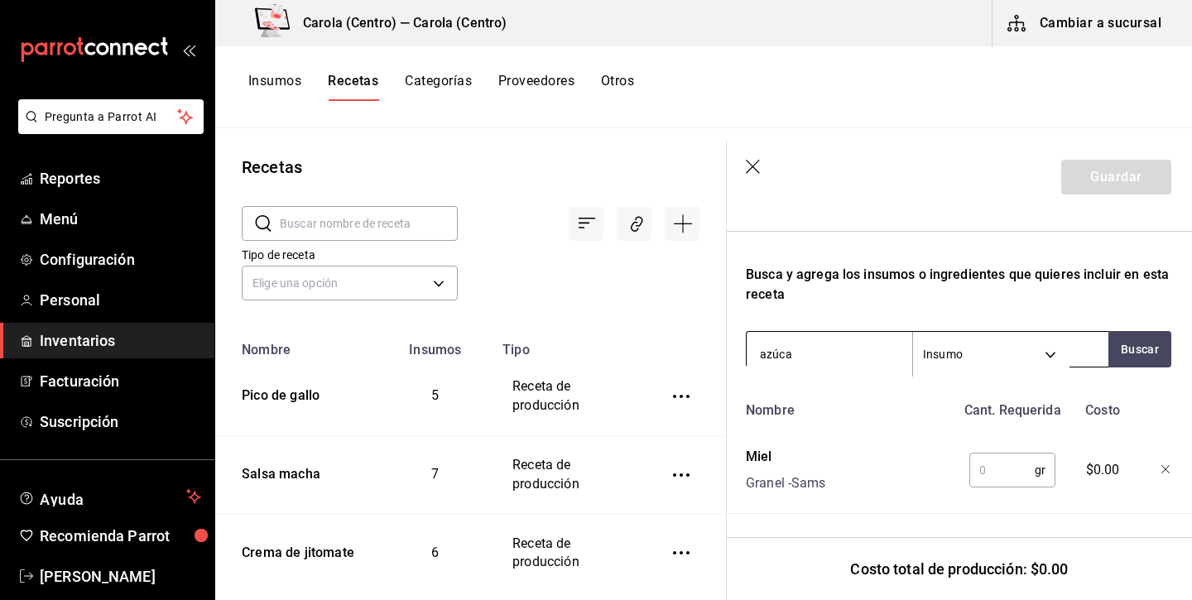
type input "azúcar"
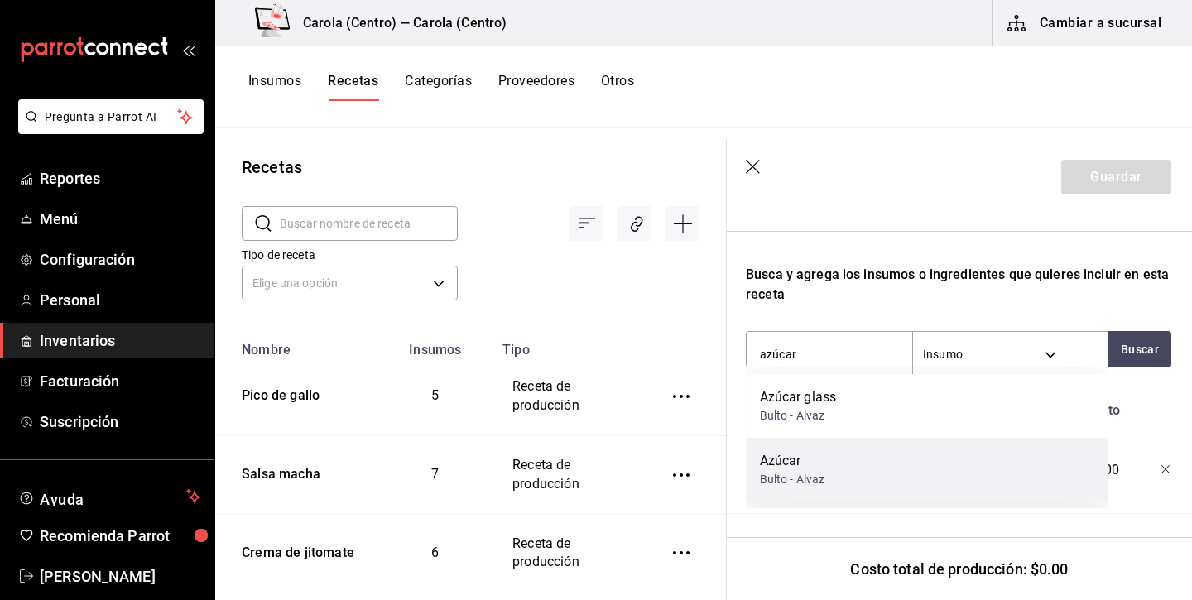
click at [799, 470] on div "Azúcar" at bounding box center [792, 461] width 65 height 20
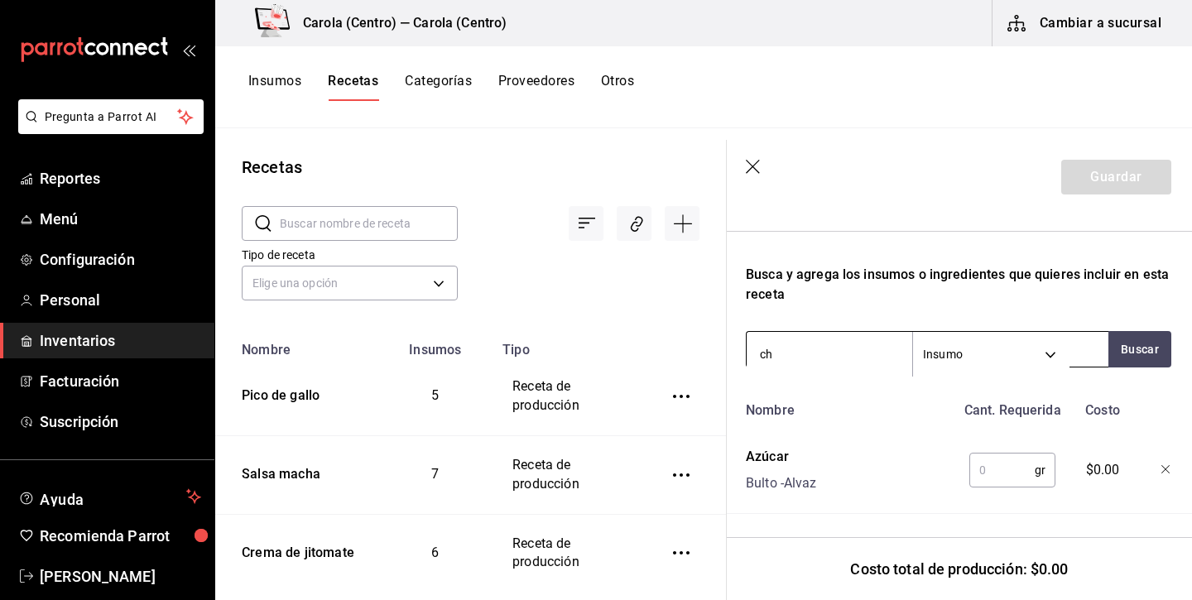
type input "c"
type input "chía"
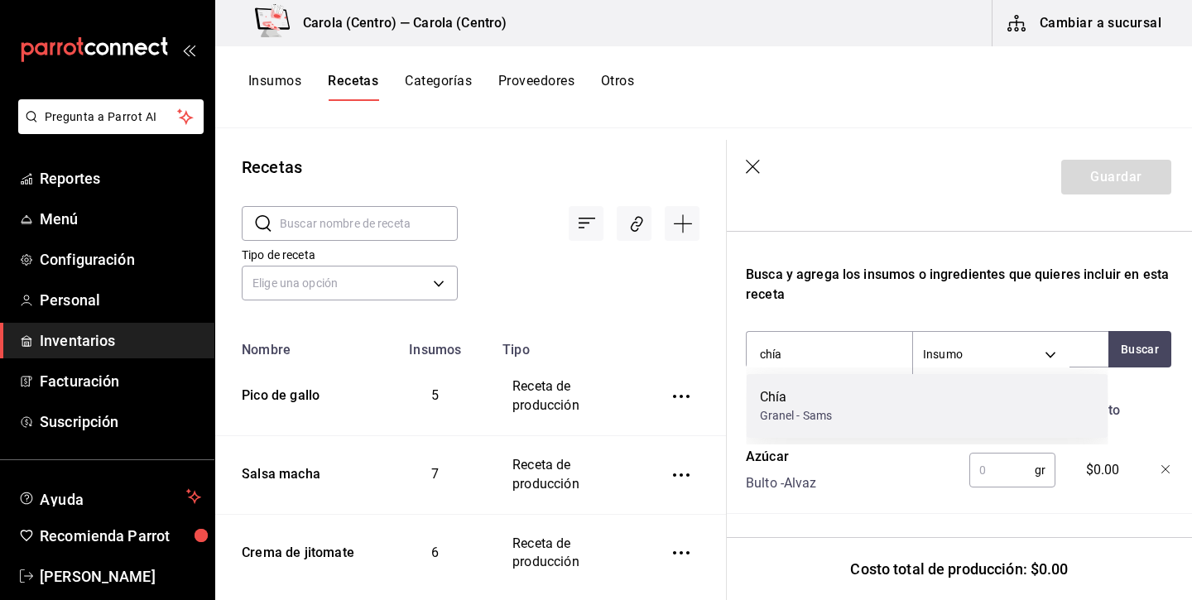
click at [813, 417] on div "Granel - Sams" at bounding box center [796, 415] width 73 height 17
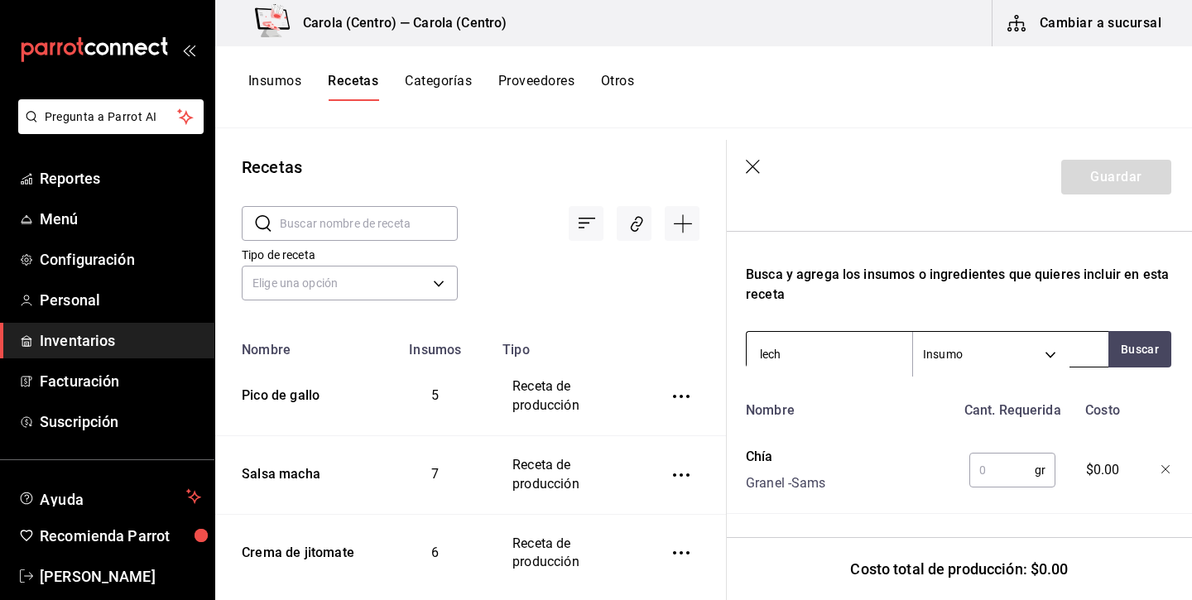
type input "leche"
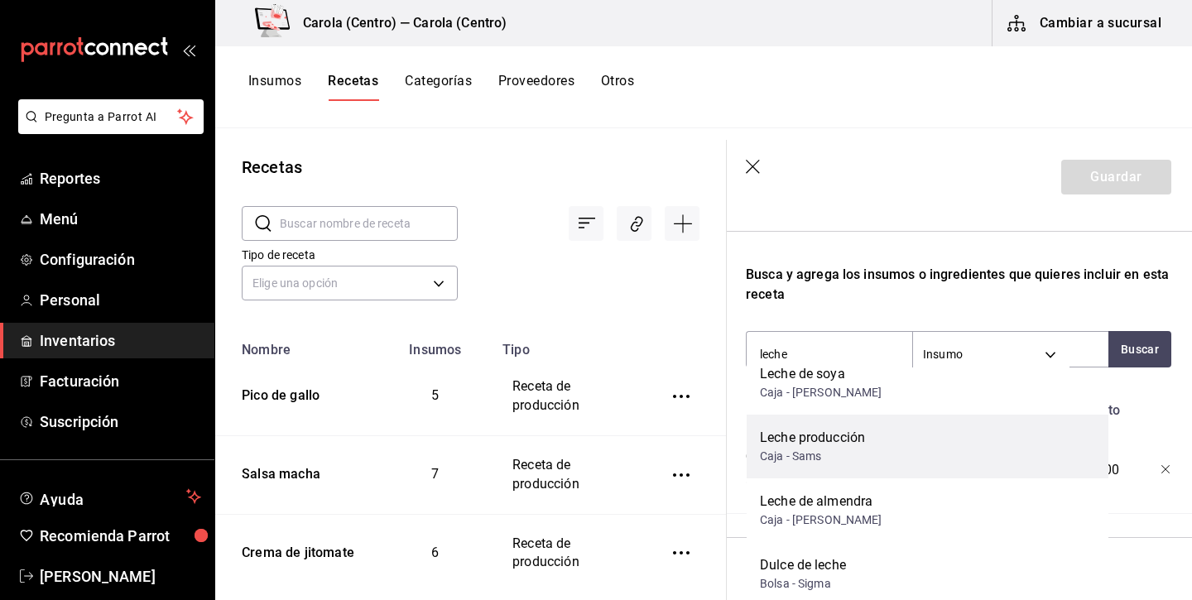
scroll to position [214, 0]
click at [816, 462] on div "Caja - Sams" at bounding box center [812, 456] width 105 height 17
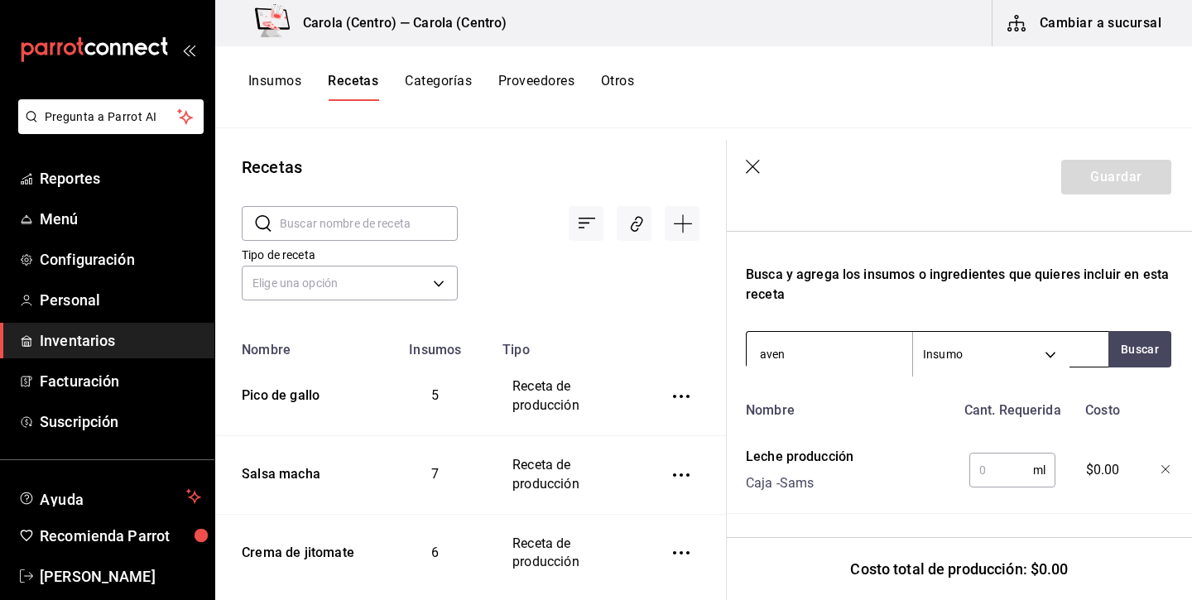
type input "avena"
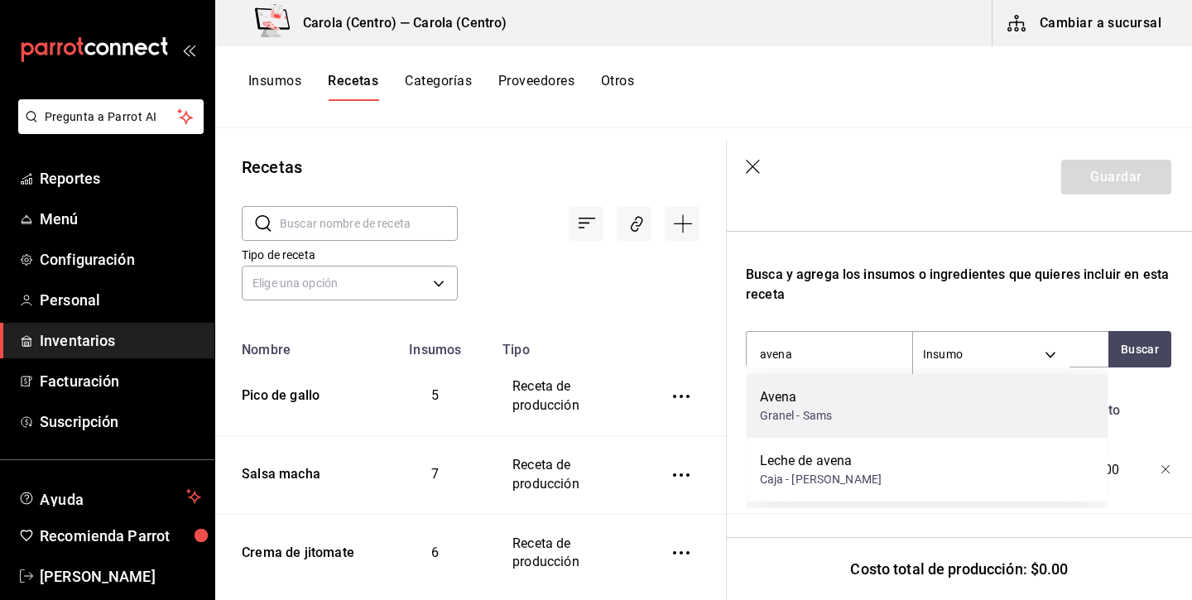
click at [785, 413] on div "Granel - Sams" at bounding box center [796, 415] width 73 height 17
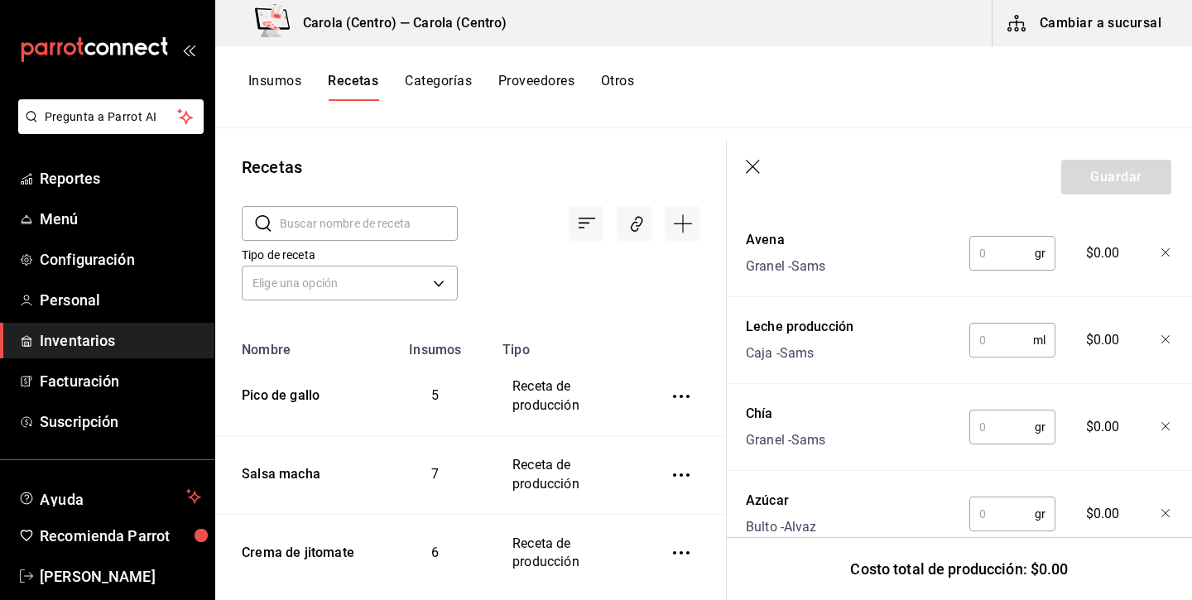
scroll to position [688, 1]
click at [1005, 257] on input "text" at bounding box center [1001, 250] width 65 height 33
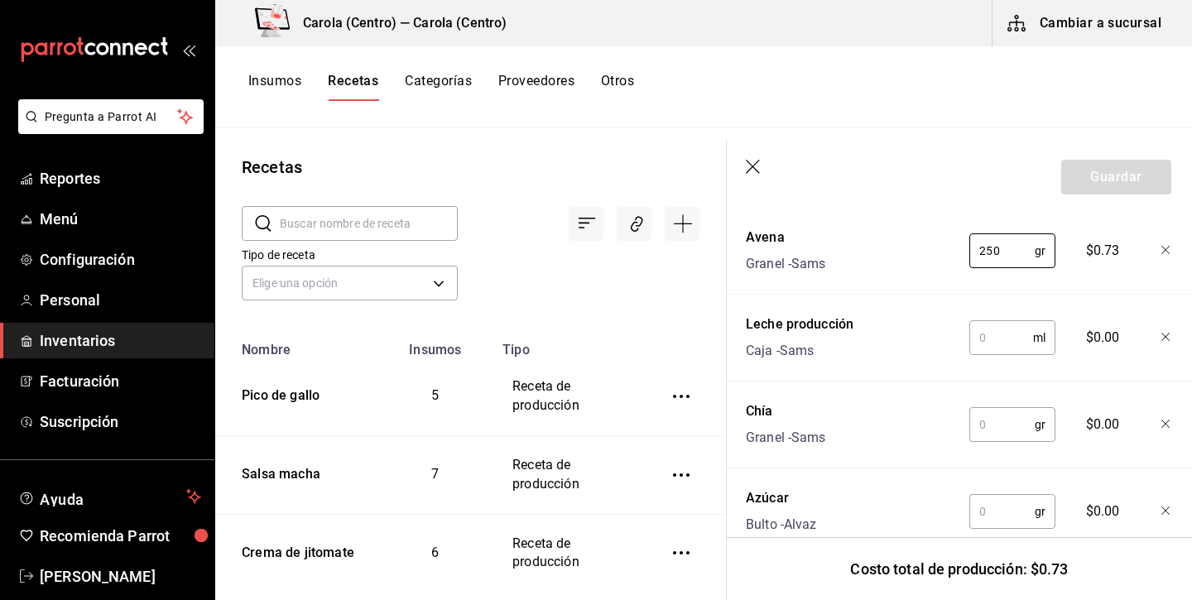
type input "250"
click at [1014, 330] on input "text" at bounding box center [1001, 337] width 64 height 33
type input "250"
click at [1009, 424] on input "text" at bounding box center [1001, 424] width 65 height 33
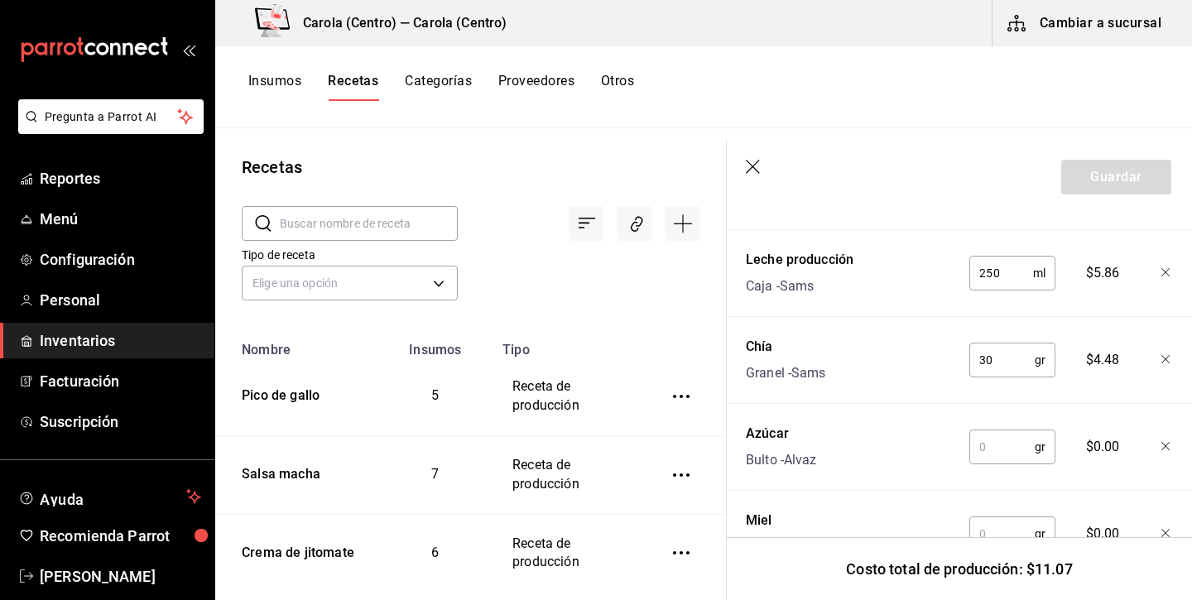
scroll to position [760, 1]
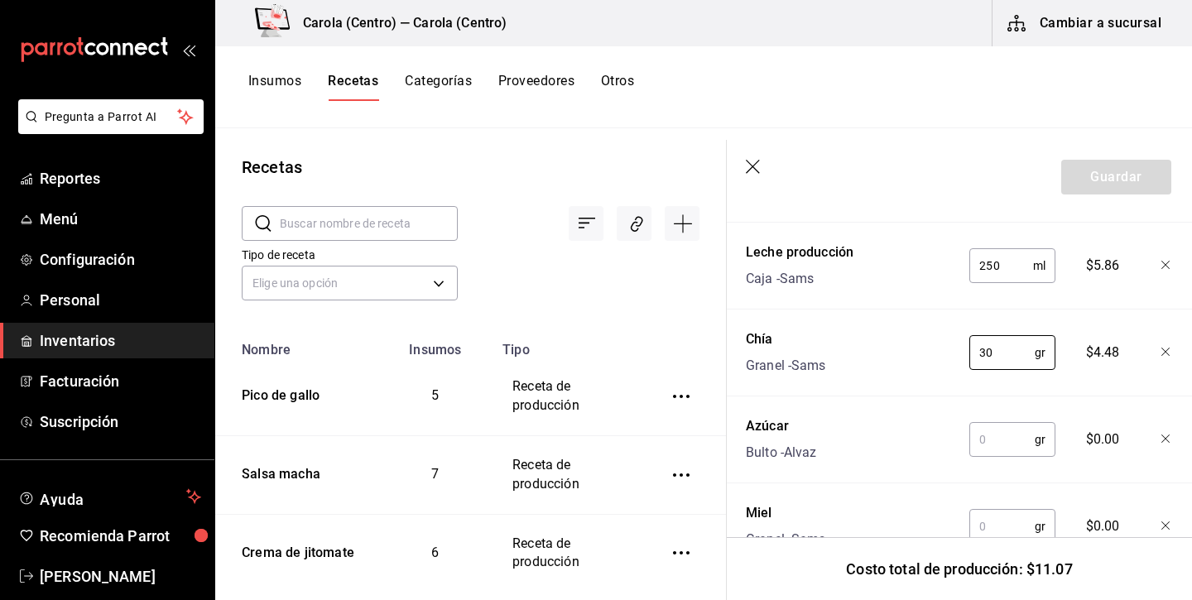
type input "30"
click at [1006, 447] on input "text" at bounding box center [1001, 439] width 65 height 33
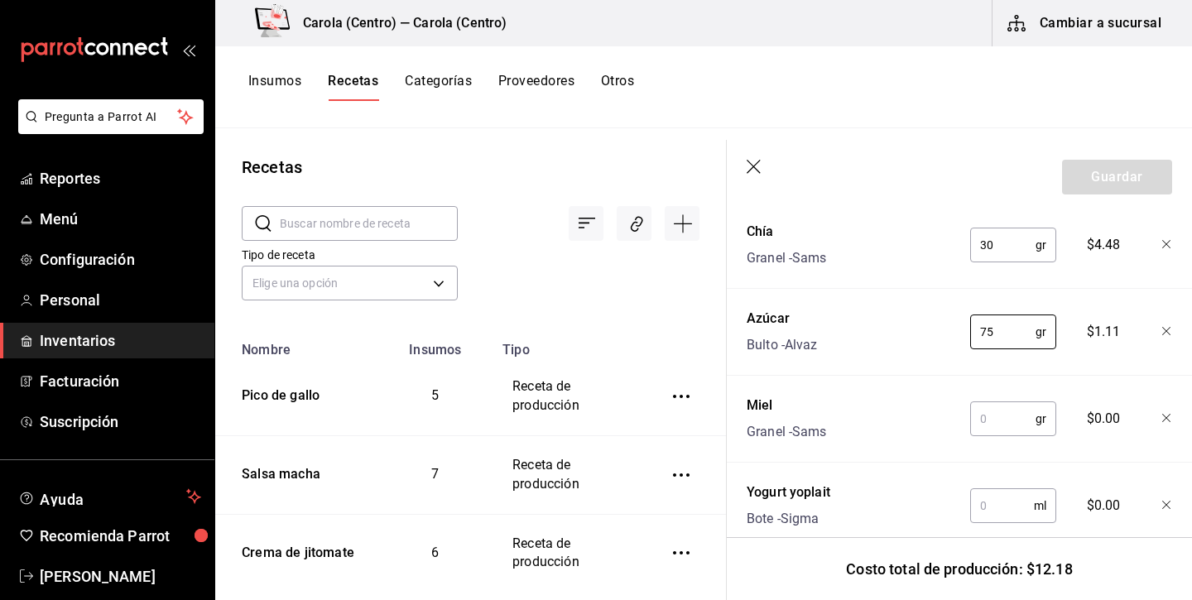
scroll to position [870, 0]
type input "75"
click at [1000, 411] on input "text" at bounding box center [1002, 415] width 65 height 33
type input "70"
click at [1000, 496] on input "text" at bounding box center [1002, 502] width 64 height 33
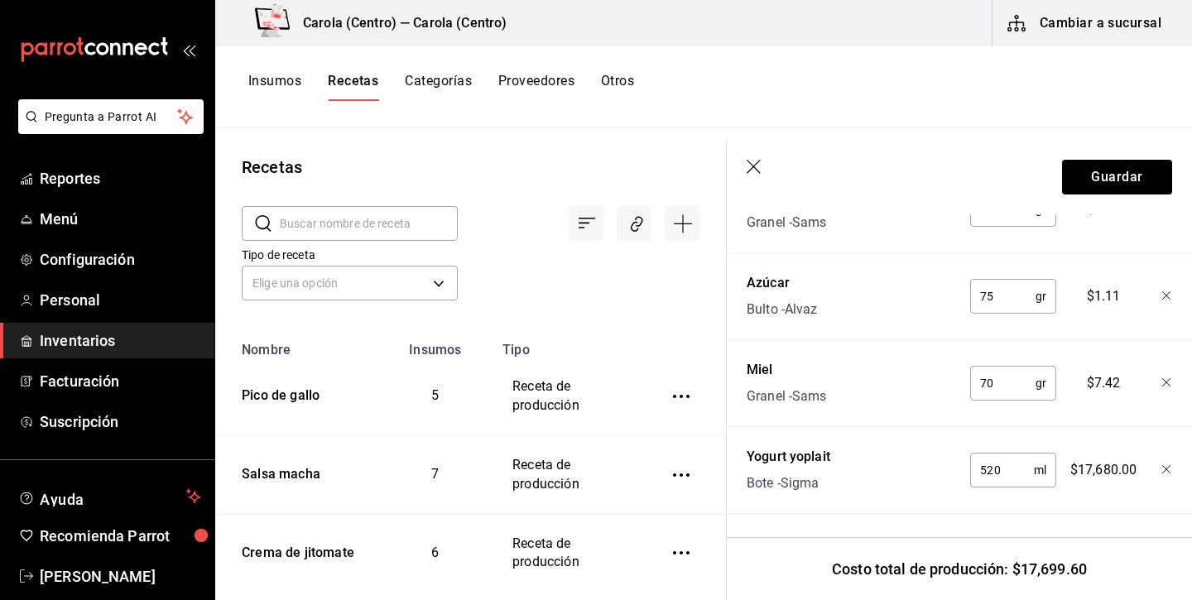
scroll to position [0, 0]
type input "520"
click at [1112, 182] on button "Guardar" at bounding box center [1117, 177] width 110 height 35
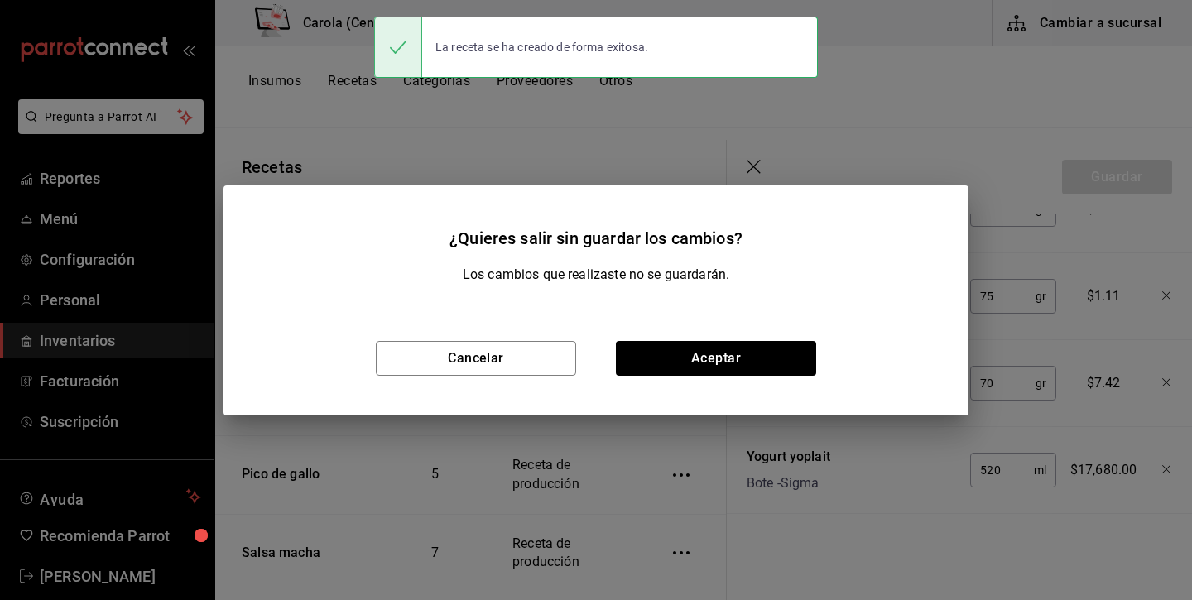
click at [750, 335] on div "Cancelar Aceptar" at bounding box center [595, 358] width 745 height 114
click at [748, 361] on button "Aceptar" at bounding box center [716, 358] width 200 height 35
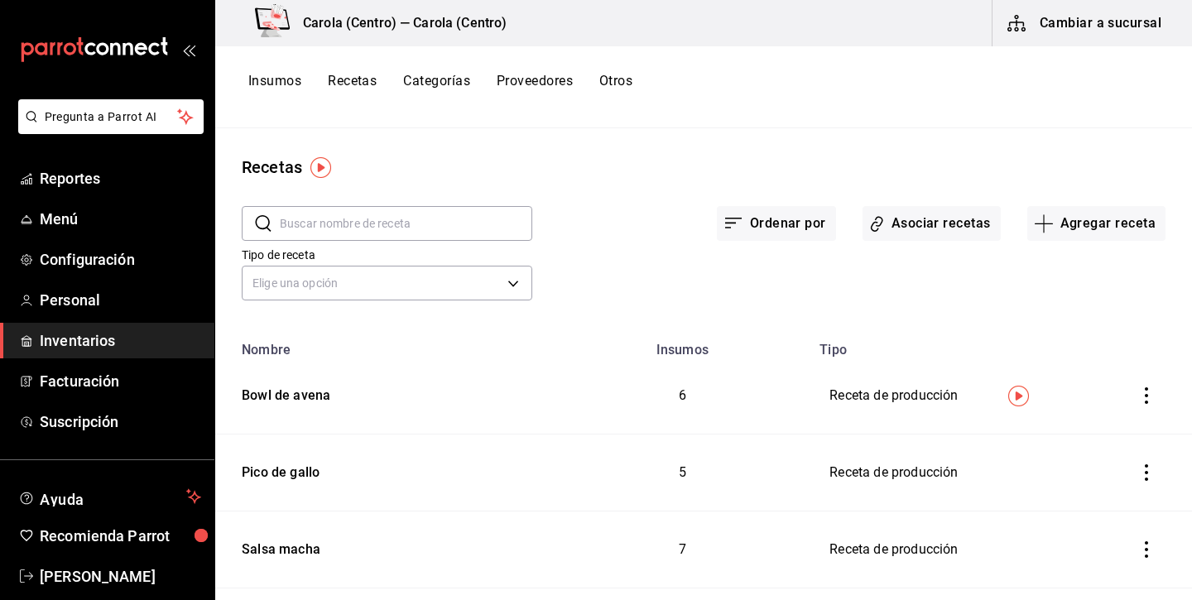
click at [300, 88] on button "Insumos" at bounding box center [274, 87] width 53 height 28
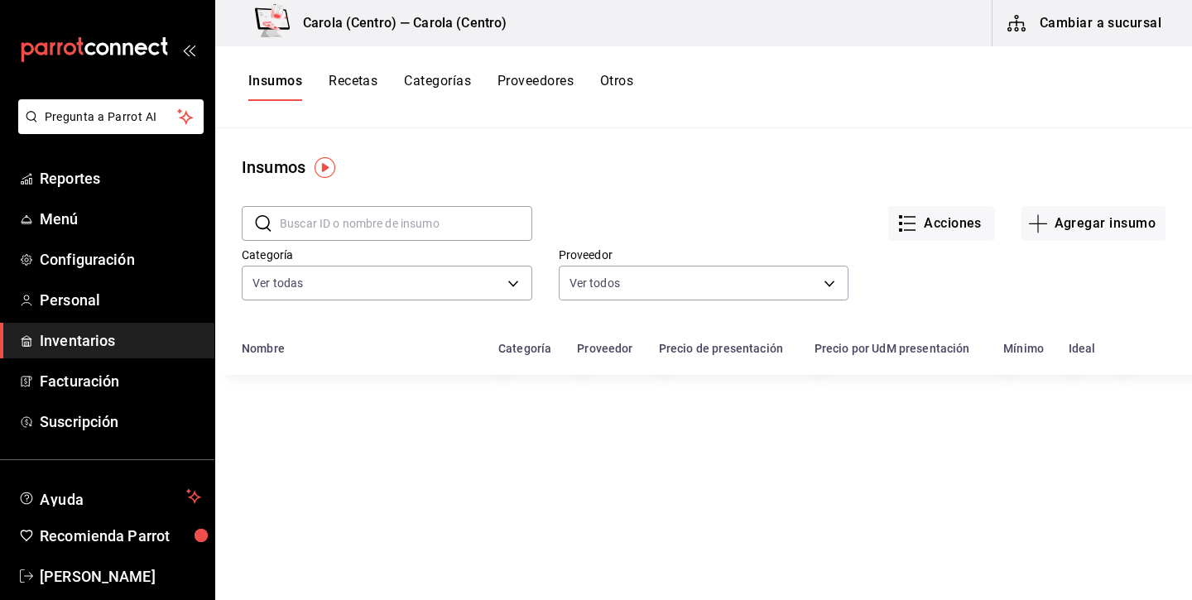
click at [293, 86] on button "Insumos" at bounding box center [275, 87] width 54 height 28
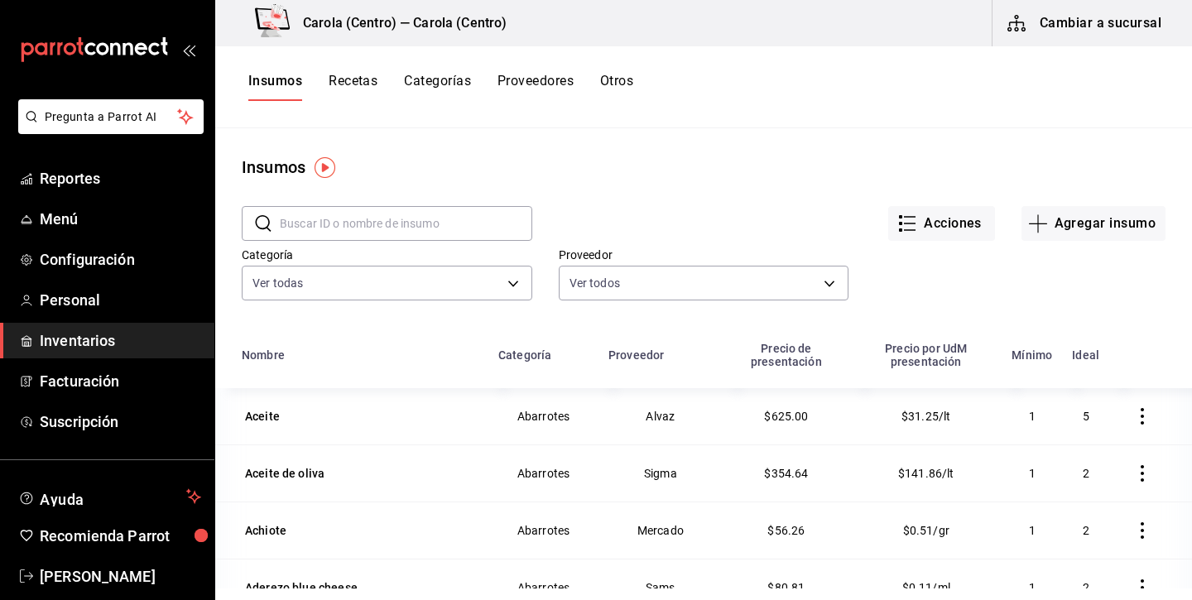
click at [405, 234] on input "text" at bounding box center [406, 223] width 252 height 33
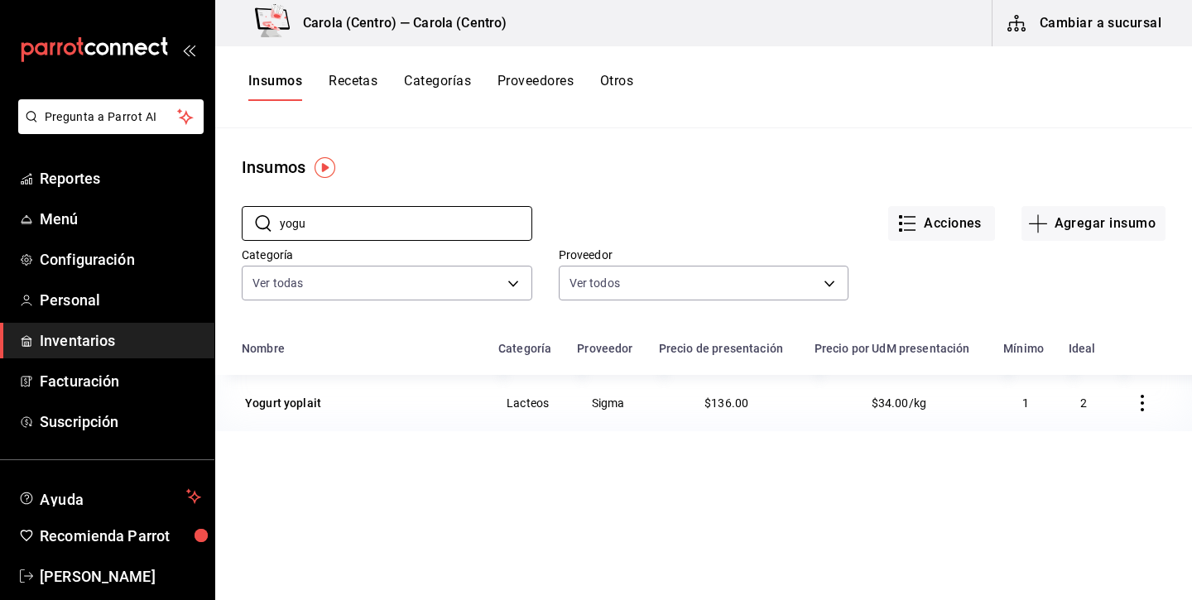
type input "yogu"
click at [760, 386] on td "$136.00" at bounding box center [727, 403] width 156 height 56
click at [1137, 404] on icon "button" at bounding box center [1142, 403] width 17 height 17
click at [261, 401] on div at bounding box center [596, 300] width 1192 height 600
click at [285, 403] on div "Yogurt yoplait" at bounding box center [283, 403] width 76 height 17
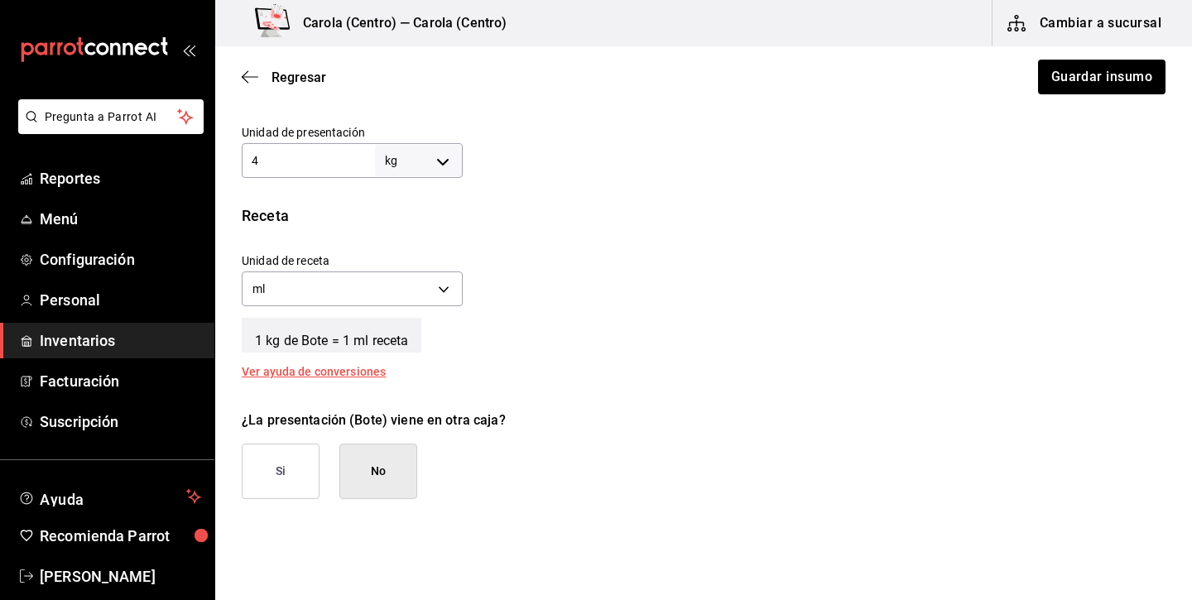
scroll to position [514, 0]
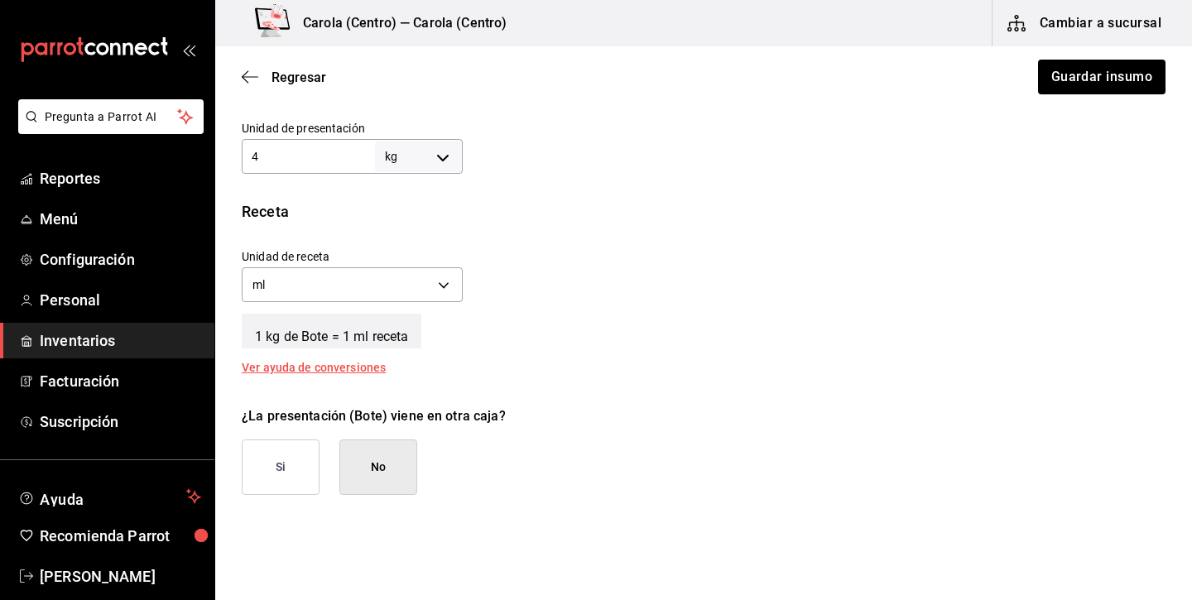
click at [411, 157] on body "Pregunta a Parrot AI Reportes Menú Configuración Personal Inventarios Facturaci…" at bounding box center [596, 253] width 1192 height 506
click at [420, 290] on li "lt" at bounding box center [419, 288] width 86 height 27
type input "LITER"
type input "4"
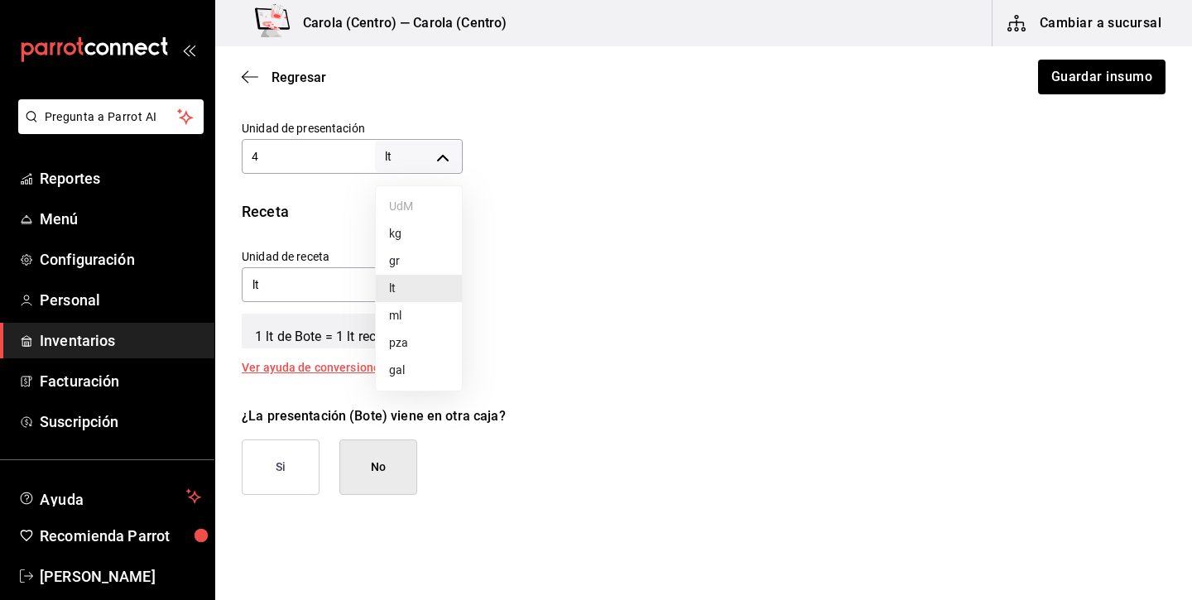
click at [426, 153] on body "Pregunta a Parrot AI Reportes Menú Configuración Personal Inventarios Facturaci…" at bounding box center [596, 253] width 1192 height 506
click at [422, 233] on li "kg" at bounding box center [419, 233] width 86 height 27
type input "KILOGRAM"
click at [411, 278] on body "Pregunta a Parrot AI Reportes Menú Configuración Personal Inventarios Facturaci…" at bounding box center [596, 253] width 1192 height 506
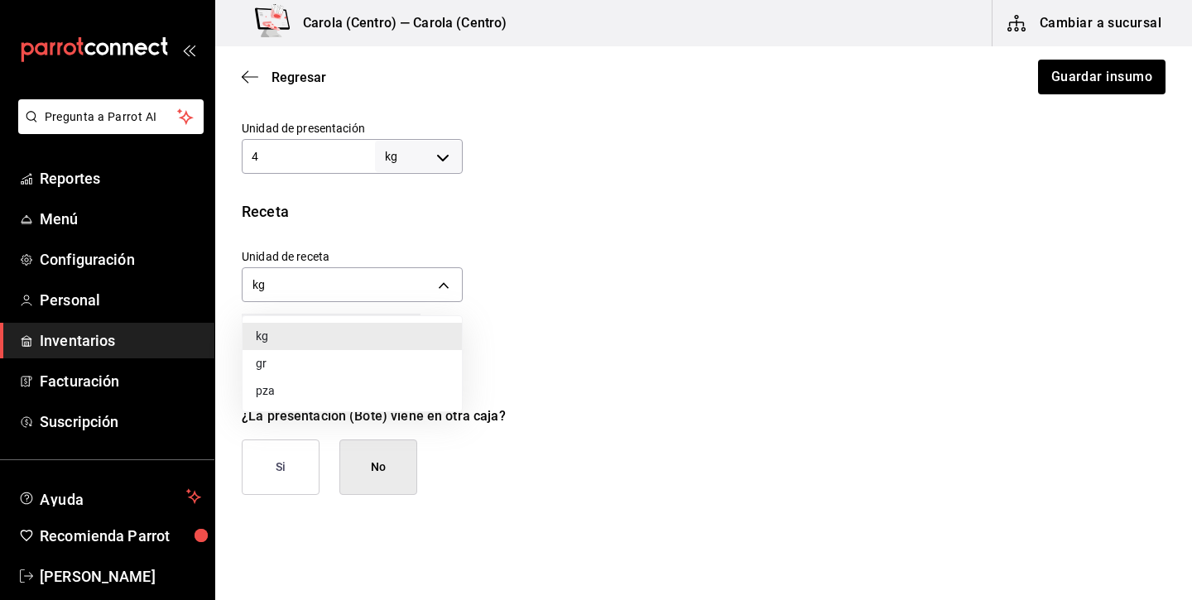
click at [372, 360] on li "gr" at bounding box center [351, 363] width 219 height 27
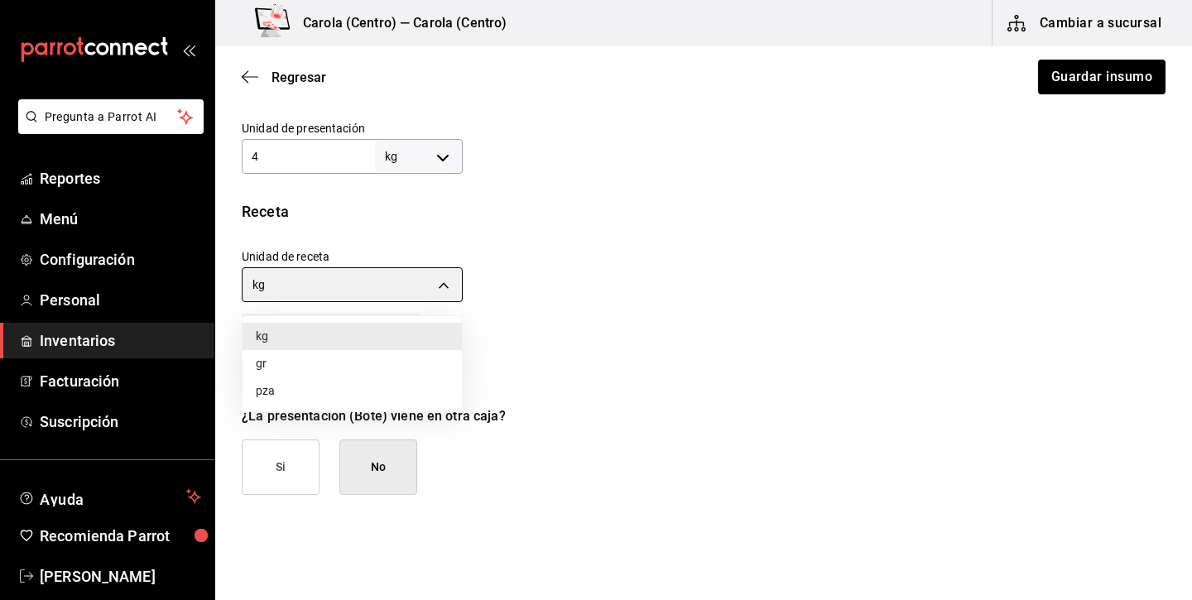
type input "GRAM"
type input "4,000"
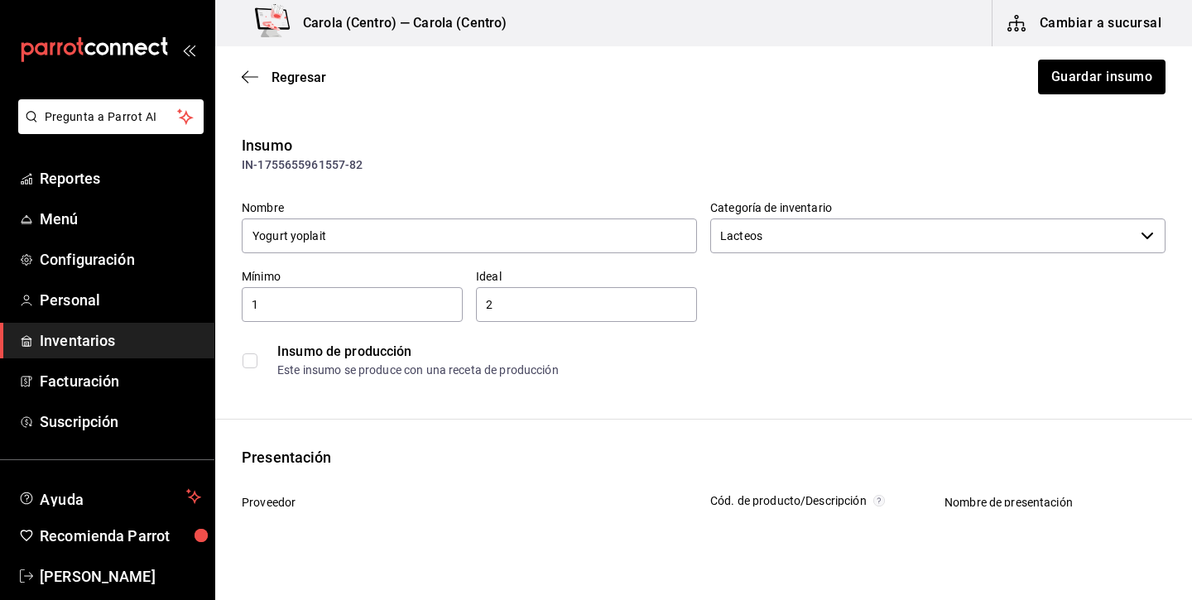
scroll to position [0, 0]
click at [1081, 77] on button "Guardar insumo" at bounding box center [1100, 77] width 129 height 35
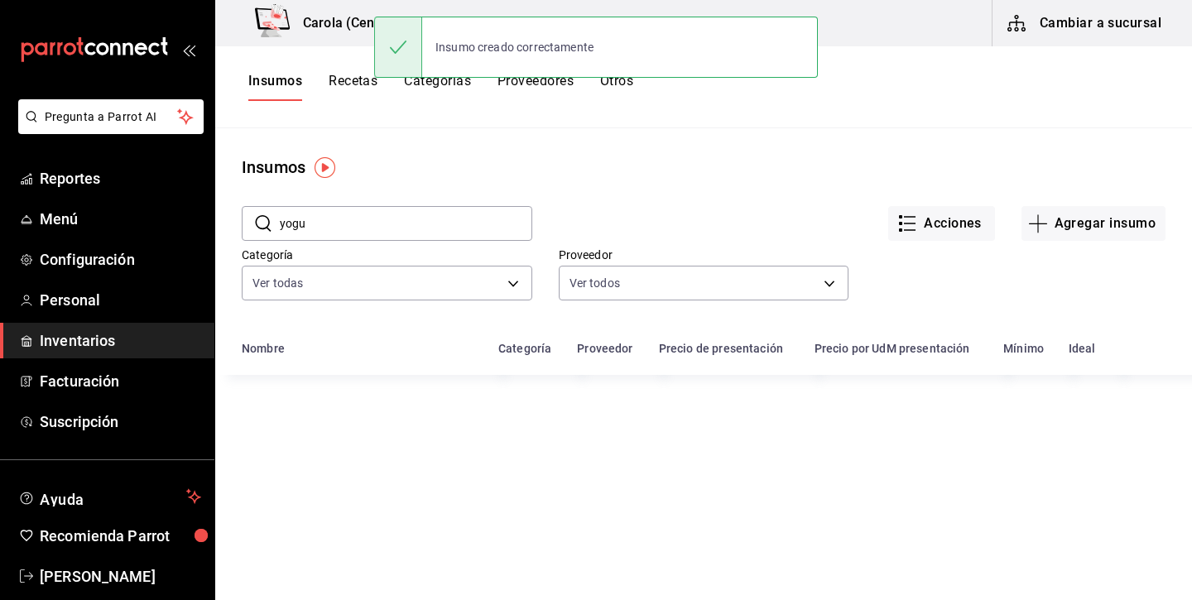
click at [350, 81] on button "Recetas" at bounding box center [352, 87] width 49 height 28
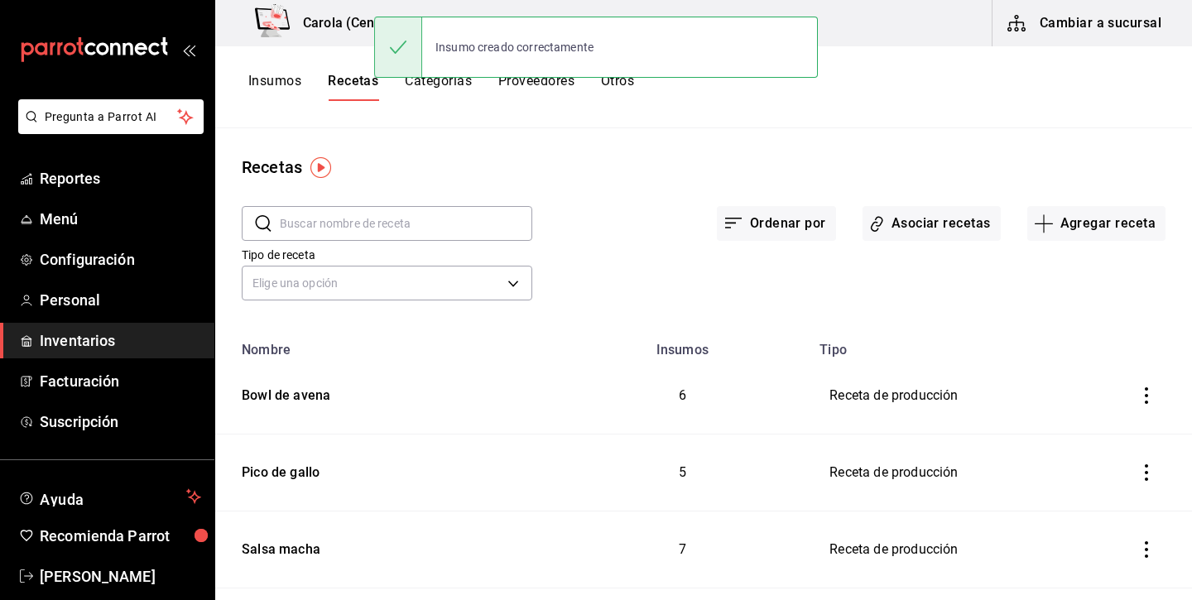
click at [410, 222] on input "text" at bounding box center [406, 223] width 252 height 33
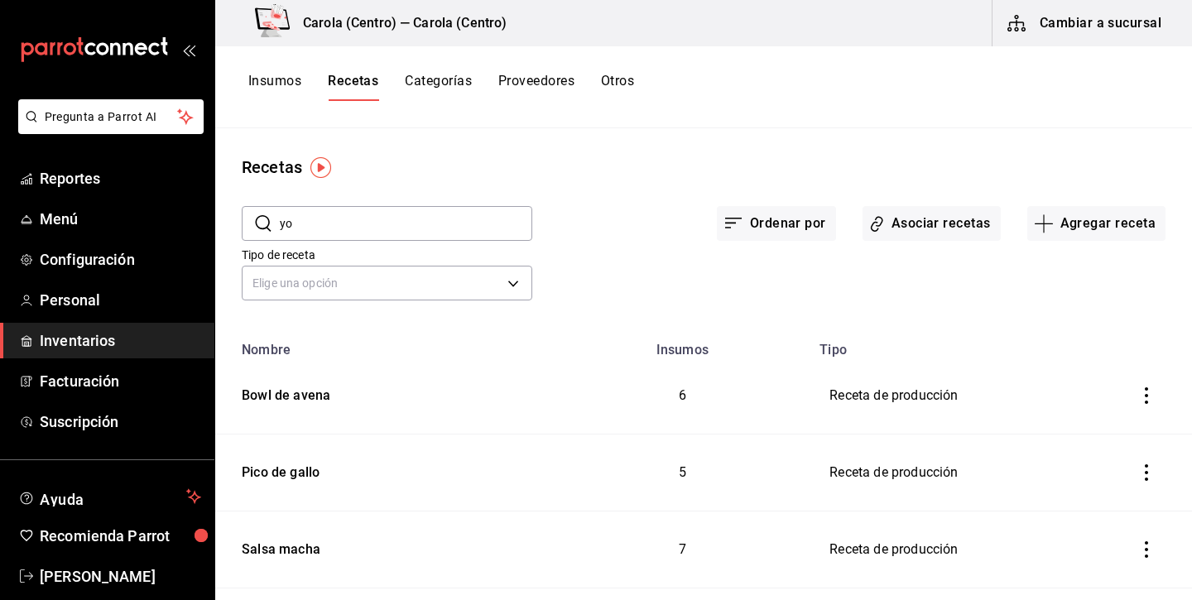
type input "y"
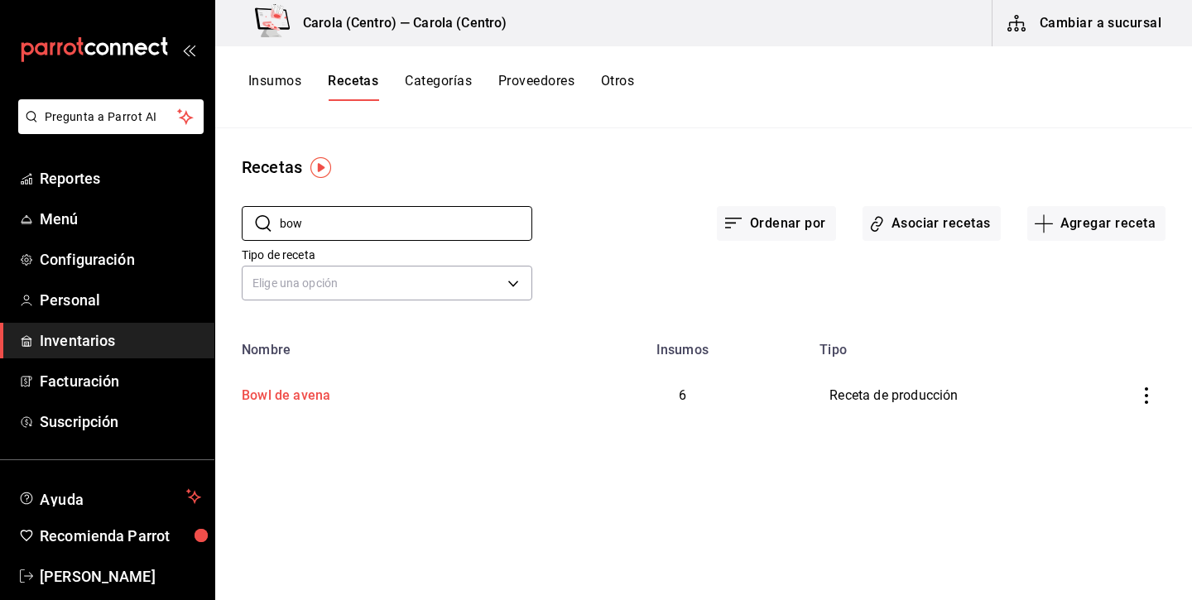
type input "bow"
click at [276, 394] on div "Bowl de avena" at bounding box center [282, 393] width 95 height 26
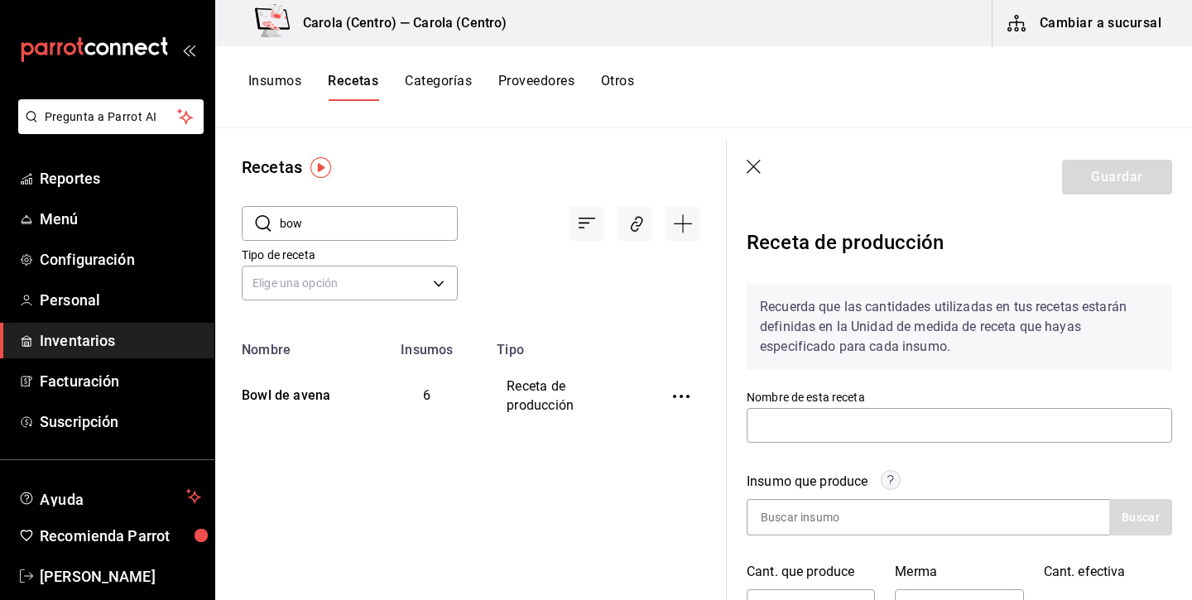
type input "Bowl de avena"
type input "1.195"
type input "5"
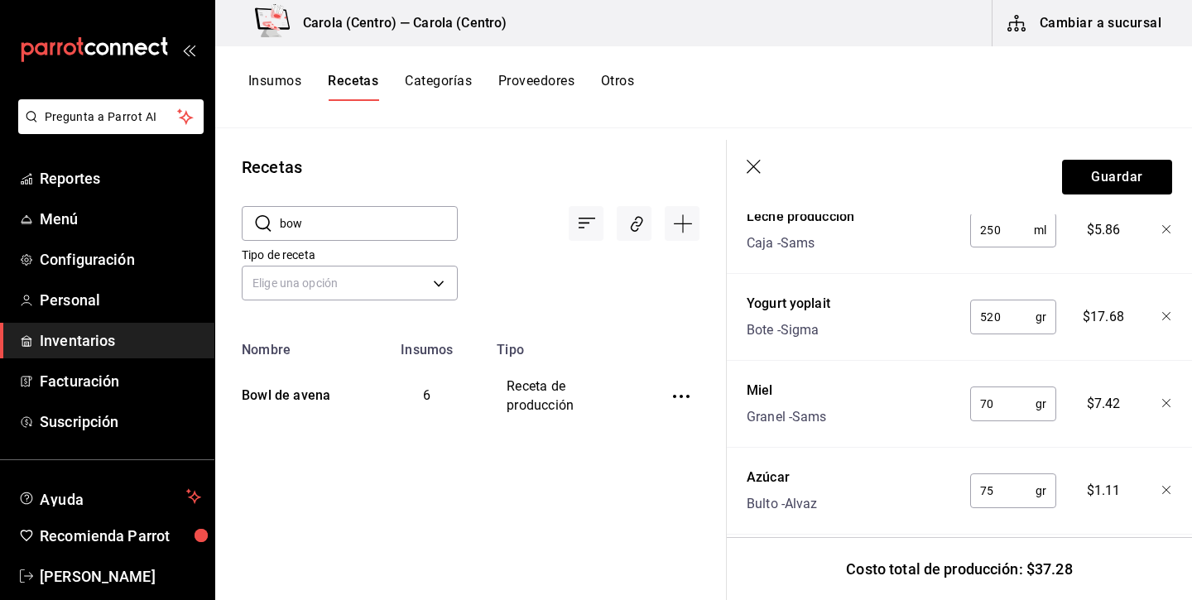
scroll to position [881, 0]
click at [1110, 175] on button "Guardar" at bounding box center [1117, 177] width 110 height 35
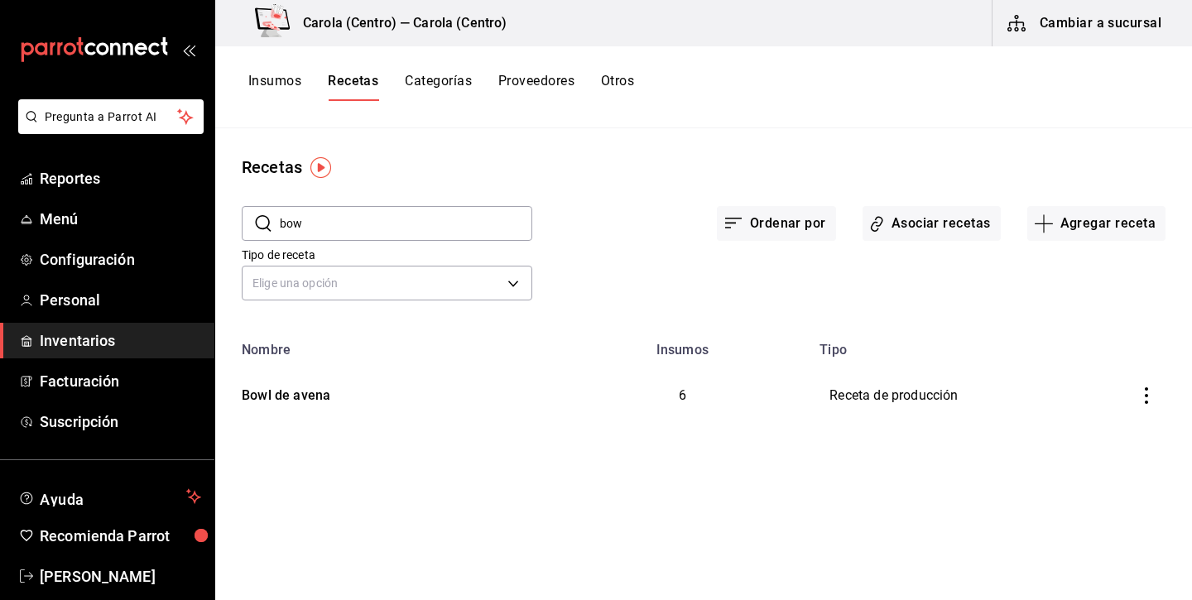
click at [273, 81] on button "Insumos" at bounding box center [274, 87] width 53 height 28
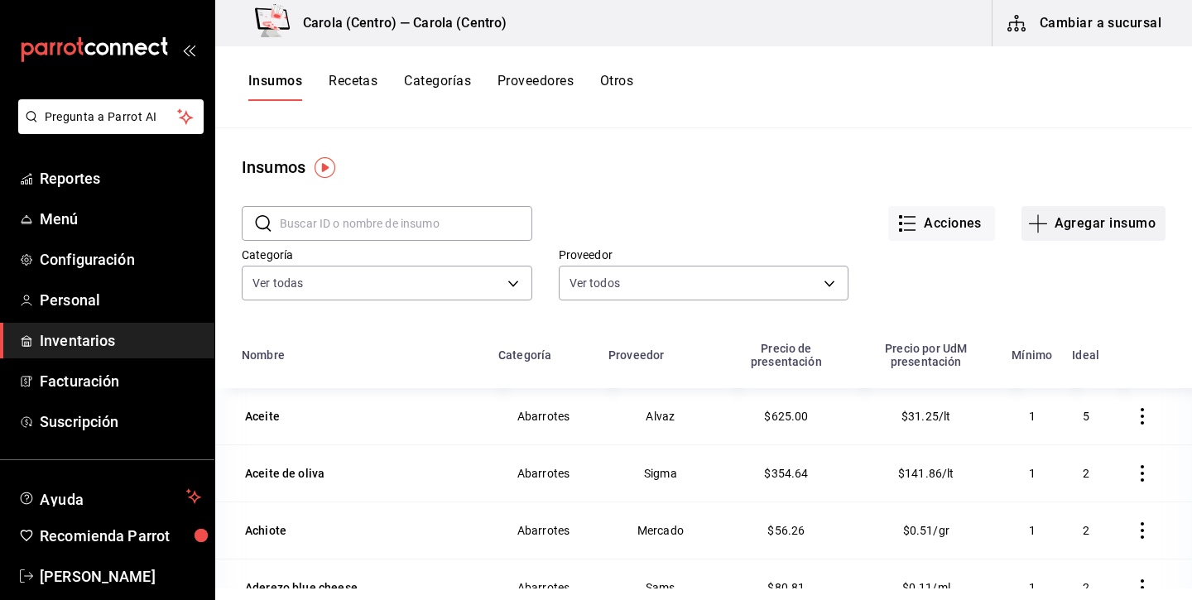
click at [1113, 217] on button "Agregar insumo" at bounding box center [1093, 223] width 144 height 35
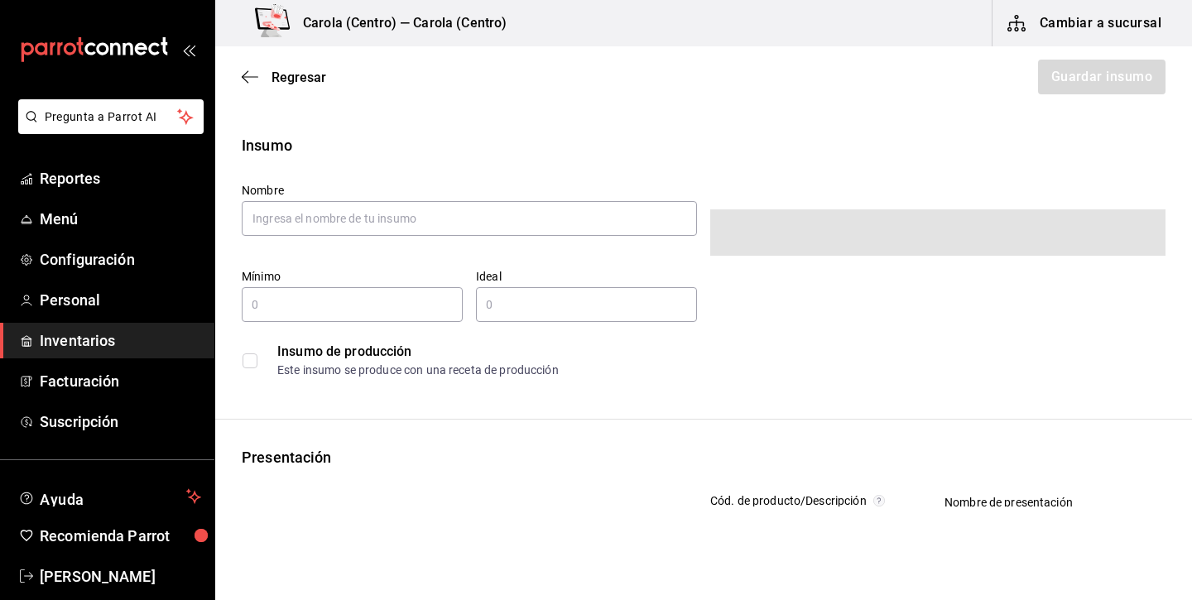
type input "$0.00"
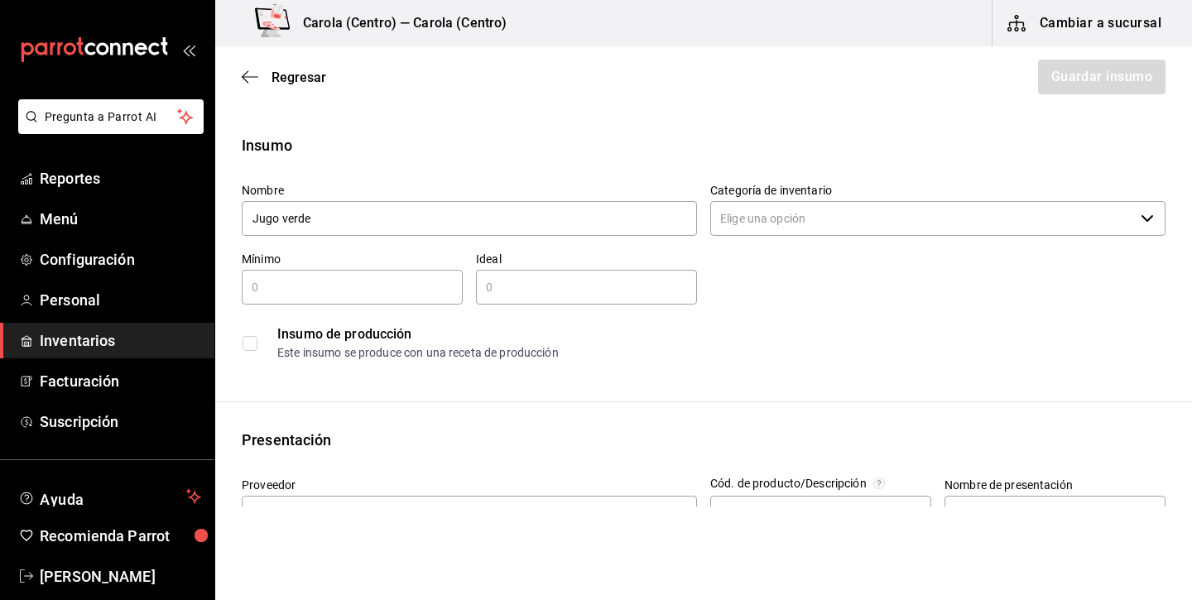
type input "Jugo verde"
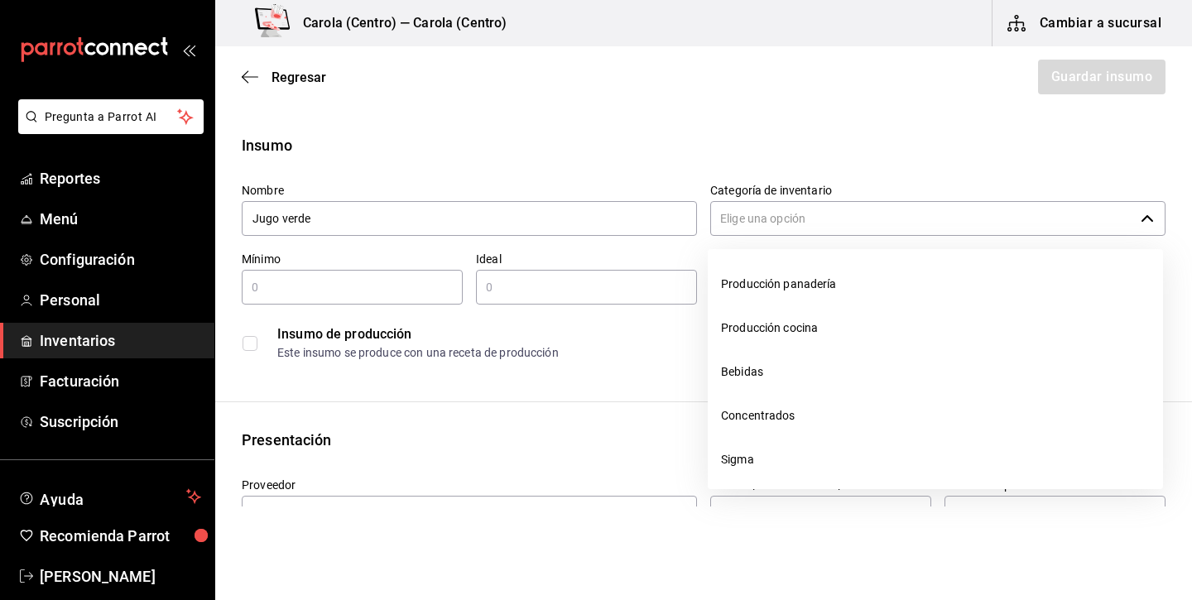
click at [904, 212] on input "Categoría de inventario" at bounding box center [922, 218] width 424 height 35
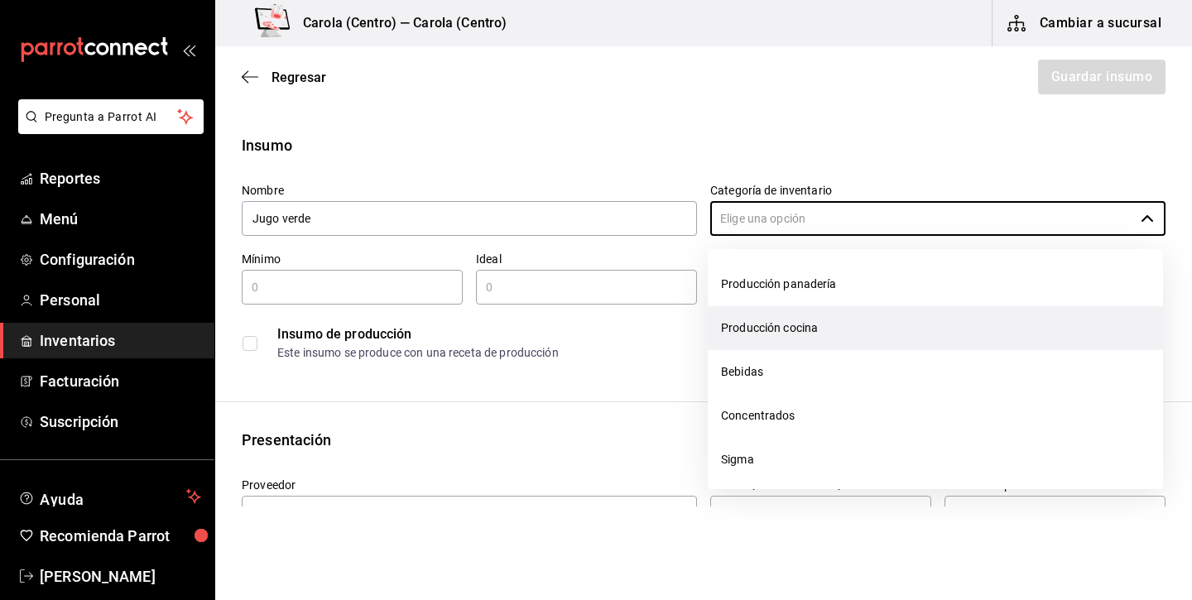
click at [813, 335] on li "Producción cocina" at bounding box center [934, 328] width 455 height 44
type input "Producción cocina"
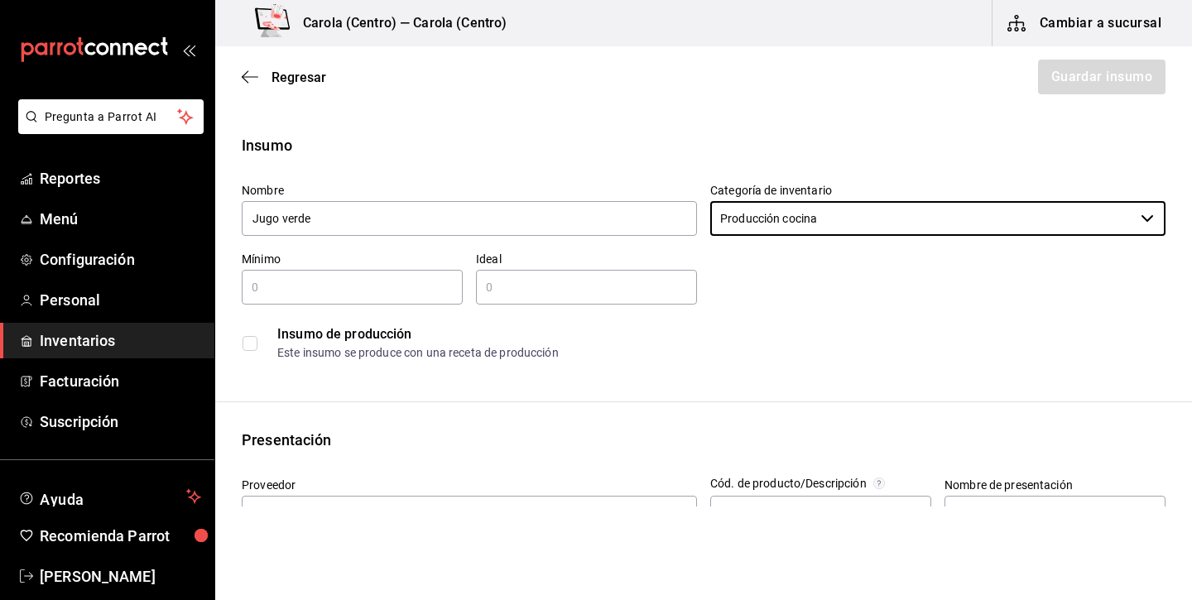
click at [399, 294] on input "text" at bounding box center [352, 287] width 221 height 20
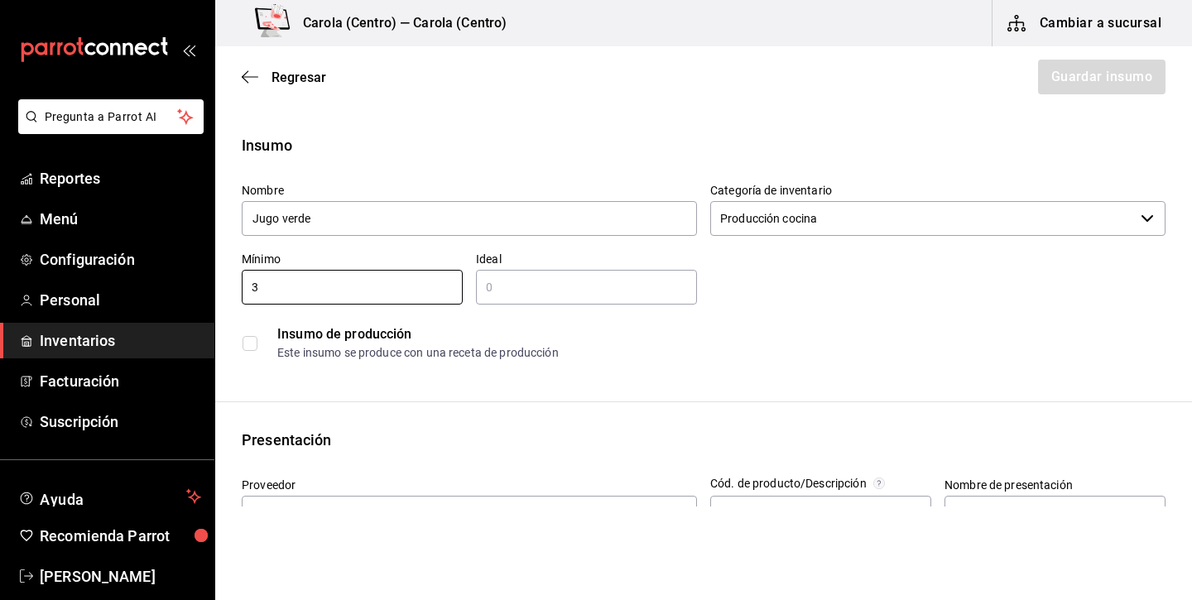
type input "3"
click at [544, 285] on input "text" at bounding box center [586, 287] width 221 height 20
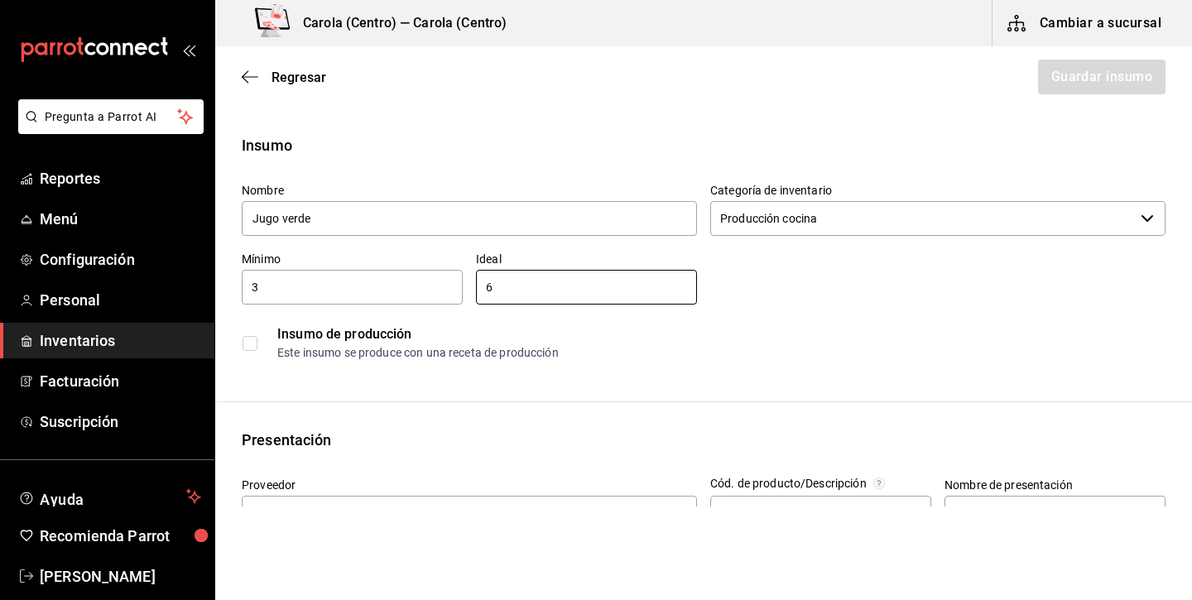
type input "6"
click at [257, 346] on input "checkbox" at bounding box center [249, 343] width 15 height 15
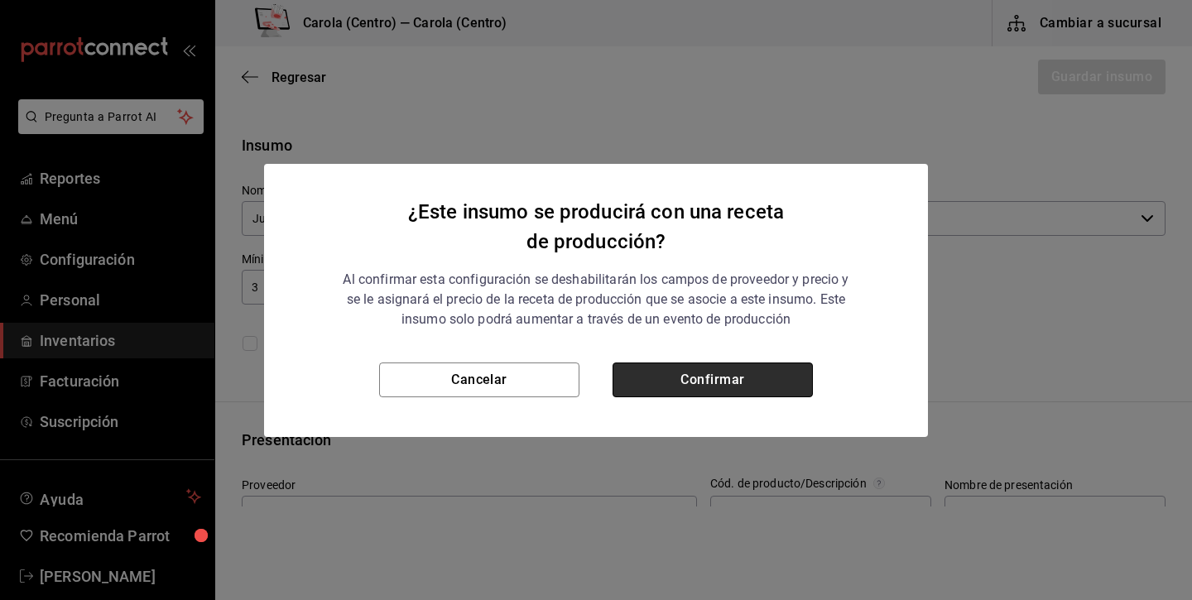
click at [707, 367] on button "Confirmar" at bounding box center [712, 379] width 200 height 35
checkbox input "true"
type input "$0.00"
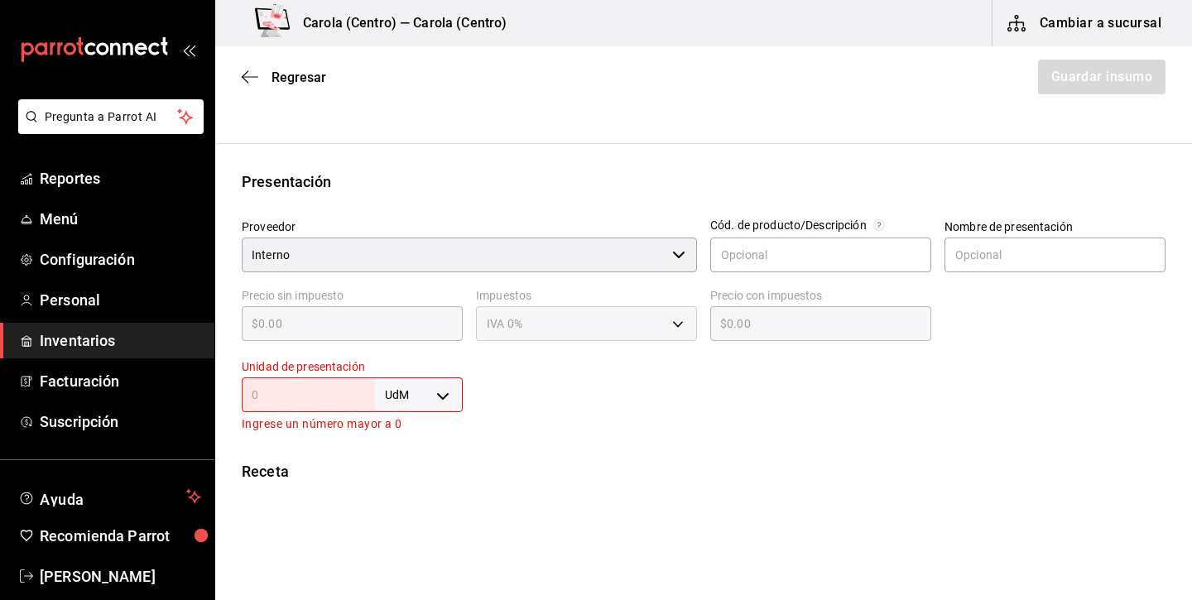
scroll to position [438, 0]
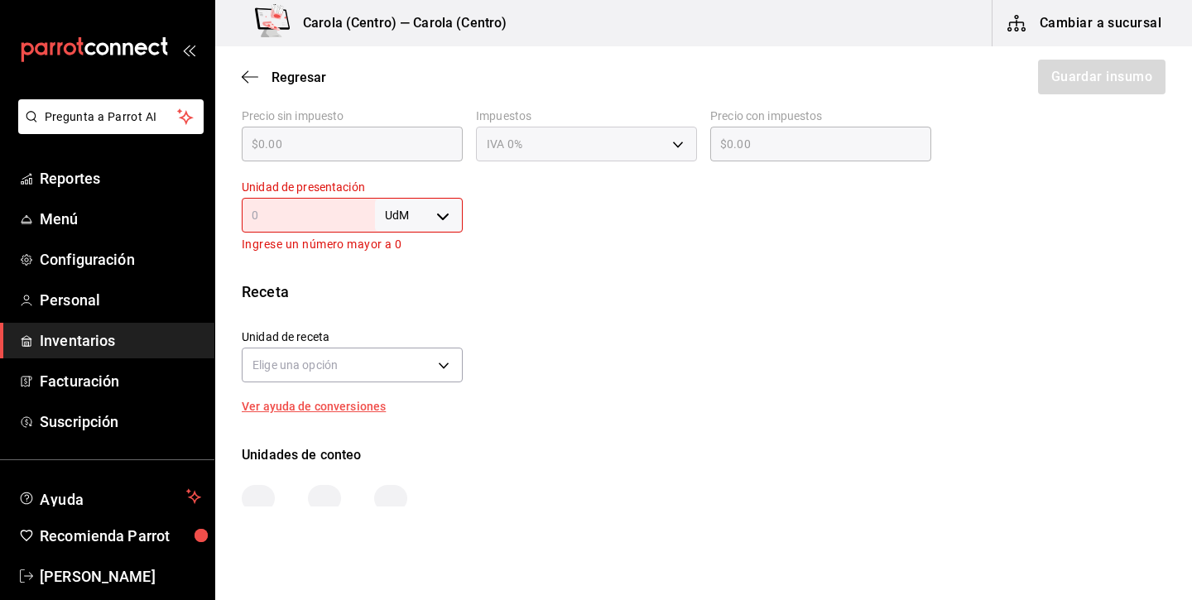
click at [361, 208] on input "text" at bounding box center [308, 215] width 133 height 20
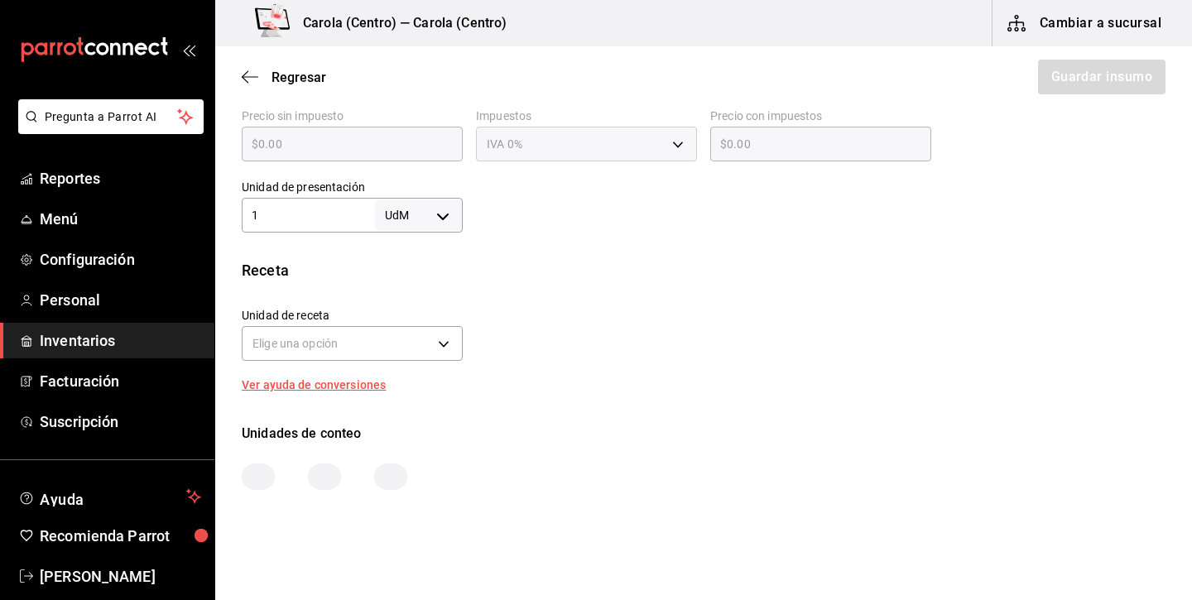
type input "1"
click at [428, 206] on body "Pregunta a Parrot AI Reportes Menú Configuración Personal Inventarios Facturaci…" at bounding box center [596, 253] width 1192 height 506
click at [416, 352] on li "lt" at bounding box center [419, 346] width 86 height 27
type input "LITER"
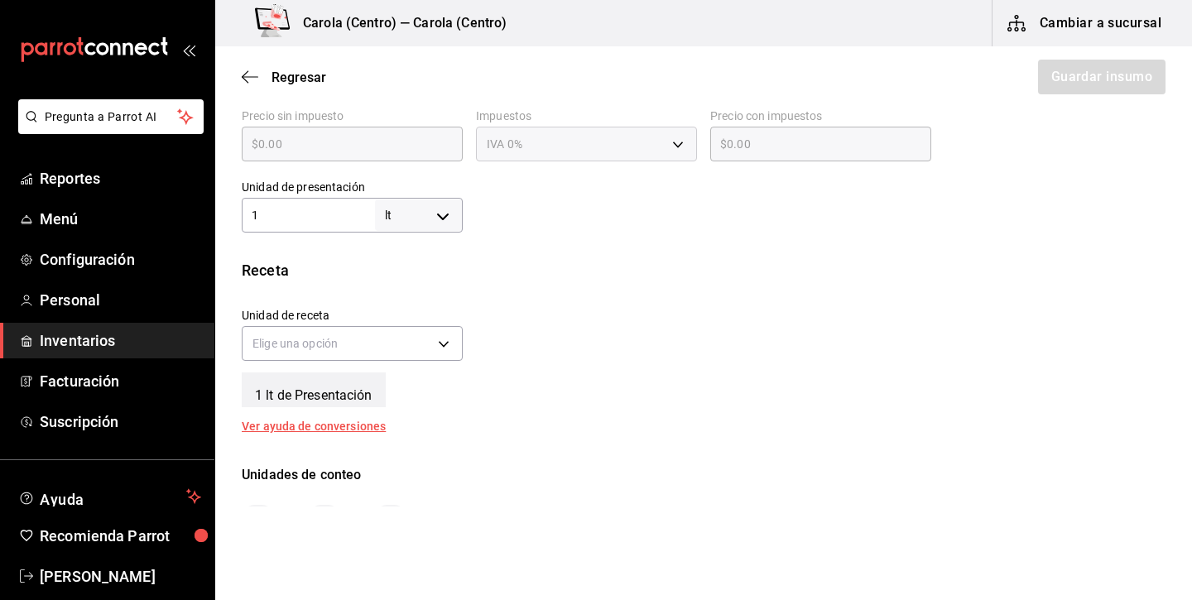
type input "LITER"
type input "1"
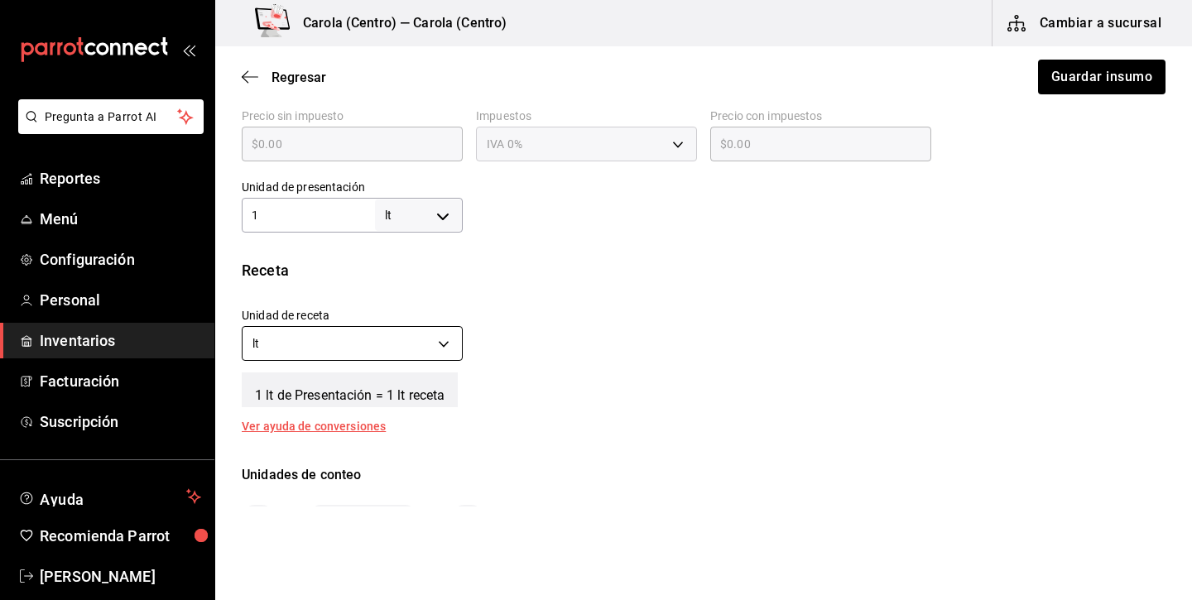
click at [446, 341] on body "Pregunta a Parrot AI Reportes Menú Configuración Personal Inventarios Facturaci…" at bounding box center [596, 253] width 1192 height 506
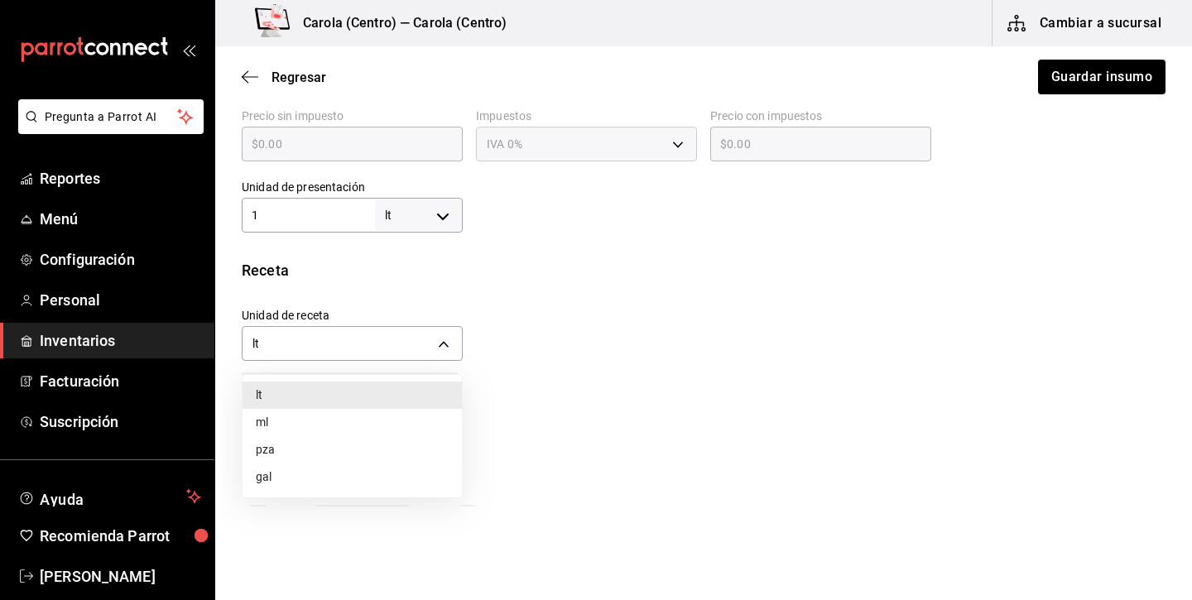
click at [343, 429] on li "ml" at bounding box center [351, 422] width 219 height 27
type input "MILLILITER"
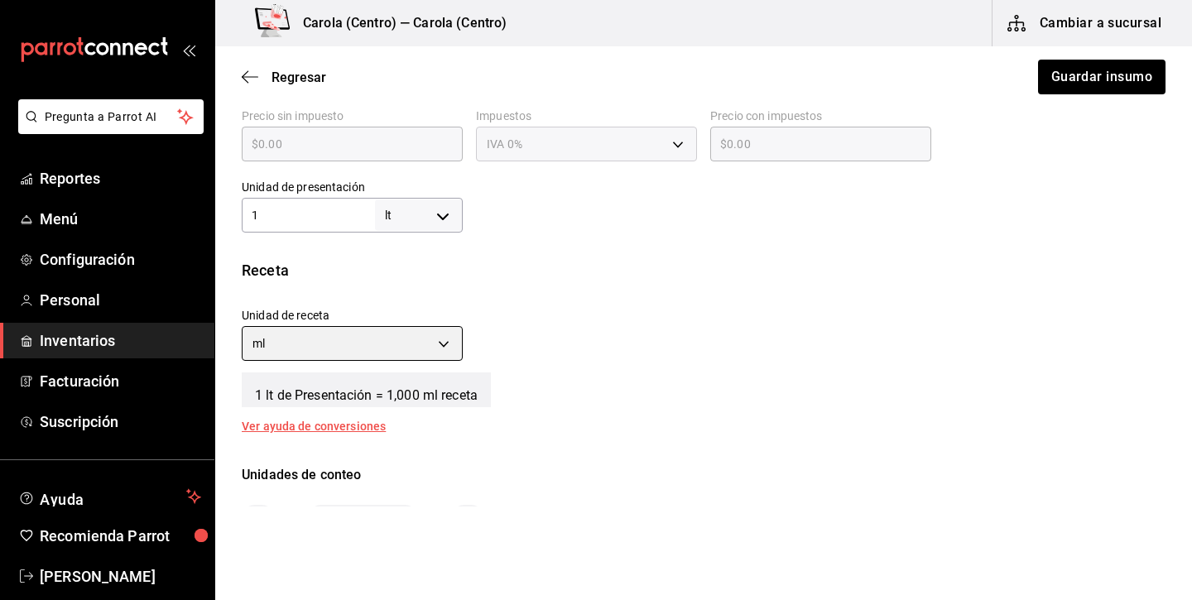
type input "1,000"
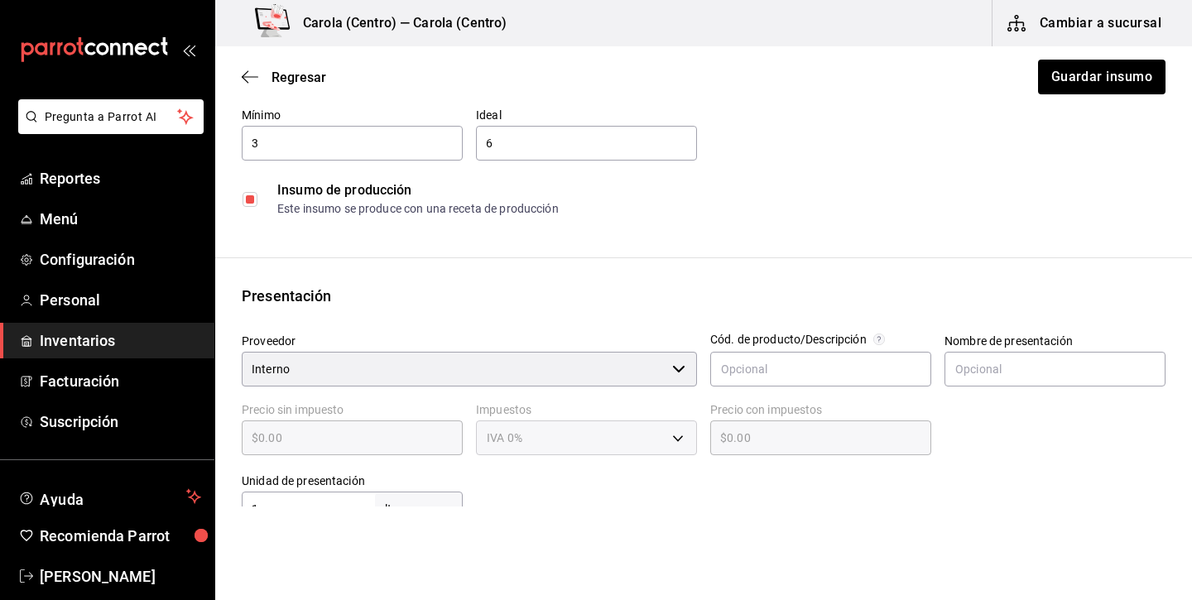
scroll to position [60, 0]
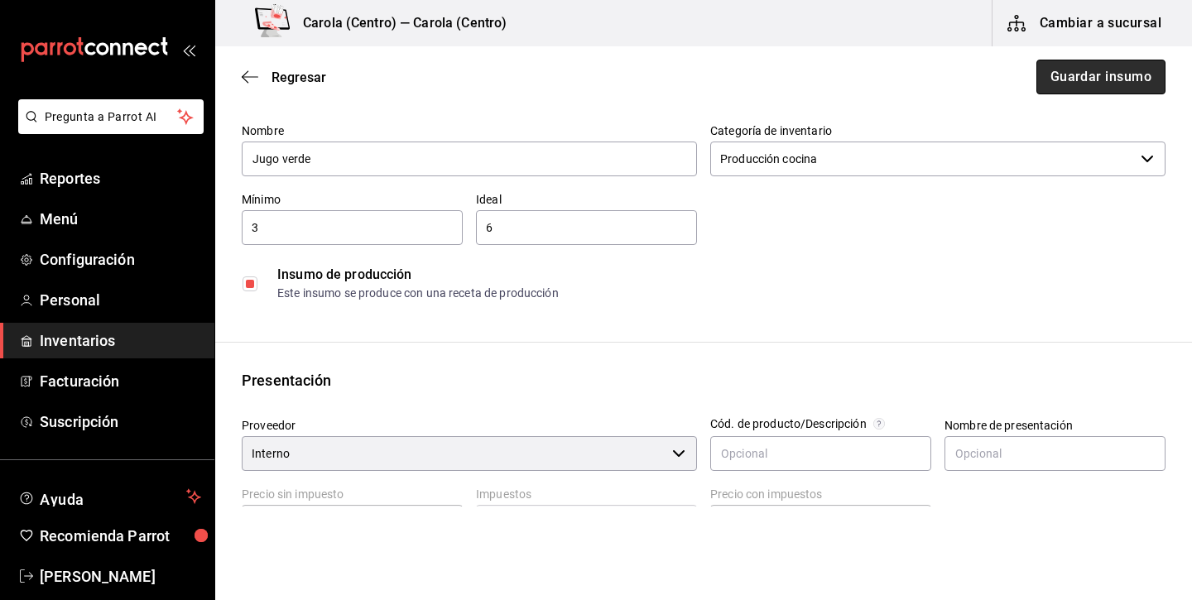
click at [1096, 65] on button "Guardar insumo" at bounding box center [1100, 77] width 129 height 35
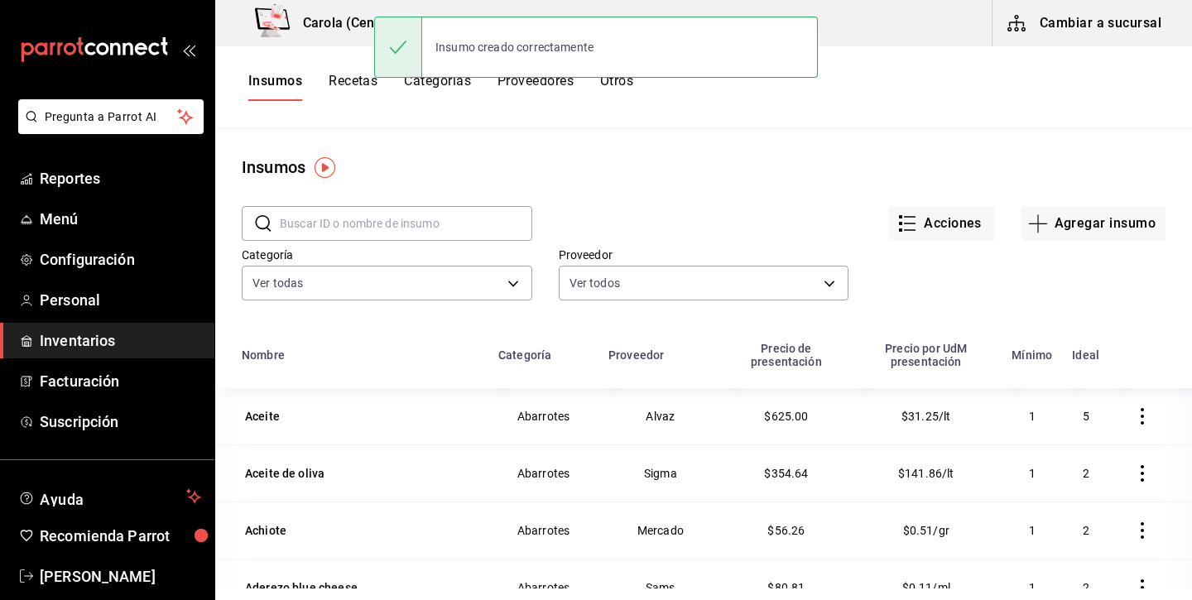
click at [348, 85] on button "Recetas" at bounding box center [352, 87] width 49 height 28
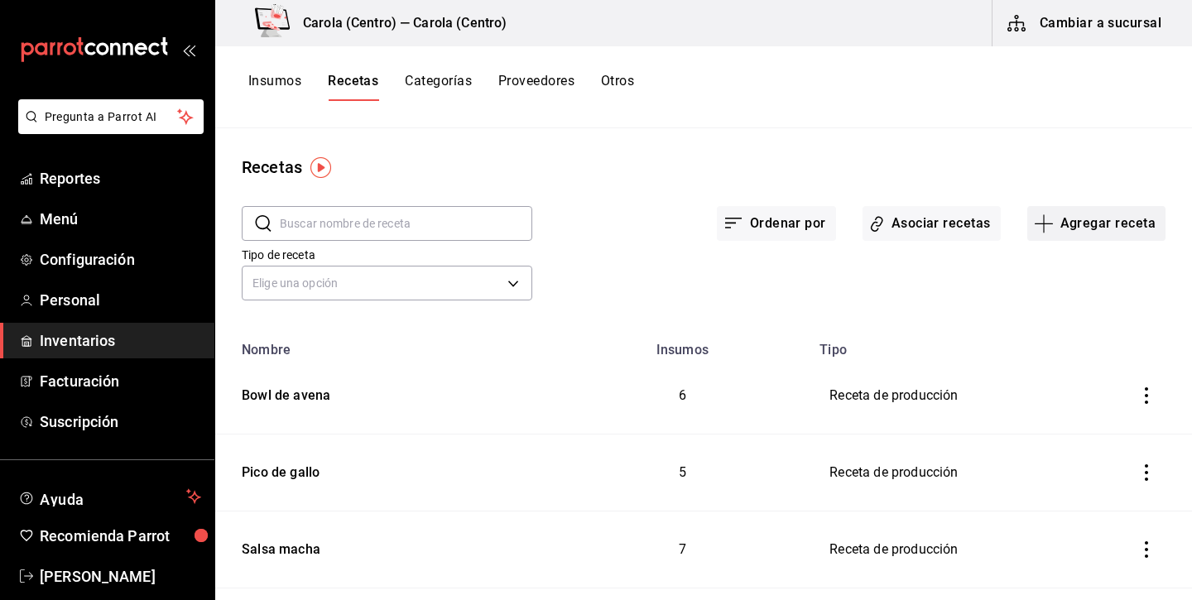
click at [1110, 228] on button "Agregar receta" at bounding box center [1096, 223] width 138 height 35
click at [1072, 351] on span "Receta de producción" at bounding box center [1095, 356] width 139 height 17
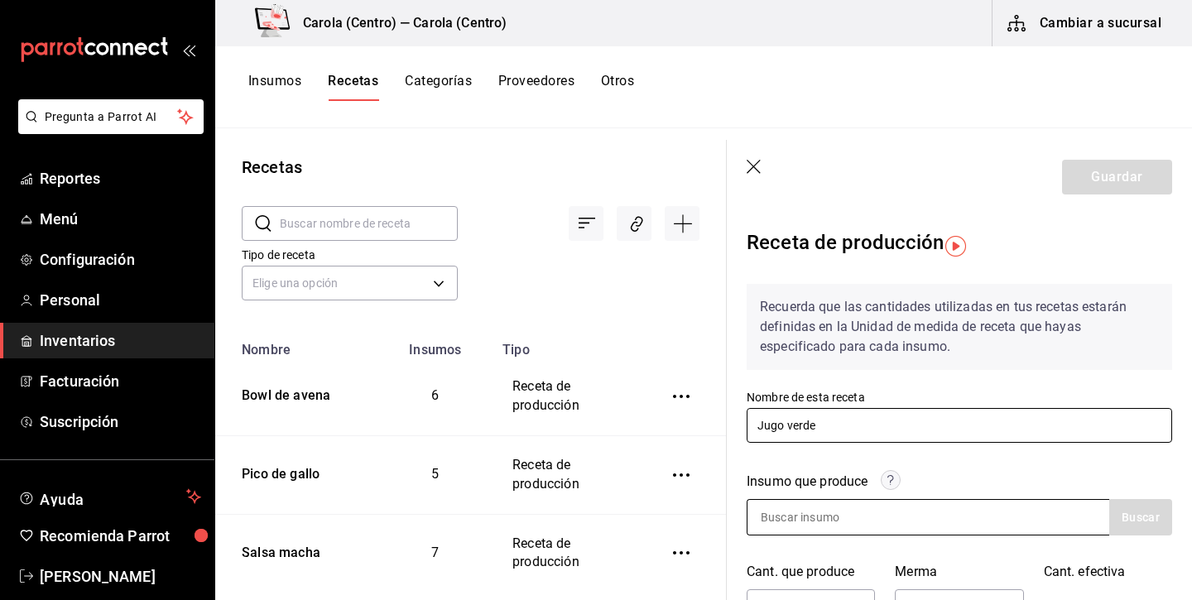
type input "Jugo verde"
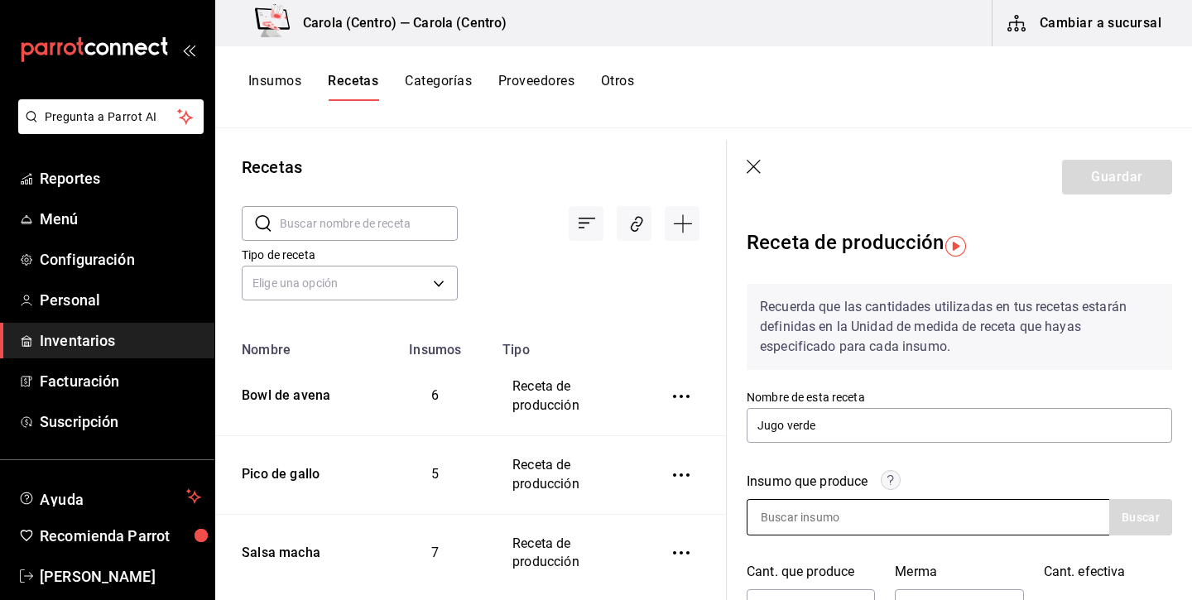
click at [830, 521] on input at bounding box center [829, 517] width 165 height 35
type input "jugo verde"
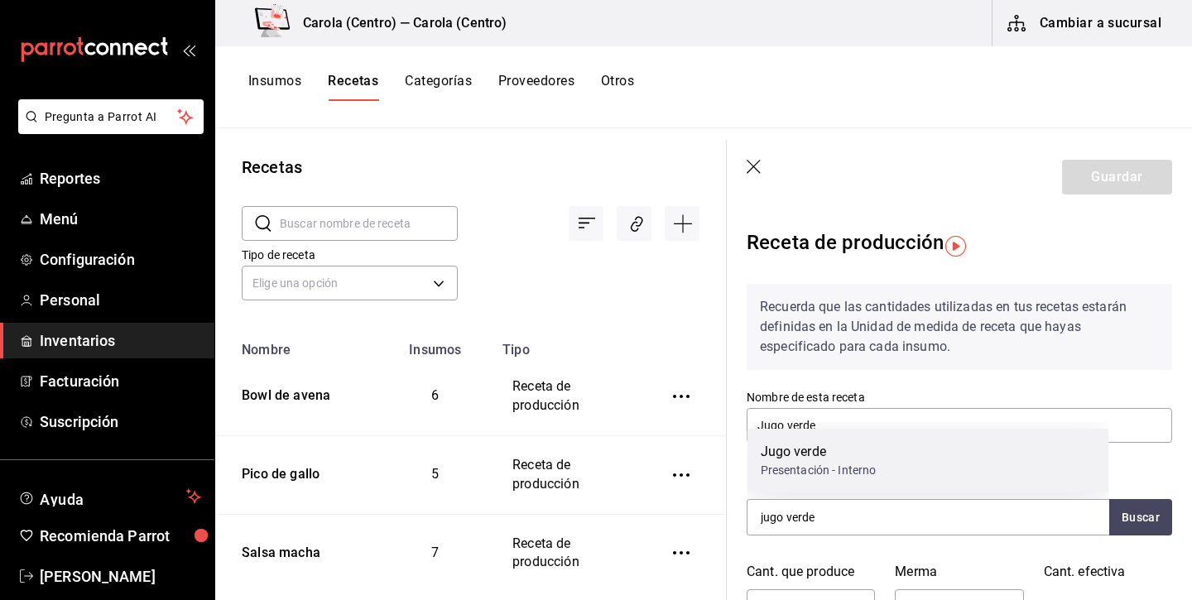
click at [838, 462] on div "Presentación - Interno" at bounding box center [818, 470] width 116 height 17
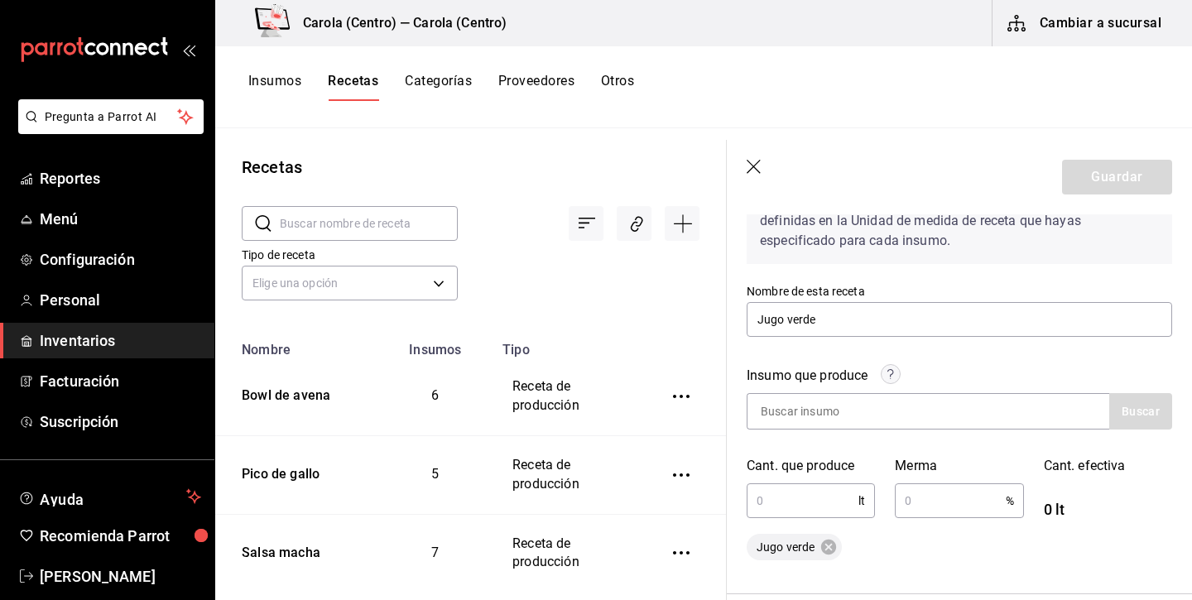
scroll to position [156, 0]
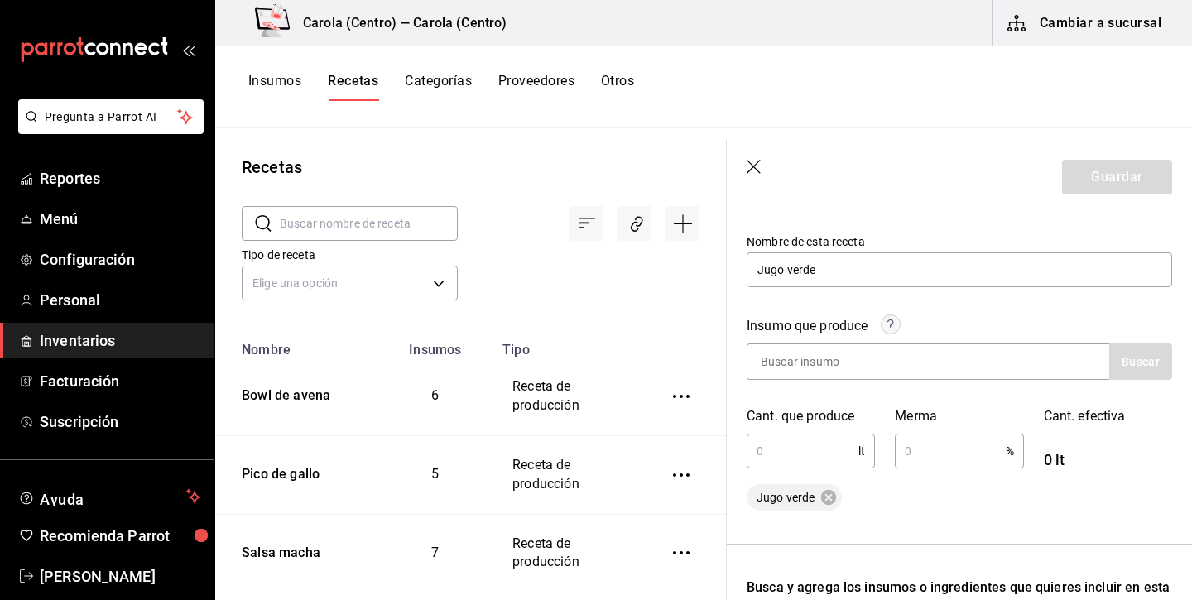
click at [819, 462] on input "text" at bounding box center [802, 450] width 112 height 33
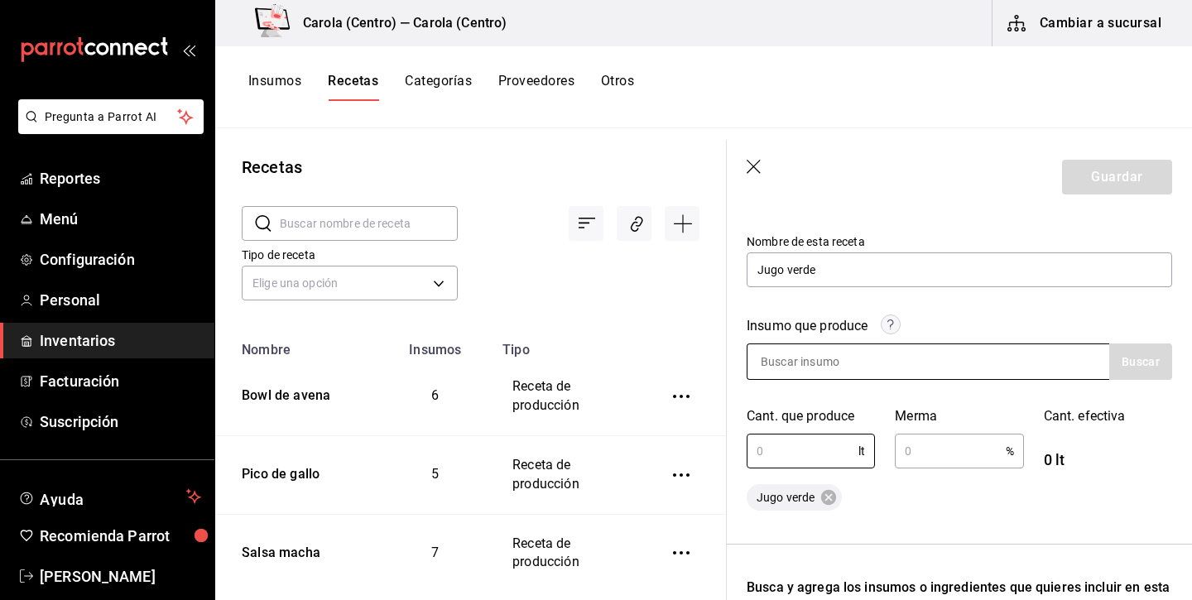
click at [832, 356] on input at bounding box center [829, 361] width 165 height 35
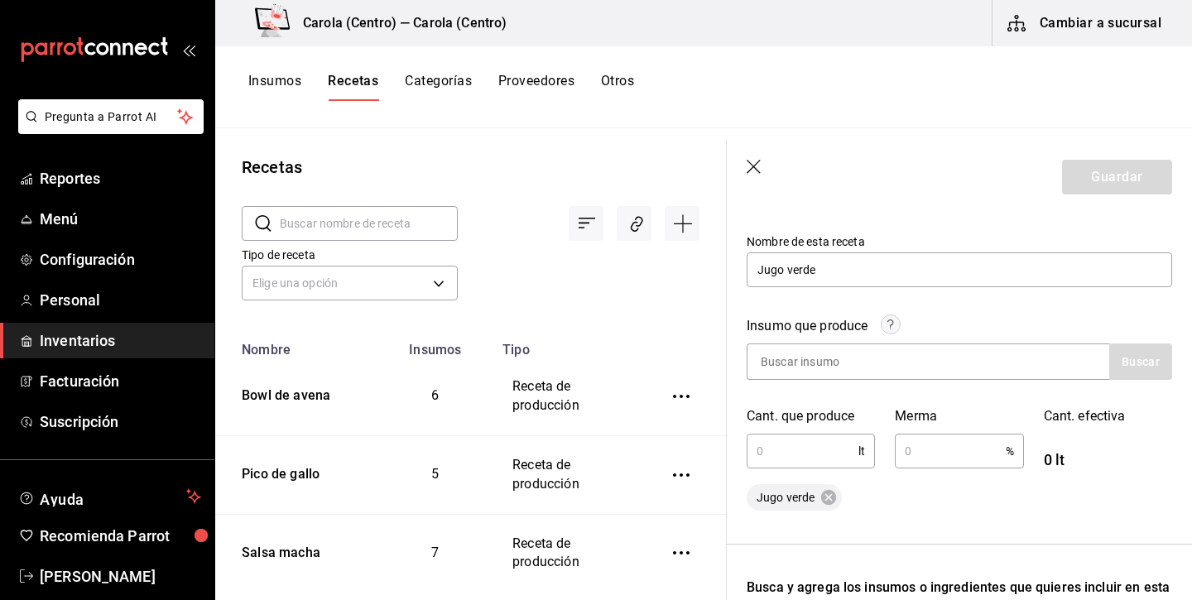
click at [798, 449] on input "text" at bounding box center [802, 450] width 112 height 33
click at [916, 453] on input "text" at bounding box center [949, 450] width 110 height 33
type input "4.81"
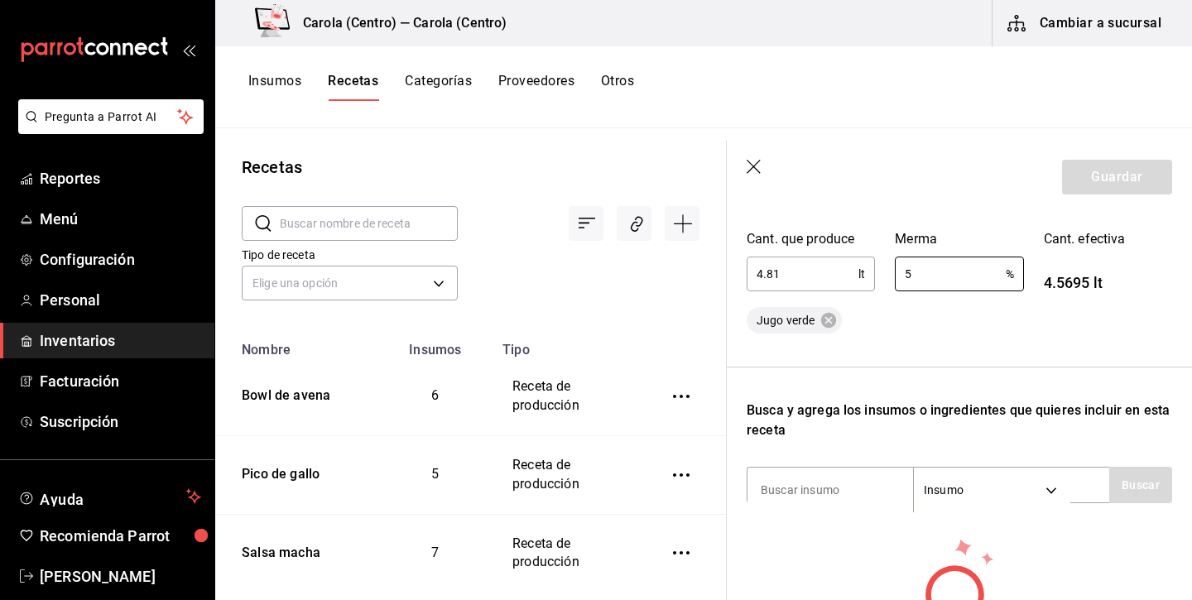
scroll to position [458, 0]
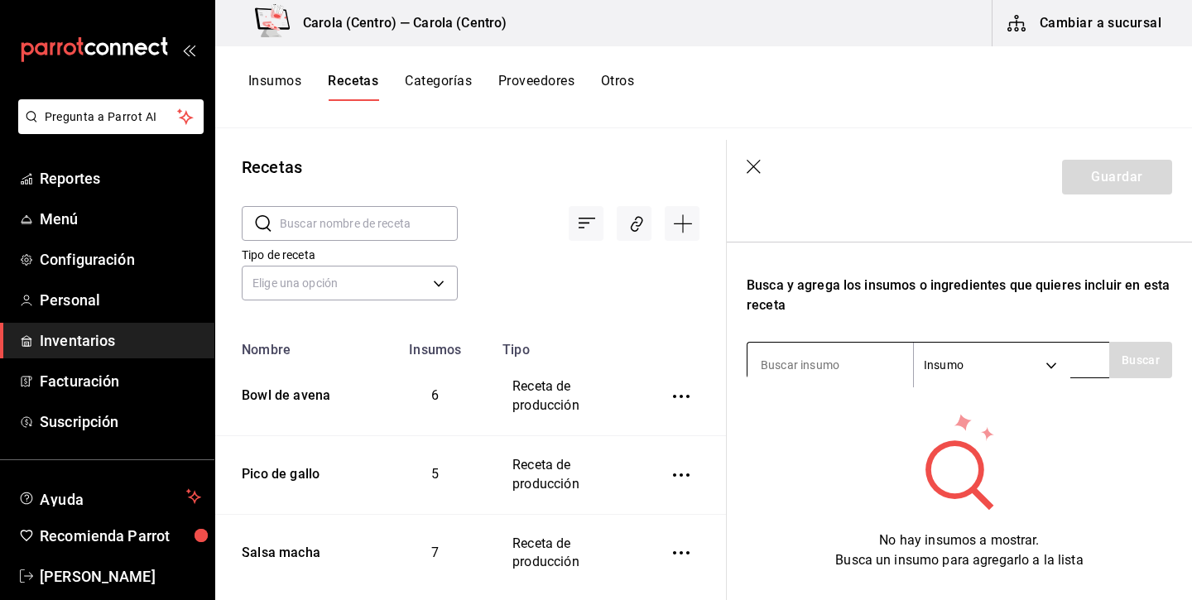
type input "5"
type input "espinaca"
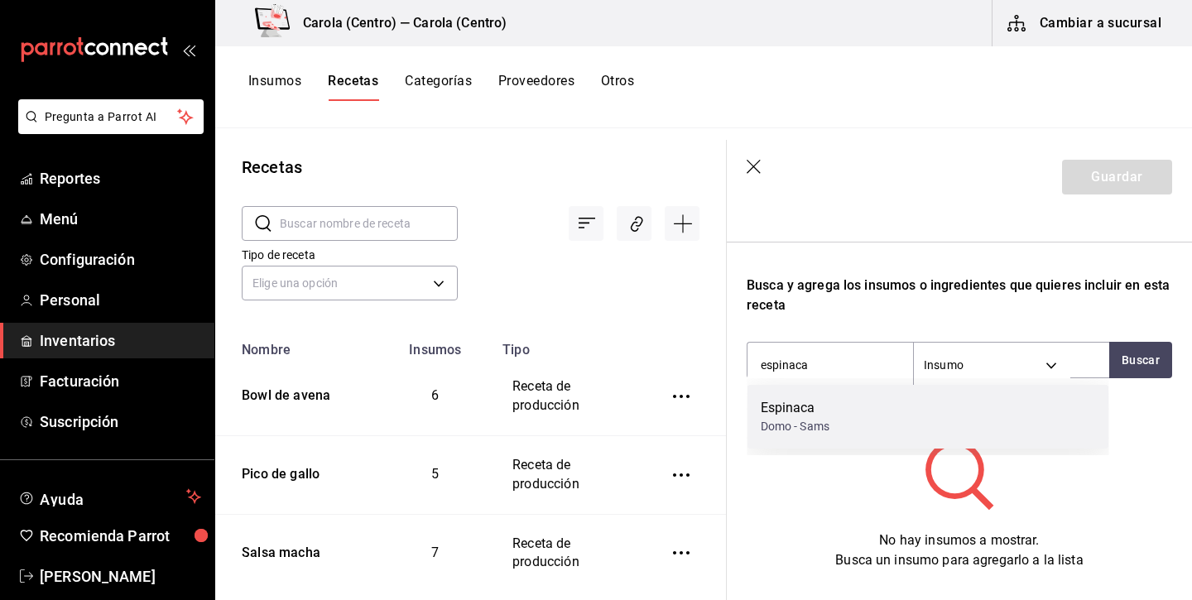
click at [849, 400] on div "Espinaca Domo - Sams" at bounding box center [928, 417] width 362 height 64
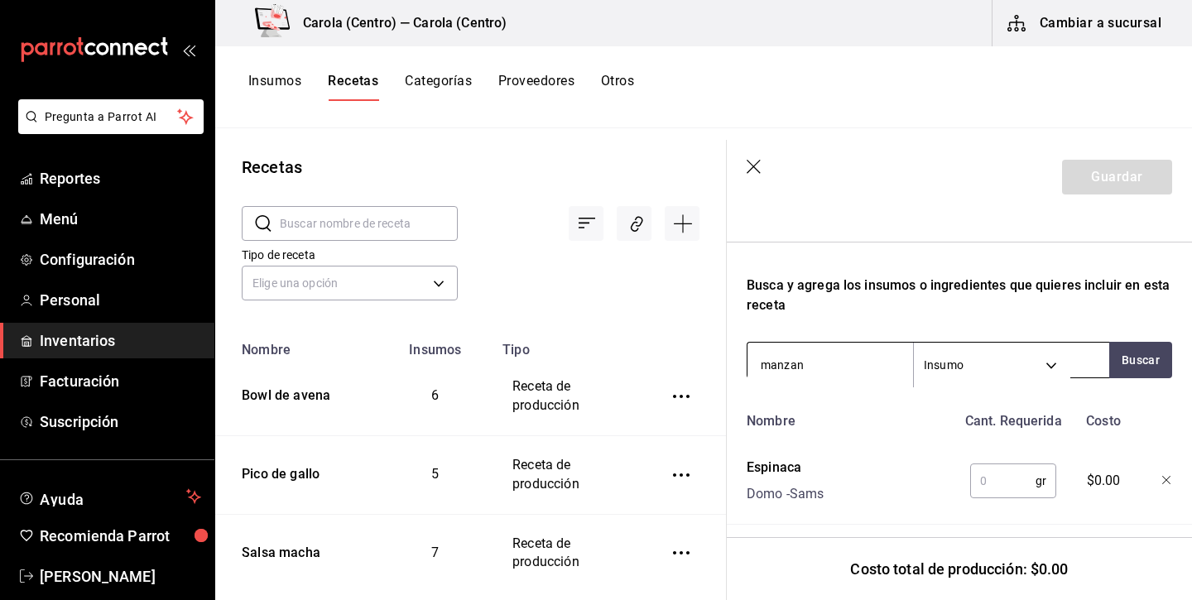
type input "manzana"
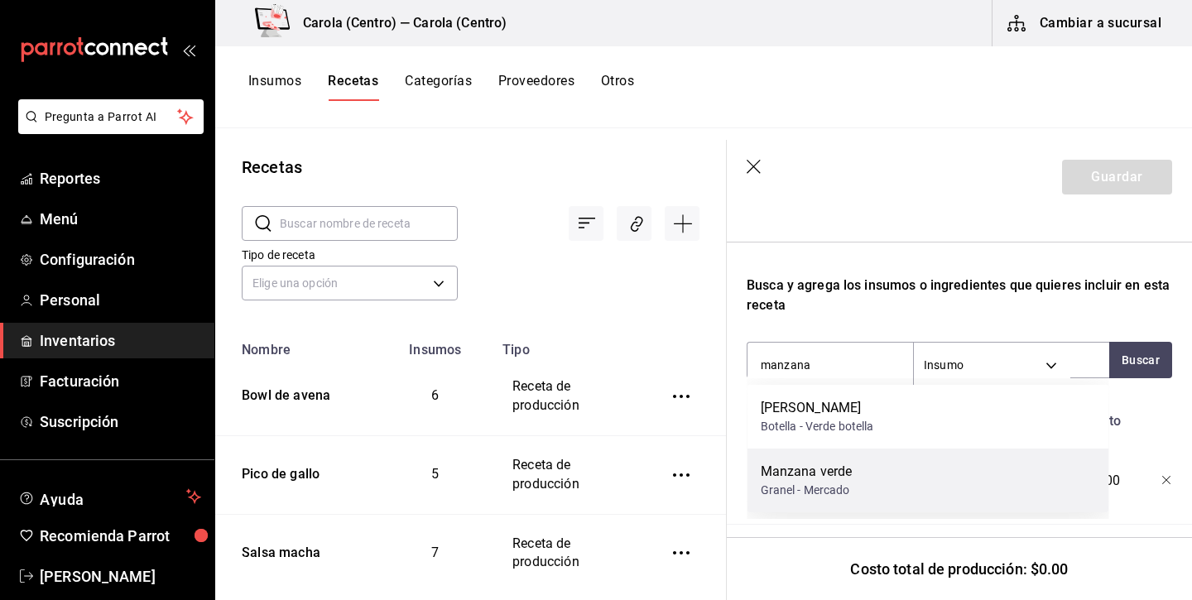
click at [794, 476] on div "Manzana verde" at bounding box center [806, 472] width 92 height 20
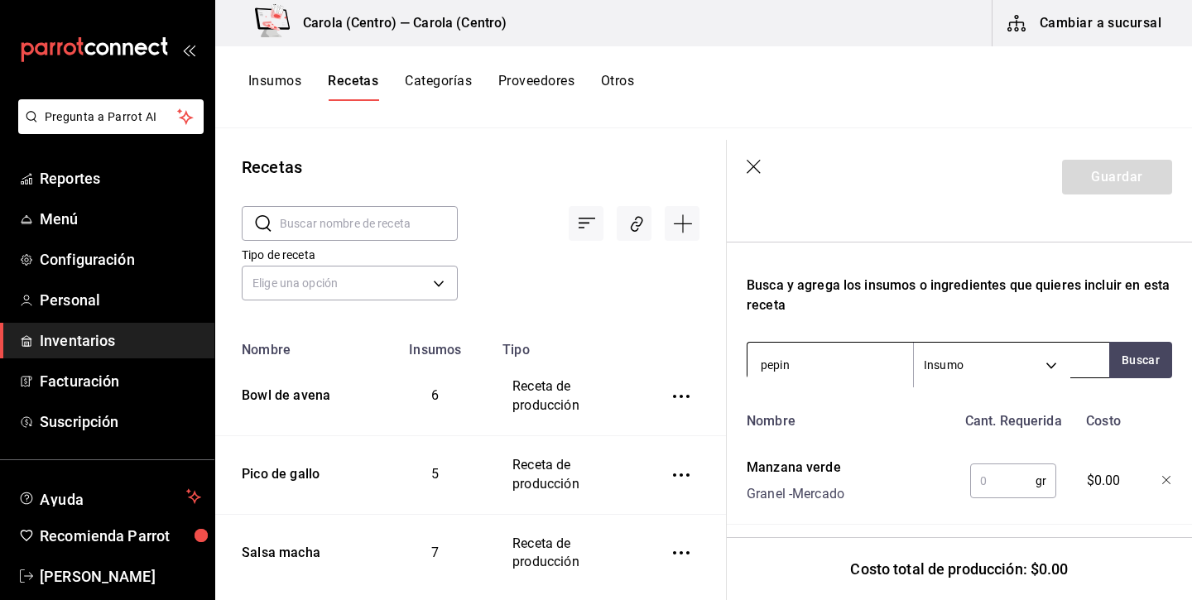
type input "pepino"
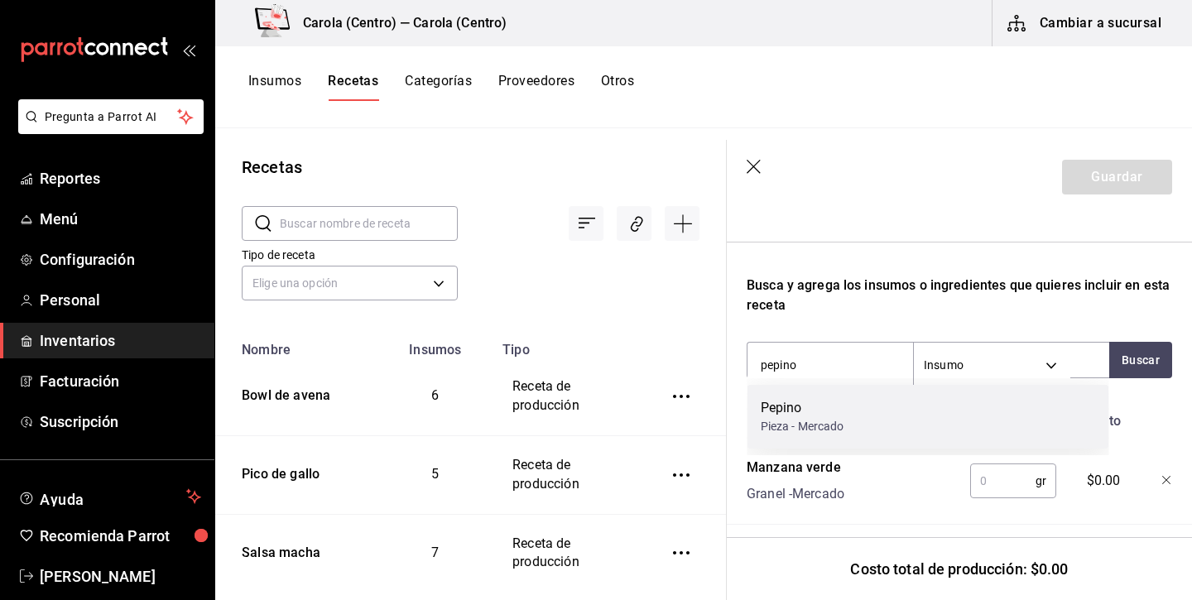
click at [792, 431] on div "Pieza - Mercado" at bounding box center [802, 426] width 84 height 17
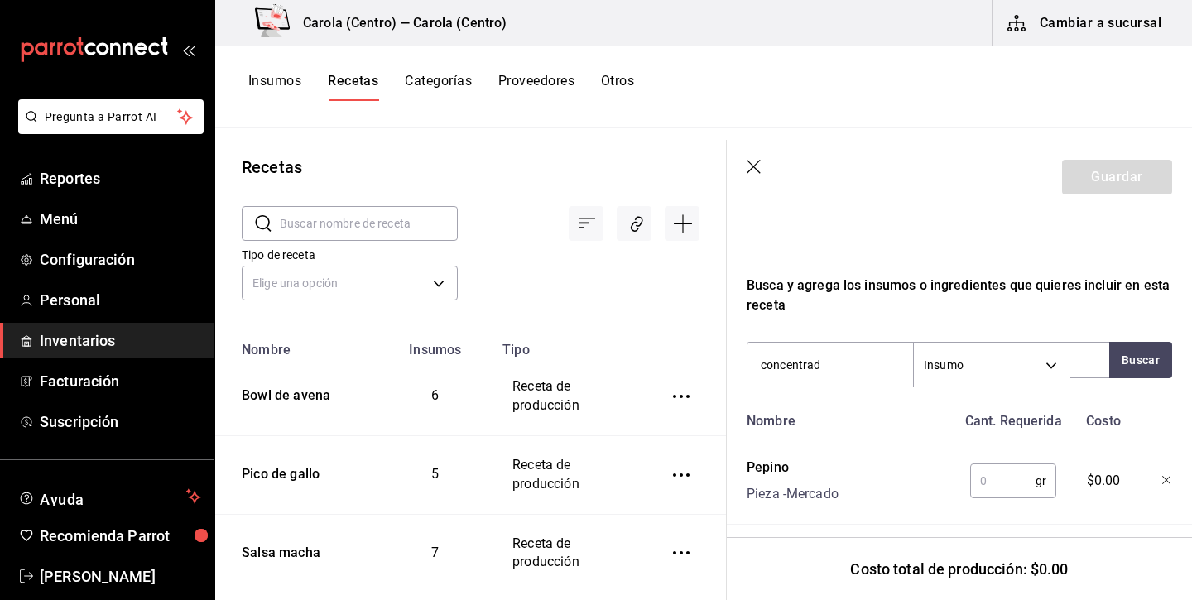
type input "concentrado"
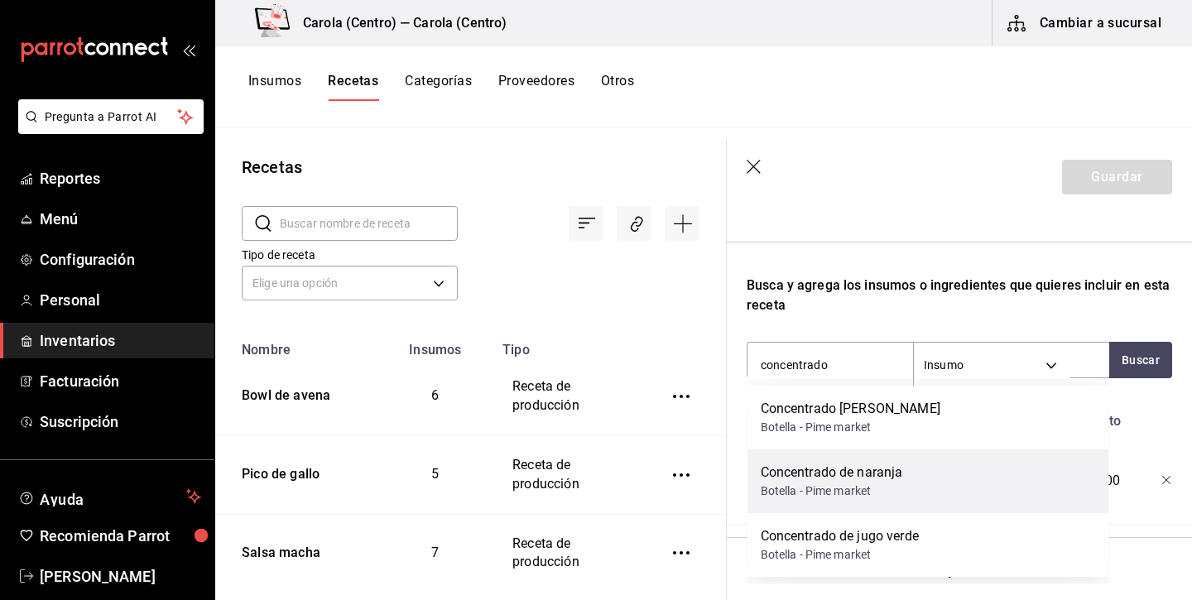
scroll to position [0, 0]
click at [798, 485] on div "Botella - Pime market" at bounding box center [831, 490] width 142 height 17
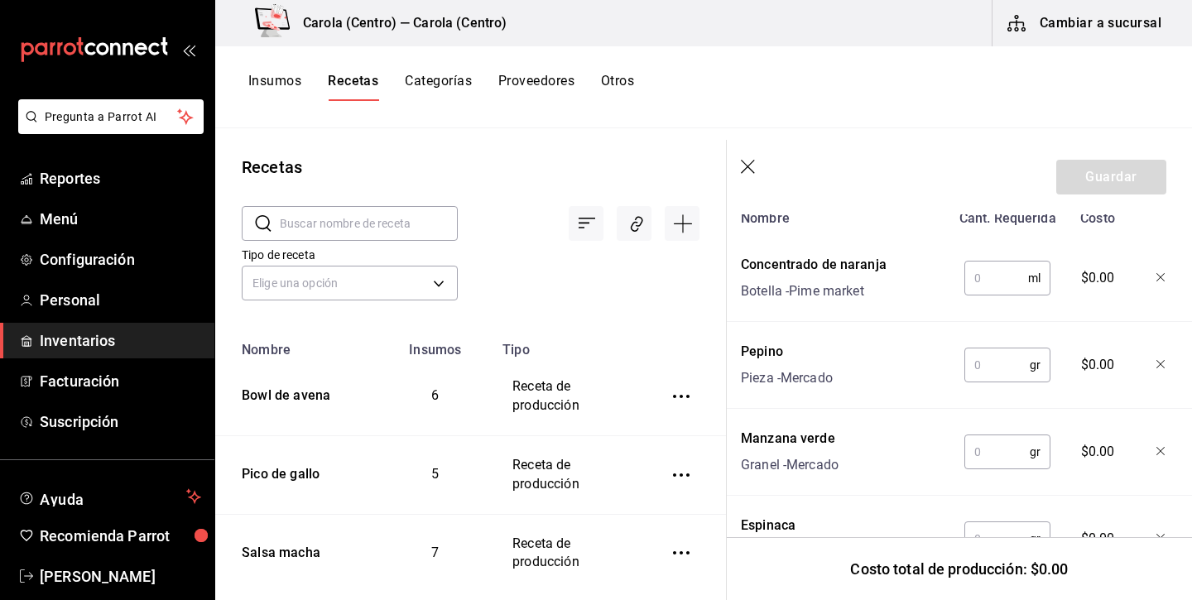
scroll to position [660, 6]
click at [1000, 290] on input "text" at bounding box center [996, 277] width 64 height 33
type input "500"
click at [1006, 357] on input "text" at bounding box center [996, 364] width 65 height 33
type input "70"
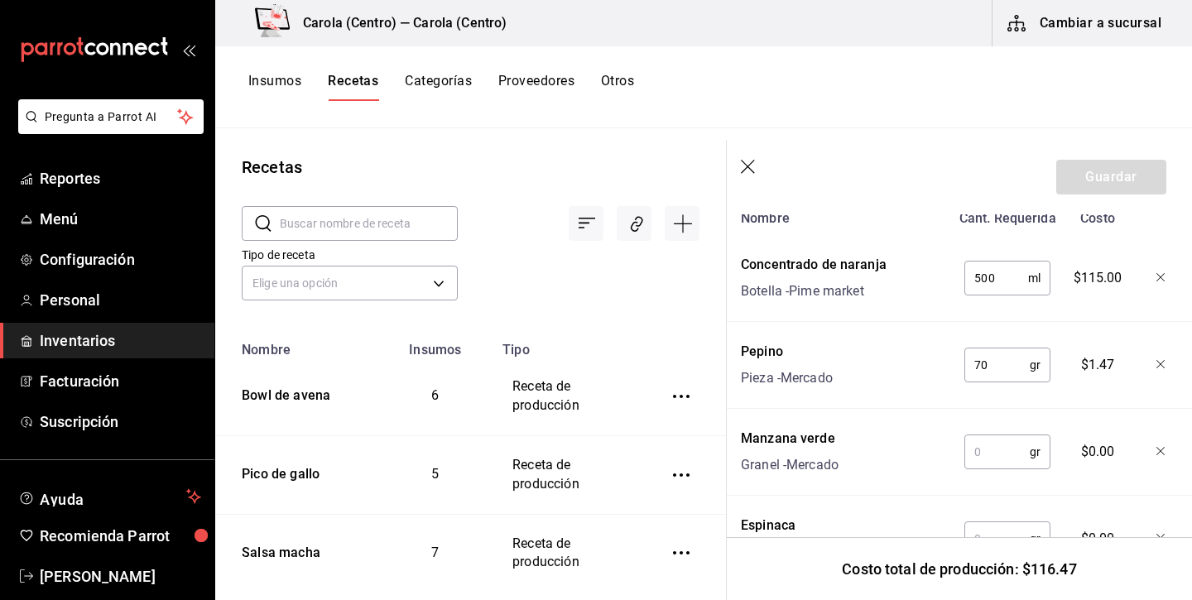
click at [1017, 451] on input "text" at bounding box center [996, 451] width 65 height 33
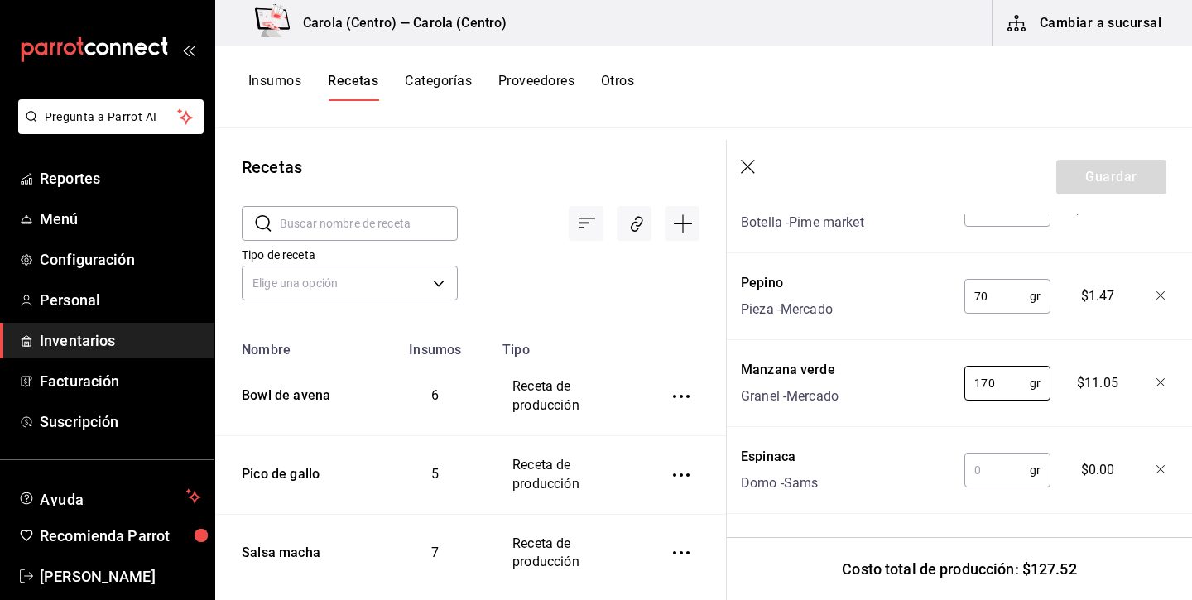
scroll to position [729, 0]
type input "170"
click at [1009, 478] on input "text" at bounding box center [1002, 469] width 65 height 33
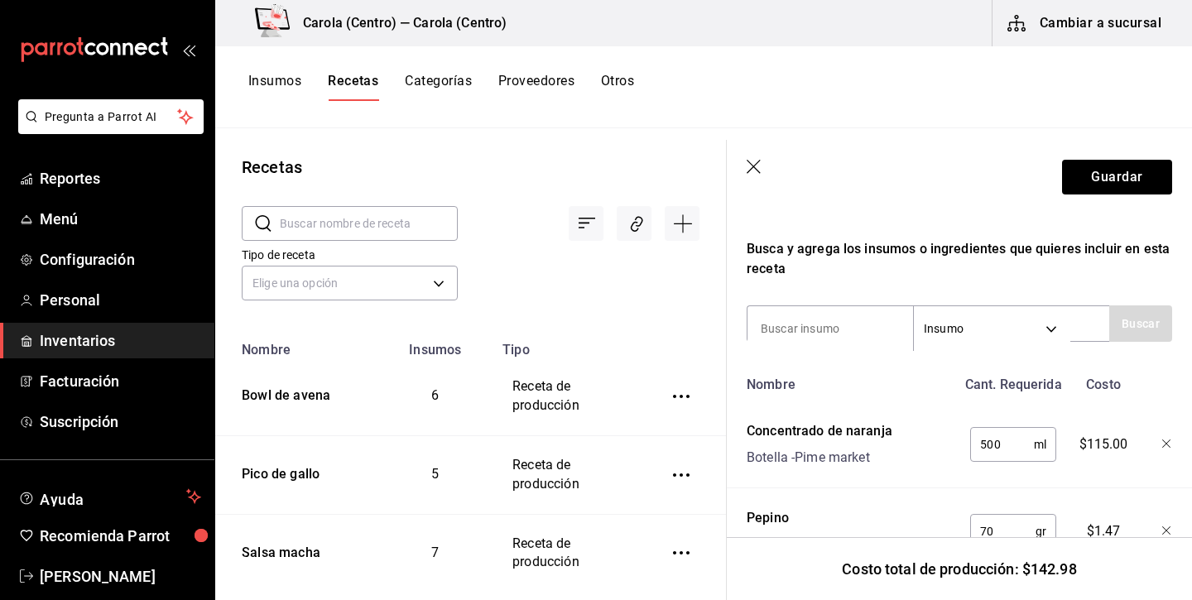
scroll to position [480, 0]
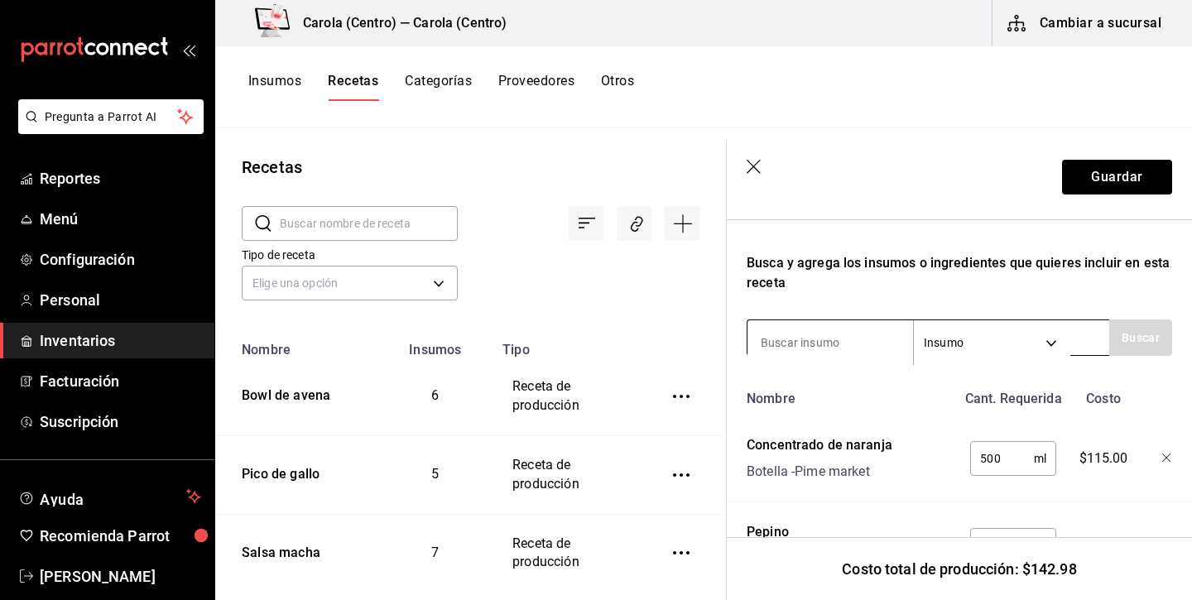
type input "70"
click at [836, 347] on input at bounding box center [829, 342] width 165 height 35
type input "agua"
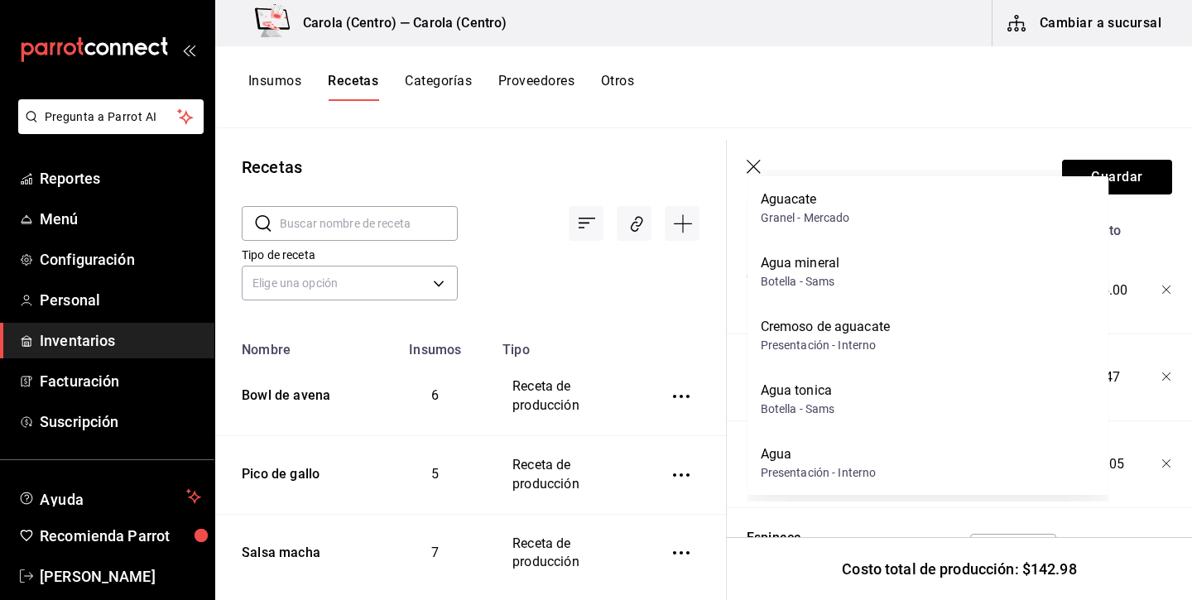
scroll to position [671, 0]
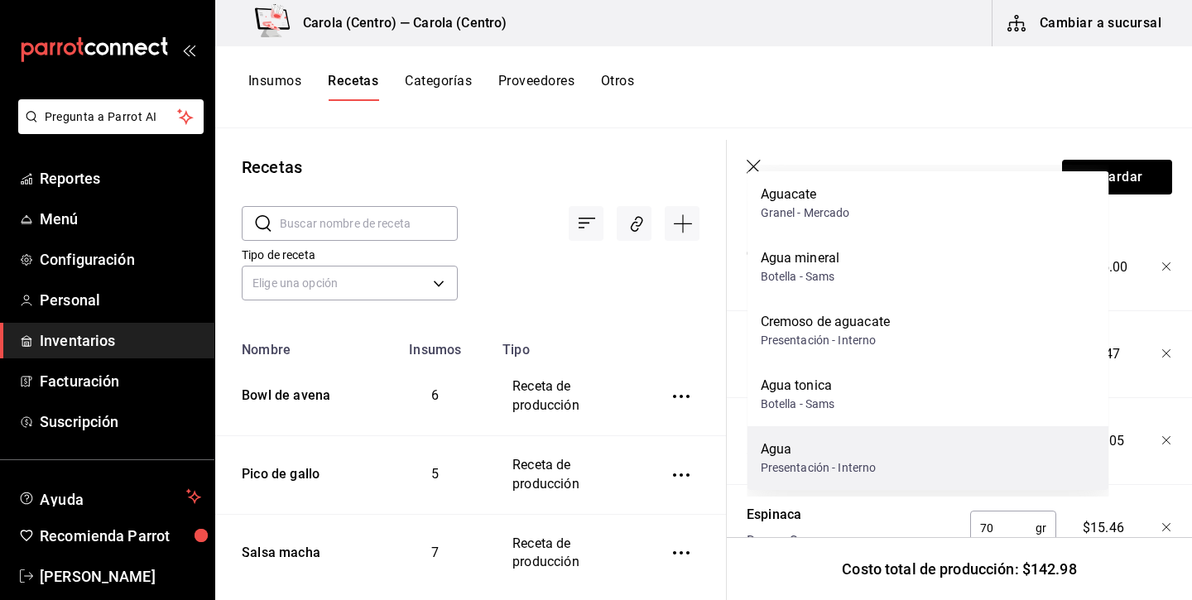
click at [839, 467] on div "Presentación - Interno" at bounding box center [818, 467] width 116 height 17
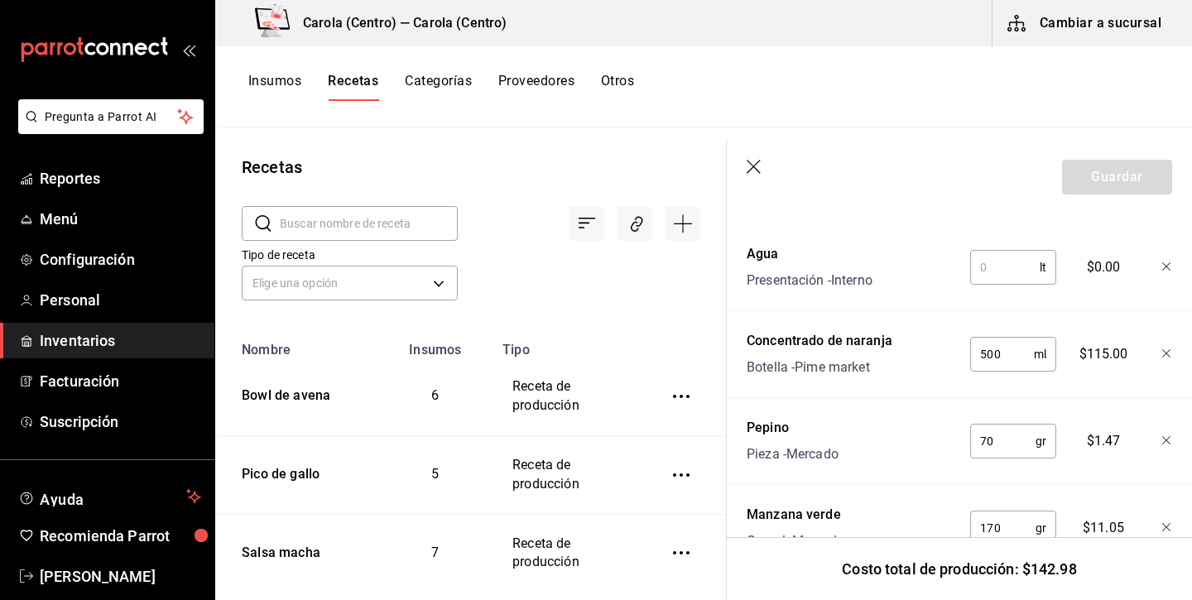
click at [1004, 272] on input "text" at bounding box center [1005, 267] width 70 height 33
type input "4"
click at [1146, 177] on button "Guardar" at bounding box center [1117, 177] width 110 height 35
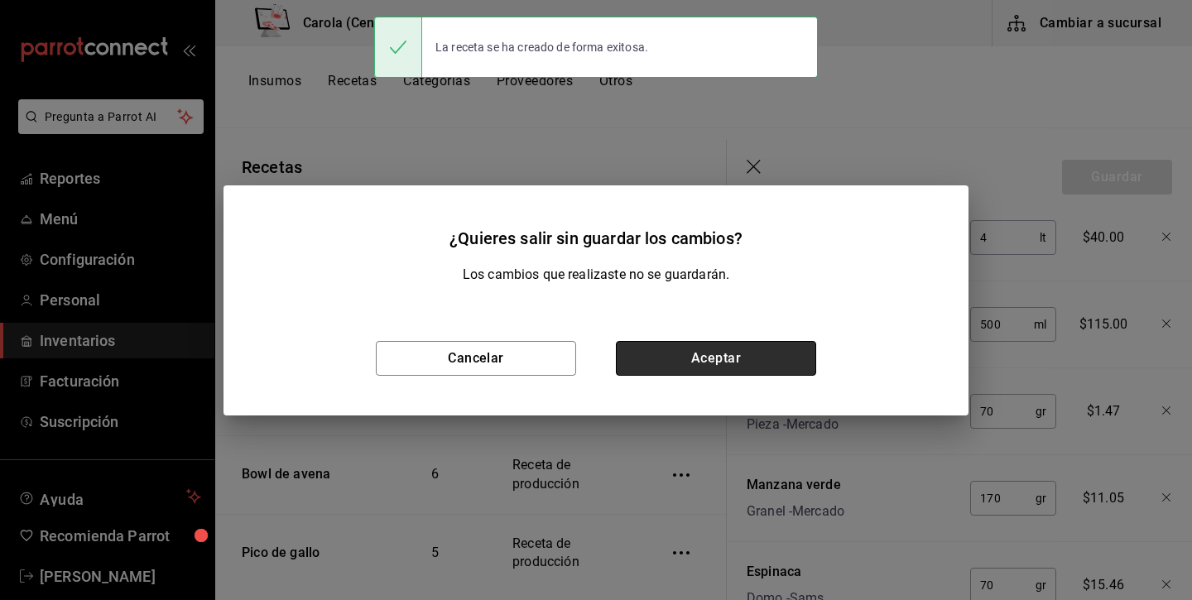
click at [756, 354] on button "Aceptar" at bounding box center [716, 358] width 200 height 35
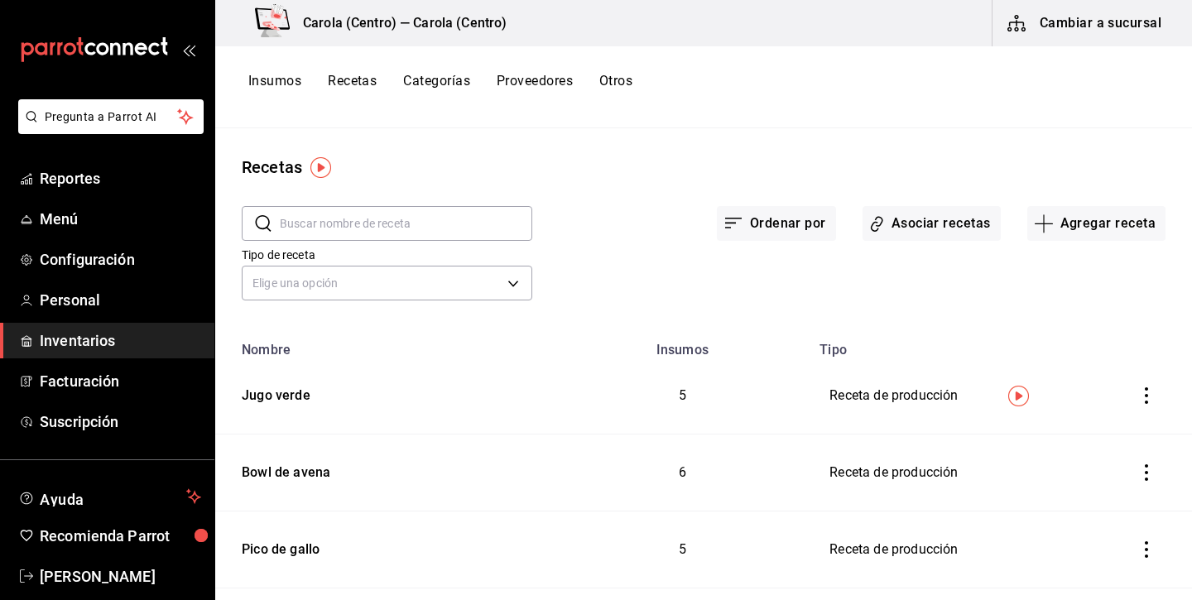
click at [271, 79] on button "Insumos" at bounding box center [274, 87] width 53 height 28
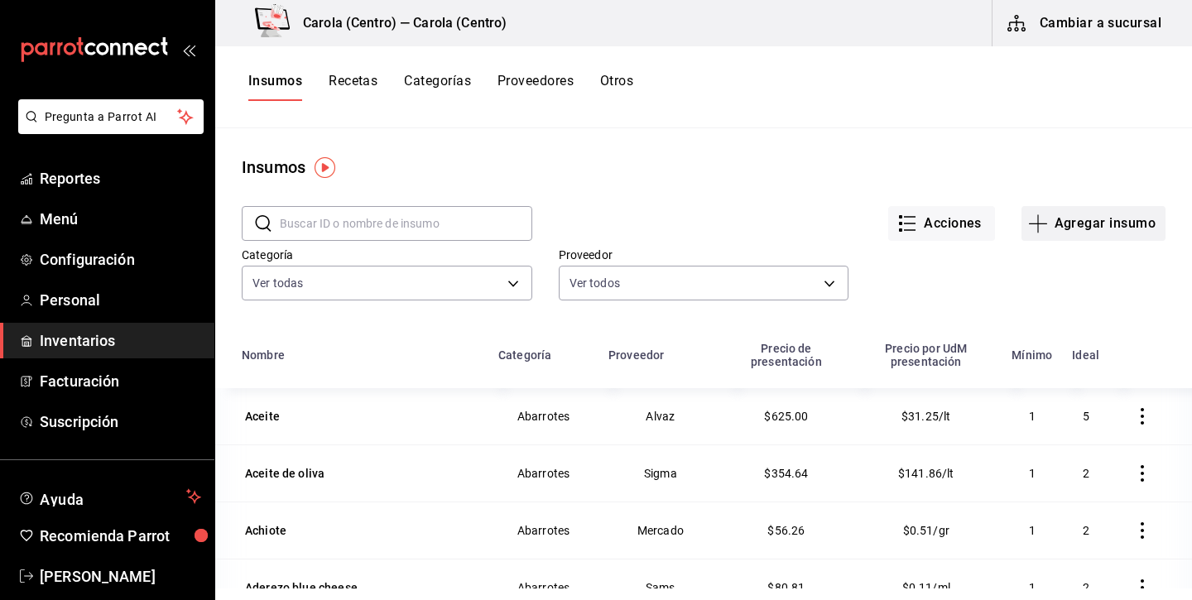
click at [1134, 223] on button "Agregar insumo" at bounding box center [1093, 223] width 144 height 35
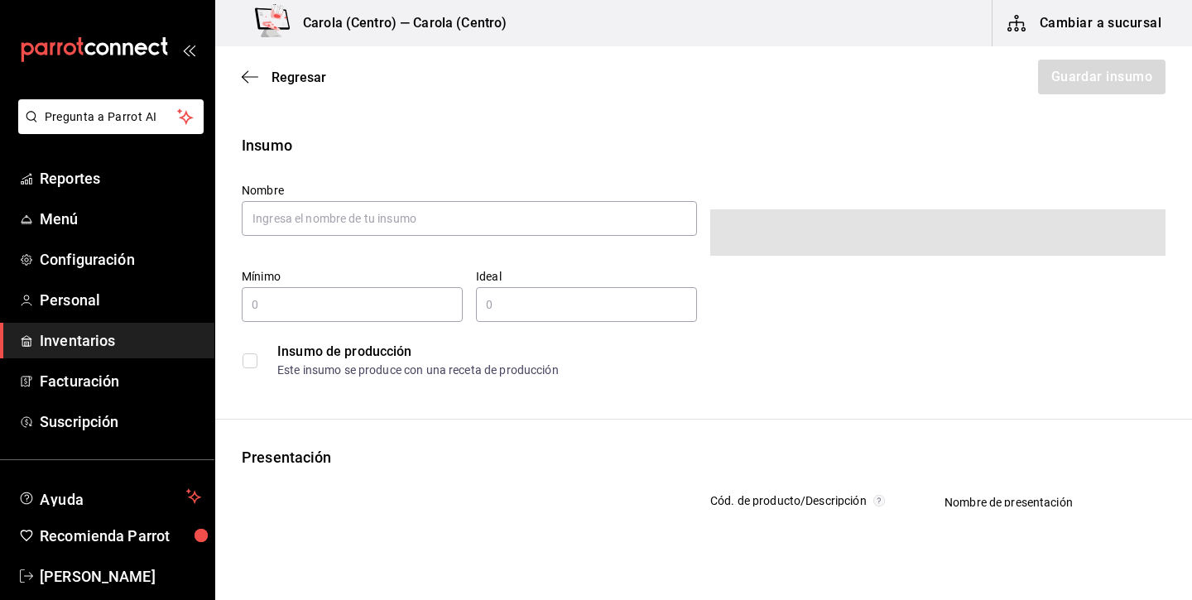
type input "$0.00"
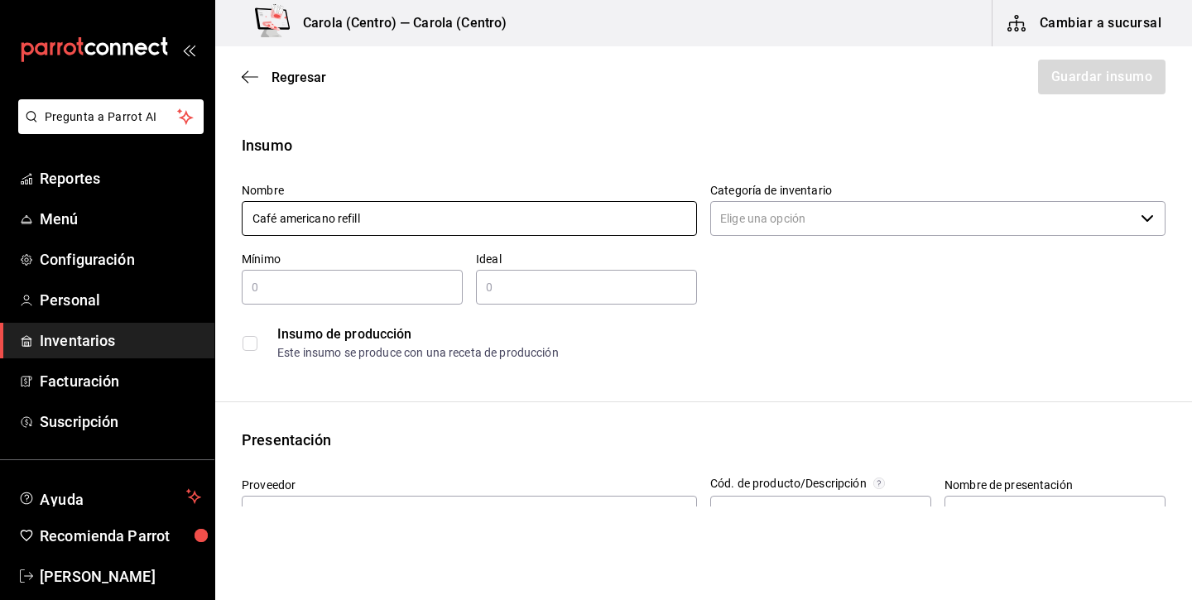
type input "Café americano refila"
drag, startPoint x: 515, startPoint y: 223, endPoint x: 814, endPoint y: 229, distance: 299.6
click at [814, 229] on input "Categoría de inventario" at bounding box center [922, 218] width 424 height 35
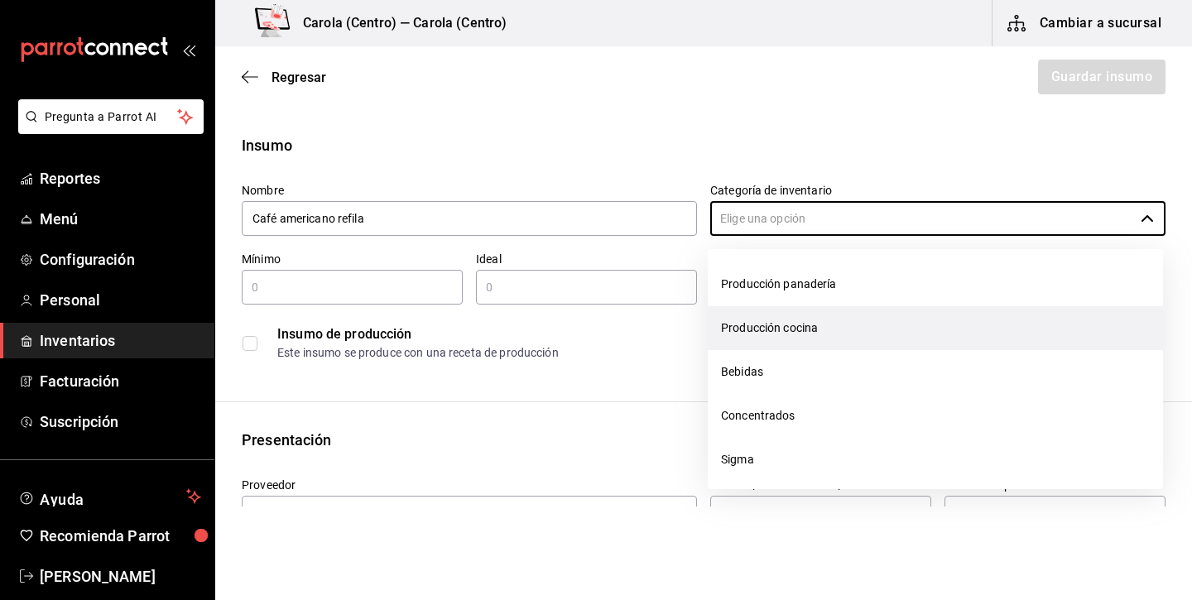
click at [814, 316] on li "Producción cocina" at bounding box center [934, 328] width 455 height 44
type input "Producción cocina"
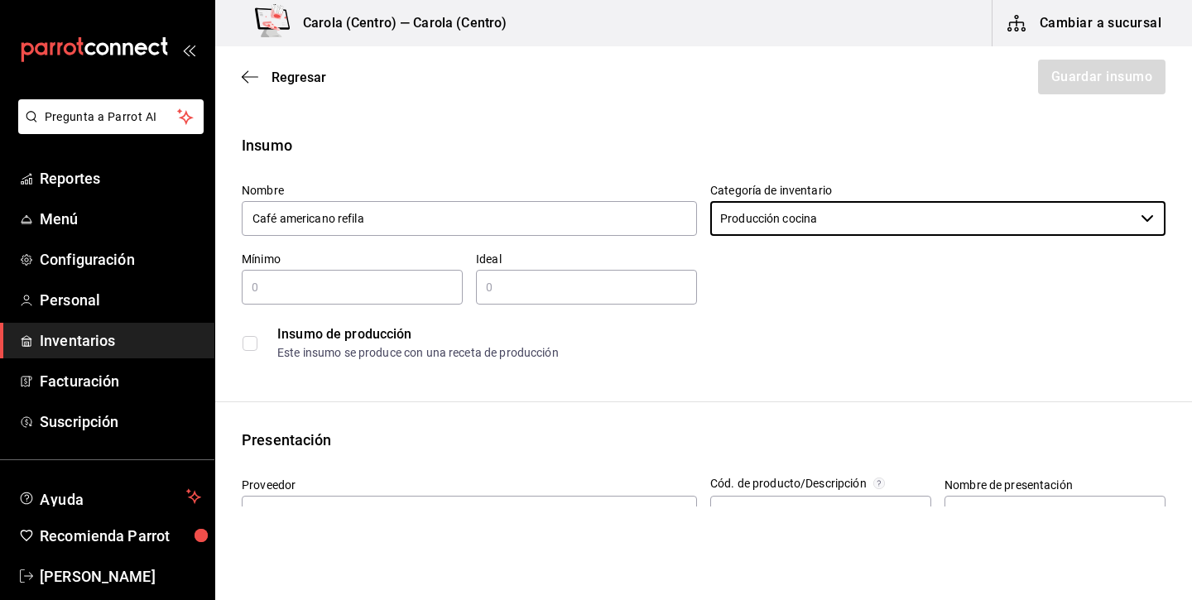
click at [295, 283] on input "text" at bounding box center [352, 287] width 221 height 20
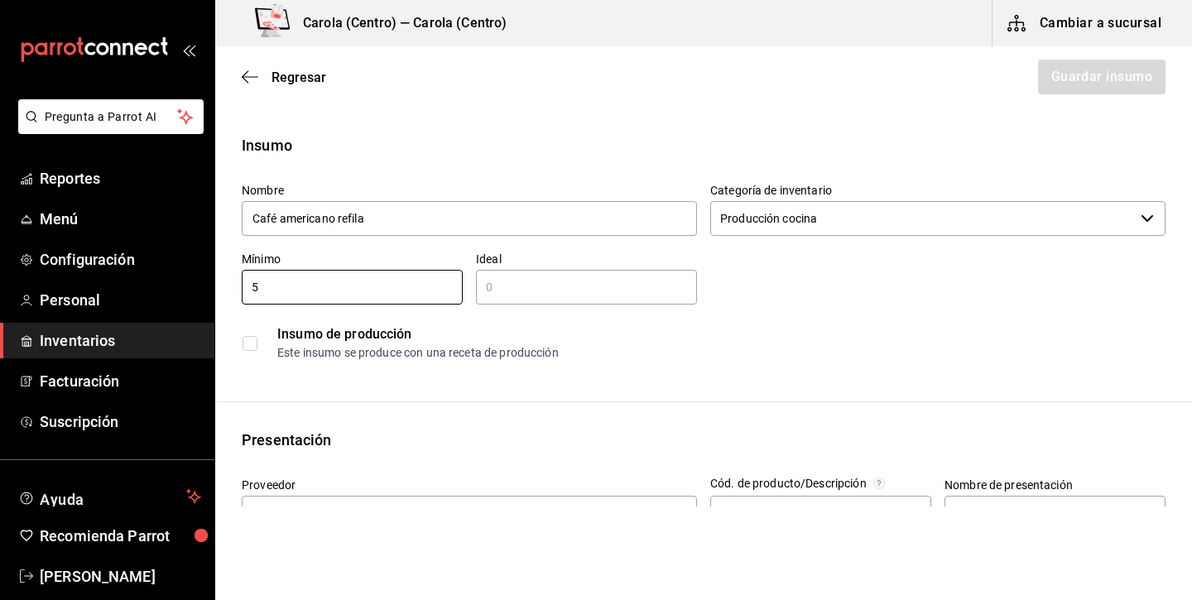
type input "5"
click at [506, 290] on input "text" at bounding box center [586, 287] width 221 height 20
click at [351, 289] on input "5" at bounding box center [352, 287] width 221 height 20
type input "2"
click at [516, 285] on input "text" at bounding box center [586, 287] width 221 height 20
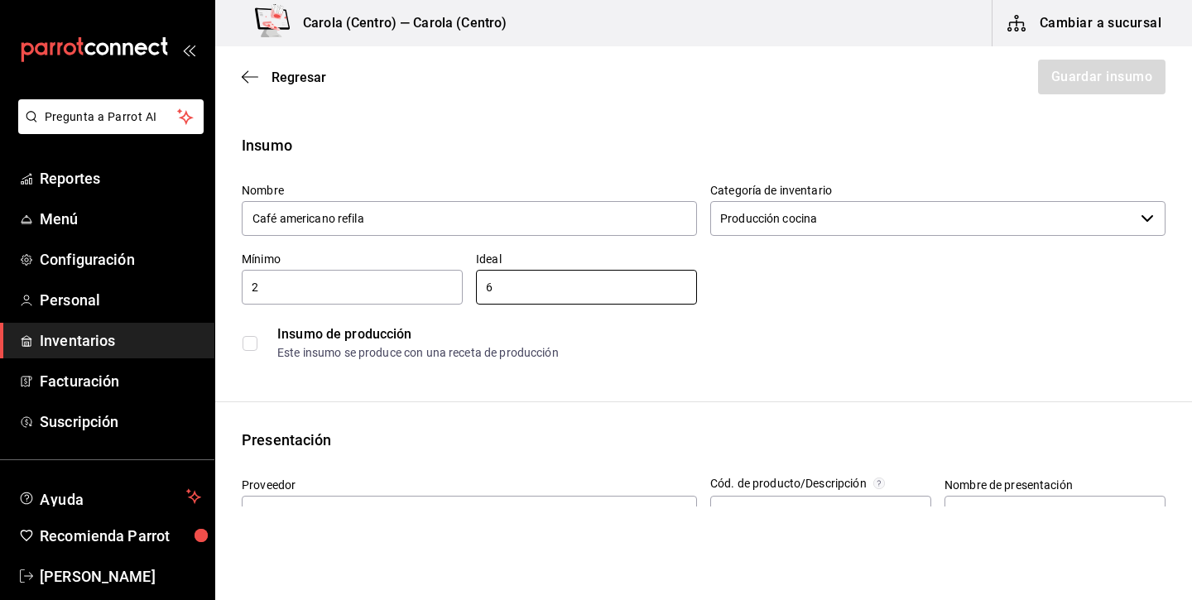
type input "6"
click at [254, 349] on input "checkbox" at bounding box center [249, 343] width 15 height 15
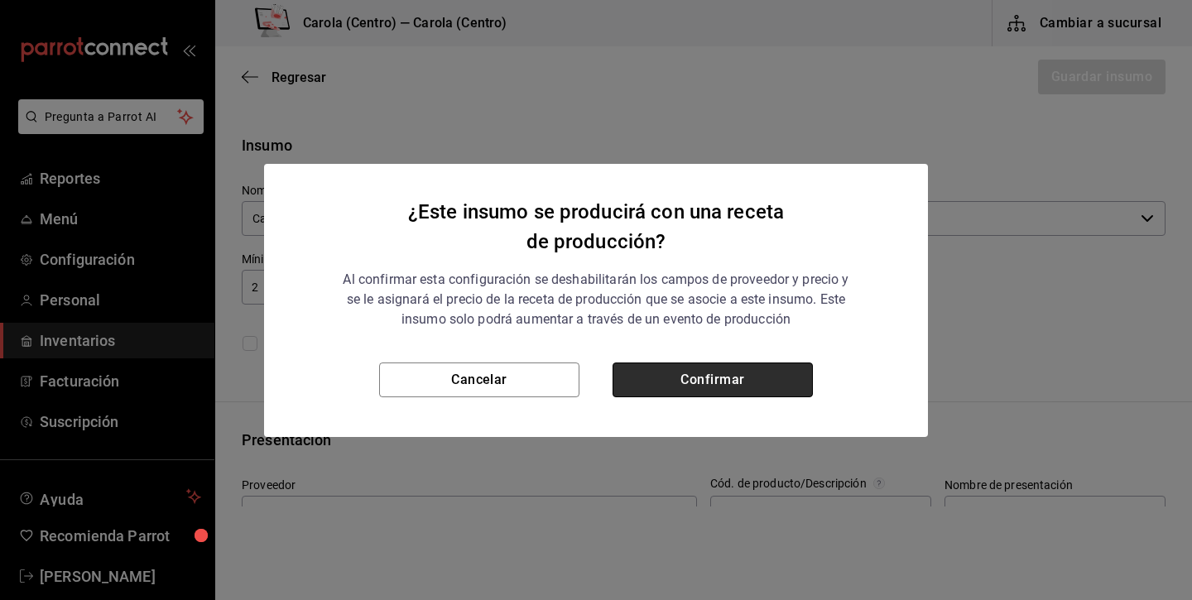
click at [650, 378] on button "Confirmar" at bounding box center [712, 379] width 200 height 35
checkbox input "true"
type input "$0.00"
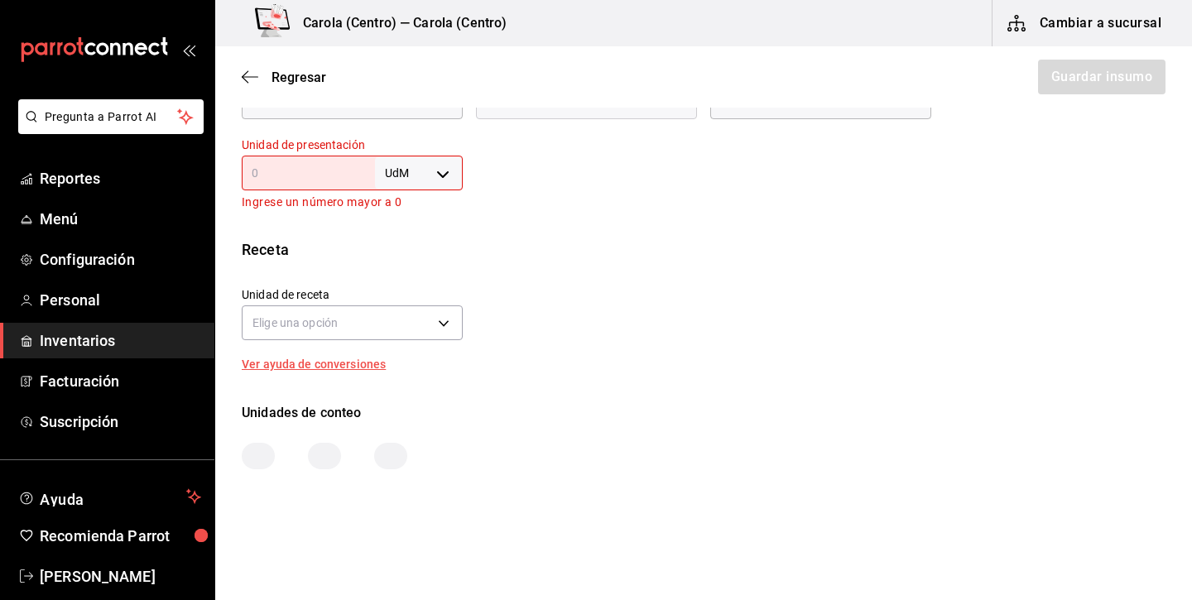
scroll to position [522, 0]
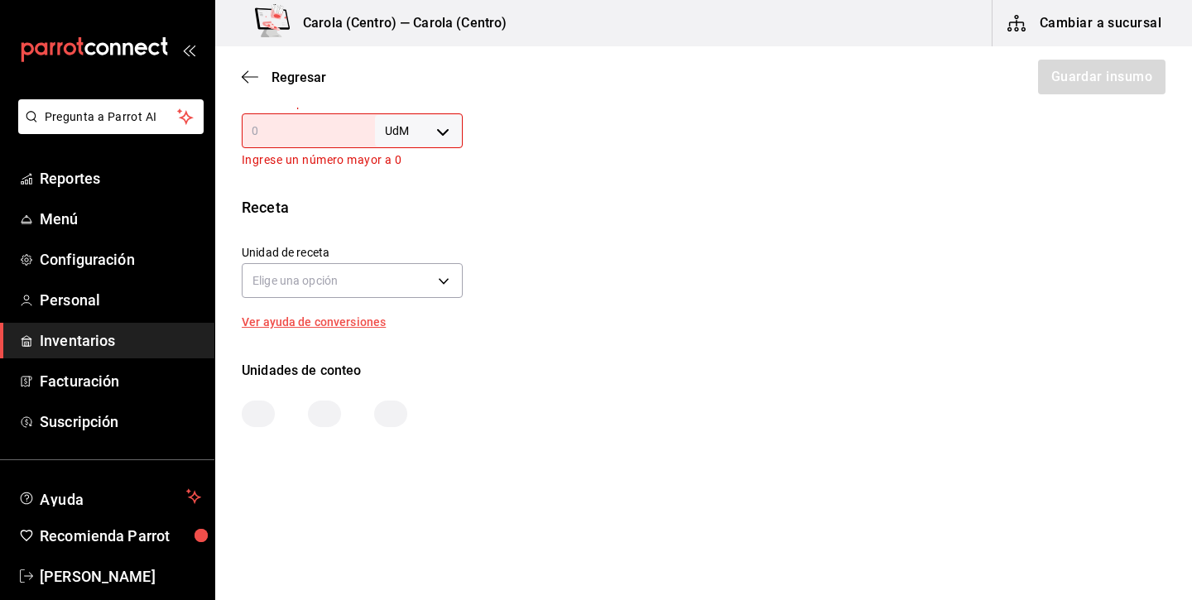
click at [415, 127] on body "Pregunta a Parrot AI Reportes Menú Configuración Personal Inventarios Facturaci…" at bounding box center [596, 253] width 1192 height 506
click at [418, 265] on li "lt" at bounding box center [419, 262] width 86 height 27
type input "LITER"
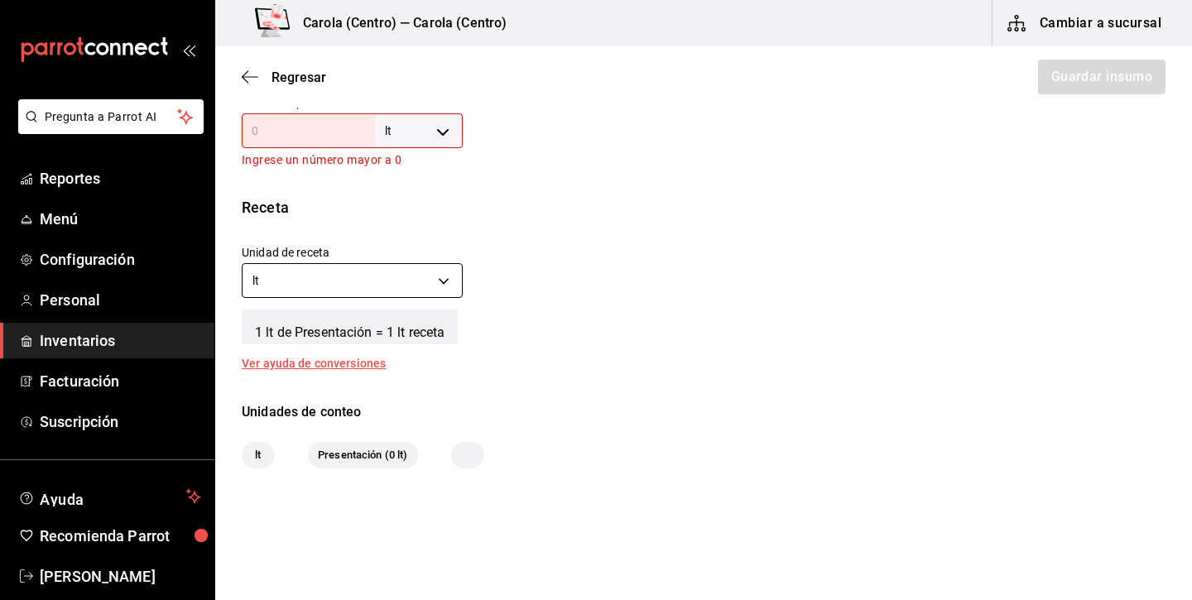
click at [446, 272] on body "Pregunta a Parrot AI Reportes Menú Configuración Personal Inventarios Facturaci…" at bounding box center [596, 253] width 1192 height 506
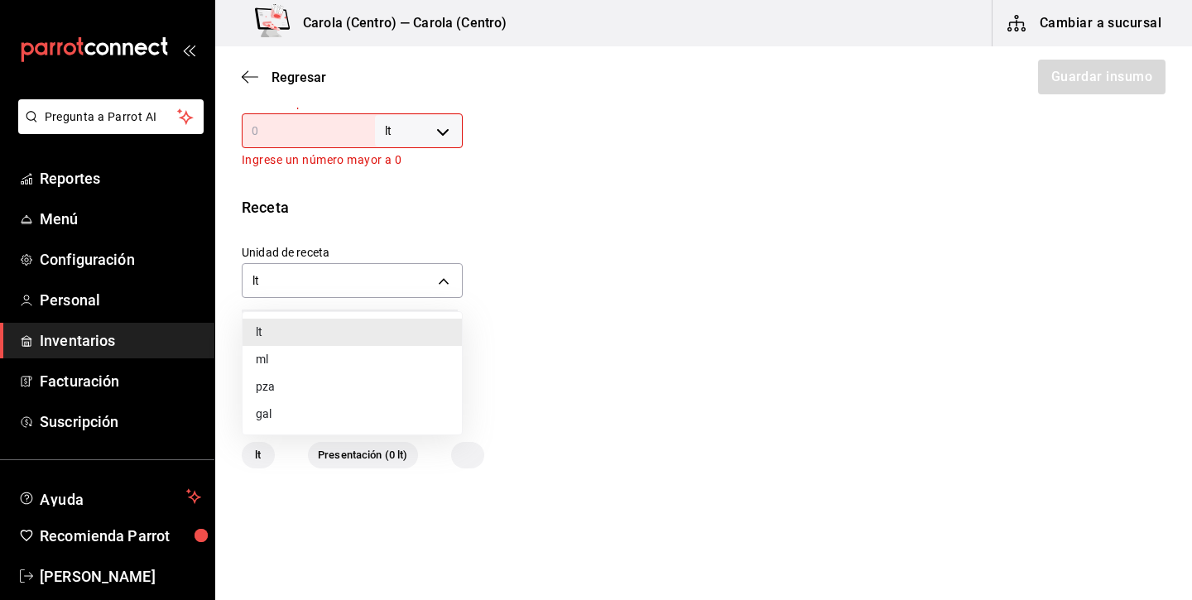
click at [574, 219] on div at bounding box center [596, 300] width 1192 height 600
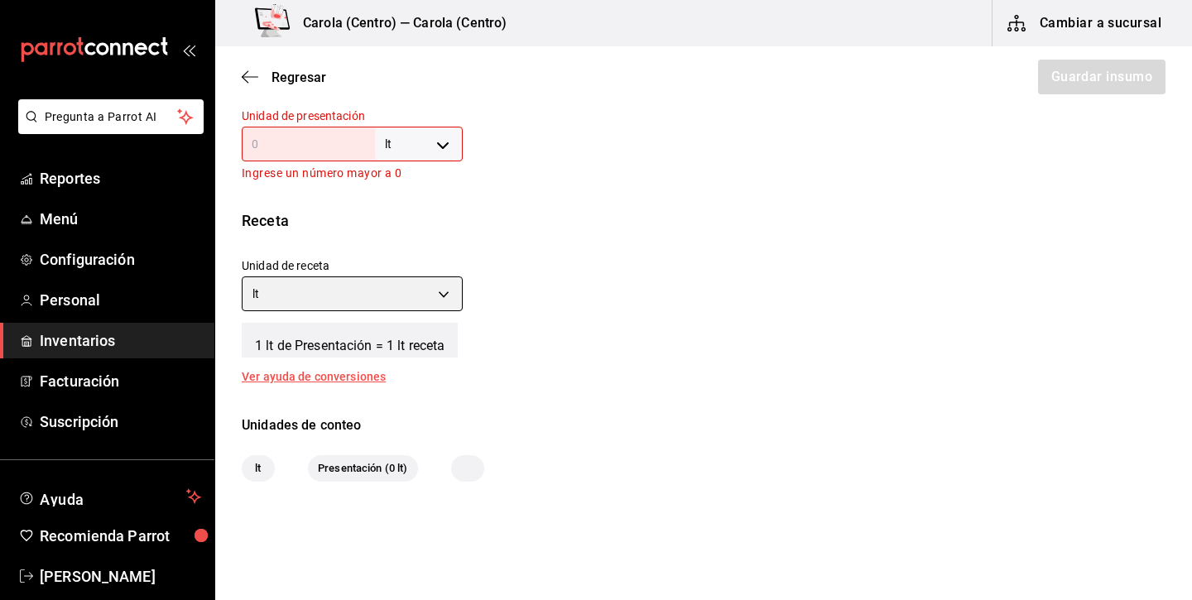
scroll to position [460, 0]
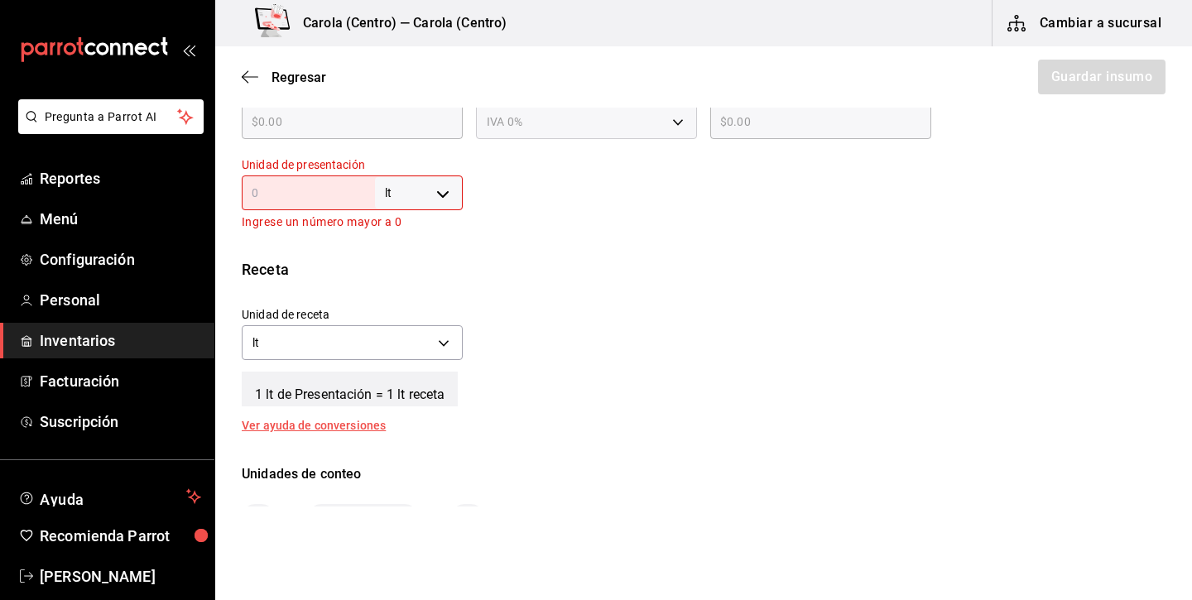
click at [303, 187] on input "text" at bounding box center [308, 193] width 133 height 20
type input "1"
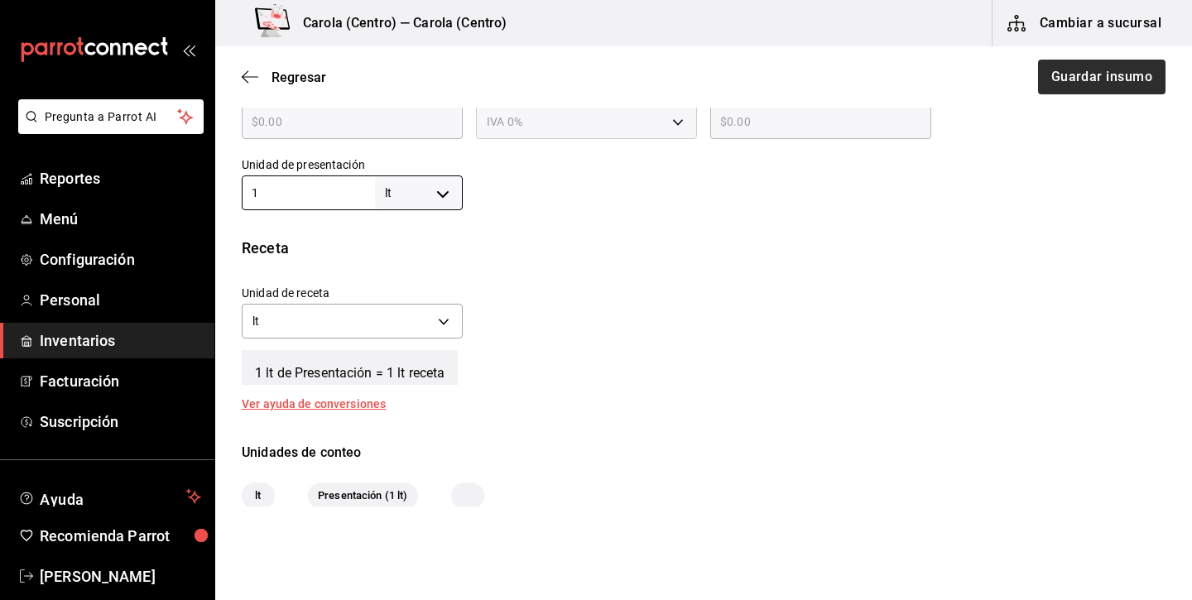
type input "1"
click at [1113, 69] on button "Guardar insumo" at bounding box center [1100, 77] width 129 height 35
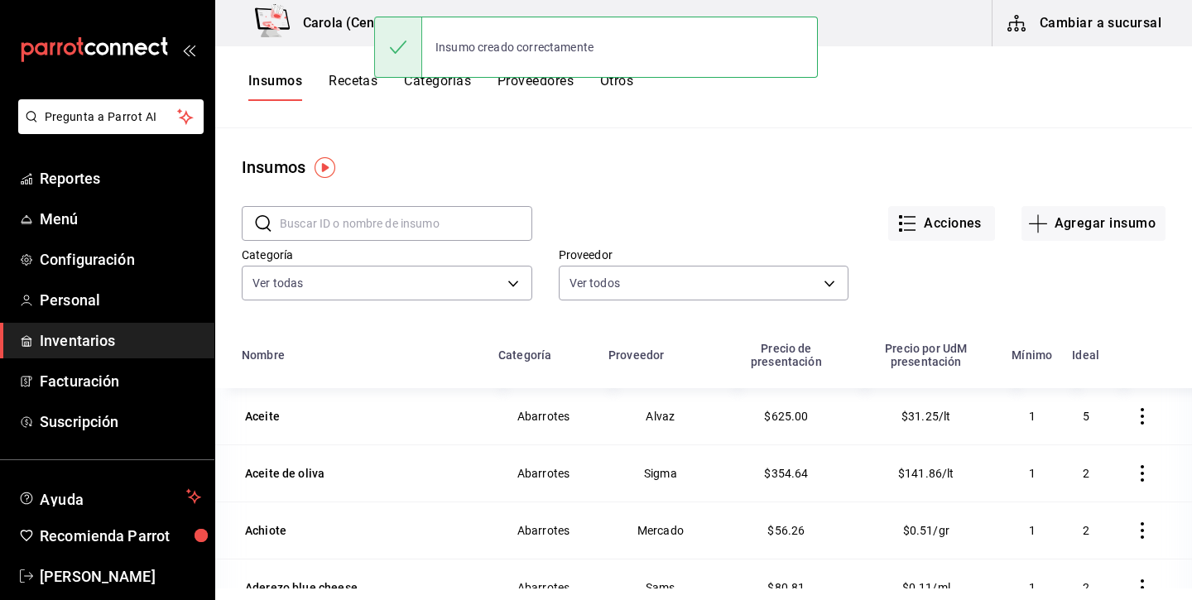
click at [362, 86] on button "Recetas" at bounding box center [352, 87] width 49 height 28
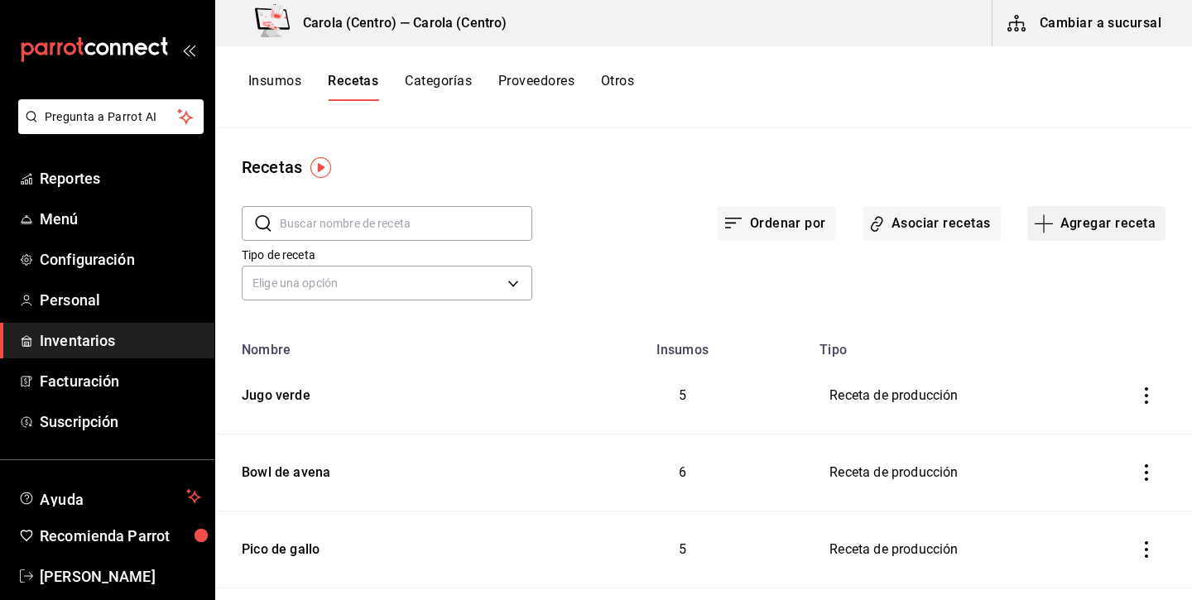
click at [1081, 220] on button "Agregar receta" at bounding box center [1096, 223] width 138 height 35
click at [1076, 358] on span "Receta de producción" at bounding box center [1095, 356] width 139 height 17
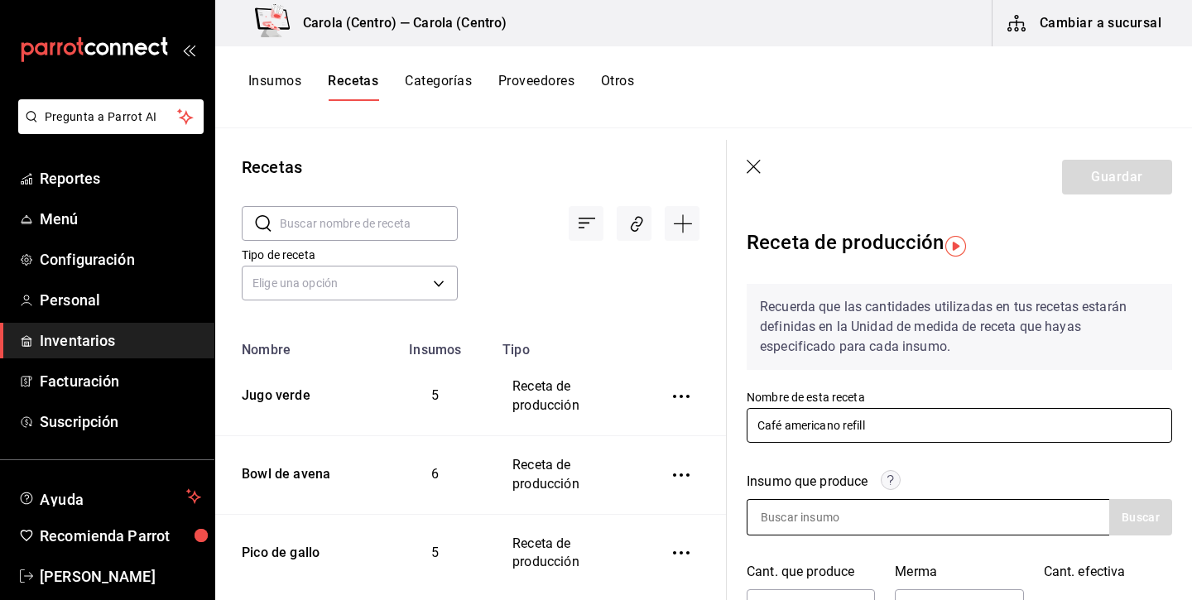
type input "Café americano refill"
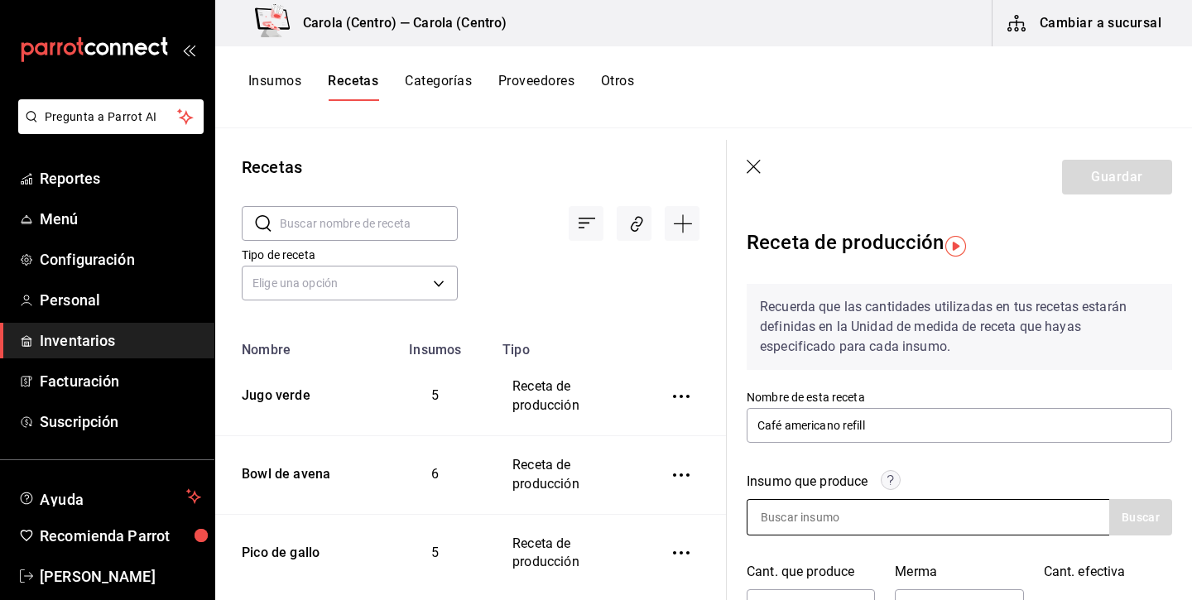
click at [827, 515] on input at bounding box center [829, 517] width 165 height 35
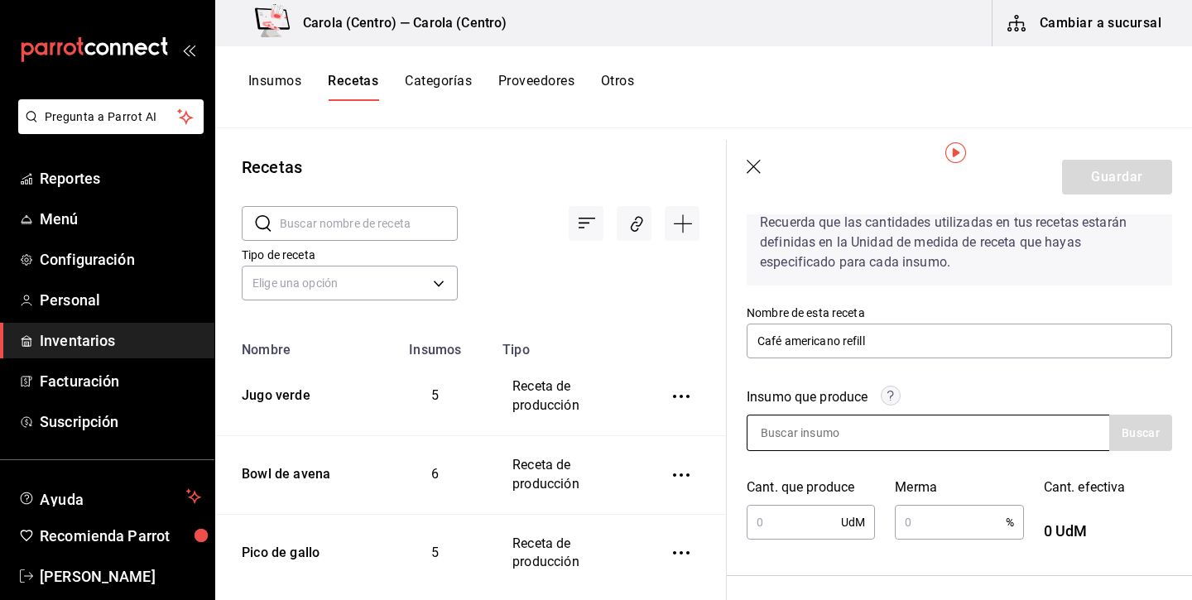
scroll to position [100, 0]
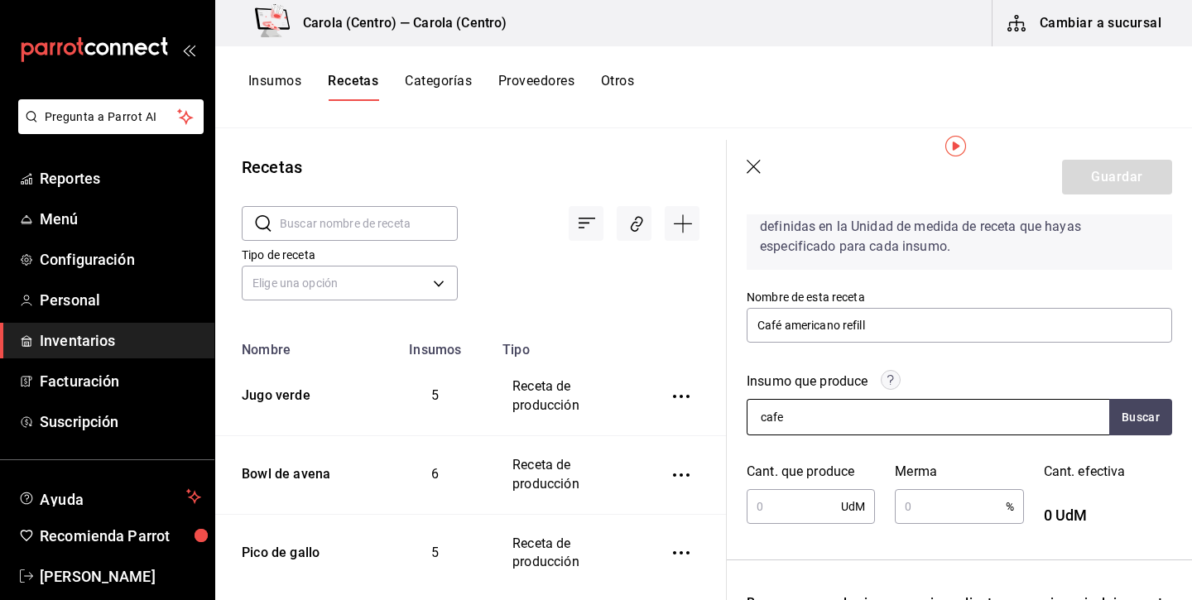
click at [823, 420] on input "cafe" at bounding box center [829, 417] width 165 height 35
type input "café"
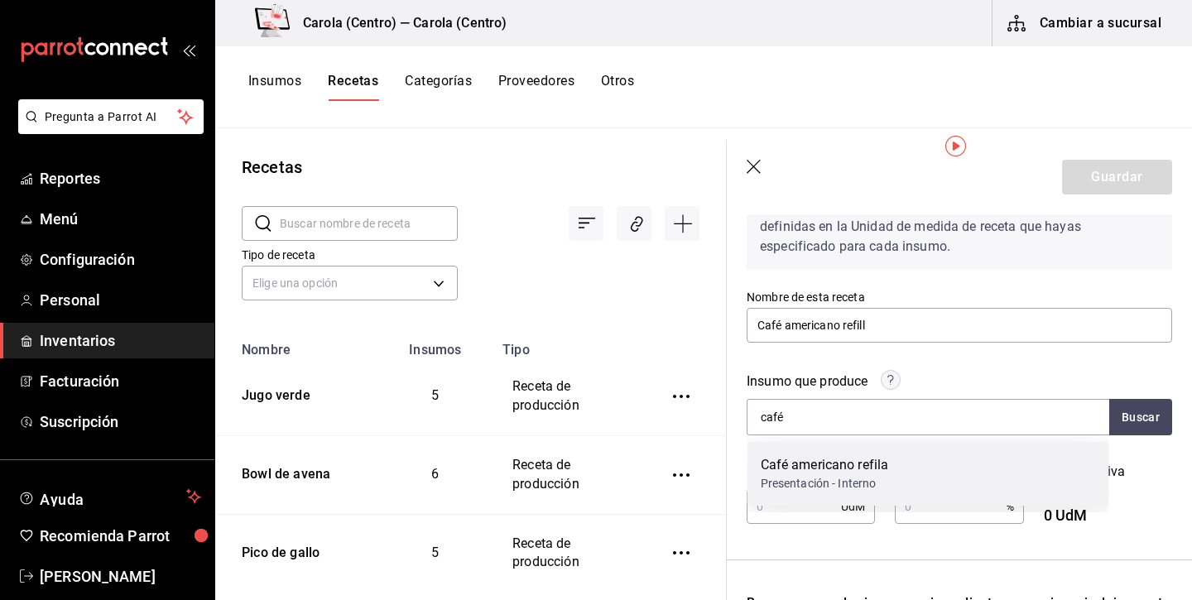
click at [823, 465] on div "Café americano refila" at bounding box center [824, 465] width 128 height 20
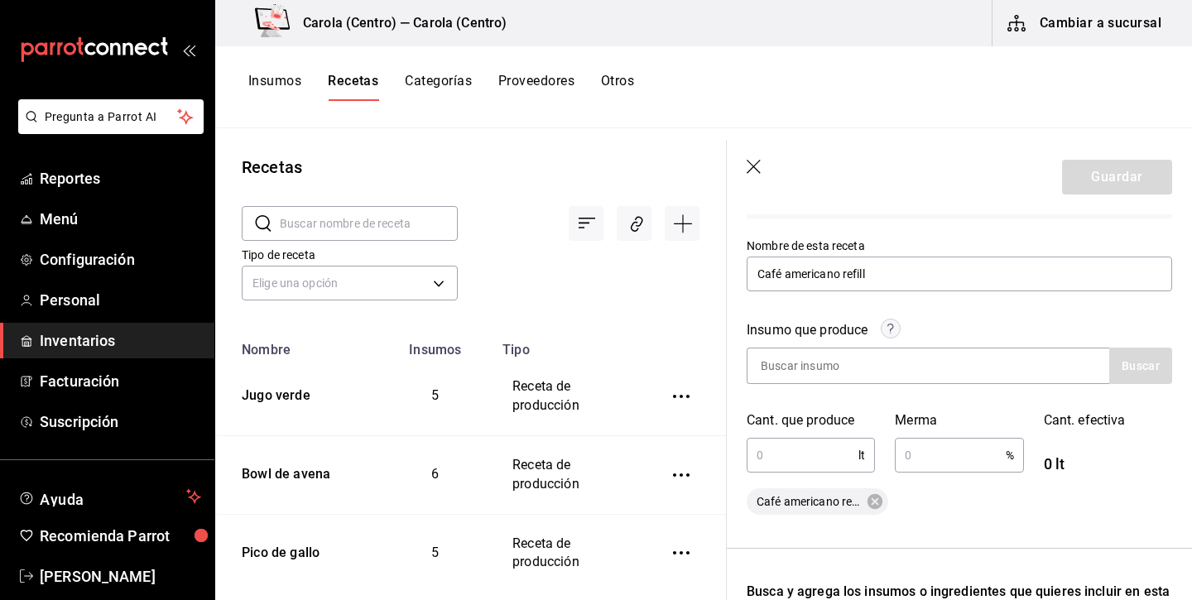
scroll to position [158, 0]
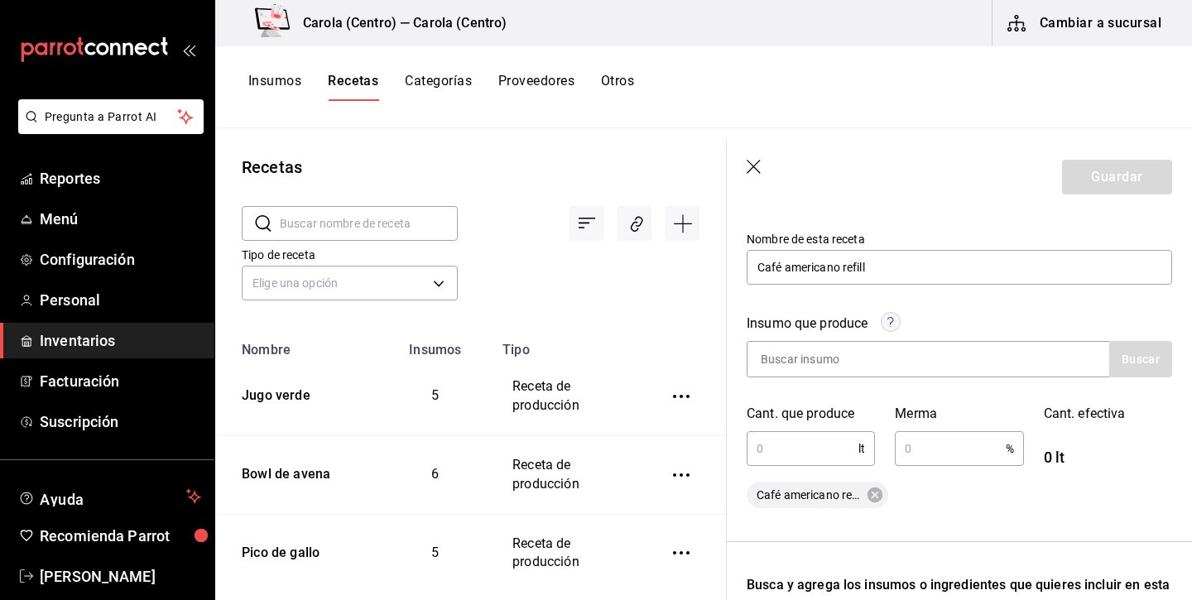
click at [826, 451] on input "text" at bounding box center [802, 448] width 112 height 33
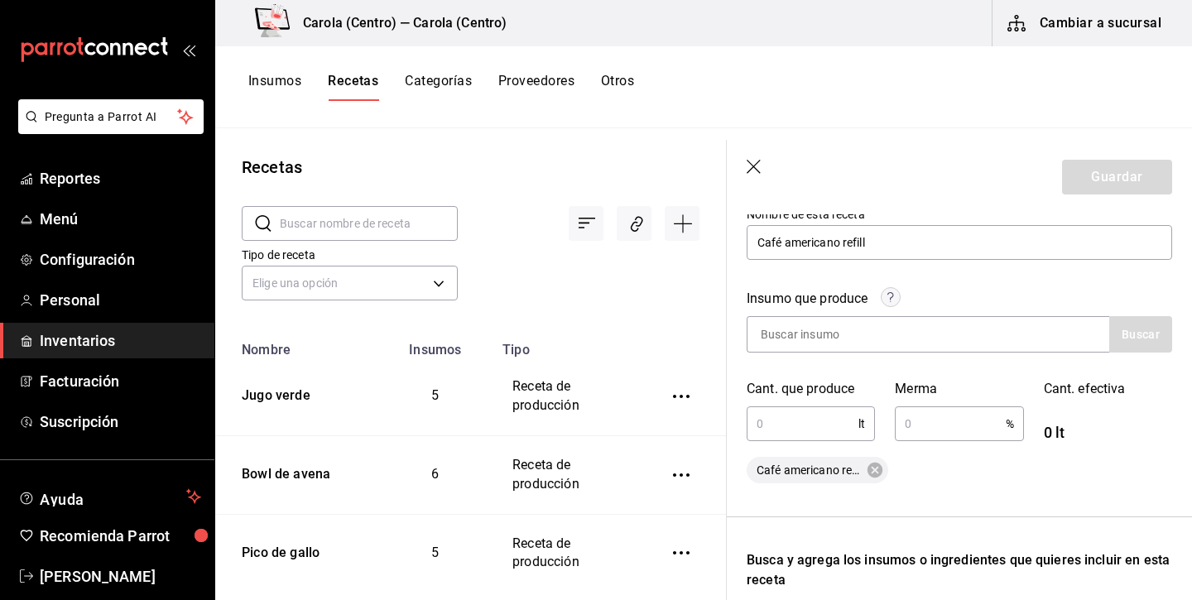
scroll to position [196, 0]
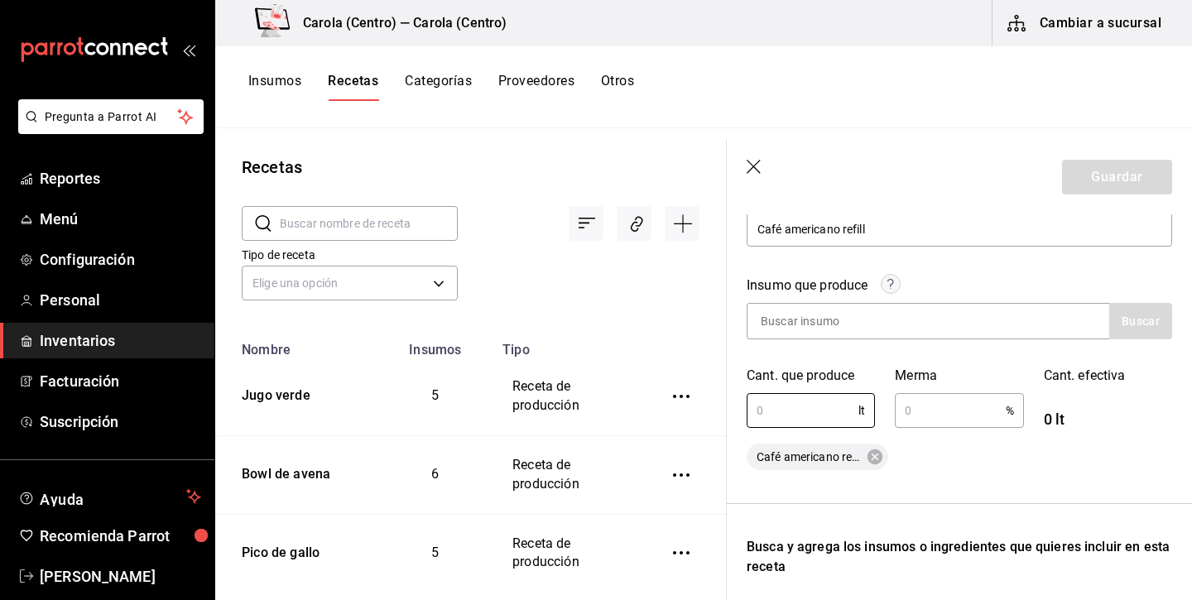
click at [932, 408] on input "text" at bounding box center [949, 410] width 110 height 33
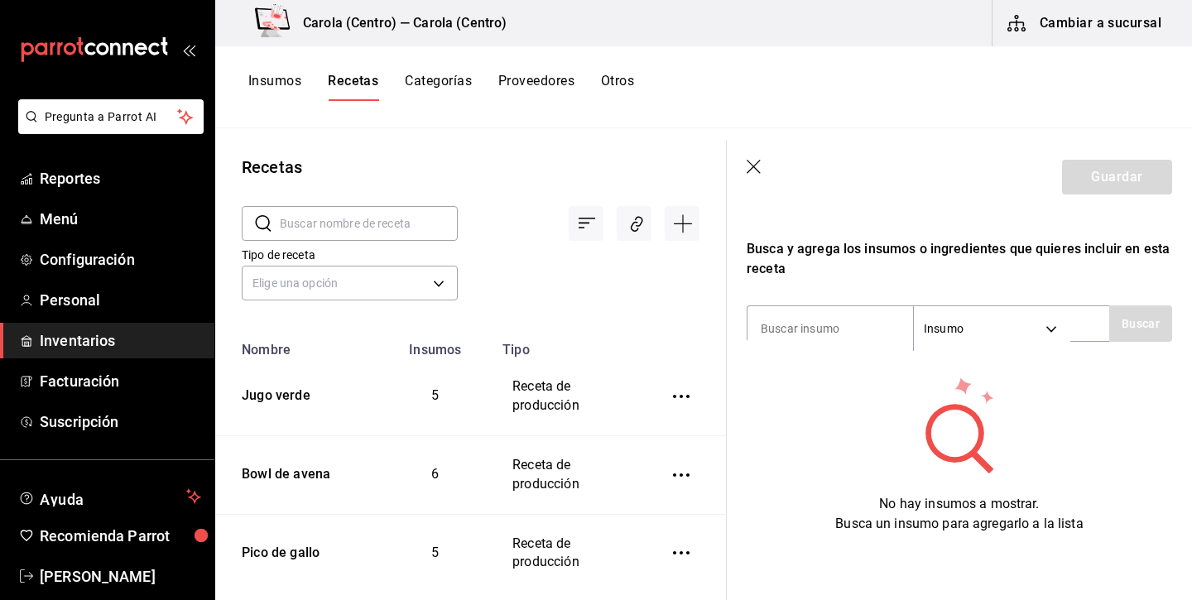
scroll to position [494, 0]
type input "5"
type input "café"
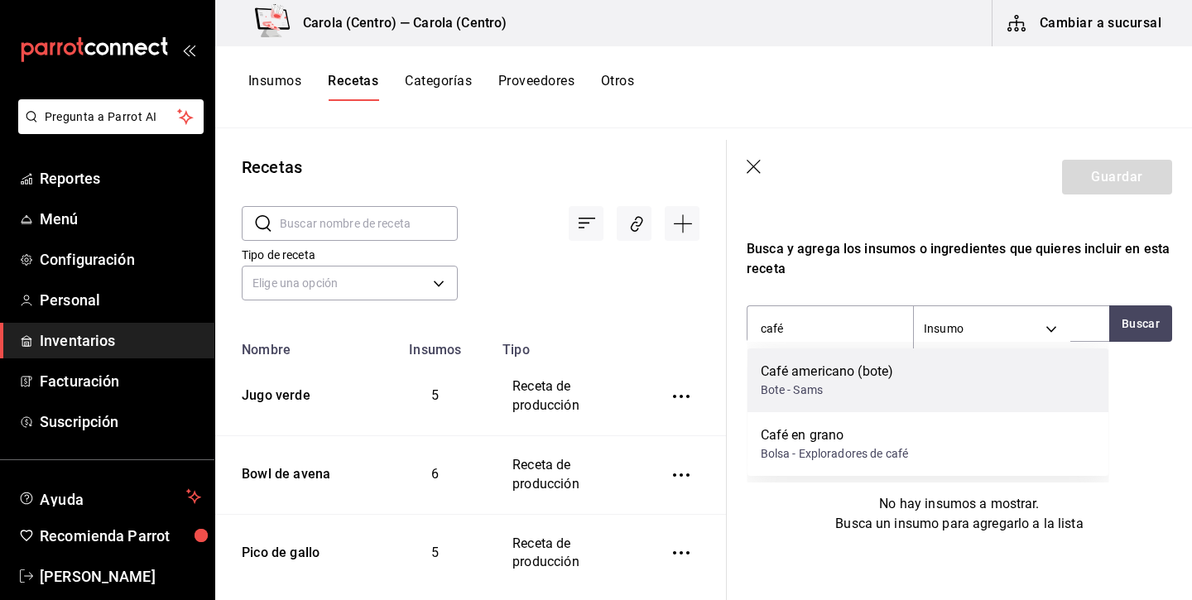
click at [816, 365] on div "Café americano (bote)" at bounding box center [826, 372] width 133 height 20
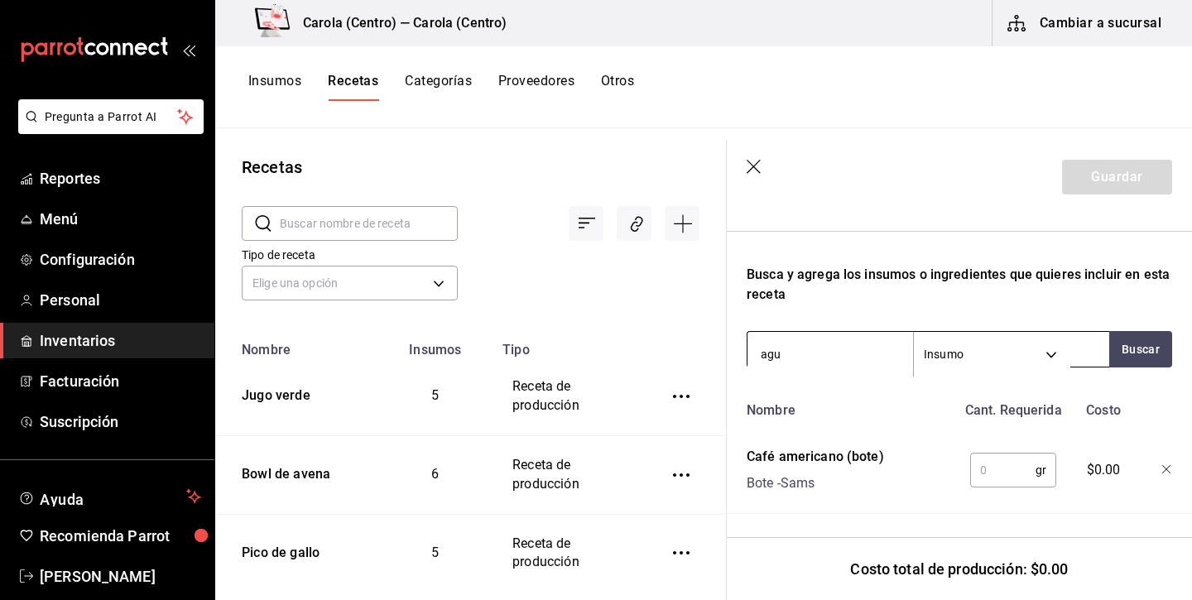
type input "agua"
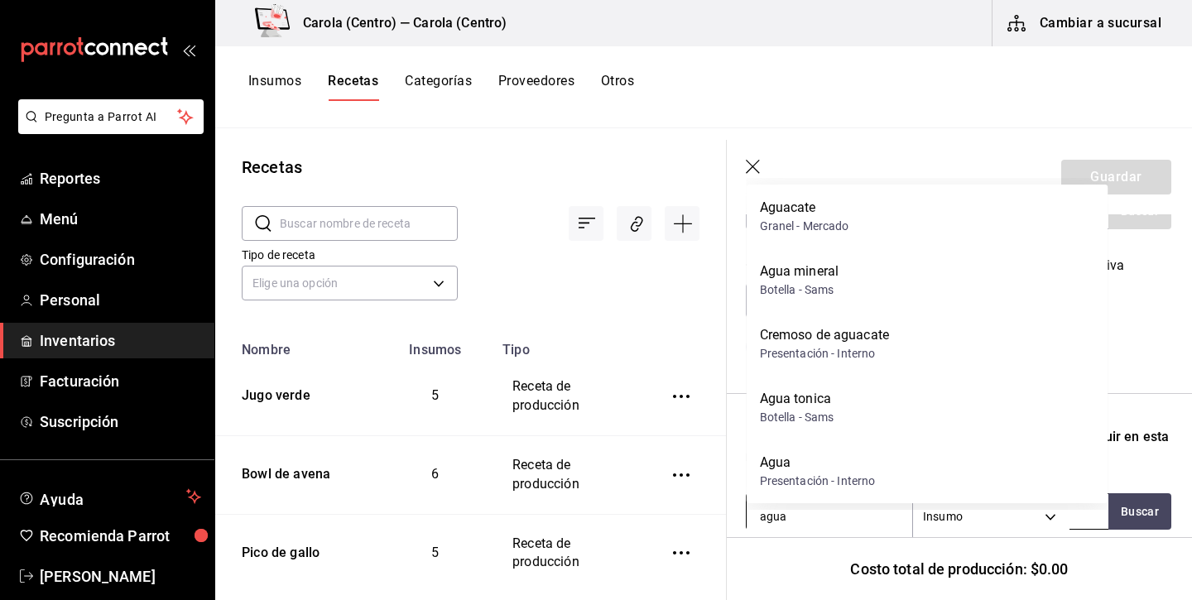
scroll to position [276, 1]
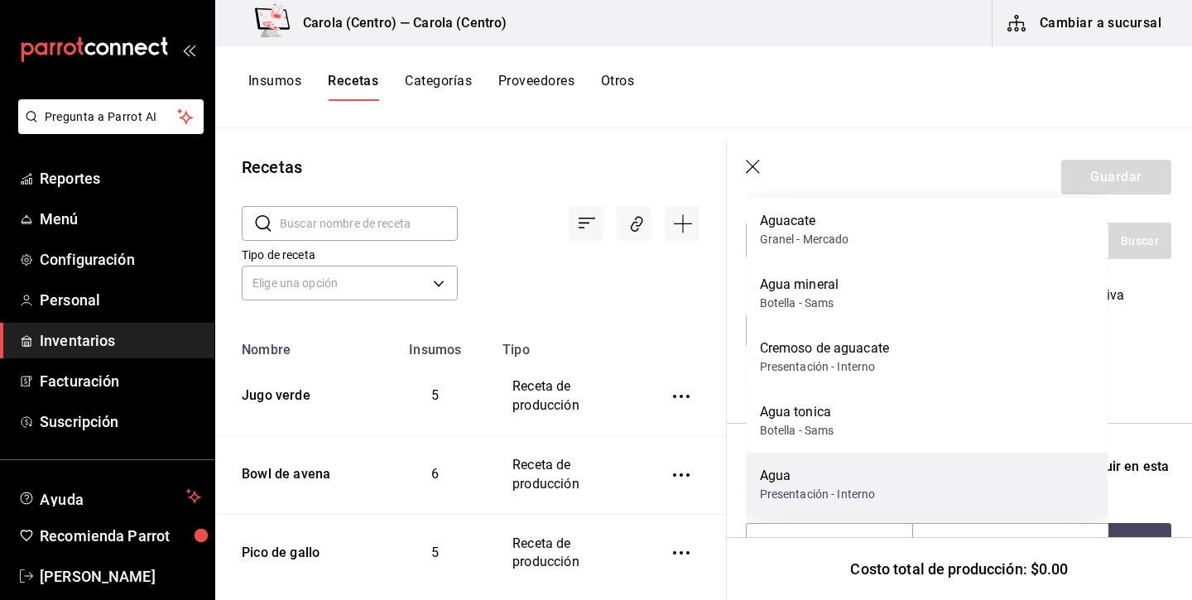
click at [886, 477] on div "Agua Presentación - Interno" at bounding box center [927, 485] width 362 height 64
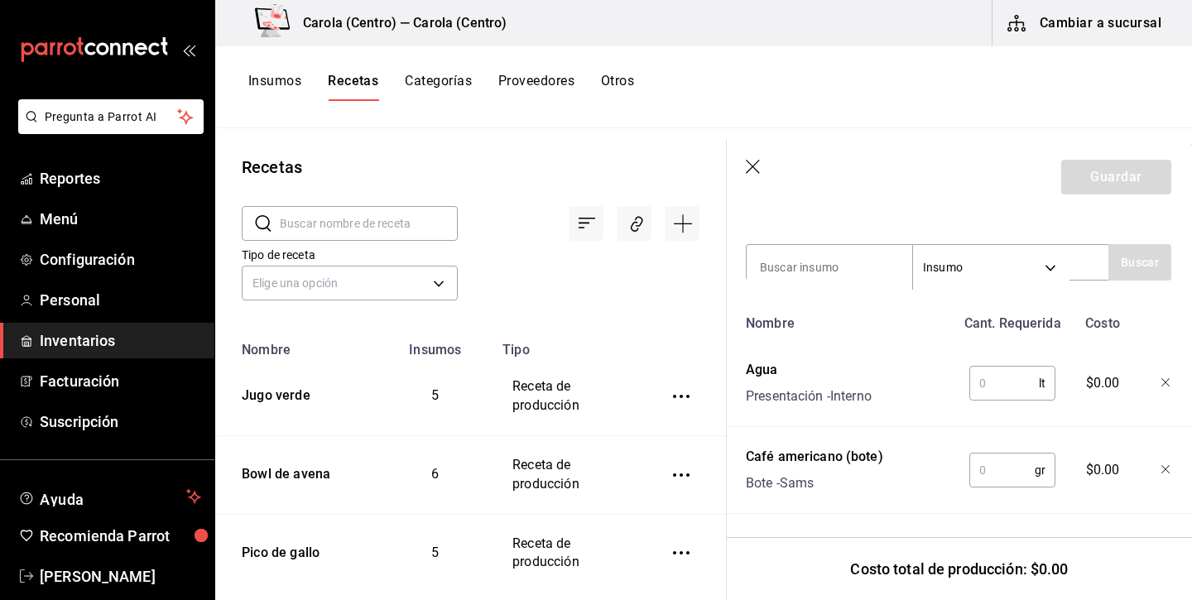
scroll to position [555, 1]
click at [1014, 374] on input "text" at bounding box center [1004, 383] width 70 height 33
type input "0"
type input "10"
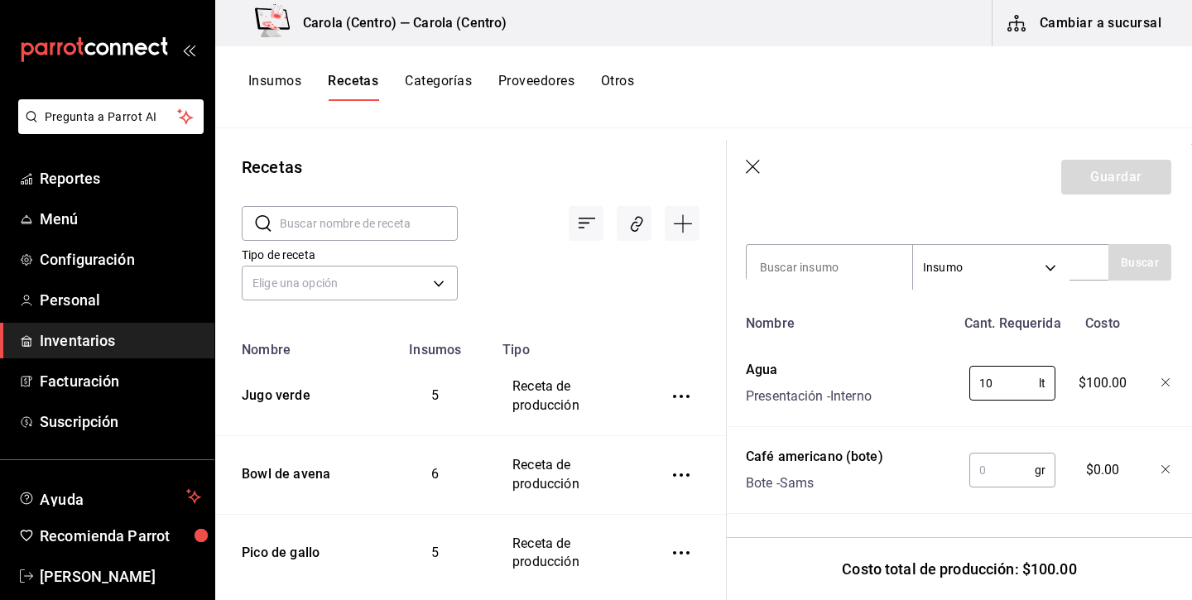
click at [1000, 474] on input "text" at bounding box center [1001, 469] width 65 height 33
type input "240"
click at [931, 434] on div "Nombre Cant. Requerida Costo Agua Presentación - Interno 10 lt ​ $100.00 Café a…" at bounding box center [958, 410] width 425 height 207
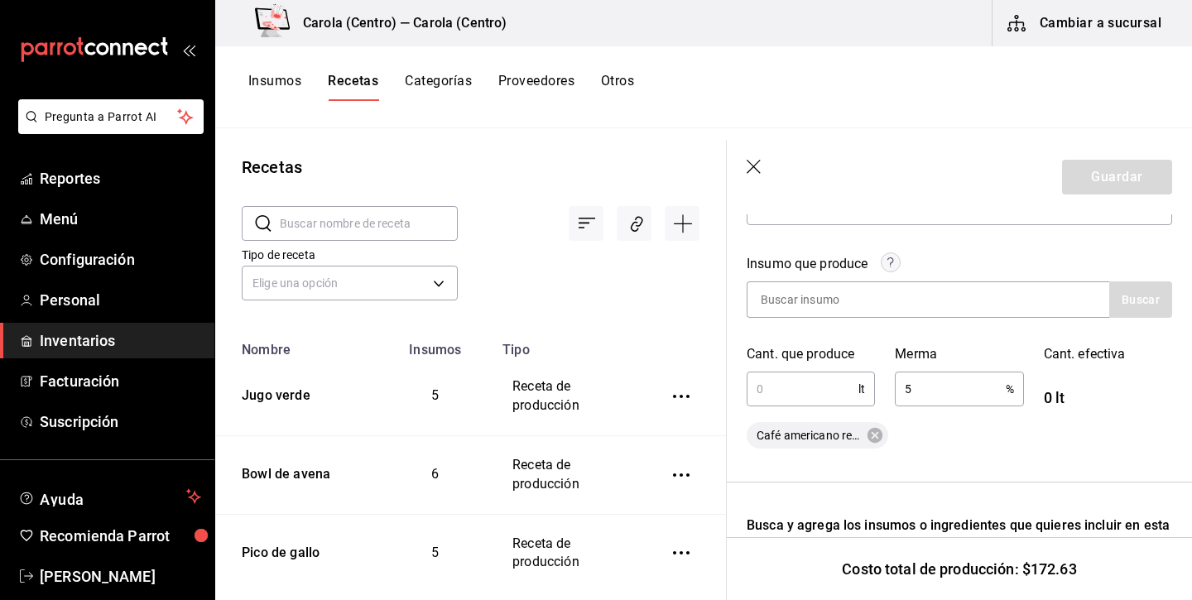
scroll to position [190, 0]
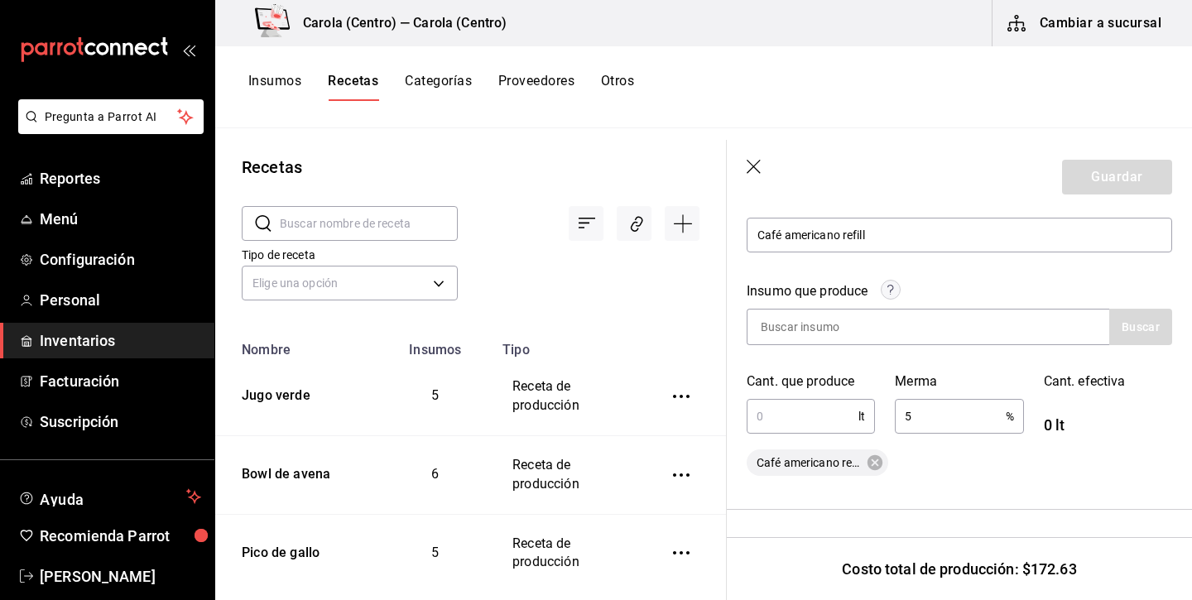
click at [813, 427] on input "text" at bounding box center [802, 416] width 112 height 33
type input "10.24"
click at [1107, 179] on button "Guardar" at bounding box center [1117, 177] width 110 height 35
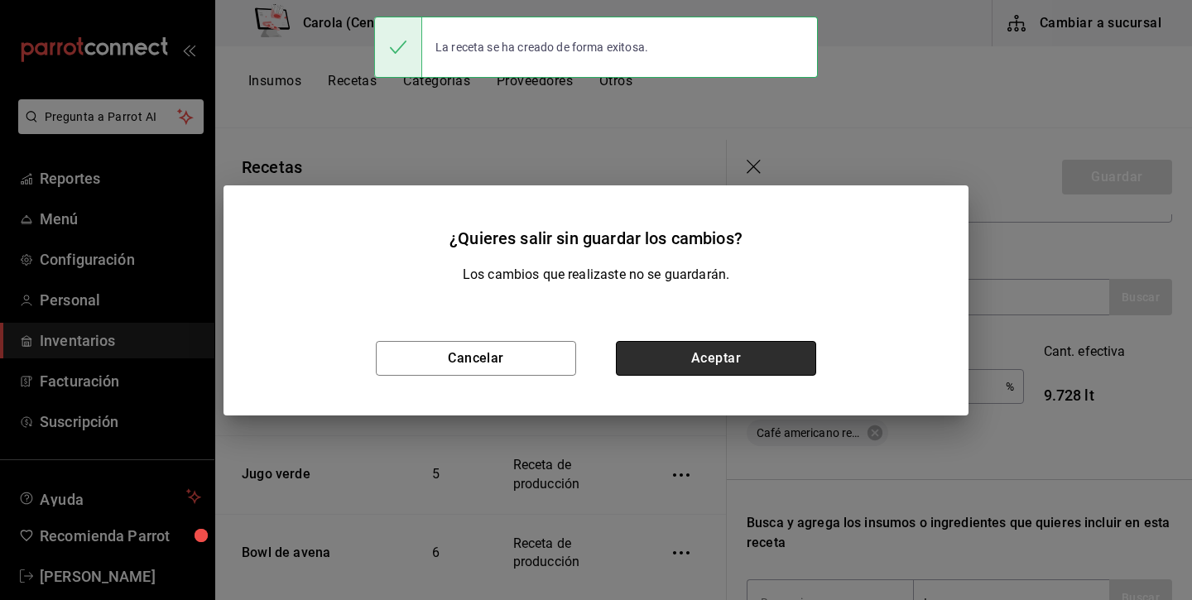
click at [665, 361] on button "Aceptar" at bounding box center [716, 358] width 200 height 35
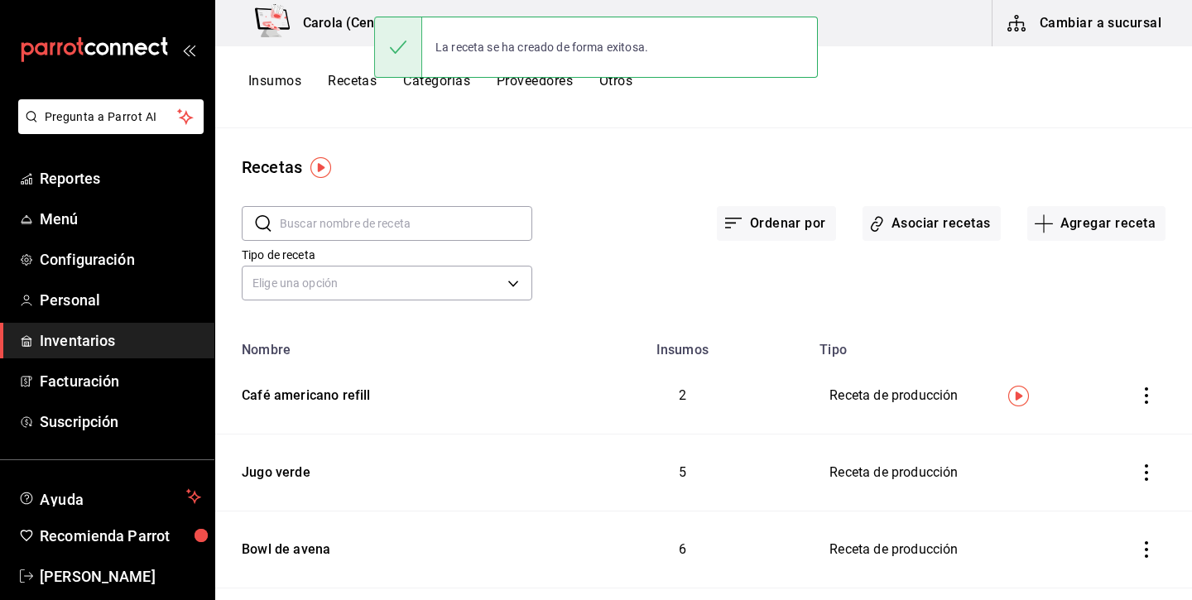
click at [287, 75] on button "Insumos" at bounding box center [274, 87] width 53 height 28
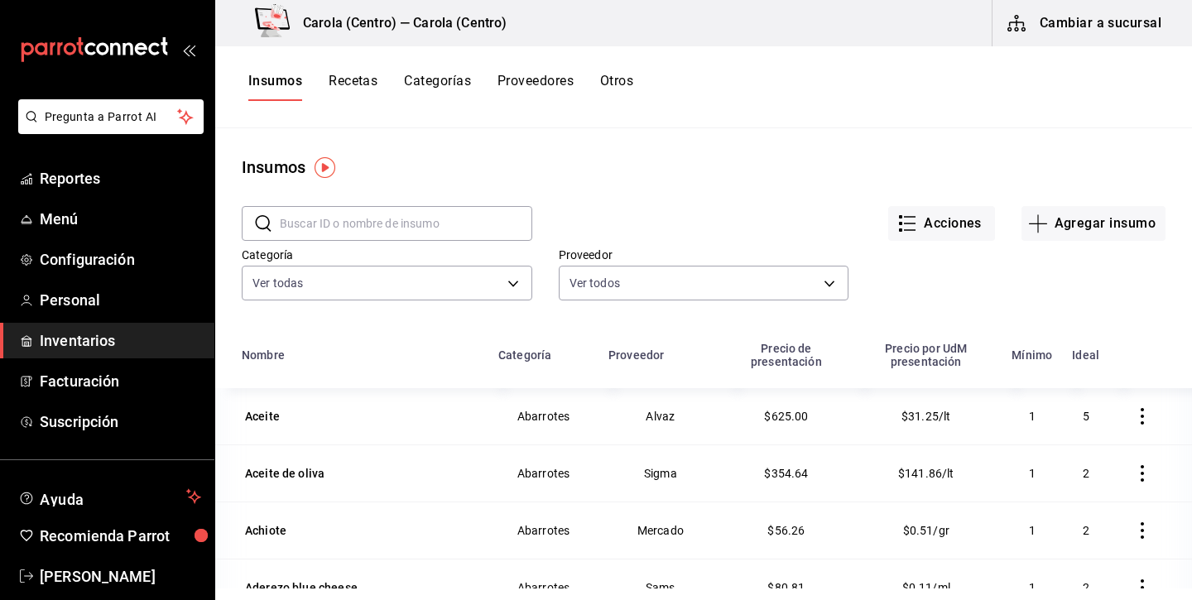
click at [406, 214] on input "text" at bounding box center [406, 223] width 252 height 33
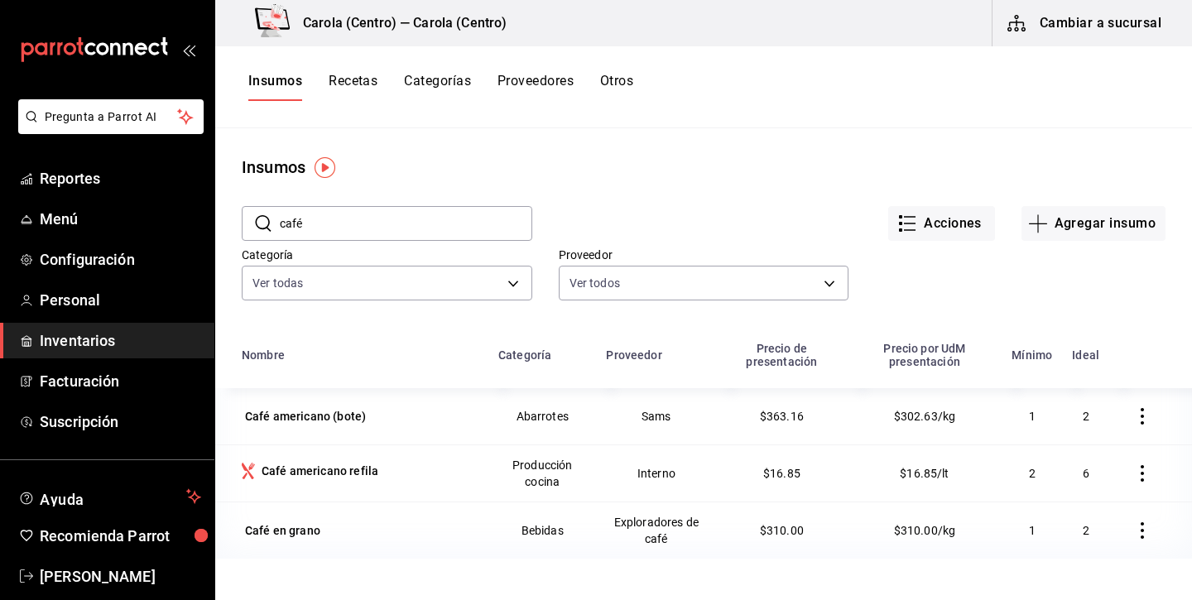
type input "café"
click at [357, 471] on div "Café americano refila" at bounding box center [319, 471] width 117 height 17
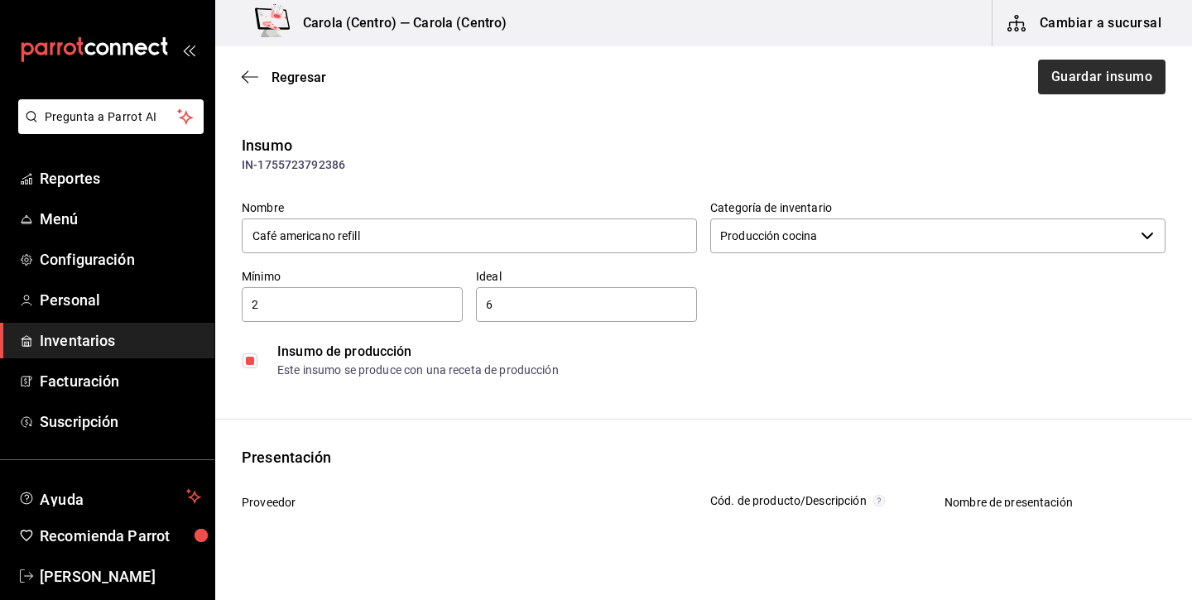
type input "Café americano refill"
click at [1076, 77] on button "Guardar insumo" at bounding box center [1100, 77] width 129 height 35
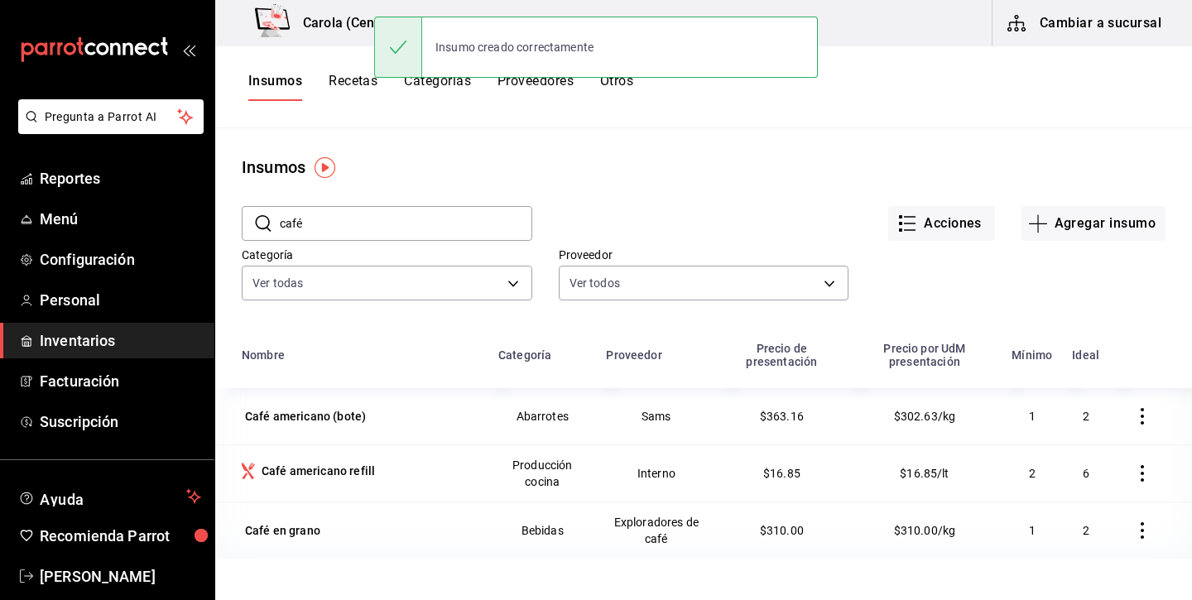
click at [357, 76] on button "Recetas" at bounding box center [352, 87] width 49 height 28
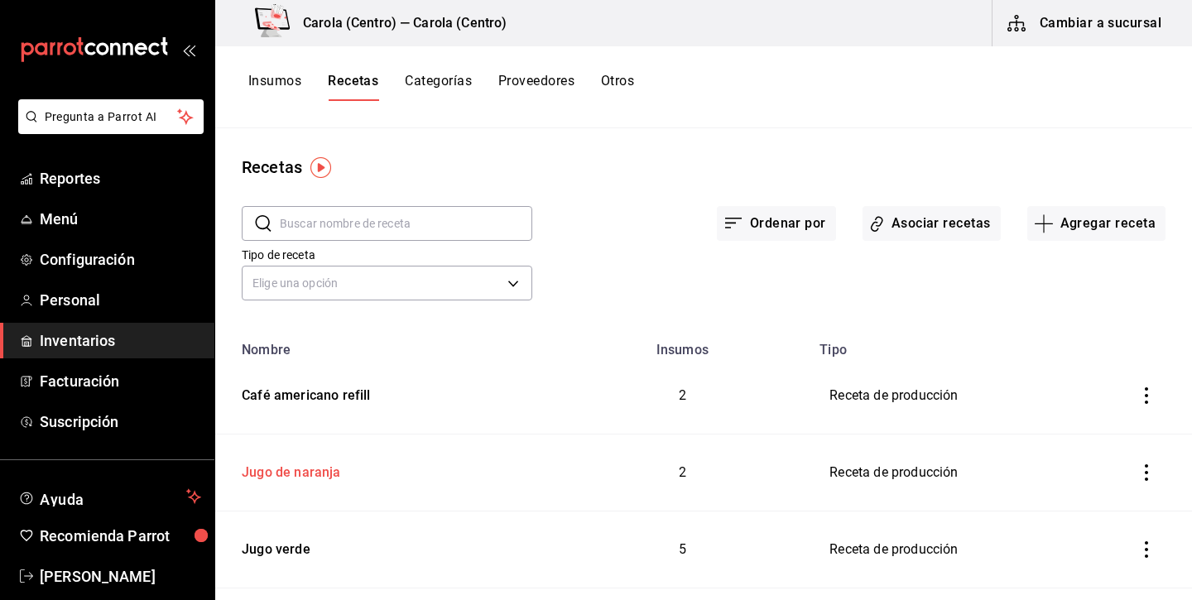
click at [321, 469] on div "Jugo de naranja" at bounding box center [288, 470] width 106 height 26
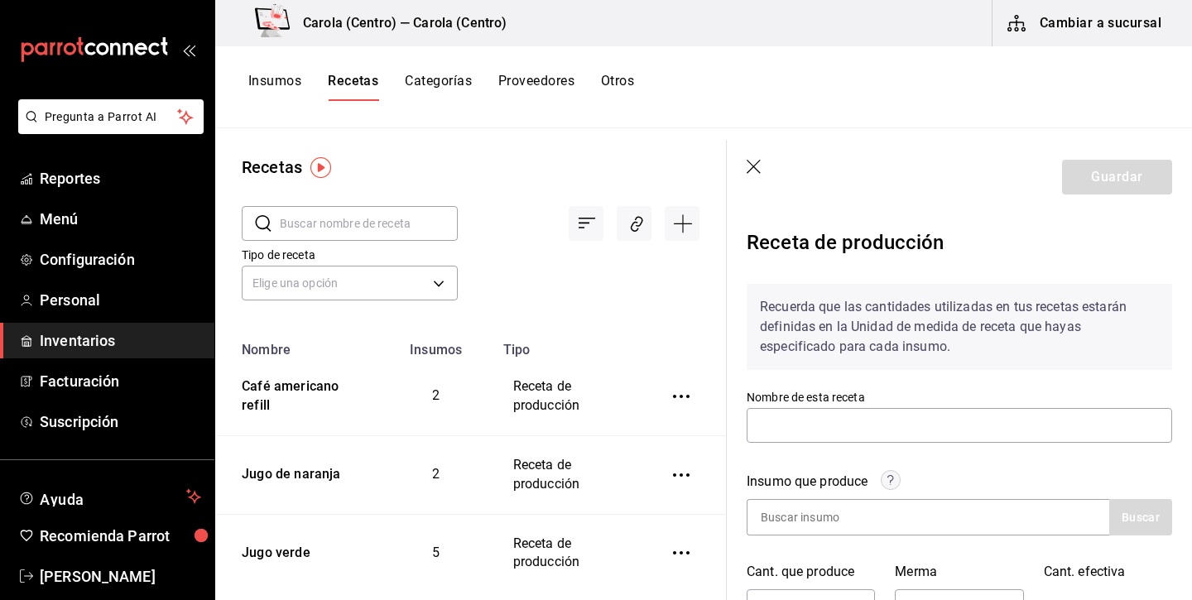
type input "Jugo de naranja"
type input "4.7"
type input "5"
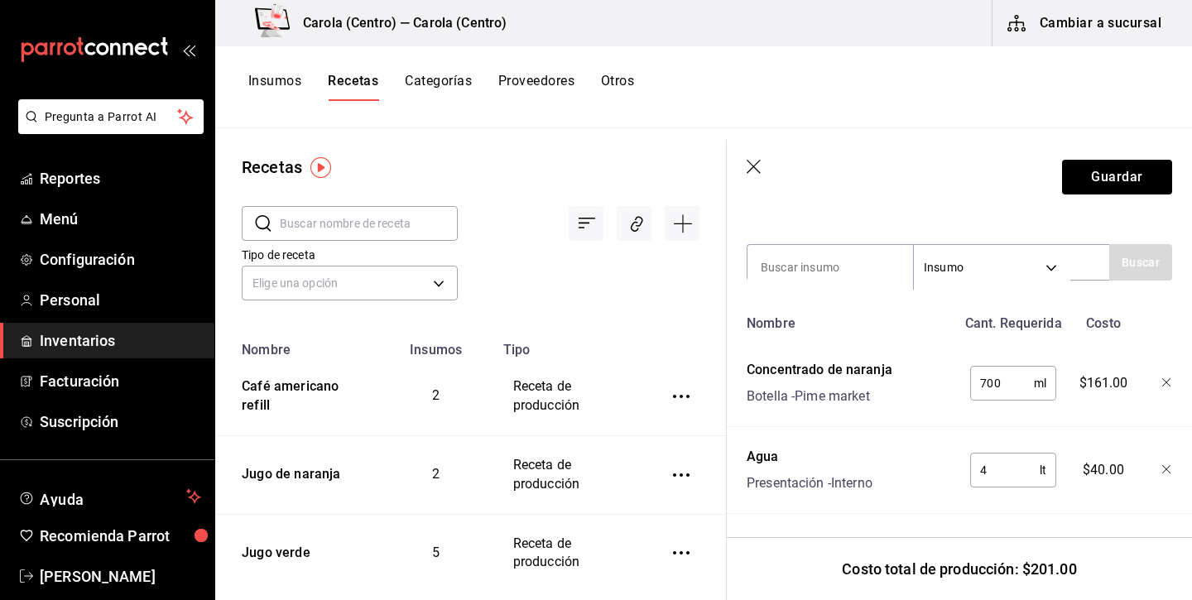
scroll to position [555, 0]
click at [755, 167] on icon "button" at bounding box center [754, 168] width 17 height 17
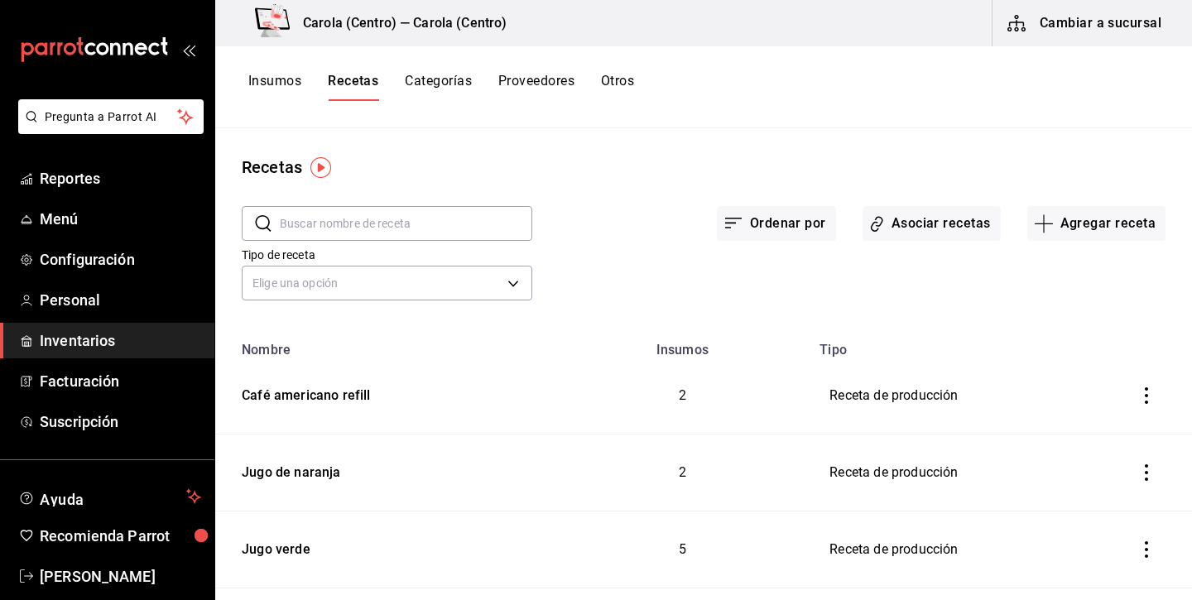
click at [284, 84] on button "Insumos" at bounding box center [274, 87] width 53 height 28
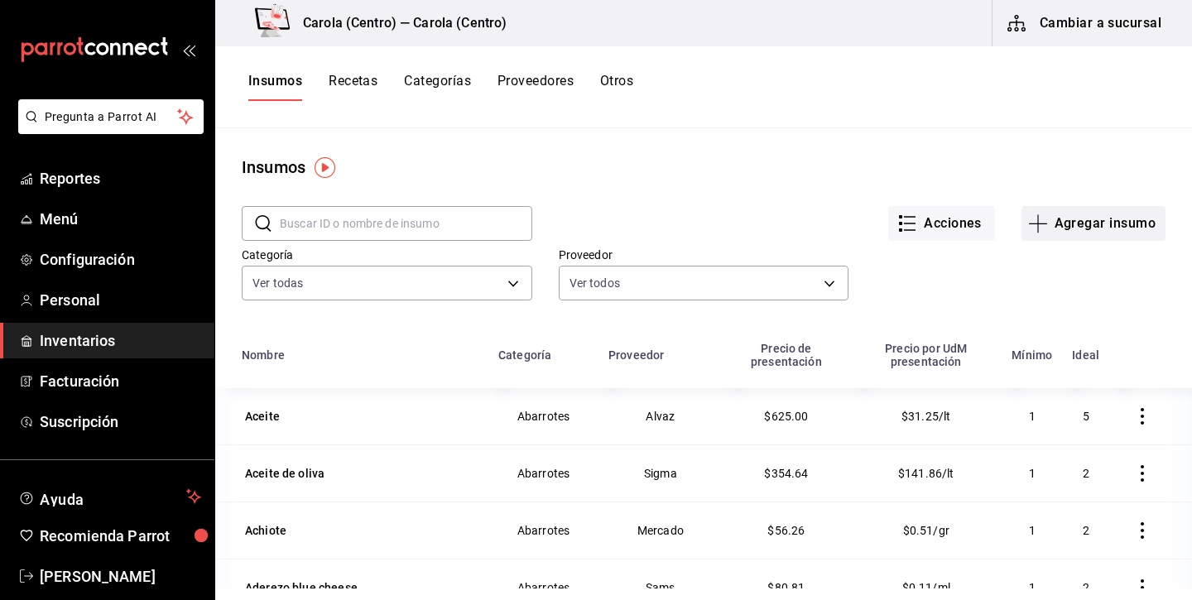
click at [1055, 223] on button "Agregar insumo" at bounding box center [1093, 223] width 144 height 35
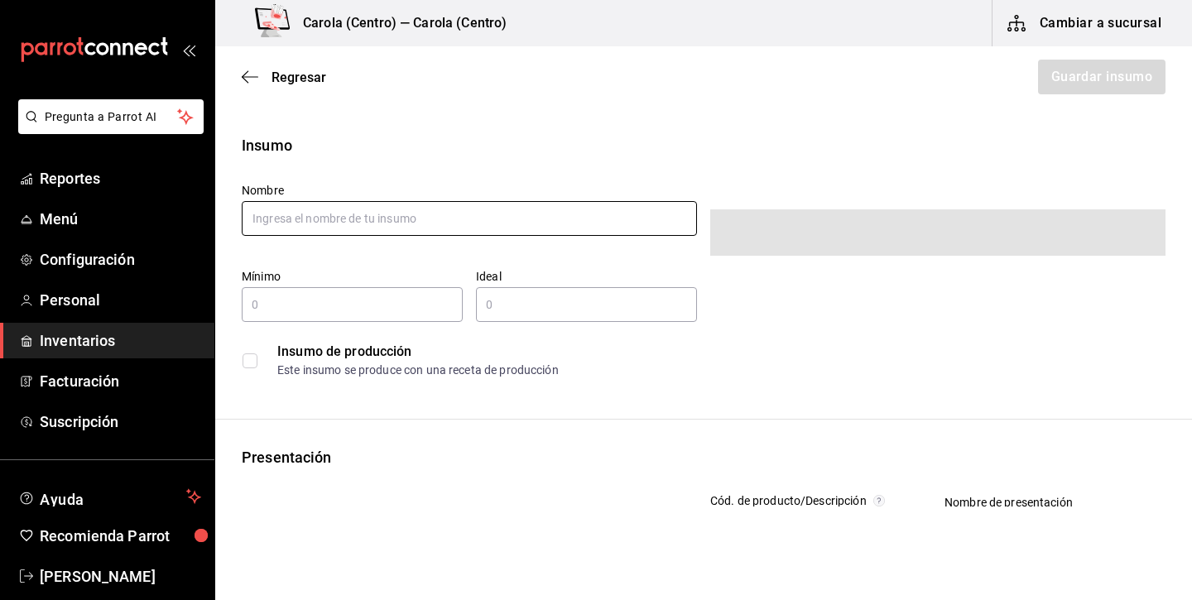
type input "$0.00"
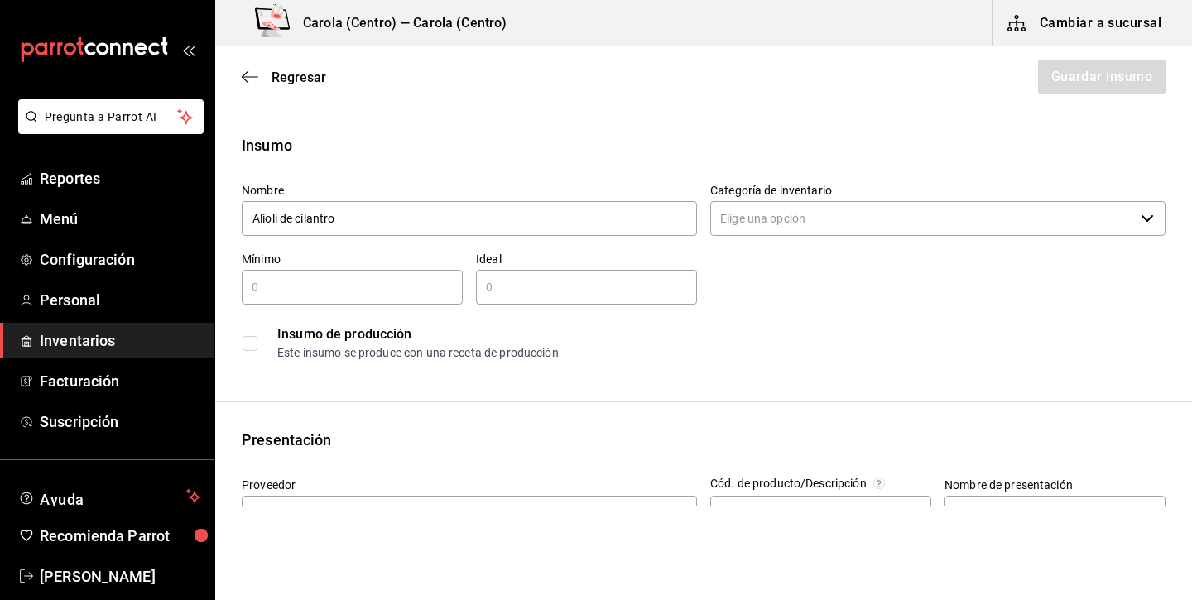
type input "Alioli de cilantro"
click at [797, 212] on input "Categoría de inventario" at bounding box center [922, 218] width 424 height 35
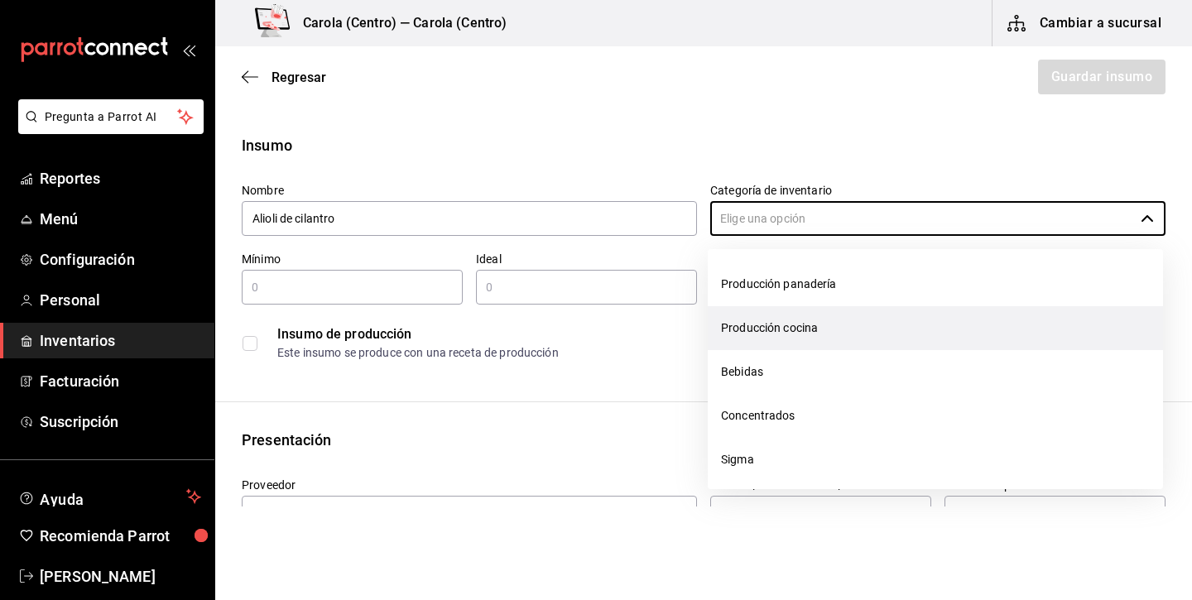
click at [774, 318] on li "Producción cocina" at bounding box center [934, 328] width 455 height 44
type input "Producción cocina"
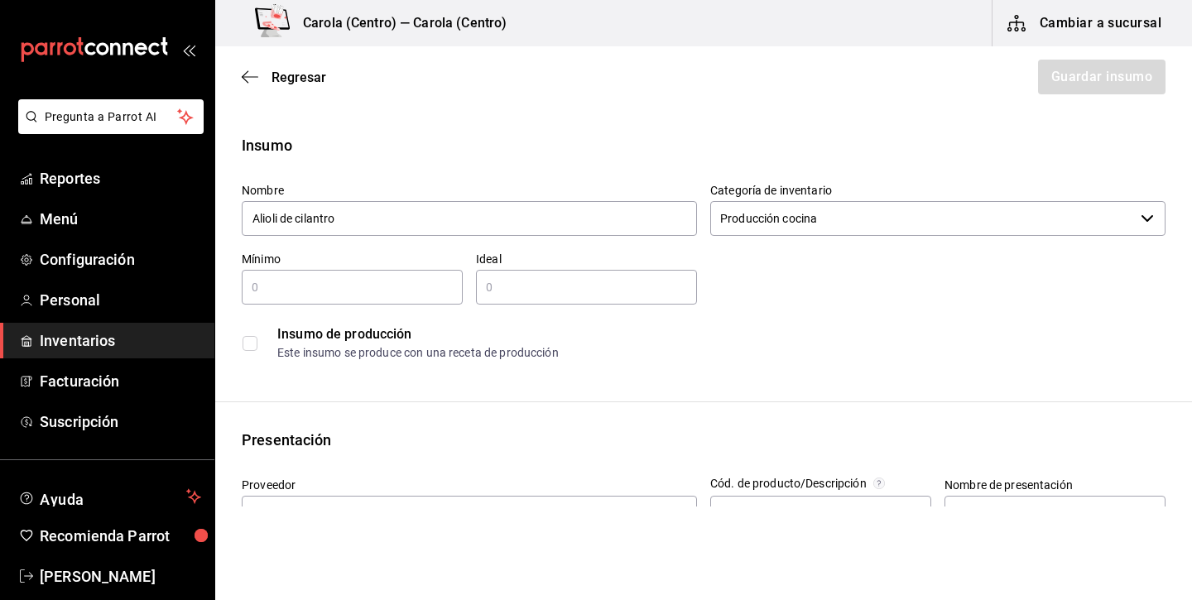
click at [439, 290] on input "text" at bounding box center [352, 287] width 221 height 20
type input "0.25"
click at [643, 287] on input "text" at bounding box center [586, 287] width 221 height 20
type input "1"
click at [251, 343] on input "checkbox" at bounding box center [249, 343] width 15 height 15
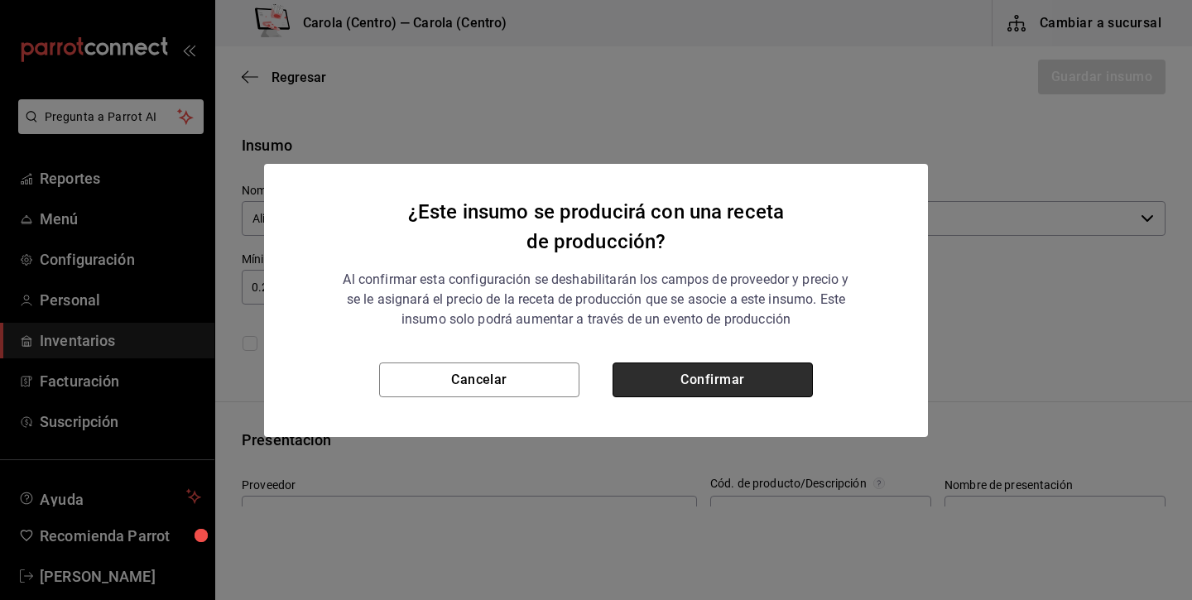
click at [726, 386] on button "Confirmar" at bounding box center [712, 379] width 200 height 35
checkbox input "true"
type input "$0.00"
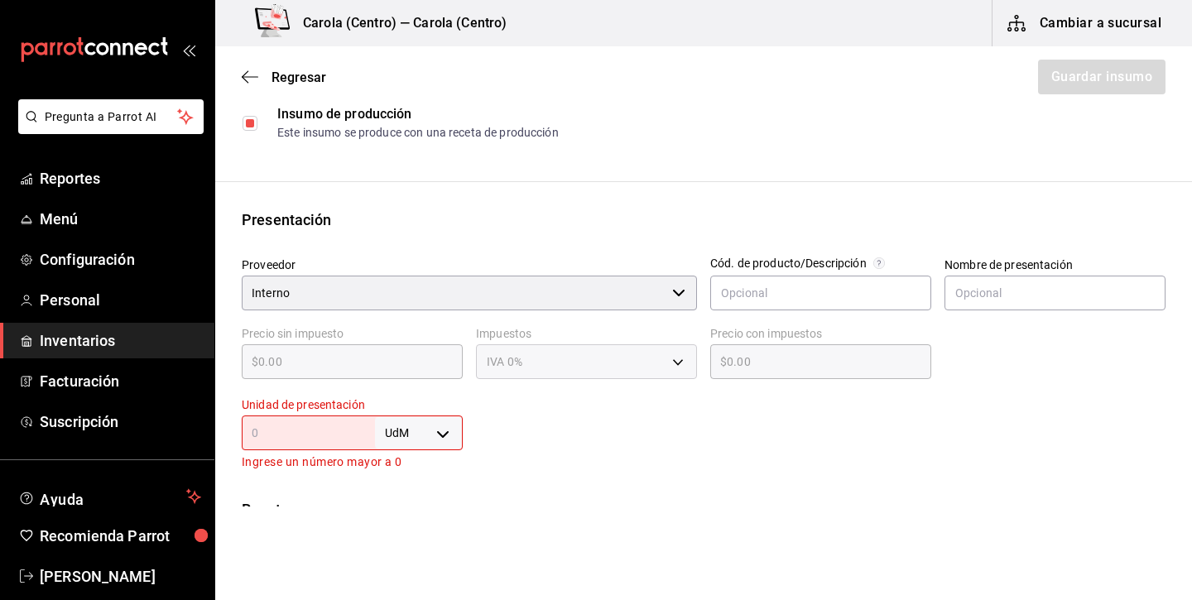
scroll to position [431, 0]
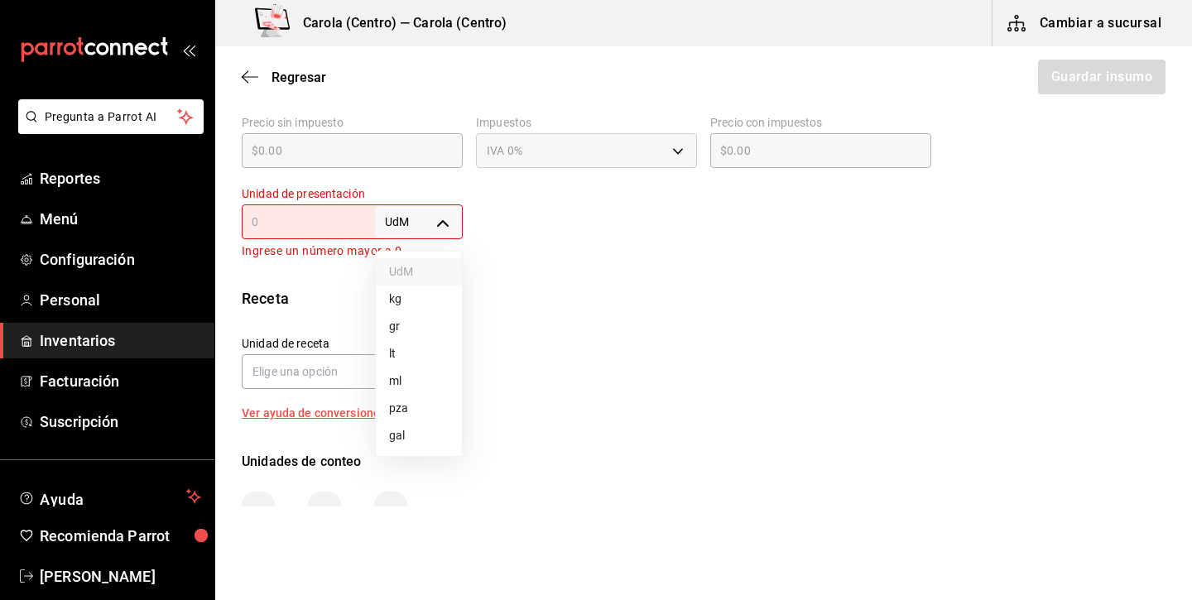
click at [430, 219] on body "Pregunta a Parrot AI Reportes Menú Configuración Personal Inventarios Facturaci…" at bounding box center [596, 253] width 1192 height 506
click at [420, 355] on li "lt" at bounding box center [419, 353] width 86 height 27
type input "LITER"
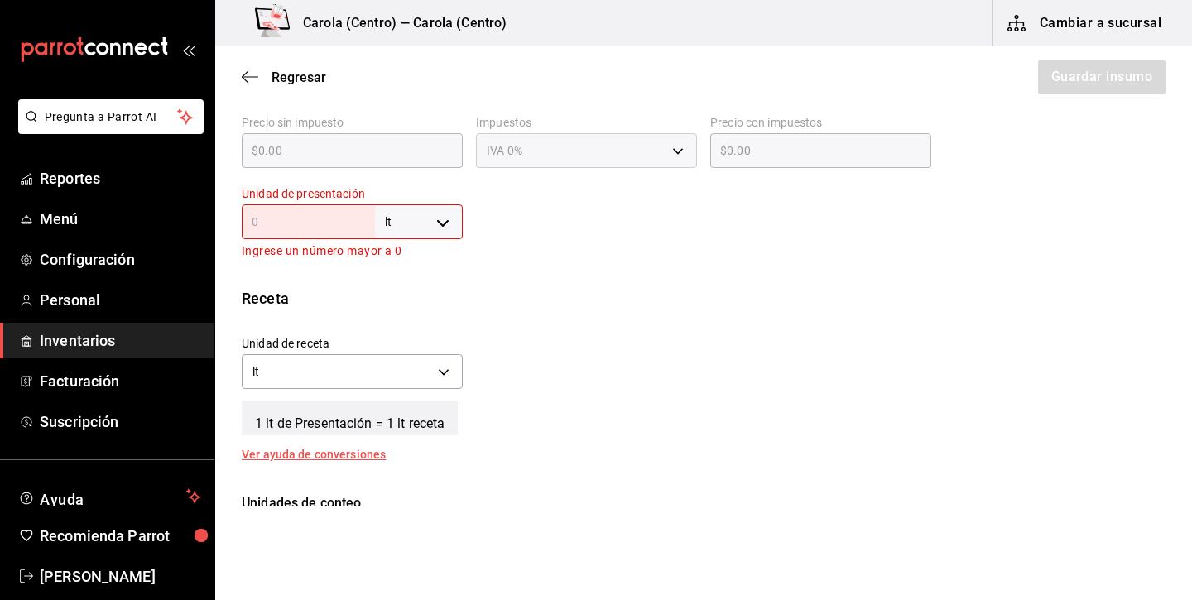
click at [362, 214] on input "text" at bounding box center [308, 222] width 133 height 20
type input "1"
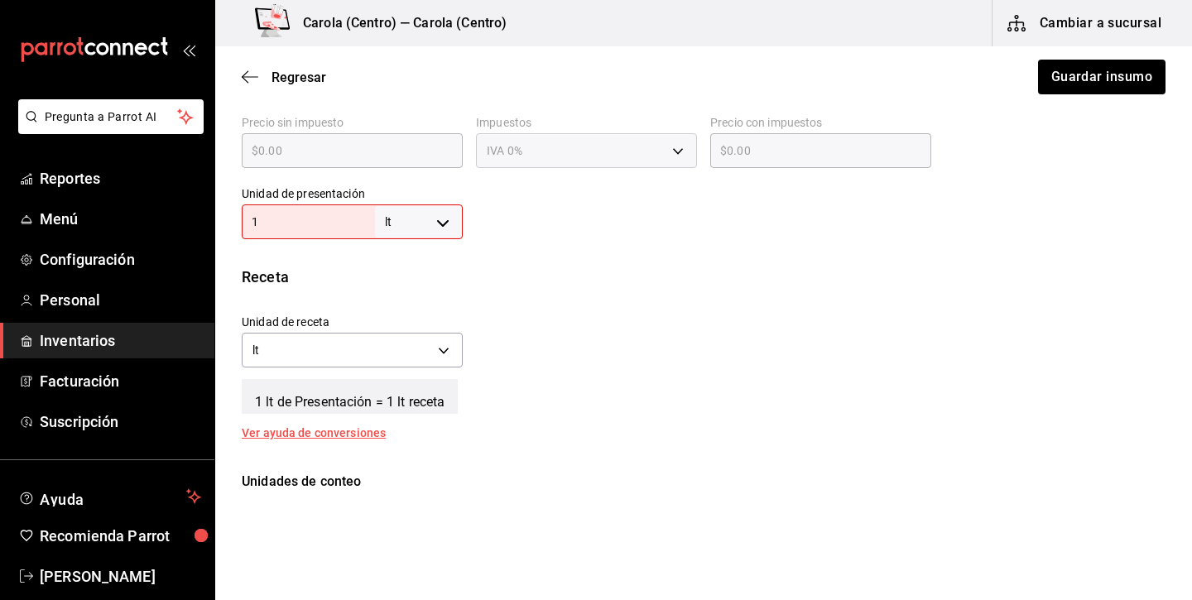
type input "1"
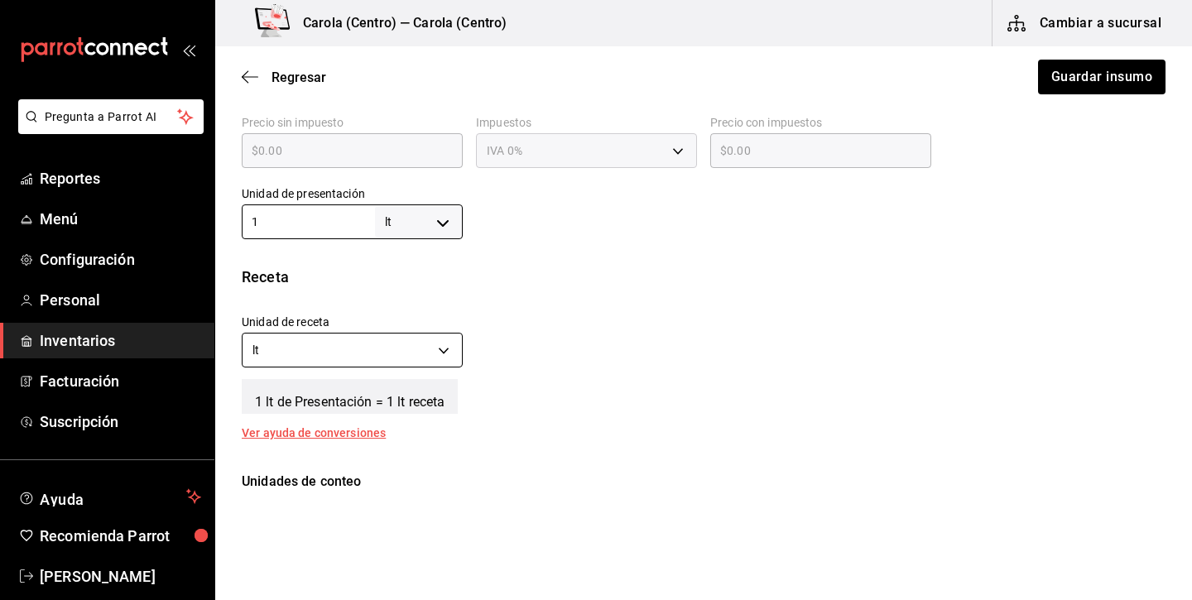
type input "1"
click at [400, 351] on body "Pregunta a Parrot AI Reportes Menú Configuración Personal Inventarios Facturaci…" at bounding box center [596, 253] width 1192 height 506
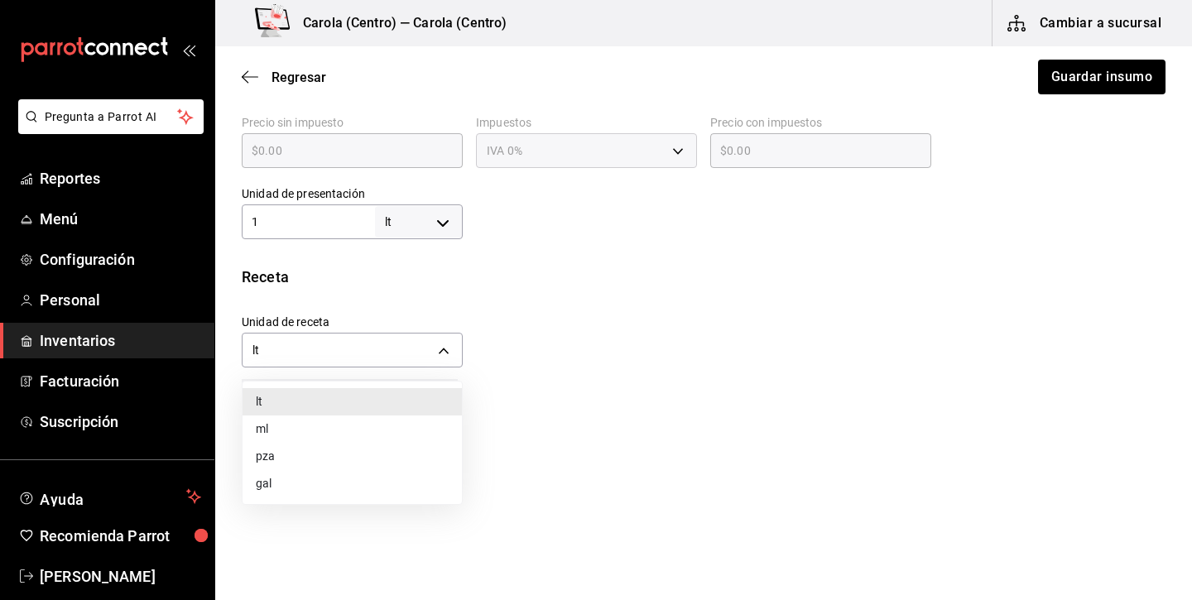
click at [428, 217] on div at bounding box center [596, 300] width 1192 height 600
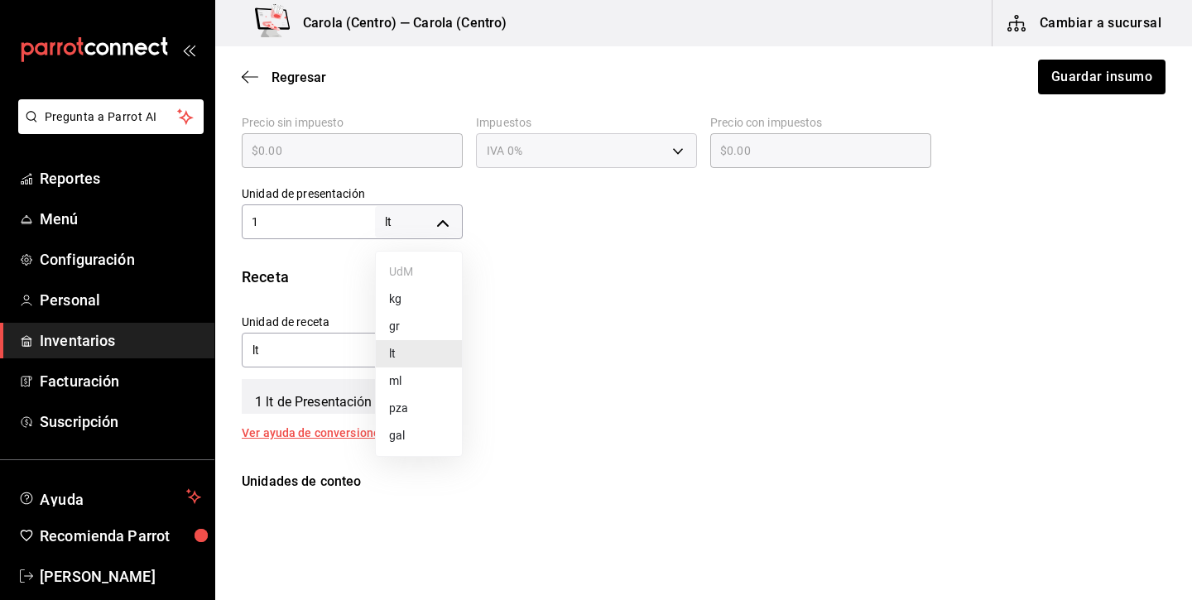
click at [428, 217] on body "Pregunta a Parrot AI Reportes Menú Configuración Personal Inventarios Facturaci…" at bounding box center [596, 253] width 1192 height 506
click at [325, 349] on div at bounding box center [596, 300] width 1192 height 600
click at [325, 349] on body "Pregunta a Parrot AI Reportes Menú Configuración Personal Inventarios Facturaci…" at bounding box center [596, 253] width 1192 height 506
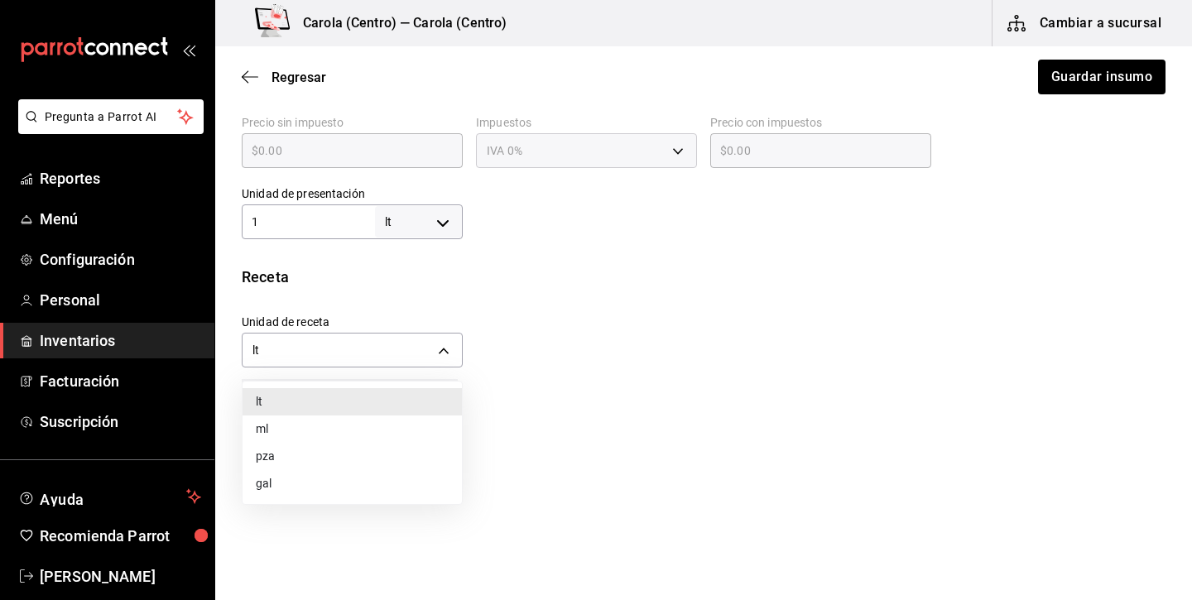
click at [309, 422] on li "ml" at bounding box center [351, 428] width 219 height 27
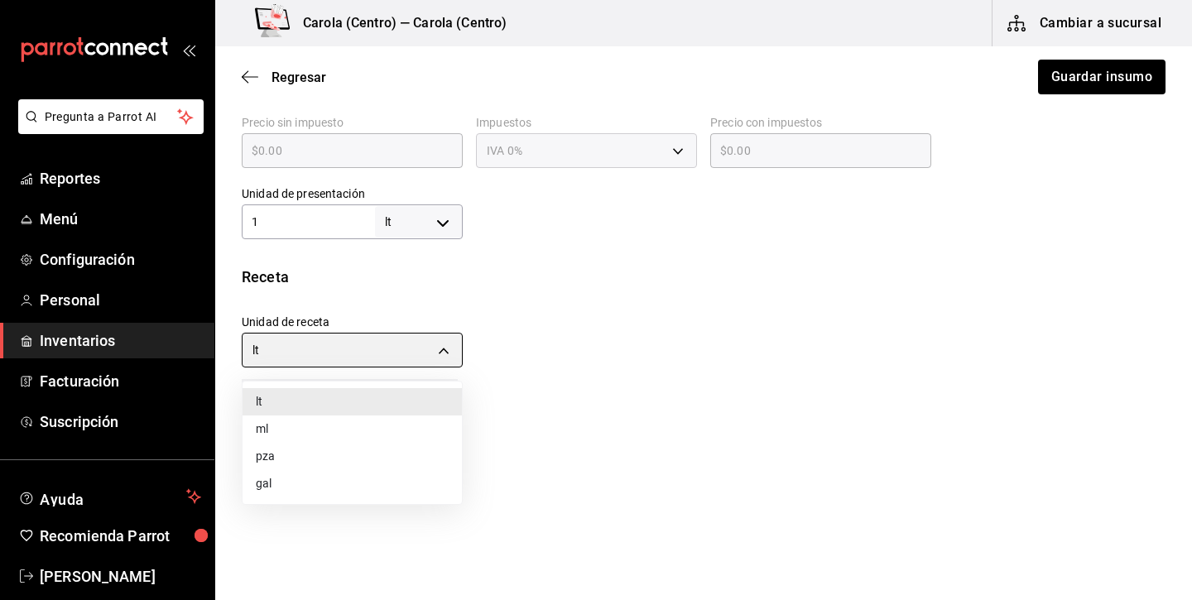
type input "MILLILITER"
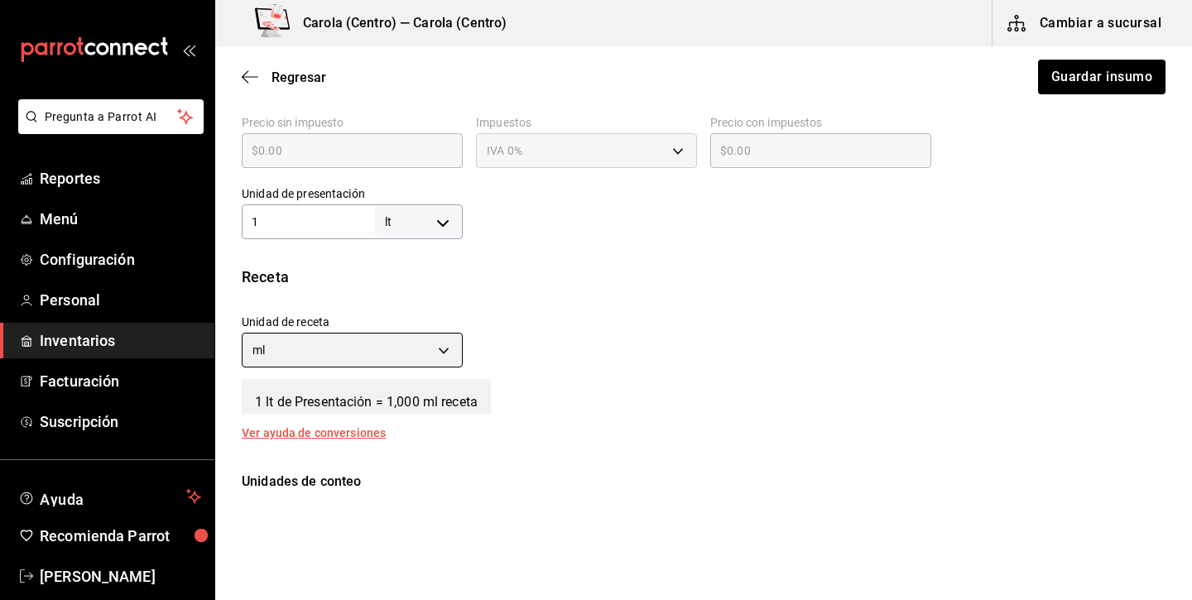
type input "1,000"
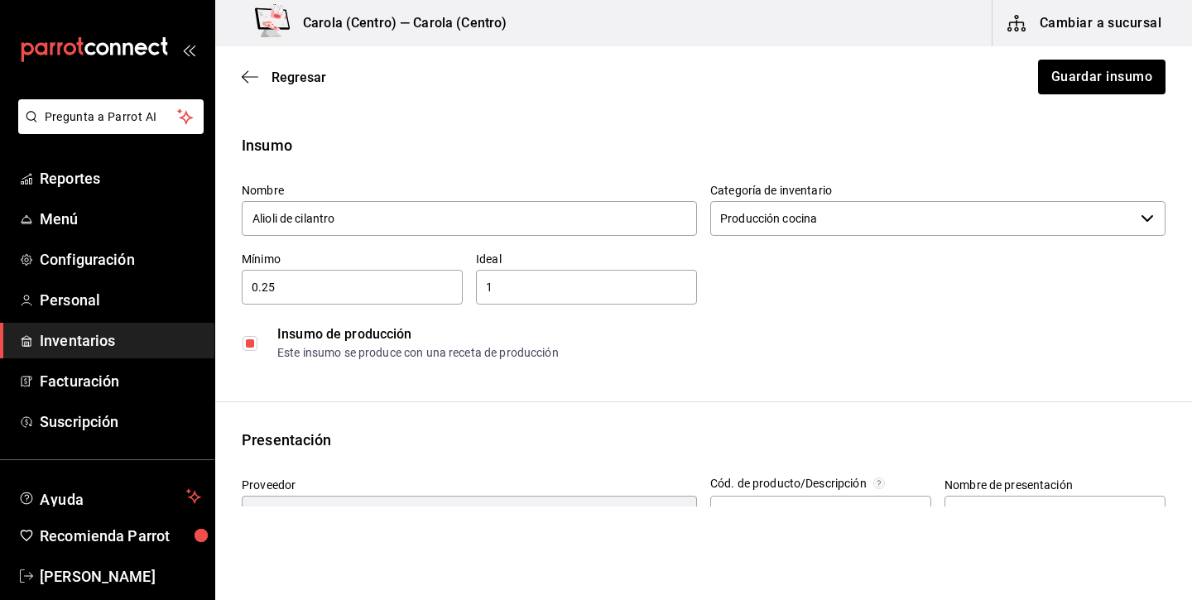
scroll to position [0, 0]
click at [1054, 89] on button "Guardar insumo" at bounding box center [1100, 77] width 129 height 35
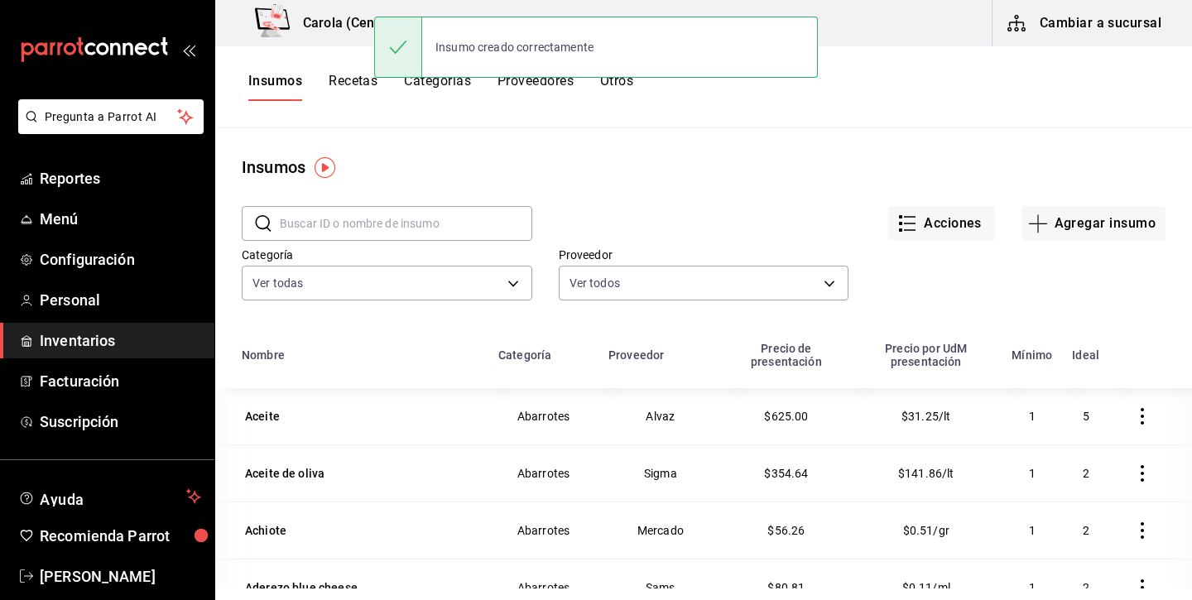
click at [367, 79] on button "Recetas" at bounding box center [352, 87] width 49 height 28
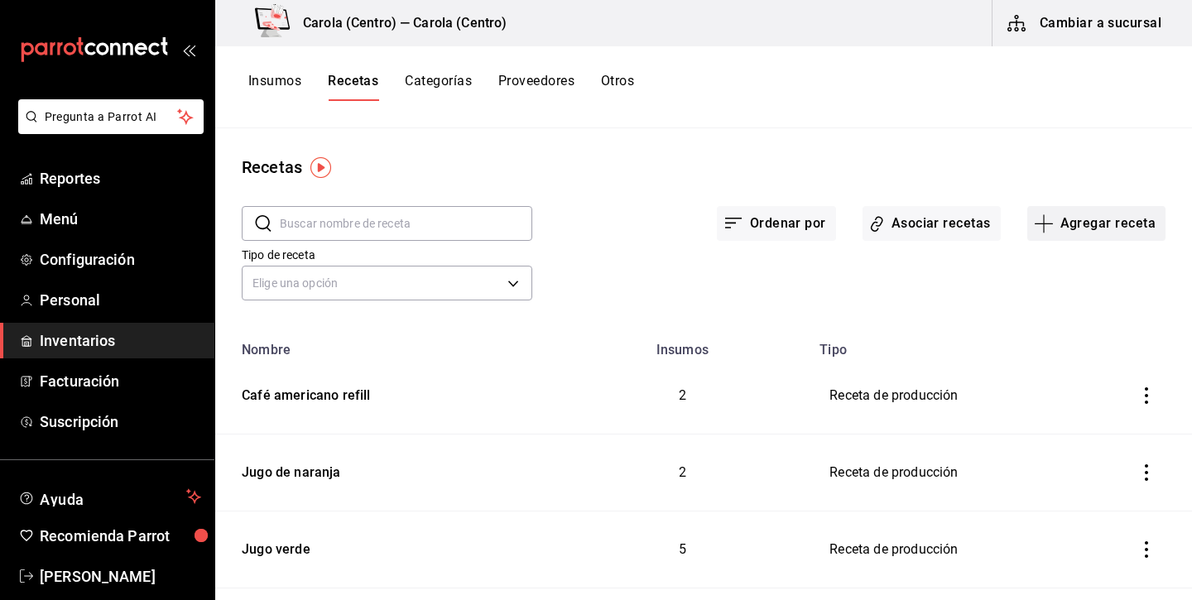
click at [1117, 228] on button "Agregar receta" at bounding box center [1096, 223] width 138 height 35
click at [1071, 363] on span "Receta de producción" at bounding box center [1095, 356] width 139 height 17
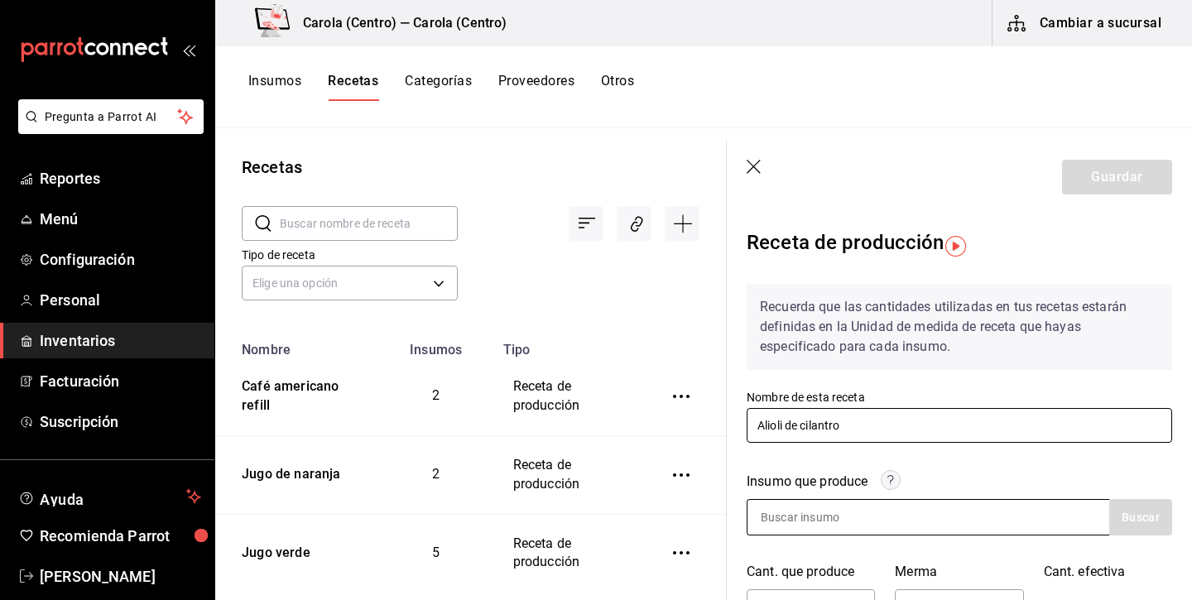
type input "Alioli de cilantro"
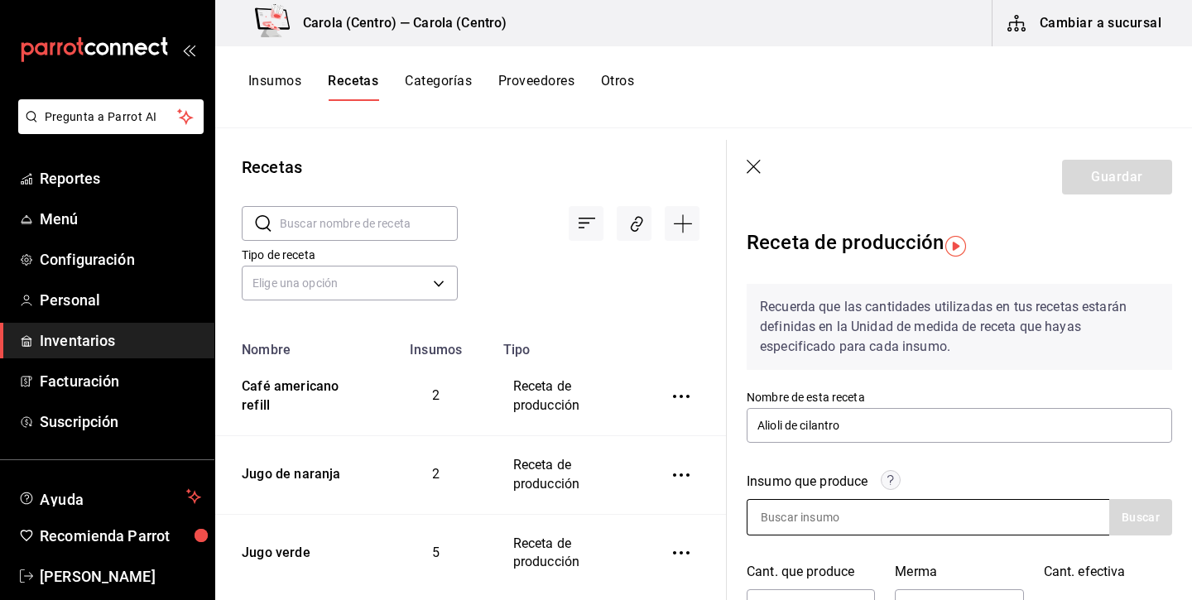
click at [871, 509] on input at bounding box center [829, 517] width 165 height 35
type input "alioli"
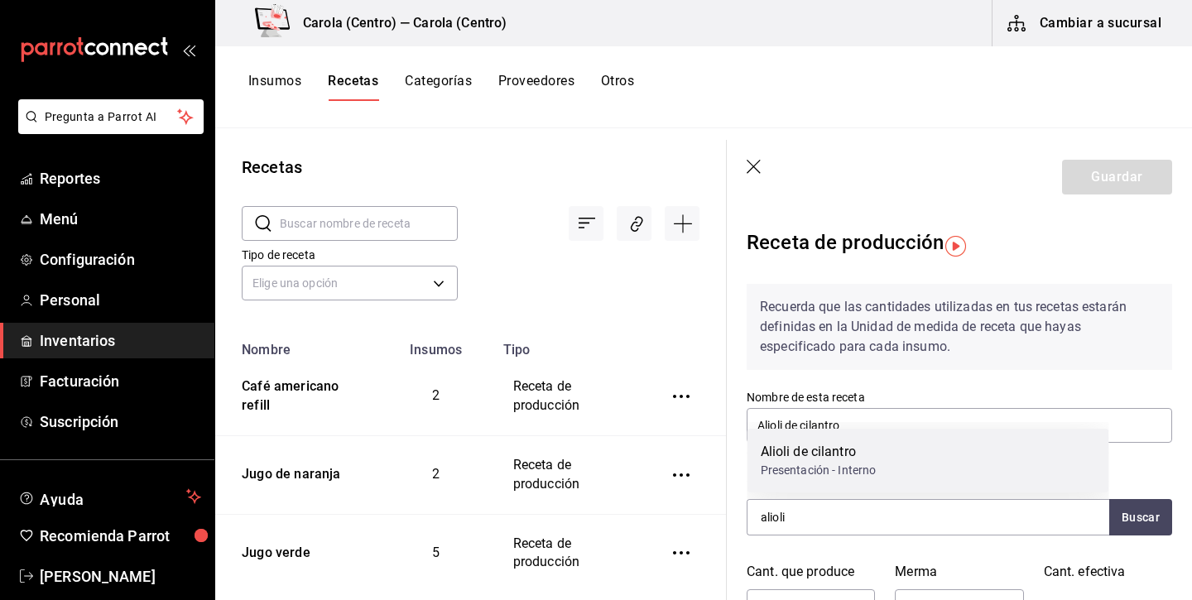
click at [965, 440] on div "Alioli de cilantro Presentación - Interno" at bounding box center [928, 461] width 362 height 64
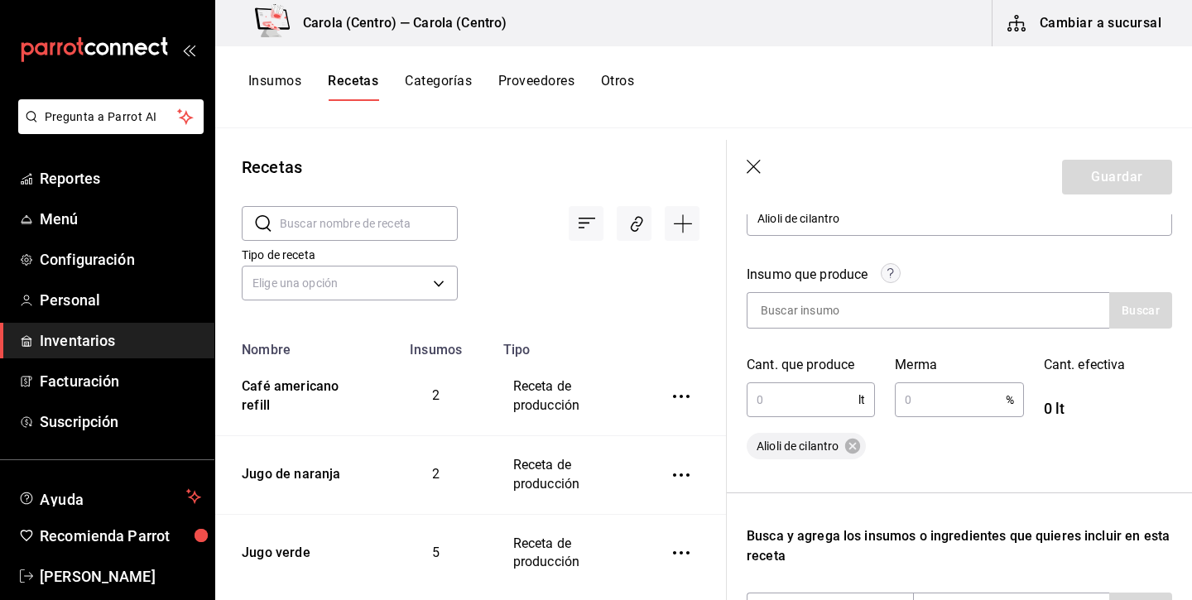
scroll to position [226, 0]
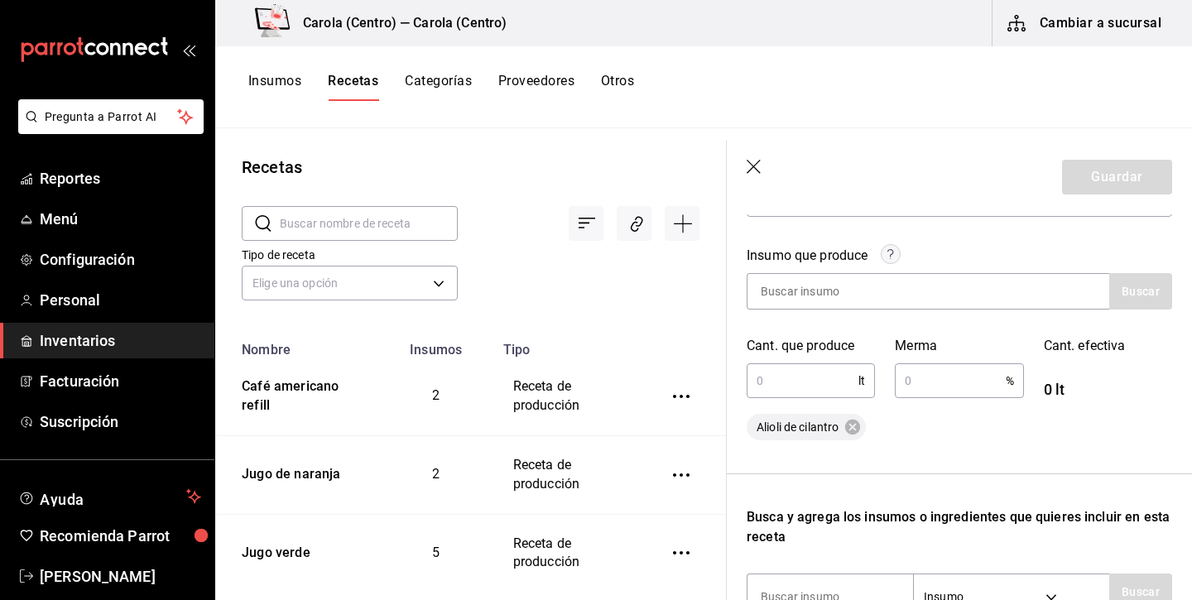
click at [827, 380] on input "text" at bounding box center [802, 380] width 112 height 33
type input "1.628"
click at [947, 395] on input "text" at bounding box center [949, 380] width 110 height 33
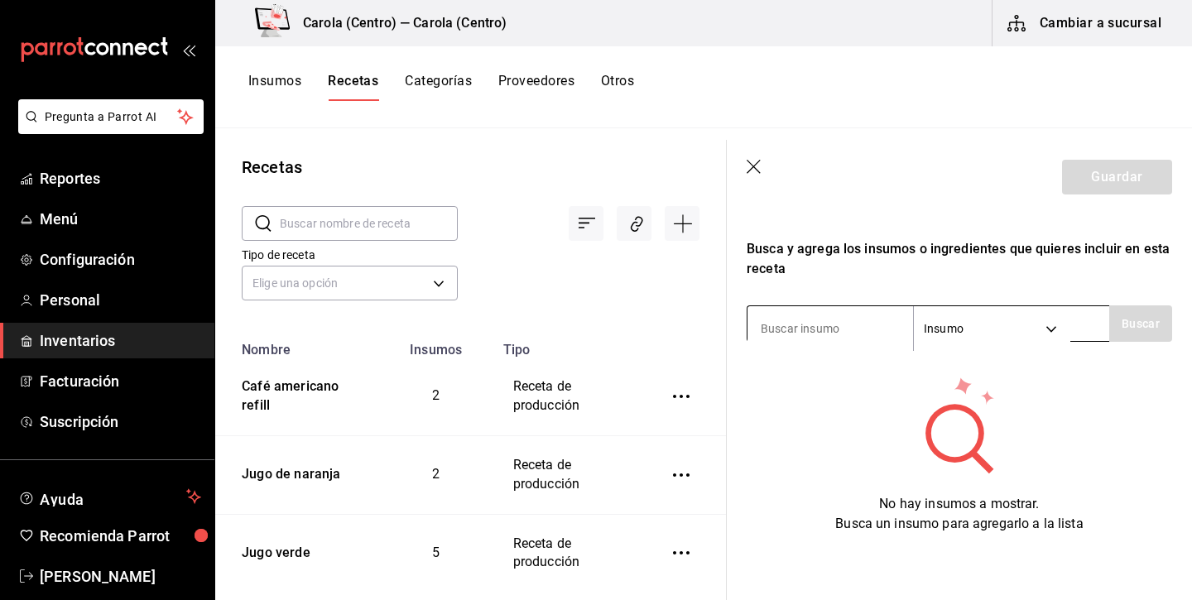
type input "5"
type input "cilantro"
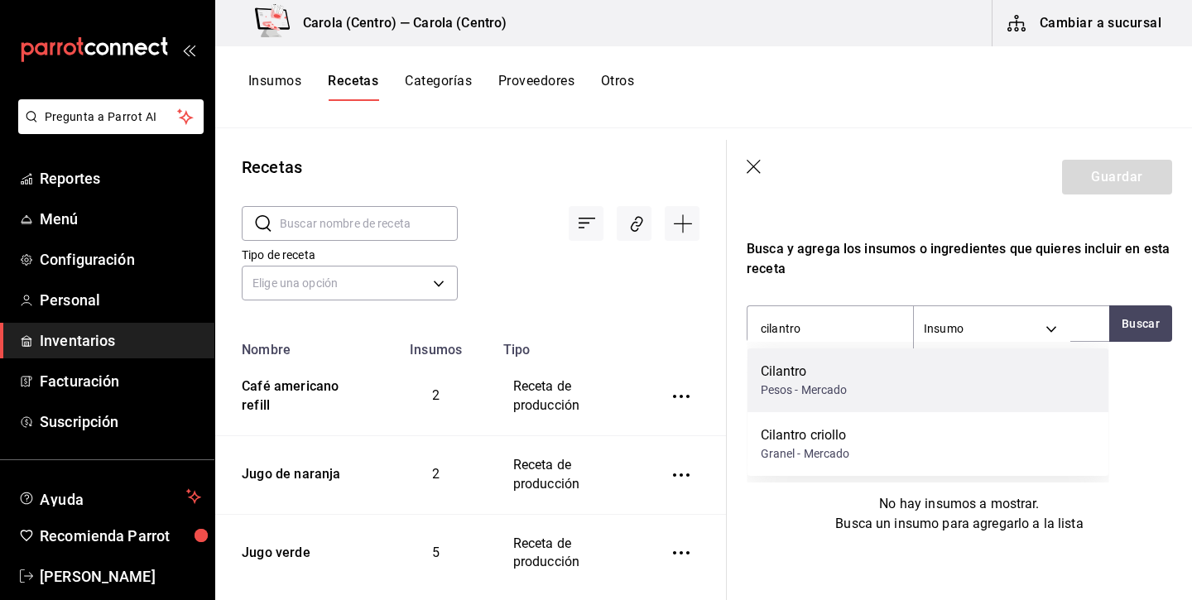
click at [803, 376] on div "Cilantro" at bounding box center [803, 372] width 87 height 20
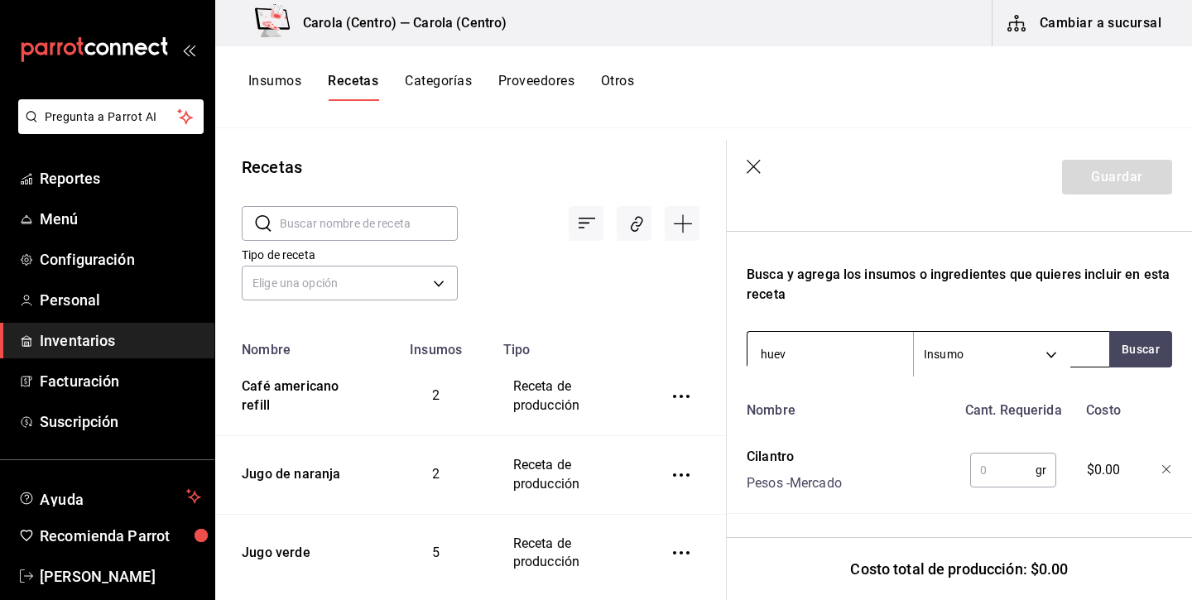
type input "huevo"
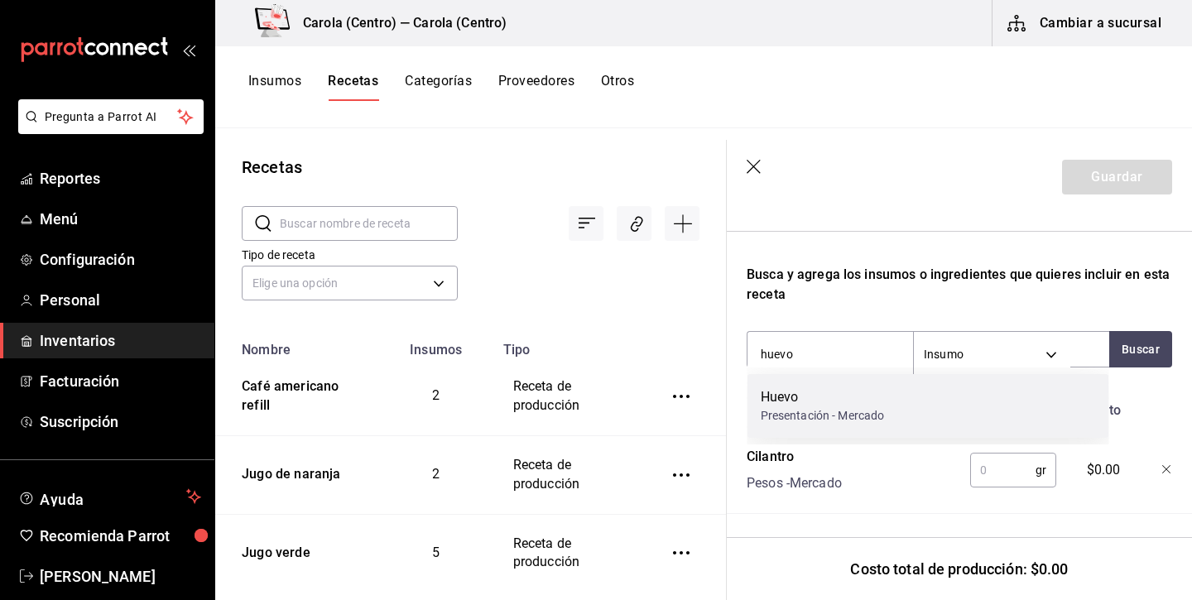
click at [798, 397] on div "Huevo" at bounding box center [822, 397] width 124 height 20
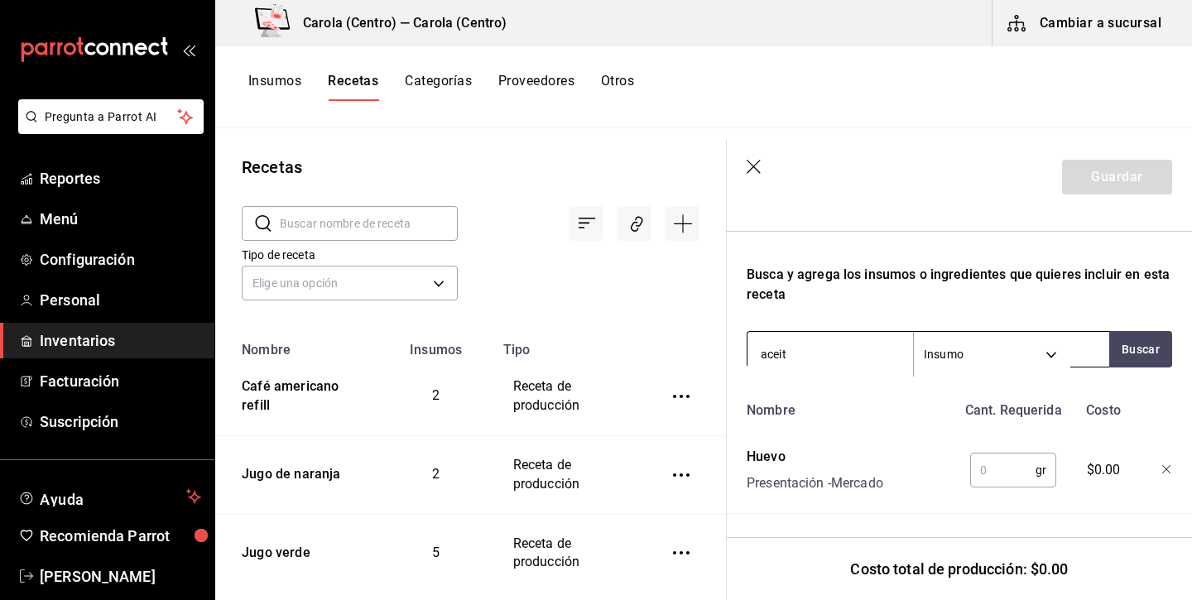
type input "aceite"
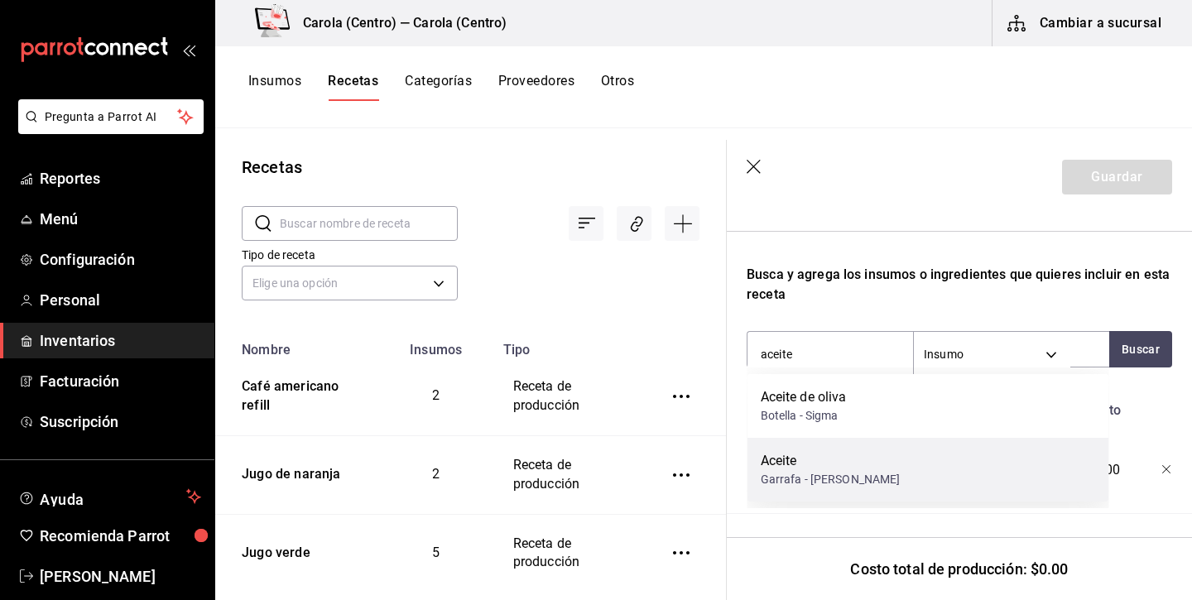
click at [784, 453] on div "Aceite" at bounding box center [830, 461] width 140 height 20
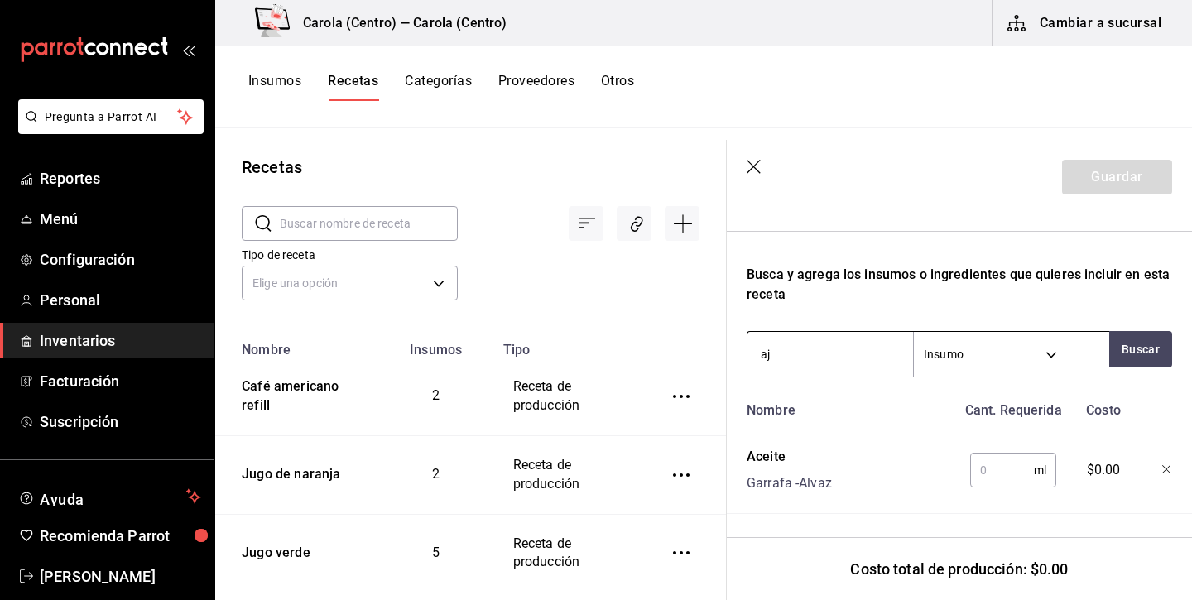
type input "ajo"
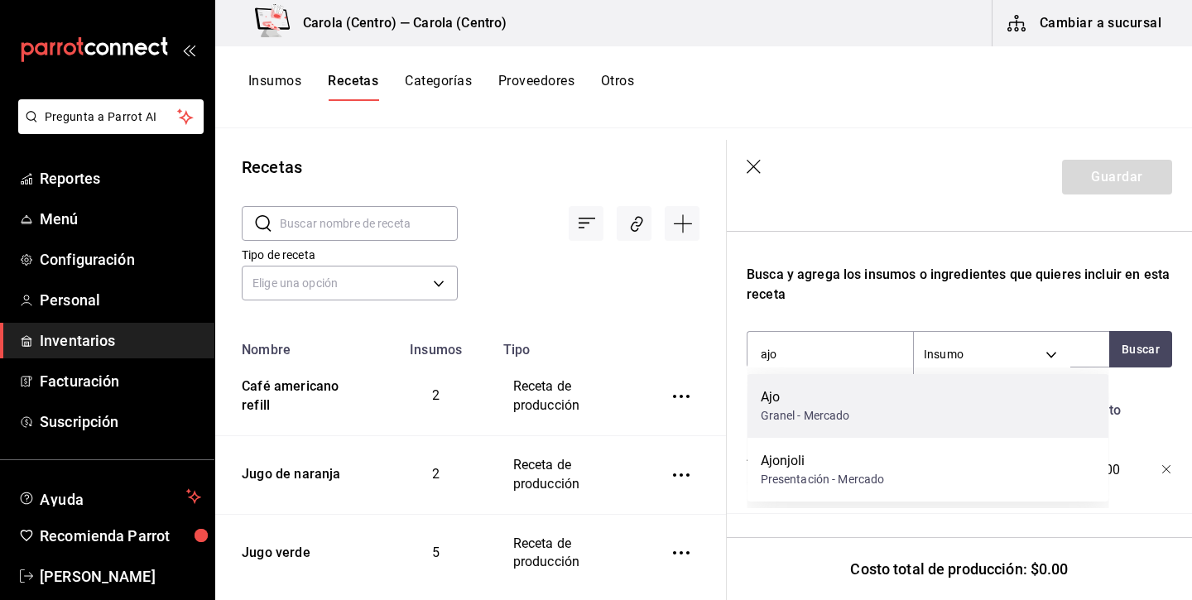
click at [810, 409] on div "Granel - Mercado" at bounding box center [804, 415] width 89 height 17
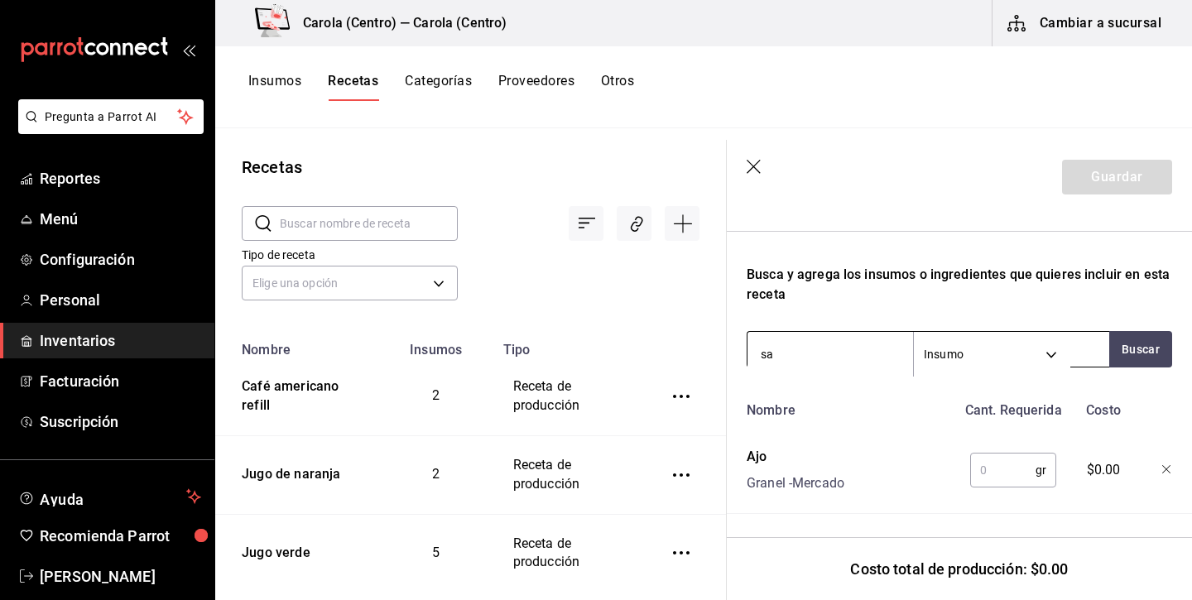
type input "sal"
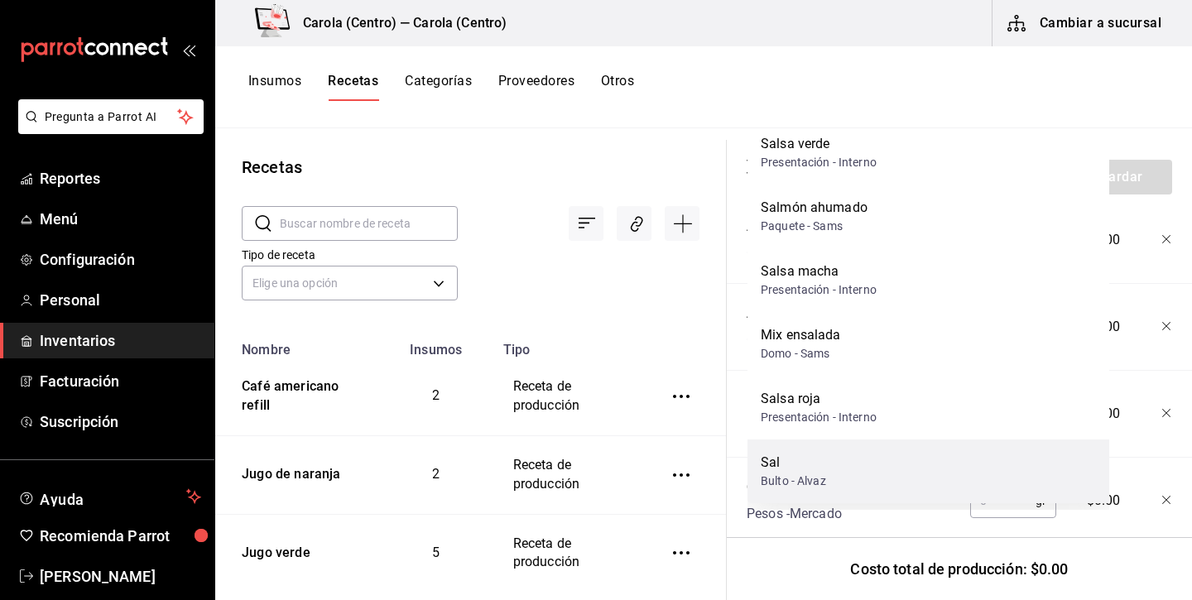
scroll to position [87, 0]
click at [806, 469] on div "Sal" at bounding box center [792, 463] width 65 height 20
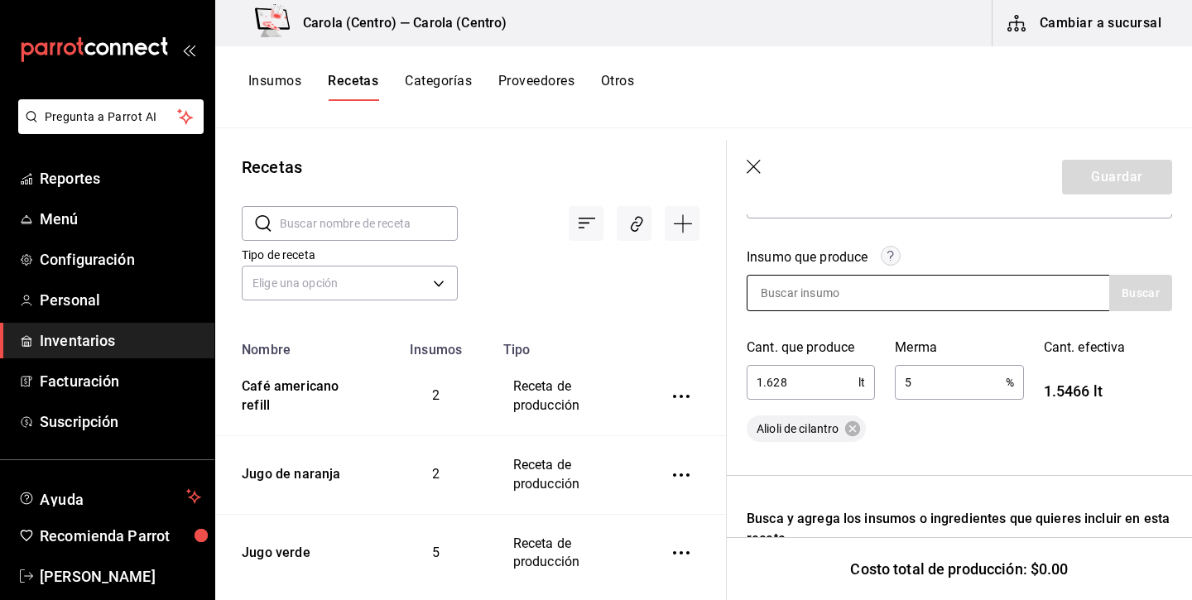
scroll to position [210, 0]
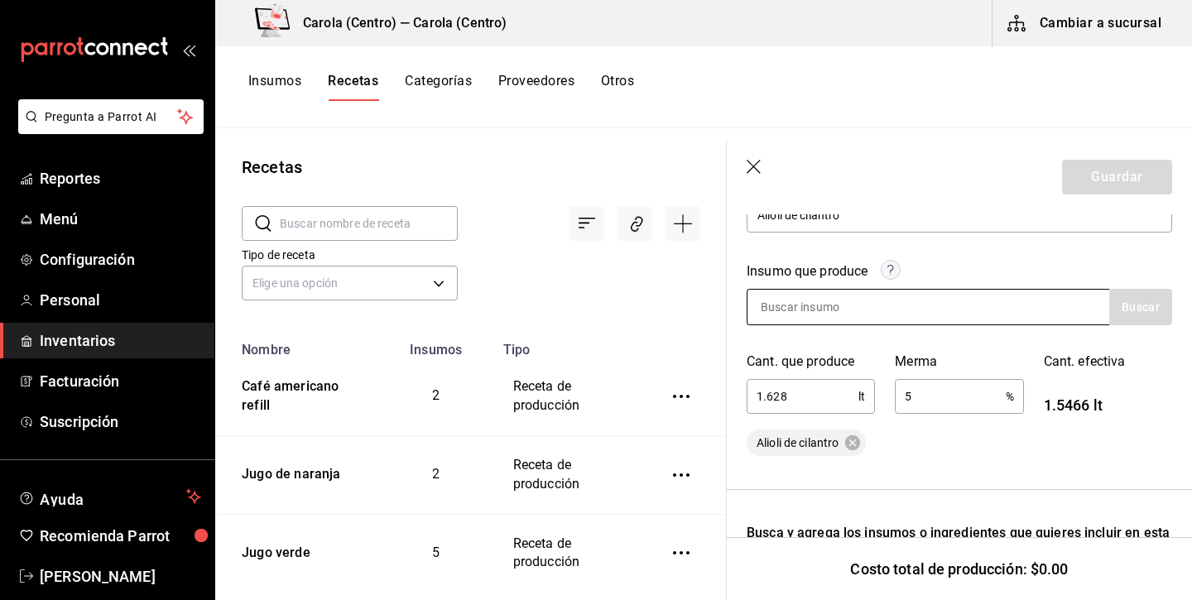
click at [805, 319] on input at bounding box center [829, 307] width 165 height 35
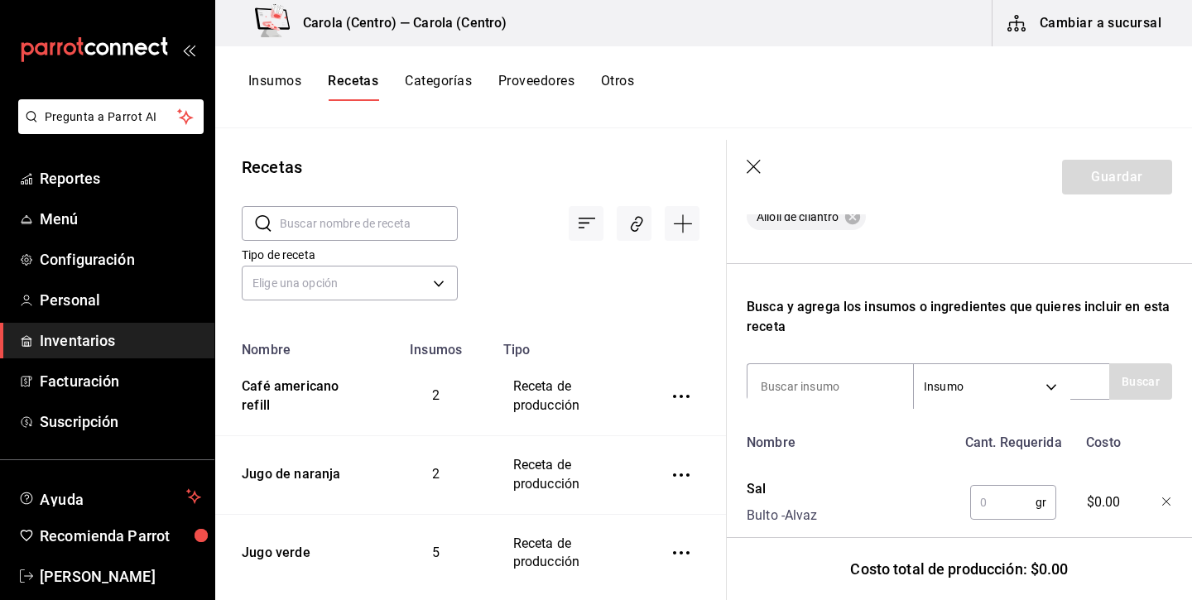
scroll to position [493, 0]
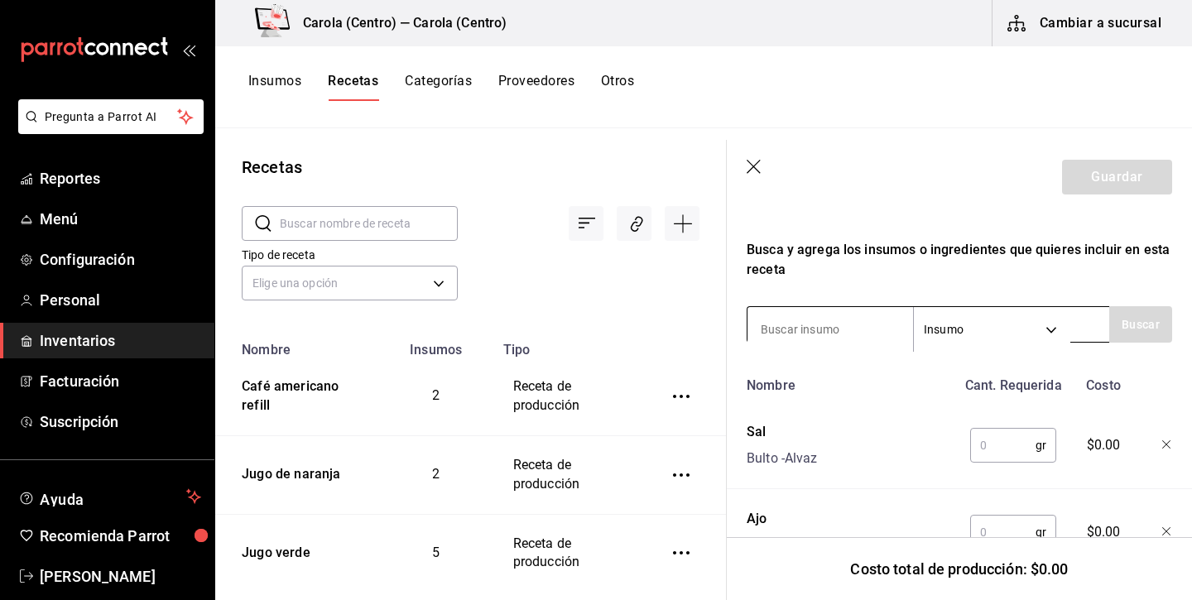
click at [809, 333] on input at bounding box center [829, 329] width 165 height 35
type input "pimienta"
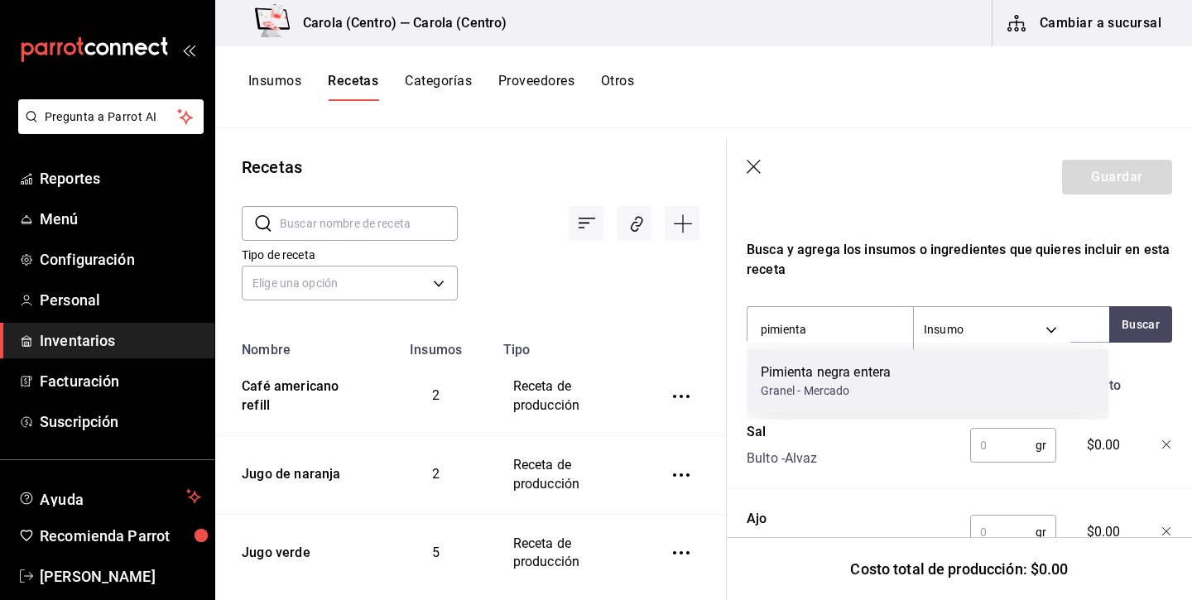
click at [816, 364] on div "Pimienta negra entera" at bounding box center [825, 372] width 131 height 20
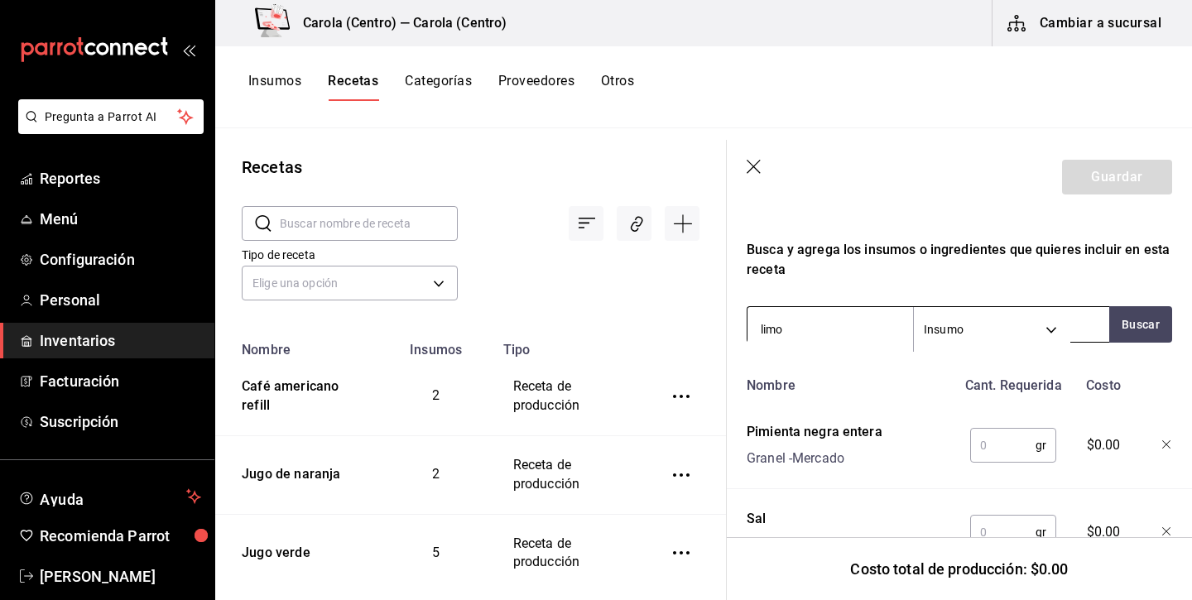
type input "limon"
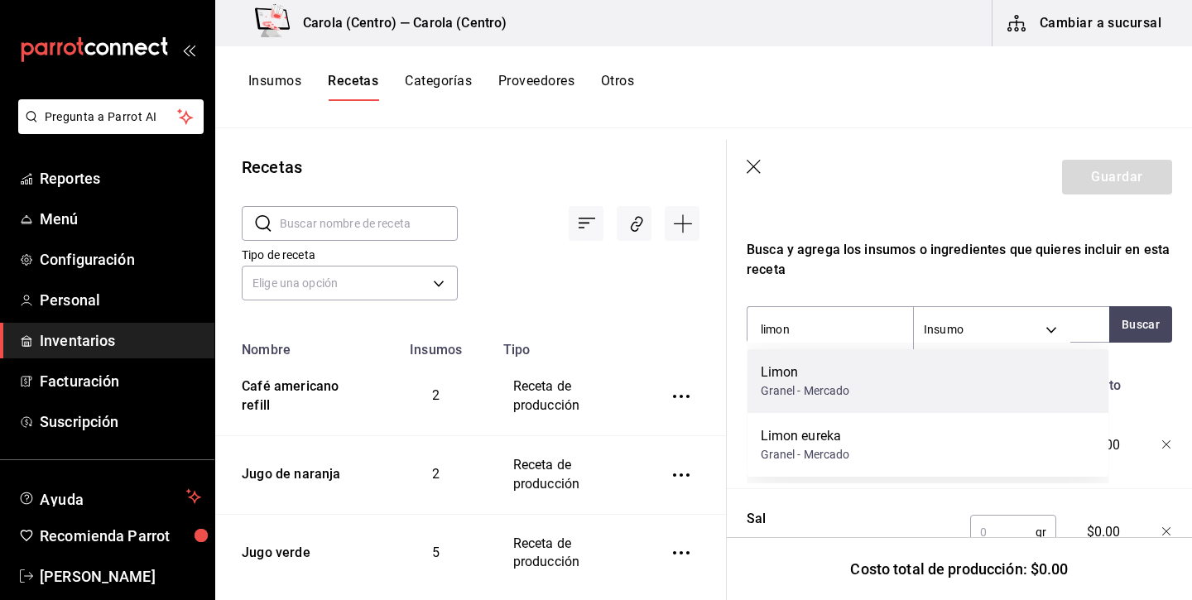
click at [808, 386] on div "Granel - Mercado" at bounding box center [804, 390] width 89 height 17
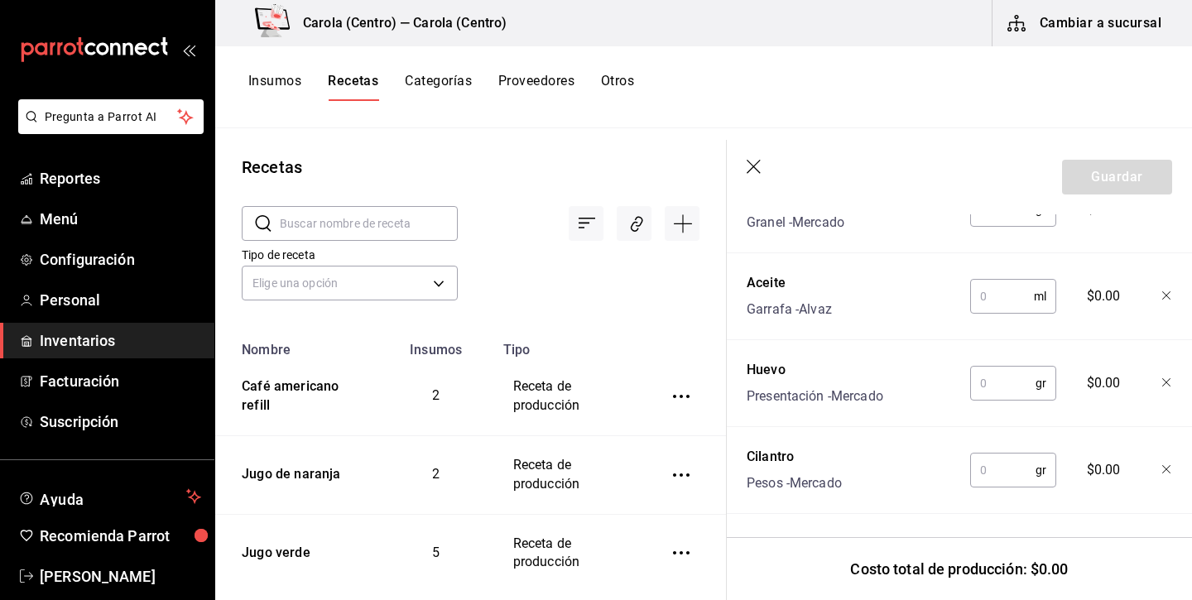
scroll to position [990, 0]
click at [1023, 463] on input "text" at bounding box center [1002, 469] width 65 height 33
type input "30"
click at [1004, 387] on input "text" at bounding box center [1002, 383] width 65 height 33
type input "200"
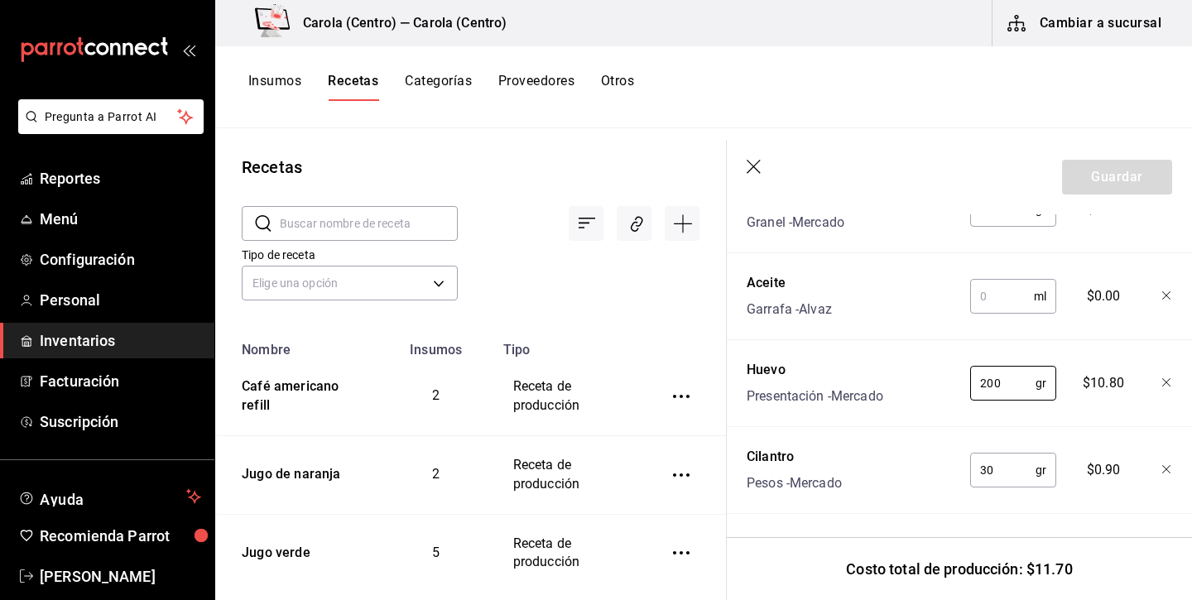
click at [994, 289] on input "text" at bounding box center [1002, 296] width 64 height 33
type input "1,500"
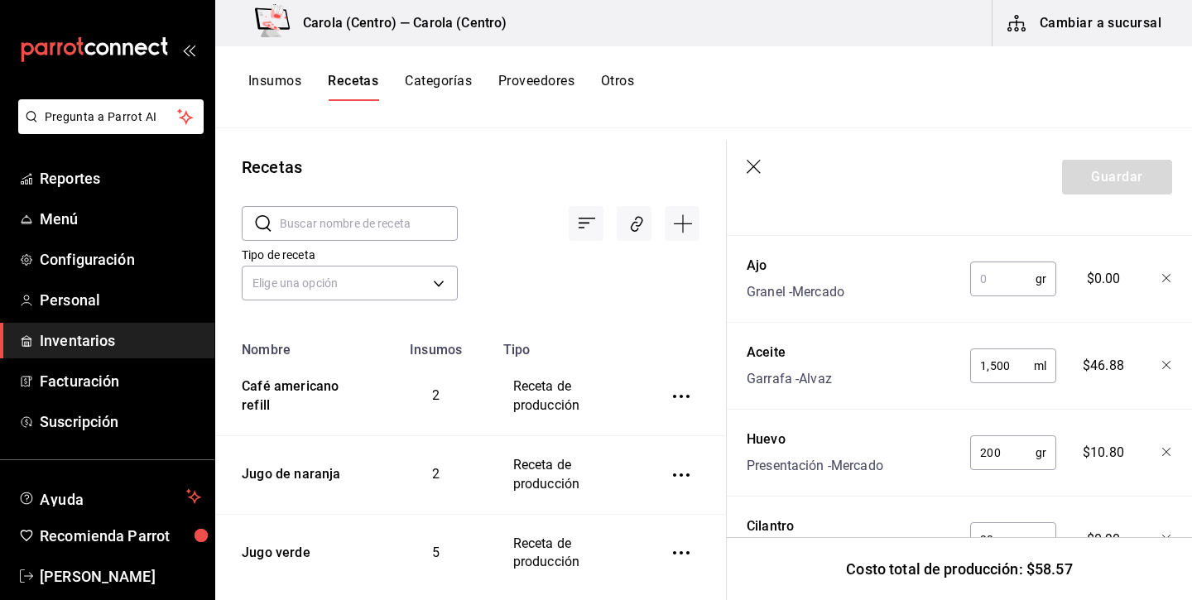
scroll to position [915, 0]
click at [996, 290] on input "text" at bounding box center [1002, 283] width 65 height 33
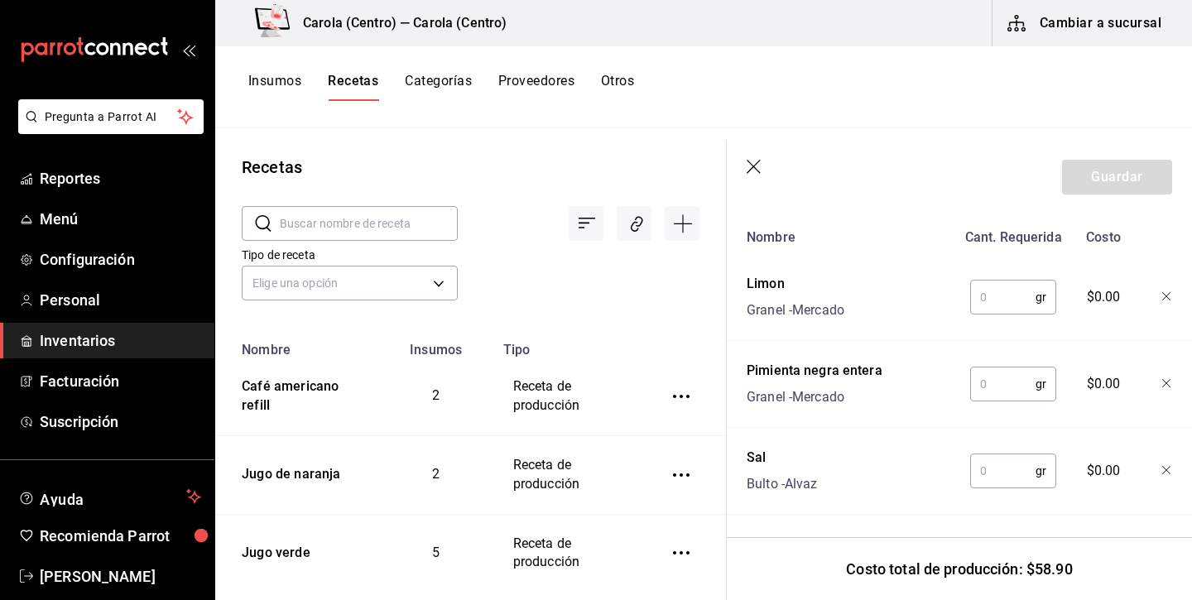
scroll to position [664, 0]
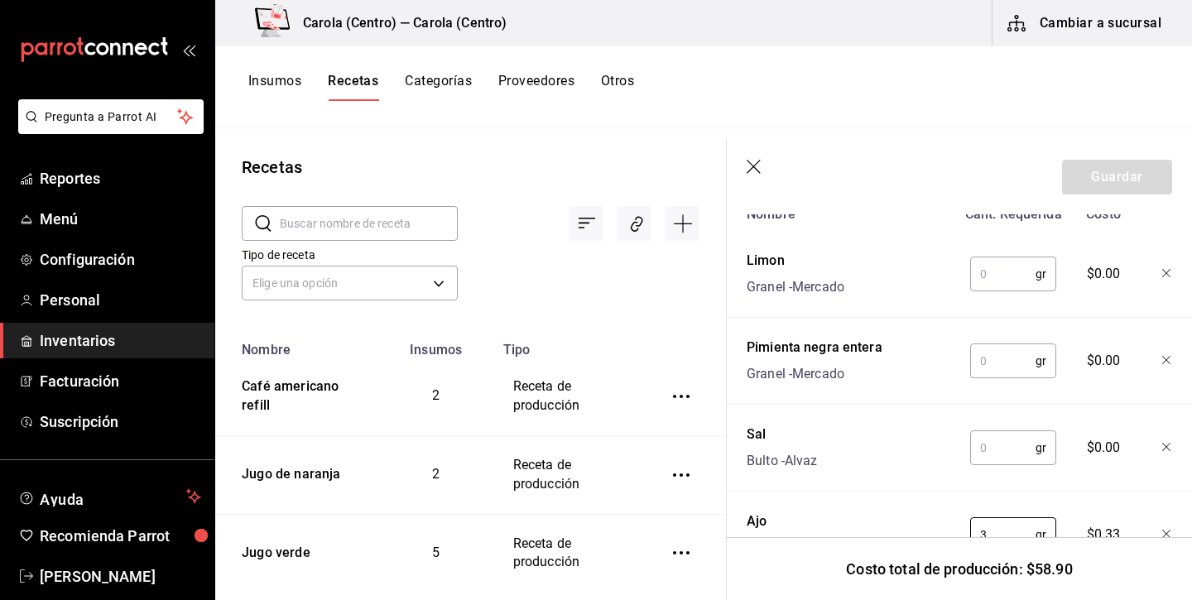
type input "3"
click at [991, 461] on input "text" at bounding box center [1002, 447] width 65 height 33
type input "10"
click at [1000, 366] on input "text" at bounding box center [1002, 360] width 65 height 33
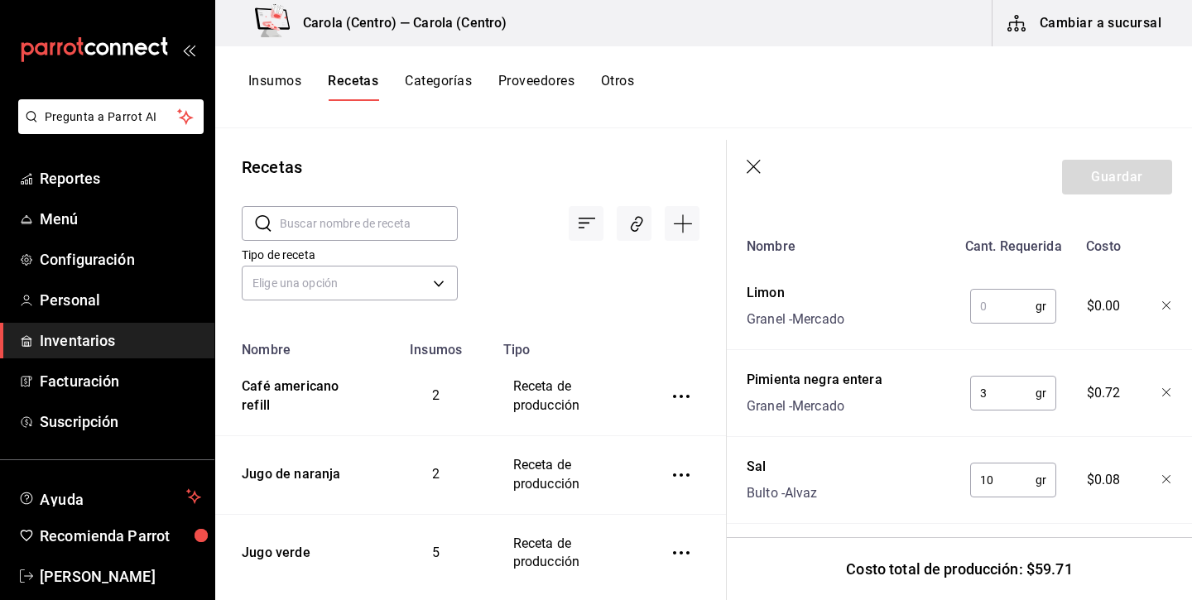
scroll to position [621, 0]
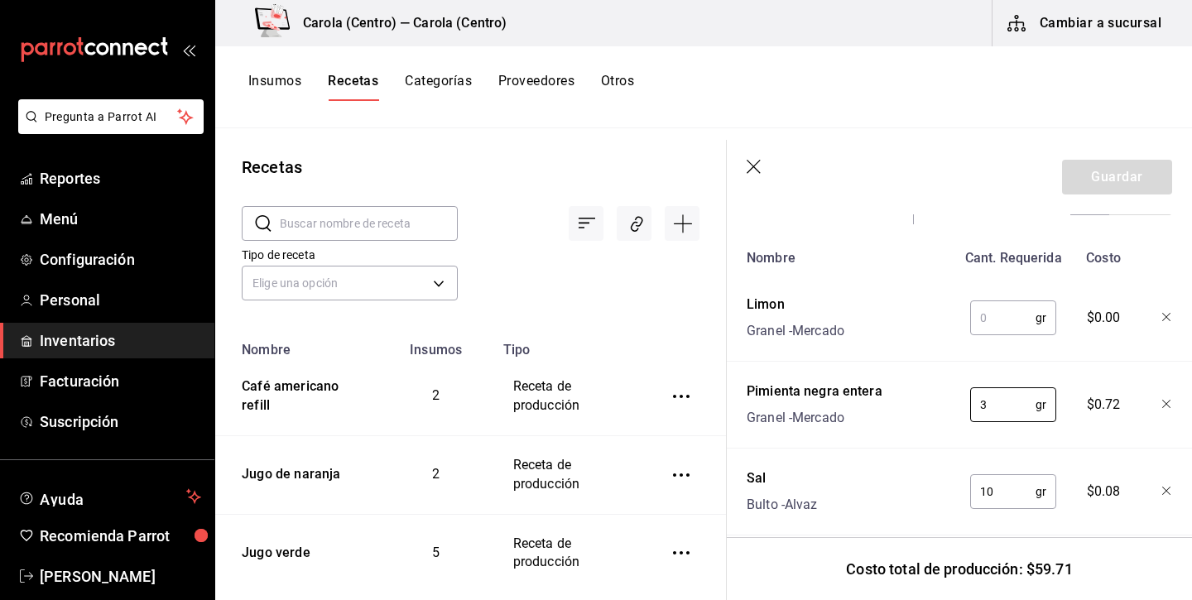
type input "3"
click at [1001, 327] on input "text" at bounding box center [1002, 317] width 65 height 33
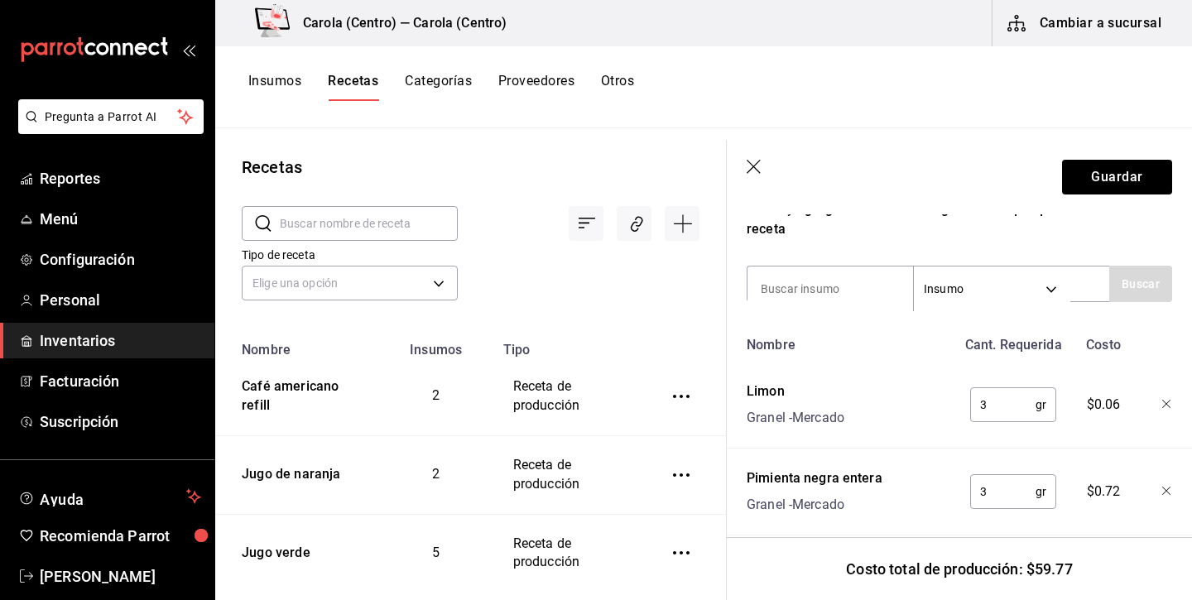
scroll to position [394, 0]
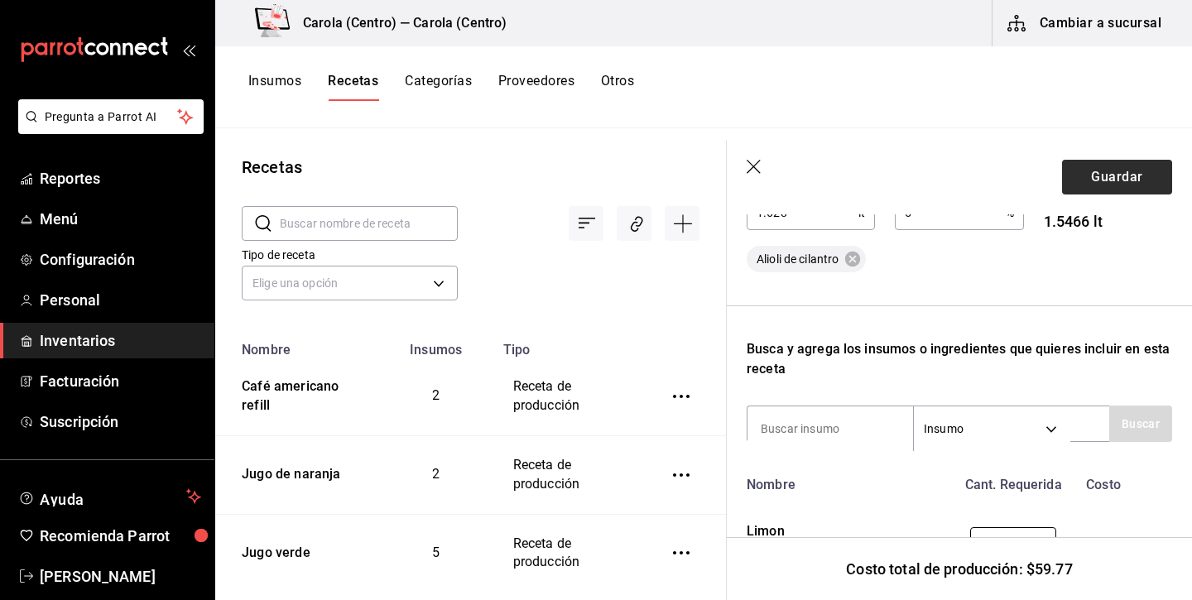
type input "3"
click at [1103, 184] on button "Guardar" at bounding box center [1117, 177] width 110 height 35
